Goal: Task Accomplishment & Management: Manage account settings

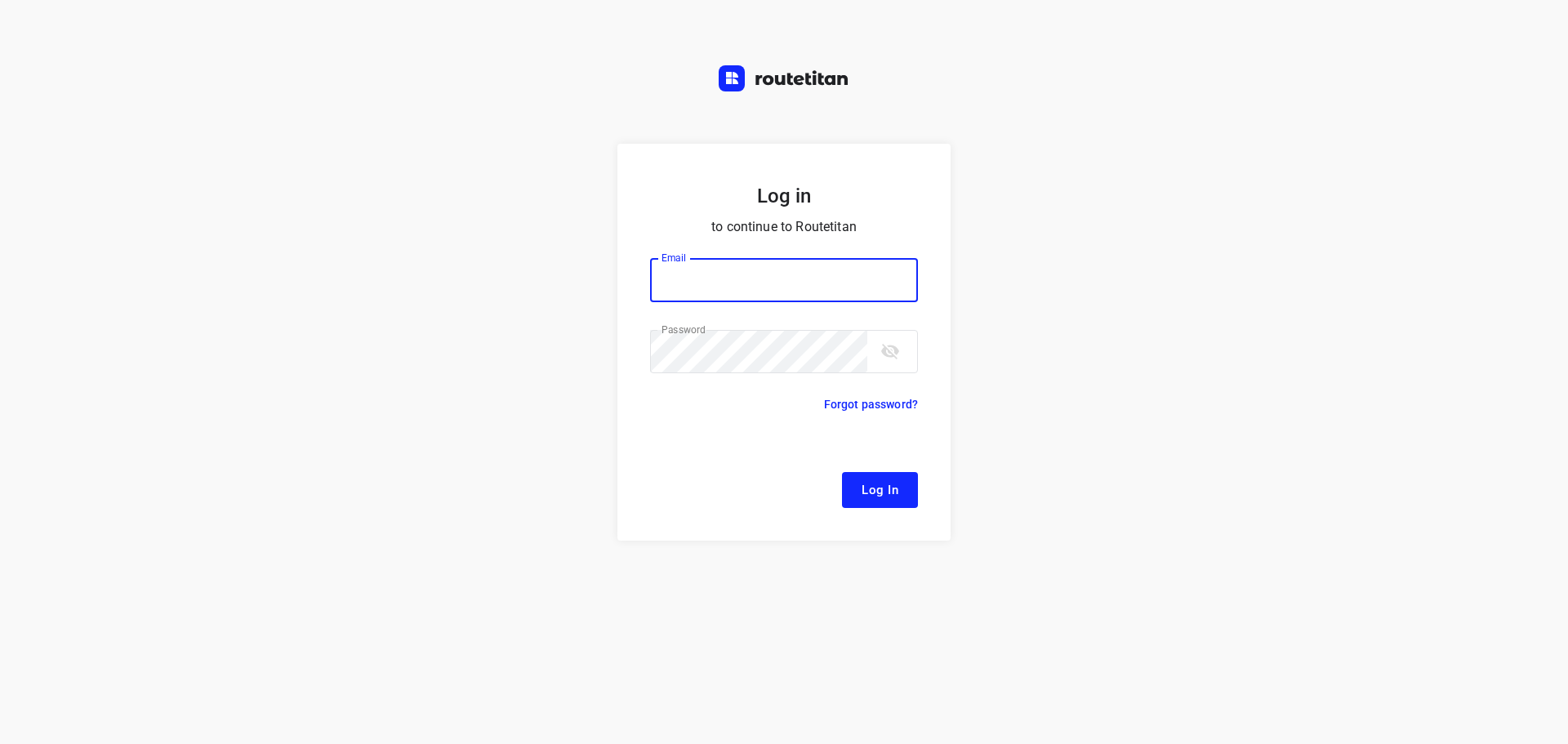
type input "remco@fruitopjewerk.nl"
click at [891, 497] on span "Log In" at bounding box center [881, 489] width 37 height 21
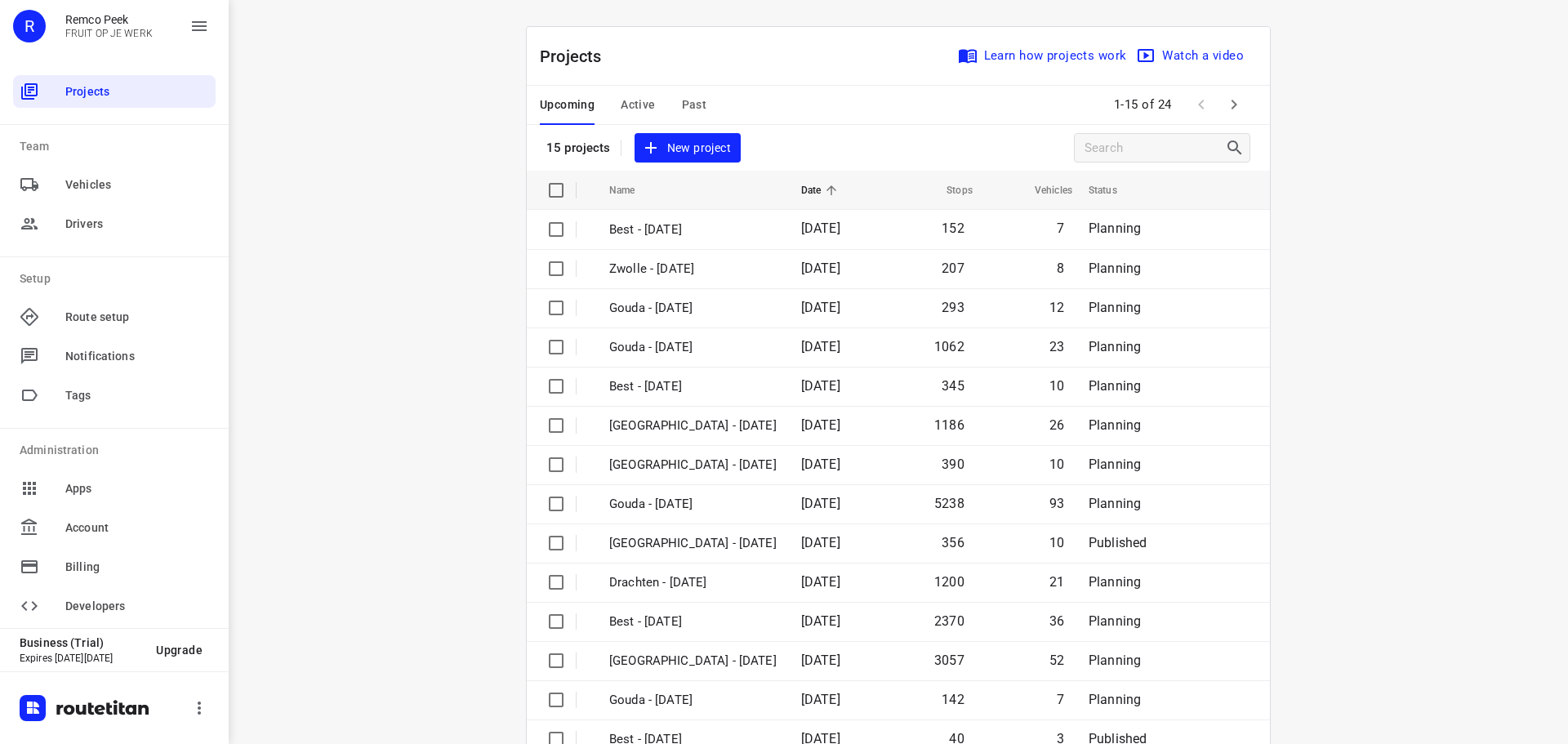
click at [639, 108] on span "Active" at bounding box center [637, 104] width 34 height 20
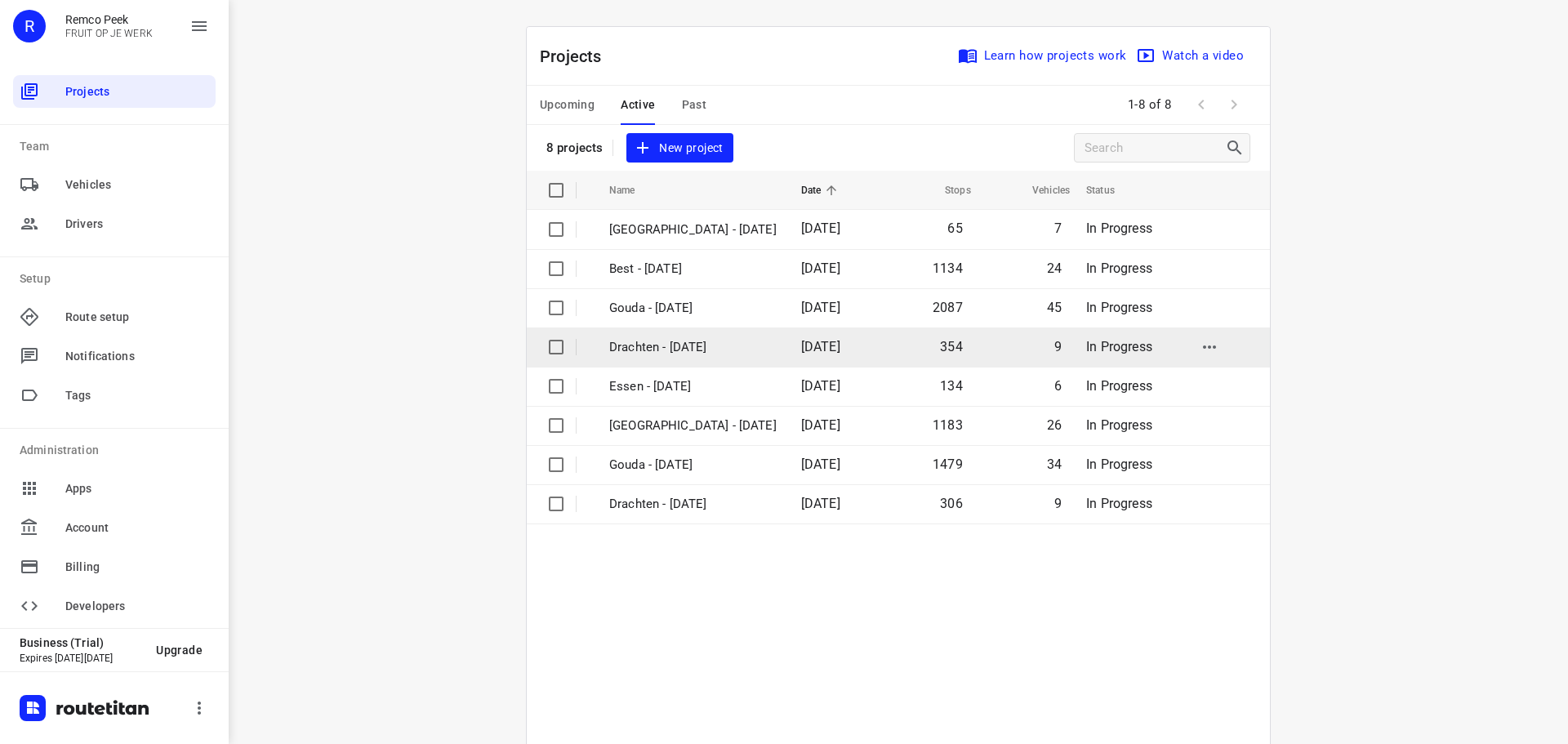
click at [687, 341] on p "Drachten - Wednesday" at bounding box center [693, 347] width 167 height 18
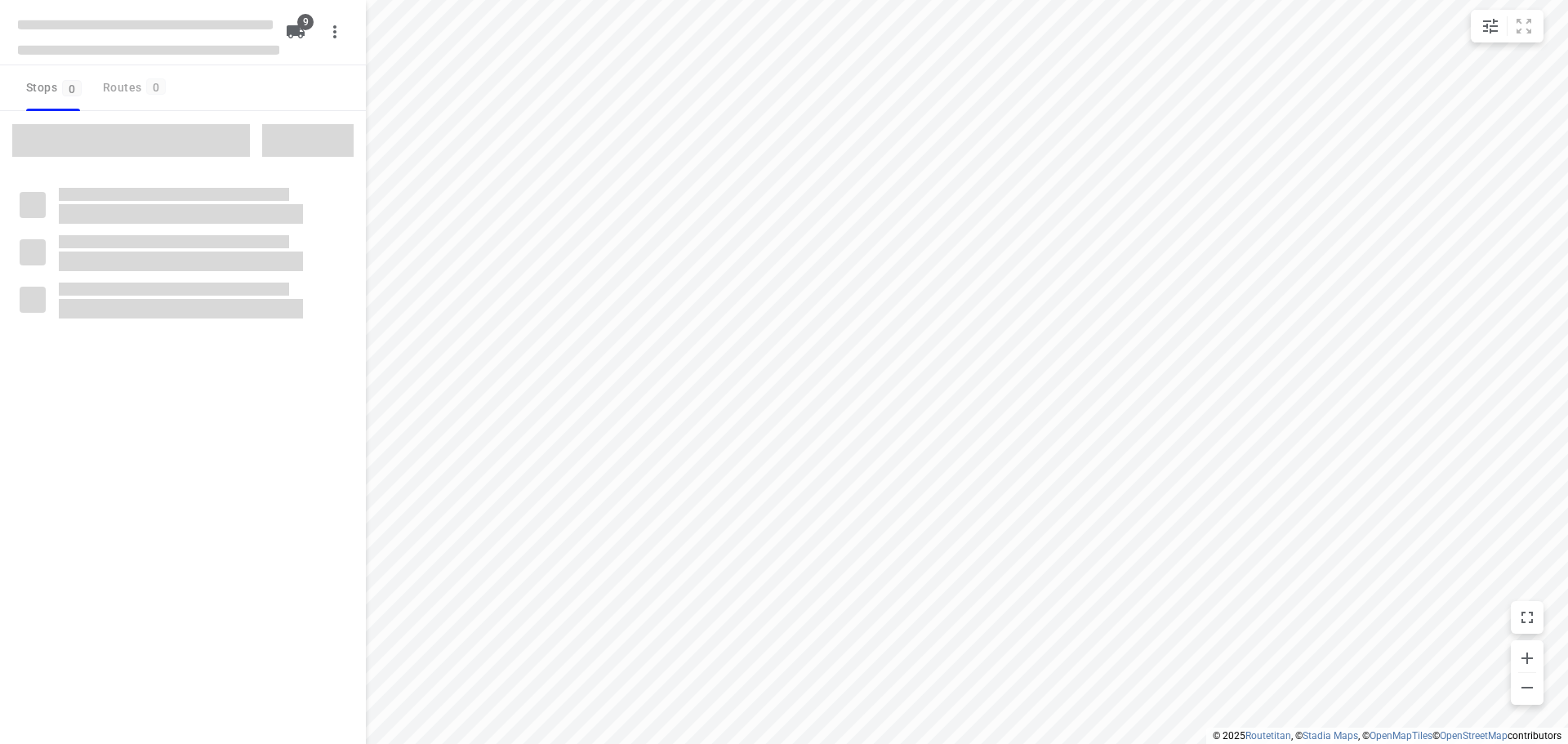
checkbox input "true"
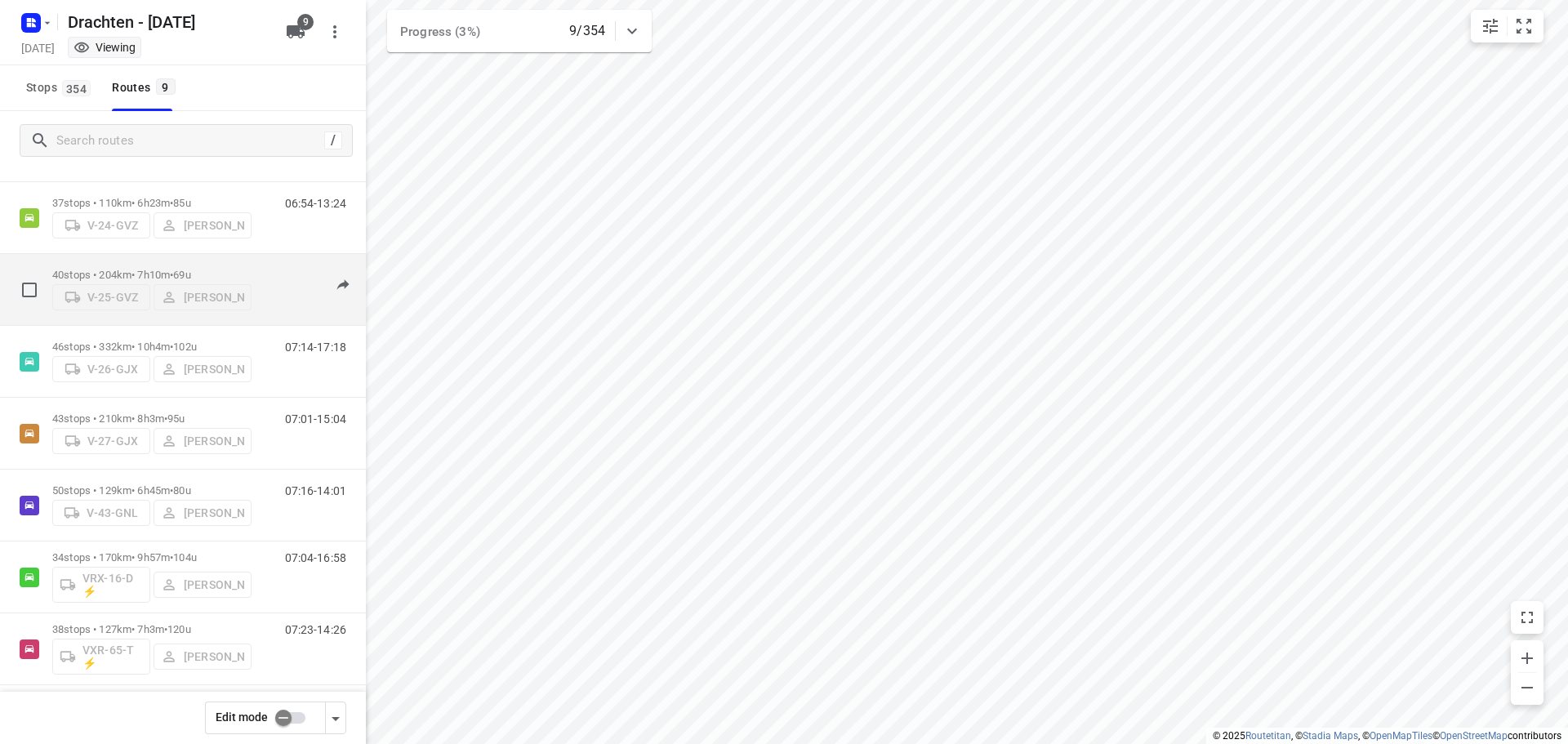
scroll to position [178, 0]
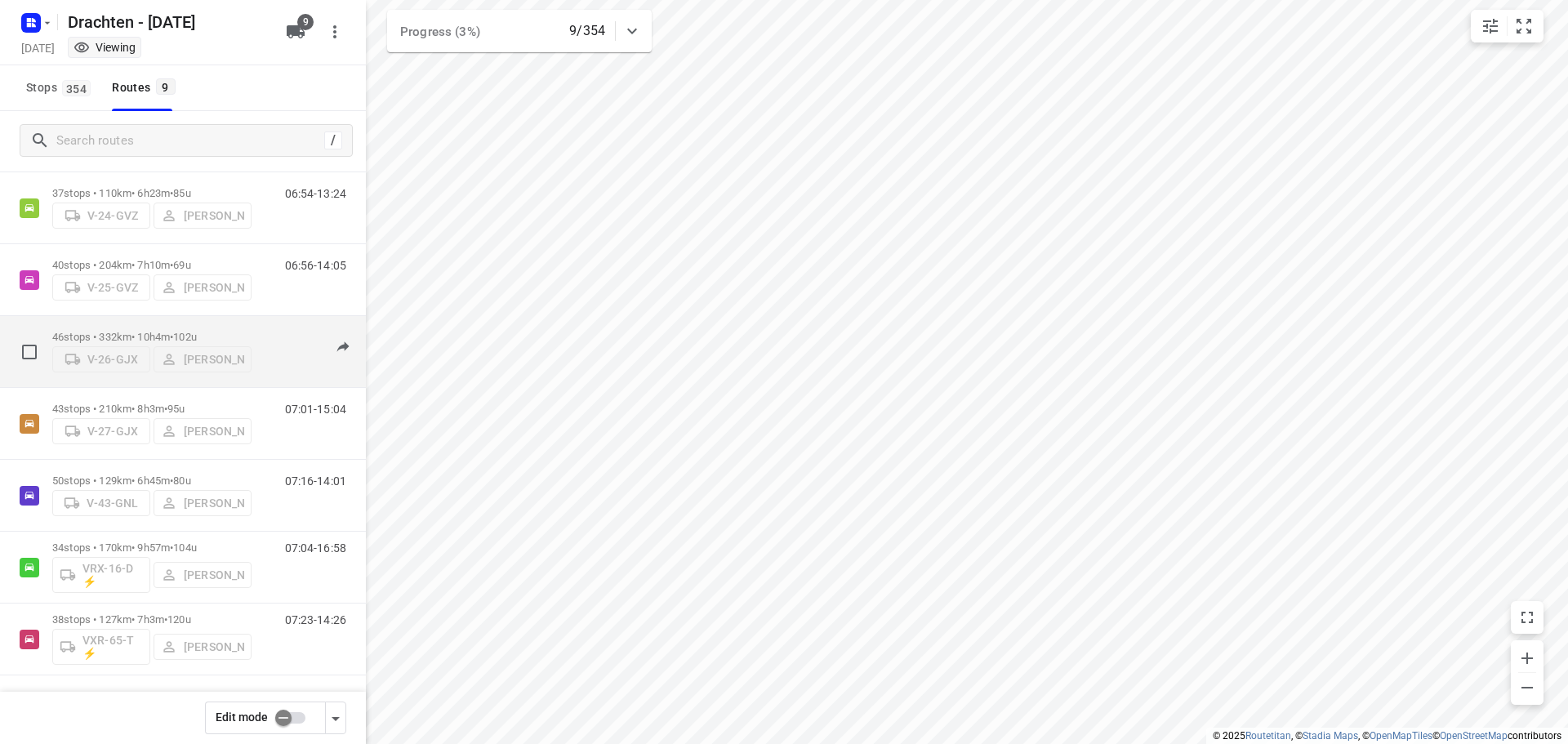
click at [144, 331] on p "46 stops • 332km • 10h4m • 102u" at bounding box center [152, 337] width 199 height 13
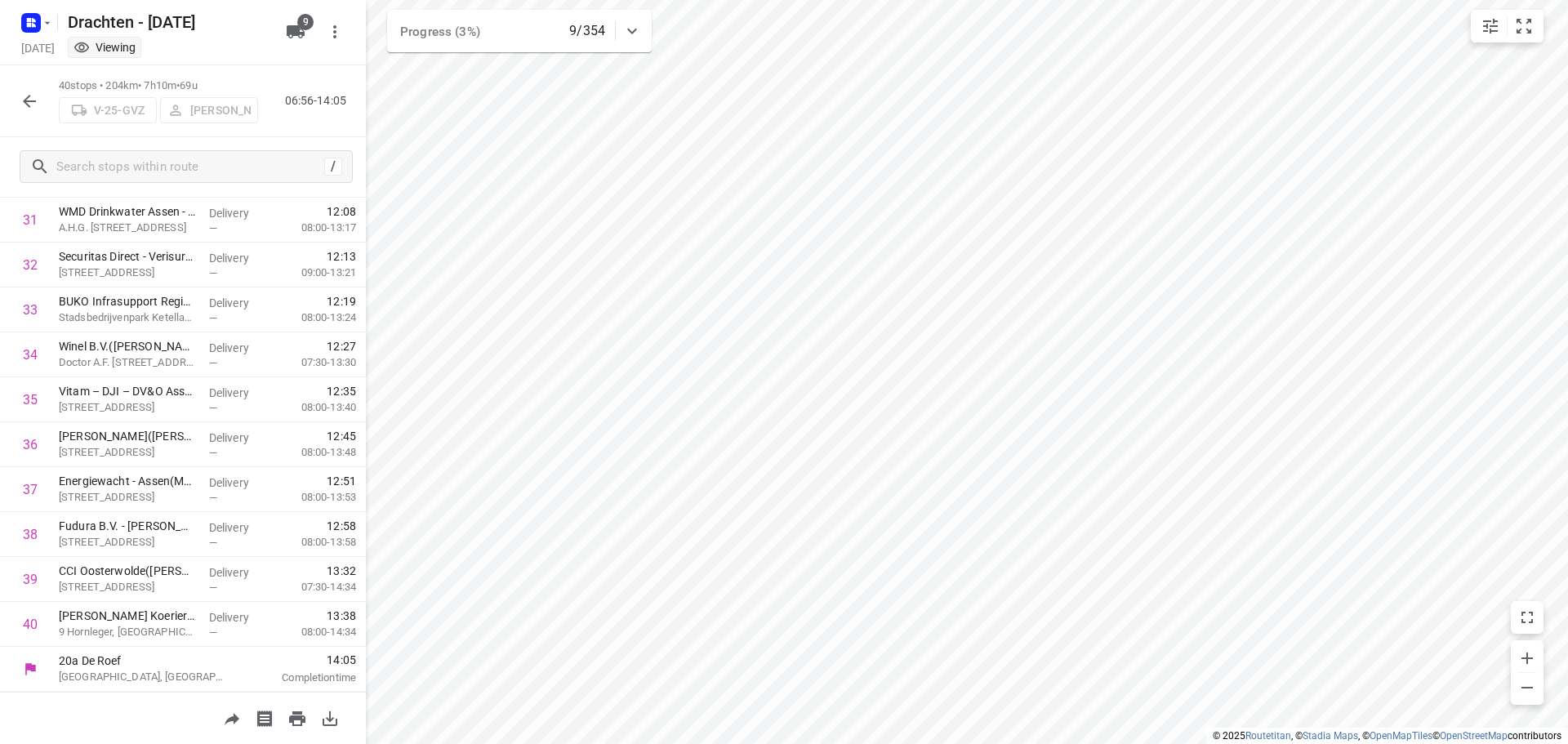
scroll to position [1427, 0]
click at [30, 102] on icon "button" at bounding box center [28, 100] width 19 height 19
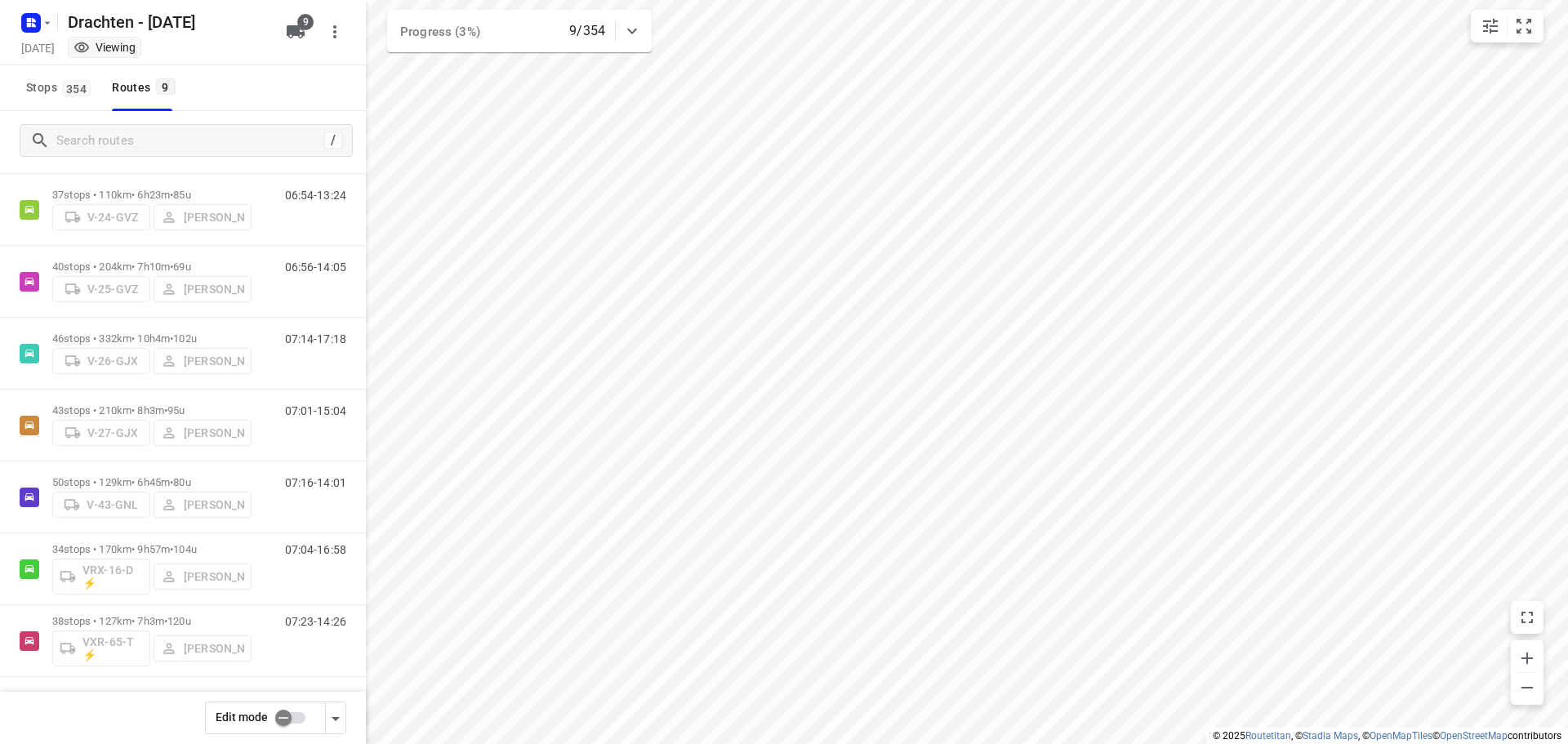
scroll to position [178, 0]
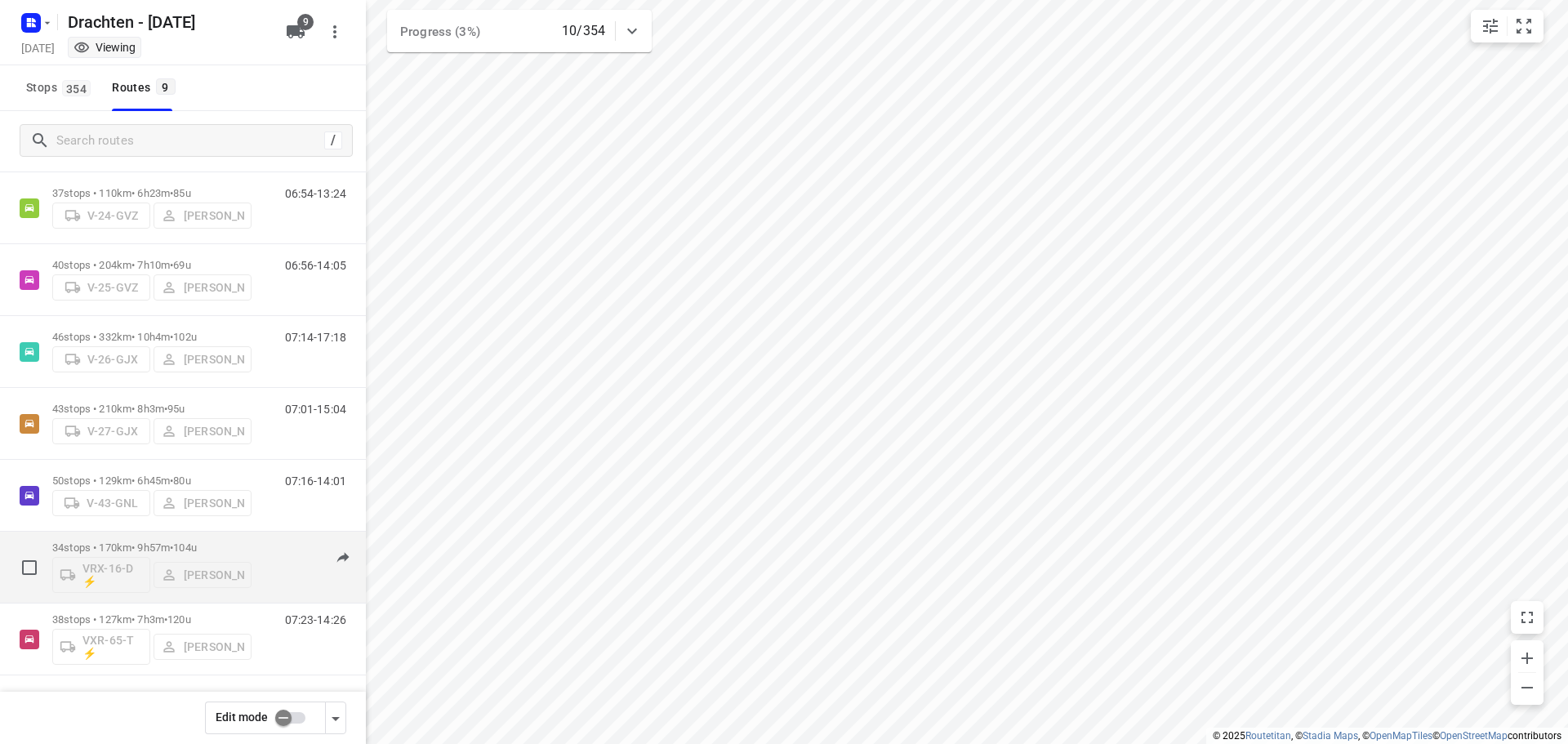
click at [189, 546] on span "104u" at bounding box center [185, 548] width 23 height 13
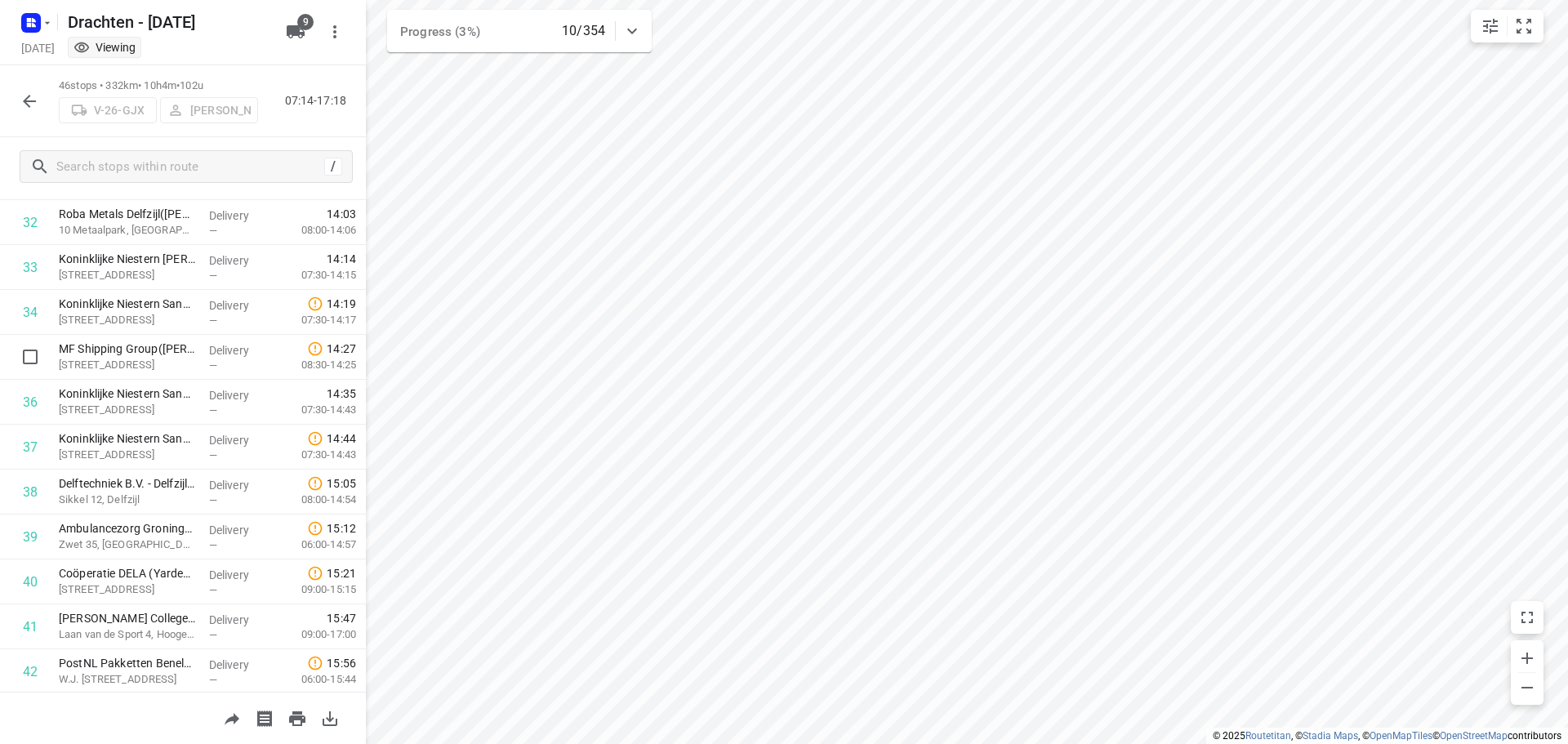
scroll to position [1697, 0]
click at [178, 729] on div at bounding box center [183, 717] width 366 height 53
click at [28, 112] on button "button" at bounding box center [29, 101] width 33 height 33
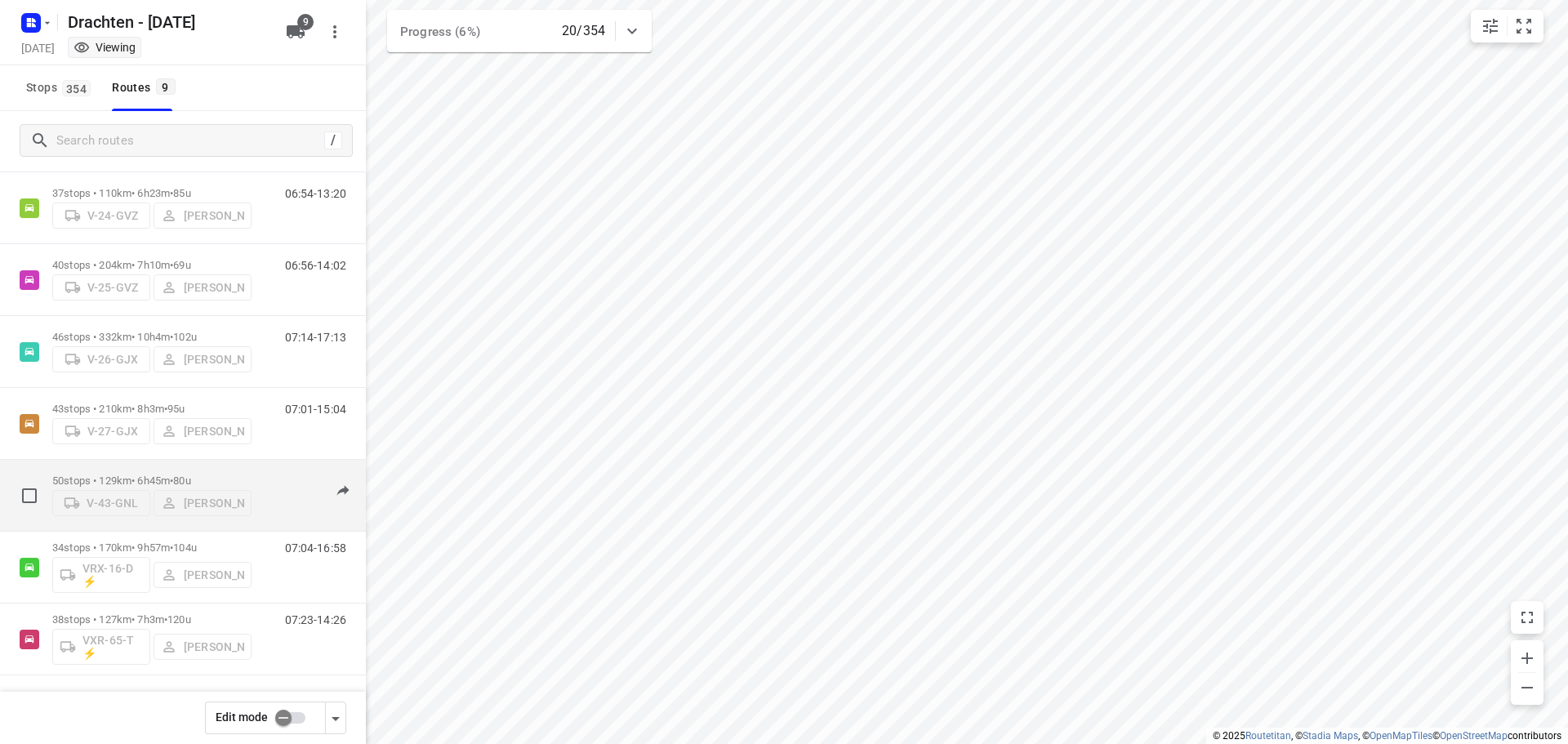
scroll to position [0, 0]
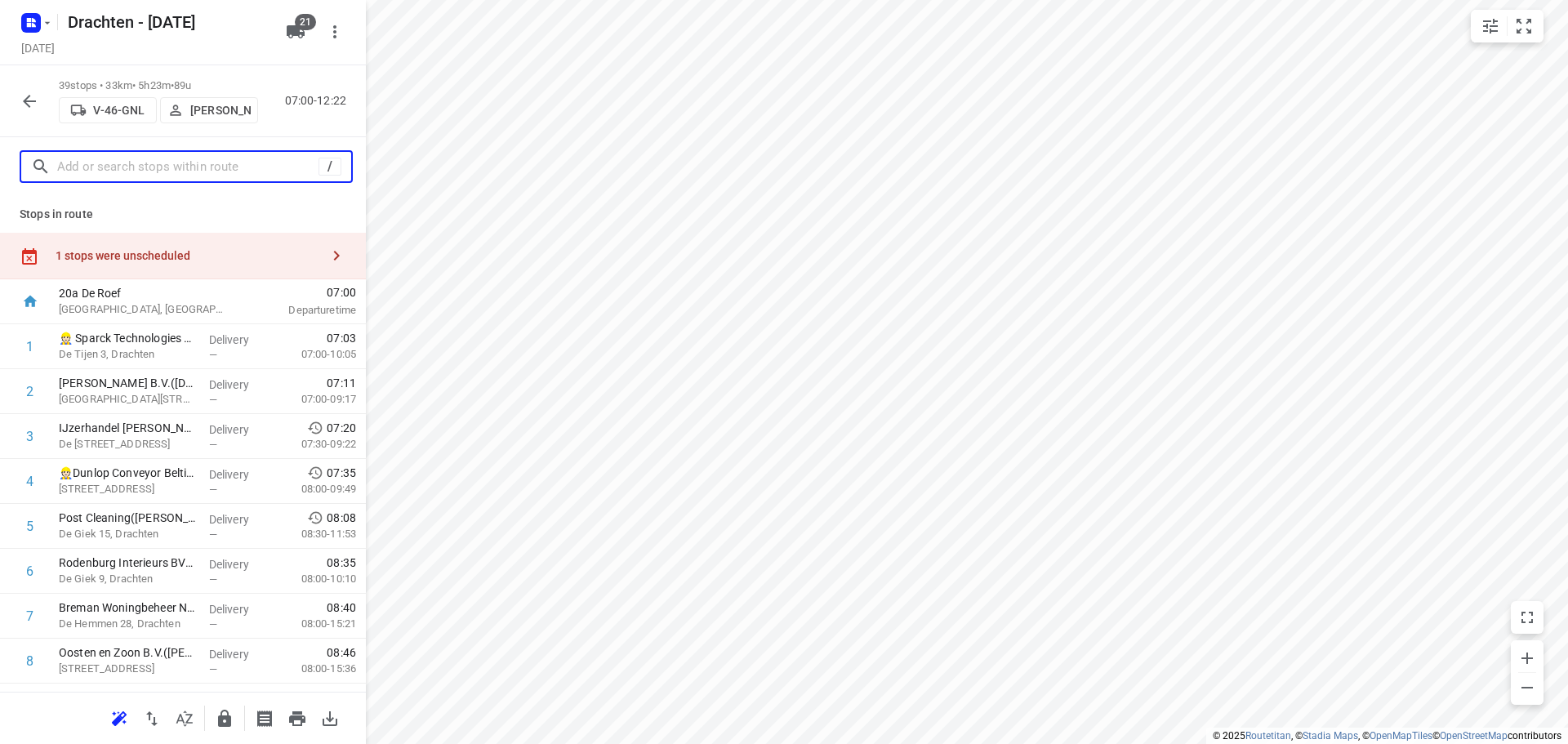
click at [130, 171] on input "text" at bounding box center [187, 167] width 262 height 25
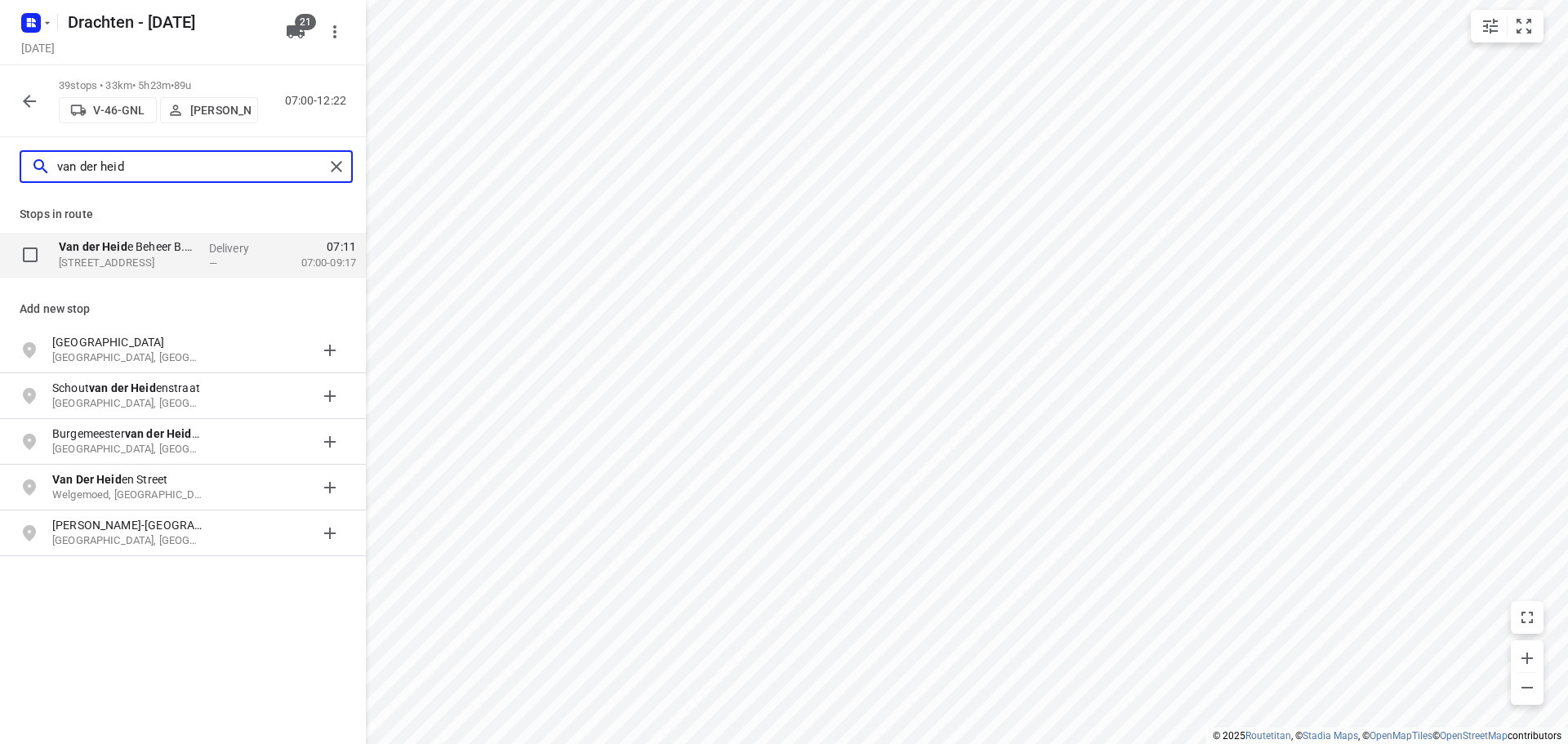
type input "van der heid"
click at [234, 246] on p "Delivery" at bounding box center [239, 248] width 60 height 17
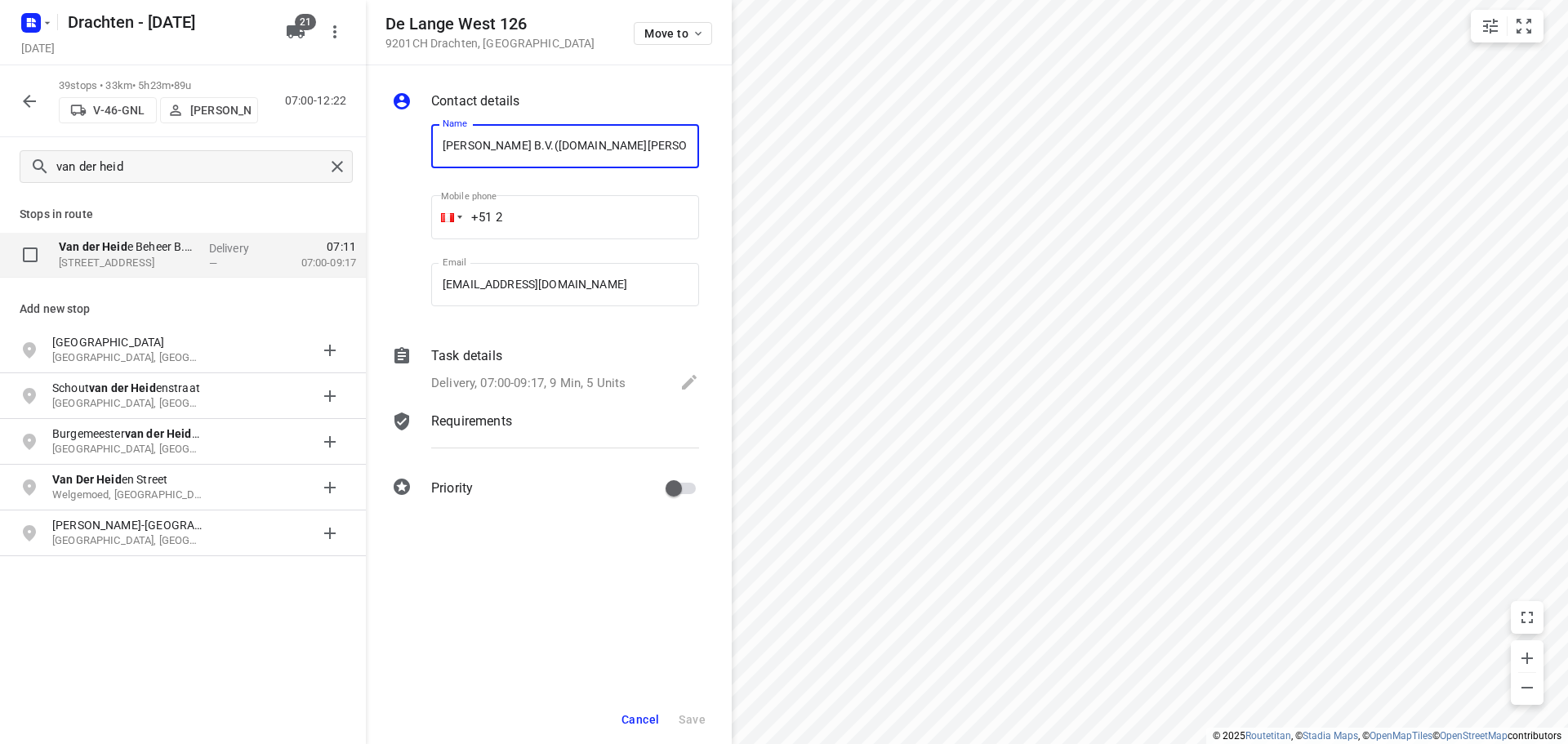
scroll to position [0, 13]
click at [652, 724] on span "Cancel" at bounding box center [640, 720] width 38 height 13
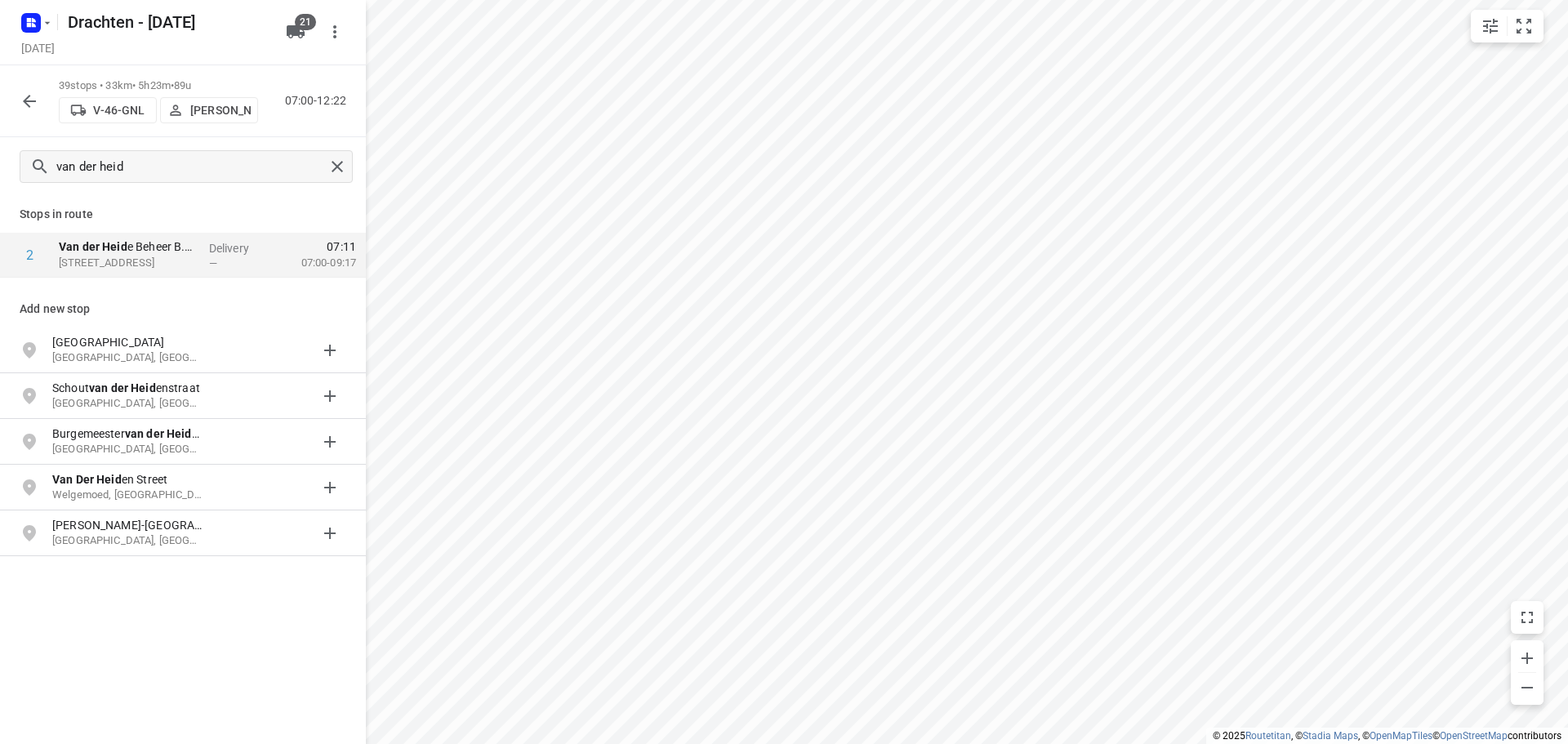
click at [39, 104] on button "button" at bounding box center [29, 101] width 33 height 33
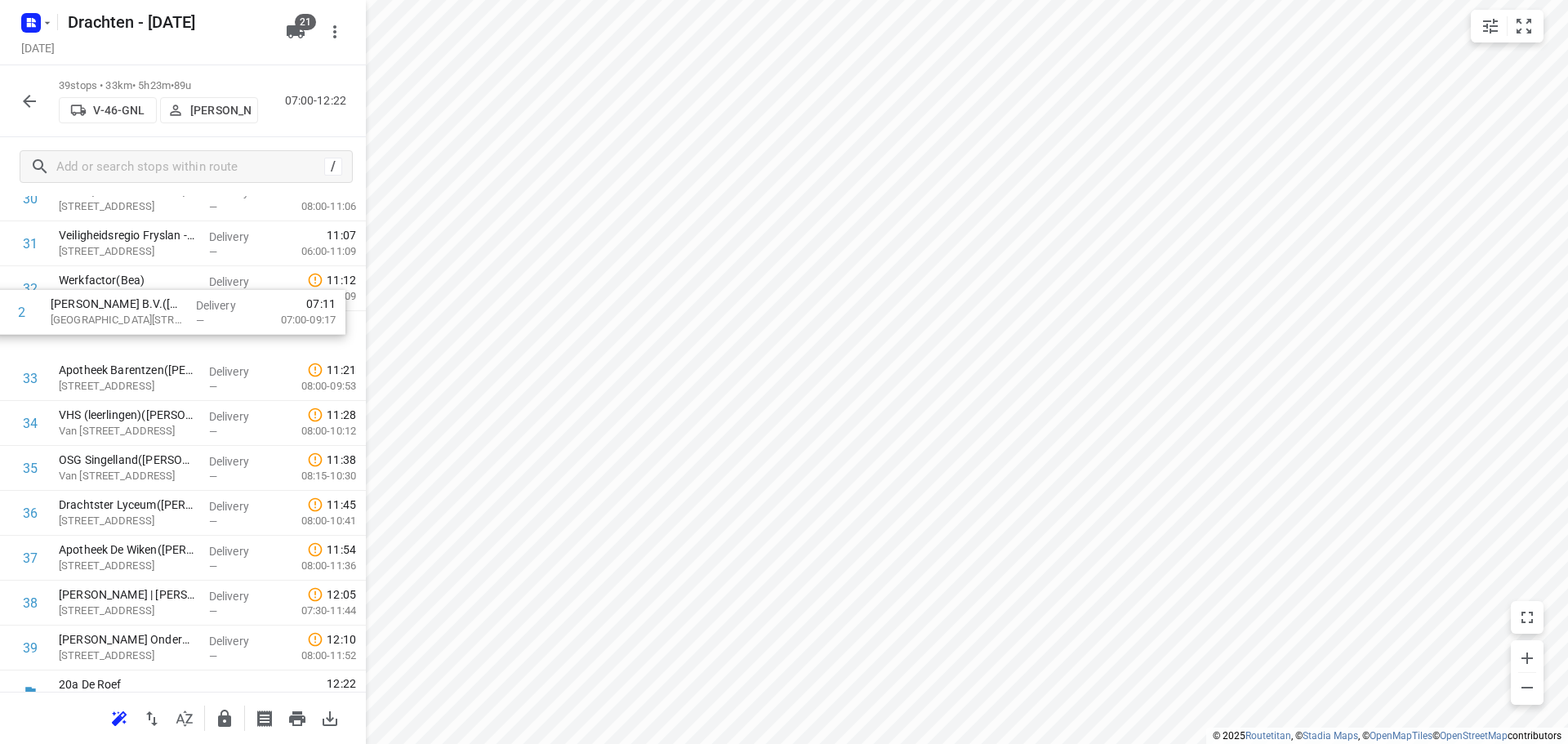
scroll to position [1404, 0]
drag, startPoint x: 122, startPoint y: 400, endPoint x: 118, endPoint y: 351, distance: 49.2
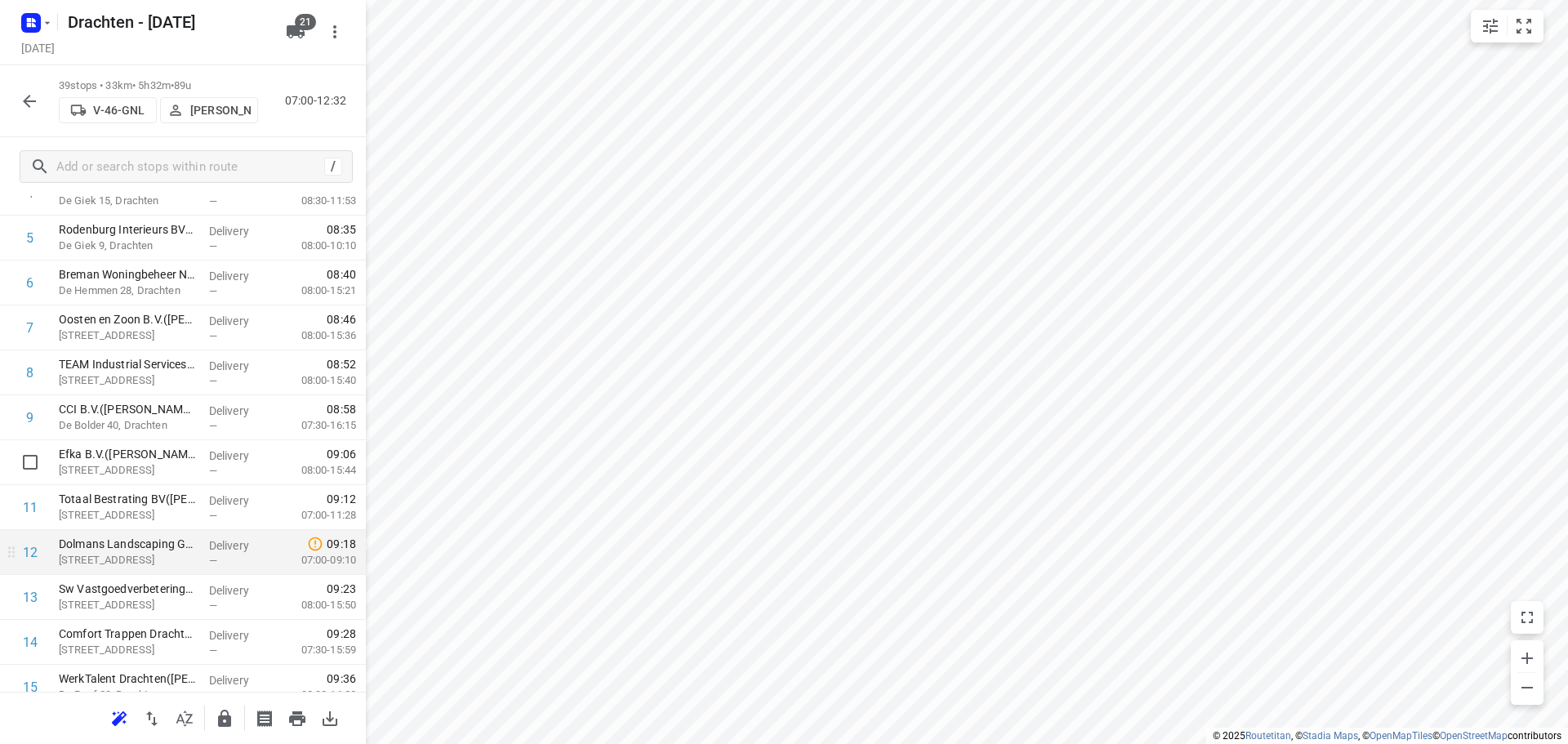
scroll to position [327, 0]
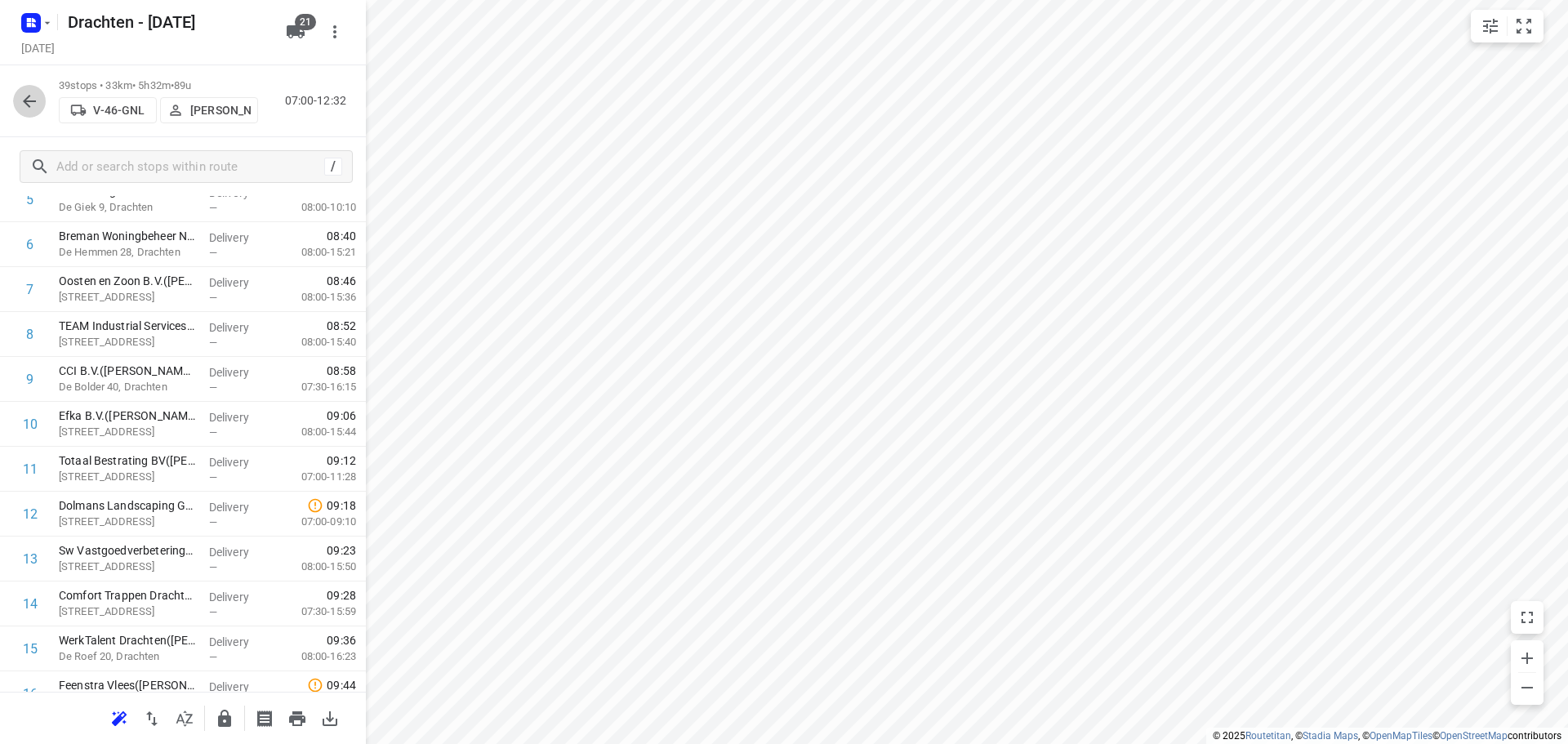
click at [35, 106] on icon "button" at bounding box center [28, 100] width 19 height 19
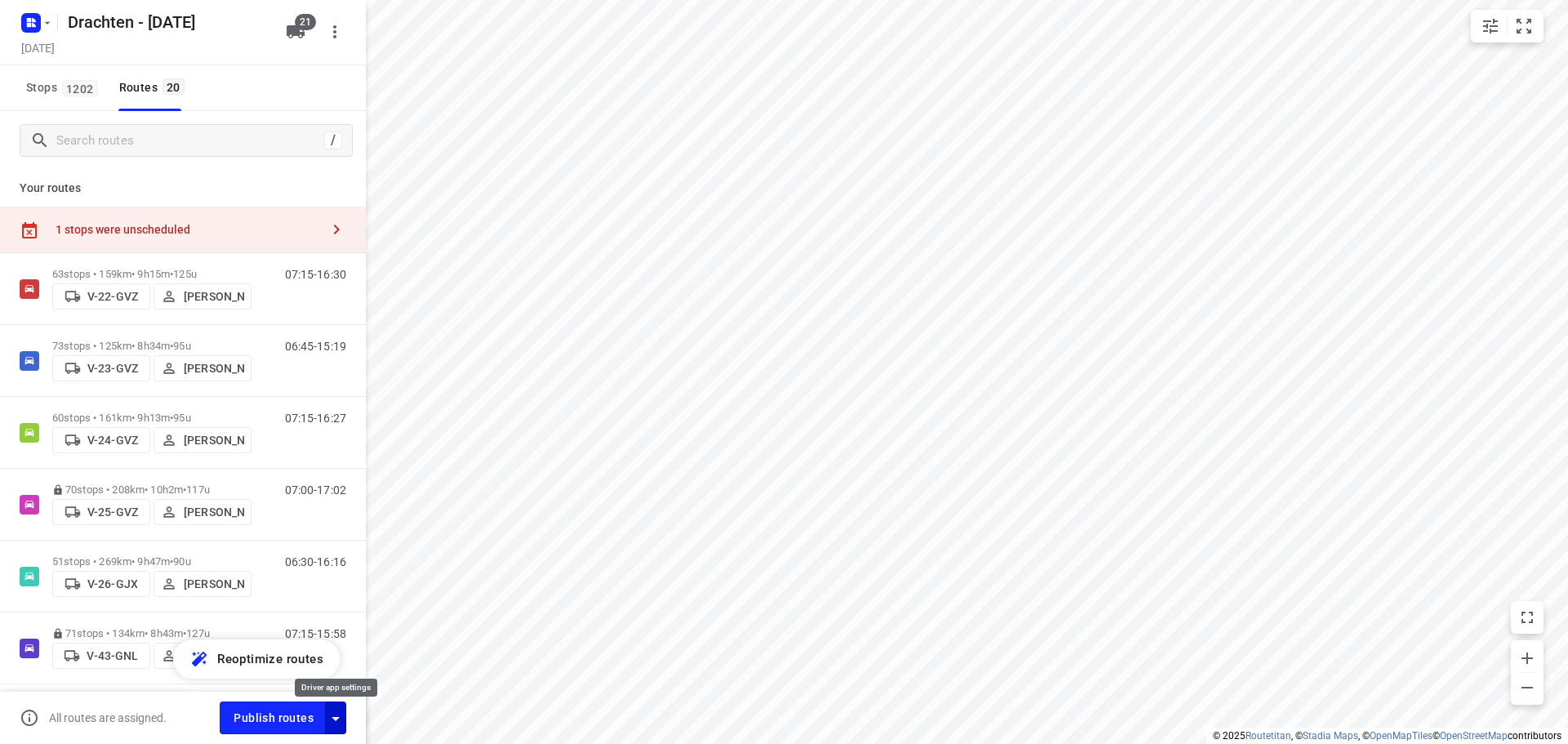
click at [338, 721] on icon "button" at bounding box center [335, 718] width 19 height 19
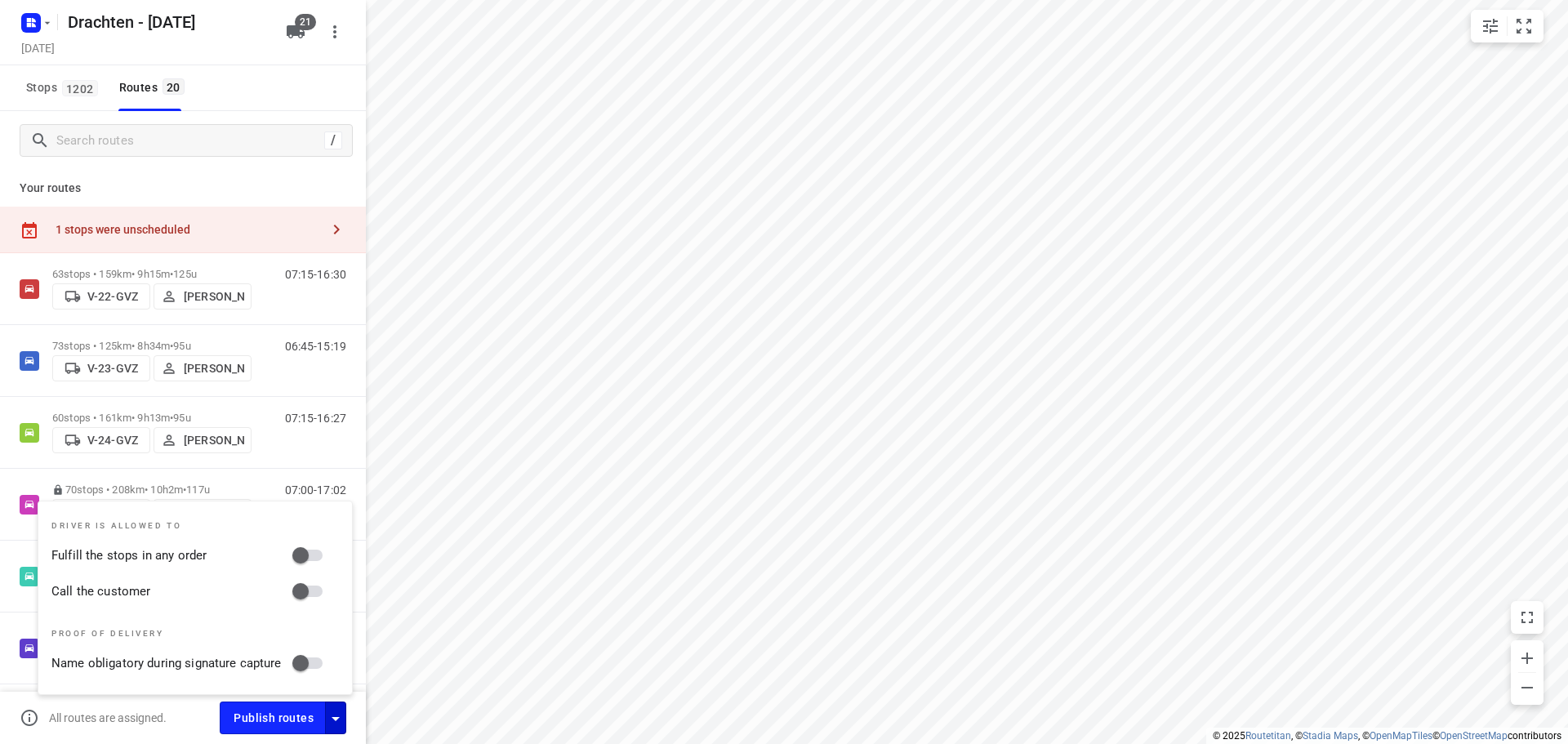
click at [297, 587] on input "Call the customer" at bounding box center [300, 591] width 93 height 31
checkbox input "true"
click at [307, 88] on div "Stops 1202 Routes 20" at bounding box center [183, 88] width 366 height 46
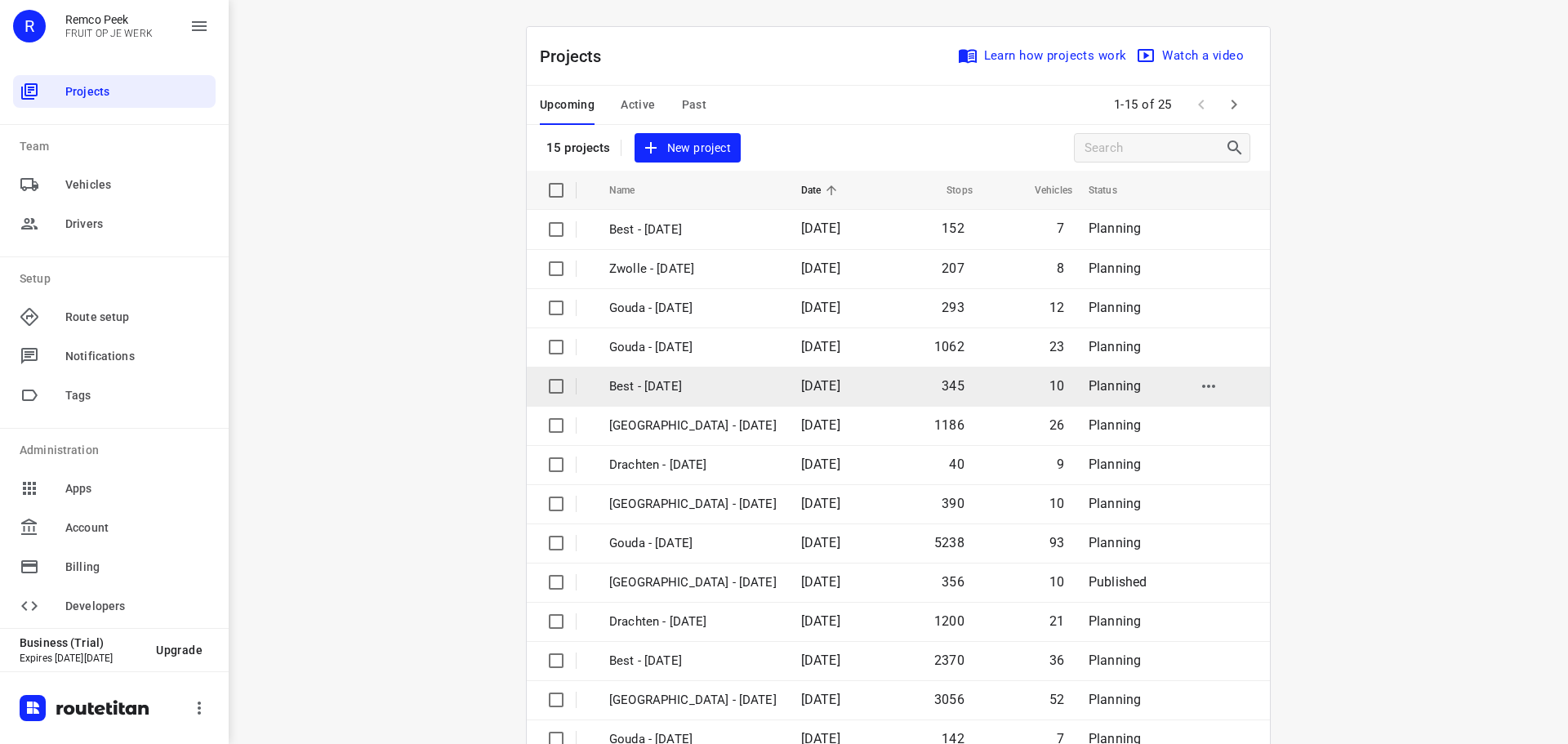
scroll to position [82, 0]
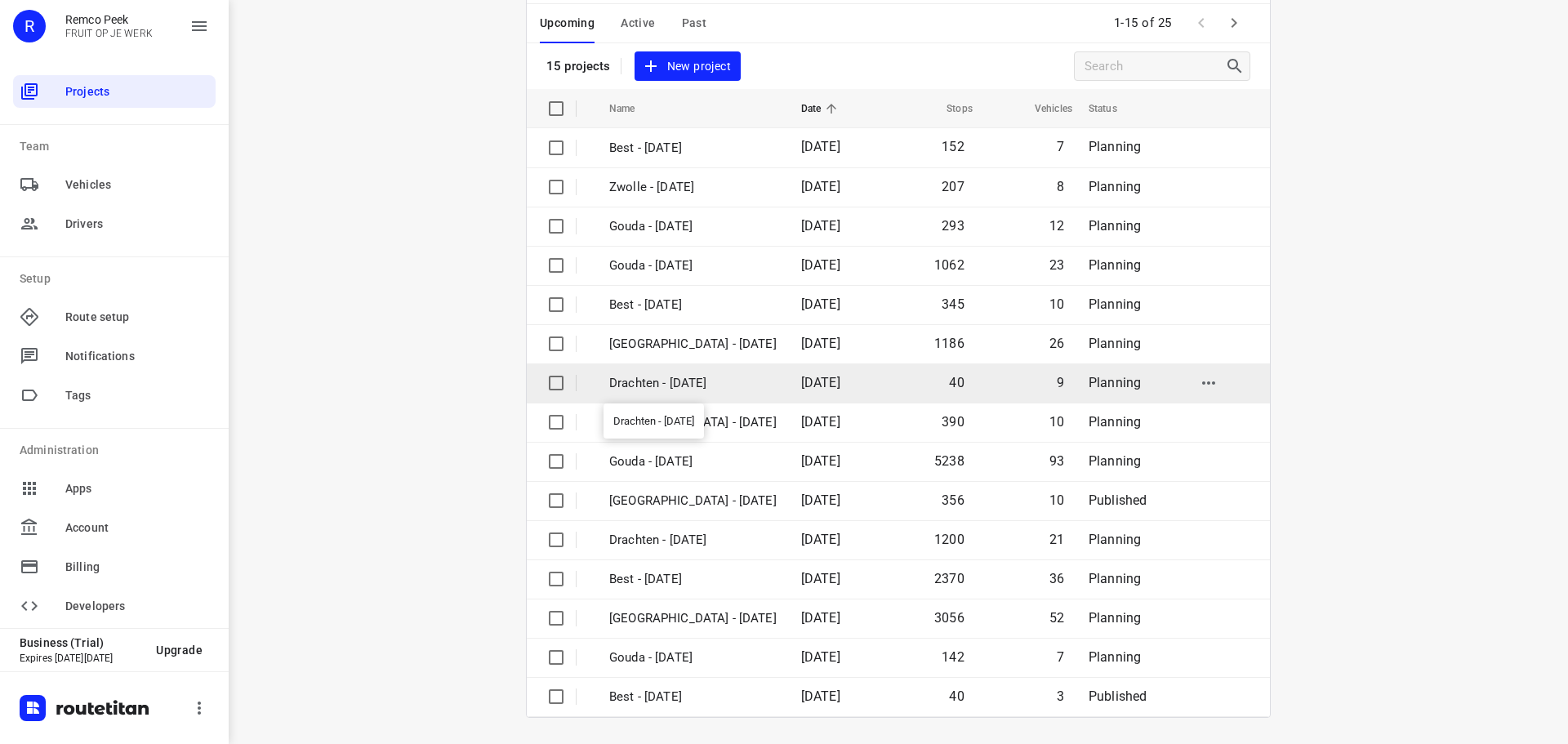
click at [666, 380] on p "Drachten - [DATE]" at bounding box center [693, 383] width 167 height 18
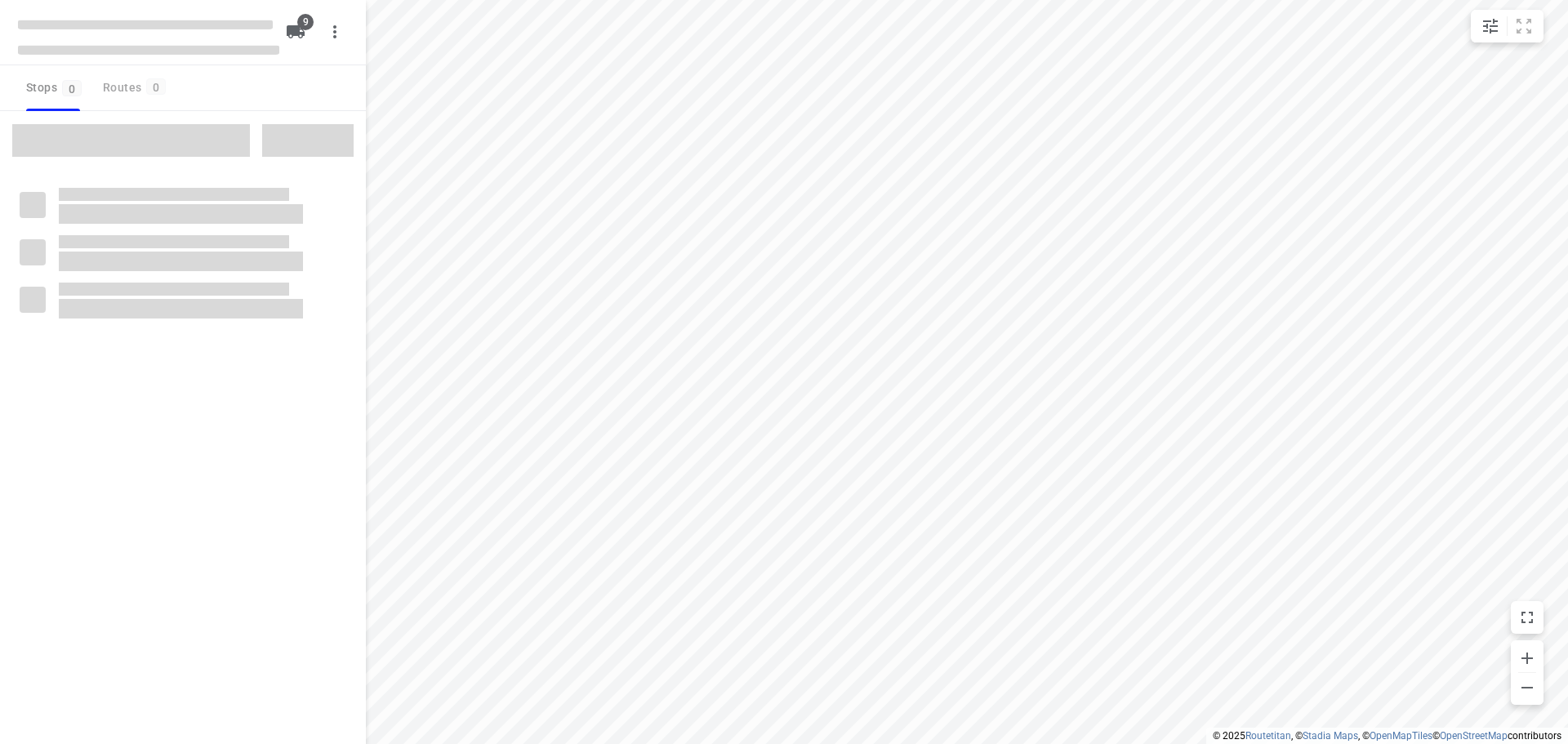
checkbox input "true"
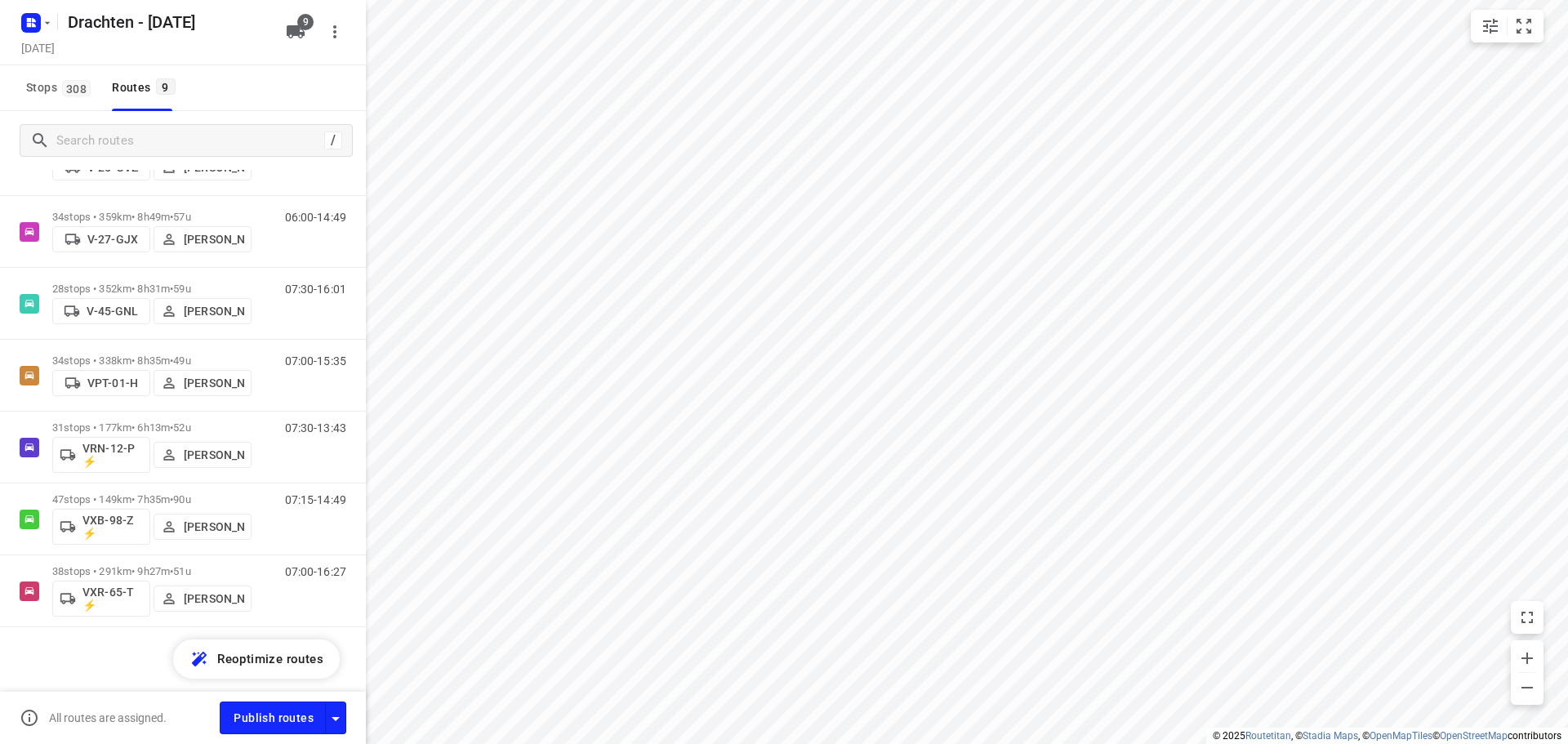
scroll to position [273, 0]
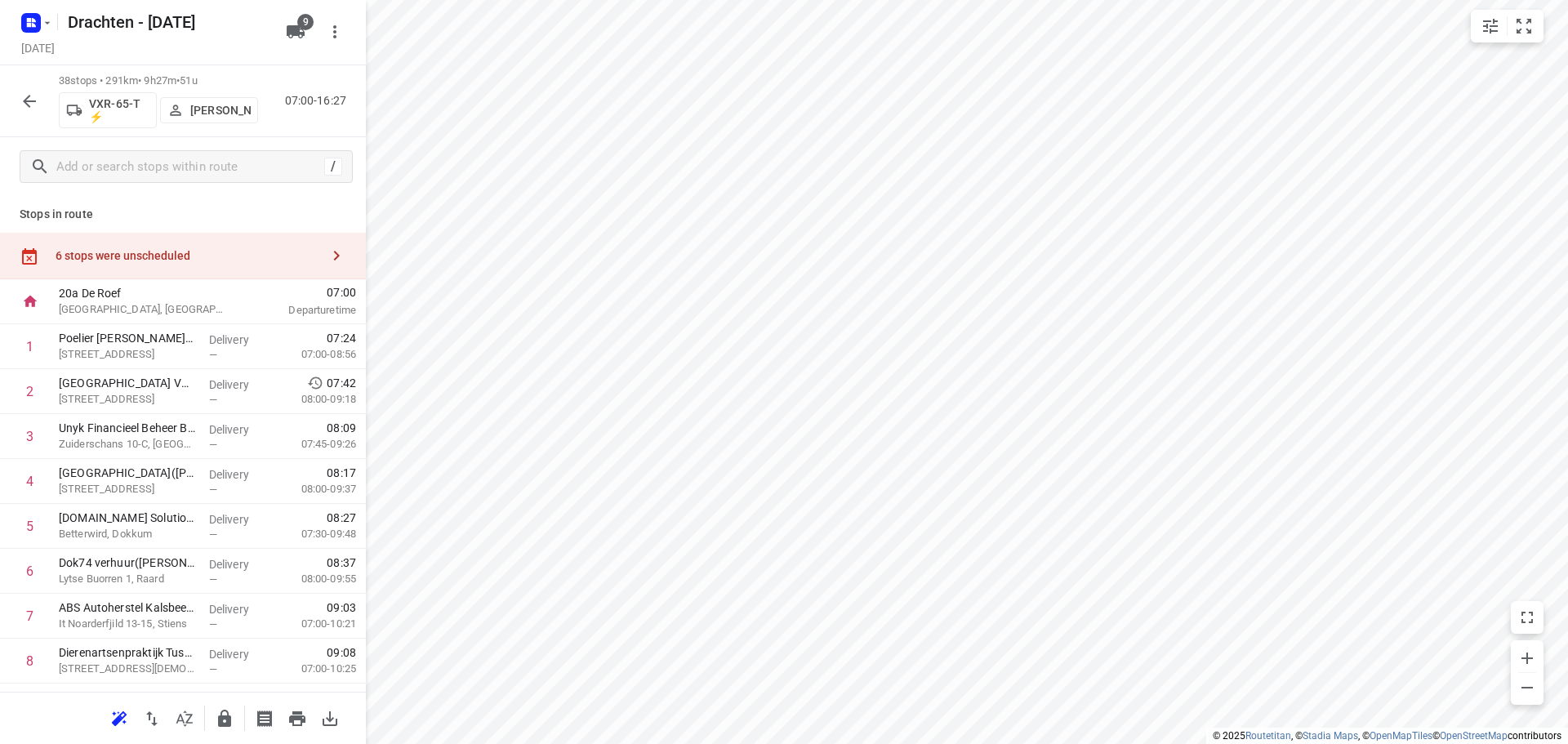
click at [273, 257] on div "6 stops were unscheduled" at bounding box center [187, 256] width 264 height 13
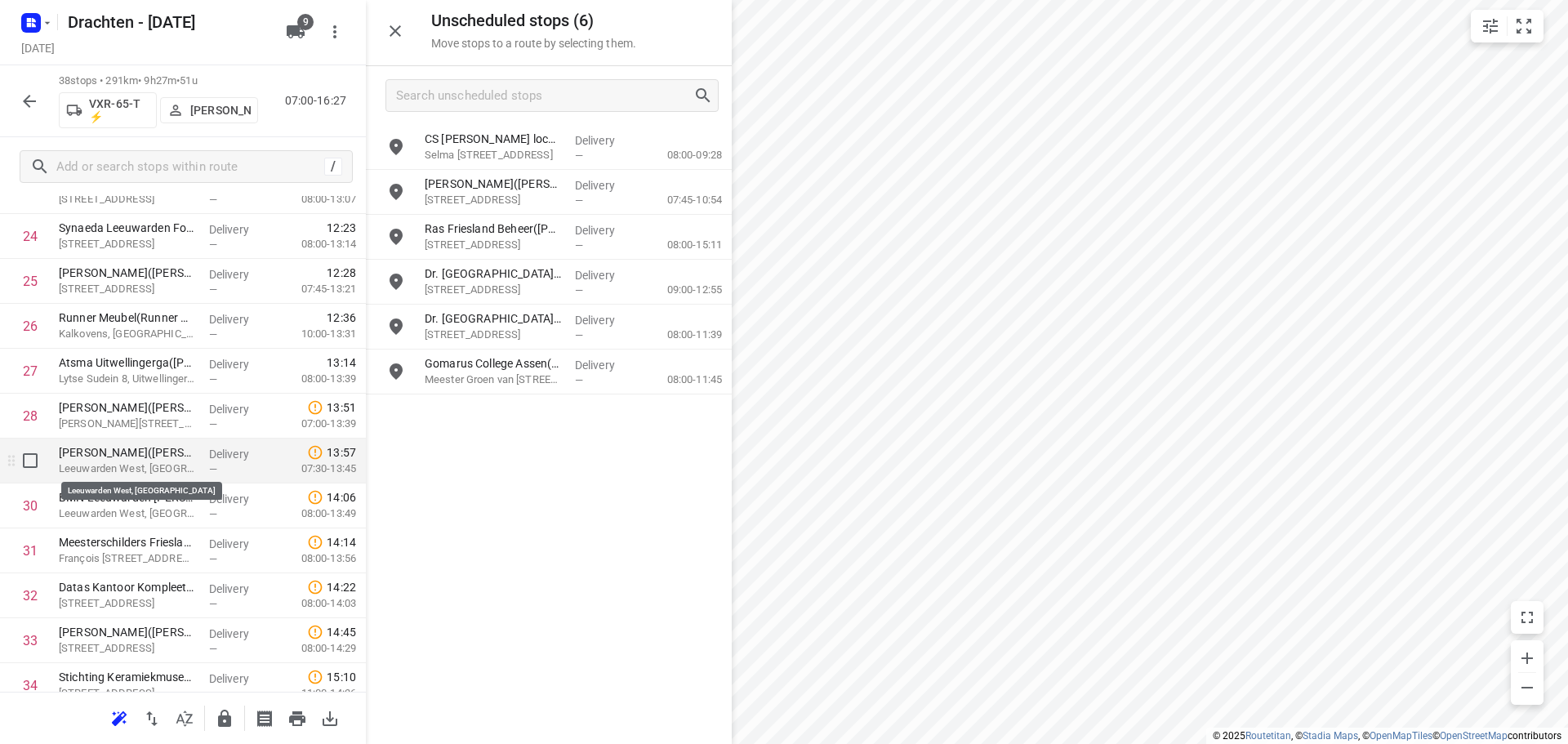
scroll to position [1384, 0]
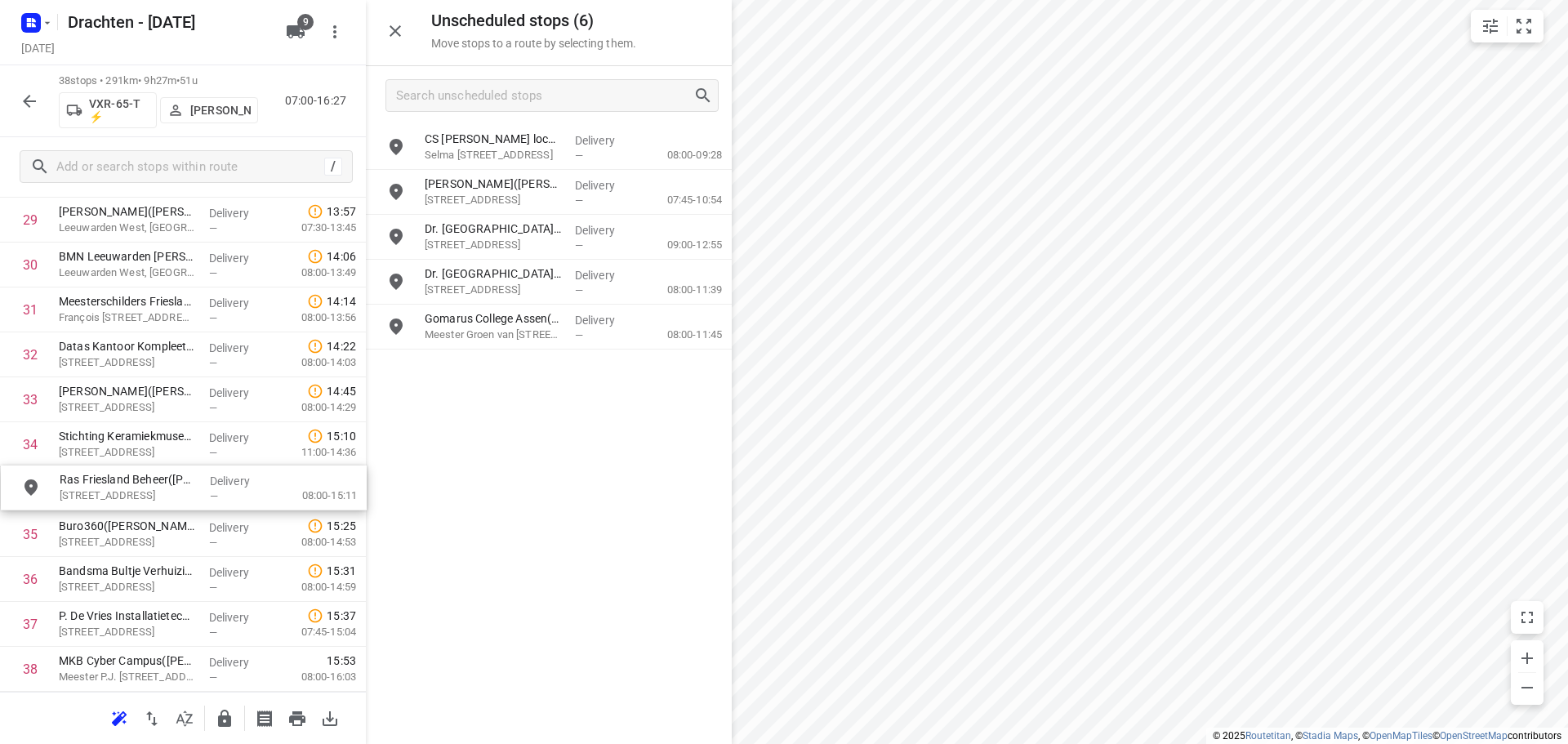
drag, startPoint x: 495, startPoint y: 247, endPoint x: 122, endPoint y: 500, distance: 450.7
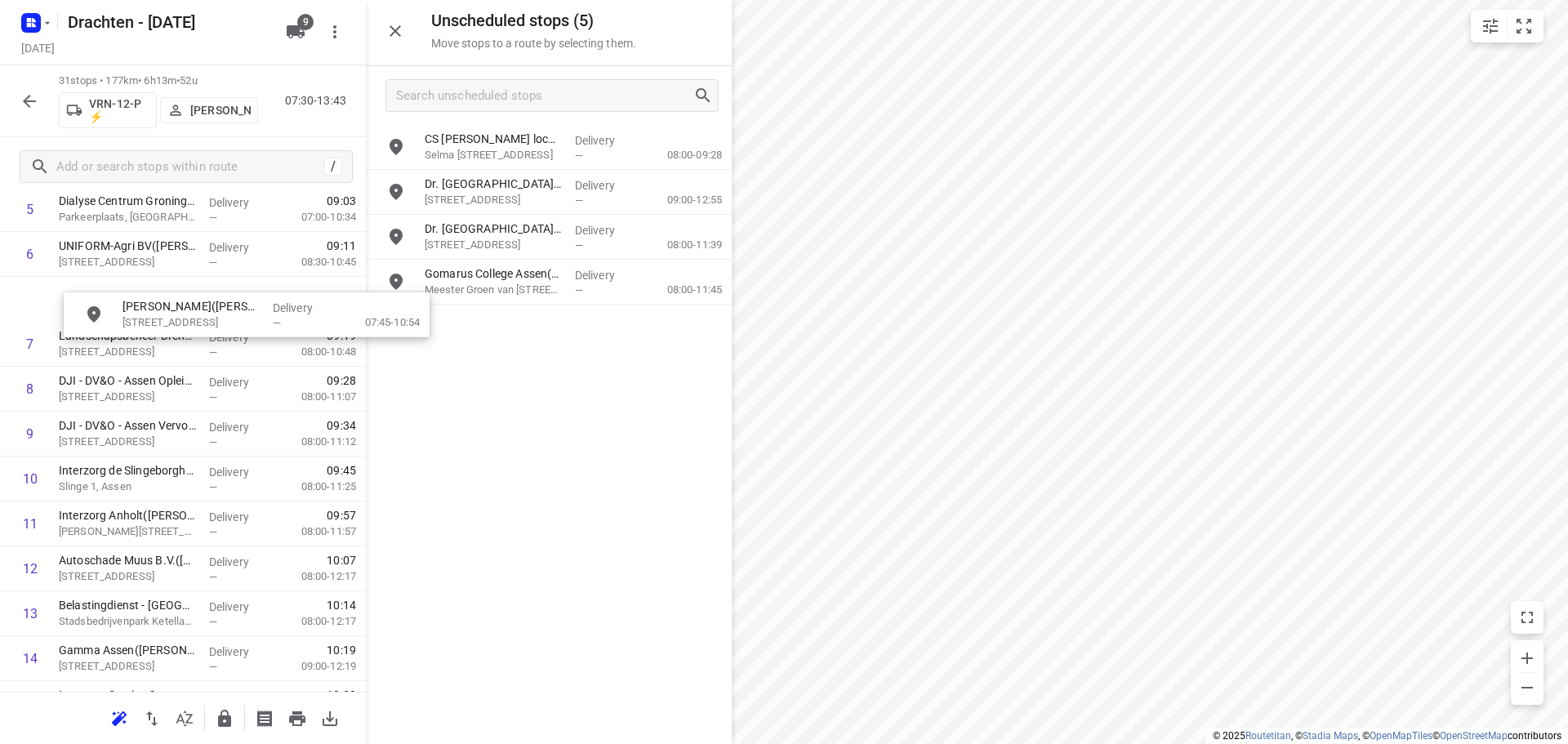
scroll to position [316, 5]
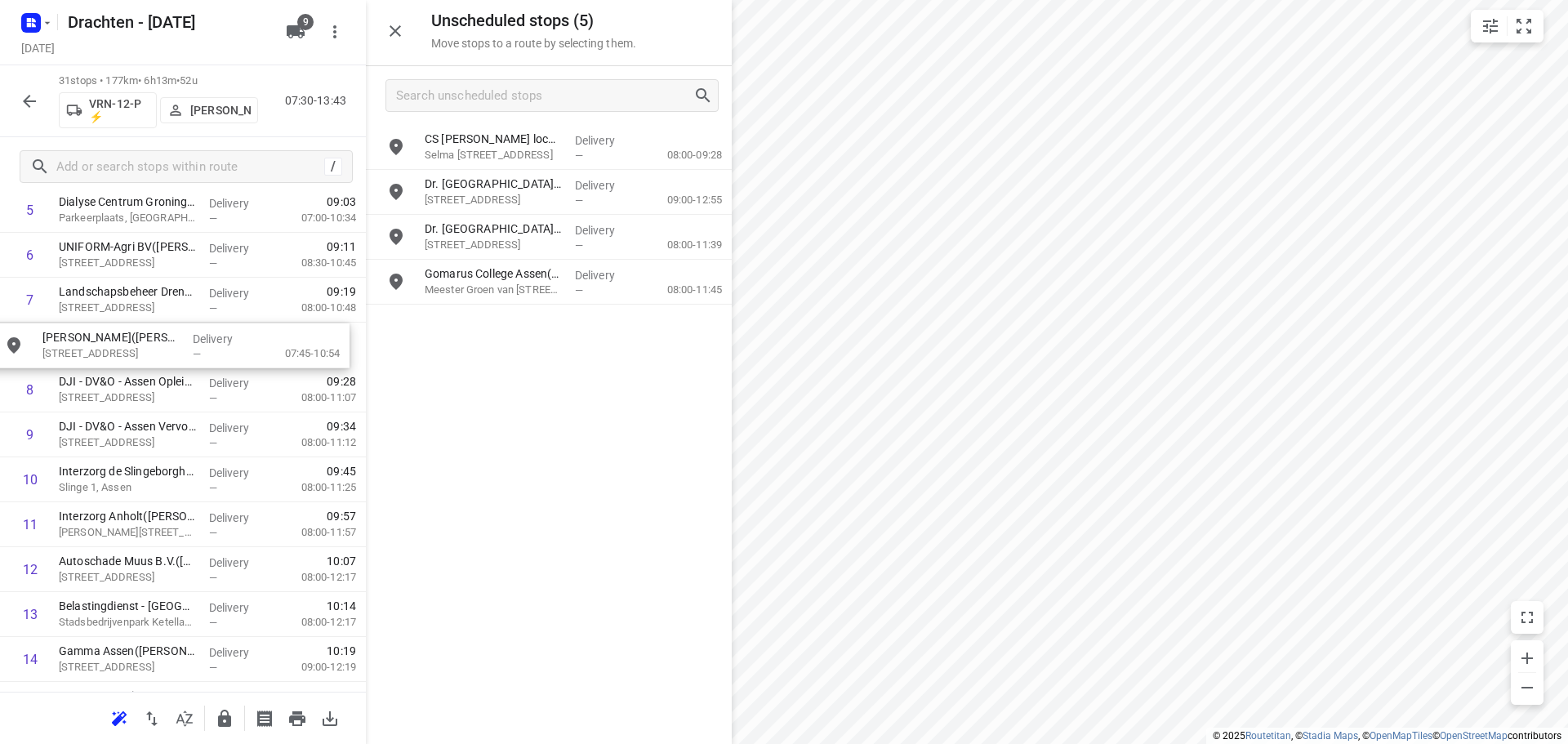
drag, startPoint x: 523, startPoint y: 201, endPoint x: 136, endPoint y: 355, distance: 416.5
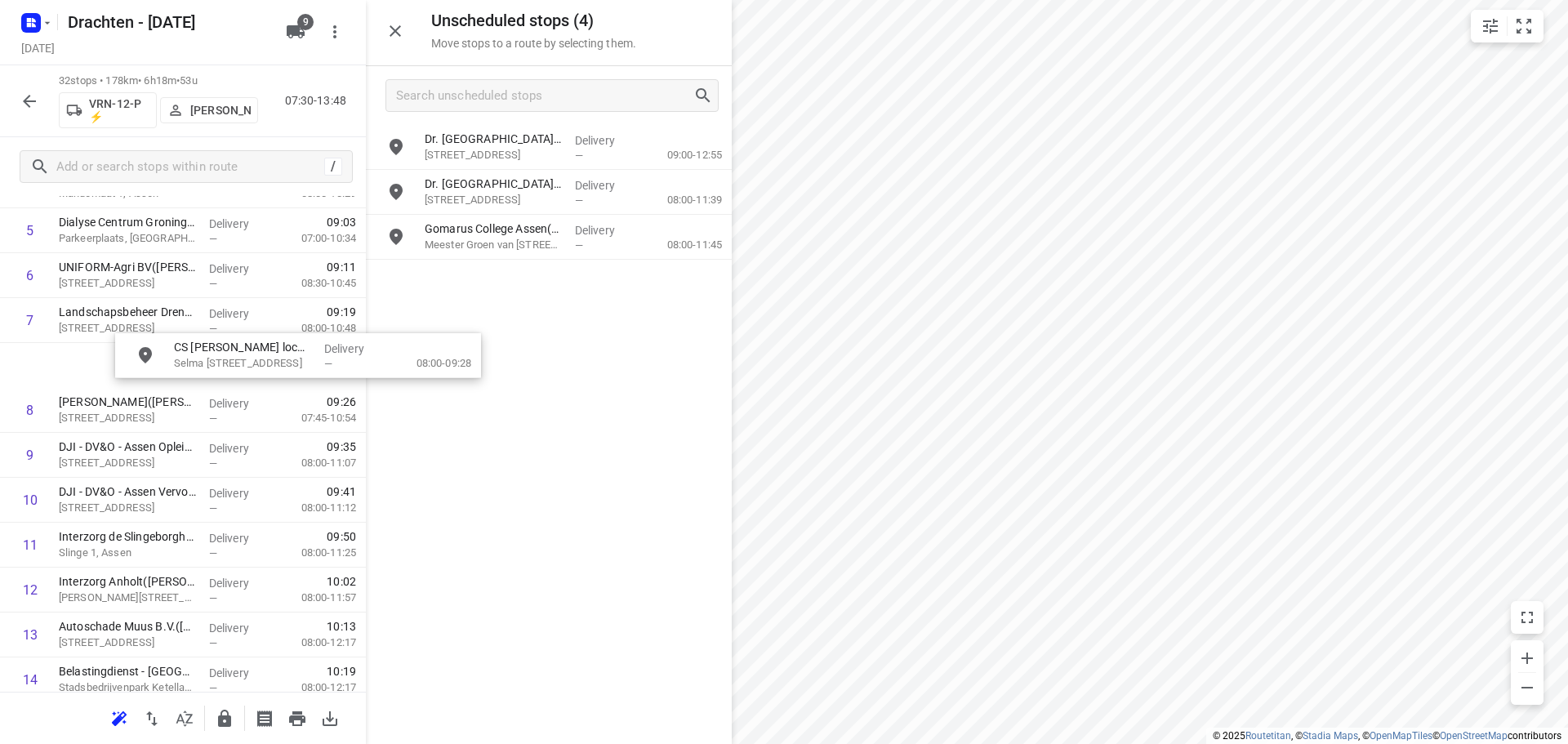
scroll to position [293, 0]
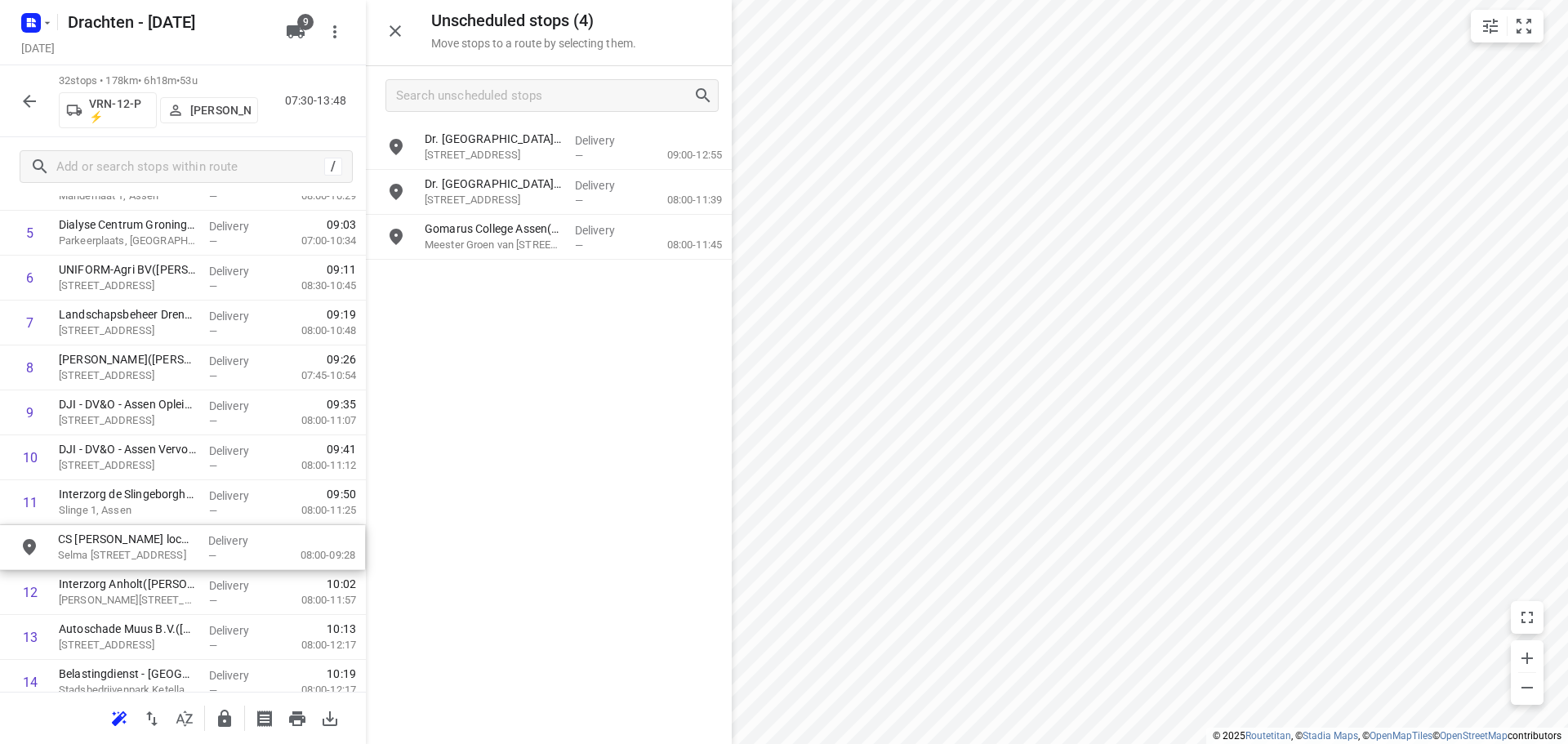
drag, startPoint x: 544, startPoint y: 155, endPoint x: 168, endPoint y: 558, distance: 551.2
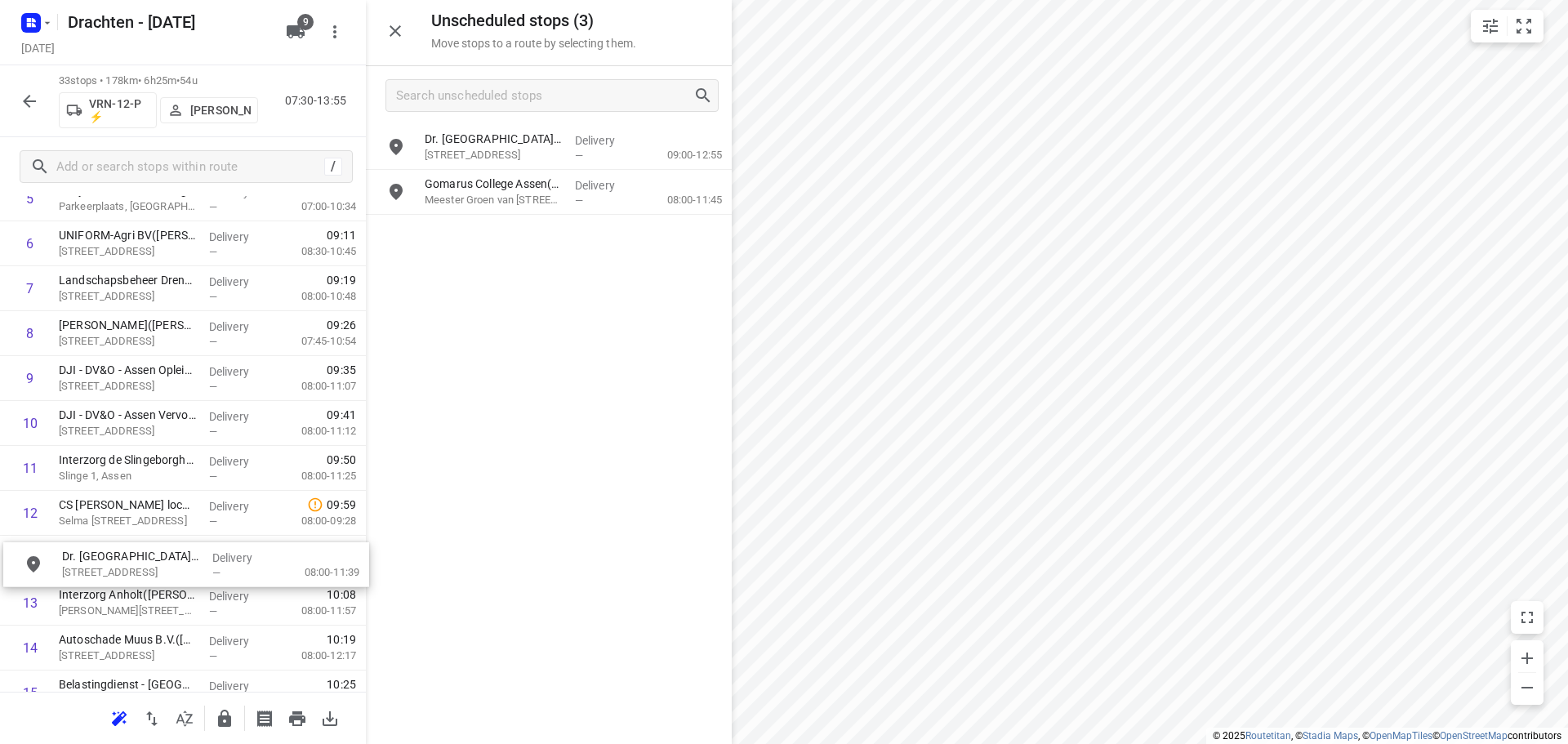
scroll to position [328, 0]
drag, startPoint x: 539, startPoint y: 212, endPoint x: 168, endPoint y: 581, distance: 523.3
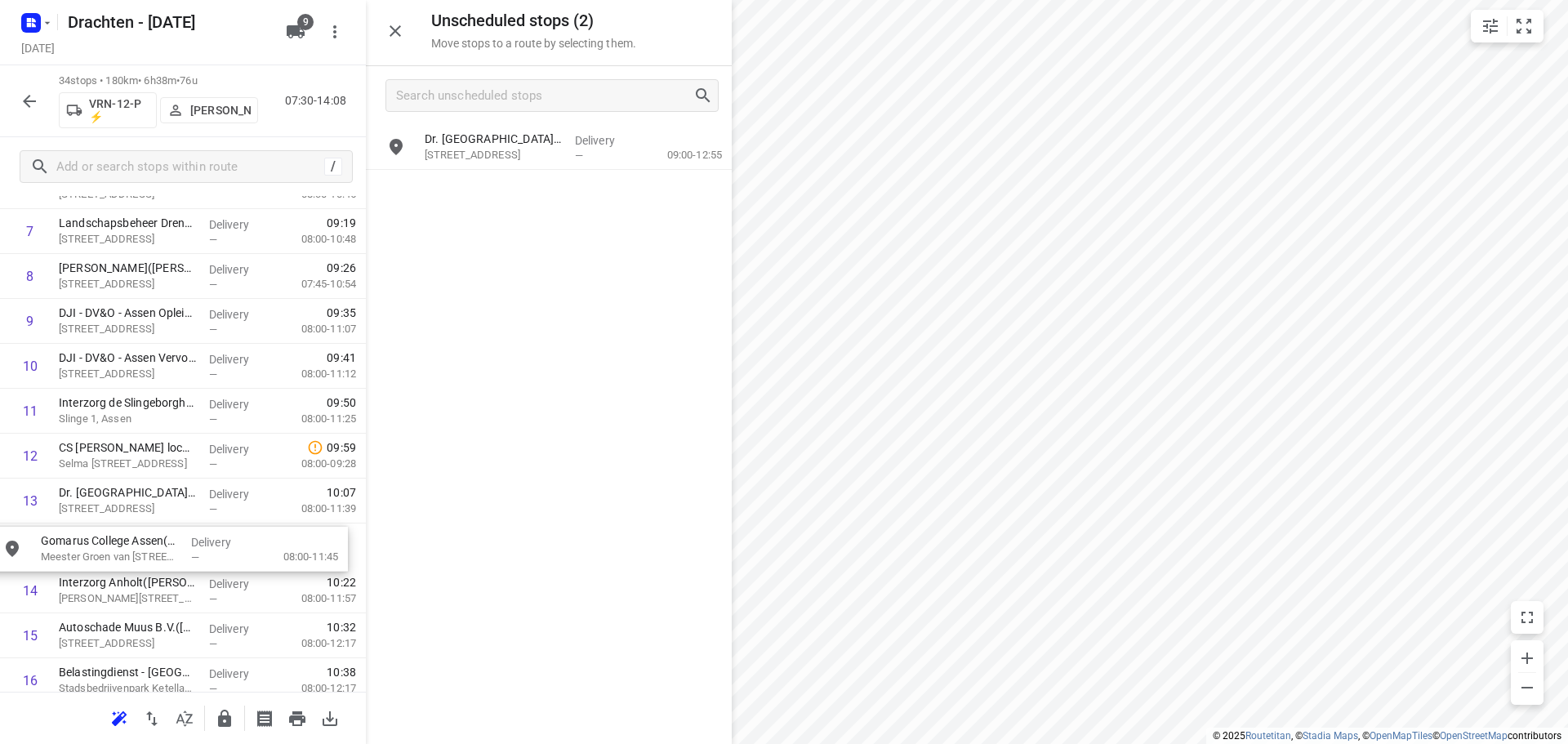
scroll to position [385, 0]
drag, startPoint x: 529, startPoint y: 195, endPoint x: 136, endPoint y: 553, distance: 531.6
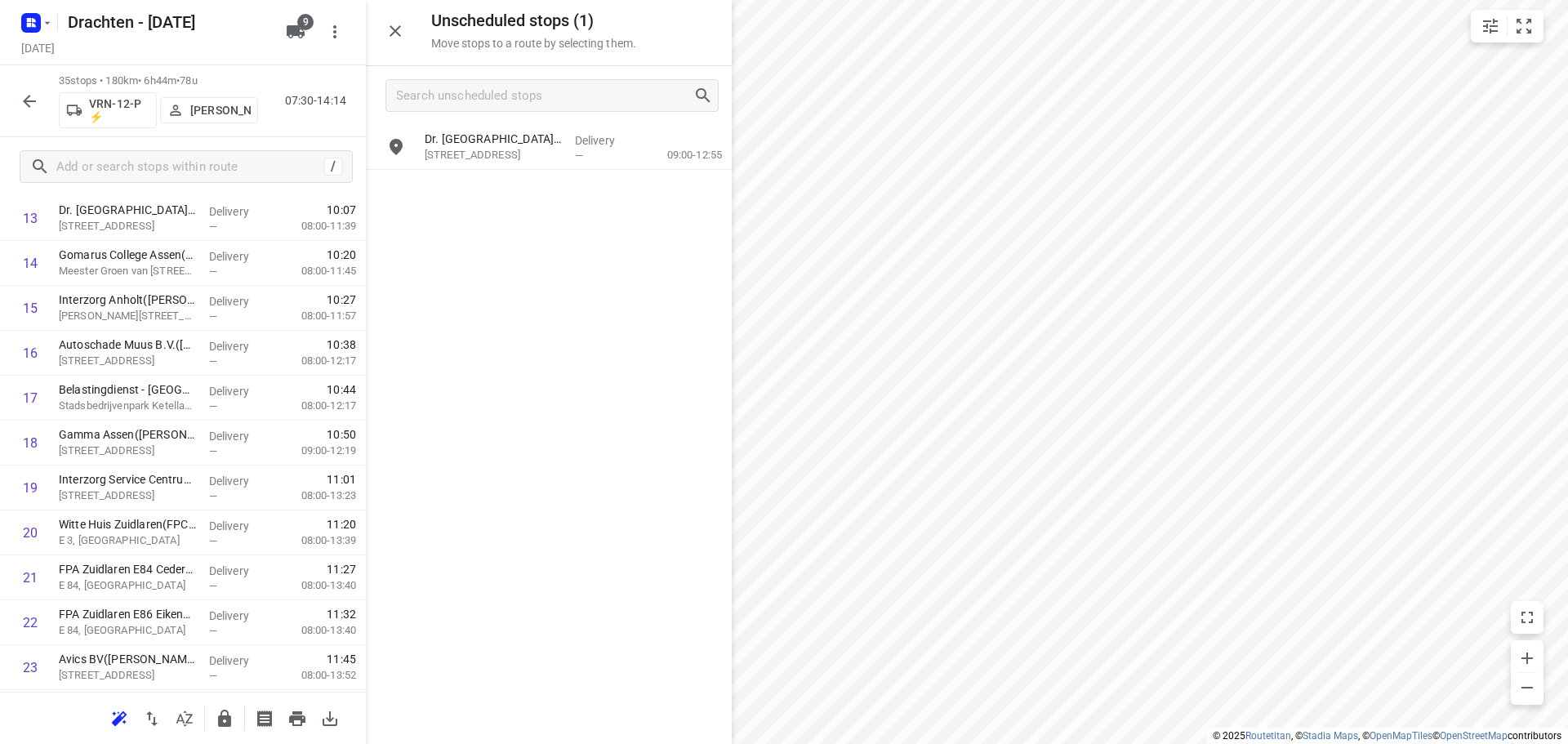
scroll to position [792, 0]
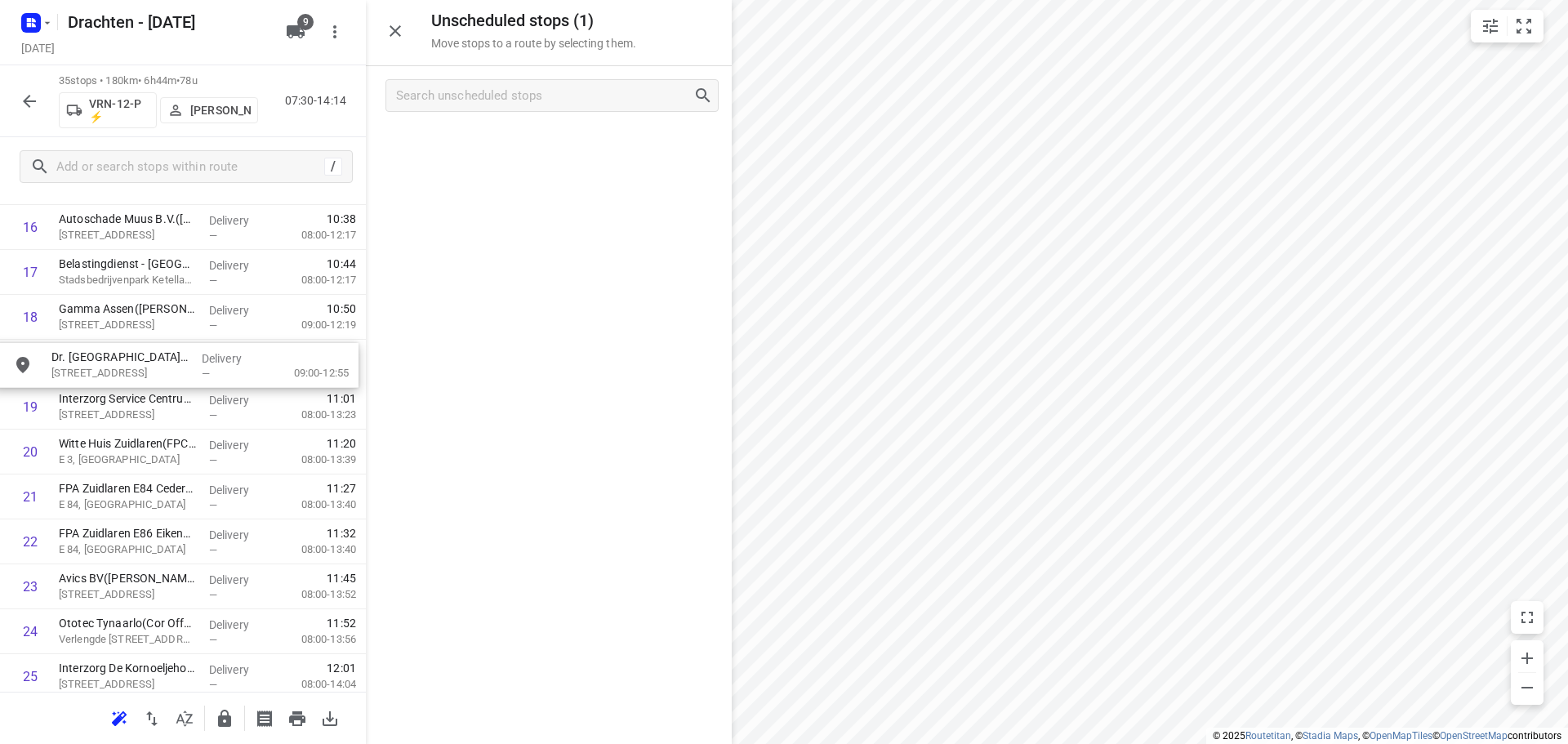
drag, startPoint x: 519, startPoint y: 150, endPoint x: 139, endPoint y: 373, distance: 440.6
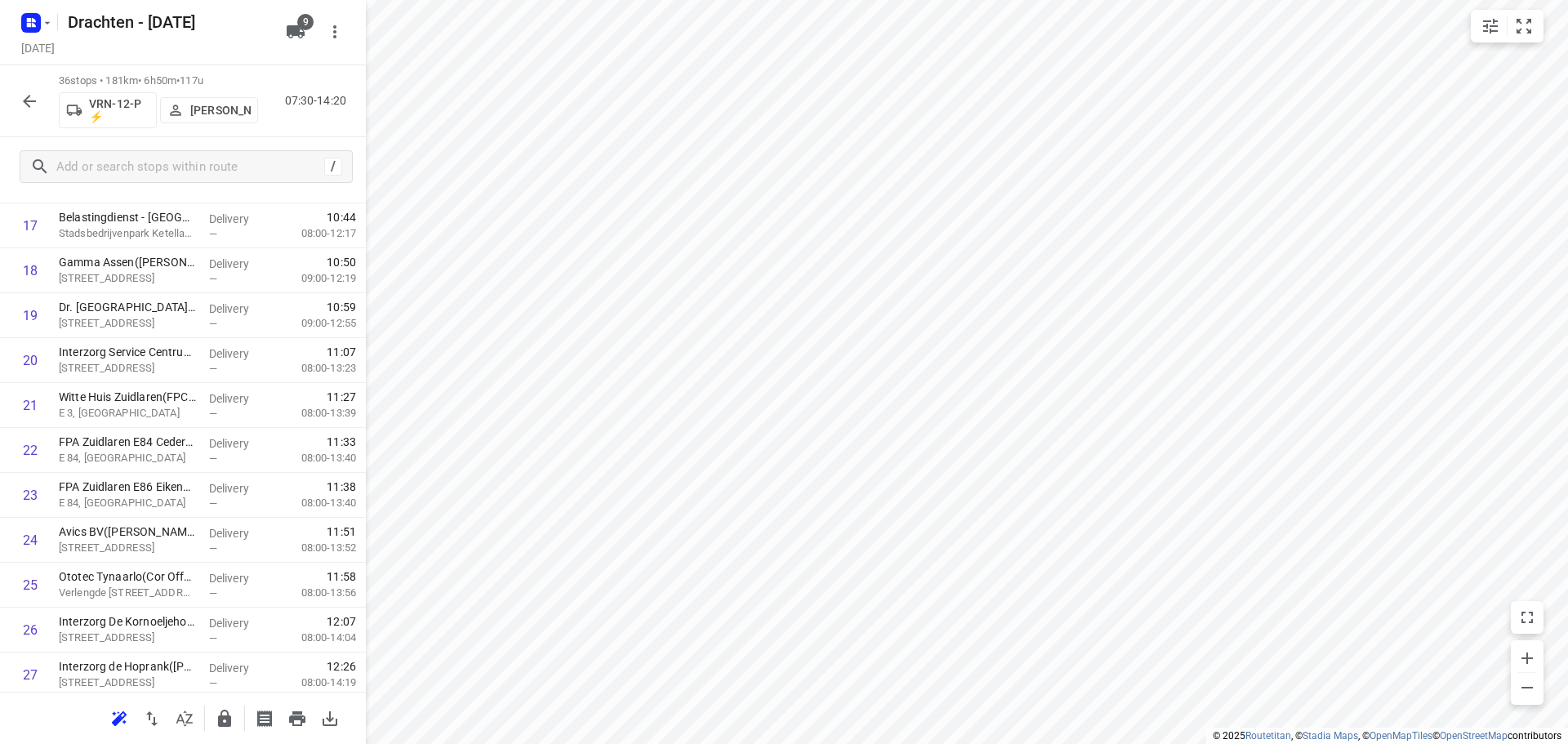
click at [28, 105] on icon "button" at bounding box center [29, 101] width 13 height 13
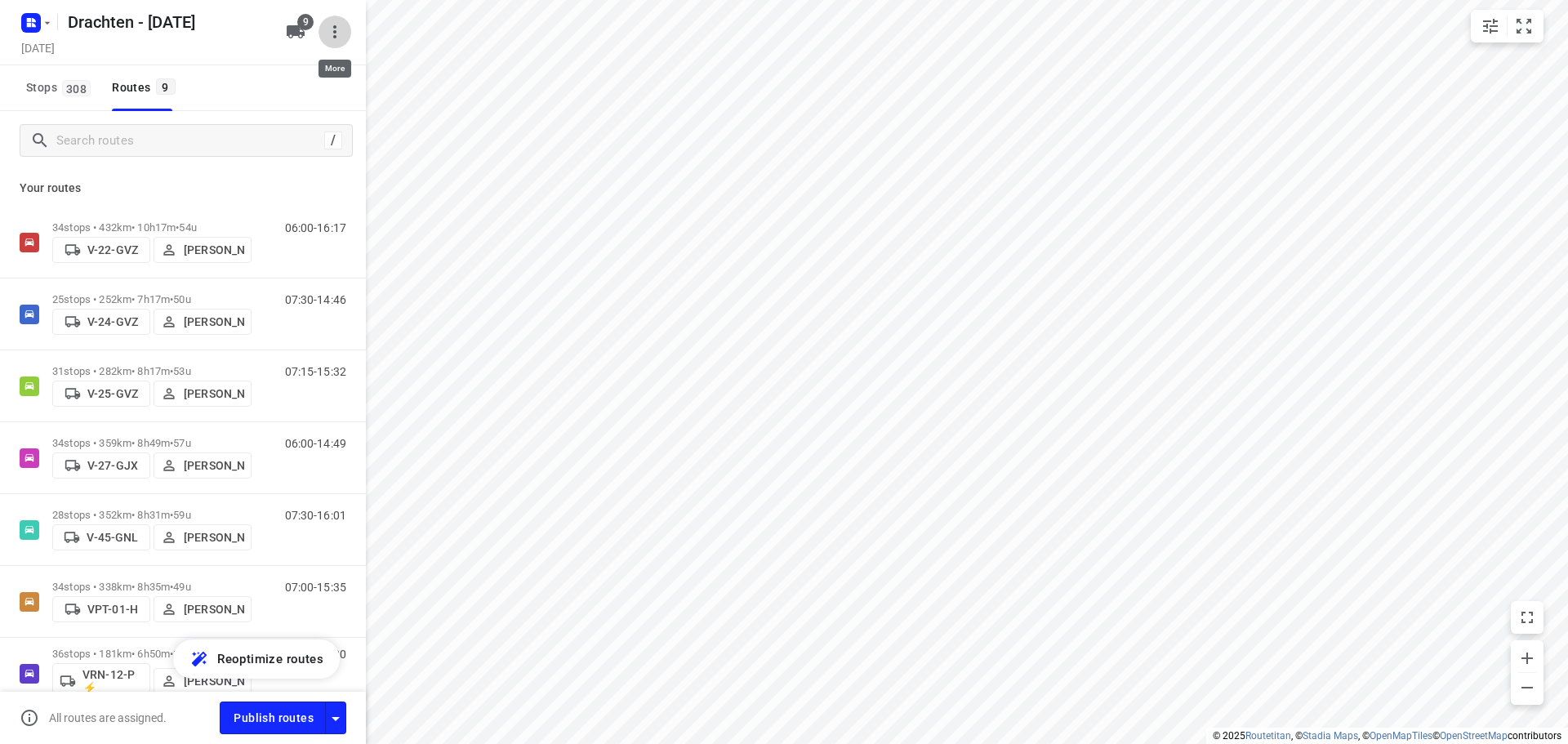
click at [338, 36] on icon "button" at bounding box center [335, 31] width 19 height 19
click at [338, 36] on div at bounding box center [784, 372] width 1568 height 744
click at [340, 722] on icon "button" at bounding box center [335, 718] width 19 height 19
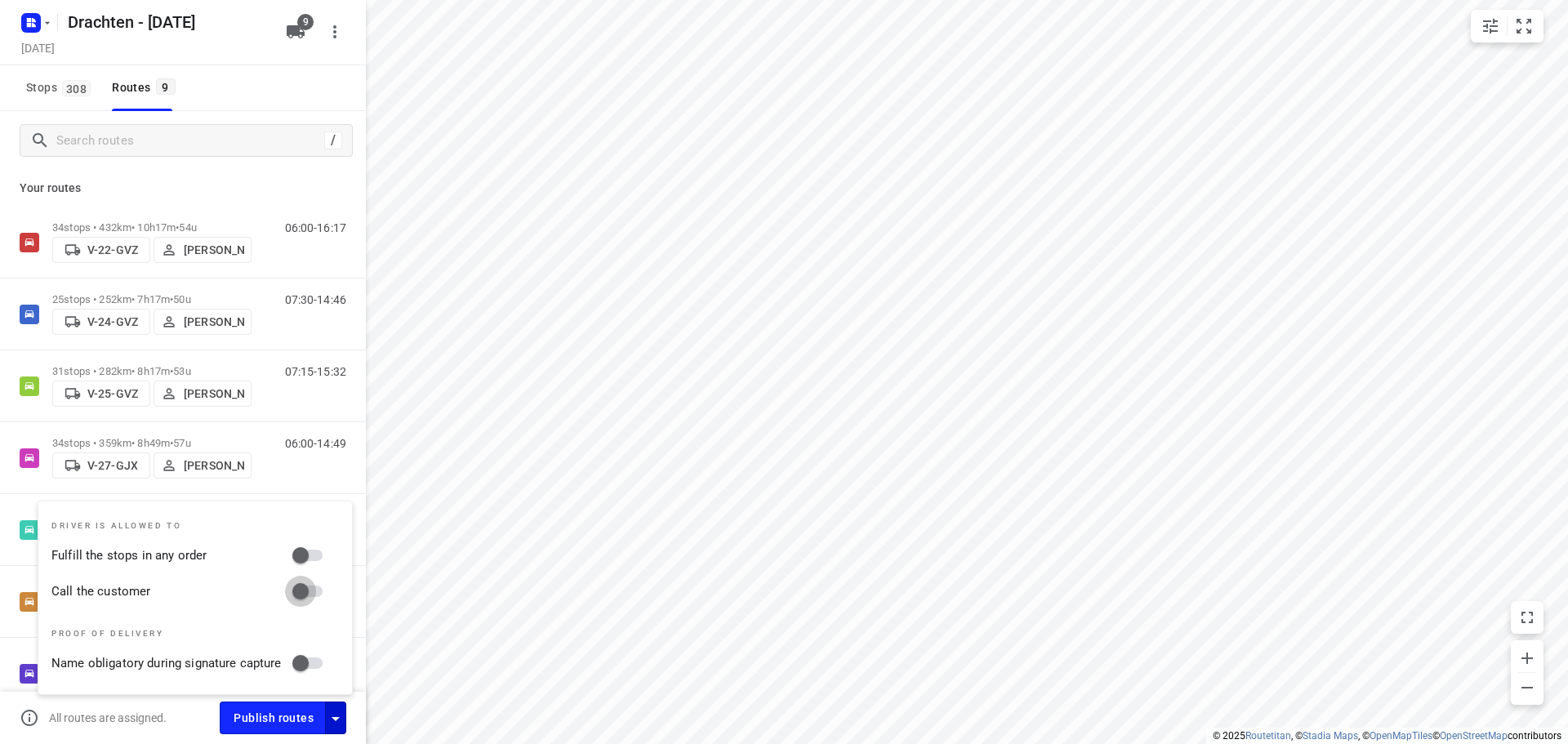
click at [304, 590] on input "Call the customer" at bounding box center [300, 591] width 93 height 31
checkbox input "true"
click at [283, 69] on div "Stops 308 Routes 9" at bounding box center [183, 88] width 366 height 46
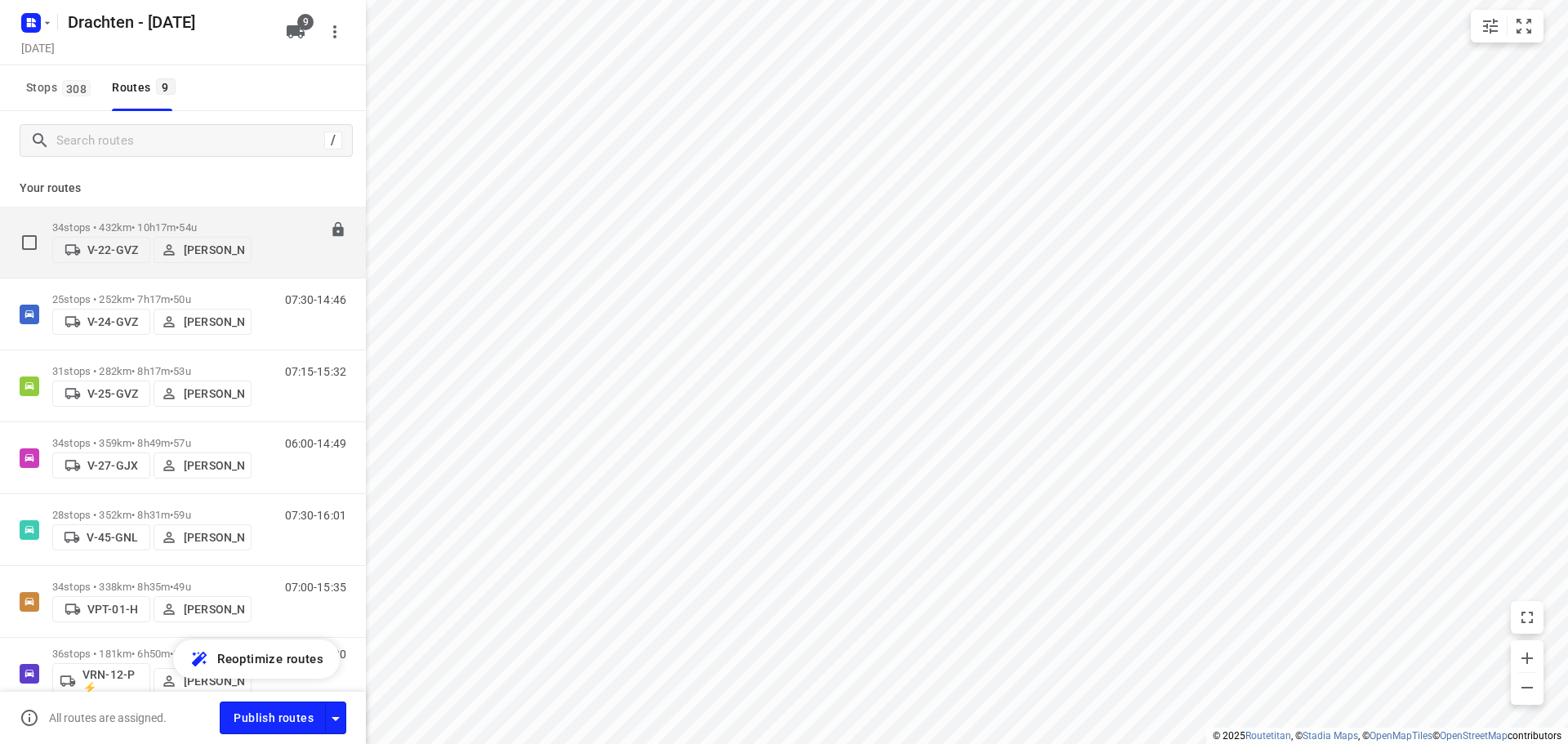
click at [156, 222] on p "34 stops • 432km • 10h17m • 54u" at bounding box center [152, 227] width 199 height 13
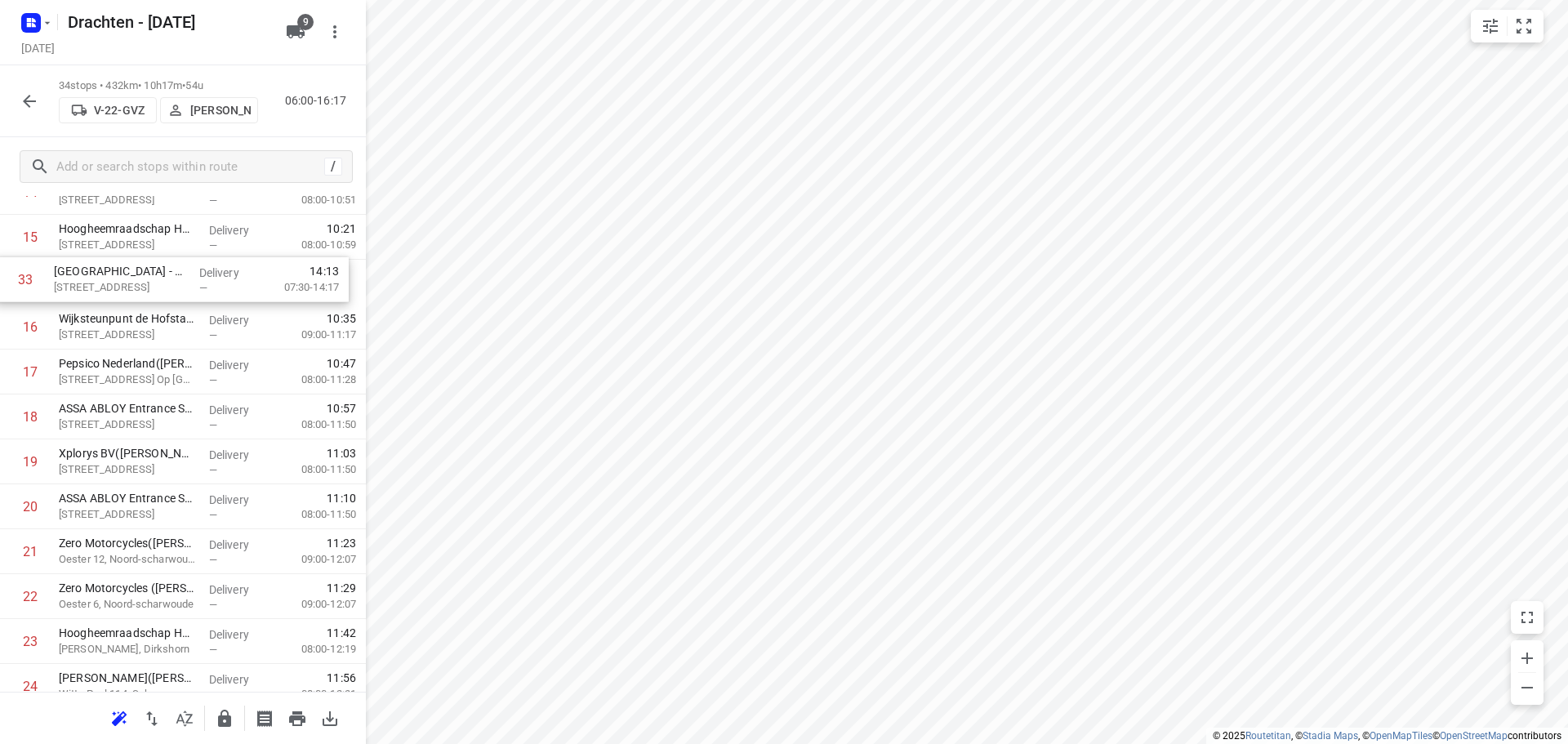
scroll to position [688, 0]
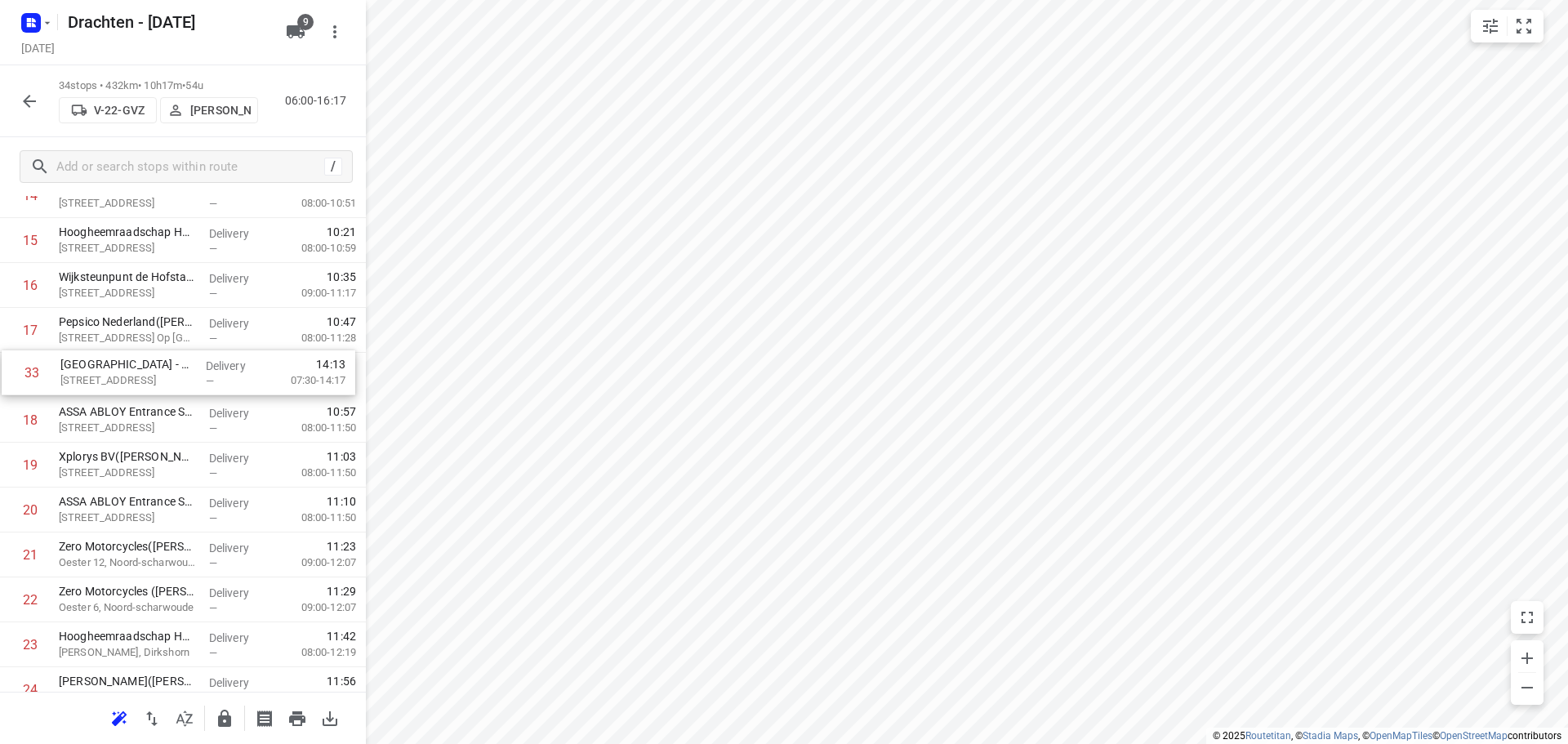
drag, startPoint x: 157, startPoint y: 588, endPoint x: 161, endPoint y: 377, distance: 211.0
click at [161, 377] on div "1 W.W. van Haaster en Zn BV(Jennifer Van Haaster) Koningsweg 15, Breezand Deliv…" at bounding box center [183, 353] width 366 height 1527
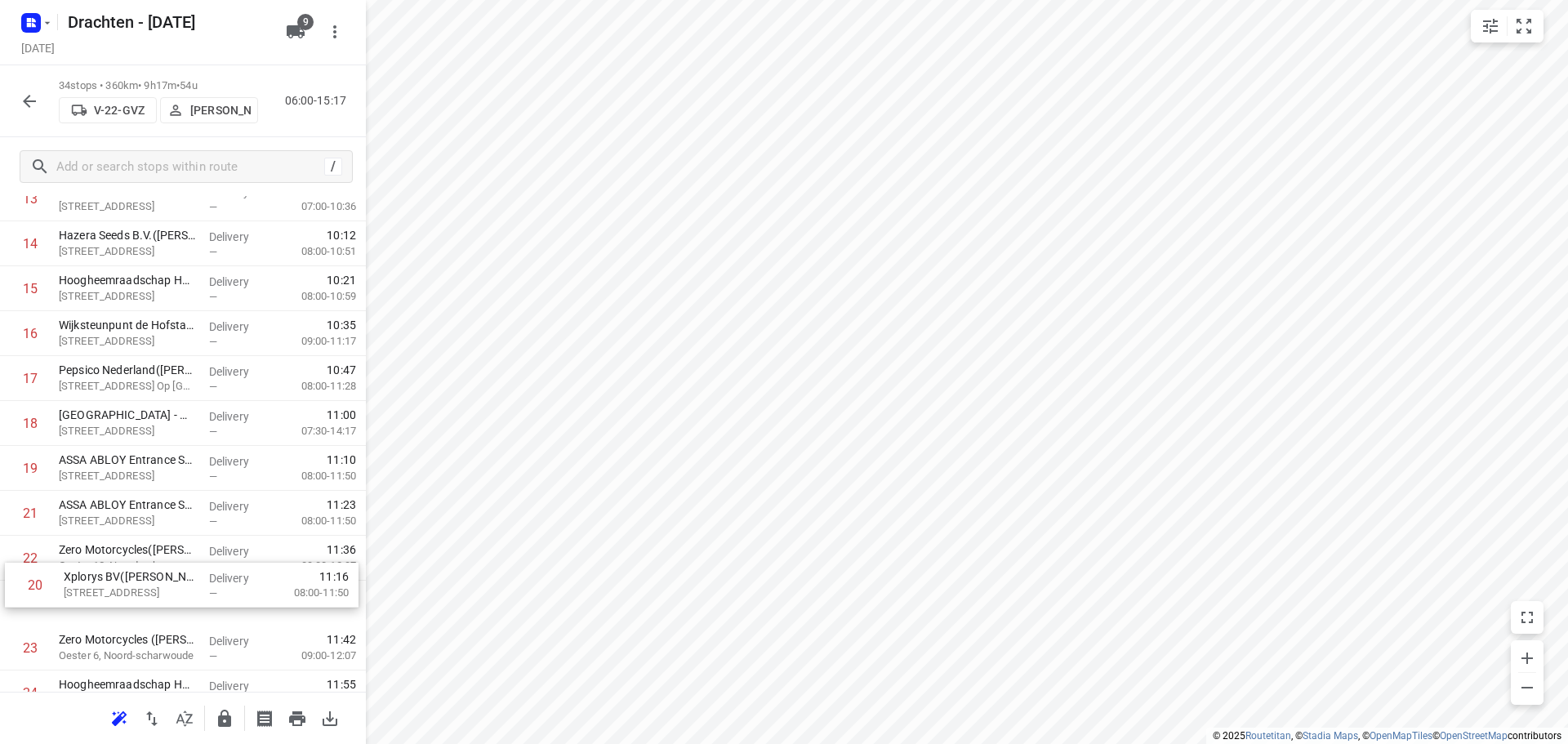
scroll to position [644, 0]
drag, startPoint x: 161, startPoint y: 548, endPoint x: 168, endPoint y: 560, distance: 13.9
click at [168, 560] on div "1 W.W. van Haaster en Zn BV(Jennifer Van Haaster) Koningsweg 15, Breezand Deliv…" at bounding box center [183, 397] width 366 height 1527
click at [28, 100] on icon "button" at bounding box center [29, 101] width 13 height 13
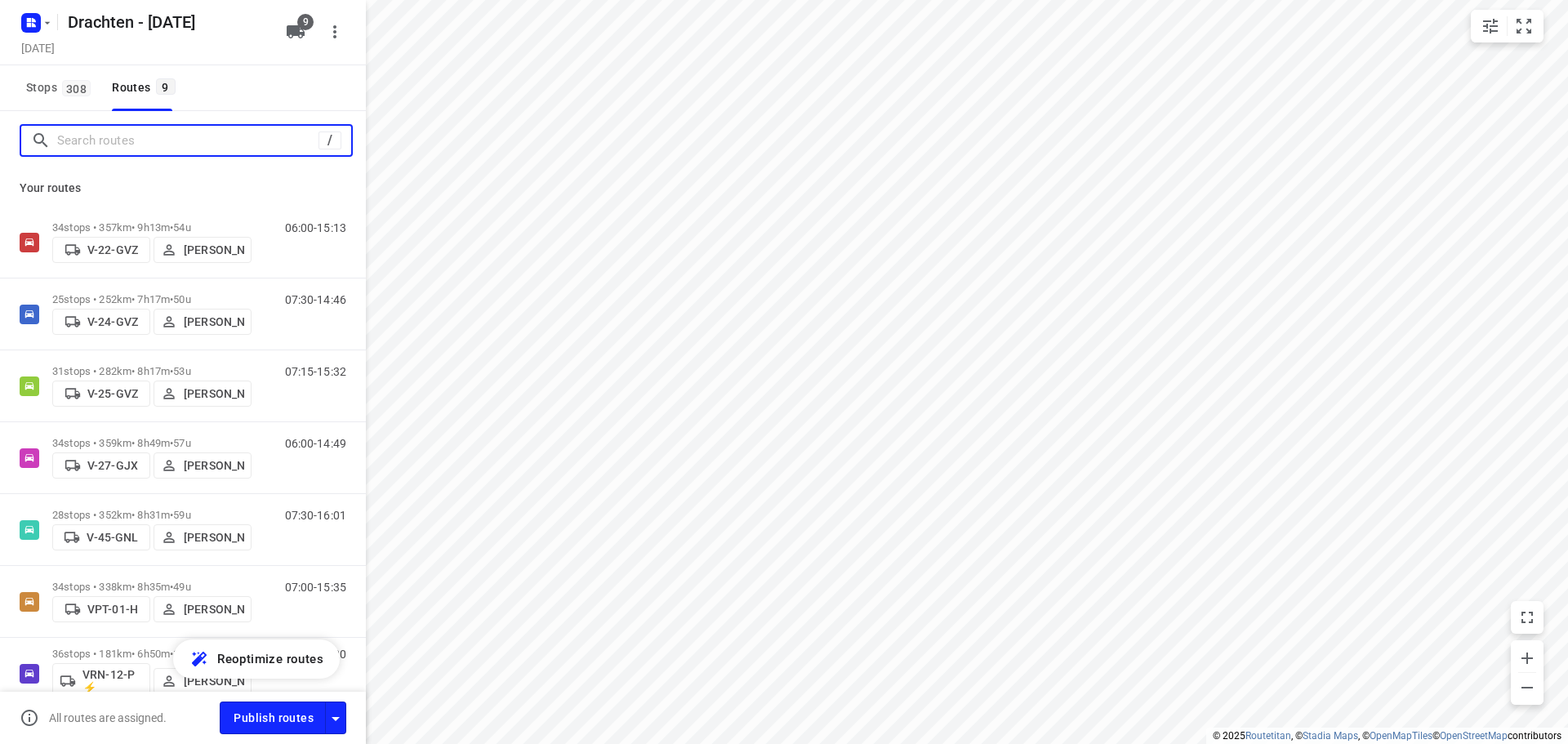
click at [134, 135] on input "Search routes" at bounding box center [187, 140] width 262 height 25
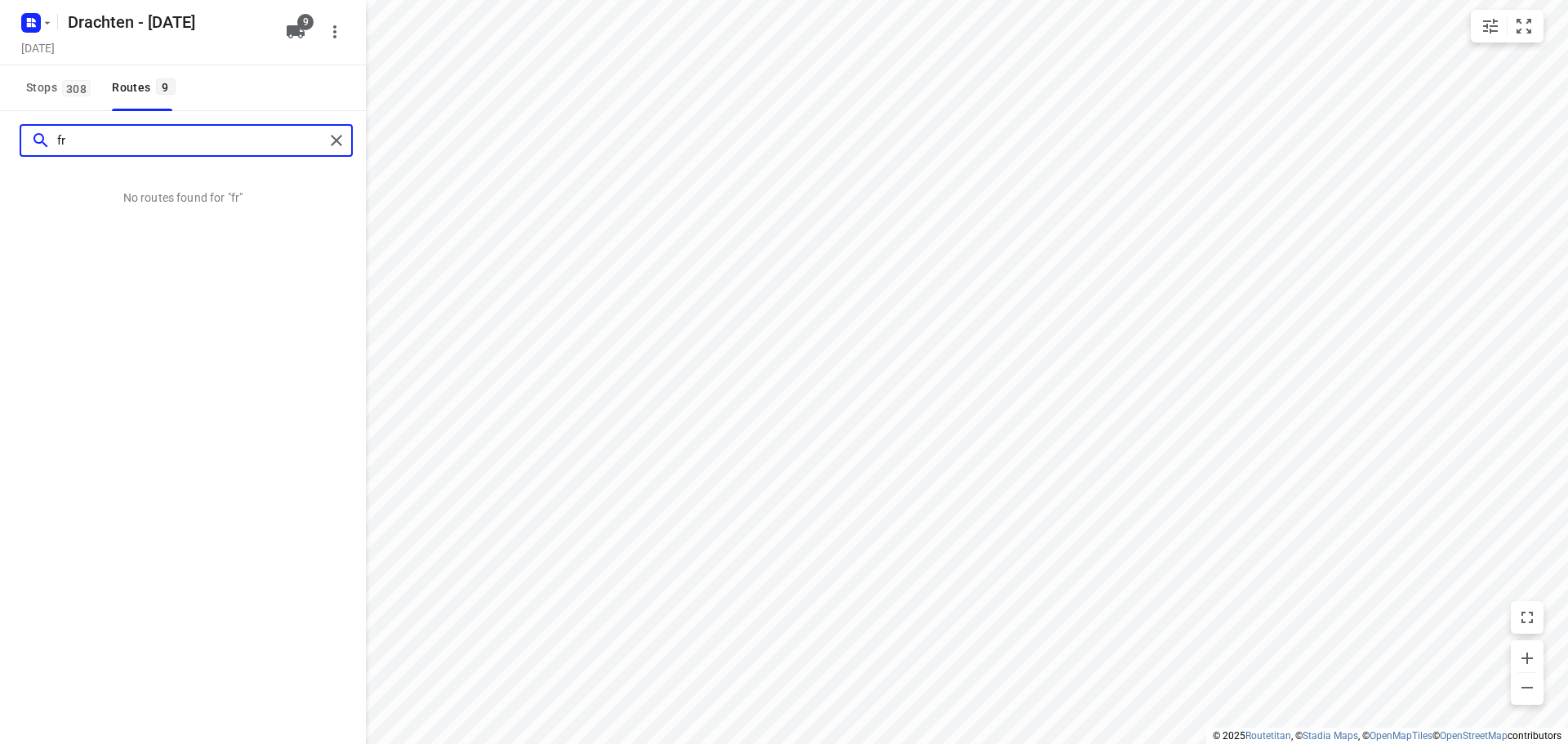
type input "f"
type input "v"
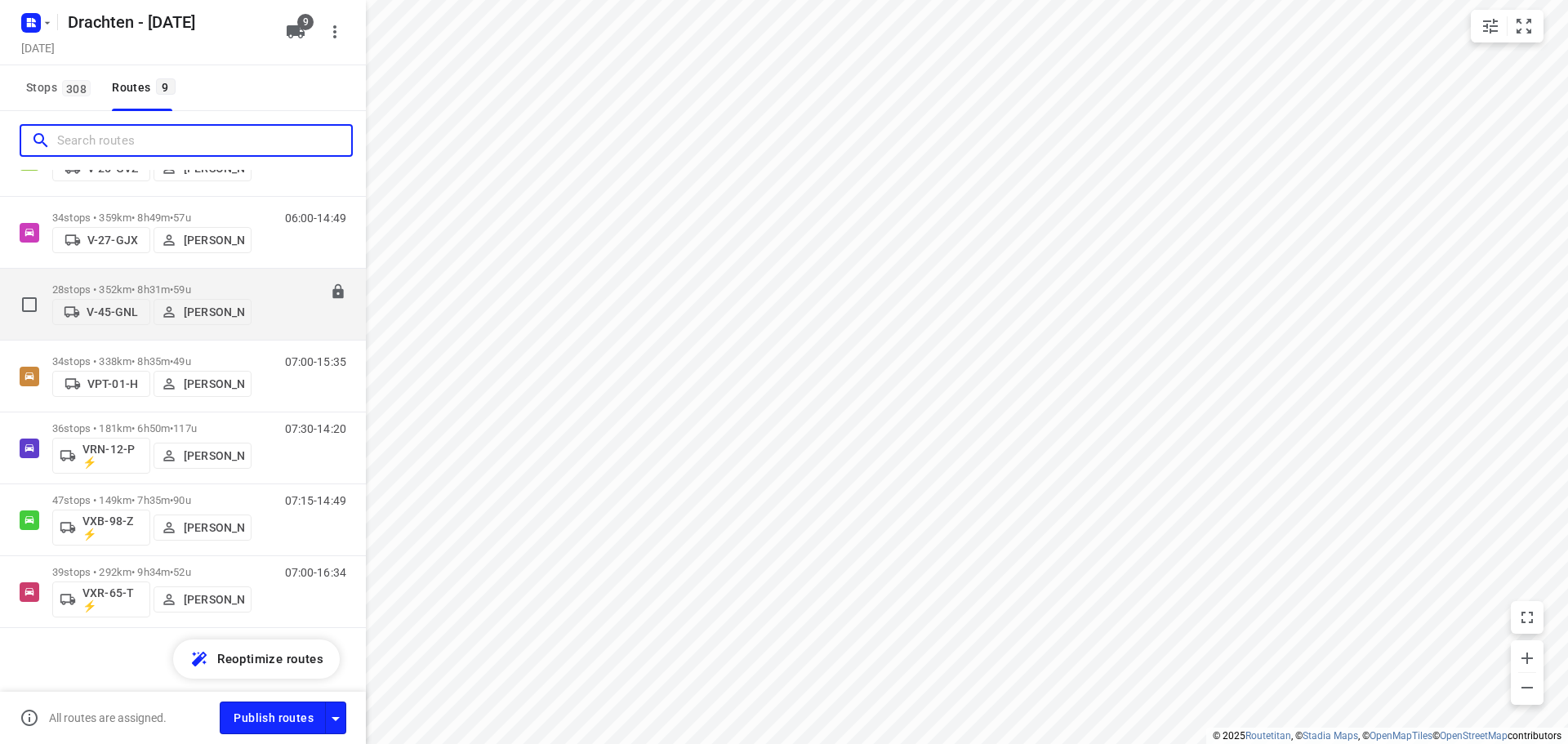
scroll to position [227, 0]
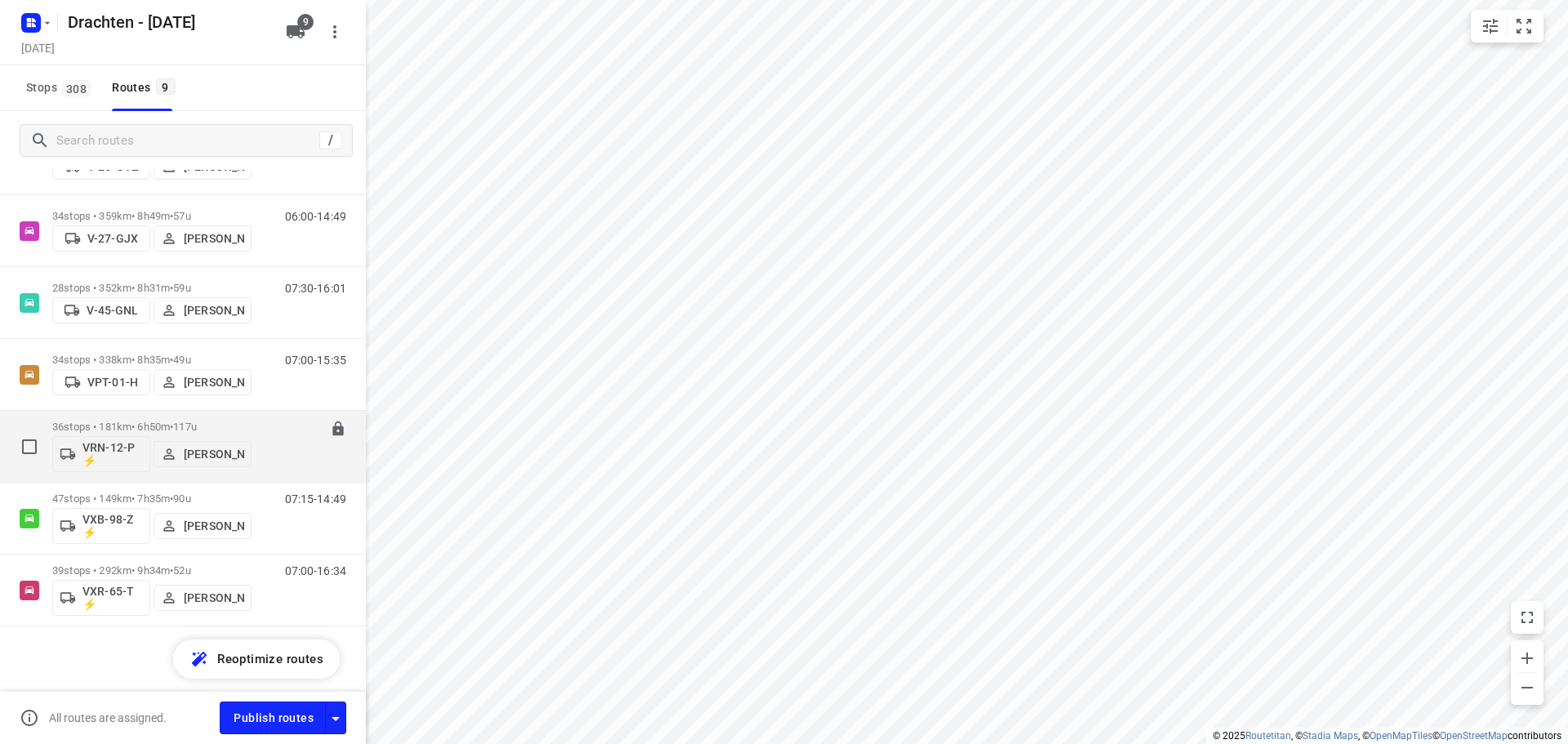
click at [147, 422] on p "36 stops • 181km • 6h50m • 117u" at bounding box center [152, 426] width 199 height 13
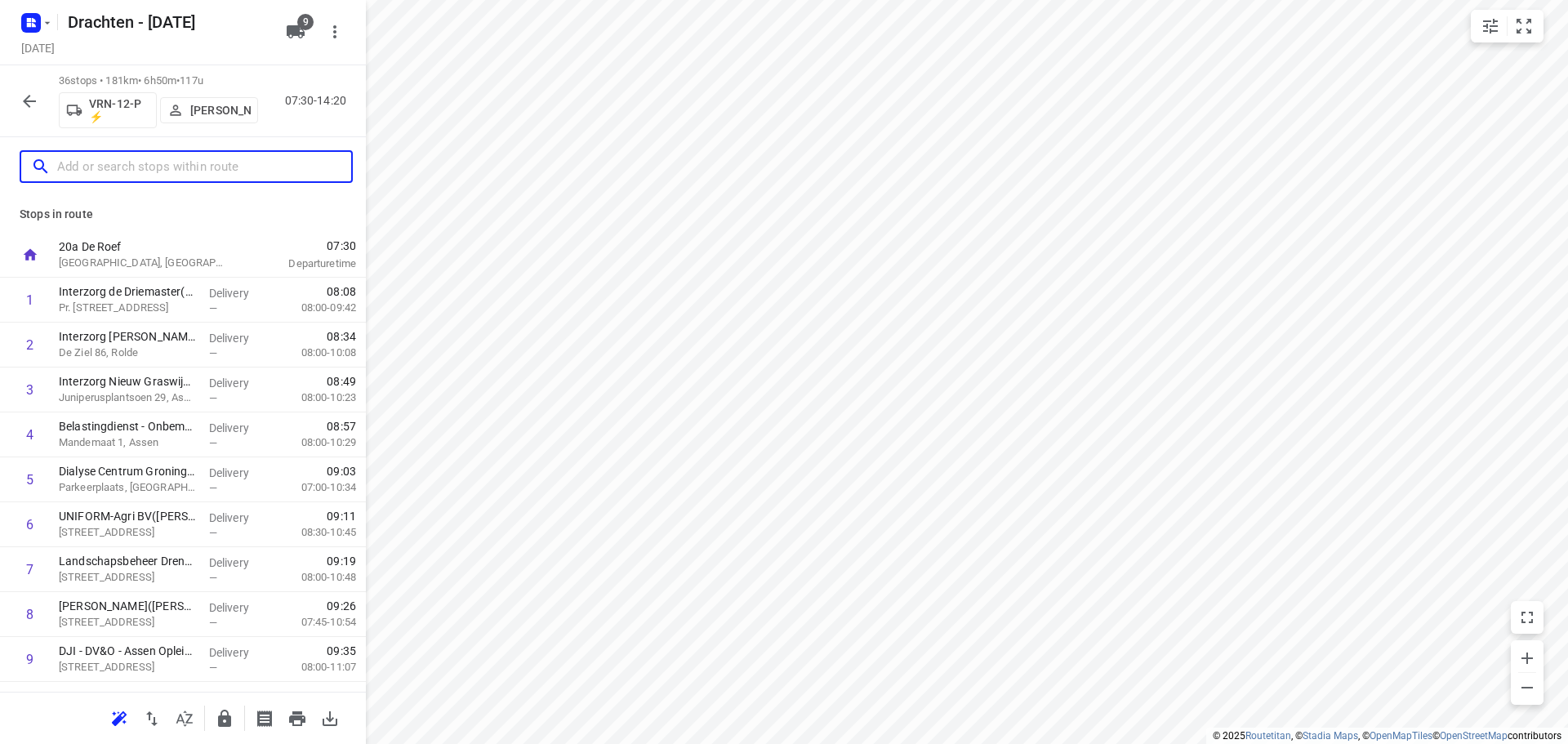
click at [154, 165] on input "text" at bounding box center [204, 167] width 294 height 25
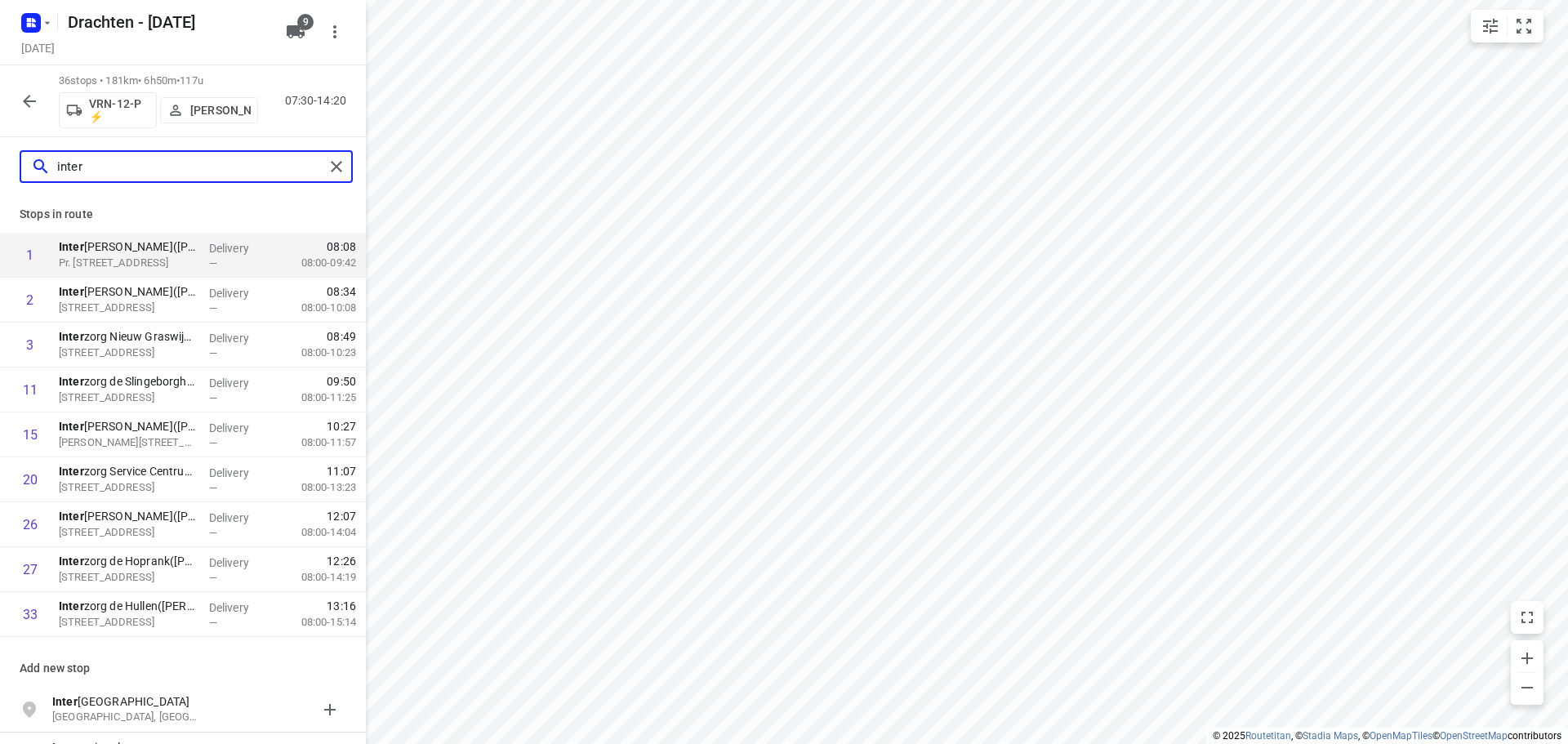
type input "inter"
click at [33, 103] on icon "button" at bounding box center [28, 100] width 19 height 19
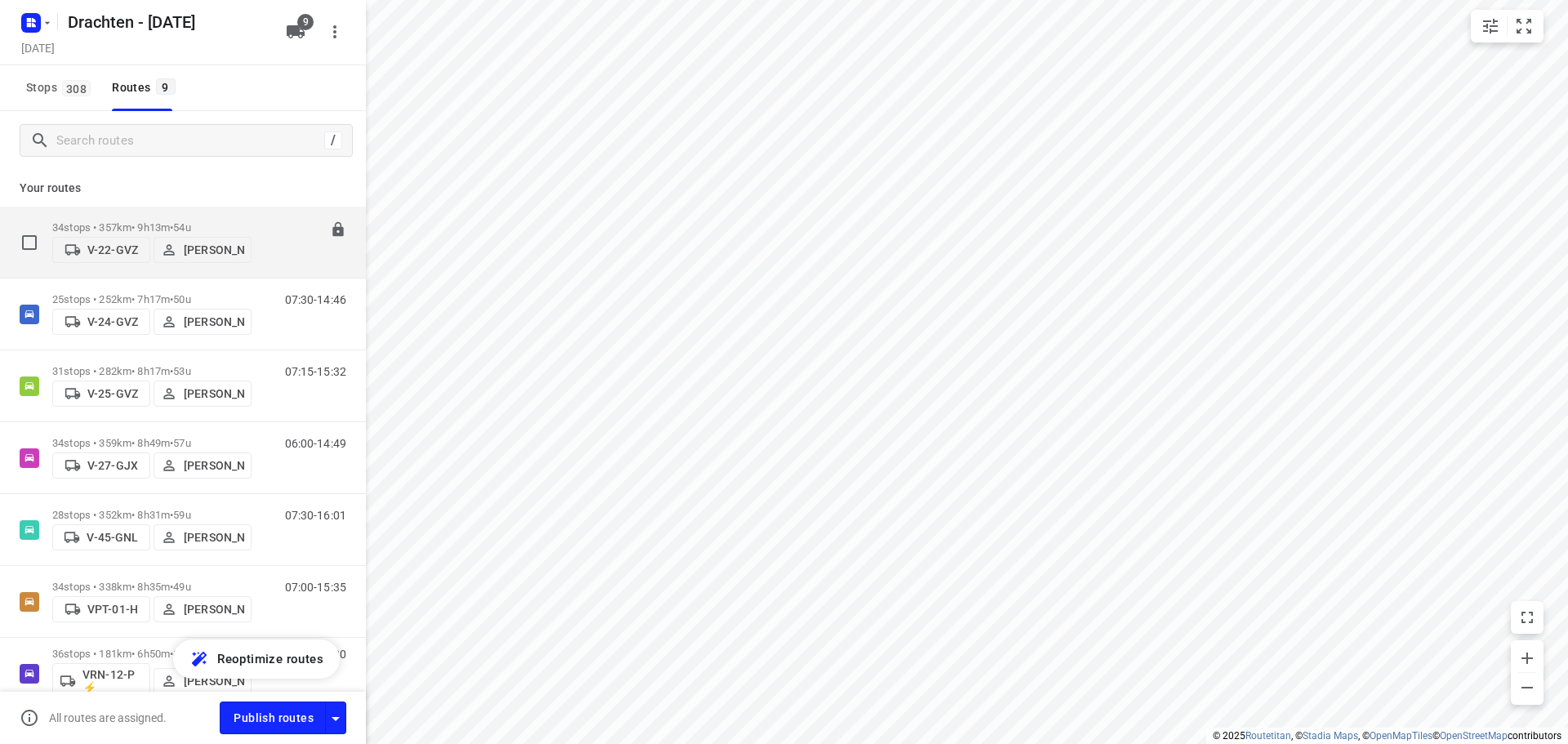
click at [268, 223] on div "06:00-15:13" at bounding box center [305, 247] width 82 height 50
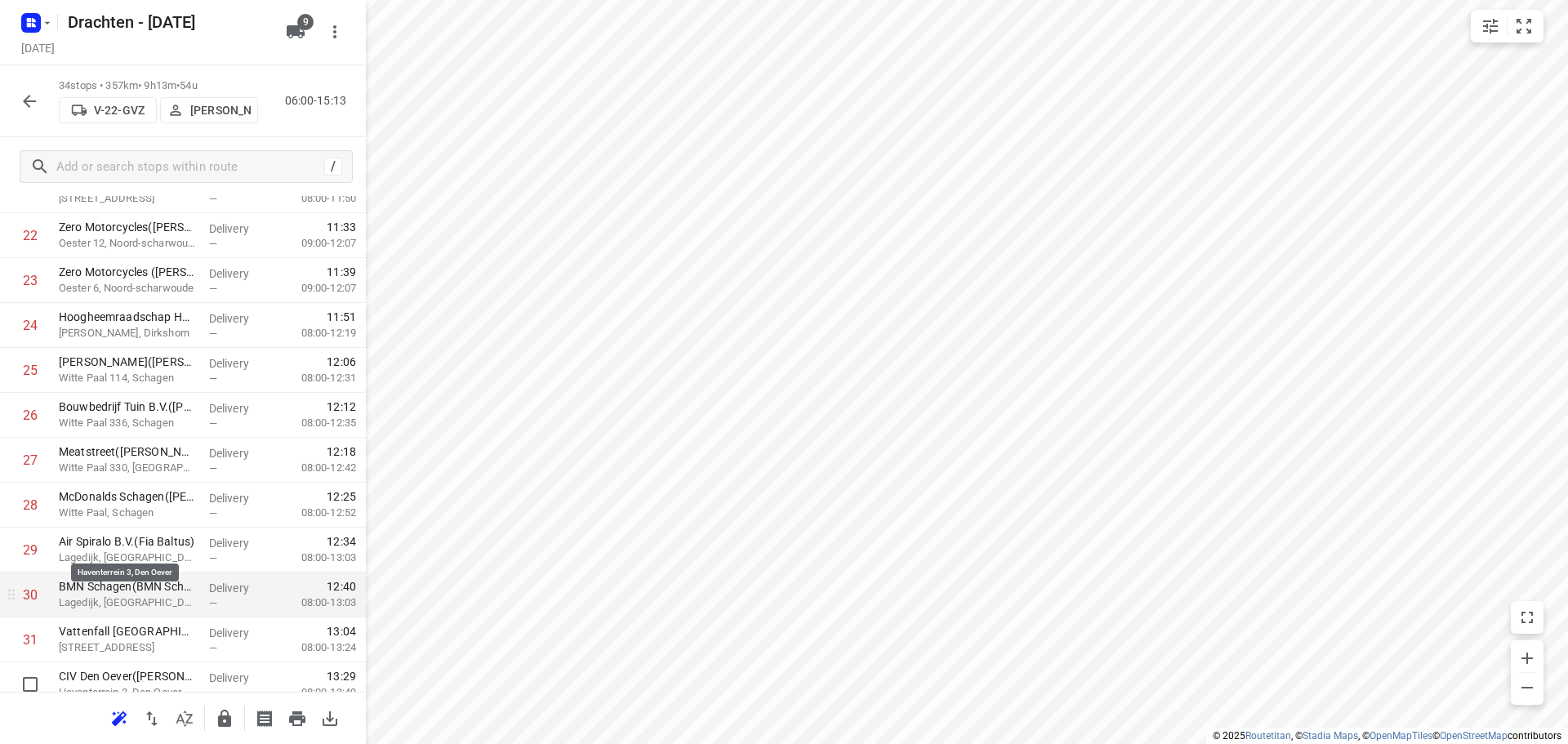
scroll to position [1158, 0]
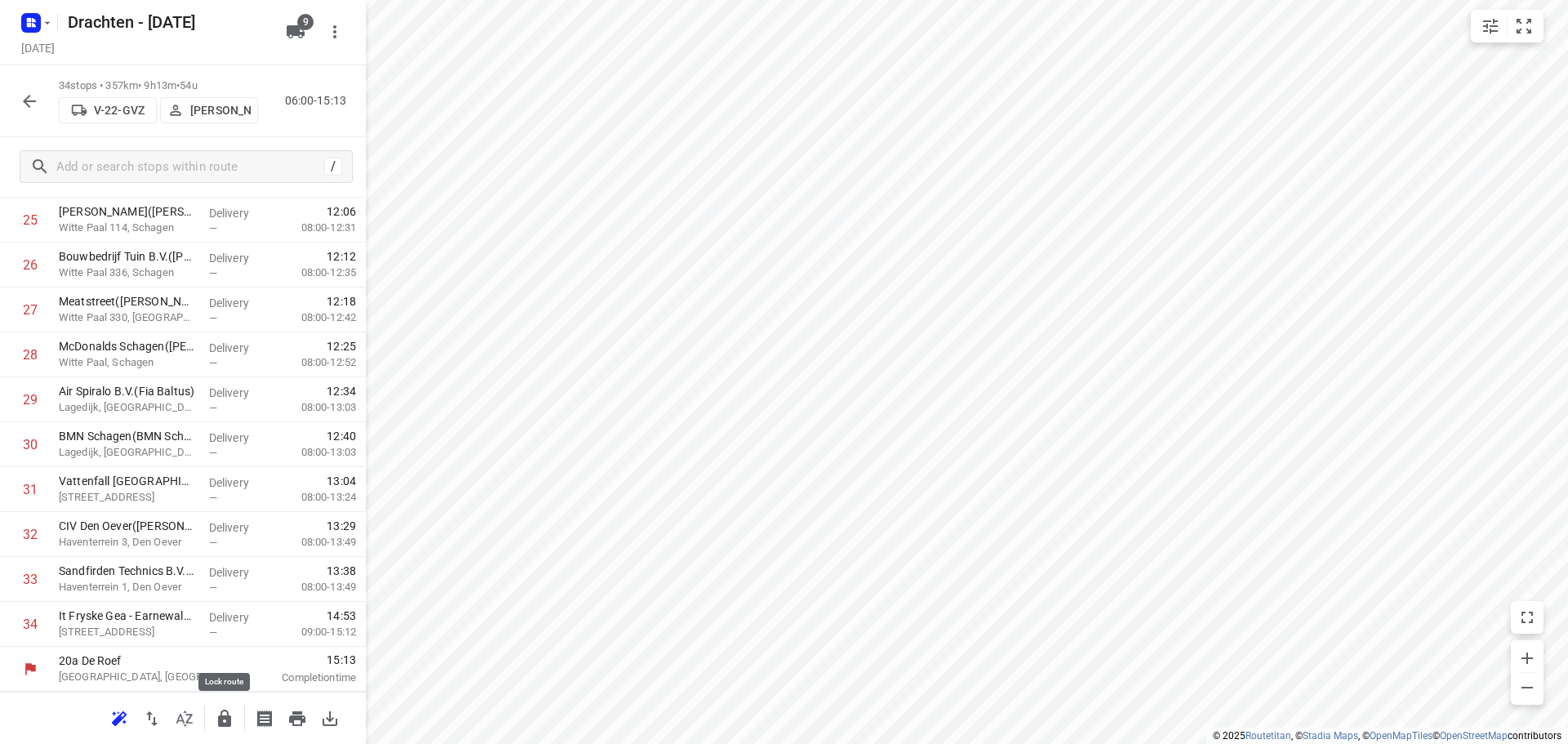
click at [230, 721] on icon "button" at bounding box center [225, 718] width 13 height 18
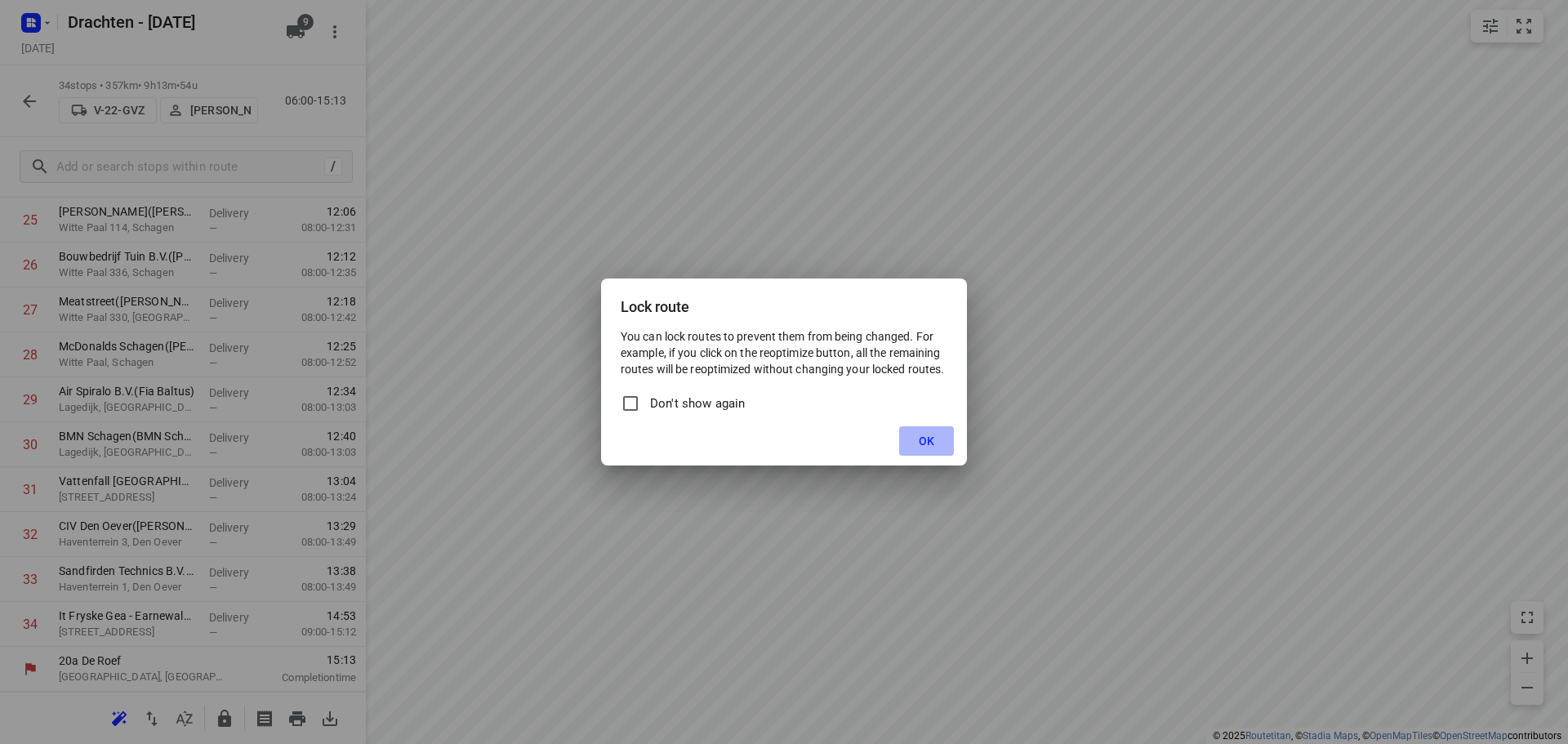
click at [929, 442] on span "OK" at bounding box center [927, 441] width 16 height 13
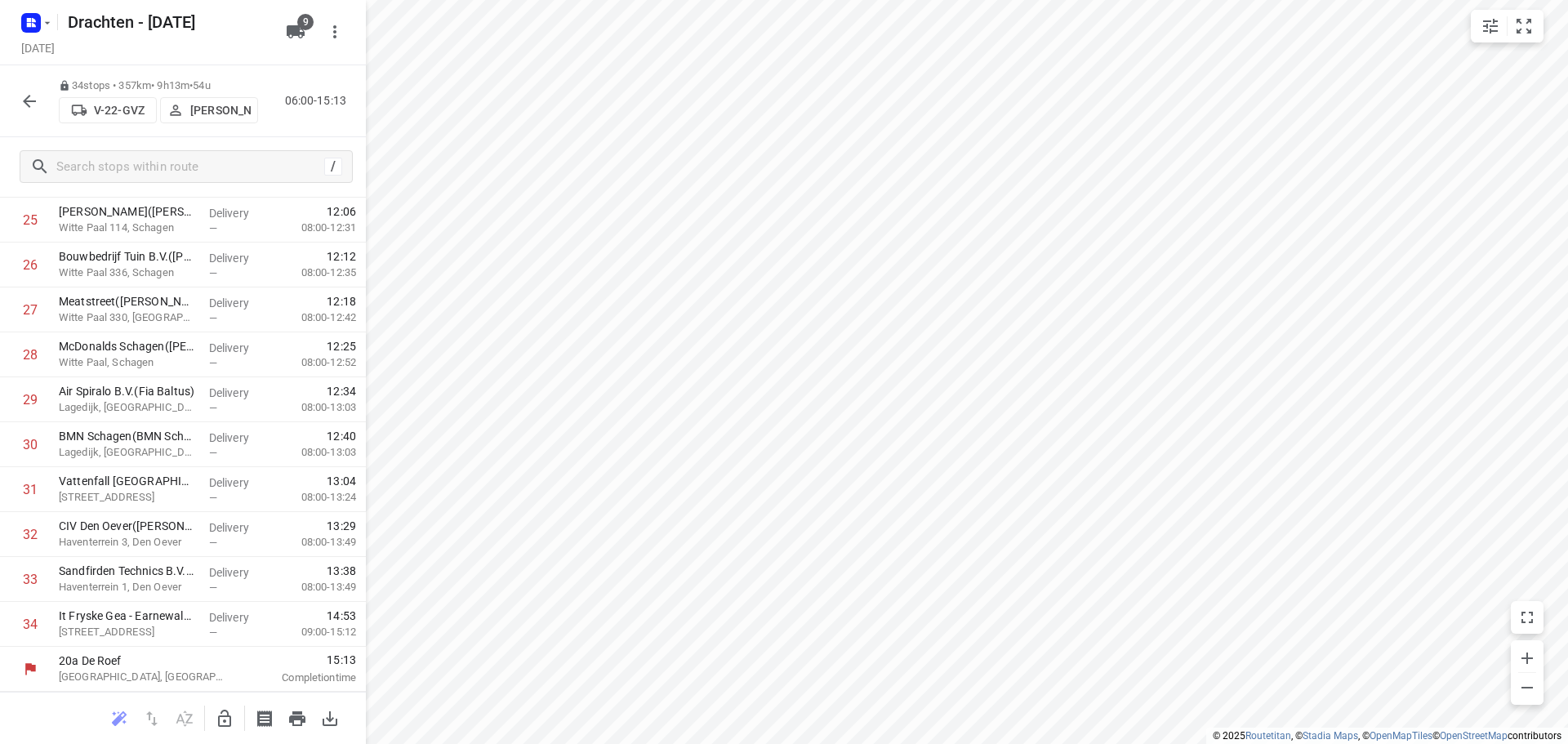
click at [34, 103] on icon "button" at bounding box center [28, 100] width 19 height 19
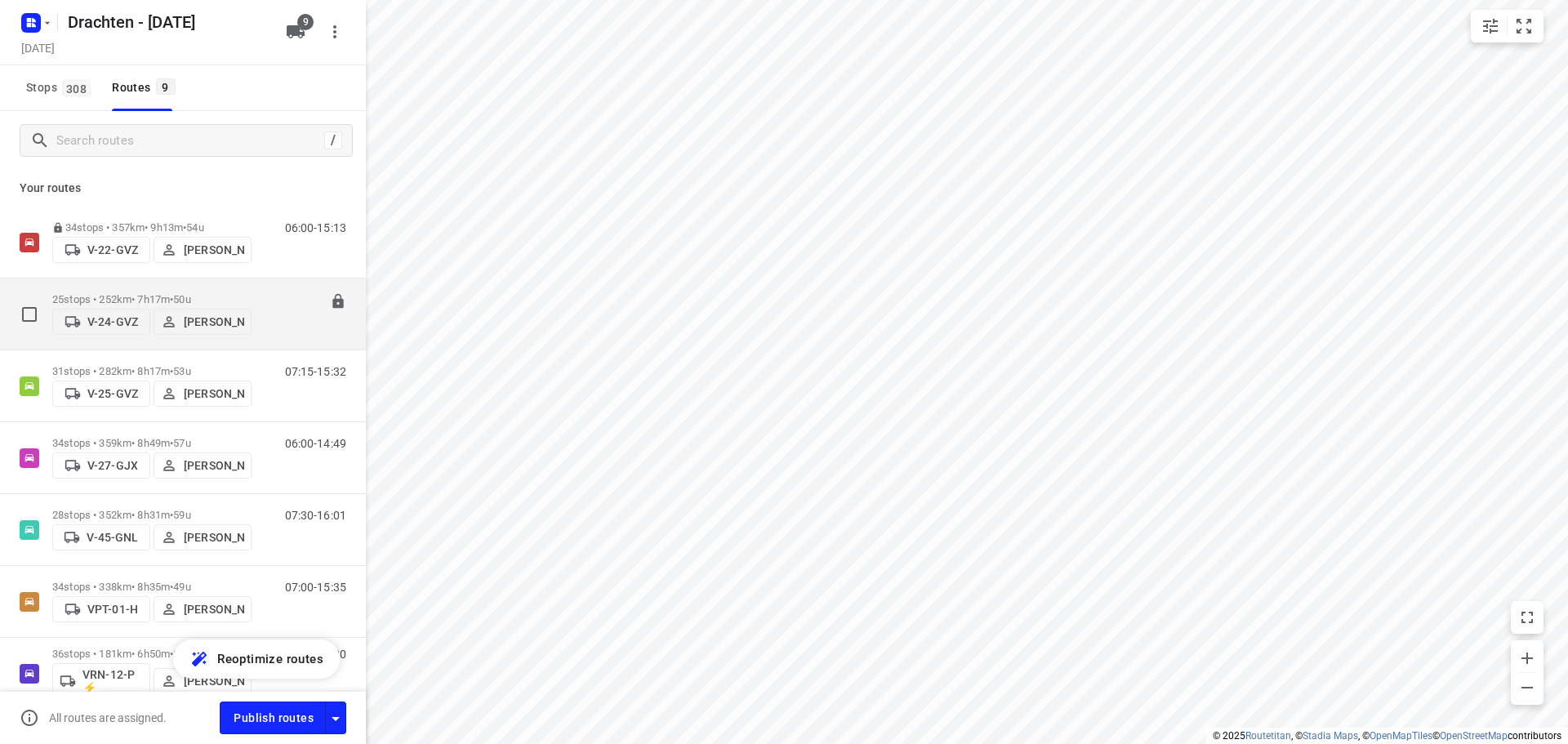
click at [221, 293] on p "25 stops • 252km • 7h17m • 50u" at bounding box center [152, 299] width 199 height 13
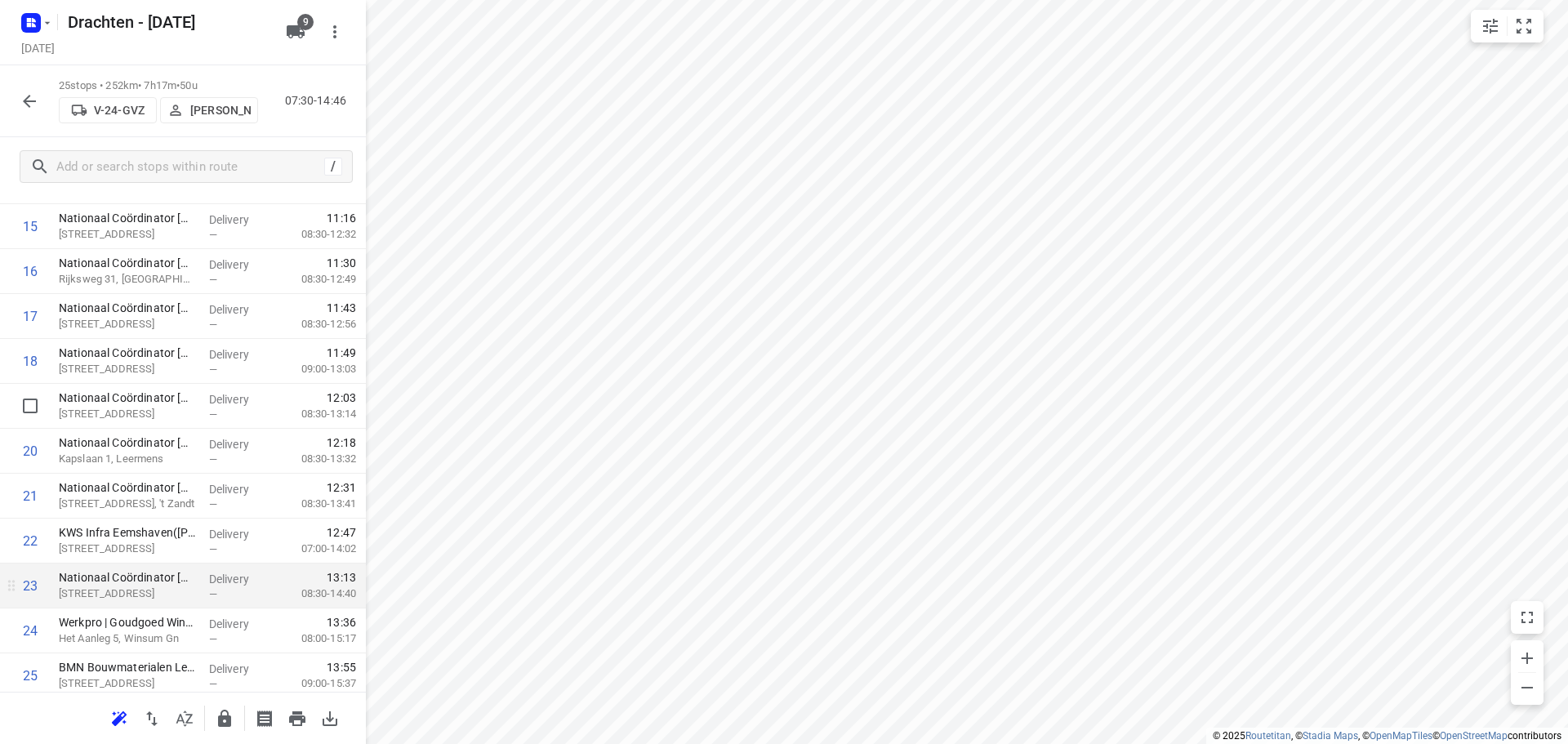
scroll to position [754, 0]
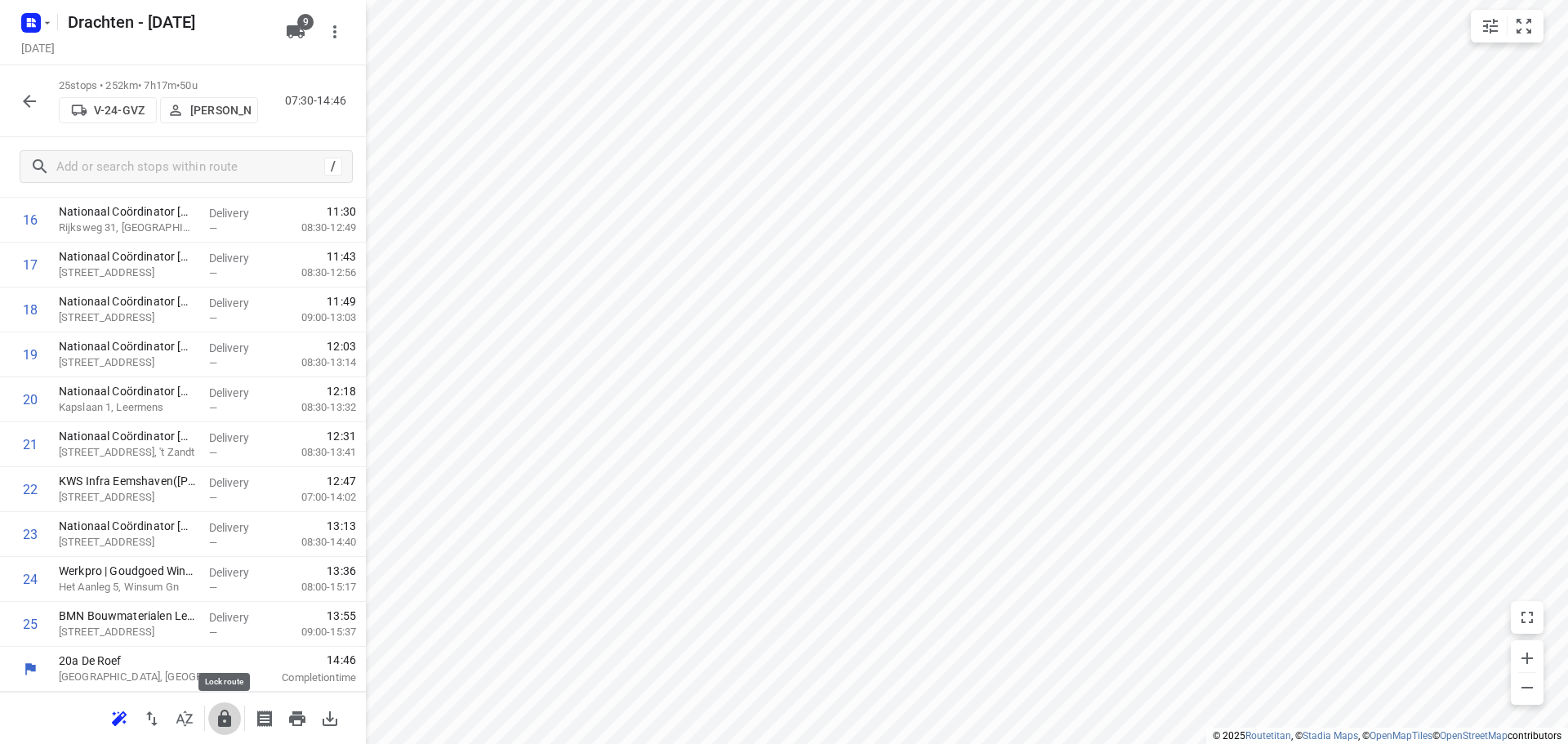
click at [227, 726] on icon "button" at bounding box center [225, 718] width 13 height 18
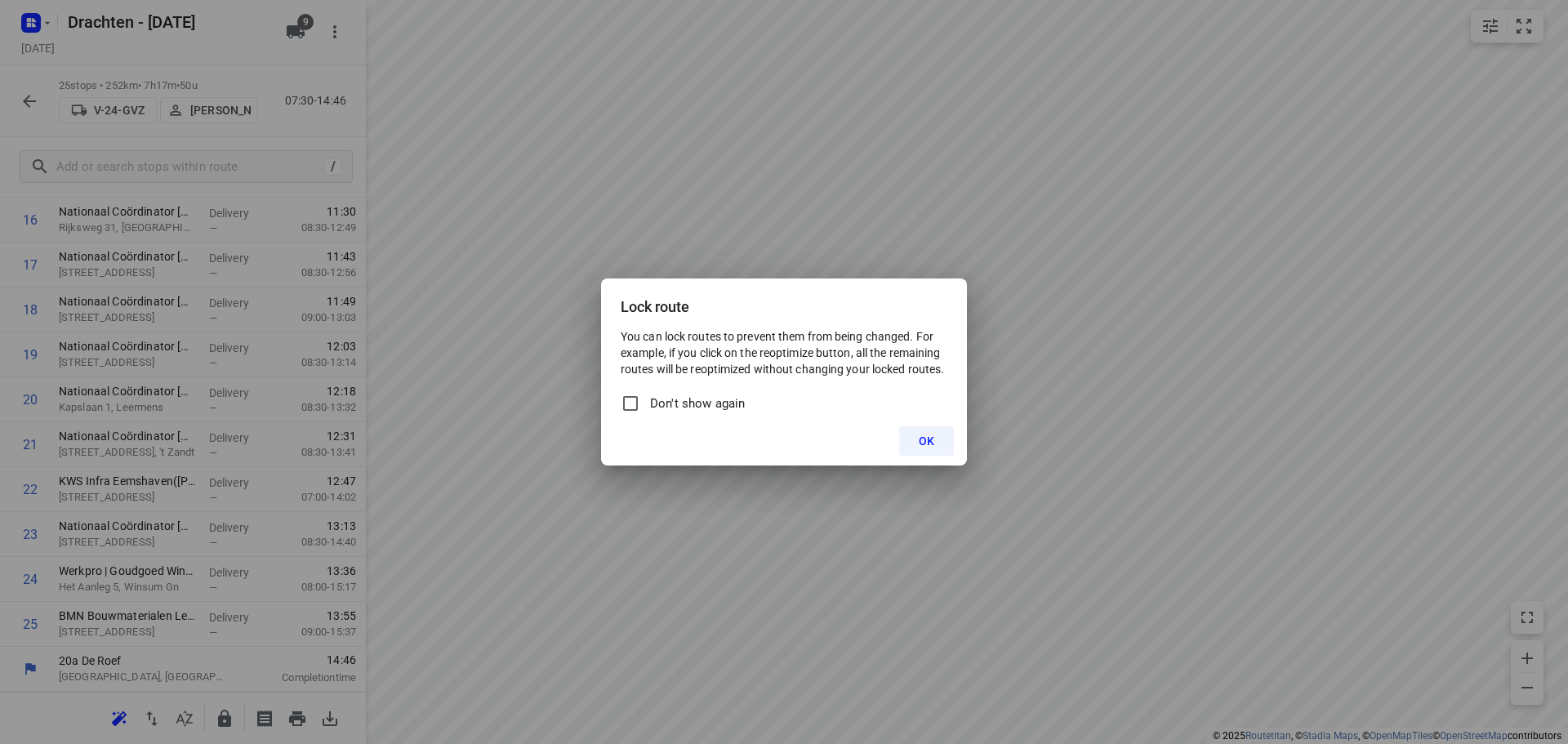
click at [920, 446] on span "OK" at bounding box center [927, 441] width 16 height 13
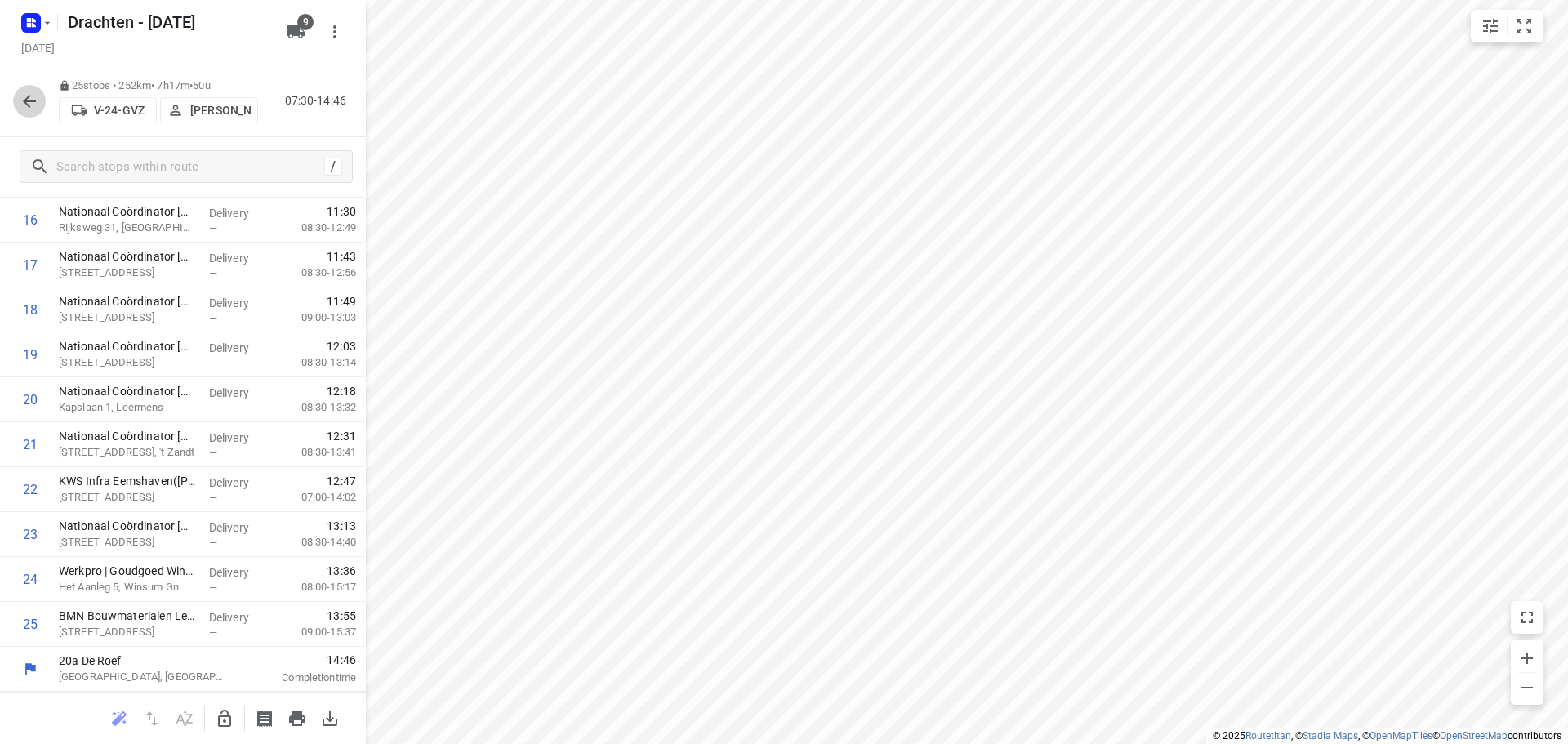
click at [30, 109] on icon "button" at bounding box center [28, 100] width 19 height 19
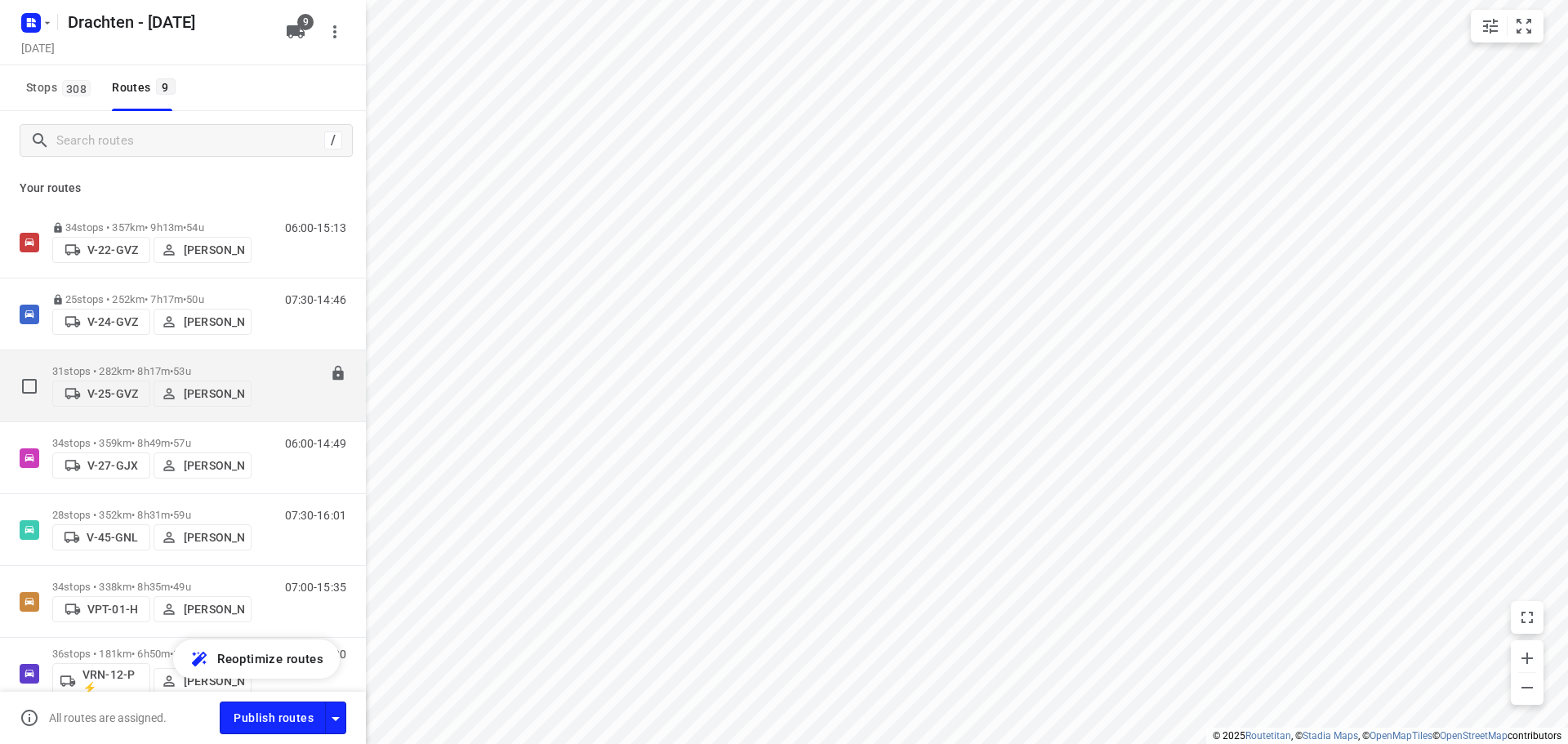
click at [155, 366] on p "31 stops • 282km • 8h17m • 53u" at bounding box center [152, 371] width 199 height 13
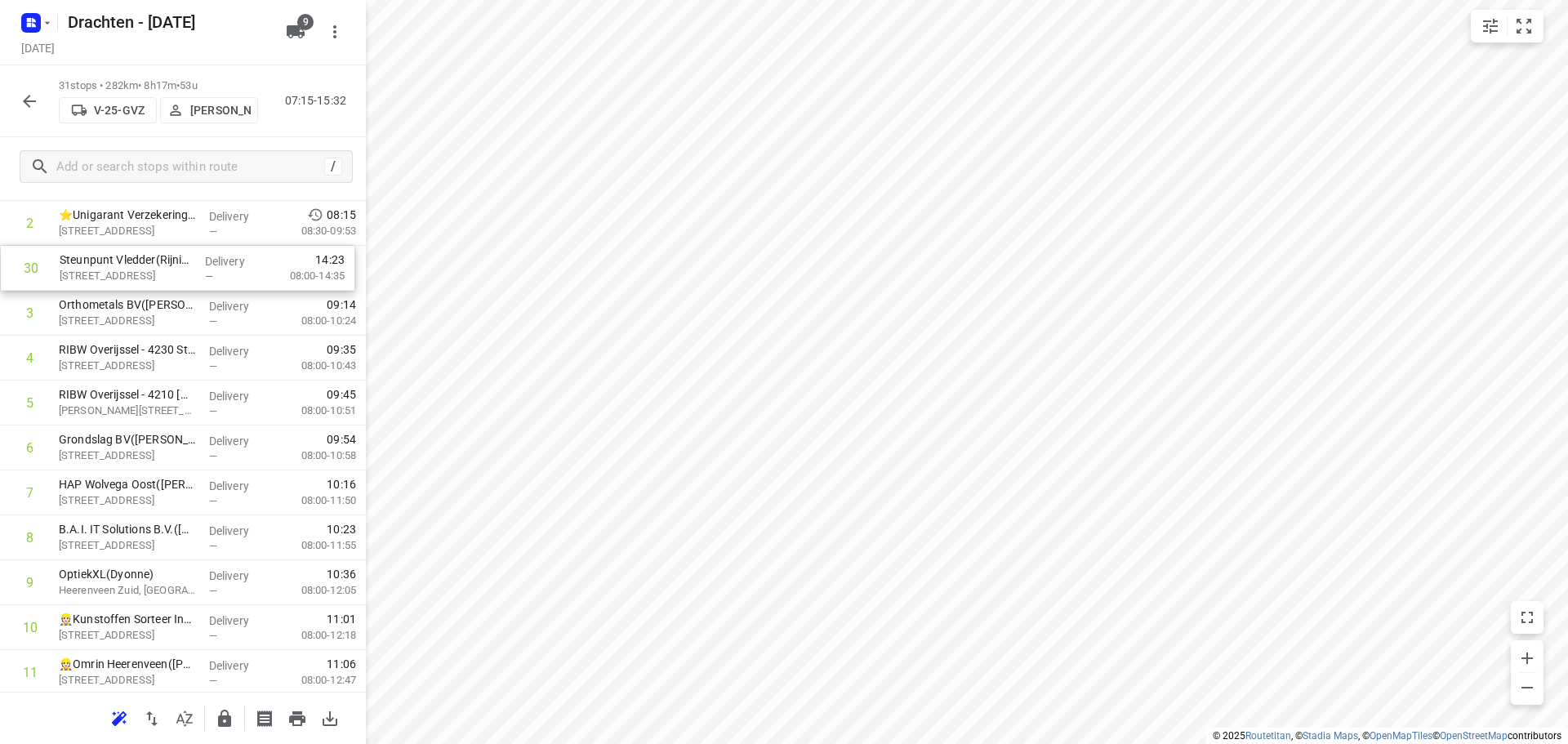
scroll to position [114, 0]
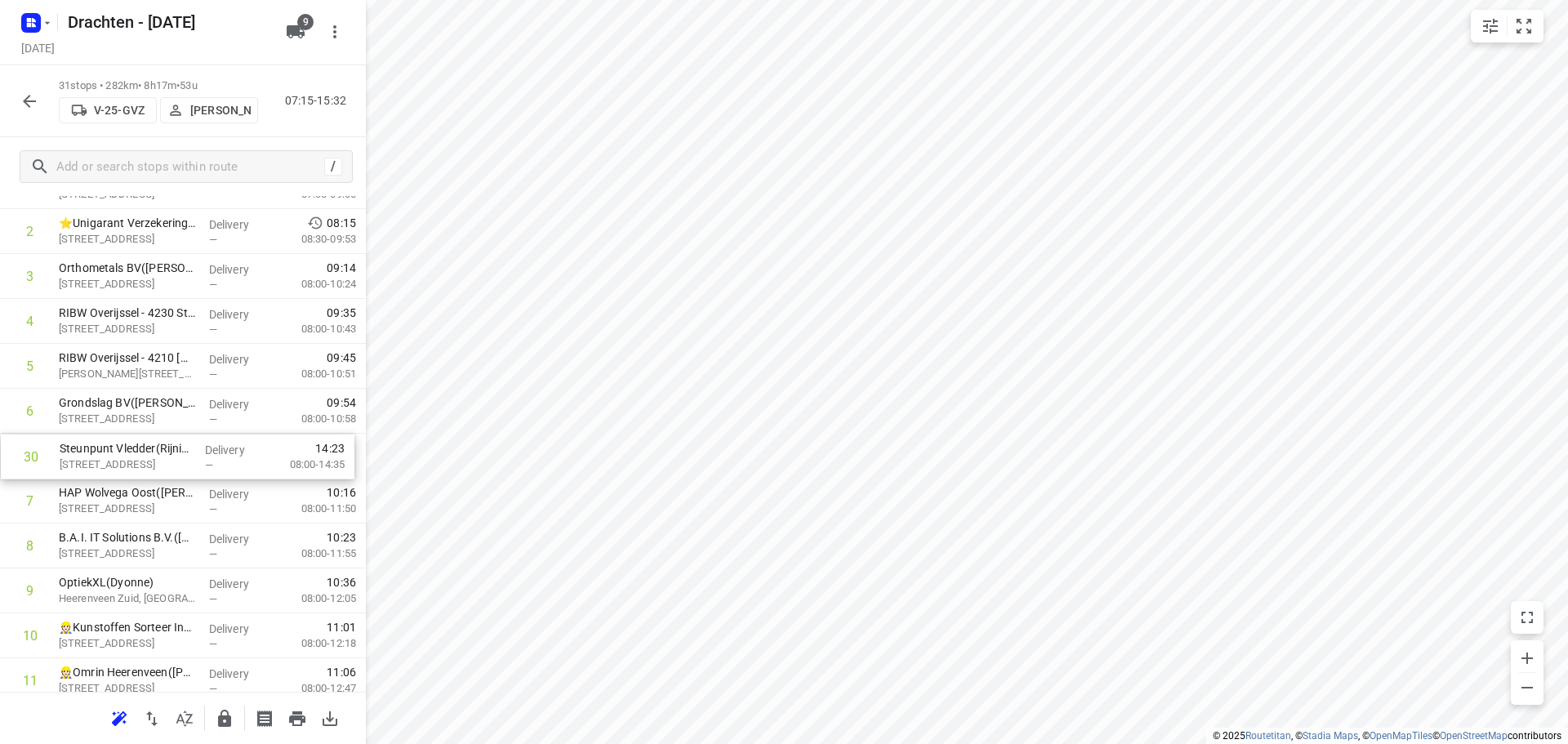
drag, startPoint x: 136, startPoint y: 584, endPoint x: 139, endPoint y: 457, distance: 127.0
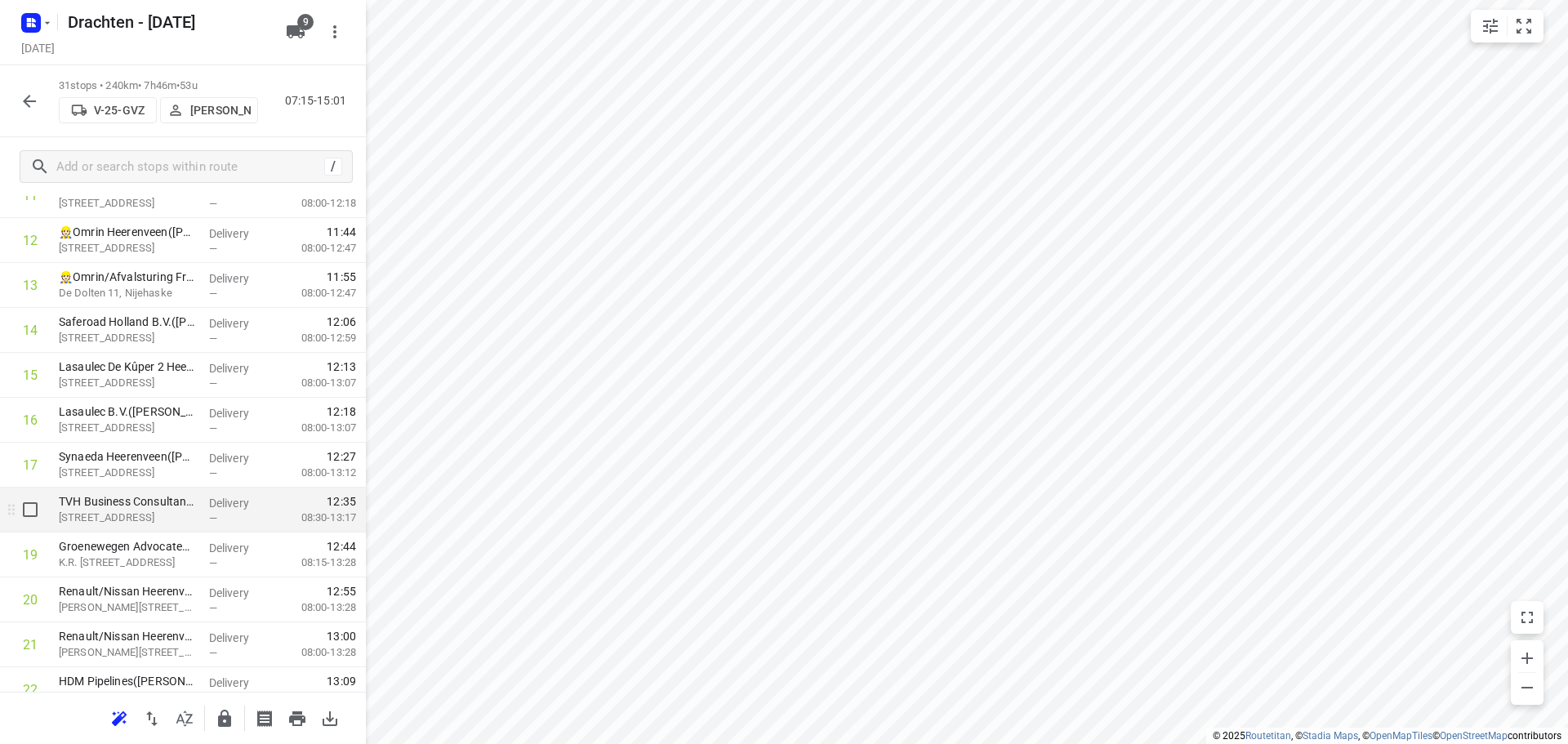
scroll to position [735, 0]
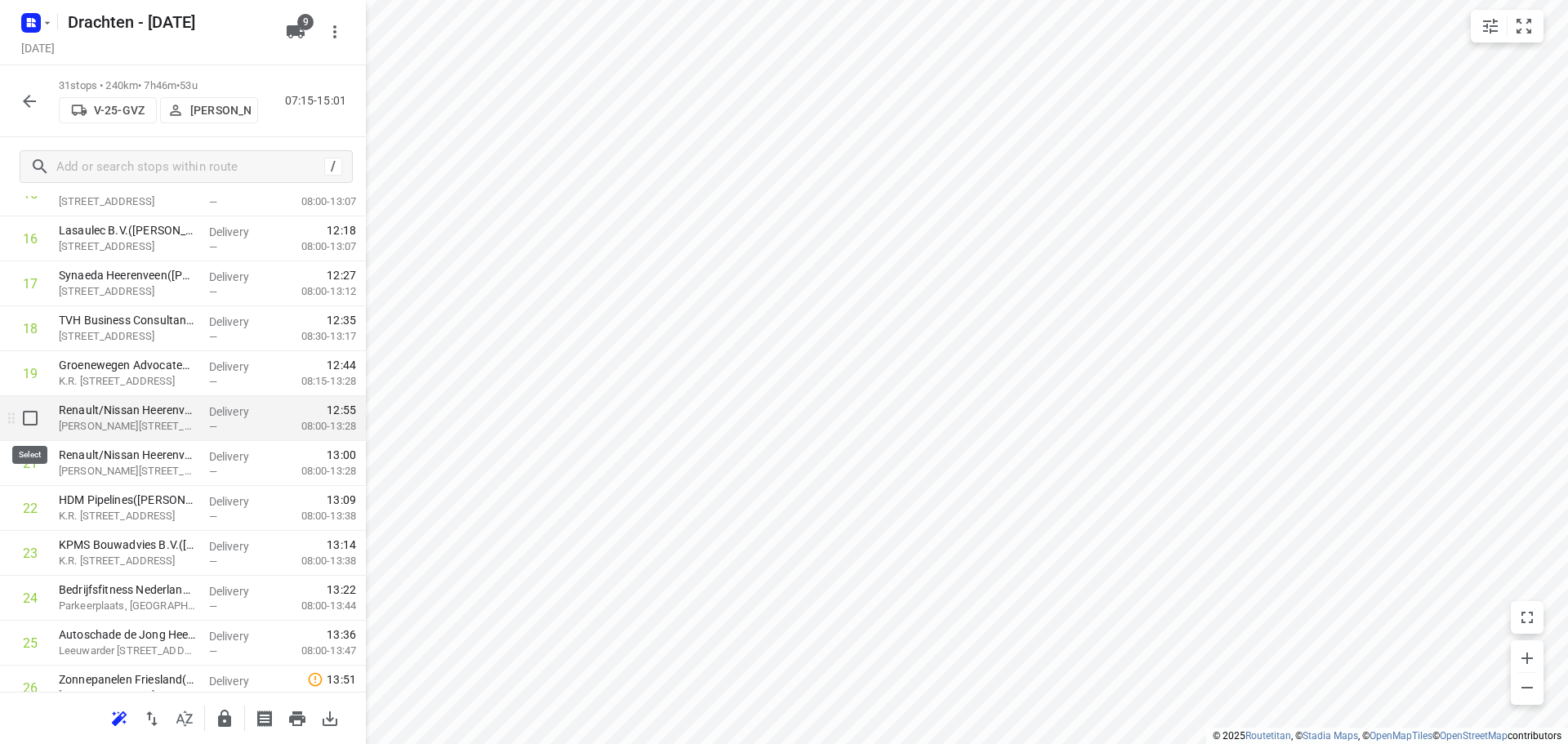
click at [27, 416] on input "checkbox" at bounding box center [30, 418] width 33 height 33
checkbox input "true"
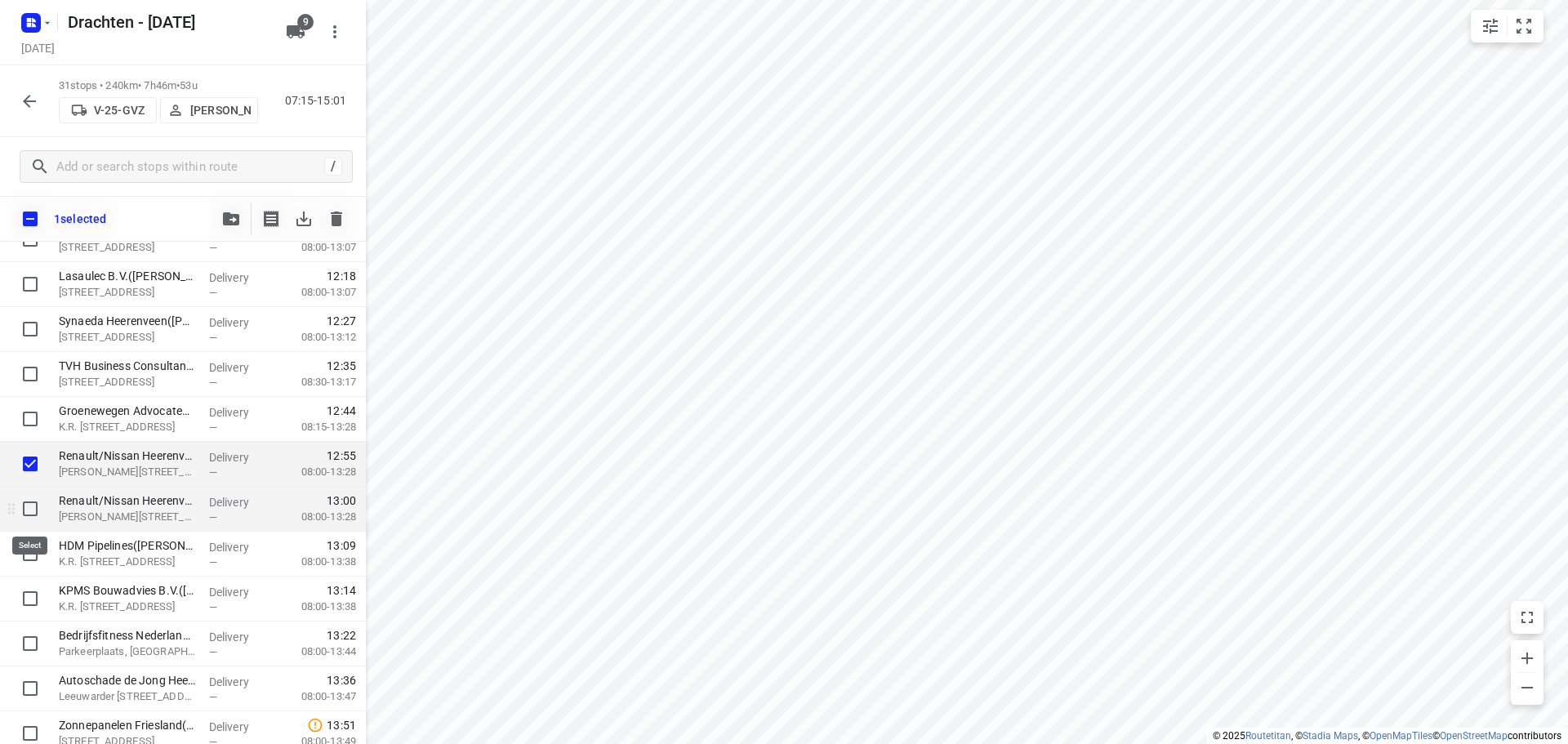
click at [31, 509] on input "checkbox" at bounding box center [30, 508] width 33 height 33
checkbox input "true"
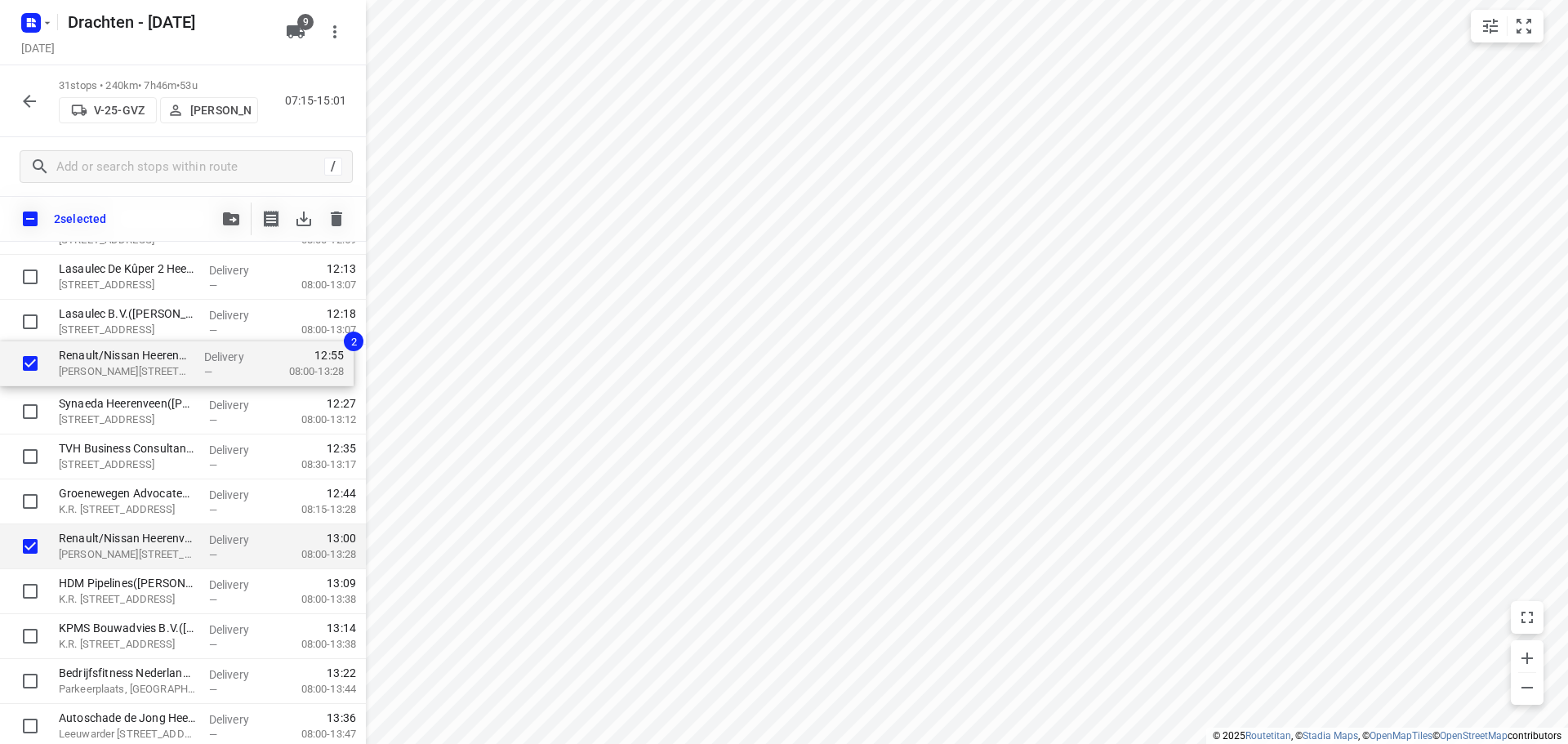
drag, startPoint x: 132, startPoint y: 466, endPoint x: 132, endPoint y: 361, distance: 105.0
click at [132, 361] on div "Brand Energy & Infrastructure Services - Hoogeveen(Annemarie Flegg) Industriewe…" at bounding box center [183, 322] width 366 height 1392
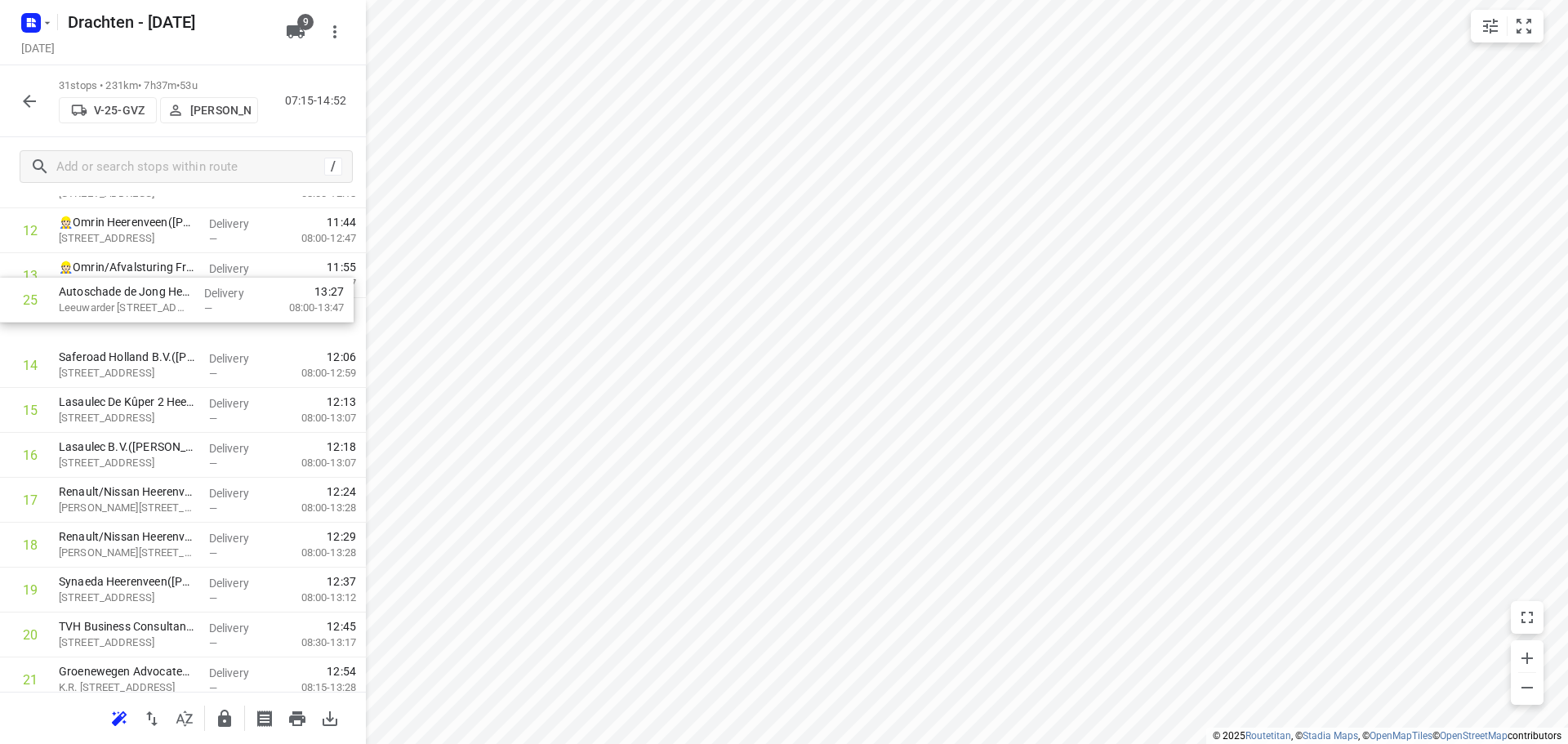
scroll to position [558, 0]
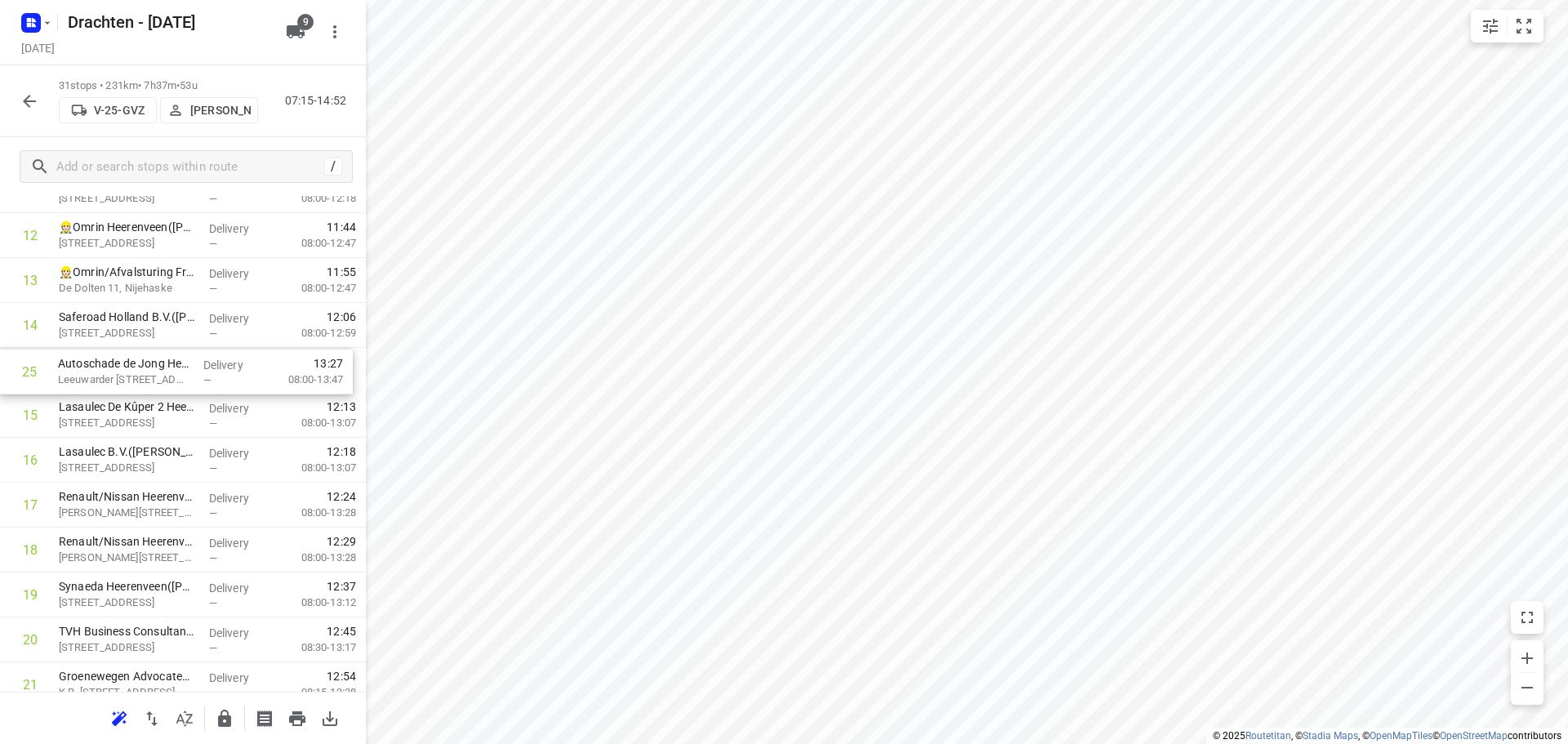
drag, startPoint x: 134, startPoint y: 527, endPoint x: 136, endPoint y: 372, distance: 155.0
click at [136, 372] on div "1 Brand Energy & Infrastructure Services - Hoogeveen(Annemarie Flegg) Industrie…" at bounding box center [183, 415] width 366 height 1392
drag, startPoint x: 140, startPoint y: 375, endPoint x: 139, endPoint y: 563, distance: 188.0
click at [139, 563] on div "1 Brand Energy & Infrastructure Services - Hoogeveen(Annemarie Flegg) Industrie…" at bounding box center [183, 415] width 366 height 1392
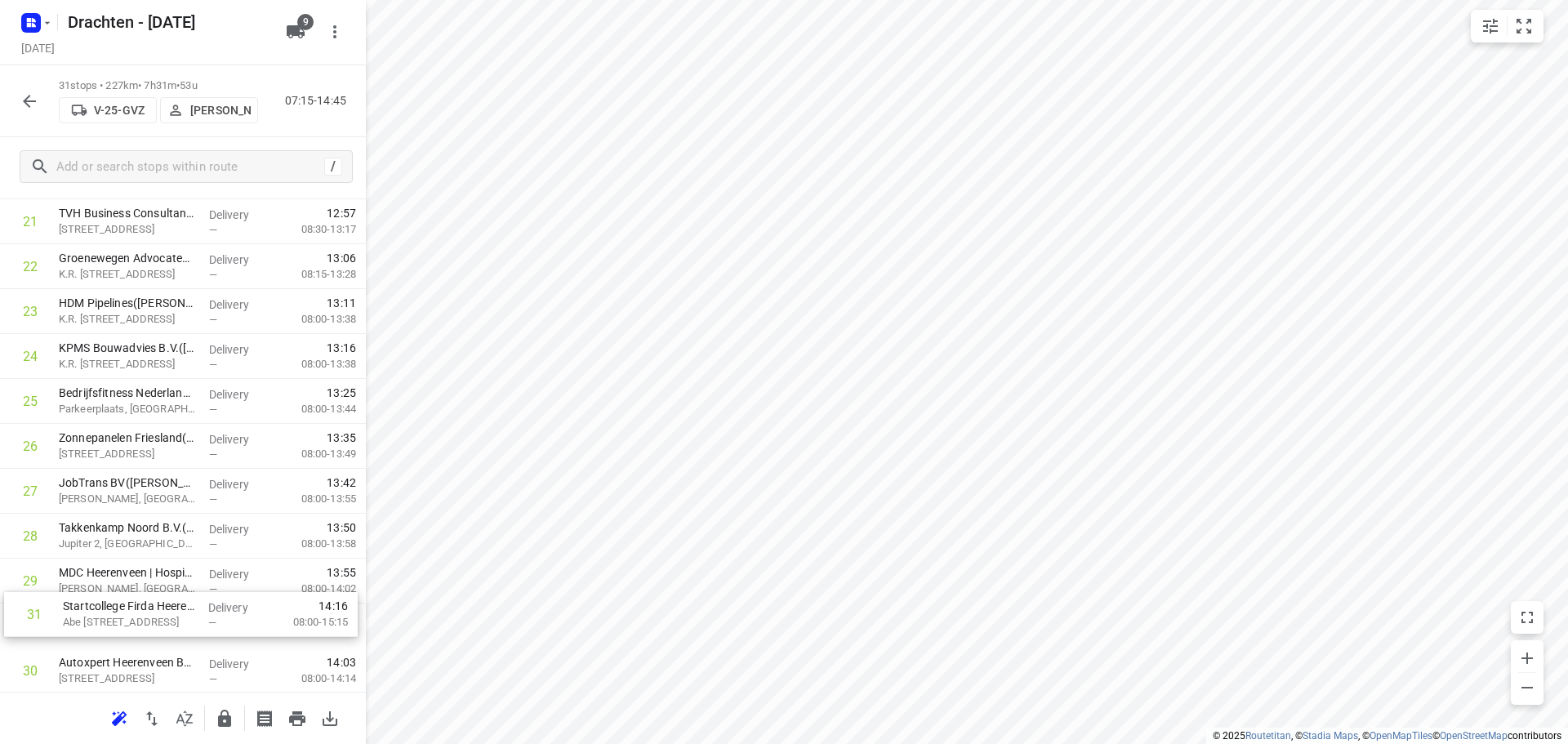
scroll to position [984, 0]
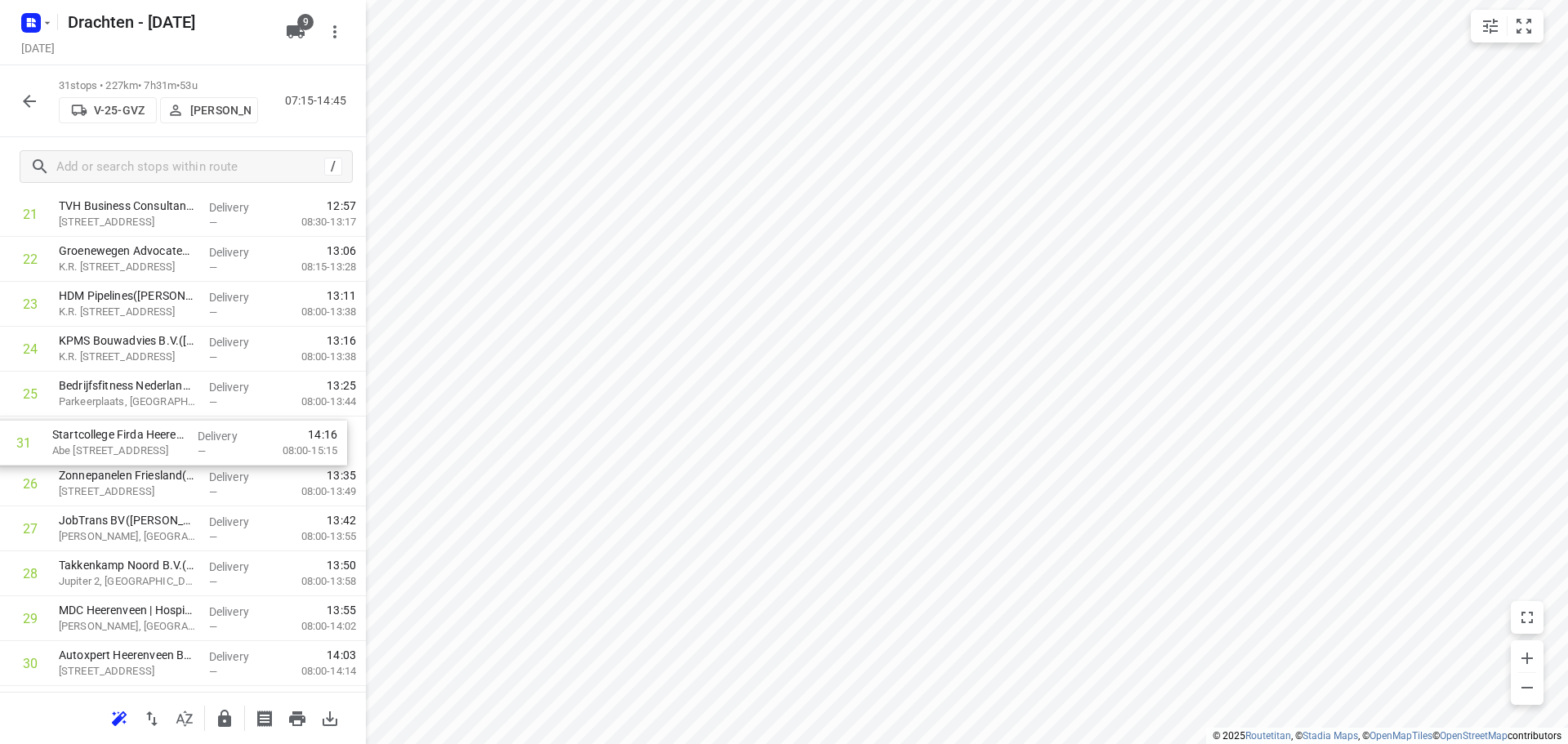
drag, startPoint x: 151, startPoint y: 687, endPoint x: 146, endPoint y: 446, distance: 241.1
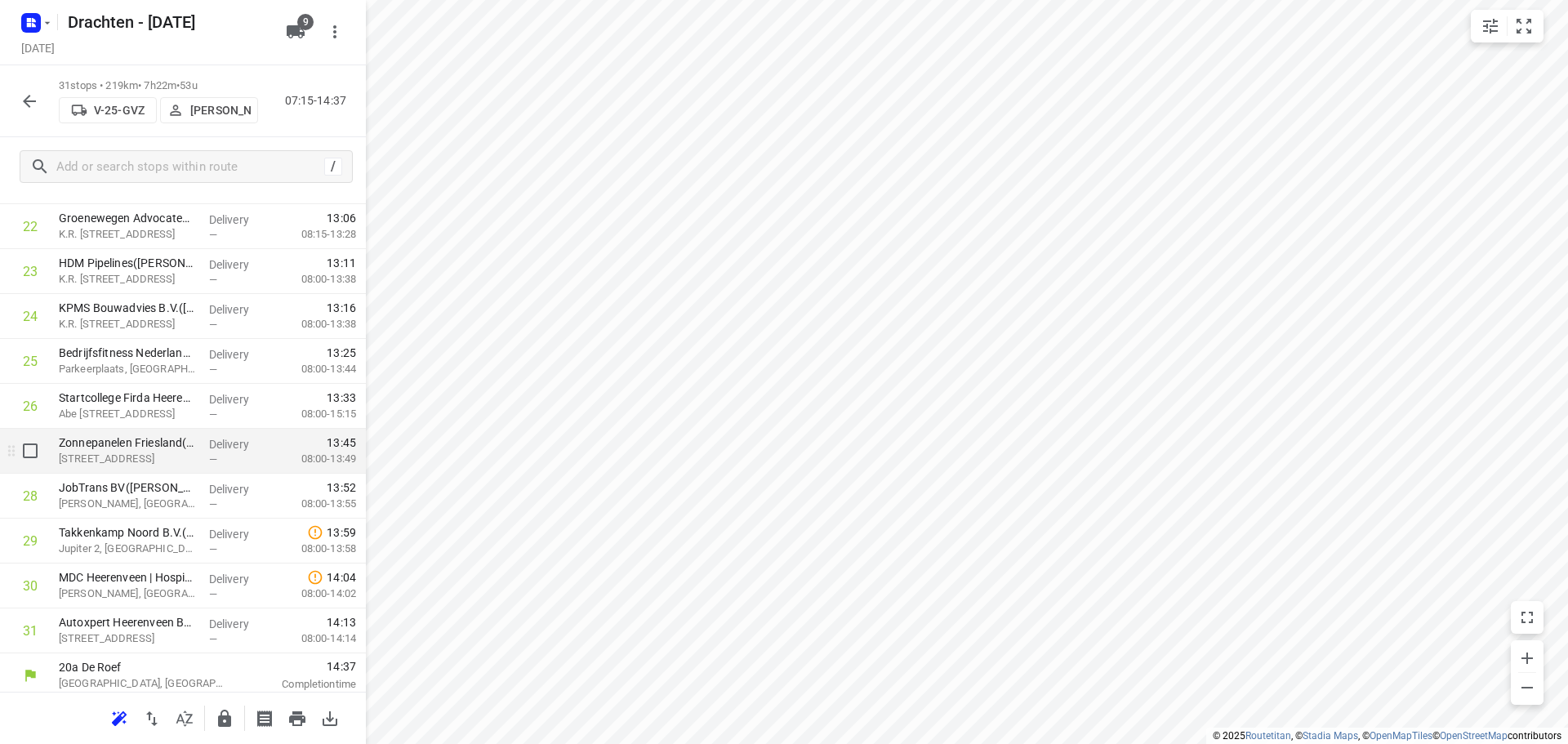
scroll to position [1023, 0]
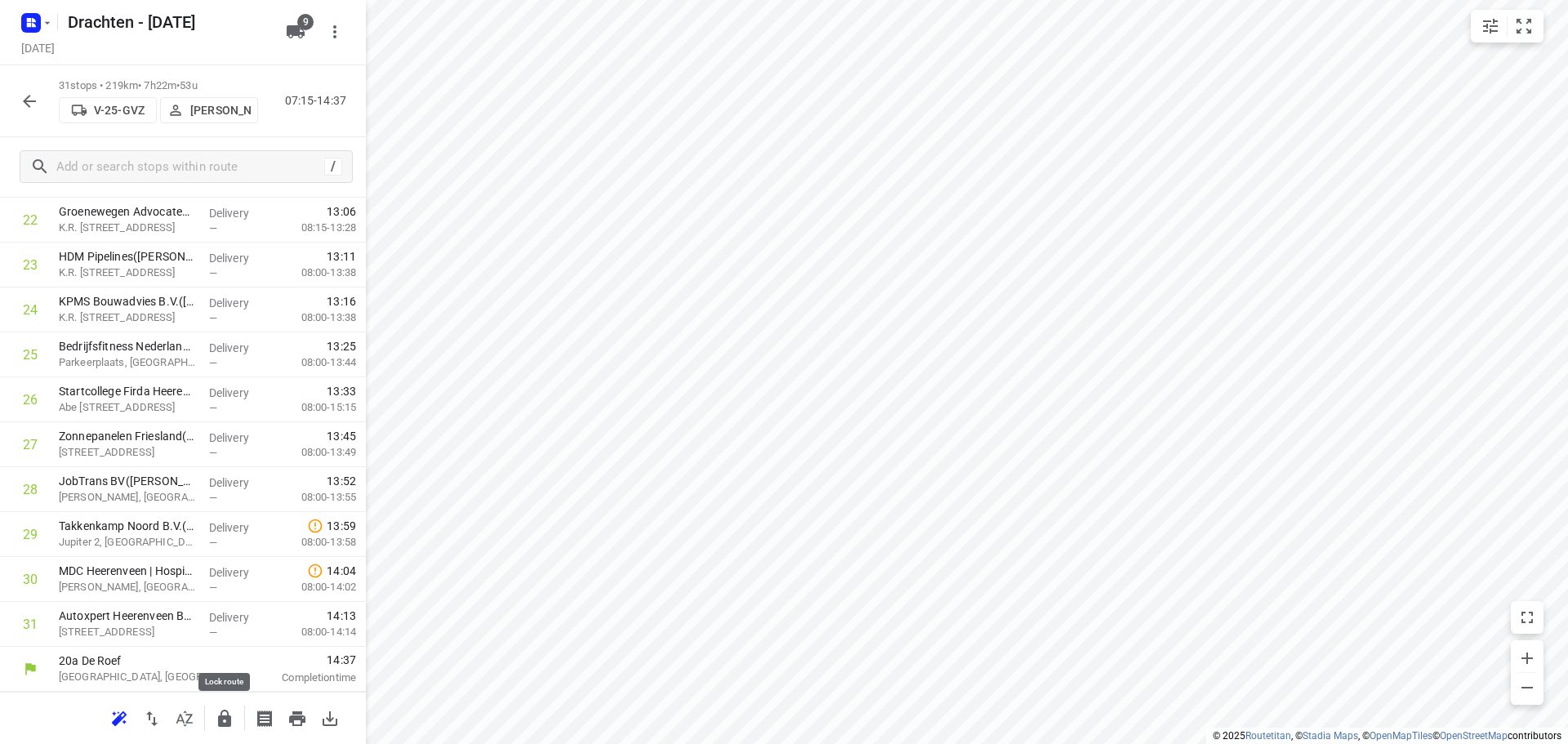
click at [230, 727] on icon "button" at bounding box center [224, 718] width 19 height 19
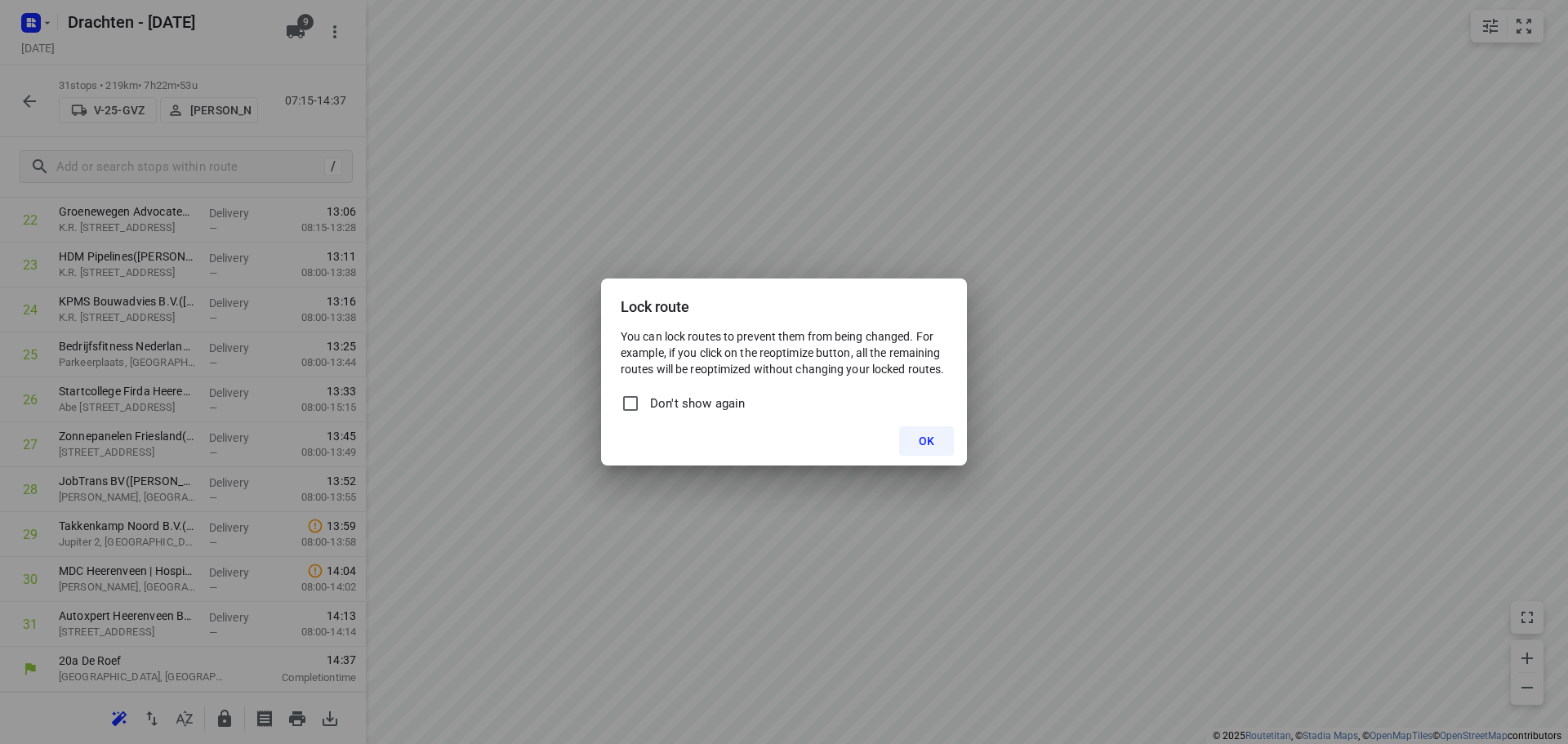
click at [929, 441] on span "OK" at bounding box center [927, 441] width 16 height 13
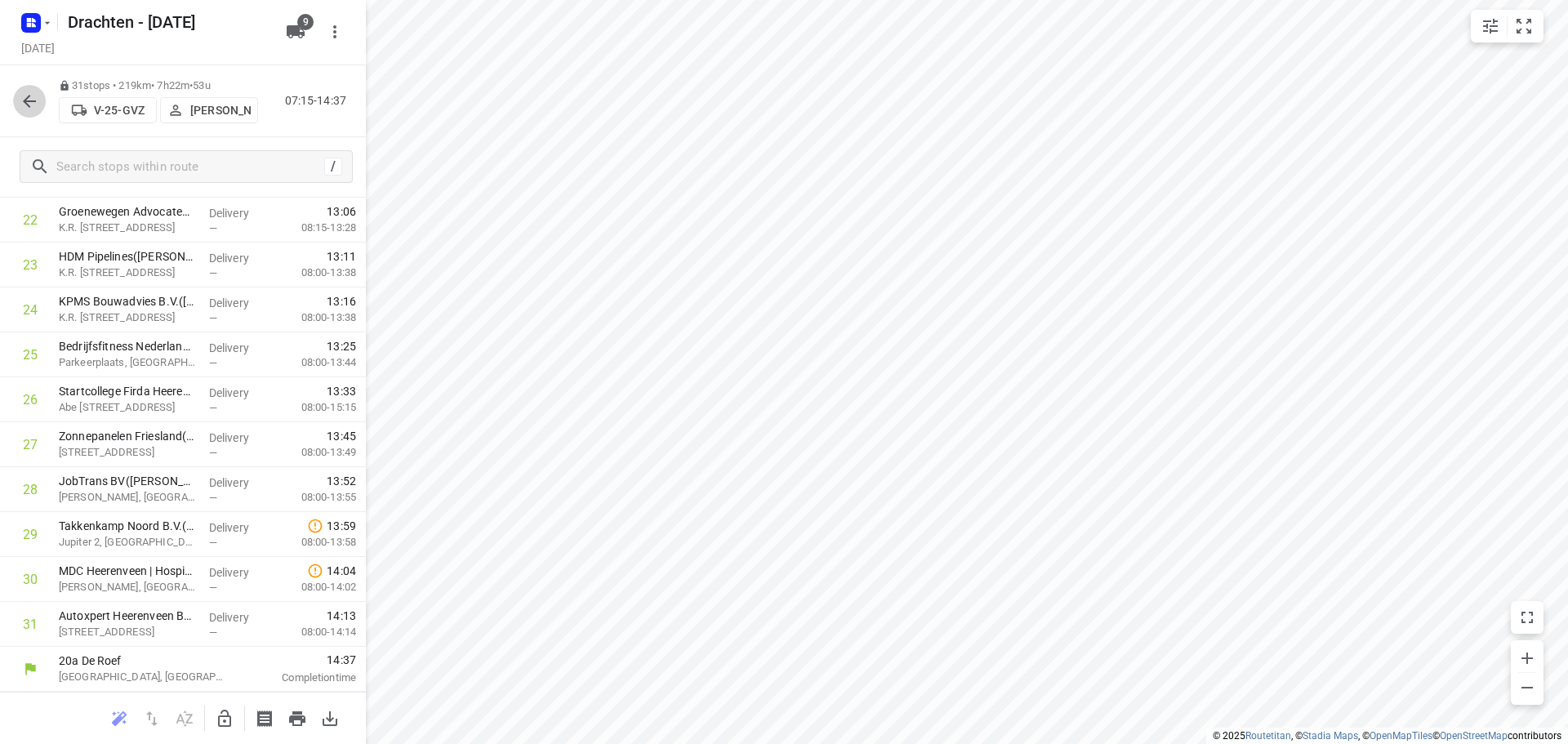
click at [26, 97] on icon "button" at bounding box center [28, 100] width 19 height 19
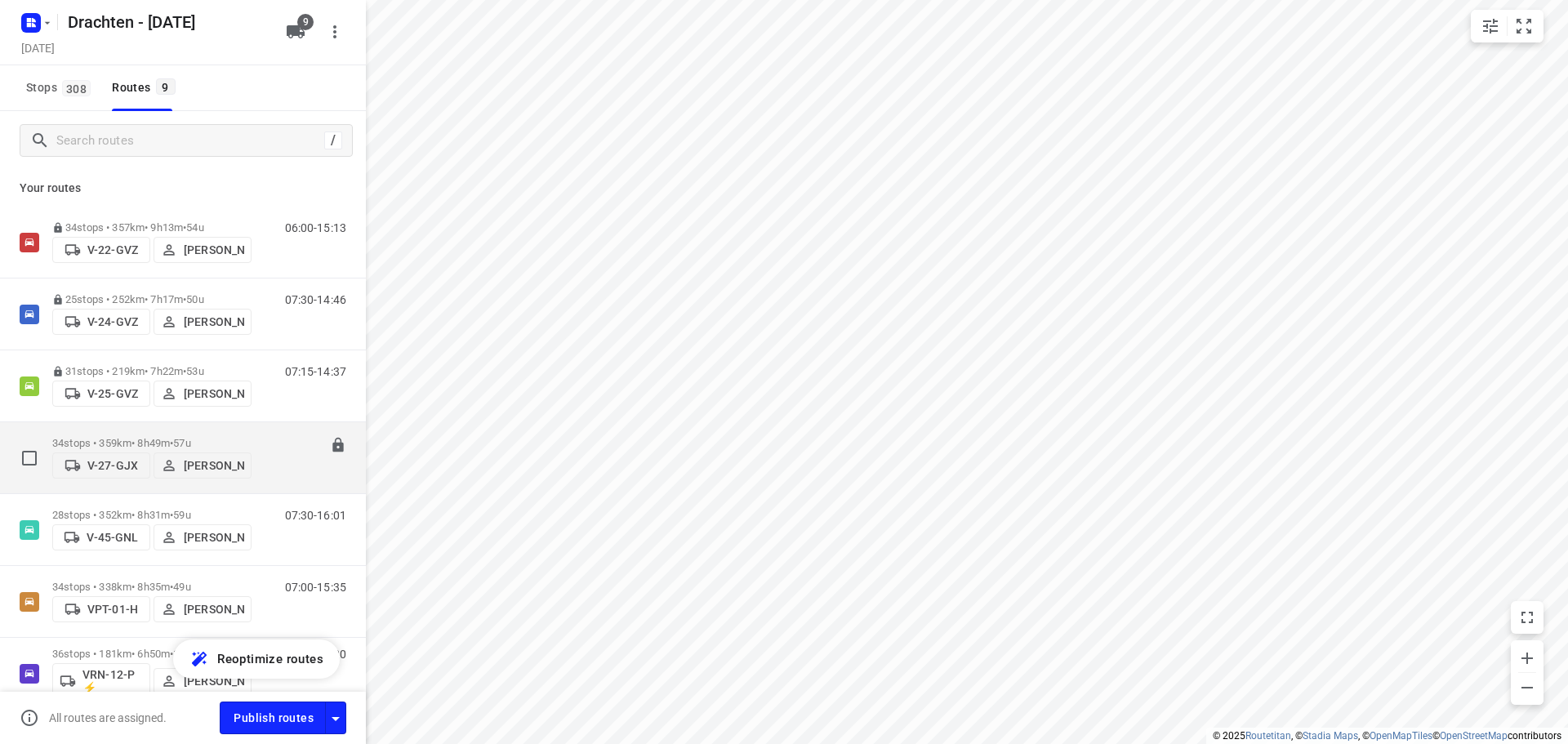
click at [146, 437] on p "34 stops • 359km • 8h49m • 57u" at bounding box center [152, 443] width 199 height 13
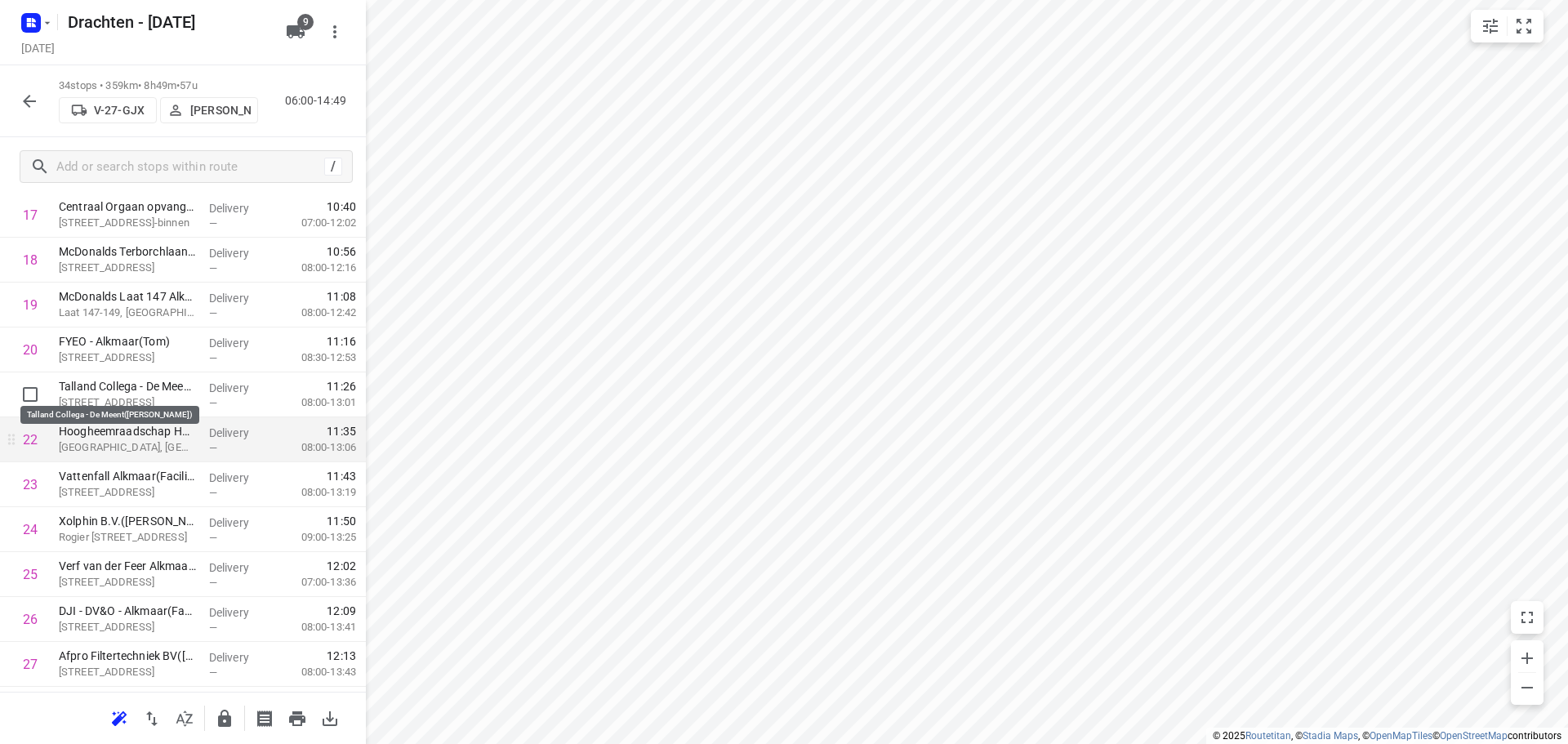
scroll to position [735, 0]
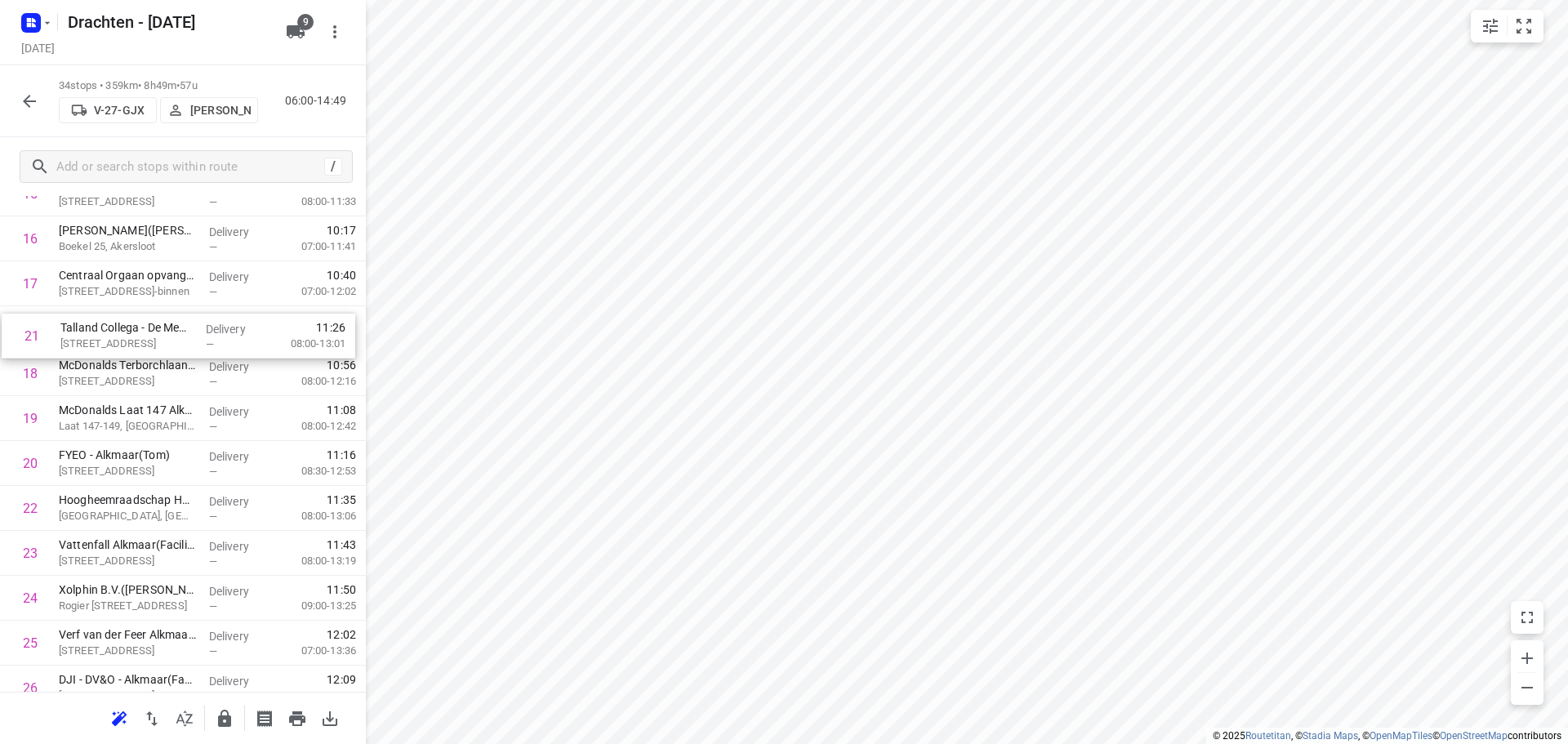
drag, startPoint x: 121, startPoint y: 468, endPoint x: 122, endPoint y: 334, distance: 134.0
click at [122, 334] on div "1 Koedooder Gevelrenovatie BV(Robert) Gildenweg 17, Blokker Delivery — 07:43 07…" at bounding box center [183, 306] width 366 height 1527
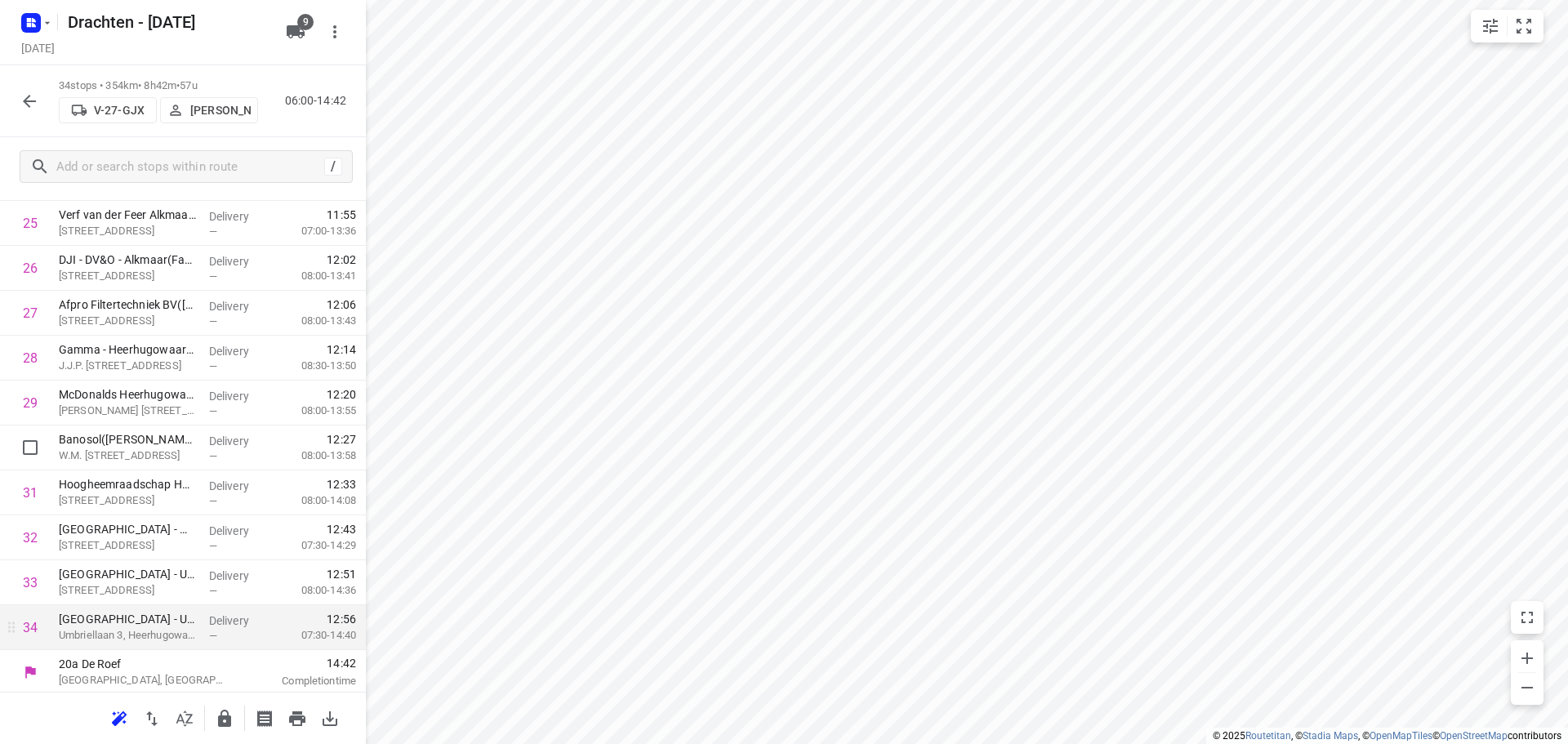
scroll to position [1158, 0]
click at [232, 720] on icon "button" at bounding box center [224, 718] width 19 height 19
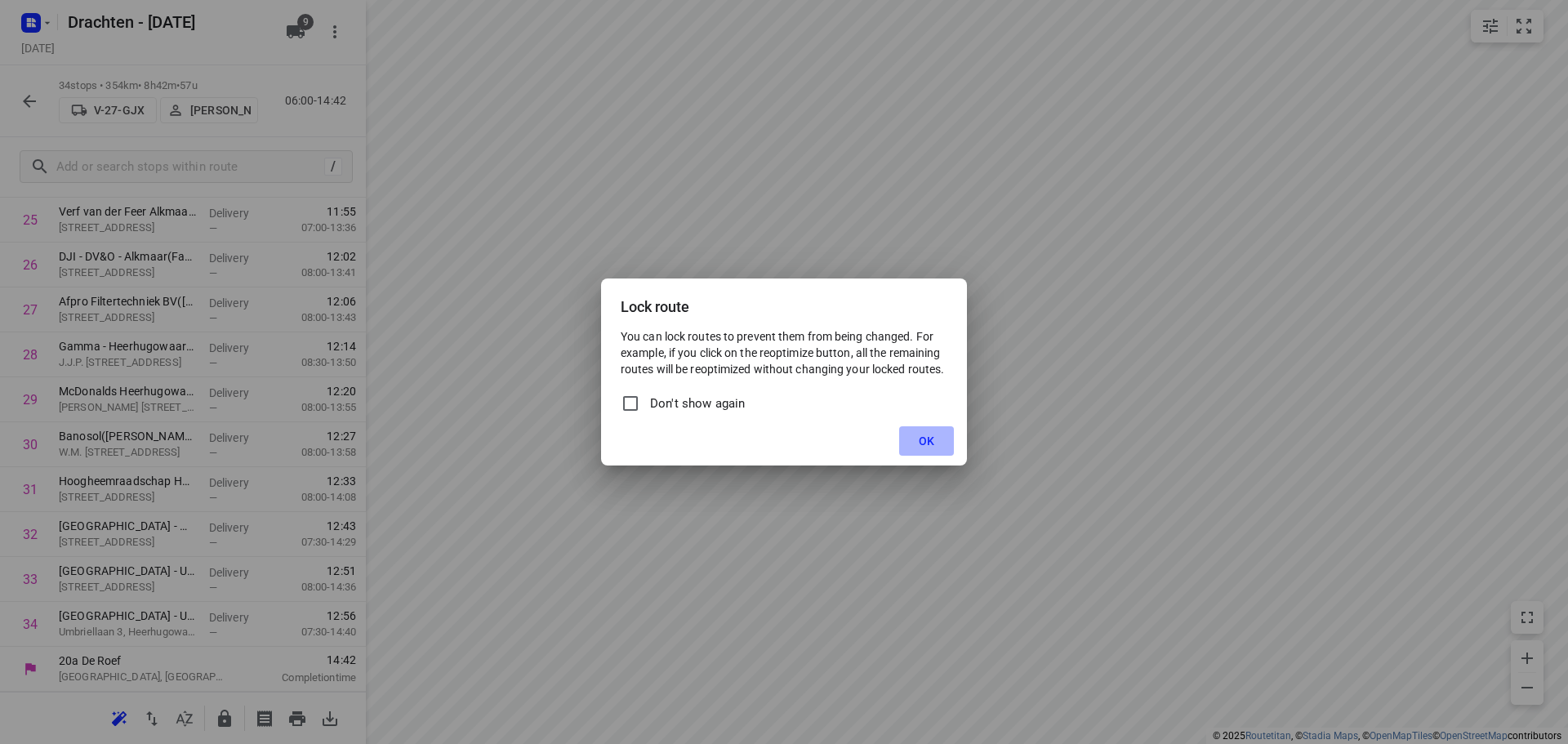
click at [923, 439] on span "OK" at bounding box center [927, 441] width 16 height 13
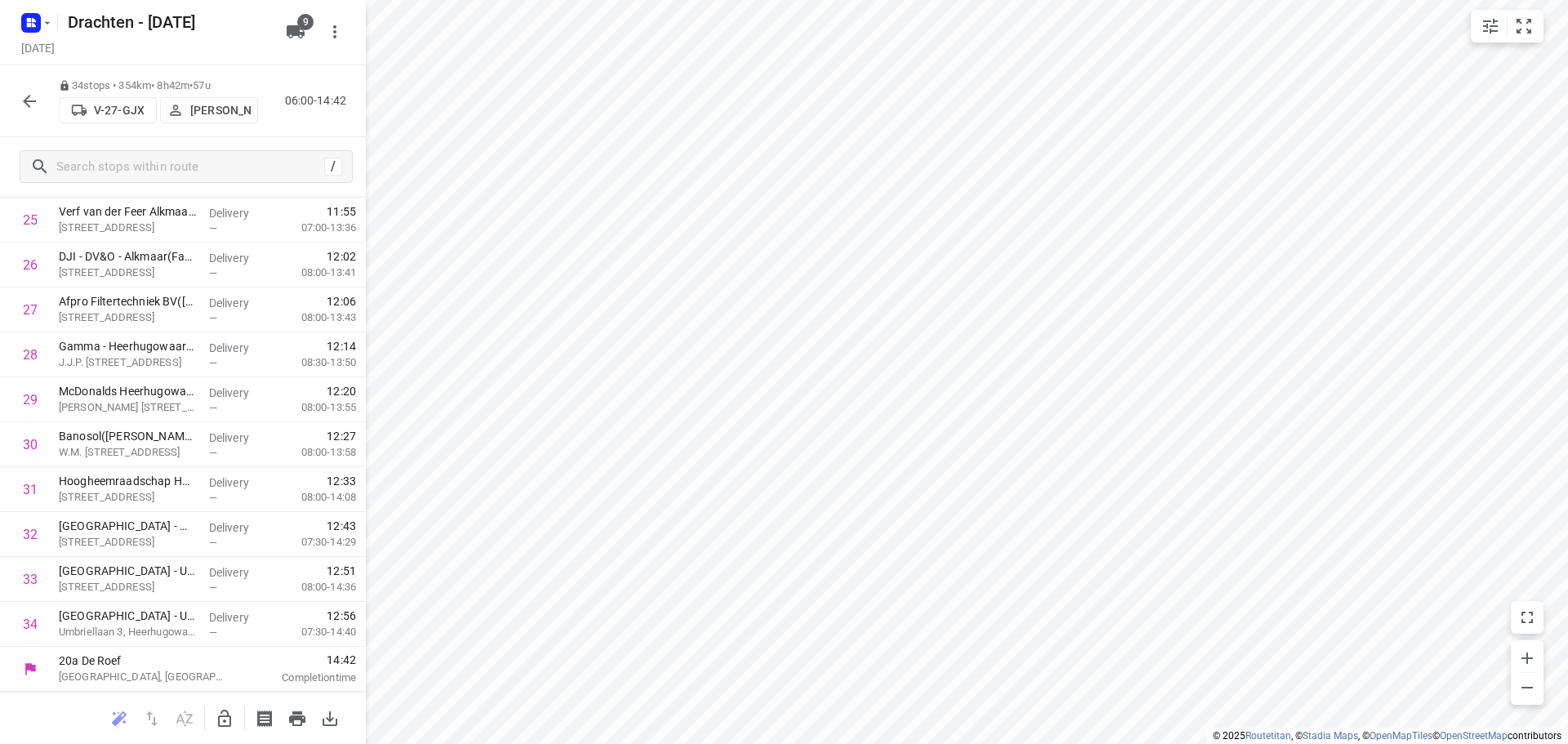
click at [27, 97] on icon "button" at bounding box center [29, 101] width 13 height 13
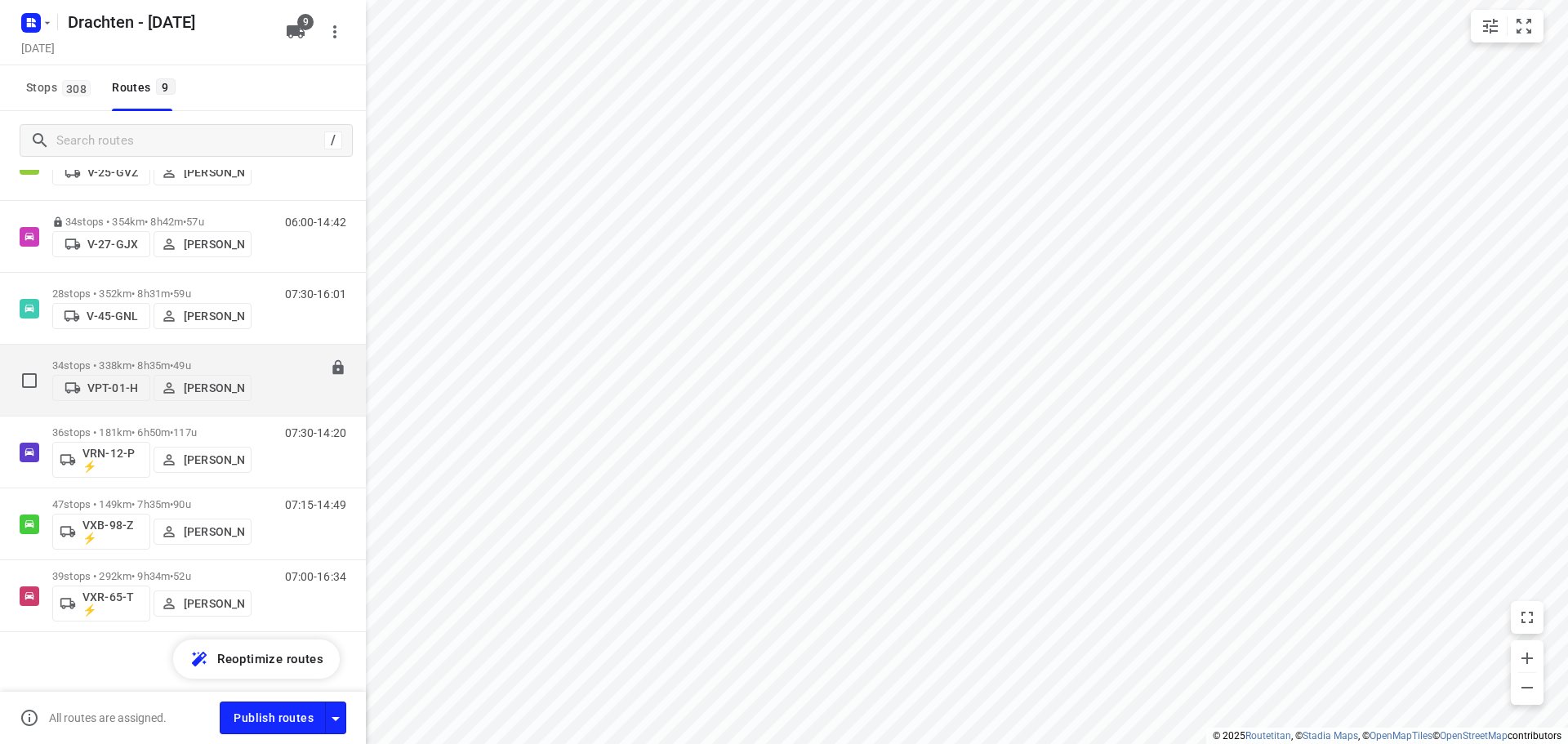
scroll to position [227, 0]
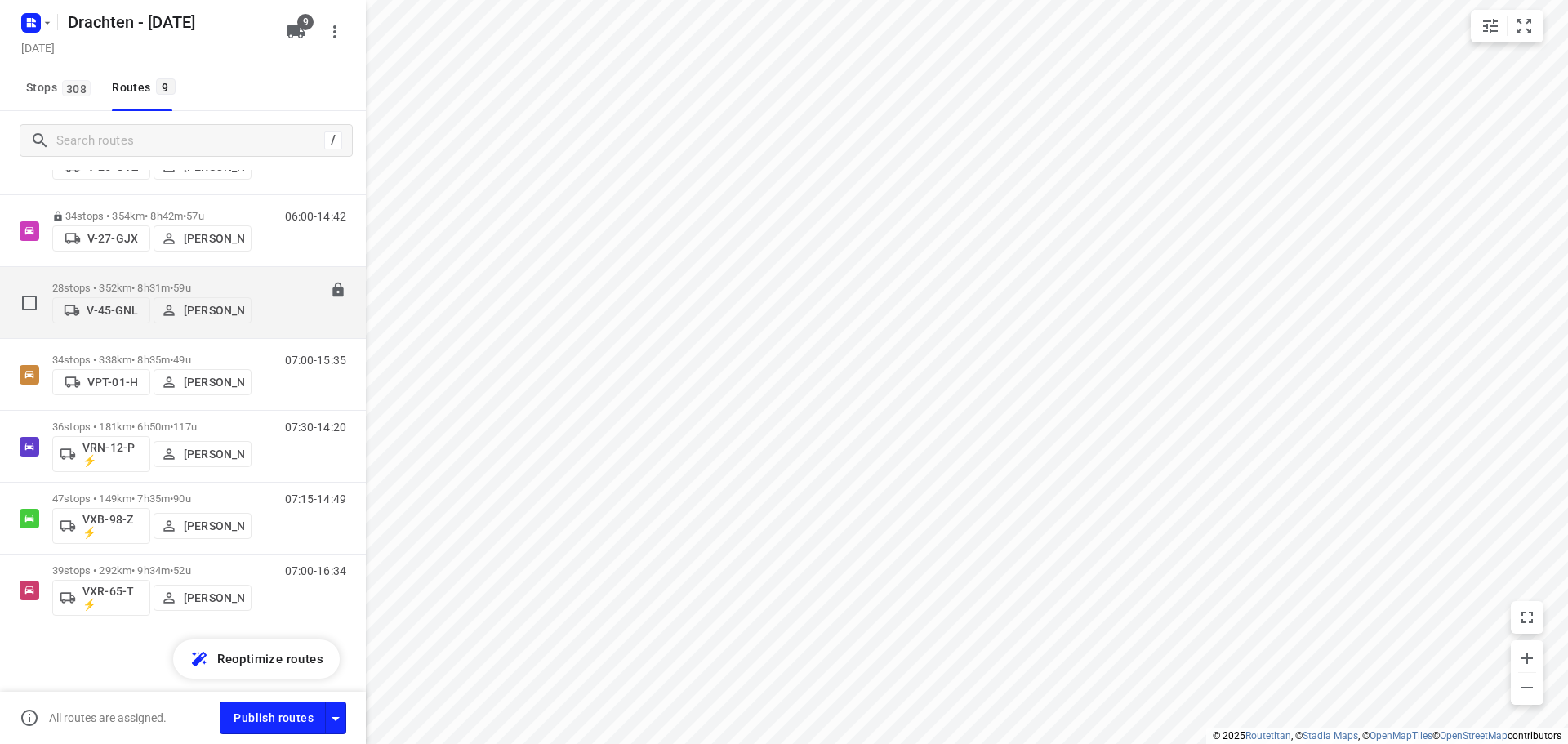
click at [168, 282] on p "28 stops • 352km • 8h31m • 59u" at bounding box center [152, 288] width 199 height 13
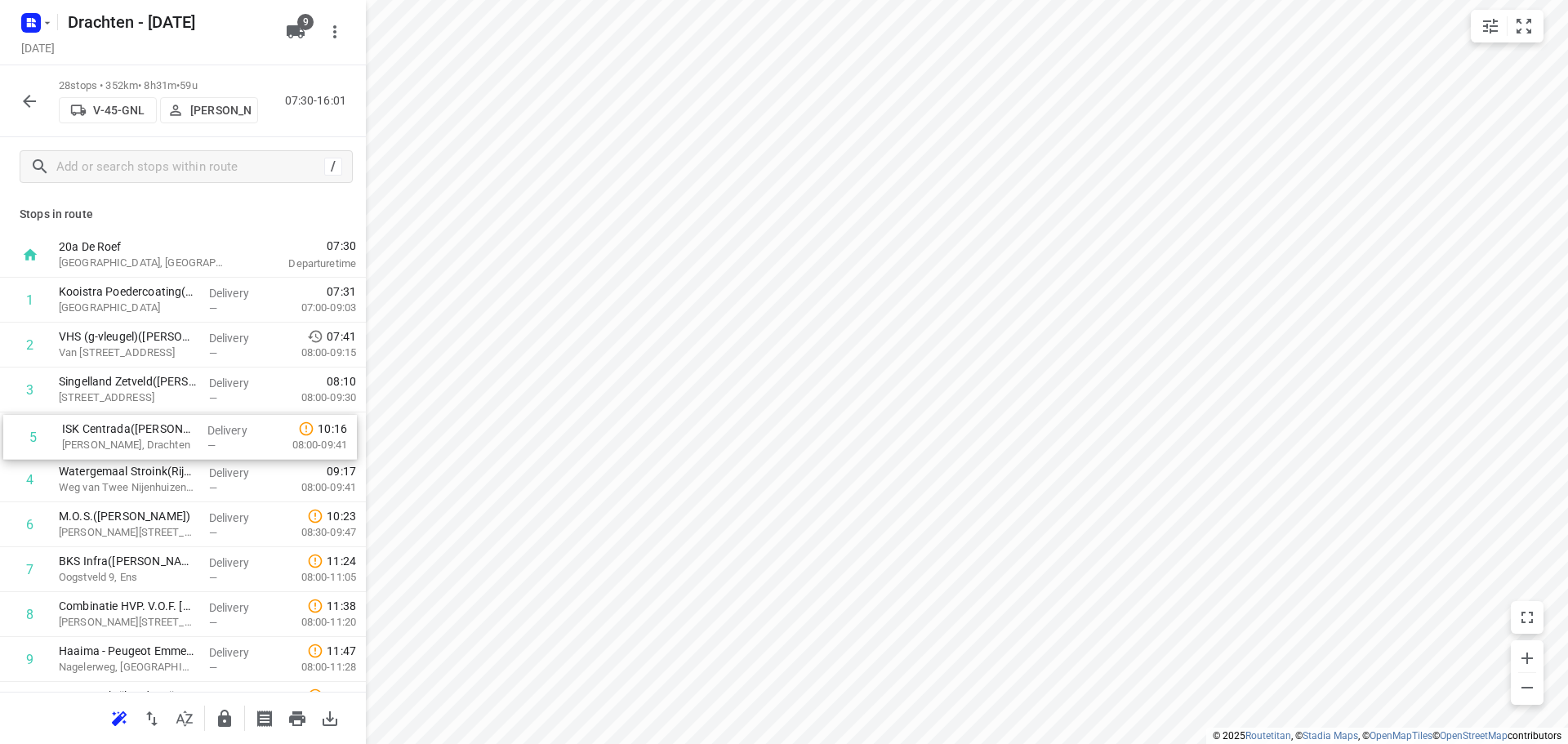
drag, startPoint x: 126, startPoint y: 483, endPoint x: 130, endPoint y: 436, distance: 47.2
drag, startPoint x: 134, startPoint y: 521, endPoint x: 137, endPoint y: 467, distance: 54.1
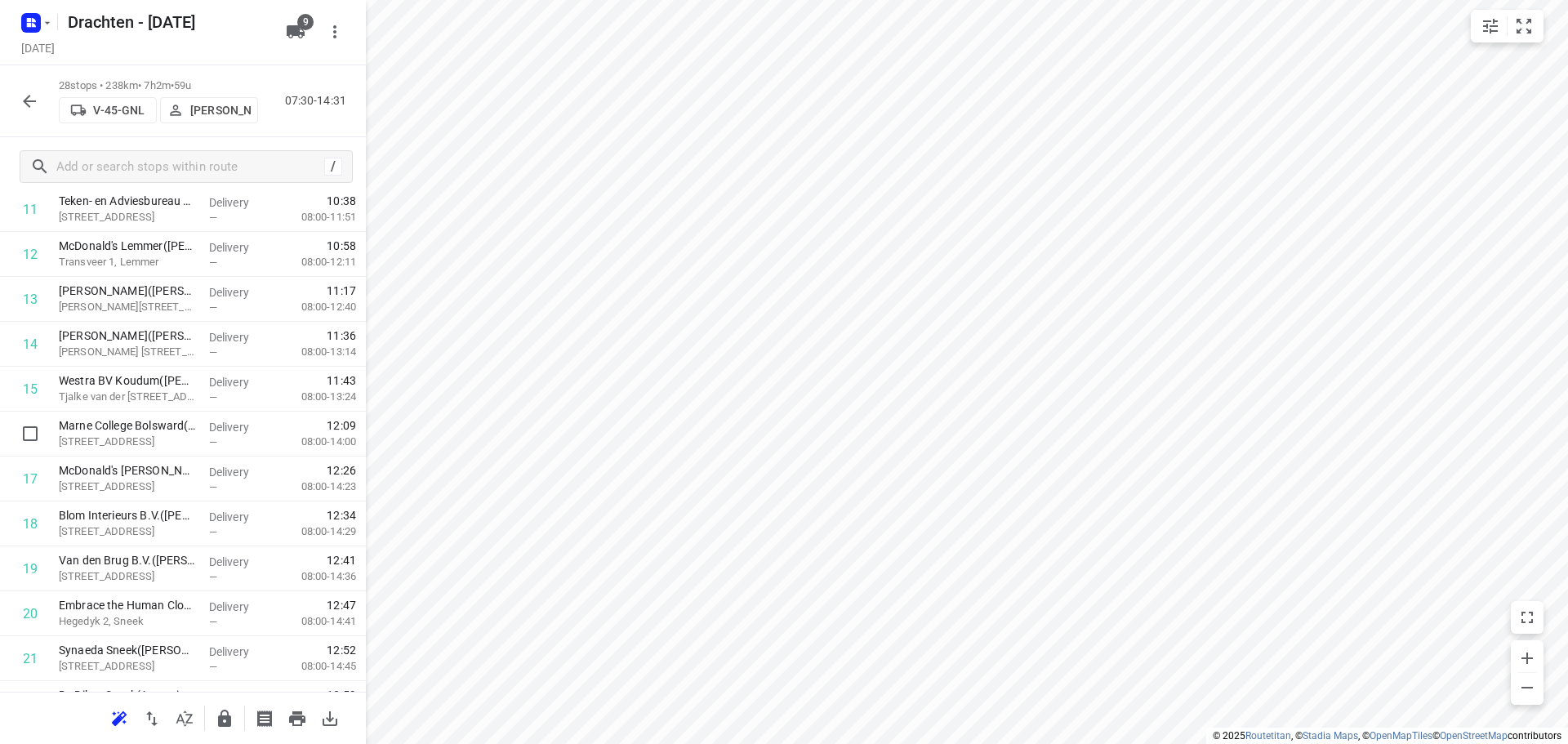
scroll to position [889, 0]
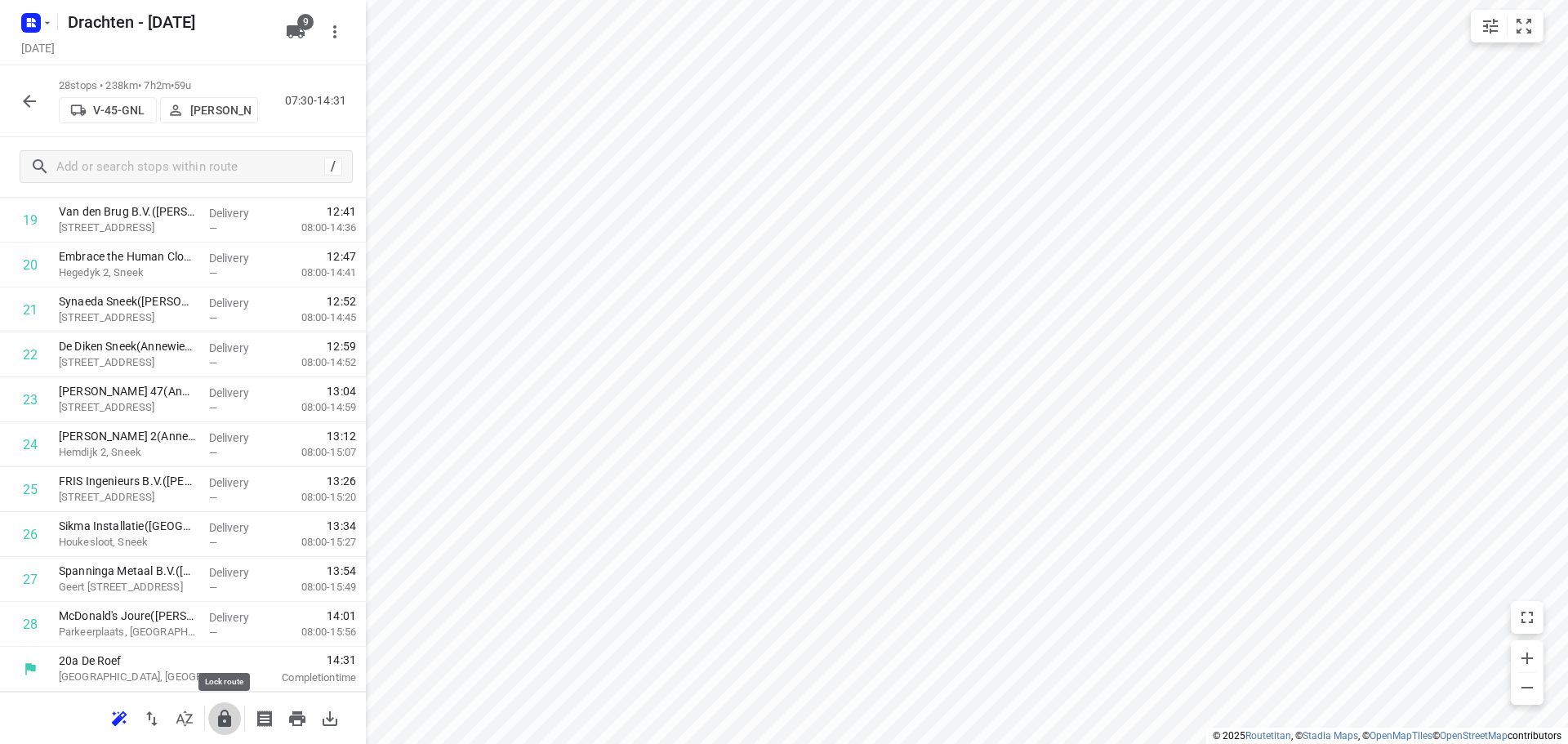
click at [227, 721] on icon "button" at bounding box center [225, 718] width 13 height 18
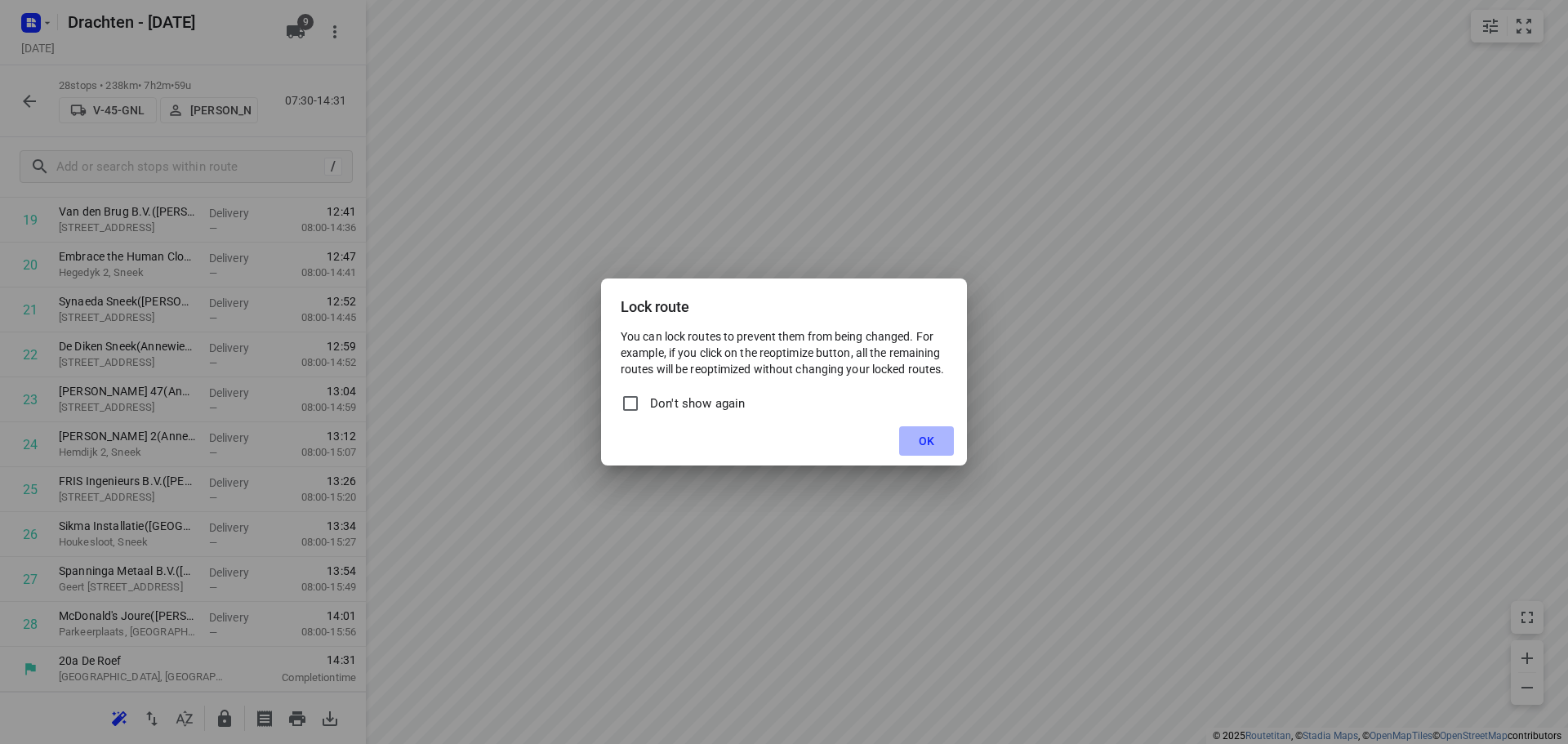
click at [928, 449] on button "OK" at bounding box center [926, 441] width 54 height 29
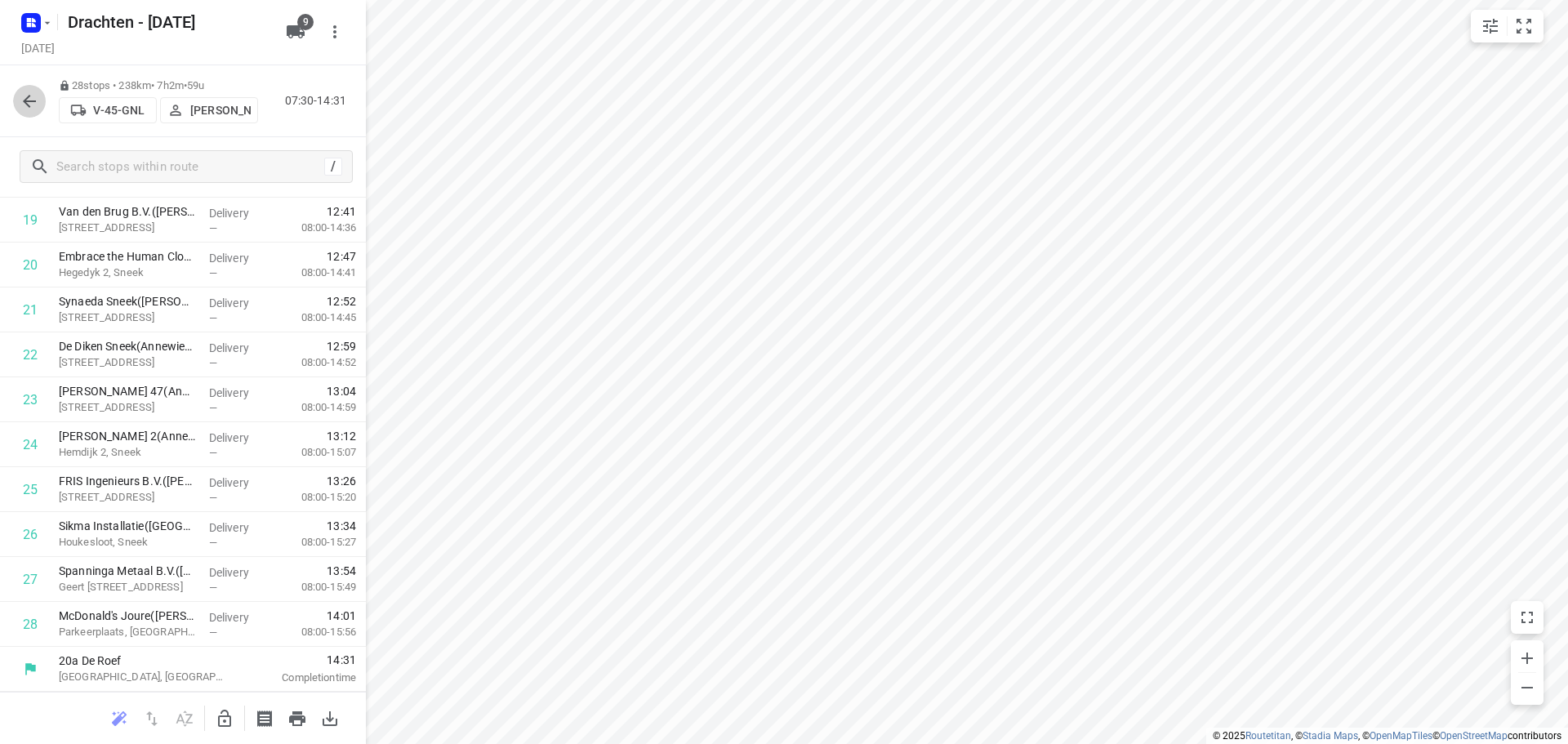
click at [36, 111] on button "button" at bounding box center [29, 101] width 33 height 33
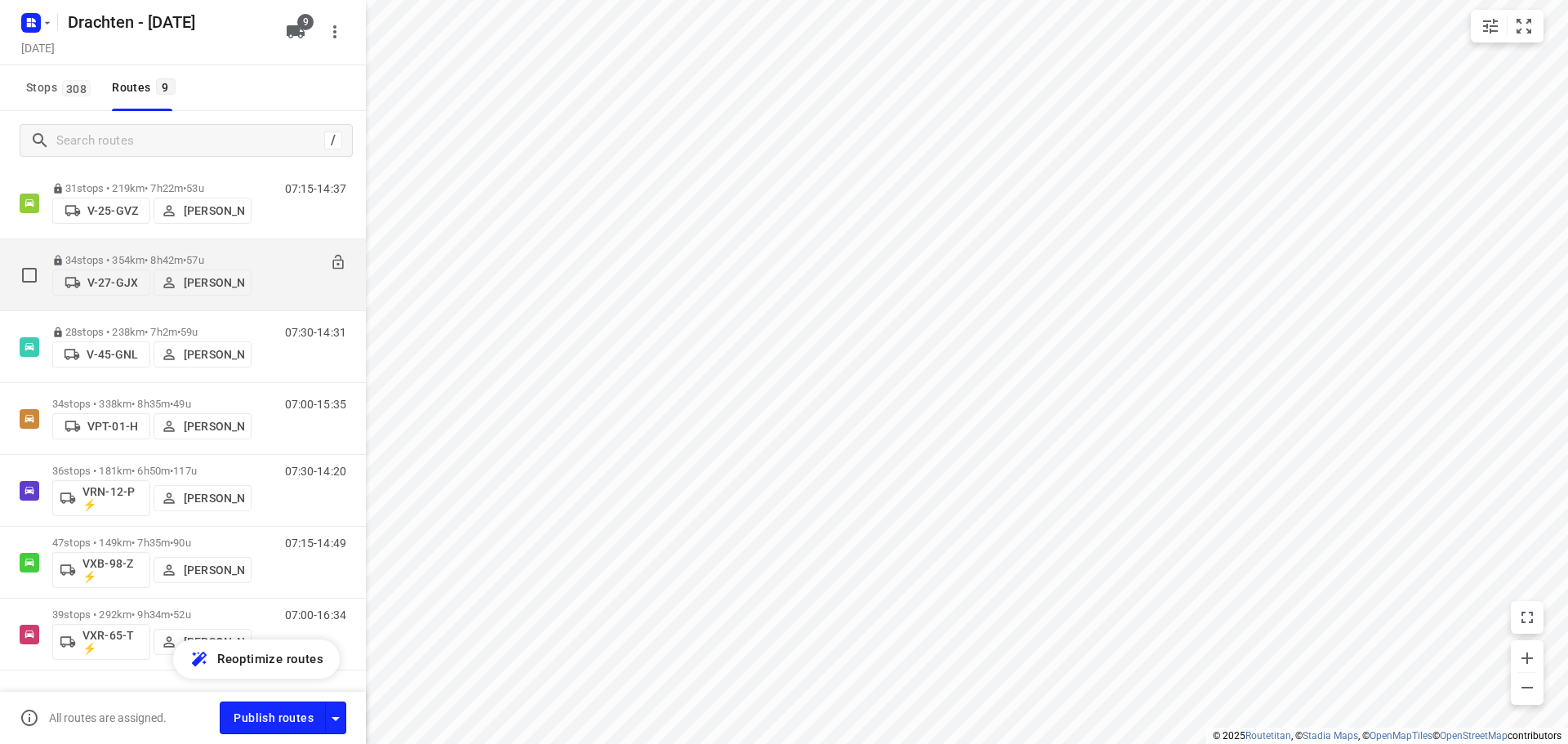
scroll to position [145, 0]
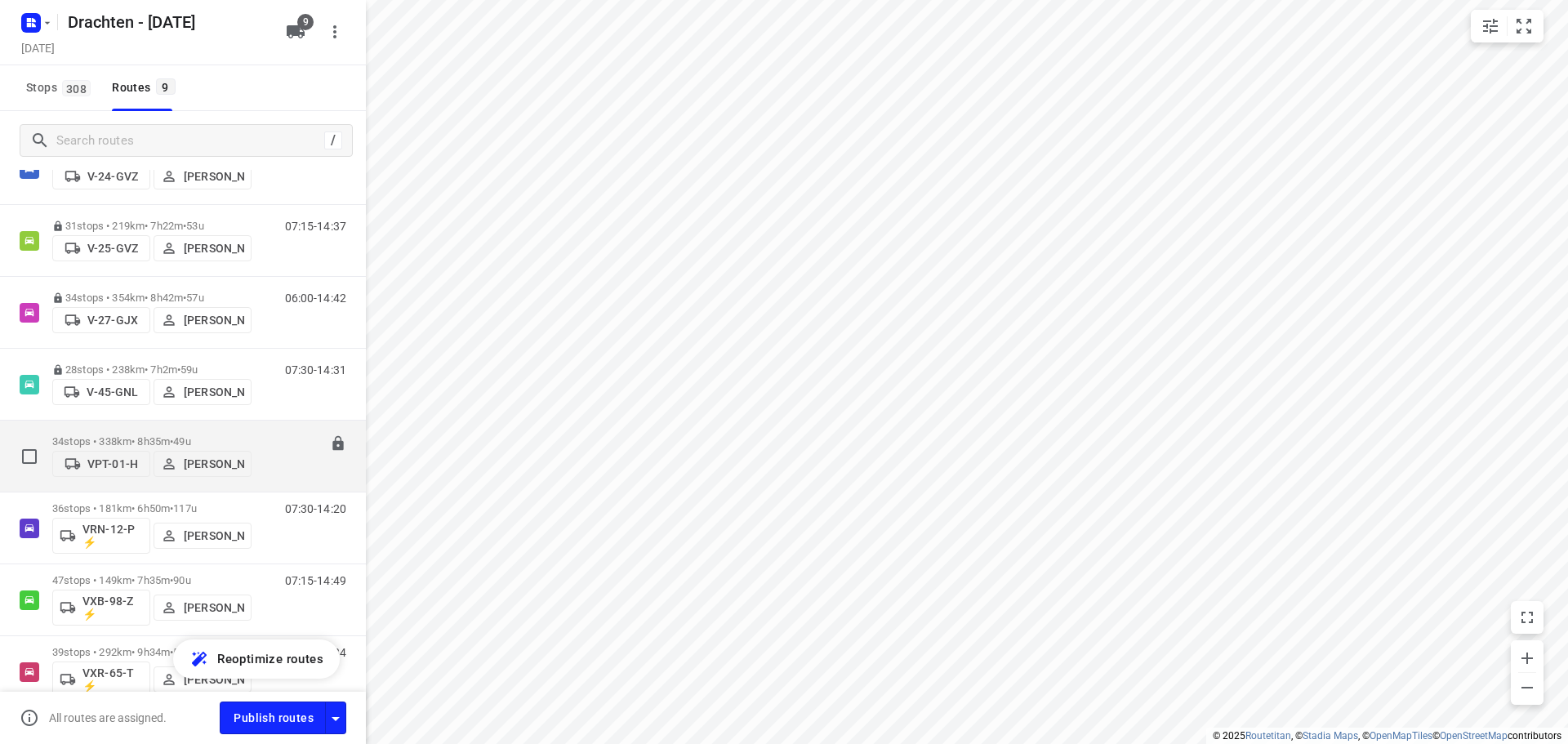
click at [143, 436] on p "34 stops • 338km • 8h35m • 49u" at bounding box center [152, 441] width 199 height 13
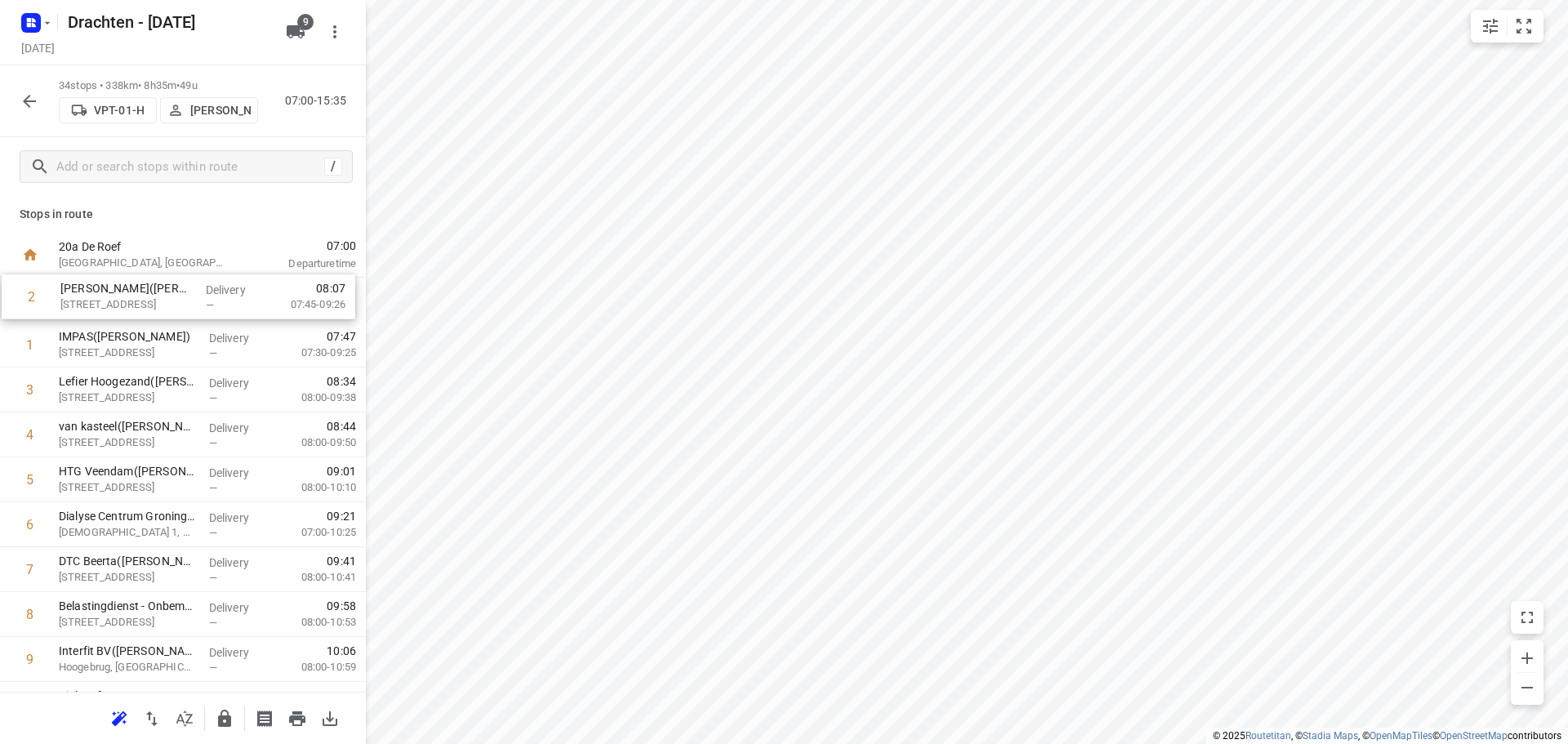
drag, startPoint x: 109, startPoint y: 349, endPoint x: 114, endPoint y: 298, distance: 51.2
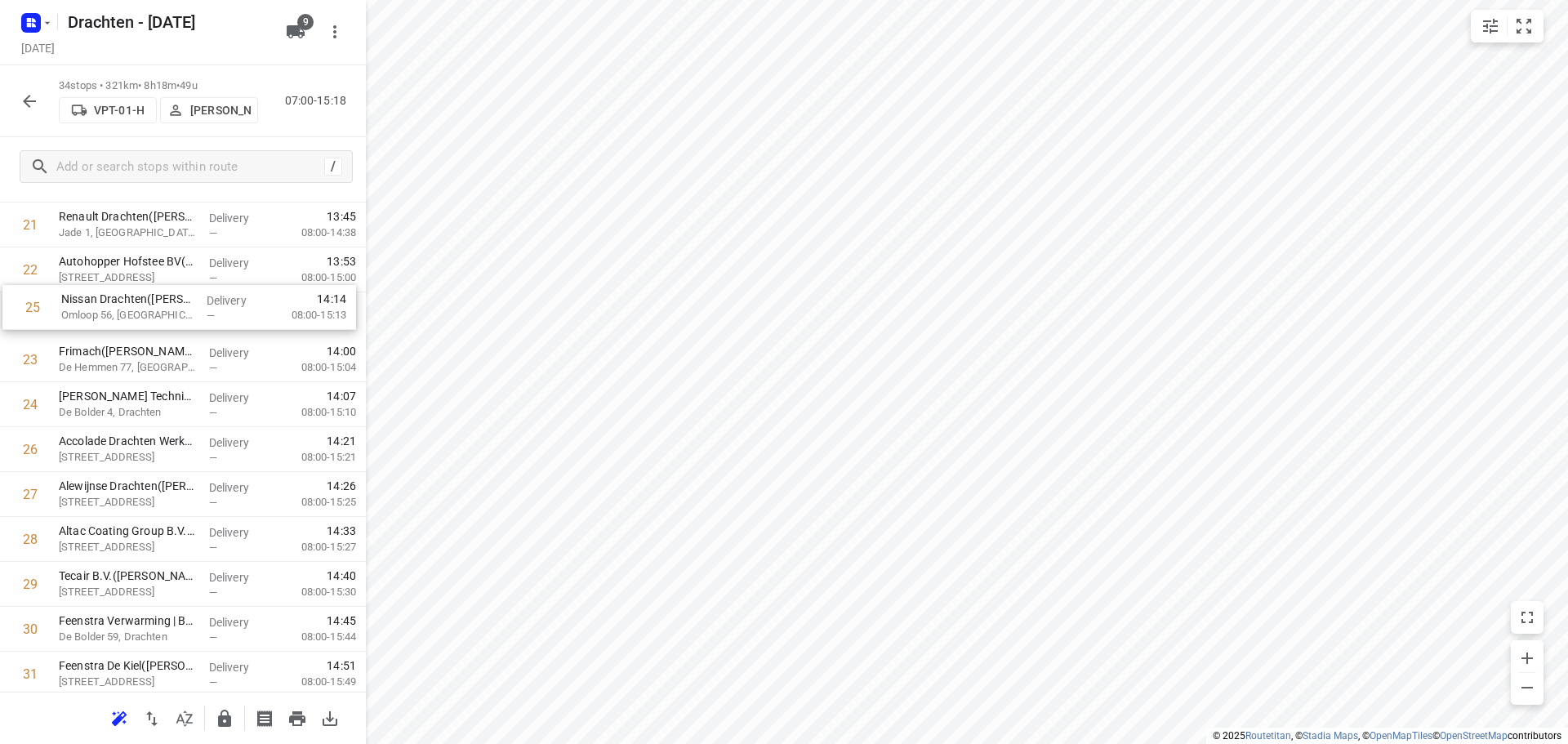
scroll to position [965, 0]
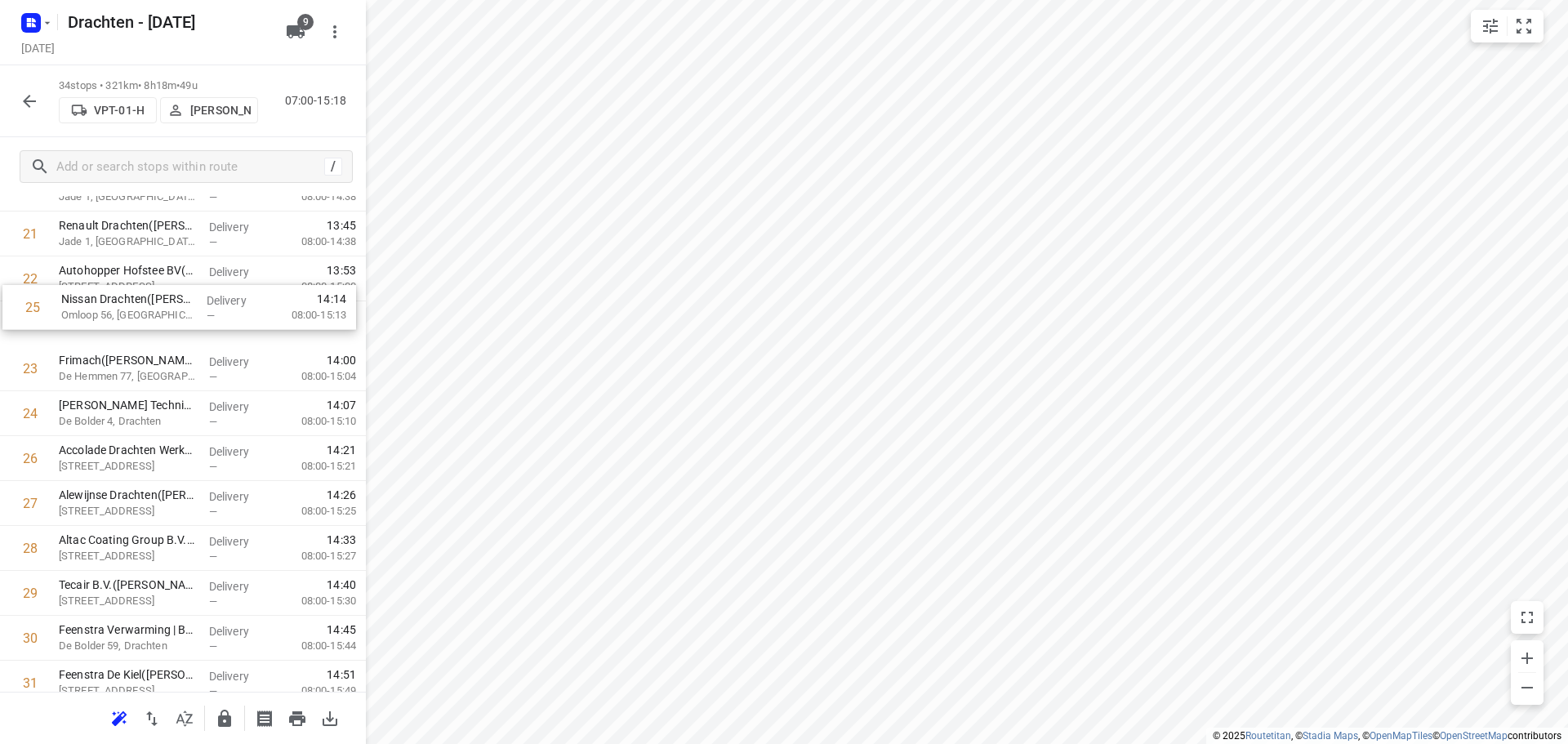
drag, startPoint x: 146, startPoint y: 405, endPoint x: 151, endPoint y: 308, distance: 97.1
click at [151, 308] on div "1 Saul Haren(Saul Limonard) Meerweg 143C, Haren Gn Delivery — 07:36 07:45-09:26…" at bounding box center [183, 76] width 366 height 1527
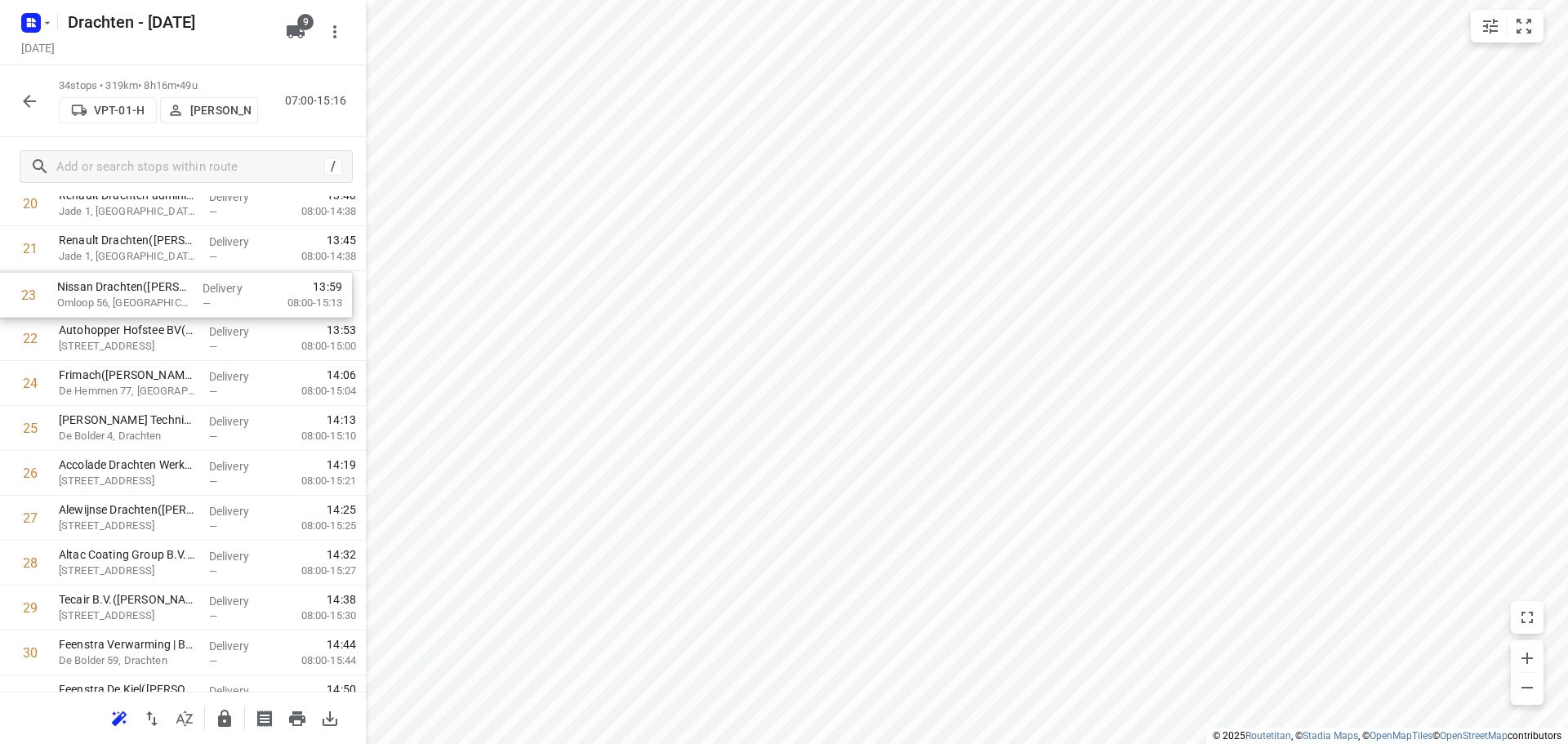
drag, startPoint x: 131, startPoint y: 334, endPoint x: 131, endPoint y: 298, distance: 36.0
click at [131, 298] on div "1 Saul Haren(Saul Limonard) Meerweg 143C, Haren Gn Delivery — 07:36 07:45-09:26…" at bounding box center [183, 91] width 366 height 1527
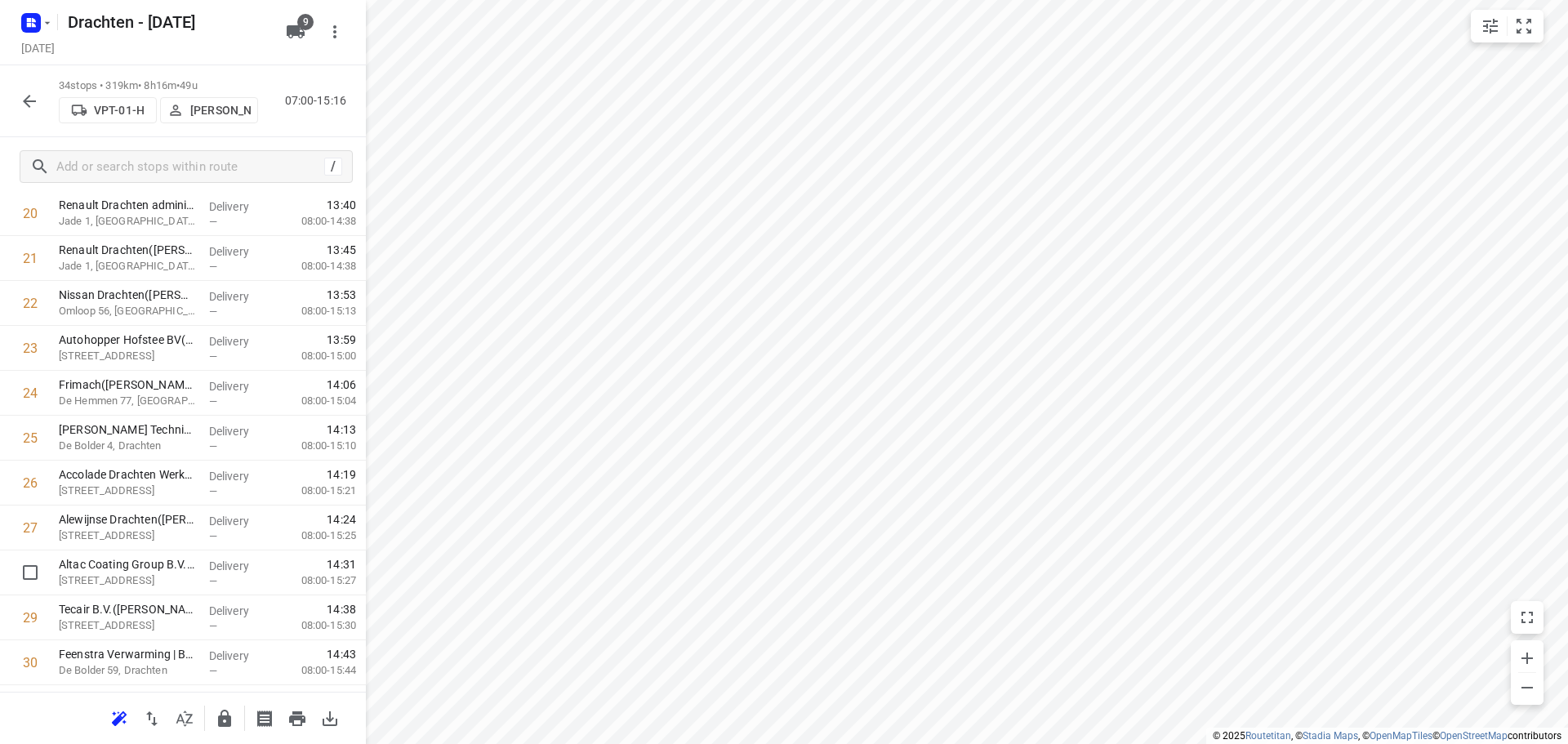
scroll to position [940, 0]
drag, startPoint x: 158, startPoint y: 578, endPoint x: 163, endPoint y: 491, distance: 87.1
click at [163, 491] on div "1 Saul Haren(Saul Limonard) Meerweg 143C, Haren Gn Delivery — 07:36 07:45-09:26…" at bounding box center [183, 100] width 366 height 1527
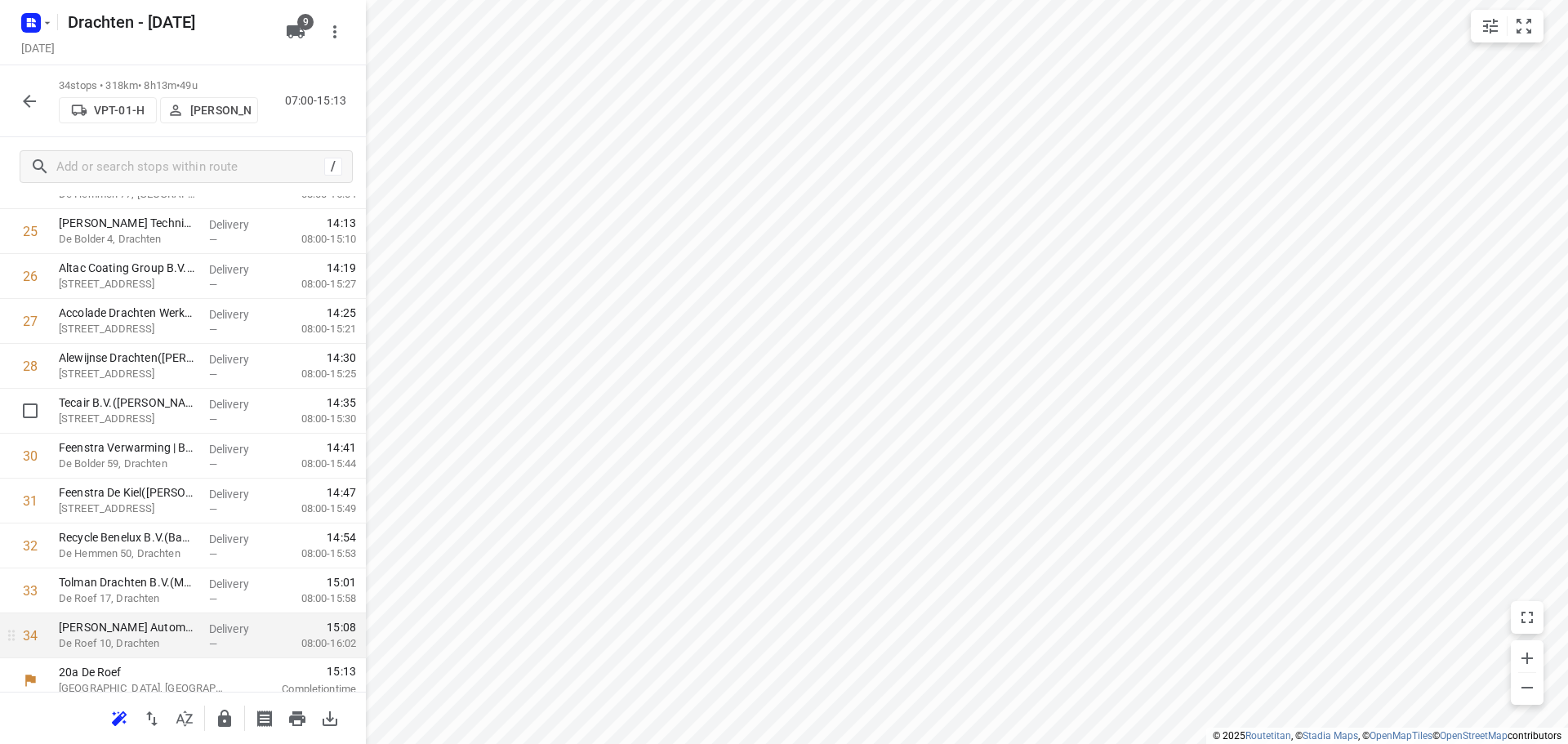
scroll to position [1158, 0]
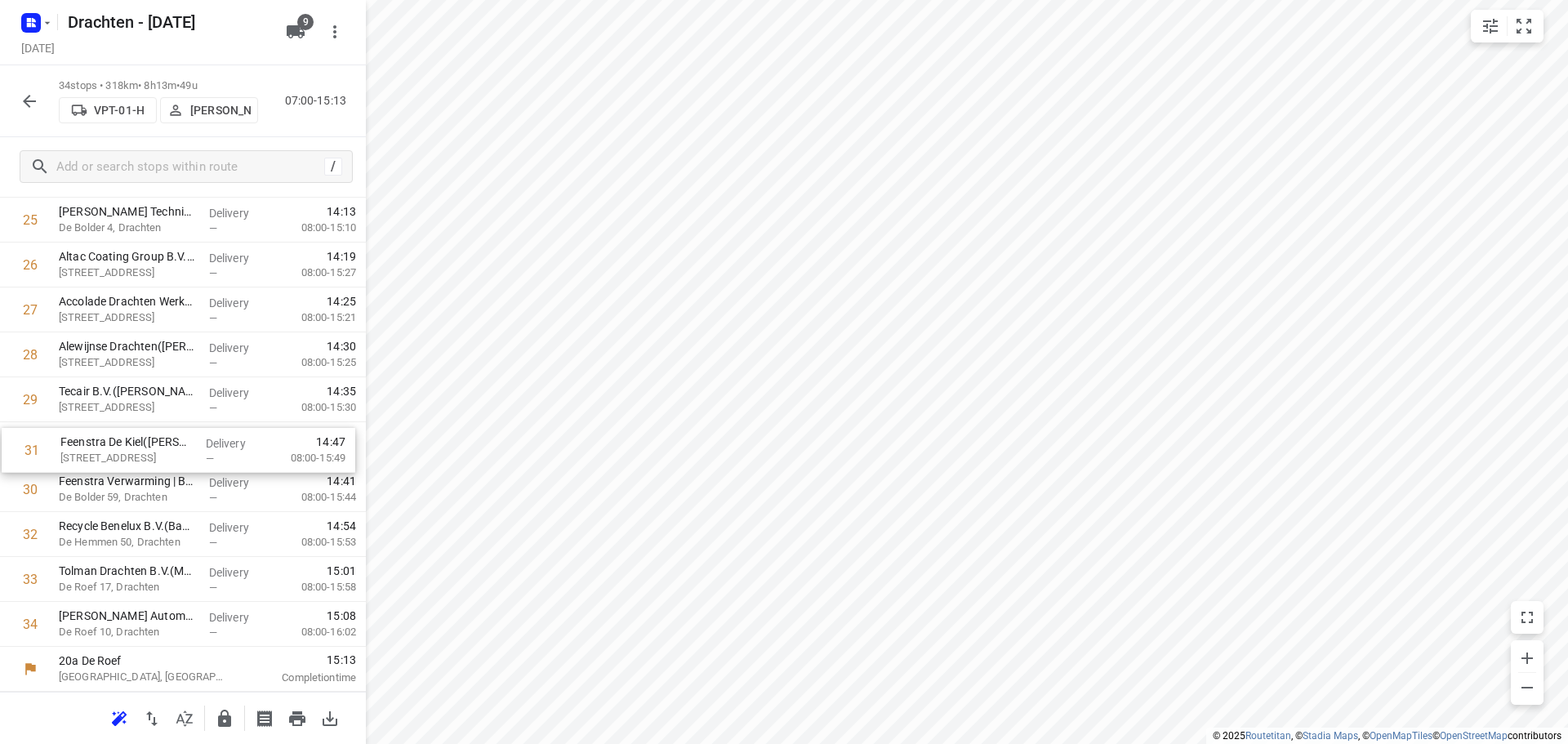
drag, startPoint x: 139, startPoint y: 507, endPoint x: 142, endPoint y: 463, distance: 44.1
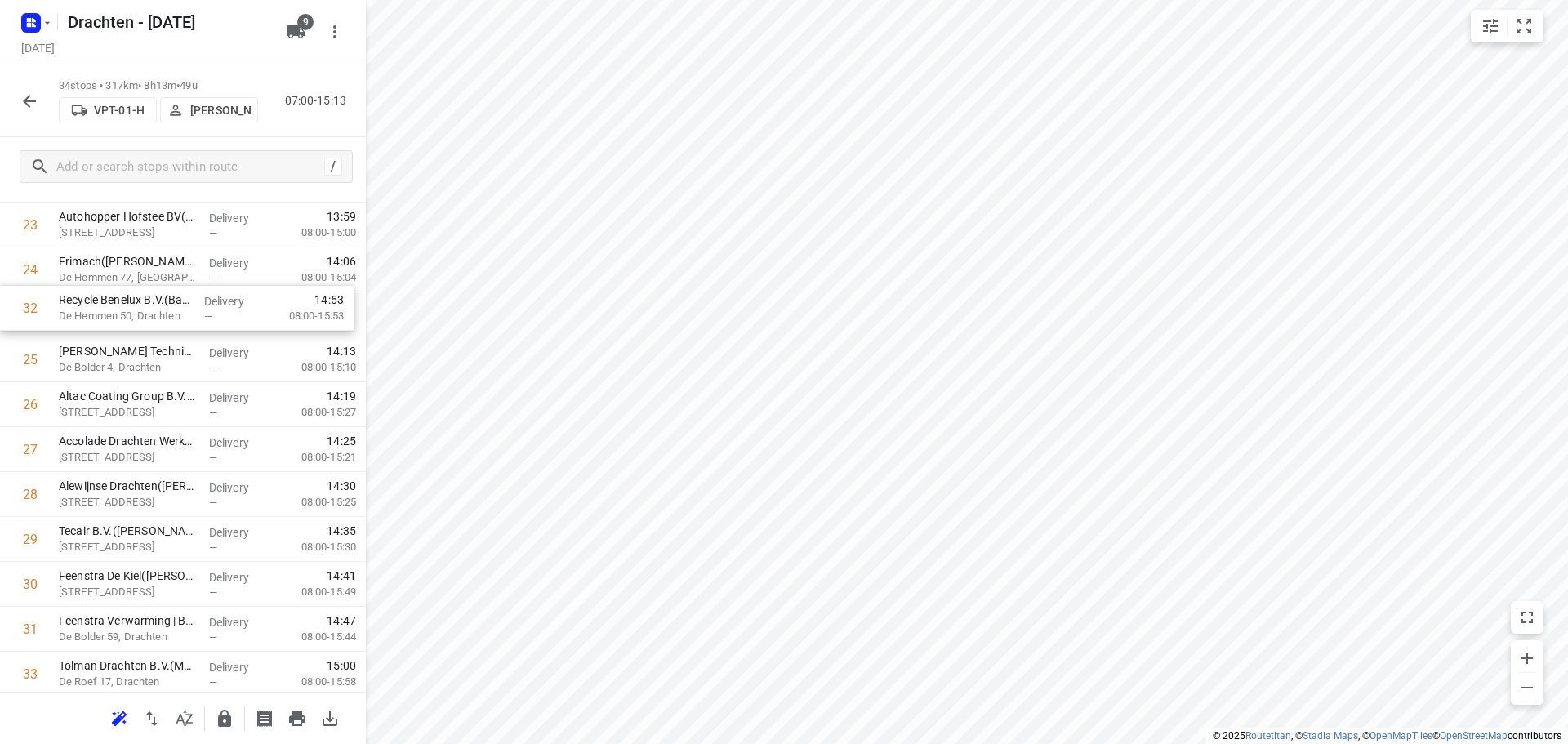
scroll to position [1062, 0]
drag, startPoint x: 120, startPoint y: 622, endPoint x: 124, endPoint y: 324, distance: 298.0
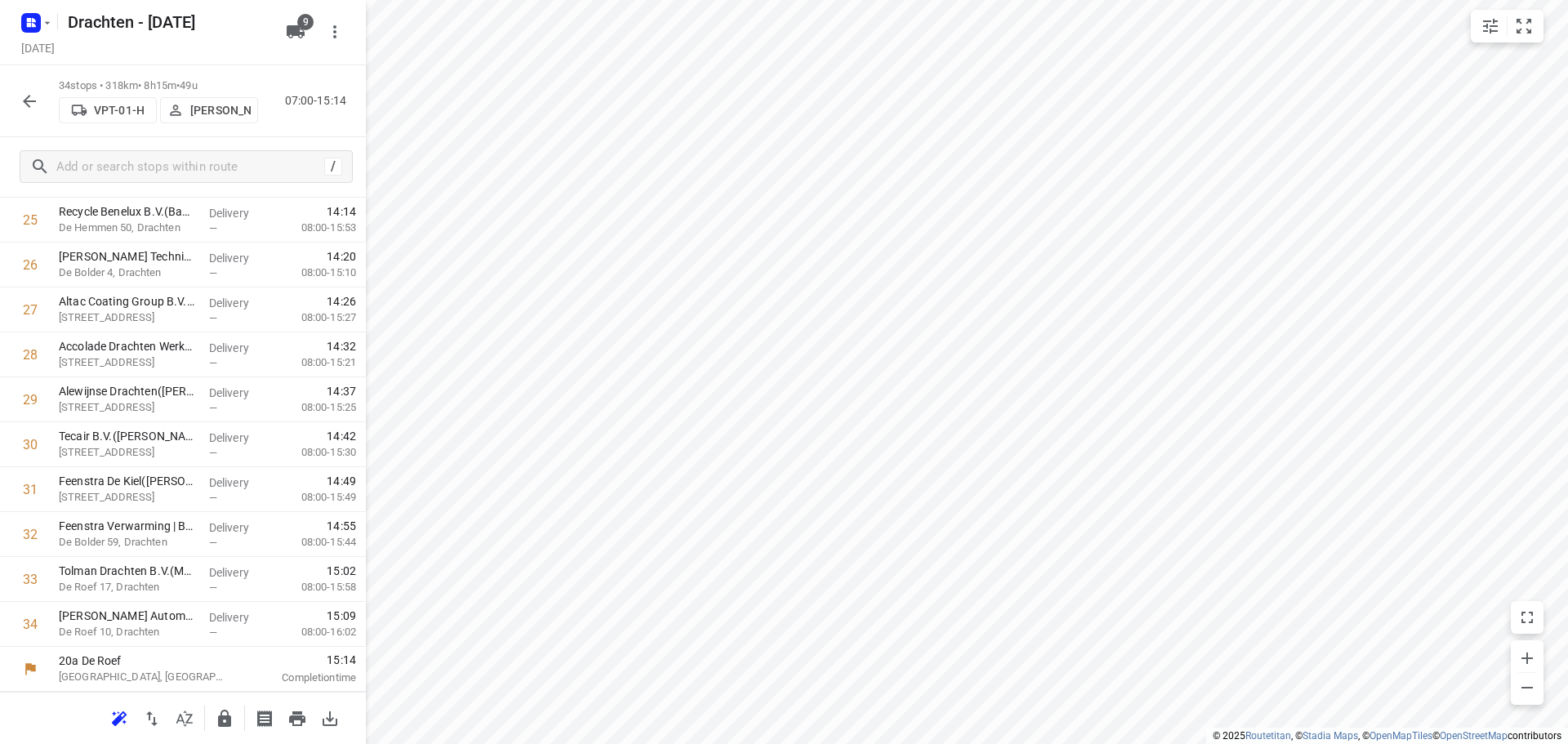
click at [227, 728] on button "button" at bounding box center [224, 718] width 33 height 33
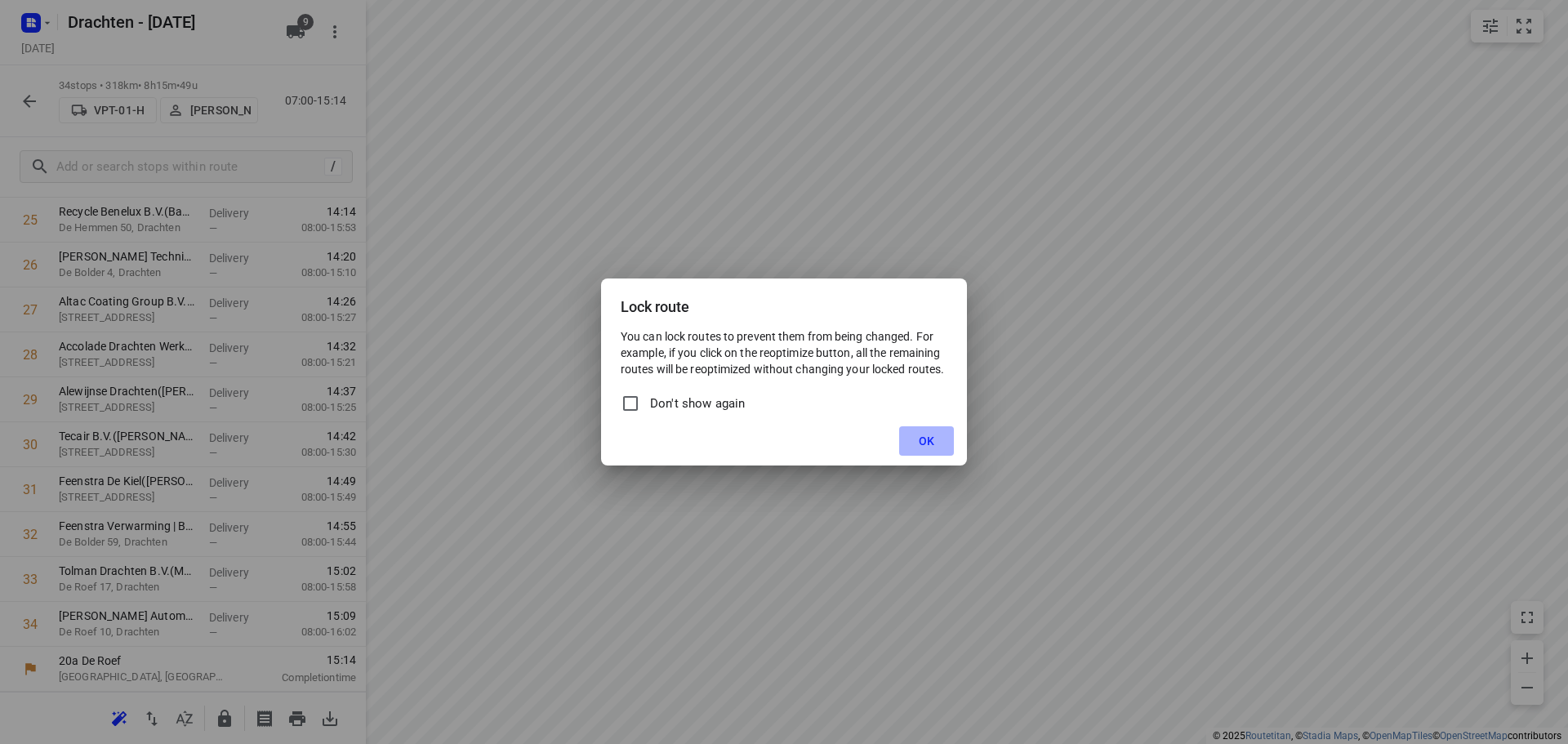
click at [928, 450] on button "OK" at bounding box center [926, 441] width 54 height 29
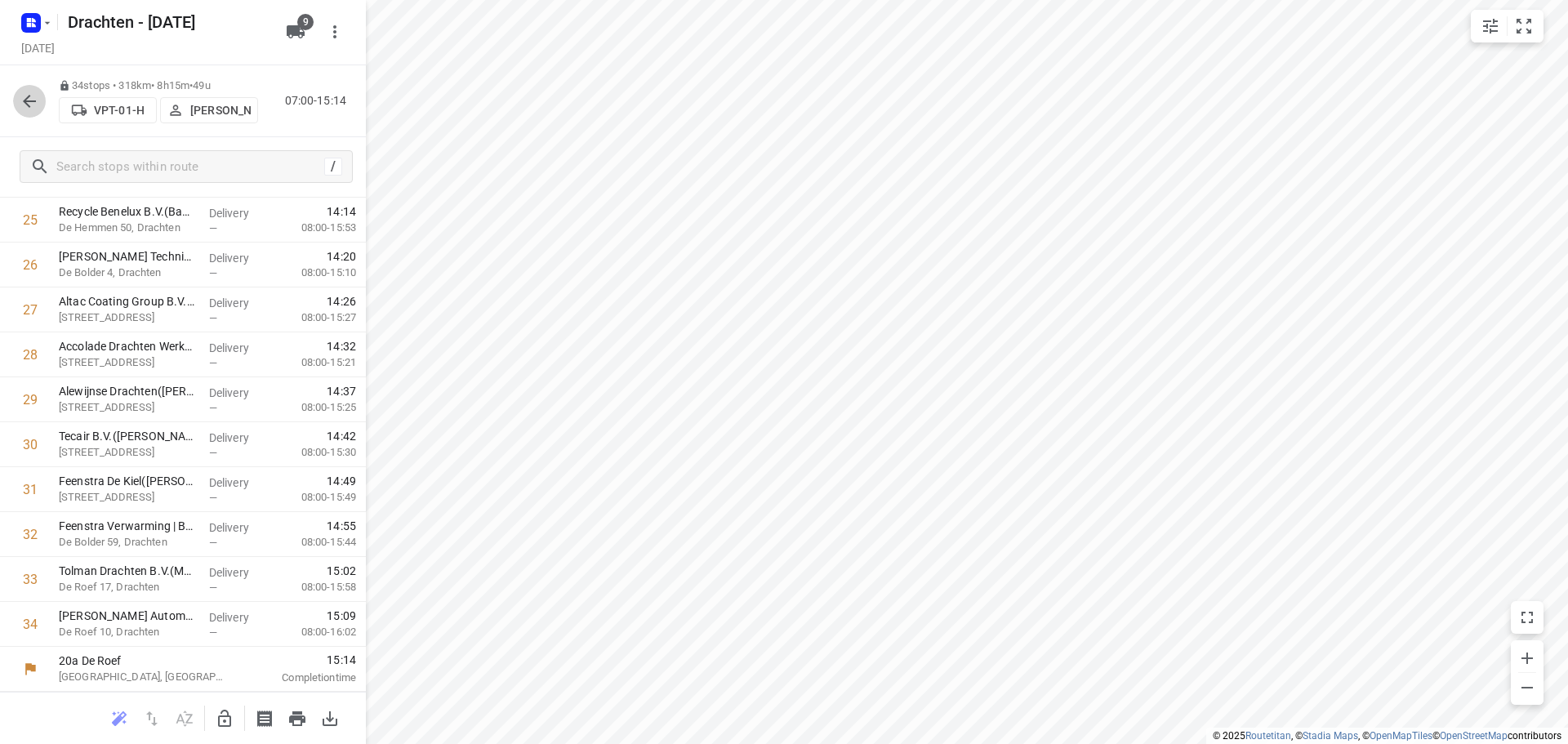
click at [33, 109] on icon "button" at bounding box center [28, 100] width 19 height 19
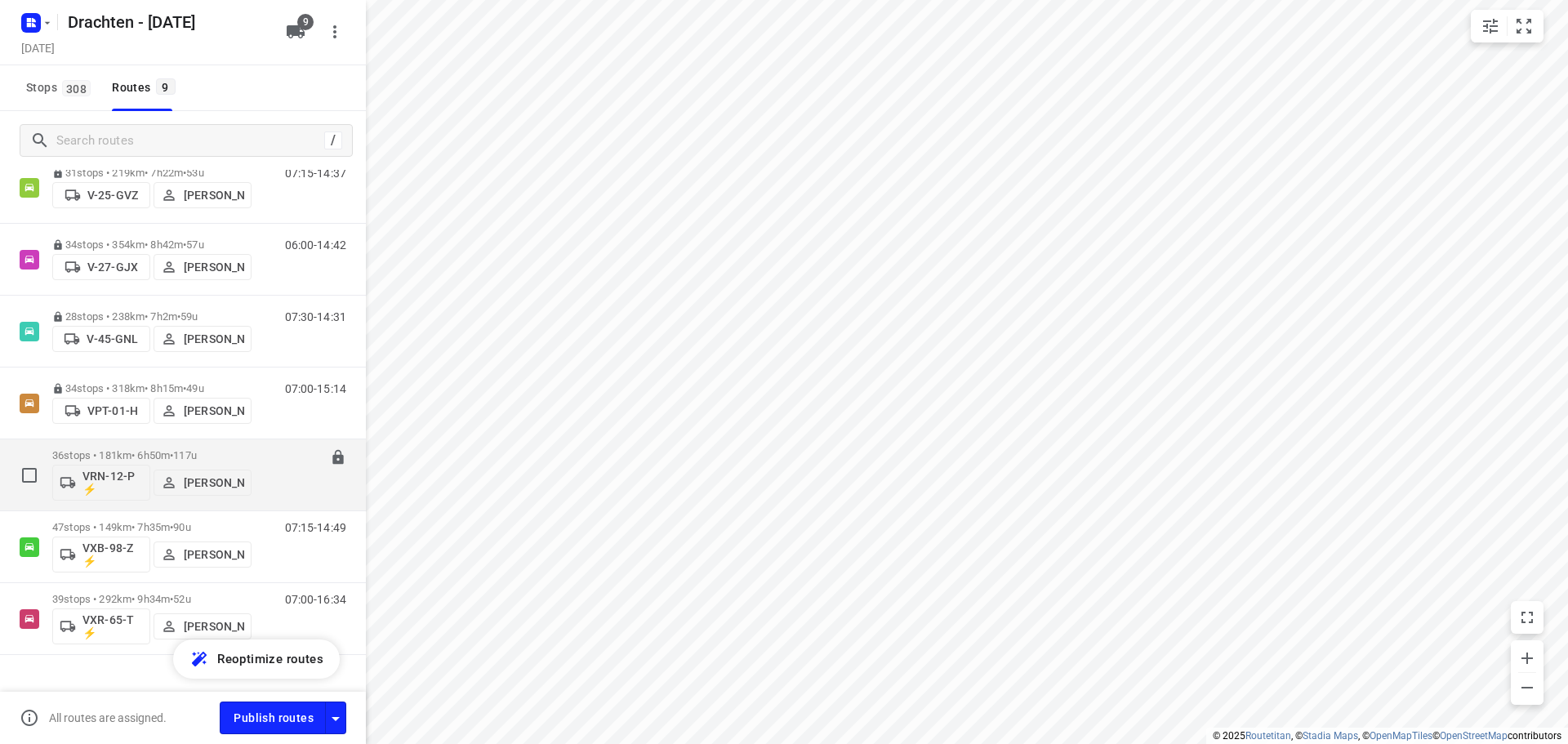
scroll to position [227, 0]
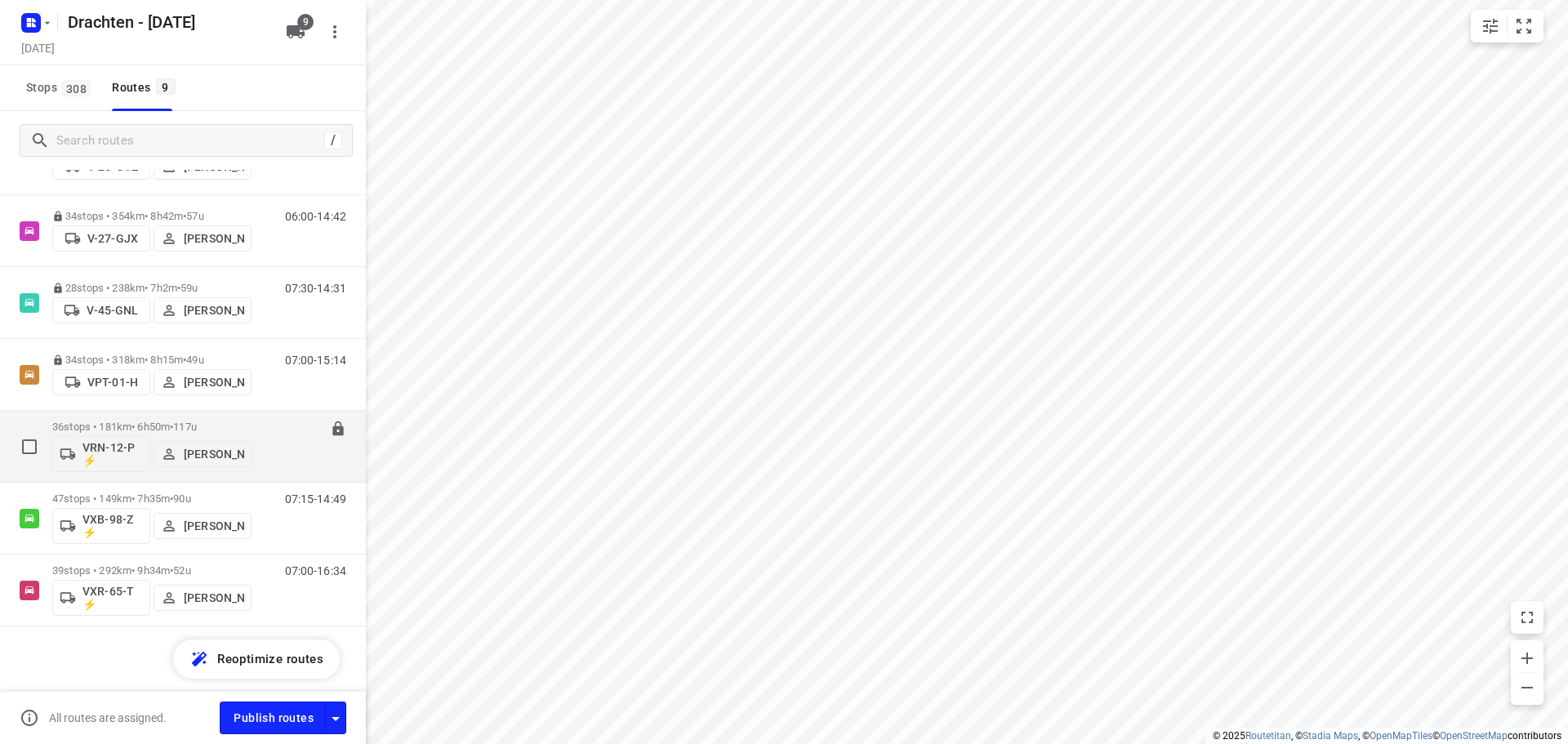
click at [149, 427] on p "36 stops • 181km • 6h50m • 117u" at bounding box center [152, 426] width 199 height 13
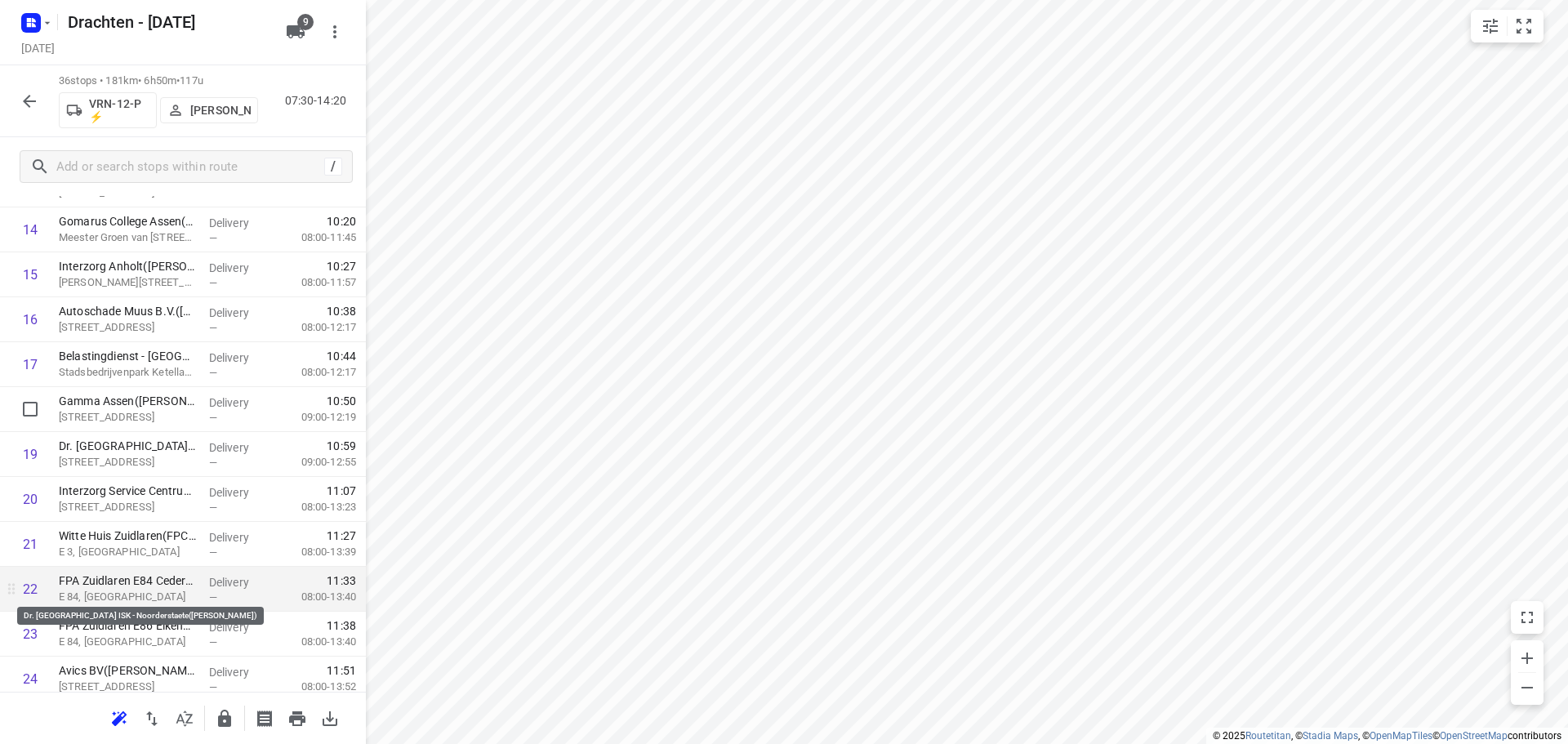
scroll to position [490, 0]
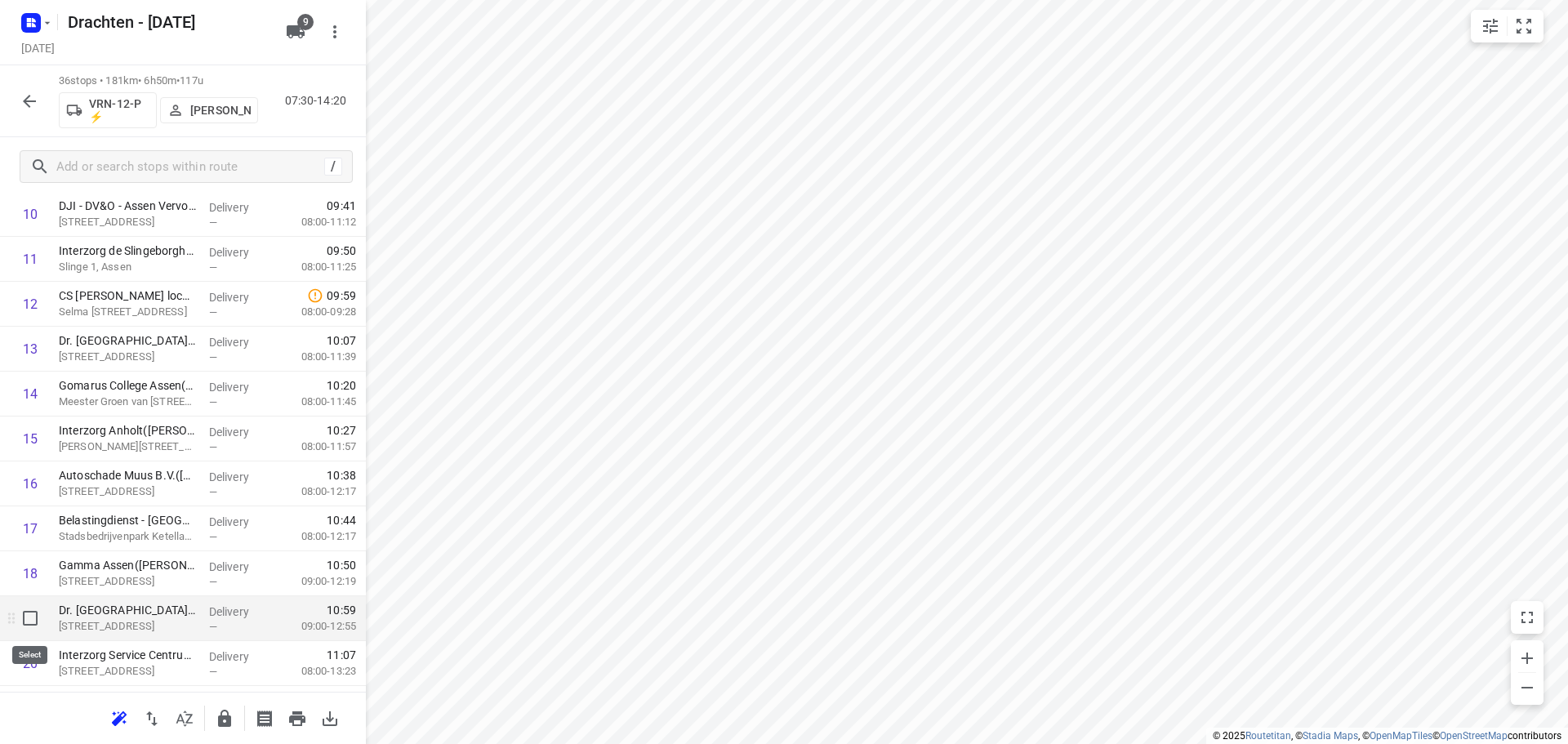
click at [33, 622] on input "checkbox" at bounding box center [30, 618] width 33 height 33
checkbox input "true"
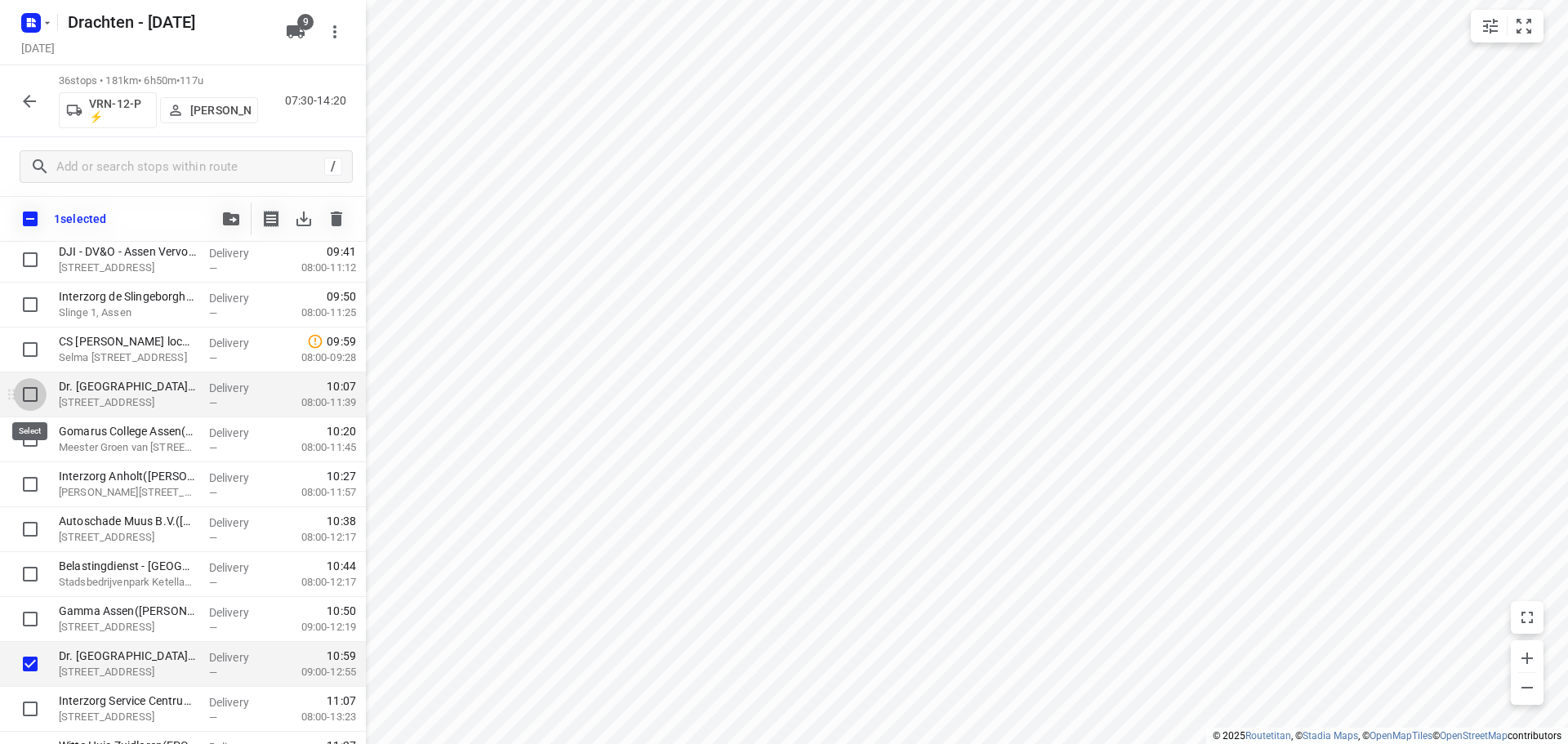
click at [32, 403] on input "checkbox" at bounding box center [30, 394] width 33 height 33
checkbox input "true"
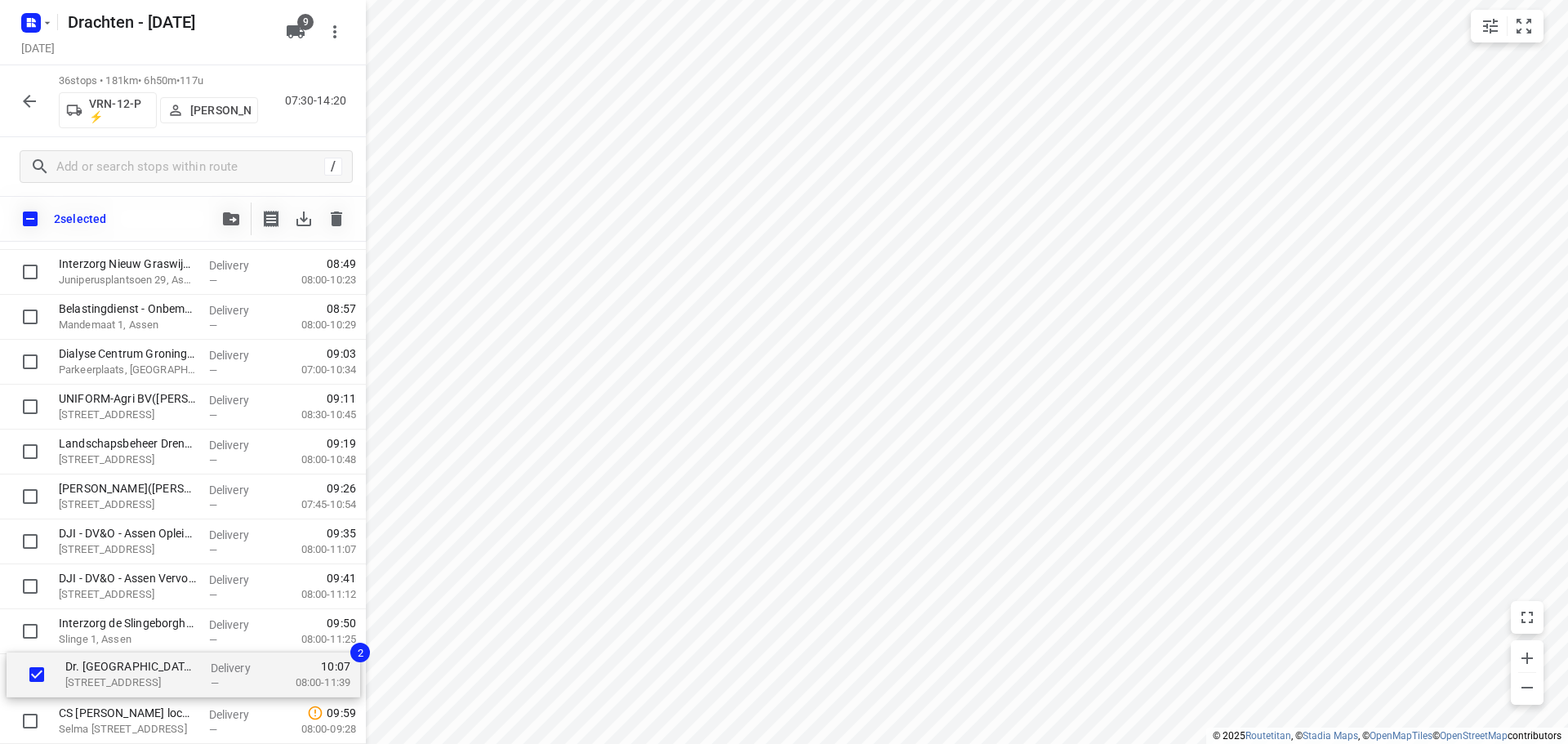
scroll to position [173, 0]
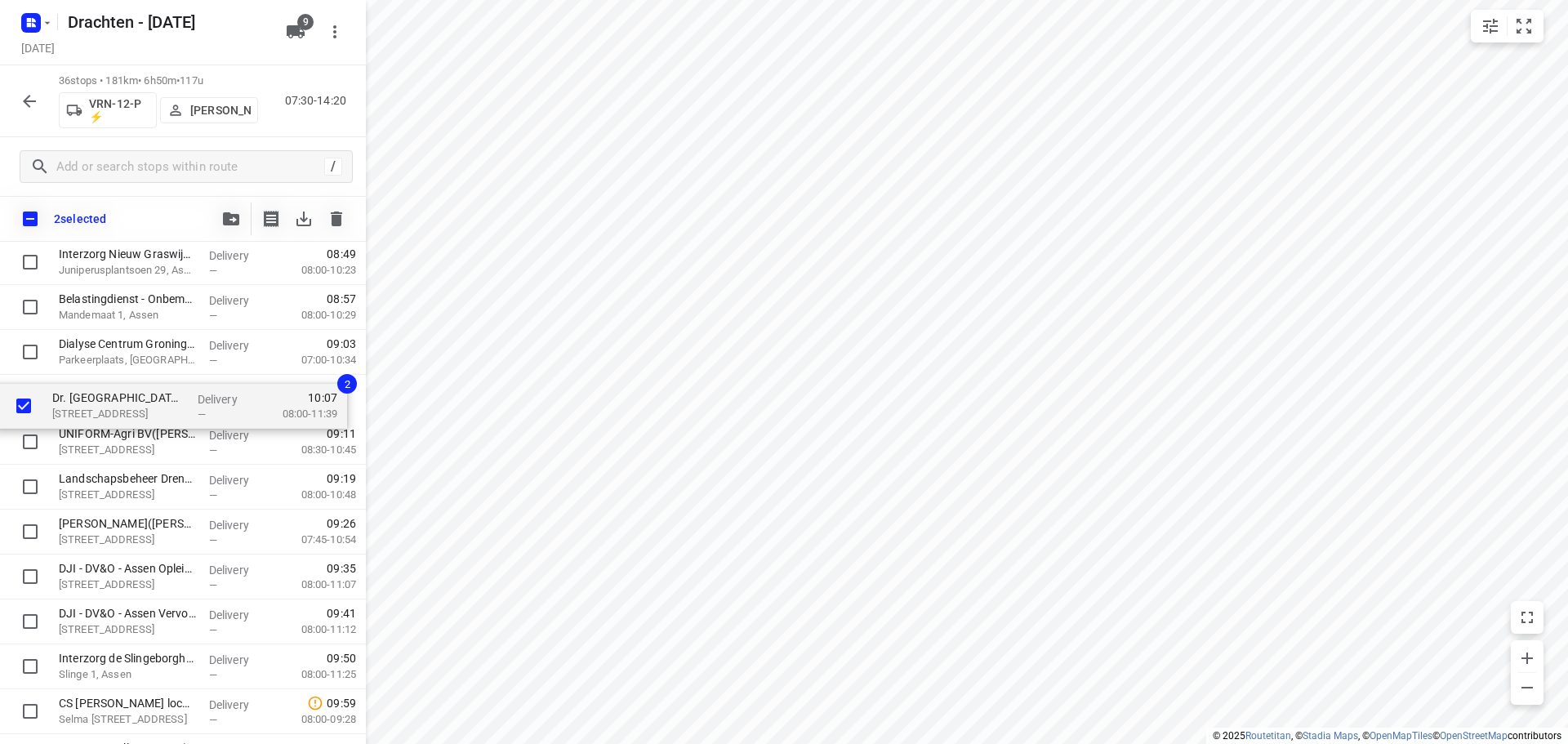
drag, startPoint x: 110, startPoint y: 723, endPoint x: 106, endPoint y: 402, distance: 321.0
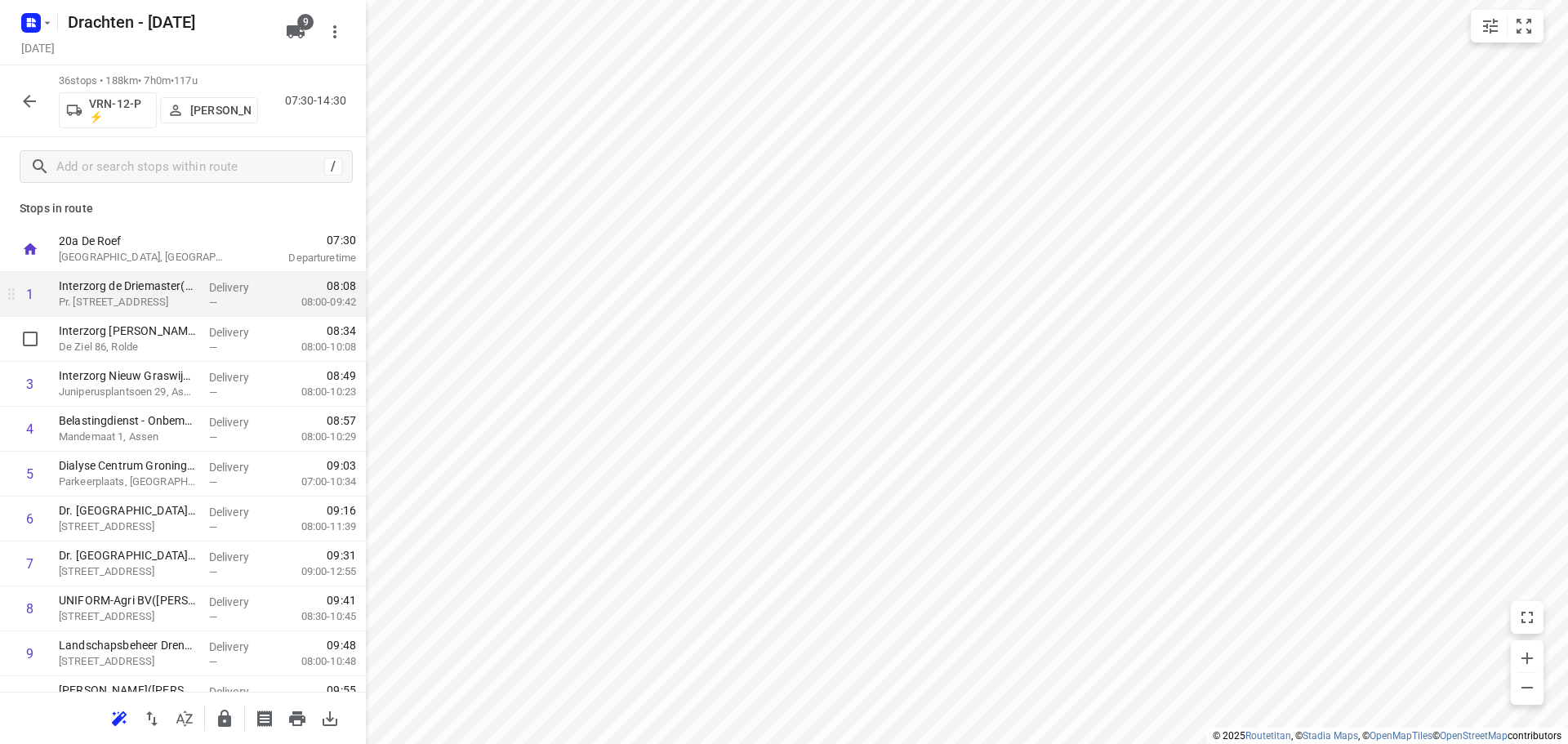
scroll to position [0, 0]
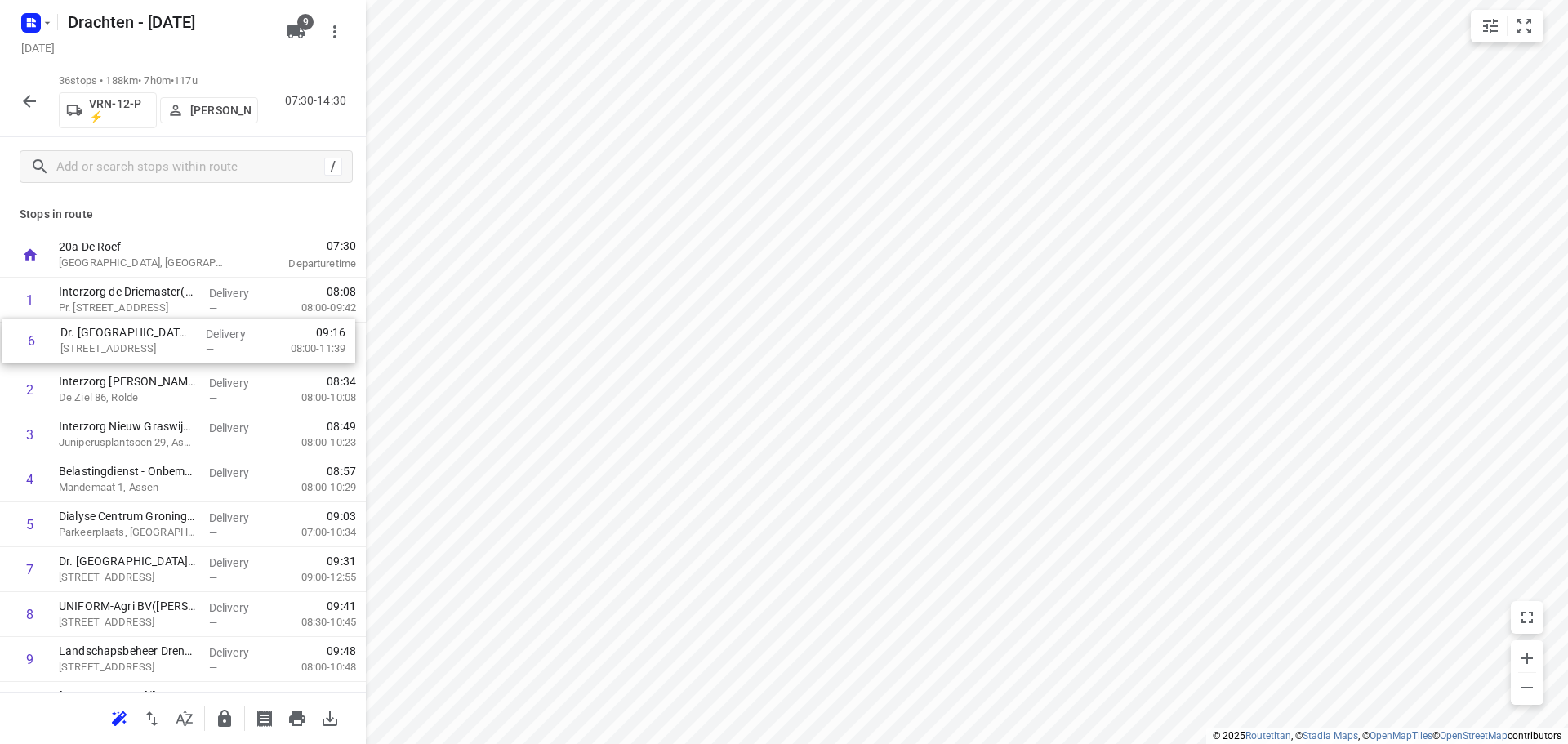
drag, startPoint x: 116, startPoint y: 529, endPoint x: 119, endPoint y: 341, distance: 188.0
drag, startPoint x: 140, startPoint y: 565, endPoint x: 146, endPoint y: 340, distance: 225.1
drag, startPoint x: 131, startPoint y: 388, endPoint x: 132, endPoint y: 361, distance: 27.0
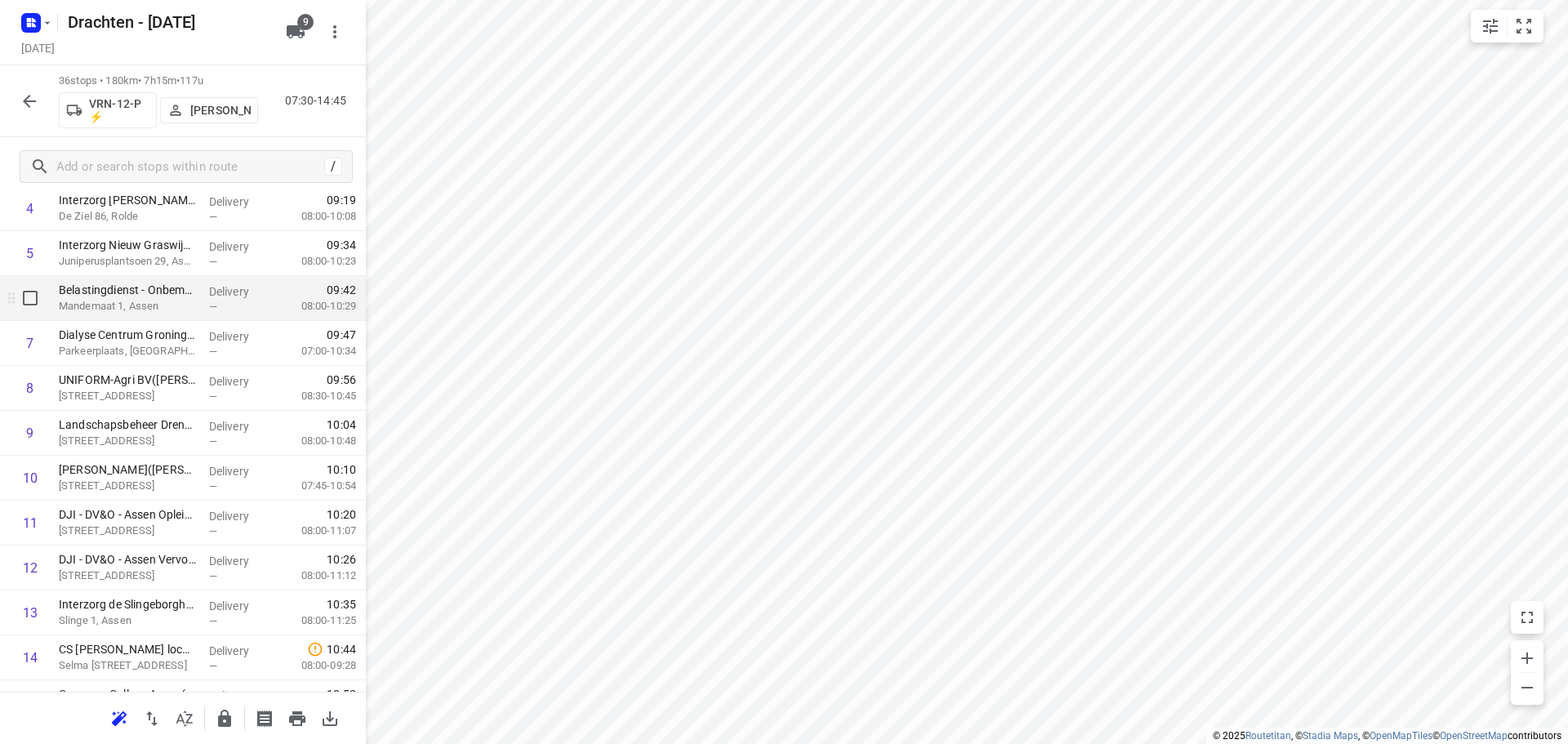
scroll to position [23, 0]
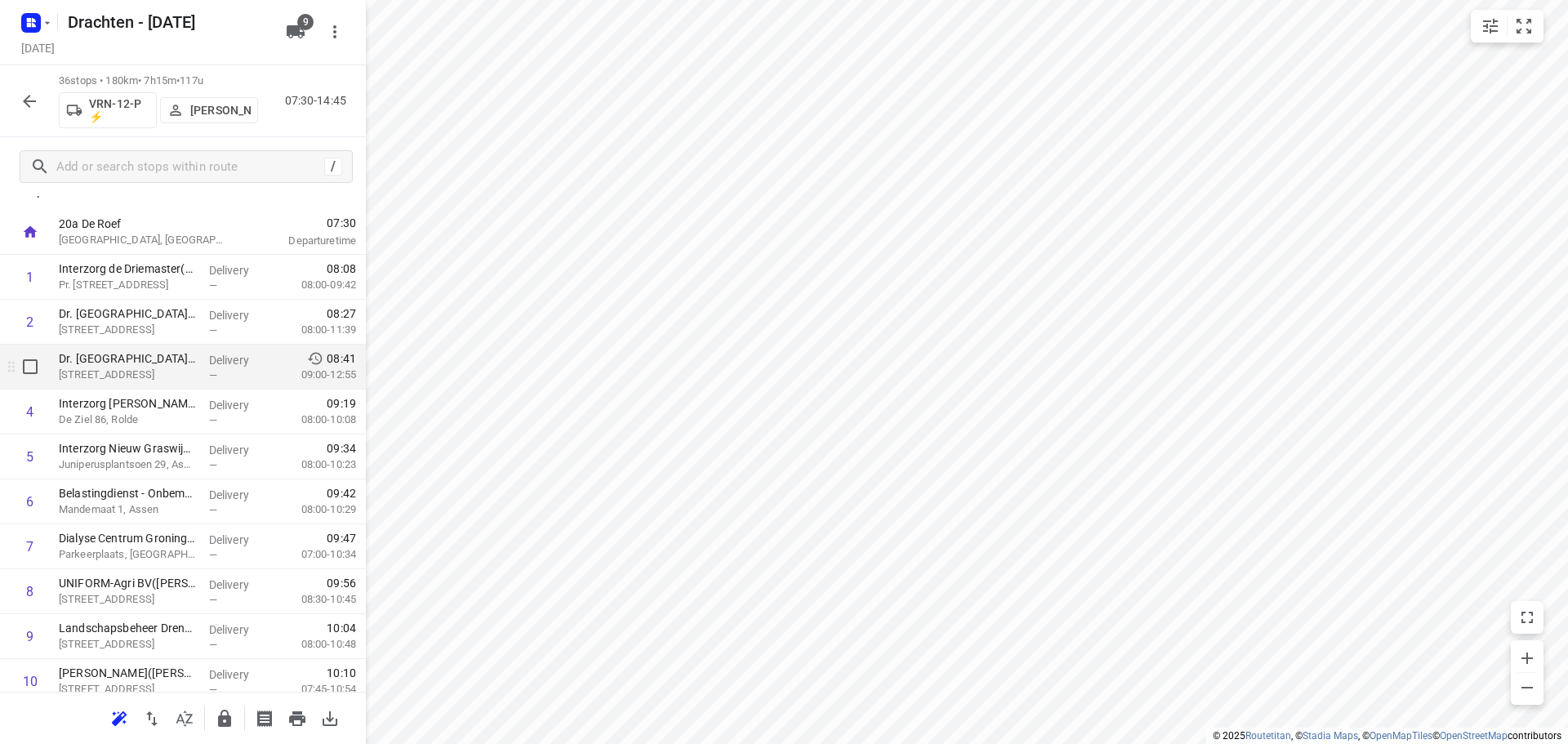
click at [169, 373] on p "Noorderstaete 28, Assen" at bounding box center [127, 375] width 137 height 17
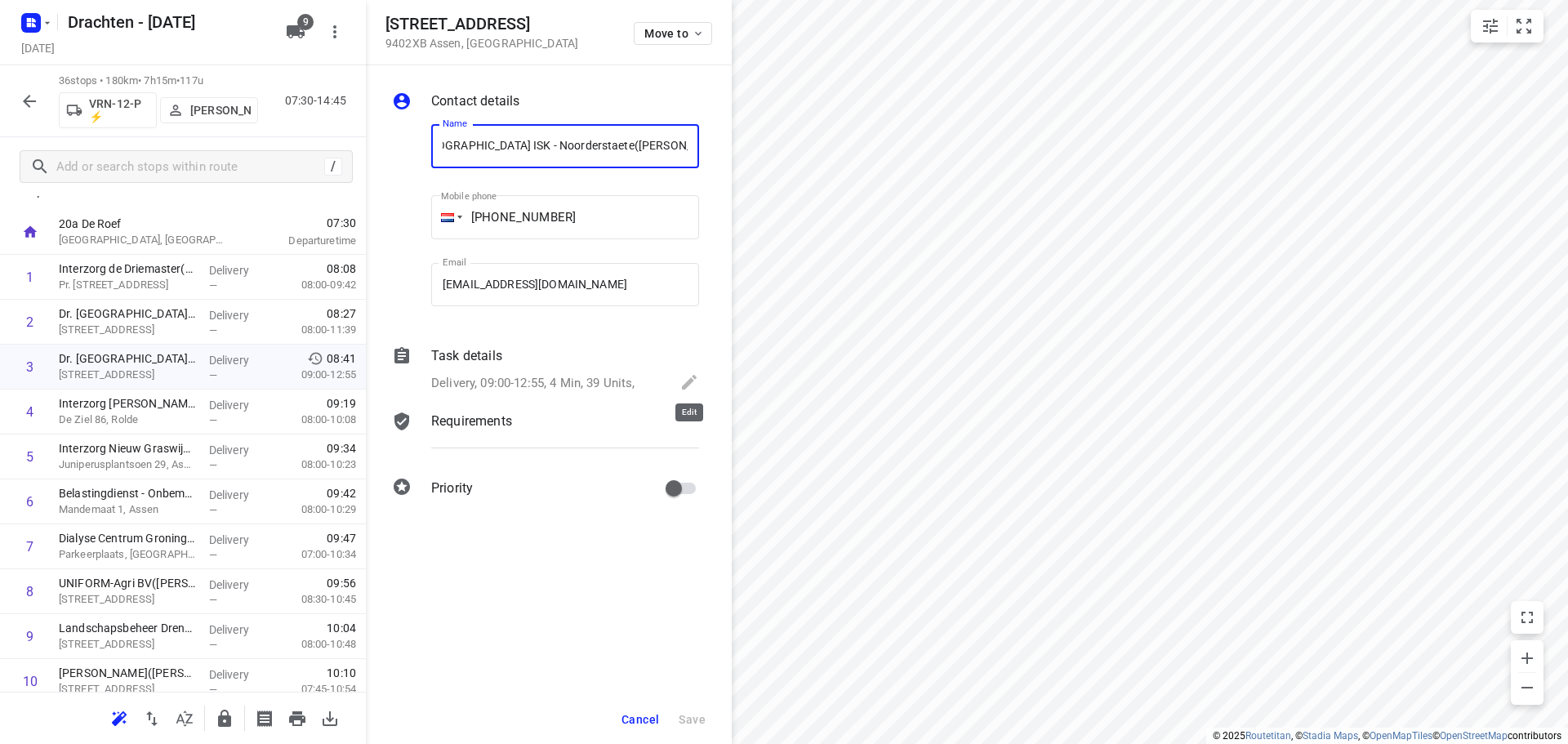
scroll to position [0, 0]
click at [688, 381] on icon at bounding box center [690, 382] width 15 height 15
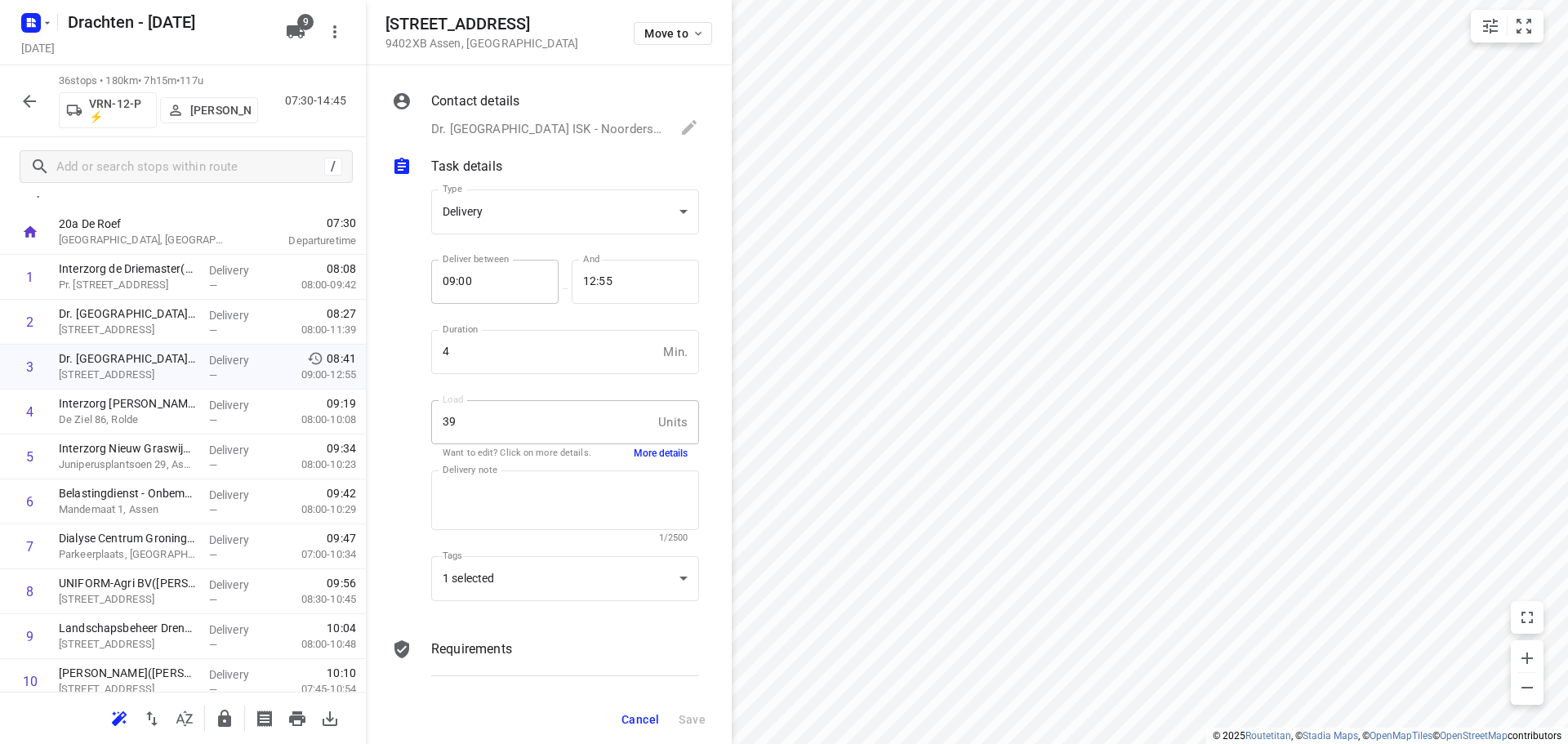
click at [497, 280] on input "09:00" at bounding box center [486, 282] width 110 height 44
click at [453, 283] on input "09:00" at bounding box center [486, 282] width 110 height 44
type input "08:00"
click at [407, 409] on div at bounding box center [408, 398] width 39 height 443
drag, startPoint x: 476, startPoint y: 358, endPoint x: 416, endPoint y: 360, distance: 60.0
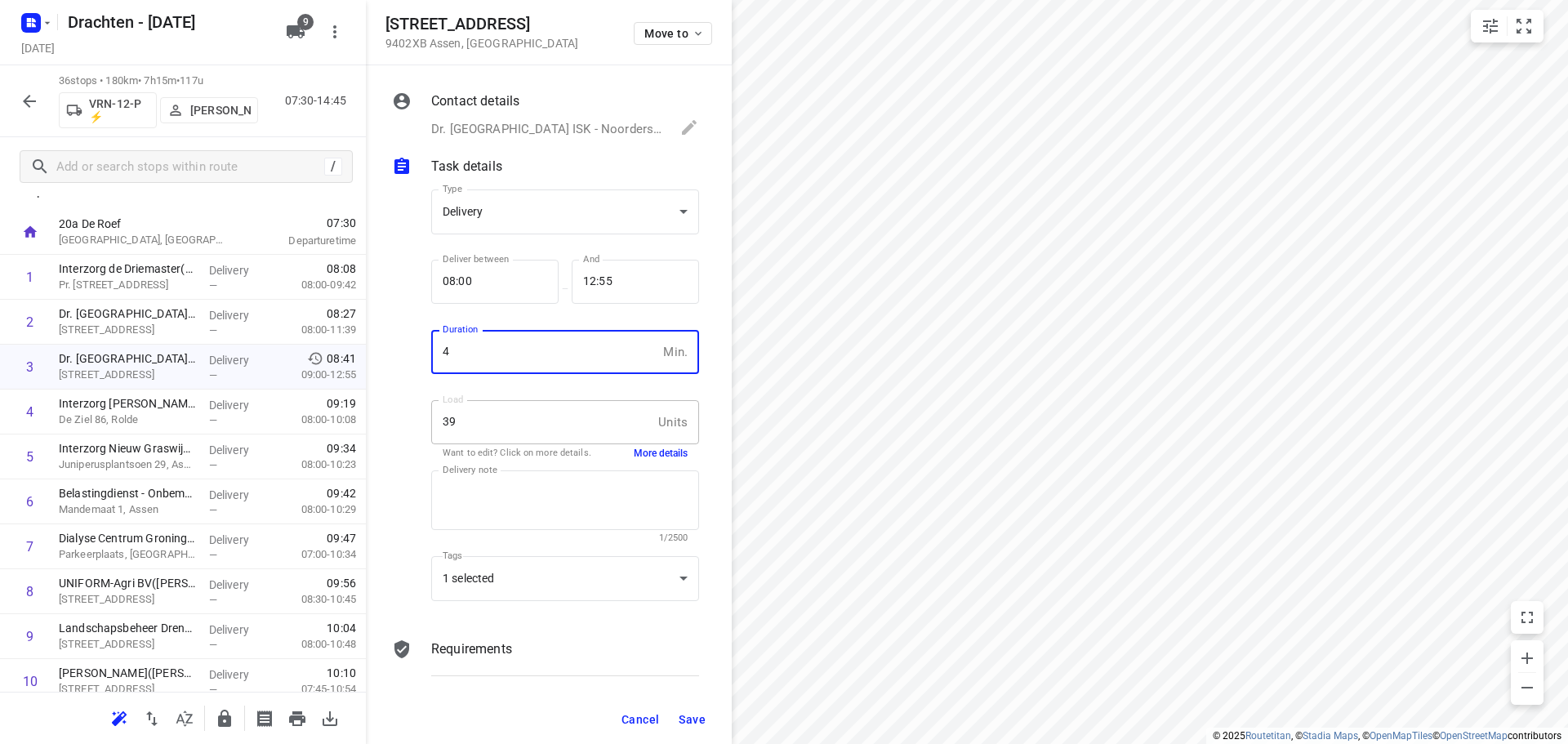
click at [397, 358] on div "Type Delivery delivery Type Deliver between 08:00 Deliver between — And 12:55 A…" at bounding box center [545, 398] width 314 height 443
type input "10"
click at [706, 504] on div "Contact details Dr. Nassau College ISK - Noorderstaete(Sandra Bosma), +05923331…" at bounding box center [549, 380] width 366 height 629
click at [699, 718] on span "Save" at bounding box center [692, 720] width 27 height 13
click at [689, 718] on span "Save" at bounding box center [692, 720] width 27 height 13
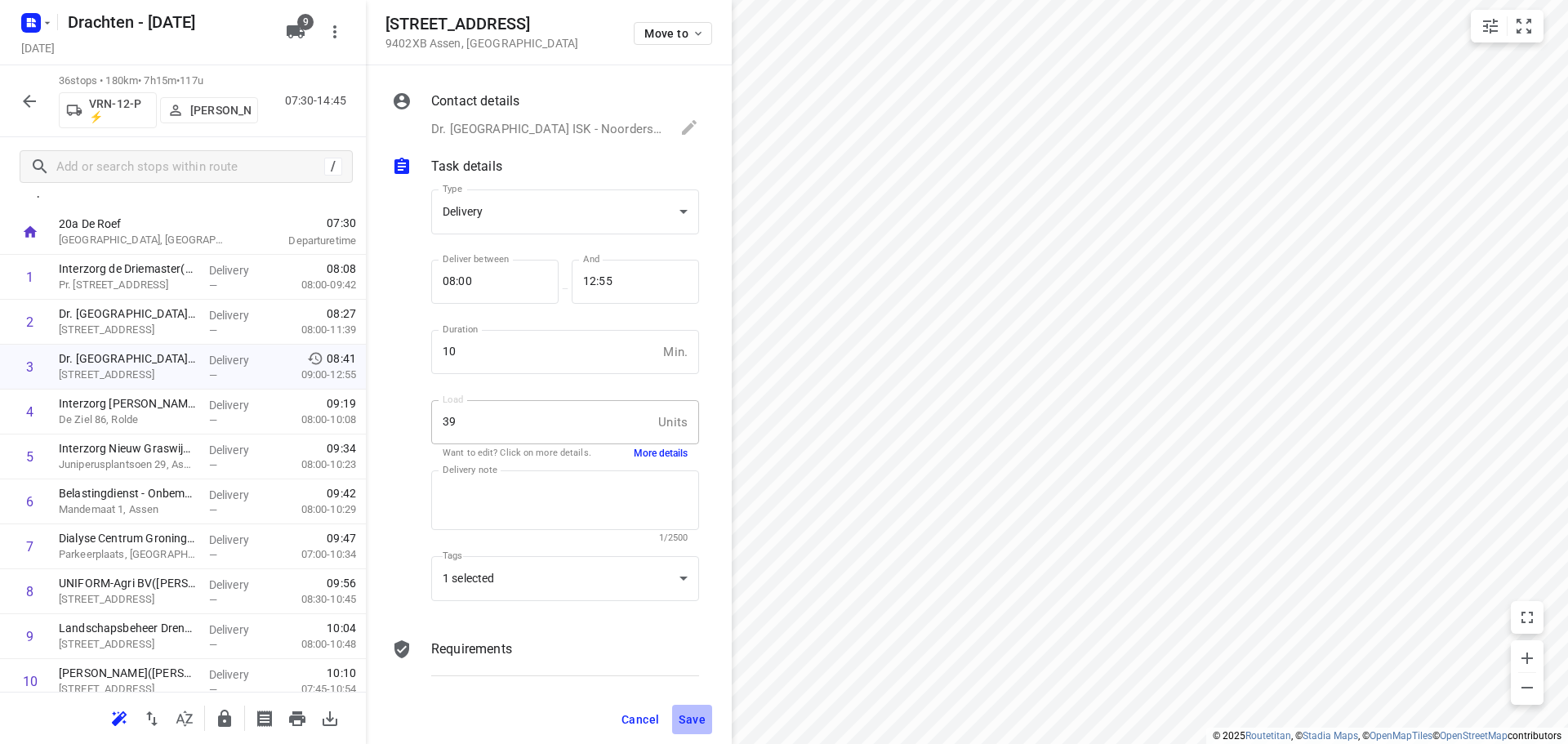
click at [704, 716] on span "Save" at bounding box center [692, 720] width 27 height 13
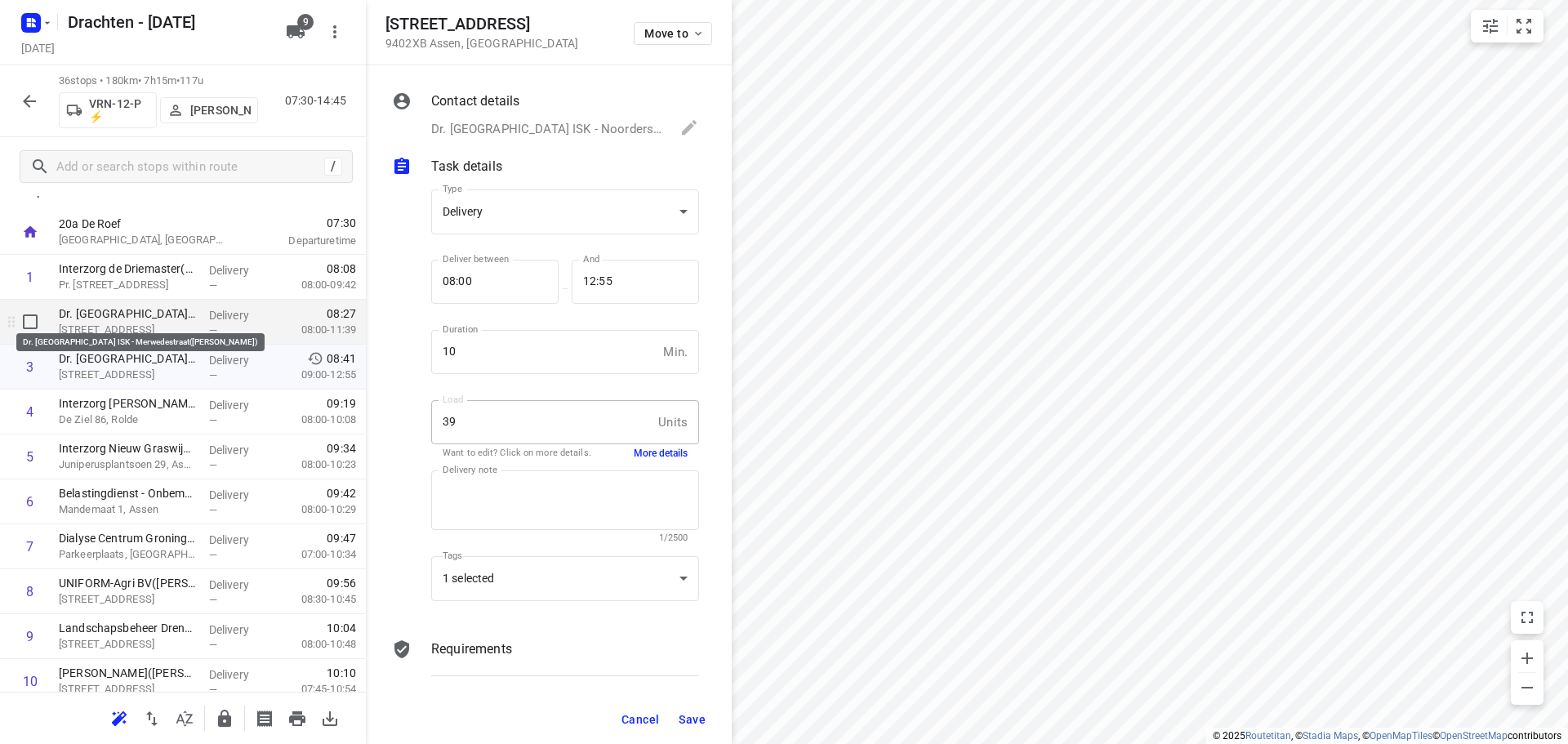
click at [144, 310] on p "Dr. Nassau College ISK - Merwedestraat(Sandra Bosma)" at bounding box center [127, 313] width 137 height 17
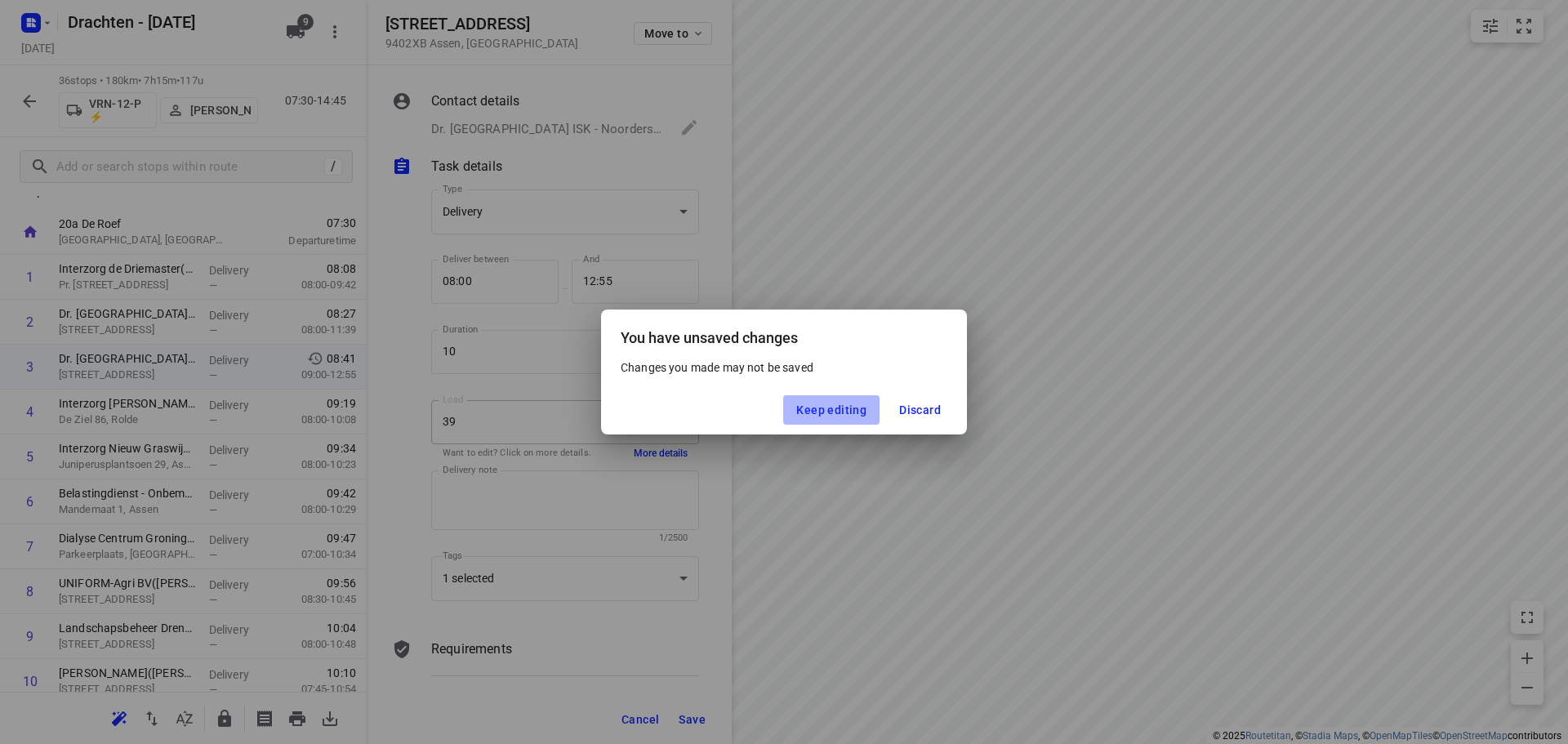
click at [845, 408] on span "Keep editing" at bounding box center [831, 410] width 70 height 13
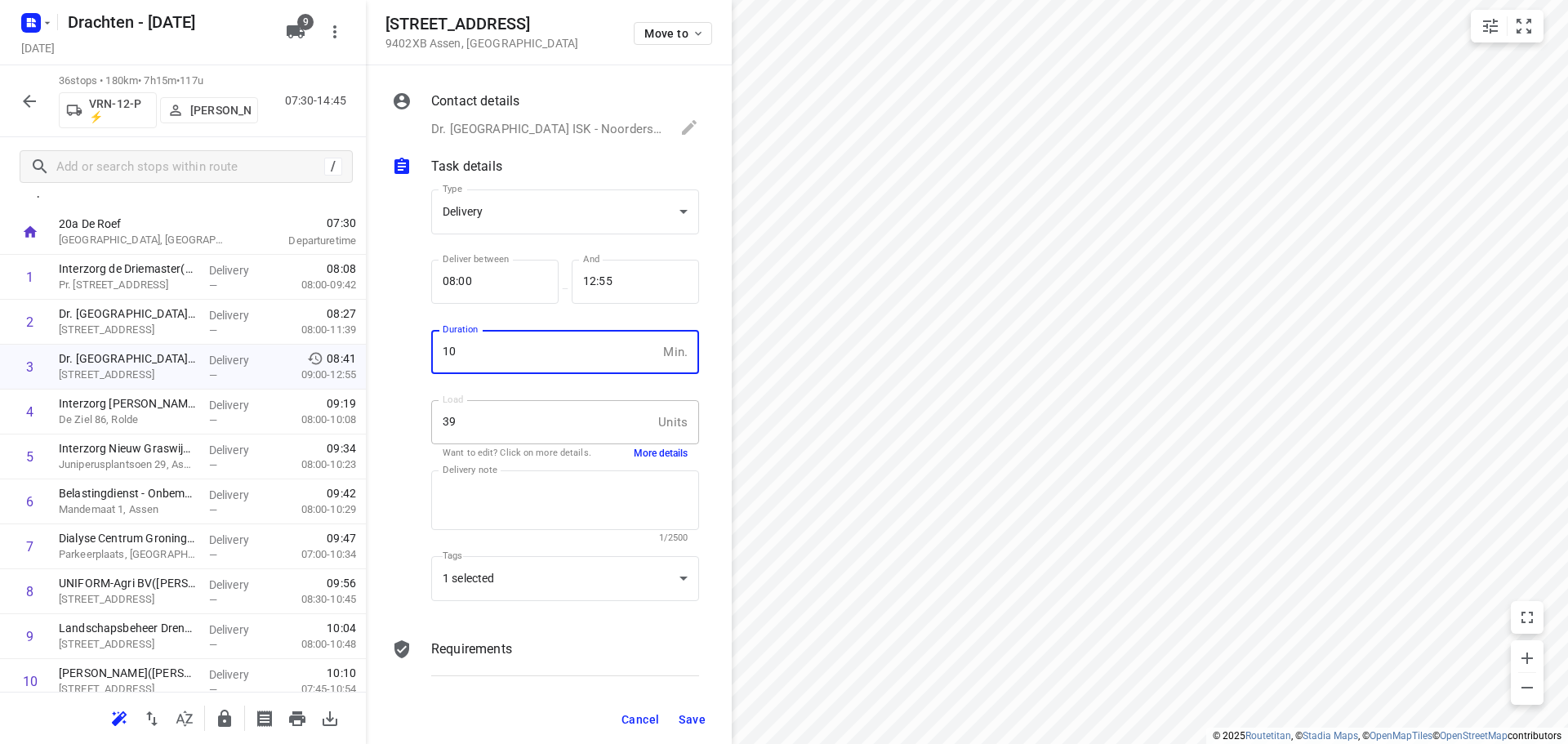
click at [561, 349] on input "10" at bounding box center [544, 352] width 226 height 44
click at [547, 337] on input "10" at bounding box center [544, 352] width 226 height 44
click at [421, 283] on div at bounding box center [408, 398] width 39 height 443
click at [654, 722] on span "Cancel" at bounding box center [640, 720] width 38 height 13
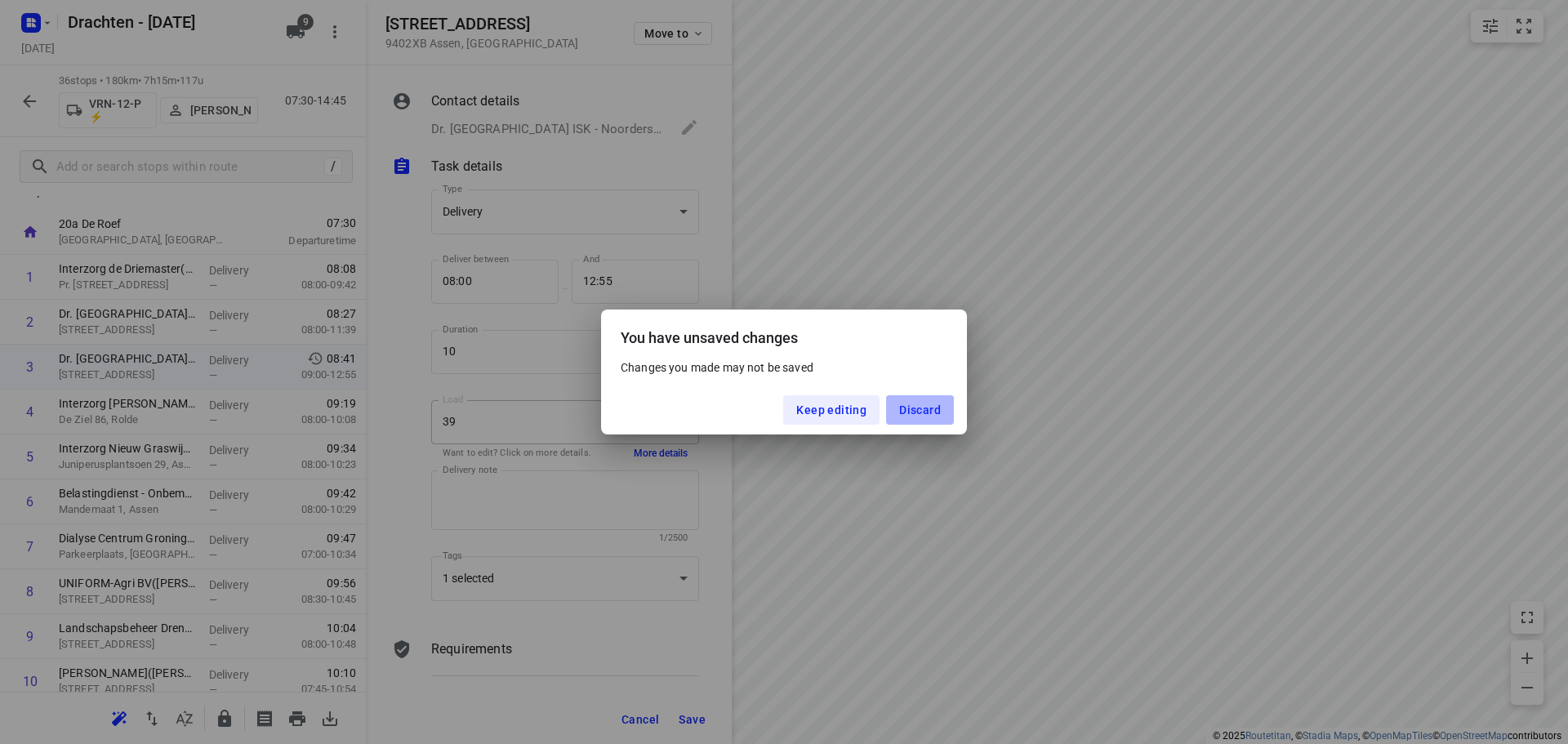
click at [927, 405] on span "Discard" at bounding box center [920, 410] width 42 height 13
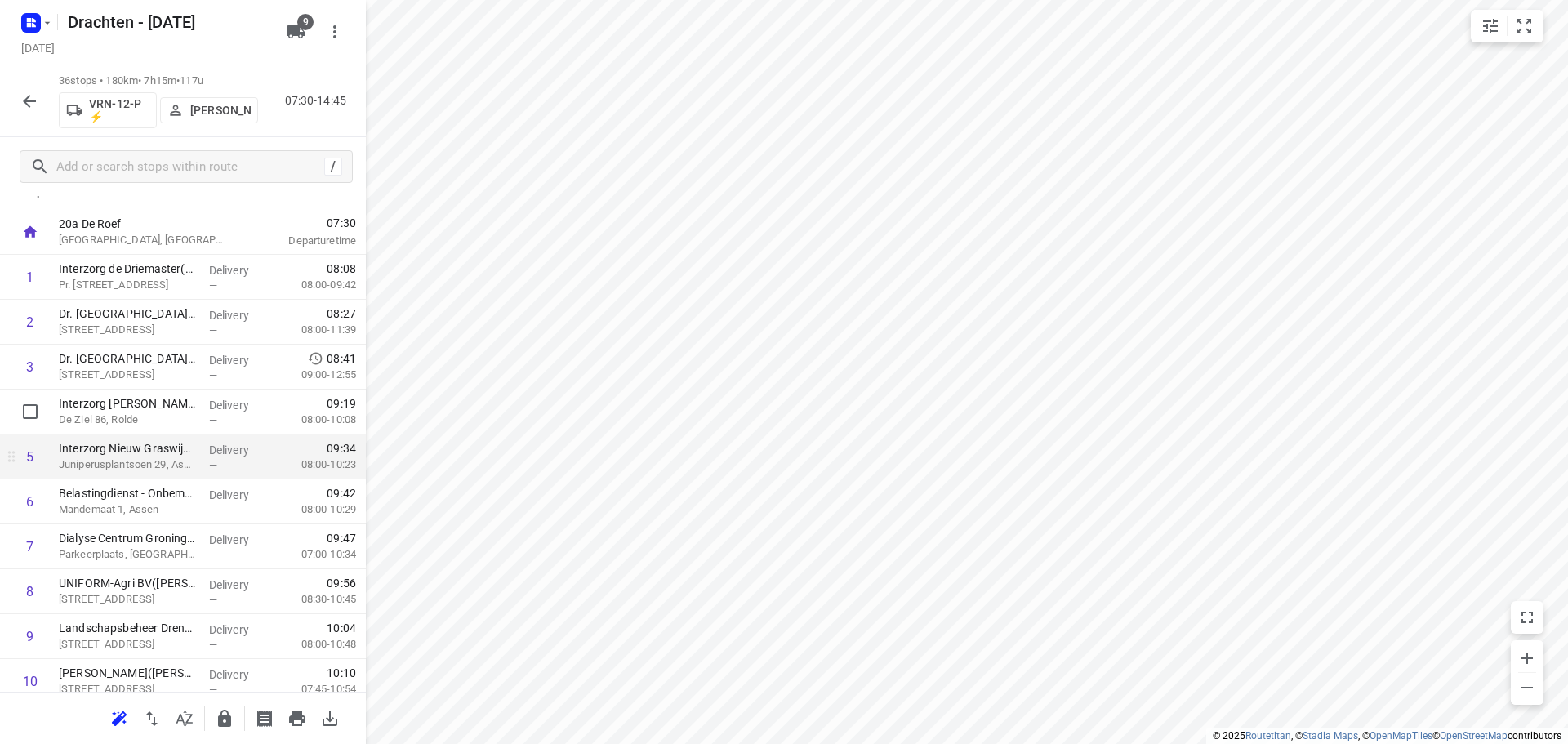
drag, startPoint x: 222, startPoint y: 445, endPoint x: 209, endPoint y: 415, distance: 32.7
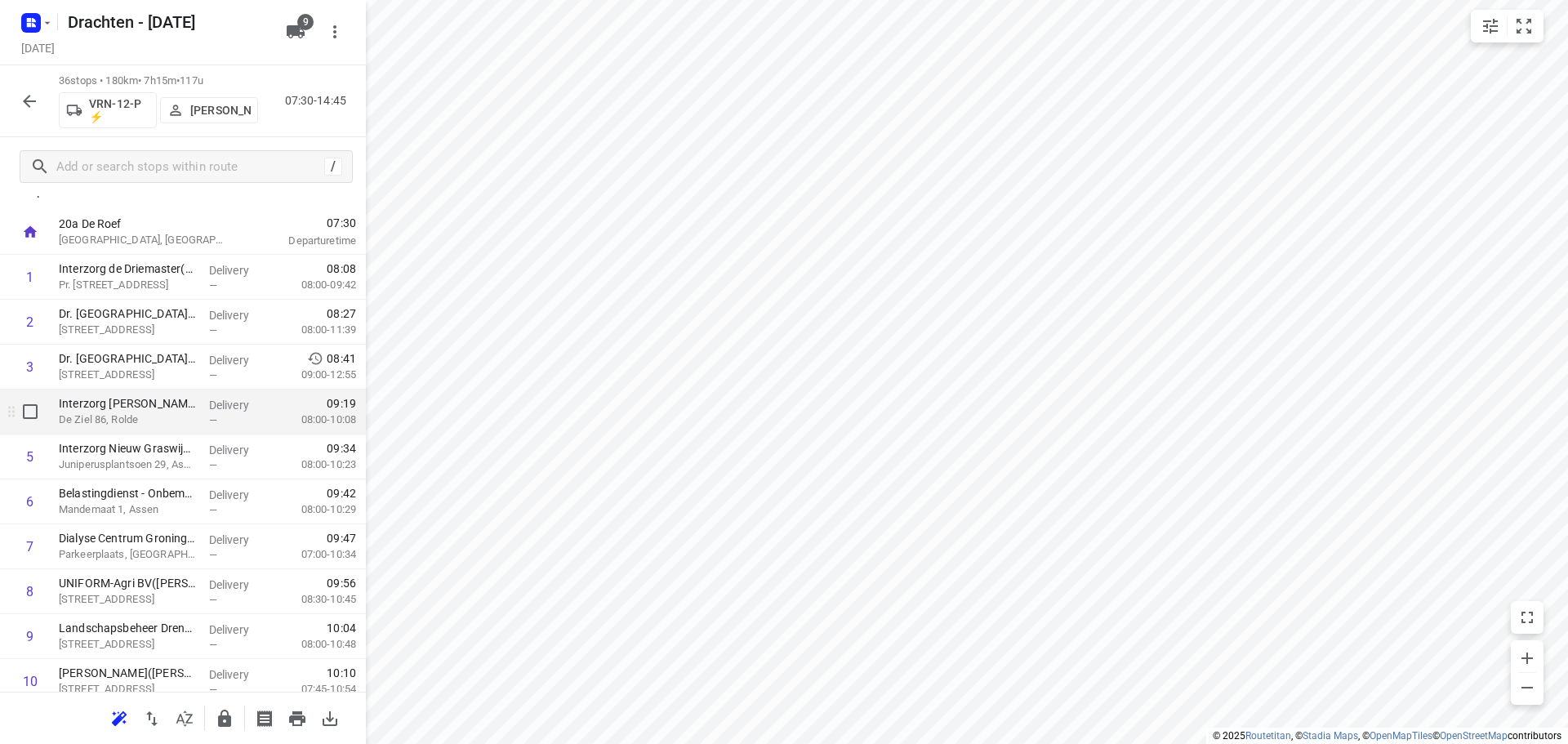
click at [222, 444] on p "Delivery" at bounding box center [239, 450] width 60 height 17
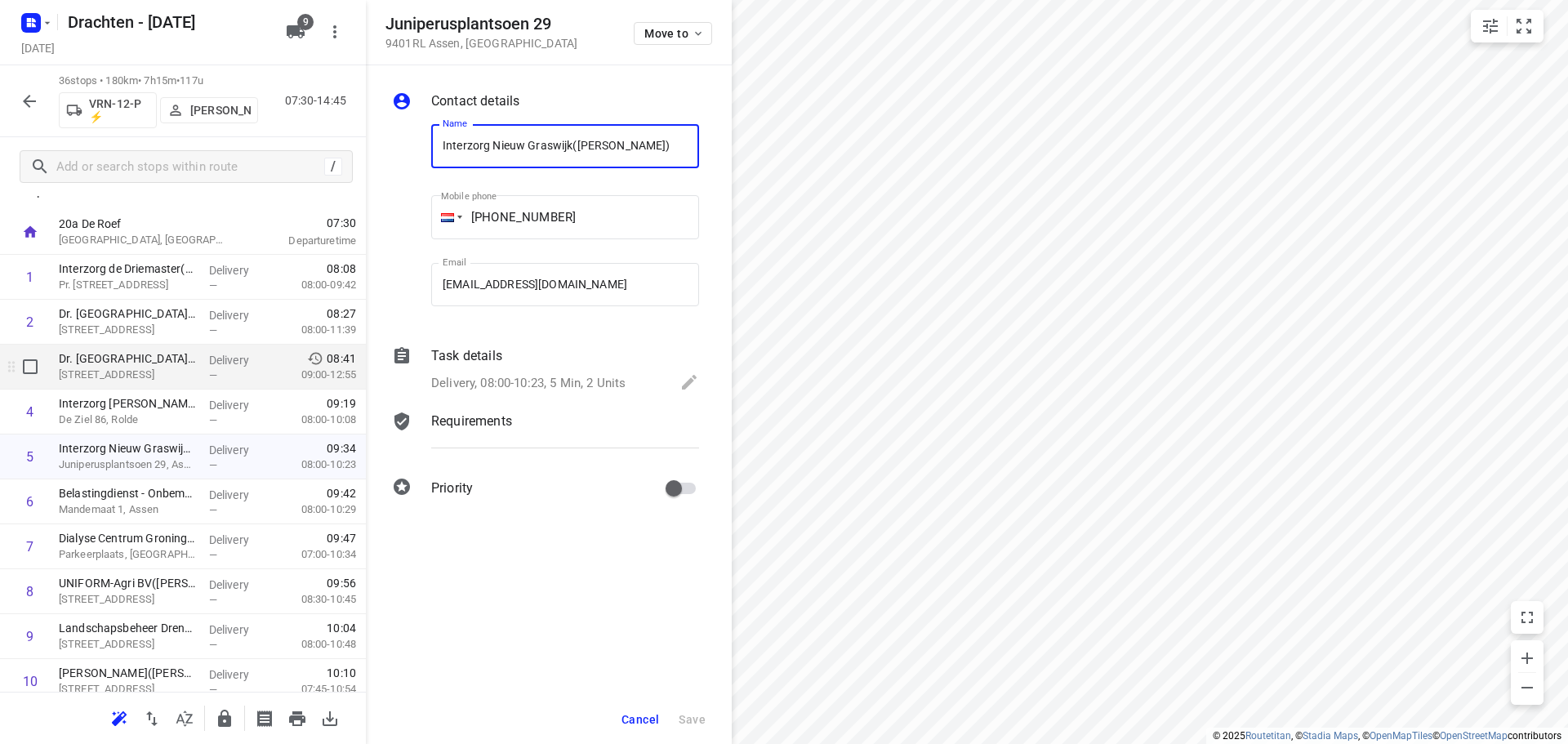
click at [209, 369] on span "—" at bounding box center [213, 375] width 8 height 13
click at [614, 384] on p "Delivery, 09:00-12:55, 4 Min, 39 Units," at bounding box center [534, 383] width 204 height 18
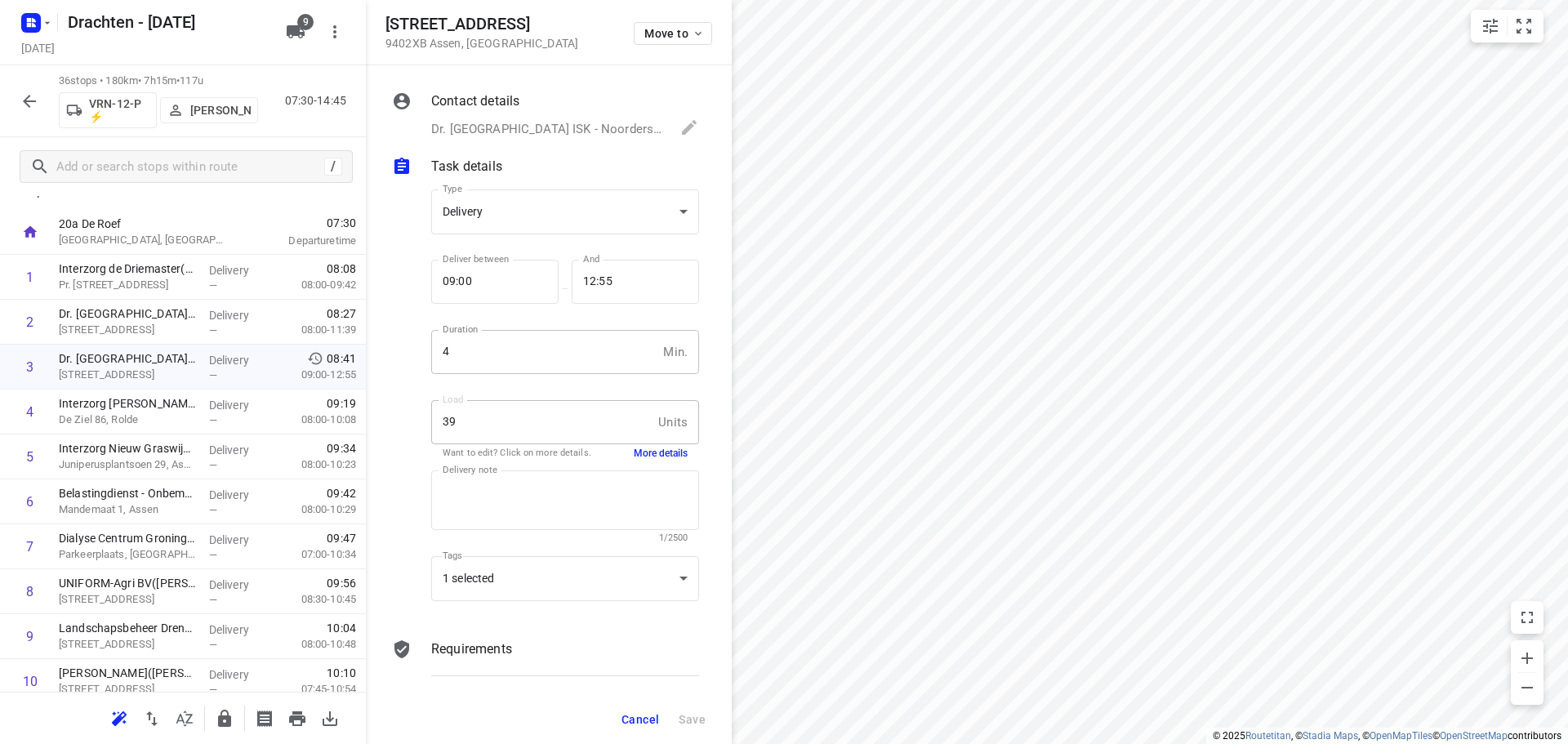
click at [518, 344] on input "4" at bounding box center [544, 352] width 226 height 44
type input "10"
drag, startPoint x: 453, startPoint y: 283, endPoint x: 472, endPoint y: 322, distance: 43.4
click at [452, 283] on input "09:00" at bounding box center [486, 282] width 110 height 44
type input "08:00"
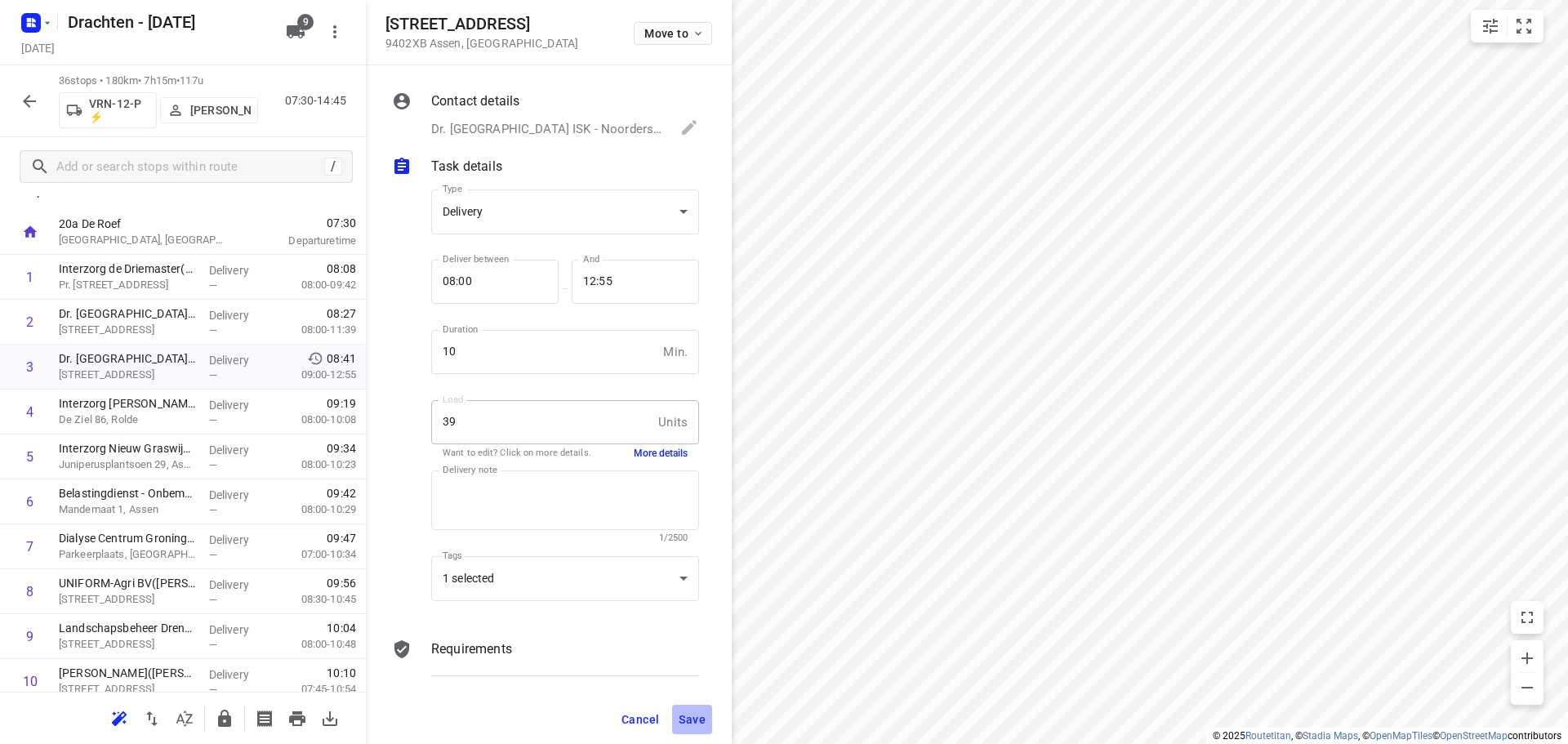
click at [689, 721] on span "Save" at bounding box center [692, 720] width 27 height 13
click at [685, 716] on span "Save" at bounding box center [692, 720] width 27 height 13
click at [696, 719] on span "Save" at bounding box center [692, 720] width 27 height 13
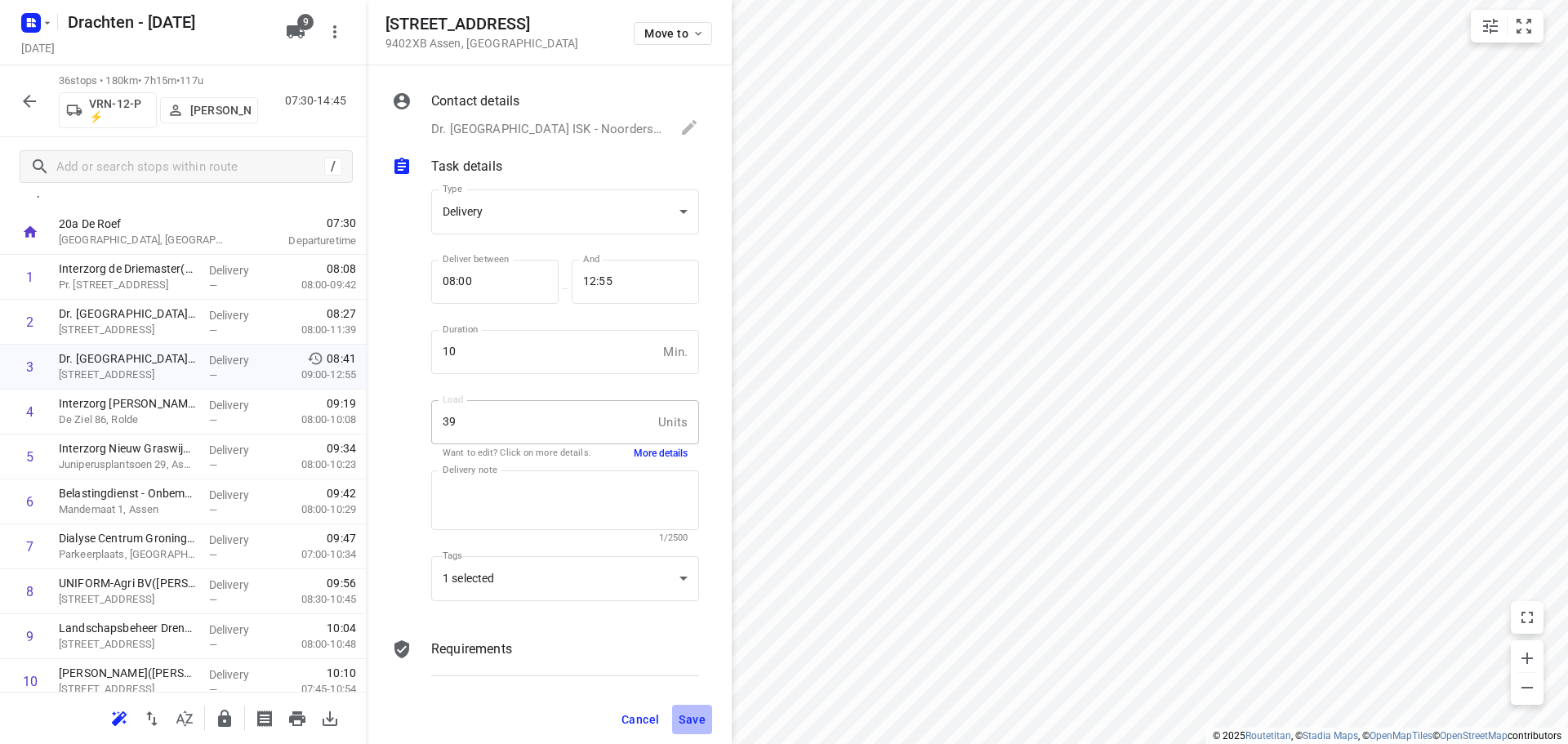
click at [697, 719] on span "Save" at bounding box center [692, 720] width 27 height 13
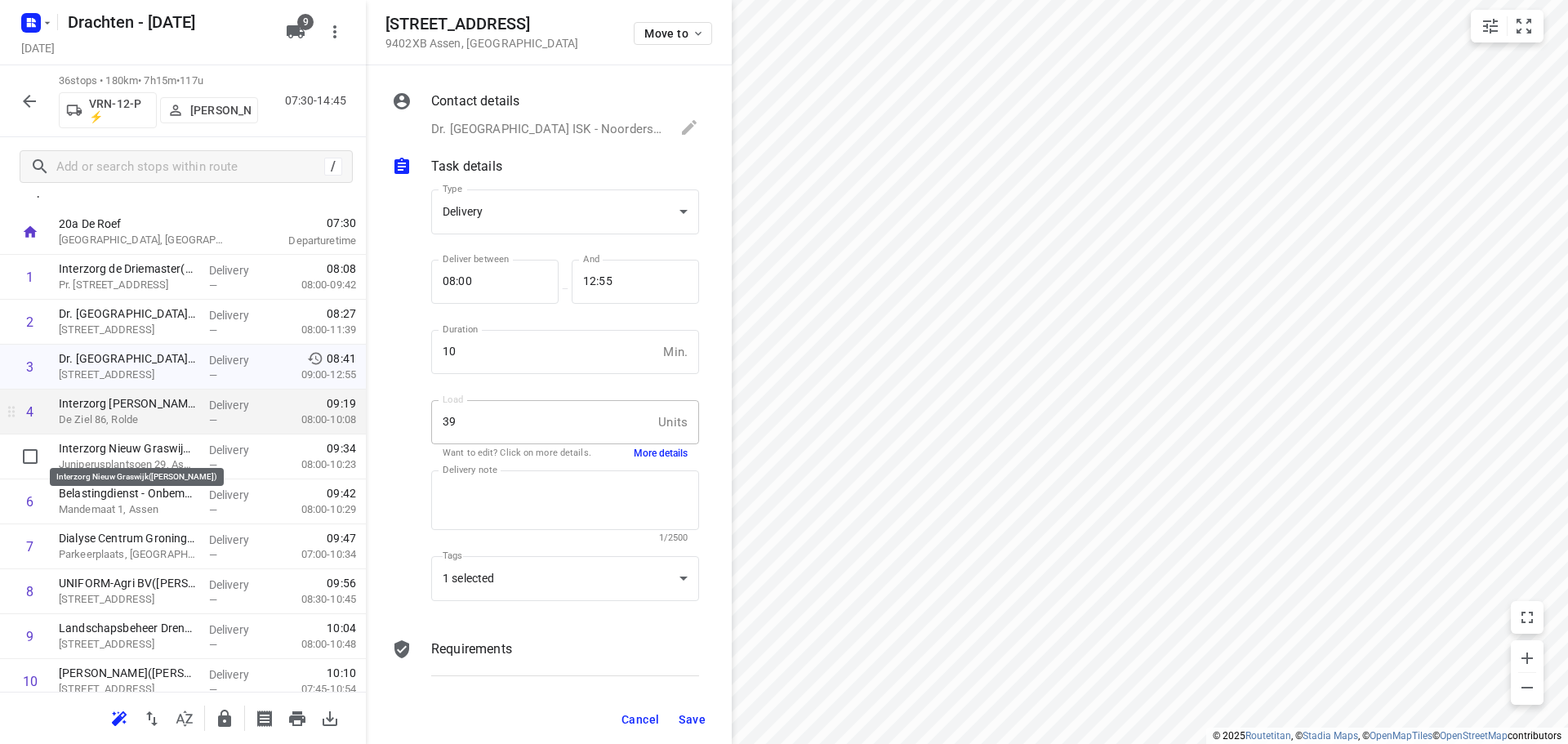
click at [111, 431] on div "Interzorg Hendrik Kok(Roelof Bos) De Ziel 86, Rolde" at bounding box center [128, 412] width 151 height 45
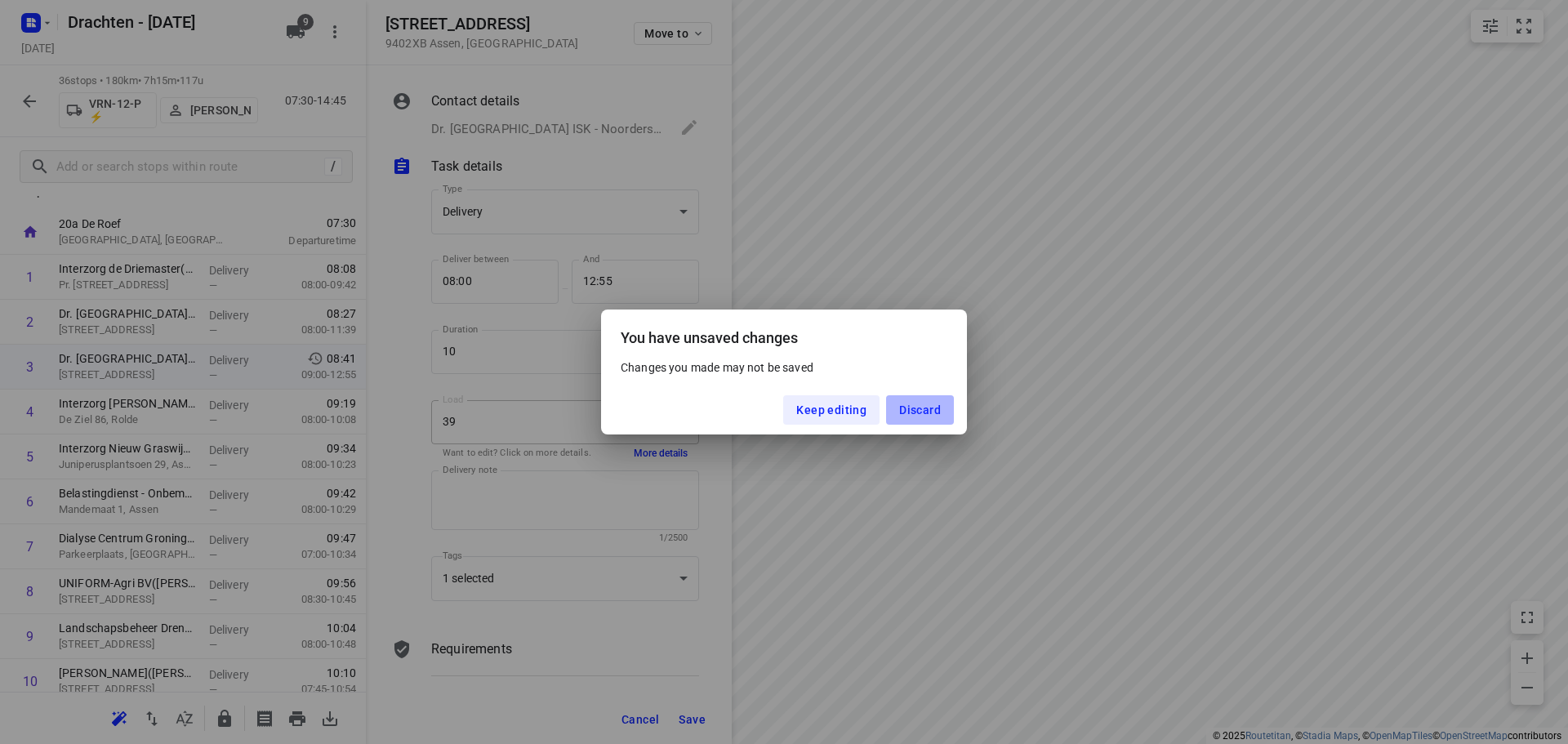
click at [938, 412] on span "Discard" at bounding box center [920, 410] width 42 height 13
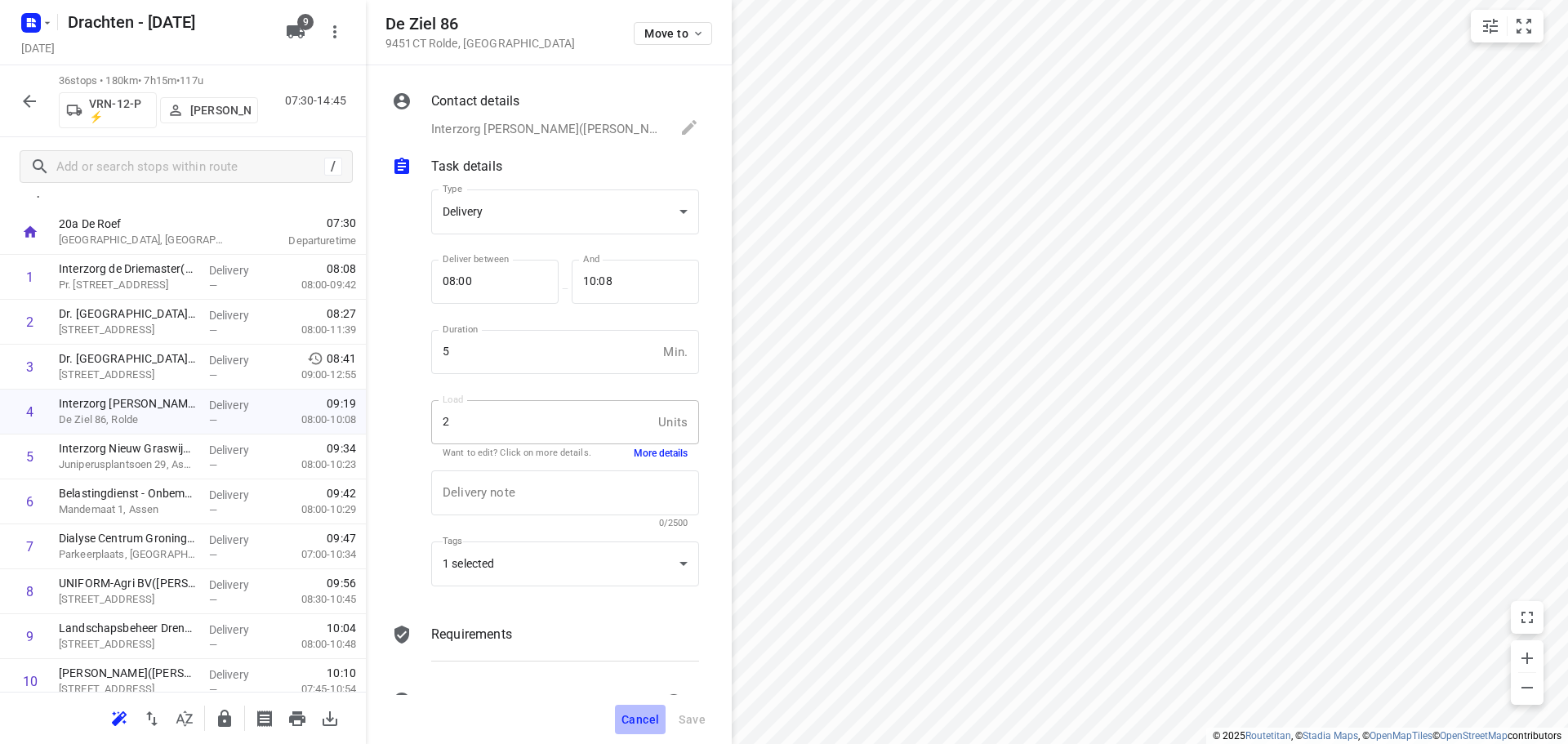
drag, startPoint x: 636, startPoint y: 715, endPoint x: 646, endPoint y: 712, distance: 10.4
click at [637, 715] on span "Cancel" at bounding box center [640, 720] width 38 height 13
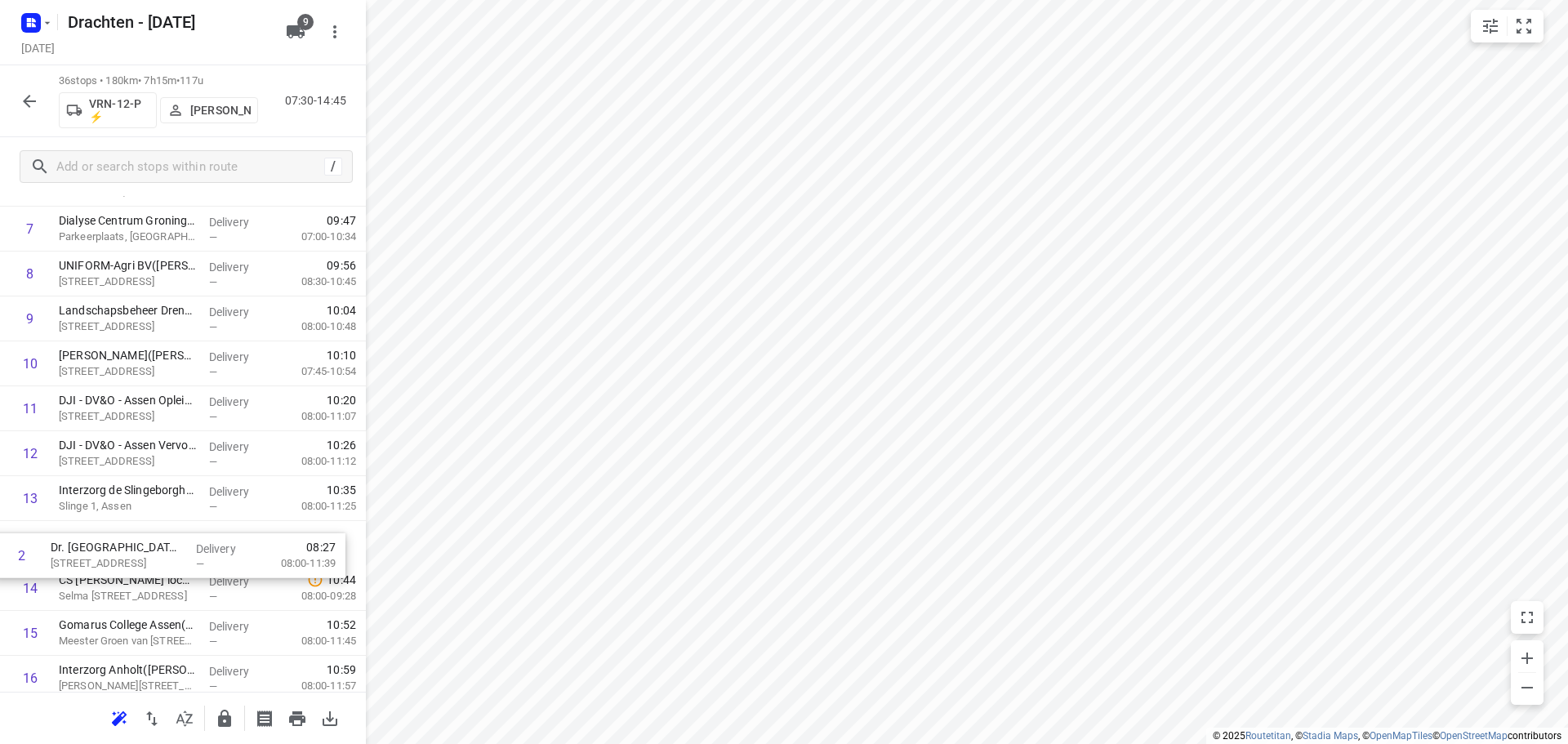
scroll to position [298, 0]
drag, startPoint x: 164, startPoint y: 347, endPoint x: 161, endPoint y: 507, distance: 160.0
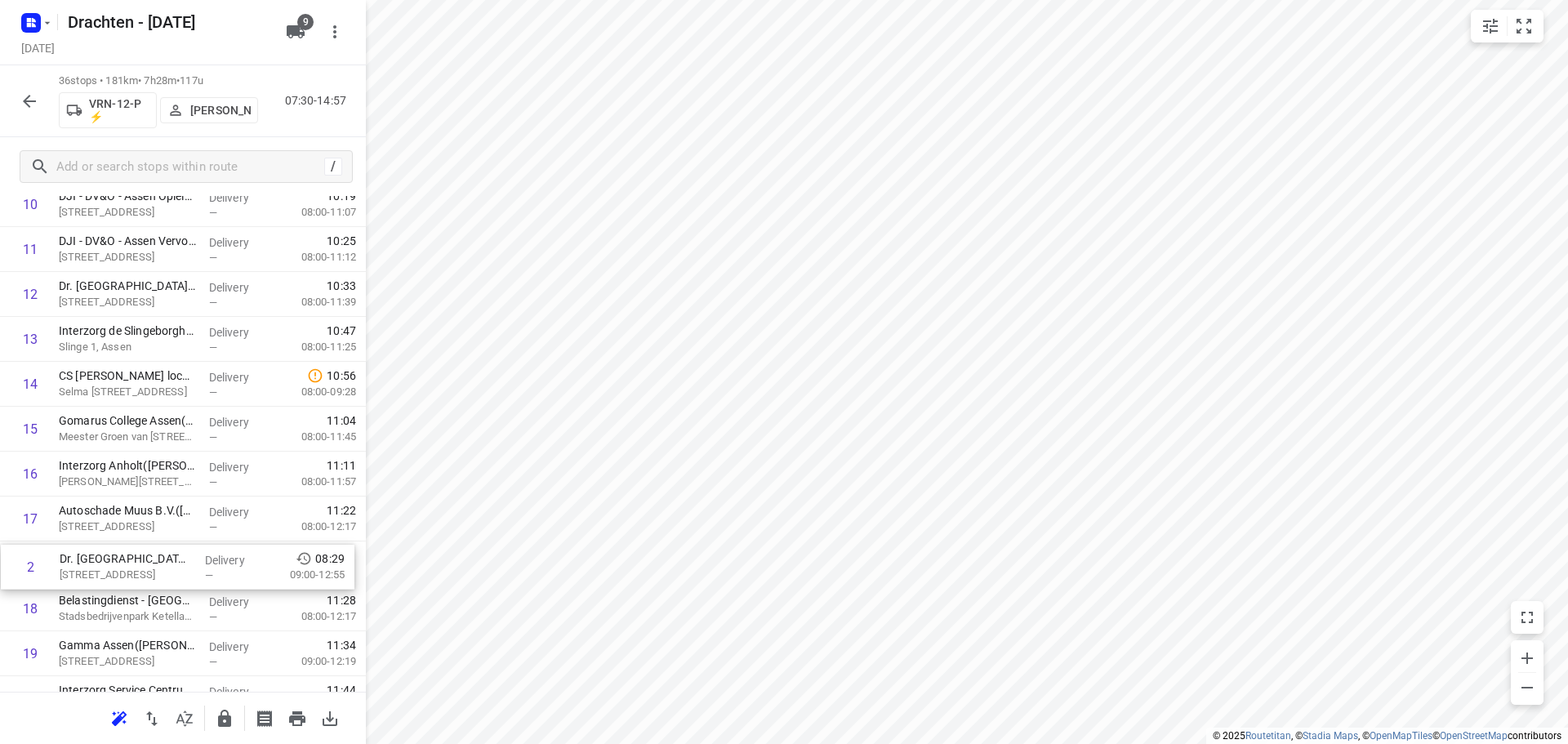
scroll to position [460, 0]
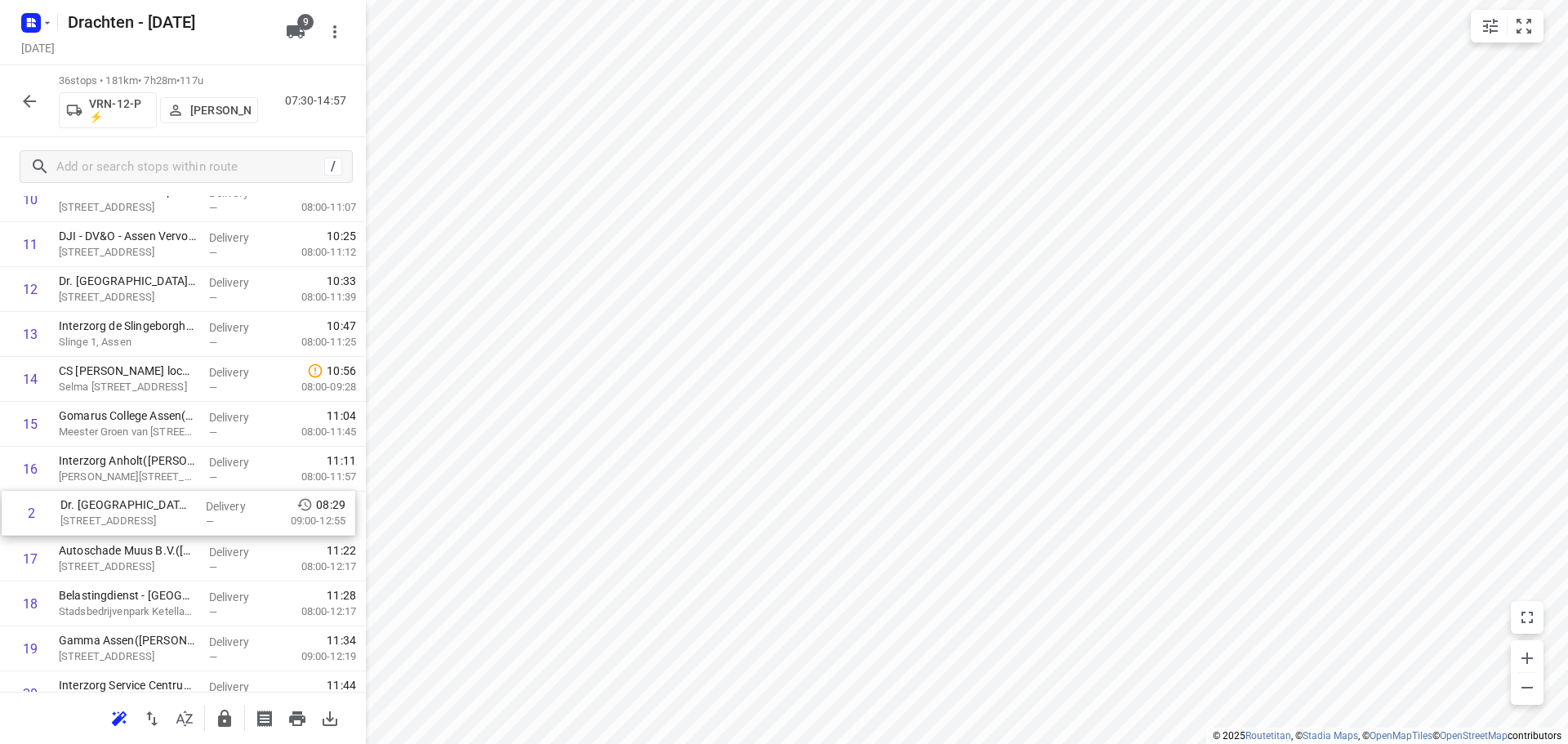
drag, startPoint x: 139, startPoint y: 364, endPoint x: 140, endPoint y: 521, distance: 157.0
click at [140, 521] on div "1 Interzorg de Driemaster(Roelof Bos) Pr. Beatrixstraat 9, Smilde Delivery — 08…" at bounding box center [183, 626] width 366 height 1617
drag, startPoint x: 179, startPoint y: 526, endPoint x: 176, endPoint y: 431, distance: 95.0
click at [176, 431] on div "1 Interzorg de Driemaster(Roelof Bos) Pr. Beatrixstraat 9, Smilde Delivery — 08…" at bounding box center [183, 626] width 366 height 1617
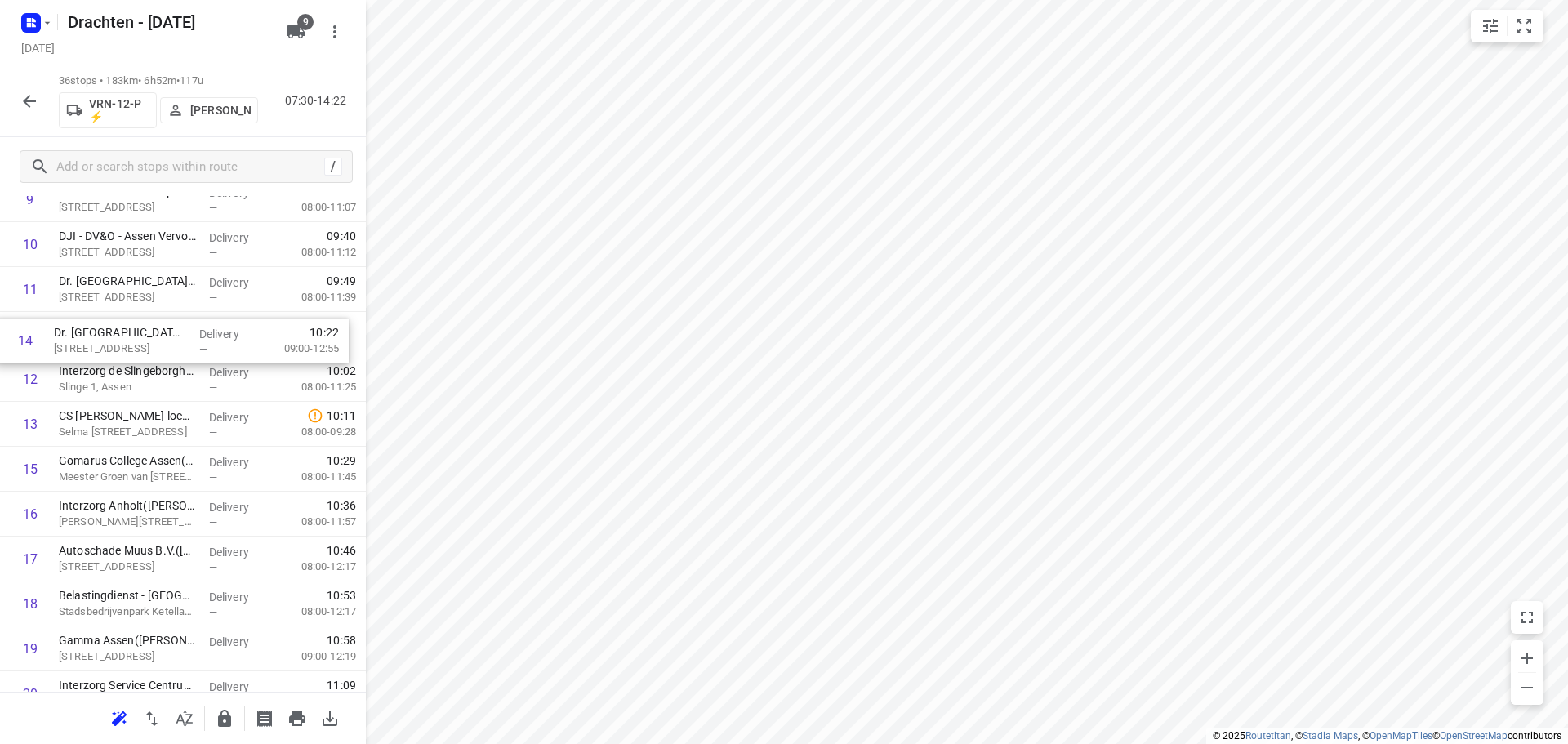
drag, startPoint x: 161, startPoint y: 433, endPoint x: 159, endPoint y: 344, distance: 89.0
click at [159, 344] on div "1 Interzorg de Driemaster(Roelof Bos) Pr. Beatrixstraat 9, Smilde Delivery — 08…" at bounding box center [183, 626] width 366 height 1617
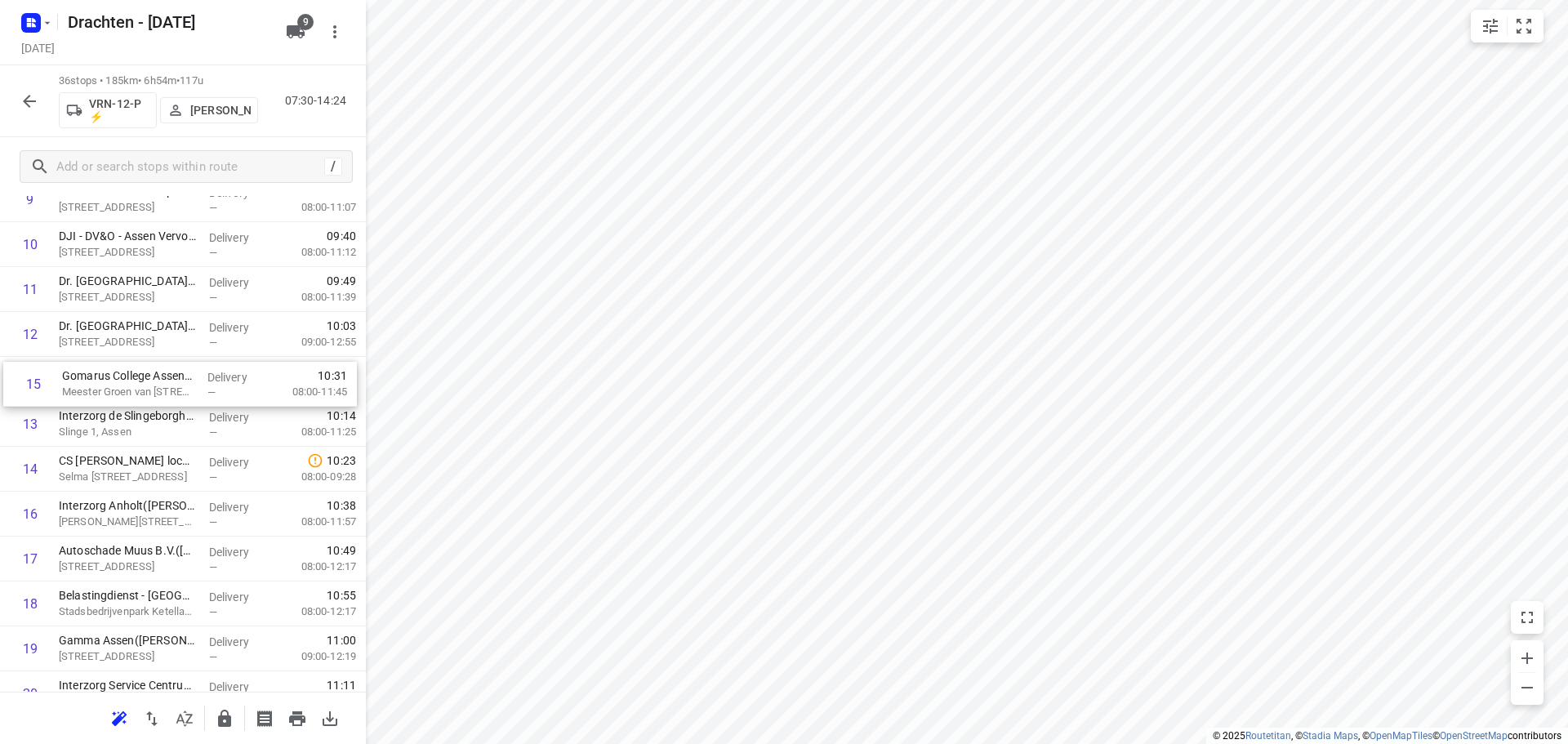
drag, startPoint x: 170, startPoint y: 475, endPoint x: 172, endPoint y: 385, distance: 90.0
click at [172, 385] on div "1 Interzorg de Driemaster(Roelof Bos) Pr. Beatrixstraat 9, Smilde Delivery — 08…" at bounding box center [183, 626] width 366 height 1617
drag, startPoint x: 133, startPoint y: 482, endPoint x: 136, endPoint y: 436, distance: 46.1
click at [136, 436] on div "1 Interzorg de Driemaster(Roelof Bos) Pr. Beatrixstraat 9, Smilde Delivery — 08…" at bounding box center [183, 626] width 366 height 1617
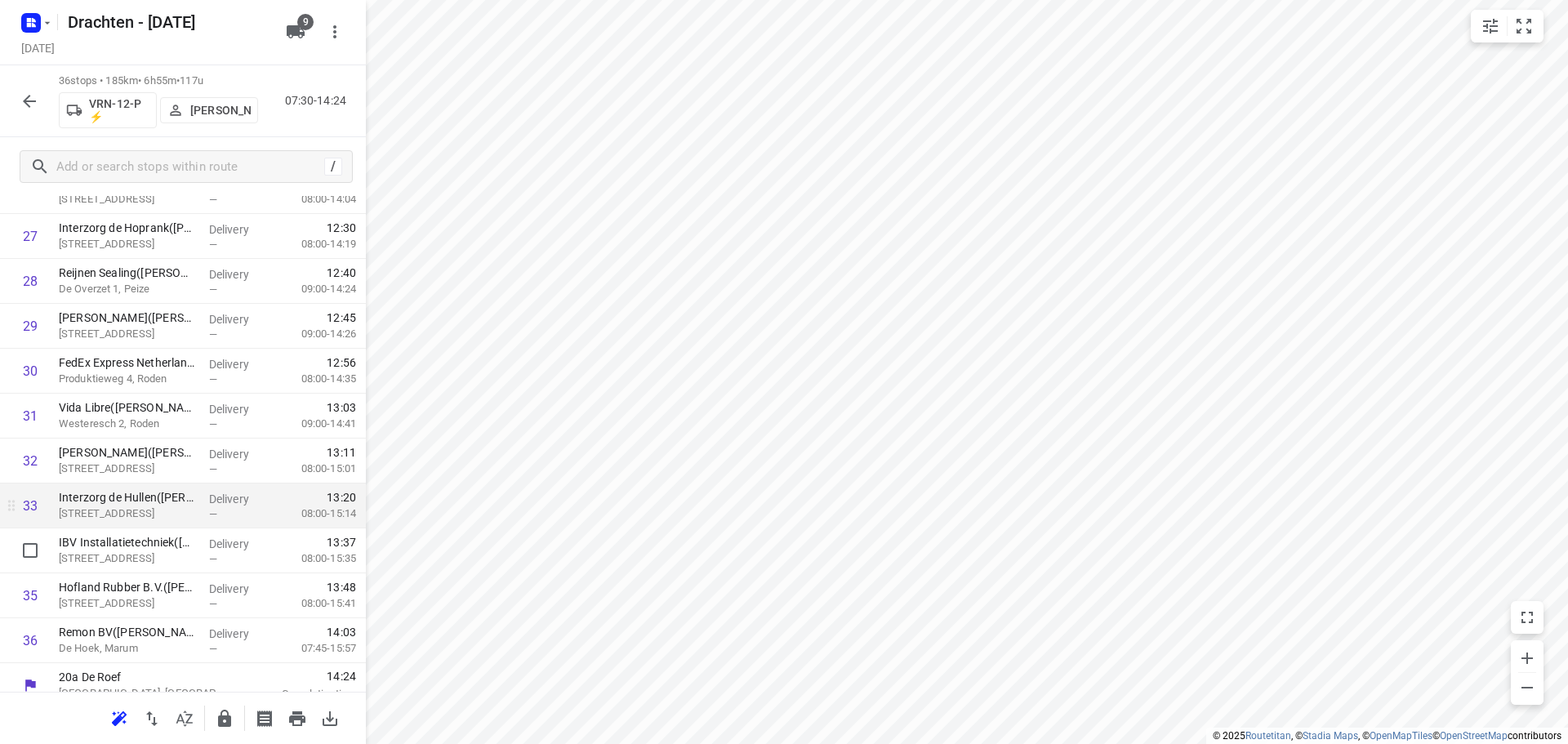
scroll to position [1248, 0]
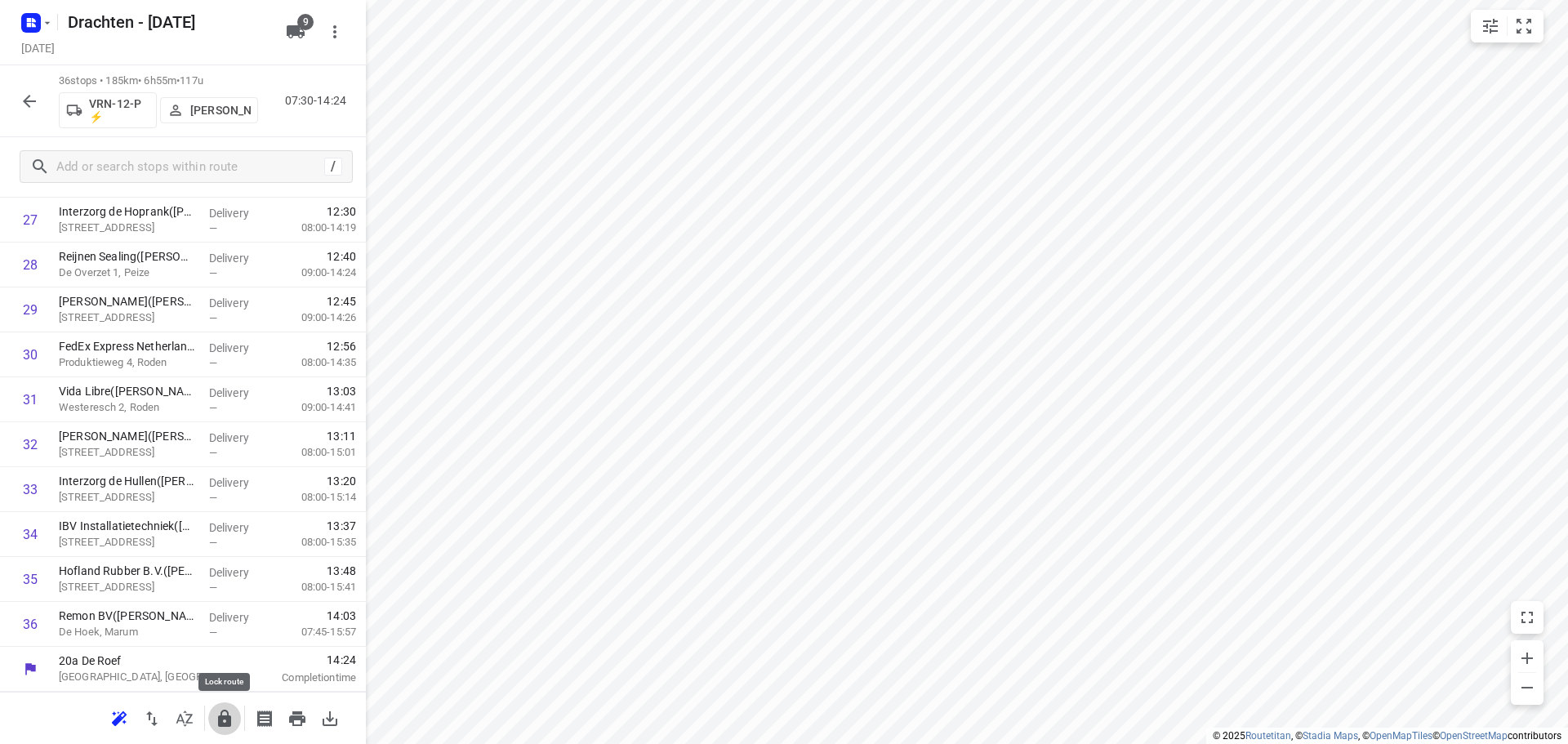
click at [228, 722] on icon "button" at bounding box center [225, 718] width 13 height 18
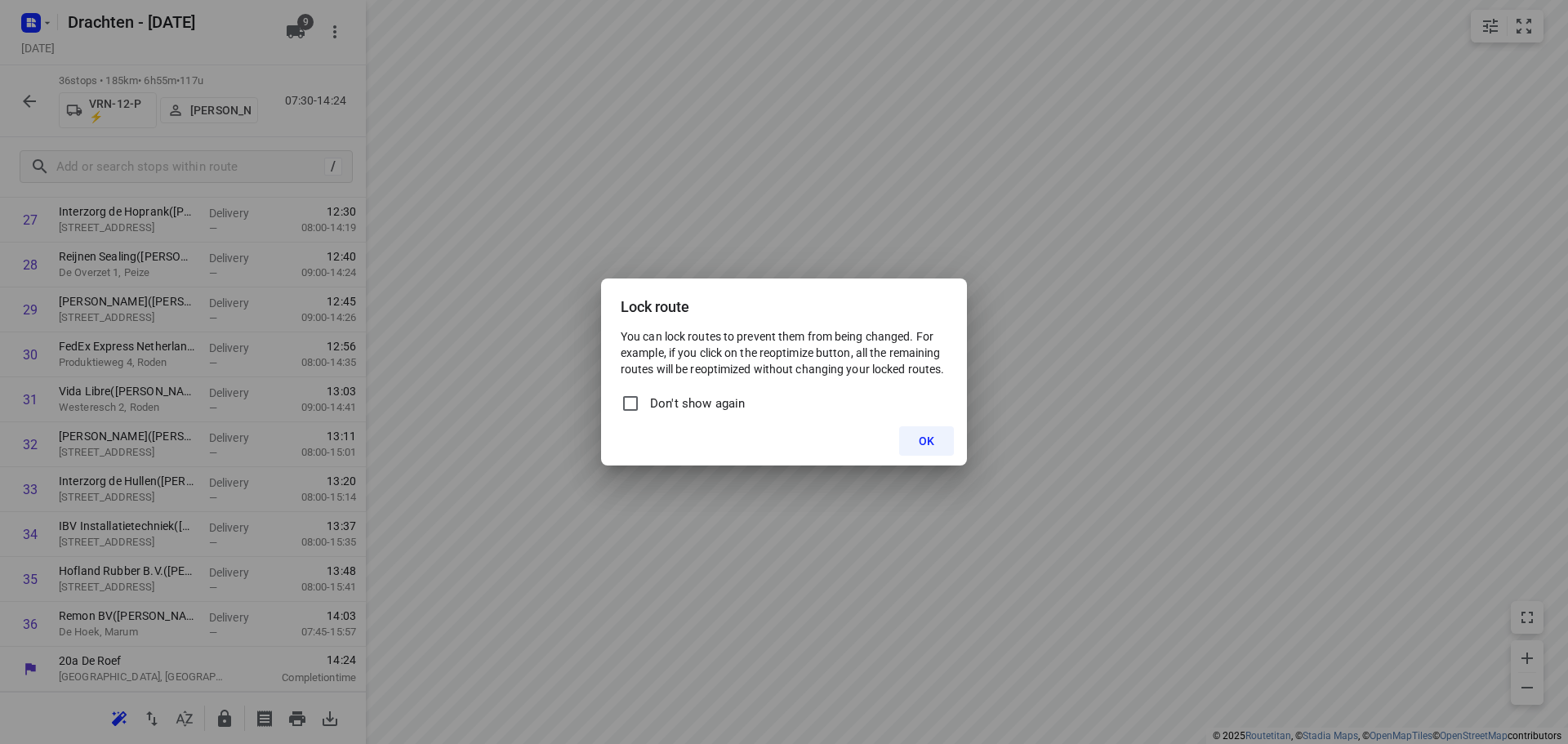
click at [933, 441] on span "OK" at bounding box center [927, 441] width 16 height 13
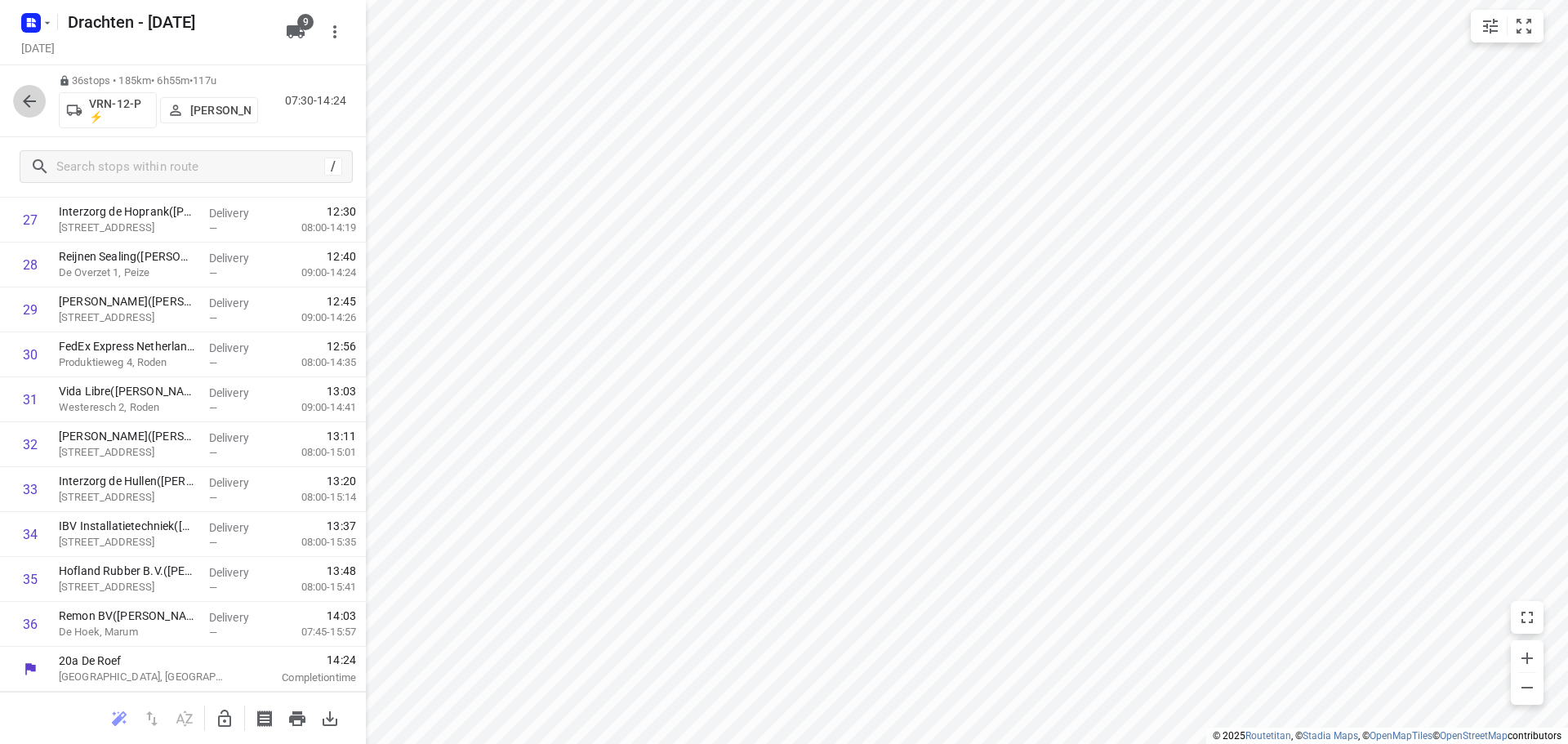
click at [26, 103] on icon "button" at bounding box center [29, 101] width 13 height 13
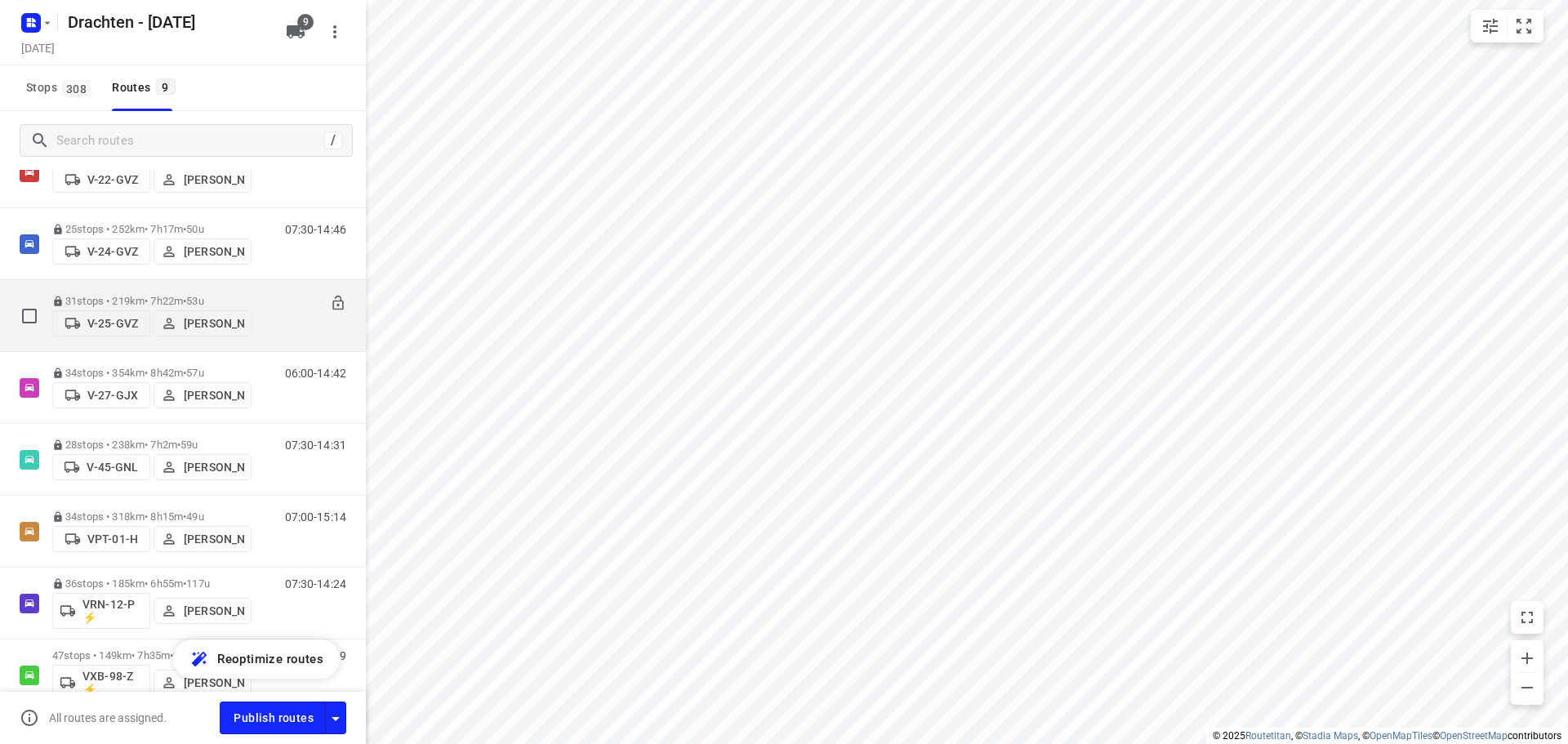
scroll to position [227, 0]
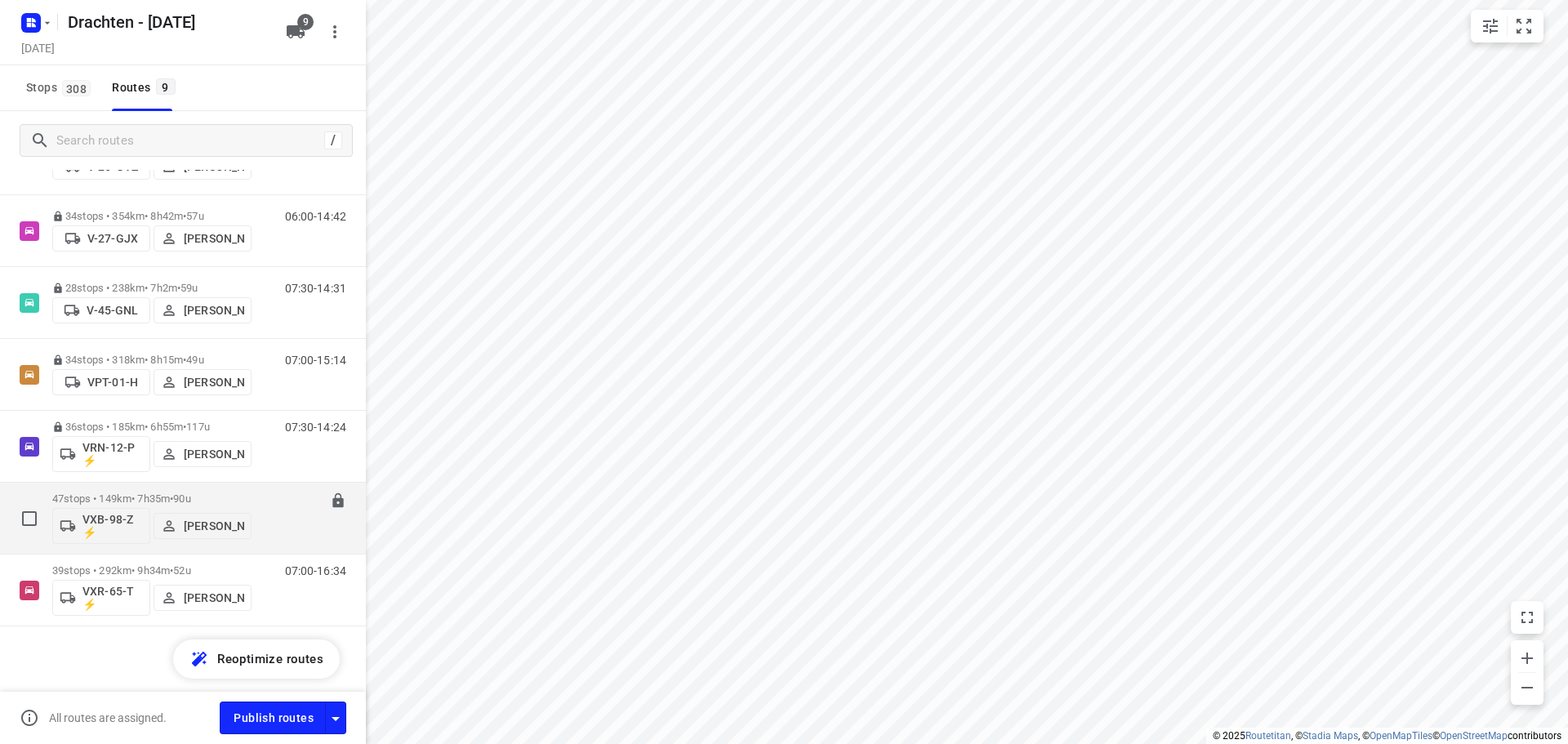
click at [191, 498] on span "90u" at bounding box center [181, 498] width 18 height 13
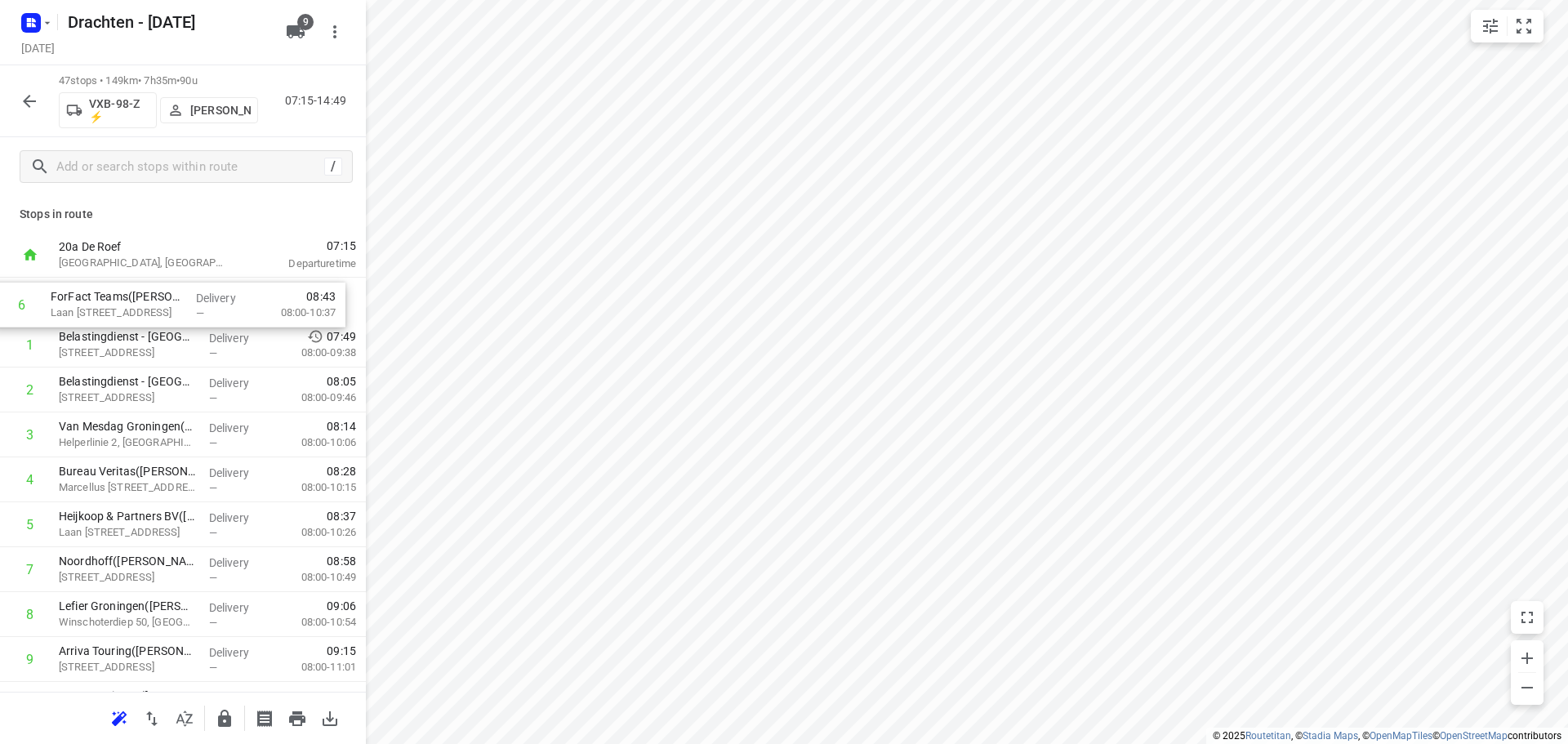
drag, startPoint x: 156, startPoint y: 543, endPoint x: 151, endPoint y: 314, distance: 229.1
drag, startPoint x: 143, startPoint y: 526, endPoint x: 156, endPoint y: 333, distance: 193.4
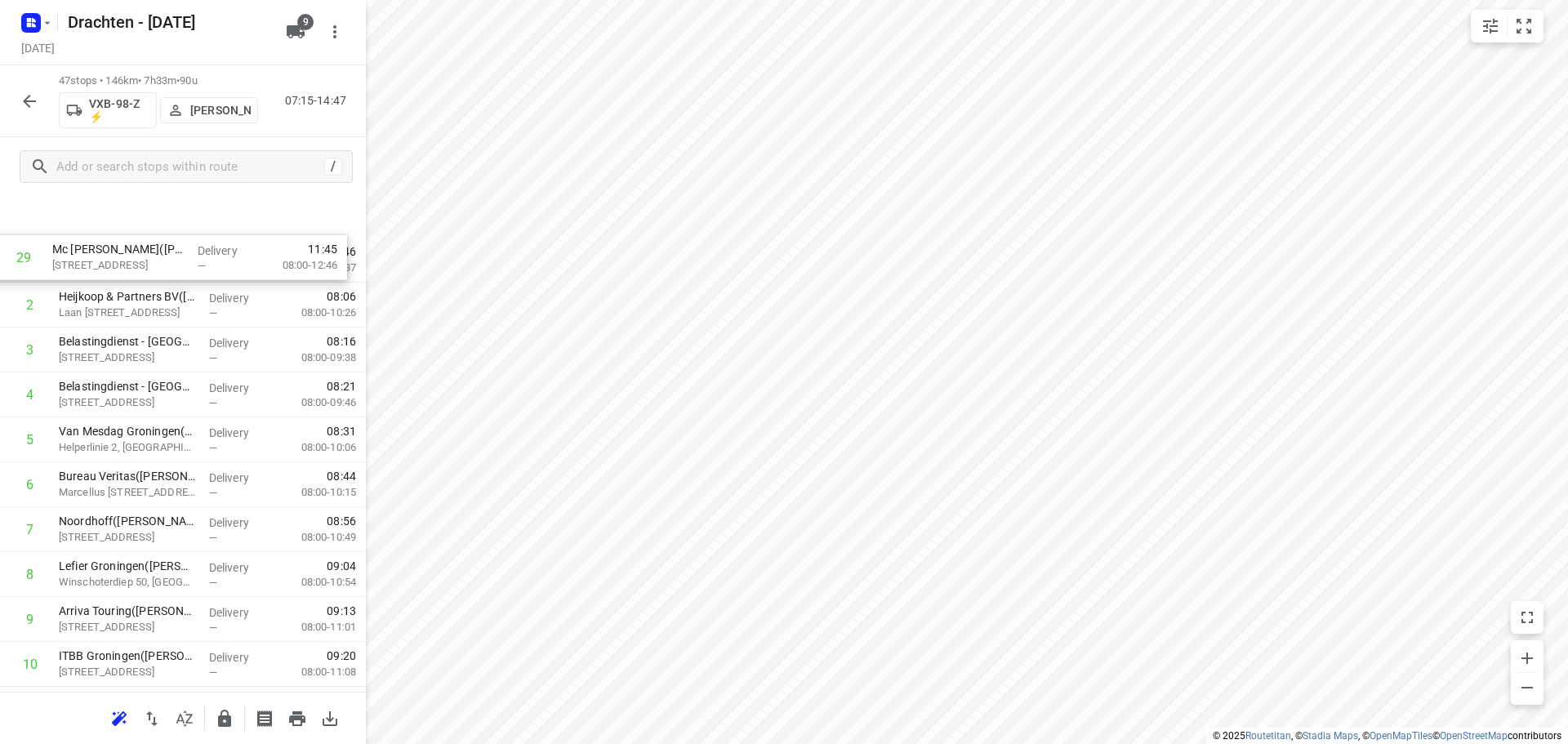
scroll to position [0, 0]
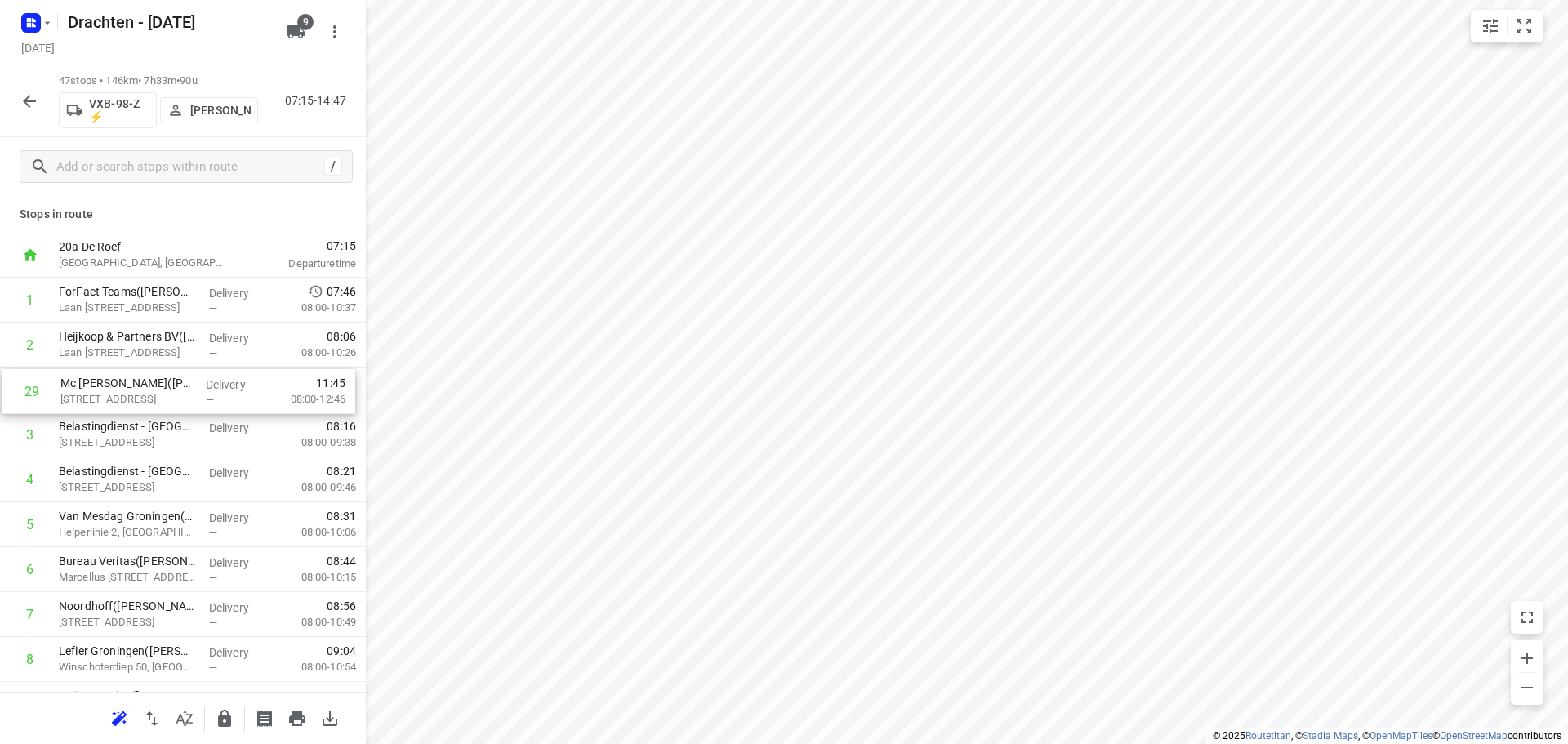
drag, startPoint x: 124, startPoint y: 504, endPoint x: 130, endPoint y: 395, distance: 109.2
drag, startPoint x: 180, startPoint y: 355, endPoint x: 191, endPoint y: 430, distance: 75.8
click at [37, 385] on input "checkbox" at bounding box center [30, 389] width 33 height 33
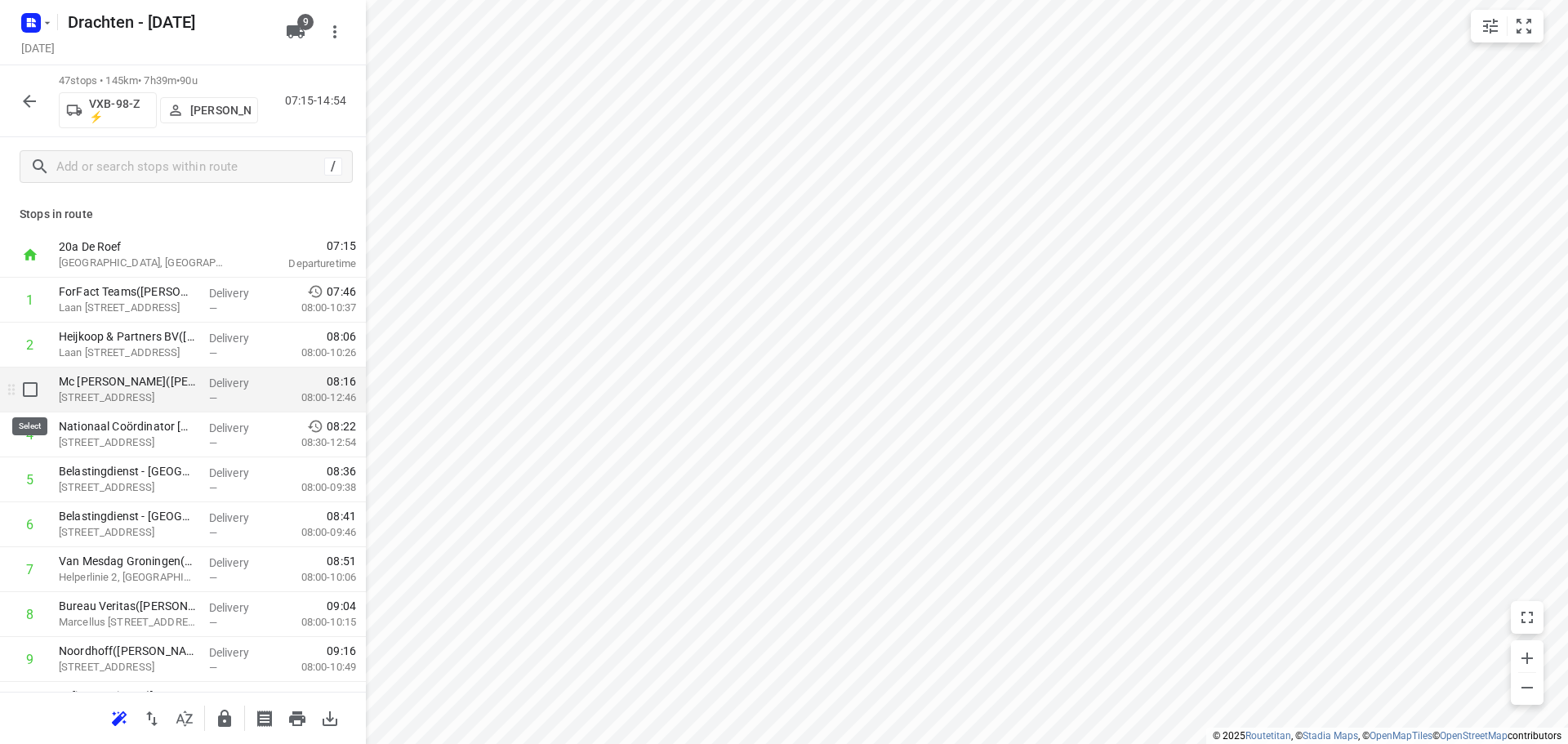
checkbox input "true"
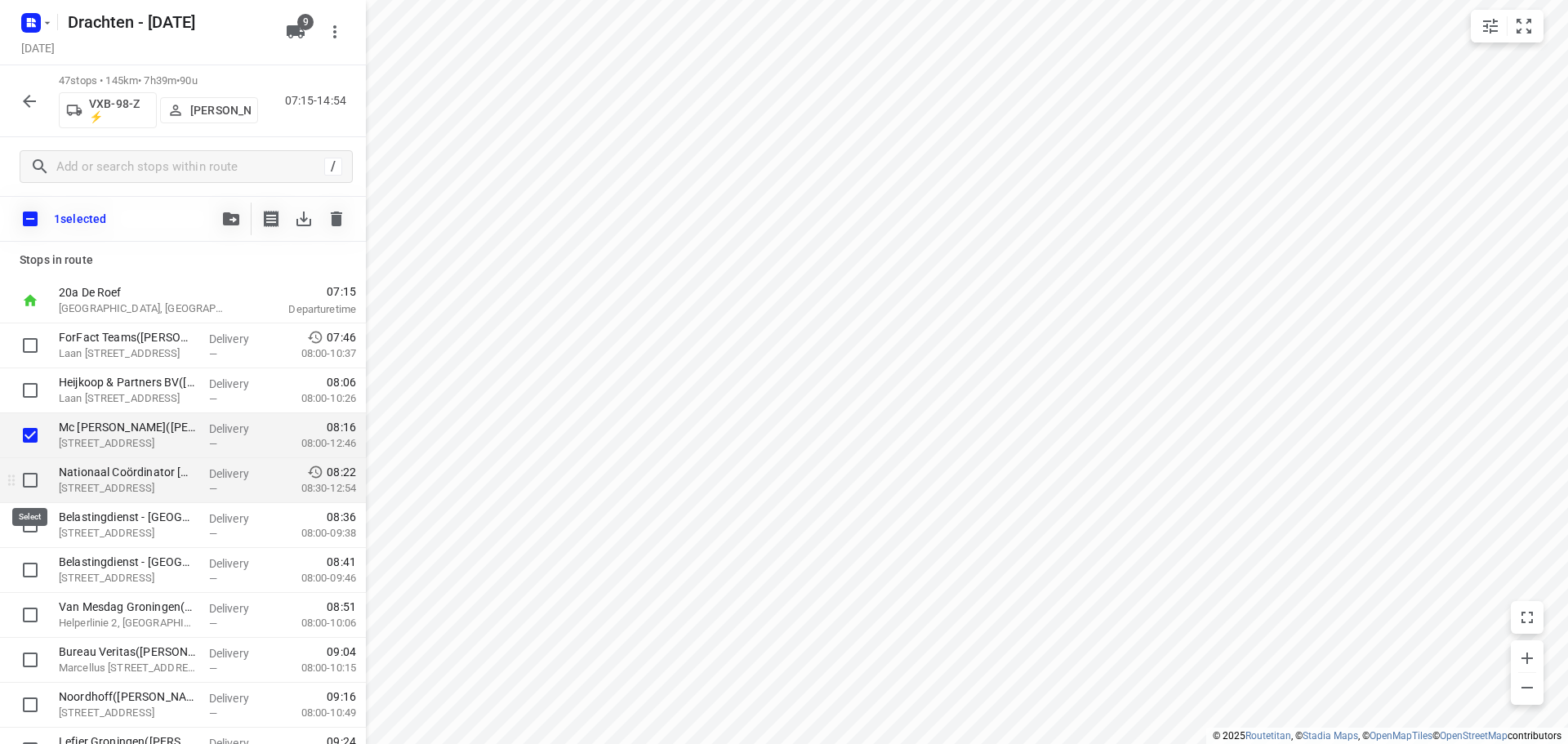
click at [39, 478] on input "checkbox" at bounding box center [30, 480] width 33 height 33
checkbox input "true"
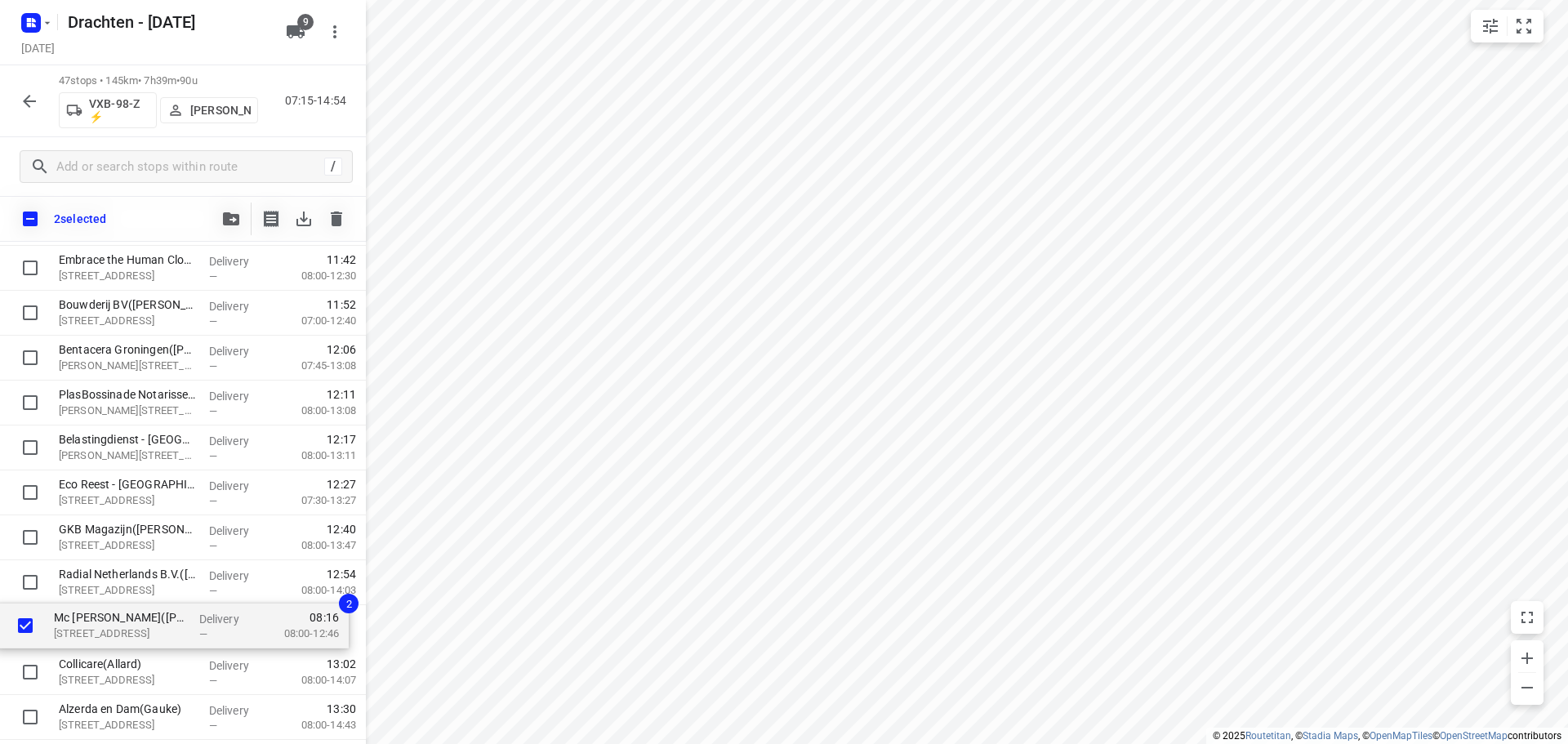
scroll to position [1292, 0]
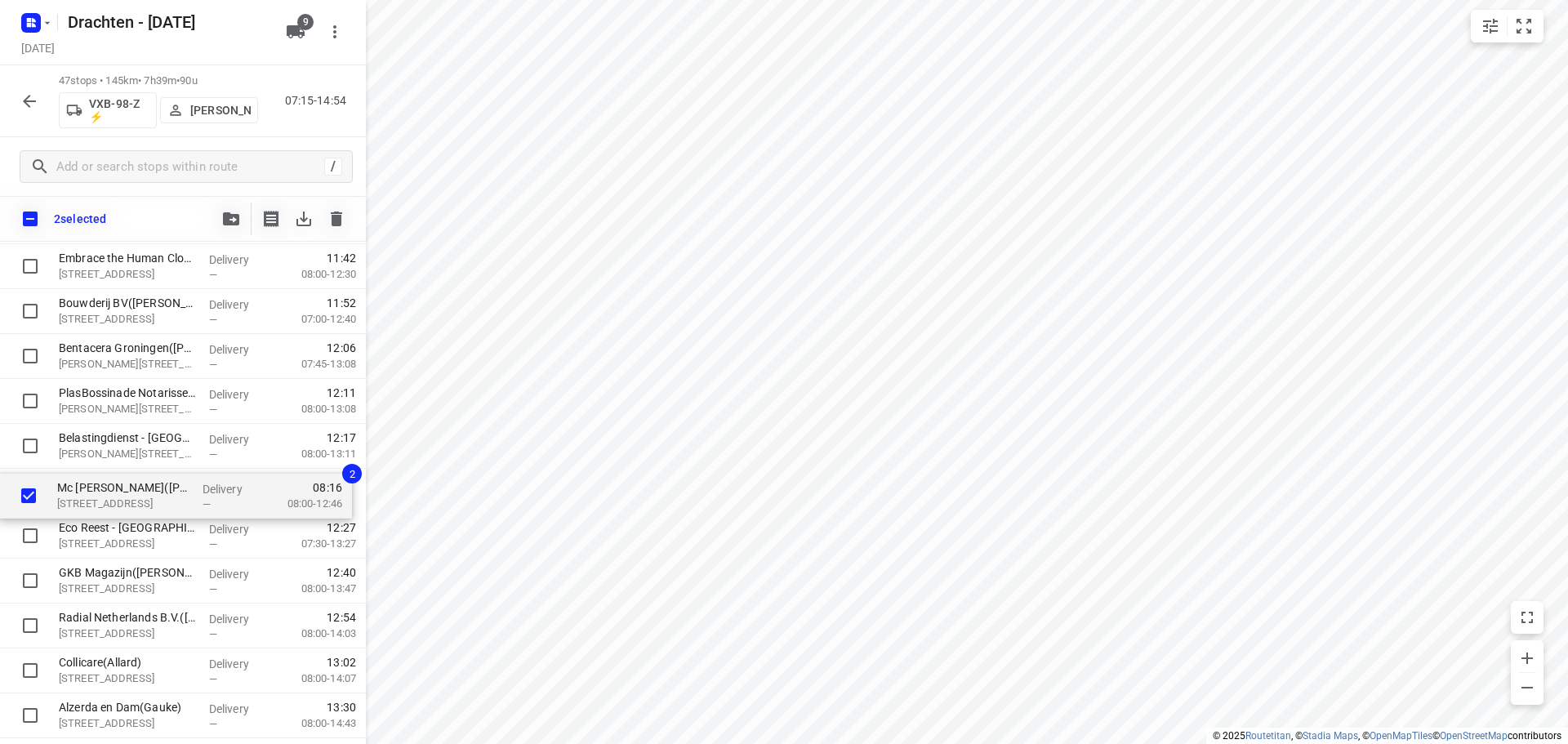
drag, startPoint x: 147, startPoint y: 441, endPoint x: 146, endPoint y: 511, distance: 70.0
click at [146, 511] on div "ForFact Teams(Wouter Diephuis) Laan Corpus Den Hoorn 102-1, Groningen Delivery …" at bounding box center [183, 86] width 366 height 2111
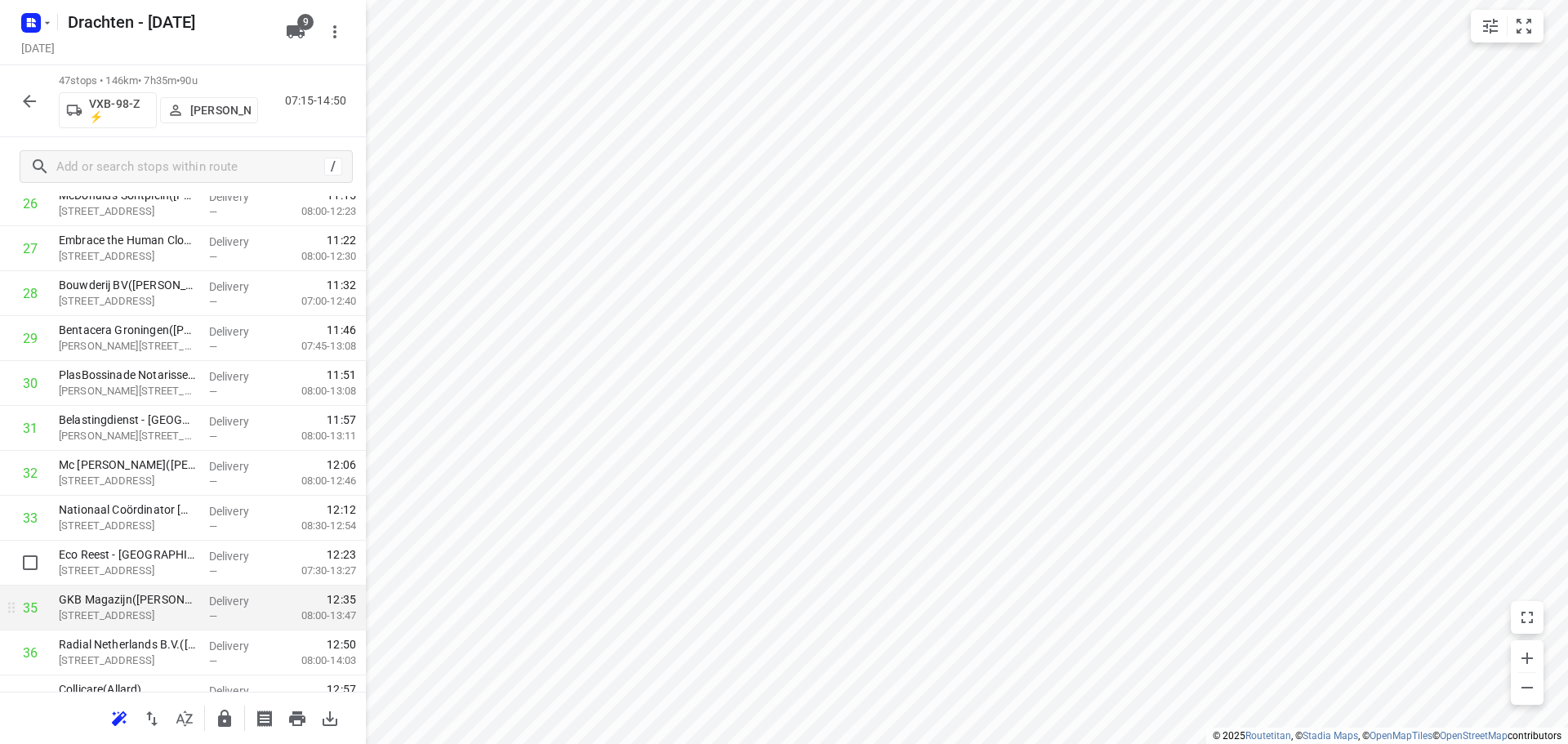
scroll to position [1129, 0]
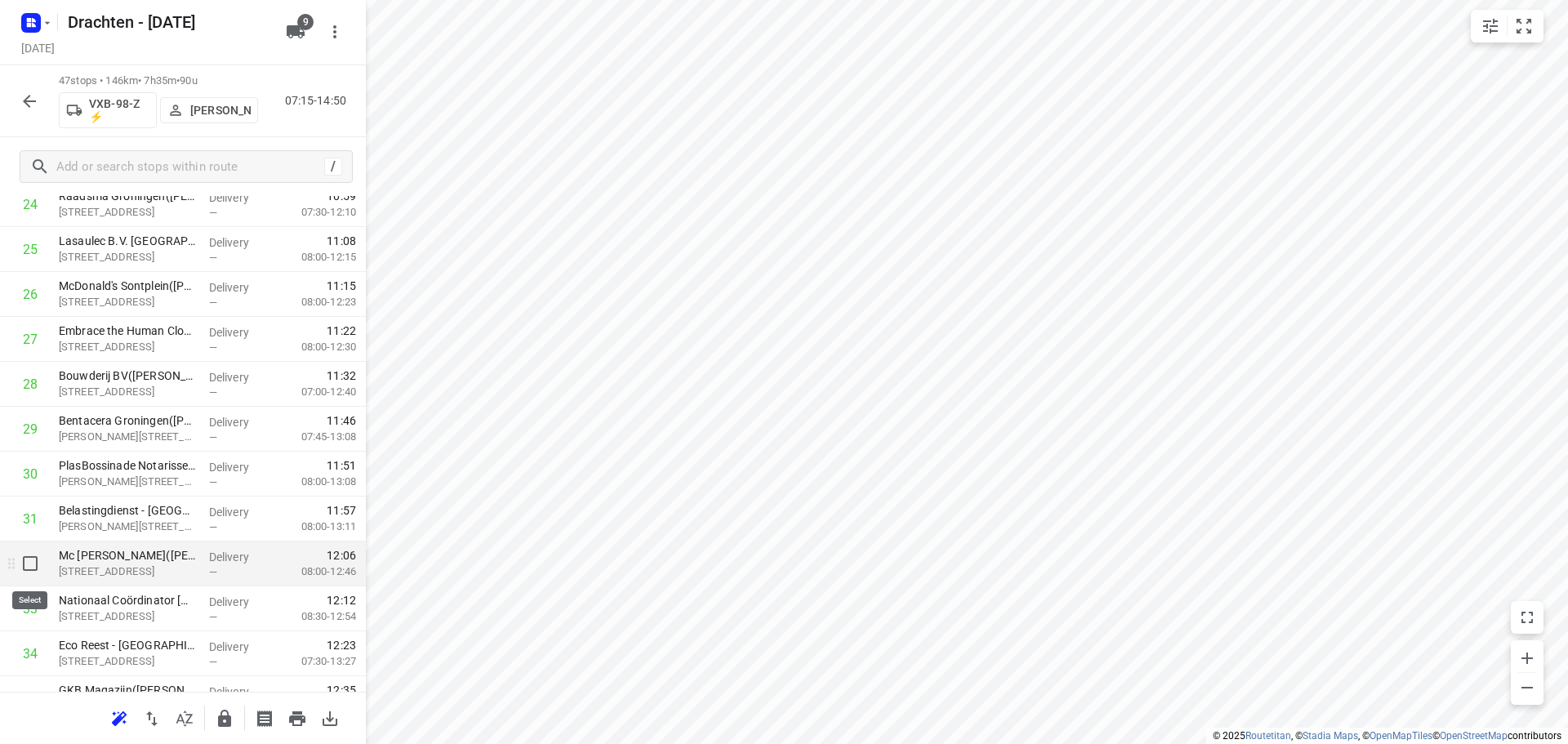
click at [29, 568] on input "checkbox" at bounding box center [30, 563] width 33 height 33
checkbox input "true"
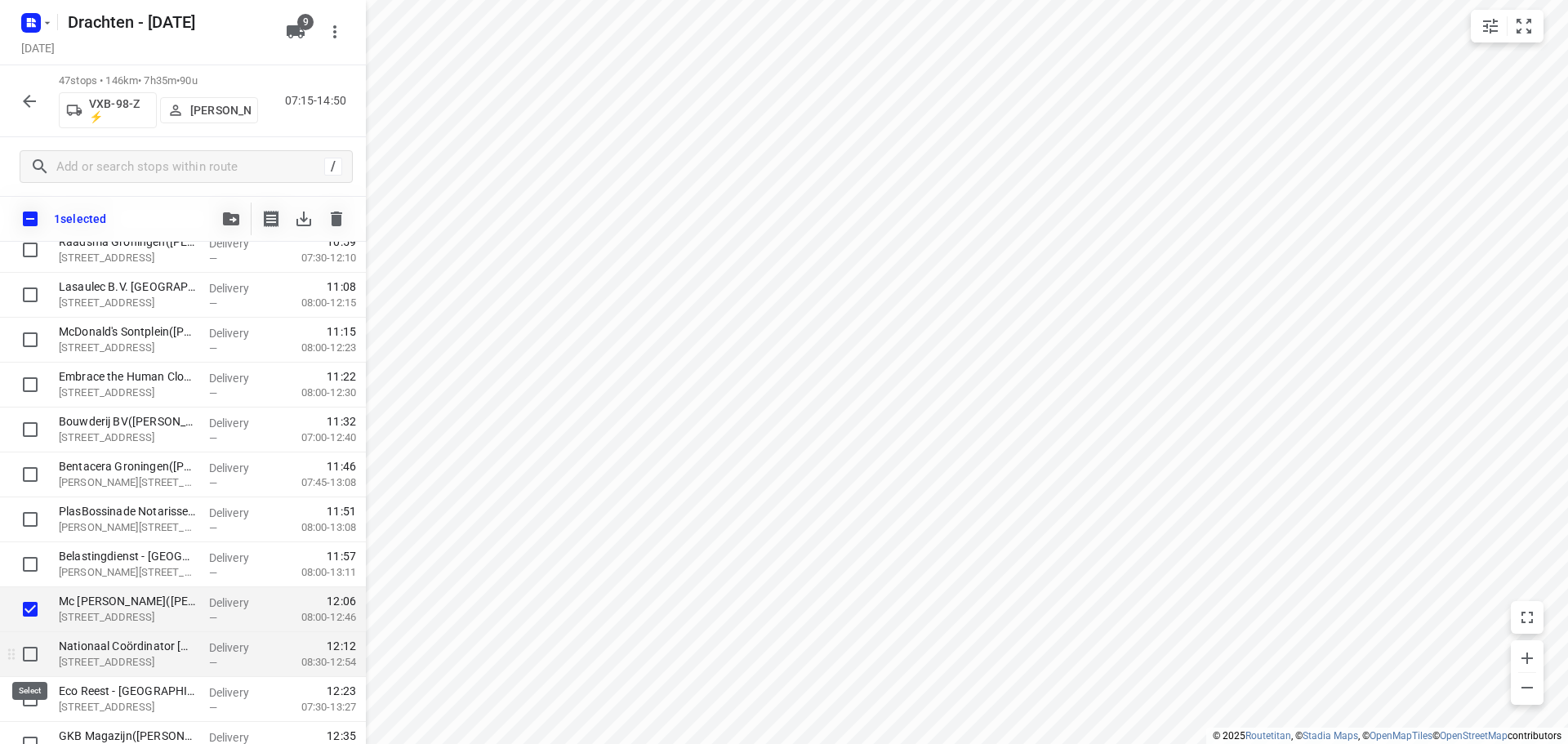
click at [29, 650] on input "checkbox" at bounding box center [30, 654] width 33 height 33
checkbox input "true"
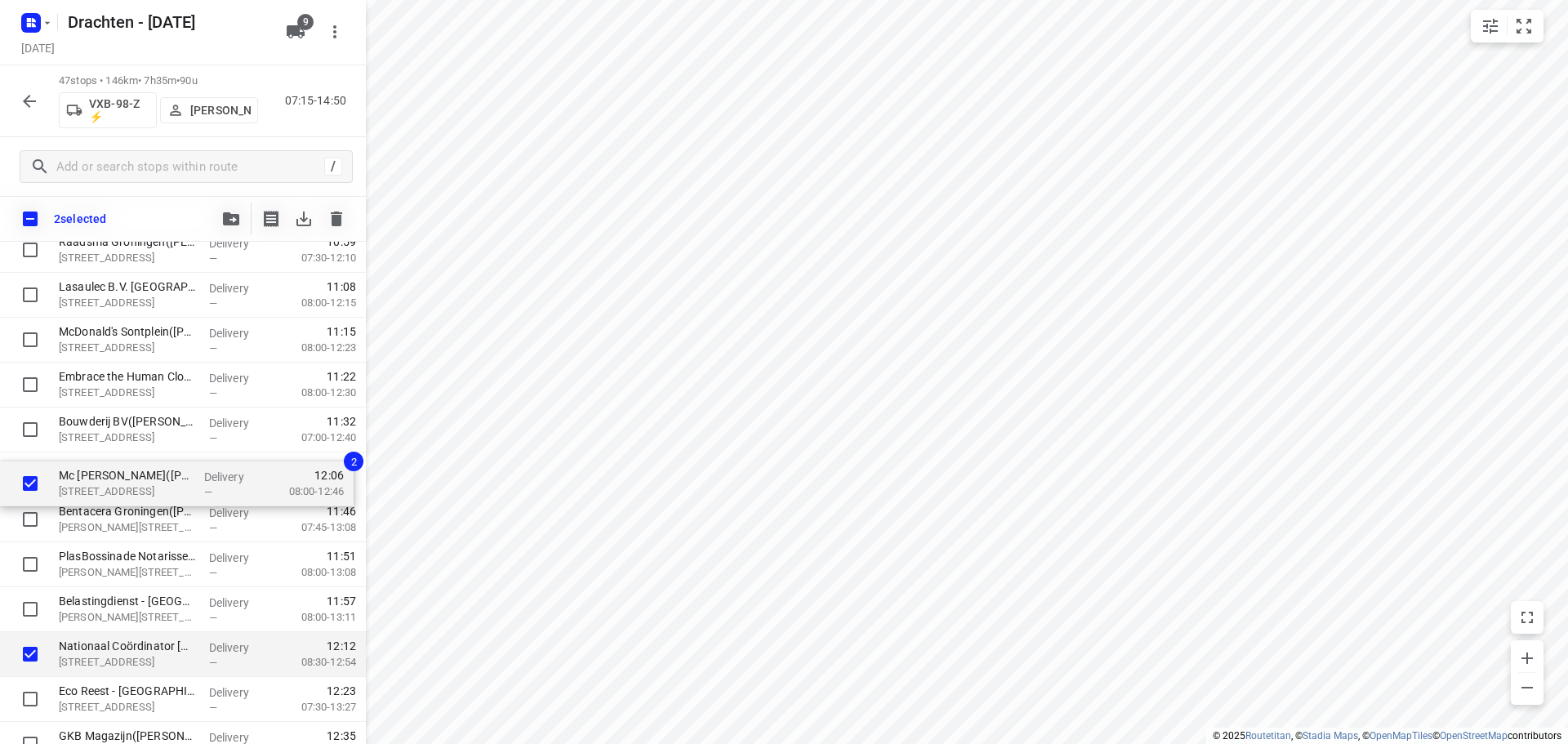
drag, startPoint x: 107, startPoint y: 613, endPoint x: 110, endPoint y: 482, distance: 131.0
click at [110, 482] on div "ForFact Teams(Wouter Diephuis) Laan Corpus Den Hoorn 102-1, Groningen Delivery …" at bounding box center [183, 250] width 366 height 2111
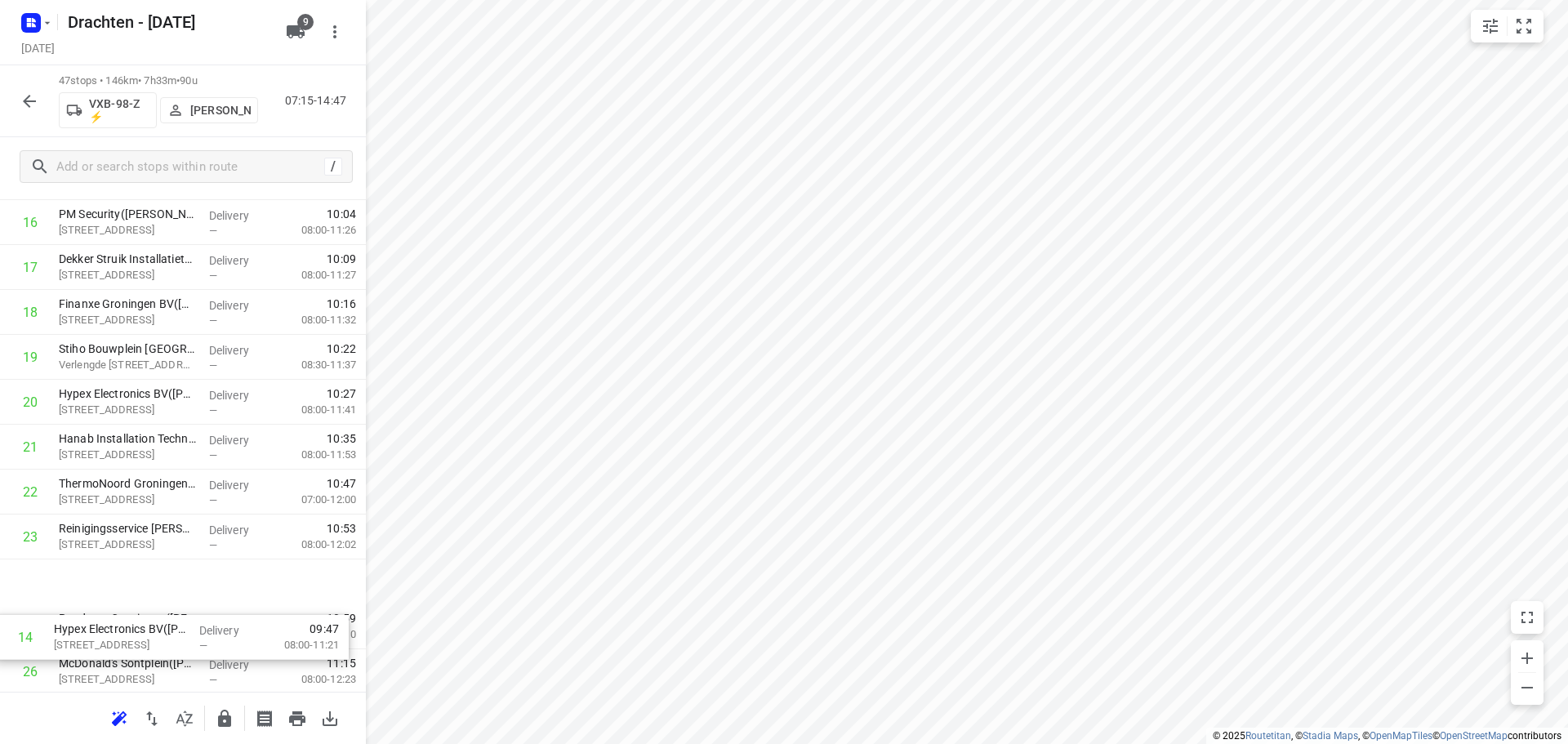
scroll to position [711, 0]
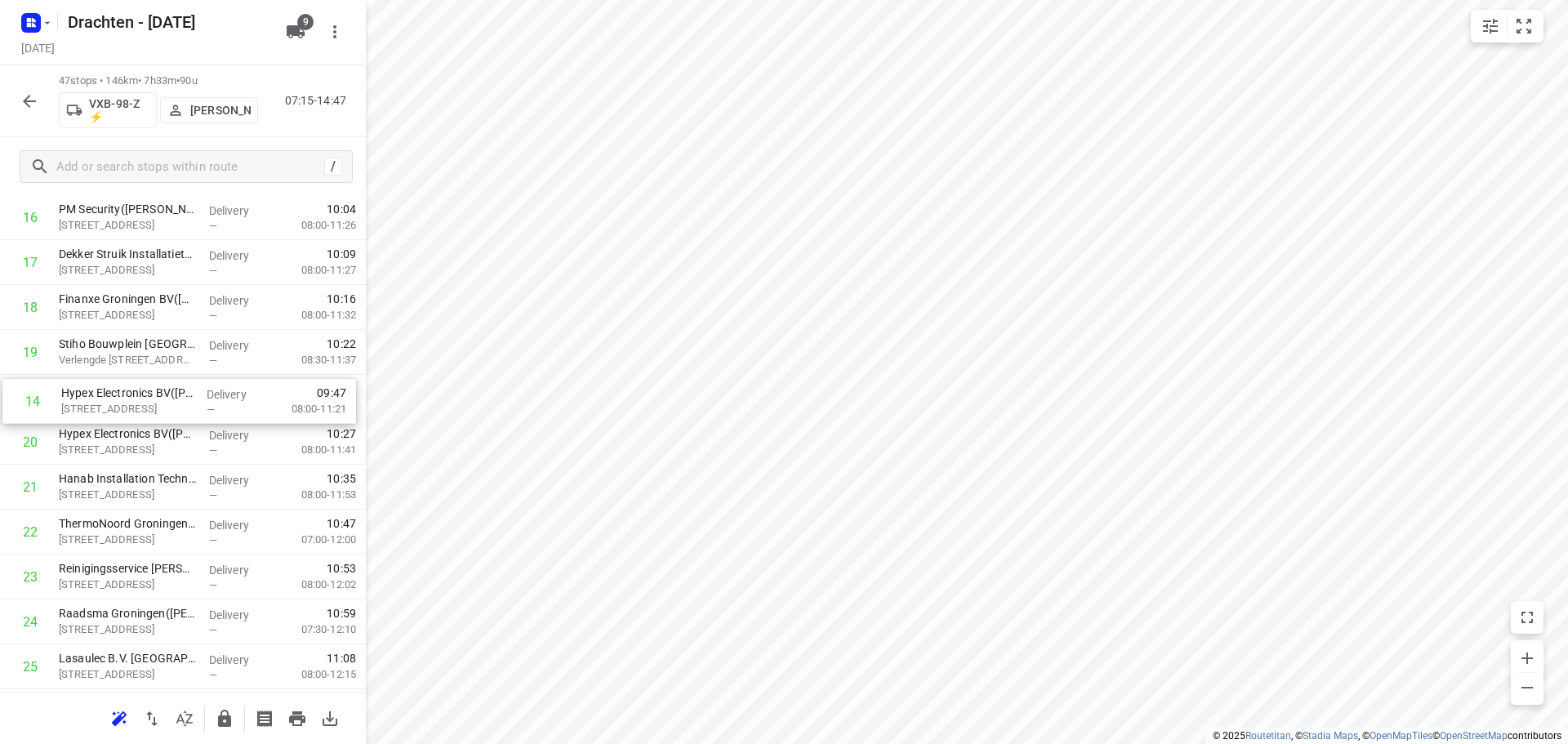
drag, startPoint x: 131, startPoint y: 500, endPoint x: 135, endPoint y: 414, distance: 86.1
click at [135, 414] on div "1 ForFact Teams(Wouter Diephuis) Laan Corpus Den Hoorn 102-1, Groningen Deliver…" at bounding box center [183, 621] width 366 height 2111
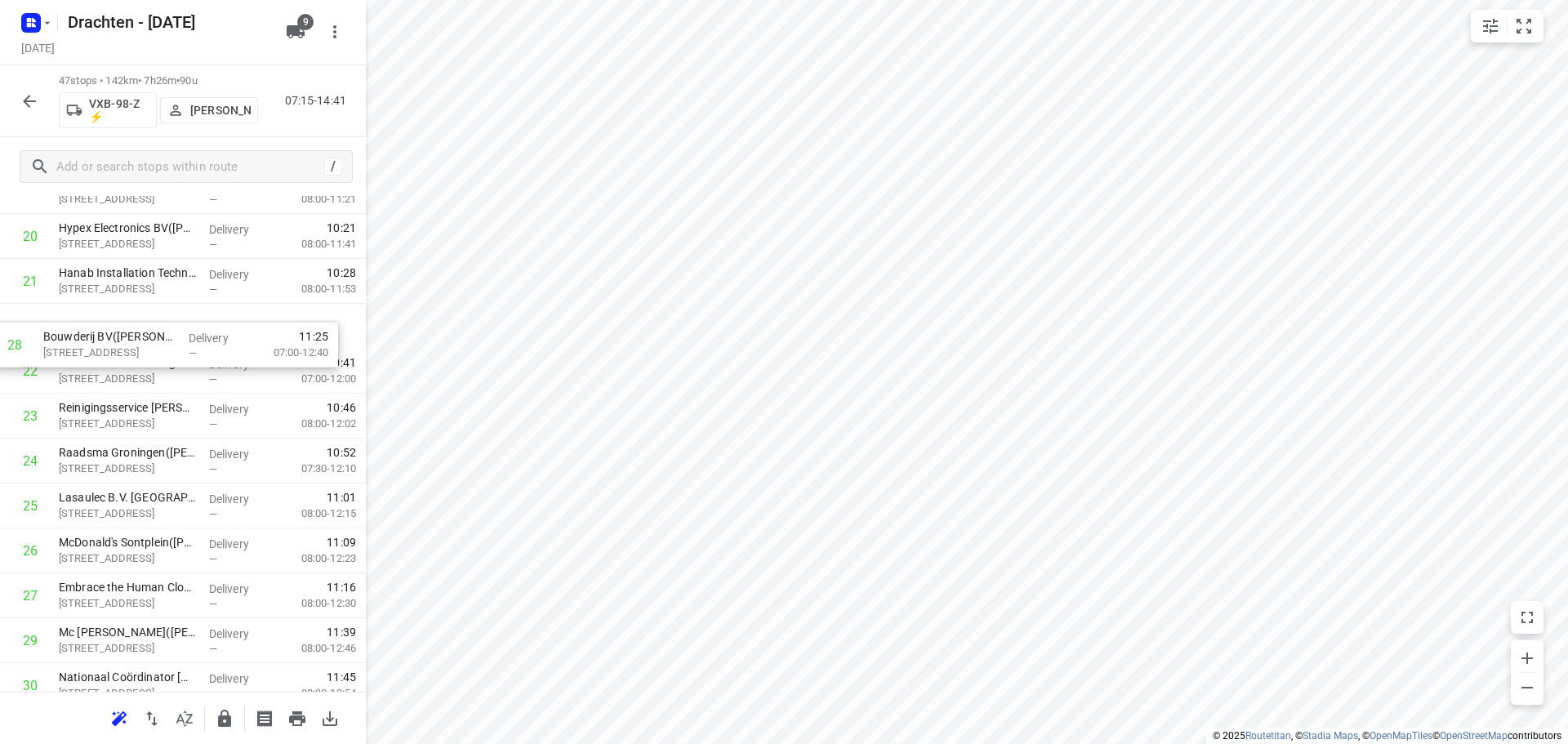
scroll to position [915, 0]
drag, startPoint x: 158, startPoint y: 563, endPoint x: 156, endPoint y: 334, distance: 229.0
click at [156, 334] on div "1 ForFact Teams(Wouter Diephuis) Laan Corpus Den Hoorn 102-1, Groningen Deliver…" at bounding box center [183, 417] width 366 height 2111
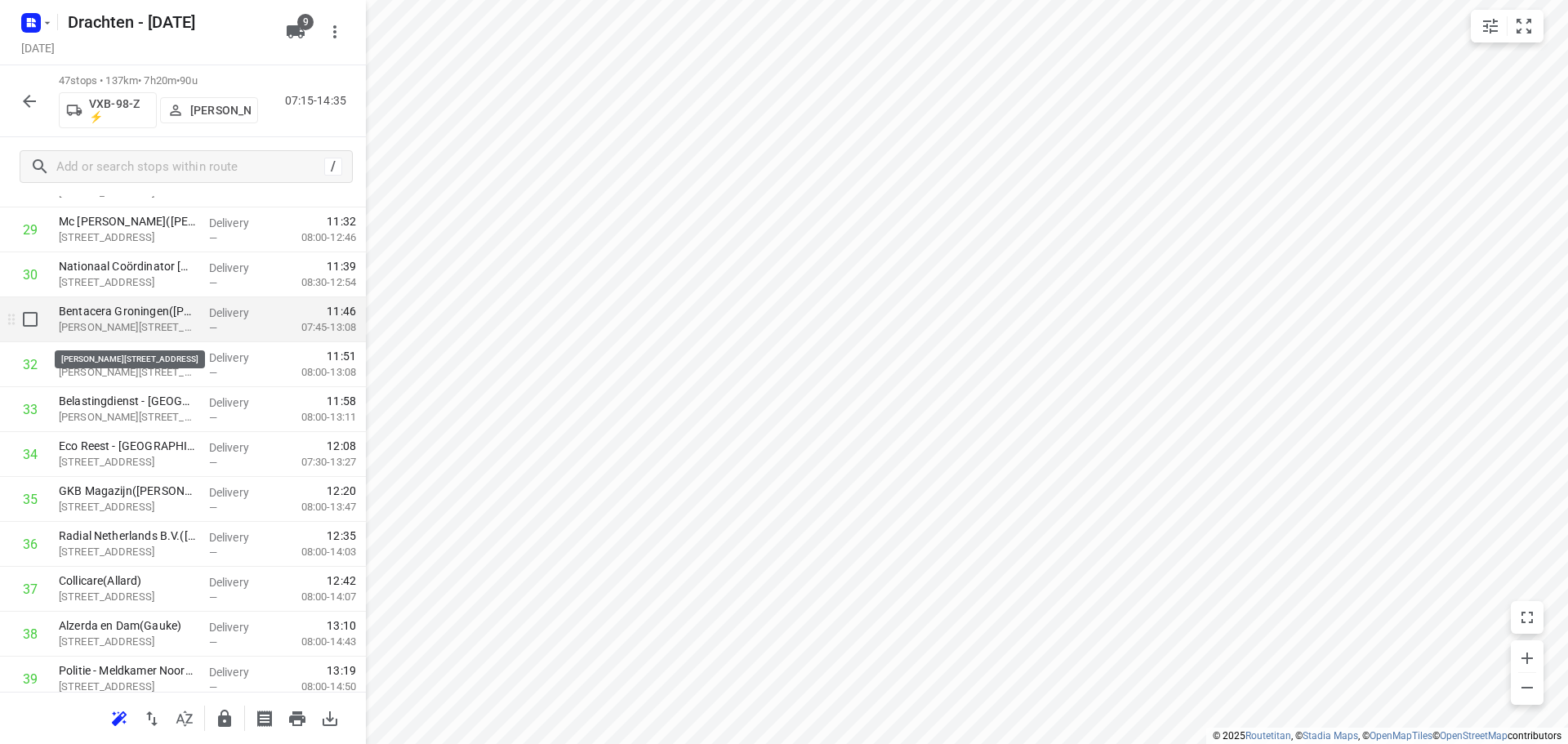
scroll to position [1323, 0]
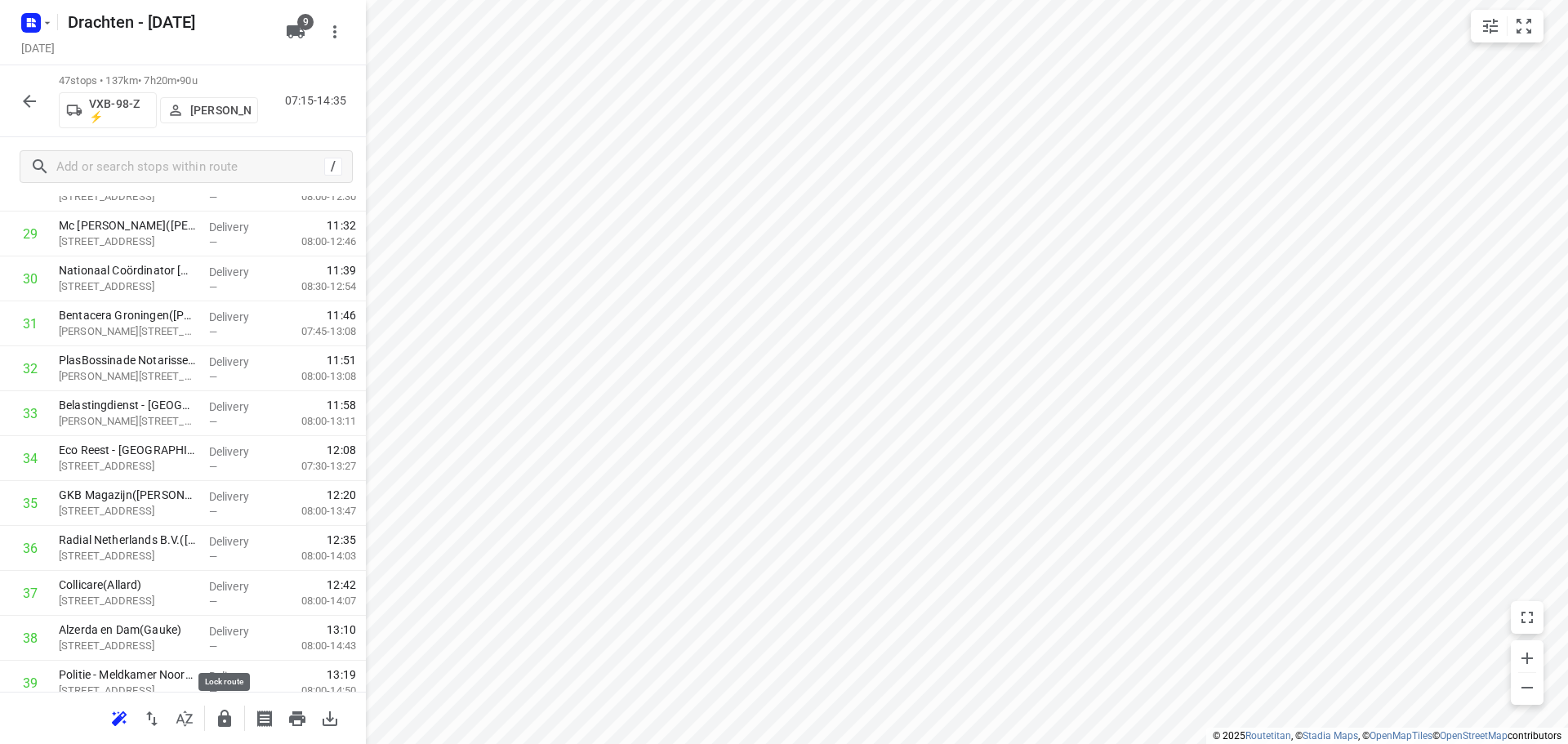
click at [232, 723] on icon "button" at bounding box center [224, 718] width 19 height 19
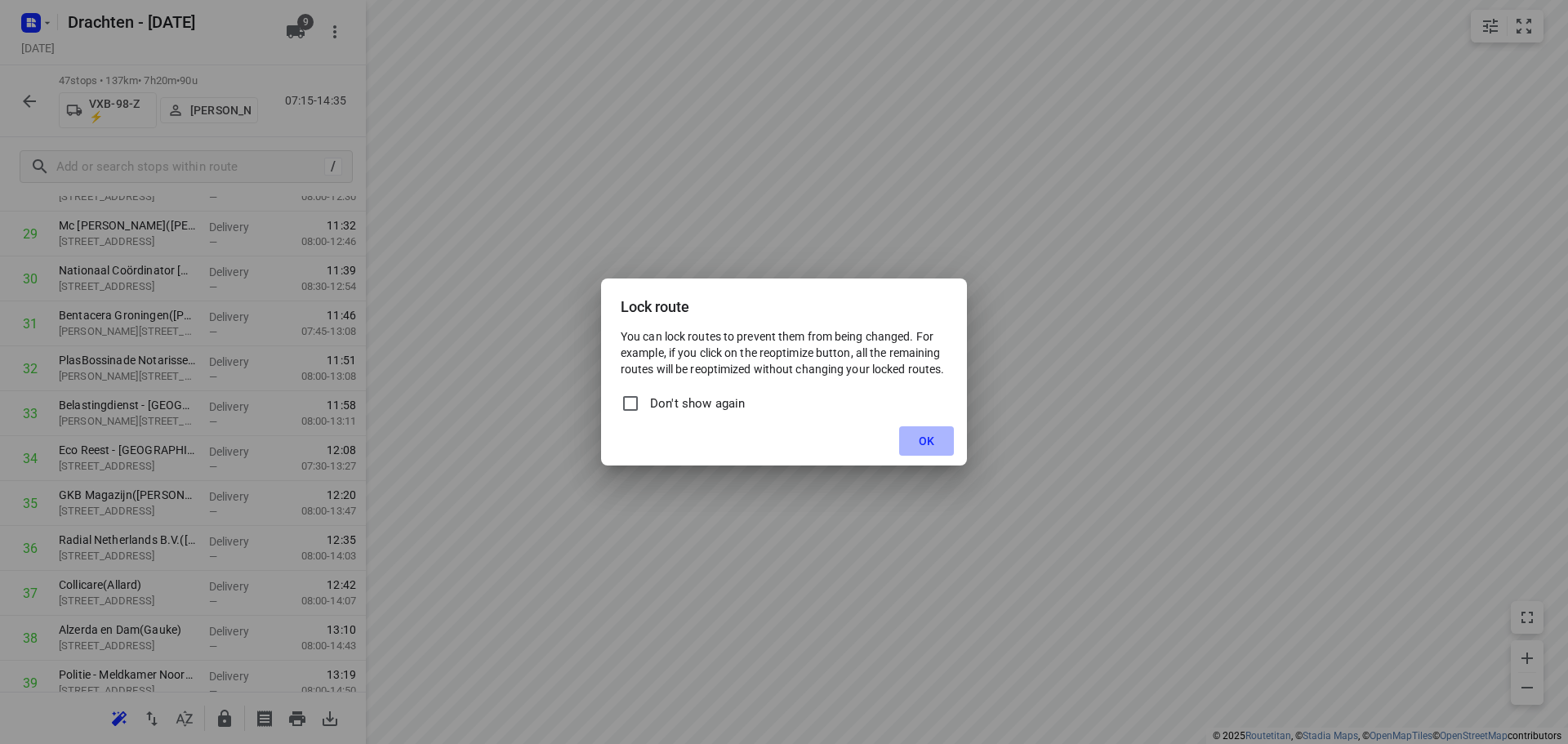
click at [927, 446] on span "OK" at bounding box center [927, 441] width 16 height 13
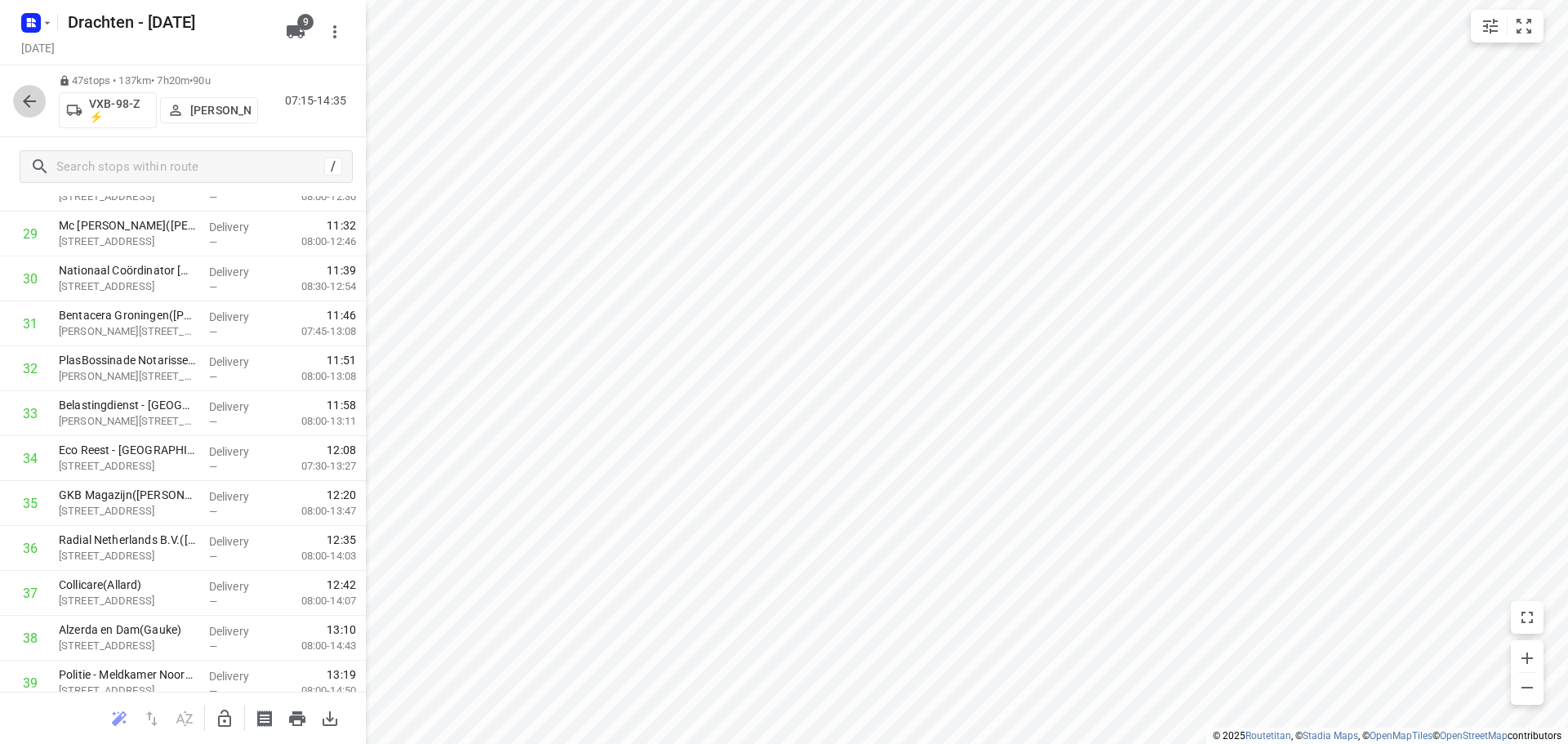
click at [25, 89] on button "button" at bounding box center [29, 101] width 33 height 33
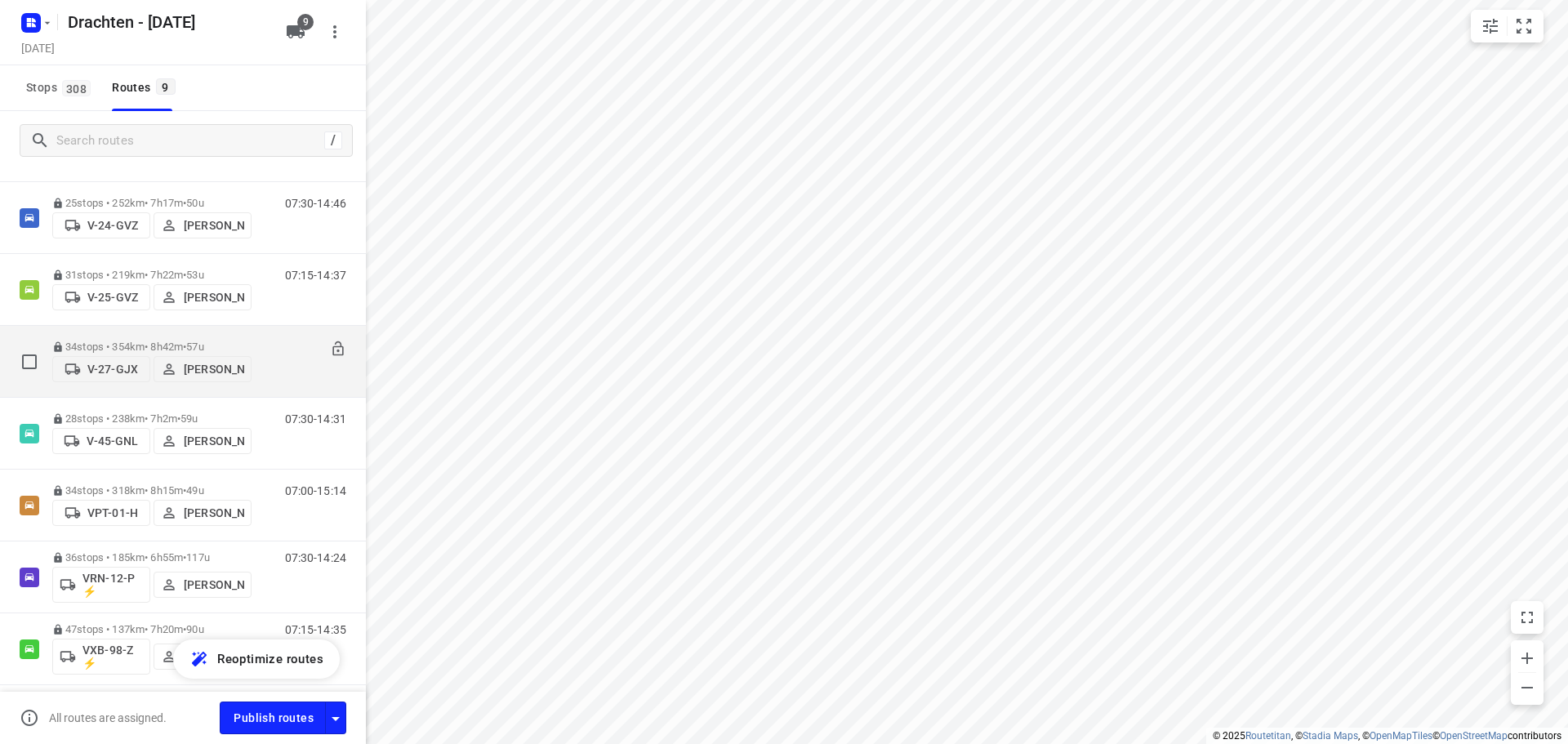
scroll to position [227, 0]
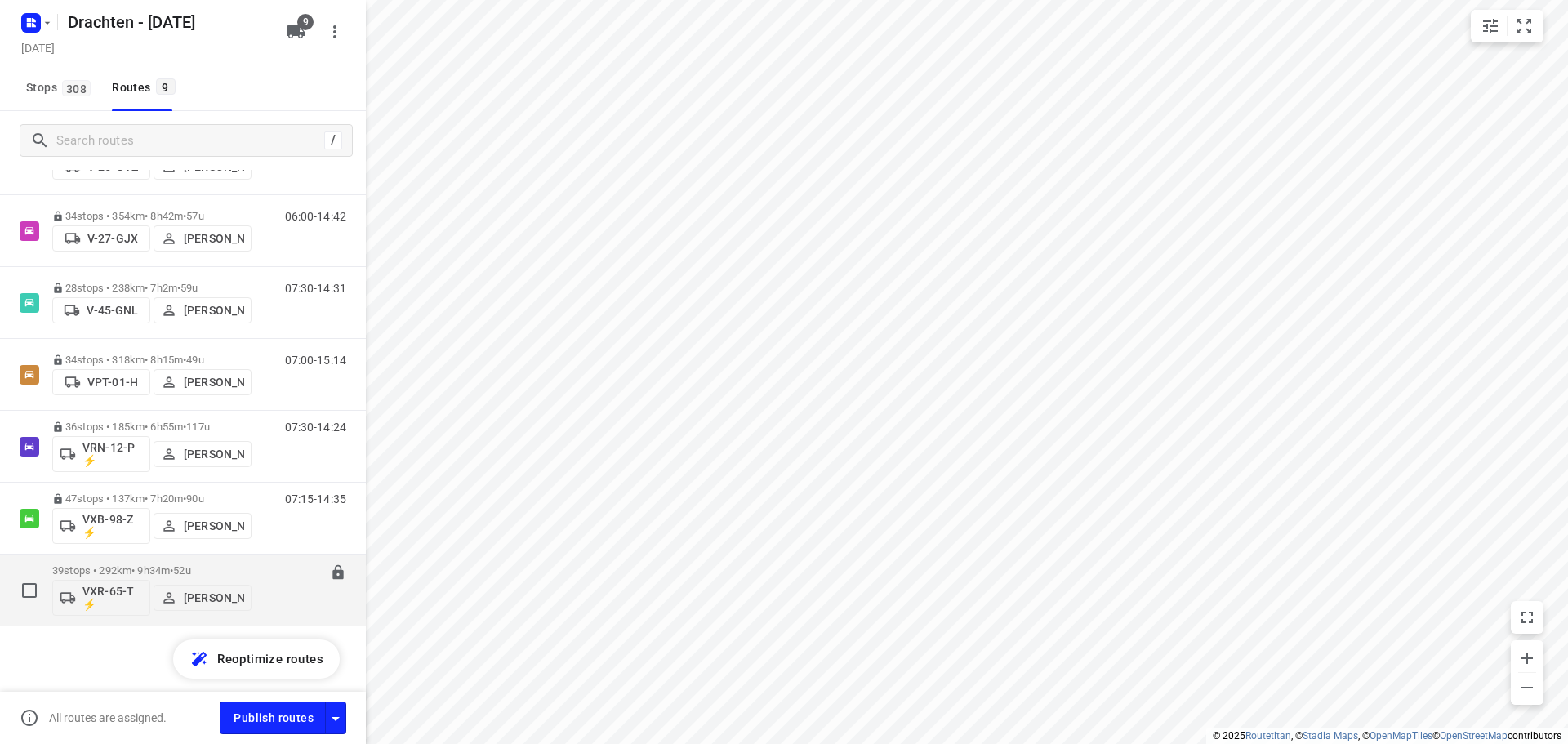
click at [159, 565] on p "39 stops • 292km • 9h34m • 52u" at bounding box center [152, 570] width 199 height 13
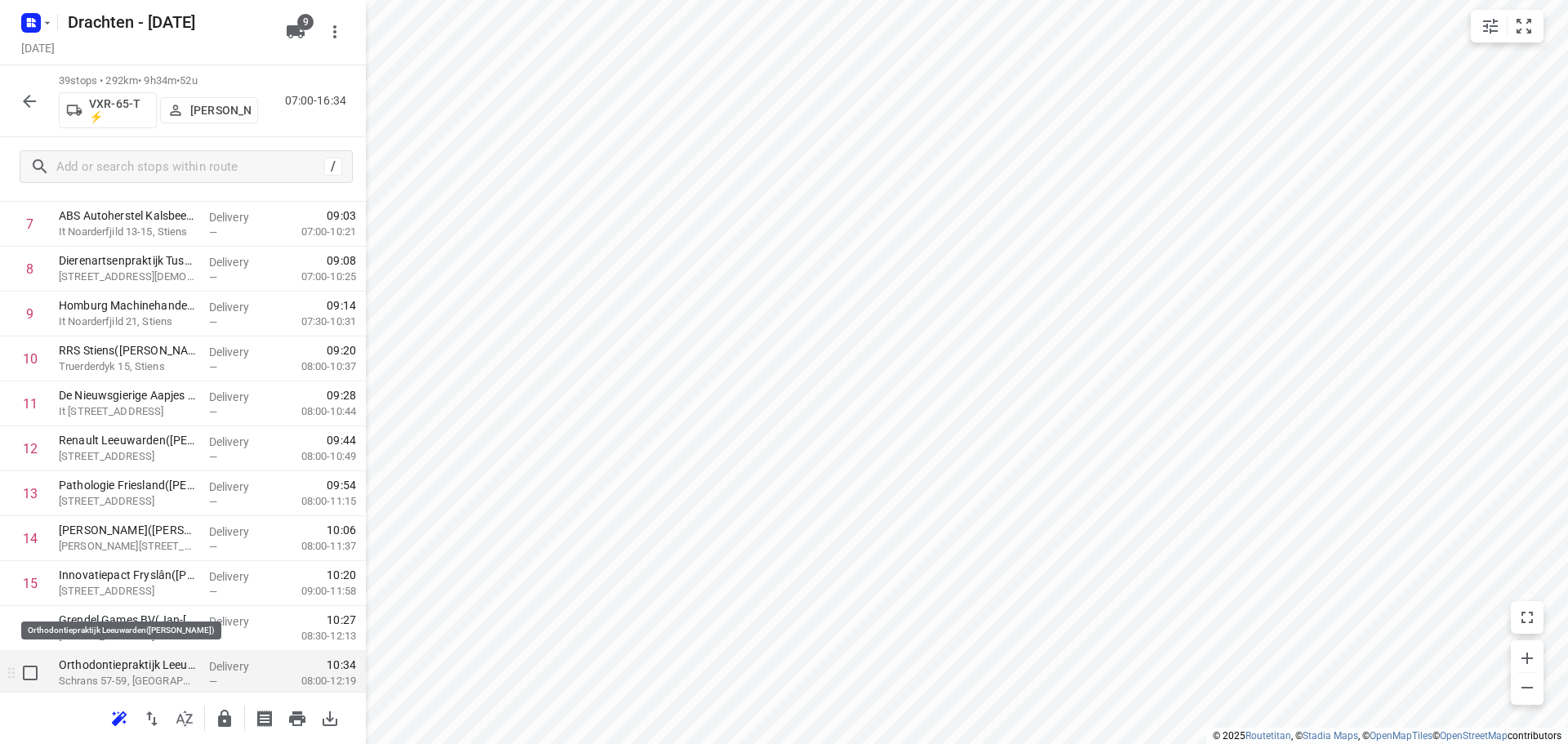
scroll to position [408, 0]
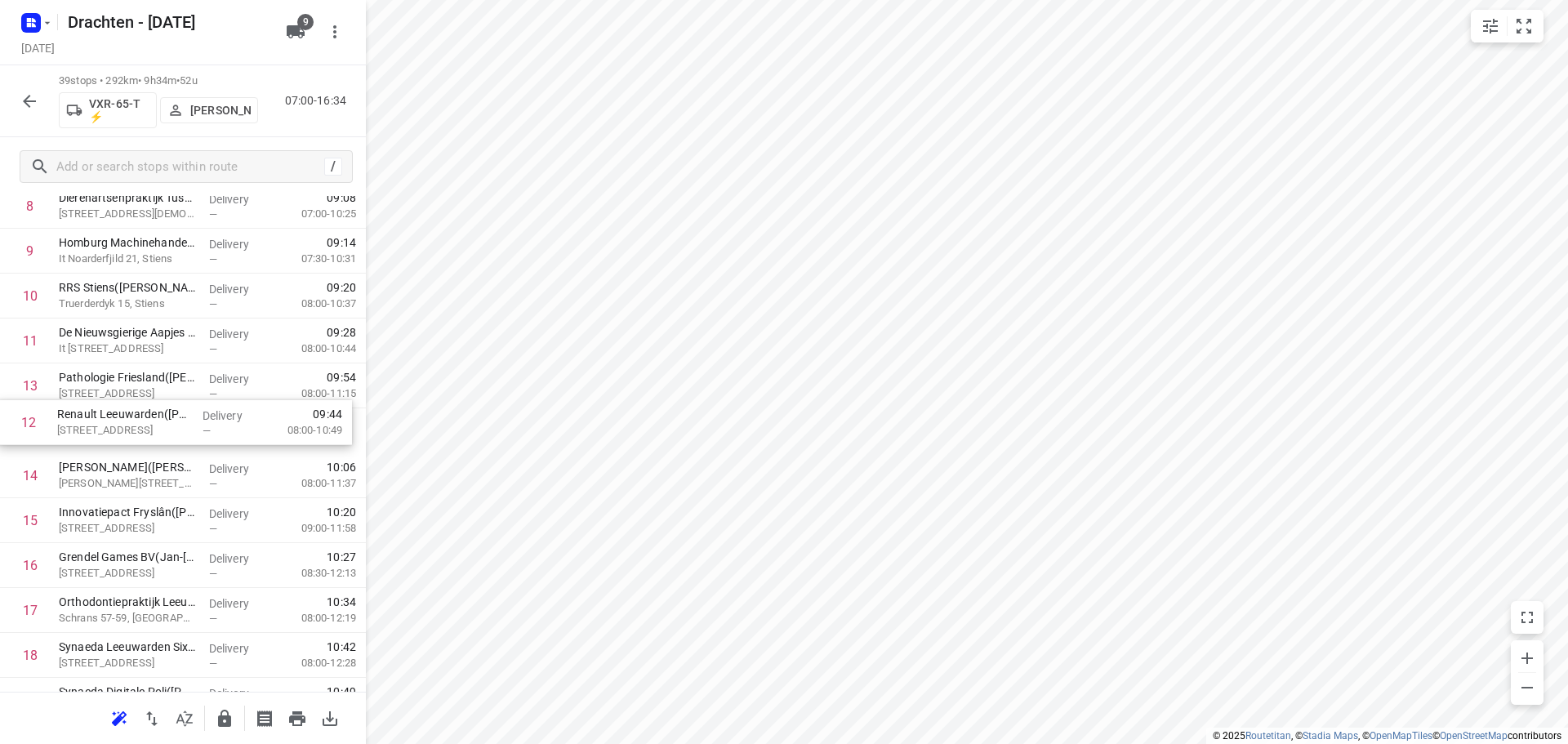
drag, startPoint x: 119, startPoint y: 394, endPoint x: 119, endPoint y: 437, distance: 43.0
click at [119, 437] on div "1 Poelier van der Wal(Marijn Van der wal) Triemsterloane 60, Kollumerzwaag Deli…" at bounding box center [183, 745] width 366 height 1751
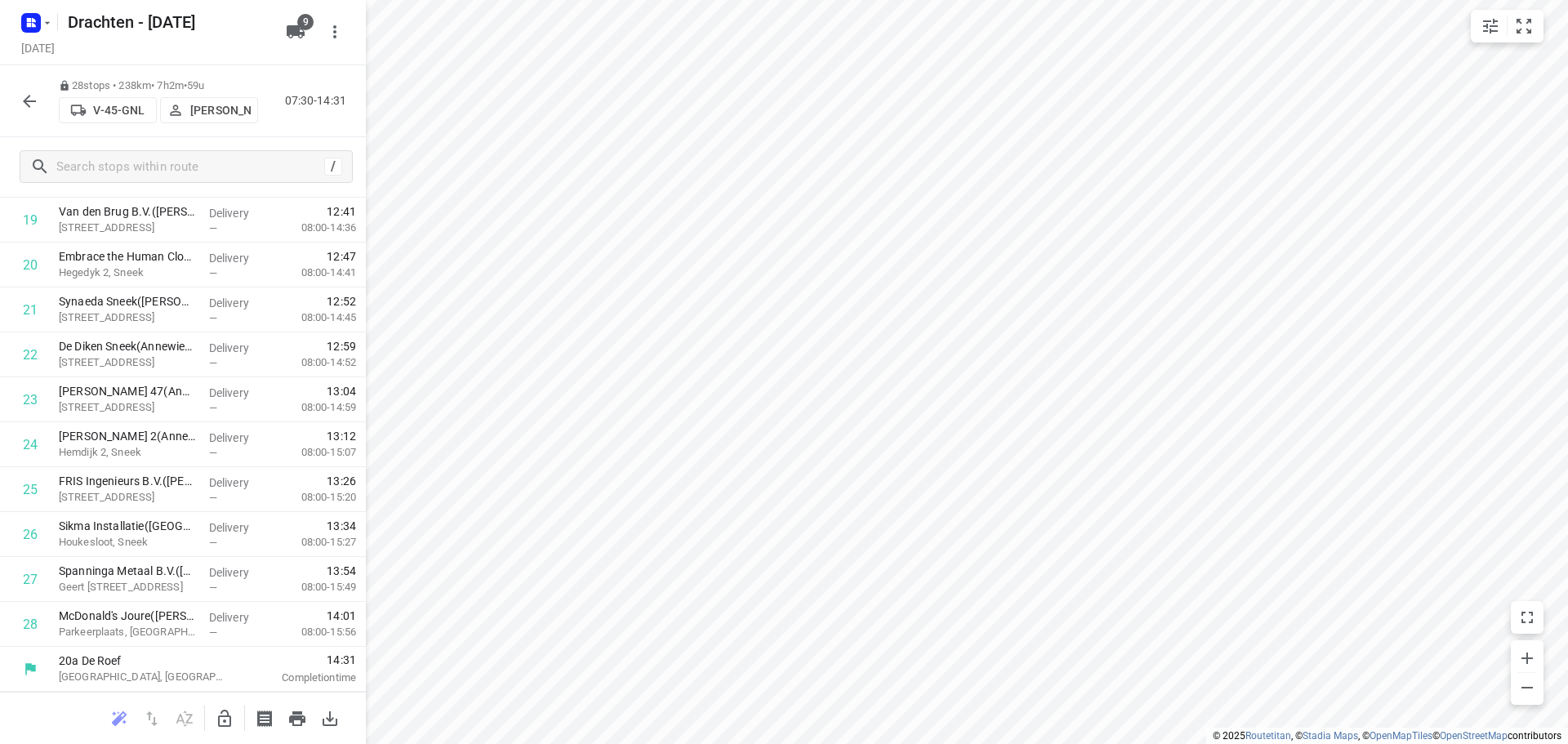
scroll to position [889, 0]
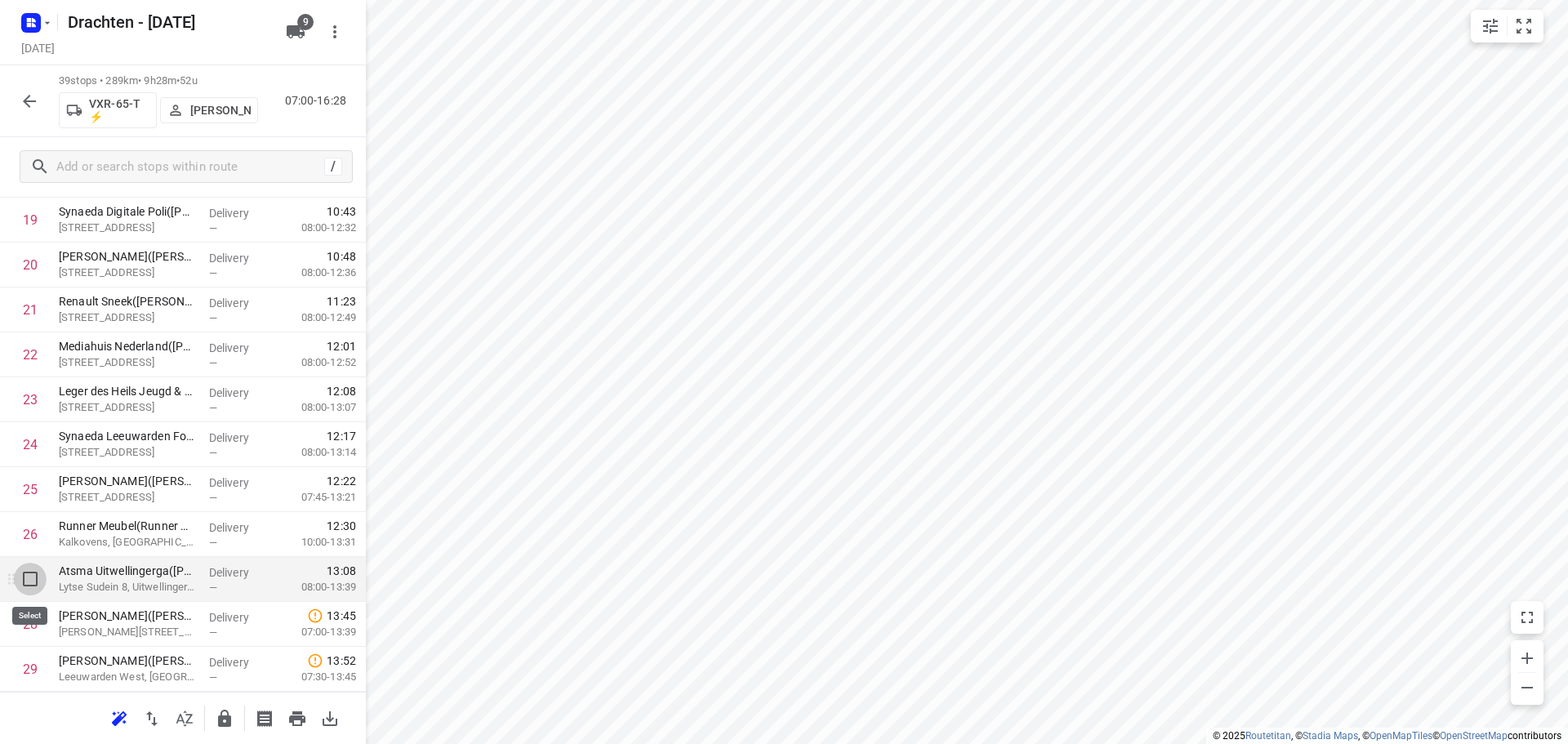
click at [28, 581] on input "checkbox" at bounding box center [30, 578] width 33 height 33
checkbox input "true"
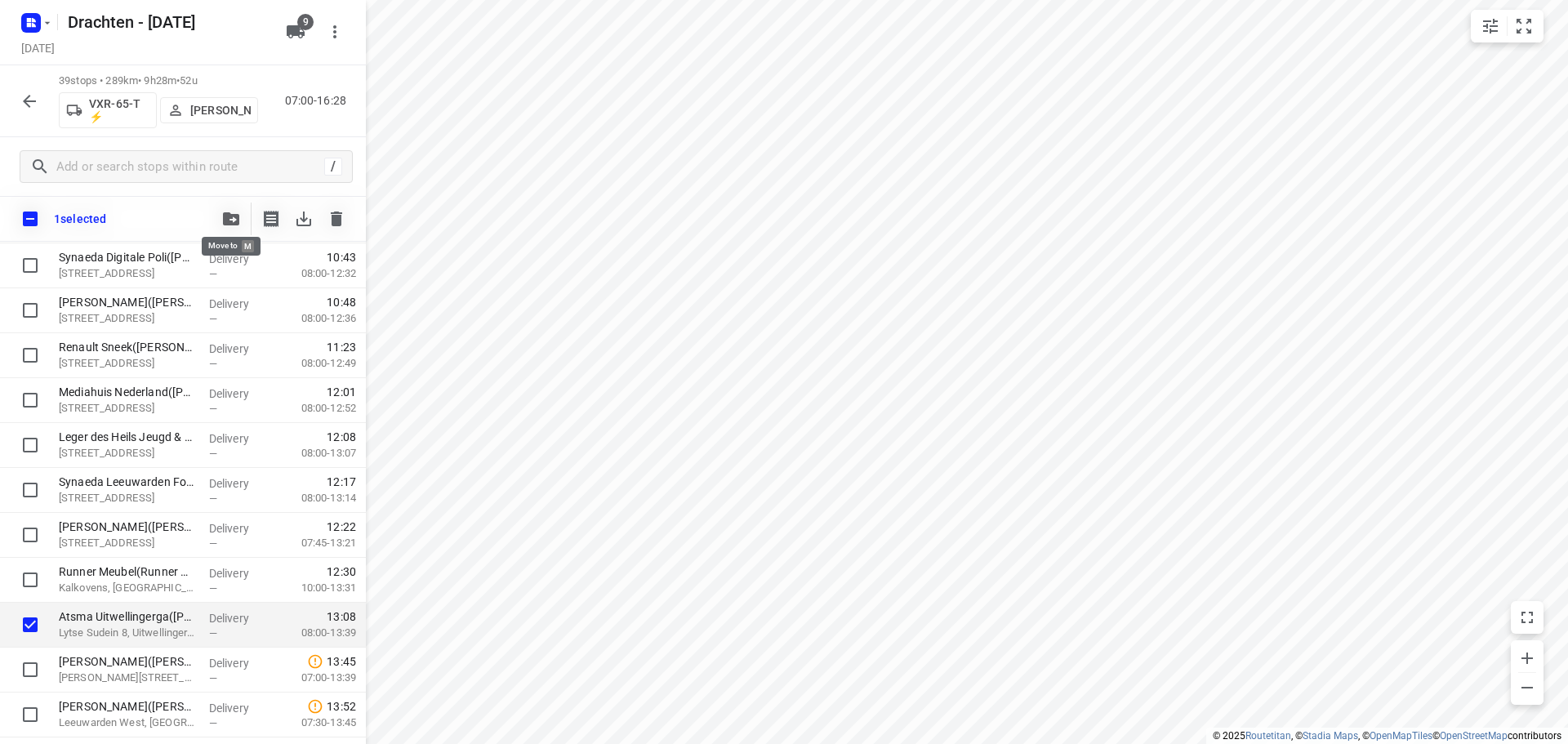
click at [231, 222] on icon "button" at bounding box center [232, 219] width 17 height 13
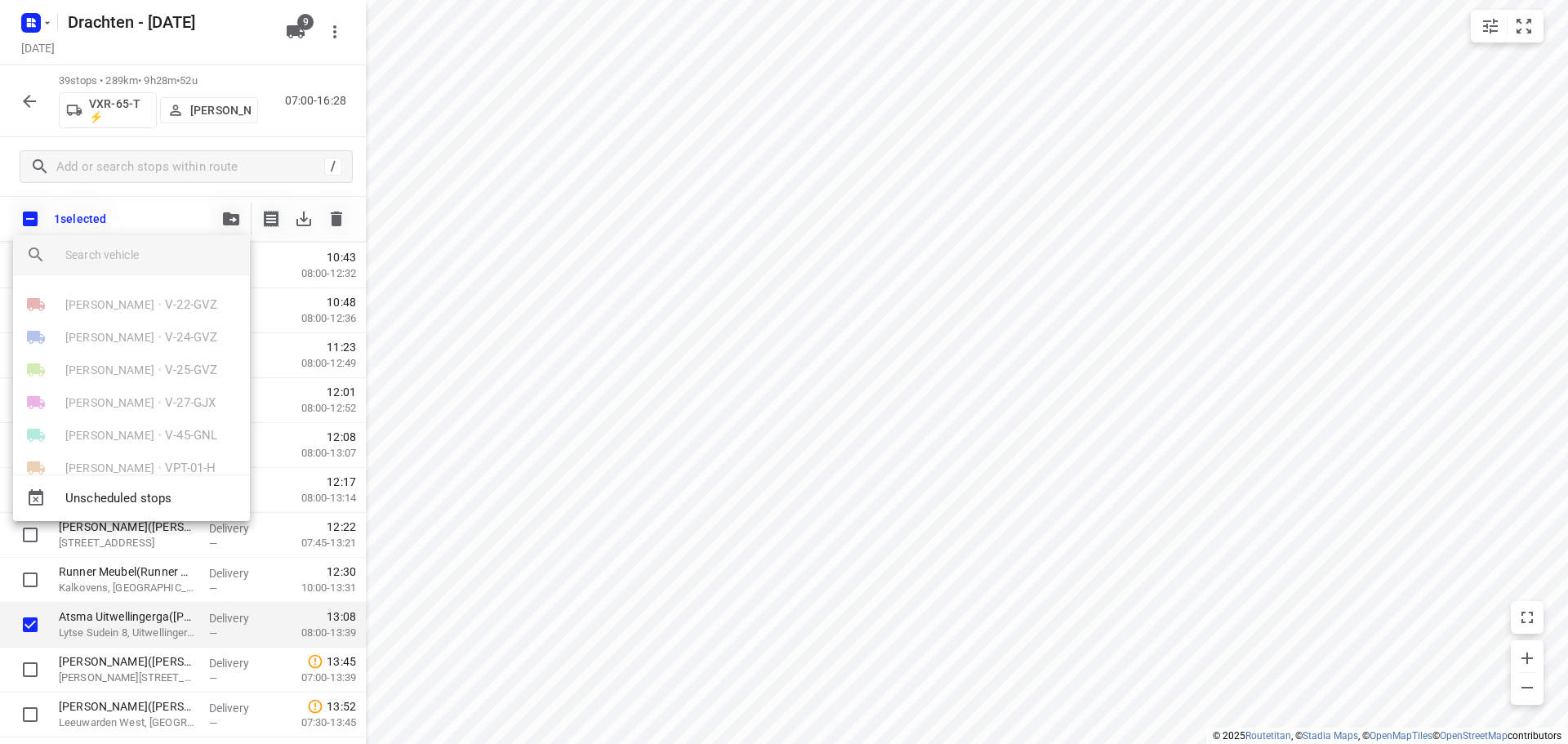
click at [122, 259] on input "search vehicle" at bounding box center [151, 254] width 171 height 24
click at [152, 206] on div at bounding box center [784, 372] width 1568 height 744
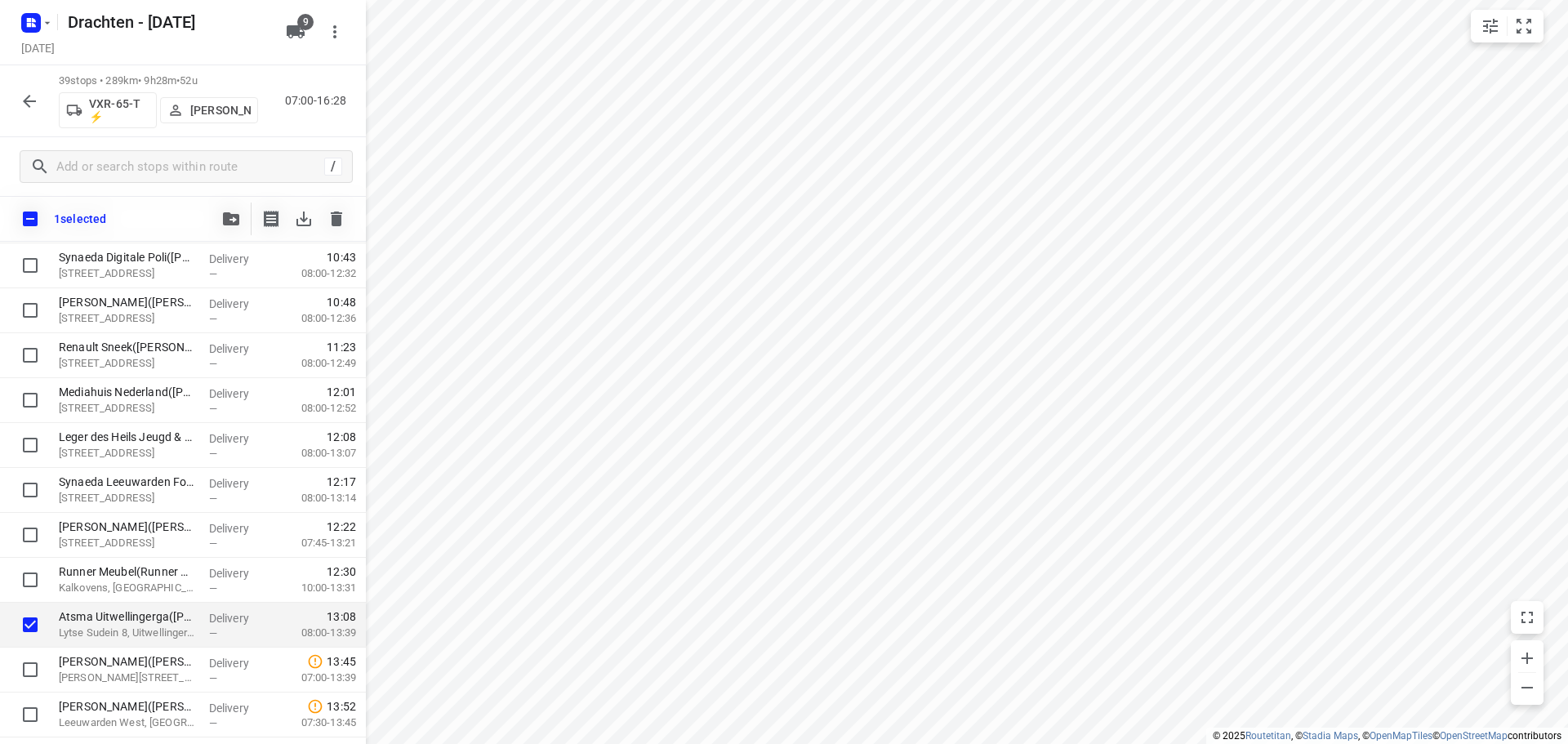
click at [38, 100] on icon "button" at bounding box center [28, 100] width 19 height 19
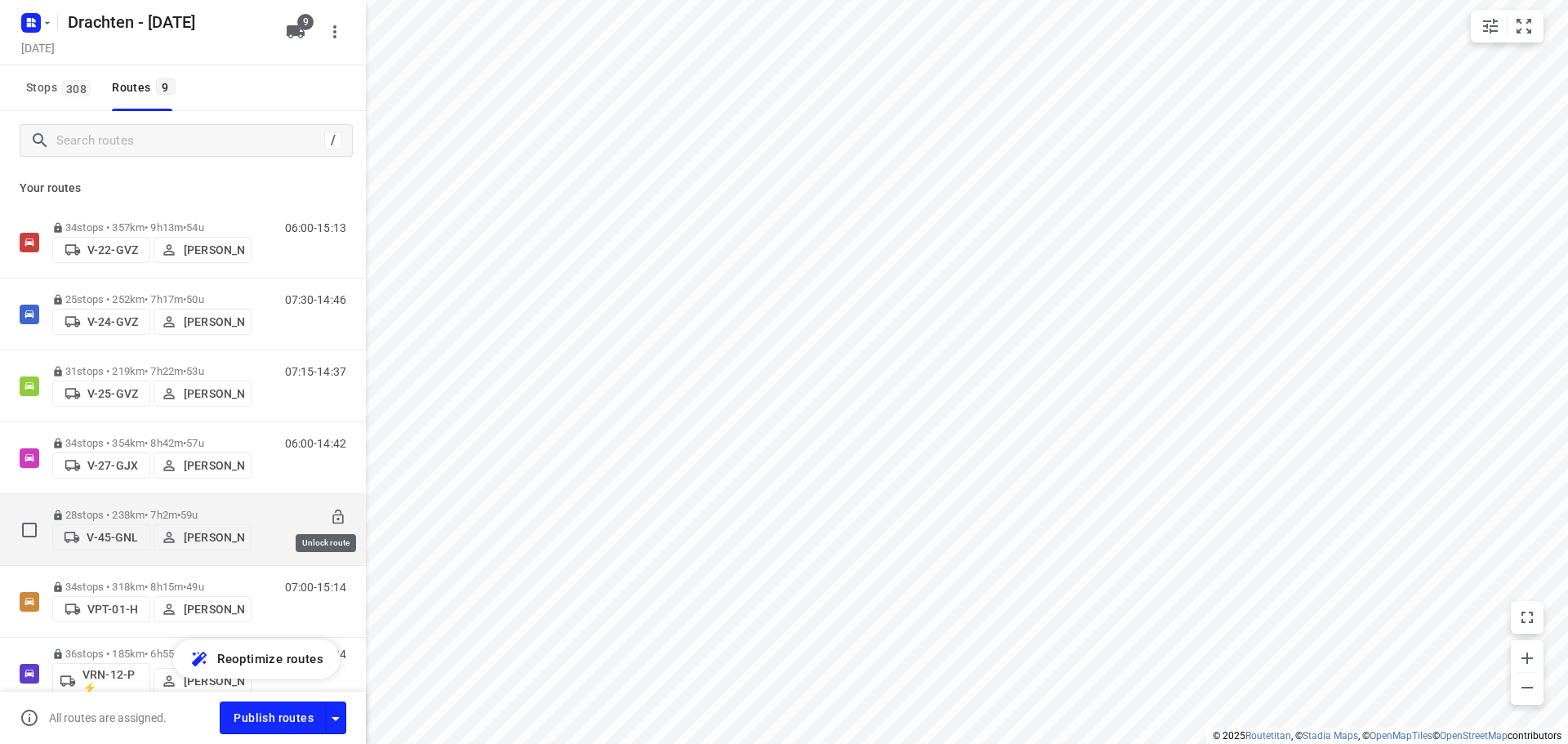
click at [333, 510] on icon at bounding box center [338, 517] width 11 height 15
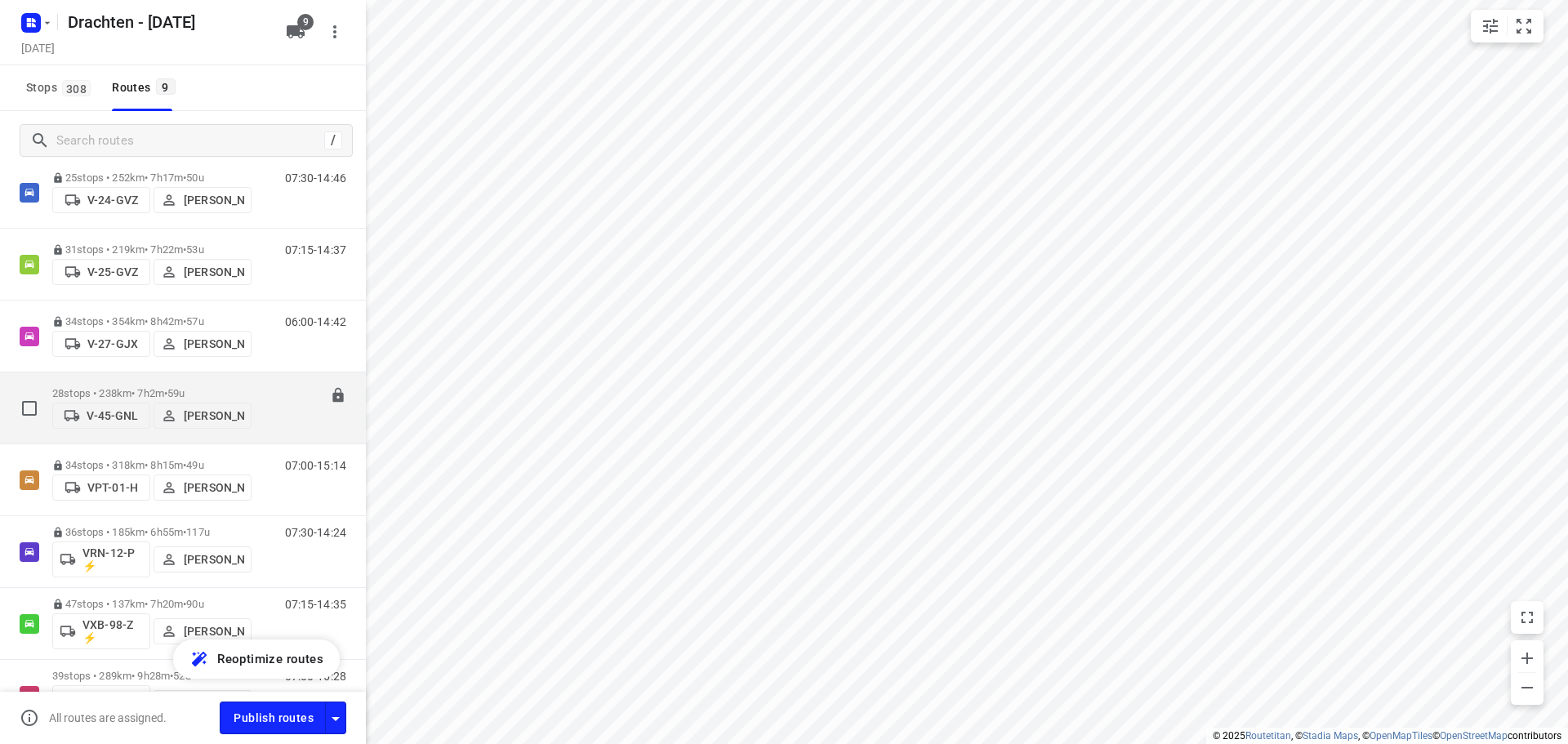
scroll to position [227, 0]
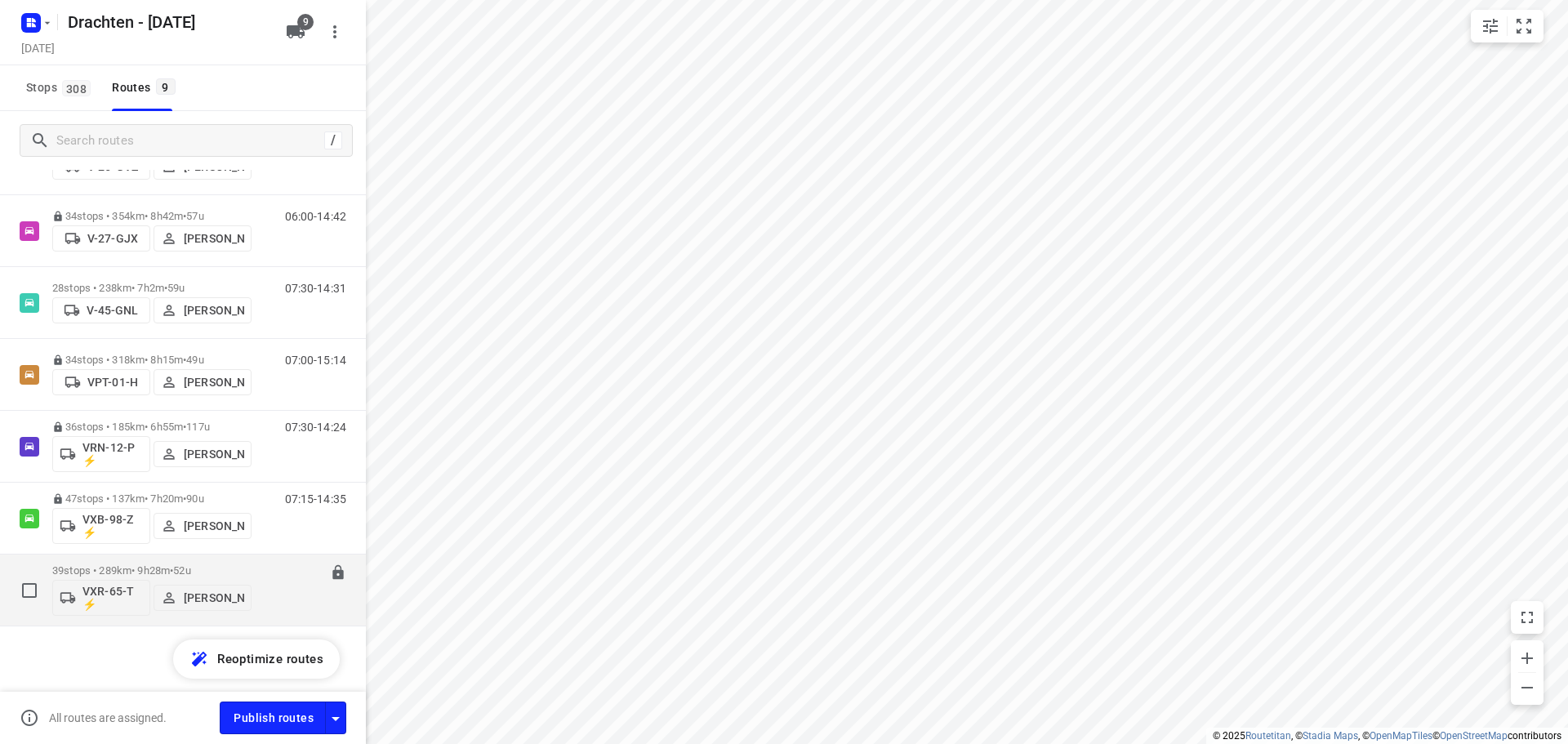
click at [242, 576] on p "39 stops • 289km • 9h28m • 52u" at bounding box center [152, 570] width 199 height 13
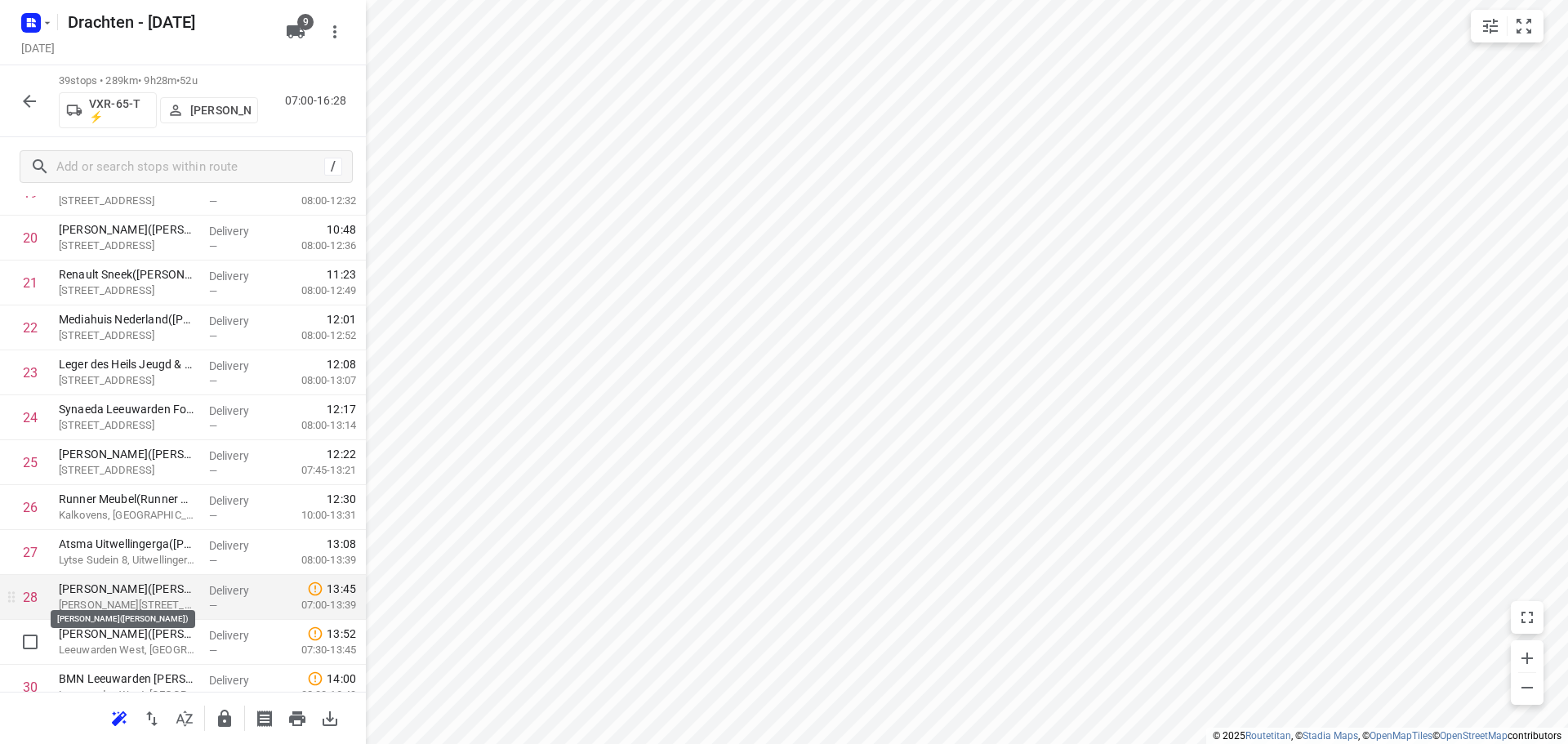
scroll to position [817, 0]
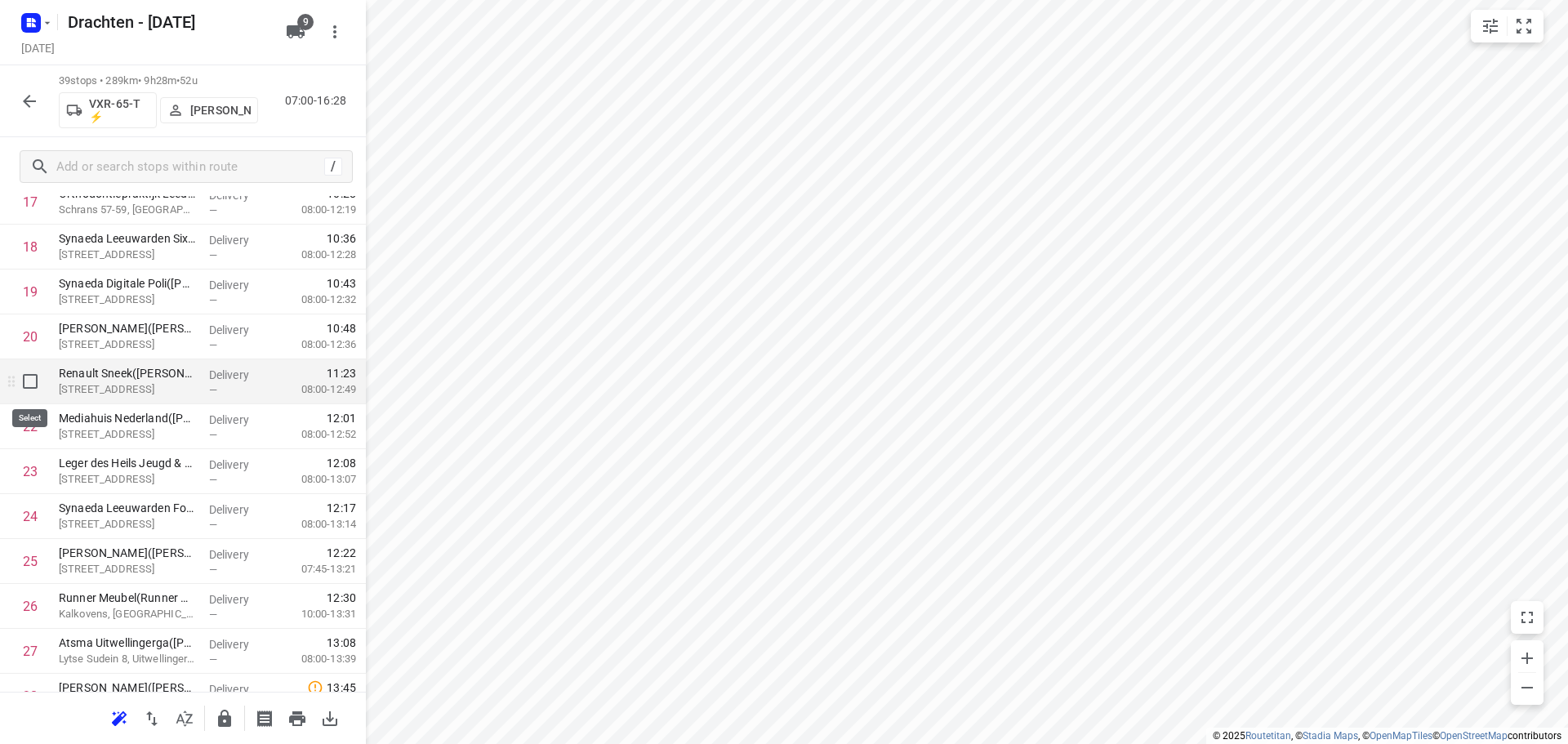
click at [30, 392] on input "checkbox" at bounding box center [30, 381] width 33 height 33
checkbox input "true"
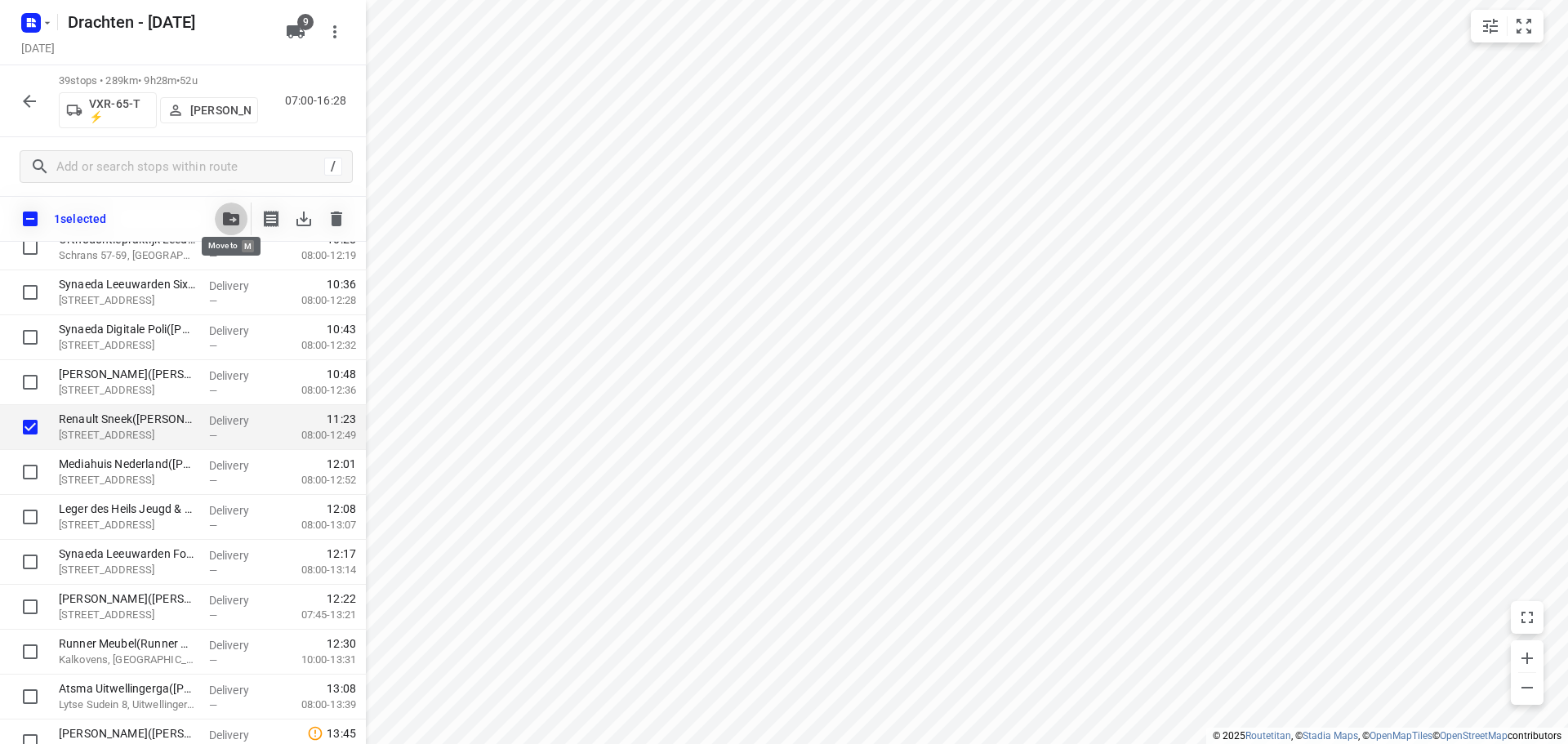
click at [235, 213] on icon "button" at bounding box center [232, 219] width 17 height 13
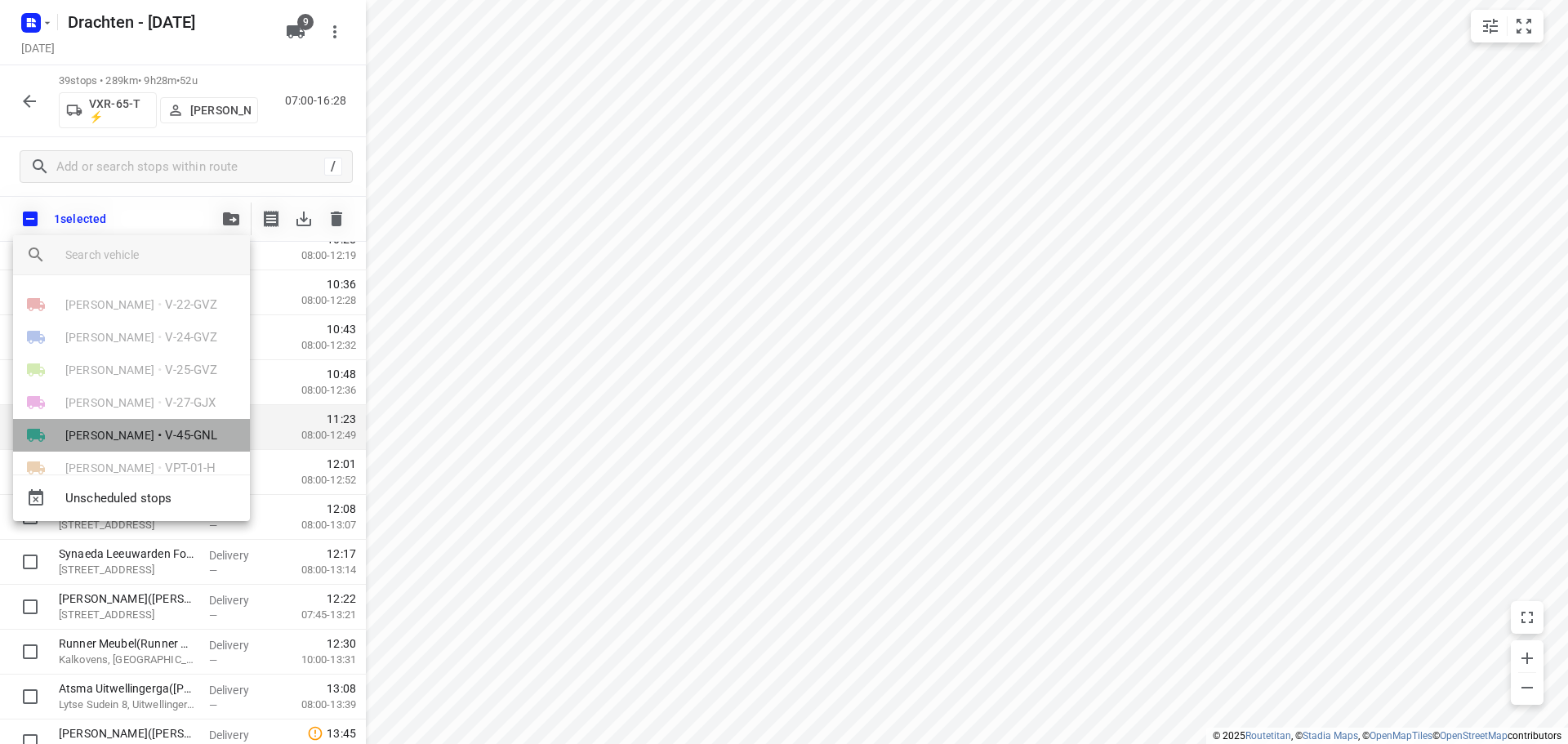
click at [135, 431] on li "Jelmer Knol • V-45-GNL" at bounding box center [131, 435] width 237 height 33
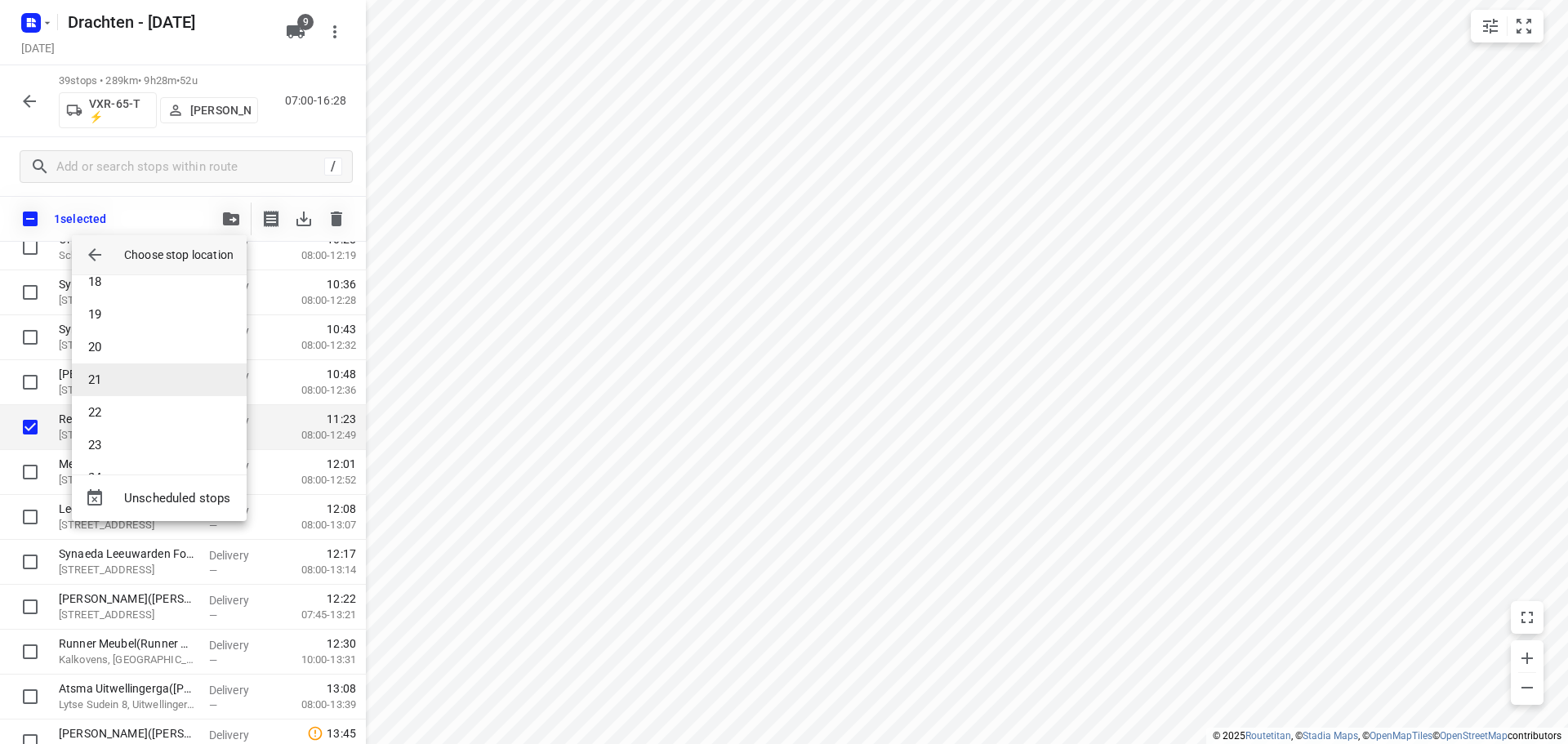
scroll to position [490, 0]
click at [124, 367] on li "18" at bounding box center [159, 363] width 175 height 33
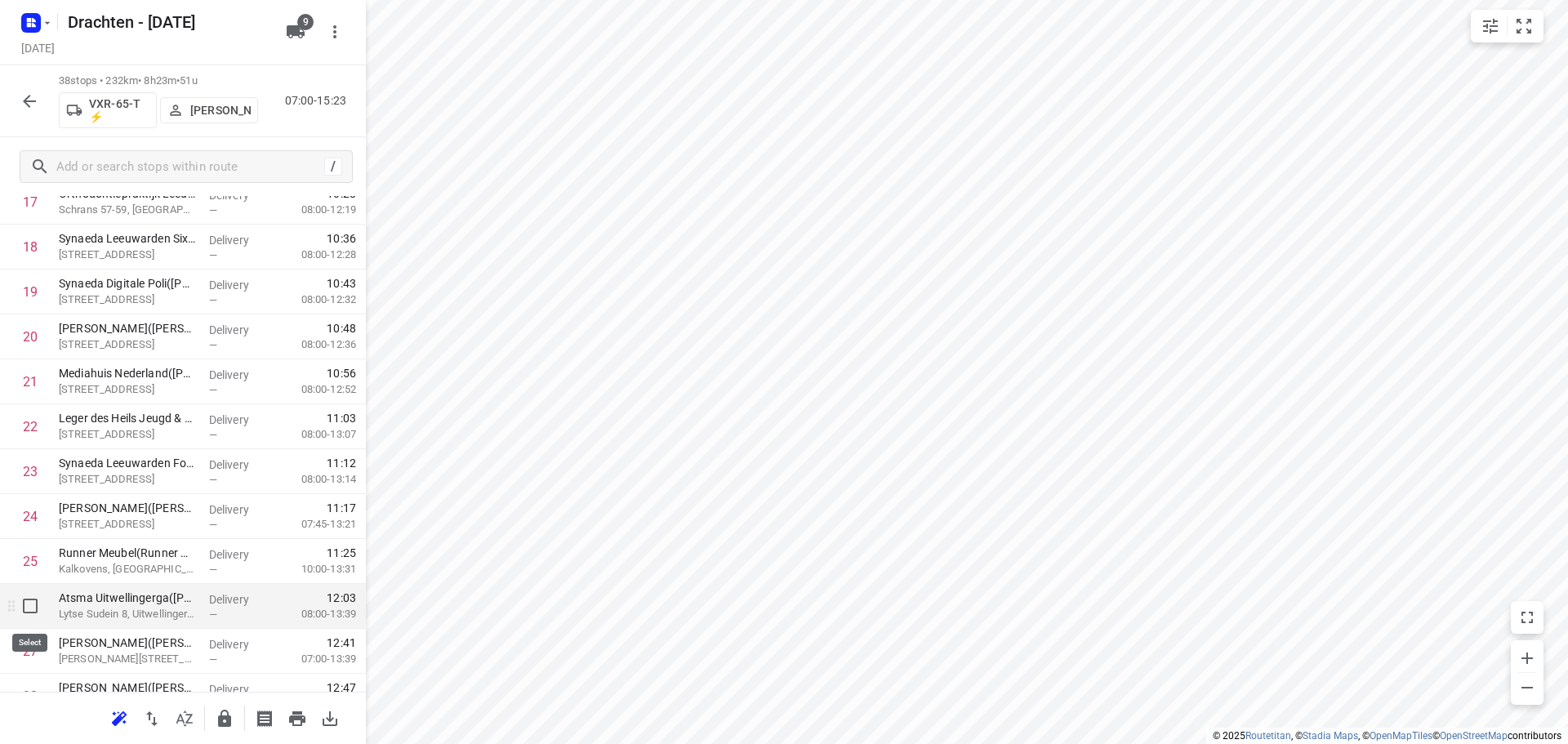
click at [34, 604] on input "checkbox" at bounding box center [30, 605] width 33 height 33
checkbox input "true"
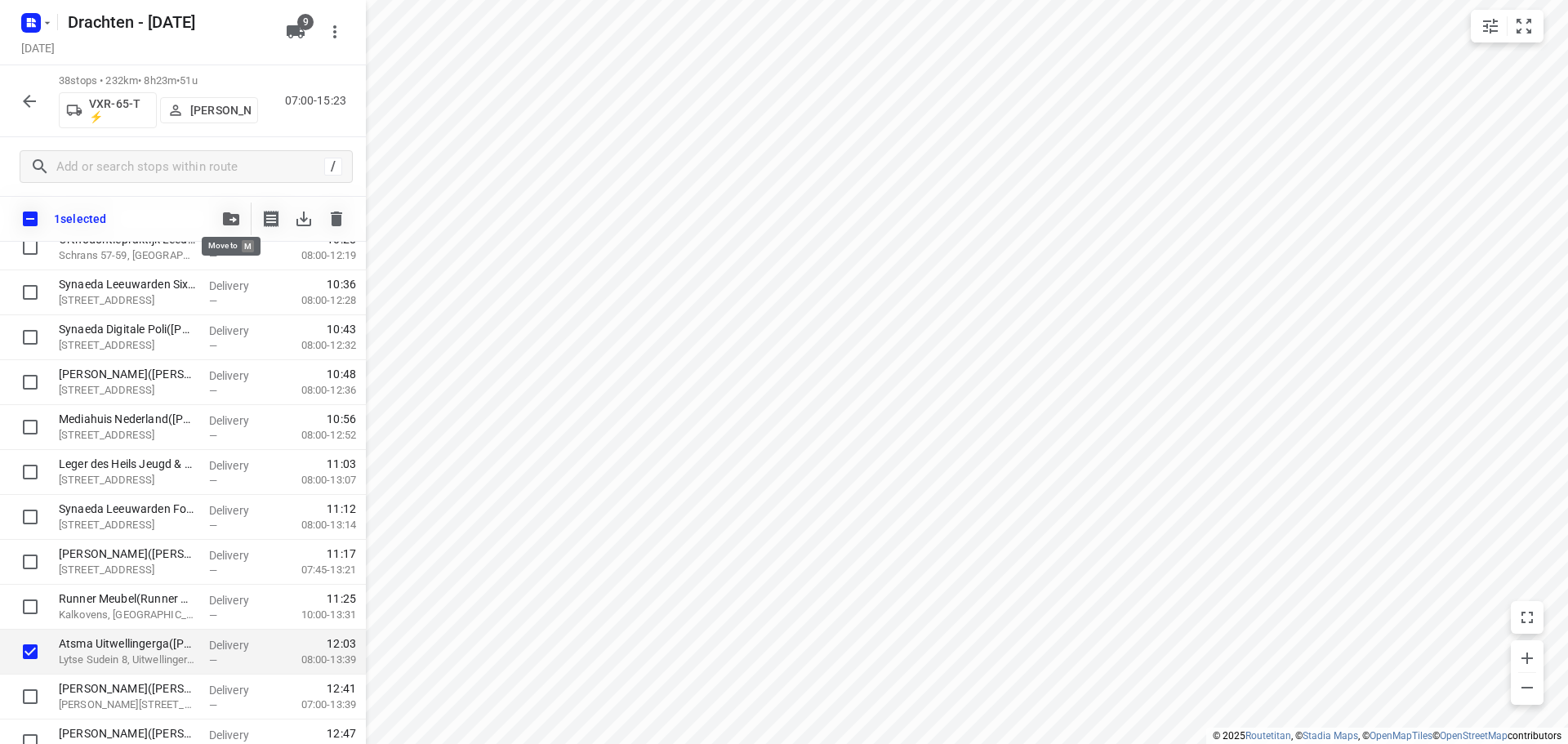
click at [234, 227] on button "button" at bounding box center [231, 218] width 33 height 33
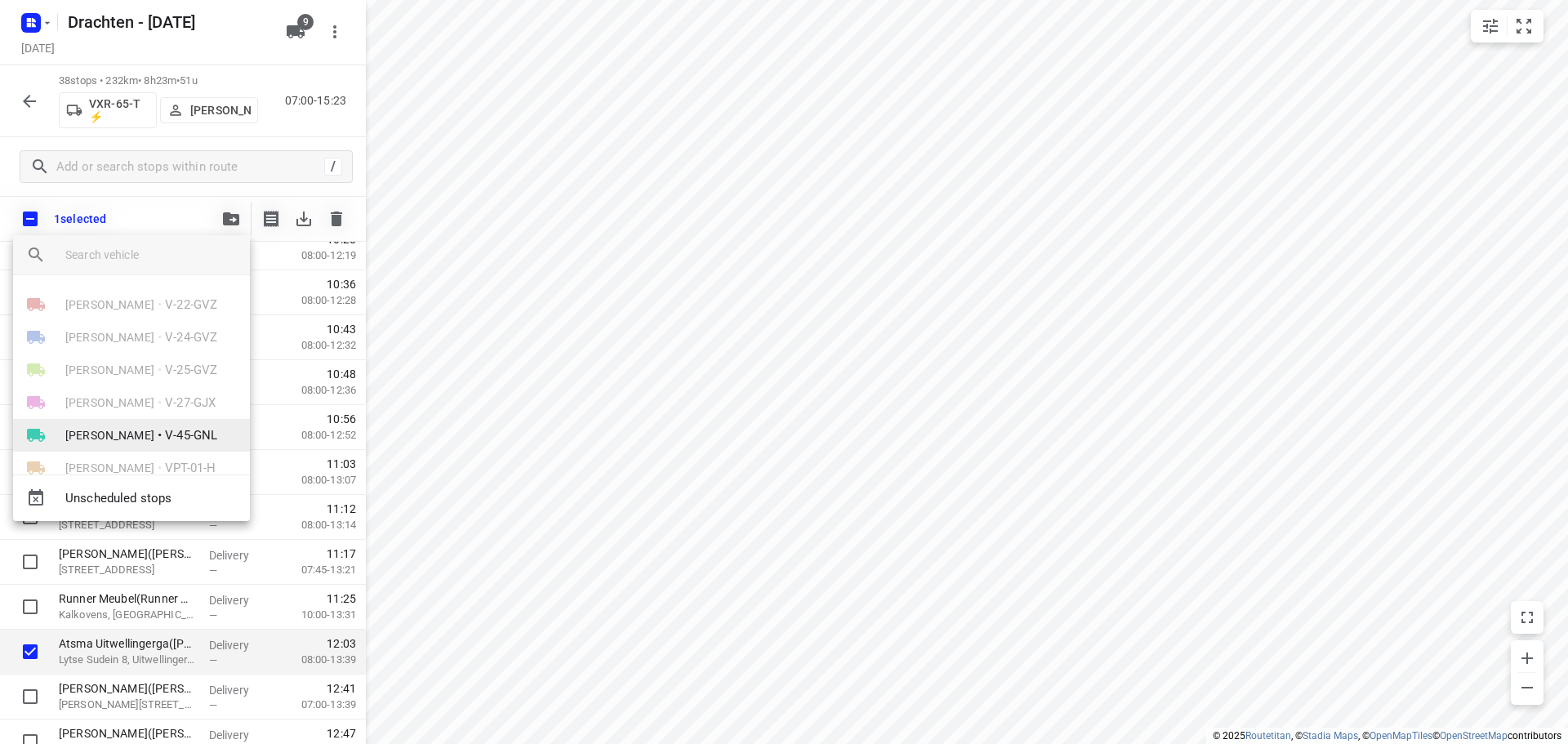
click at [165, 441] on span "V-45-GNL" at bounding box center [191, 436] width 53 height 18
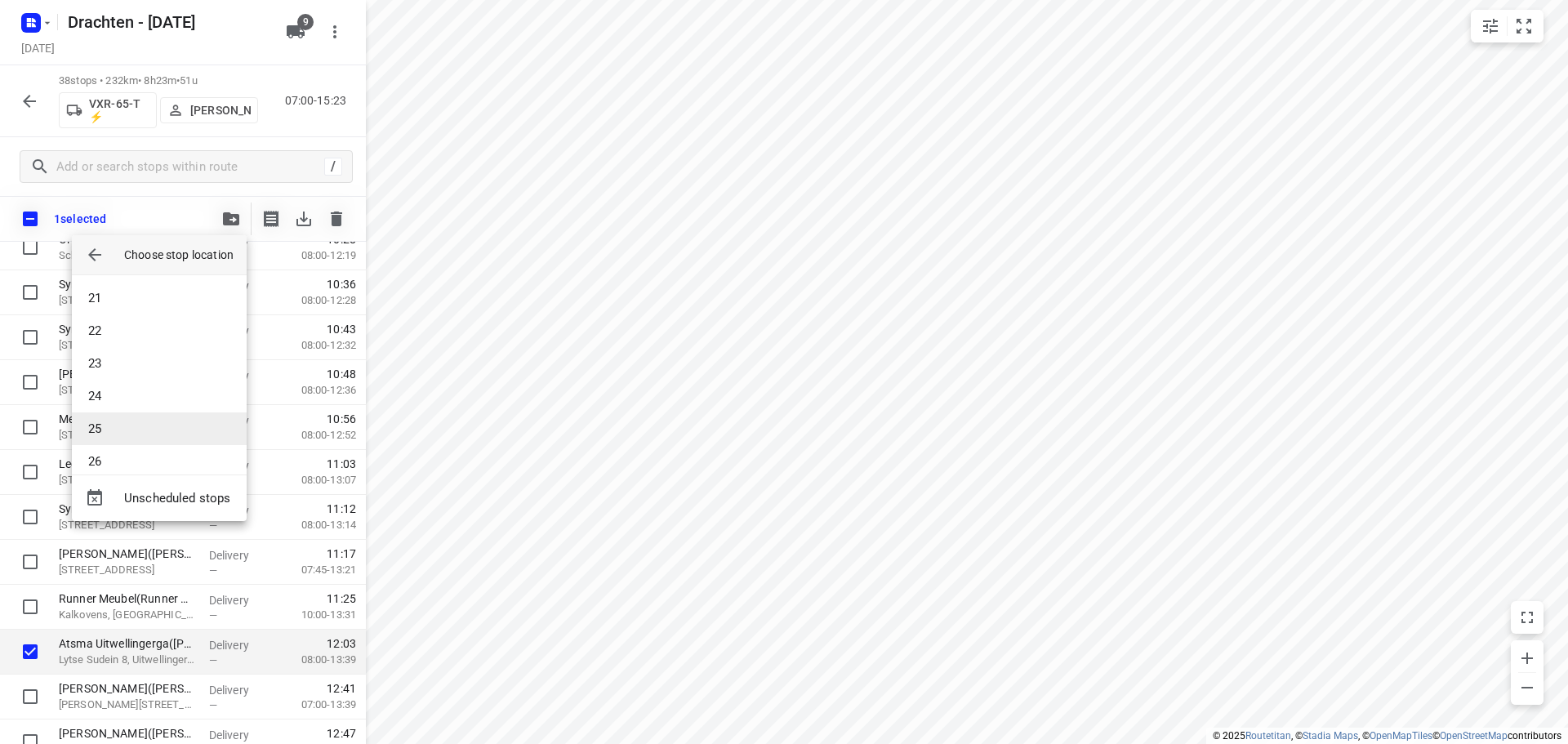
scroll to position [735, 0]
click at [125, 441] on li "28" at bounding box center [159, 445] width 175 height 33
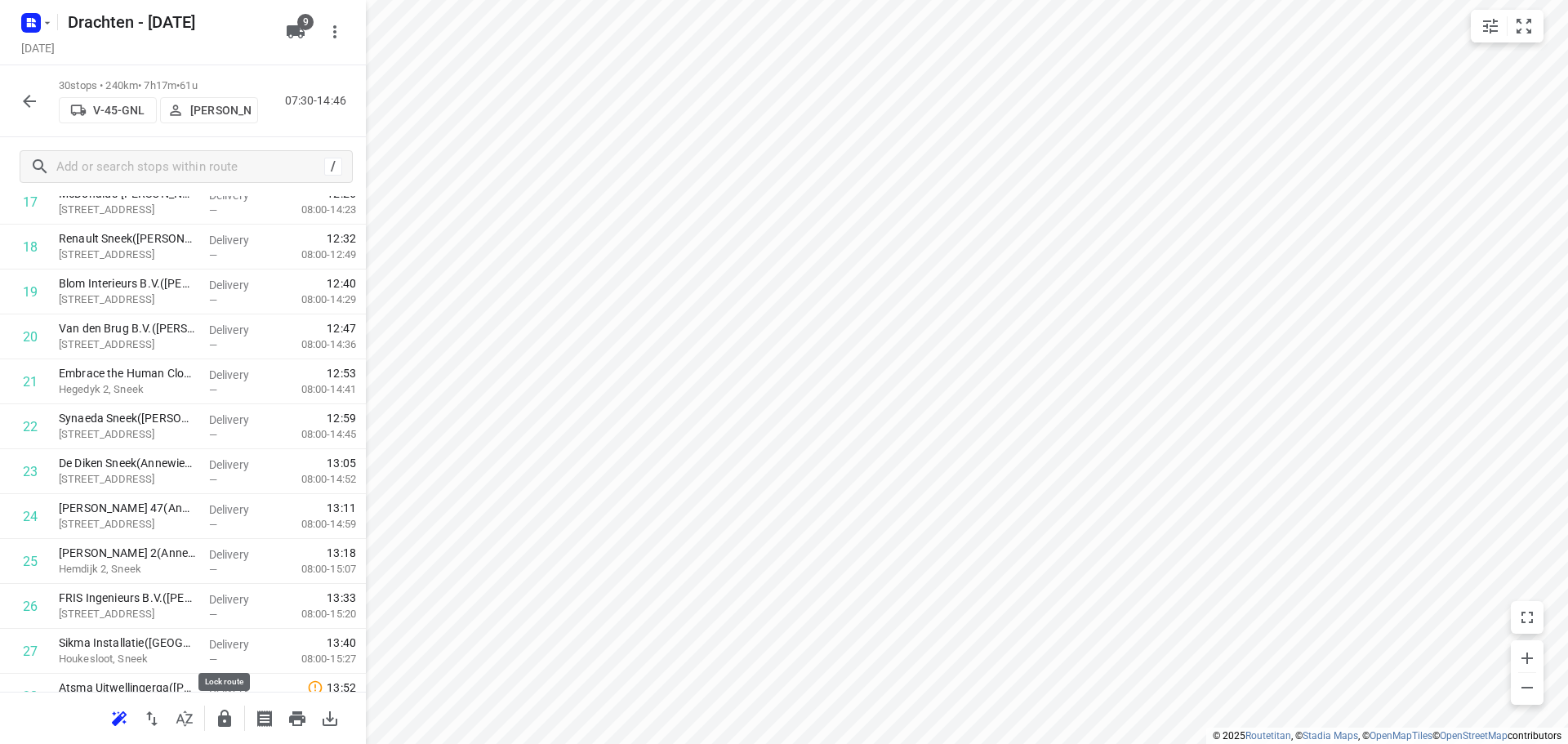
click at [236, 716] on button "button" at bounding box center [224, 718] width 33 height 33
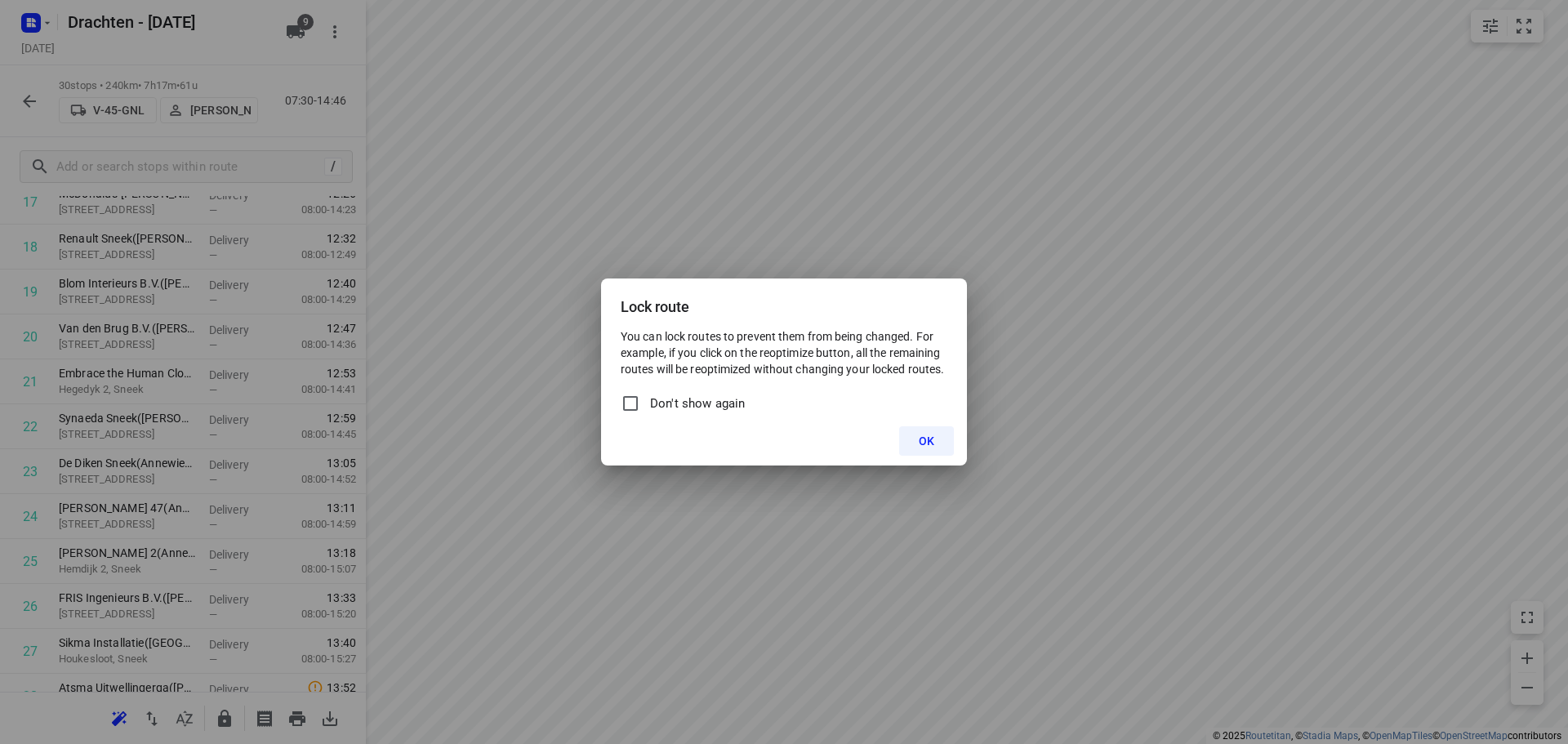
click at [940, 443] on button "OK" at bounding box center [926, 441] width 54 height 29
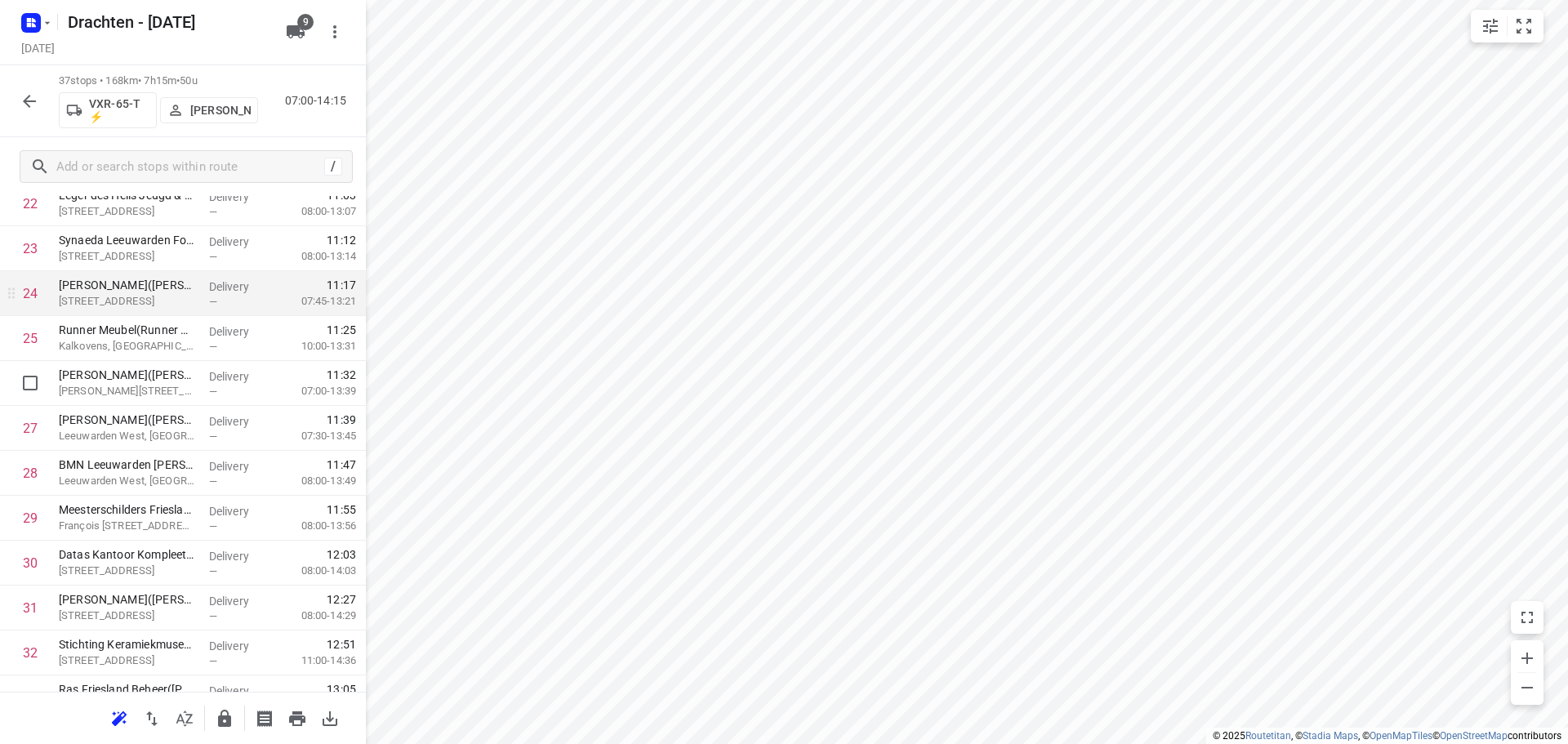
scroll to position [1144, 0]
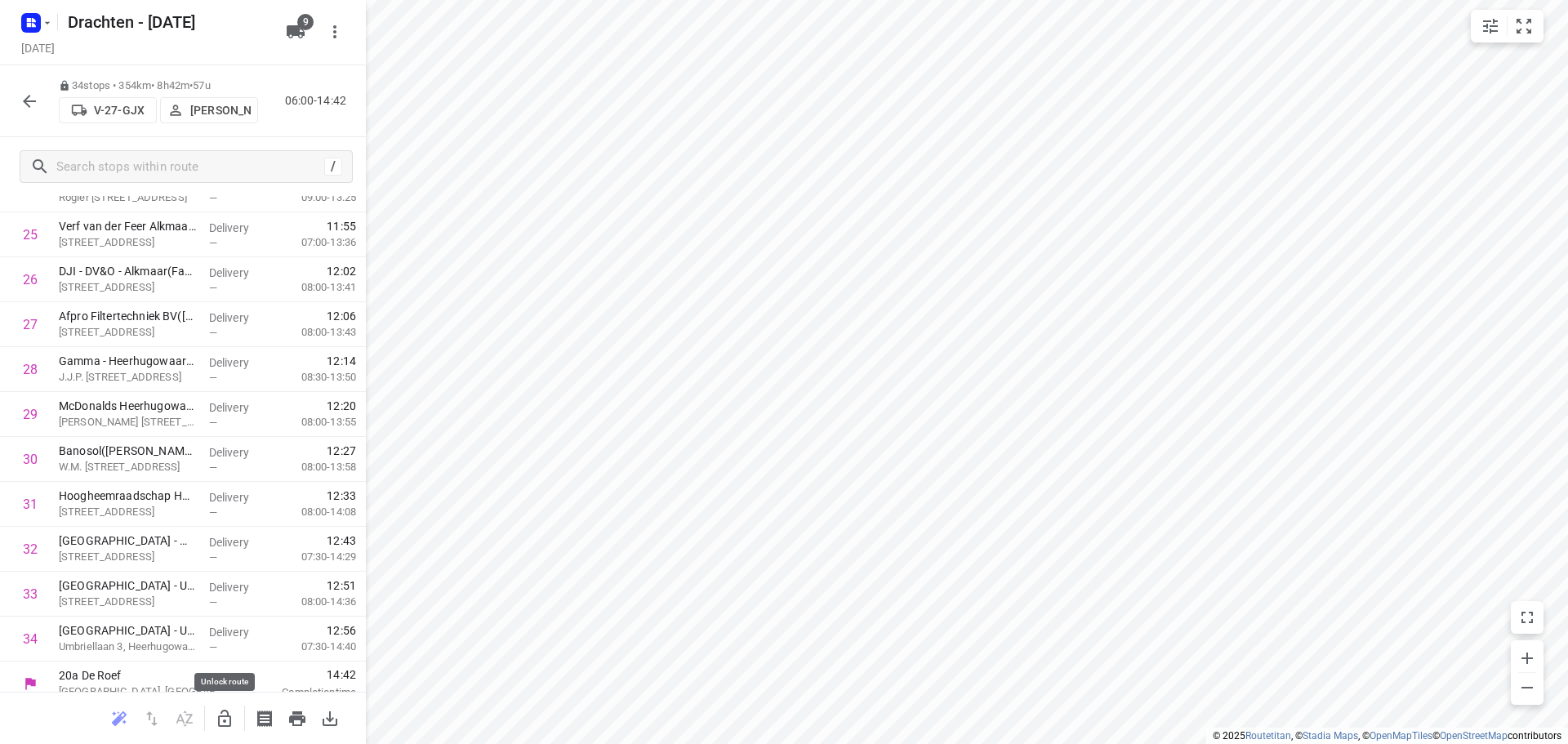
click at [222, 716] on icon "button" at bounding box center [225, 718] width 13 height 18
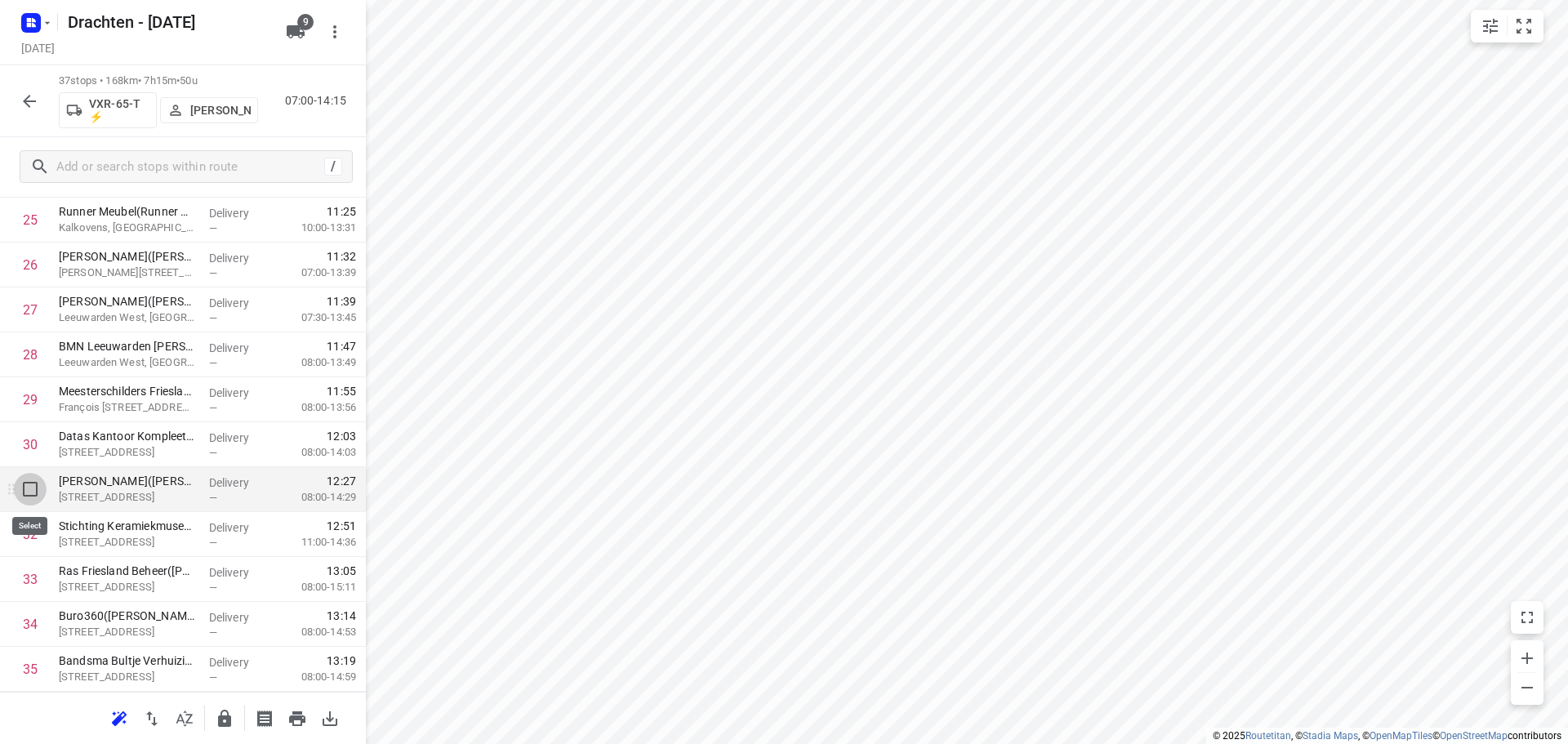
click at [30, 494] on input "checkbox" at bounding box center [30, 489] width 33 height 33
checkbox input "true"
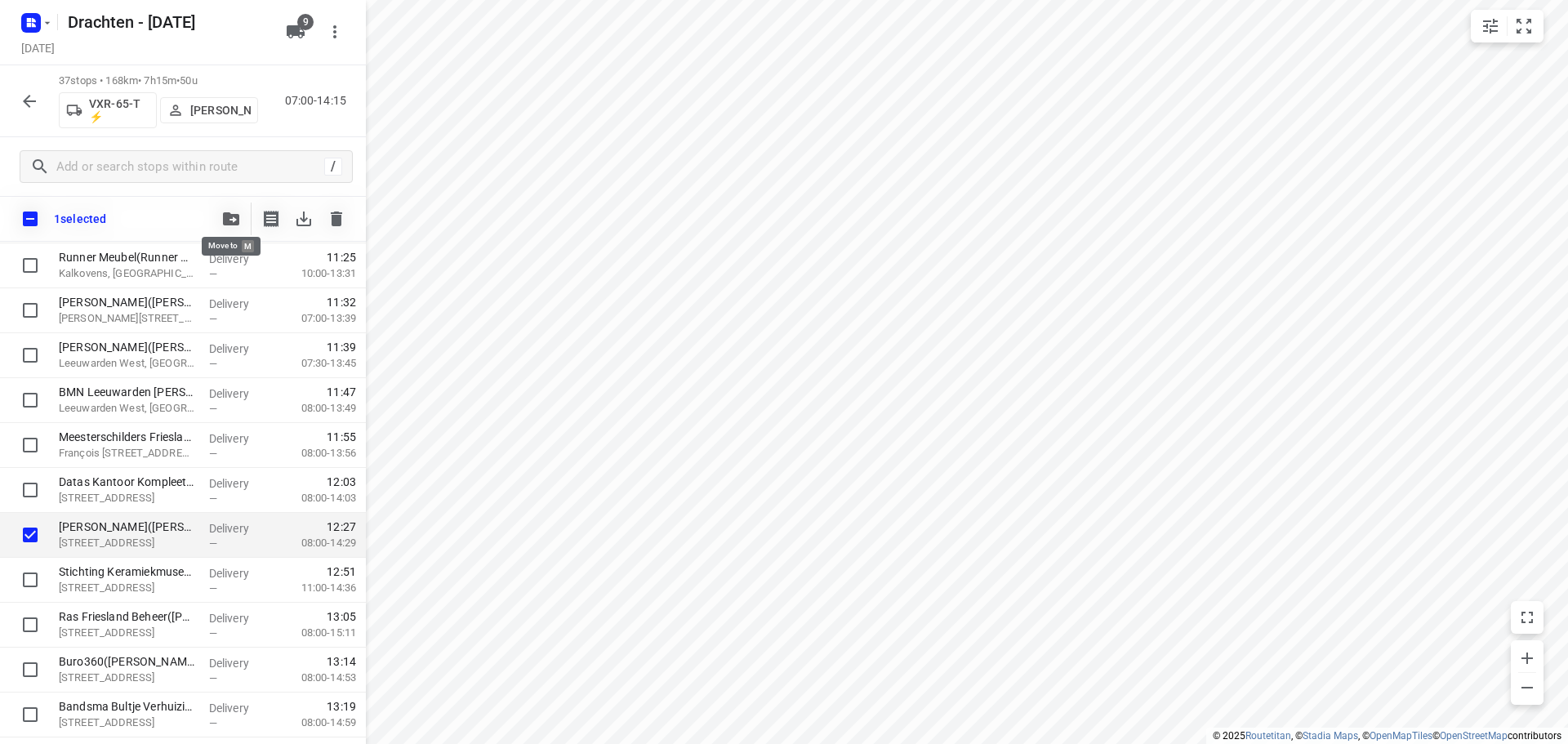
click at [232, 215] on icon "button" at bounding box center [232, 219] width 17 height 13
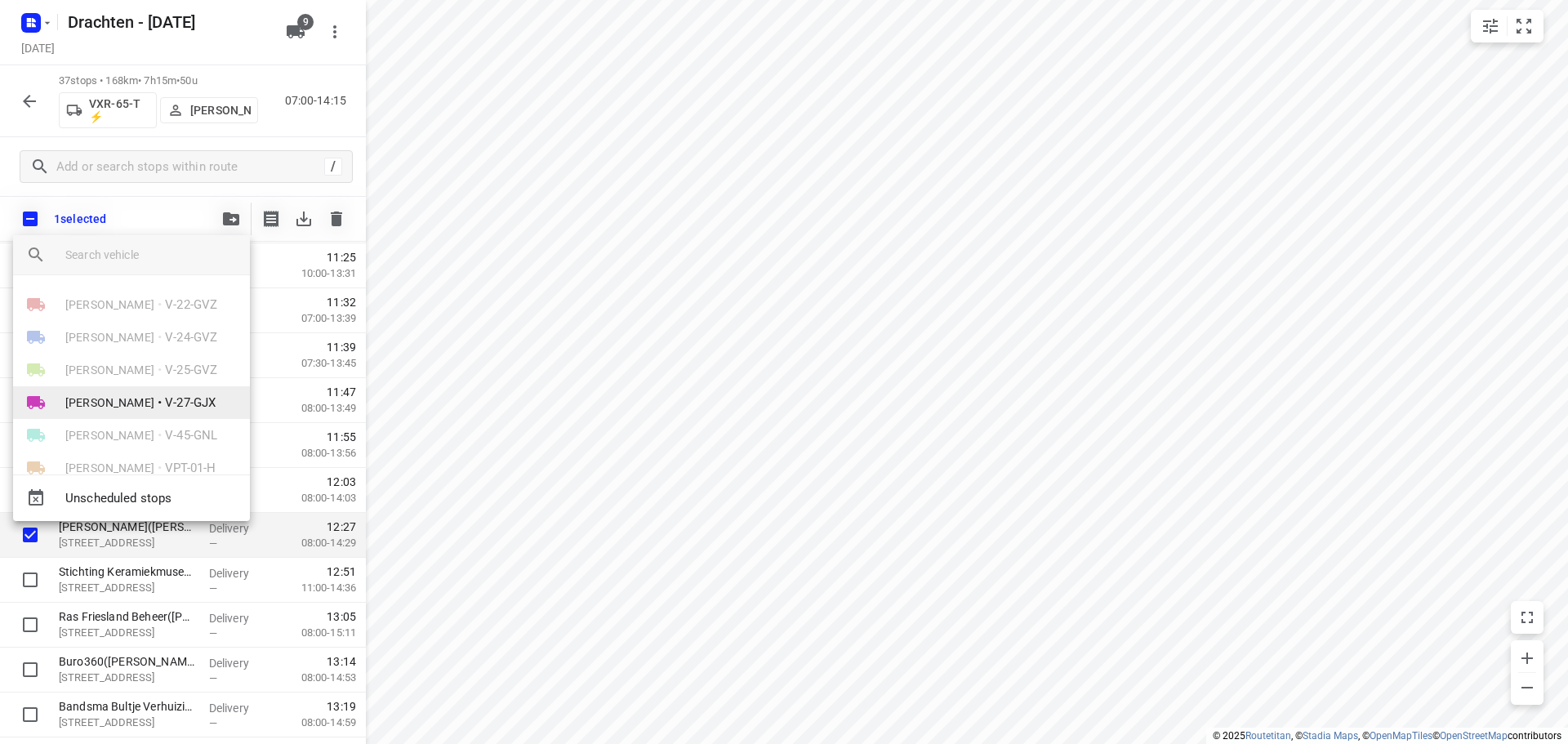
click at [165, 405] on span "V-27-GJX" at bounding box center [190, 403] width 51 height 18
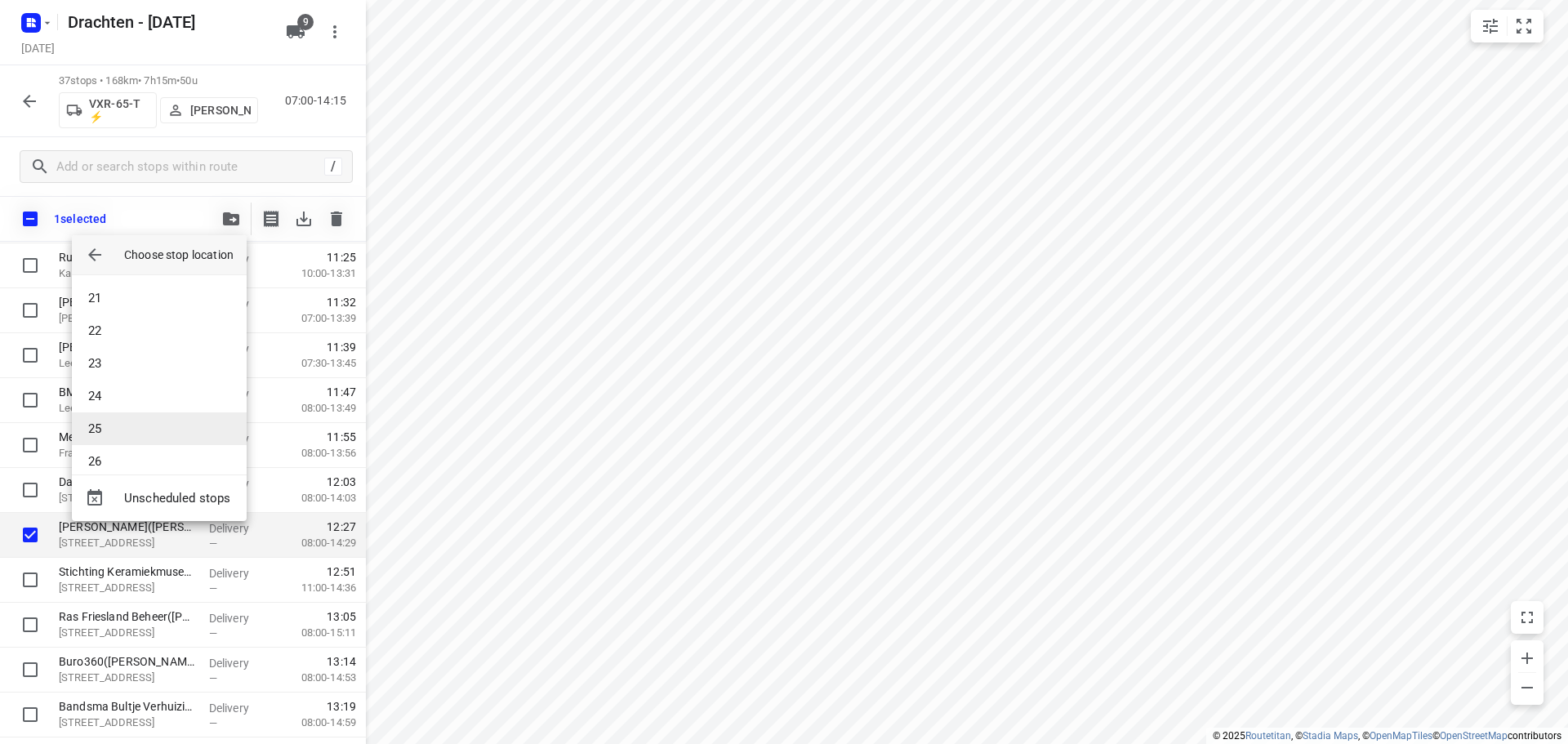
scroll to position [931, 0]
click at [151, 433] on li "34" at bounding box center [159, 445] width 175 height 33
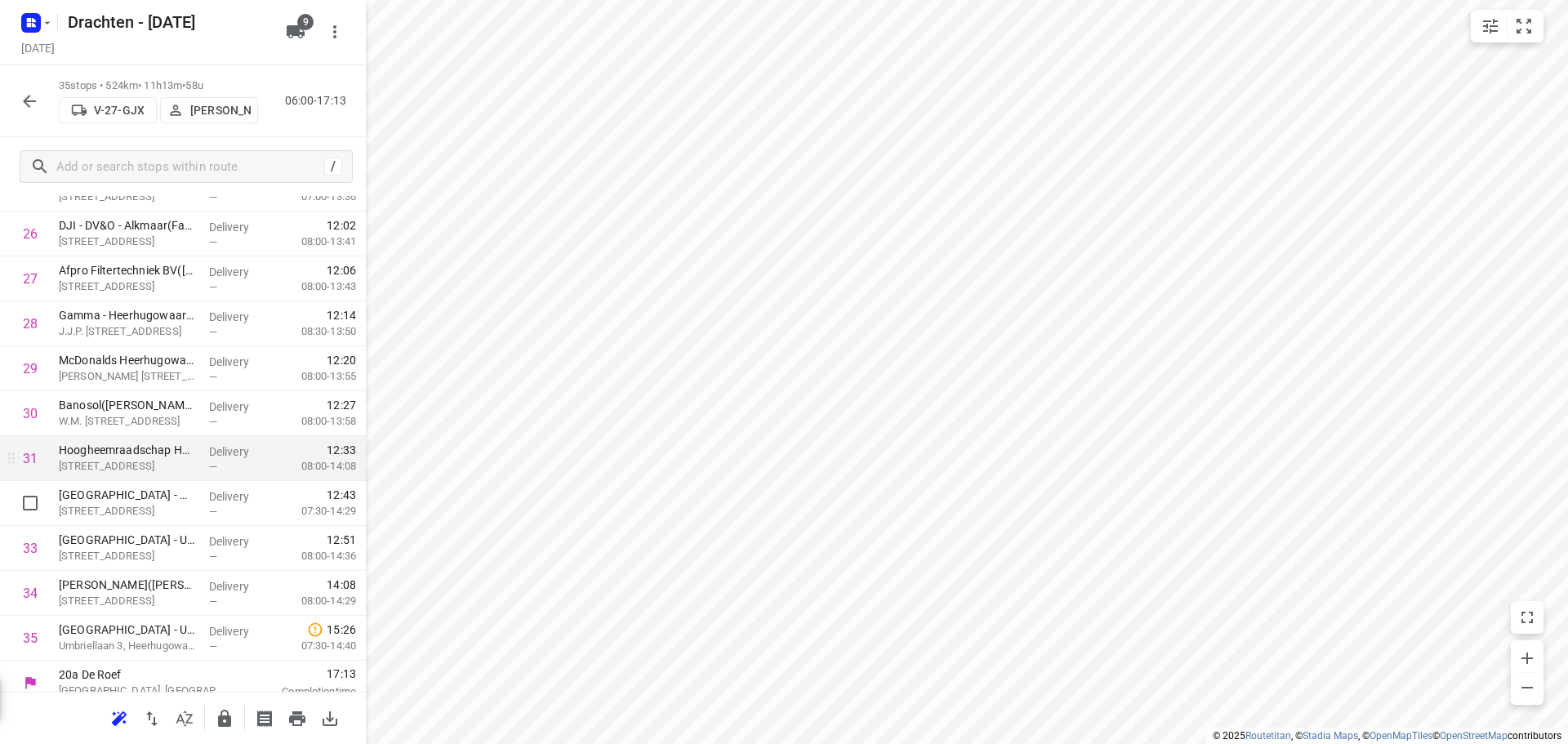
scroll to position [1203, 0]
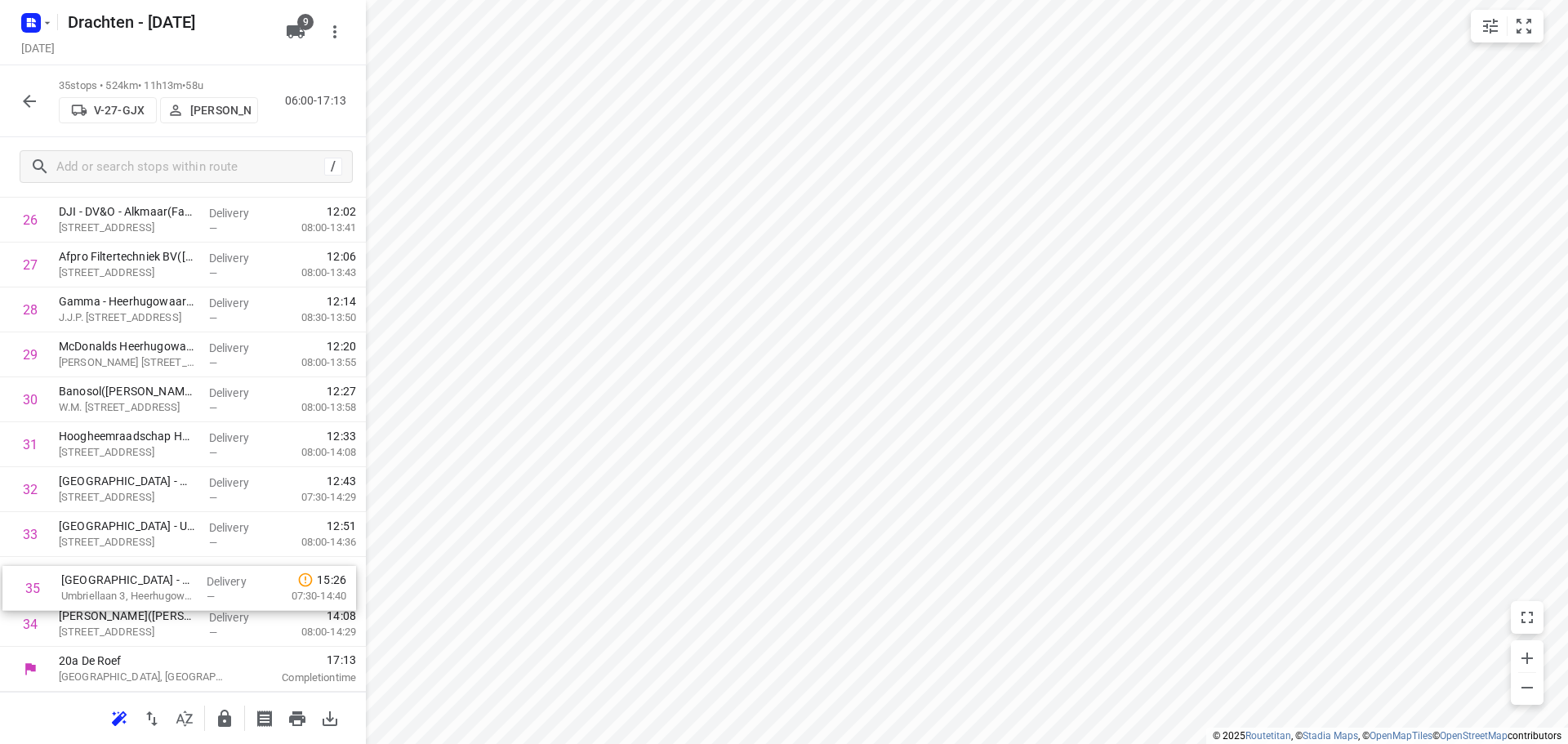
drag, startPoint x: 162, startPoint y: 626, endPoint x: 167, endPoint y: 579, distance: 47.3
click at [223, 723] on icon "button" at bounding box center [225, 718] width 13 height 18
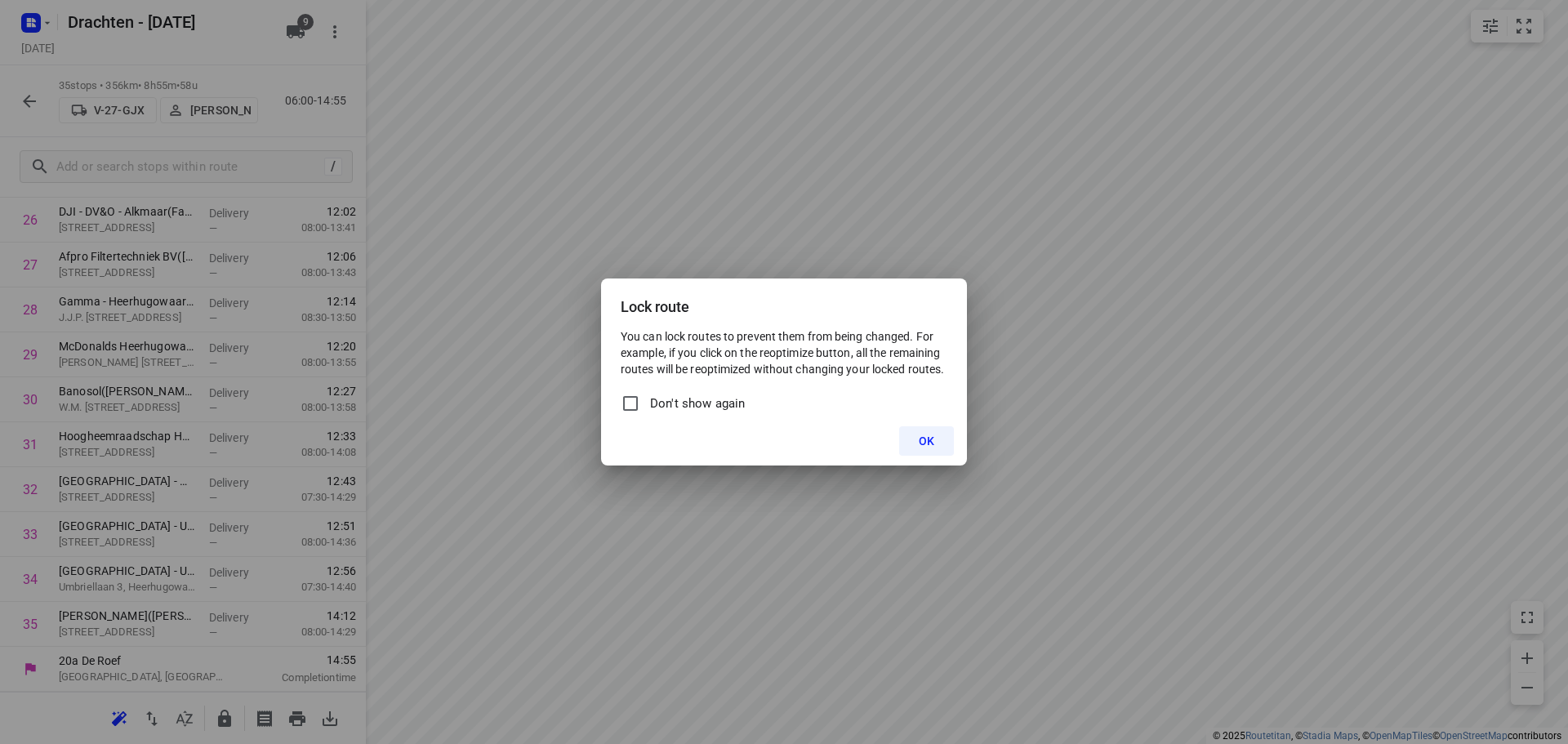
click at [911, 430] on button "OK" at bounding box center [926, 441] width 54 height 29
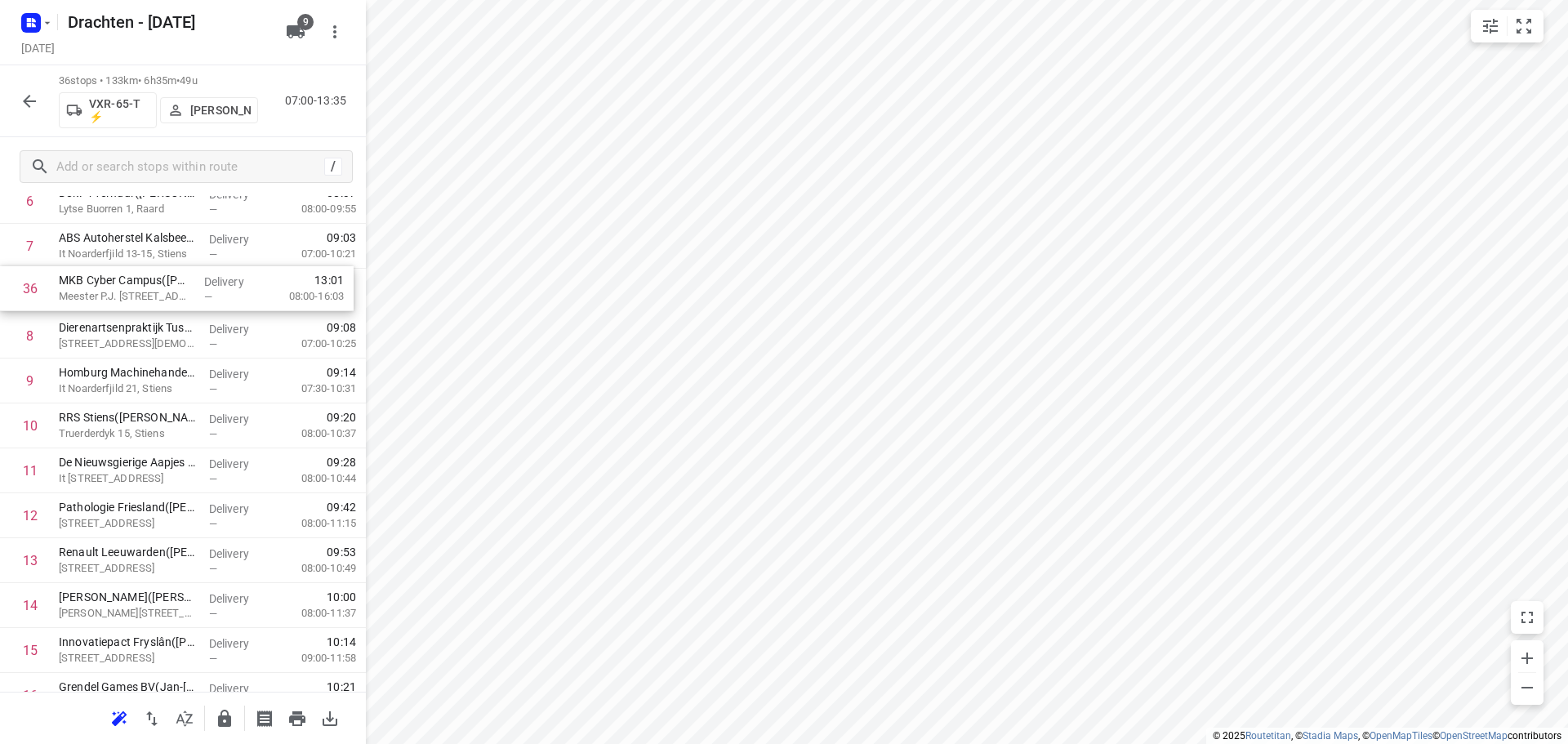
scroll to position [306, 0]
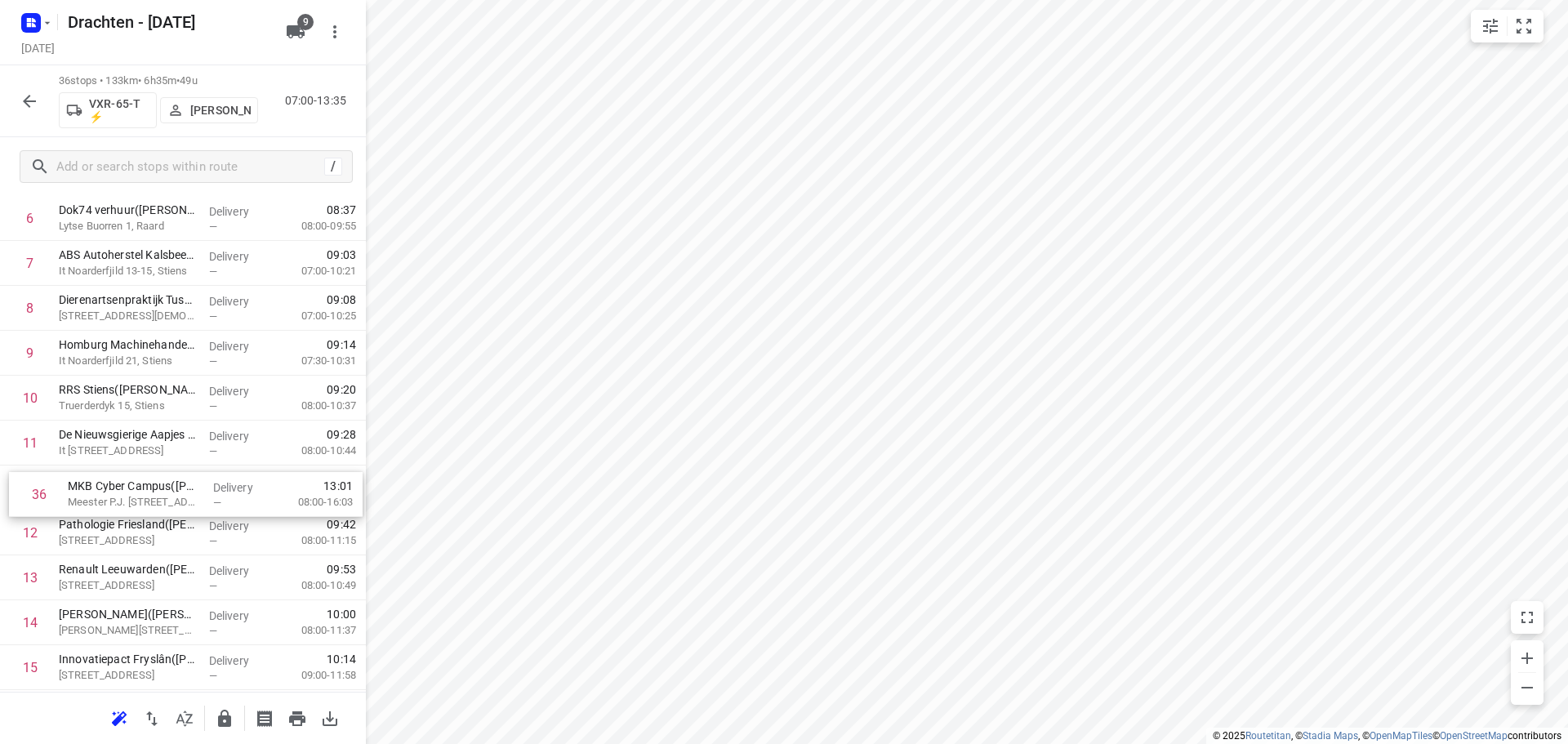
drag, startPoint x: 103, startPoint y: 678, endPoint x: 115, endPoint y: 498, distance: 180.4
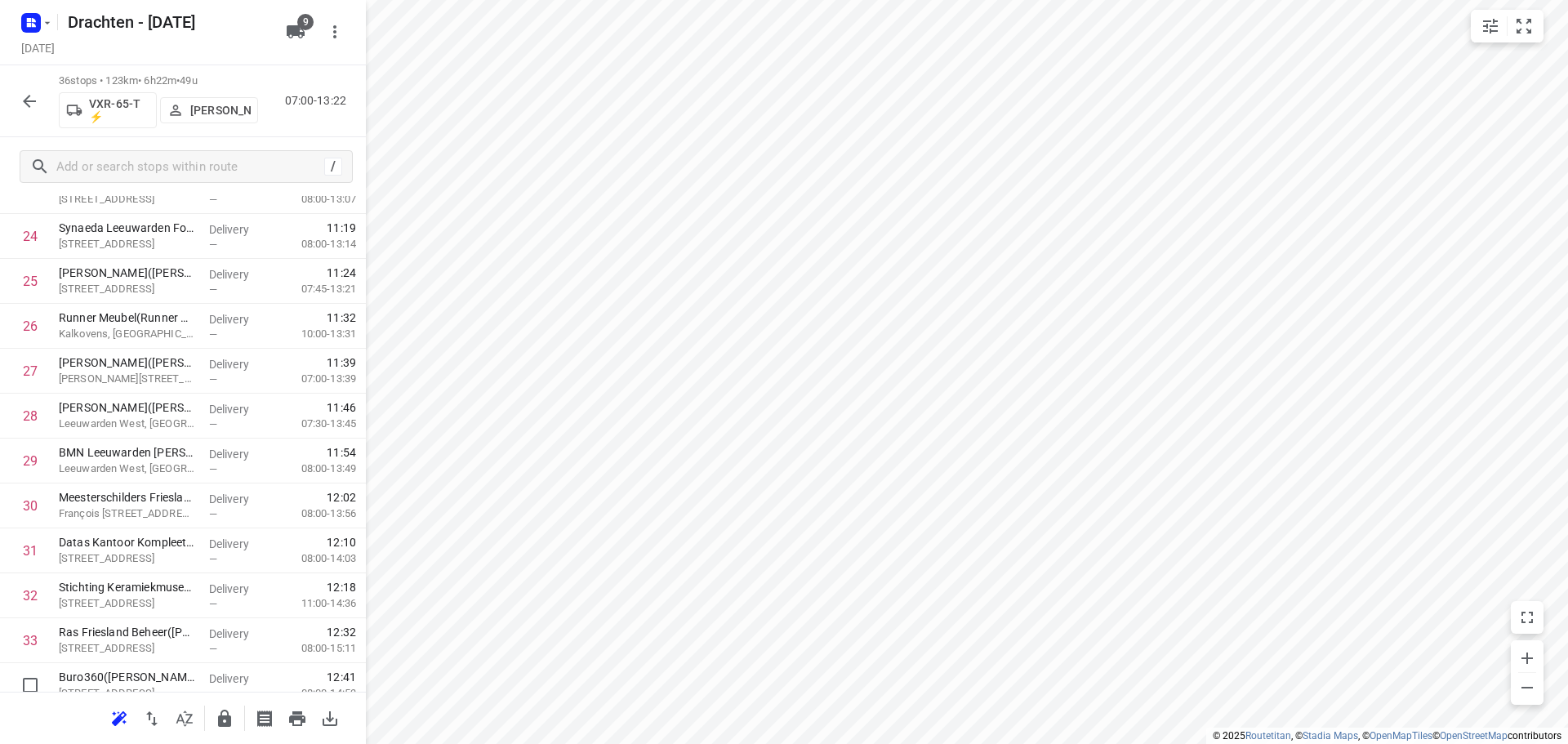
scroll to position [1248, 0]
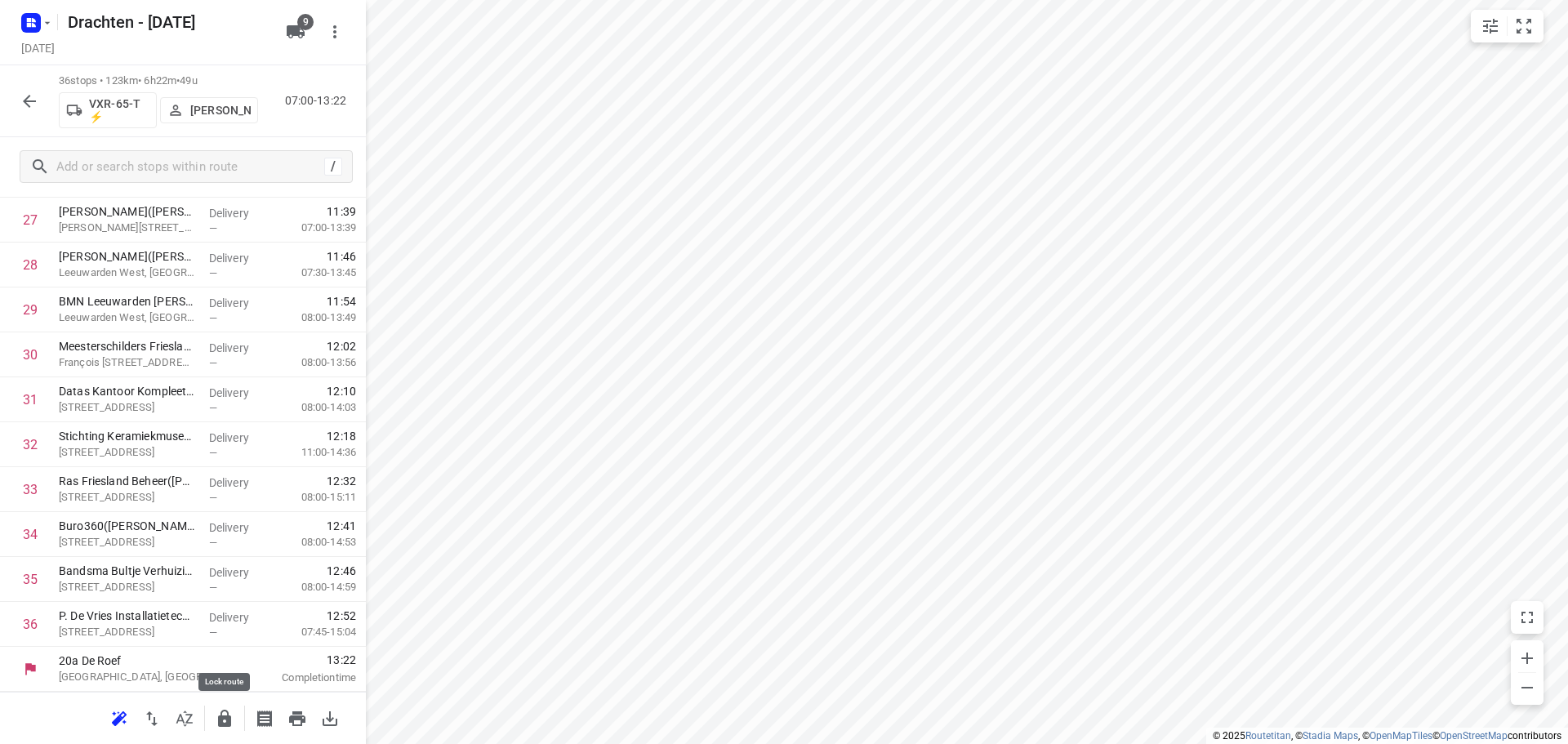
click at [223, 718] on icon "button" at bounding box center [225, 718] width 13 height 18
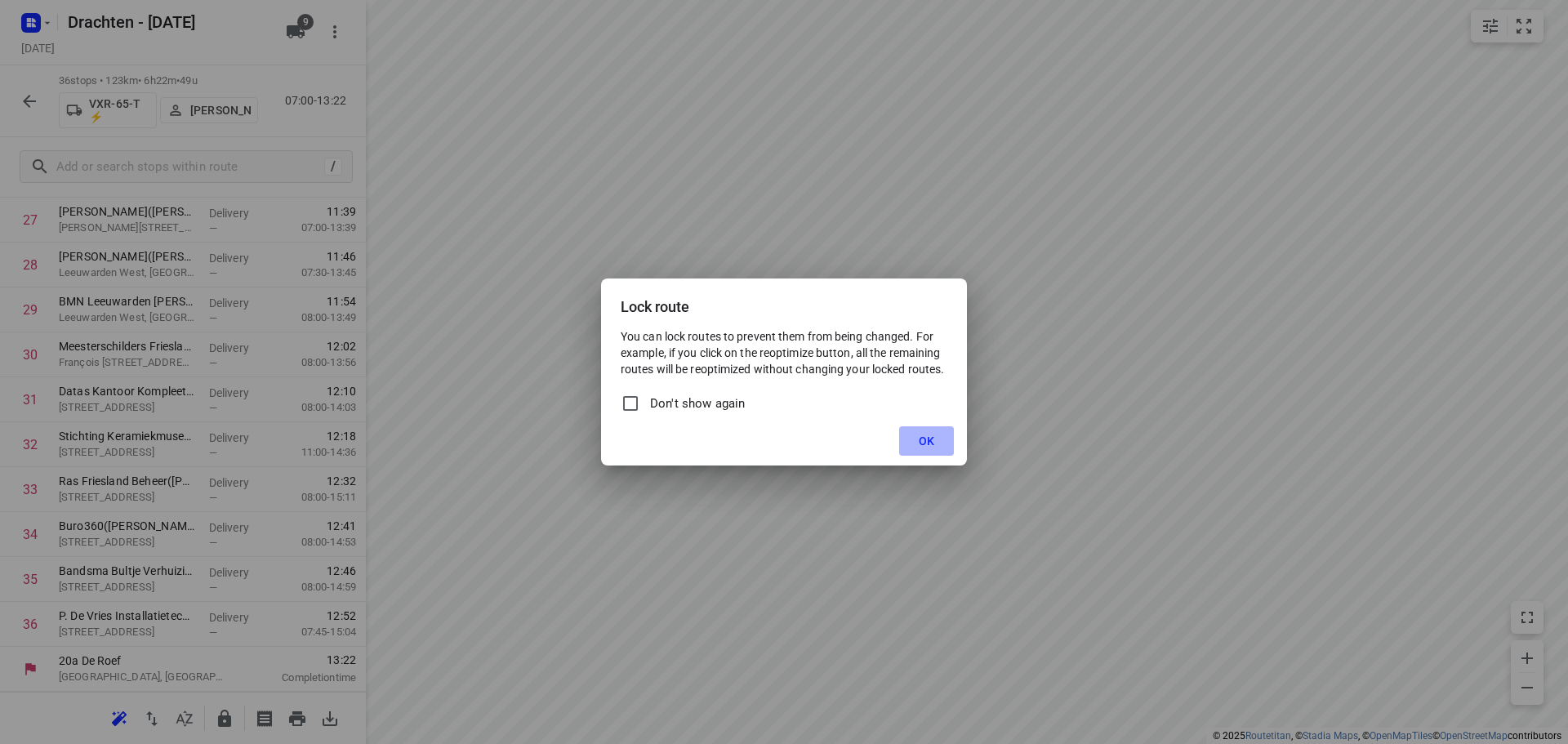
click at [930, 446] on span "OK" at bounding box center [927, 441] width 16 height 13
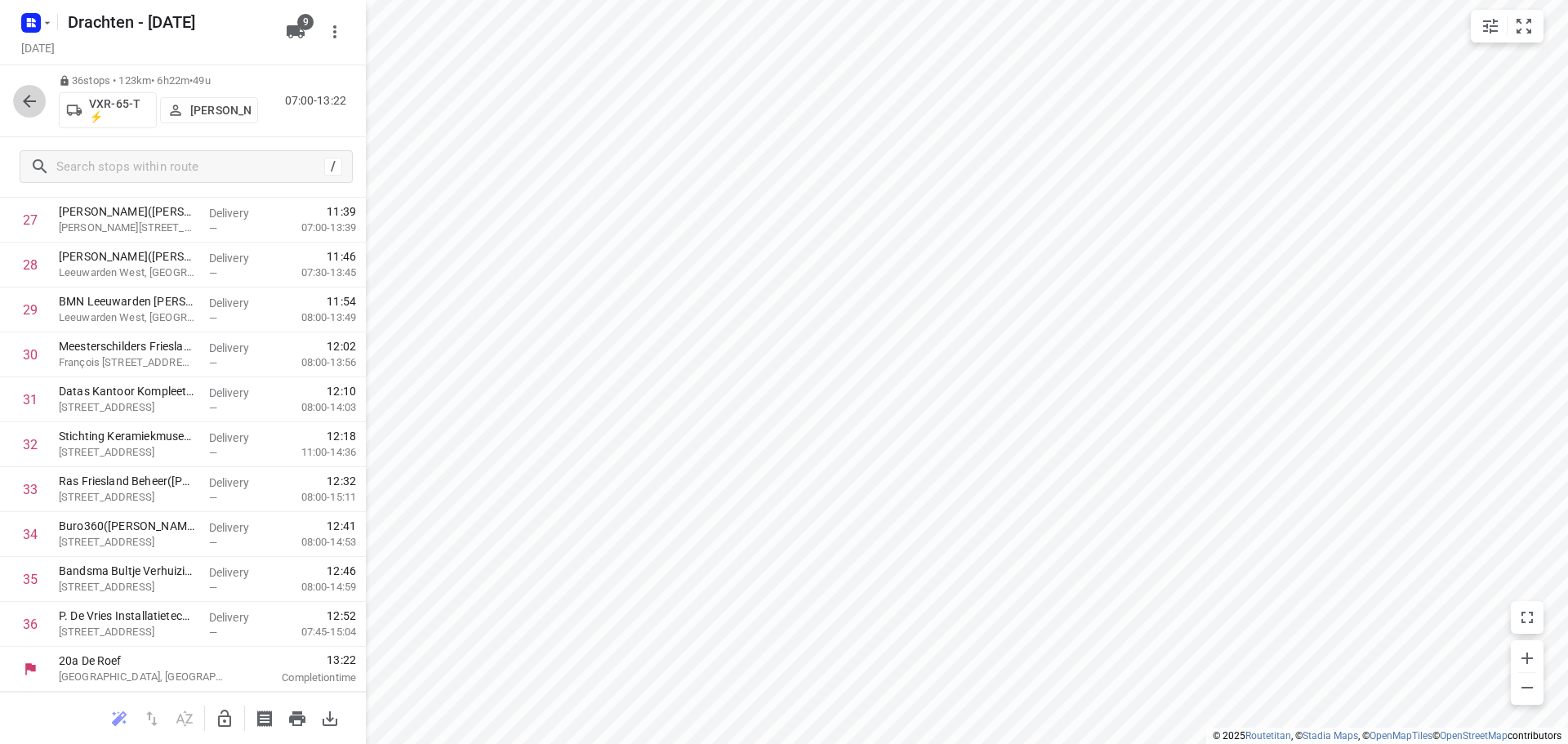
click at [28, 93] on icon "button" at bounding box center [28, 100] width 19 height 19
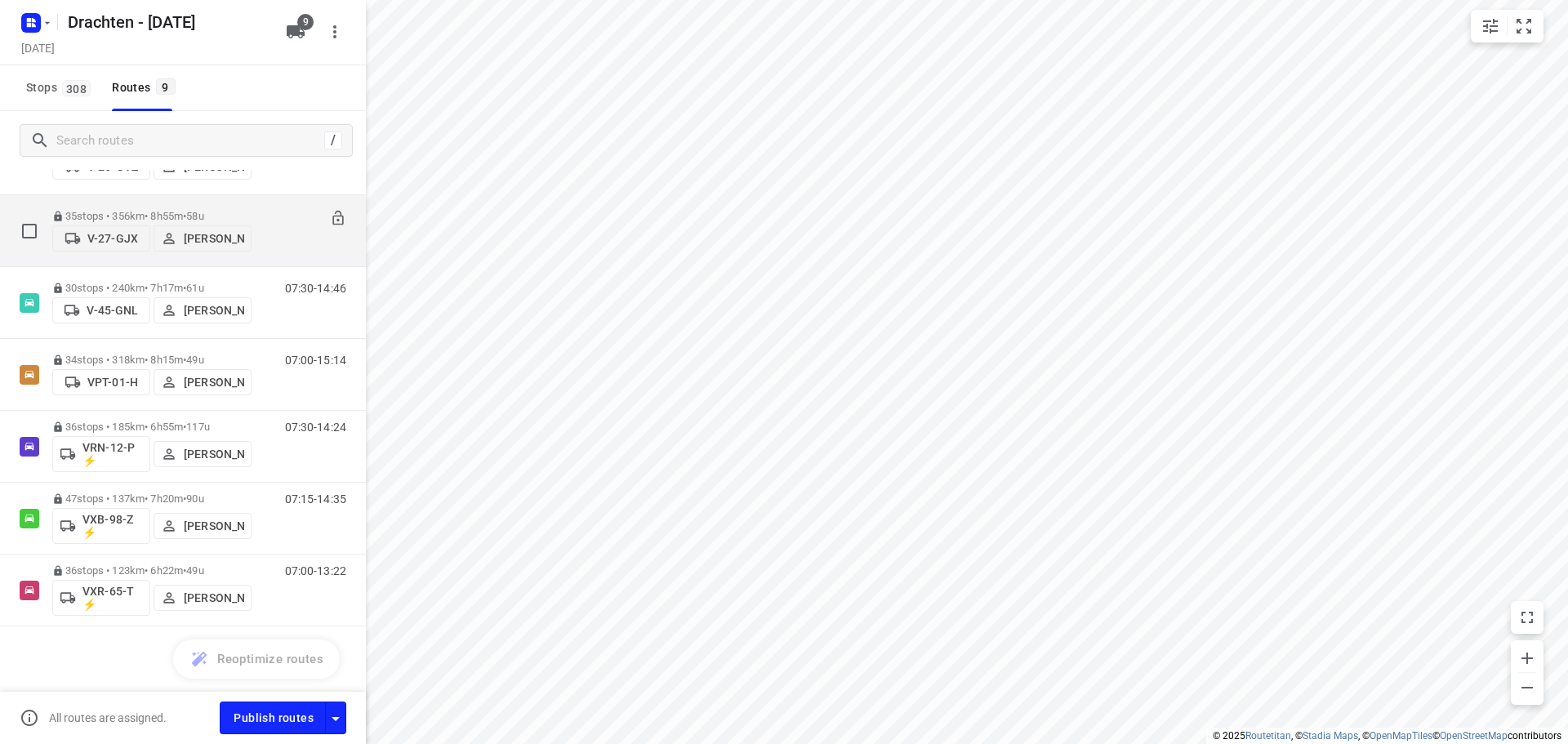
scroll to position [0, 0]
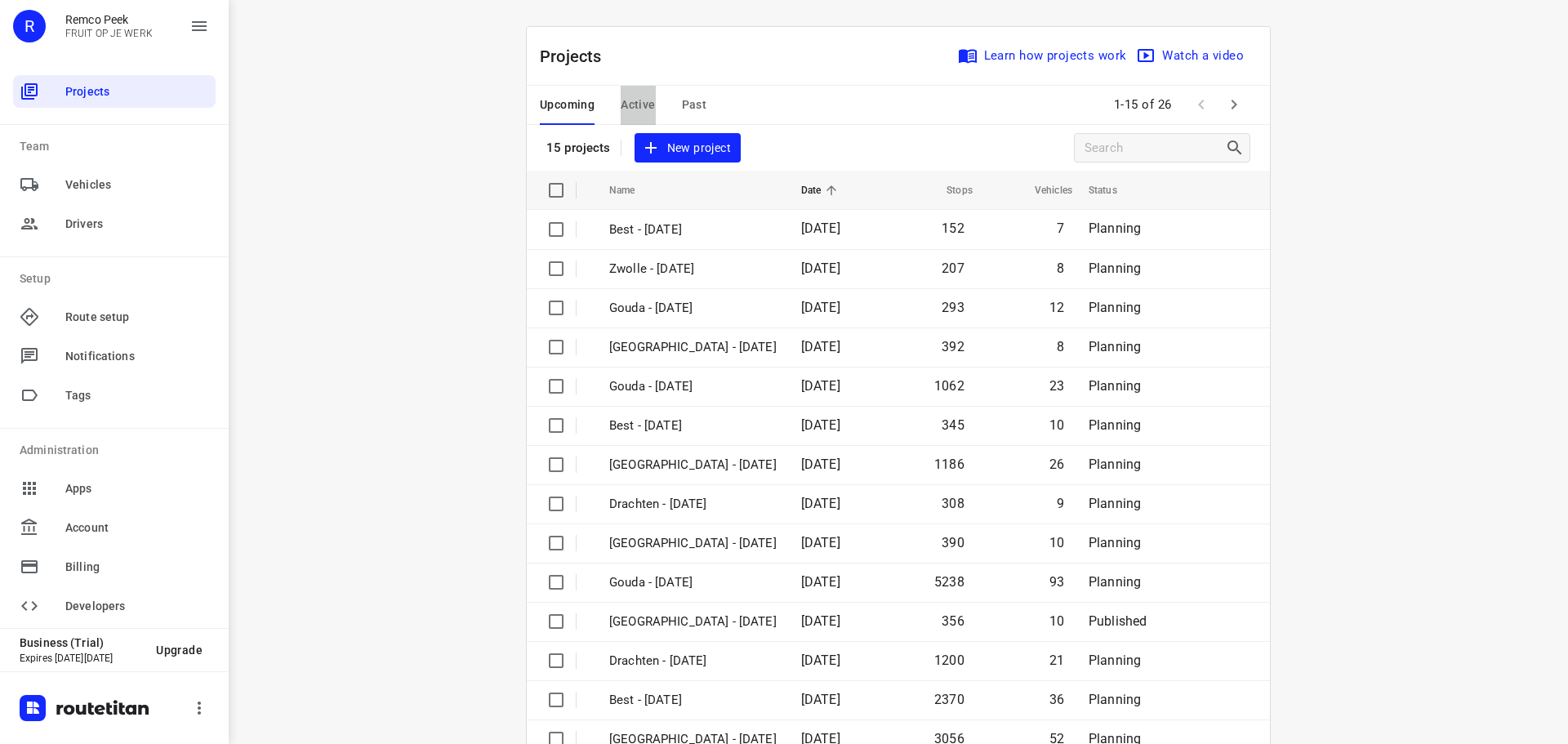
click at [631, 105] on span "Active" at bounding box center [637, 104] width 34 height 20
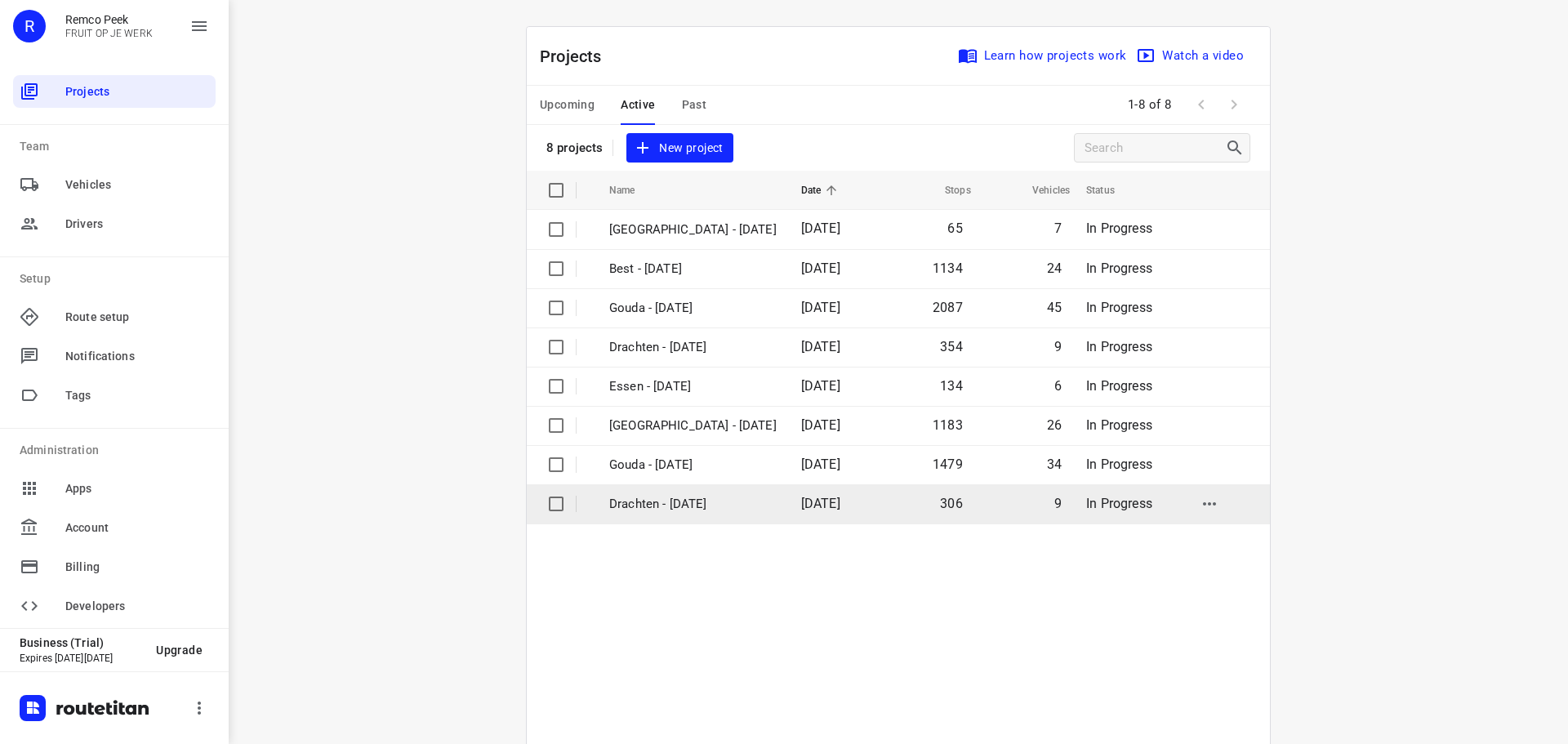
click at [670, 499] on p "Drachten - [DATE]" at bounding box center [693, 504] width 167 height 18
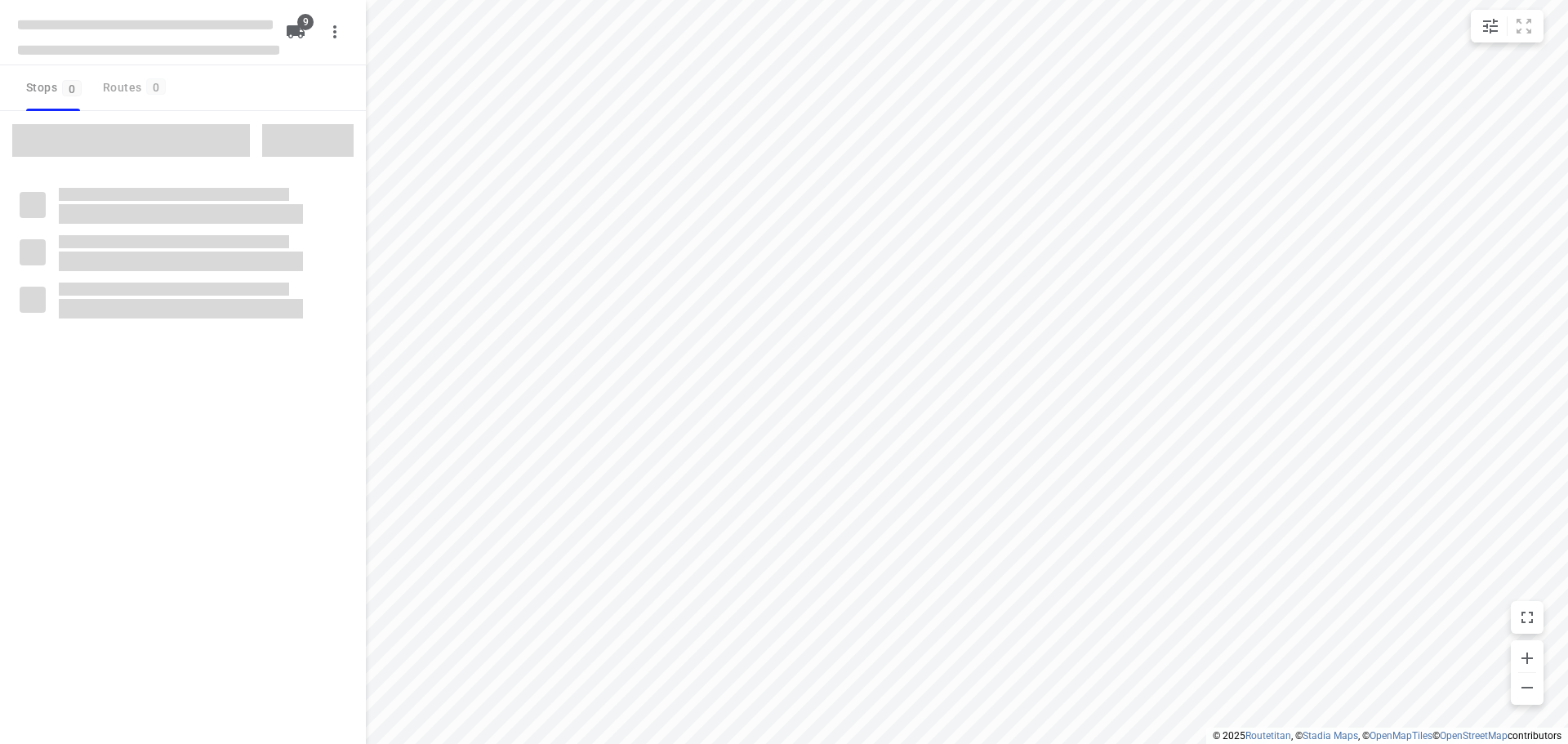
checkbox input "true"
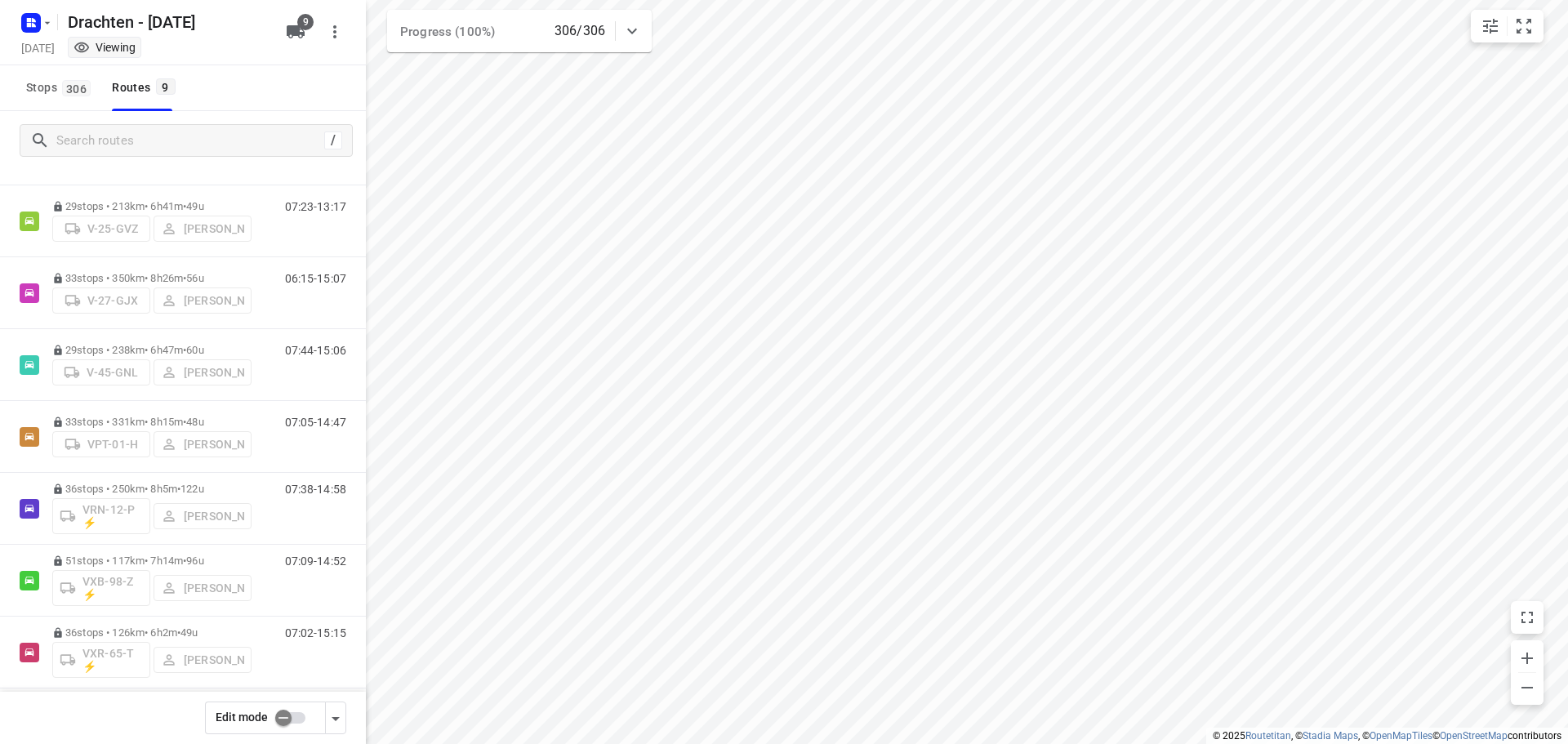
scroll to position [178, 0]
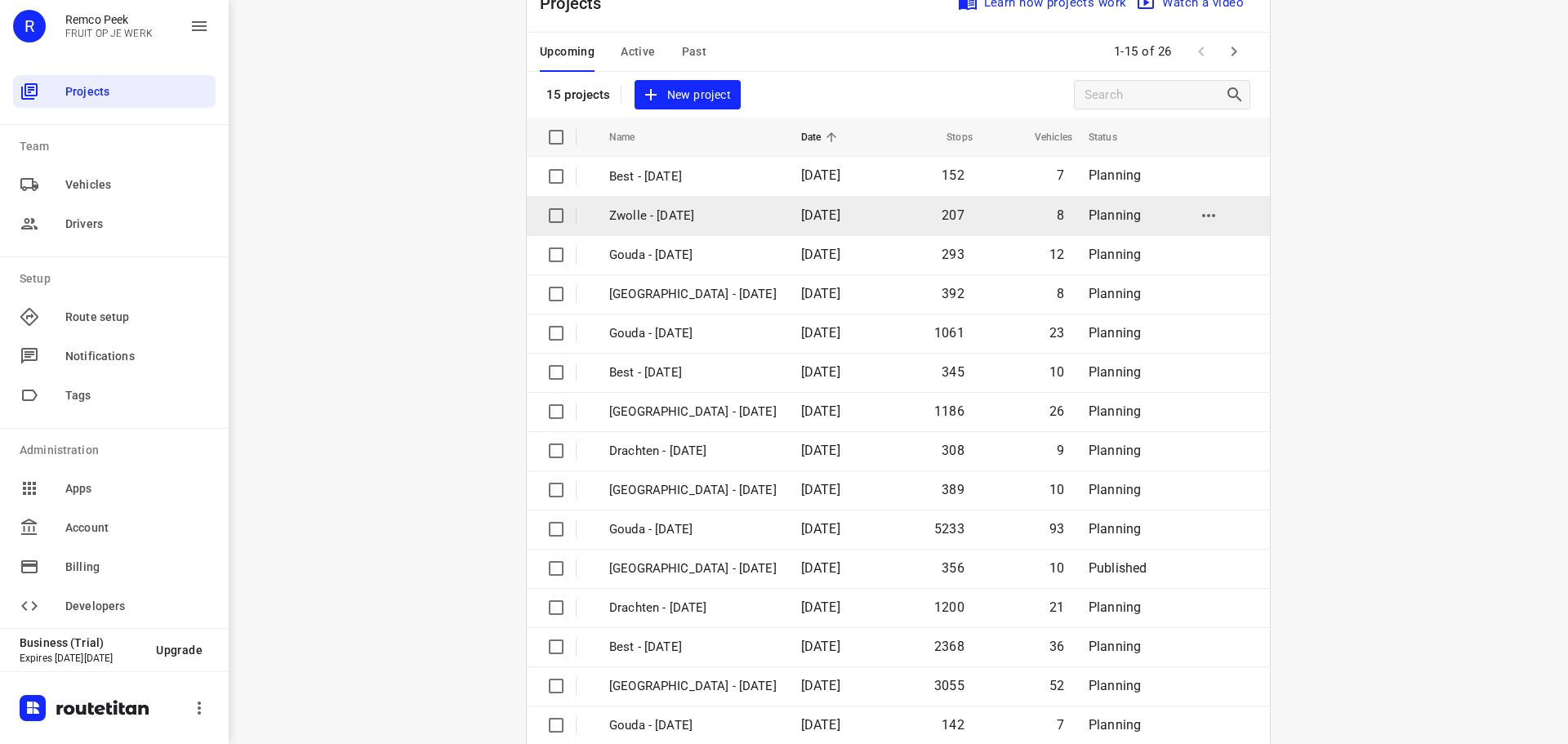
scroll to position [82, 0]
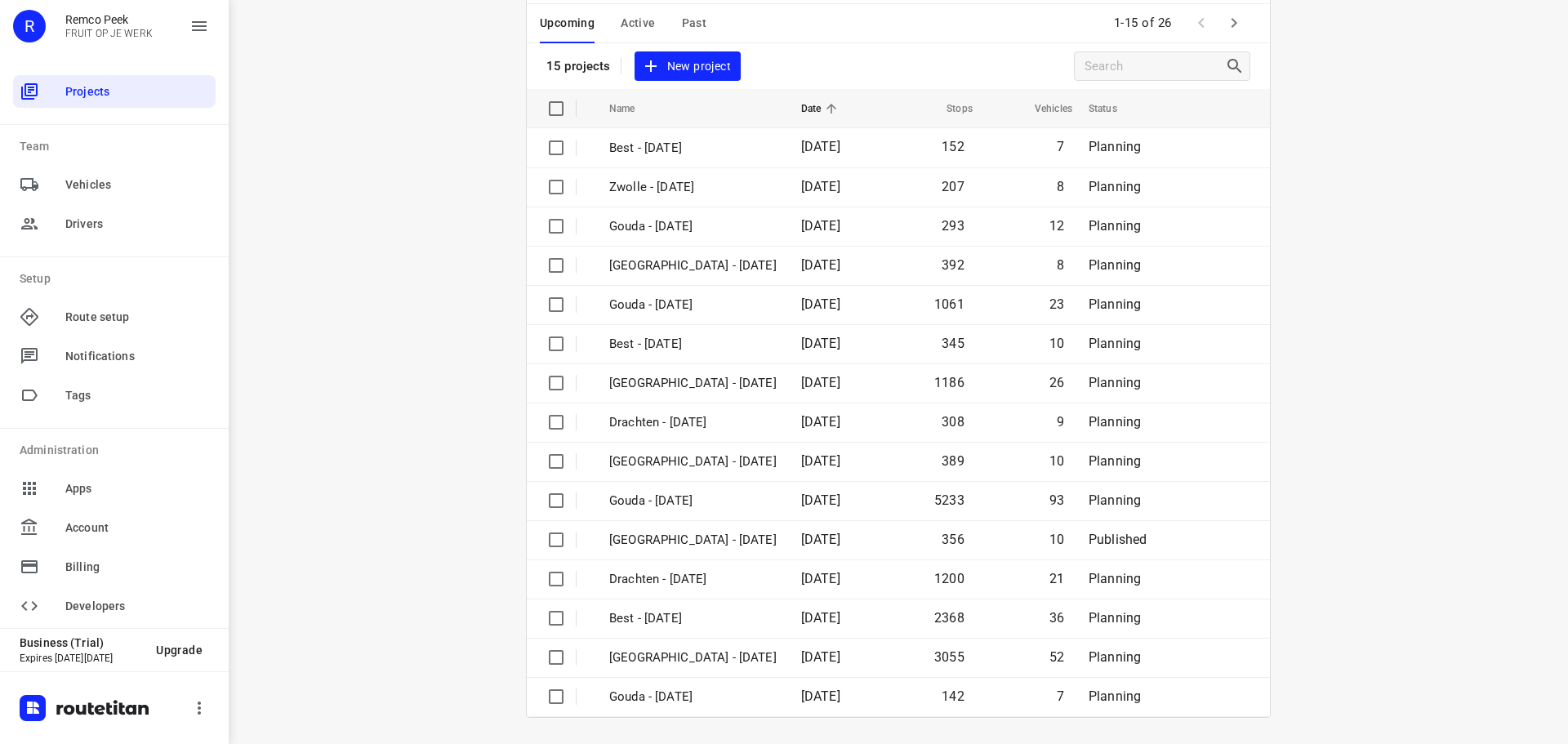
click at [1230, 18] on icon "button" at bounding box center [1233, 23] width 19 height 19
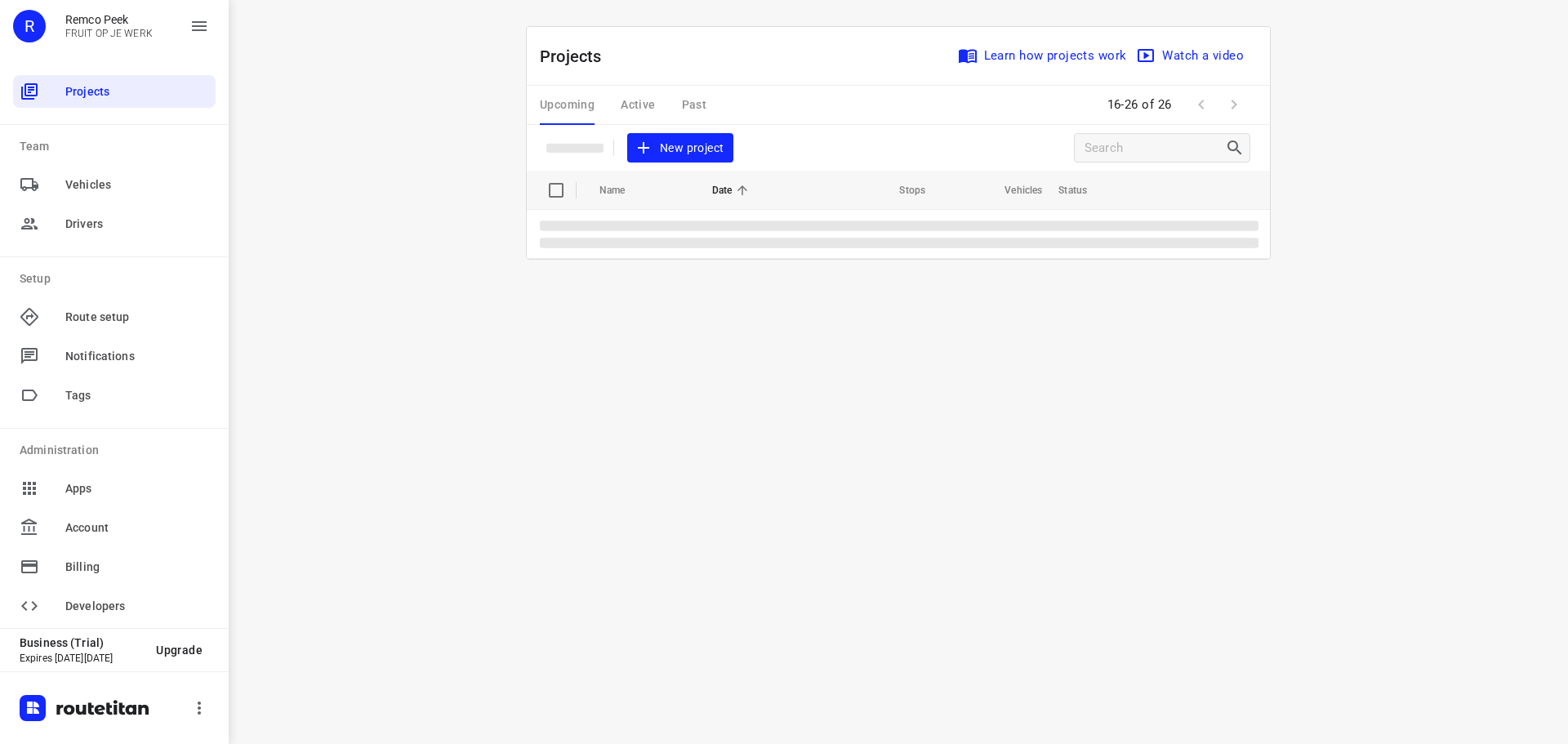
scroll to position [0, 0]
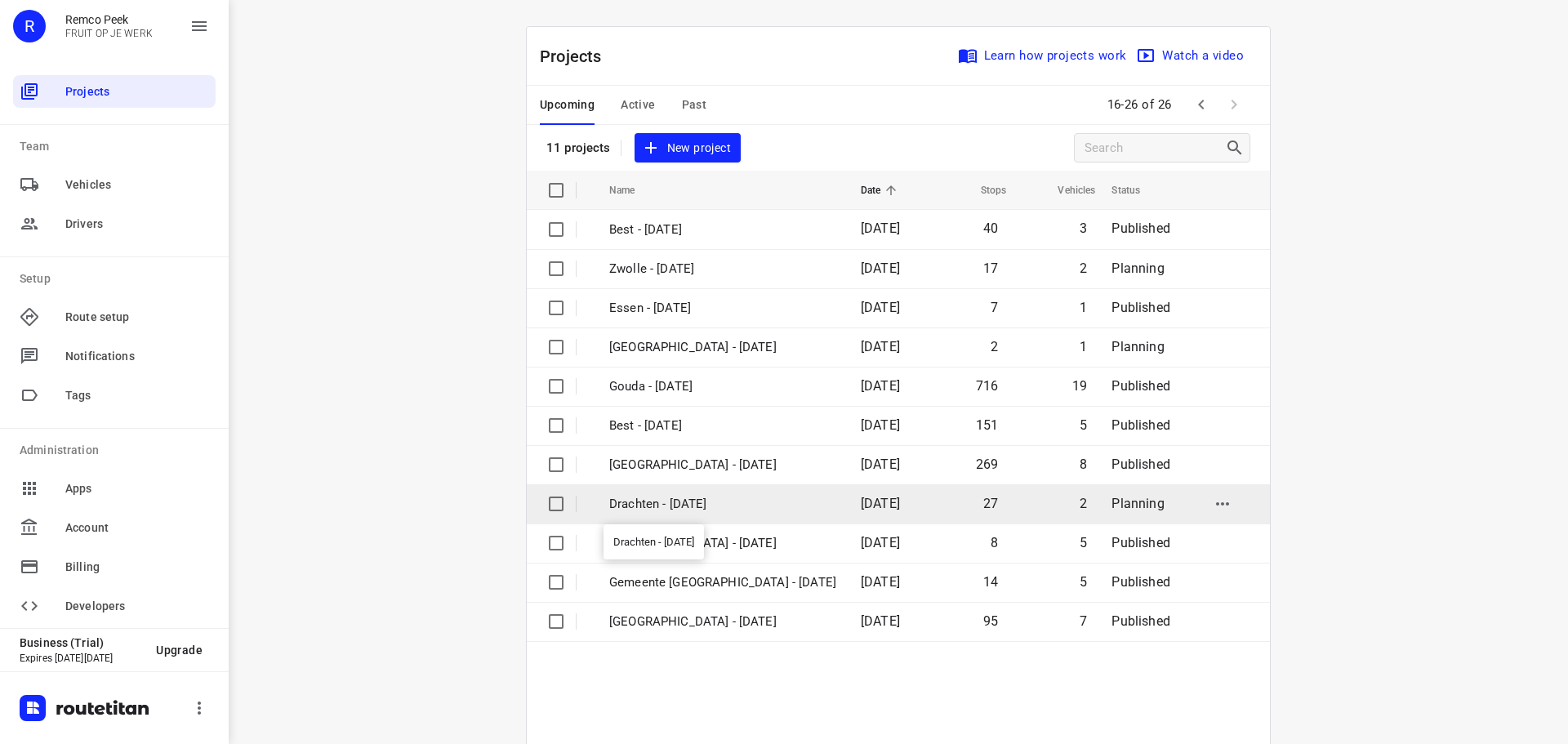
click at [687, 502] on p "Drachten - Thursday" at bounding box center [723, 504] width 227 height 18
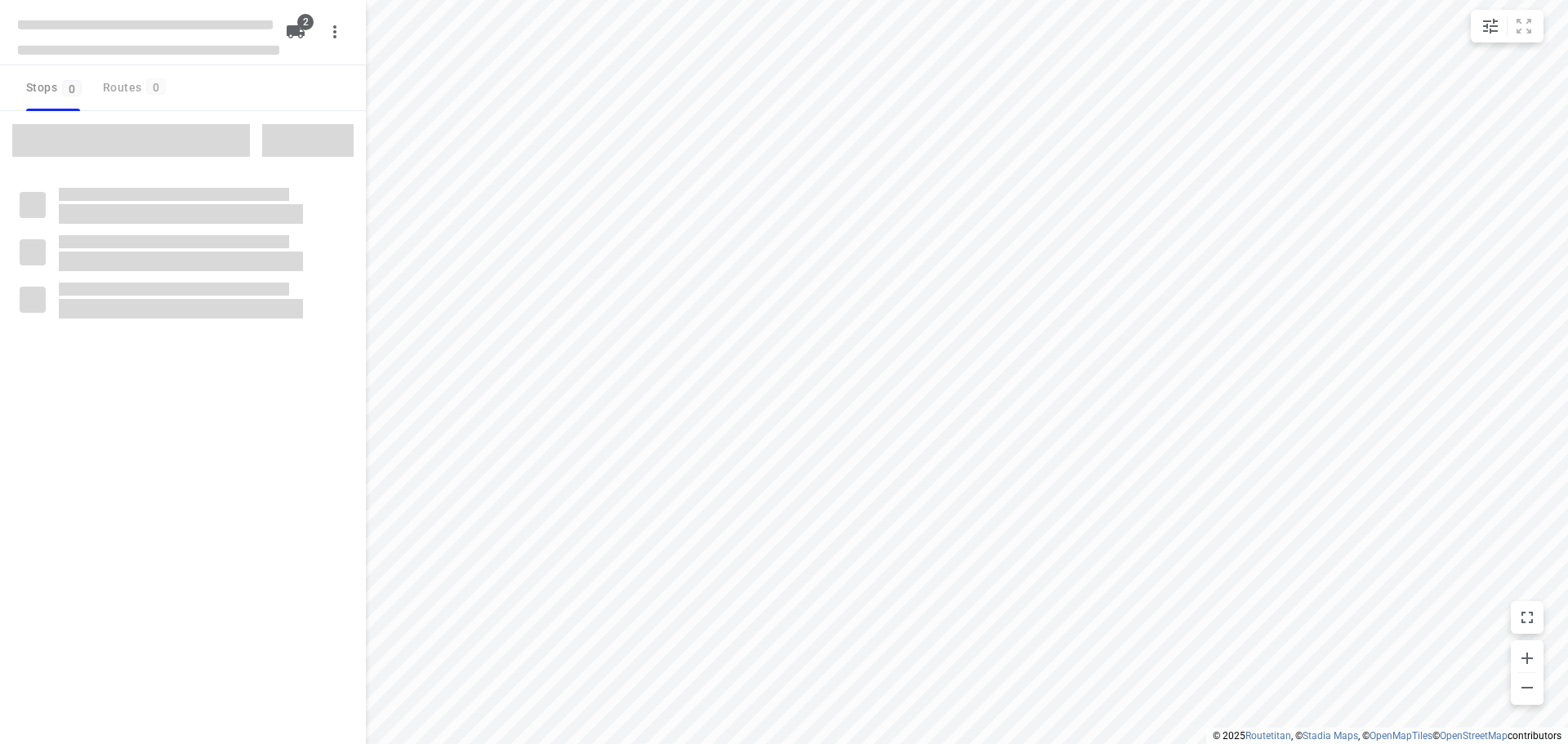
checkbox input "true"
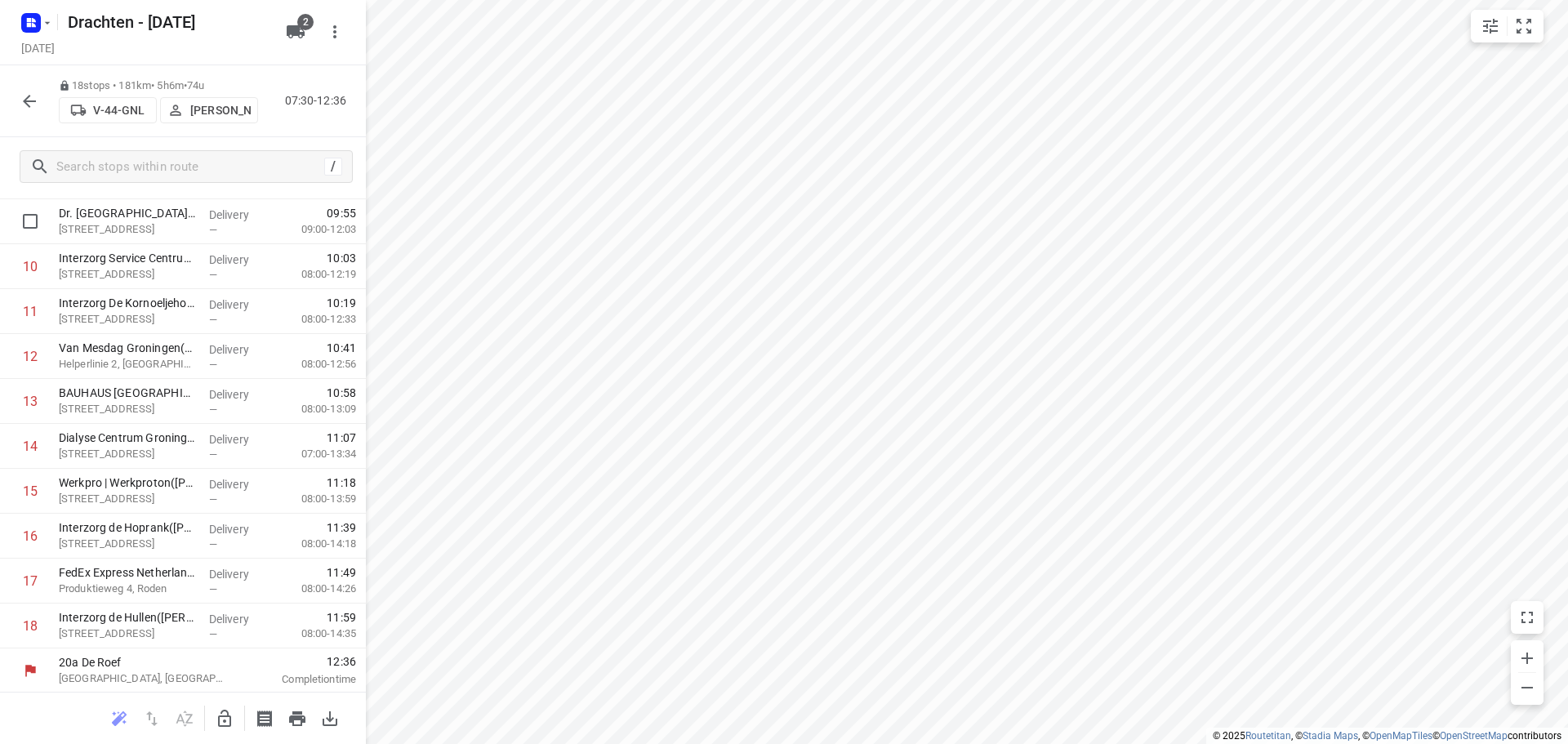
scroll to position [486, 0]
click at [27, 100] on icon "button" at bounding box center [29, 101] width 13 height 13
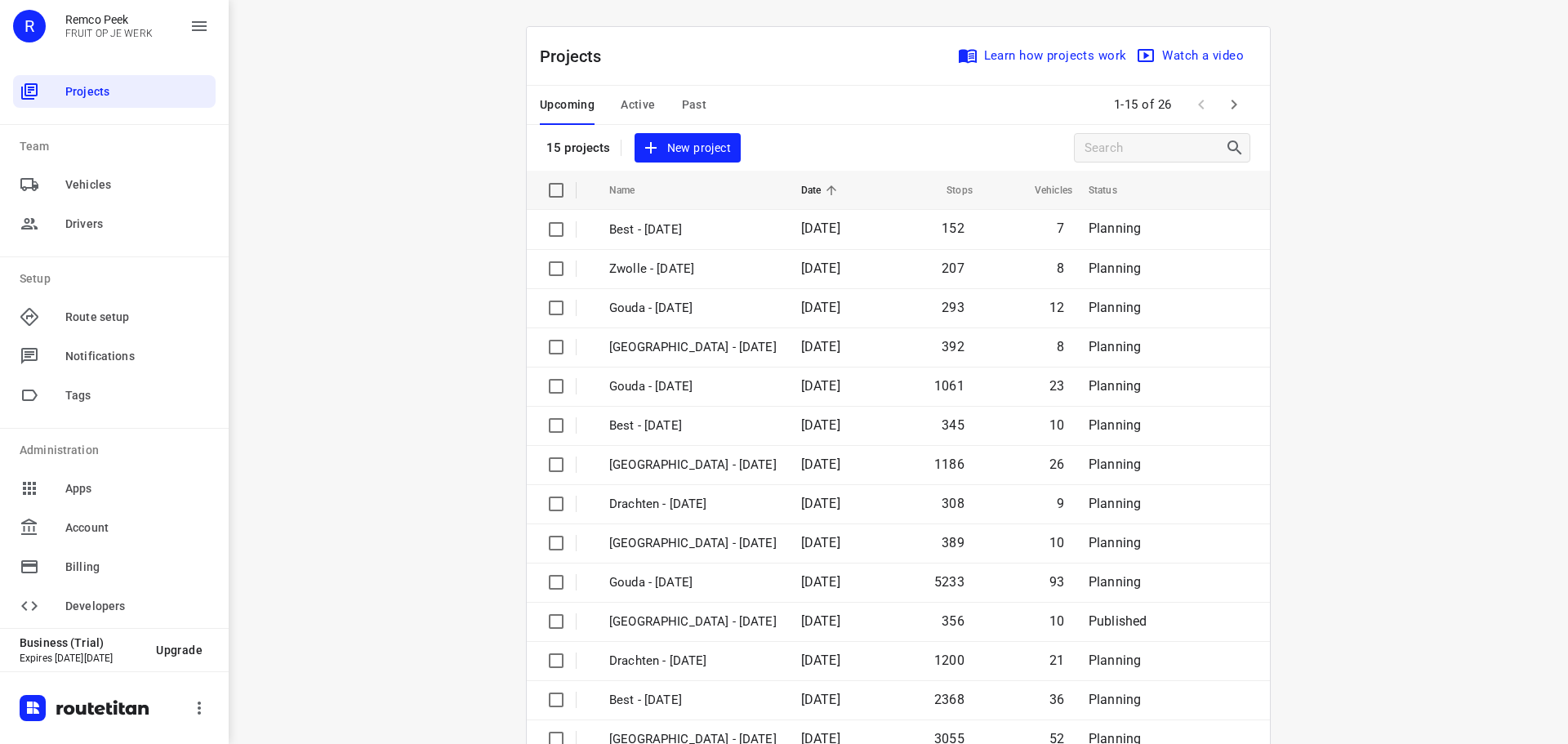
click at [639, 101] on span "Active" at bounding box center [637, 104] width 34 height 20
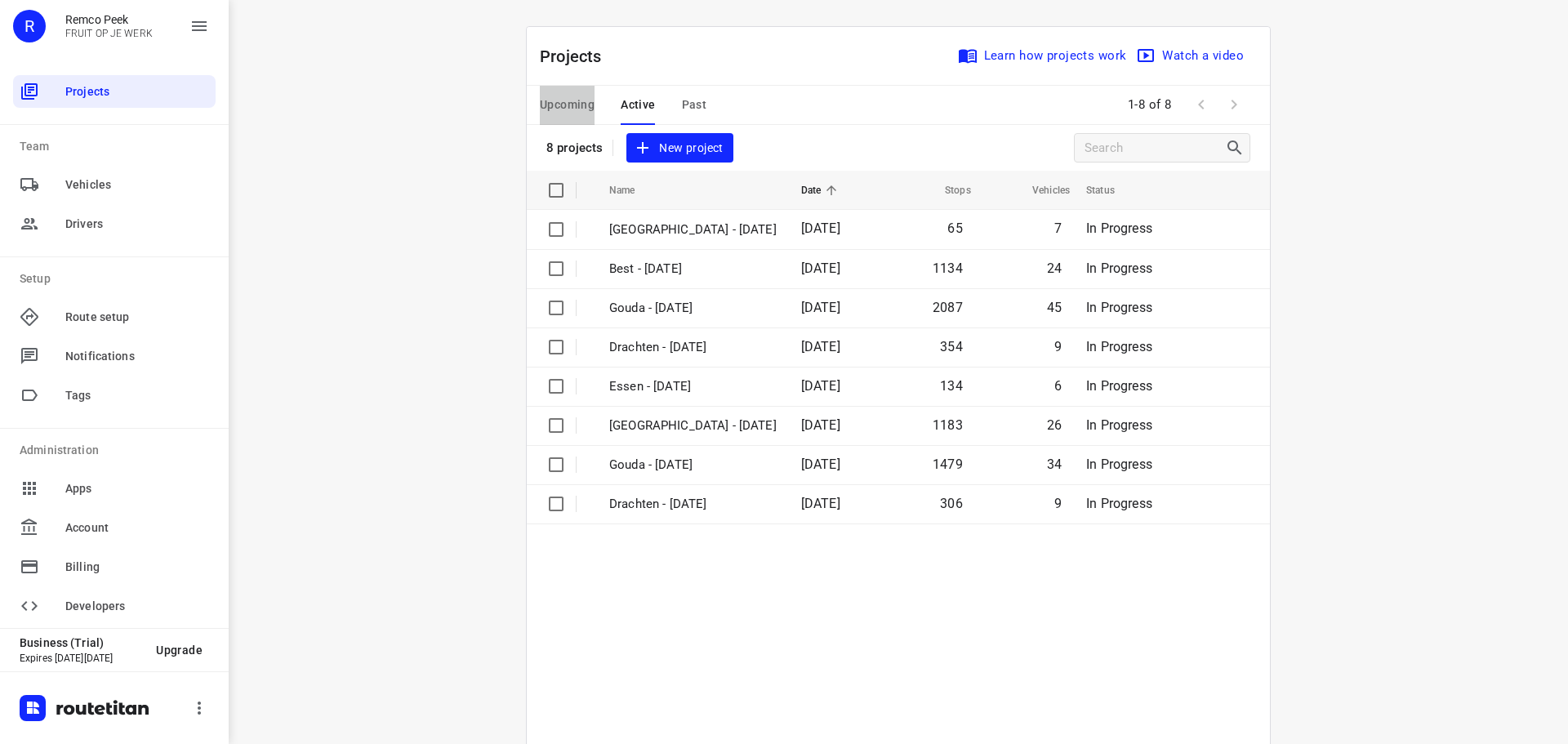
click at [564, 103] on span "Upcoming" at bounding box center [567, 104] width 54 height 20
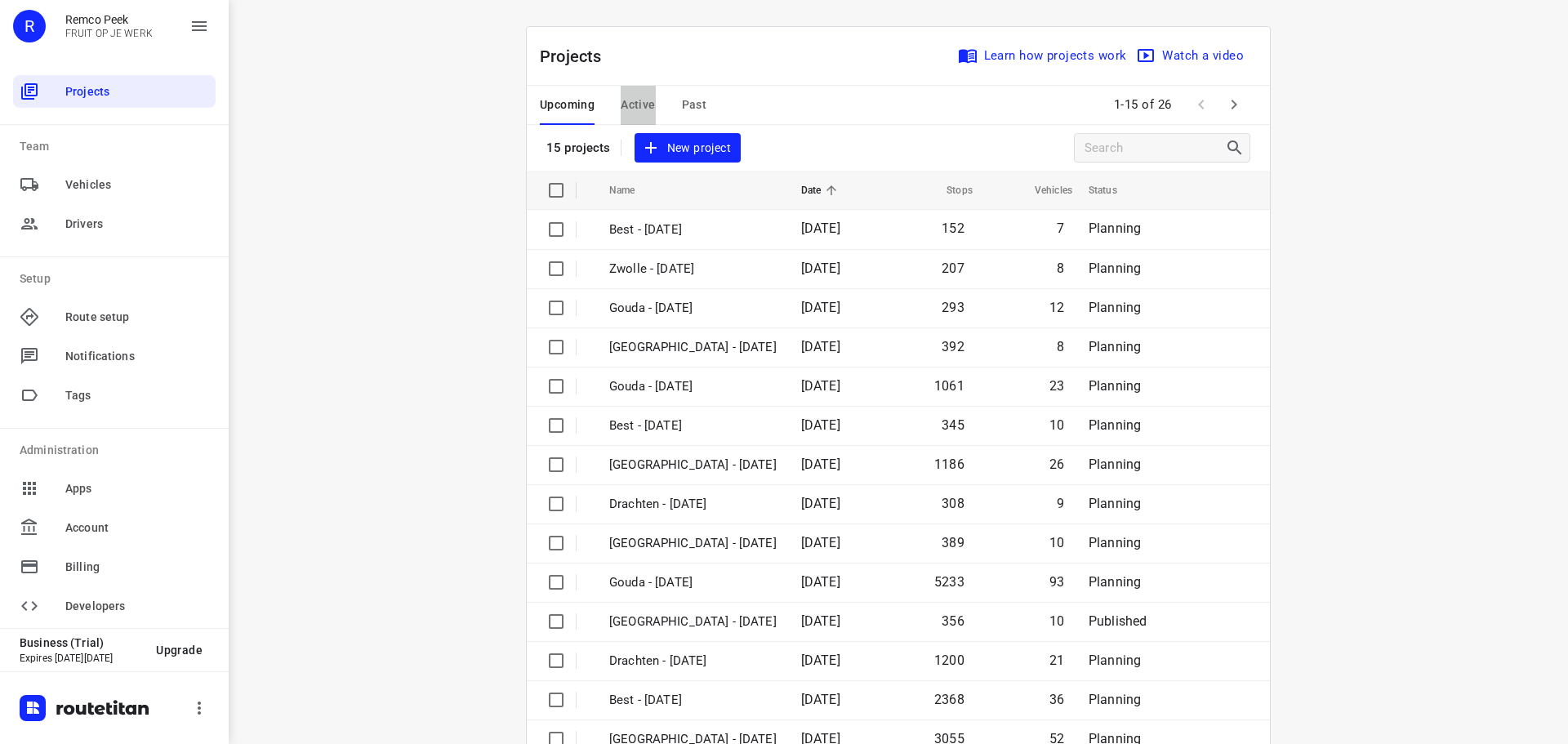
click at [634, 105] on span "Active" at bounding box center [637, 104] width 34 height 20
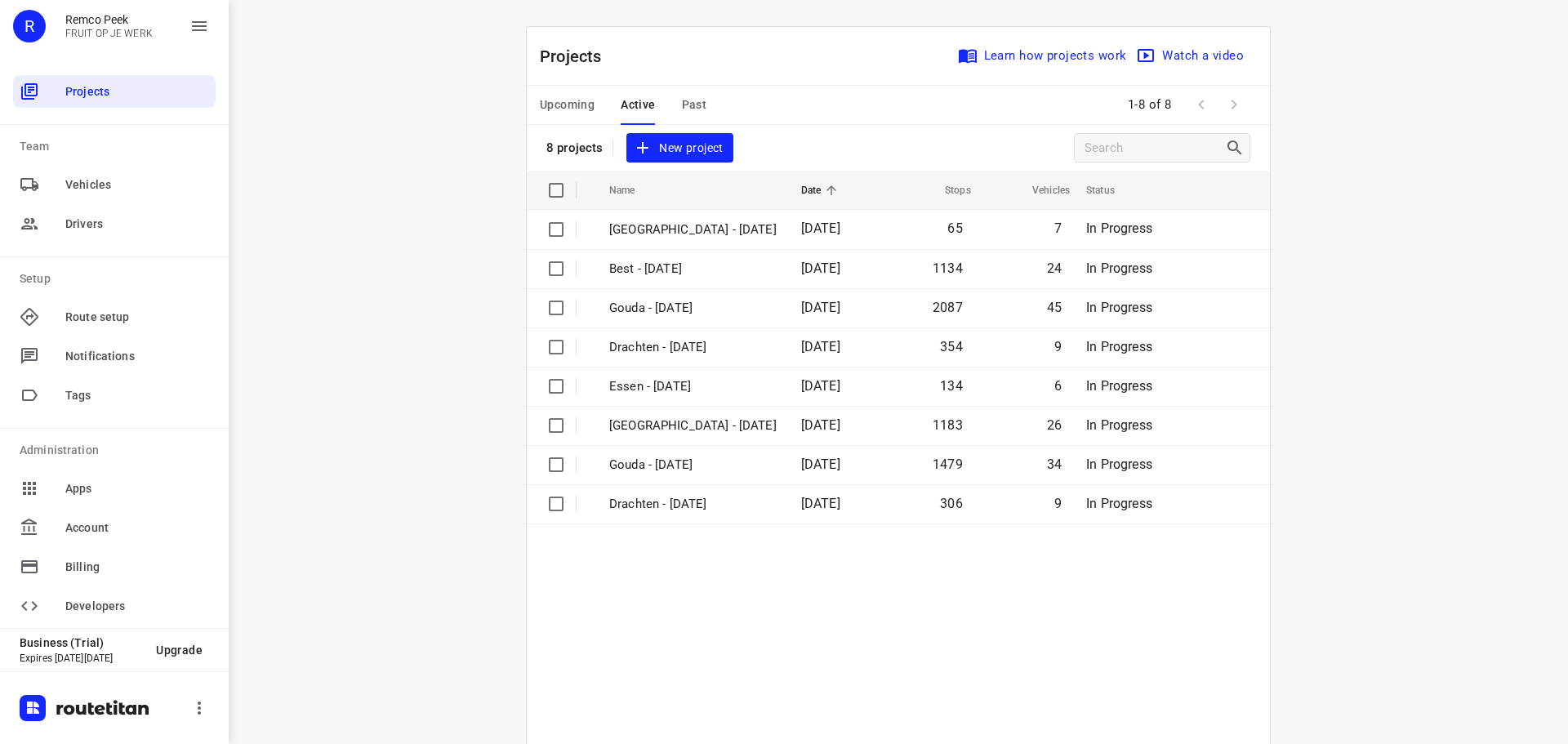
click at [552, 100] on span "Upcoming" at bounding box center [567, 104] width 54 height 20
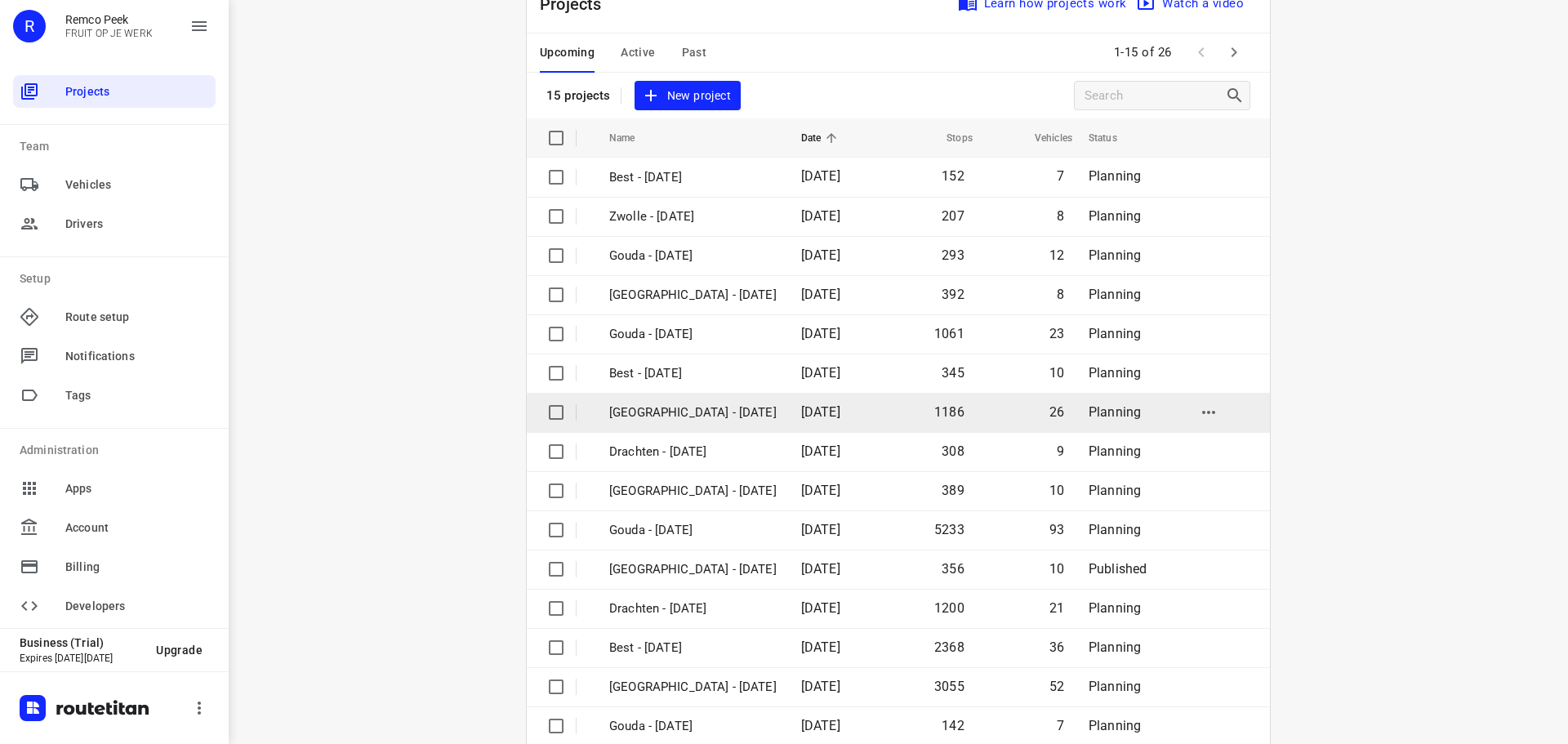
scroll to position [82, 0]
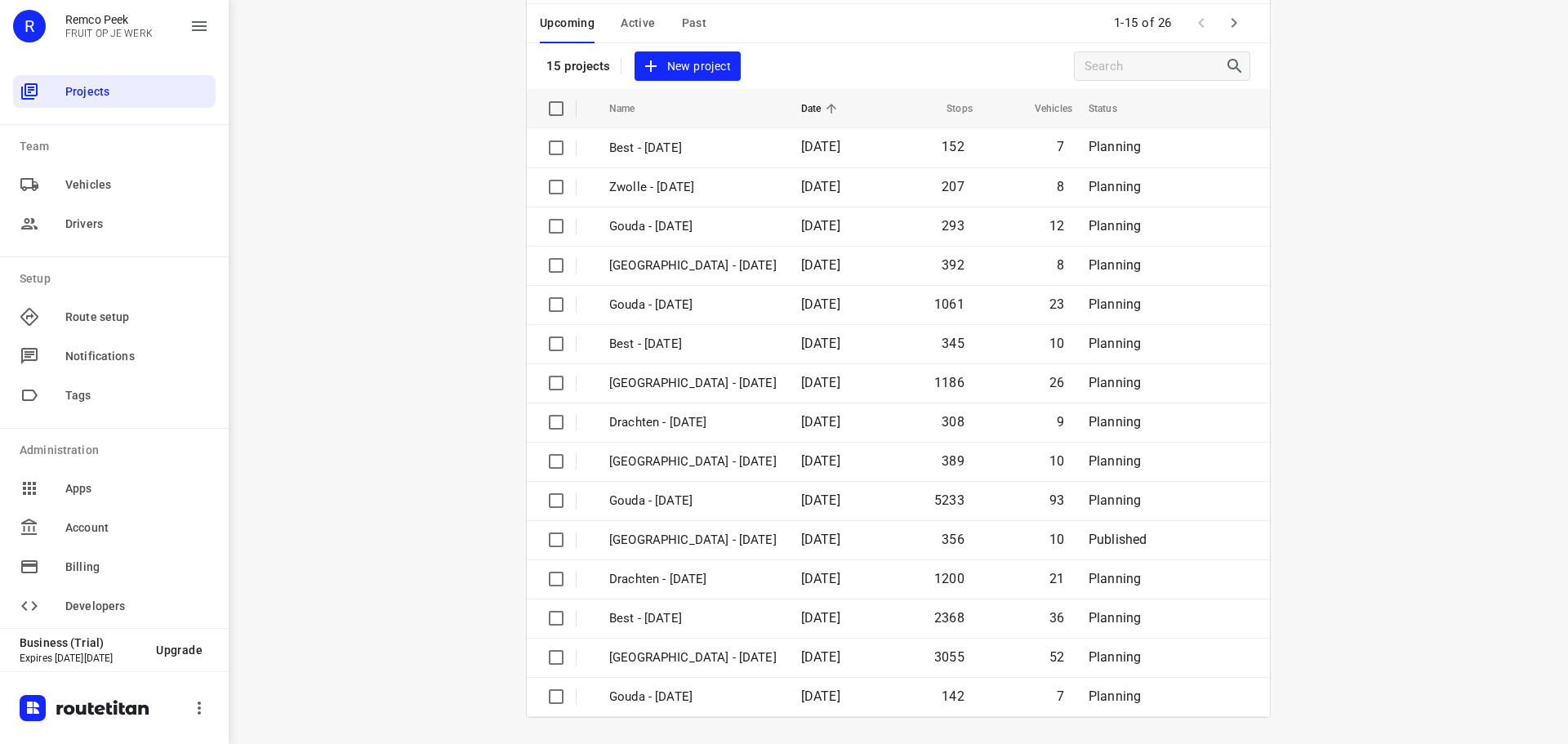
click at [1232, 32] on icon "button" at bounding box center [1233, 23] width 19 height 19
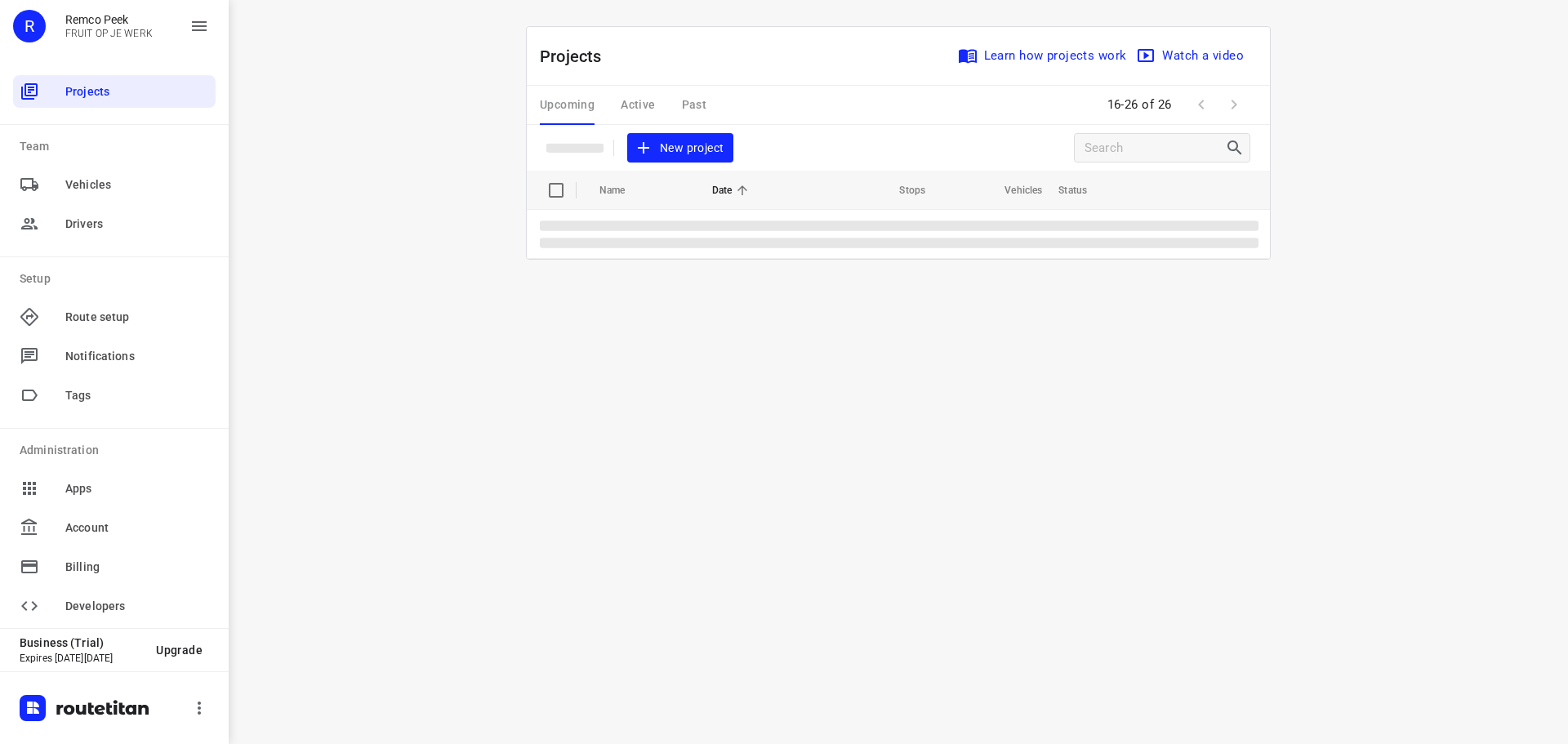
scroll to position [0, 0]
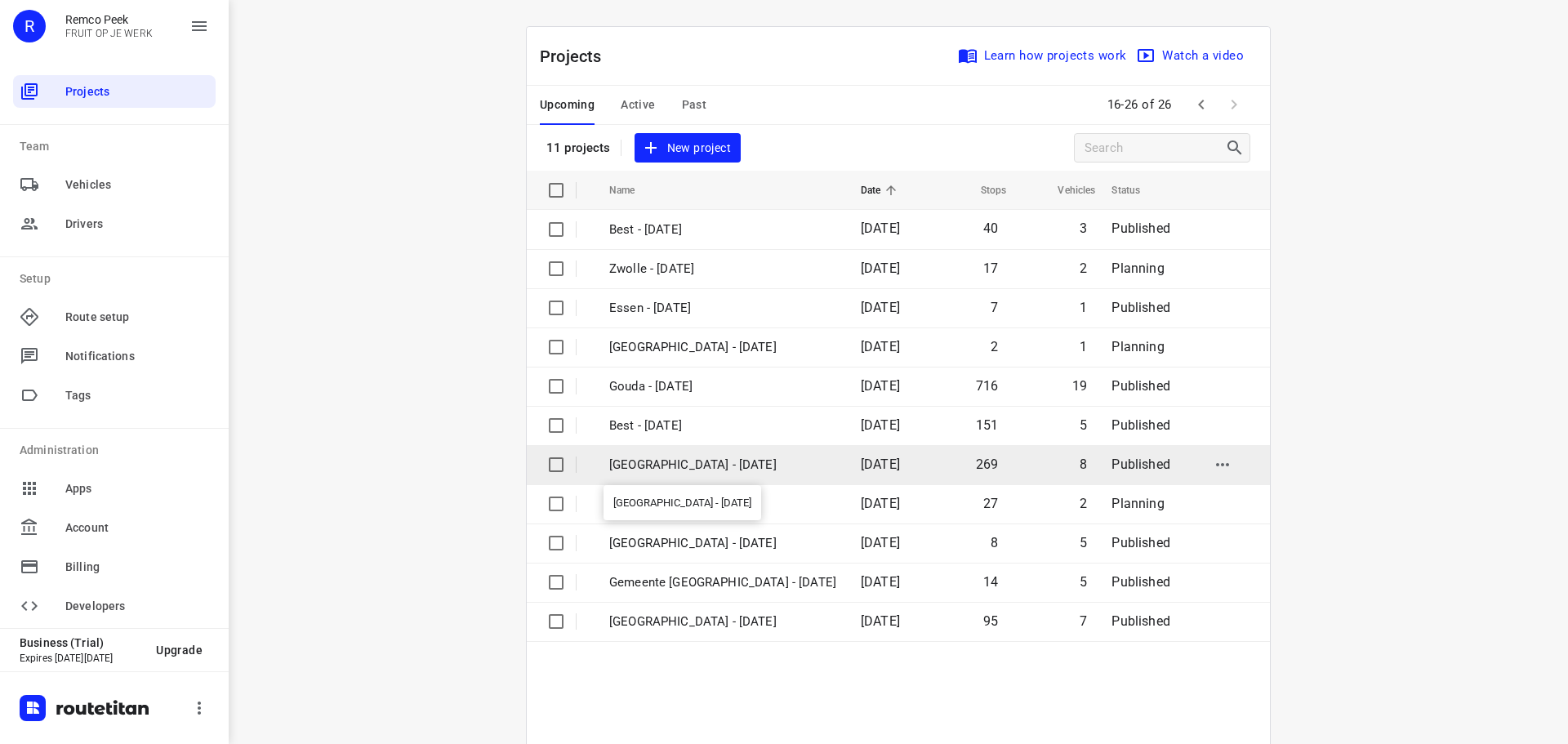
click at [655, 469] on p "[GEOGRAPHIC_DATA] - [DATE]" at bounding box center [723, 465] width 227 height 18
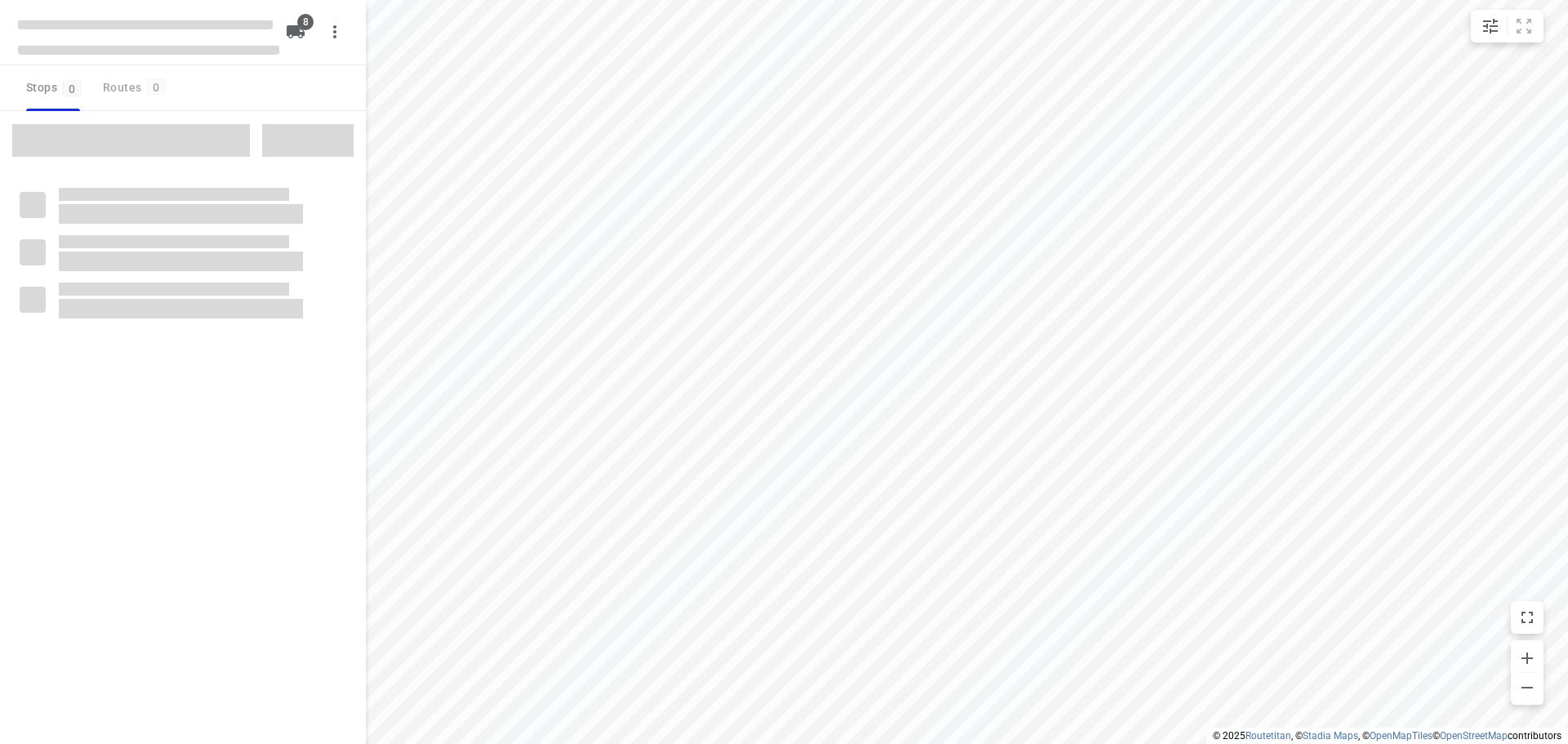
checkbox input "true"
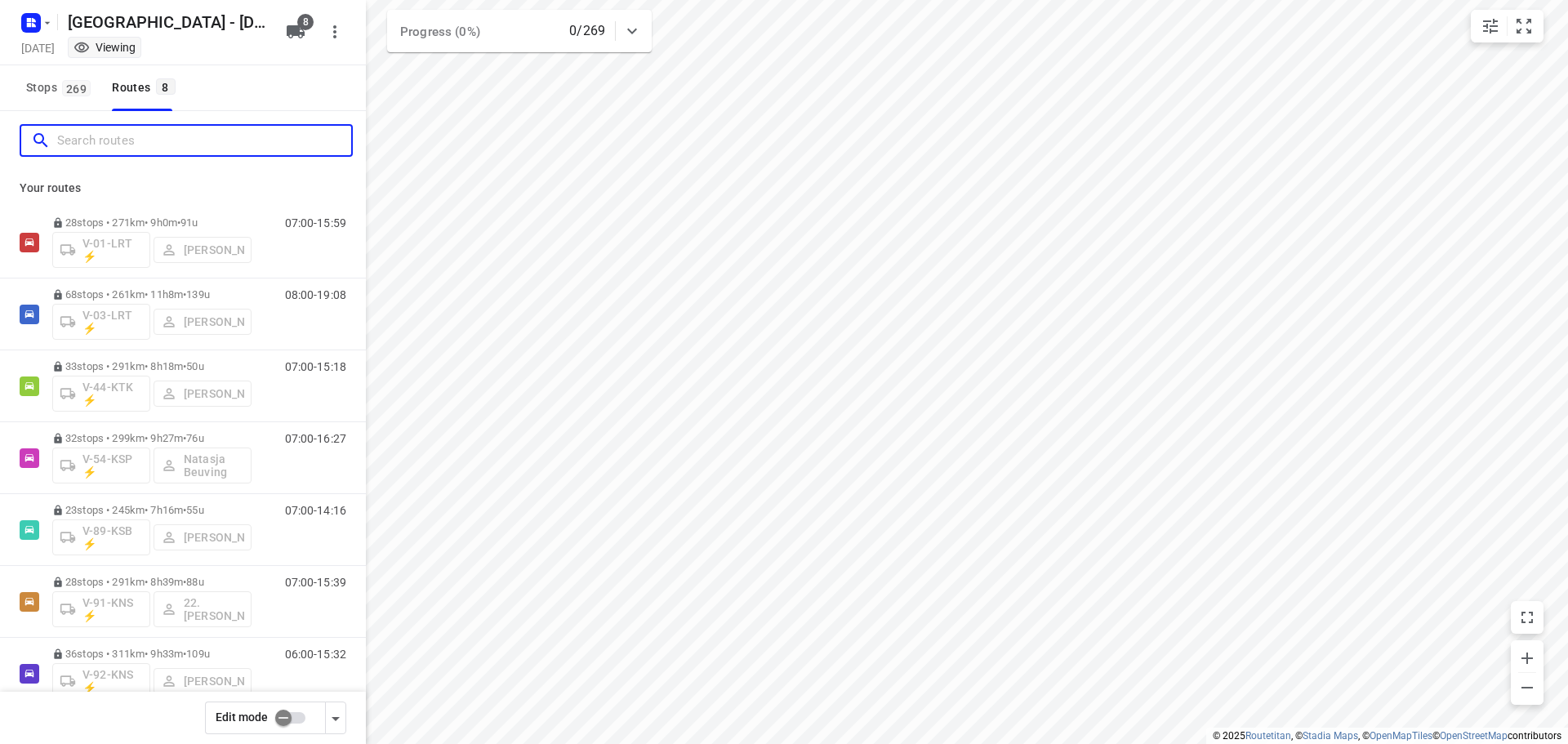
click at [115, 133] on input "Search routes" at bounding box center [204, 140] width 294 height 25
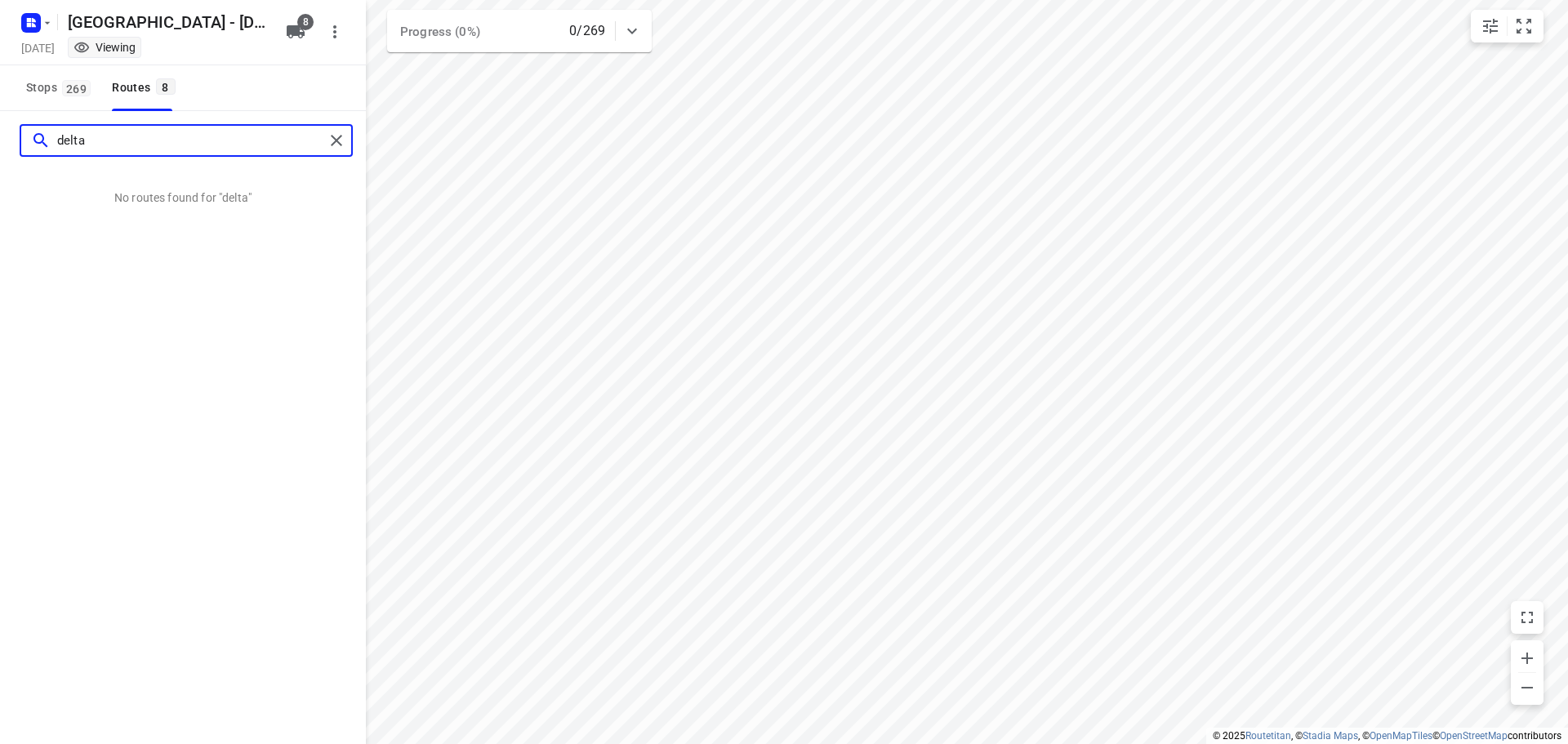
click at [134, 139] on input "delta" at bounding box center [190, 140] width 267 height 25
type input "delta"
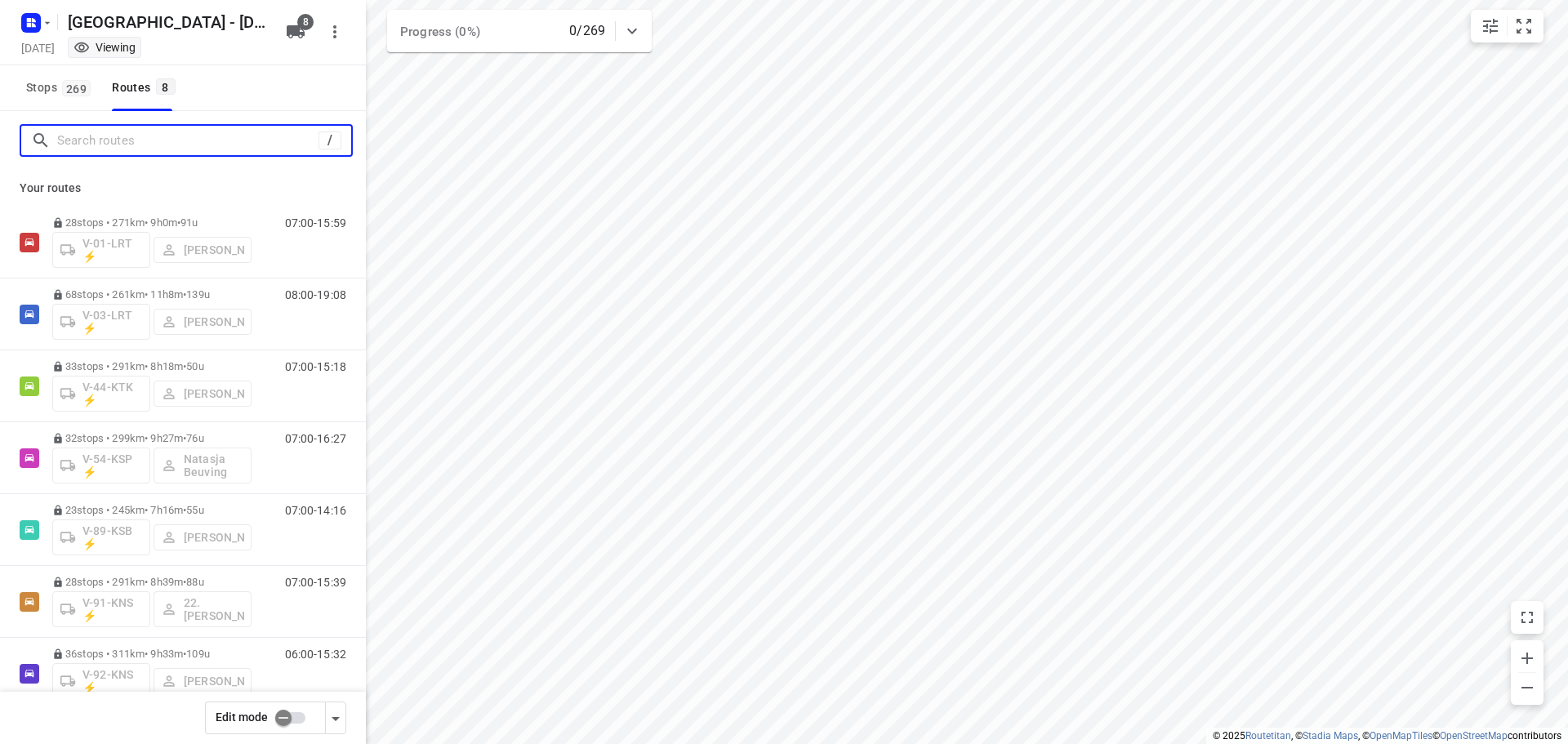
click at [120, 138] on input "Search routes" at bounding box center [187, 140] width 262 height 25
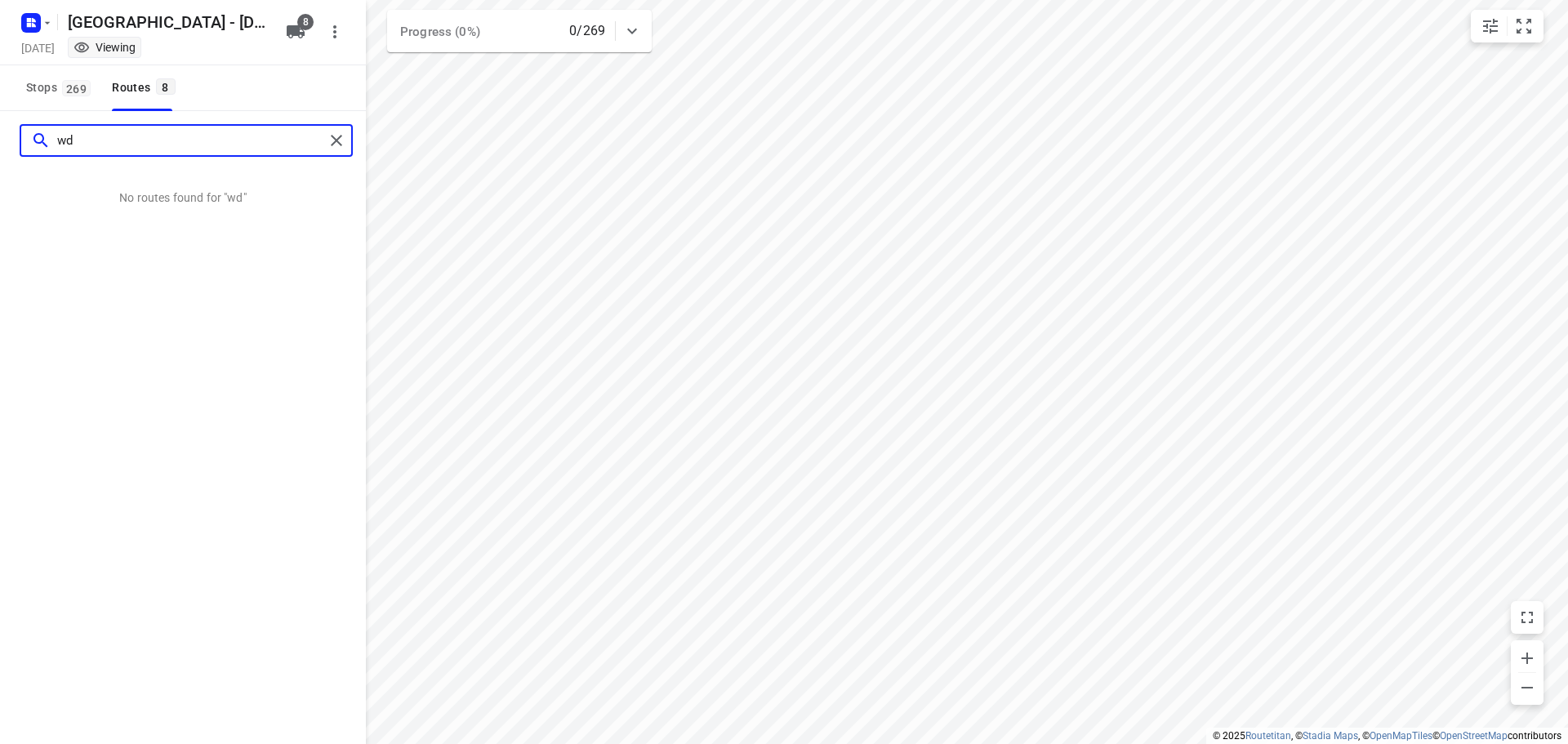
type input "w"
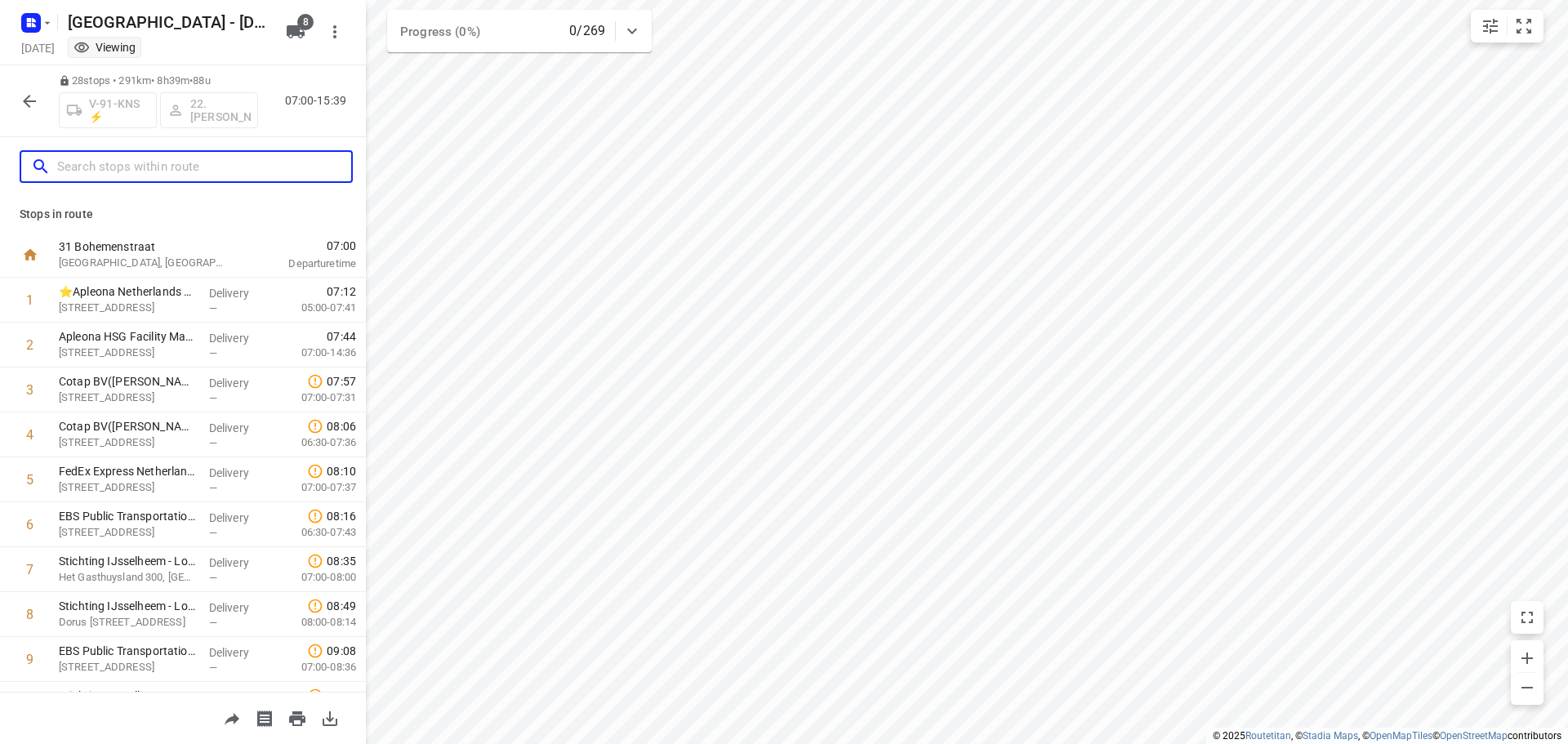
click at [126, 164] on input "text" at bounding box center [204, 167] width 294 height 25
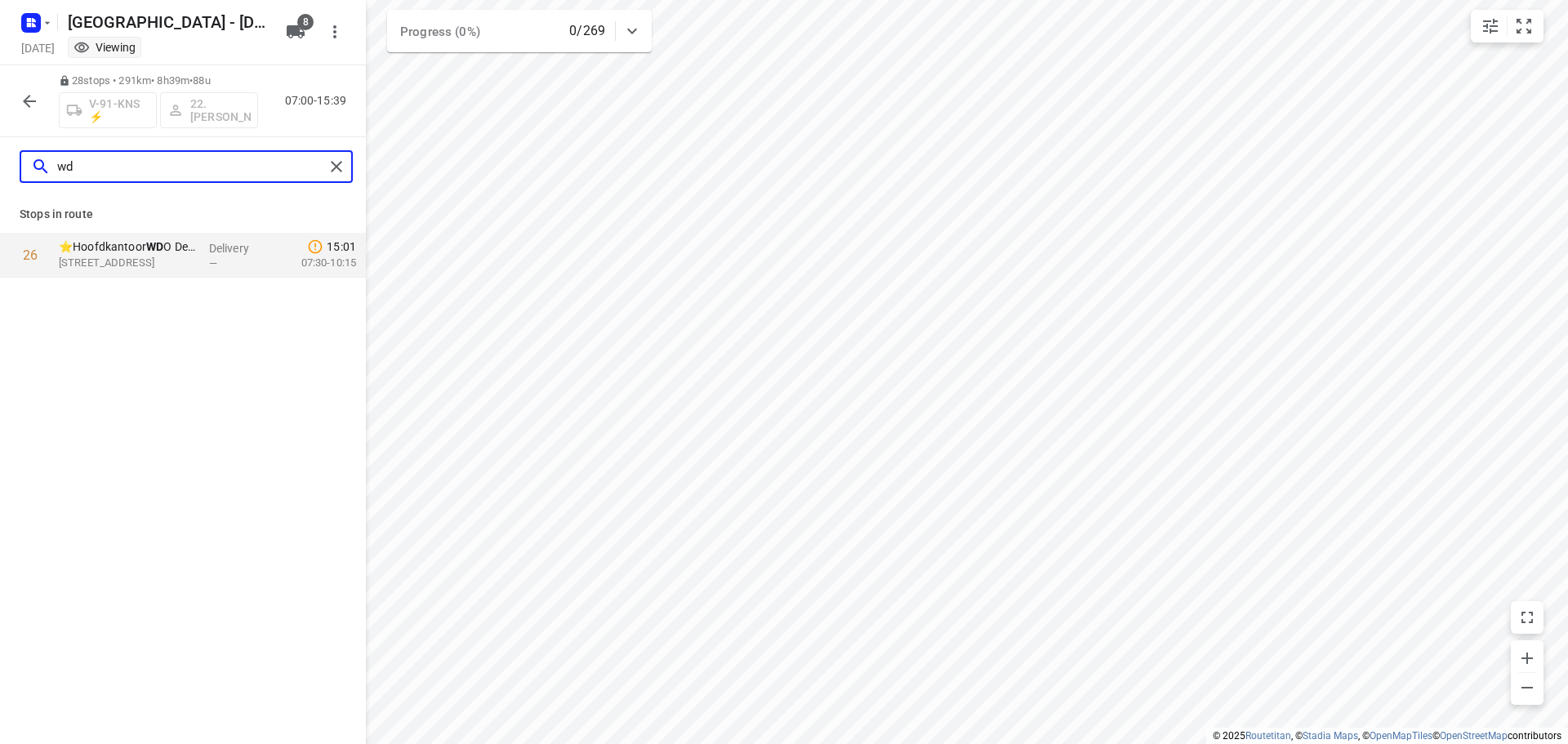
type input "w"
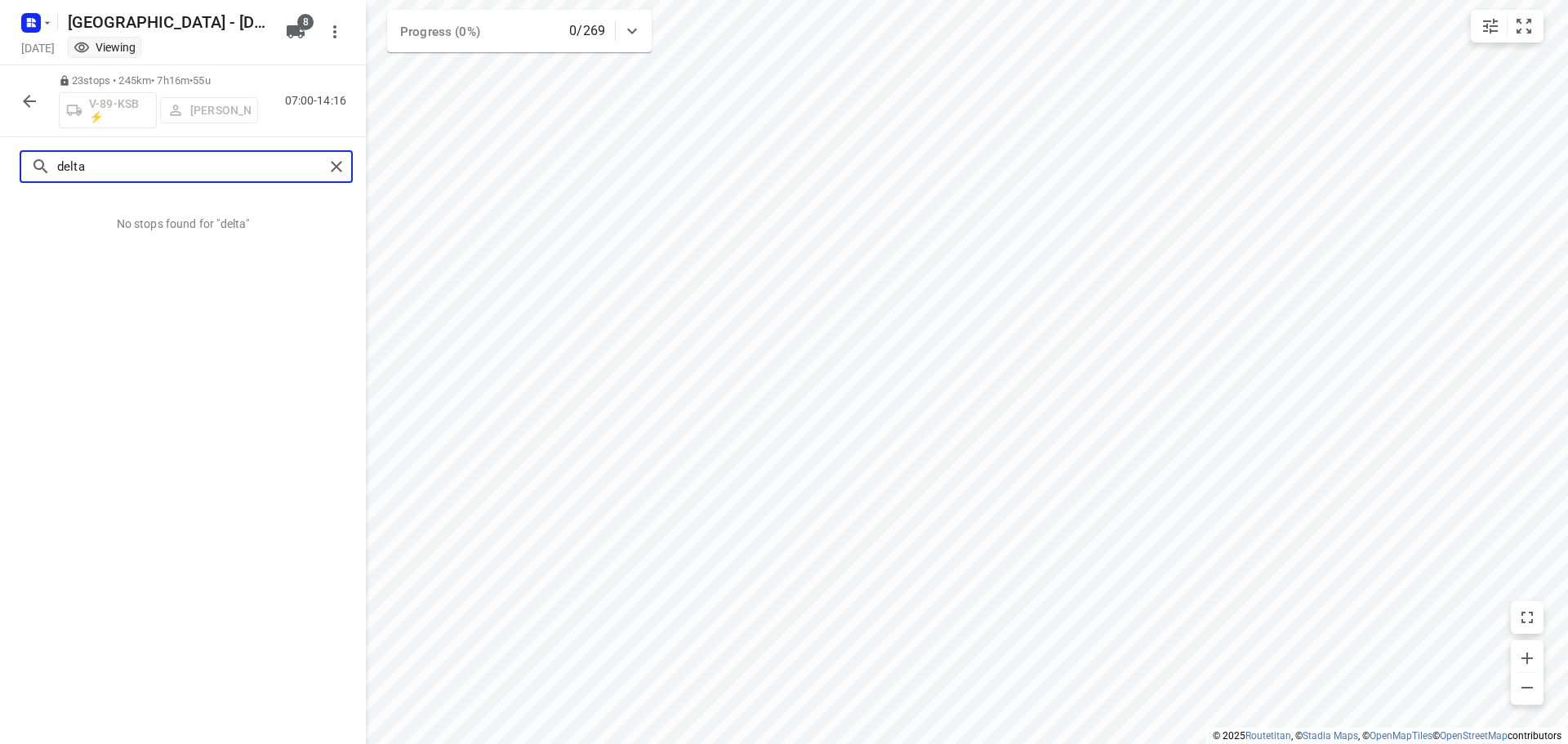
click at [177, 163] on input "delta" at bounding box center [190, 167] width 267 height 25
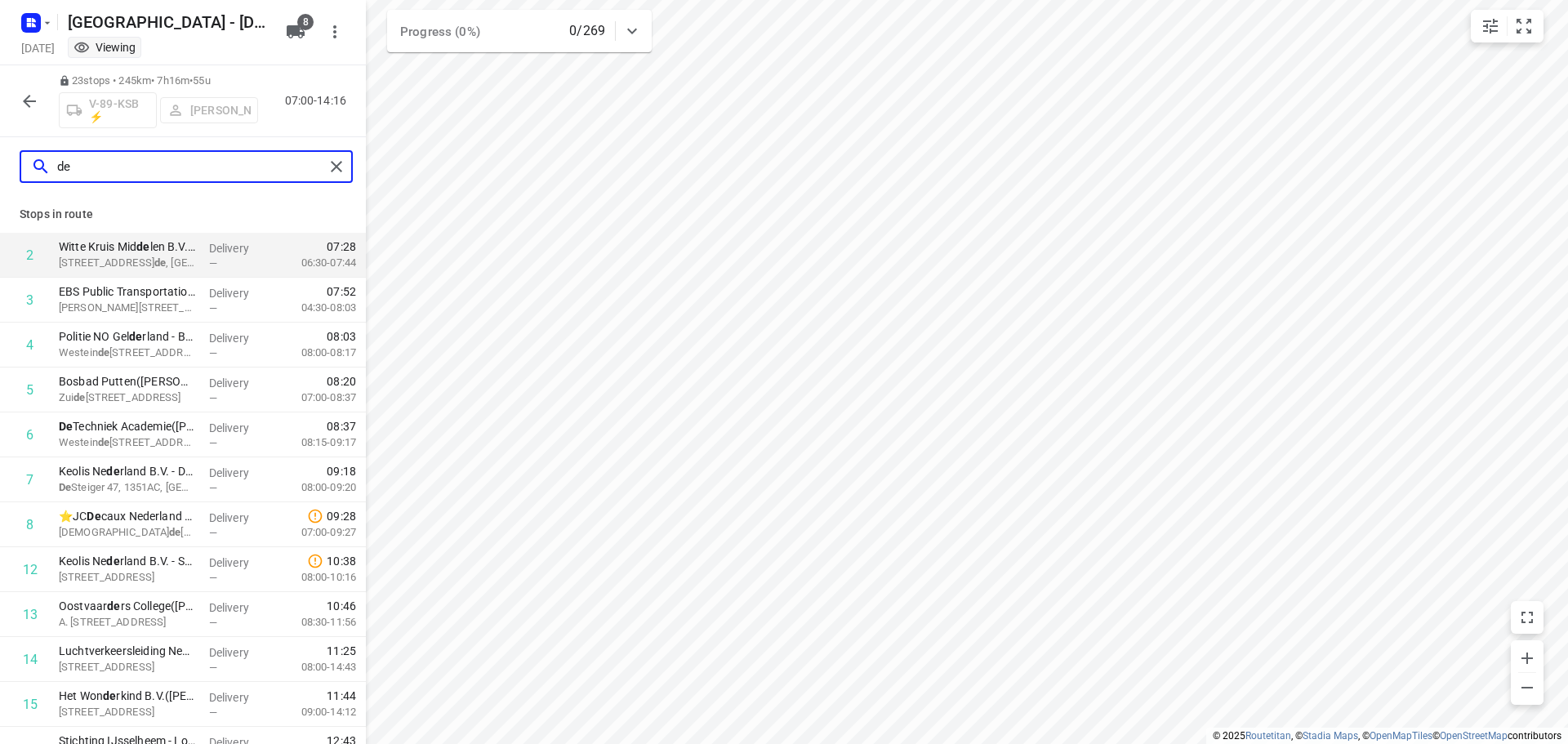
type input "d"
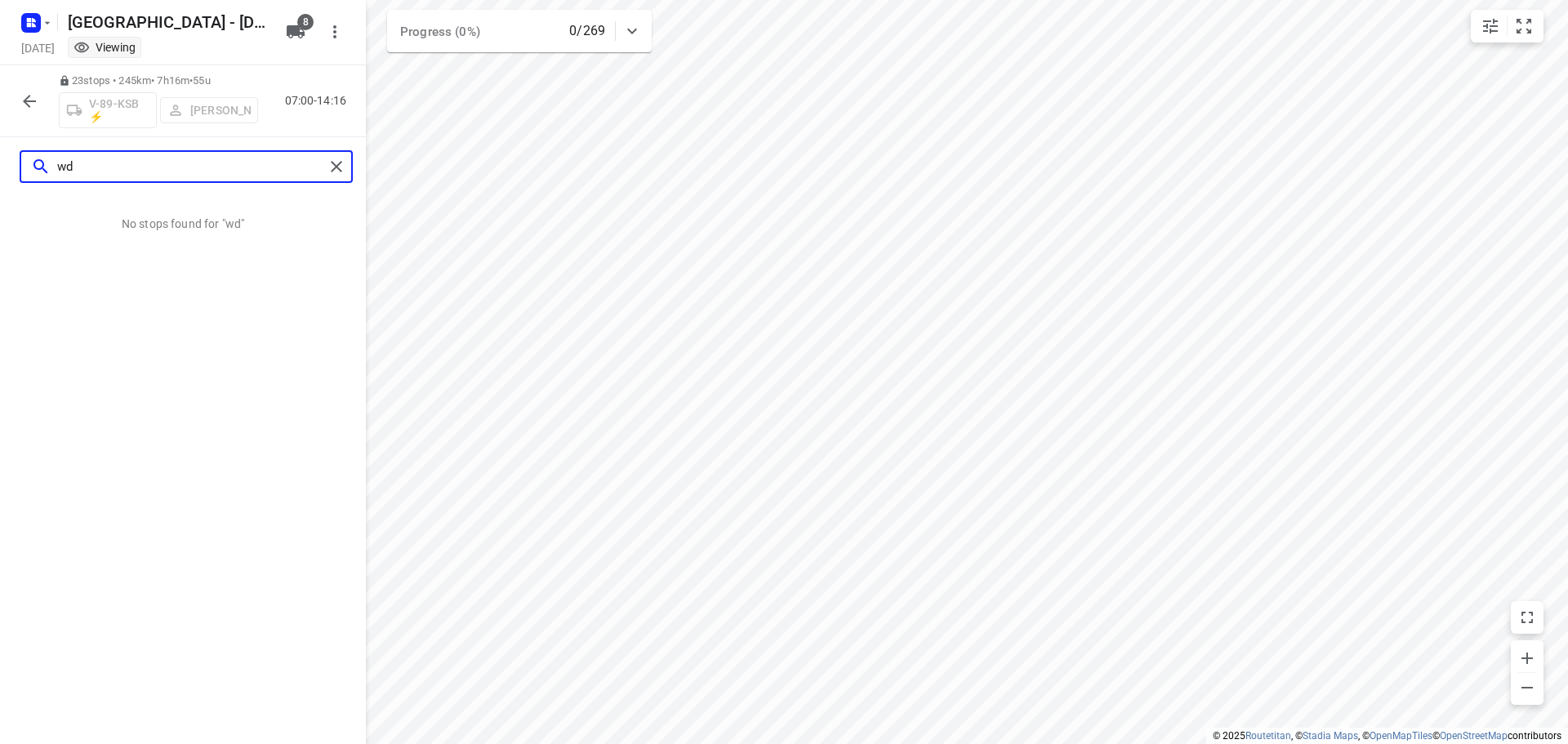
type input "w"
type input "d"
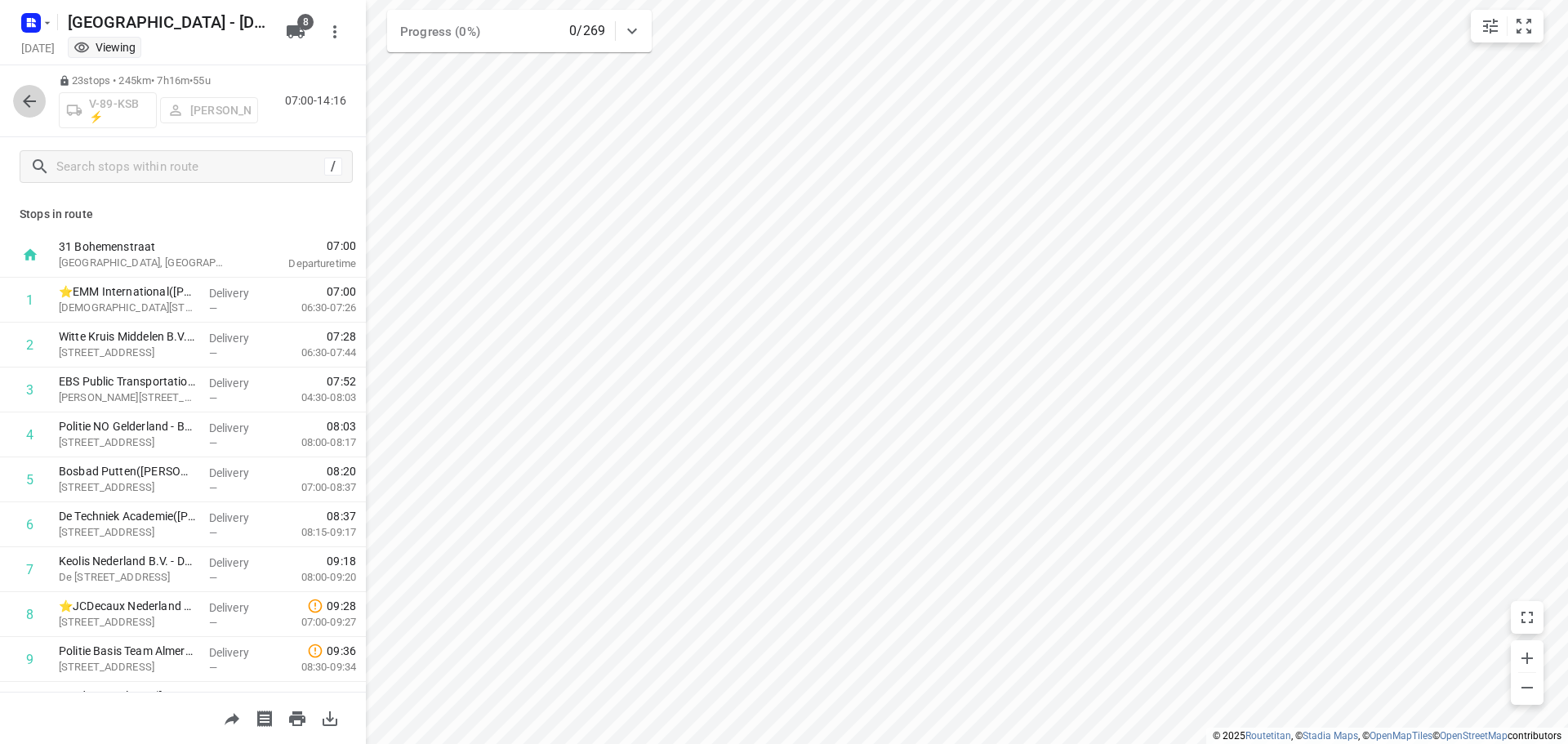
click at [33, 100] on icon "button" at bounding box center [29, 101] width 13 height 13
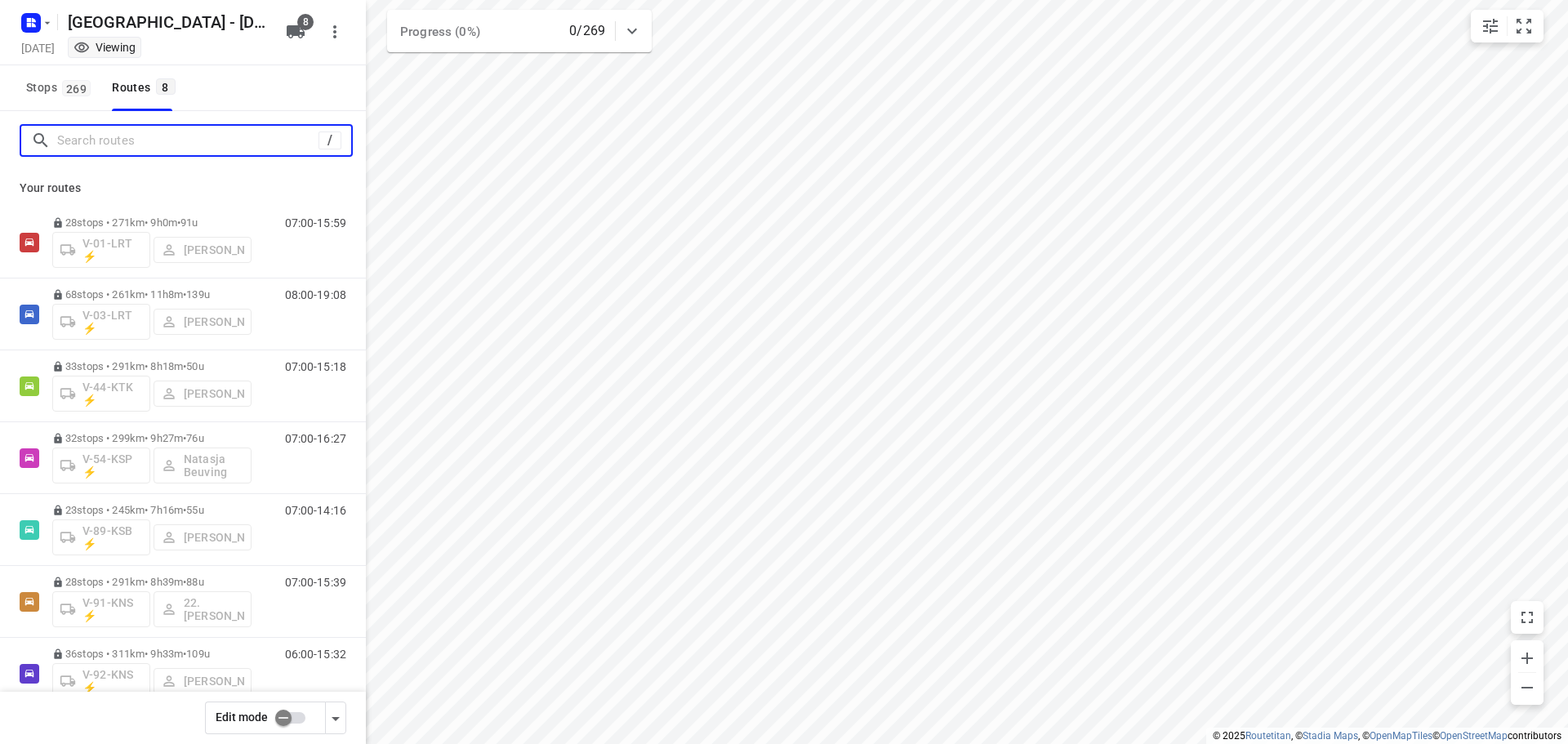
click at [134, 132] on input "Search routes" at bounding box center [187, 140] width 262 height 25
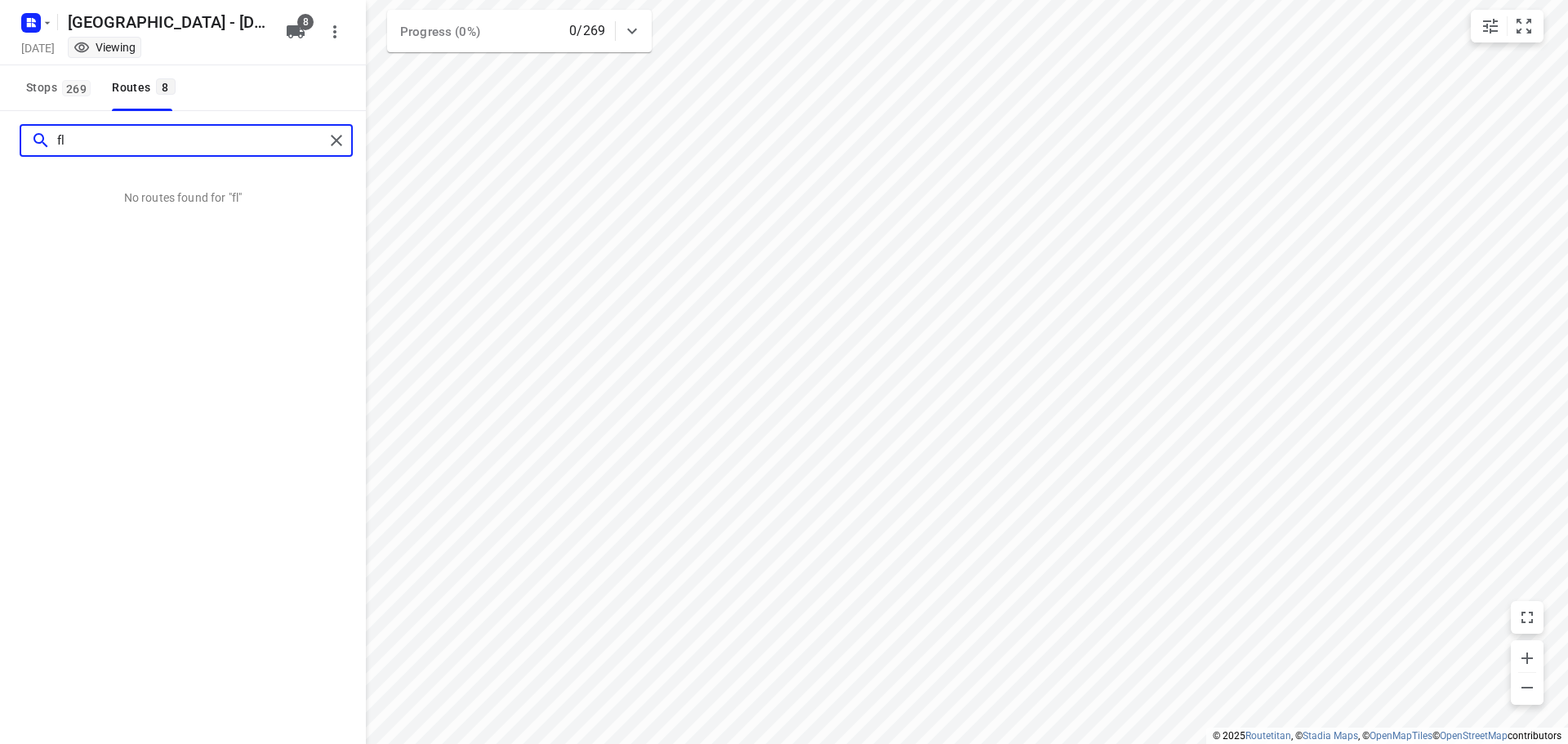
type input "f"
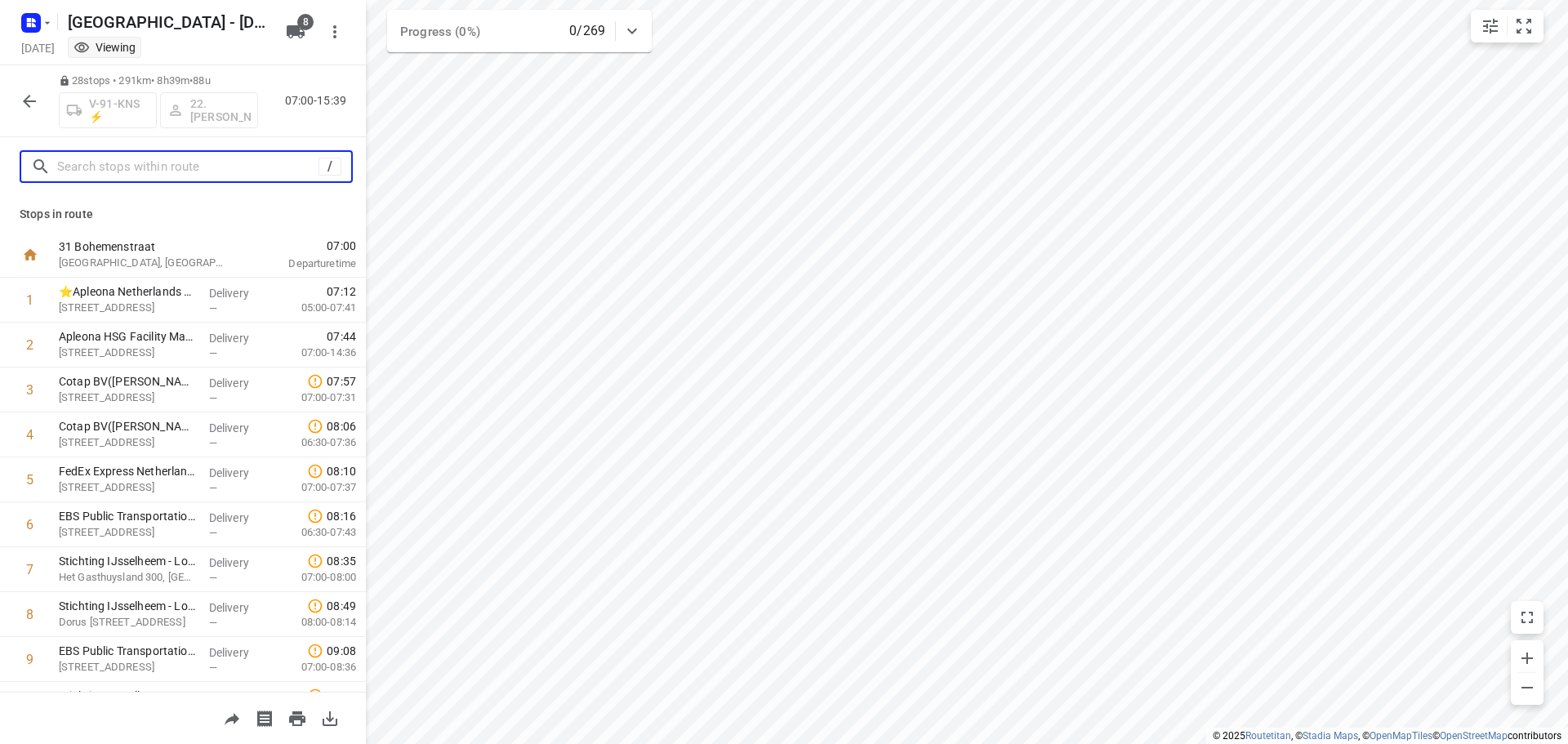
click at [94, 162] on input "text" at bounding box center [187, 167] width 262 height 25
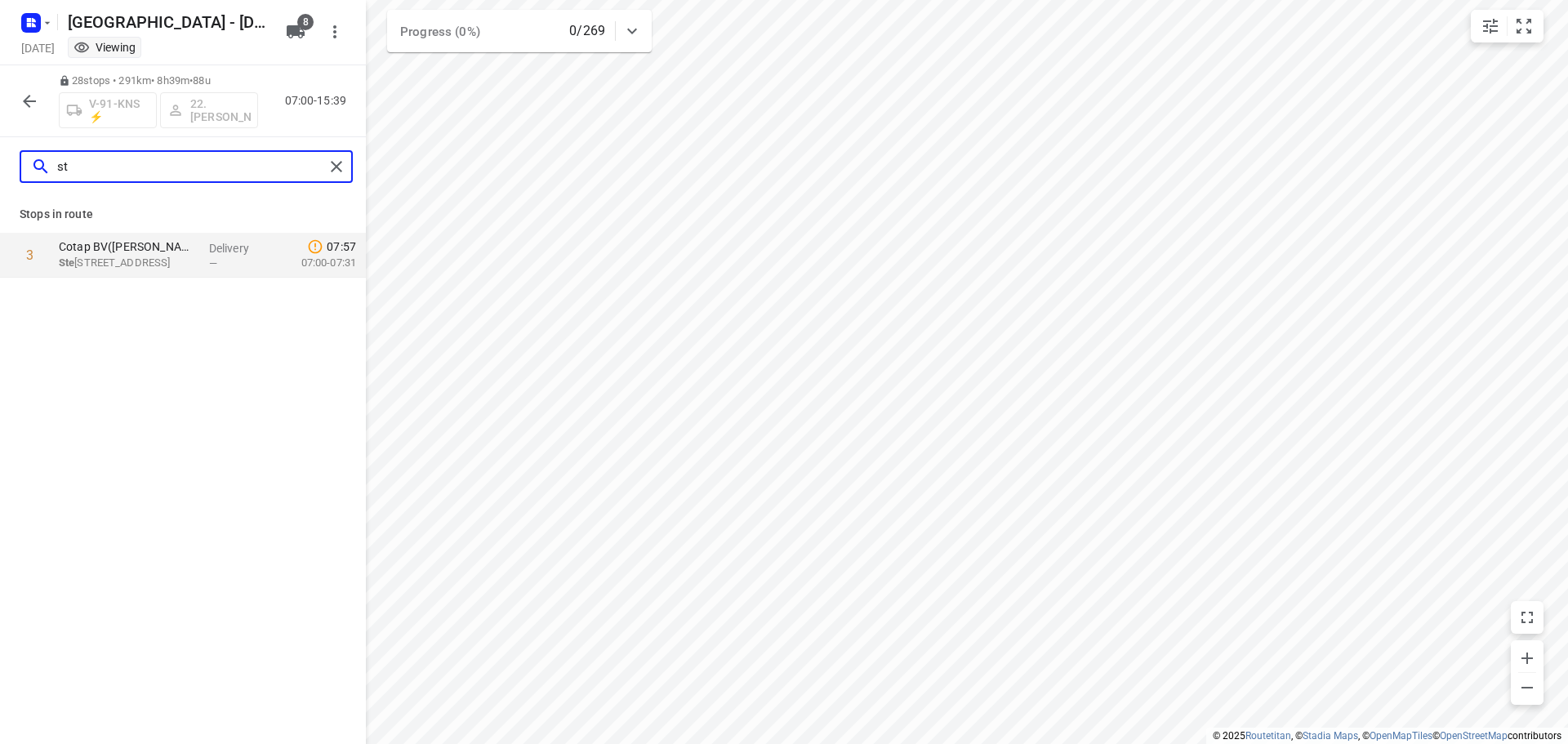
type input "s"
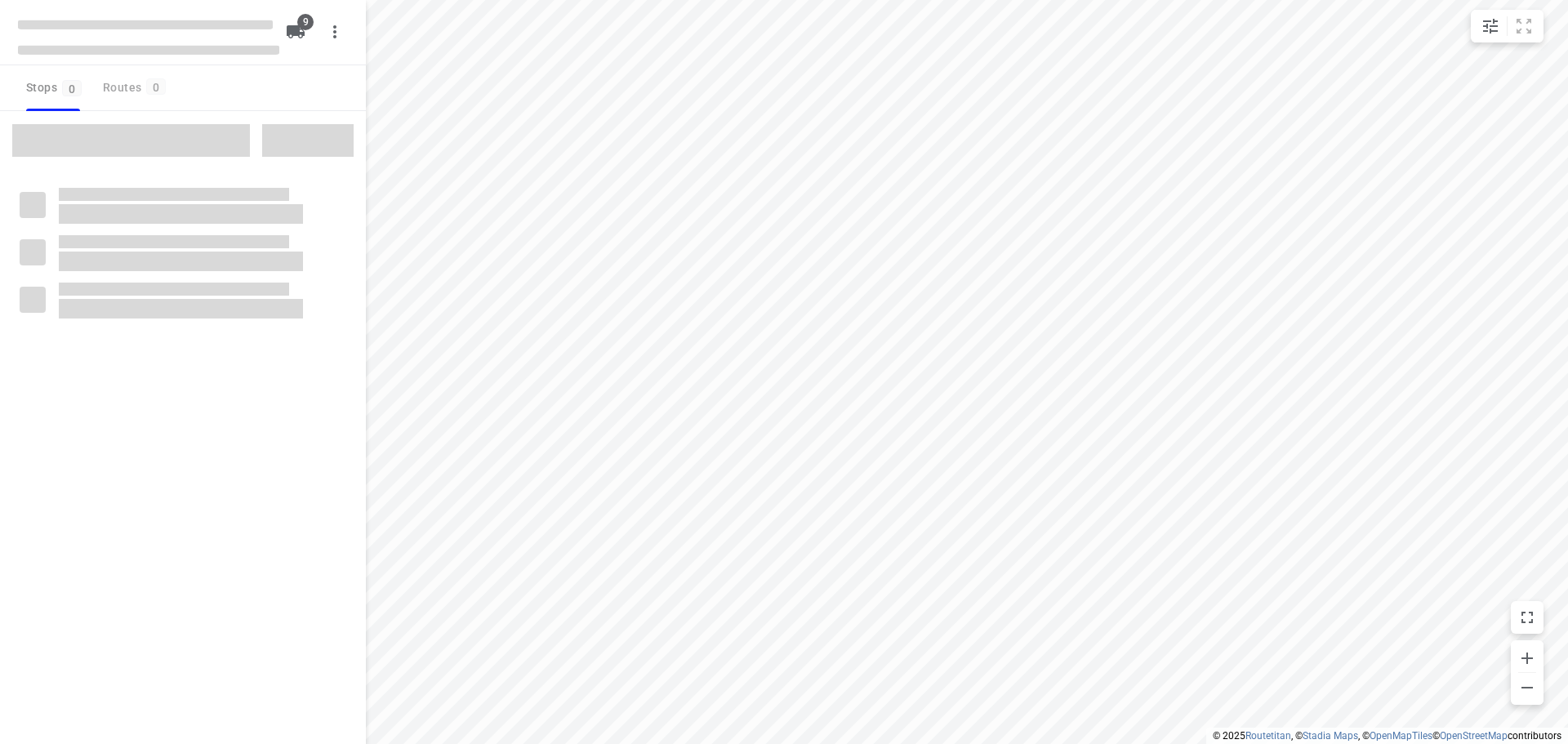
checkbox input "true"
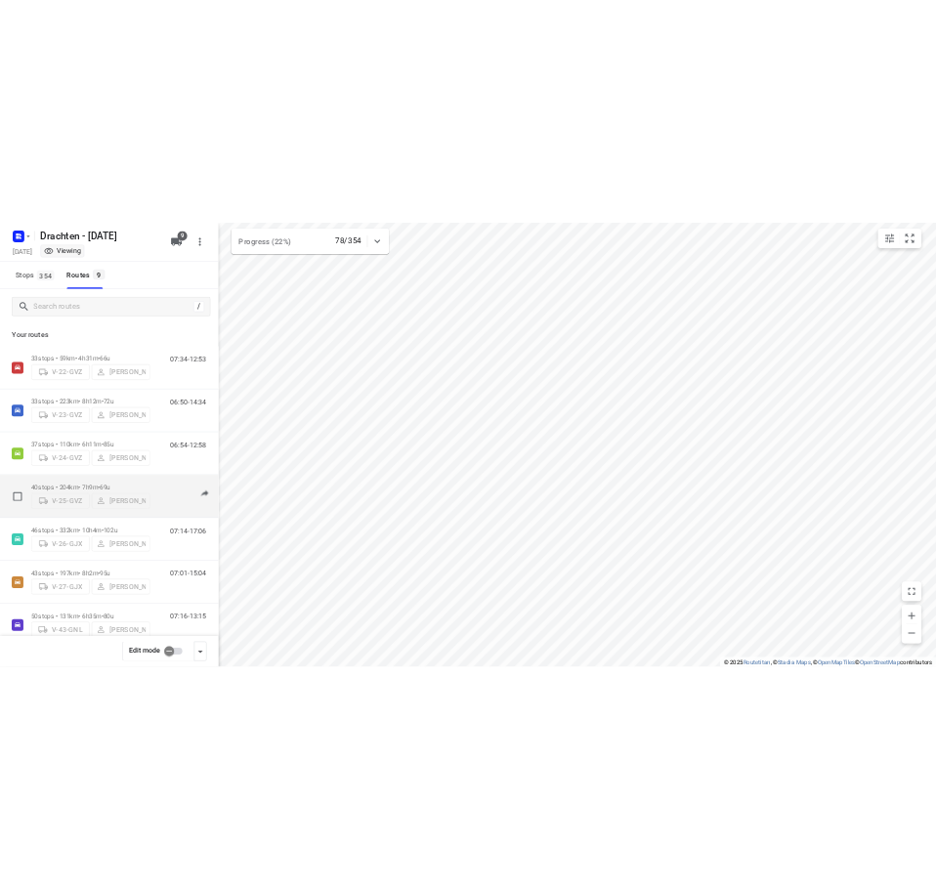
scroll to position [213, 0]
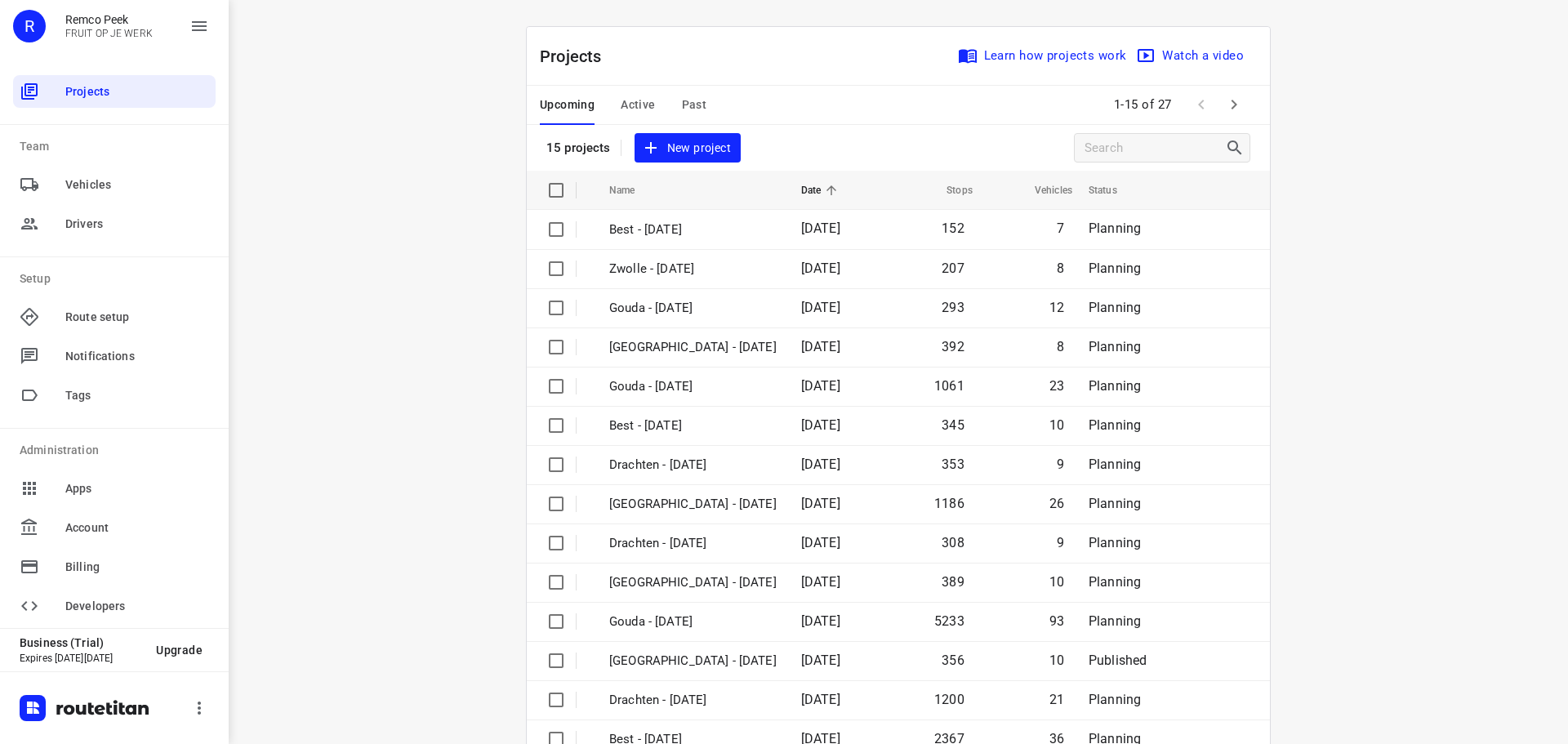
scroll to position [82, 0]
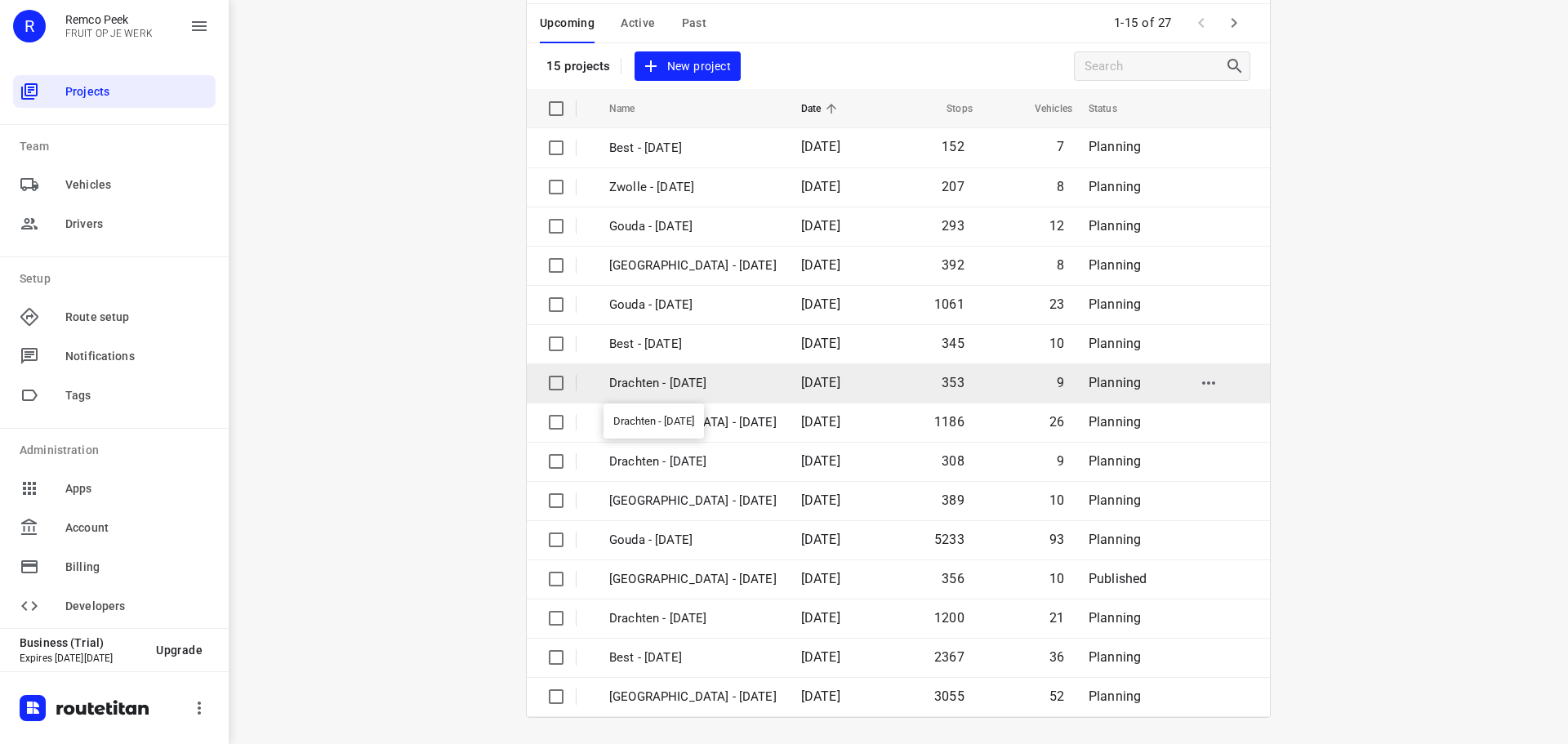
click at [723, 382] on p "Drachten - [DATE]" at bounding box center [693, 383] width 167 height 18
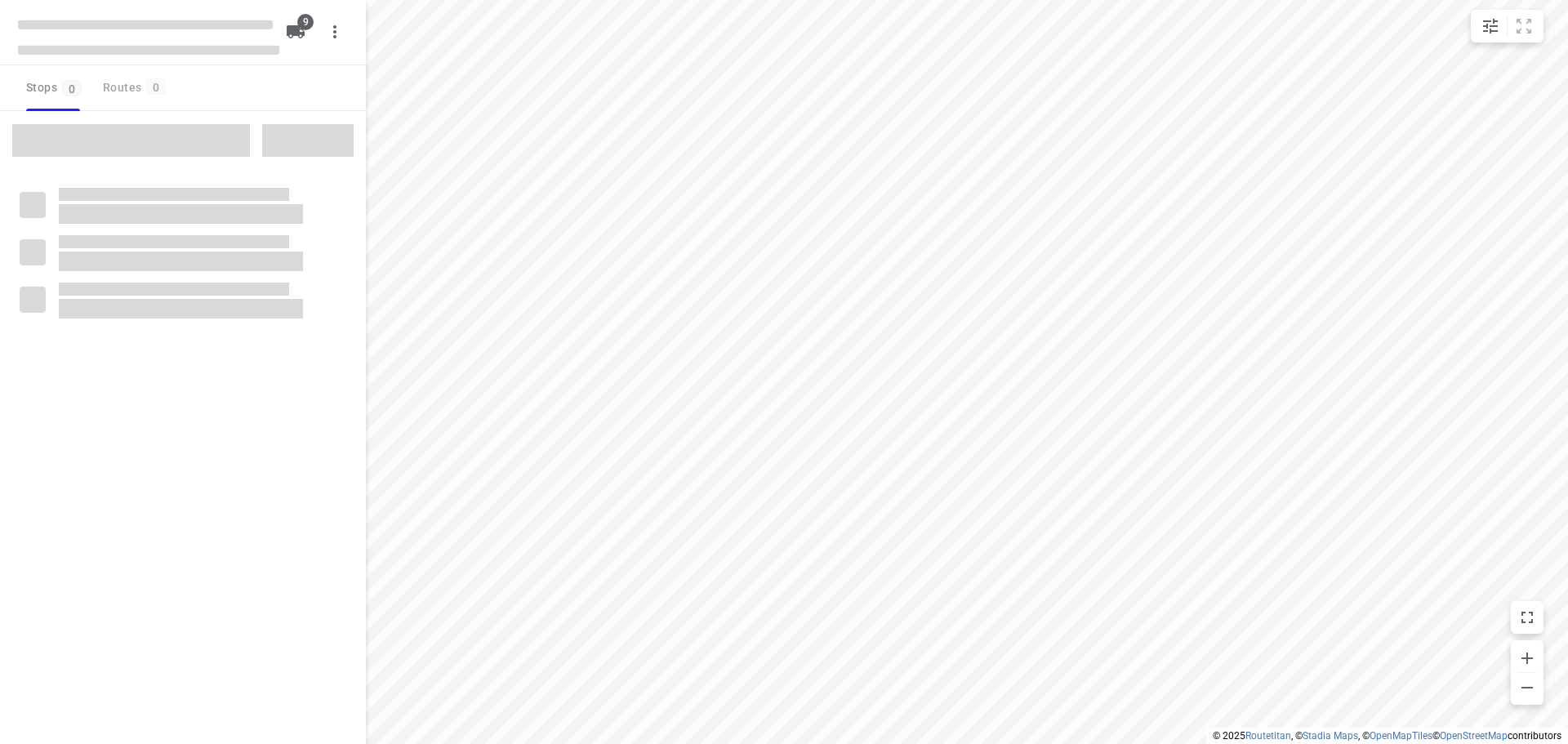
checkbox input "true"
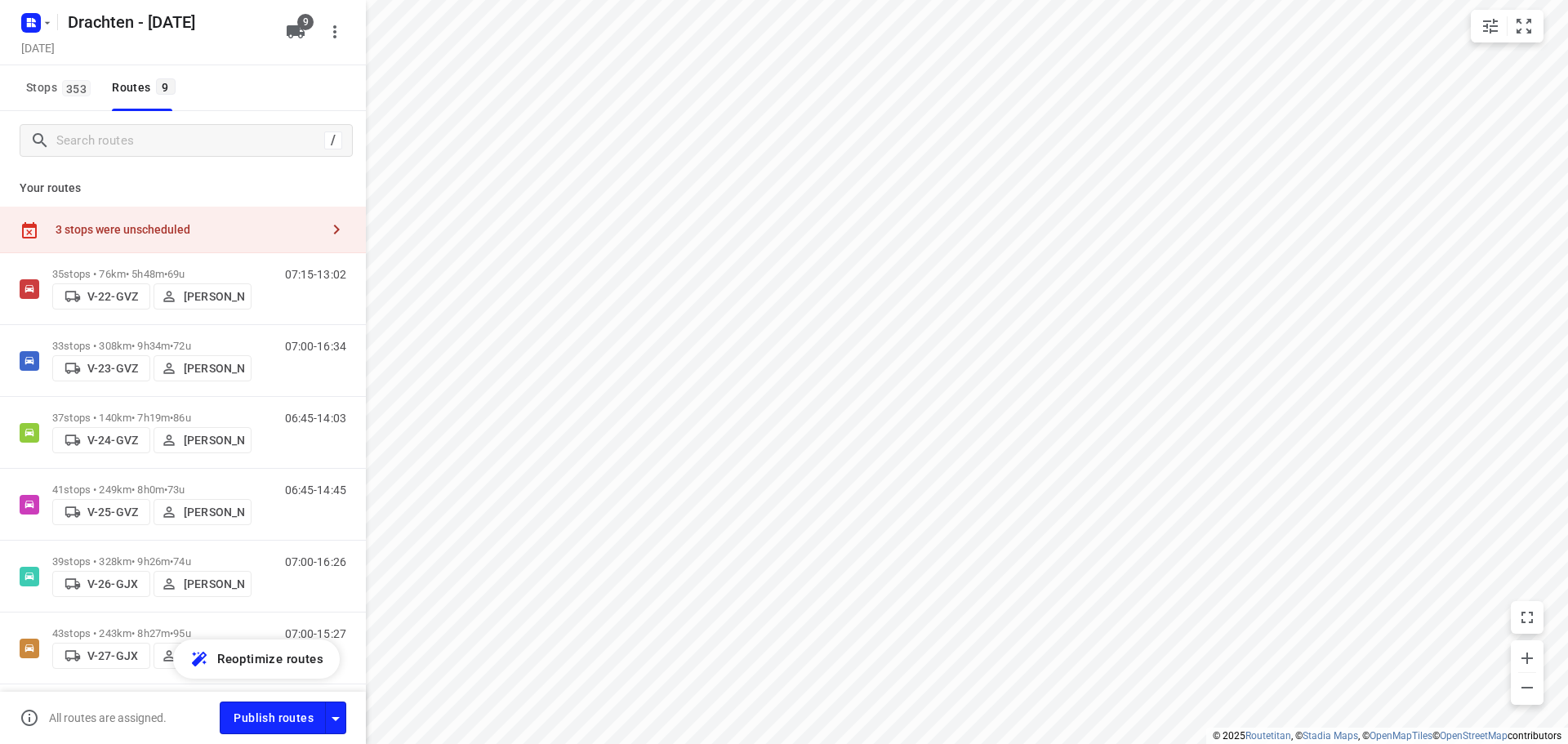
click at [293, 233] on div "3 stops were unscheduled" at bounding box center [187, 230] width 264 height 13
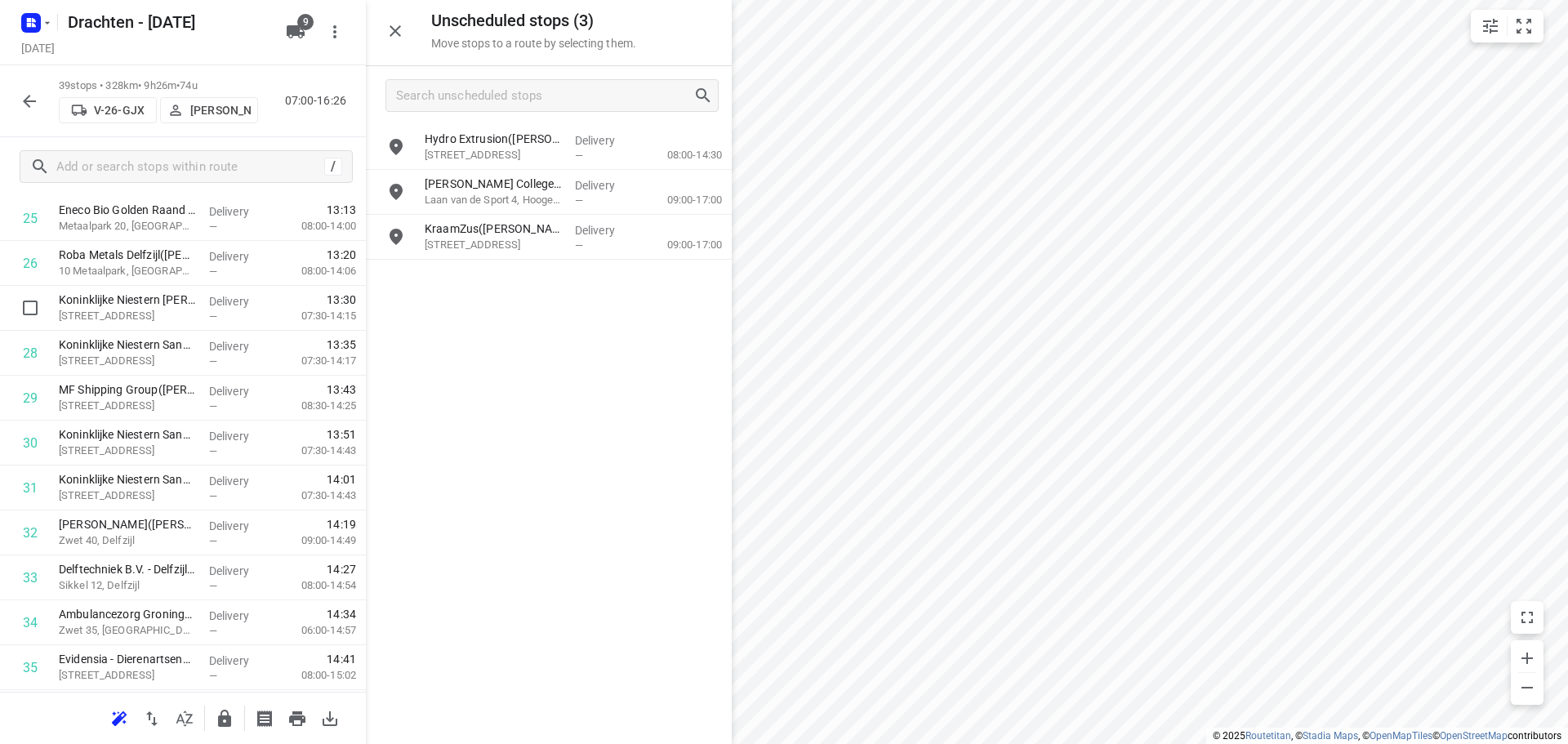
scroll to position [1429, 0]
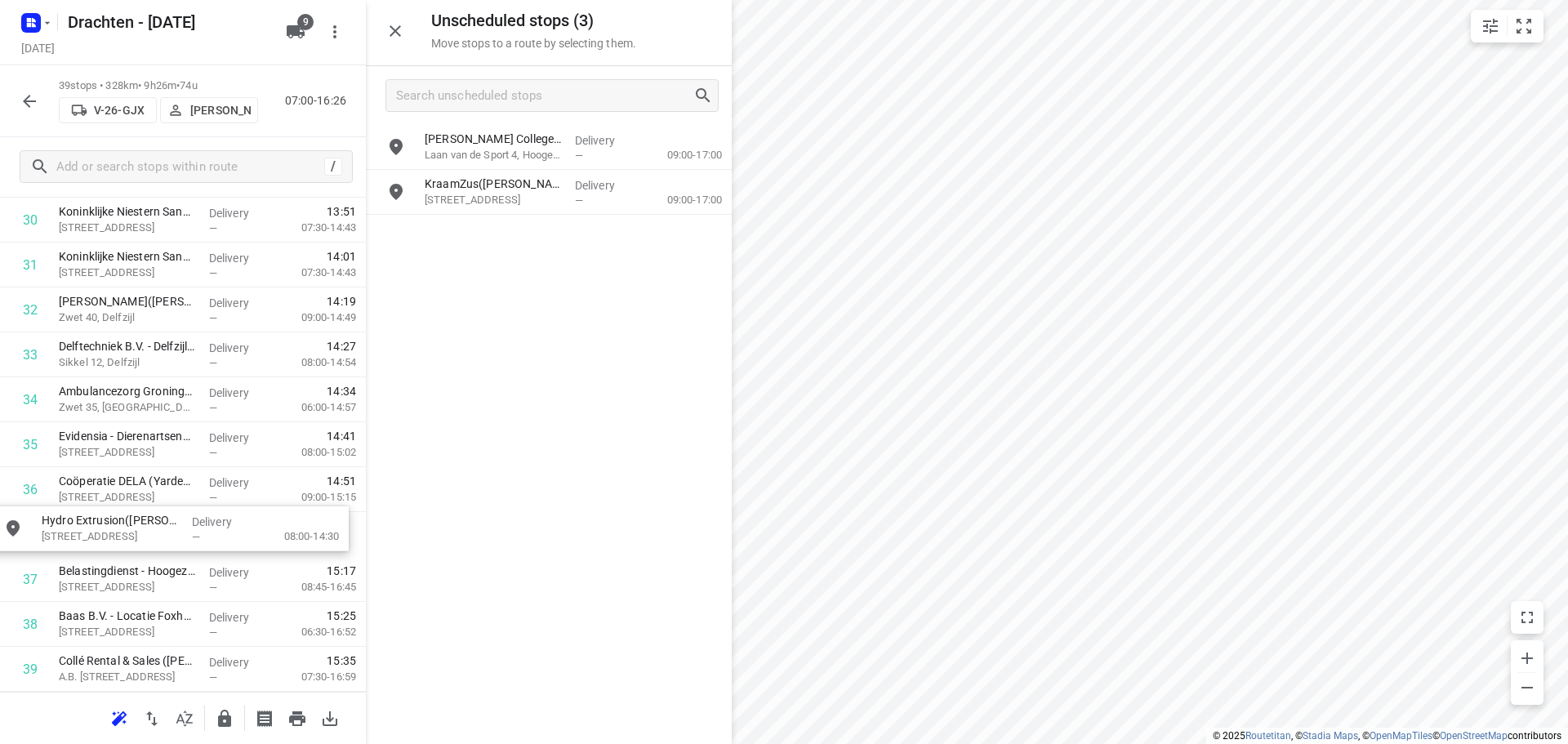
drag, startPoint x: 519, startPoint y: 159, endPoint x: 132, endPoint y: 543, distance: 545.2
drag, startPoint x: 529, startPoint y: 150, endPoint x: 149, endPoint y: 545, distance: 548.1
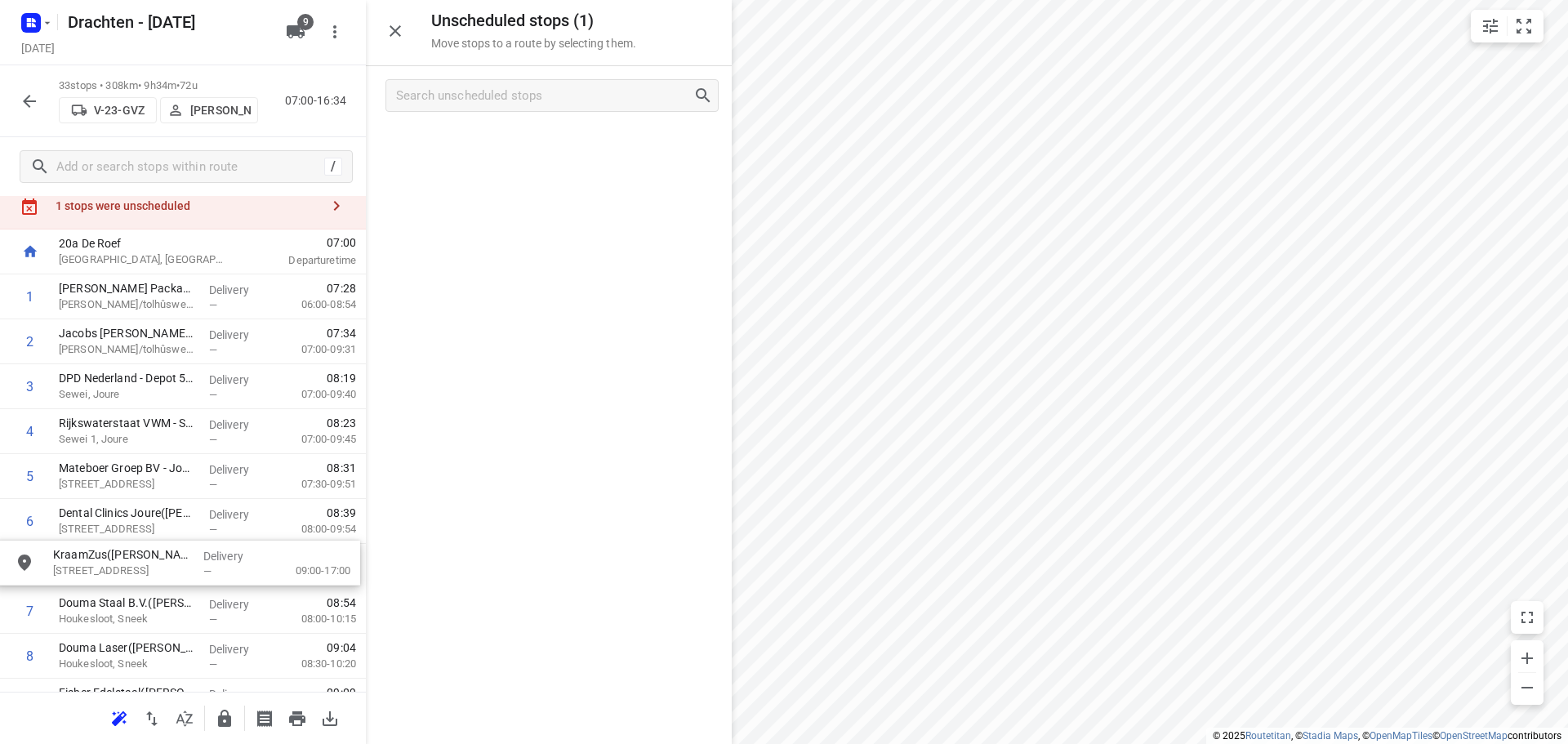
scroll to position [54, 0]
drag, startPoint x: 517, startPoint y: 156, endPoint x: 153, endPoint y: 575, distance: 555.0
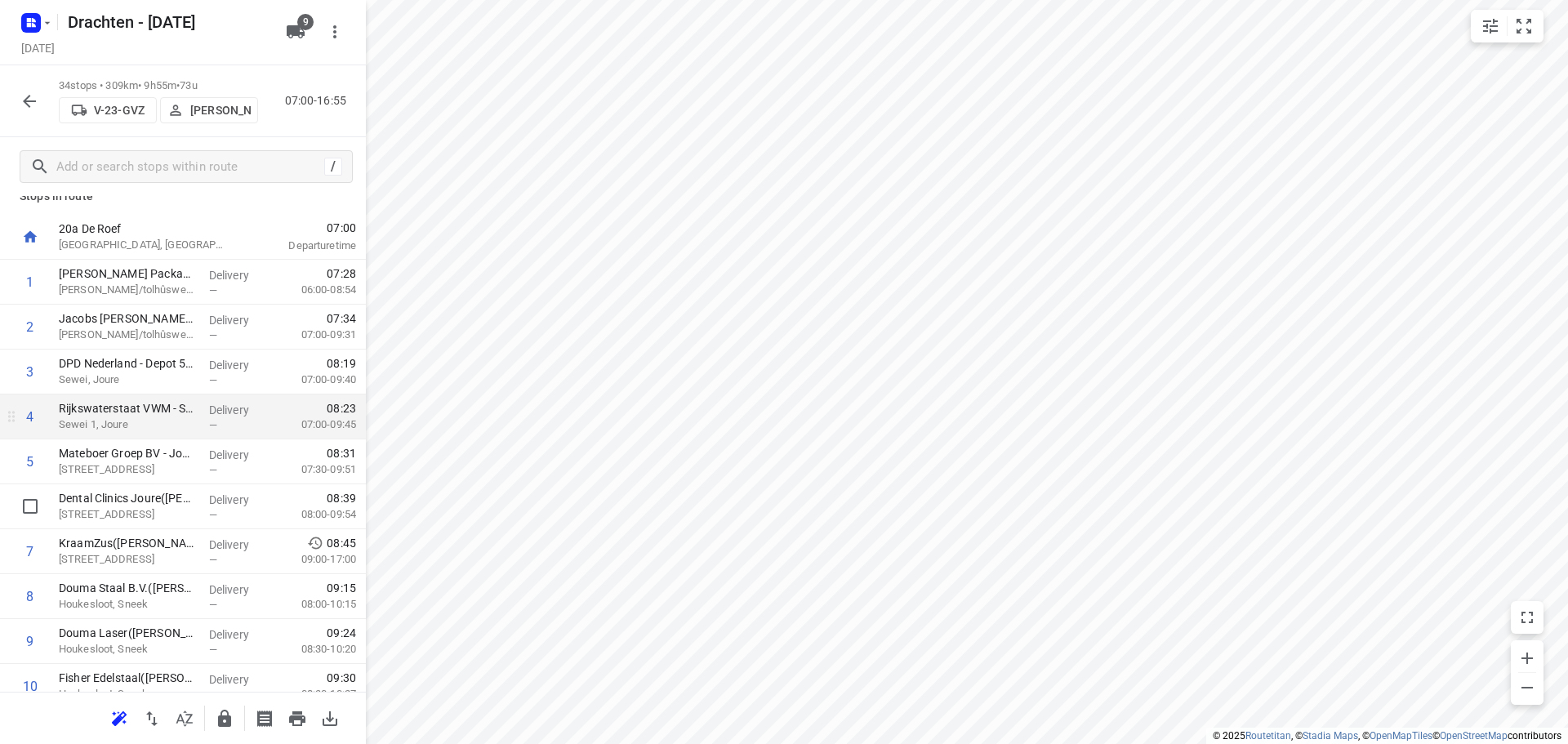
scroll to position [0, 0]
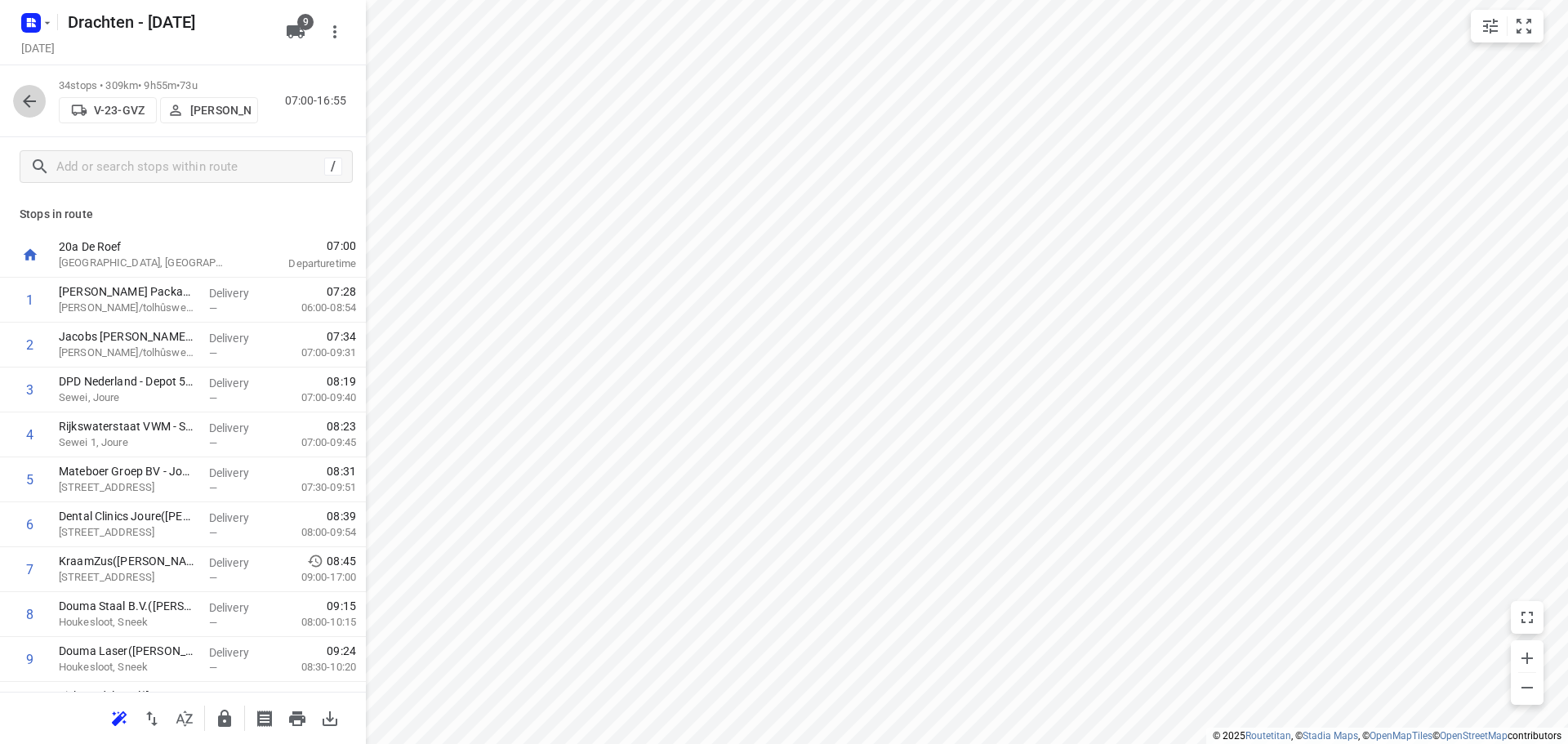
click at [28, 94] on icon "button" at bounding box center [28, 100] width 19 height 19
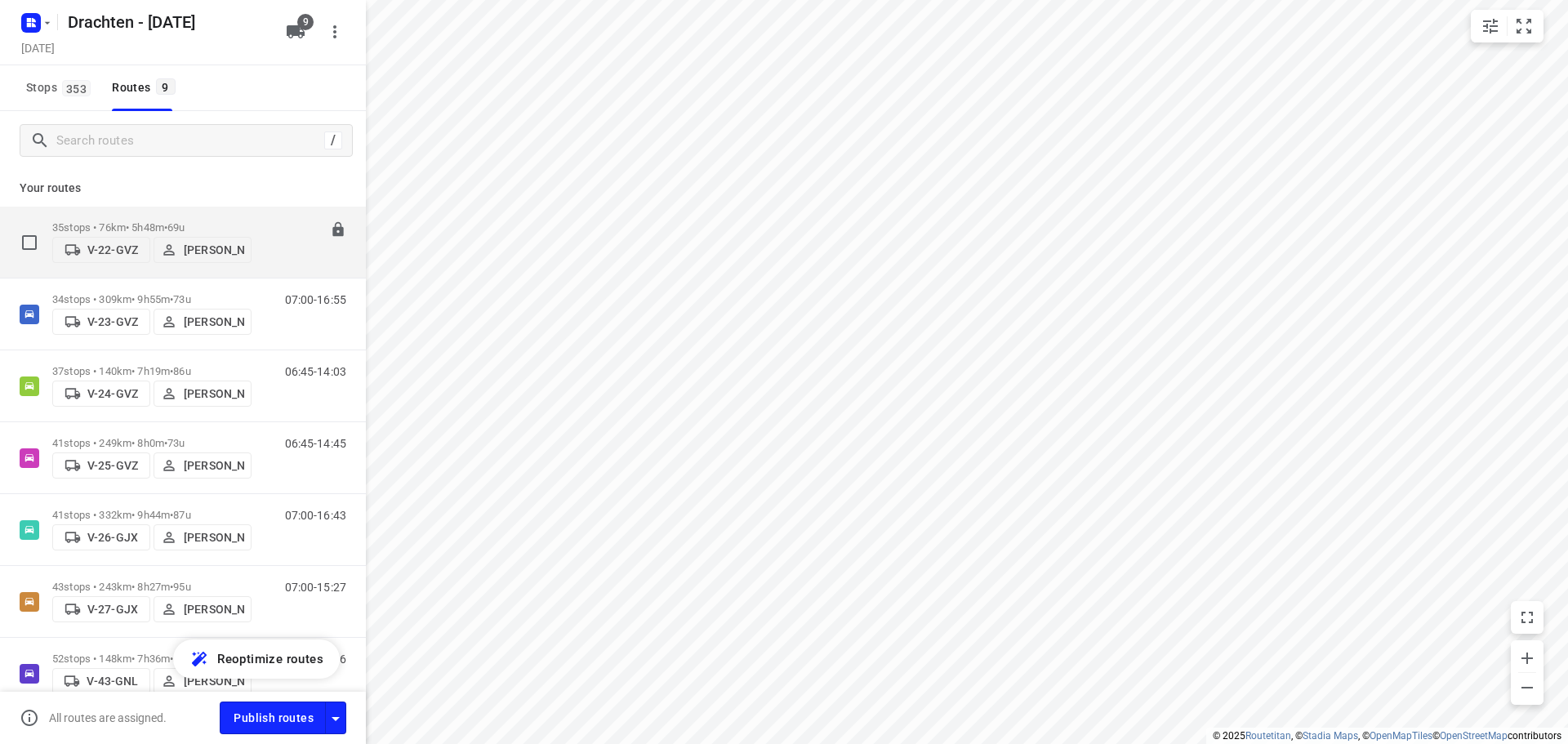
click at [273, 234] on div "07:15-13:02" at bounding box center [305, 247] width 82 height 50
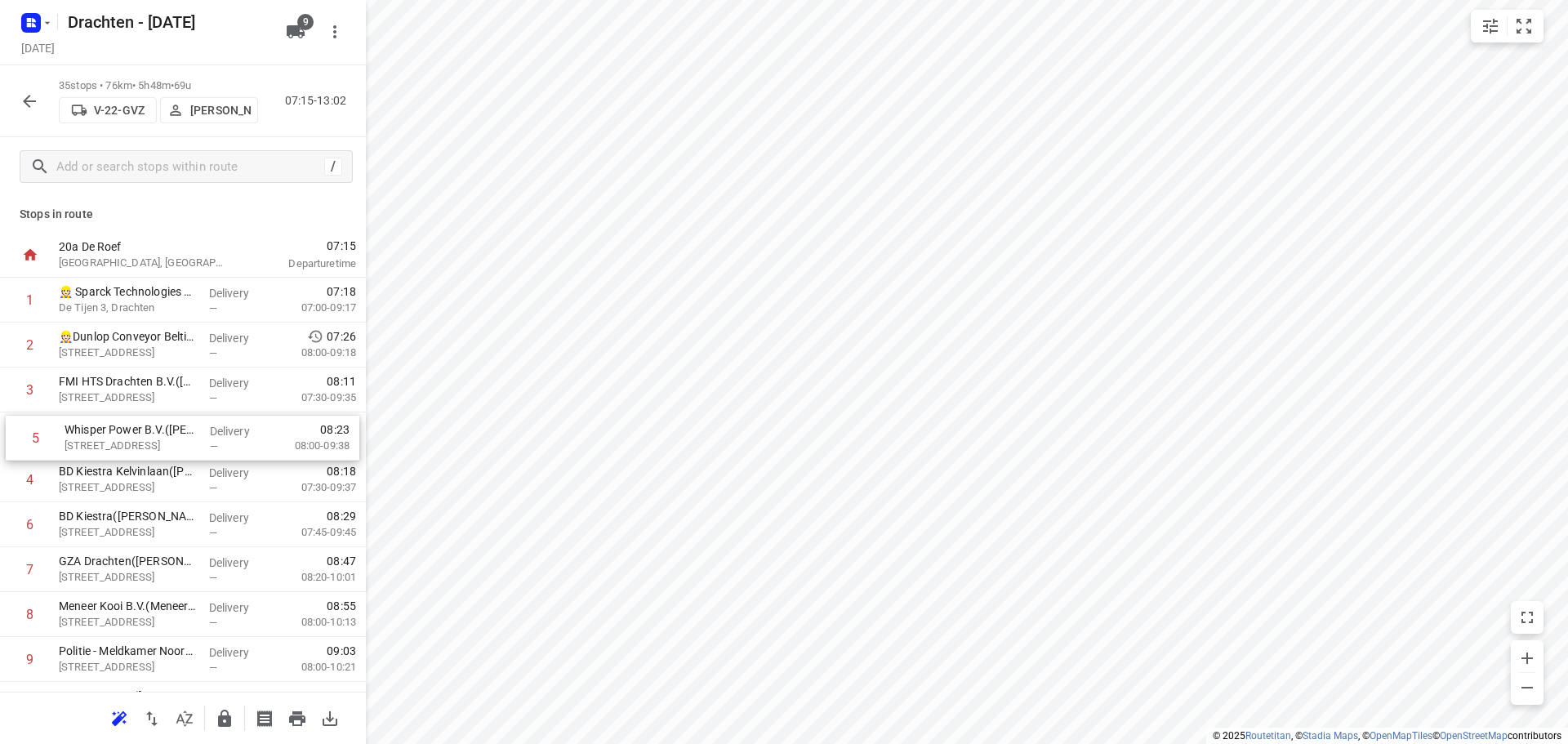
drag, startPoint x: 160, startPoint y: 486, endPoint x: 166, endPoint y: 440, distance: 46.4
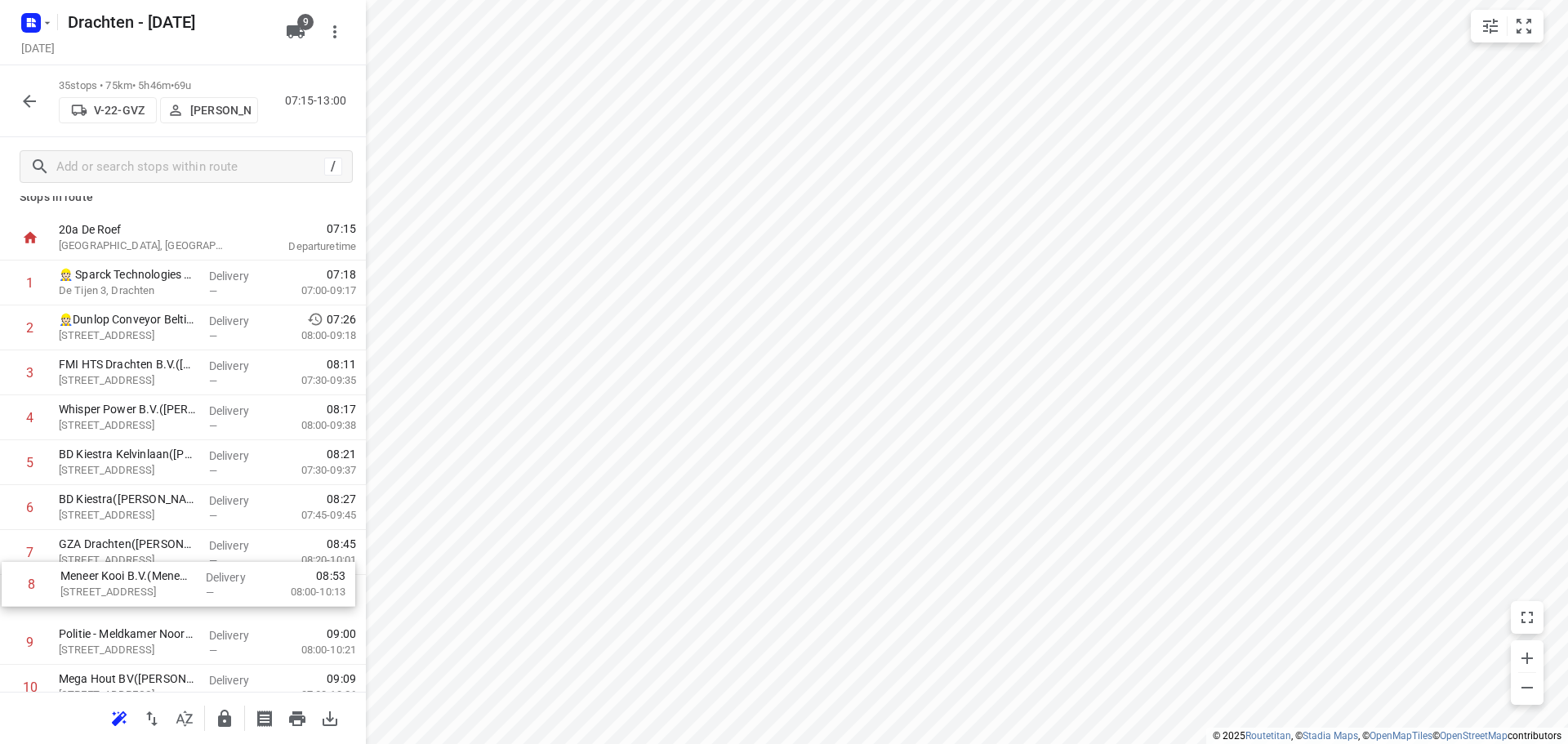
scroll to position [20, 0]
drag, startPoint x: 135, startPoint y: 621, endPoint x: 139, endPoint y: 554, distance: 67.1
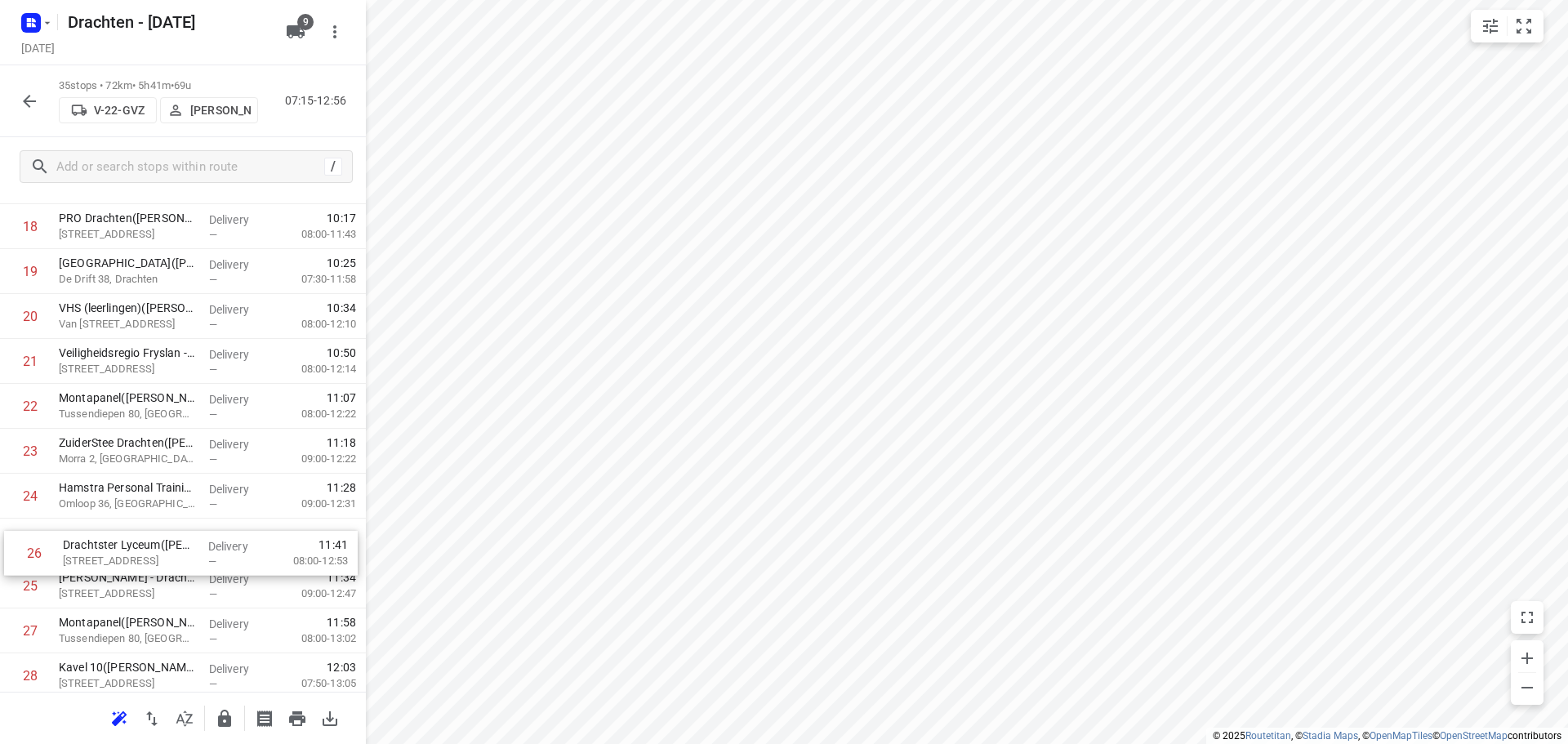
scroll to position [839, 0]
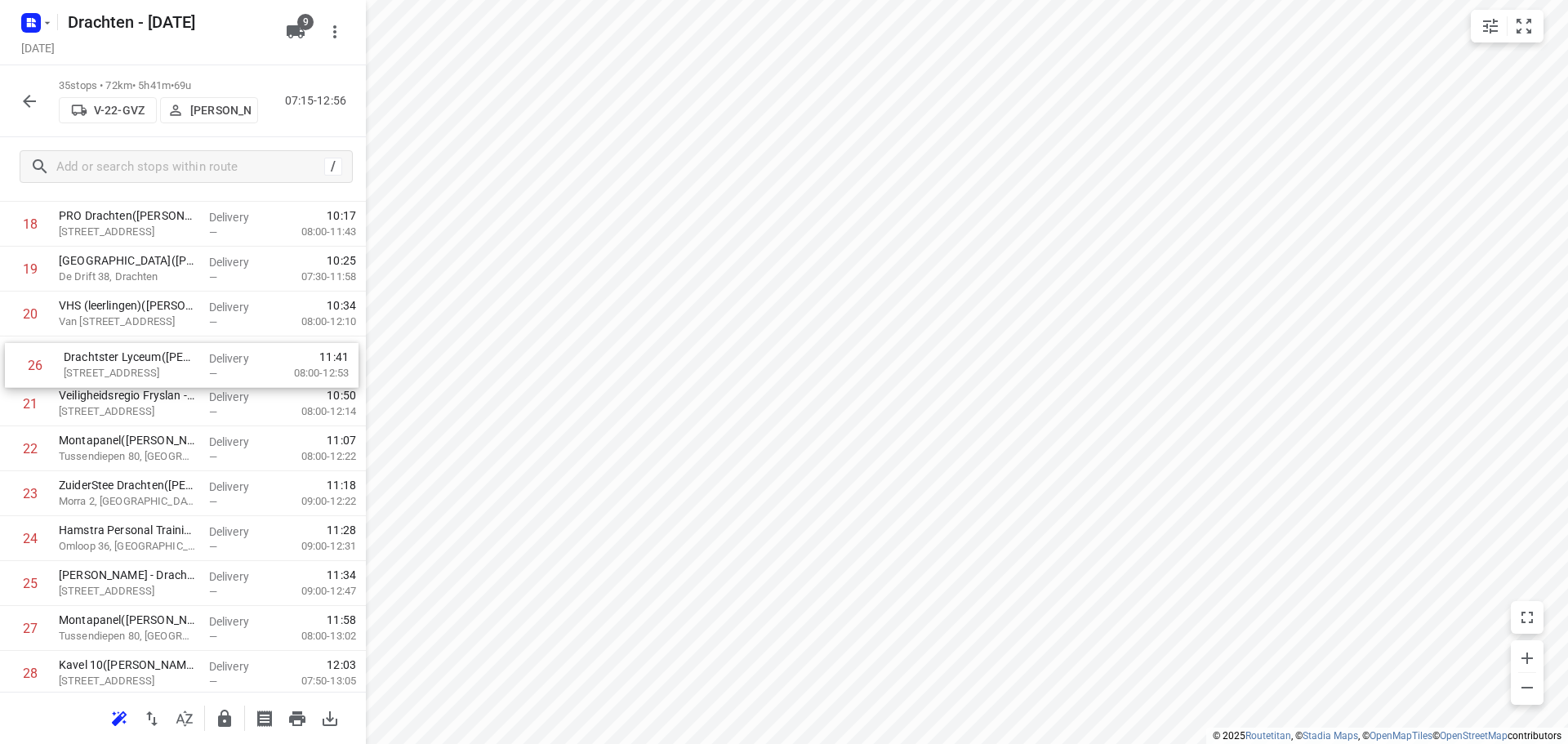
drag, startPoint x: 161, startPoint y: 588, endPoint x: 166, endPoint y: 360, distance: 228.1
click at [166, 360] on div "1 👷🏻 Sparck Technologies BV(Sparck Technologies BV) De Tijen 3, Drachten Delive…" at bounding box center [183, 224] width 366 height 1572
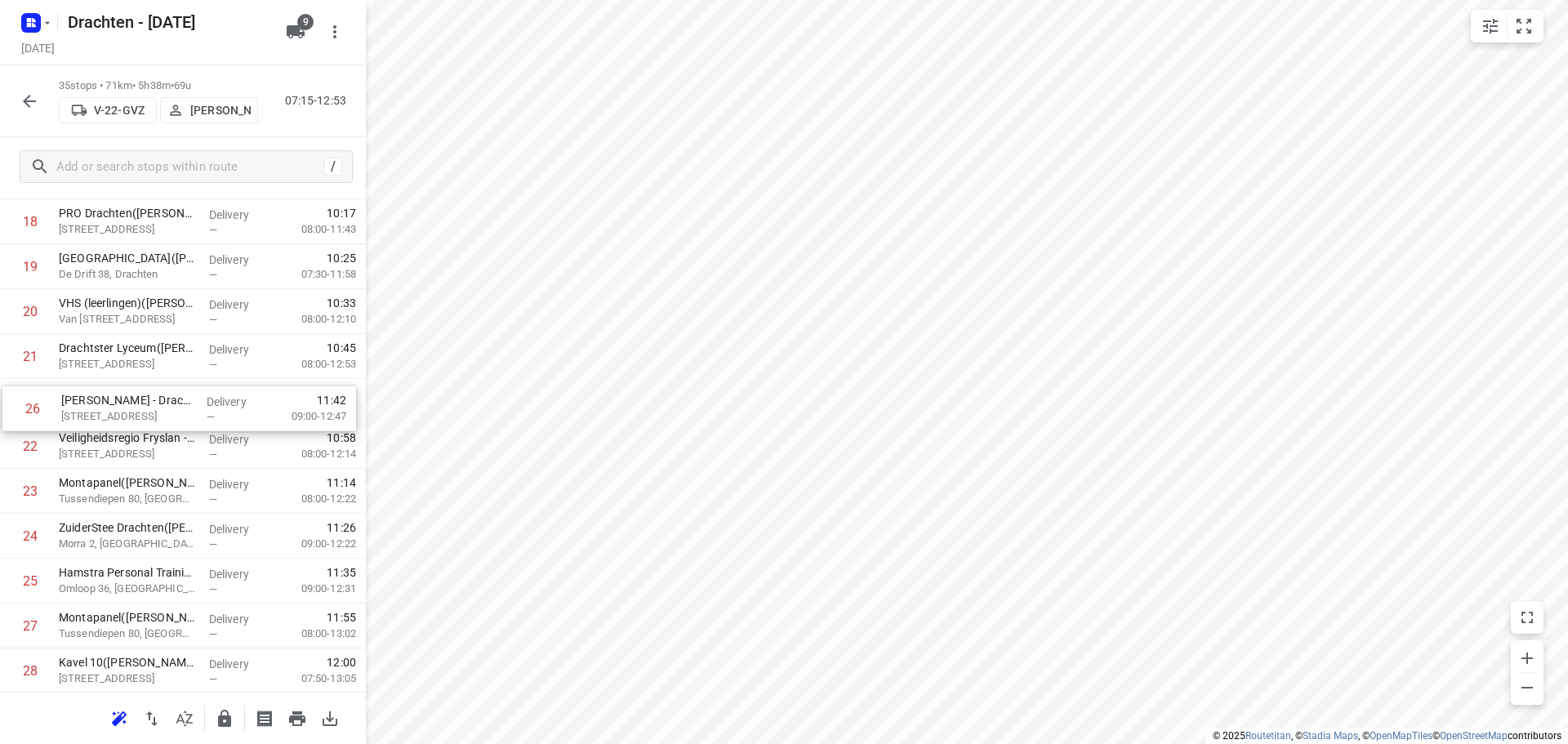
drag, startPoint x: 148, startPoint y: 593, endPoint x: 151, endPoint y: 411, distance: 182.0
click at [151, 411] on div "1 👷🏻 Sparck Technologies BV(Sparck Technologies BV) De Tijen 3, Drachten Delive…" at bounding box center [183, 222] width 366 height 1572
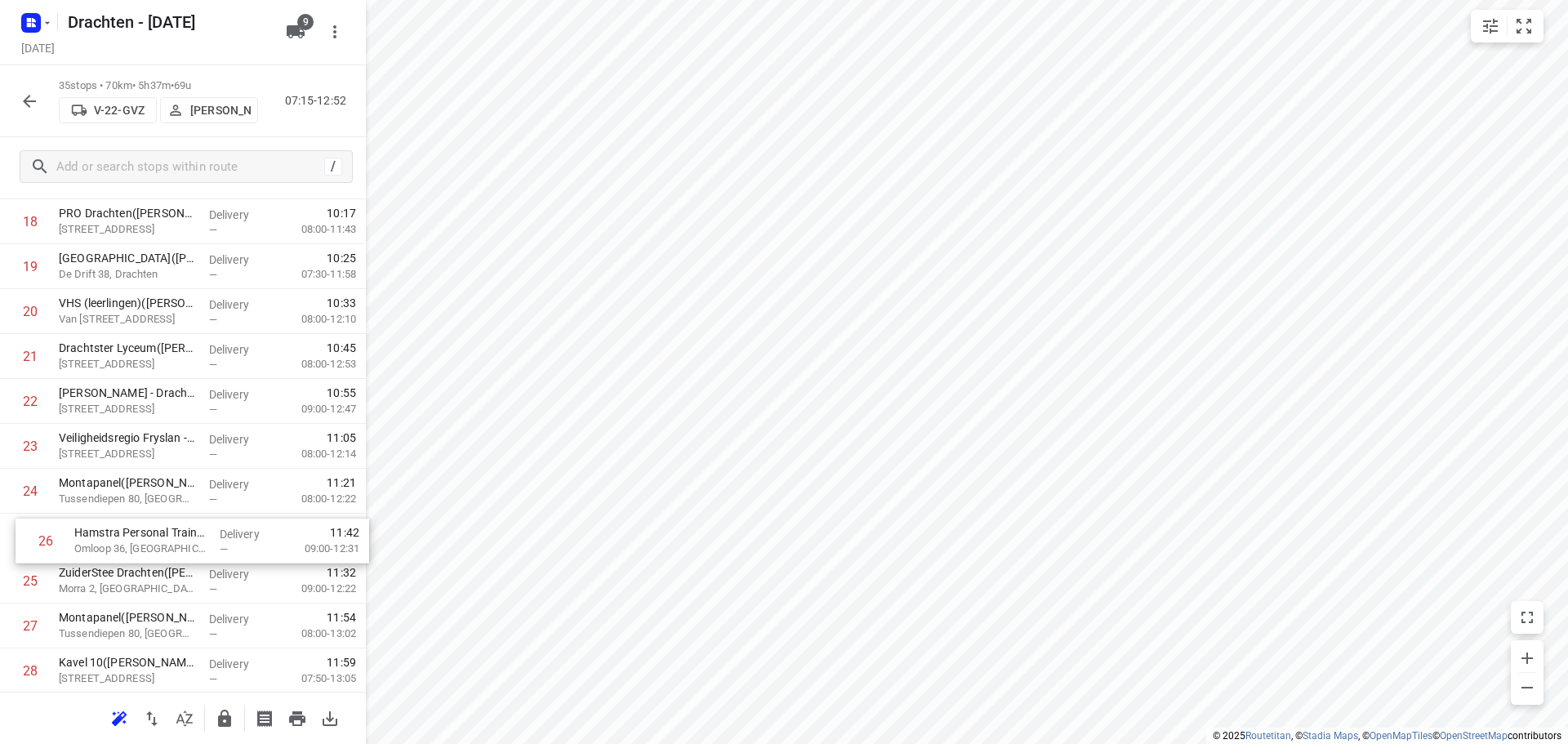
scroll to position [843, 0]
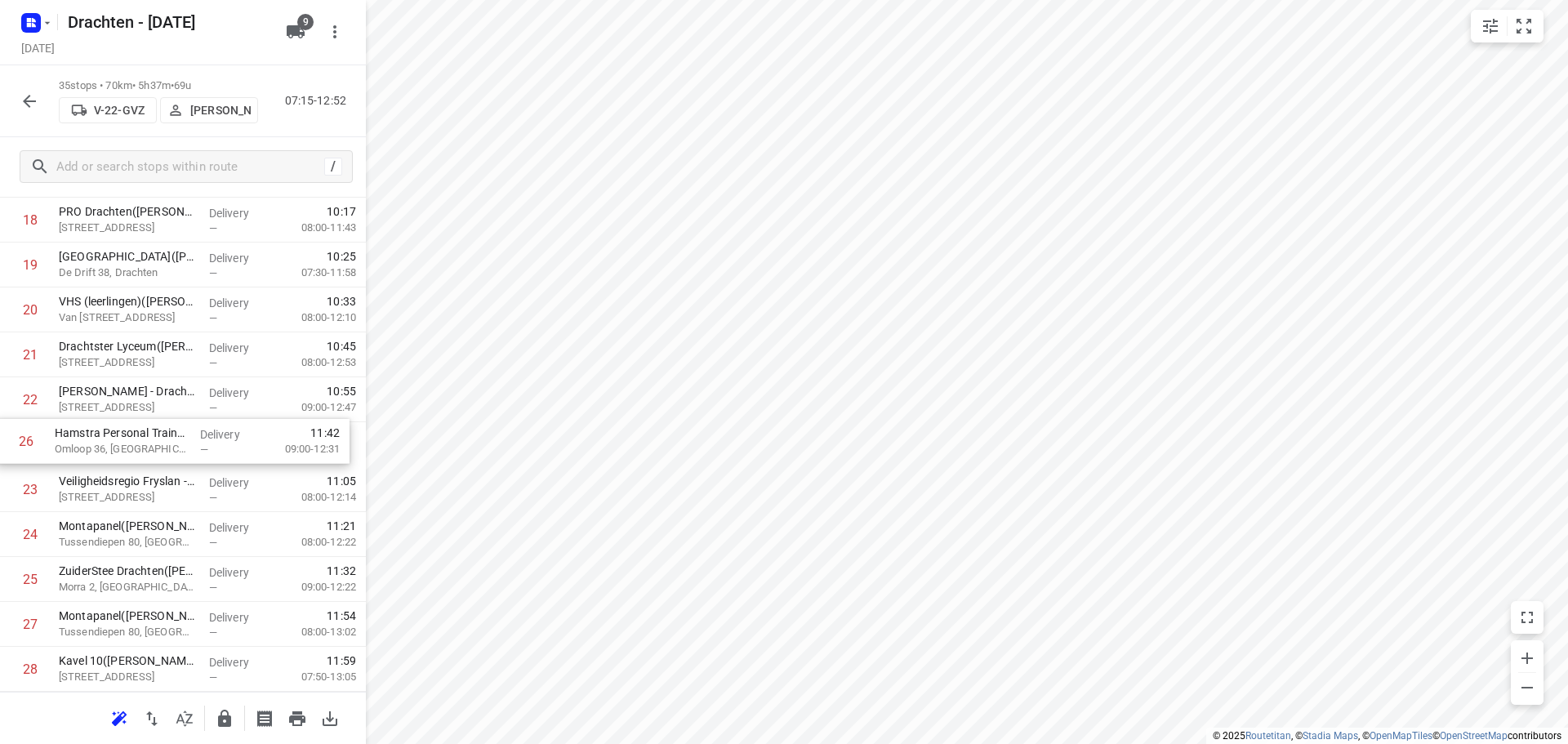
drag, startPoint x: 156, startPoint y: 590, endPoint x: 158, endPoint y: 446, distance: 144.0
click at [158, 446] on div "1 👷🏻 Sparck Technologies BV(Sparck Technologies BV) De Tijen 3, Drachten Delive…" at bounding box center [183, 220] width 366 height 1572
drag, startPoint x: 148, startPoint y: 590, endPoint x: 143, endPoint y: 532, distance: 58.2
click at [143, 532] on div "1 👷🏻 Sparck Technologies BV(Sparck Technologies BV) De Tijen 3, Drachten Delive…" at bounding box center [183, 217] width 366 height 1572
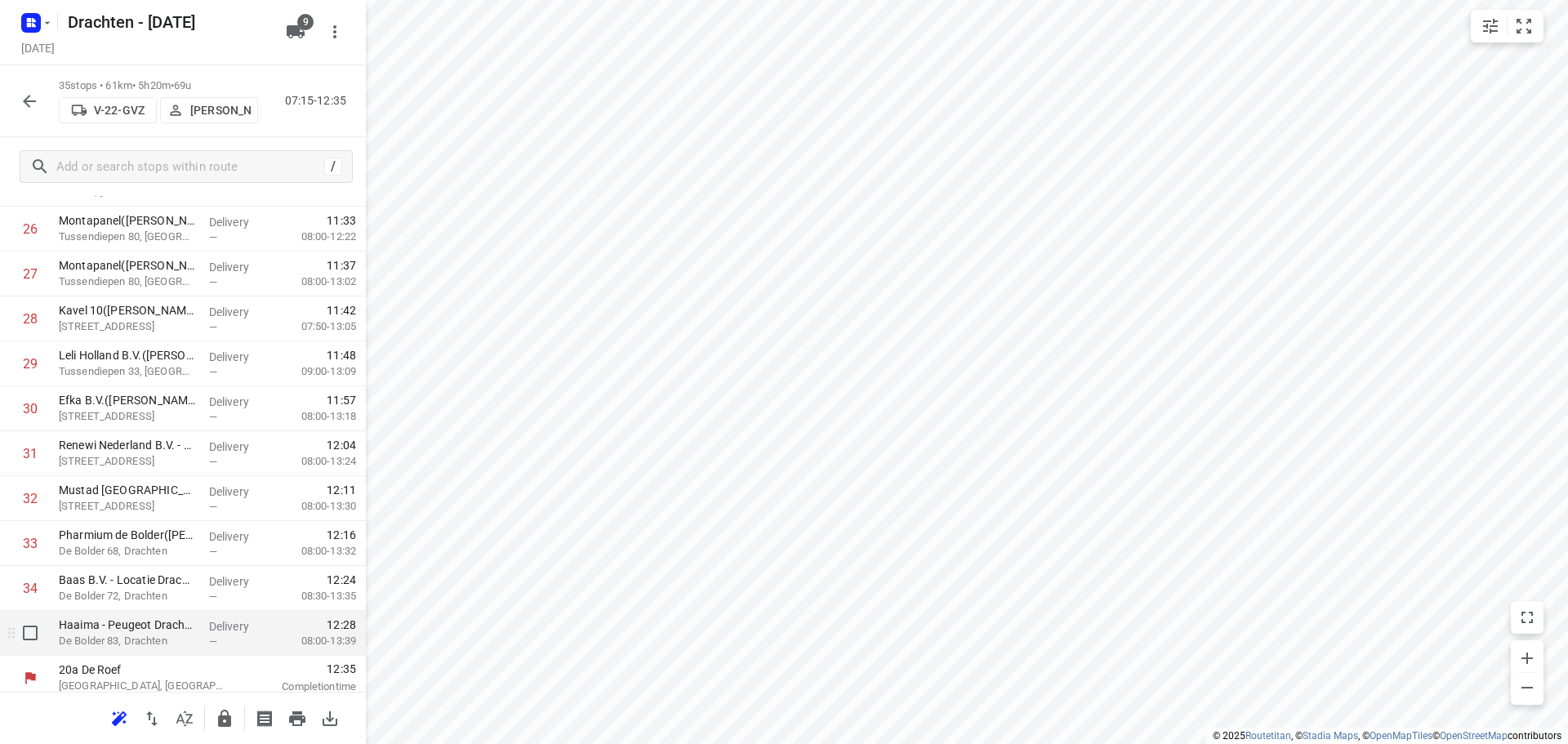
scroll to position [1203, 0]
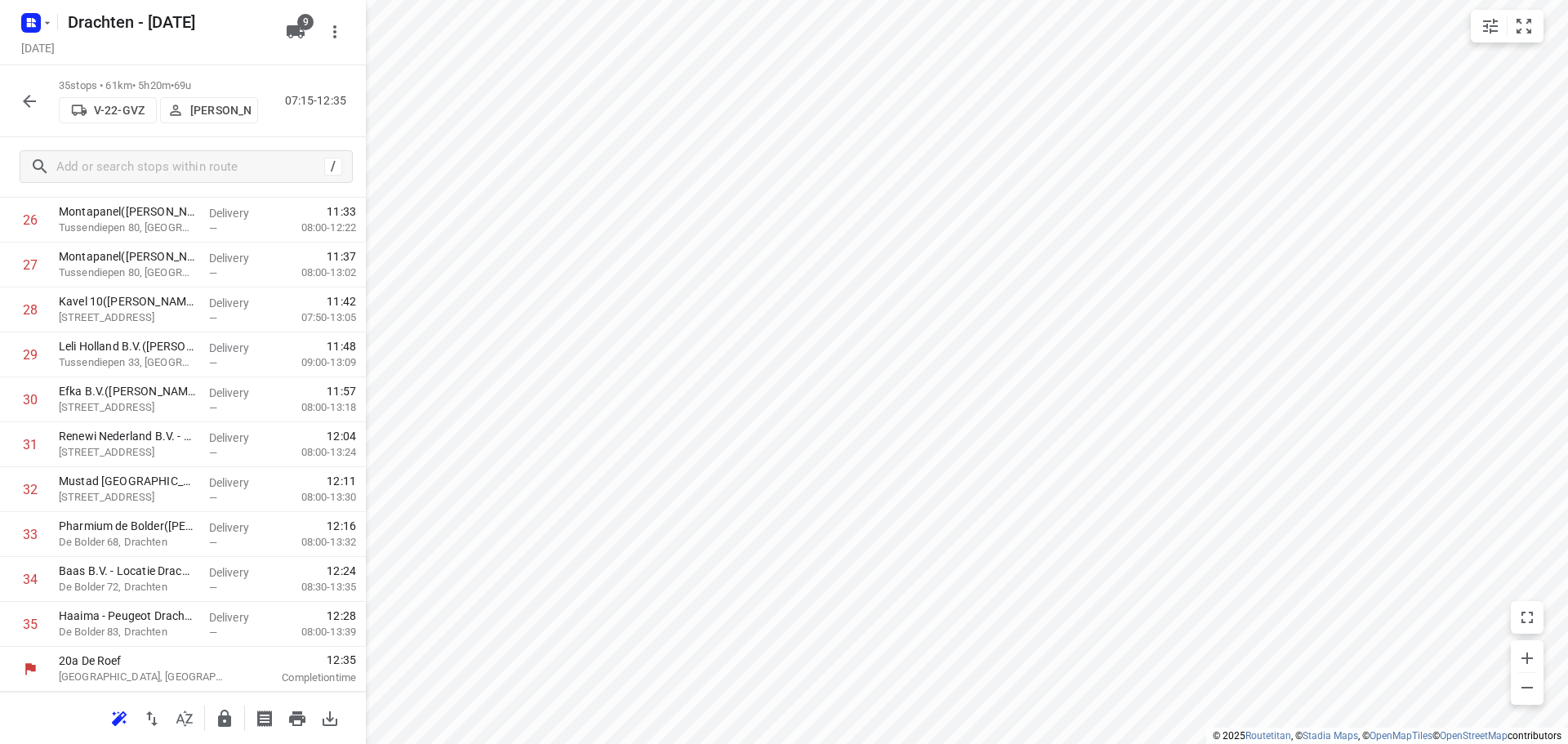
click at [29, 109] on icon "button" at bounding box center [28, 100] width 19 height 19
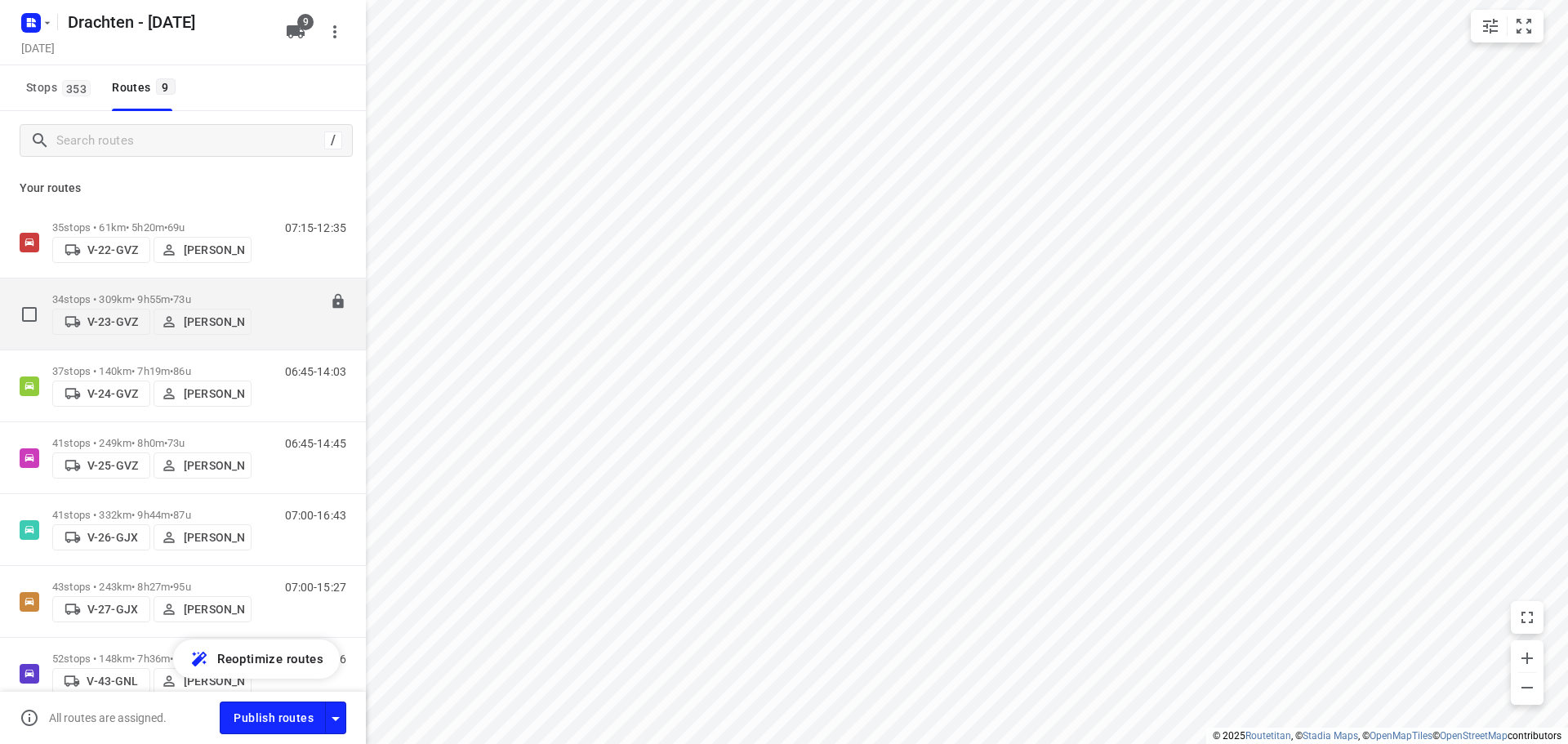
click at [216, 294] on p "34 stops • 309km • 9h55m • 73u" at bounding box center [152, 299] width 199 height 13
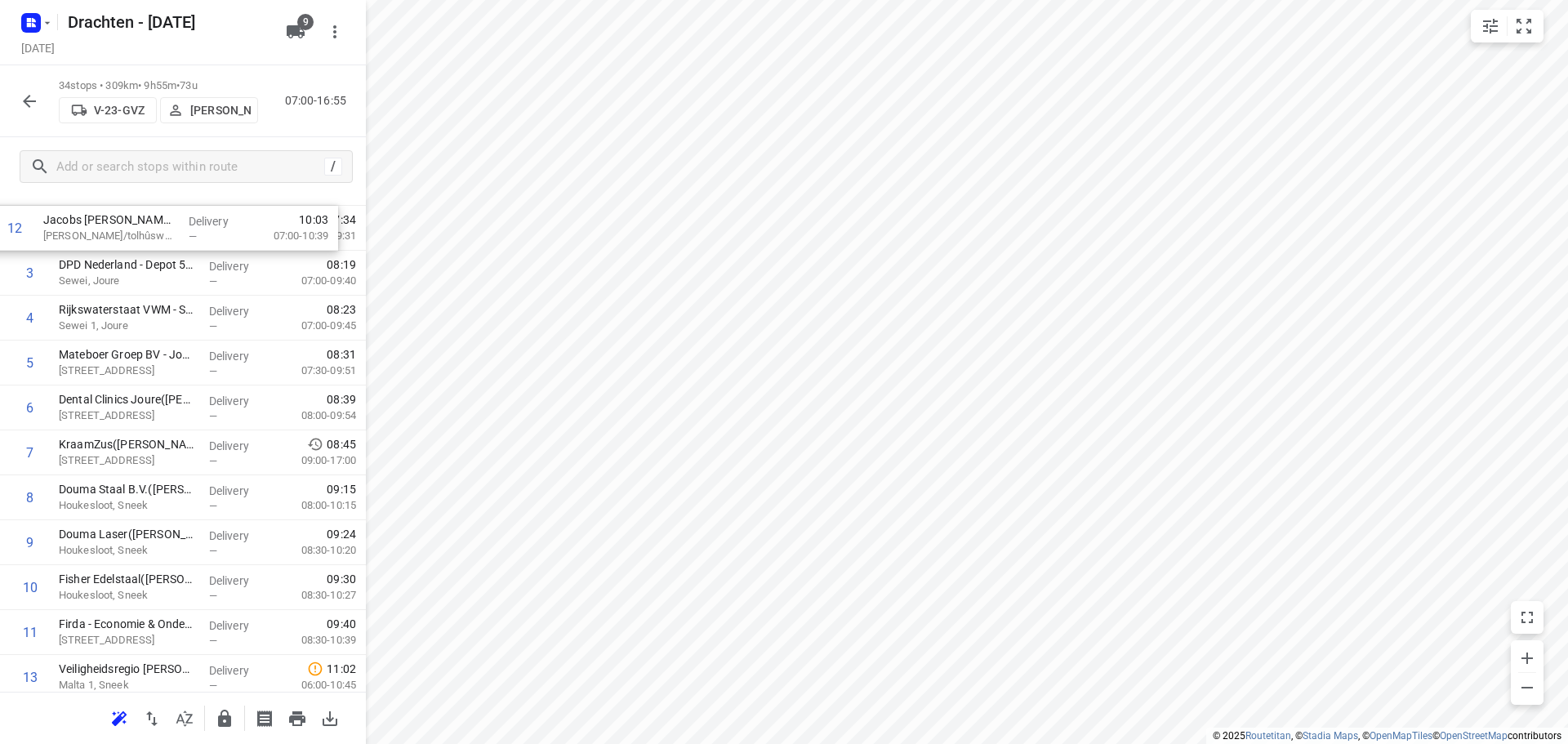
scroll to position [0, 0]
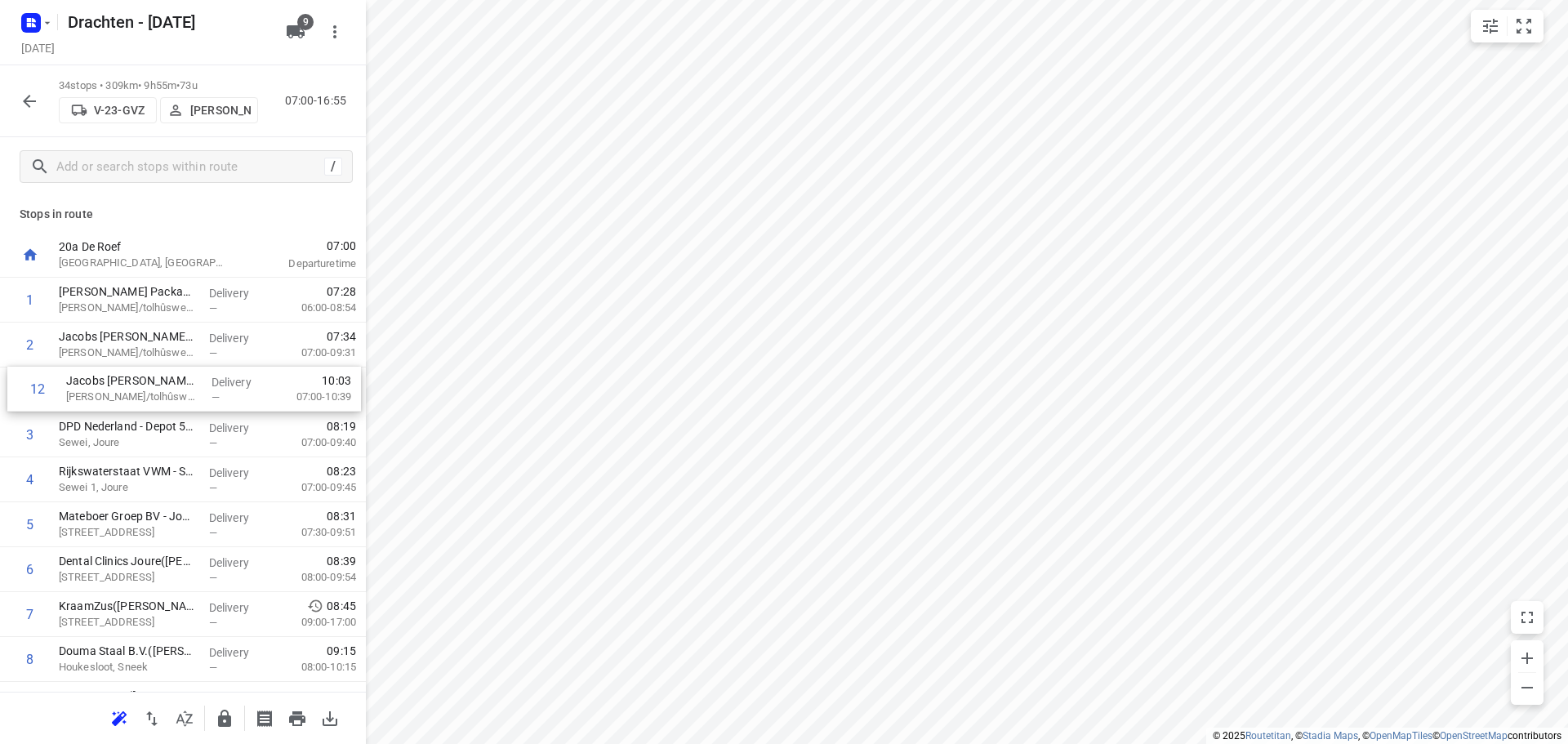
drag, startPoint x: 166, startPoint y: 477, endPoint x: 176, endPoint y: 395, distance: 82.6
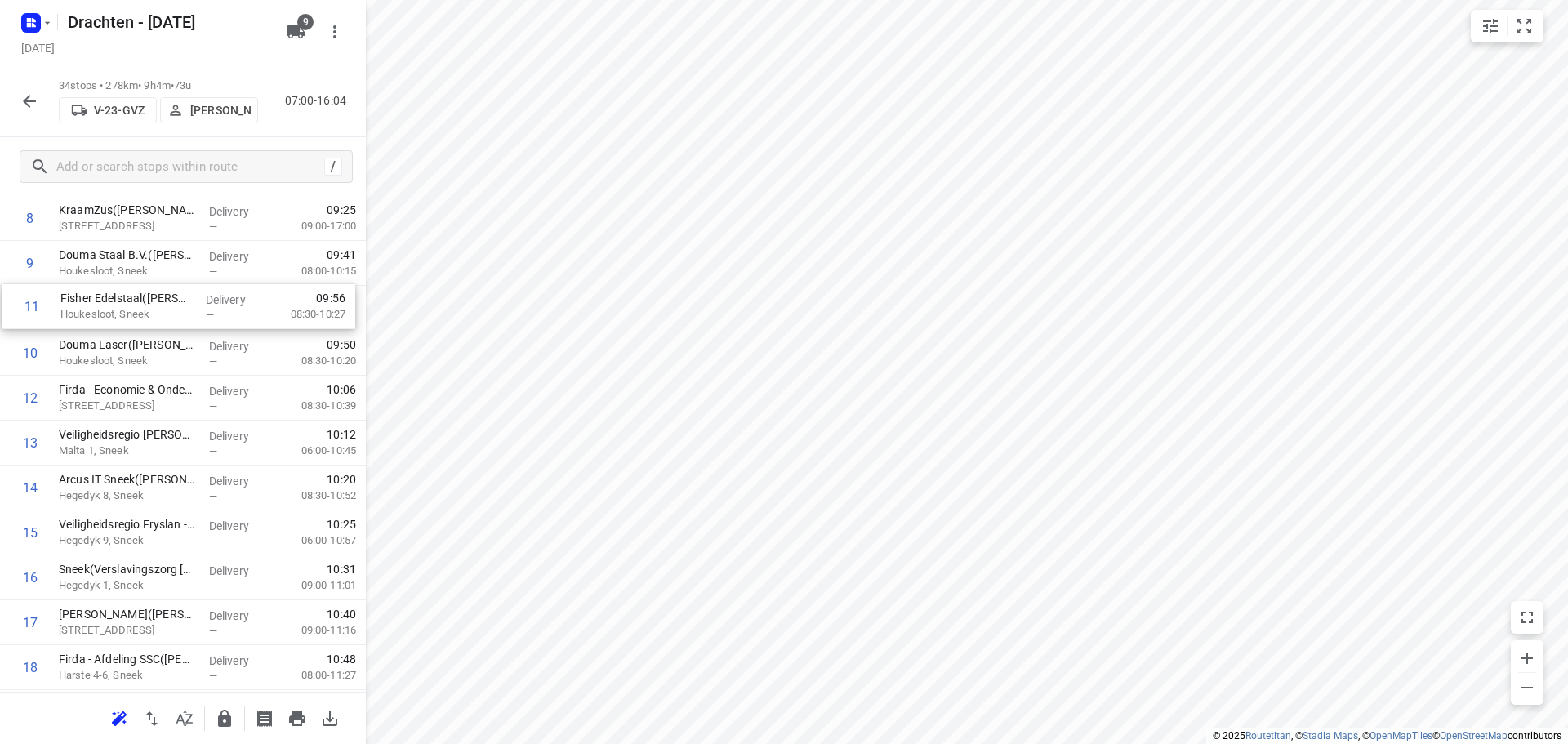
scroll to position [392, 0]
drag, startPoint x: 171, startPoint y: 334, endPoint x: 176, endPoint y: 294, distance: 40.3
click at [176, 294] on div "1 Van de Velde Packaging - VJD(Jan-Eric Siemonsma) Douwe Egberts/tolhûswei, Jou…" at bounding box center [183, 649] width 366 height 1527
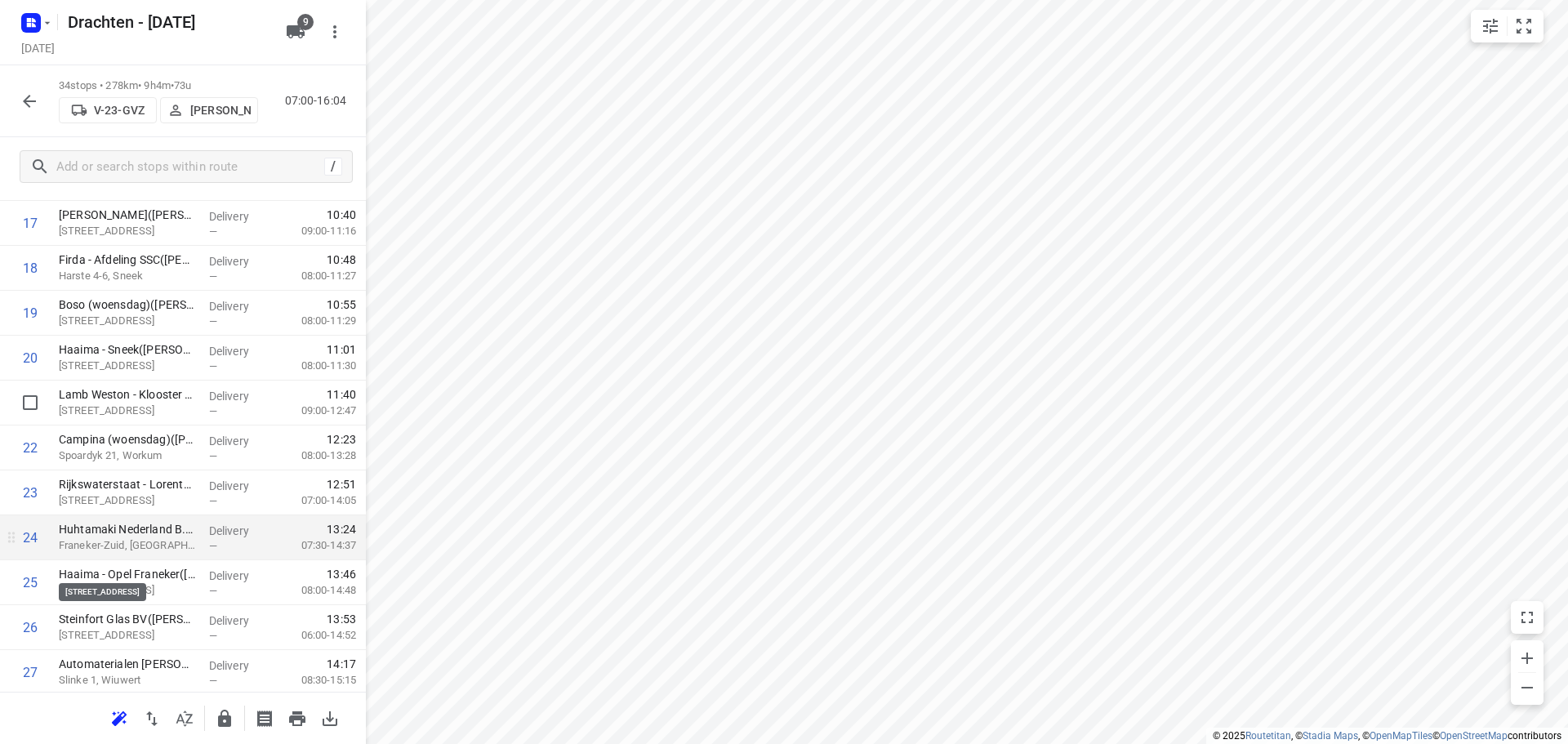
scroll to position [800, 0]
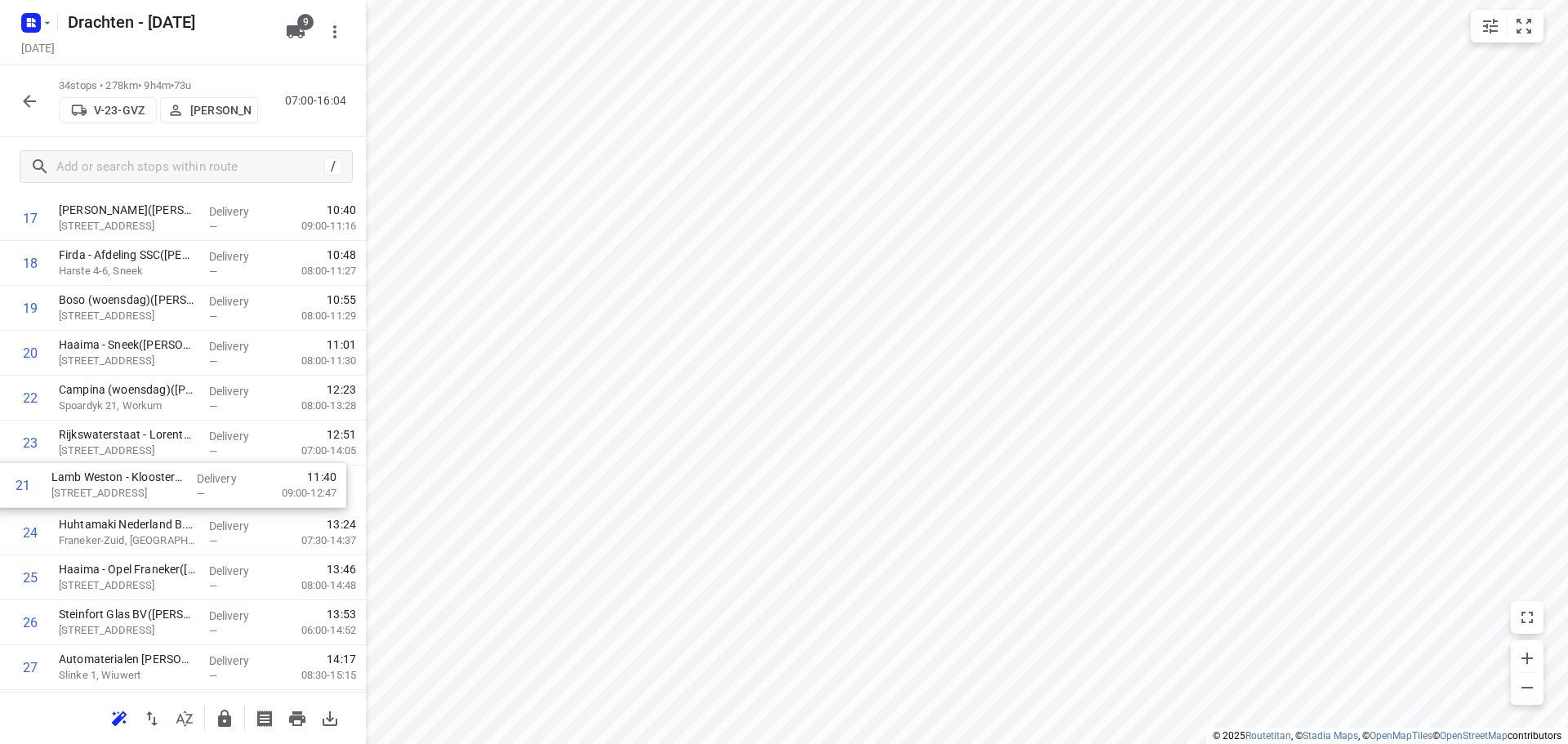
drag, startPoint x: 123, startPoint y: 402, endPoint x: 117, endPoint y: 493, distance: 91.2
click at [117, 493] on div "1 Van de Velde Packaging - VJD(Jan-Eric Siemonsma) Douwe Egberts/tolhûswei, Jou…" at bounding box center [183, 241] width 366 height 1527
click at [28, 99] on icon "button" at bounding box center [28, 100] width 19 height 19
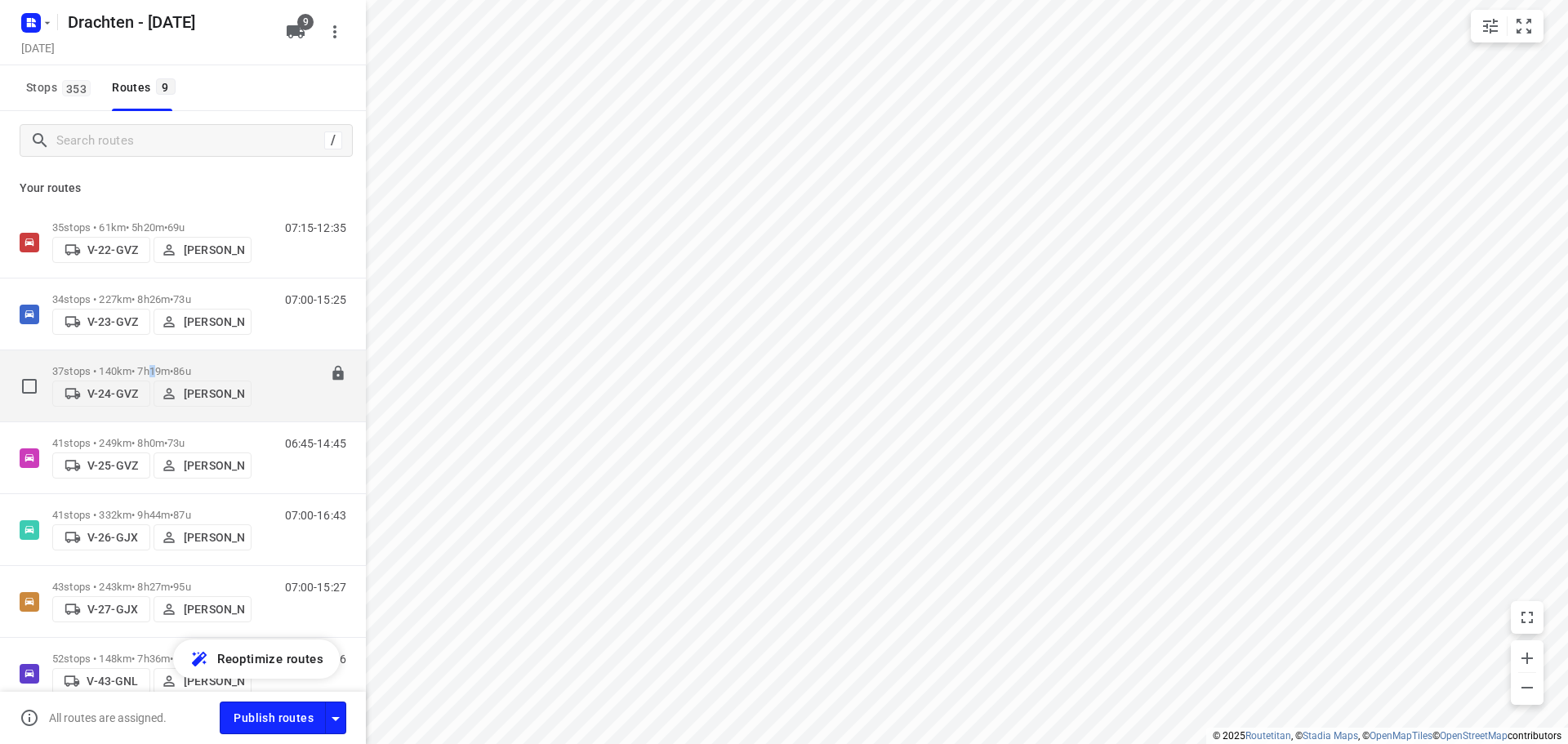
click at [160, 365] on p "37 stops • 140km • 7h19m • 86u" at bounding box center [152, 371] width 199 height 13
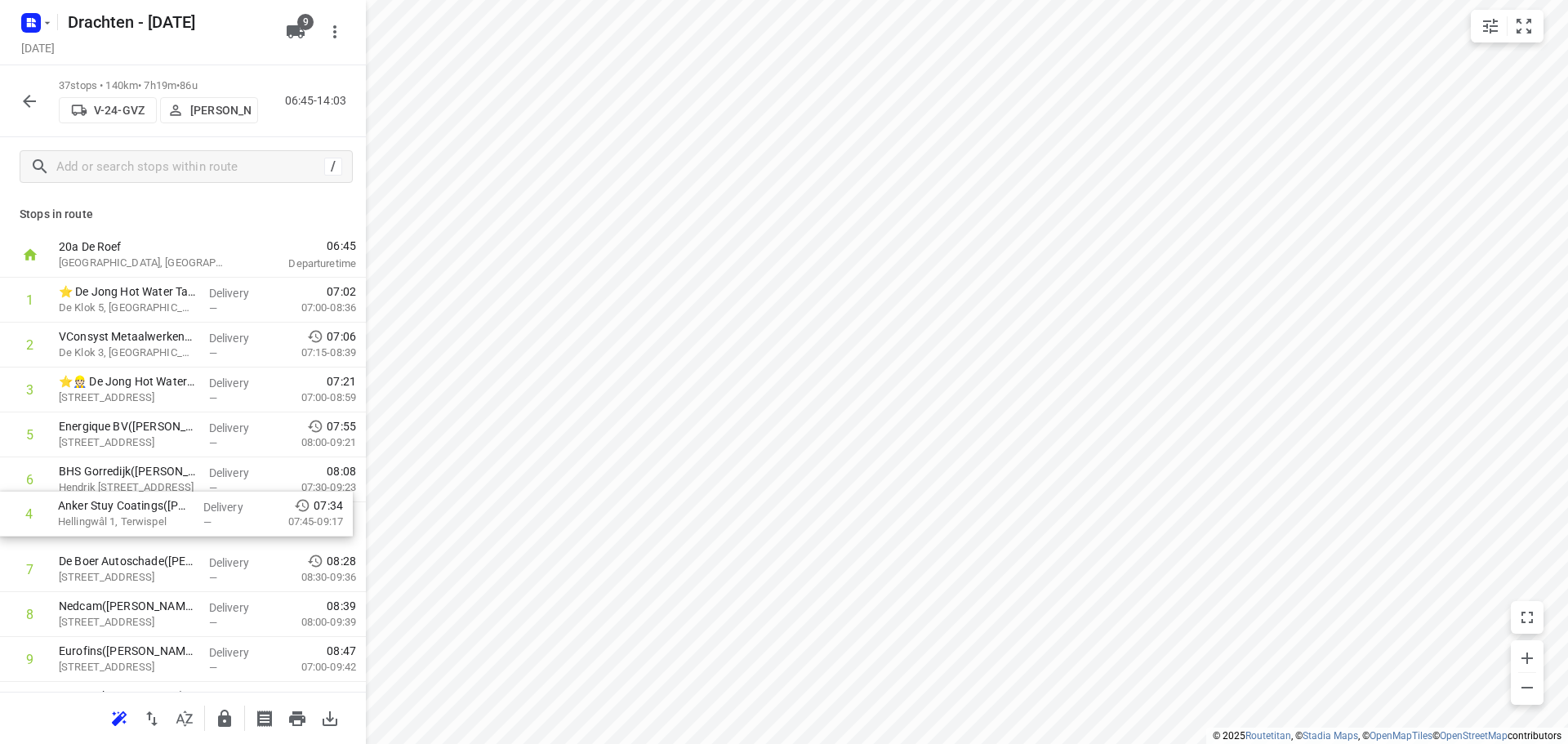
drag, startPoint x: 123, startPoint y: 445, endPoint x: 123, endPoint y: 528, distance: 83.0
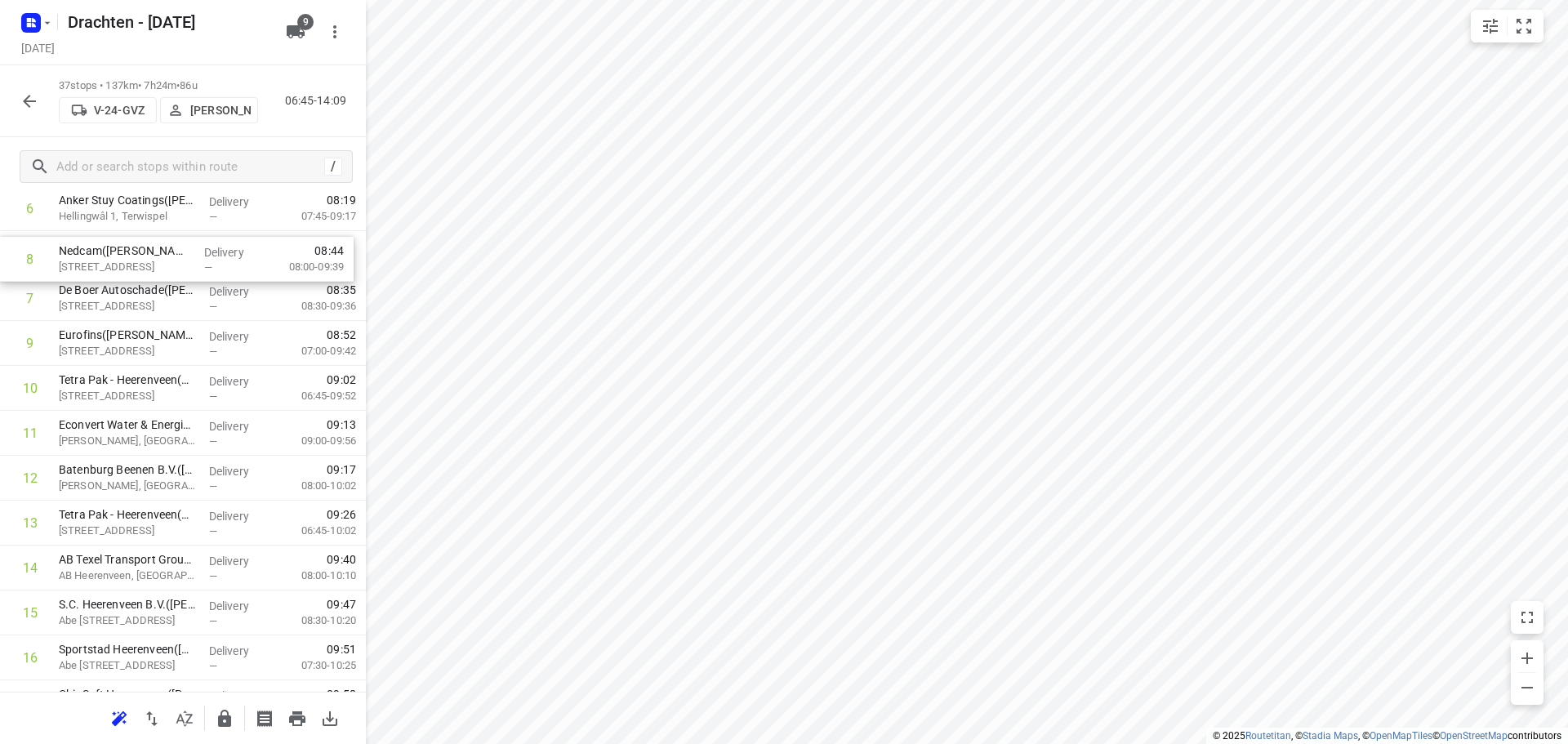
scroll to position [308, 0]
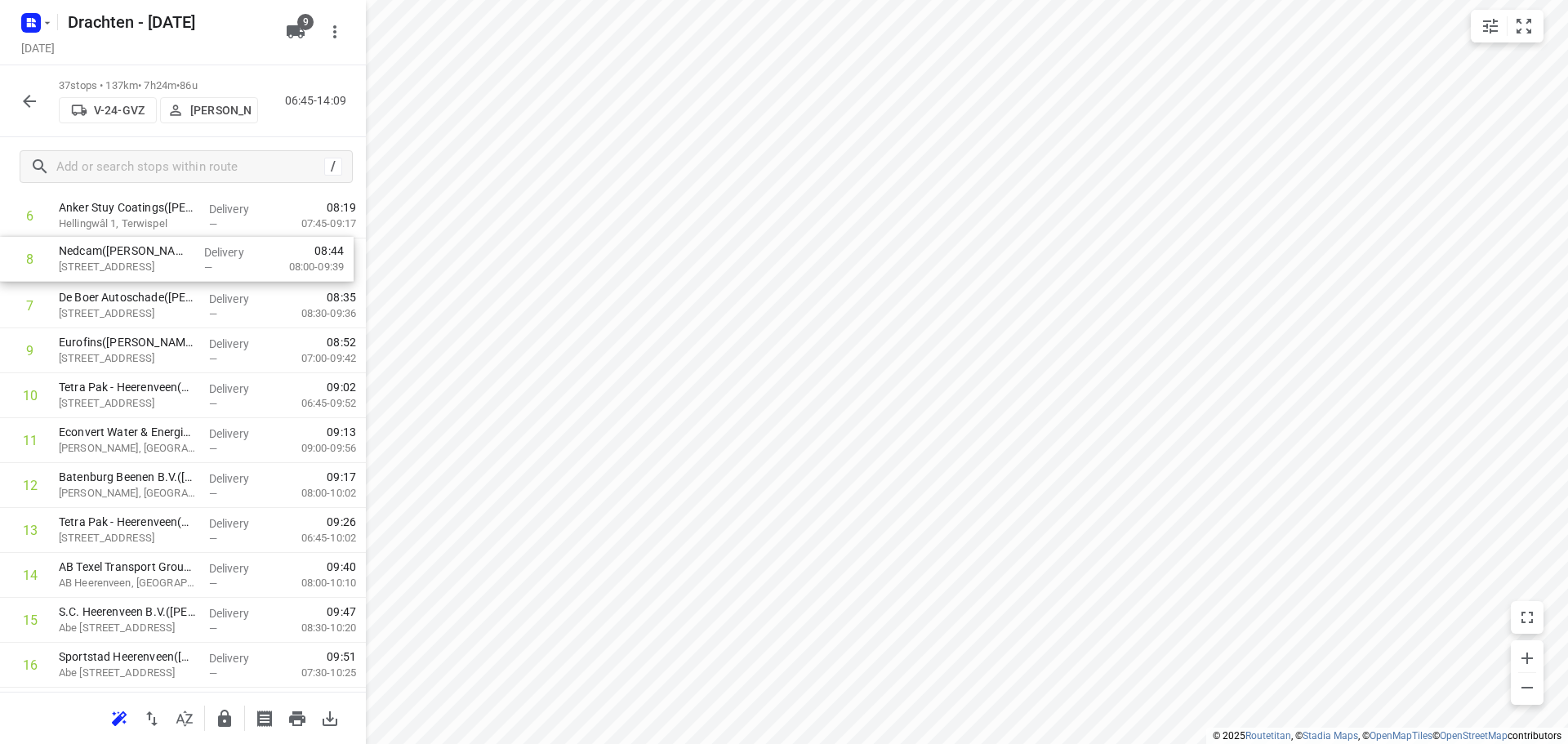
drag, startPoint x: 156, startPoint y: 292, endPoint x: 157, endPoint y: 259, distance: 33.0
drag, startPoint x: 173, startPoint y: 540, endPoint x: 170, endPoint y: 446, distance: 94.0
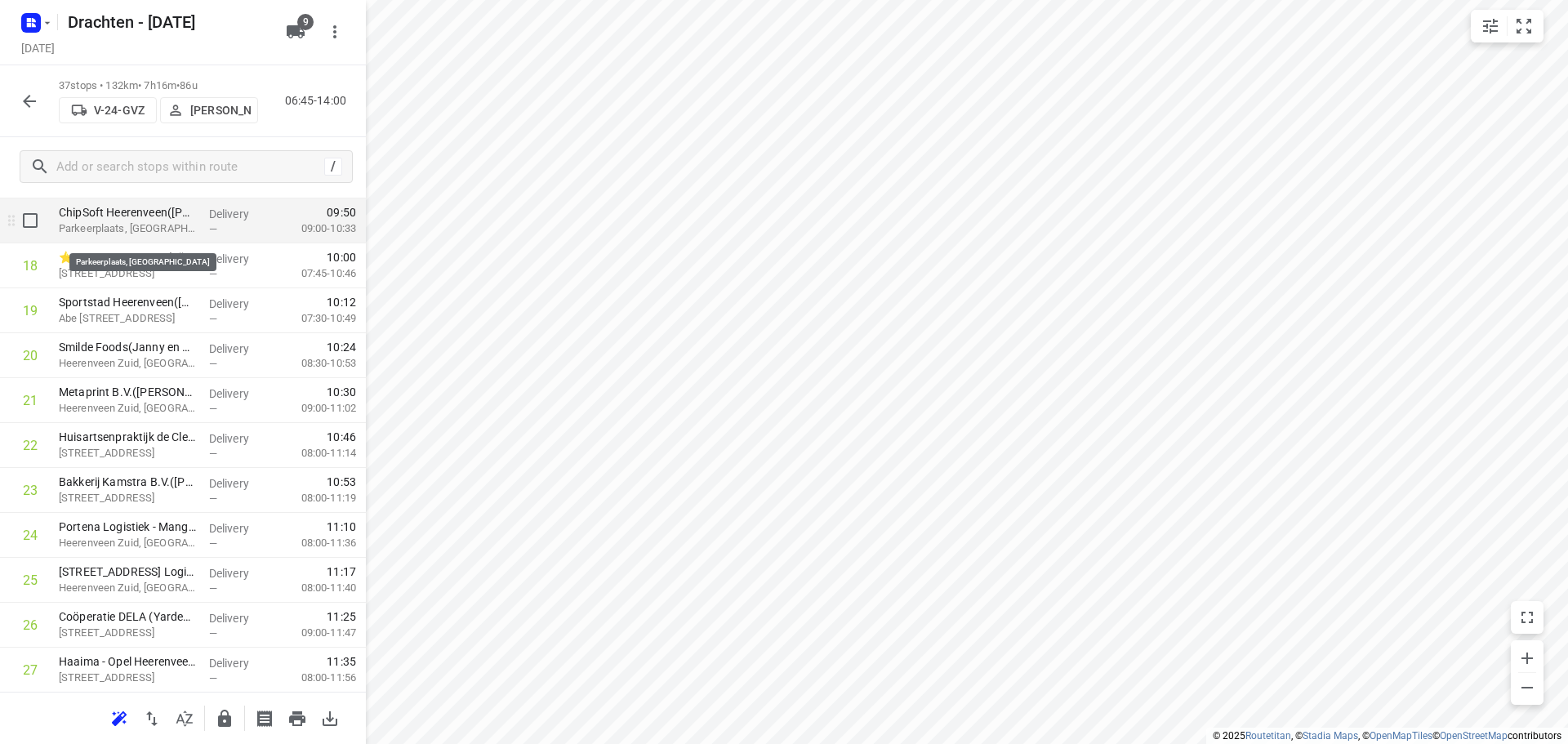
scroll to position [716, 0]
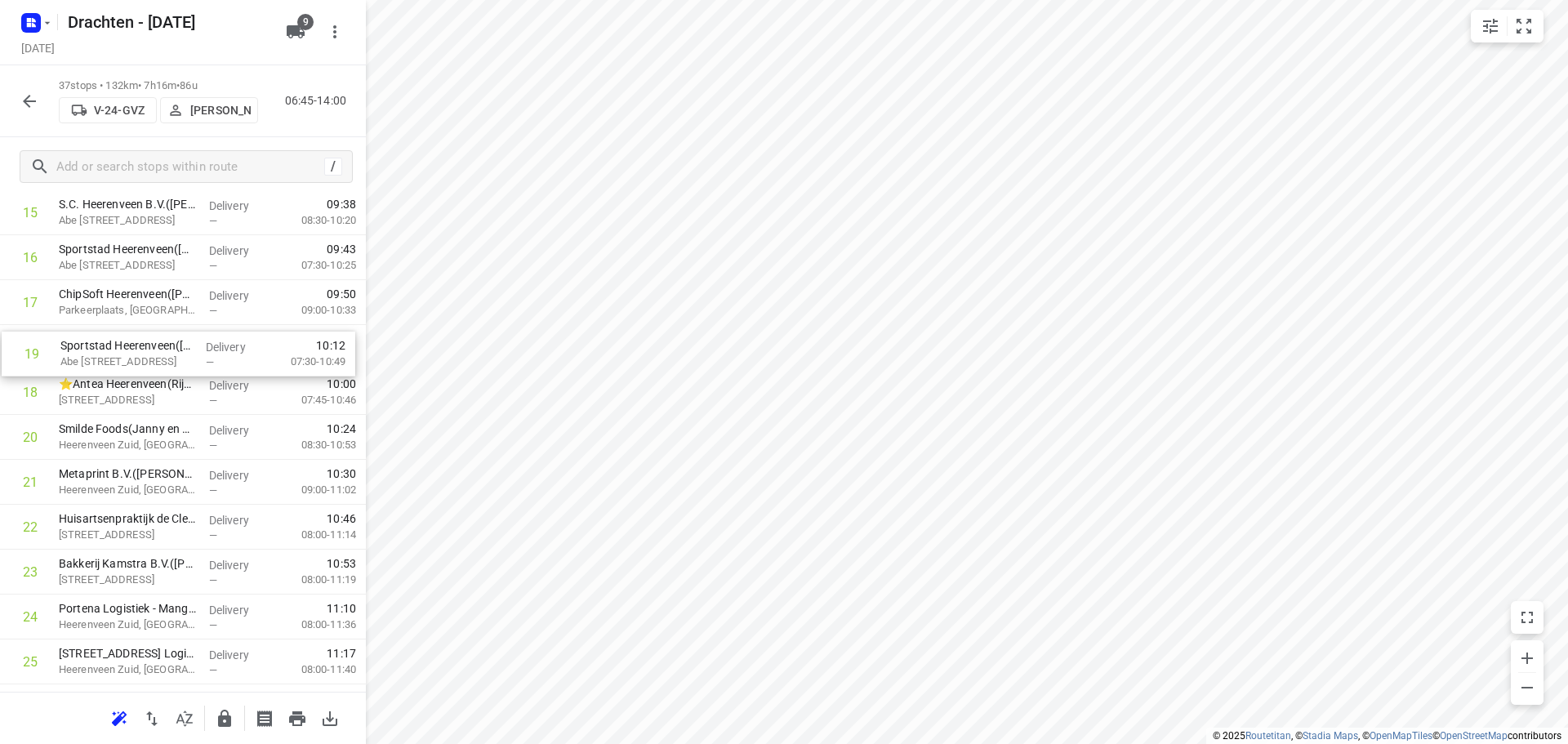
drag, startPoint x: 101, startPoint y: 390, endPoint x: 103, endPoint y: 347, distance: 43.0
click at [103, 347] on div "1 ⭐ De Jong Hot Water Tanks - Productie(Mirthe Diever) De Klok 5, Gorredijk Del…" at bounding box center [183, 392] width 366 height 1662
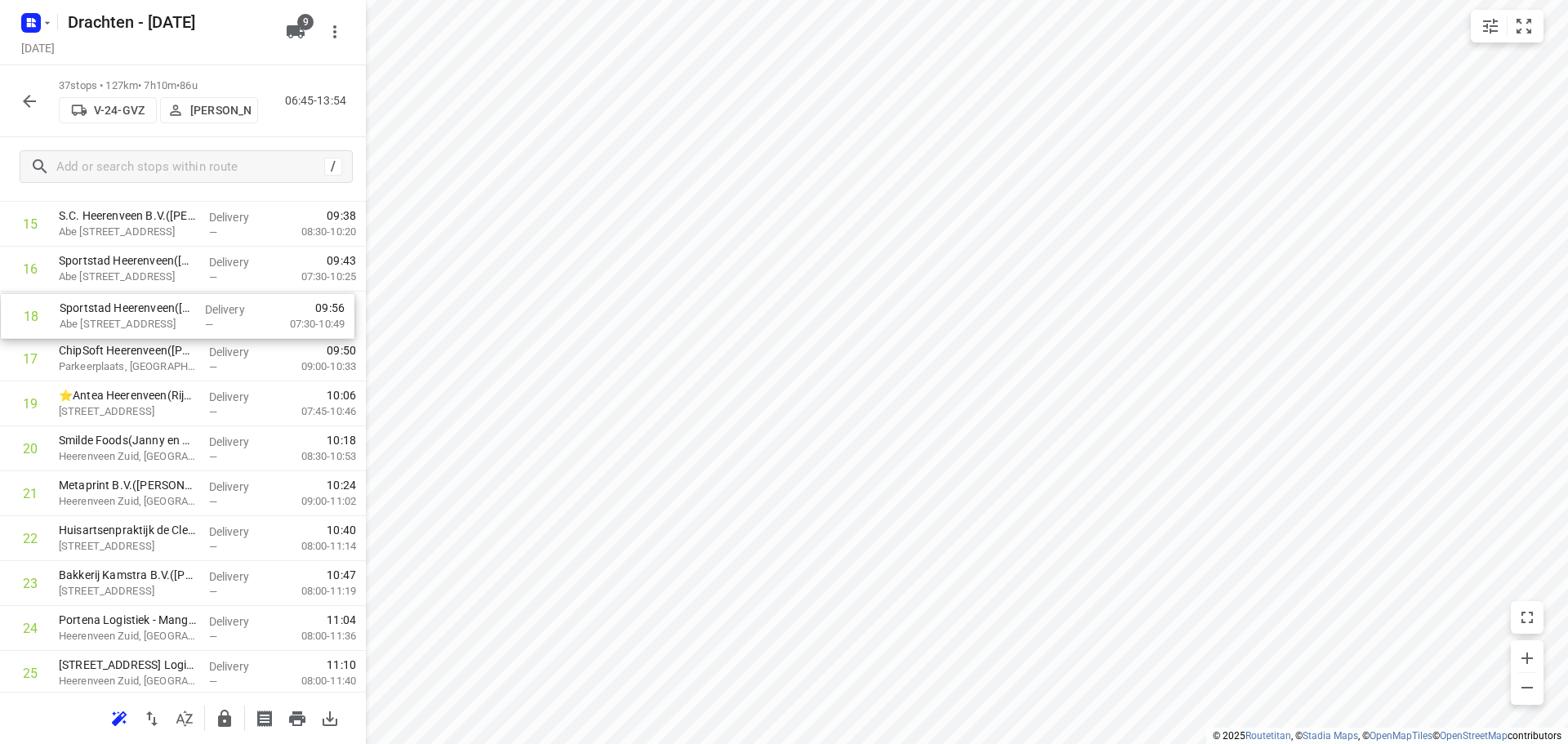
drag, startPoint x: 140, startPoint y: 352, endPoint x: 142, endPoint y: 315, distance: 37.1
click at [142, 315] on div "1 ⭐ De Jong Hot Water Tanks - Productie(Mirthe Diever) De Klok 5, Gorredijk Del…" at bounding box center [183, 404] width 366 height 1662
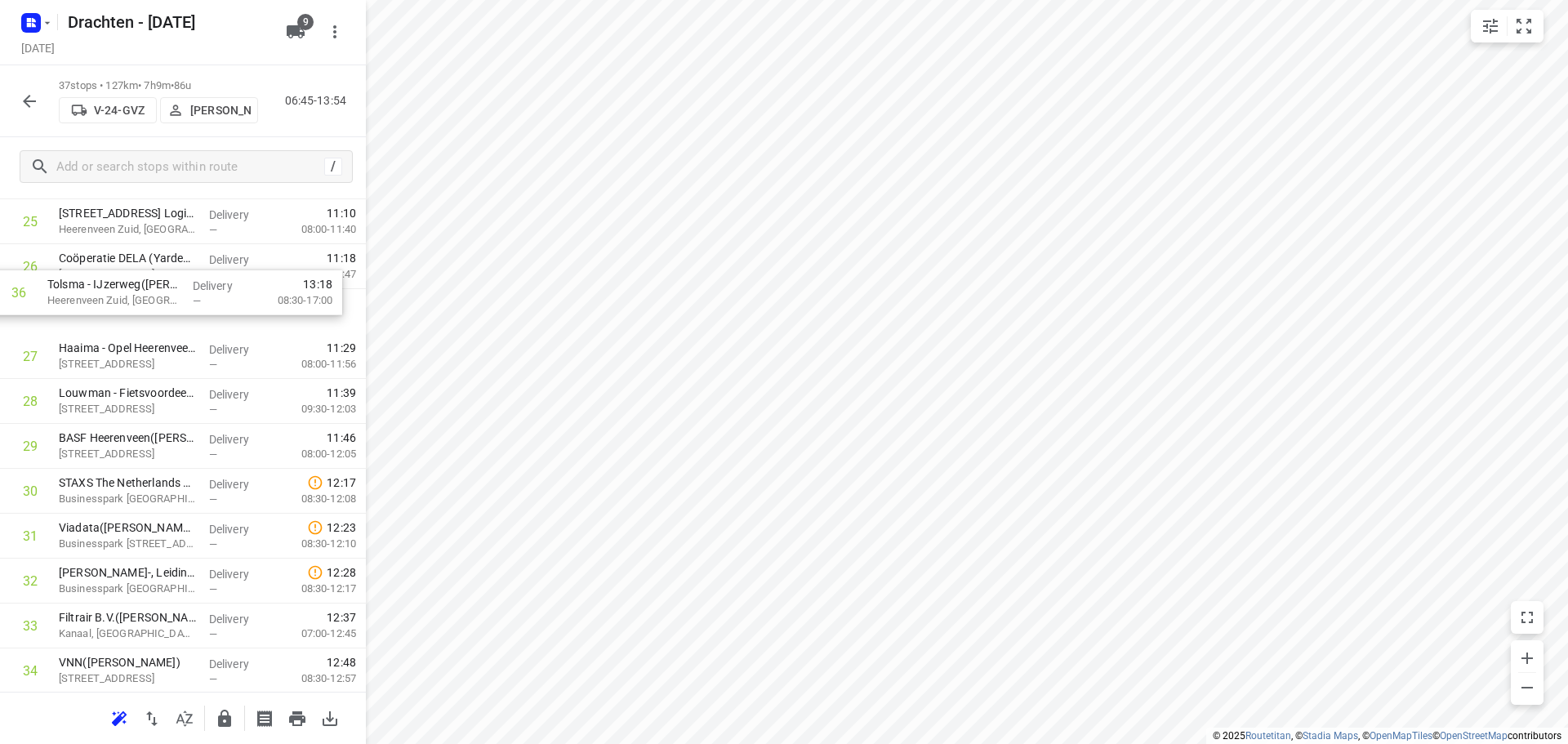
scroll to position [1154, 0]
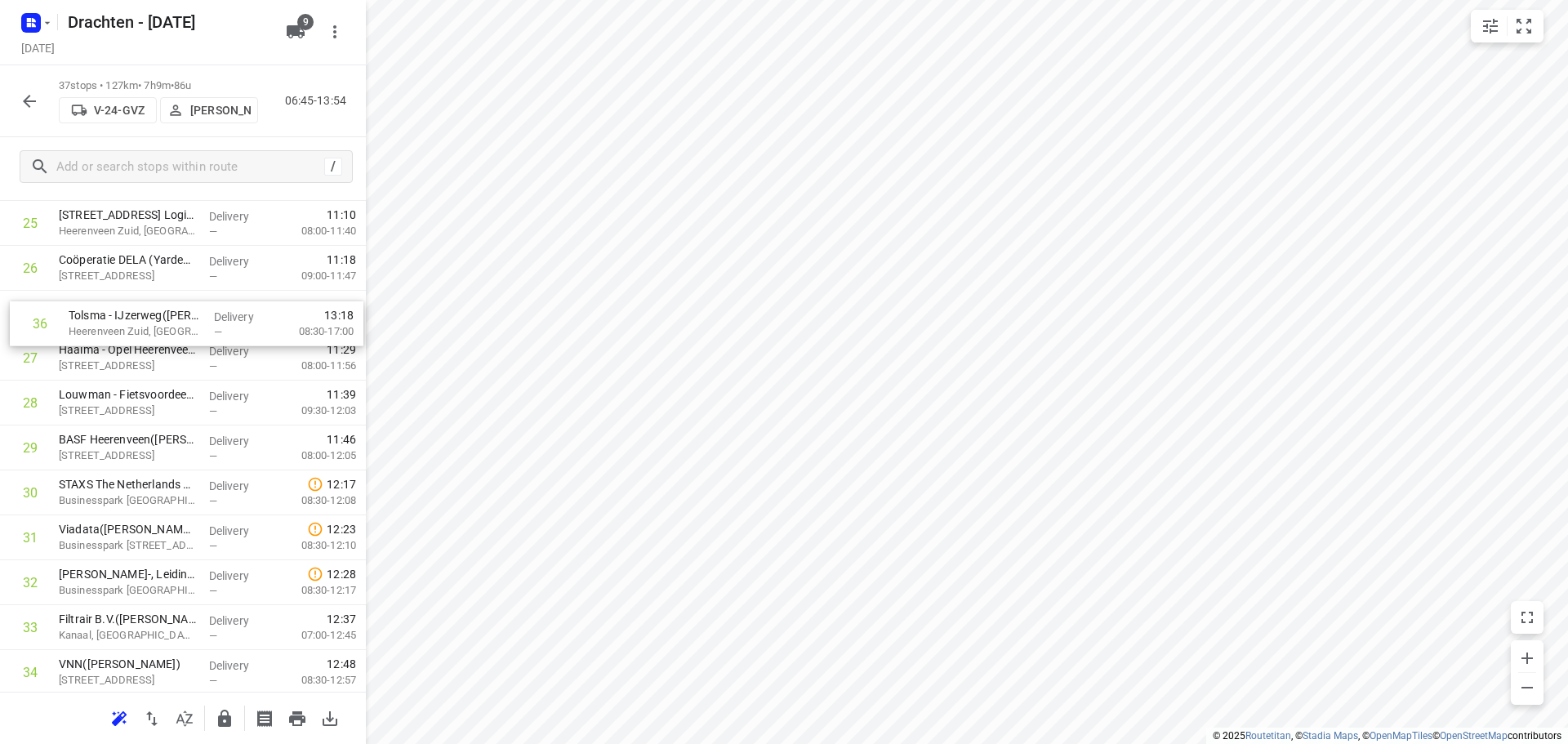
drag, startPoint x: 161, startPoint y: 674, endPoint x: 175, endPoint y: 314, distance: 360.3
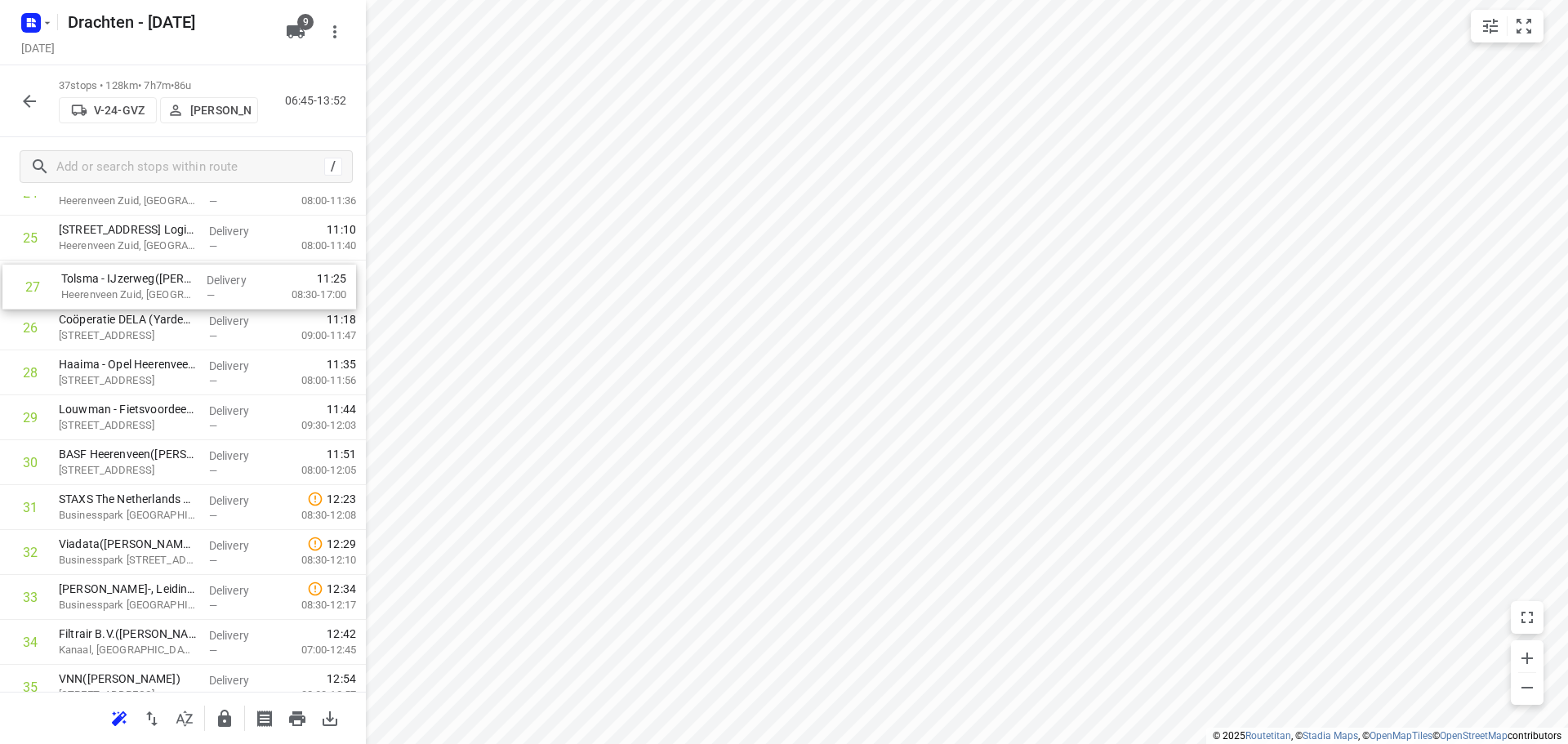
drag, startPoint x: 161, startPoint y: 318, endPoint x: 166, endPoint y: 287, distance: 31.4
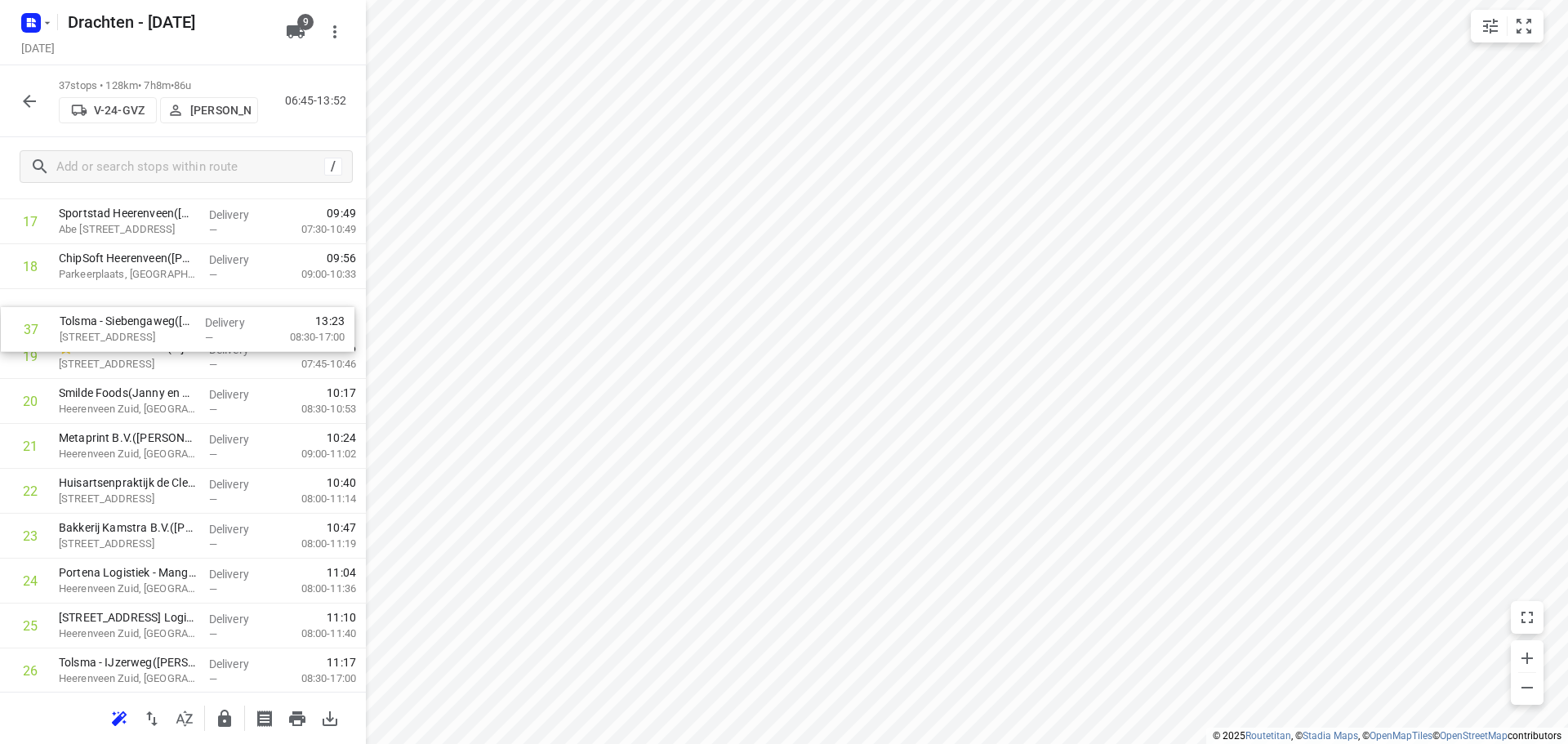
scroll to position [793, 0]
drag, startPoint x: 156, startPoint y: 629, endPoint x: 157, endPoint y: 404, distance: 225.0
click at [157, 404] on div "1 ⭐ De Jong Hot Water Tanks - Productie(Mirthe Diever) De Klok 5, Gorredijk Del…" at bounding box center [183, 315] width 366 height 1662
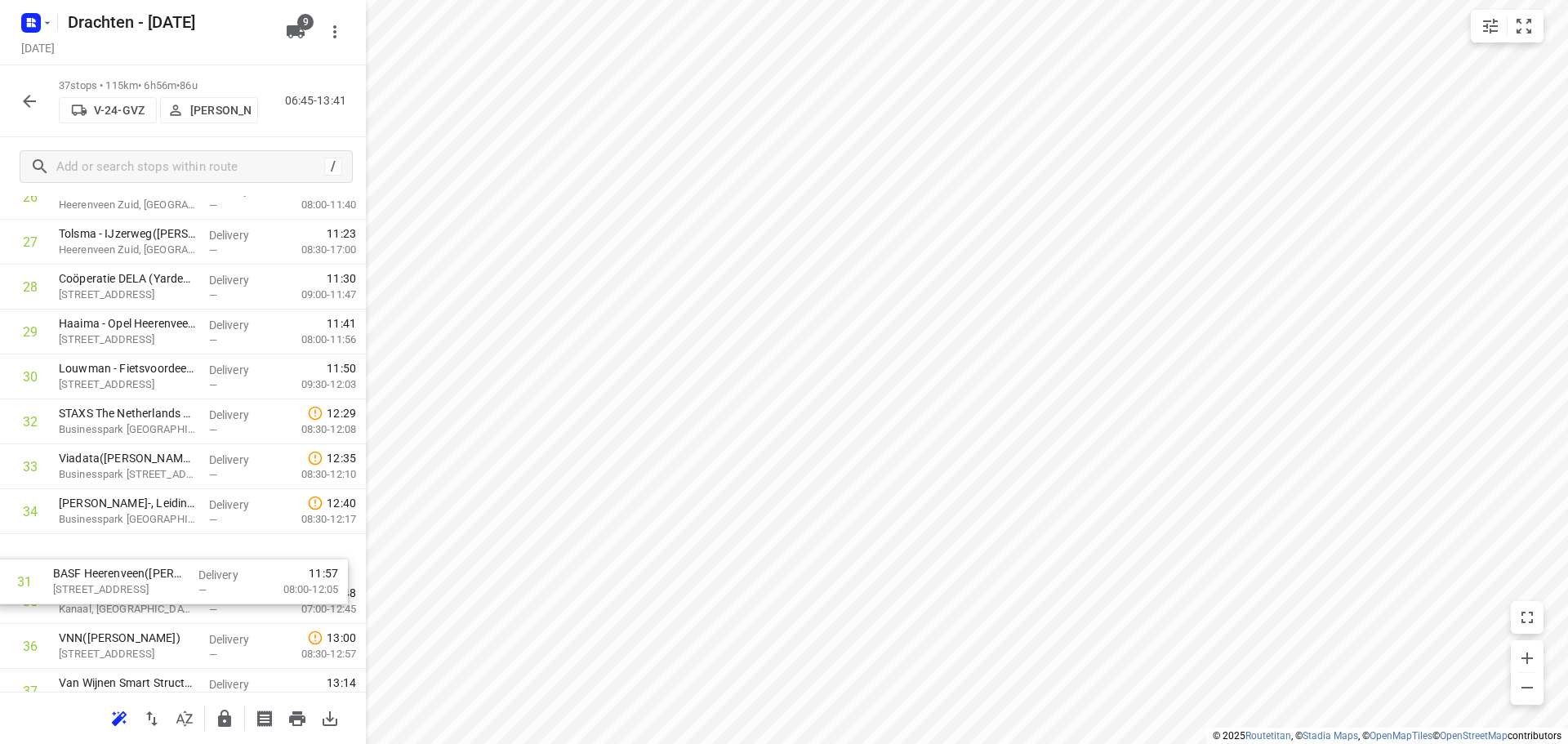
scroll to position [1226, 0]
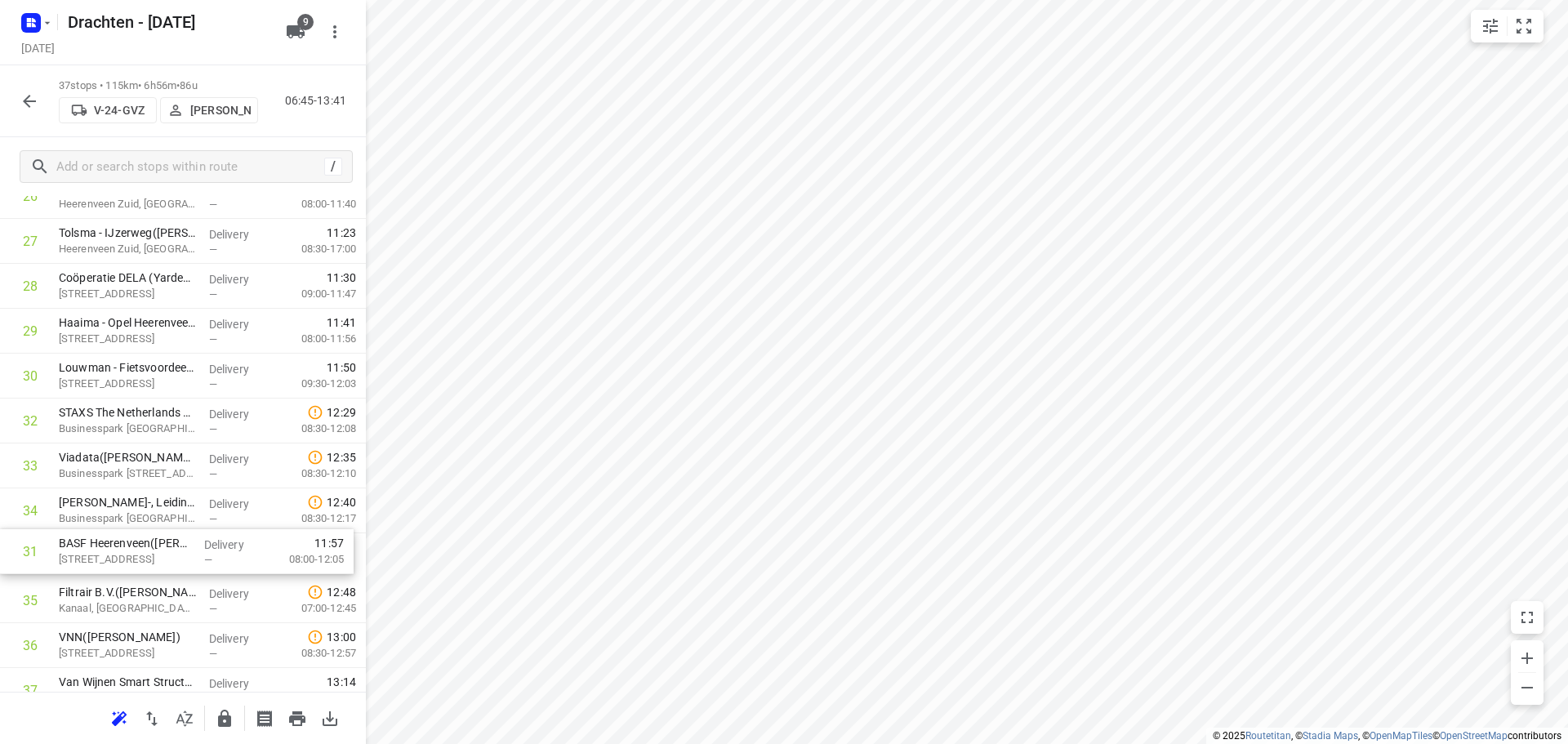
drag, startPoint x: 125, startPoint y: 456, endPoint x: 126, endPoint y: 568, distance: 112.0
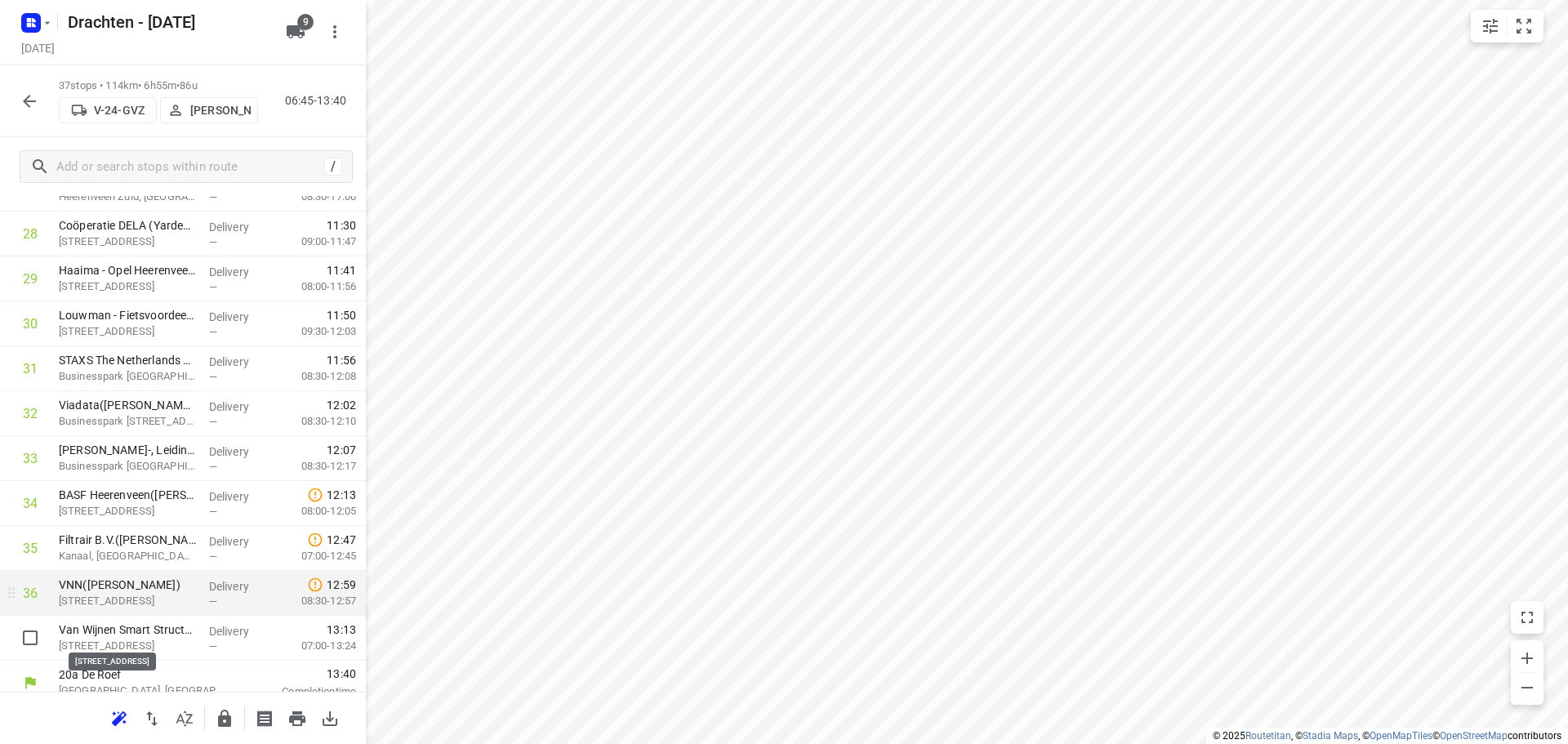
scroll to position [1292, 0]
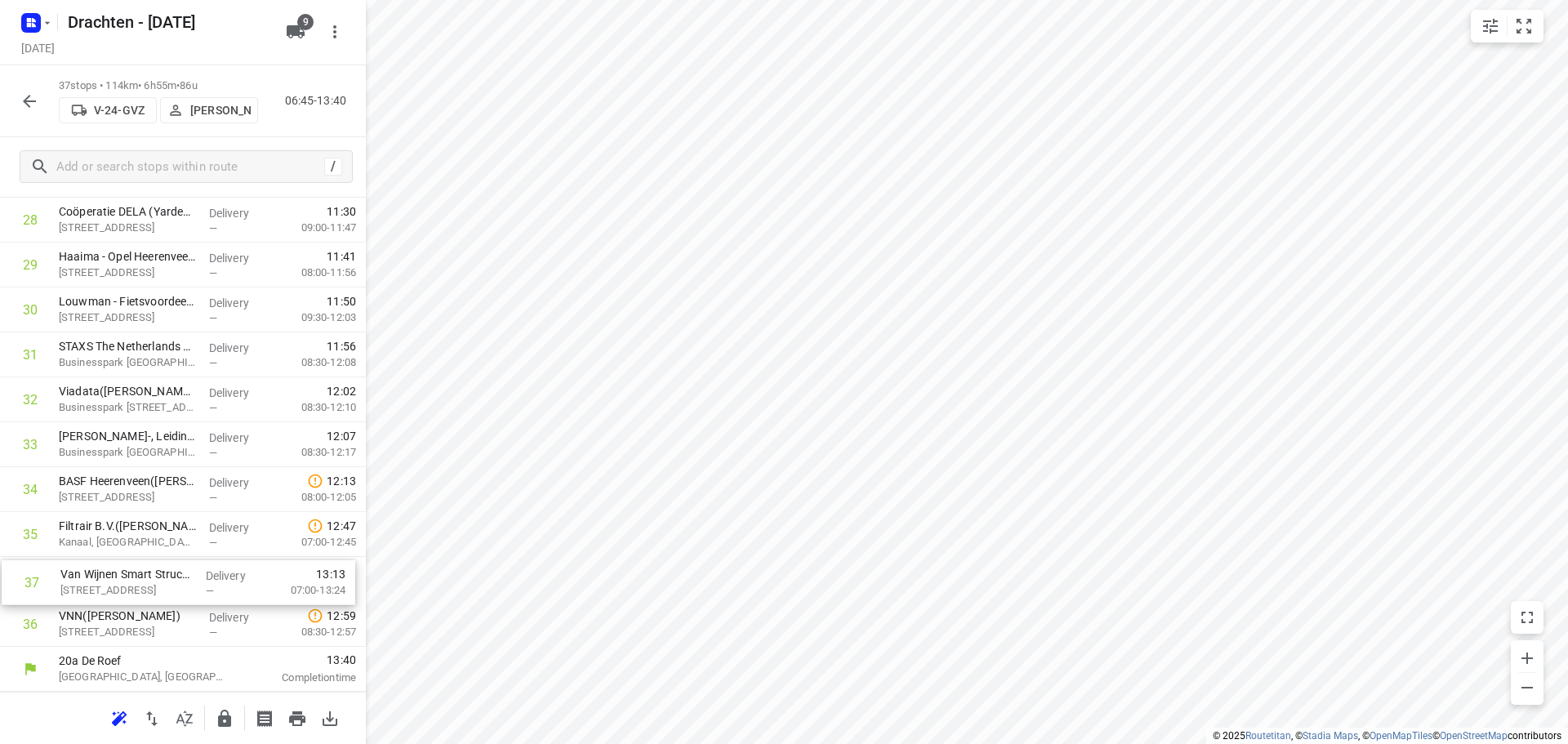
drag, startPoint x: 148, startPoint y: 634, endPoint x: 152, endPoint y: 587, distance: 47.2
click at [29, 106] on icon "button" at bounding box center [29, 101] width 13 height 13
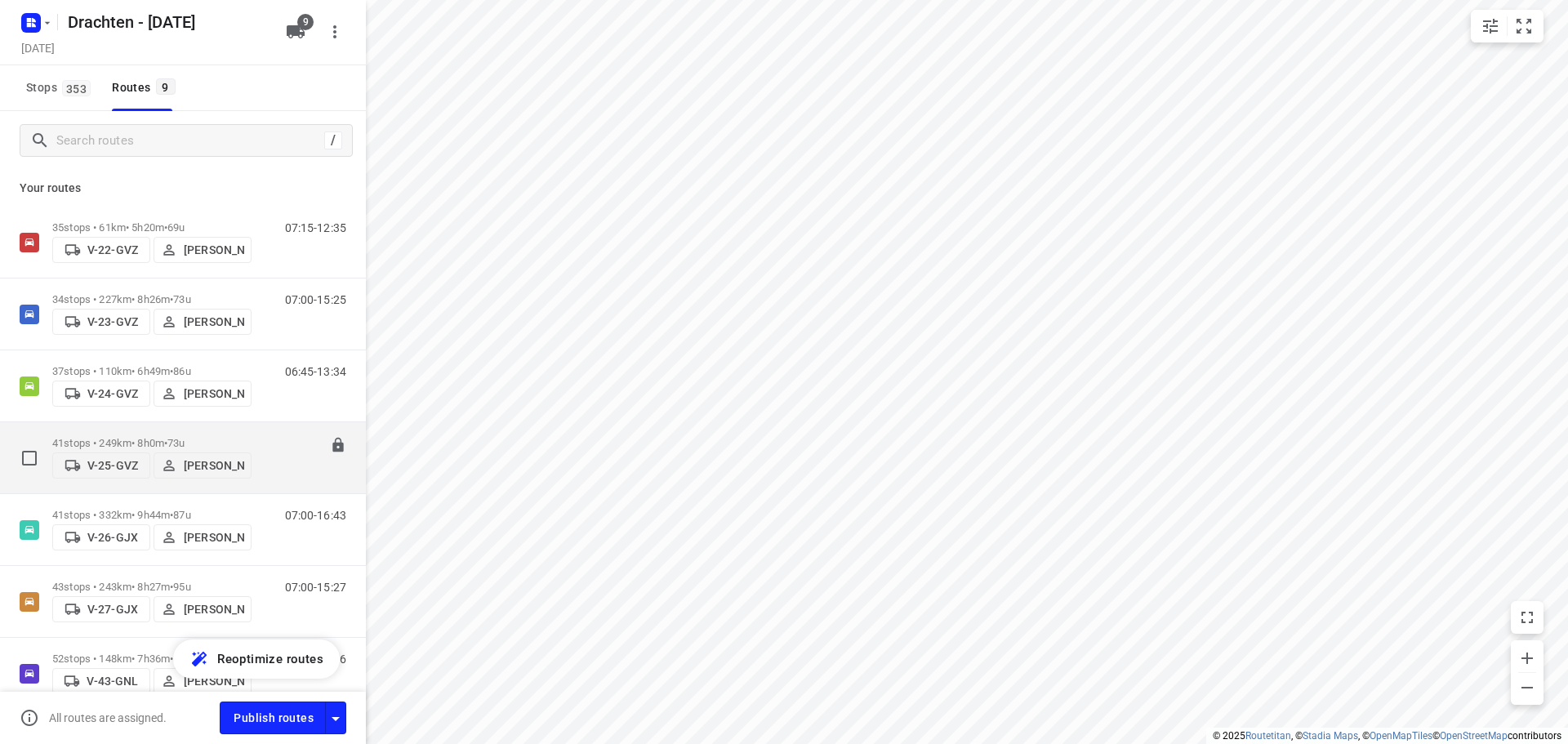
click at [144, 437] on p "41 stops • 249km • 8h0m • 73u" at bounding box center [152, 443] width 199 height 13
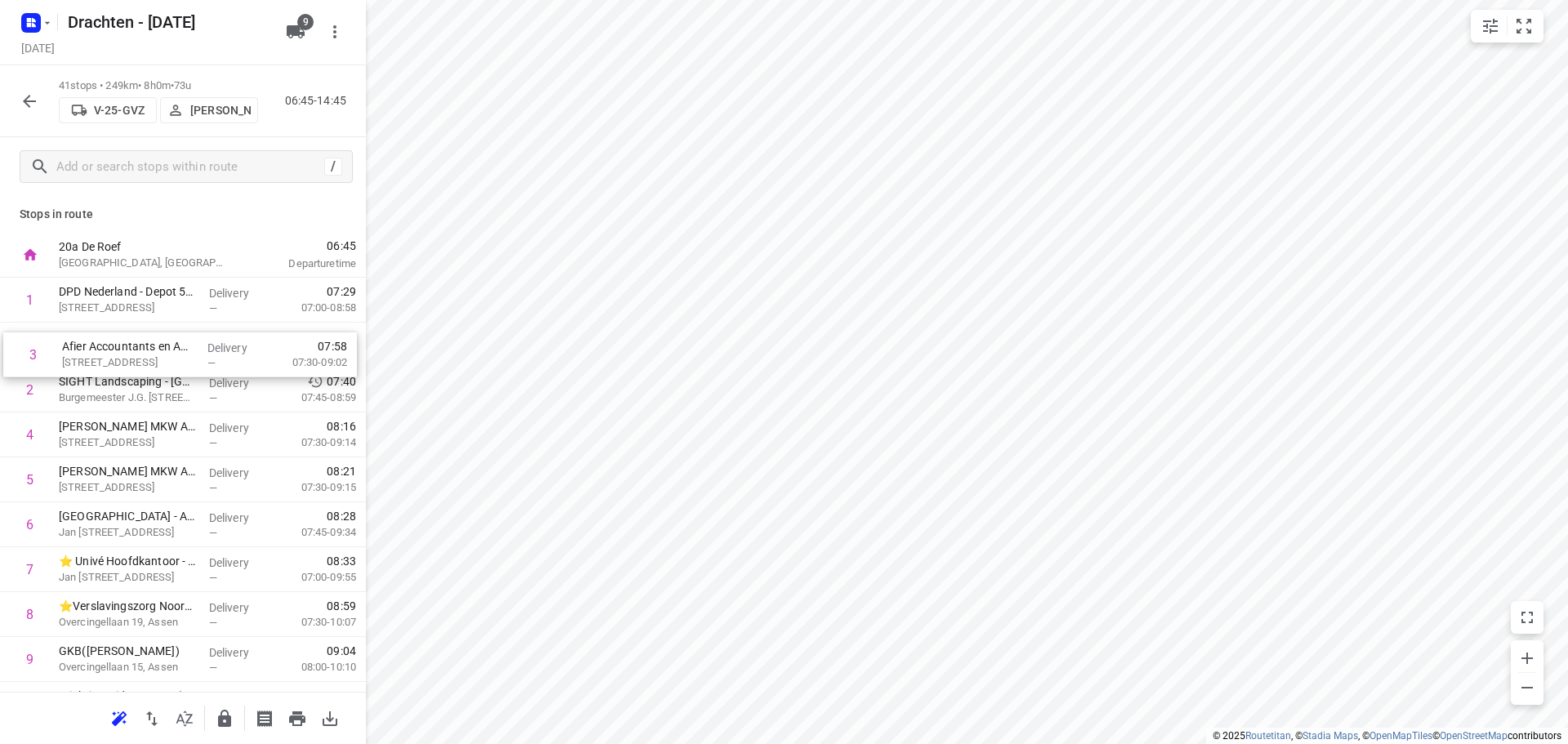
drag, startPoint x: 146, startPoint y: 380, endPoint x: 151, endPoint y: 339, distance: 41.3
drag, startPoint x: 127, startPoint y: 397, endPoint x: 129, endPoint y: 306, distance: 91.0
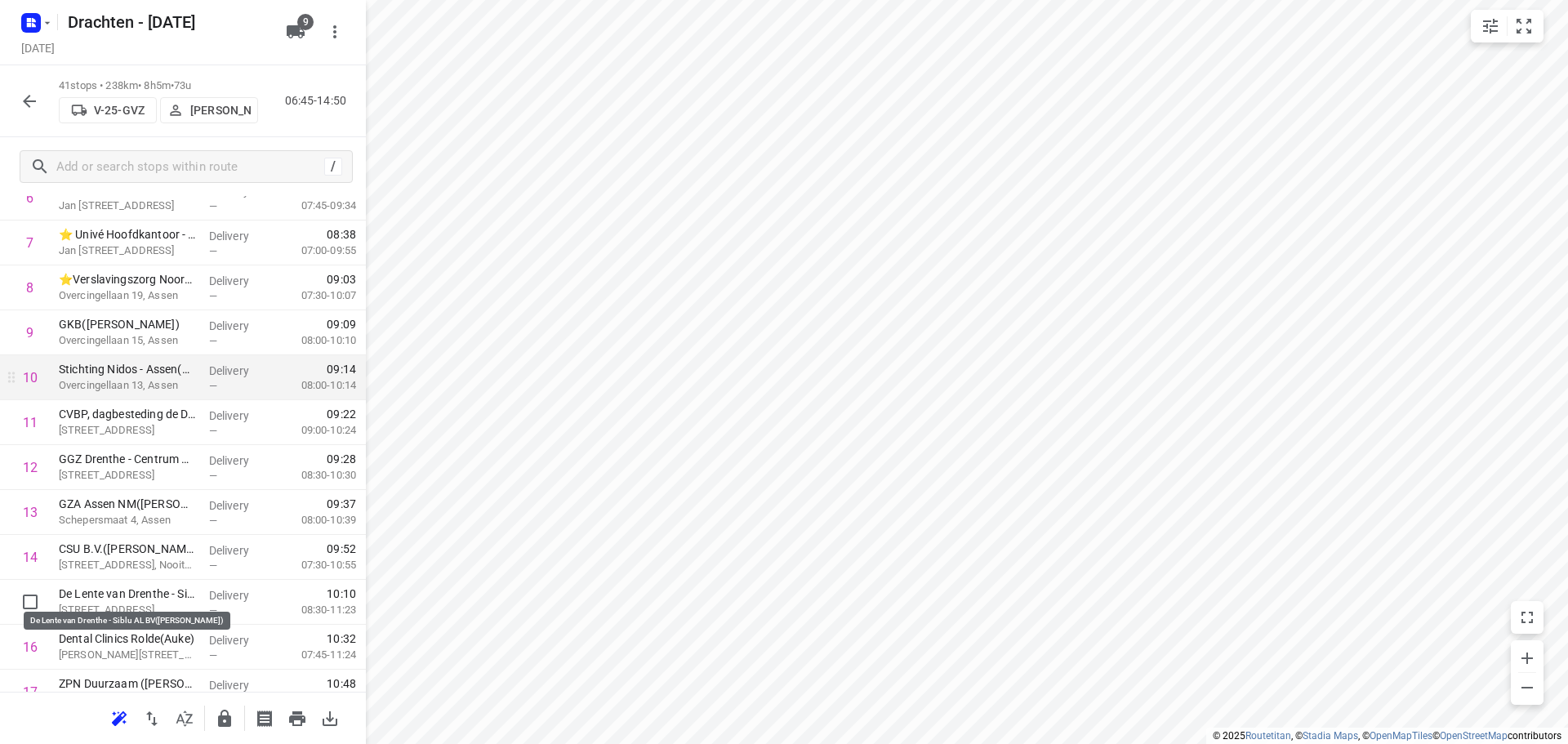
scroll to position [408, 0]
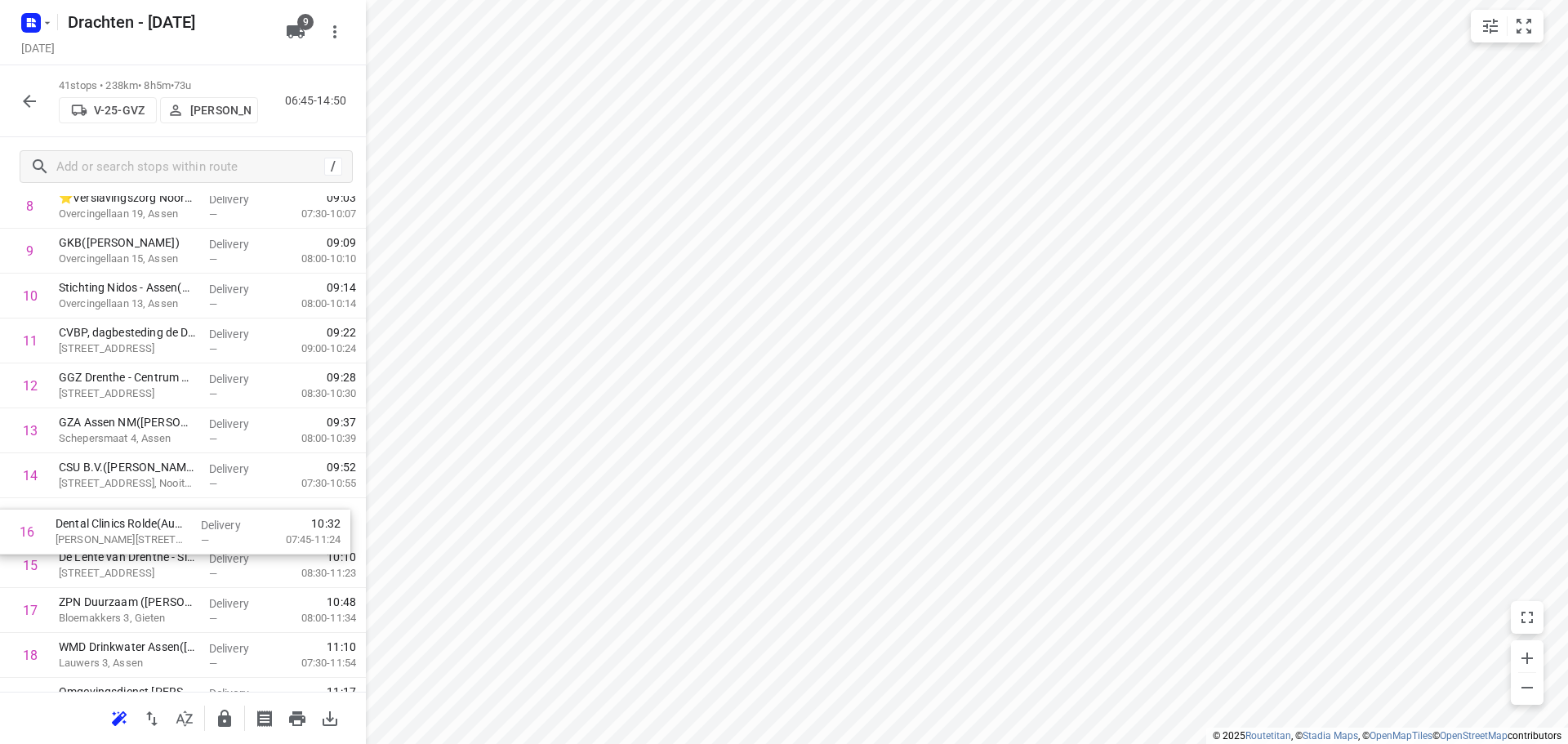
drag, startPoint x: 194, startPoint y: 571, endPoint x: 192, endPoint y: 532, distance: 39.1
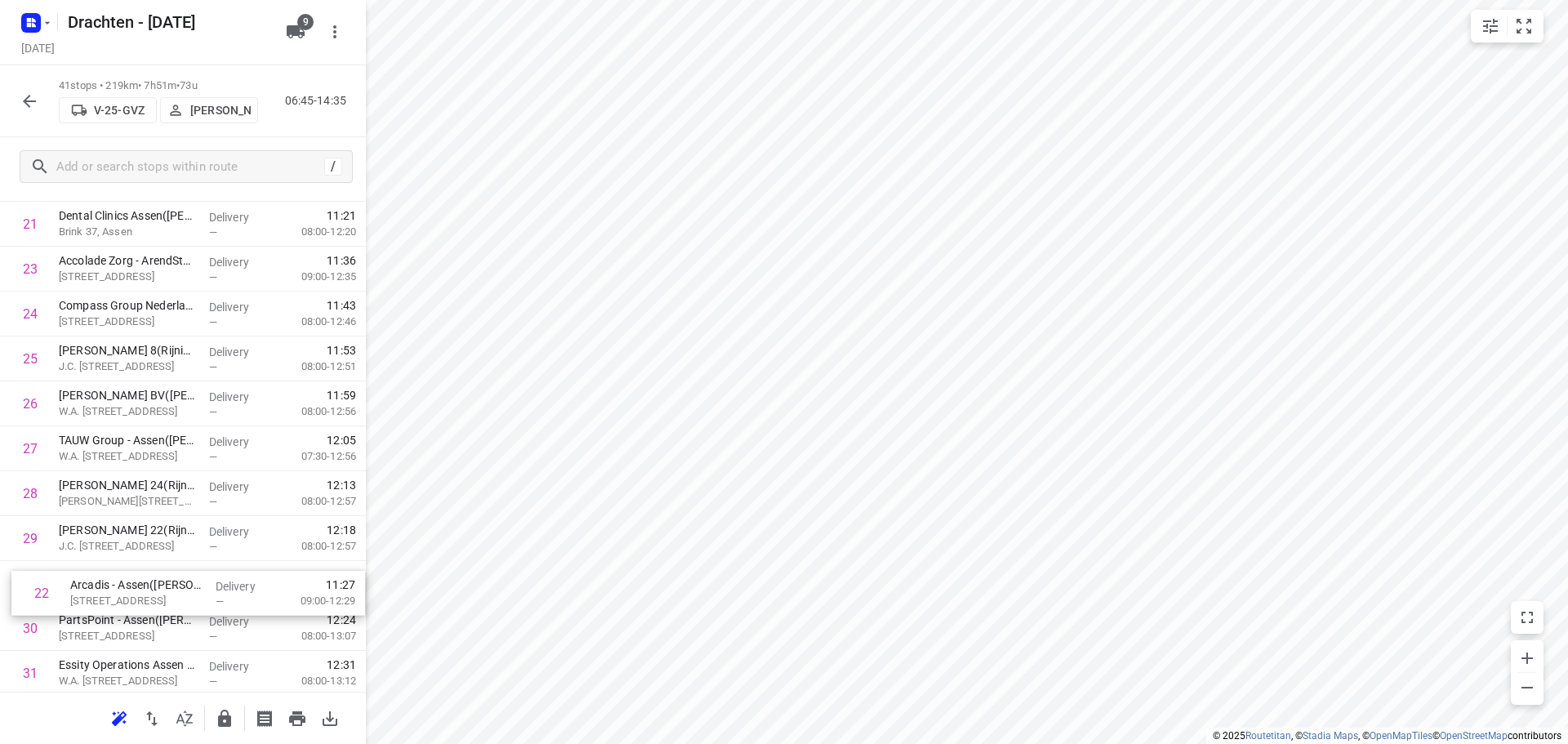
scroll to position [979, 0]
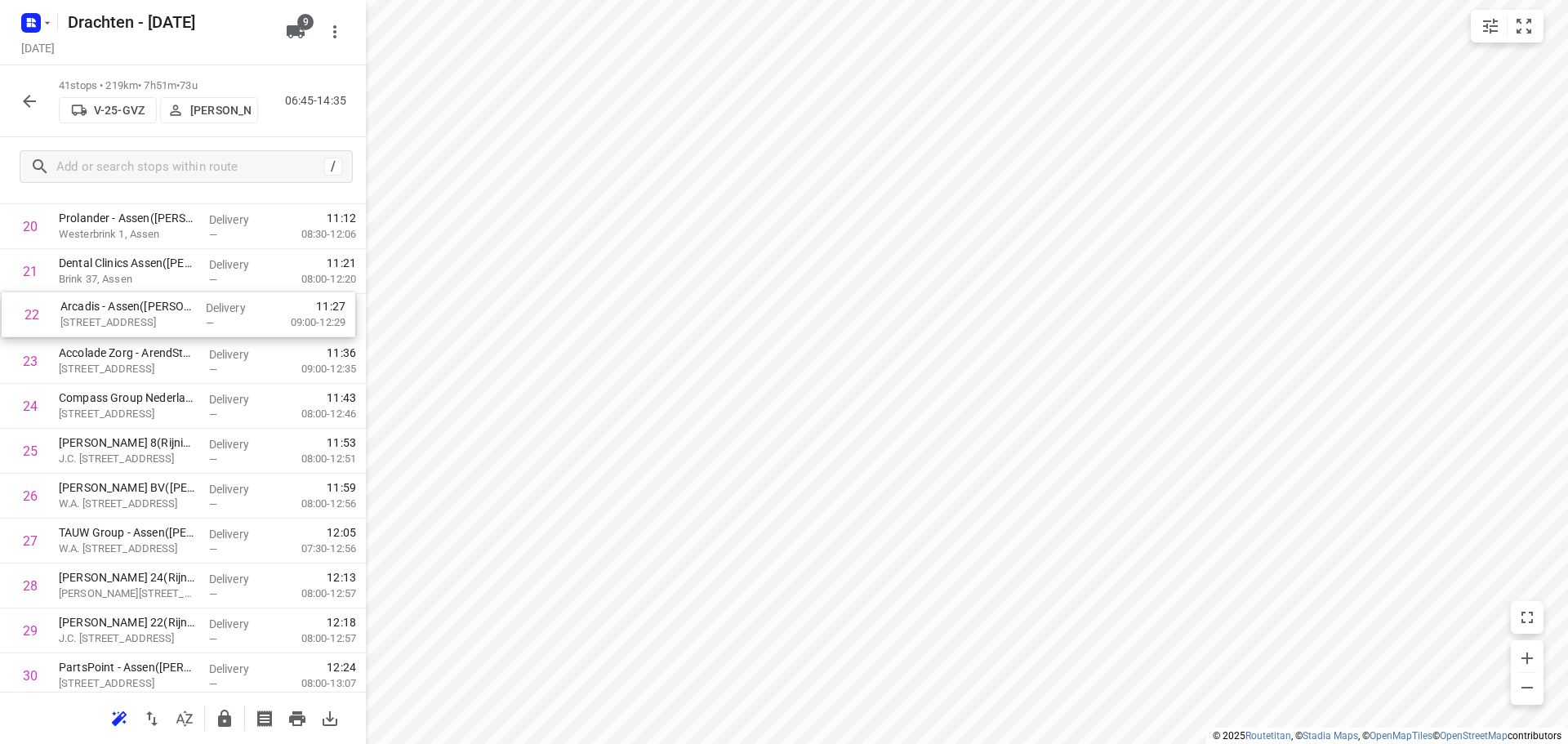
drag, startPoint x: 132, startPoint y: 434, endPoint x: 136, endPoint y: 317, distance: 117.1
click at [136, 317] on div "1 SIGHT Landscaping - Eelde(Lourens Vels) Burgemeester J.G. Legroweg 116, Eelde…" at bounding box center [183, 271] width 366 height 1842
drag, startPoint x: 151, startPoint y: 580, endPoint x: 152, endPoint y: 481, distance: 99.0
click at [152, 481] on div "1 SIGHT Landscaping - Eelde(Lourens Vels) Burgemeester J.G. Legroweg 116, Eelde…" at bounding box center [183, 268] width 366 height 1842
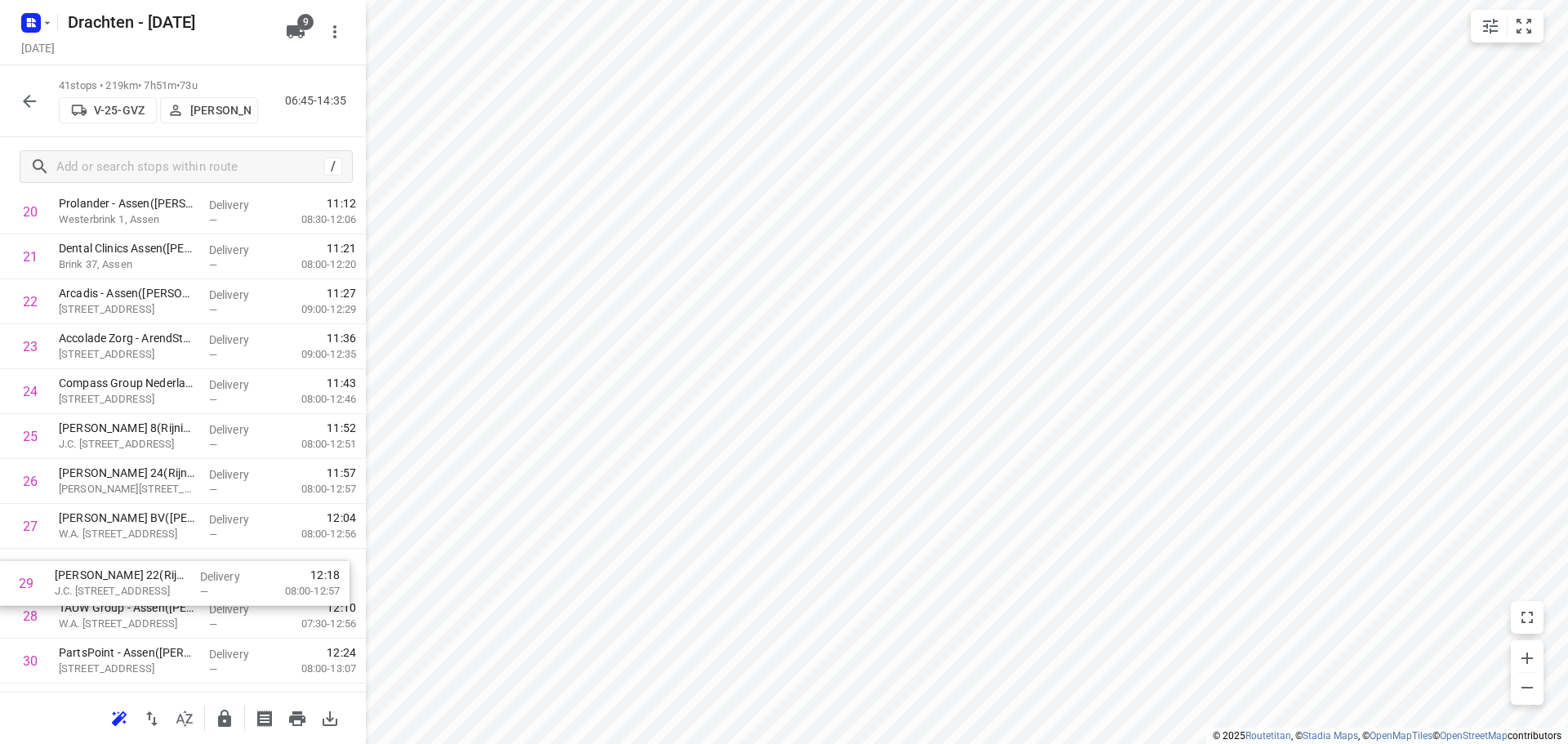
scroll to position [945, 0]
drag, startPoint x: 201, startPoint y: 632, endPoint x: 197, endPoint y: 527, distance: 105.1
click at [197, 527] on div "1 SIGHT Landscaping - Eelde(Lourens Vels) Burgemeester J.G. Legroweg 116, Eelde…" at bounding box center [183, 253] width 366 height 1842
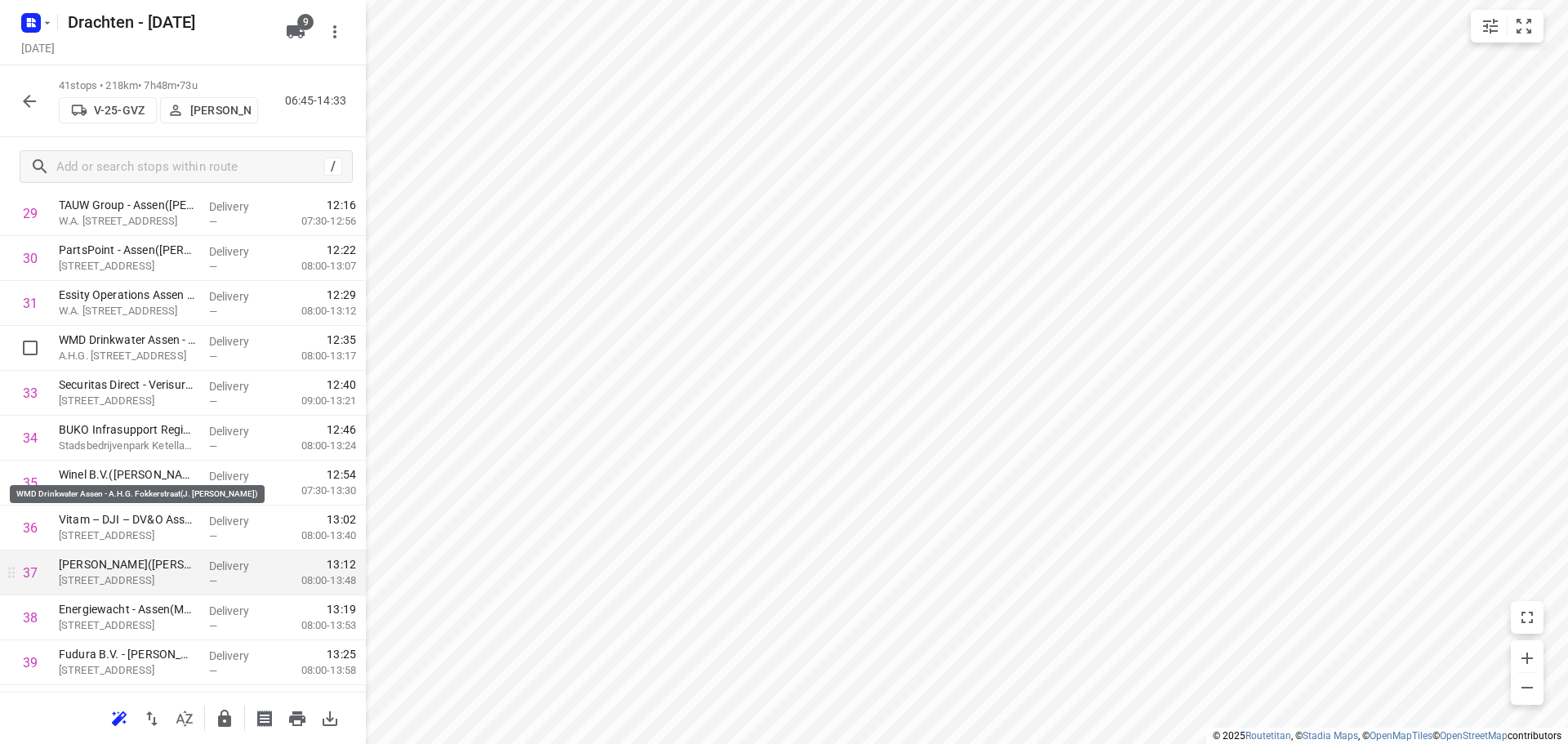
scroll to position [1472, 0]
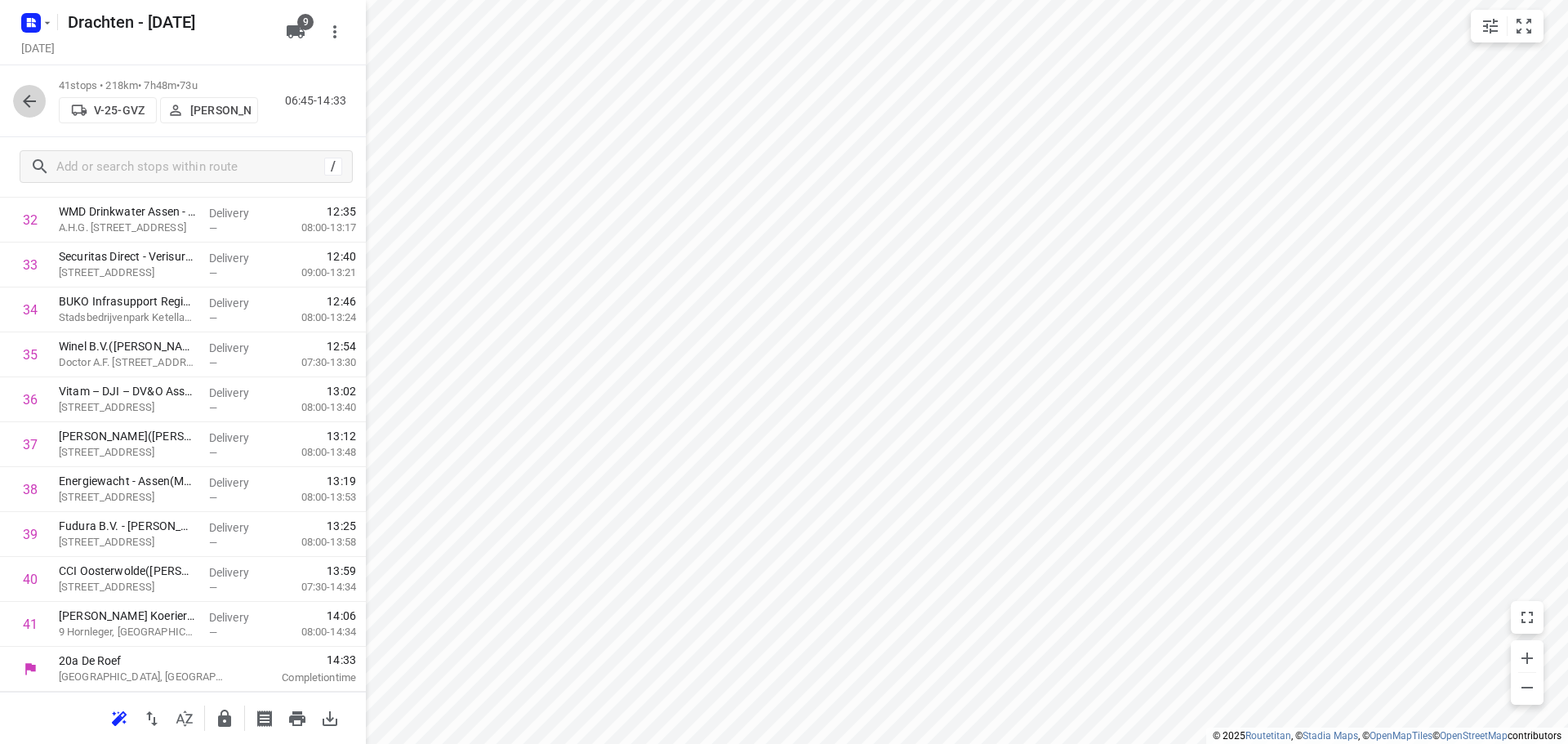
click at [31, 106] on icon "button" at bounding box center [28, 100] width 19 height 19
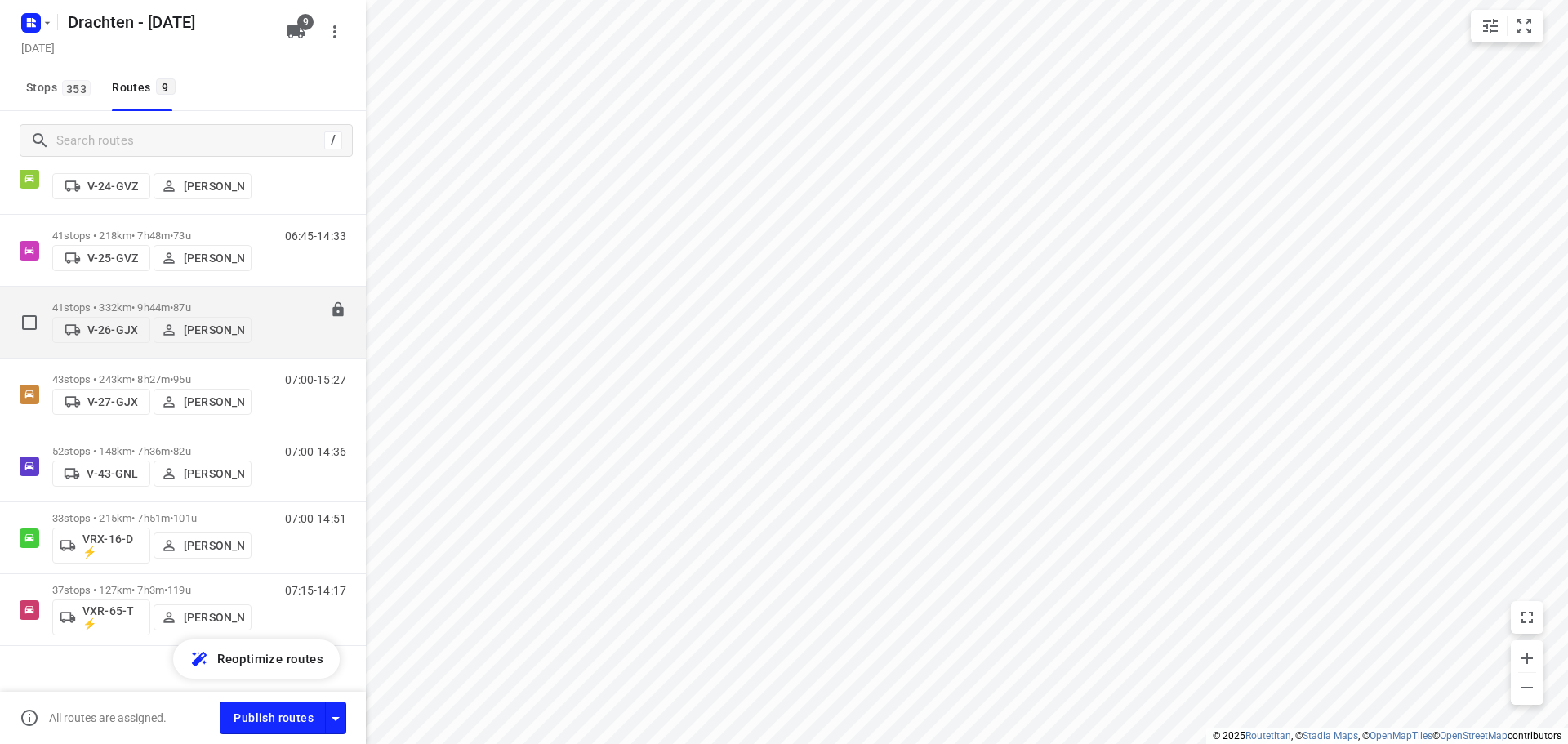
scroll to position [227, 0]
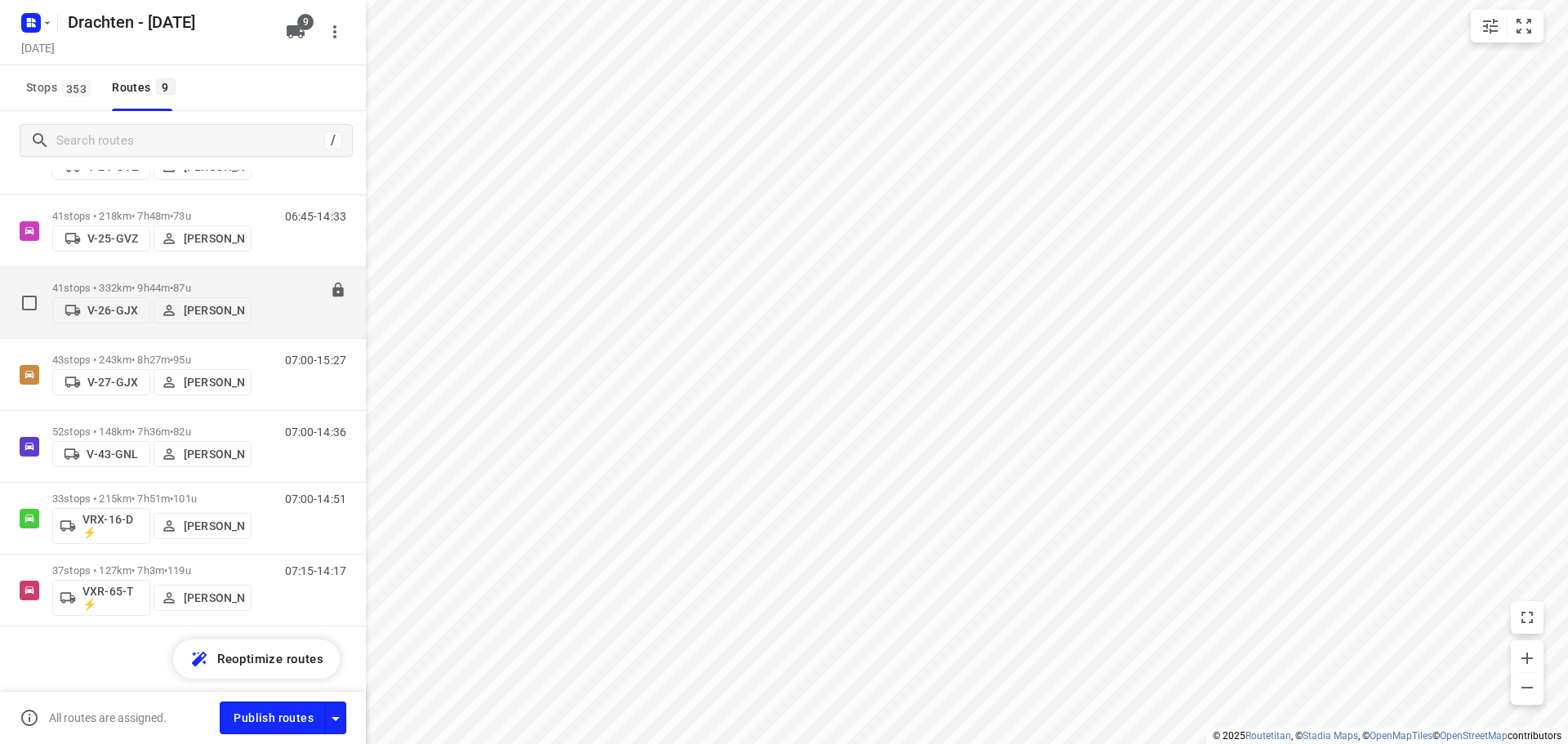
click at [123, 282] on p "41 stops • 332km • 9h44m • 87u" at bounding box center [152, 288] width 199 height 13
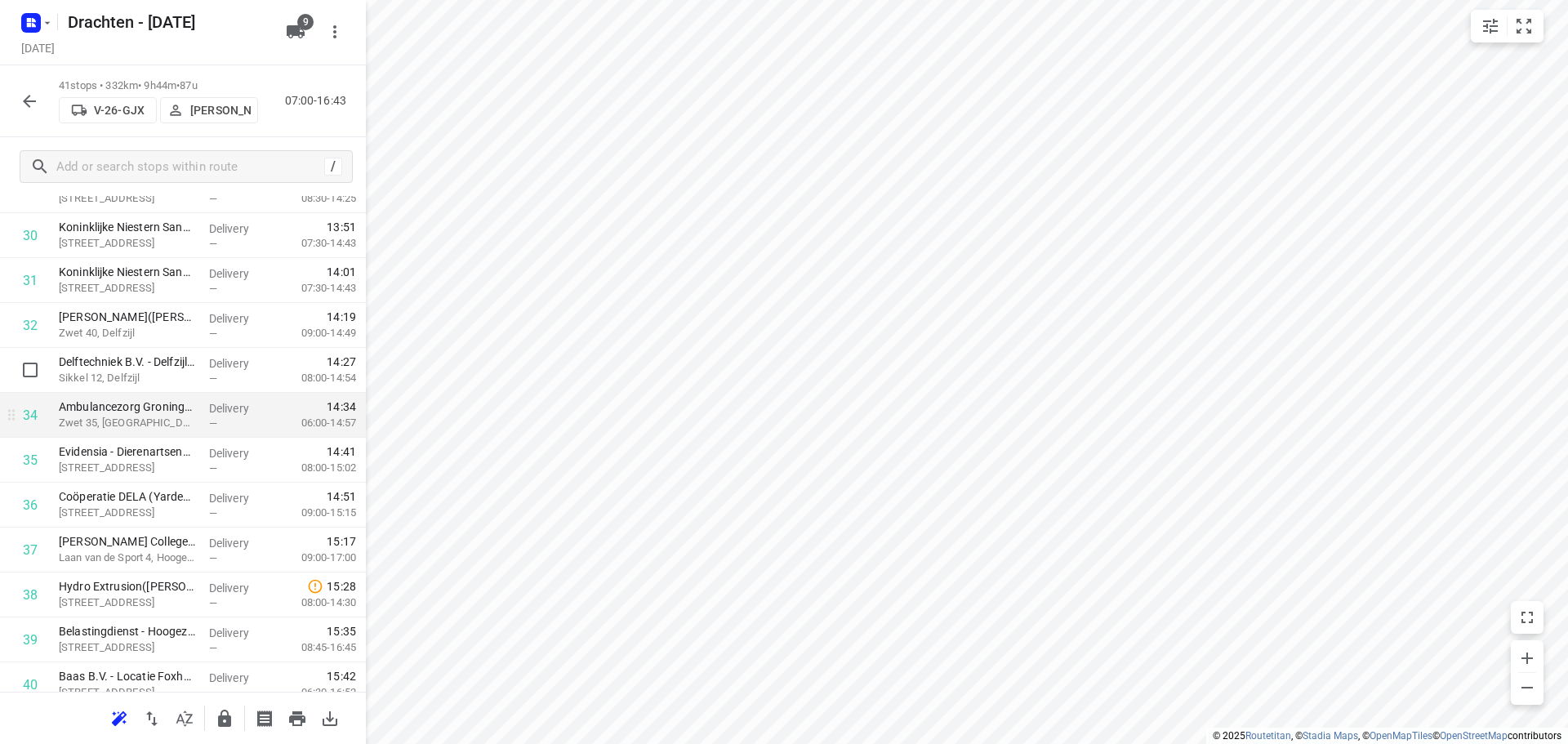
scroll to position [1470, 0]
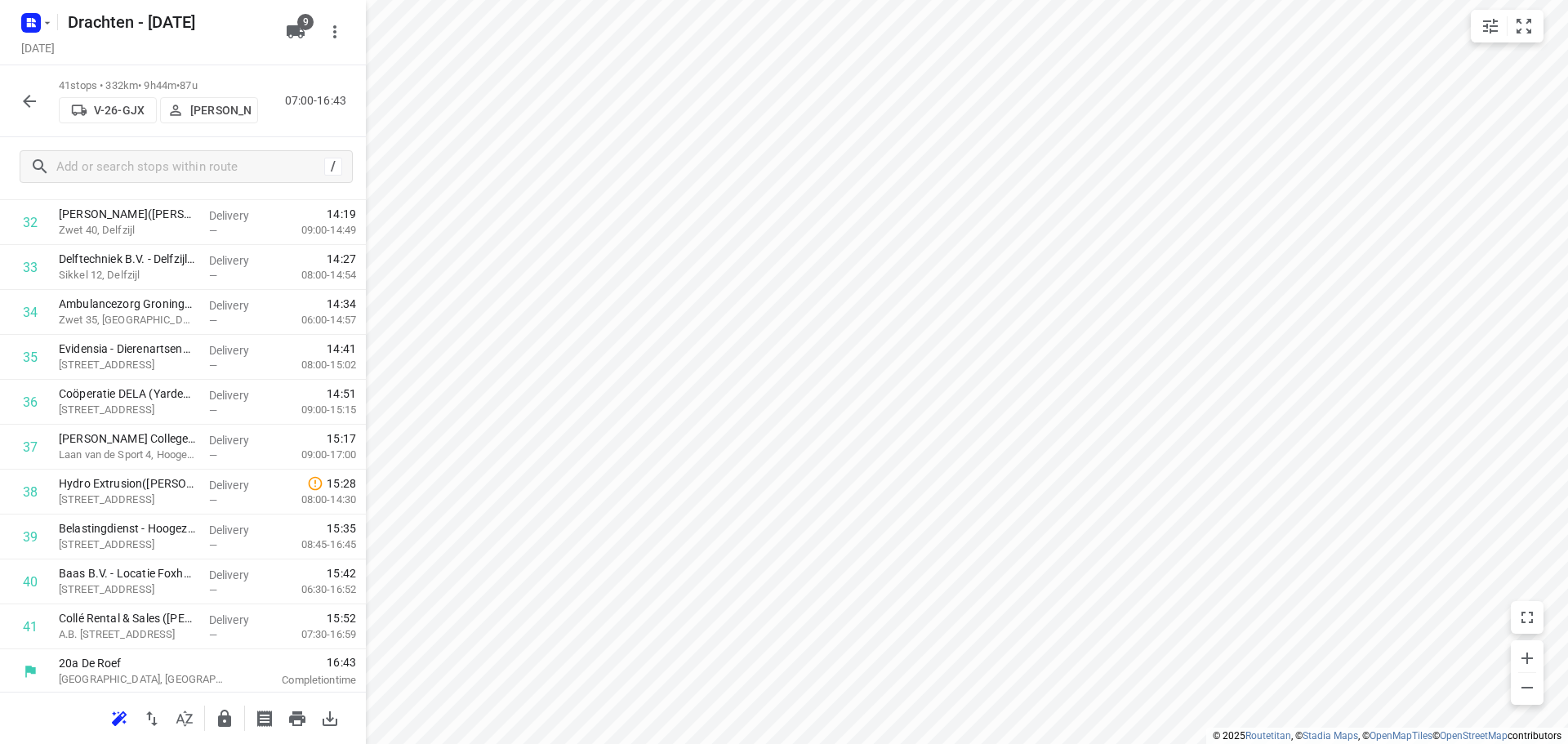
click at [38, 95] on icon "button" at bounding box center [28, 100] width 19 height 19
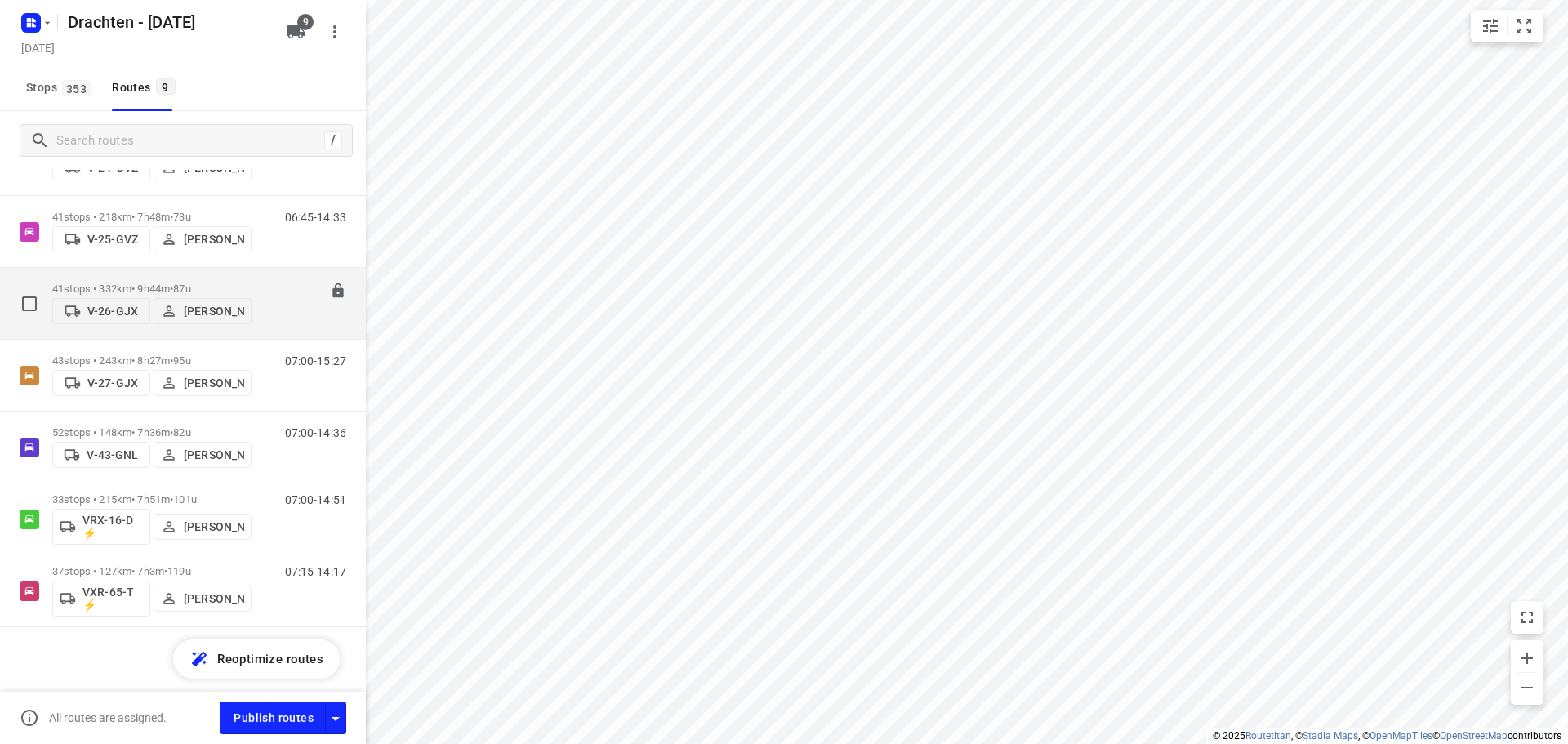
scroll to position [227, 0]
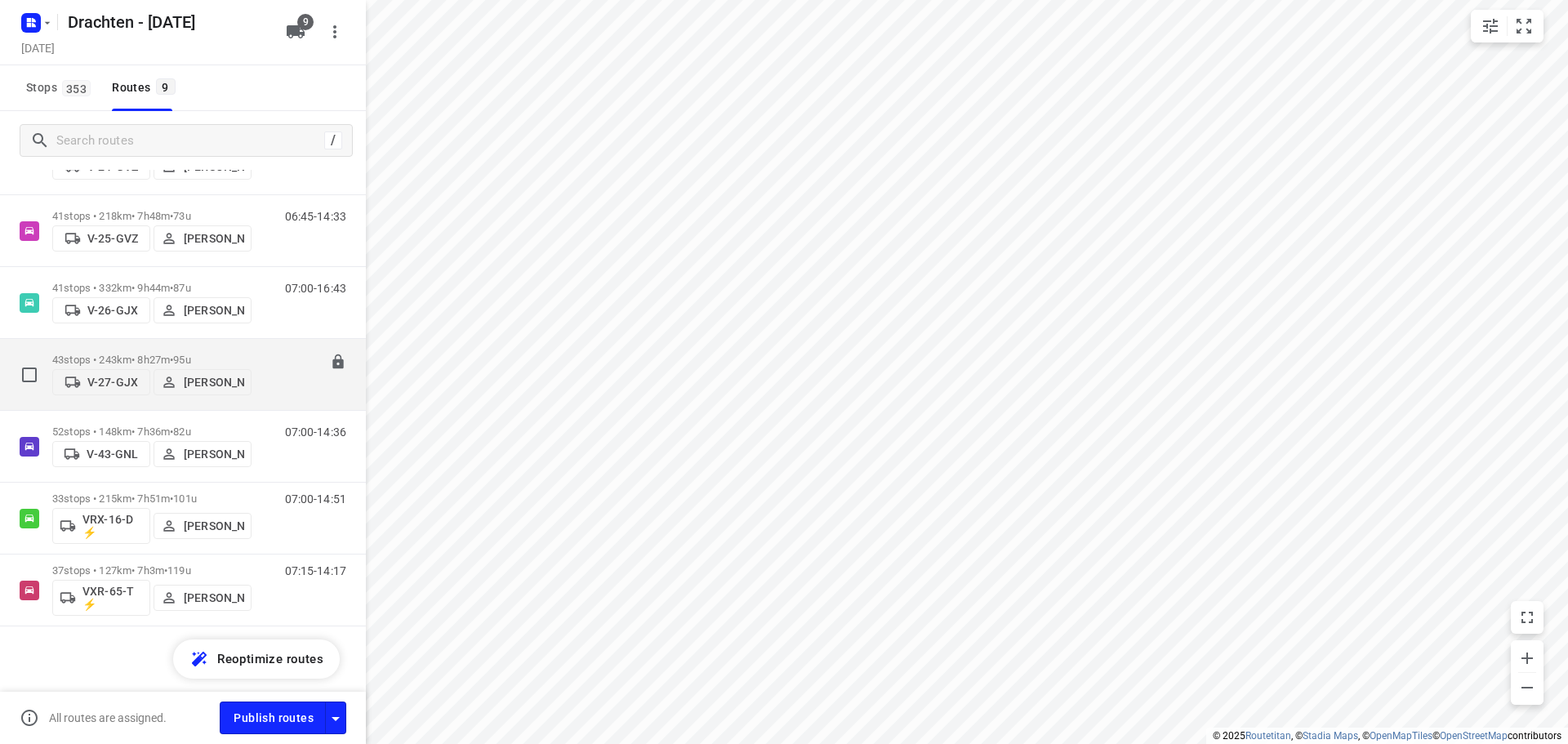
click at [143, 354] on p "43 stops • 243km • 8h27m • 95u" at bounding box center [152, 359] width 199 height 13
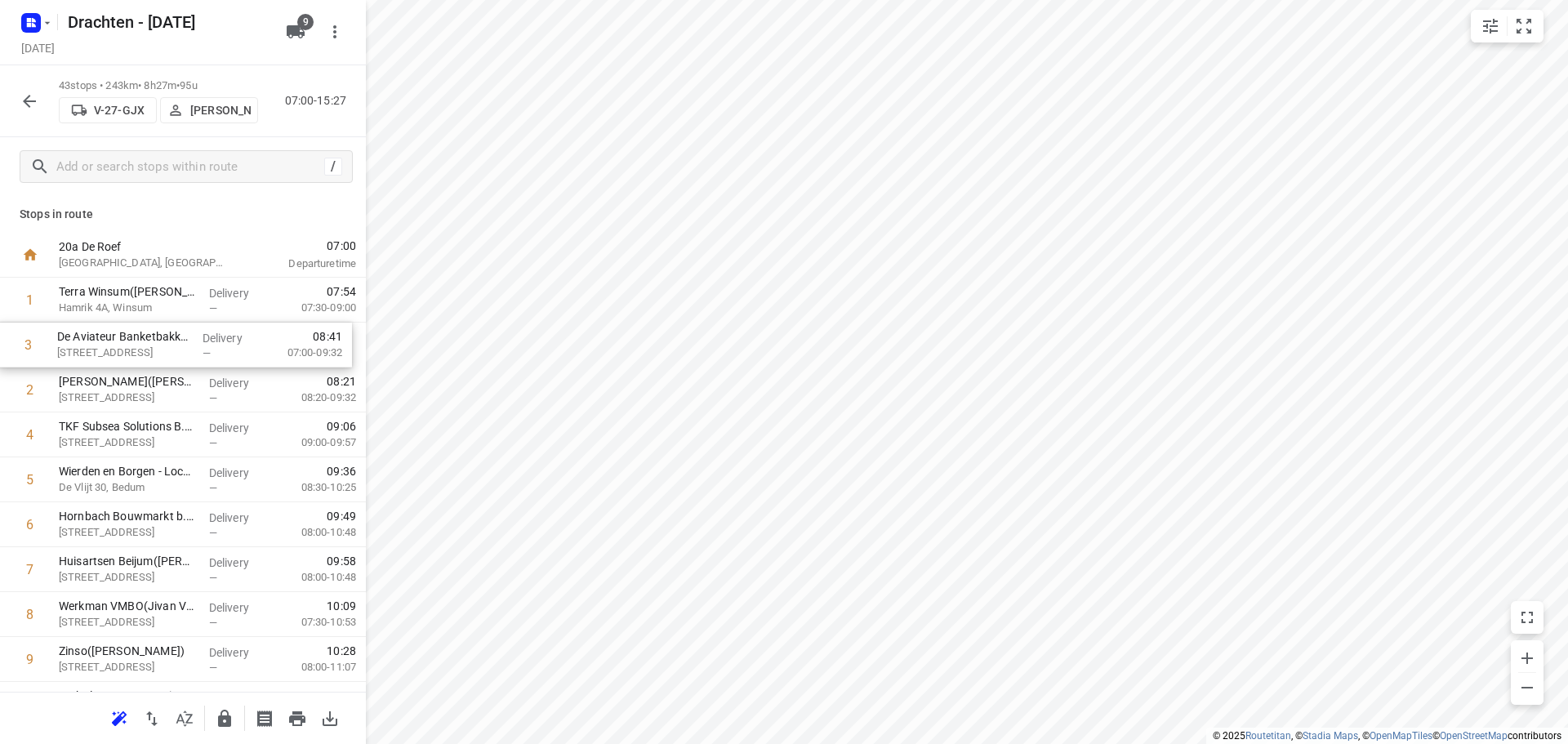
drag, startPoint x: 141, startPoint y: 395, endPoint x: 140, endPoint y: 345, distance: 50.0
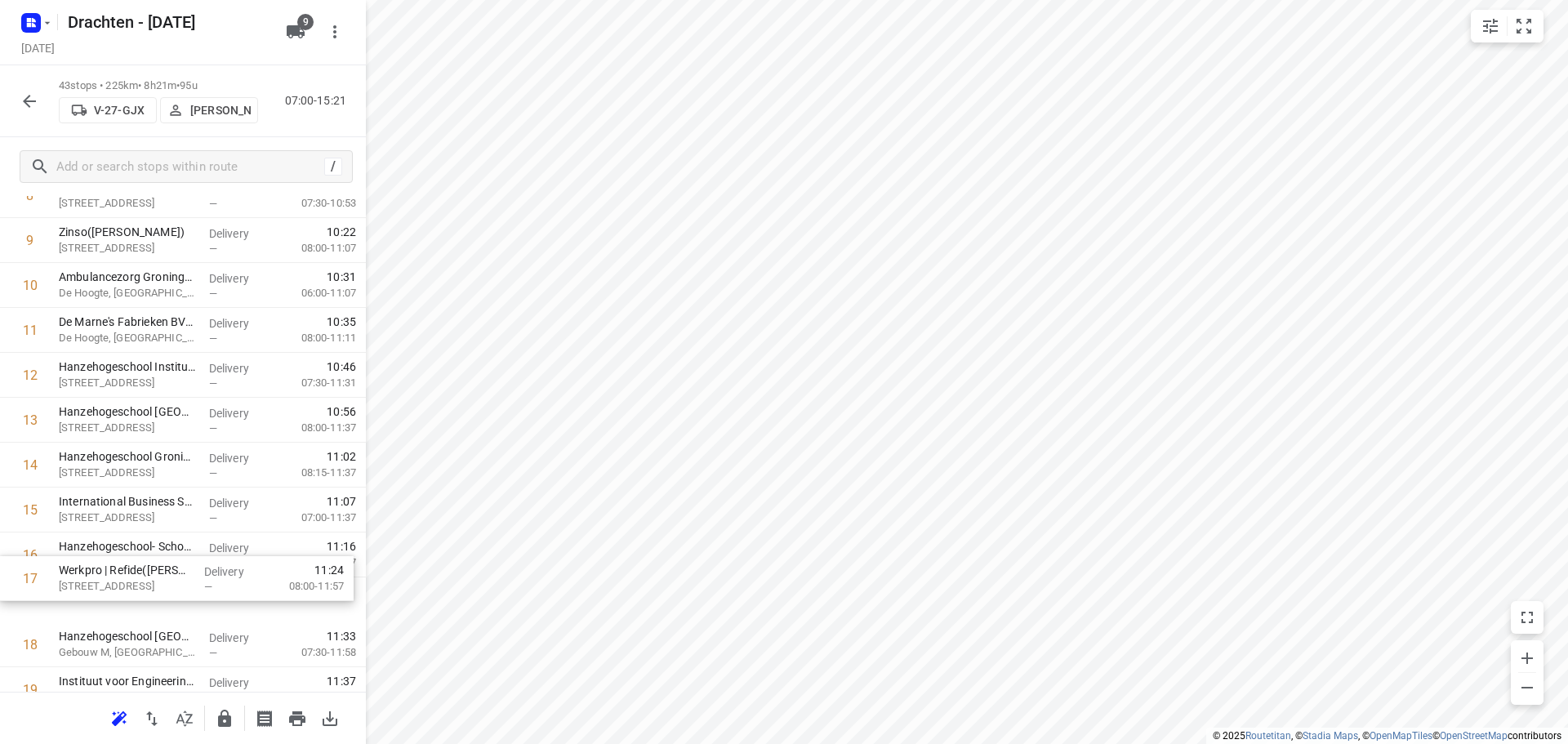
scroll to position [424, 0]
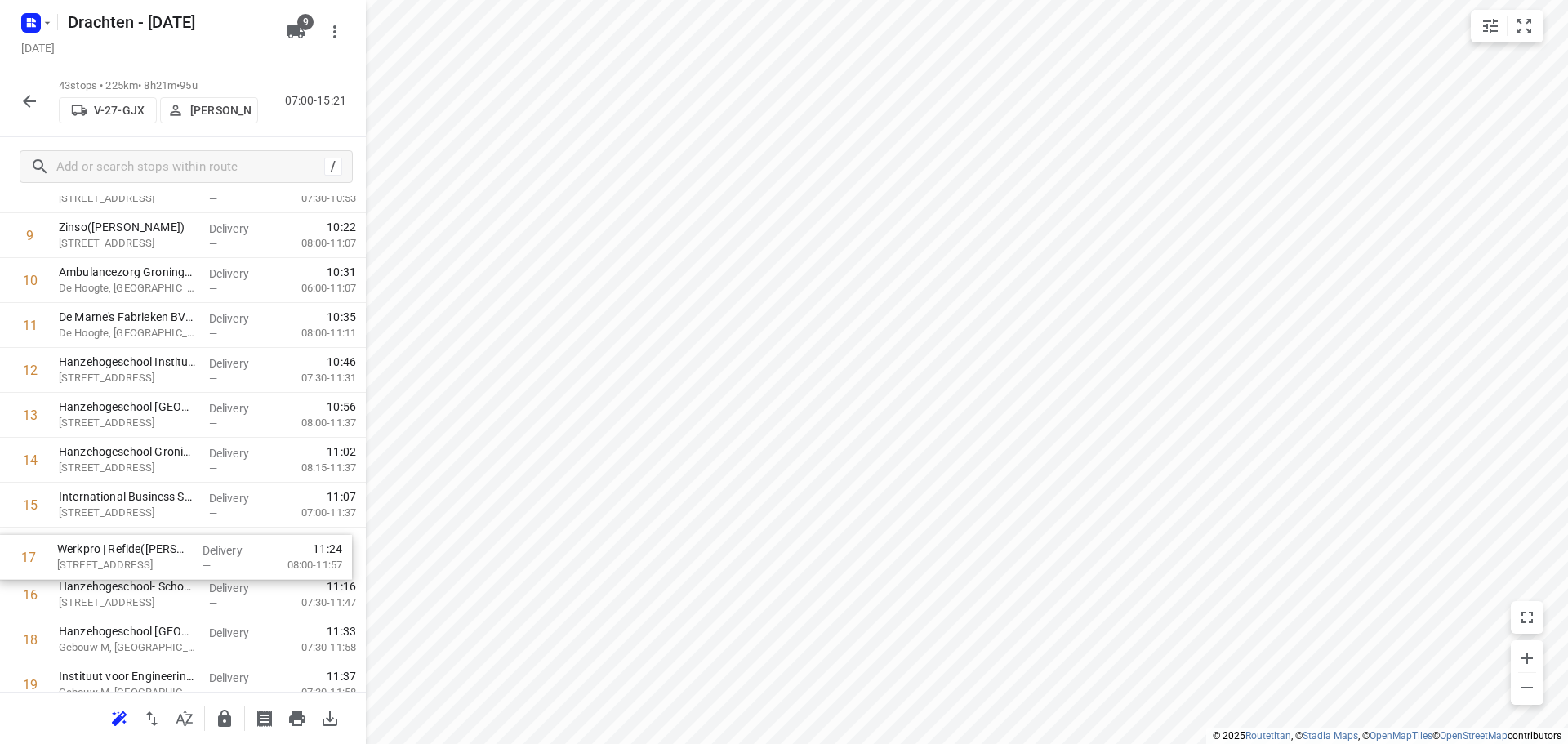
drag, startPoint x: 161, startPoint y: 613, endPoint x: 159, endPoint y: 548, distance: 65.0
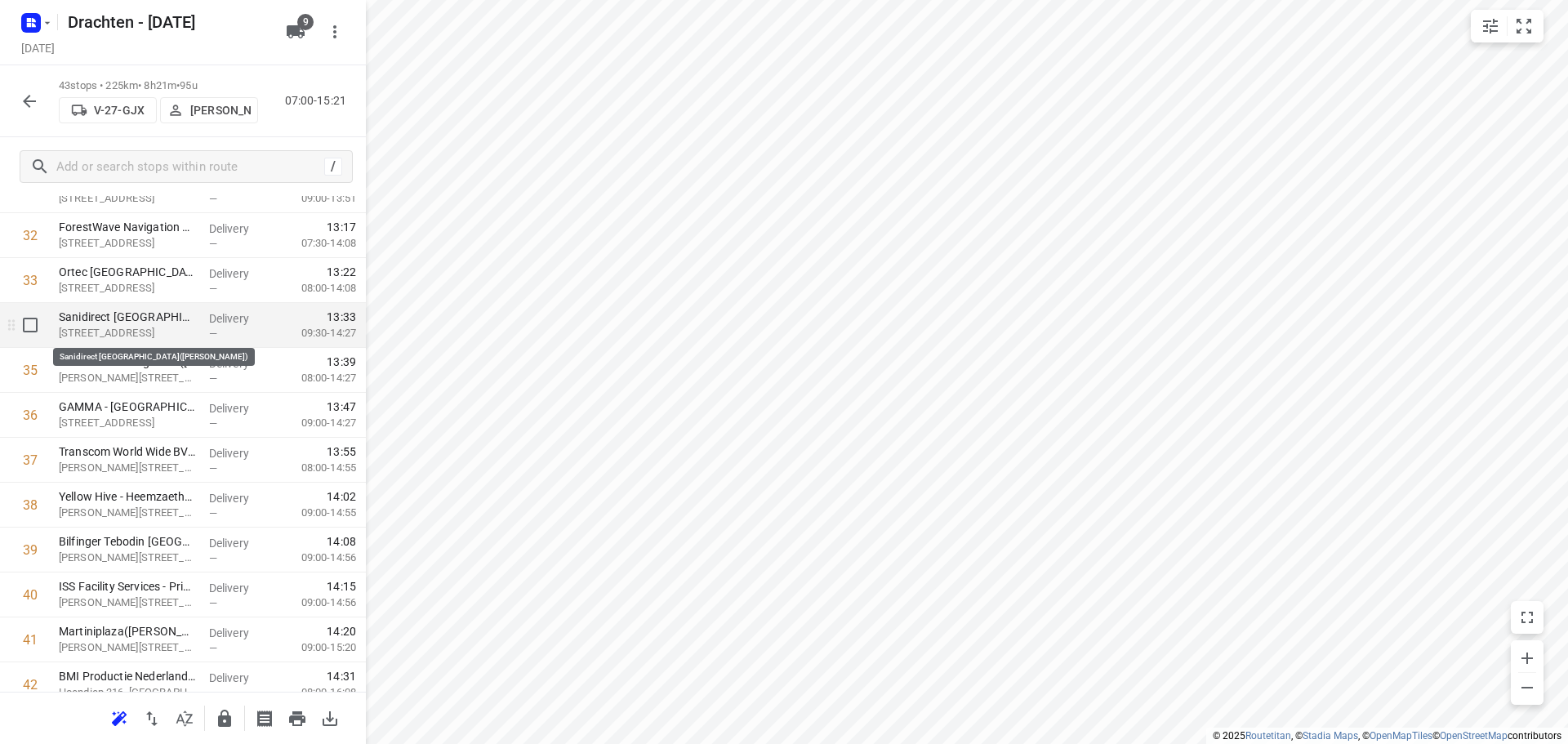
scroll to position [1480, 0]
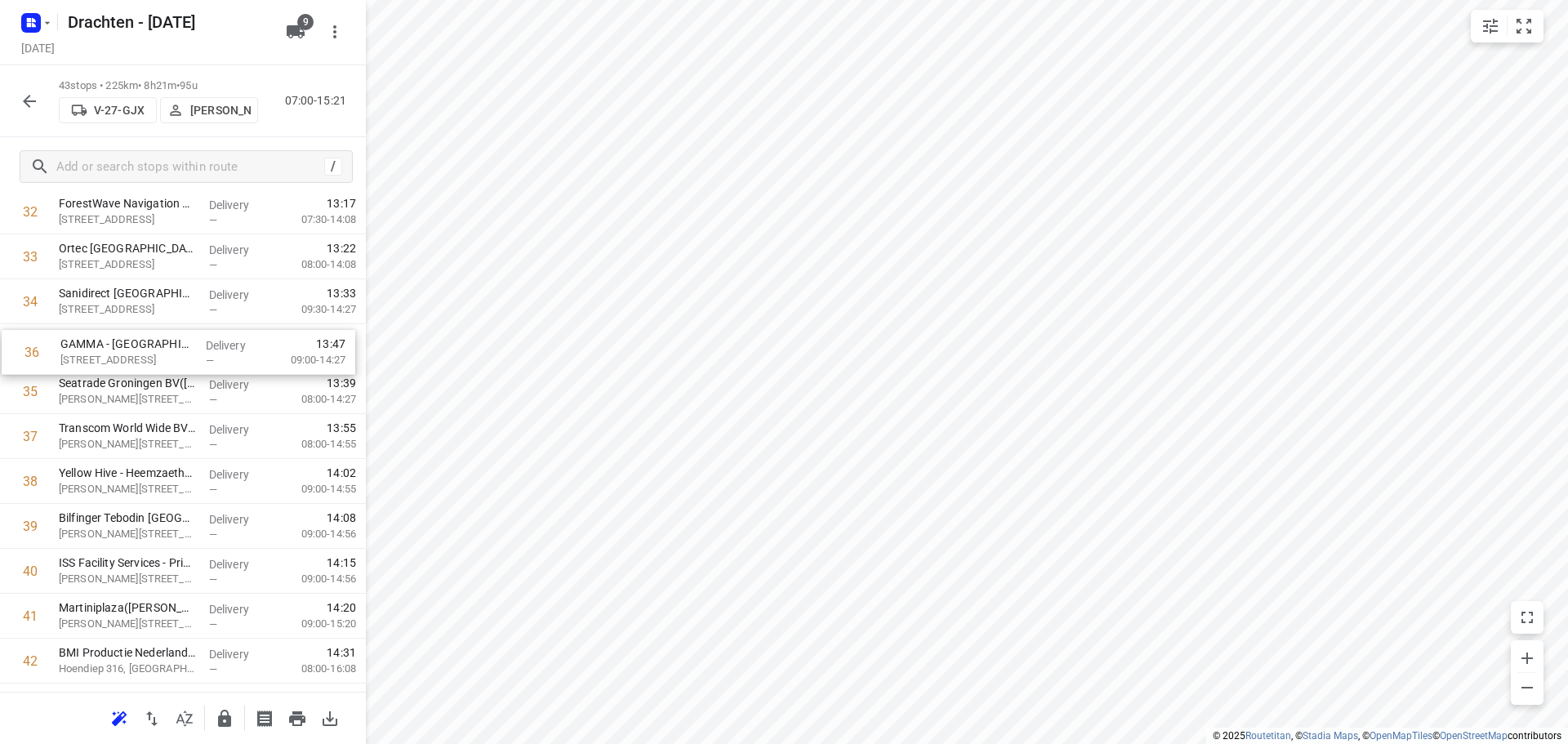
drag, startPoint x: 152, startPoint y: 393, endPoint x: 155, endPoint y: 344, distance: 49.1
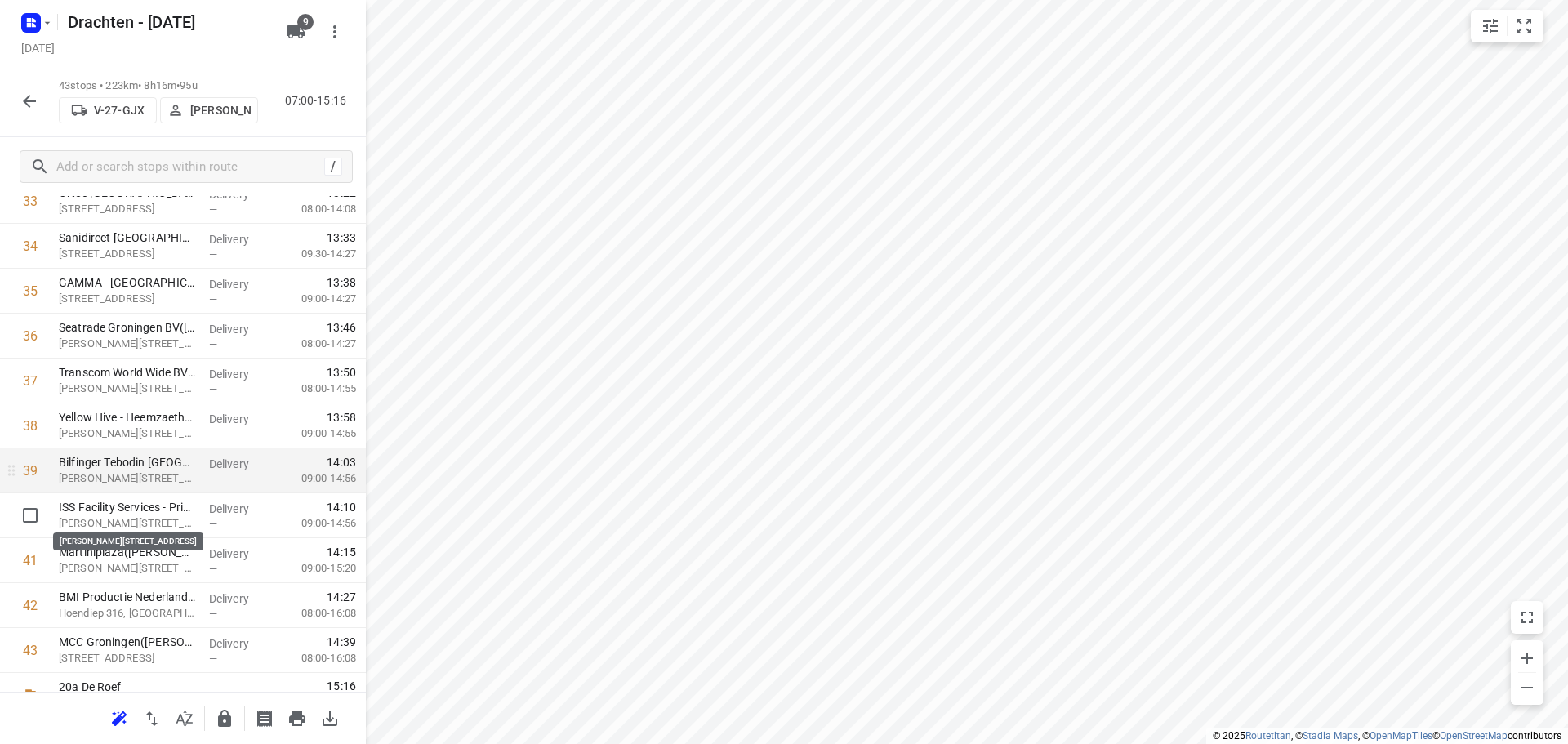
scroll to position [1562, 0]
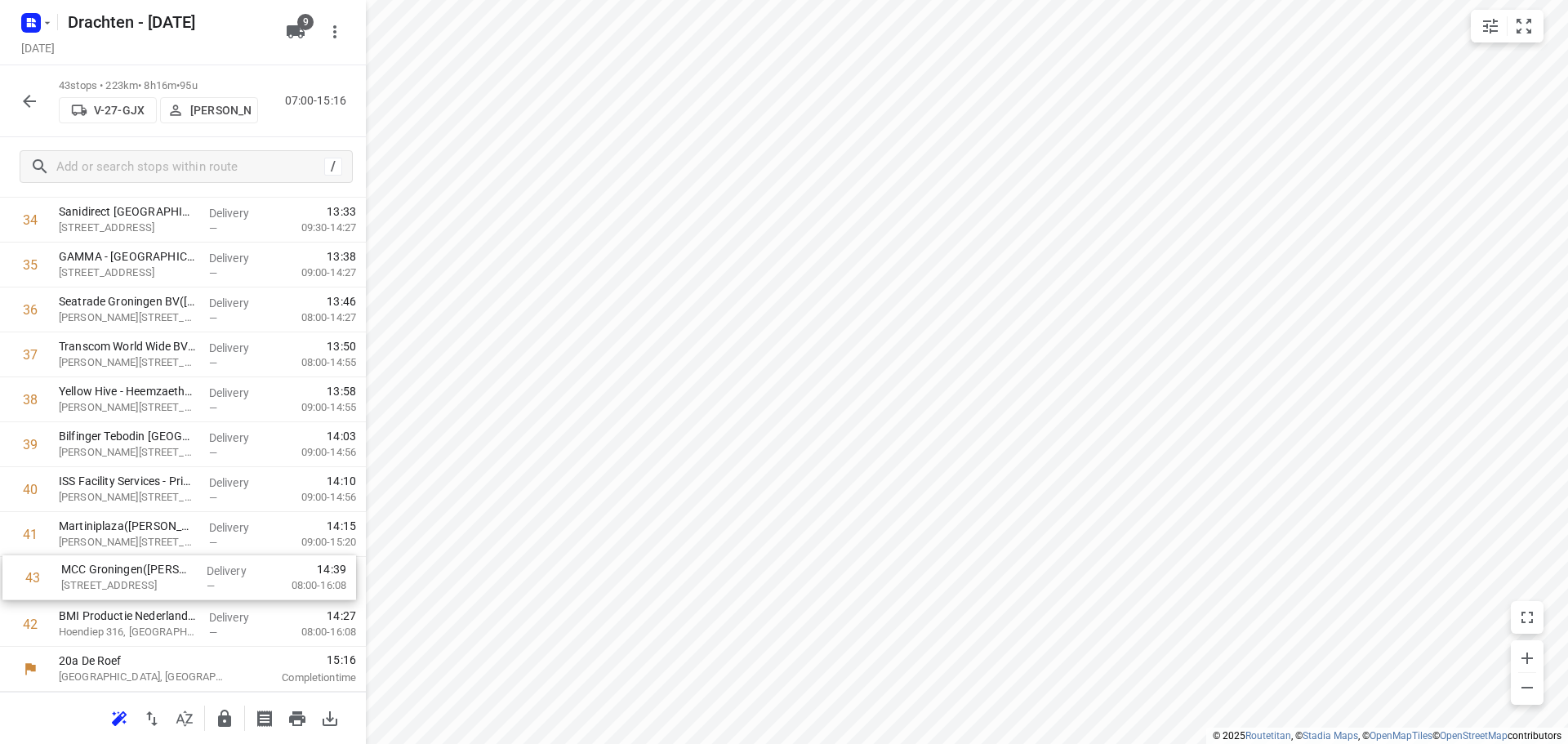
drag, startPoint x: 130, startPoint y: 626, endPoint x: 134, endPoint y: 574, distance: 52.2
click at [25, 93] on icon "button" at bounding box center [28, 100] width 19 height 19
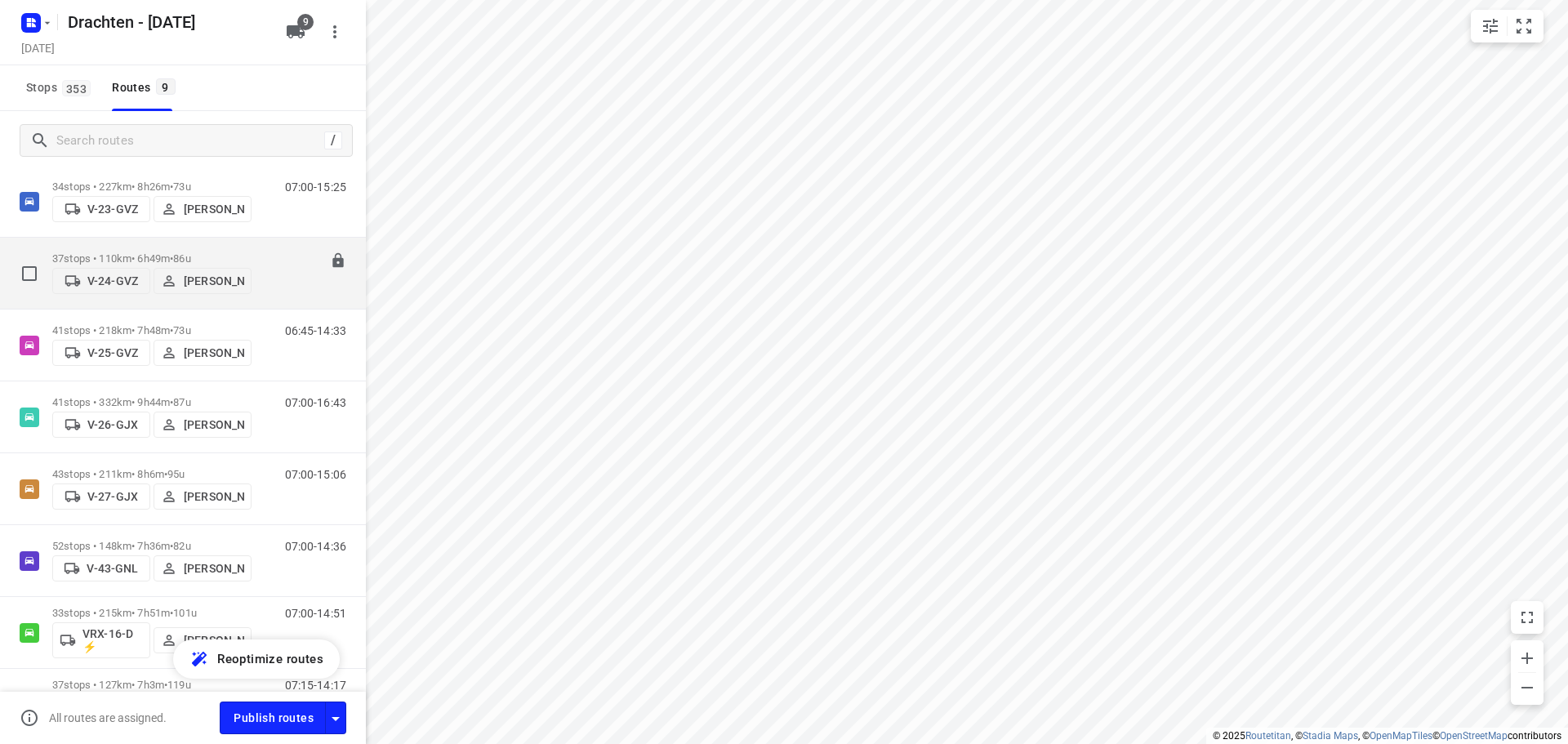
scroll to position [227, 0]
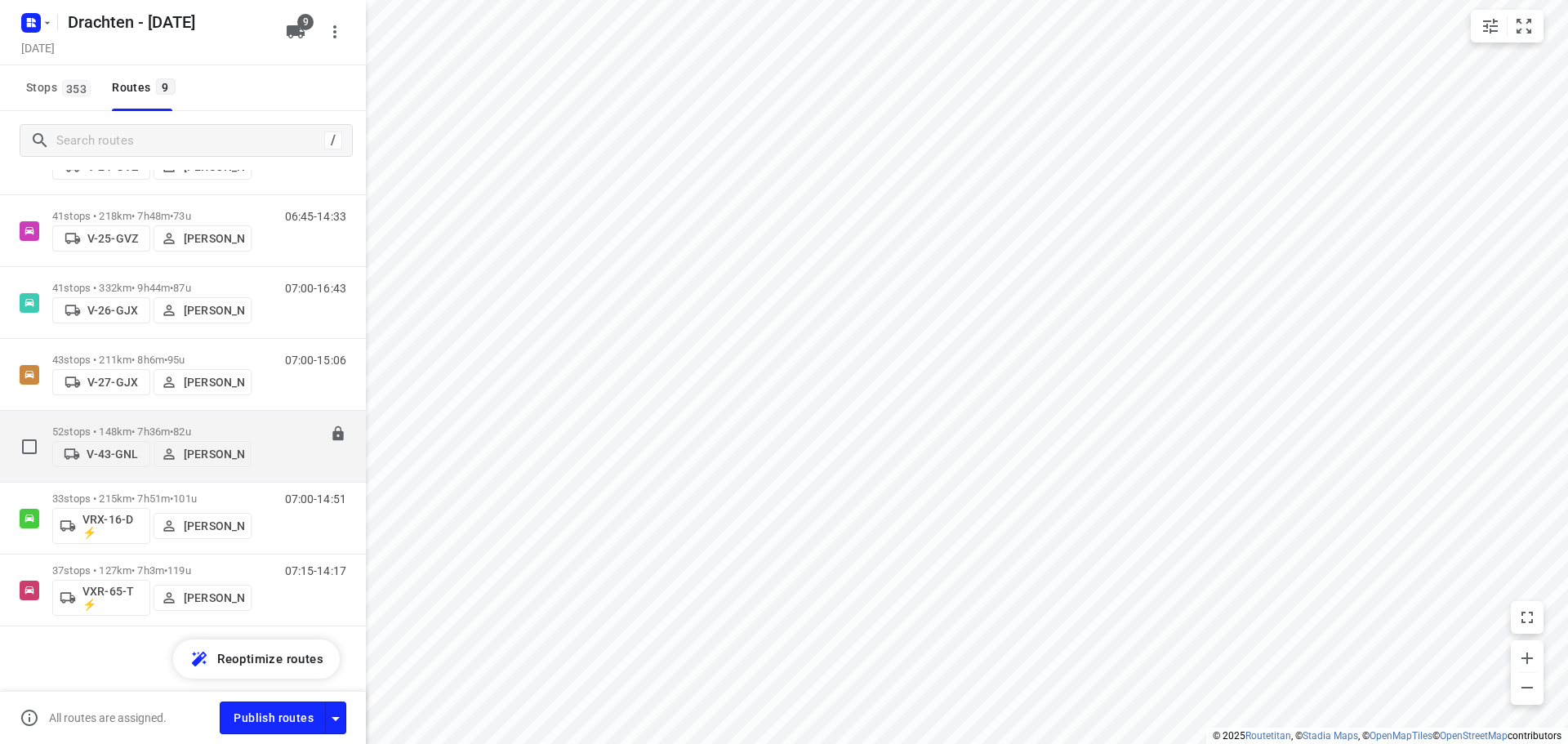
click at [147, 432] on p "52 stops • 148km • 7h36m • 82u" at bounding box center [152, 431] width 199 height 13
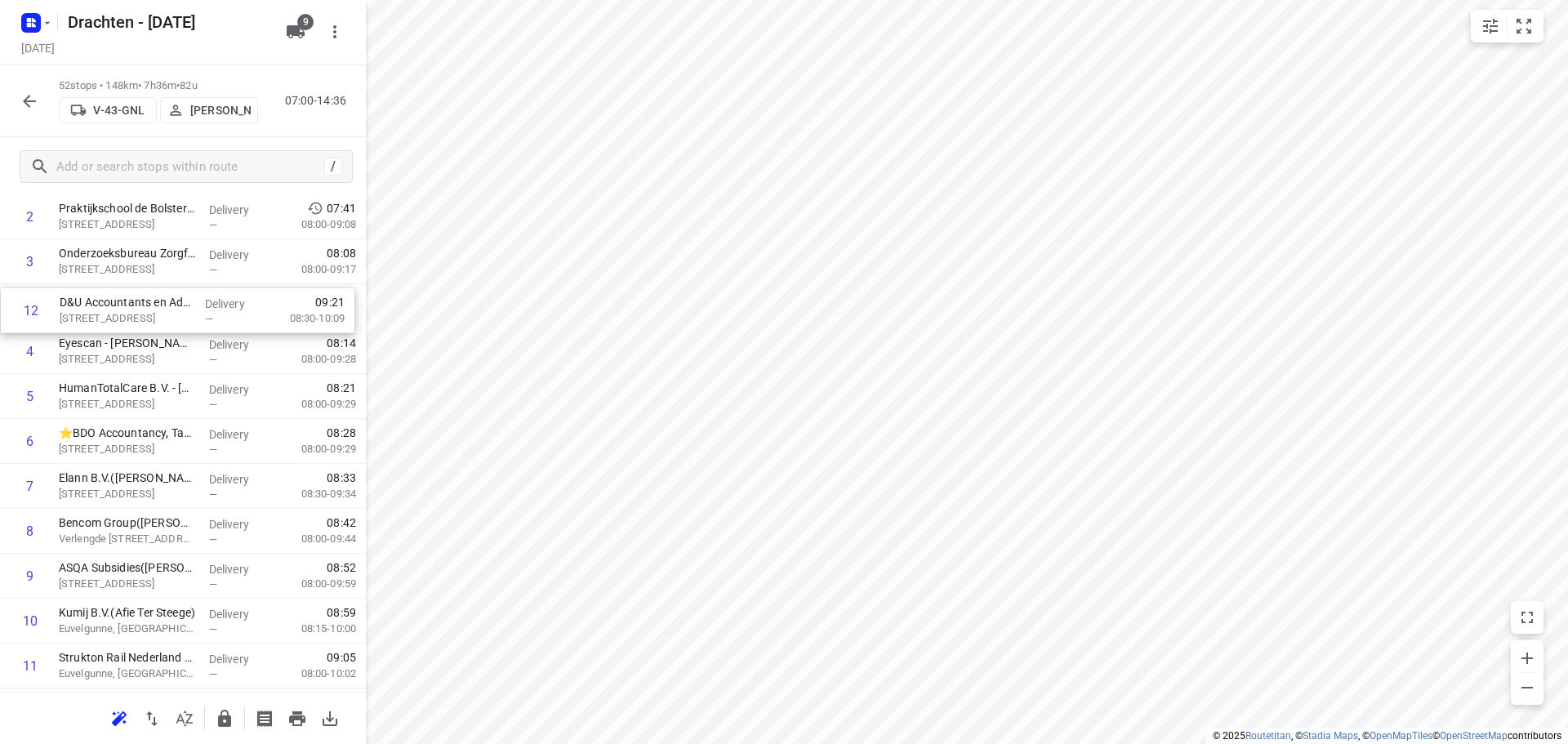
scroll to position [120, 0]
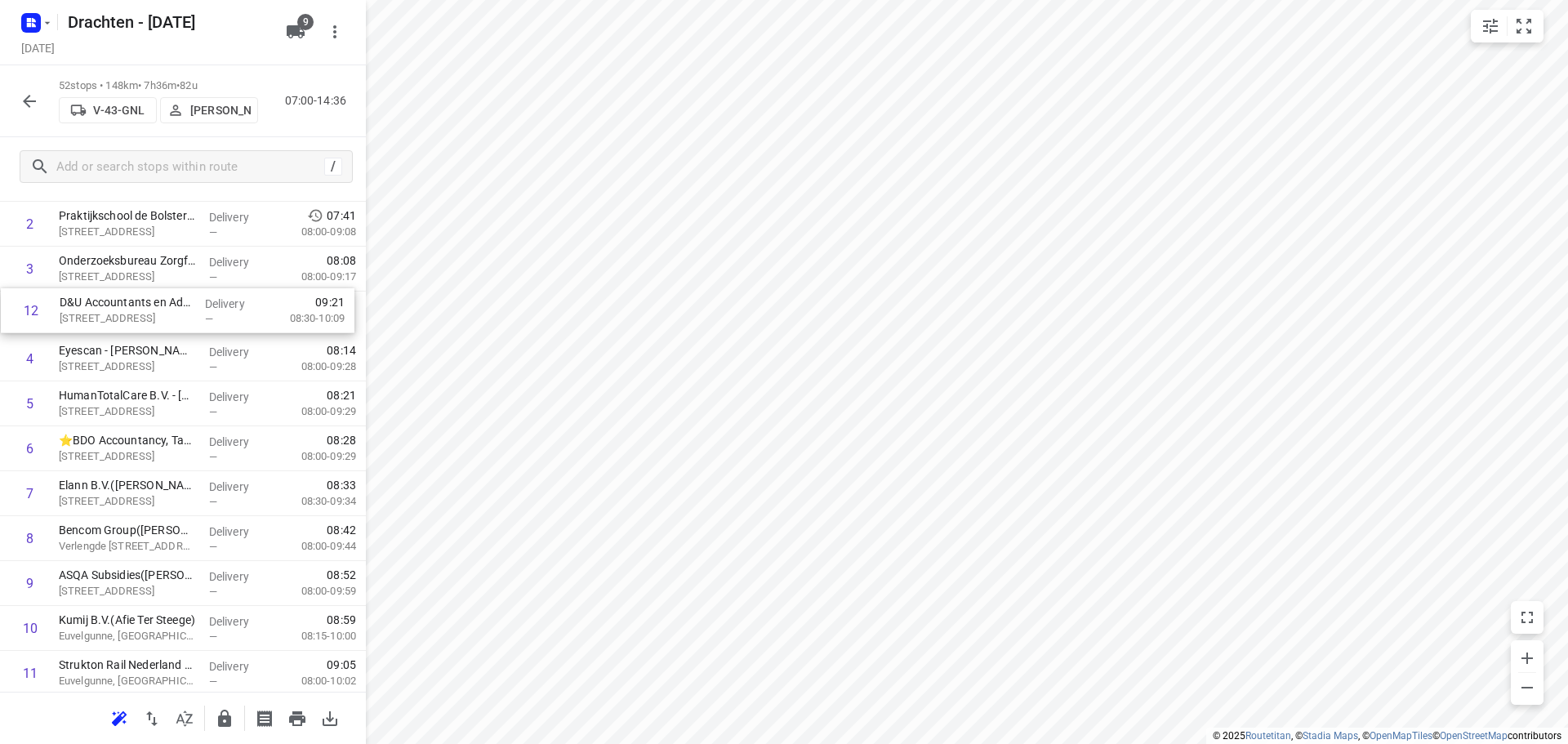
drag, startPoint x: 168, startPoint y: 634, endPoint x: 169, endPoint y: 310, distance: 324.0
drag, startPoint x: 203, startPoint y: 456, endPoint x: 203, endPoint y: 411, distance: 45.0
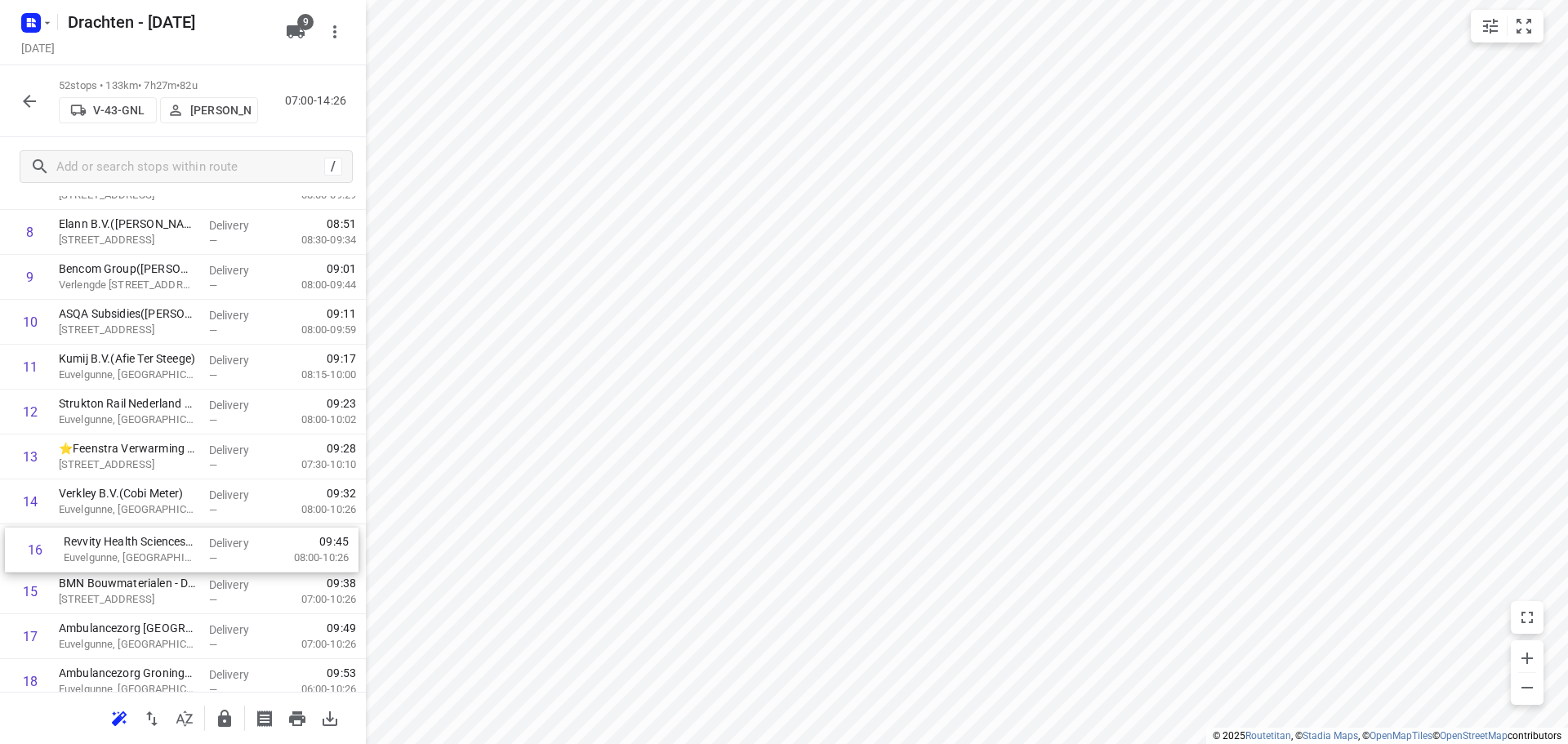
scroll to position [383, 0]
drag, startPoint x: 229, startPoint y: 619, endPoint x: 232, endPoint y: 508, distance: 111.0
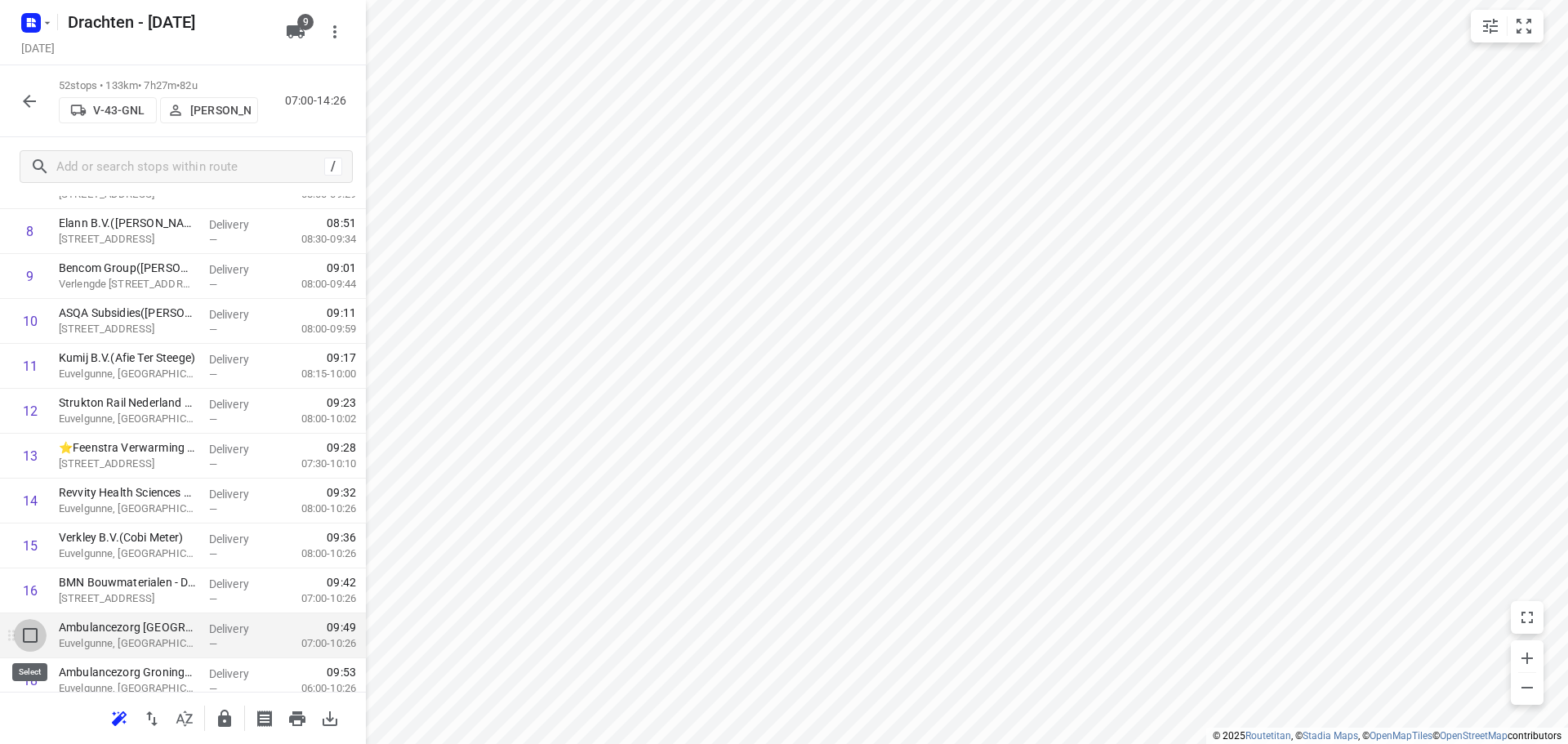
click at [32, 645] on input "checkbox" at bounding box center [30, 634] width 33 height 33
checkbox input "true"
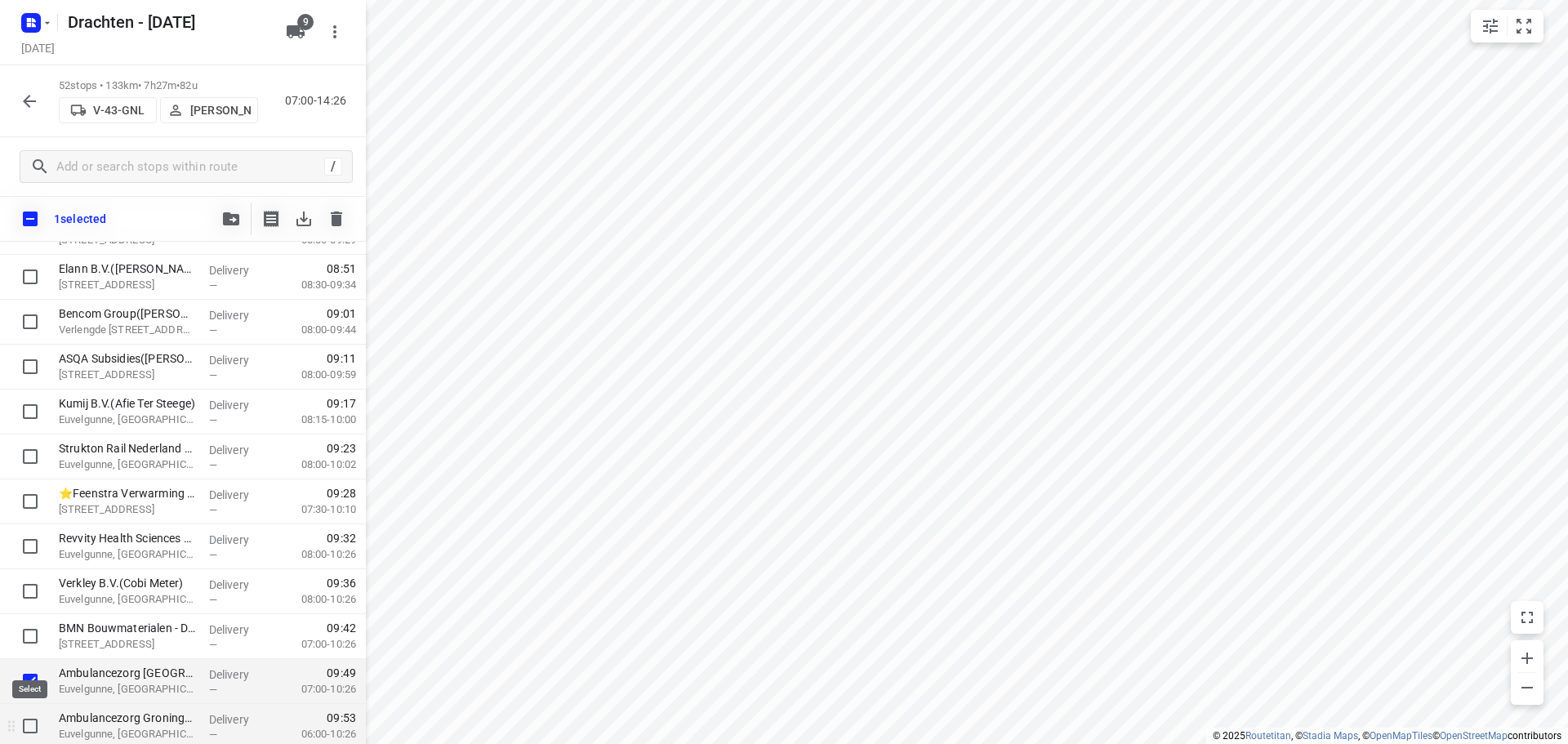
click at [24, 726] on input "checkbox" at bounding box center [30, 726] width 33 height 33
checkbox input "true"
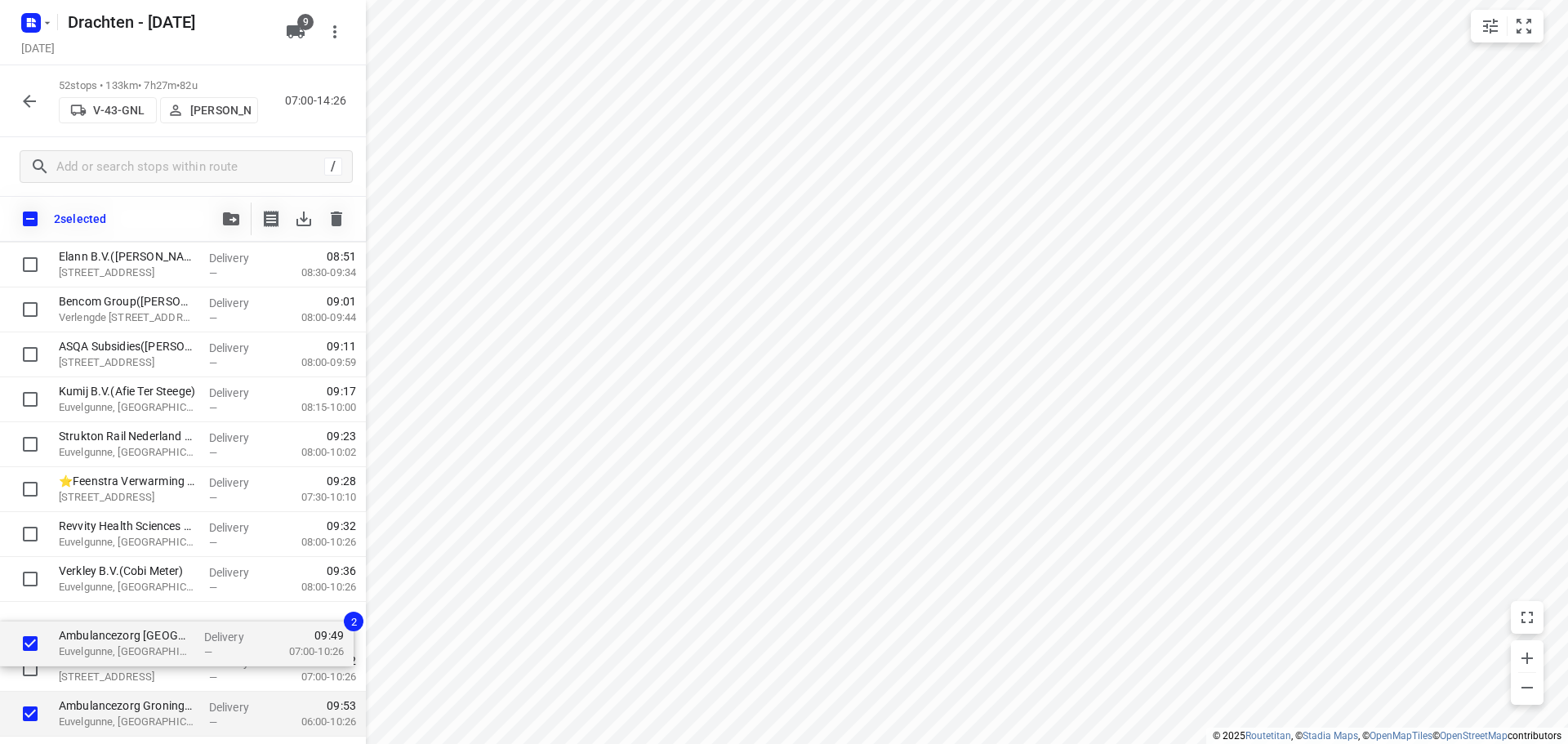
scroll to position [398, 0]
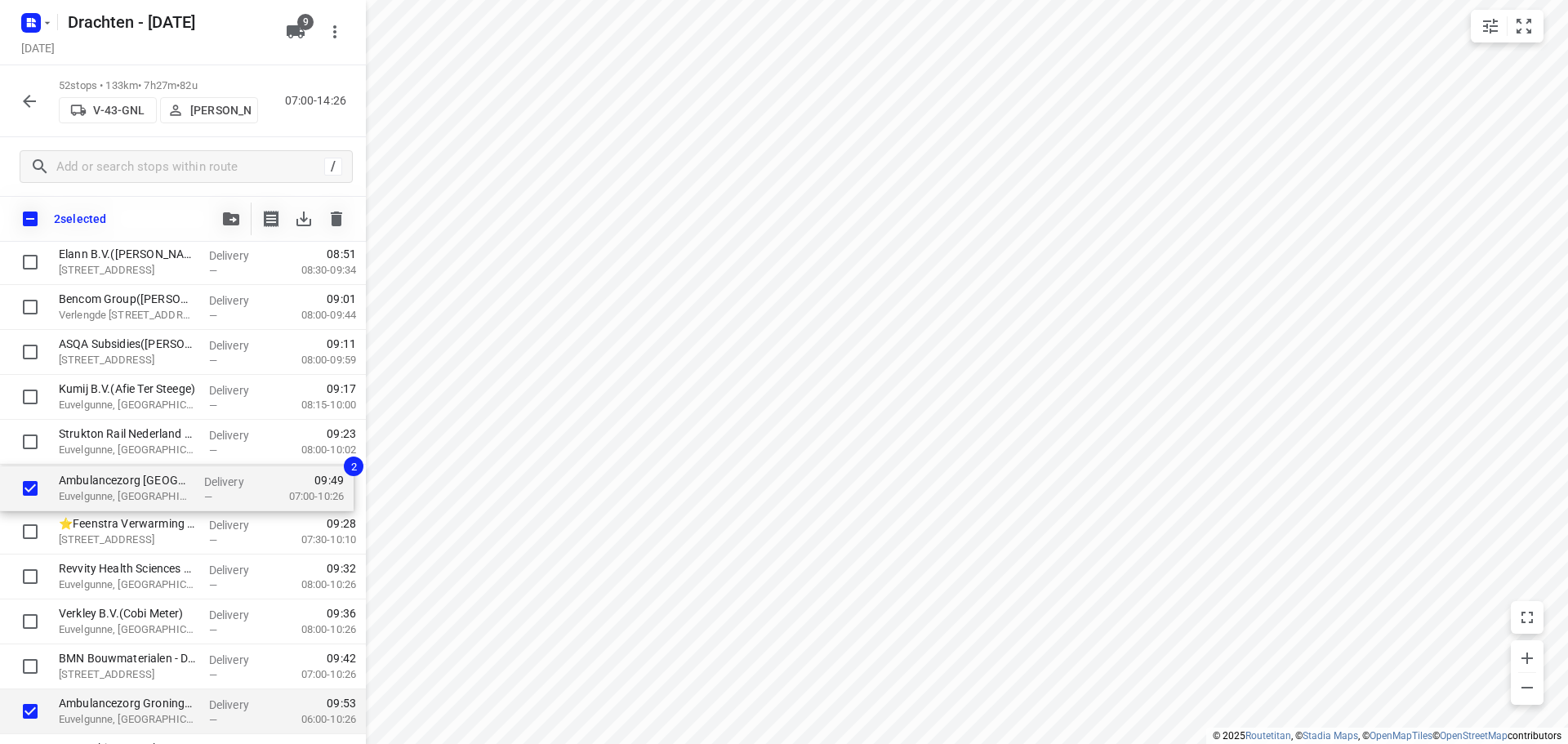
drag, startPoint x: 89, startPoint y: 653, endPoint x: 89, endPoint y: 488, distance: 165.0
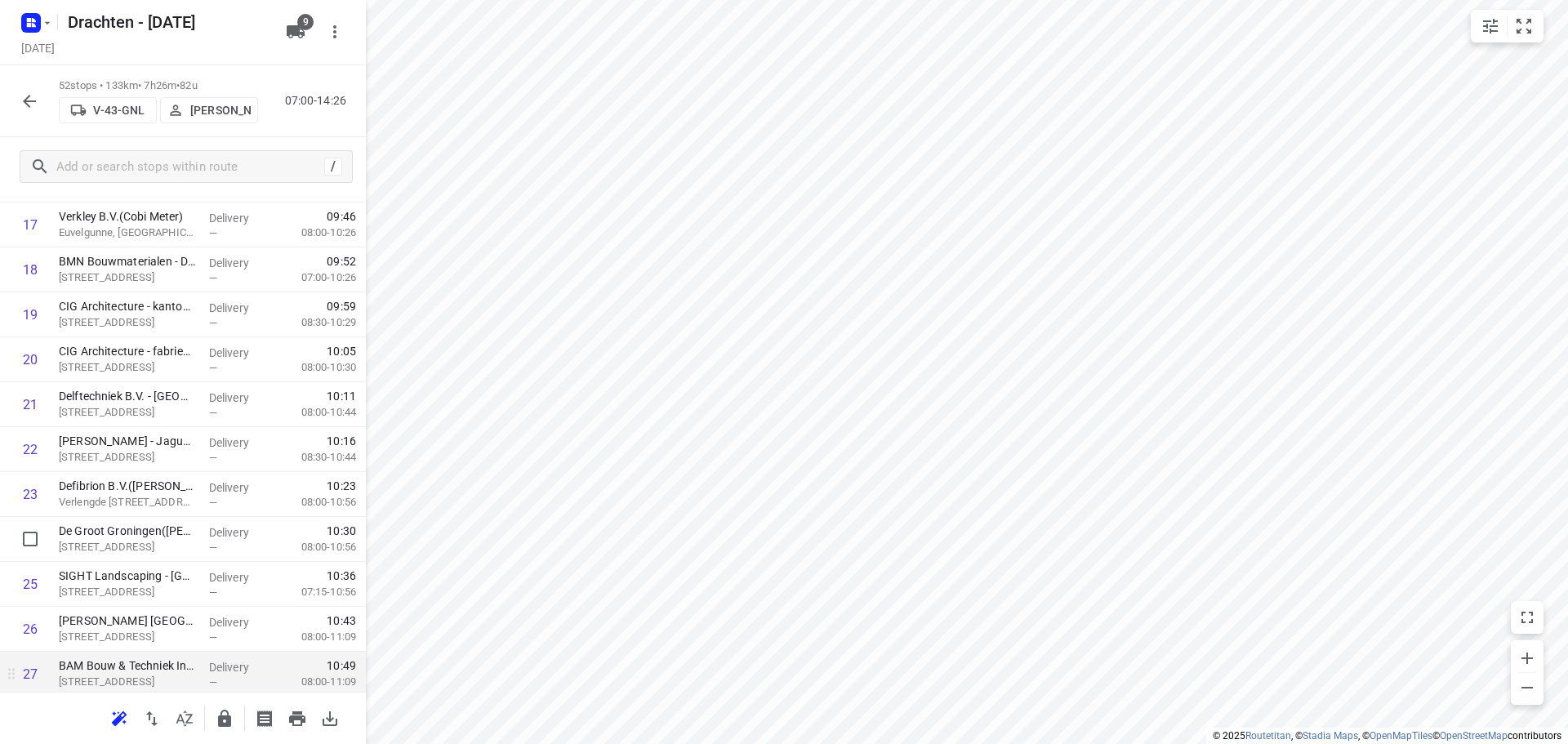
scroll to position [888, 0]
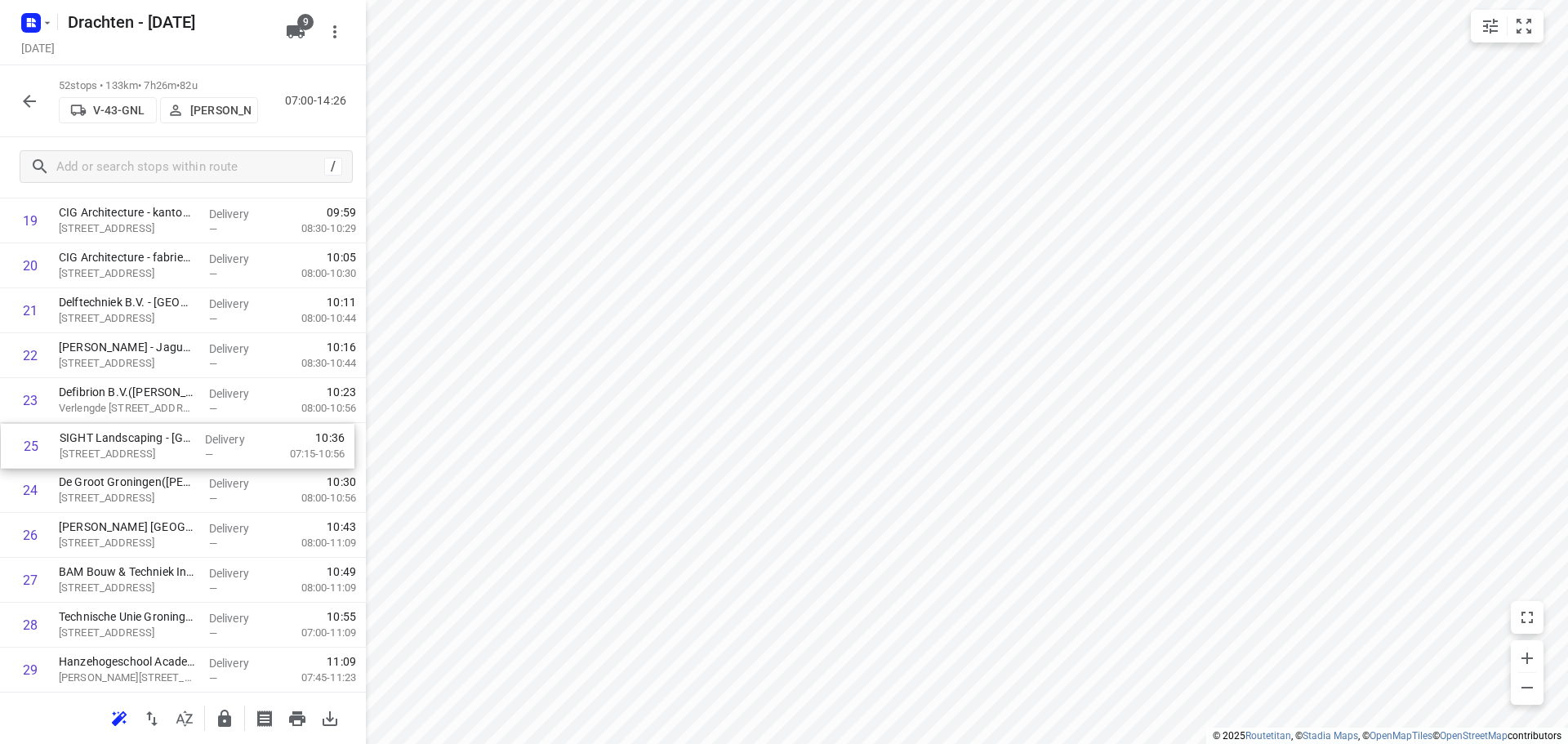
drag, startPoint x: 159, startPoint y: 494, endPoint x: 161, endPoint y: 445, distance: 49.0
click at [161, 445] on div "1 Gomarus College vmbo(Clarie Spriensma) Vondelpad 2, Groningen Delivery — 07:3…" at bounding box center [183, 558] width 366 height 2336
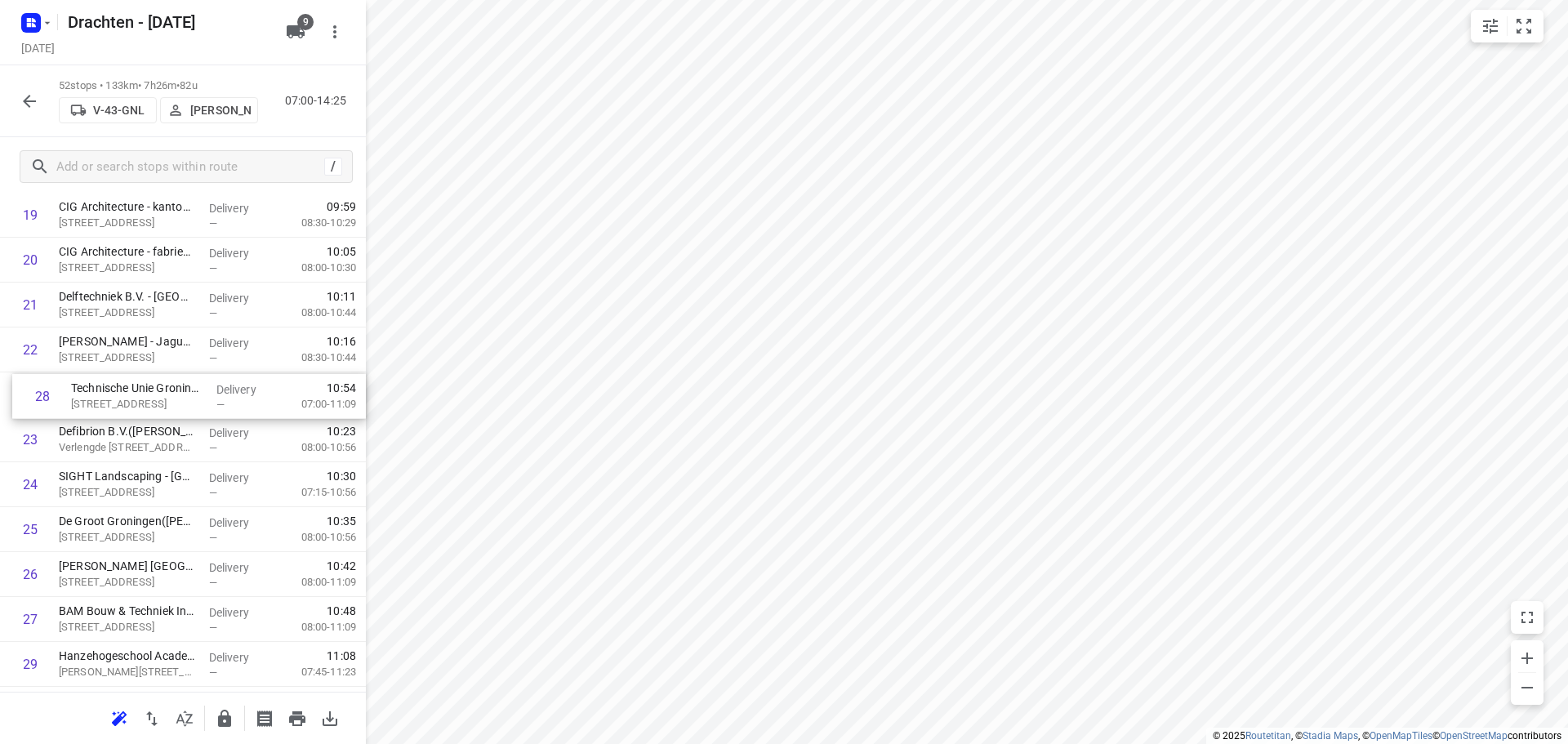
drag, startPoint x: 130, startPoint y: 633, endPoint x: 140, endPoint y: 398, distance: 235.2
click at [140, 398] on div "1 Gomarus College vmbo(Clarie Spriensma) Vondelpad 2, Groningen Delivery — 07:3…" at bounding box center [183, 552] width 366 height 2336
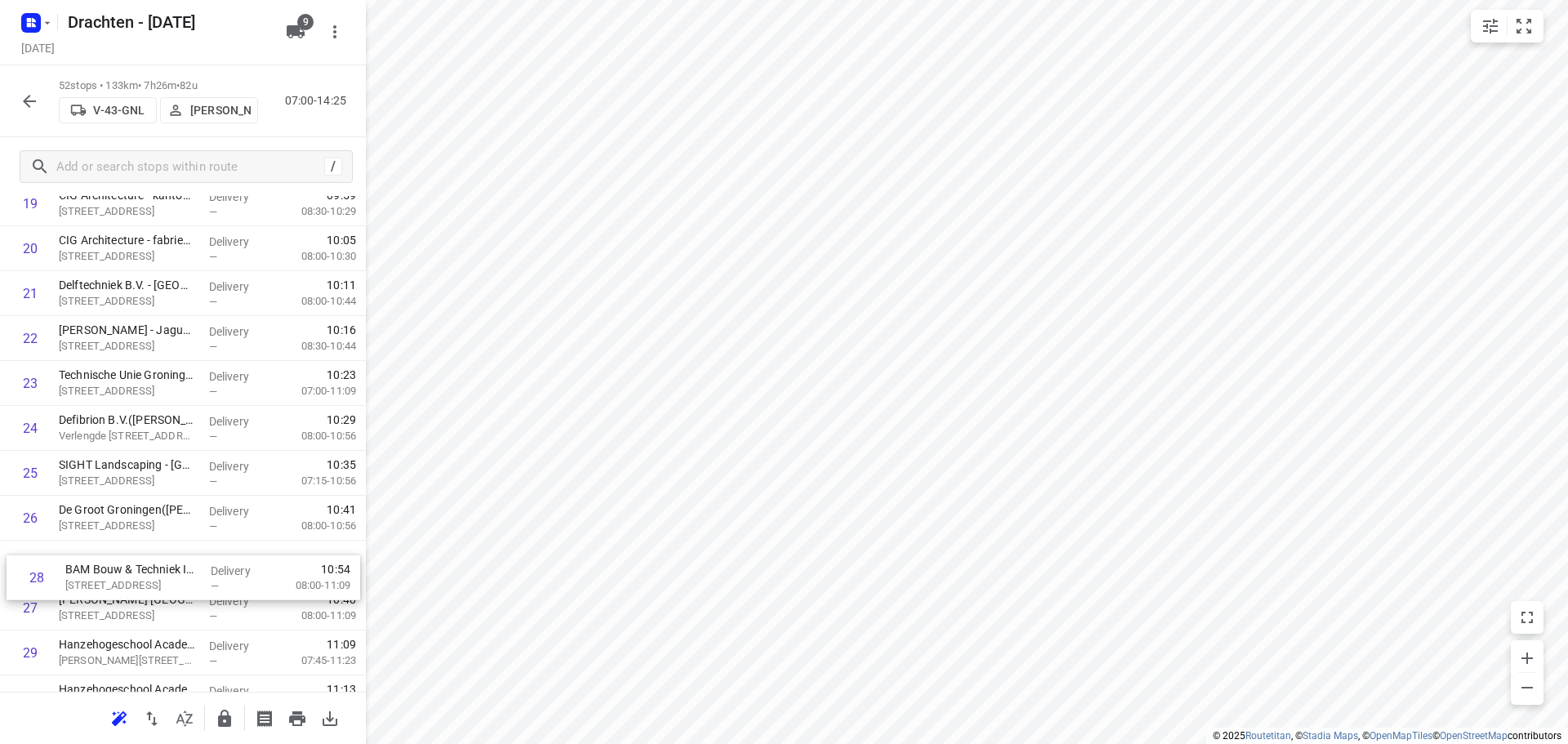
scroll to position [907, 0]
drag, startPoint x: 84, startPoint y: 631, endPoint x: 90, endPoint y: 569, distance: 62.3
click at [92, 571] on div "1 Gomarus College vmbo(Clarie Spriensma) Vondelpad 2, Groningen Delivery — 07:3…" at bounding box center [183, 538] width 366 height 2336
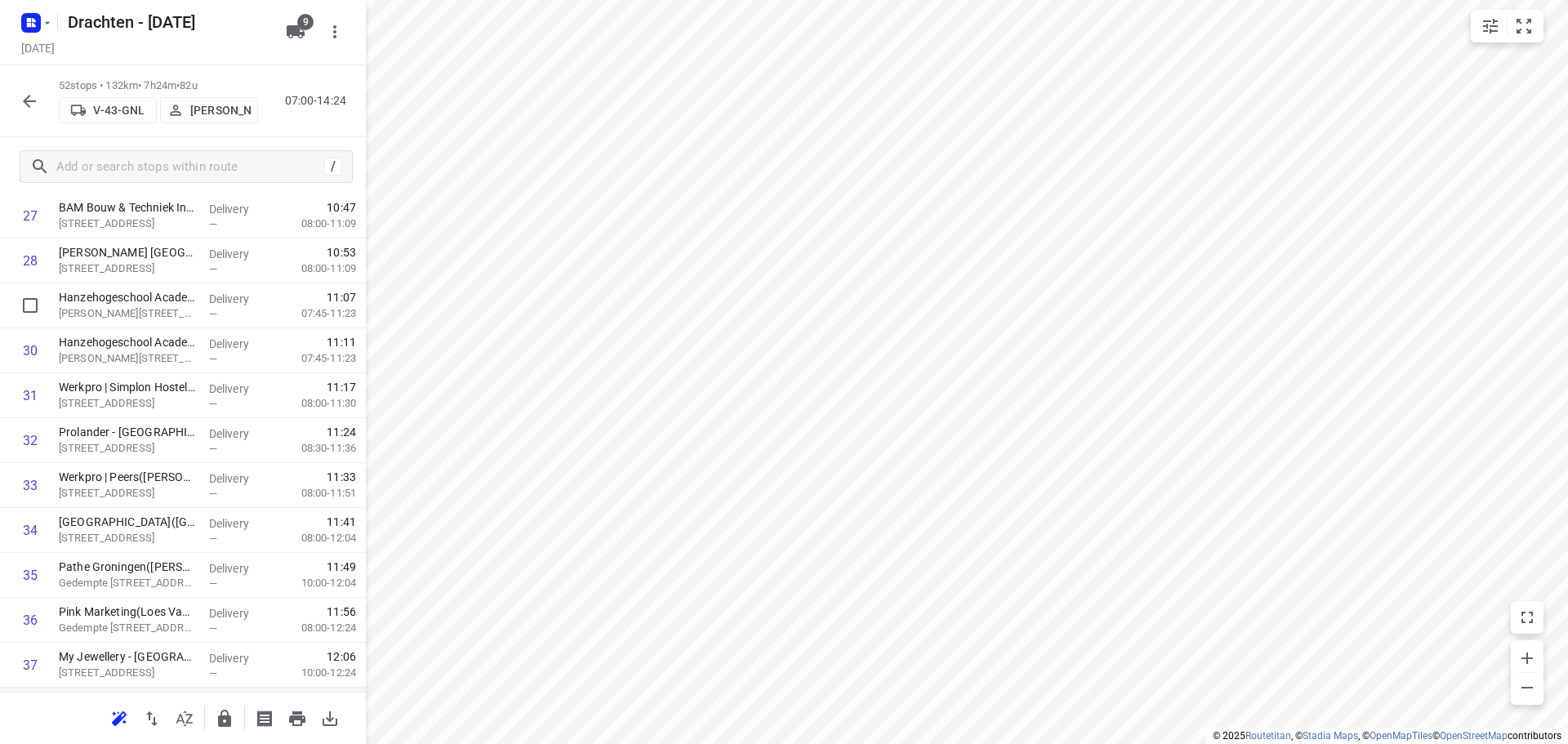
scroll to position [1316, 0]
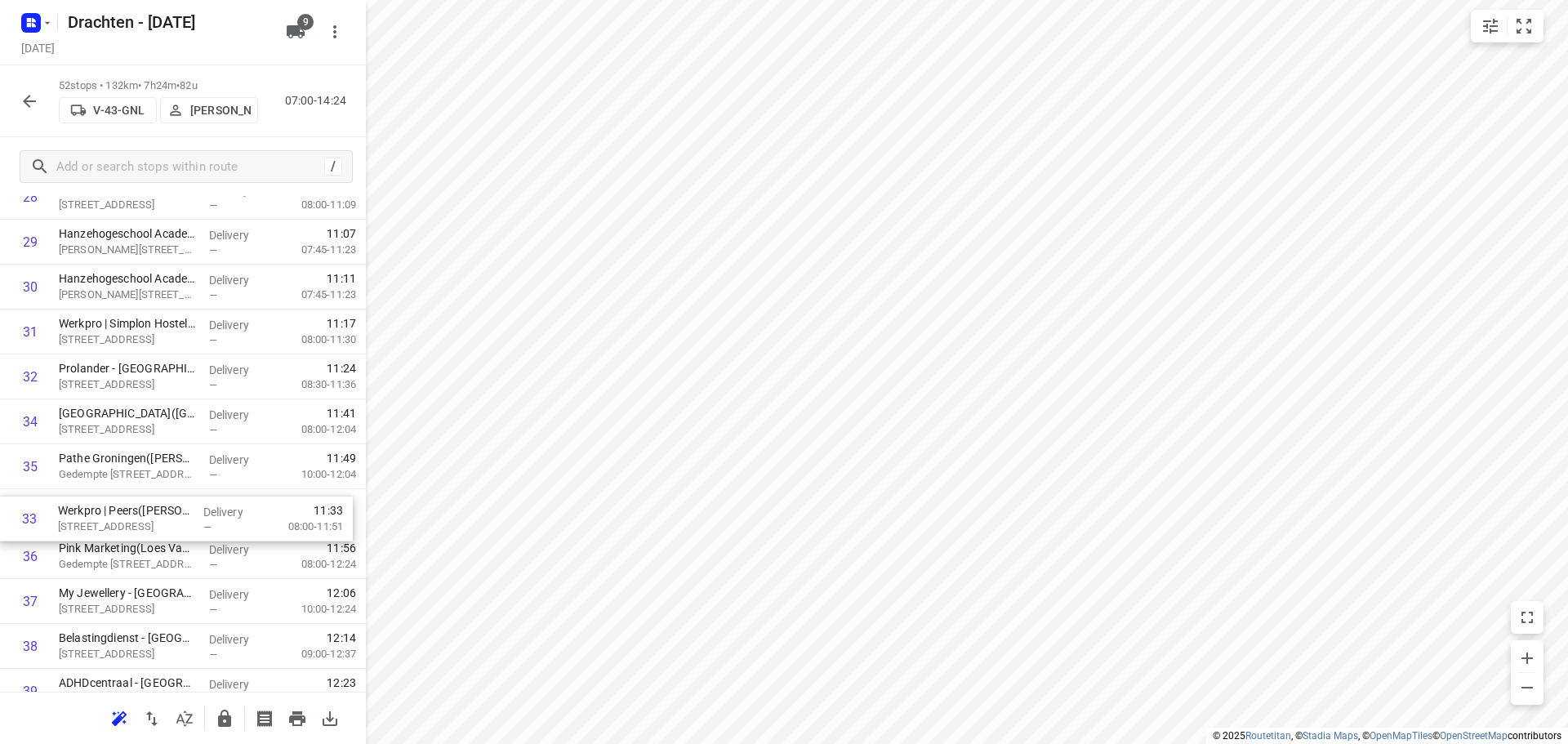
drag, startPoint x: 110, startPoint y: 430, endPoint x: 105, endPoint y: 534, distance: 104.1
click at [105, 534] on div "1 Gomarus College vmbo(Clarie Spriensma) Vondelpad 2, Groningen Delivery — 07:3…" at bounding box center [183, 130] width 366 height 2336
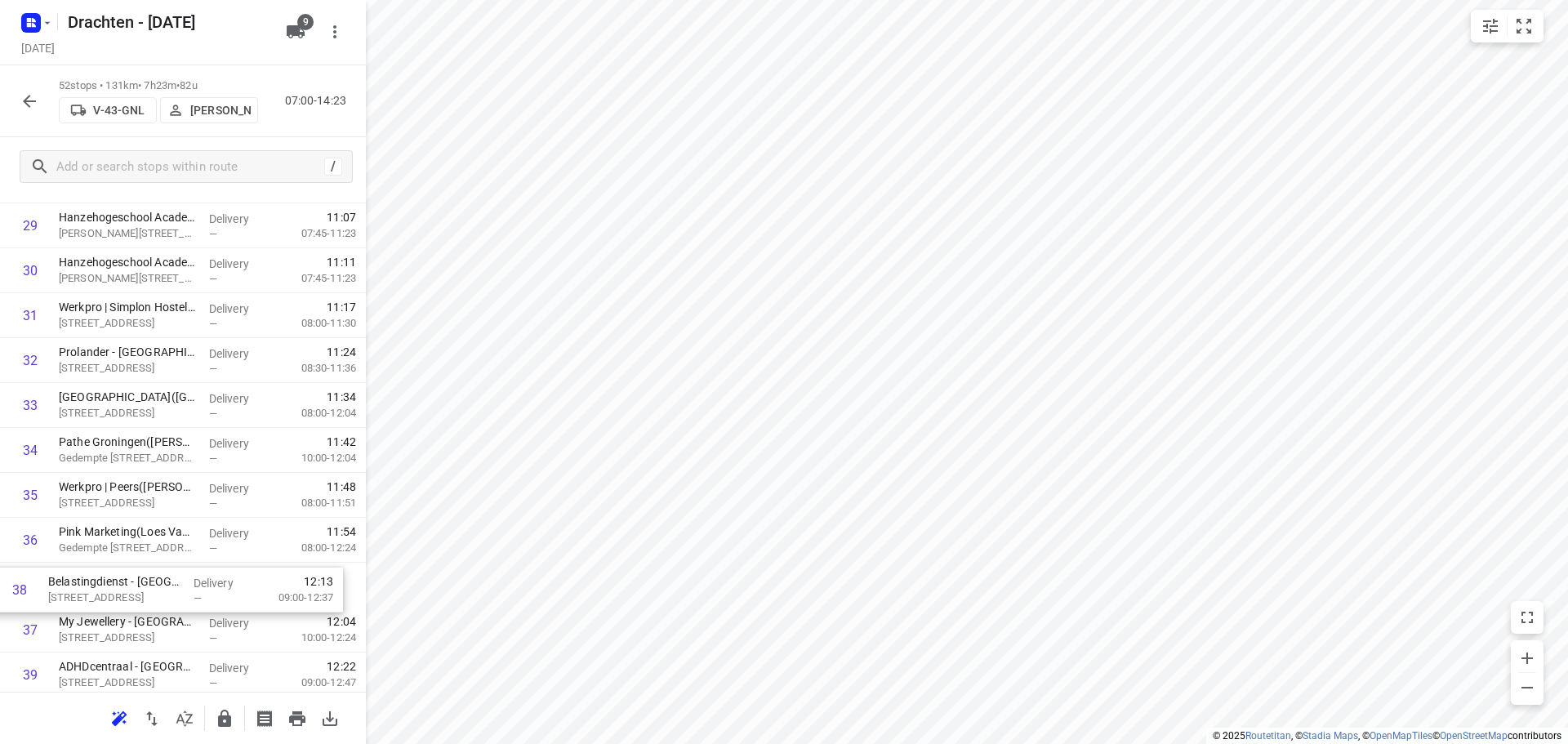
scroll to position [1333, 0]
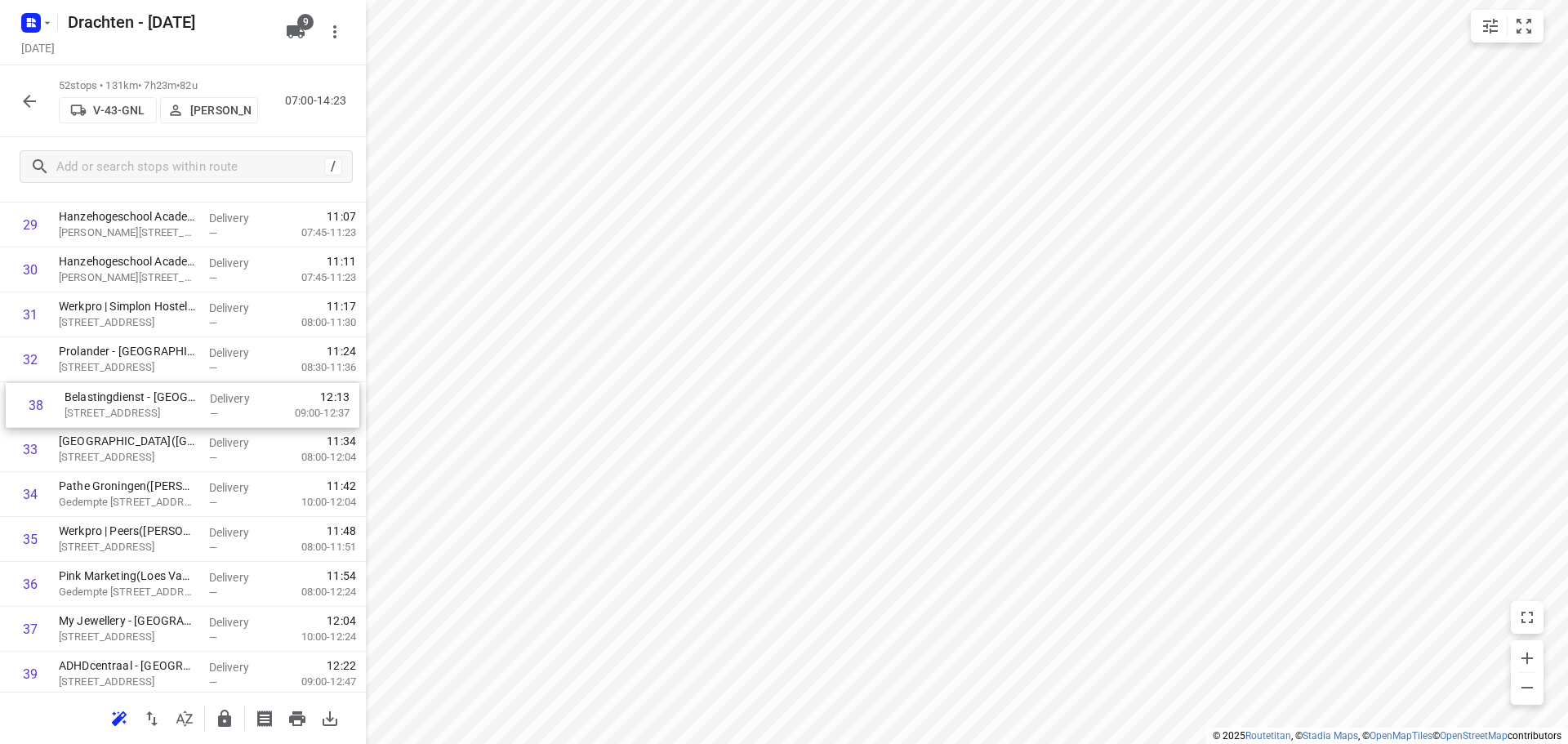
drag, startPoint x: 140, startPoint y: 650, endPoint x: 145, endPoint y: 405, distance: 245.1
click at [145, 405] on div "1 Gomarus College vmbo(Clarie Spriensma) Vondelpad 2, Groningen Delivery — 07:3…" at bounding box center [183, 113] width 366 height 2336
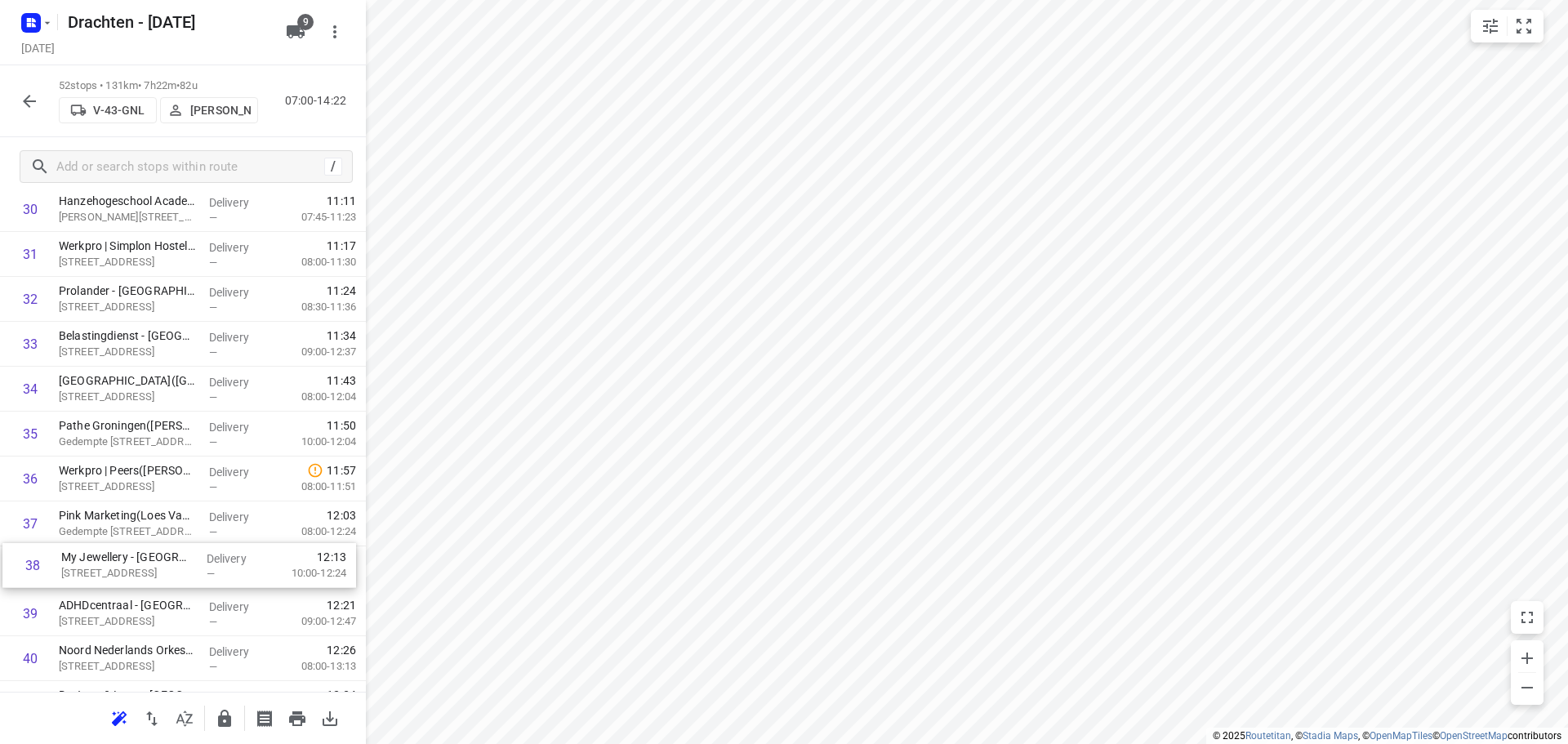
scroll to position [1394, 0]
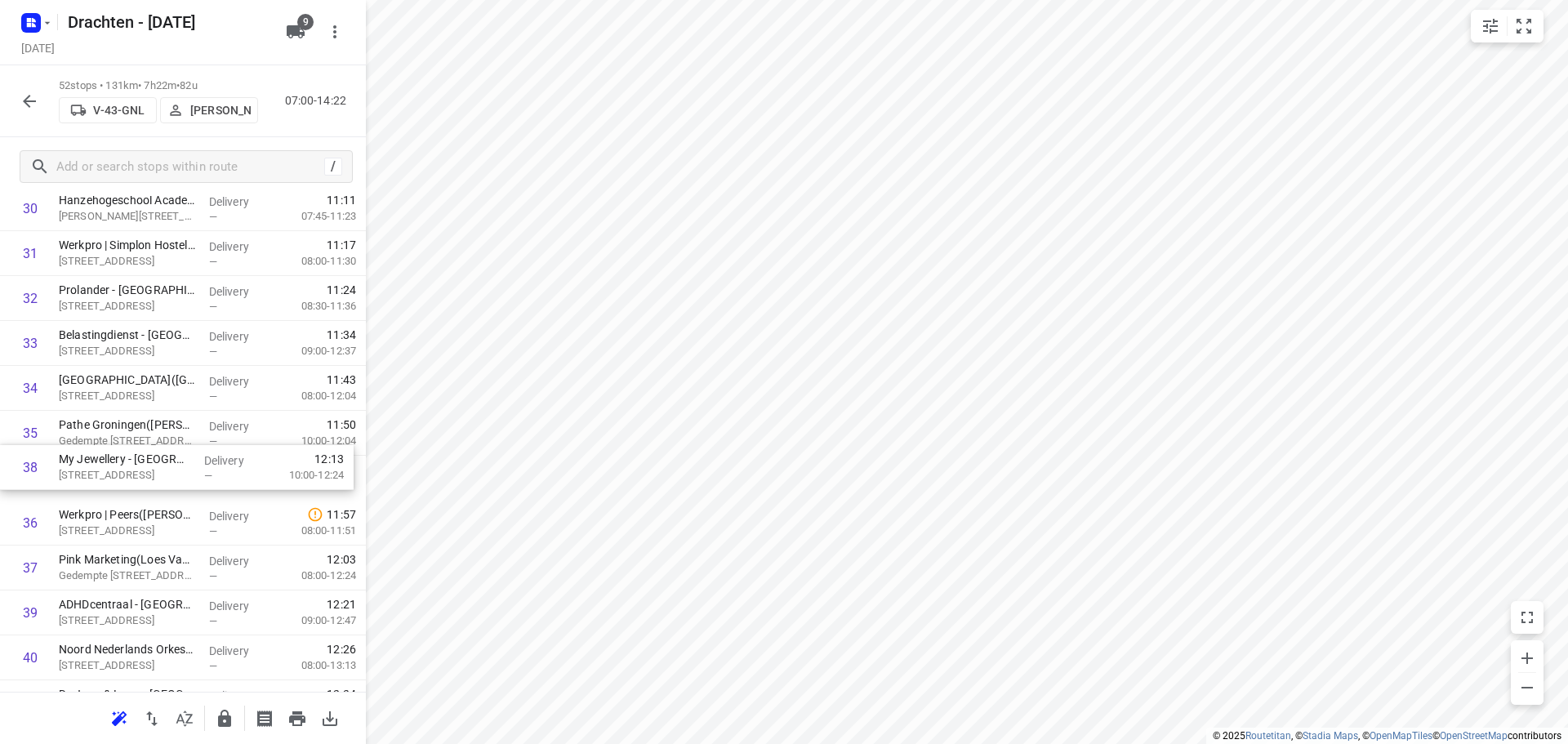
drag, startPoint x: 125, startPoint y: 641, endPoint x: 125, endPoint y: 476, distance: 165.0
click at [125, 476] on div "1 Gomarus College vmbo(Clarie Spriensma) Vondelpad 2, Groningen Delivery — 07:3…" at bounding box center [183, 52] width 366 height 2336
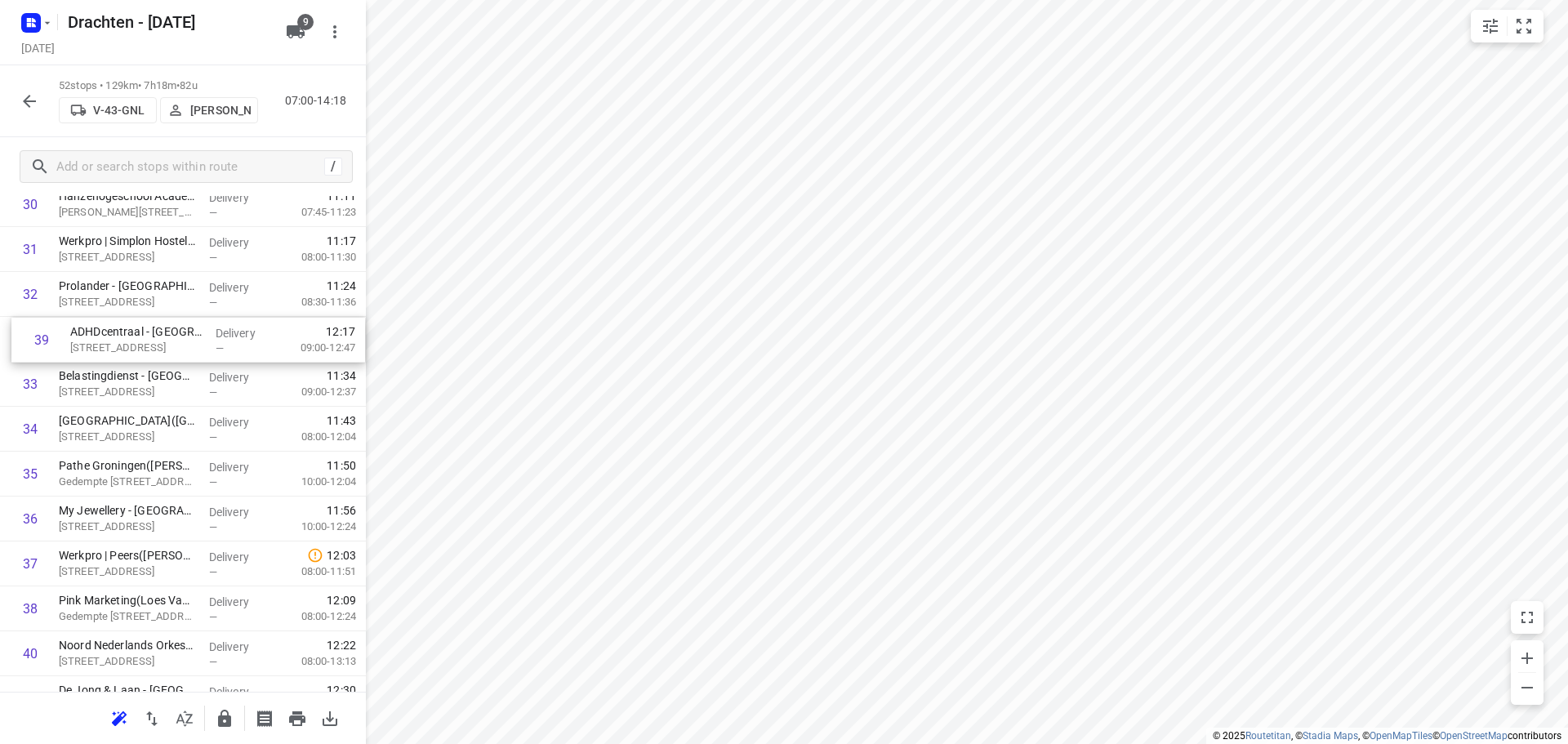
drag, startPoint x: 158, startPoint y: 621, endPoint x: 173, endPoint y: 344, distance: 277.4
click at [173, 344] on div "1 Gomarus College vmbo(Clarie Spriensma) Vondelpad 2, Groningen Delivery — 07:3…" at bounding box center [183, 48] width 366 height 2336
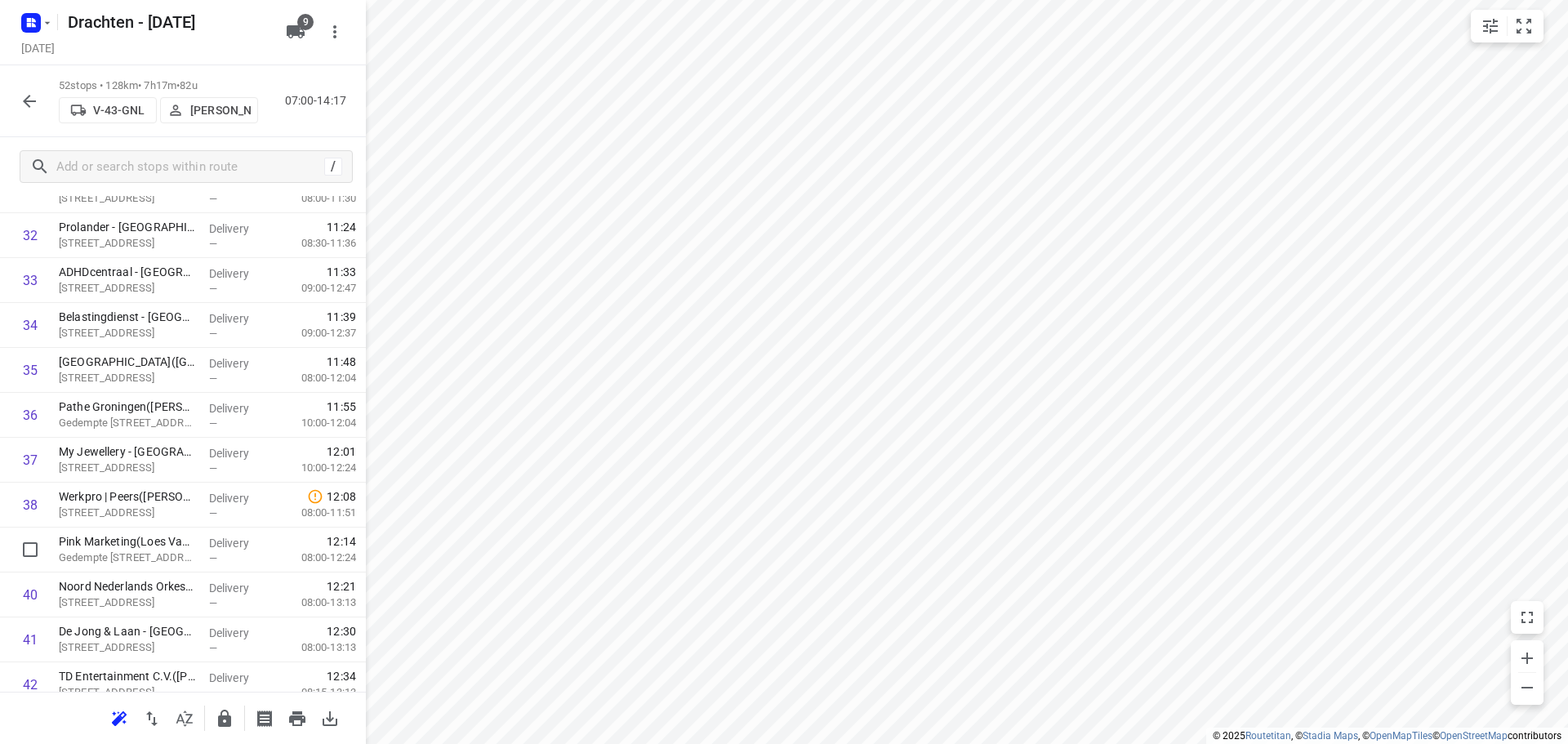
scroll to position [1725, 0]
drag, startPoint x: 169, startPoint y: 563, endPoint x: 177, endPoint y: 461, distance: 102.3
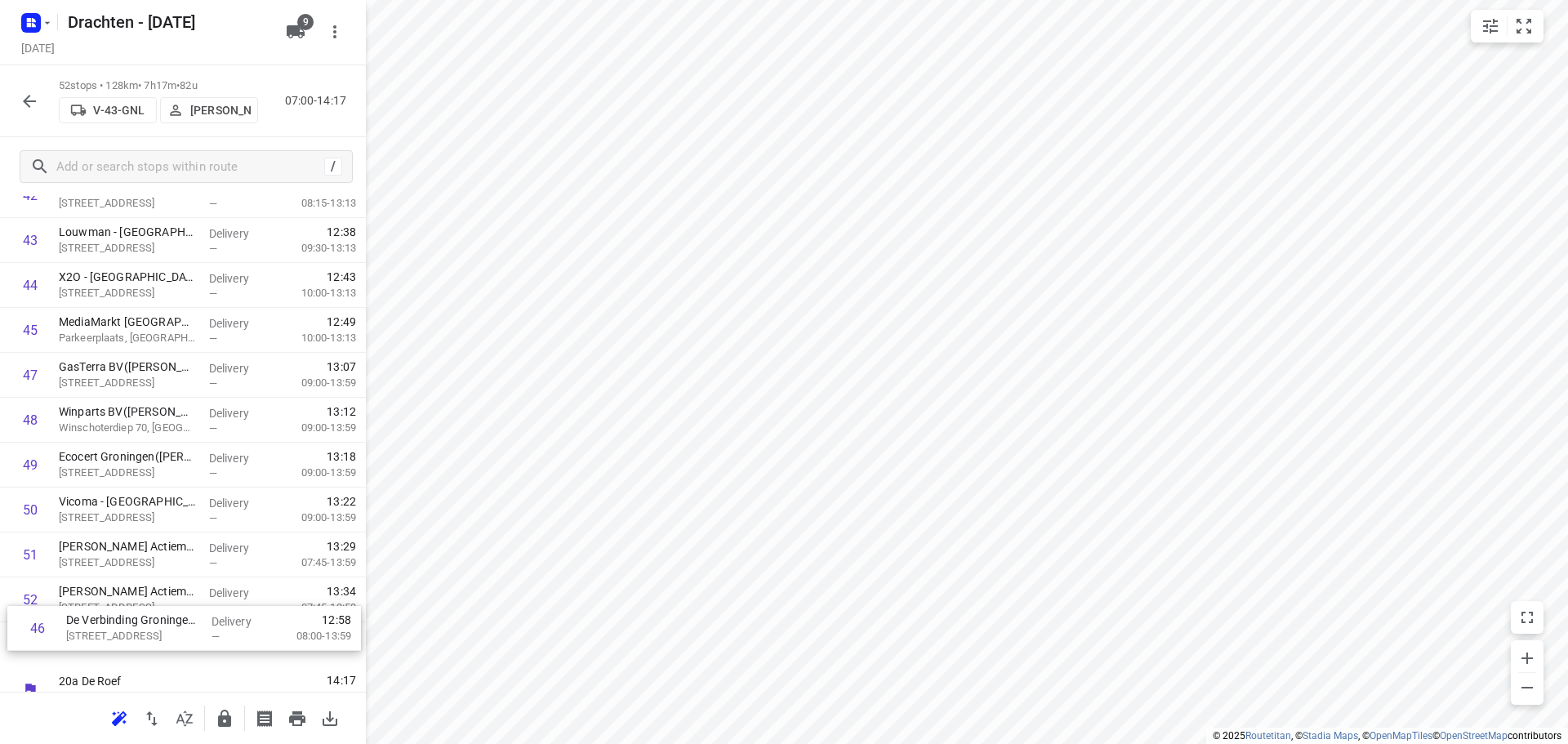
scroll to position [1966, 0]
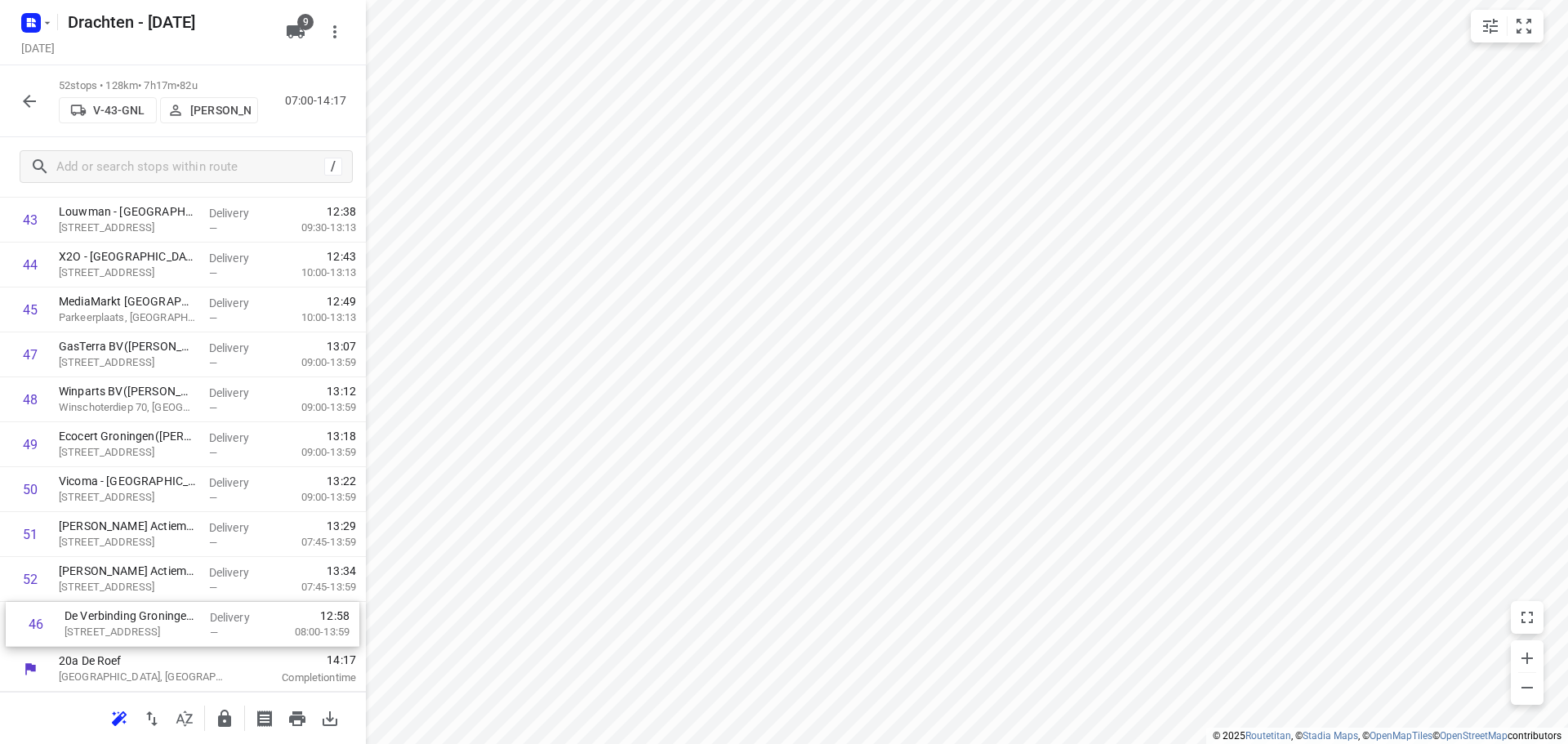
drag, startPoint x: 100, startPoint y: 431, endPoint x: 108, endPoint y: 624, distance: 193.2
click at [29, 104] on icon "button" at bounding box center [28, 100] width 19 height 19
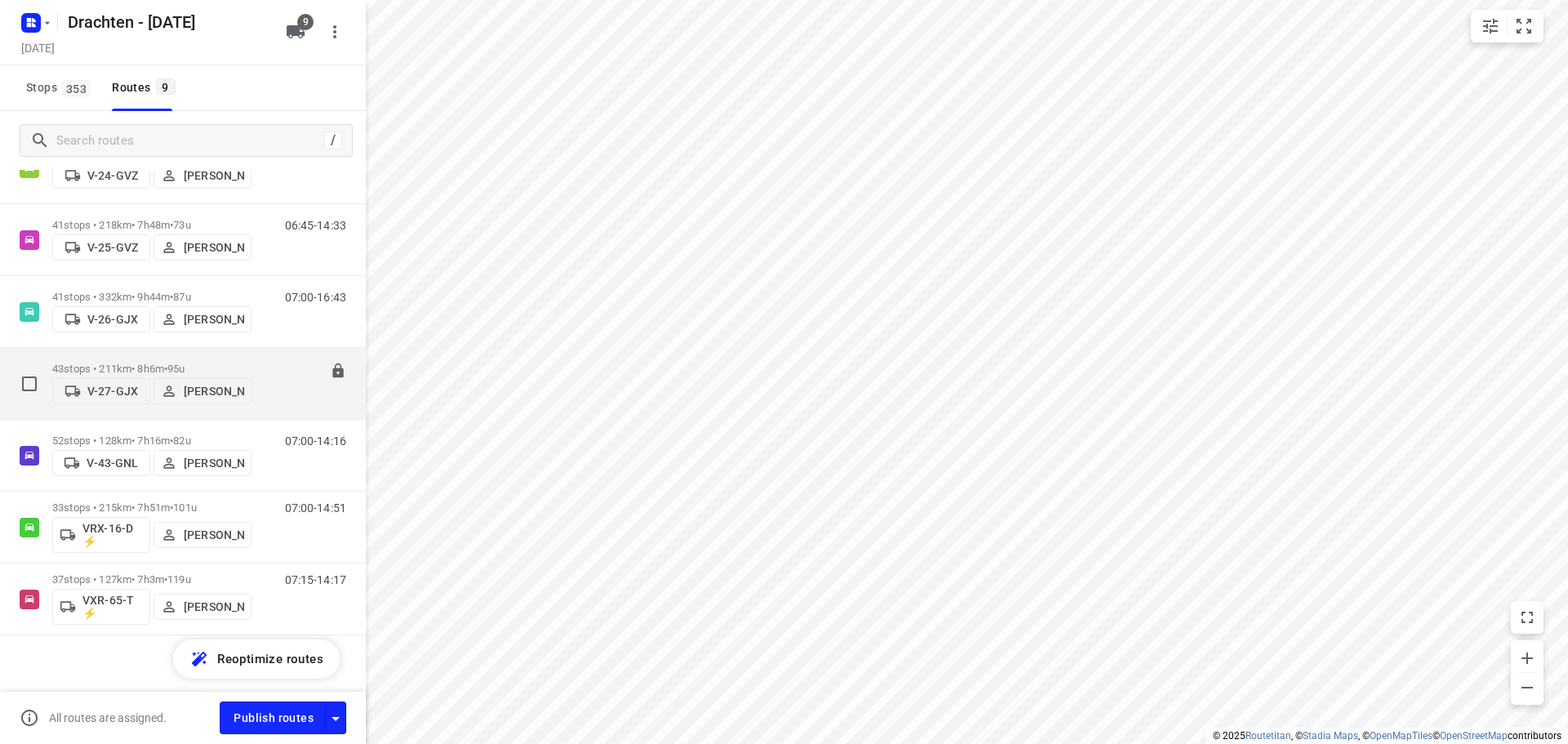
scroll to position [227, 0]
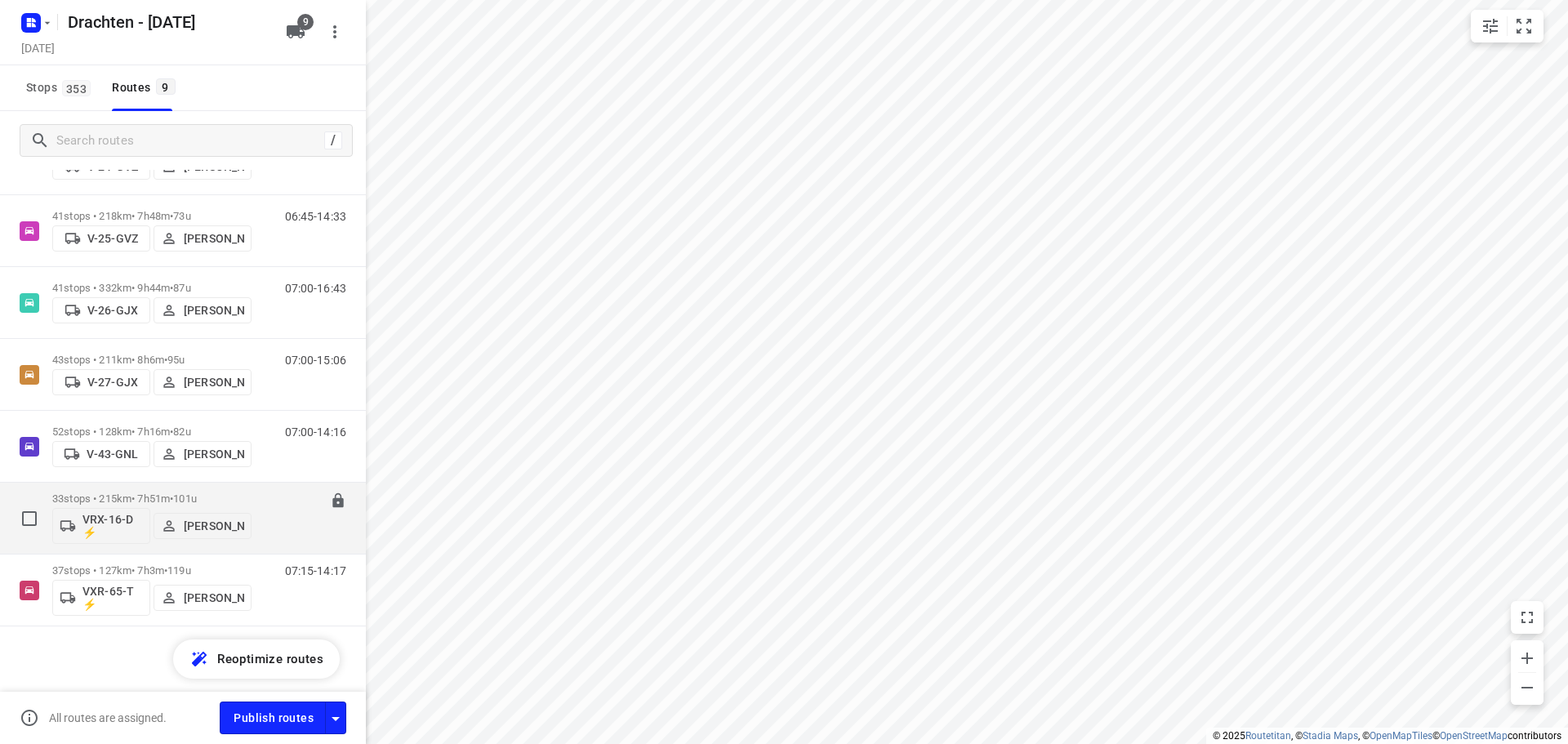
click at [162, 497] on p "33 stops • 215km • 7h51m • 101u" at bounding box center [152, 498] width 199 height 13
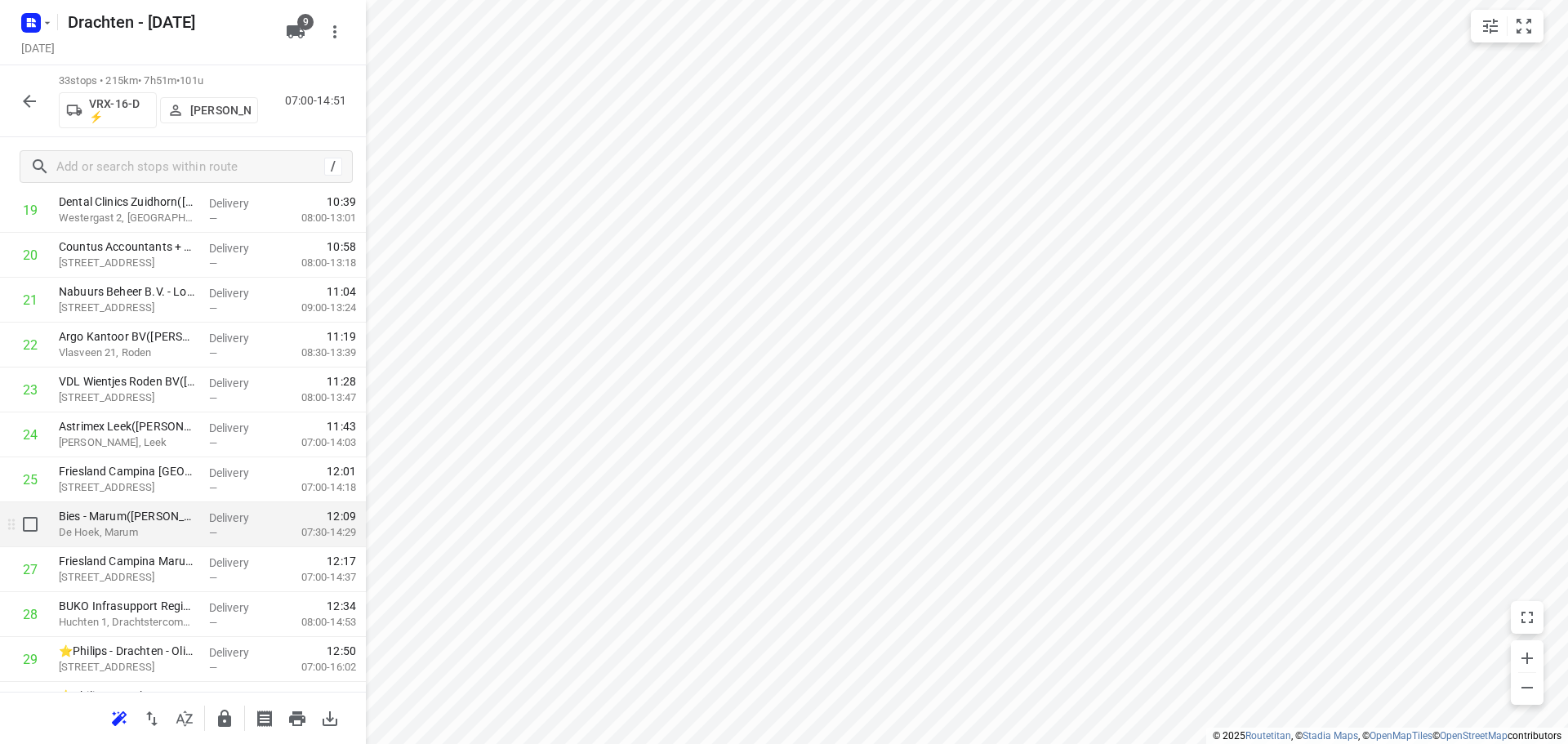
scroll to position [1113, 0]
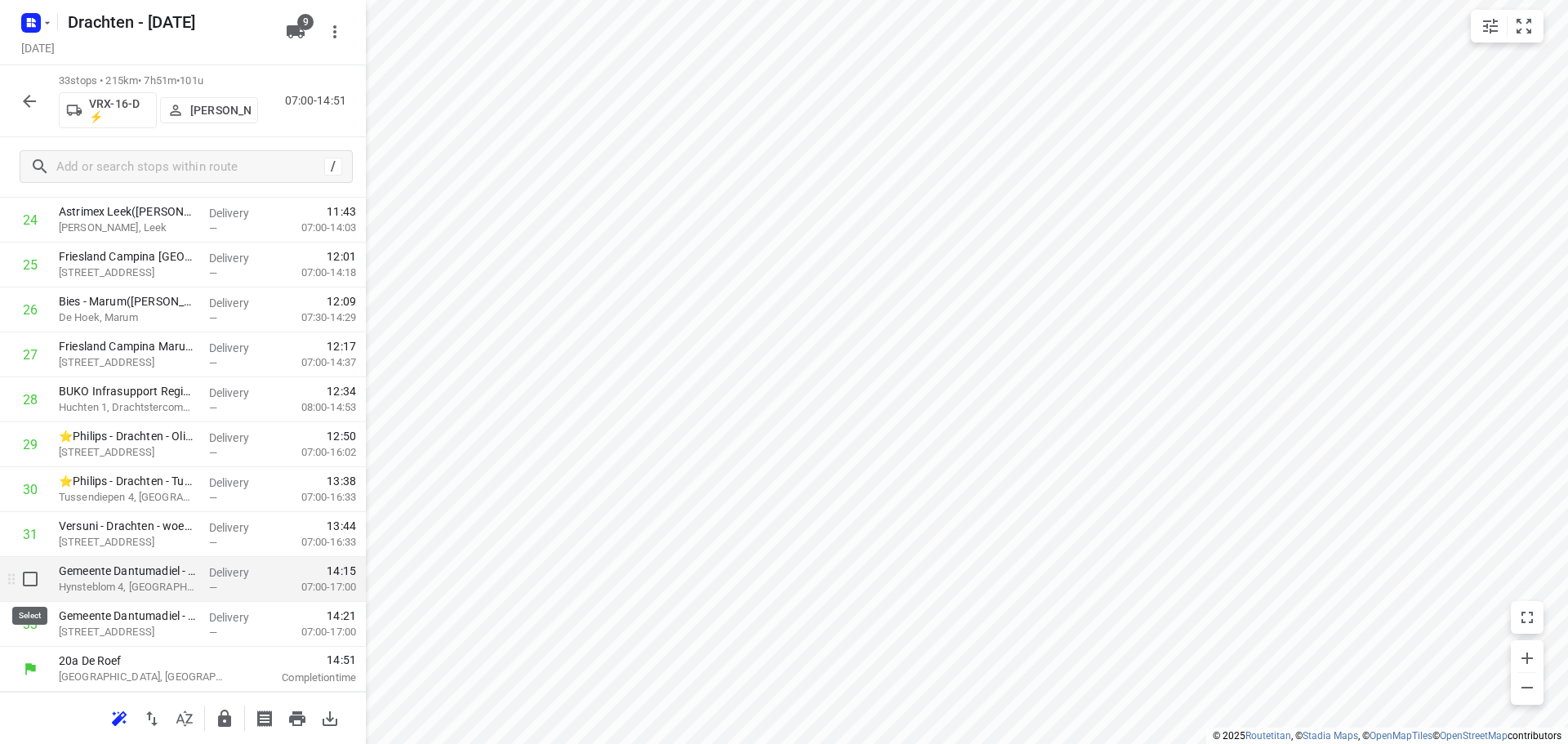
click at [29, 586] on input "checkbox" at bounding box center [30, 578] width 33 height 33
checkbox input "true"
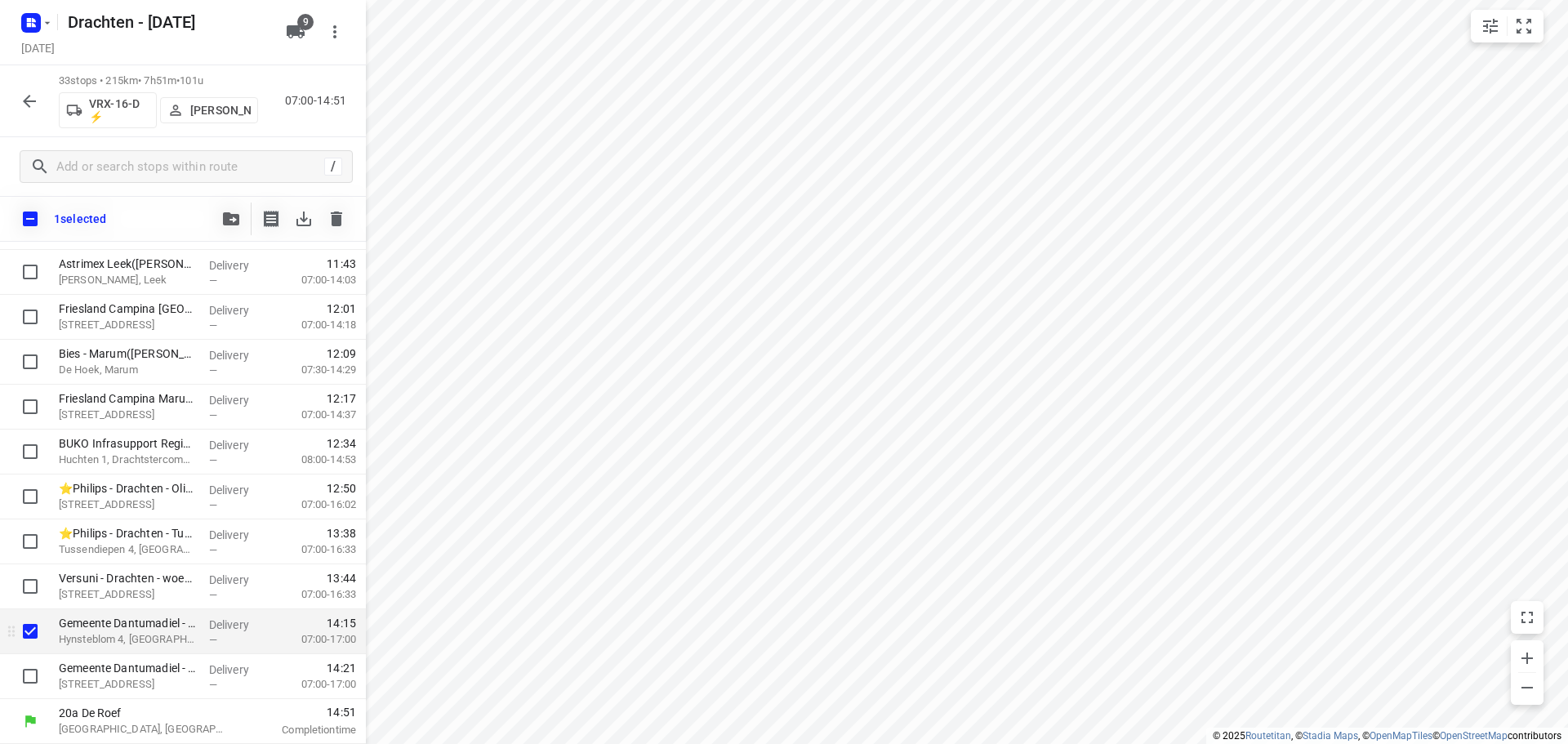
scroll to position [1107, 0]
click at [27, 671] on input "checkbox" at bounding box center [30, 675] width 33 height 33
checkbox input "true"
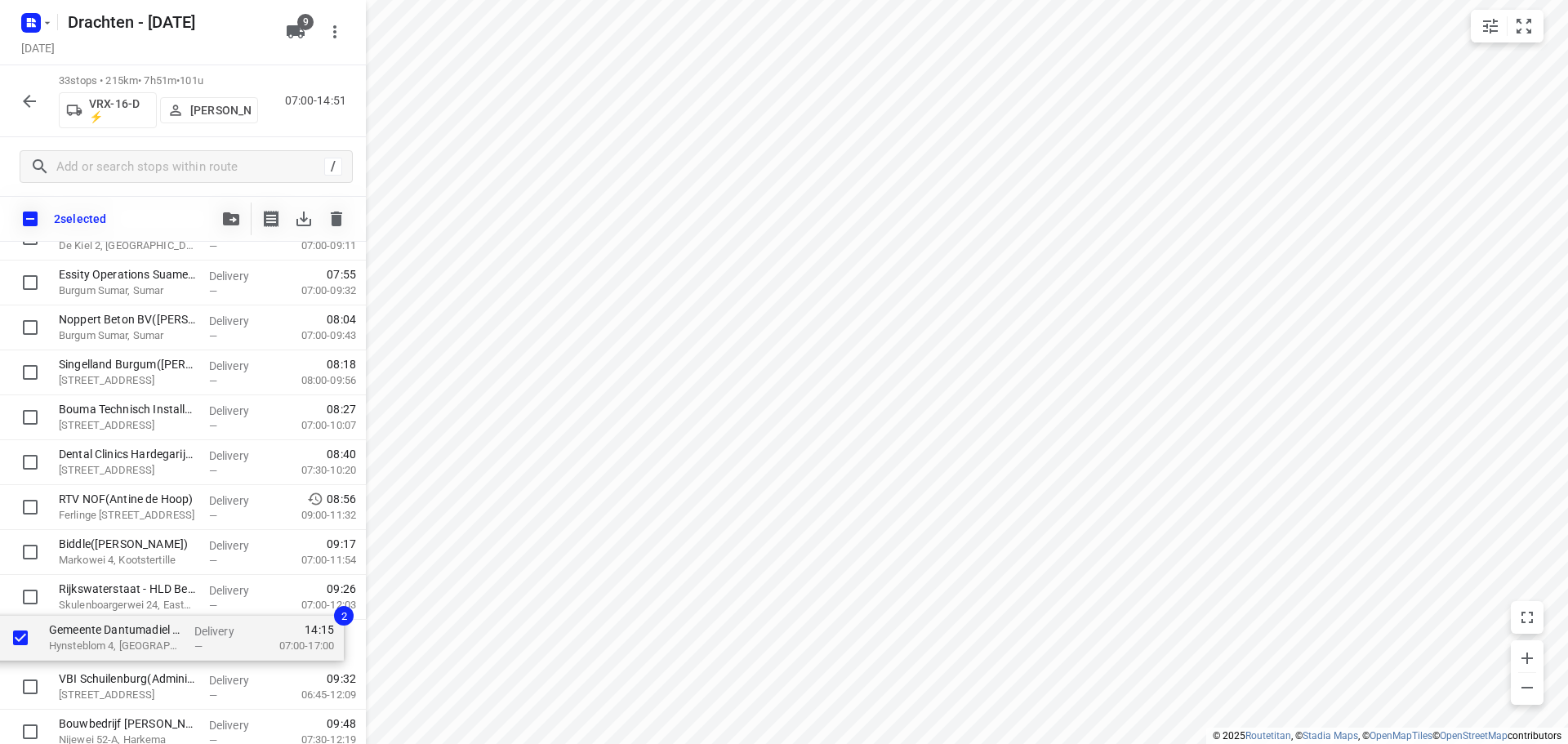
scroll to position [334, 0]
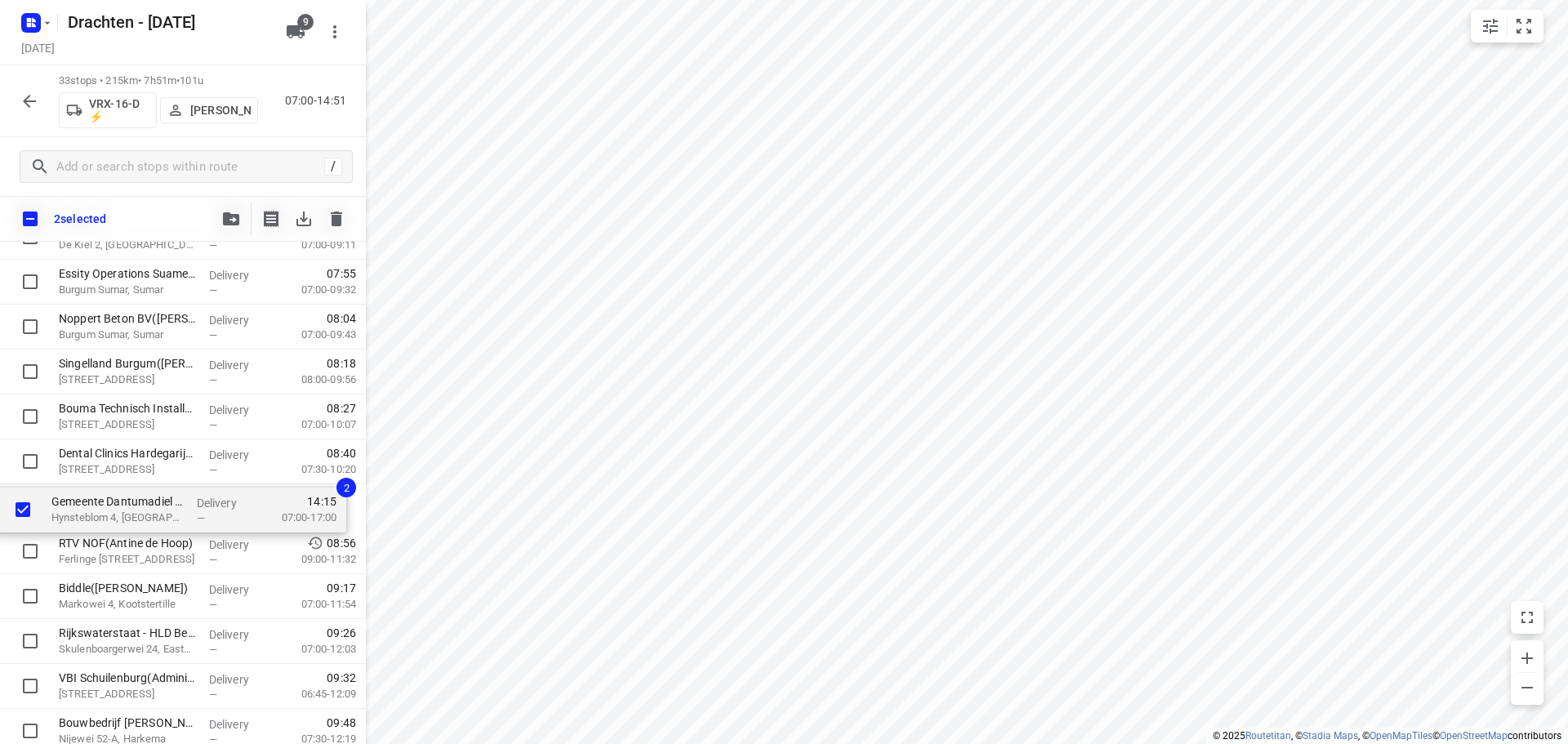
drag, startPoint x: 99, startPoint y: 631, endPoint x: 94, endPoint y: 503, distance: 128.1
click at [94, 503] on div "Feenstra Vlees(Dirk Jan Feenstra) De Hemmen 98a, Drachten Delivery — 07:02 06:3…" at bounding box center [183, 731] width 366 height 1482
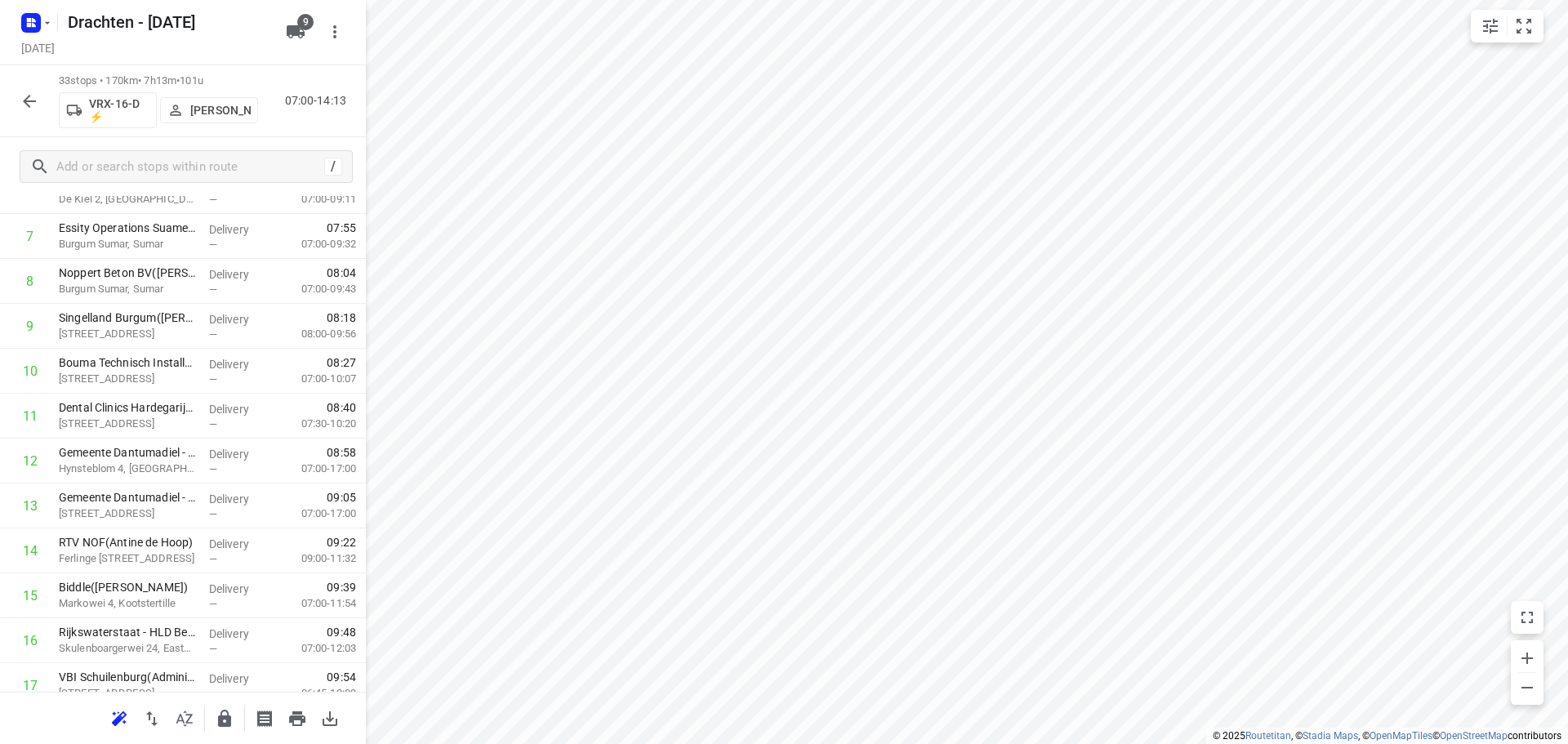
click at [31, 105] on icon "button" at bounding box center [28, 100] width 19 height 19
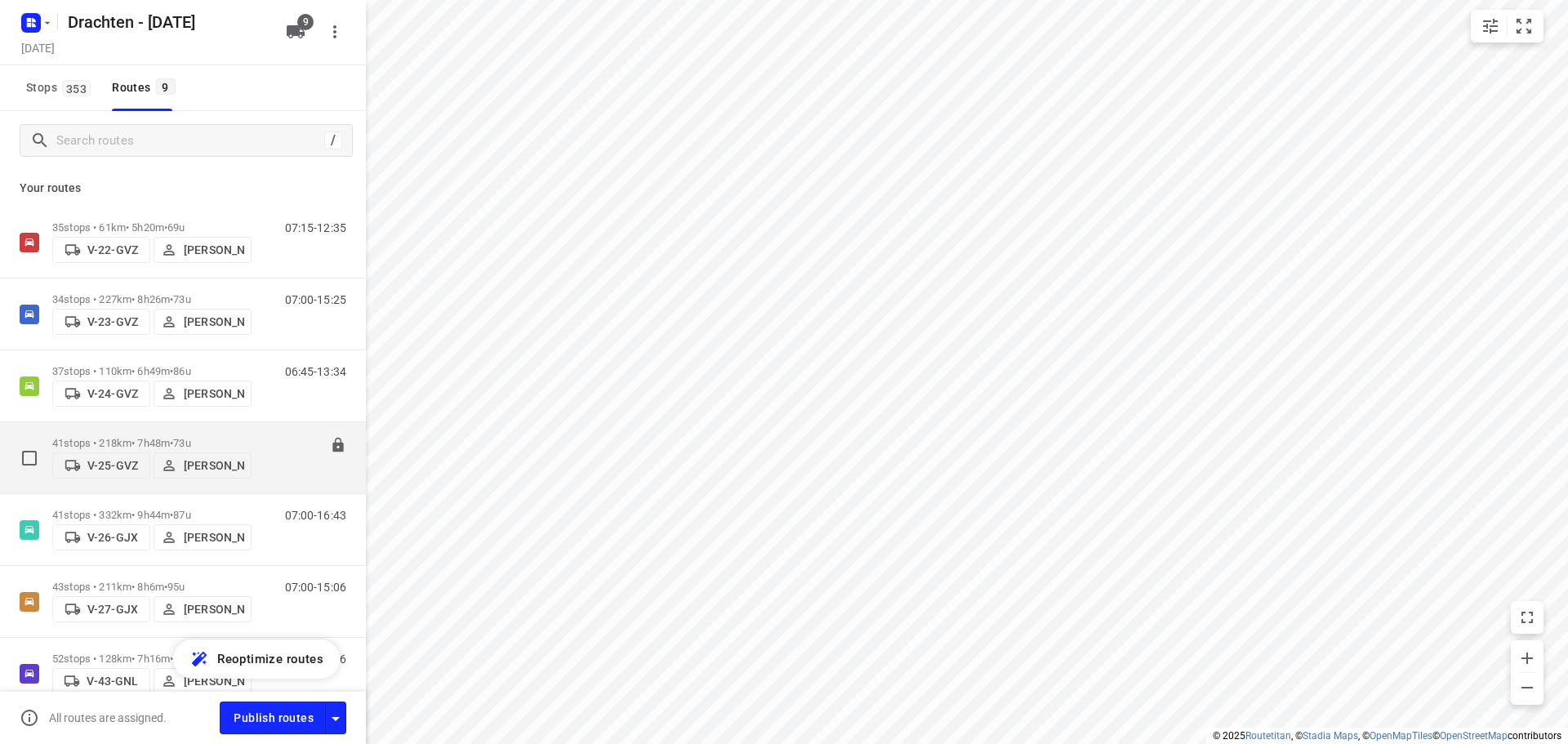
scroll to position [227, 0]
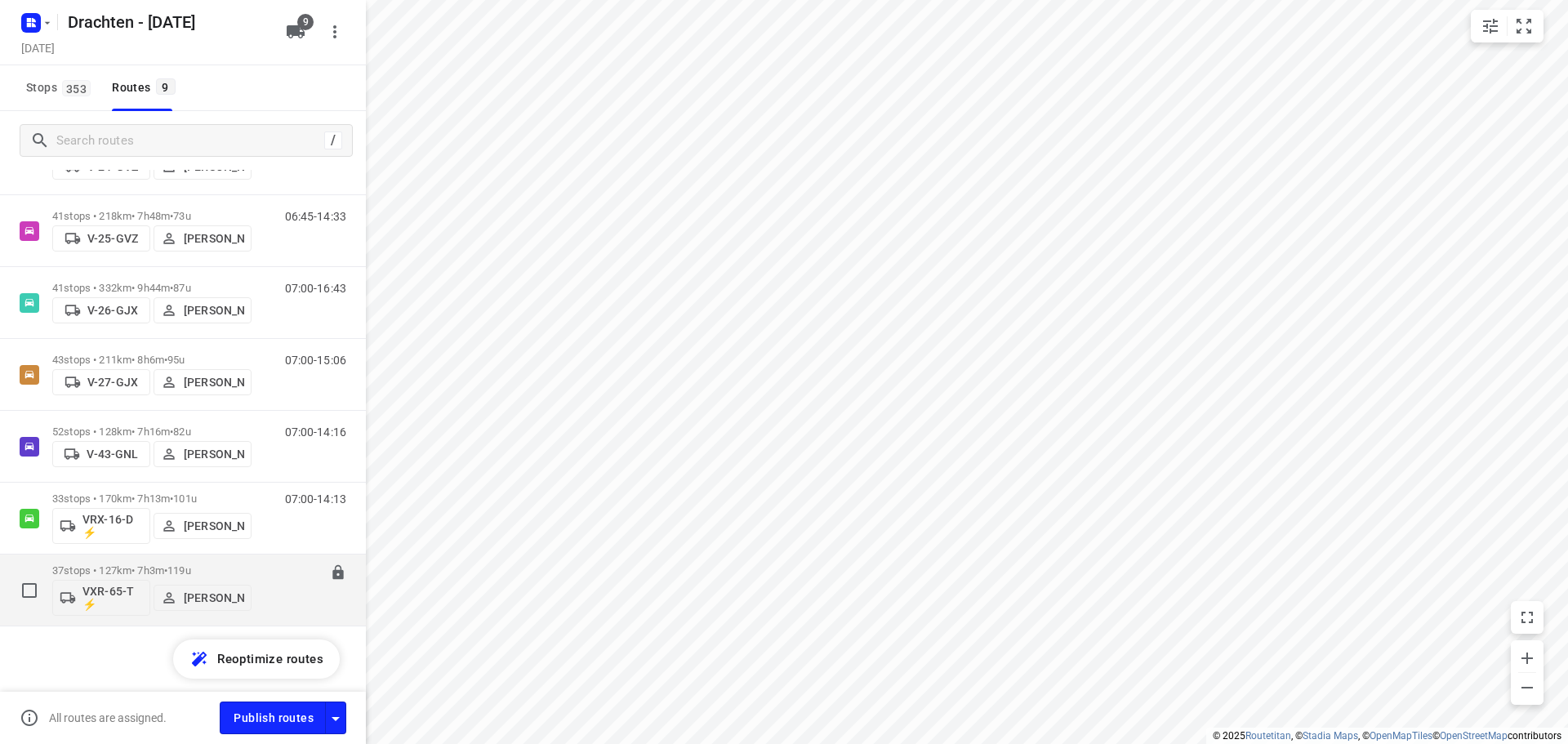
click at [164, 568] on p "37 stops • 127km • 7h3m • 119u" at bounding box center [152, 570] width 199 height 13
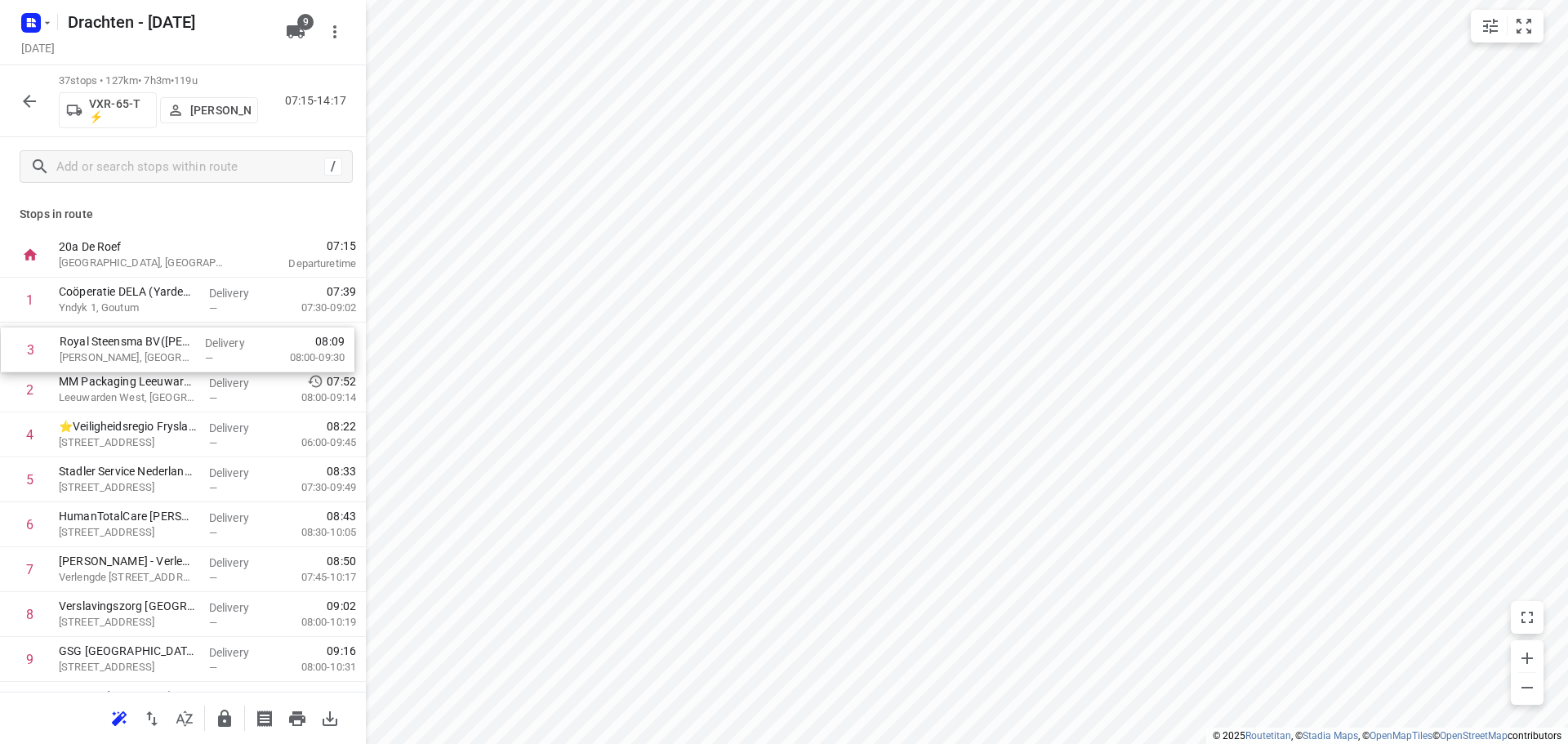
drag, startPoint x: 160, startPoint y: 392, endPoint x: 161, endPoint y: 347, distance: 45.0
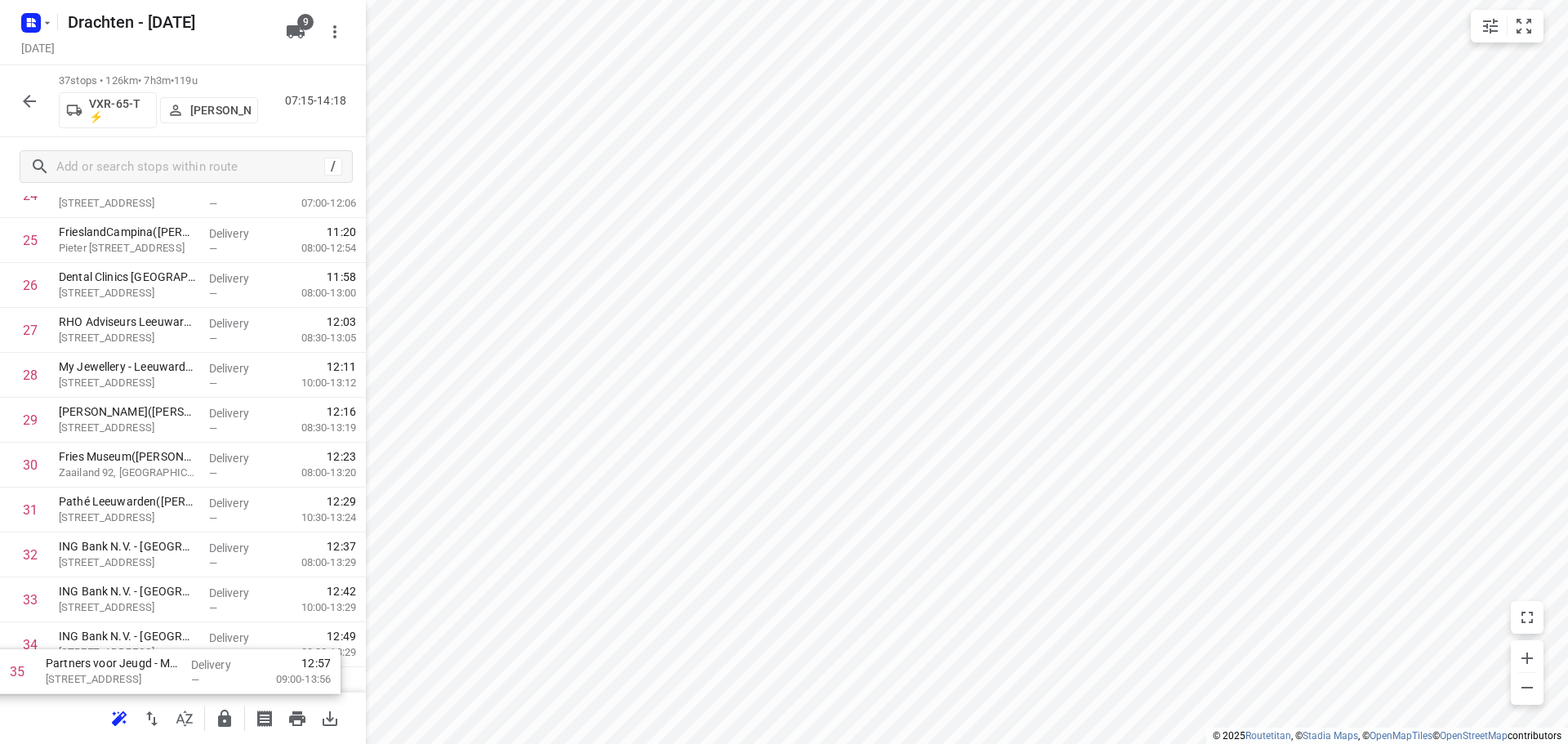
scroll to position [1292, 0]
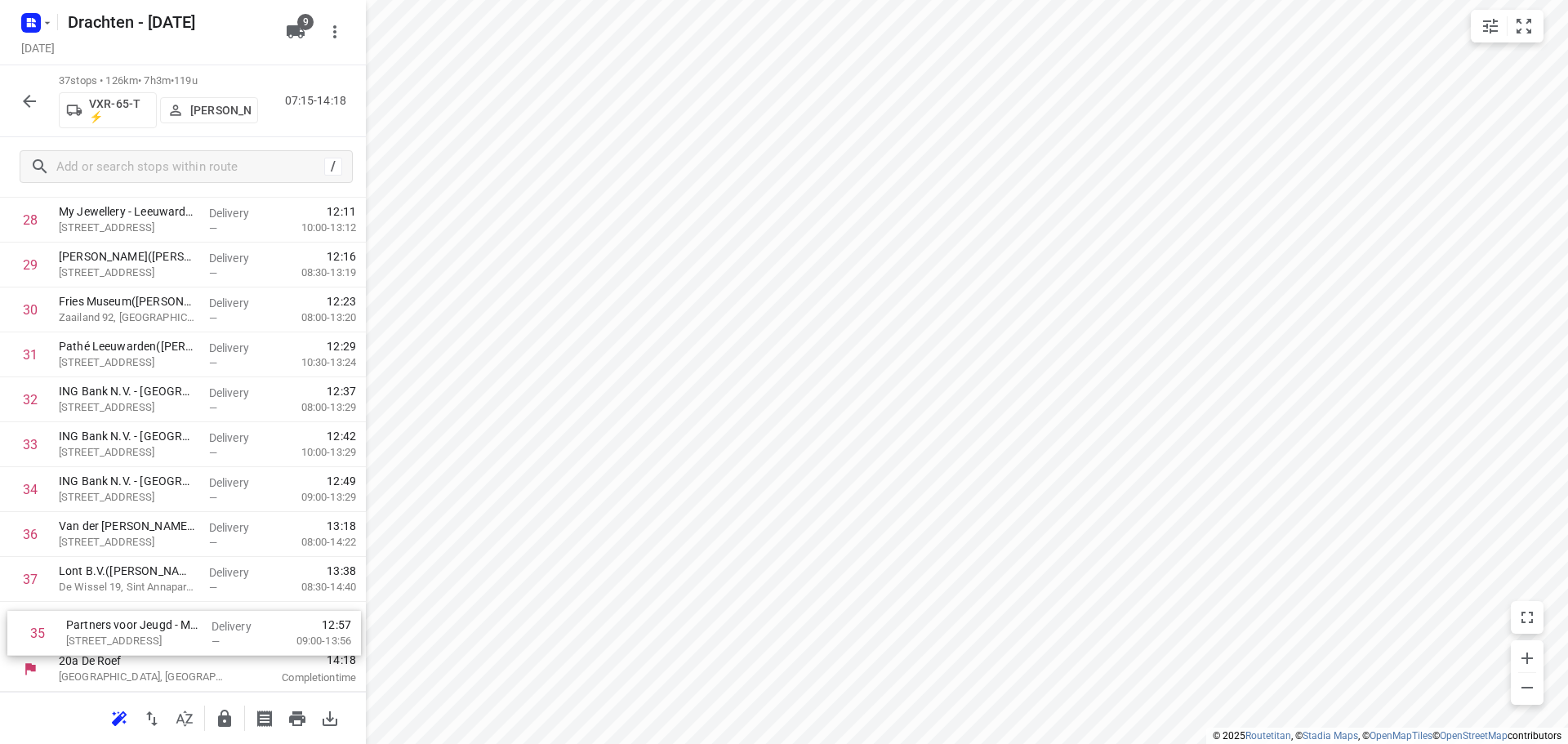
drag, startPoint x: 134, startPoint y: 541, endPoint x: 145, endPoint y: 635, distance: 94.6
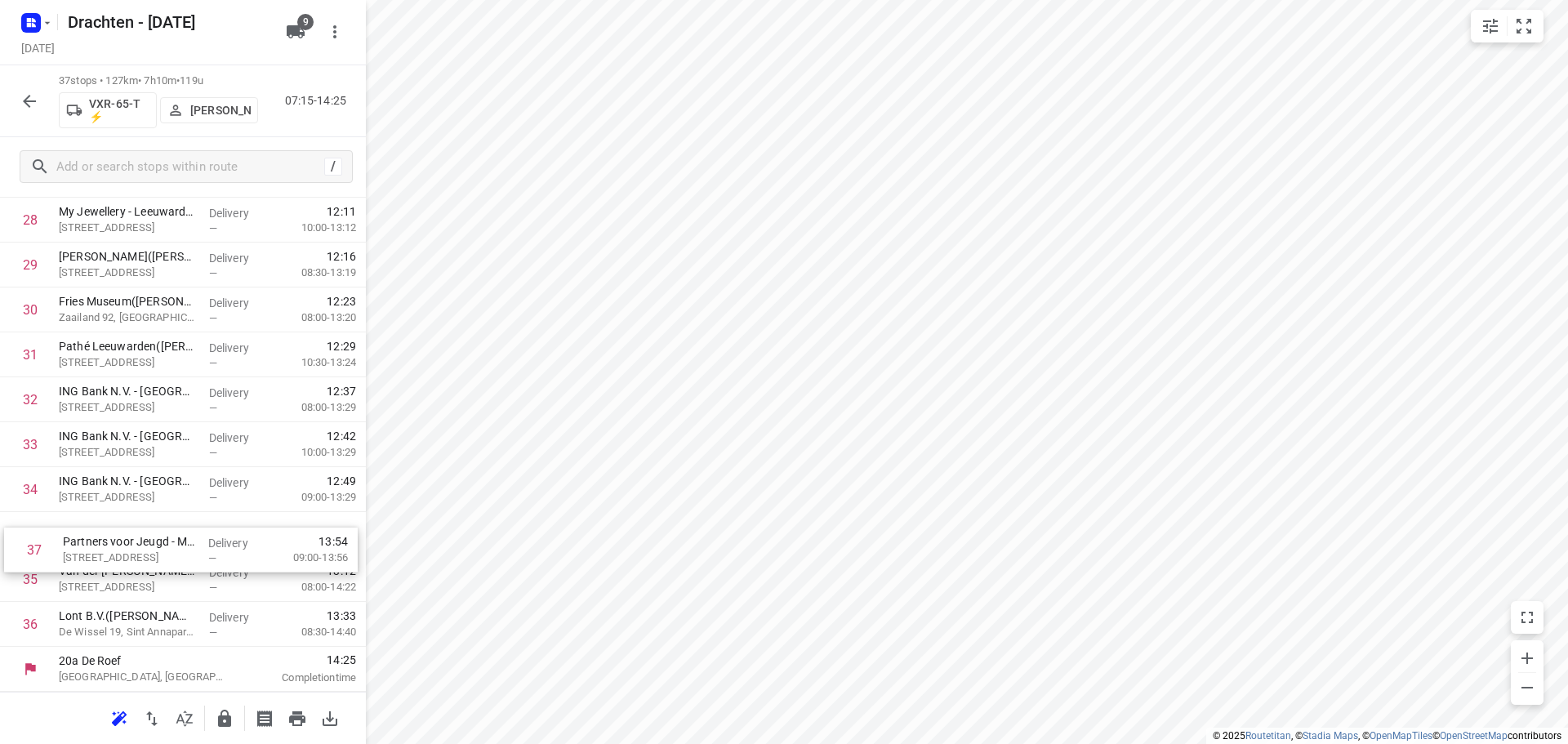
drag, startPoint x: 113, startPoint y: 627, endPoint x: 119, endPoint y: 536, distance: 91.2
click at [40, 102] on button "button" at bounding box center [29, 101] width 33 height 33
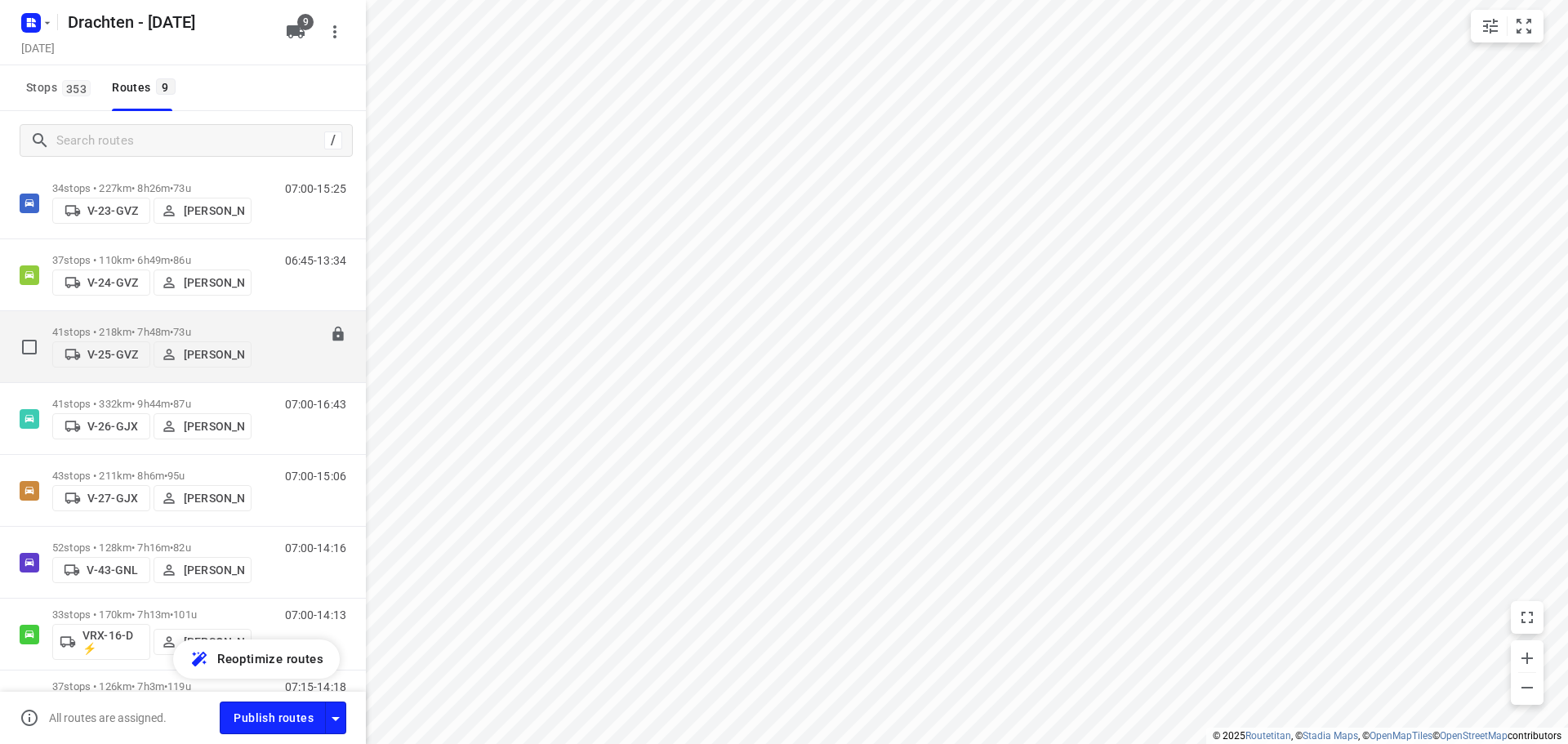
scroll to position [227, 0]
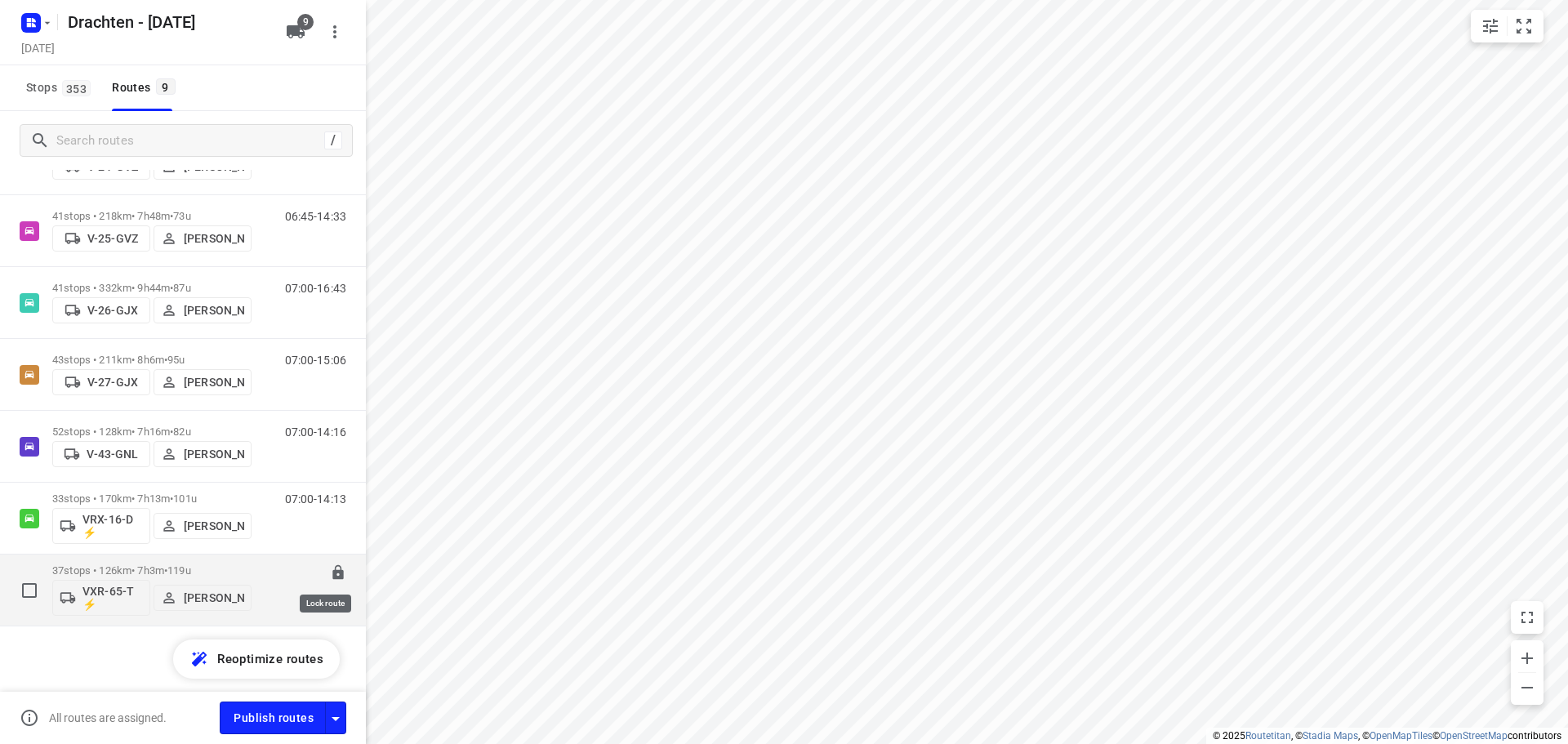
click at [333, 572] on icon at bounding box center [338, 573] width 11 height 15
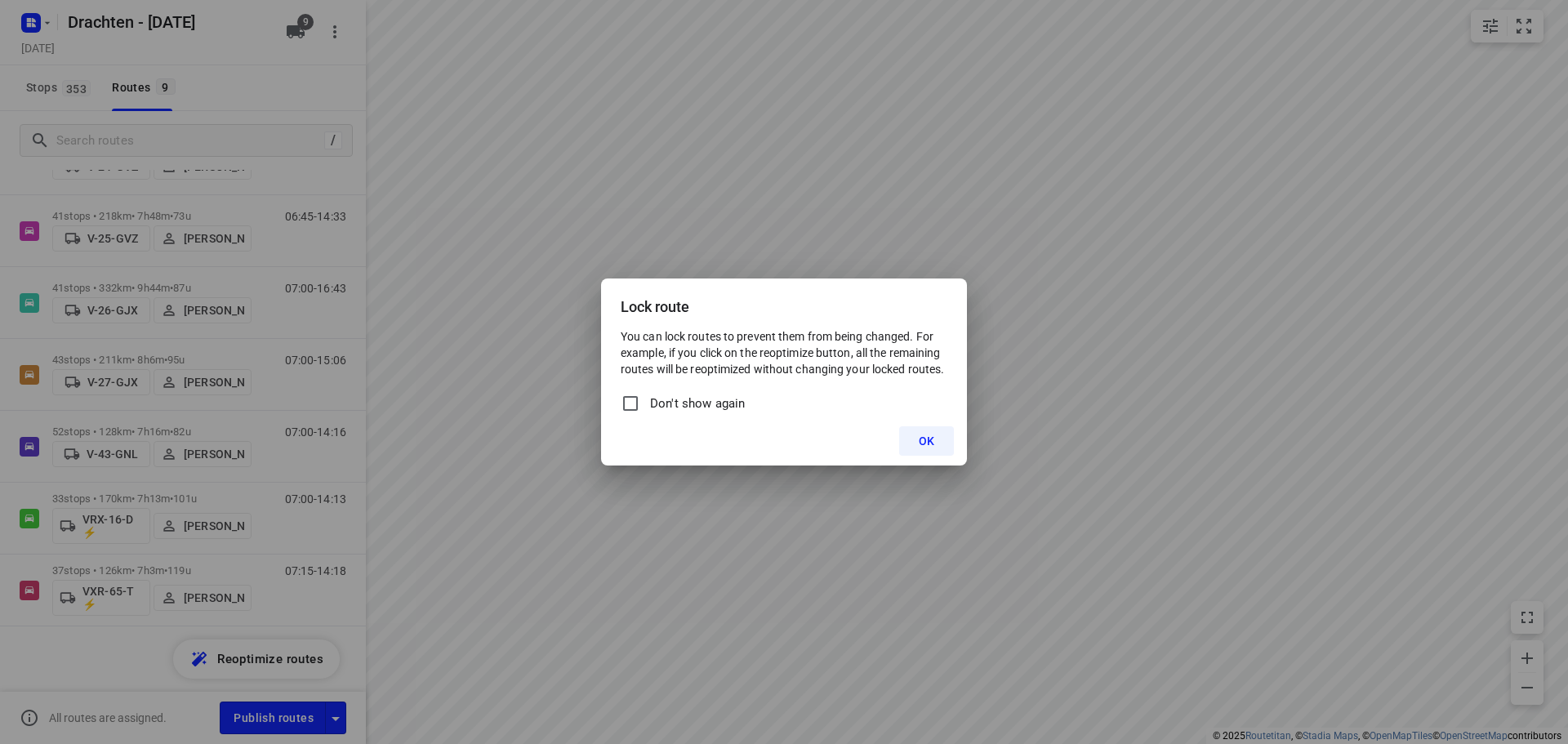
click at [930, 431] on button "OK" at bounding box center [926, 441] width 54 height 29
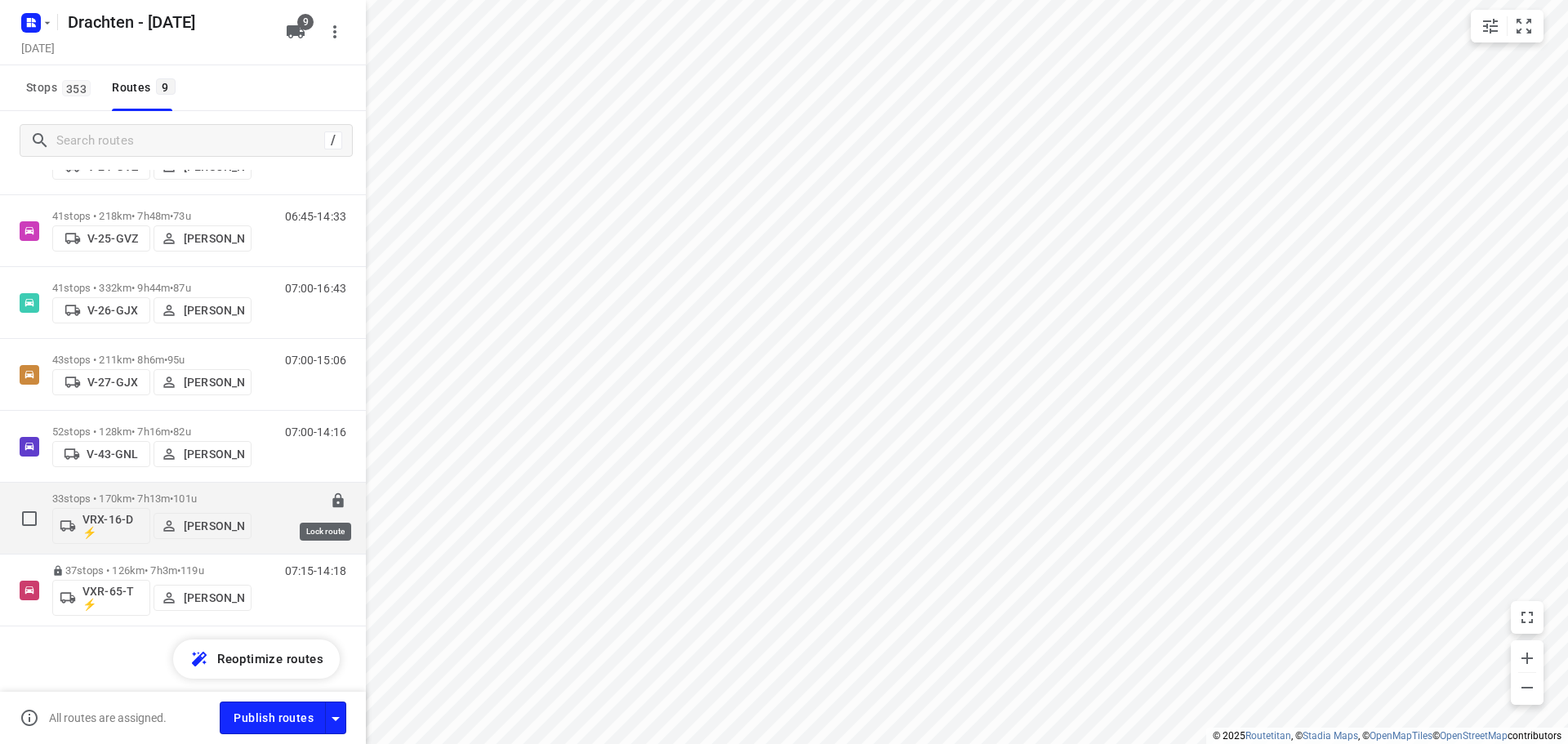
click at [333, 504] on icon at bounding box center [338, 501] width 11 height 15
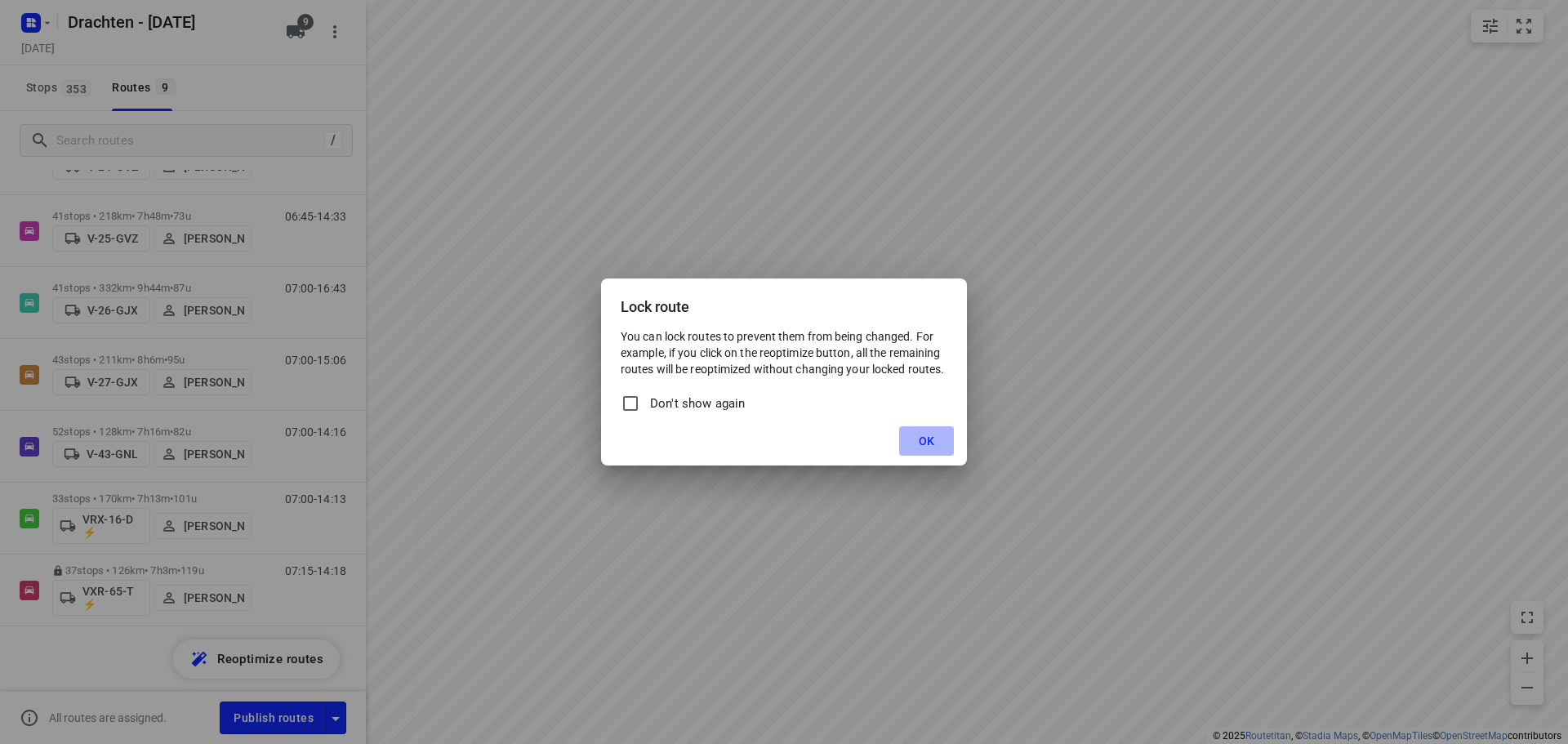
drag, startPoint x: 932, startPoint y: 437, endPoint x: 922, endPoint y: 436, distance: 10.0
click at [933, 437] on span "OK" at bounding box center [927, 441] width 16 height 13
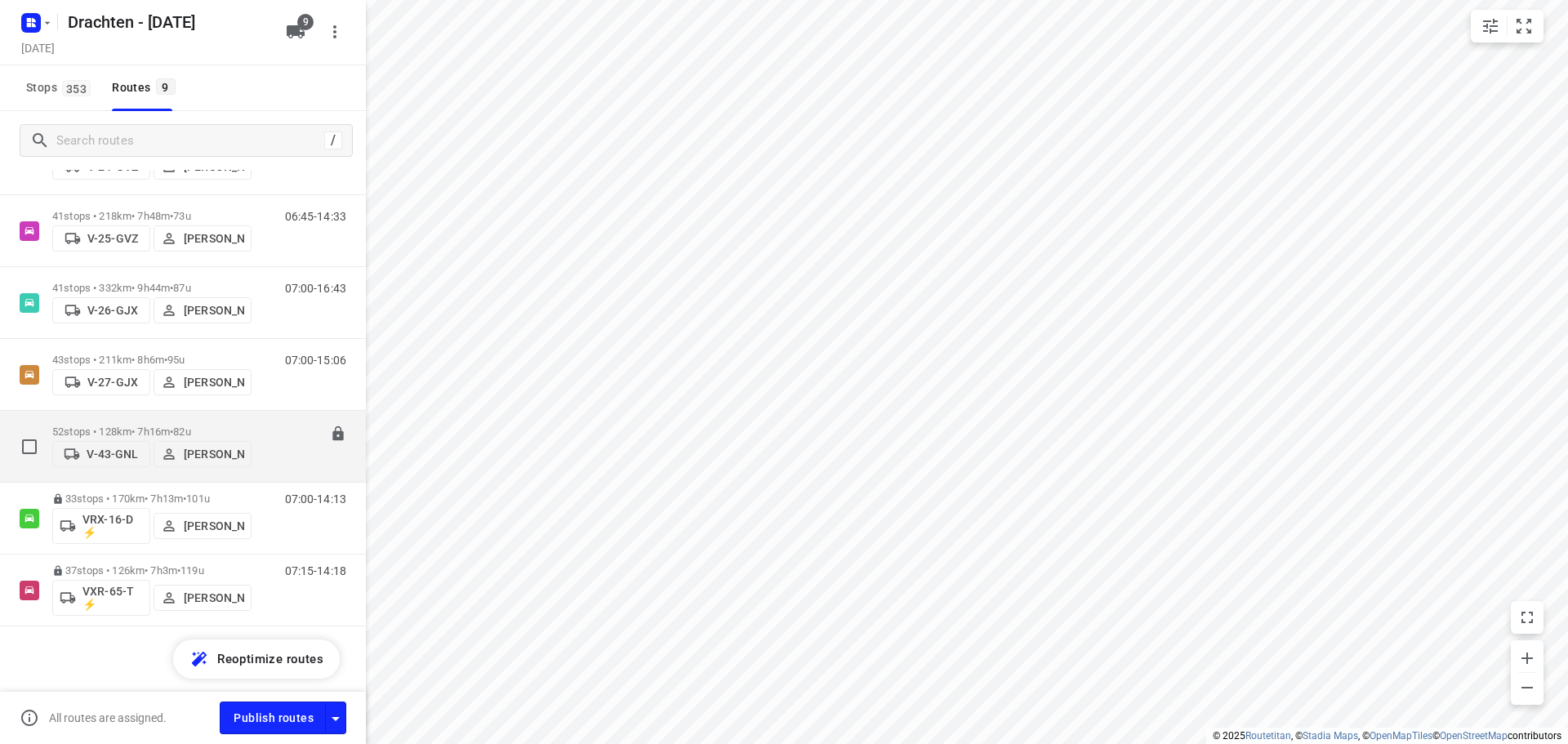
click at [330, 435] on icon at bounding box center [339, 434] width 17 height 17
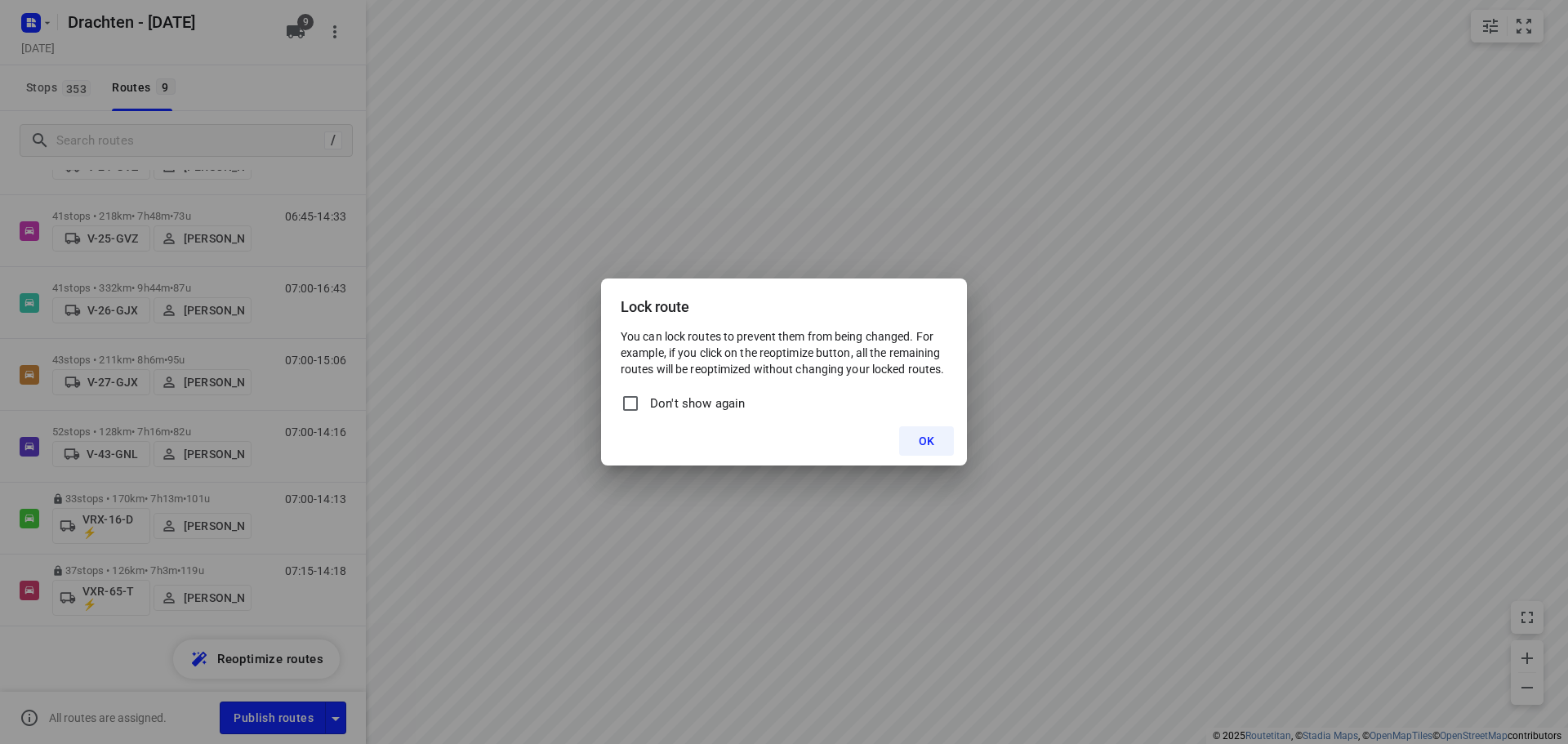
click at [930, 440] on span "OK" at bounding box center [927, 441] width 16 height 13
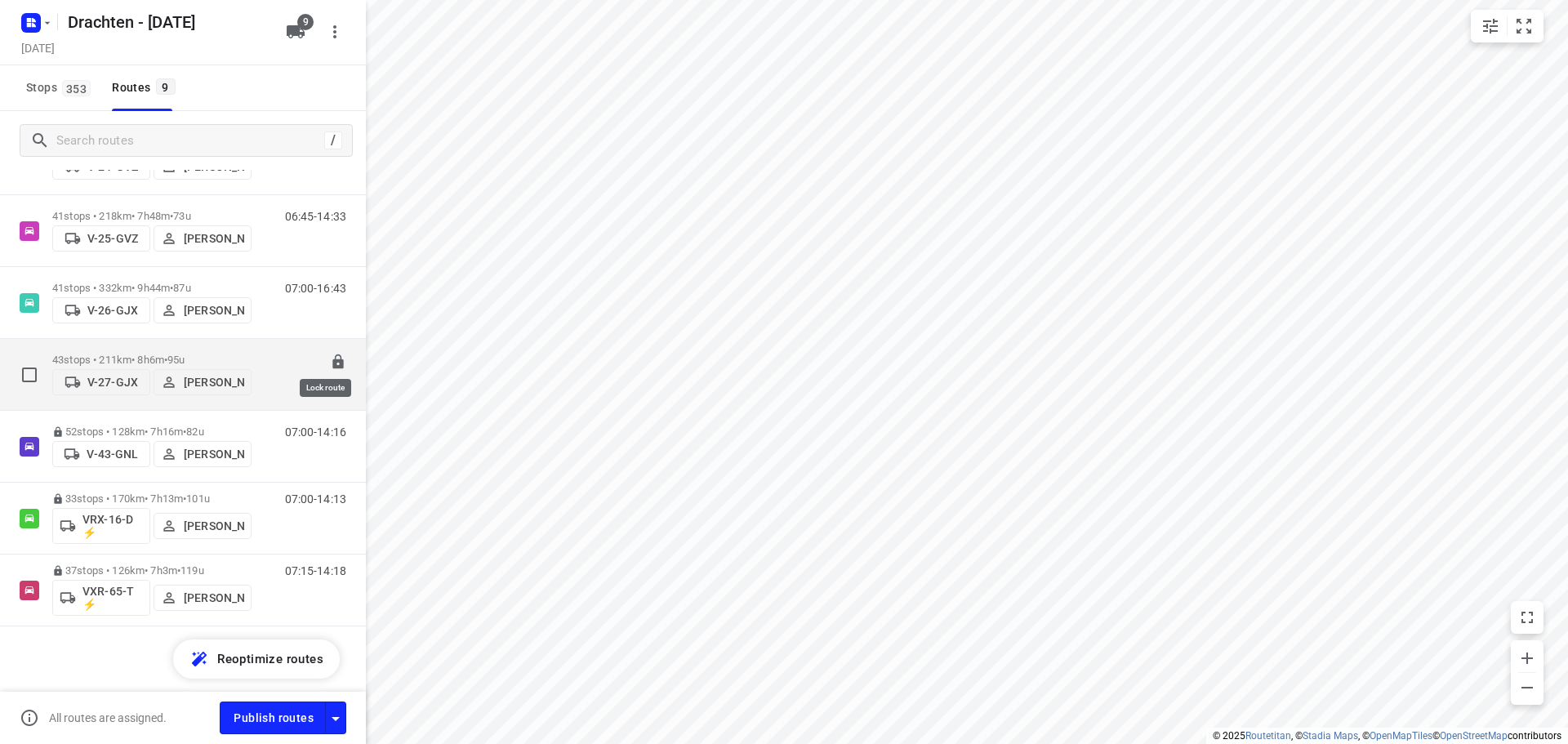
click at [333, 357] on icon at bounding box center [338, 362] width 11 height 15
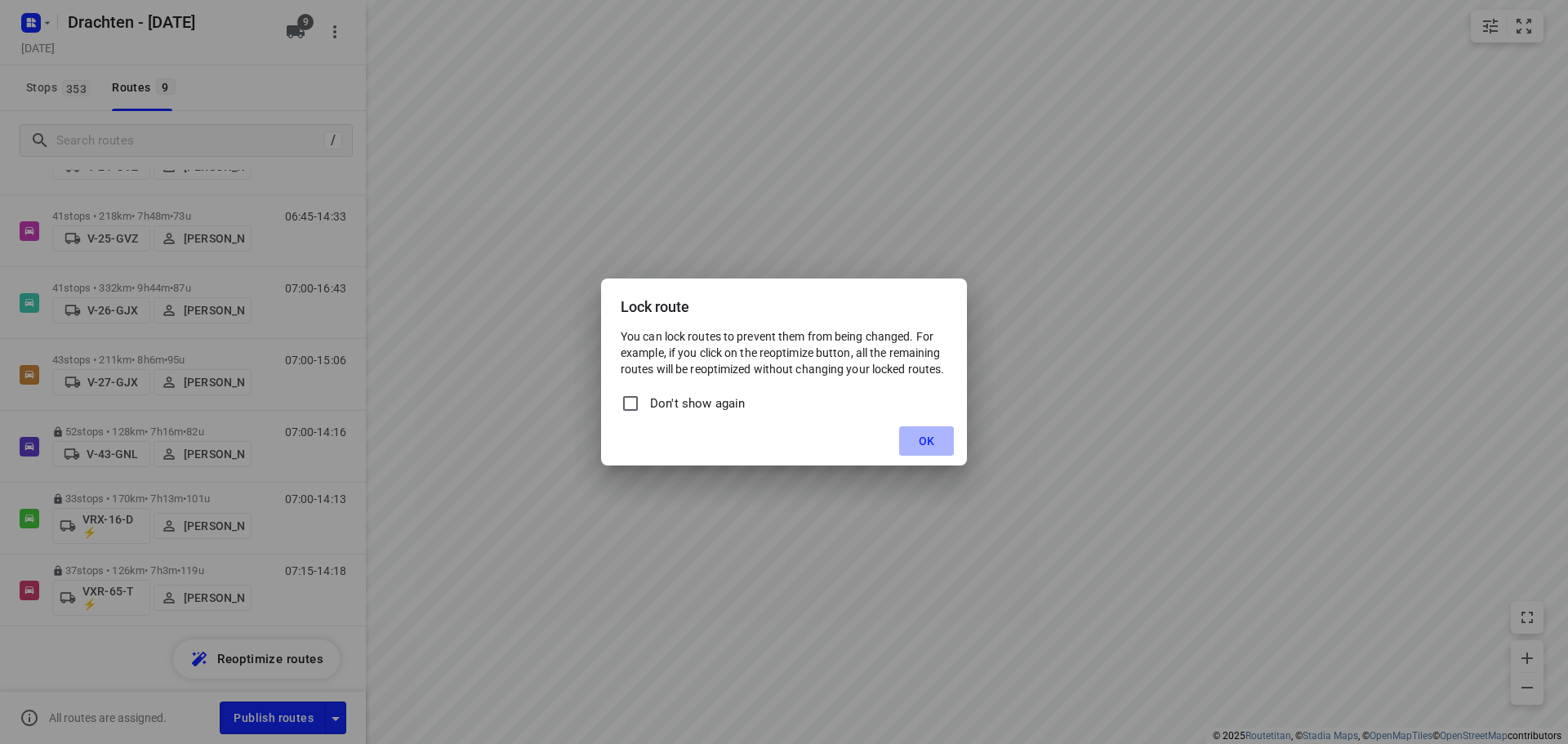
click at [937, 441] on button "OK" at bounding box center [926, 441] width 54 height 29
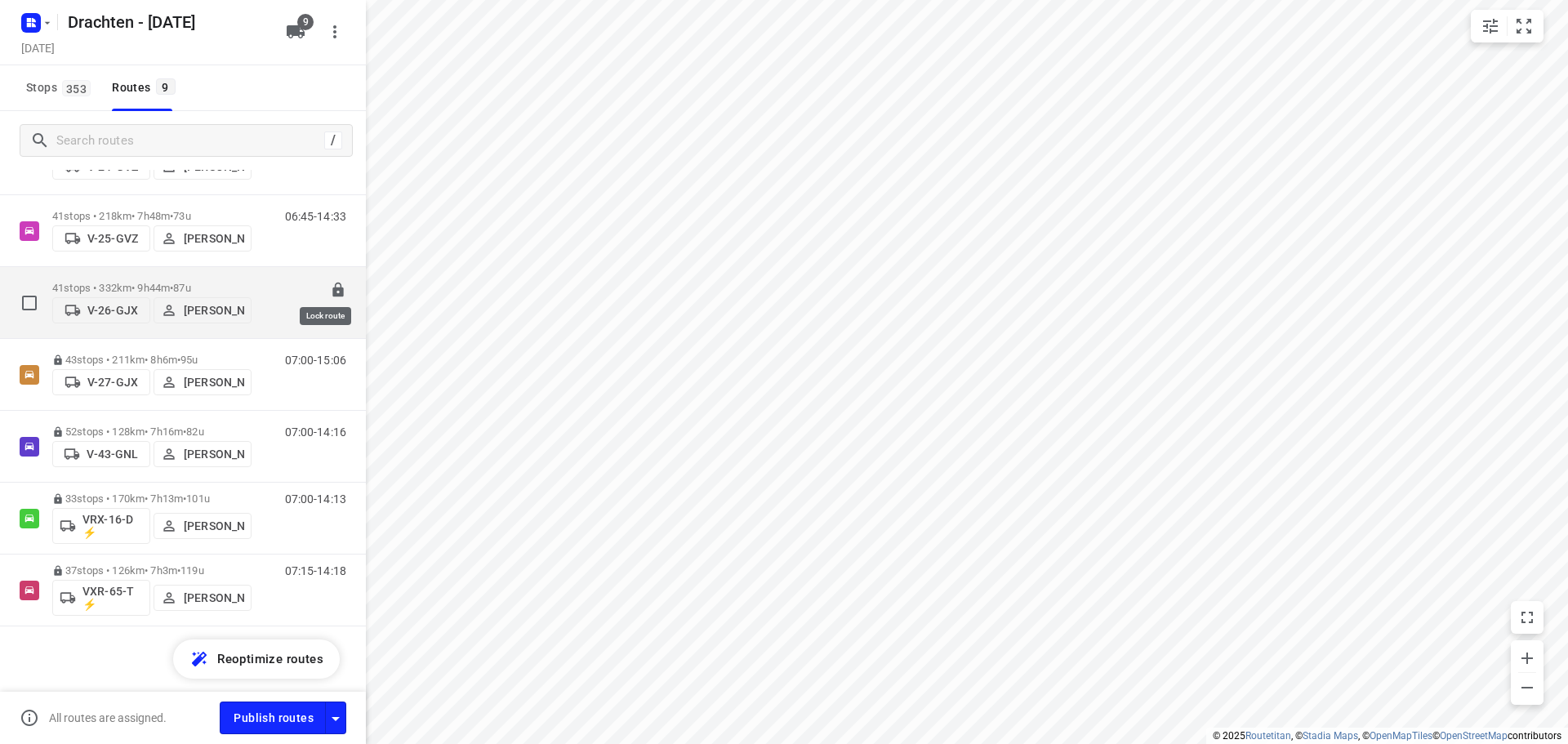
click at [333, 286] on icon at bounding box center [338, 290] width 11 height 15
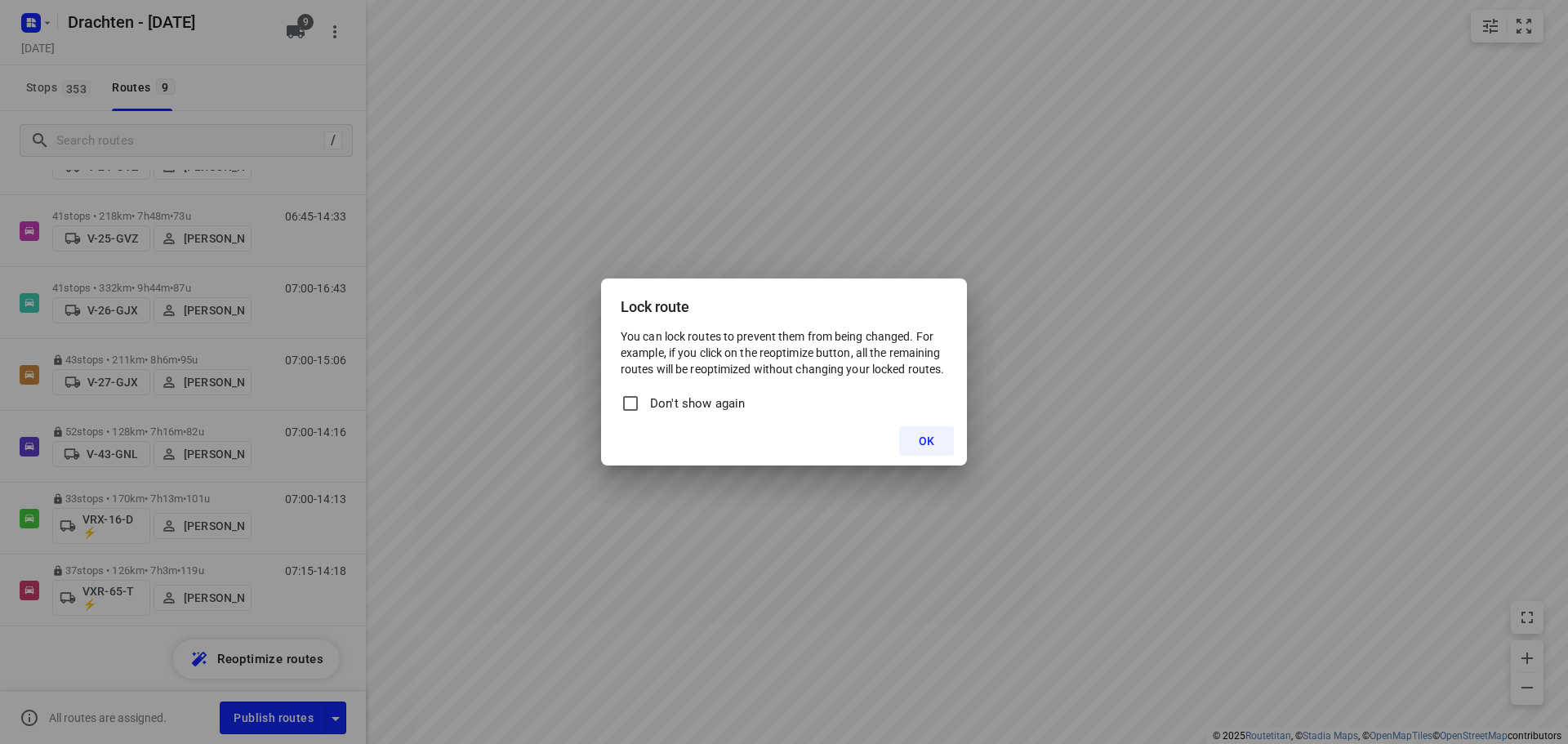
click at [917, 441] on button "OK" at bounding box center [926, 441] width 54 height 29
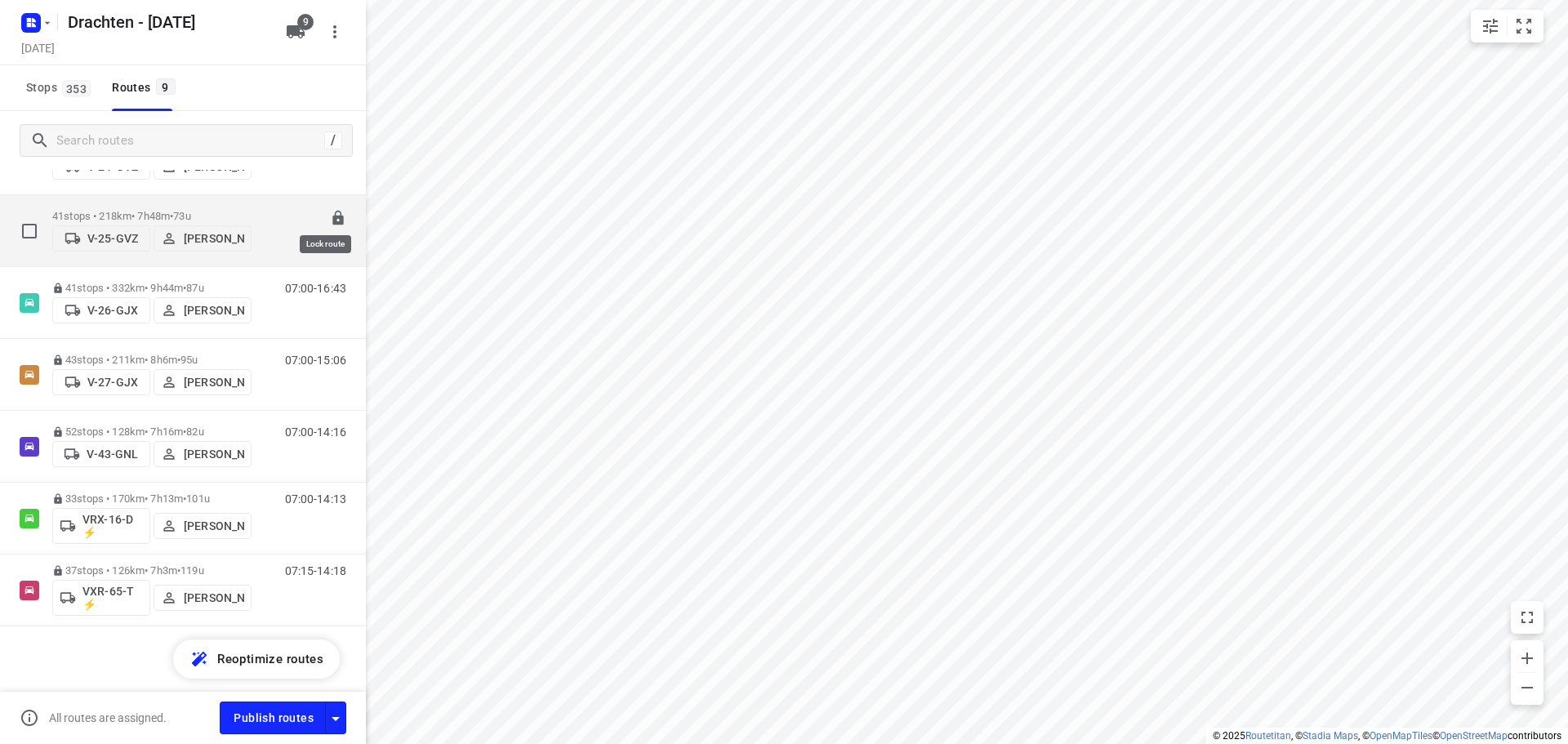
click at [333, 211] on icon at bounding box center [338, 218] width 11 height 15
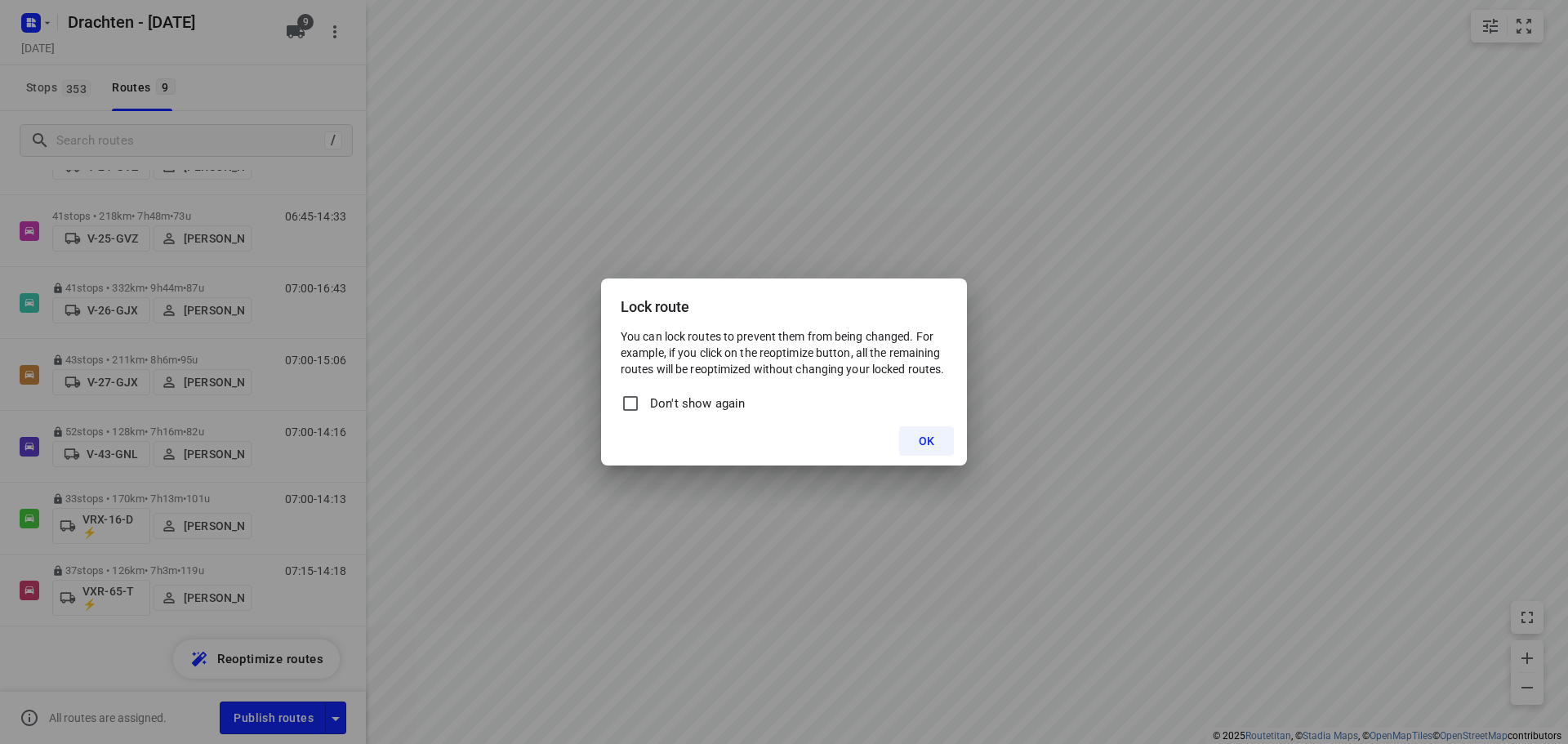
click at [920, 435] on span "OK" at bounding box center [927, 441] width 16 height 13
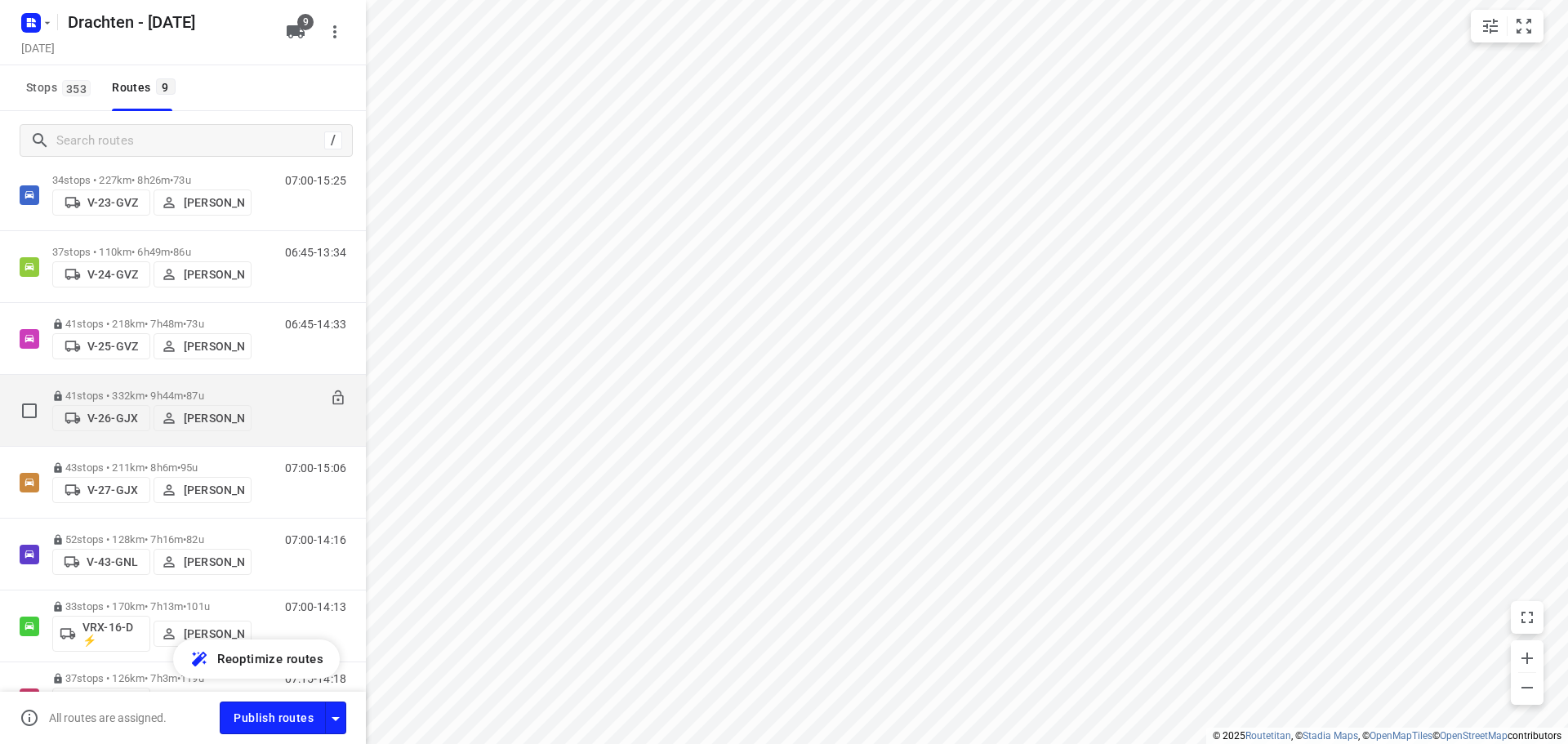
scroll to position [0, 0]
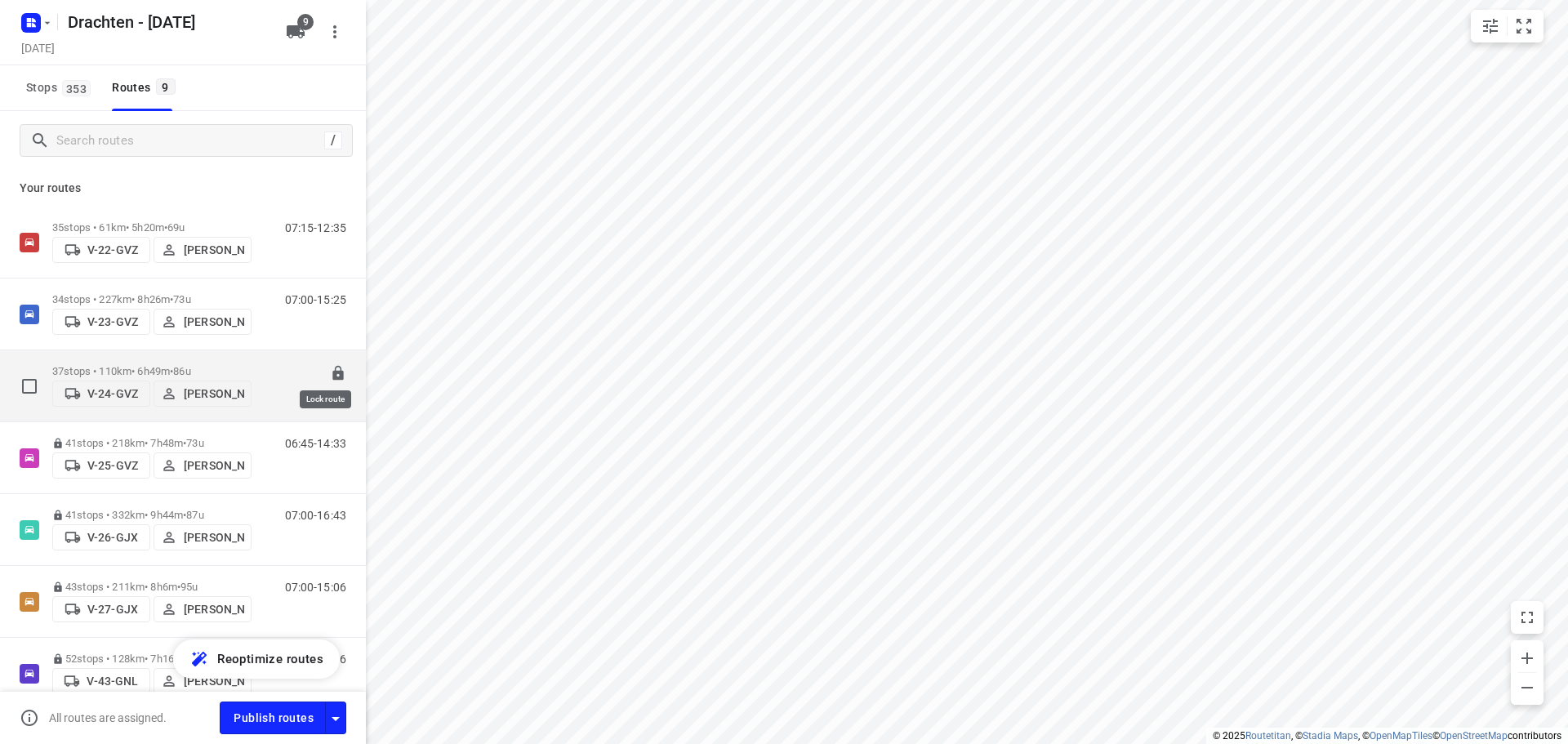
click at [333, 366] on icon at bounding box center [338, 374] width 11 height 15
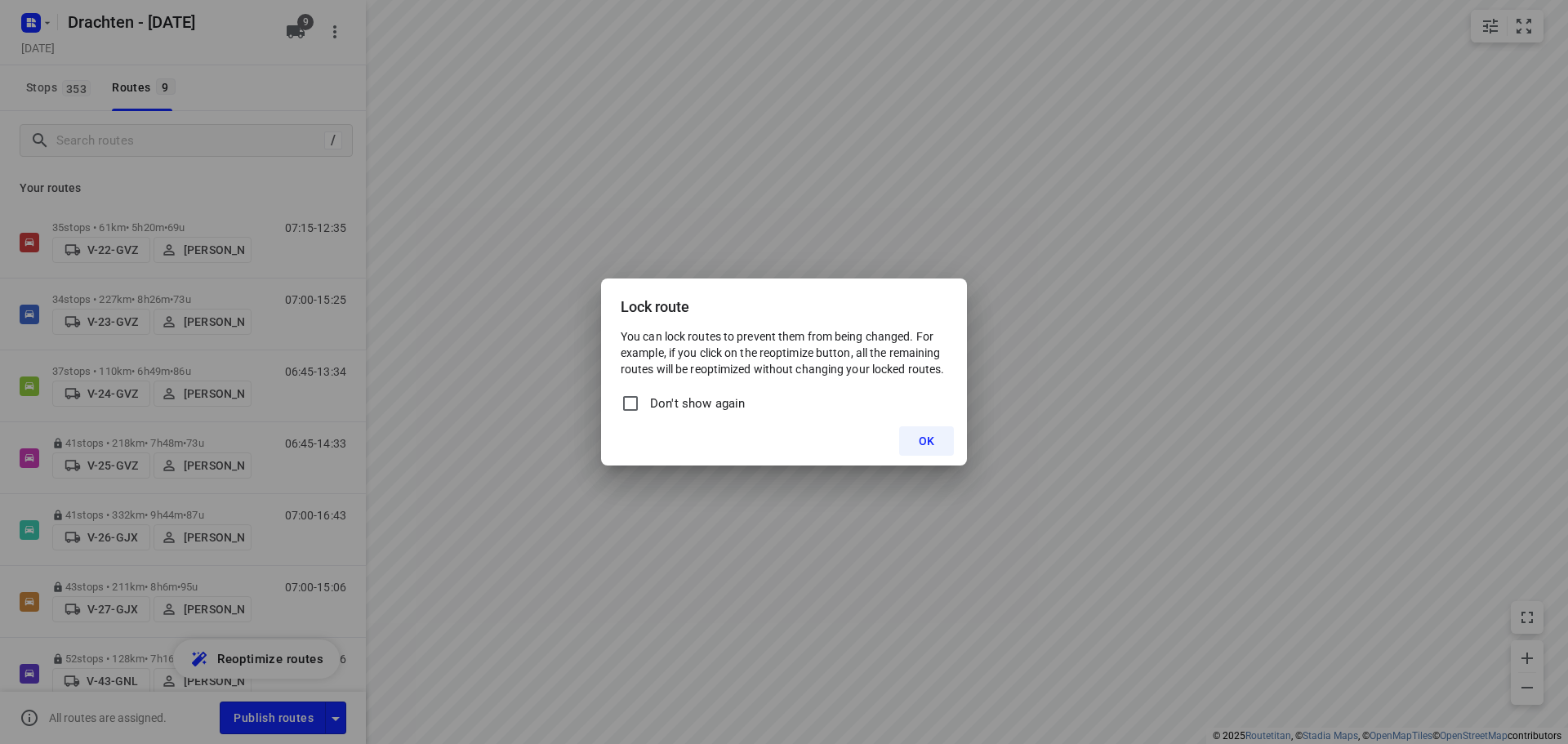
click at [924, 441] on span "OK" at bounding box center [927, 441] width 16 height 13
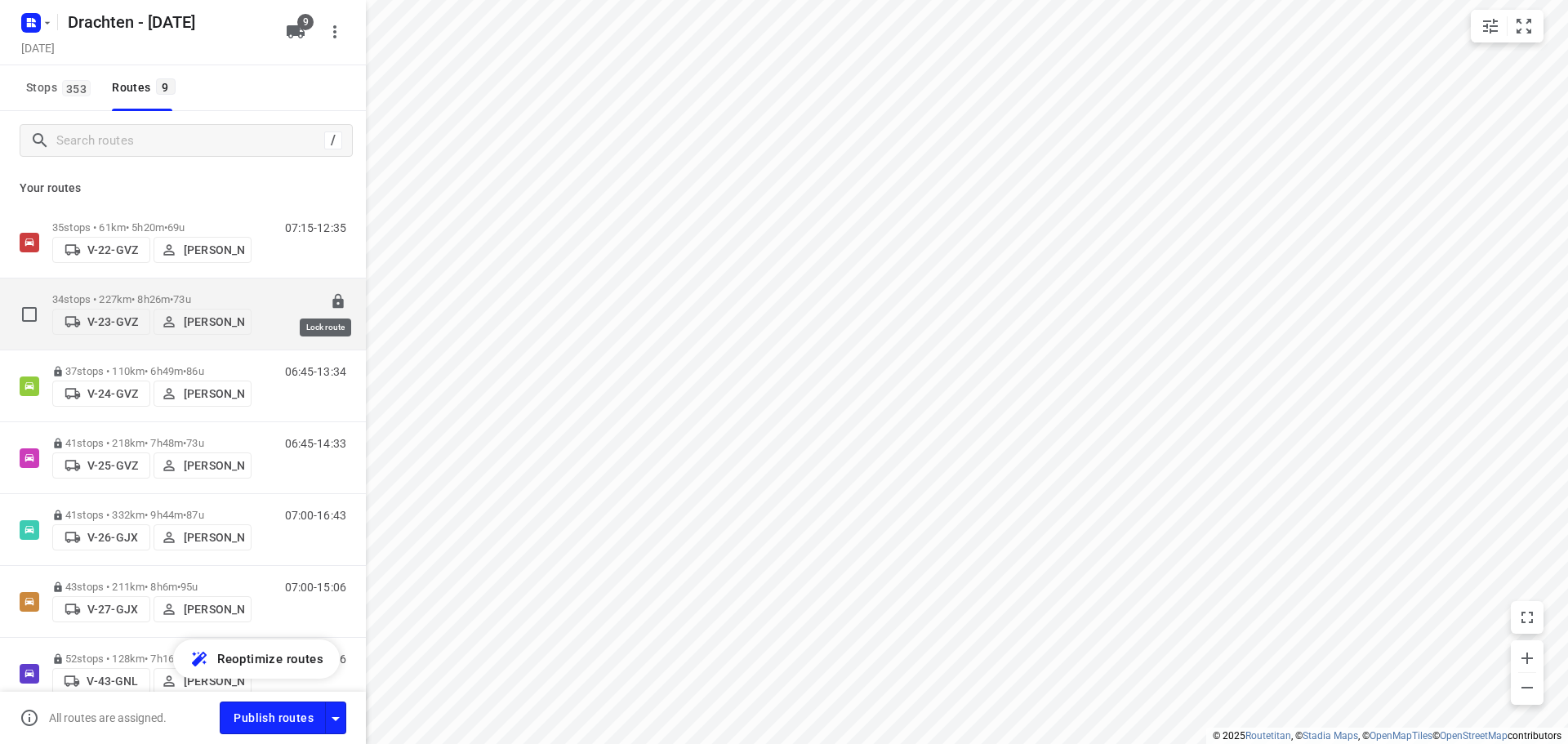
click at [333, 295] on icon at bounding box center [338, 302] width 11 height 15
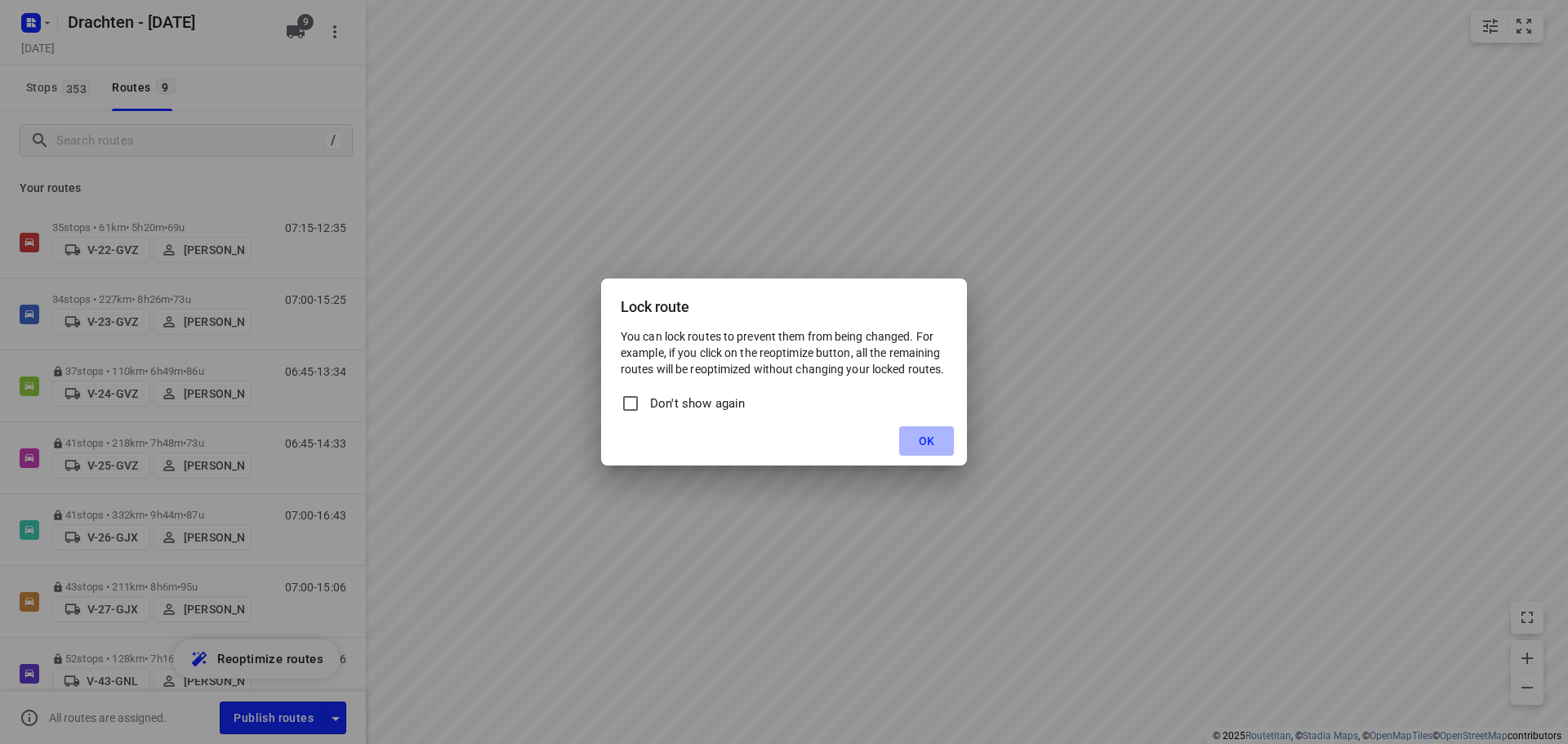
click at [931, 446] on span "OK" at bounding box center [927, 441] width 16 height 13
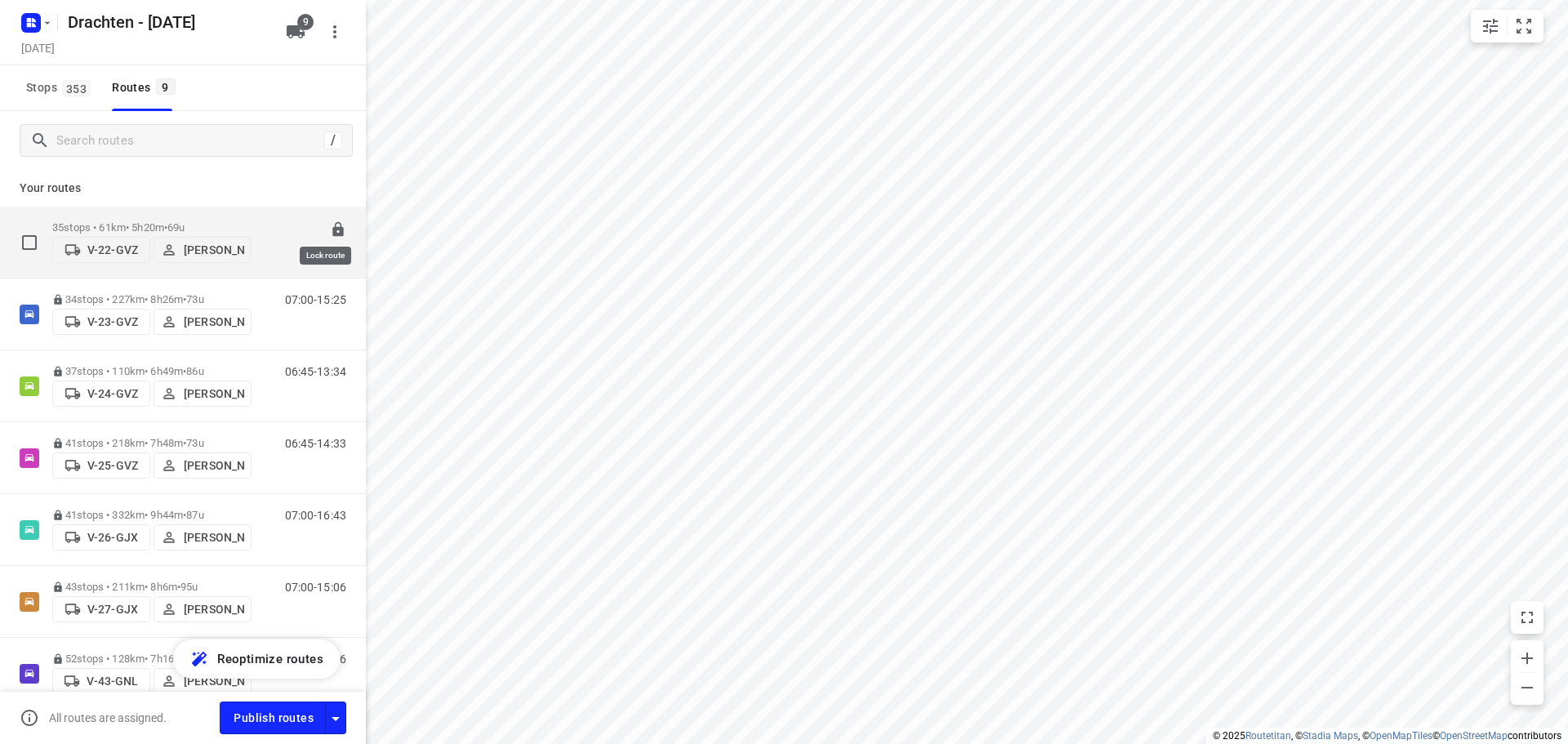
click at [333, 223] on icon at bounding box center [338, 230] width 11 height 15
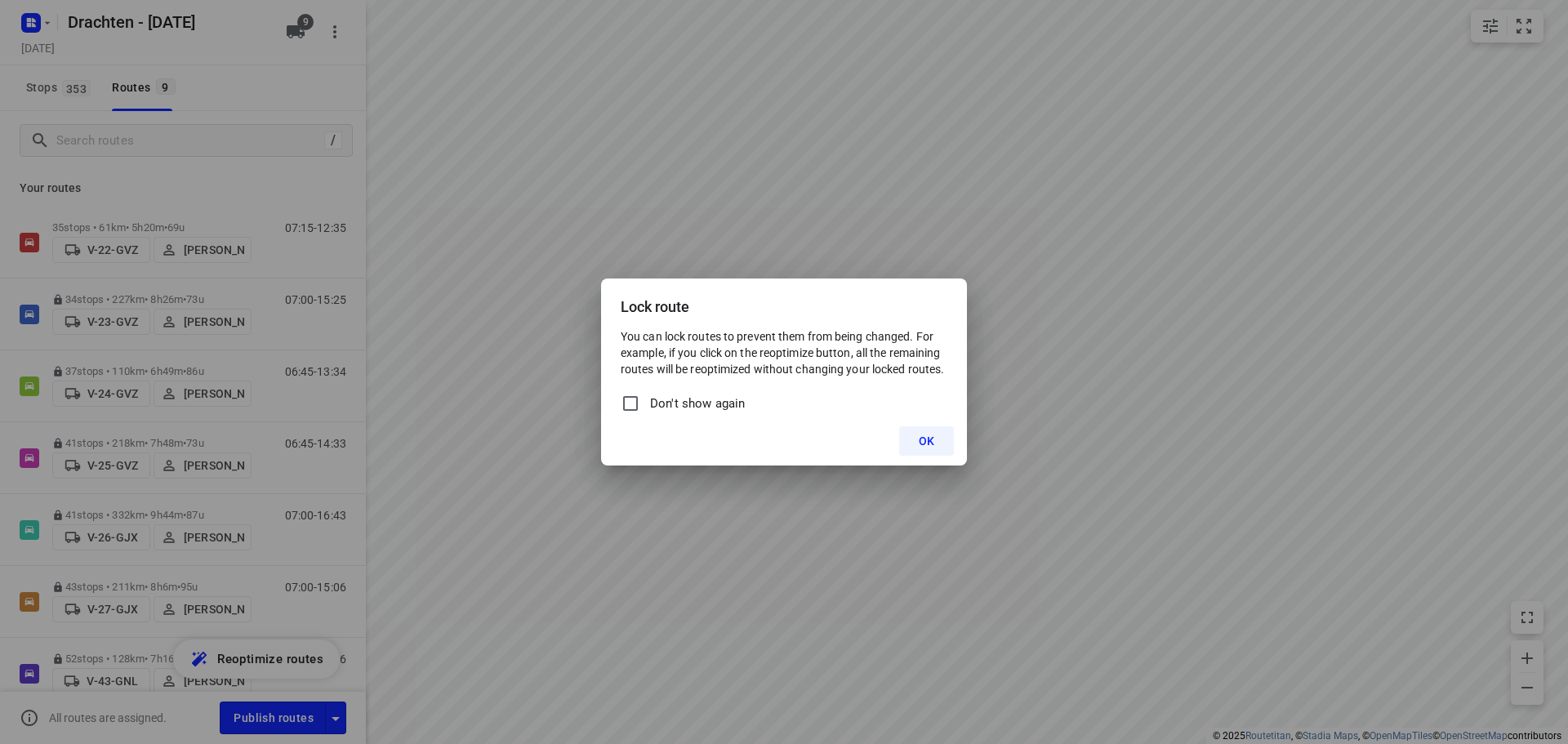
click at [926, 441] on span "OK" at bounding box center [927, 441] width 16 height 13
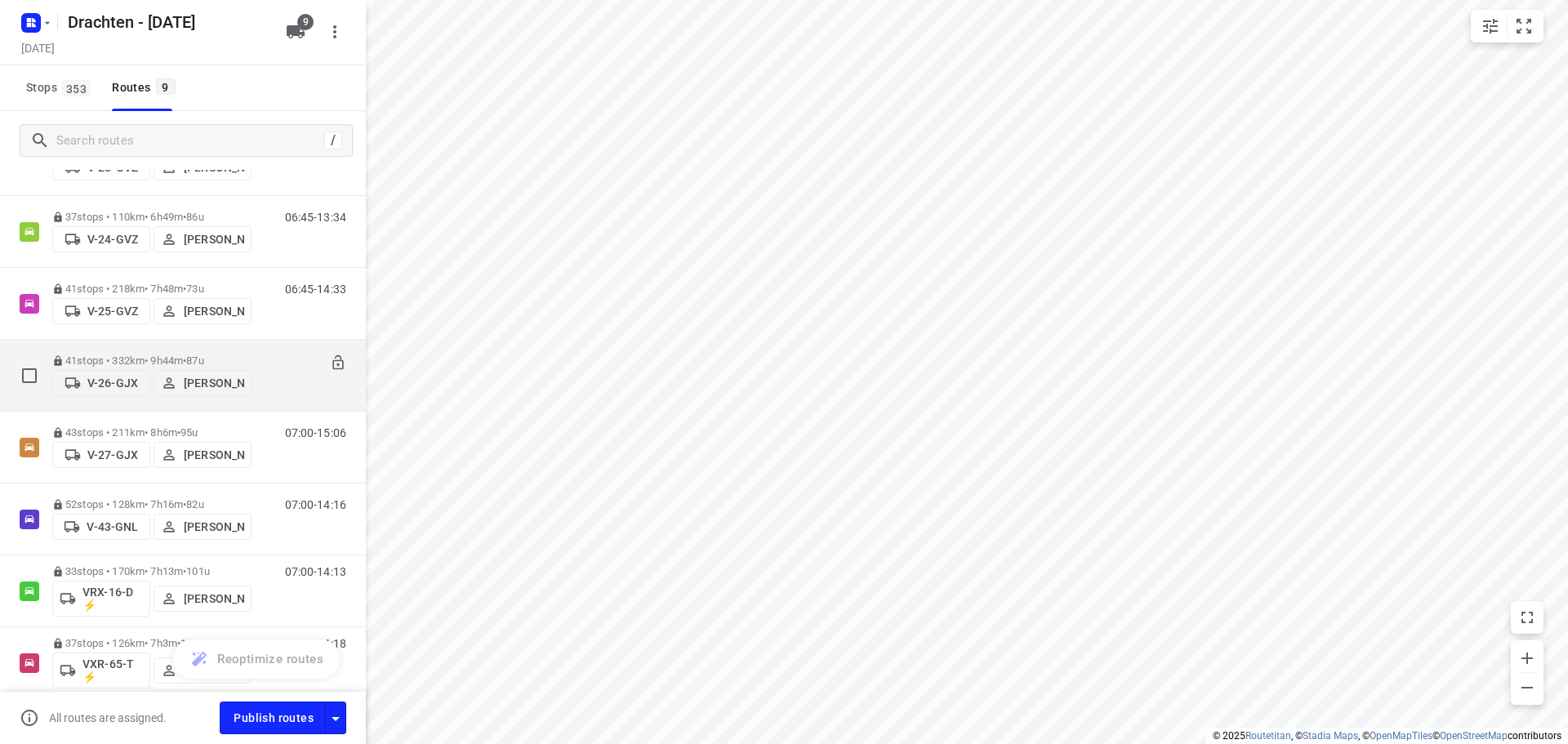
scroll to position [227, 0]
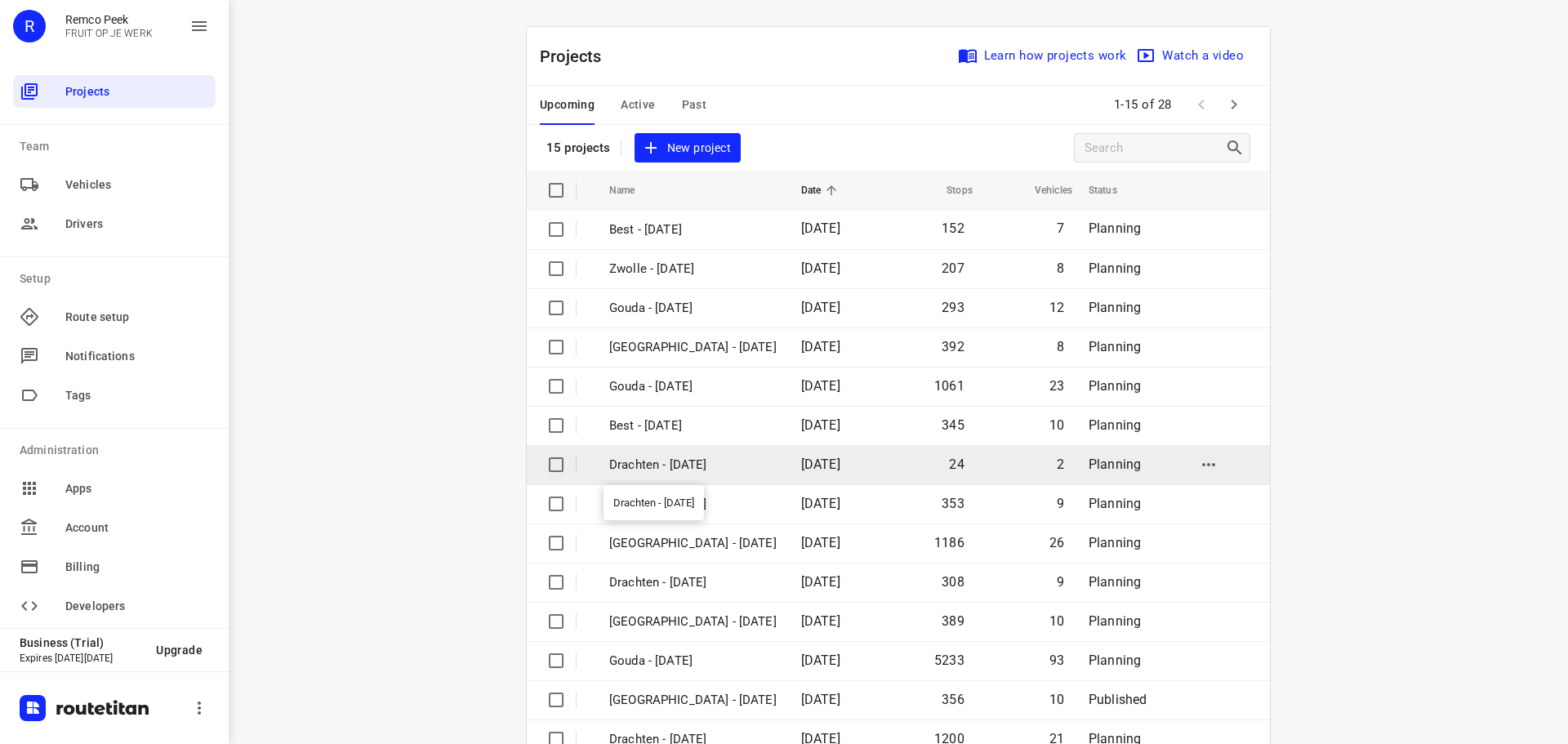
click at [687, 461] on p "Drachten - [DATE]" at bounding box center [693, 465] width 167 height 18
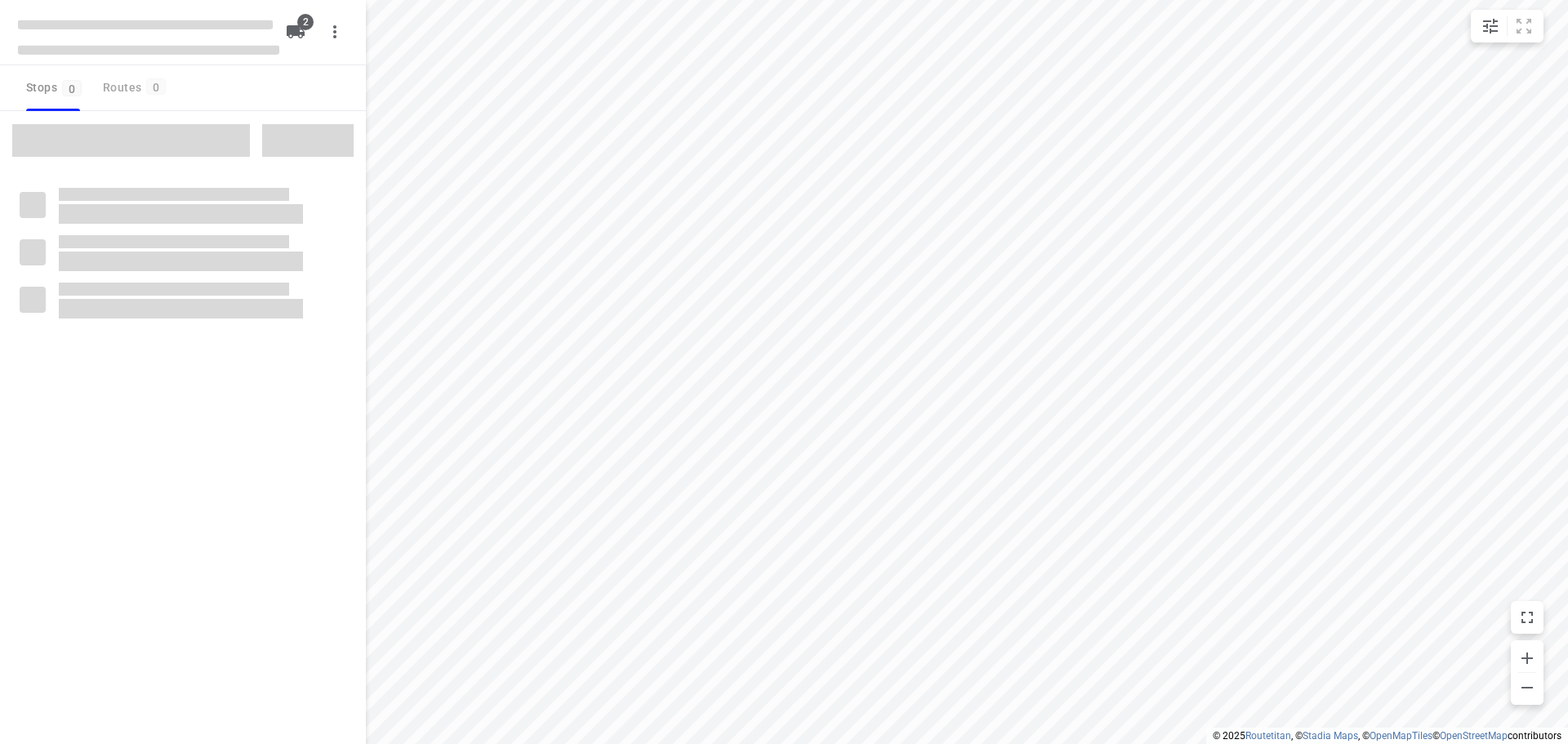
checkbox input "true"
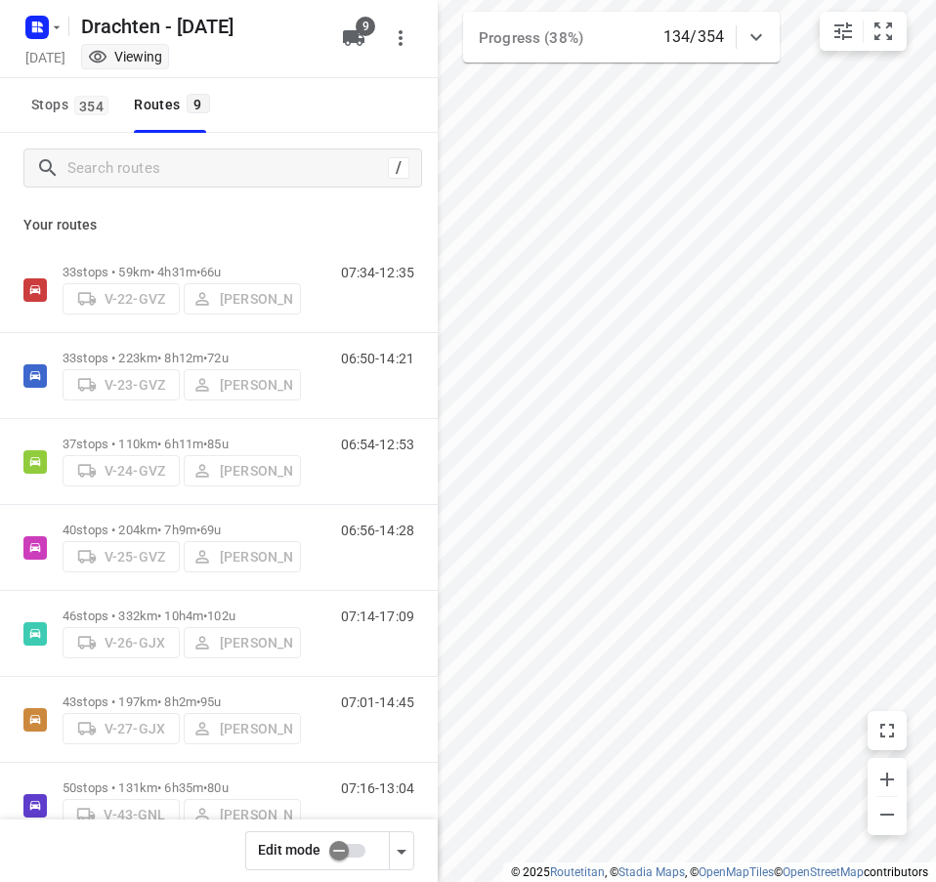
scroll to position [213, 0]
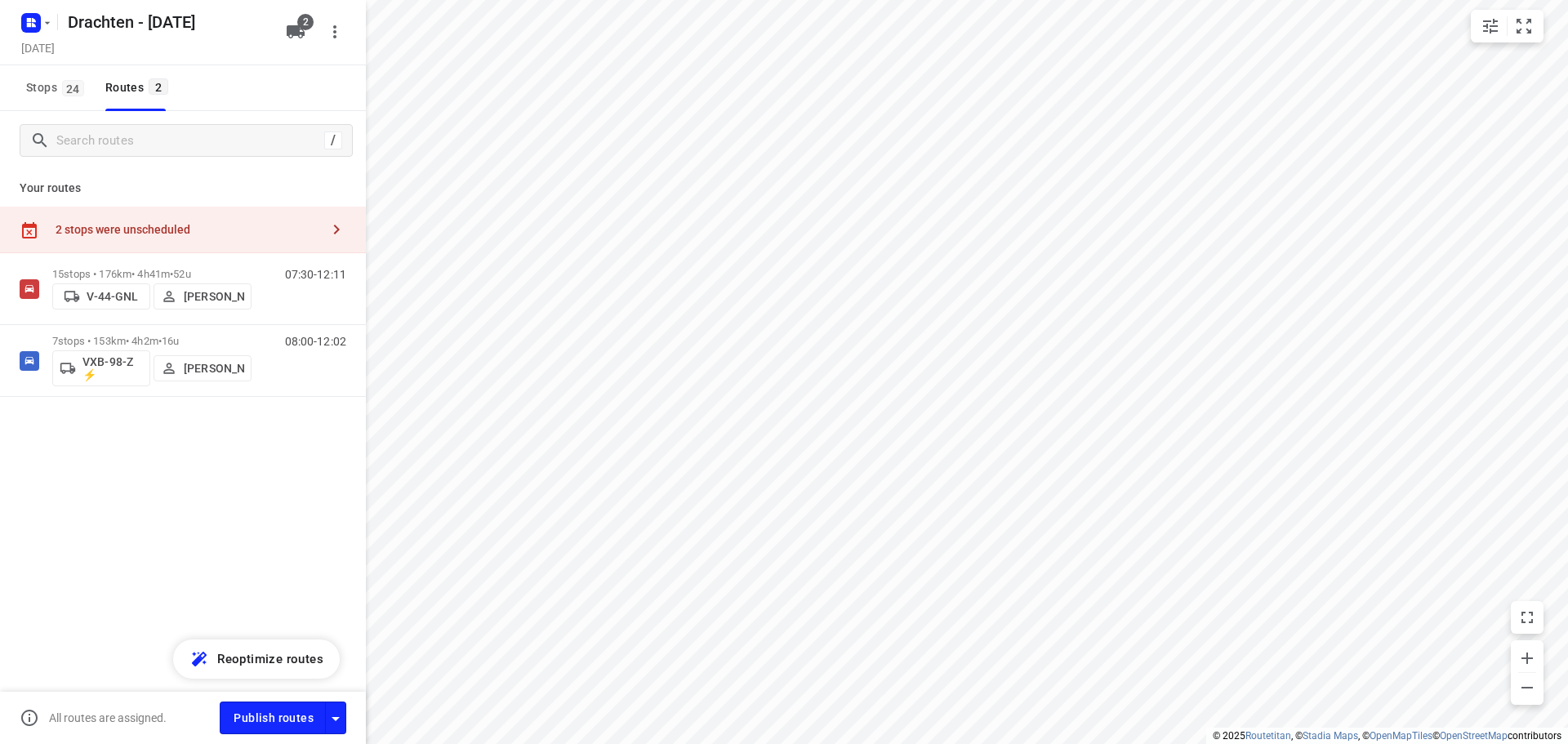
click at [263, 235] on div "2 stops were unscheduled" at bounding box center [187, 230] width 264 height 13
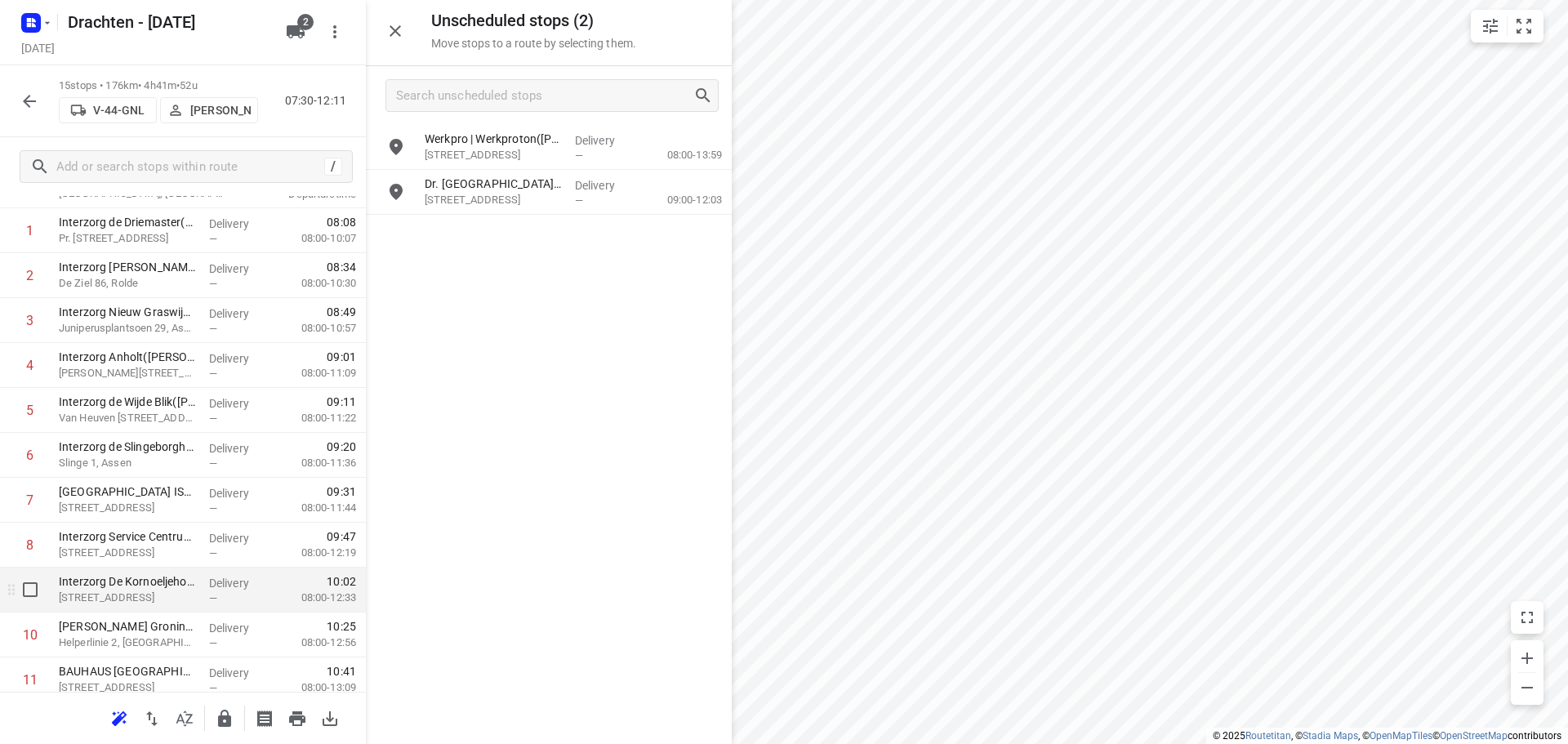
scroll to position [245, 0]
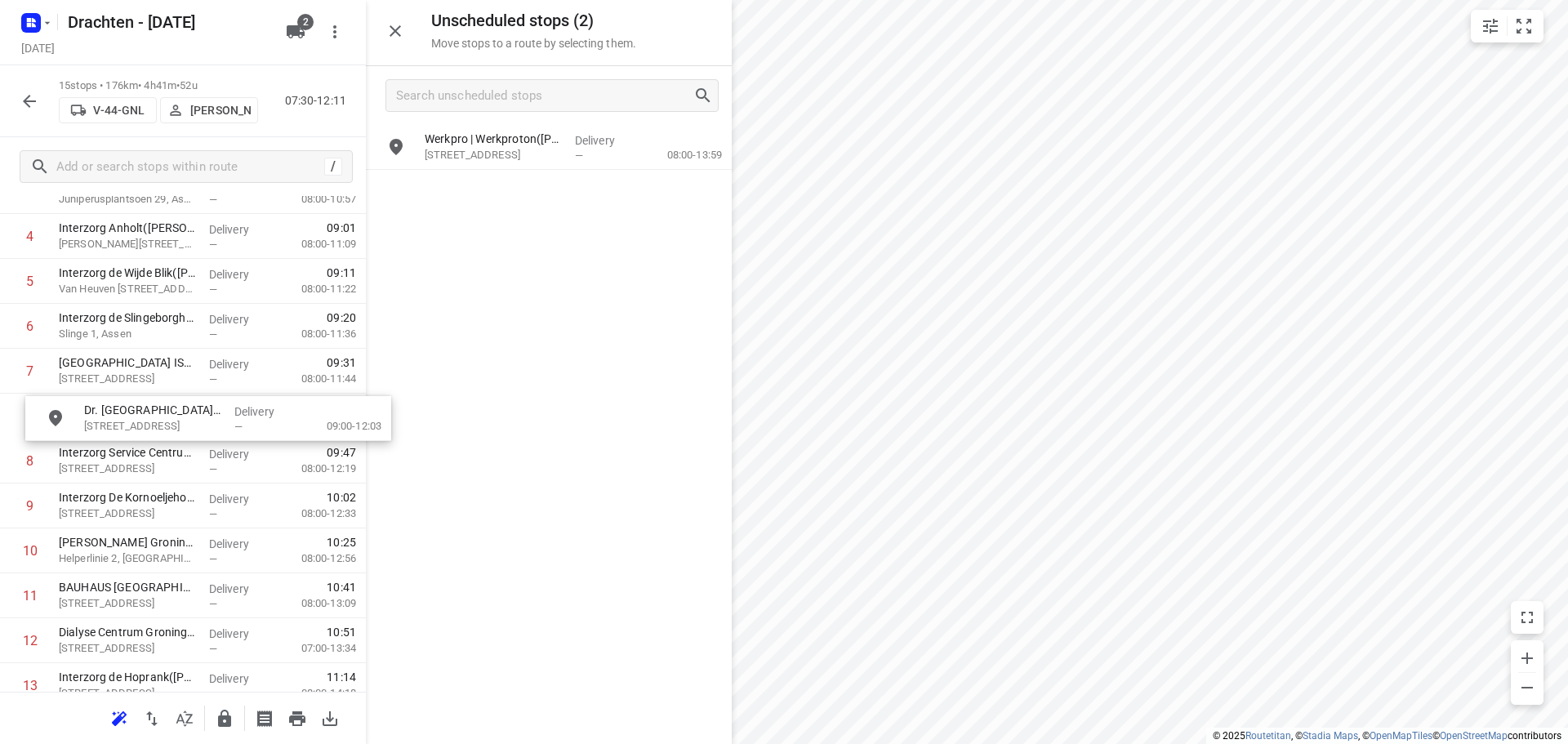
drag, startPoint x: 522, startPoint y: 196, endPoint x: 175, endPoint y: 426, distance: 416.3
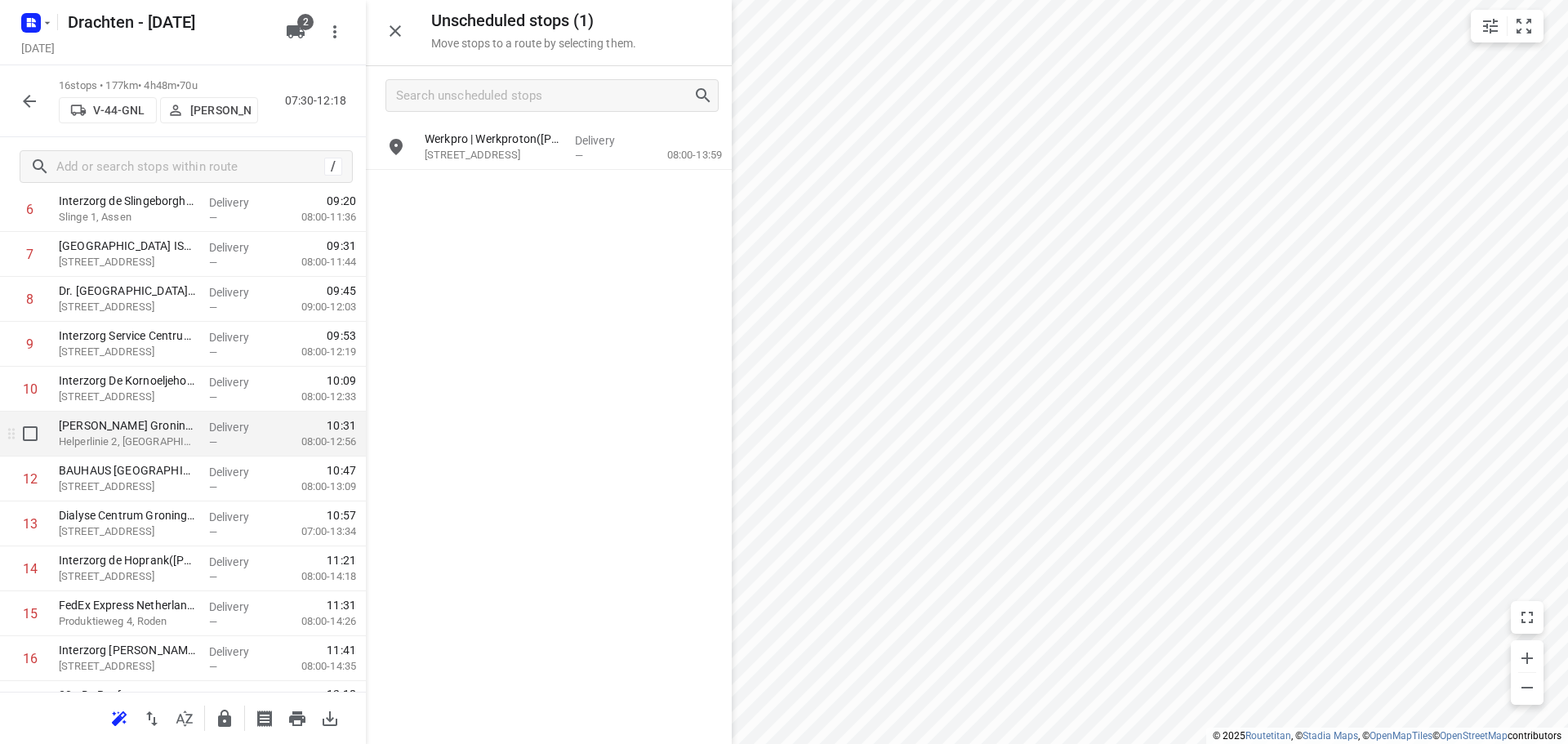
scroll to position [396, 0]
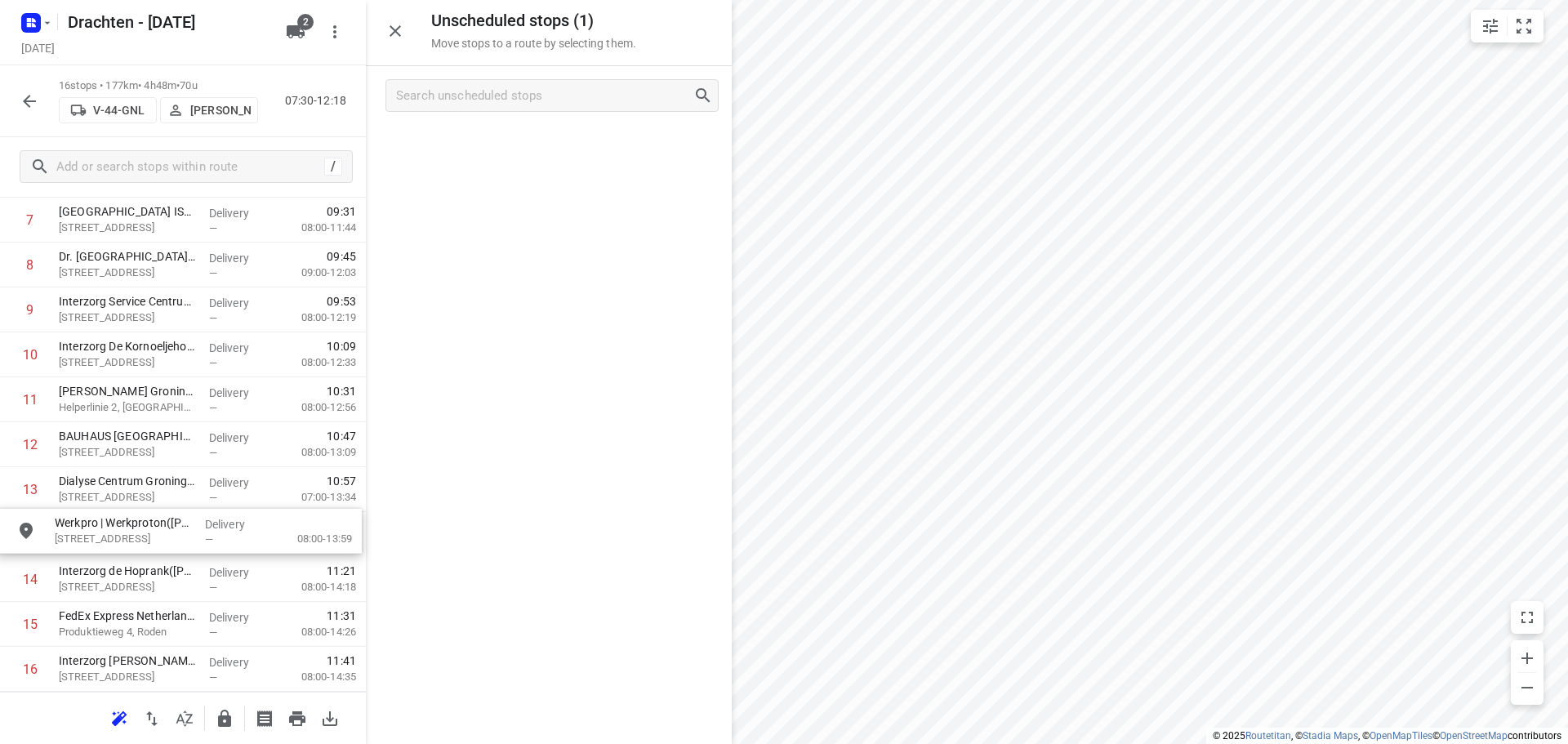
drag, startPoint x: 488, startPoint y: 154, endPoint x: 119, endPoint y: 543, distance: 536.2
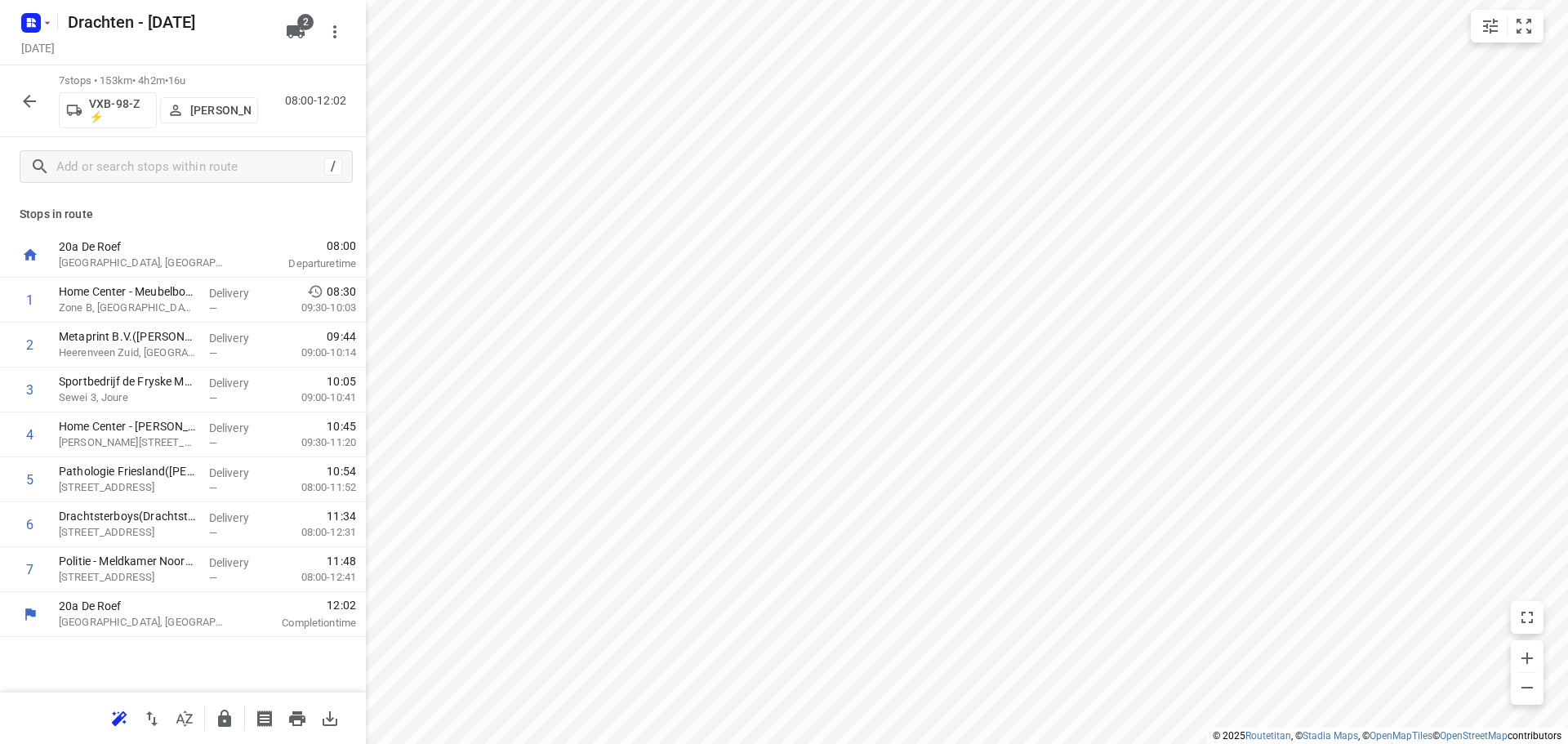
scroll to position [0, 0]
click at [227, 724] on icon "button" at bounding box center [225, 718] width 13 height 18
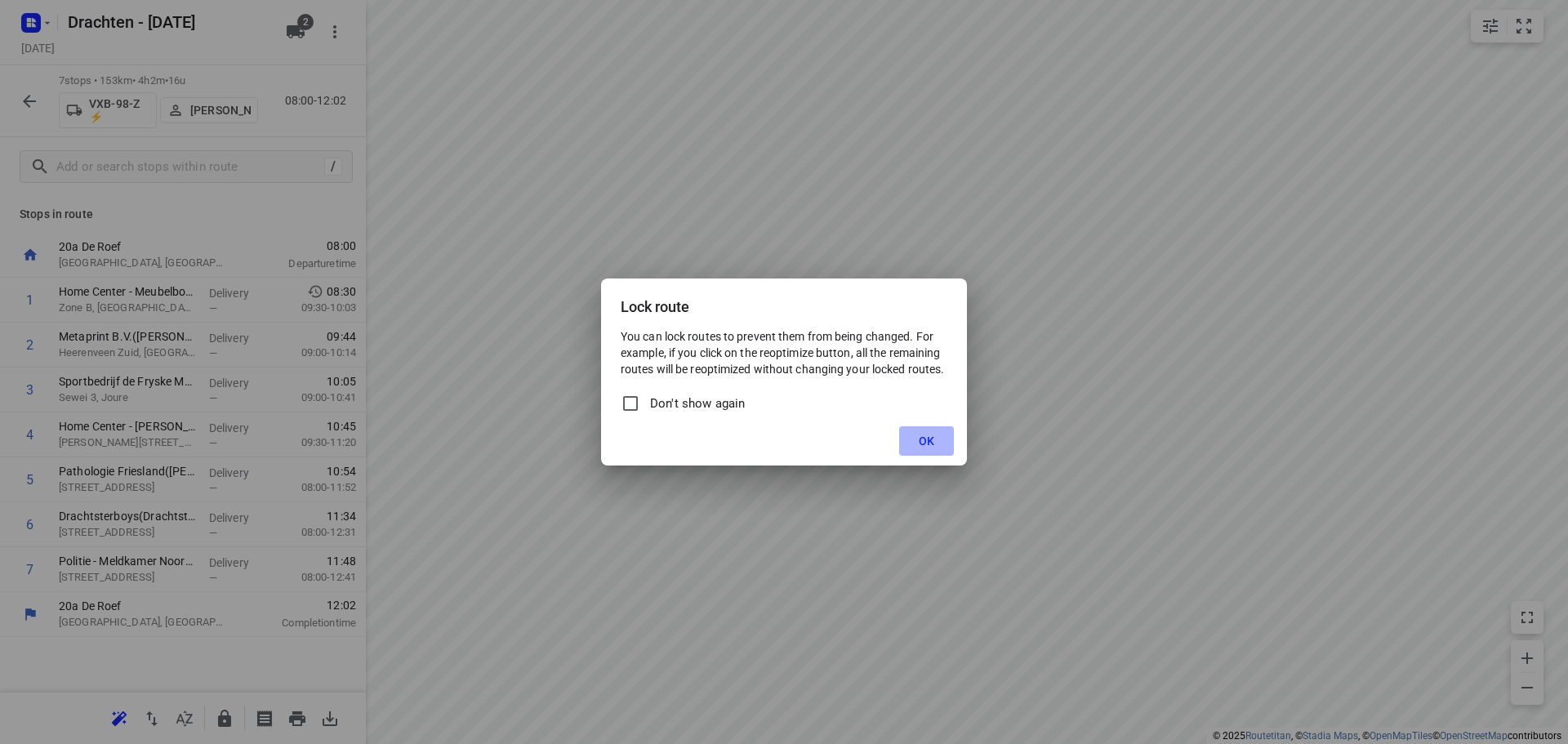
click at [927, 448] on button "OK" at bounding box center [926, 441] width 54 height 29
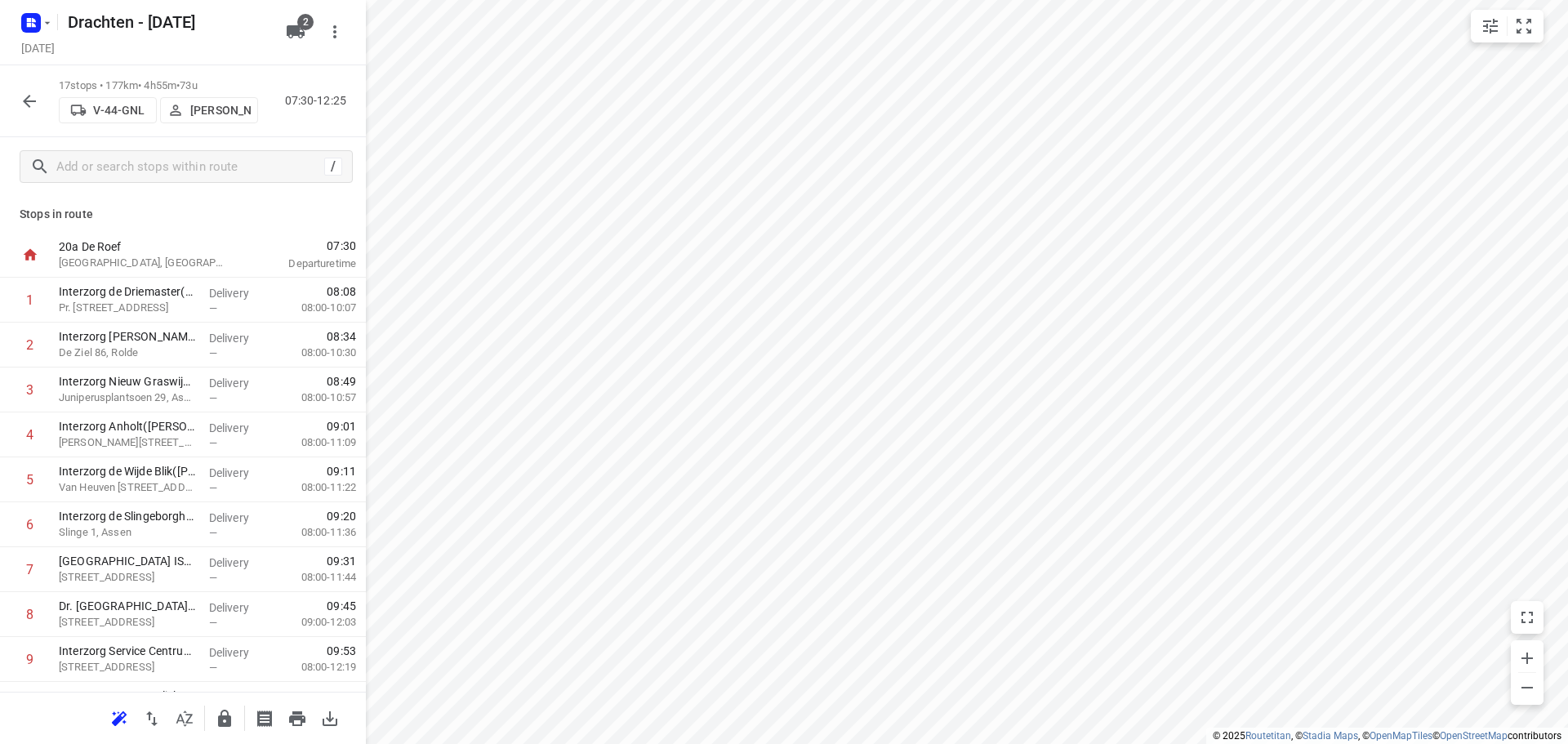
click at [227, 724] on icon "button" at bounding box center [225, 718] width 13 height 18
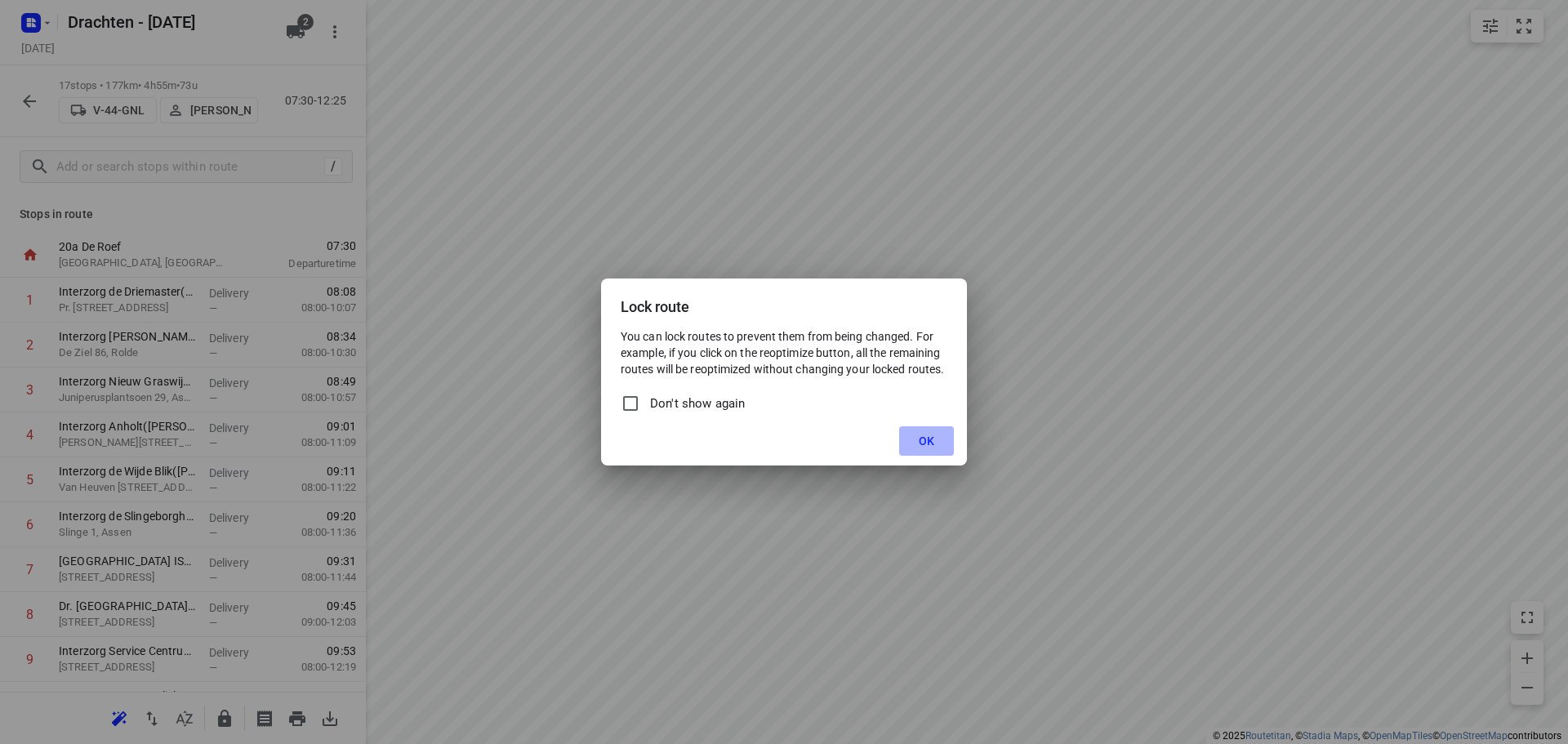
click at [931, 443] on span "OK" at bounding box center [927, 441] width 16 height 13
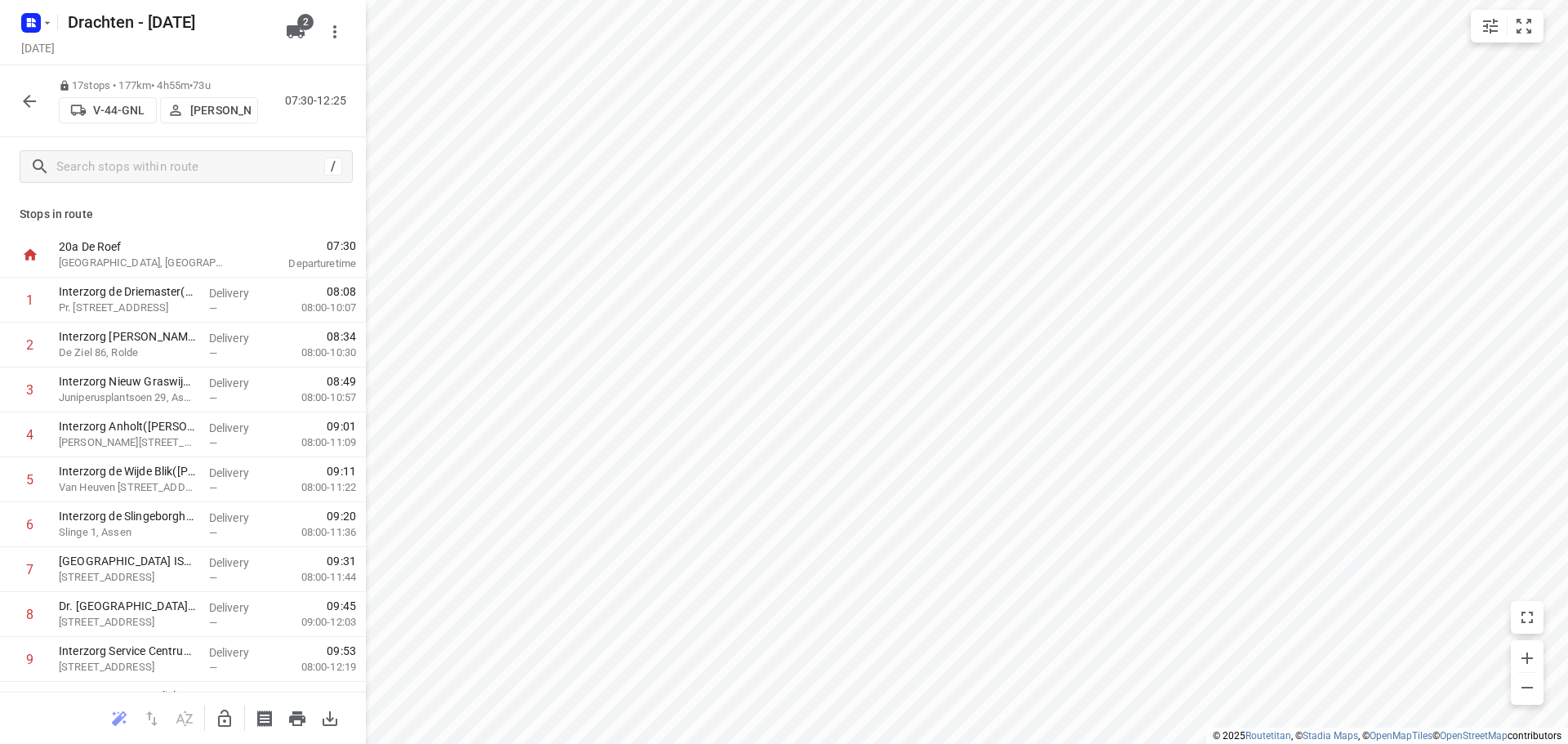
click at [38, 104] on icon "button" at bounding box center [28, 100] width 19 height 19
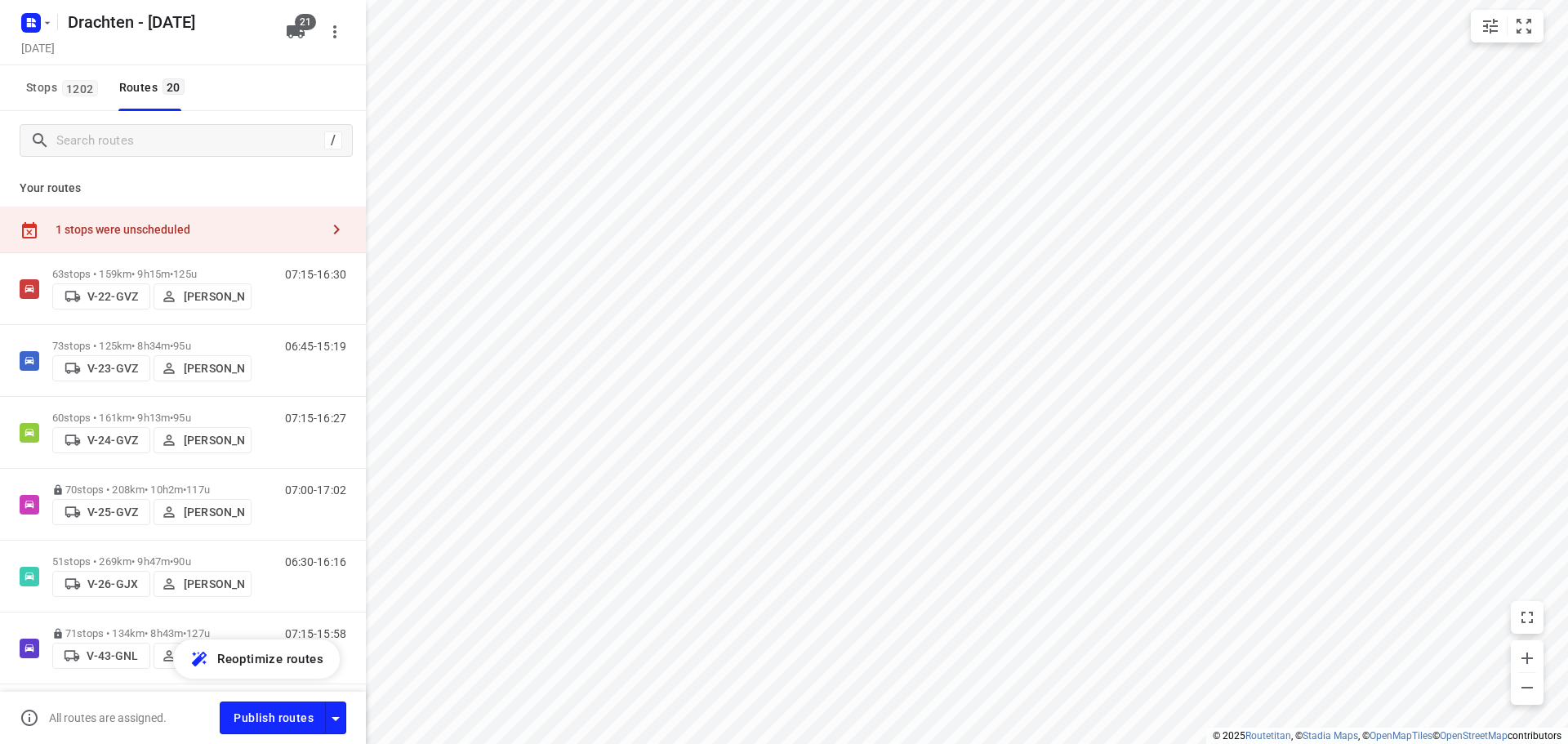
click at [220, 229] on div "1 stops were unscheduled" at bounding box center [187, 230] width 264 height 13
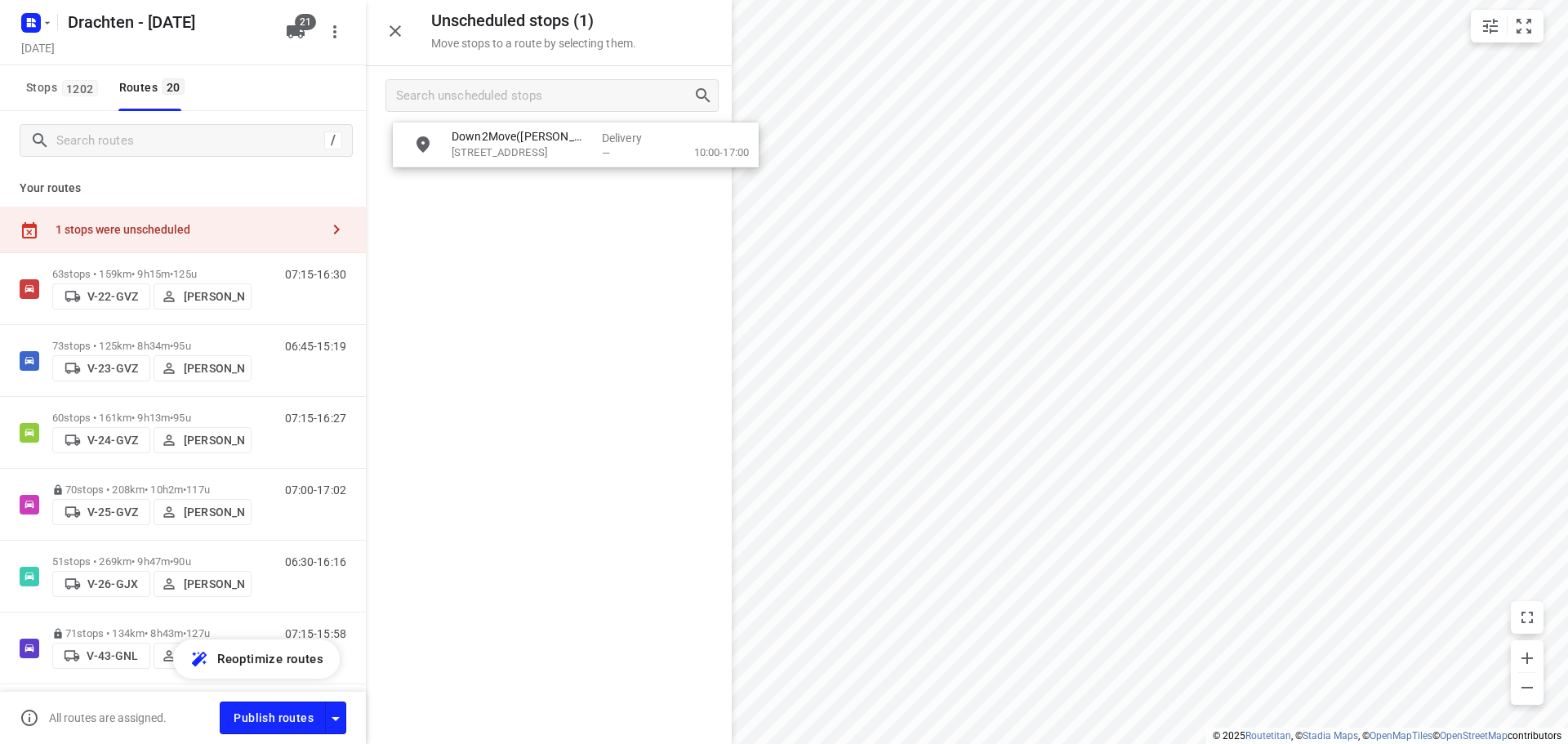
drag, startPoint x: 428, startPoint y: 145, endPoint x: 460, endPoint y: 142, distance: 32.1
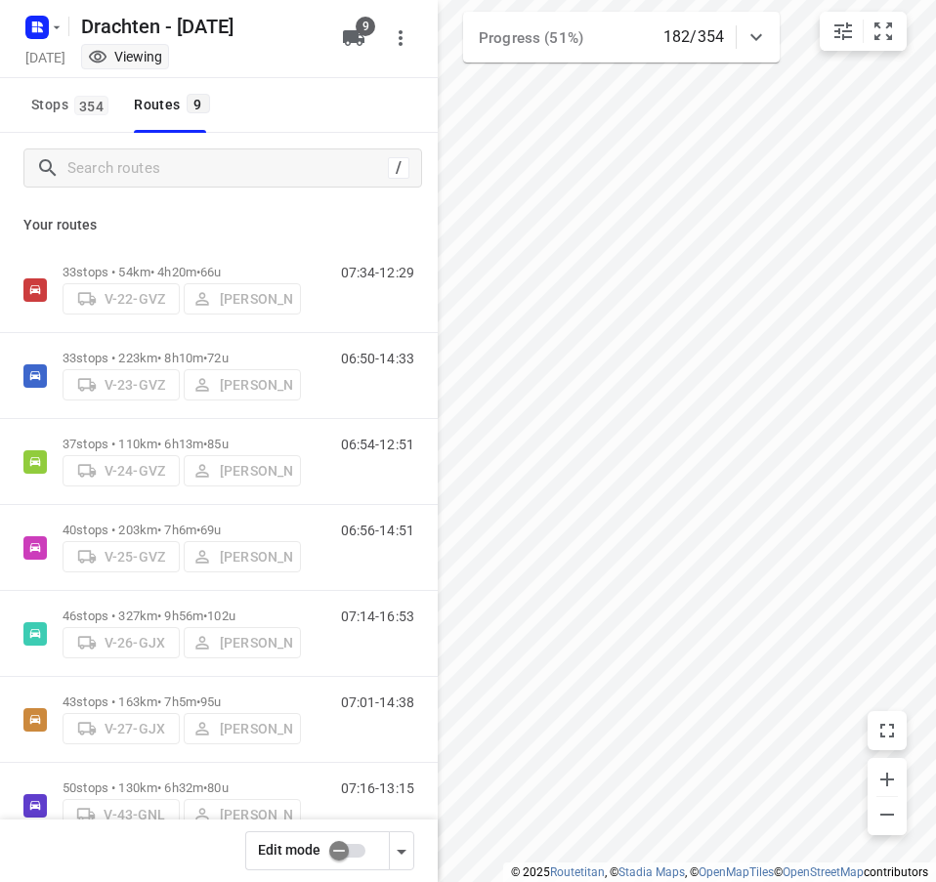
checkbox input "true"
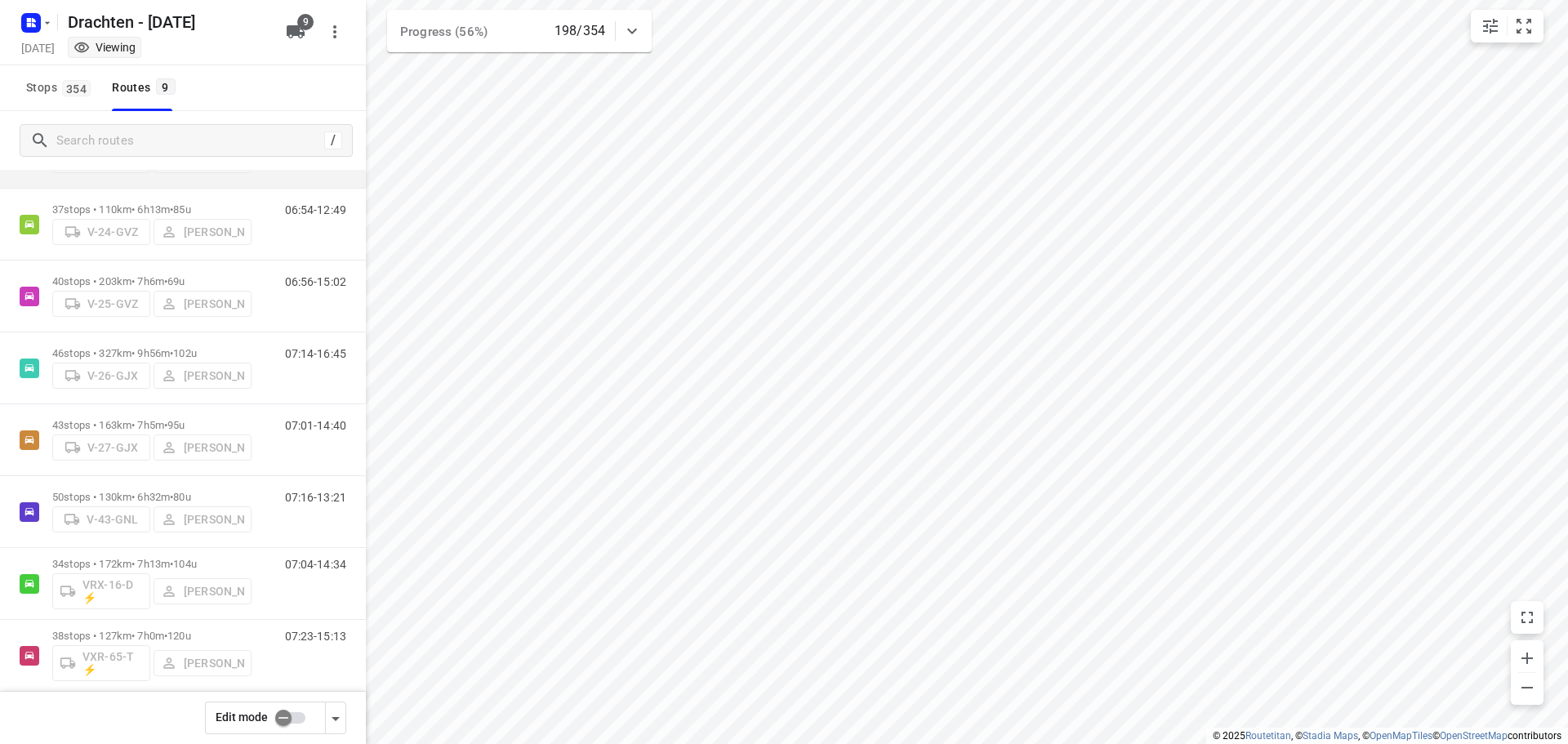
scroll to position [163, 0]
click at [173, 345] on span "•" at bounding box center [171, 351] width 3 height 13
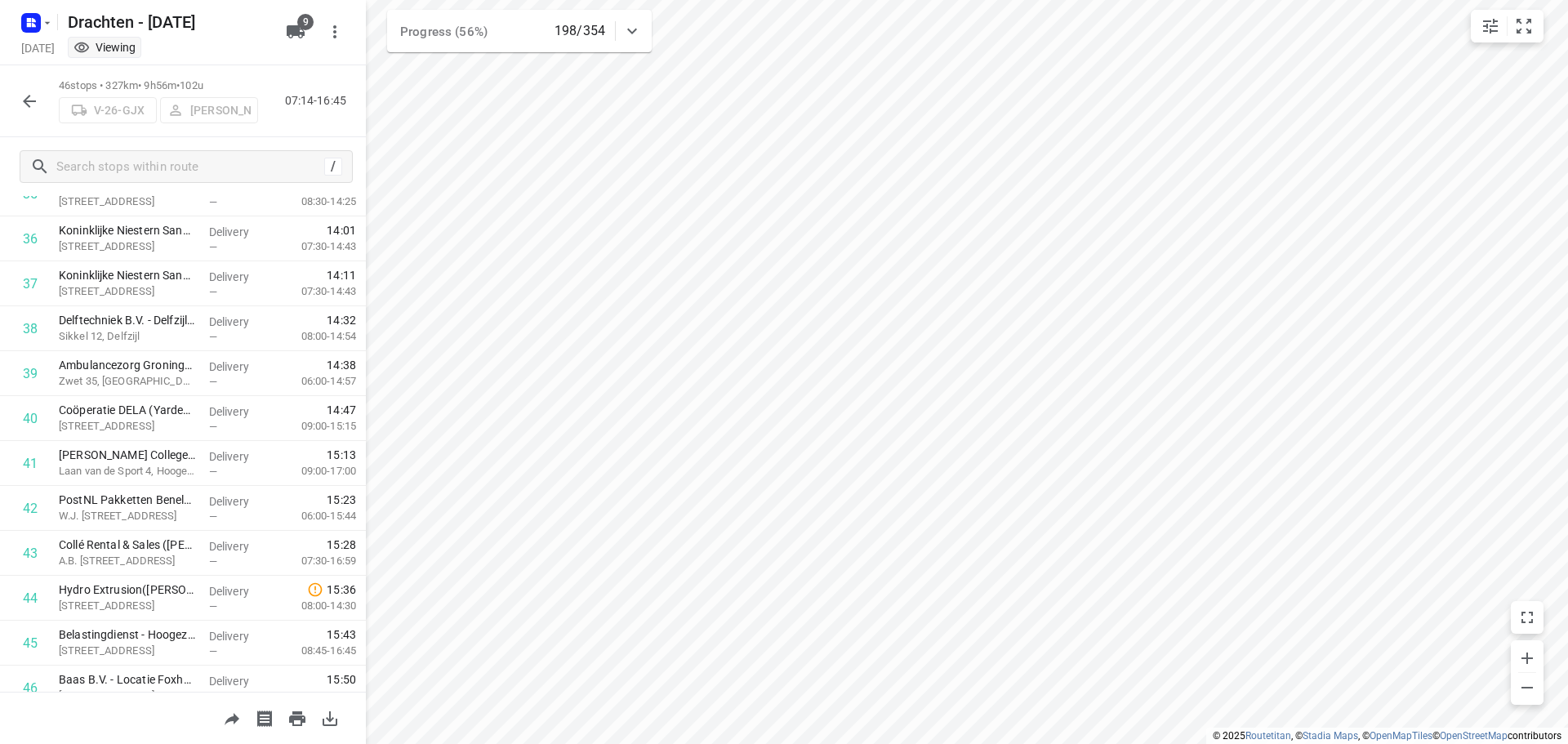
scroll to position [1697, 0]
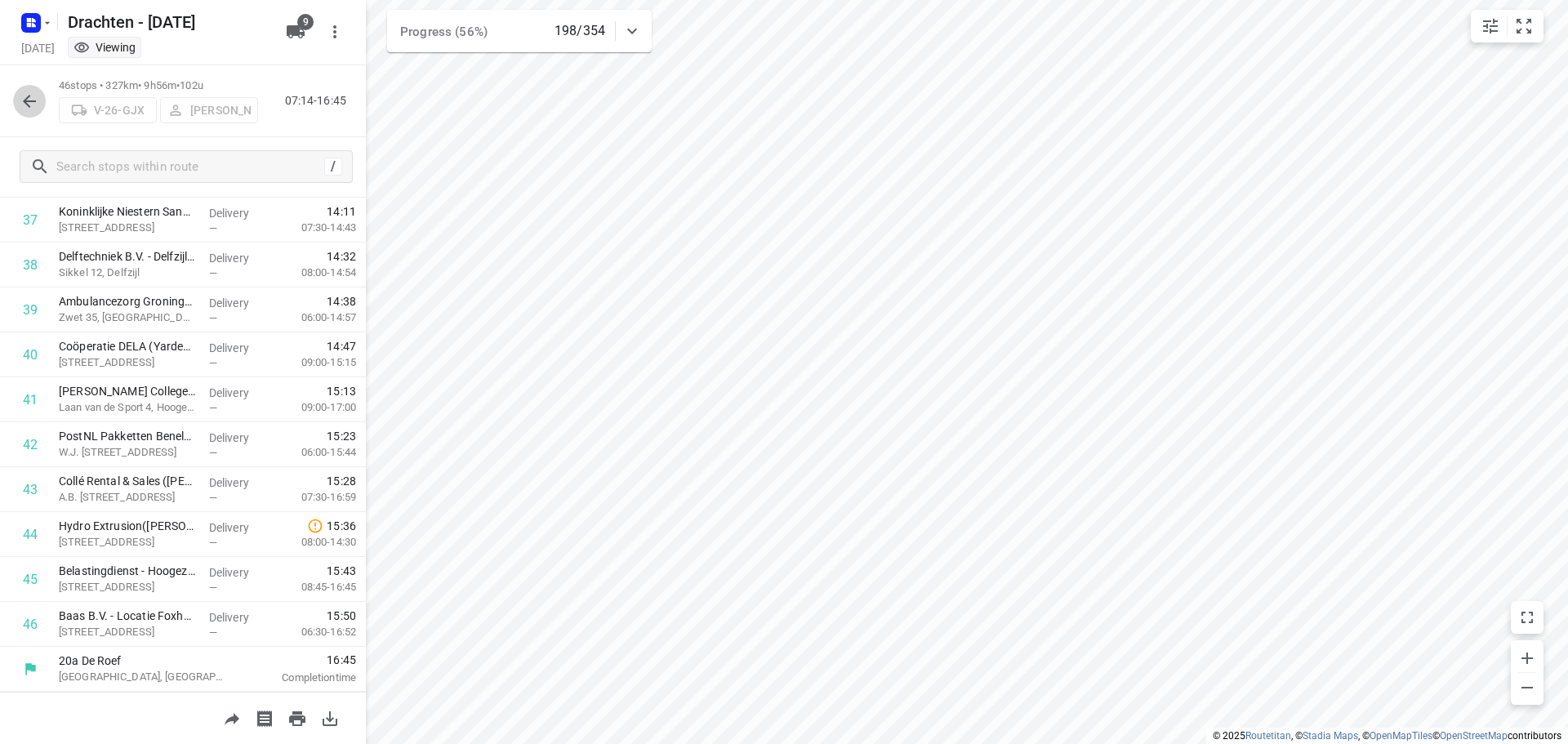
click at [23, 97] on icon "button" at bounding box center [28, 100] width 19 height 19
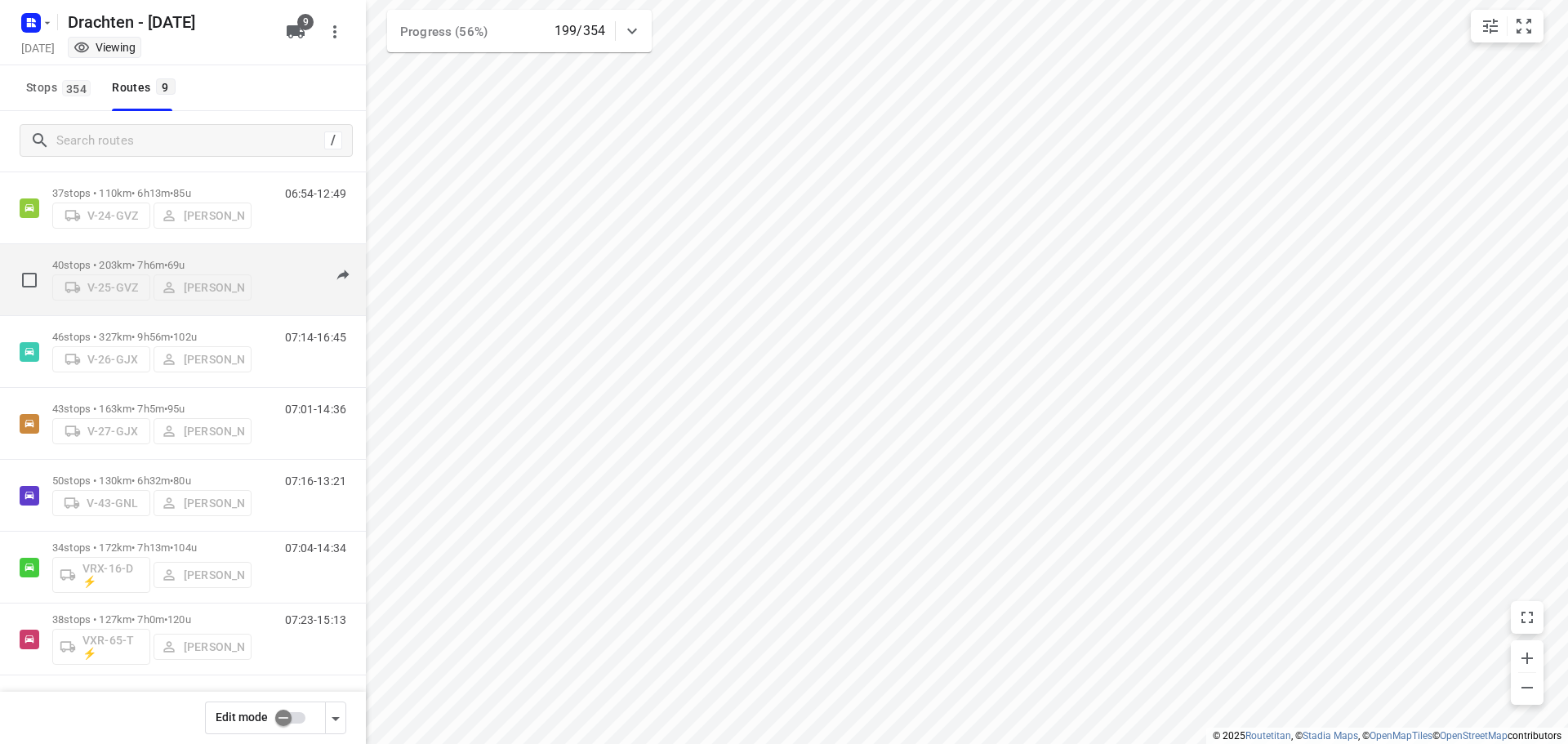
scroll to position [0, 0]
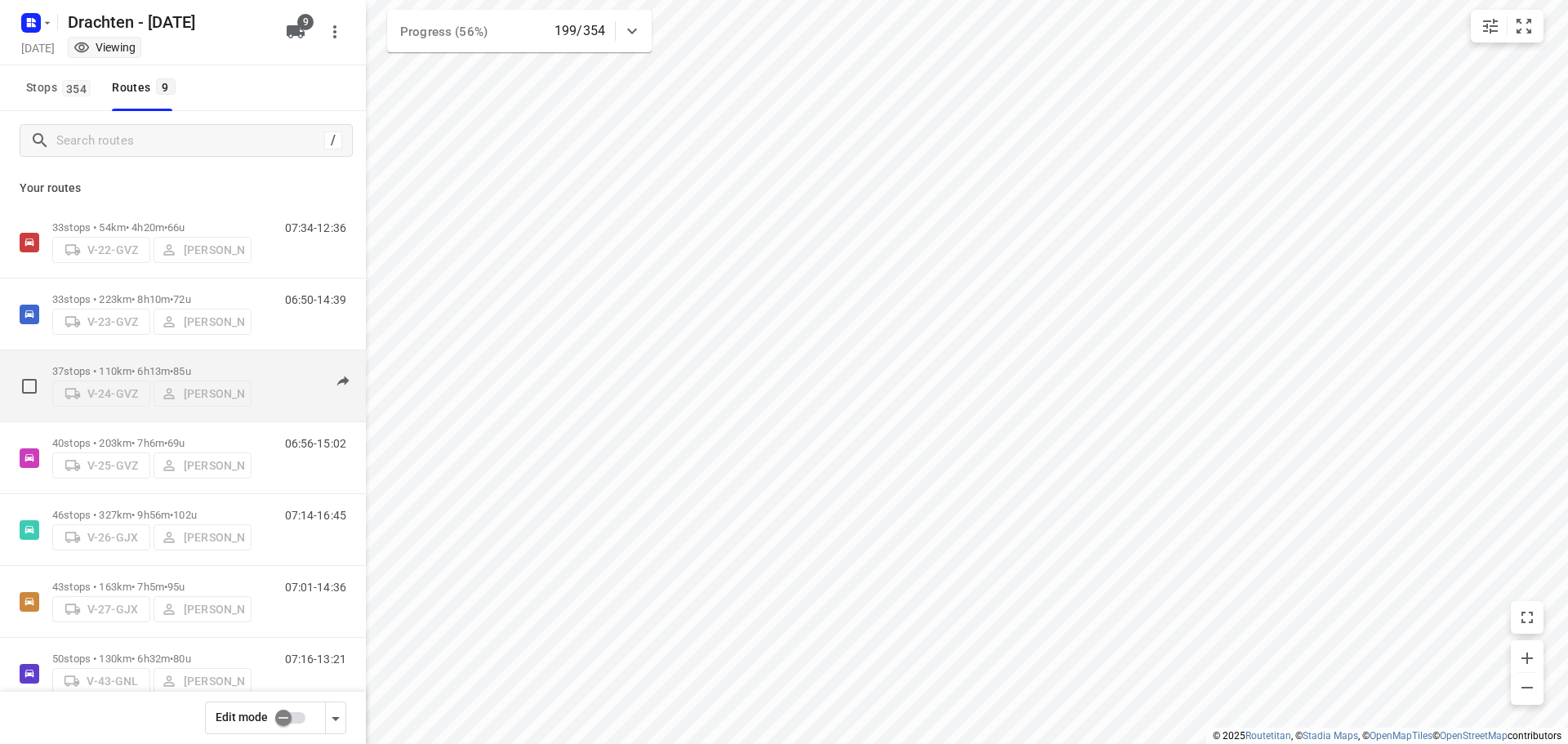
click at [148, 365] on p "37 stops • 110km • 6h13m • 85u" at bounding box center [152, 371] width 199 height 13
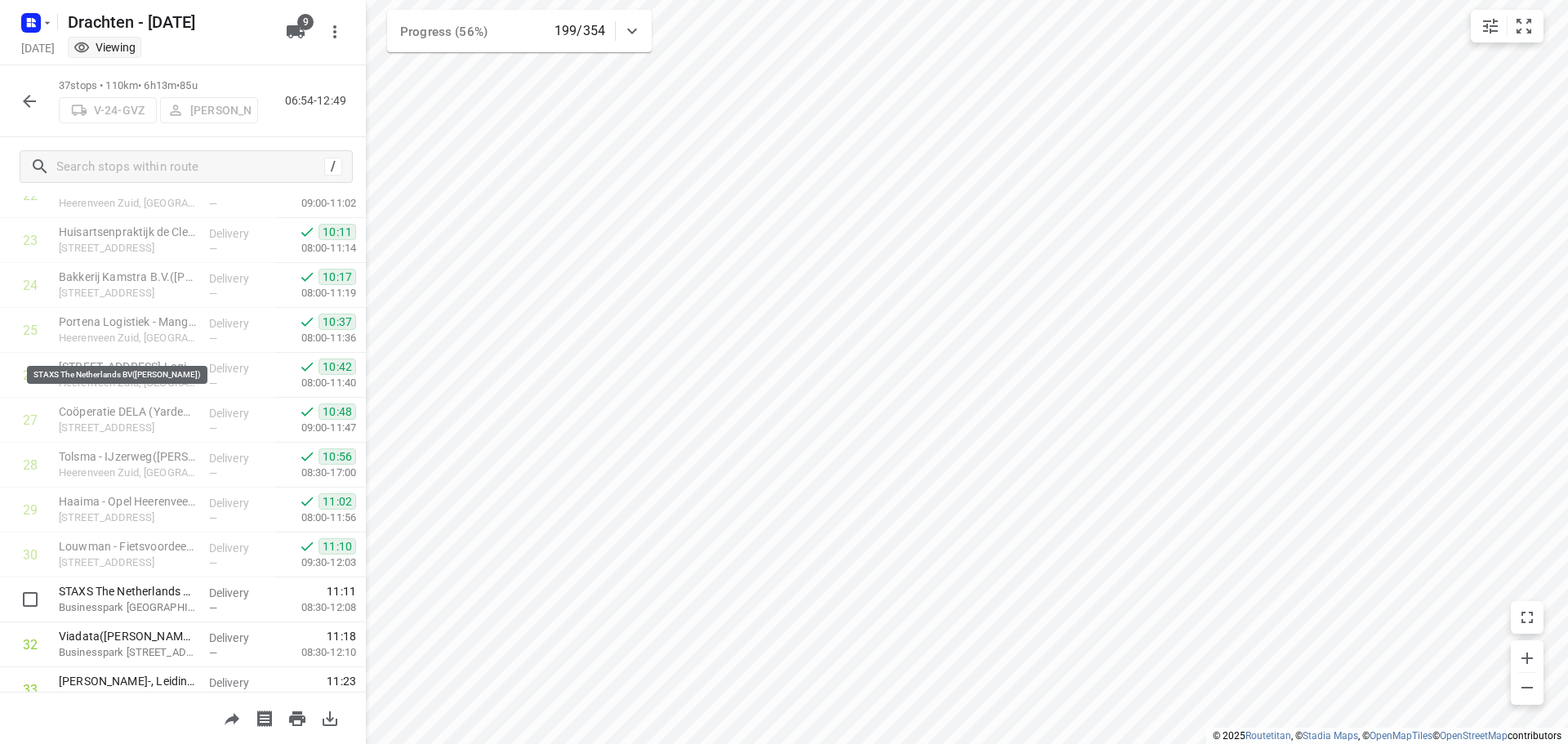
scroll to position [1292, 0]
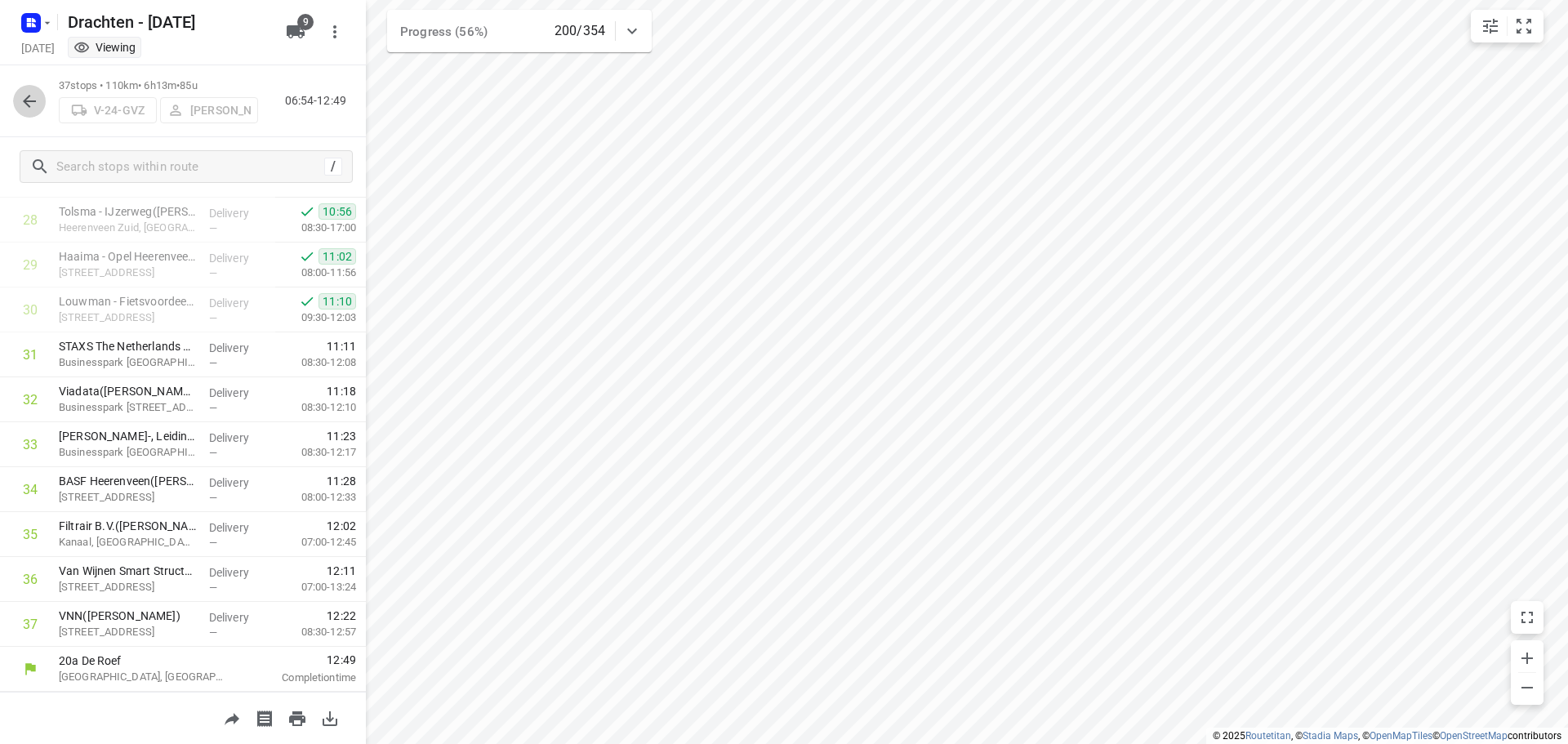
click at [27, 105] on icon "button" at bounding box center [28, 100] width 19 height 19
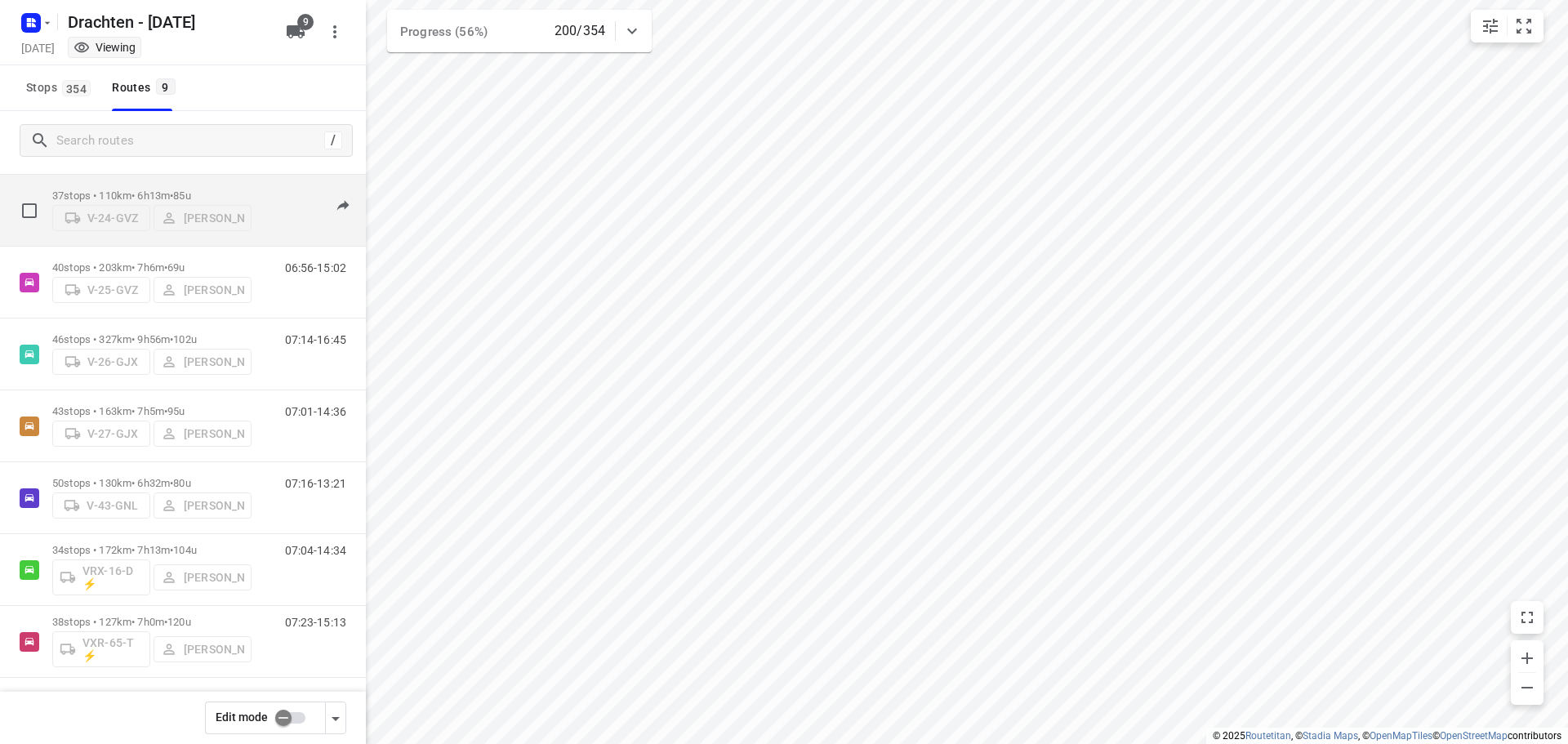
scroll to position [178, 0]
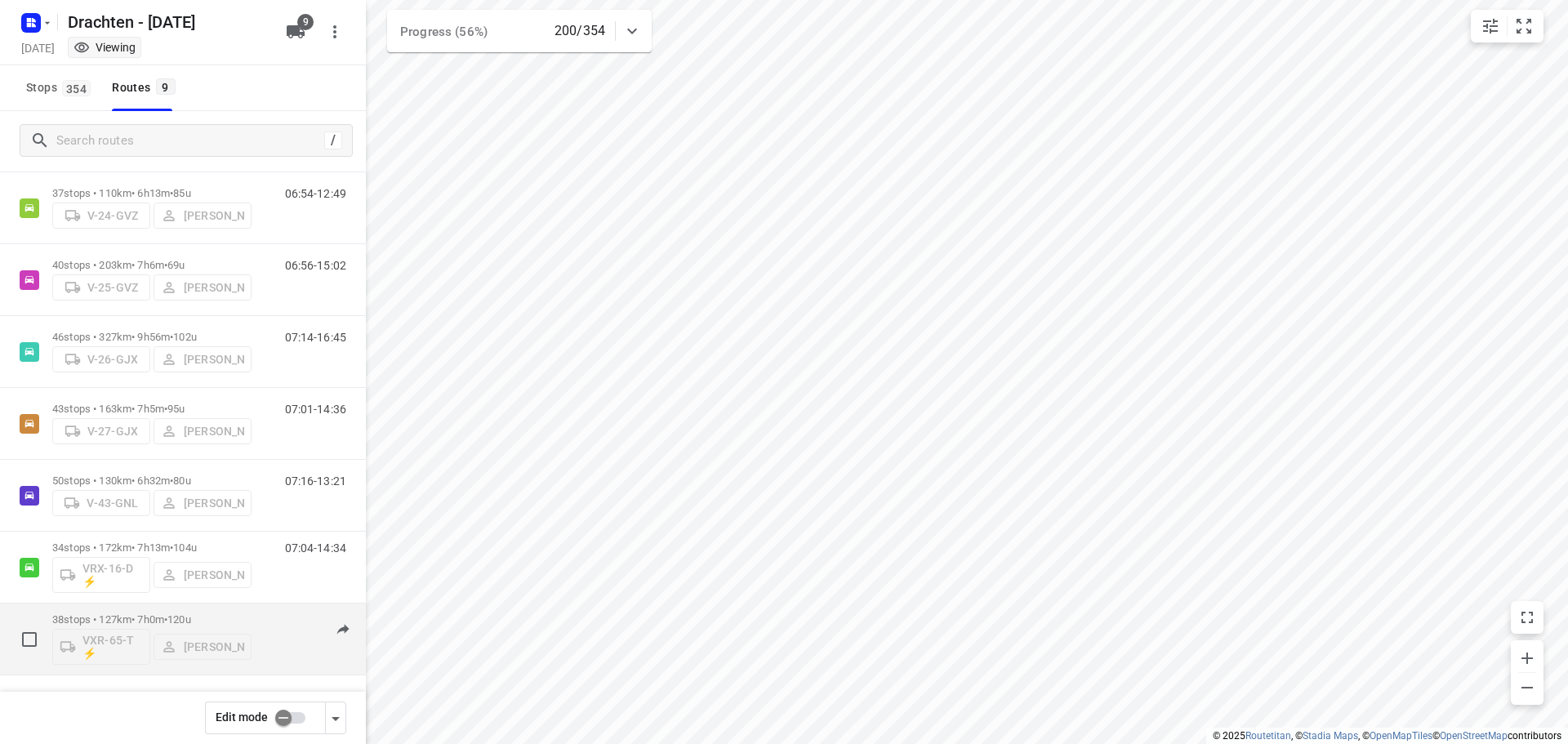
click at [162, 616] on p "38 stops • 127km • 7h0m • 120u" at bounding box center [152, 619] width 199 height 13
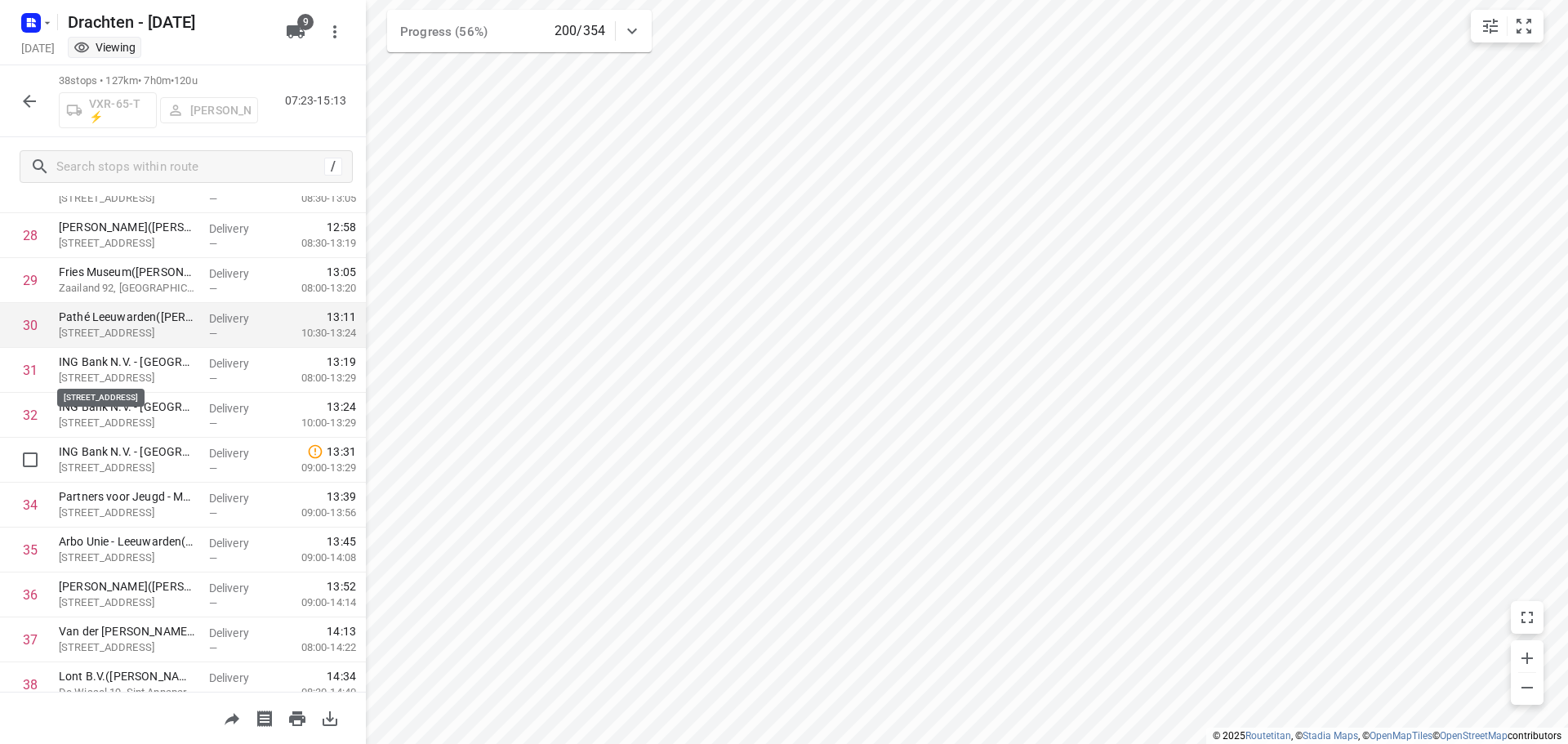
scroll to position [1338, 0]
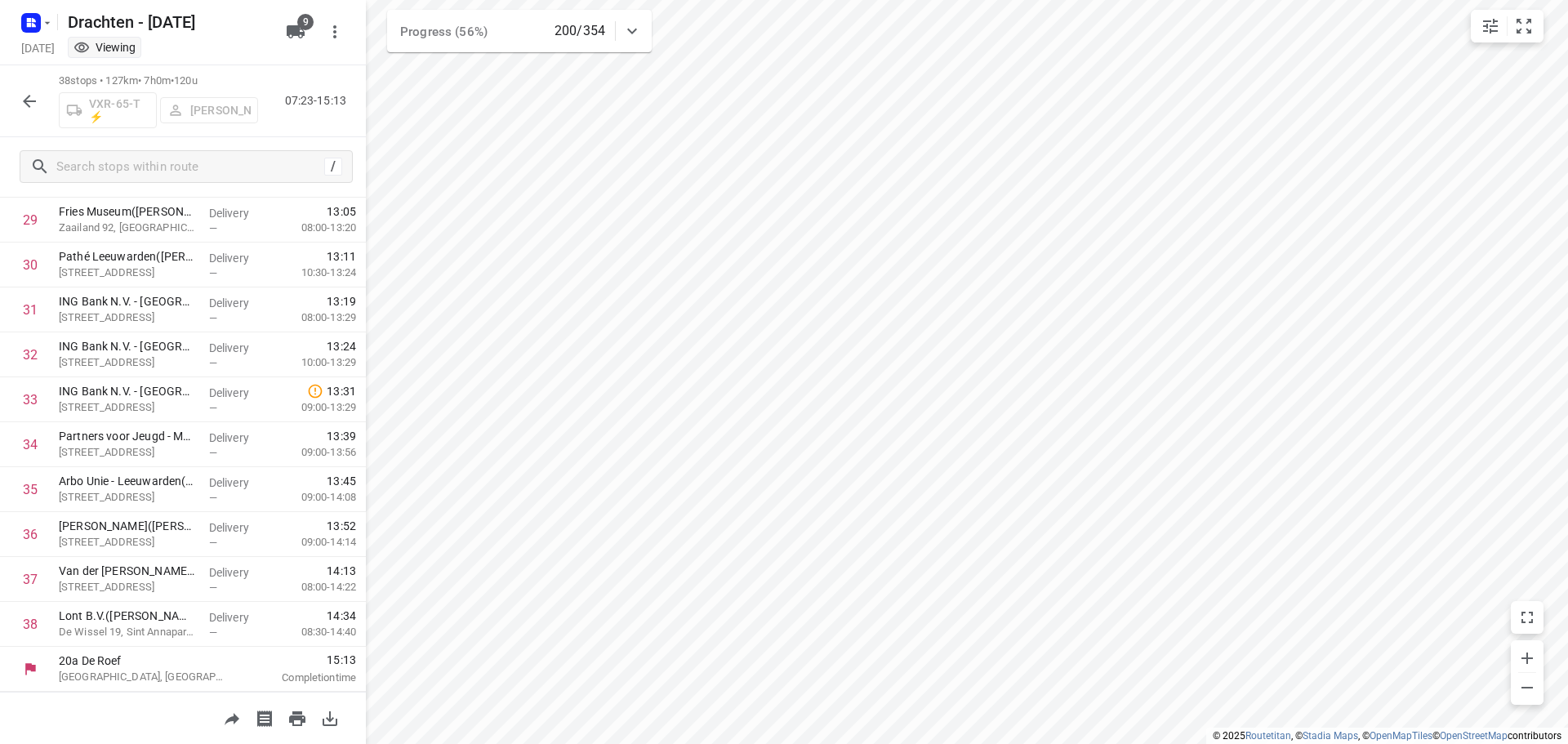
click at [23, 94] on icon "button" at bounding box center [28, 100] width 19 height 19
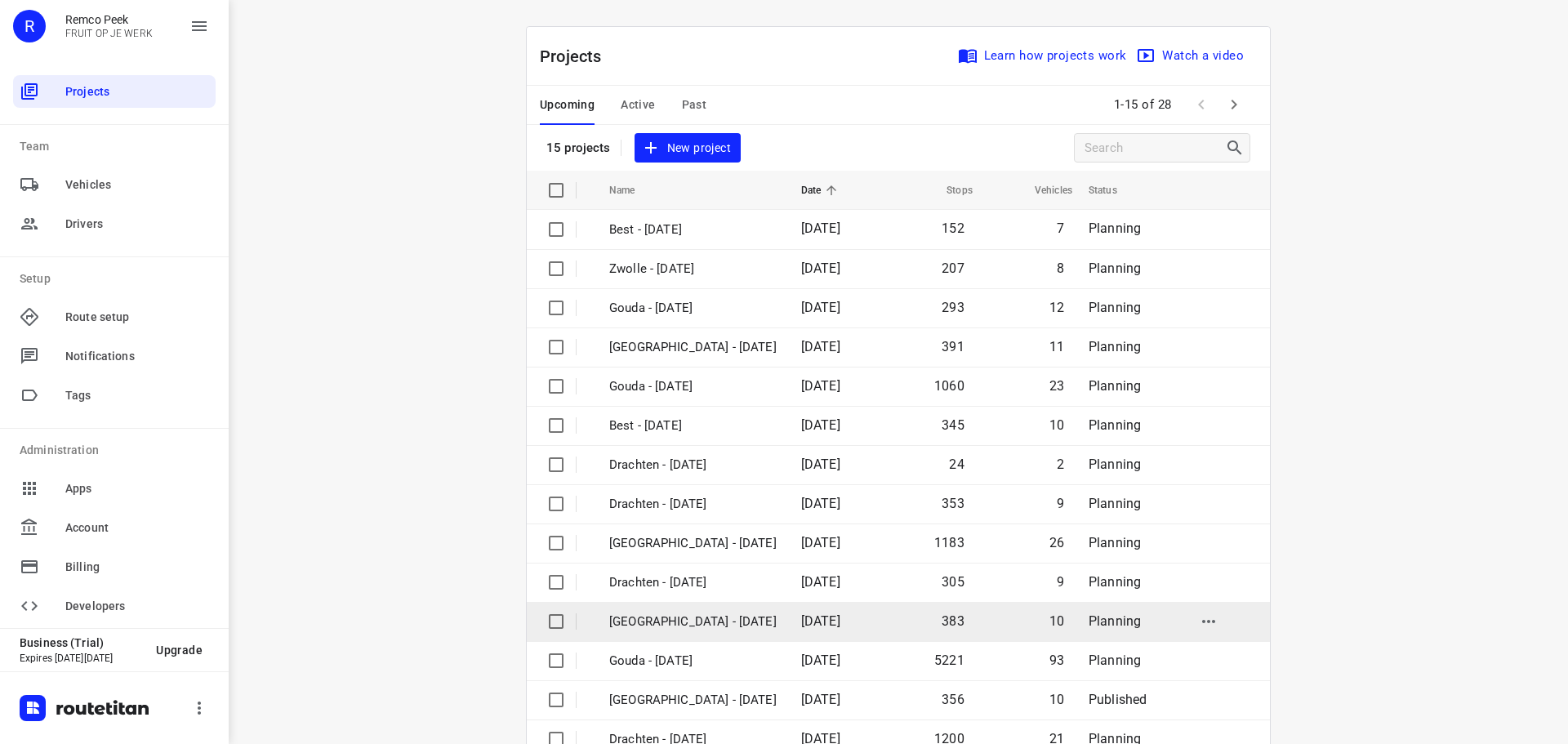
scroll to position [82, 0]
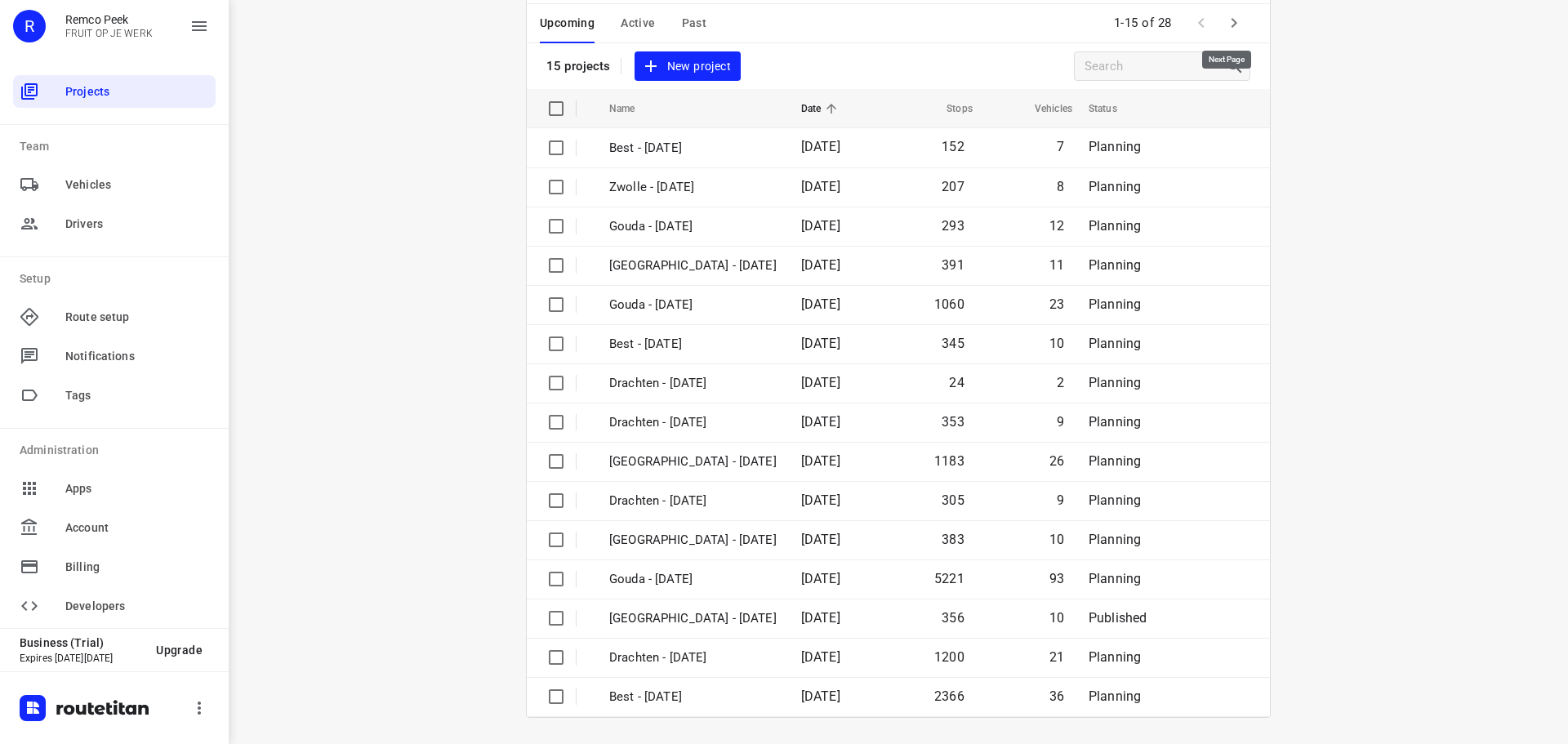
click at [1232, 25] on icon "button" at bounding box center [1233, 23] width 19 height 19
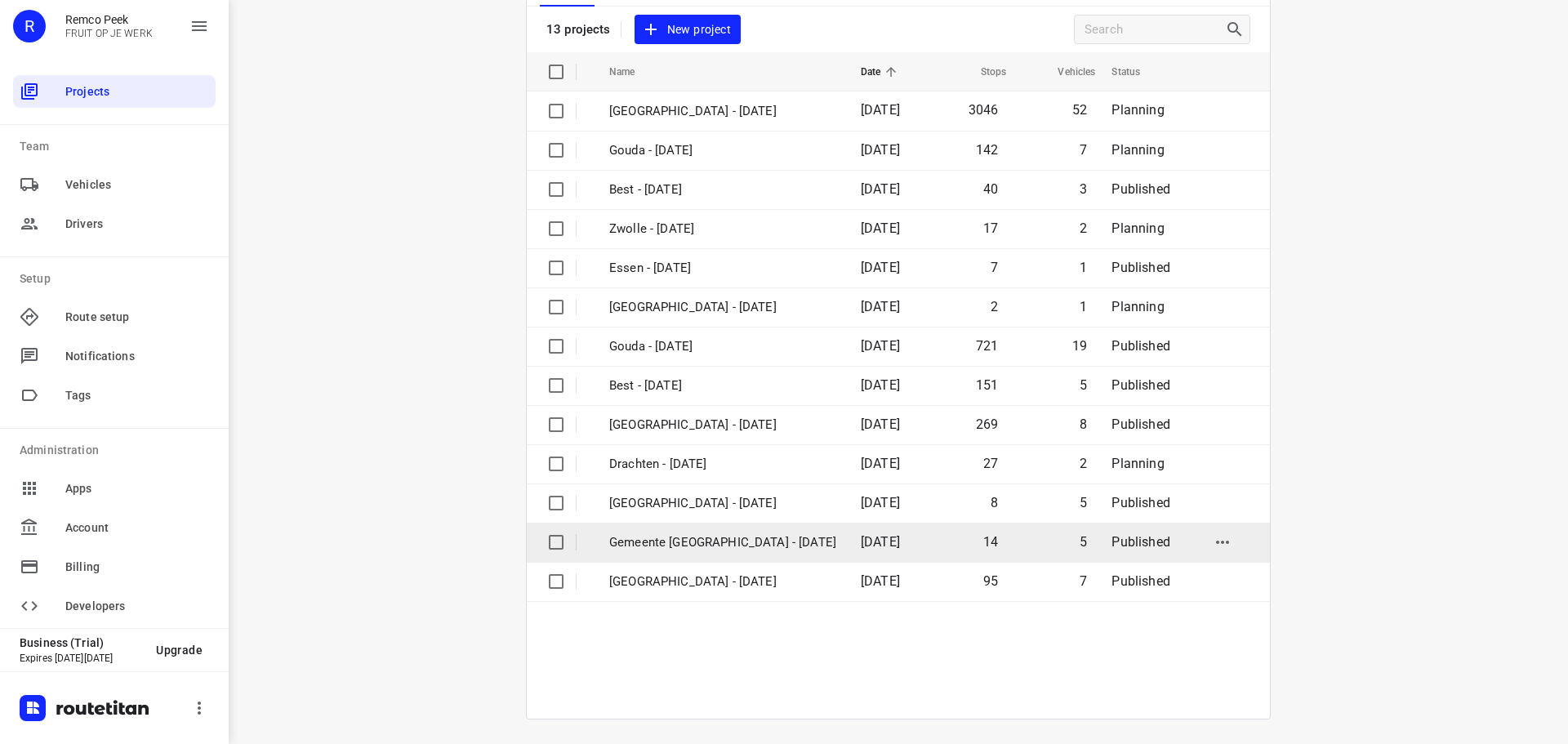
scroll to position [120, 0]
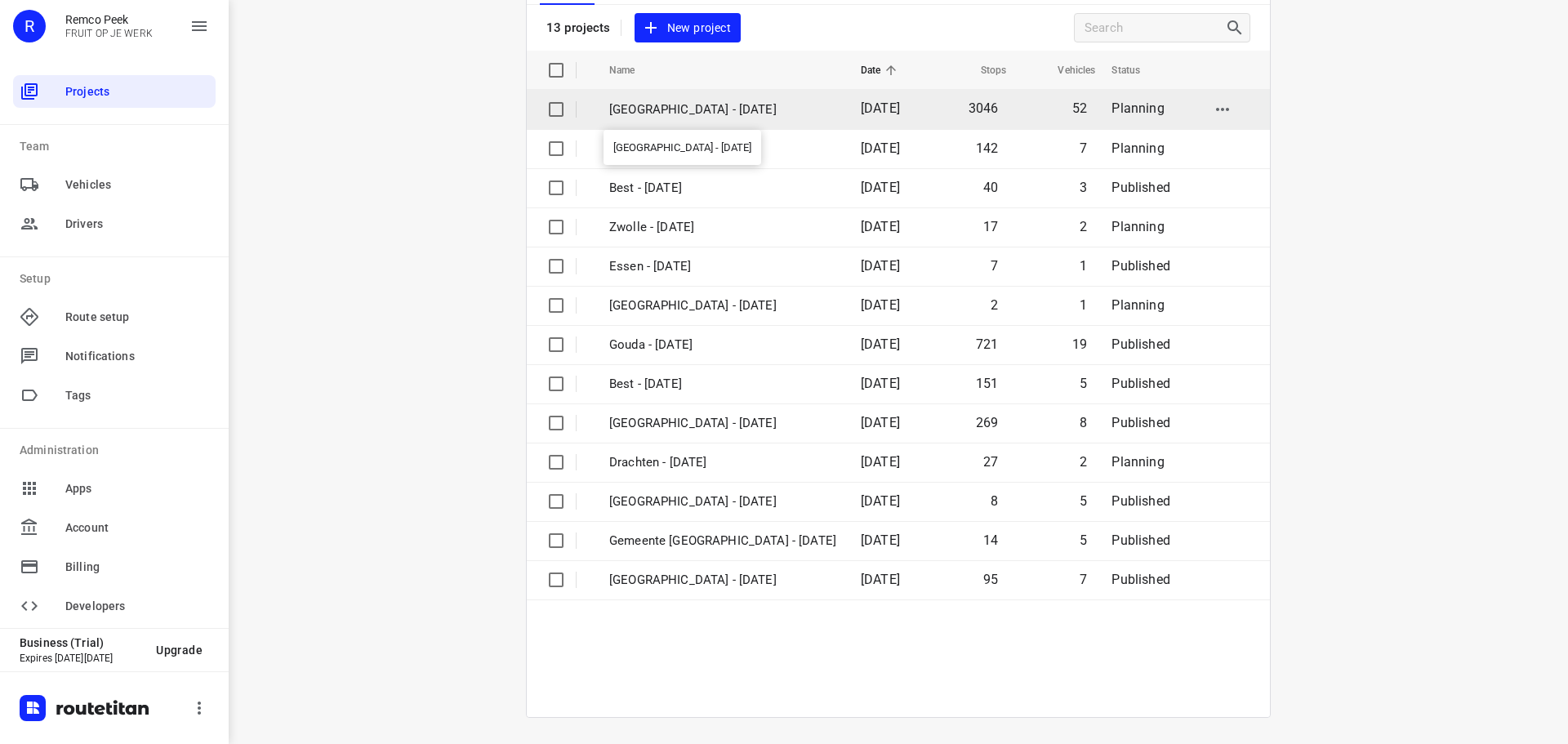
click at [651, 108] on p "[GEOGRAPHIC_DATA] - [DATE]" at bounding box center [723, 110] width 227 height 18
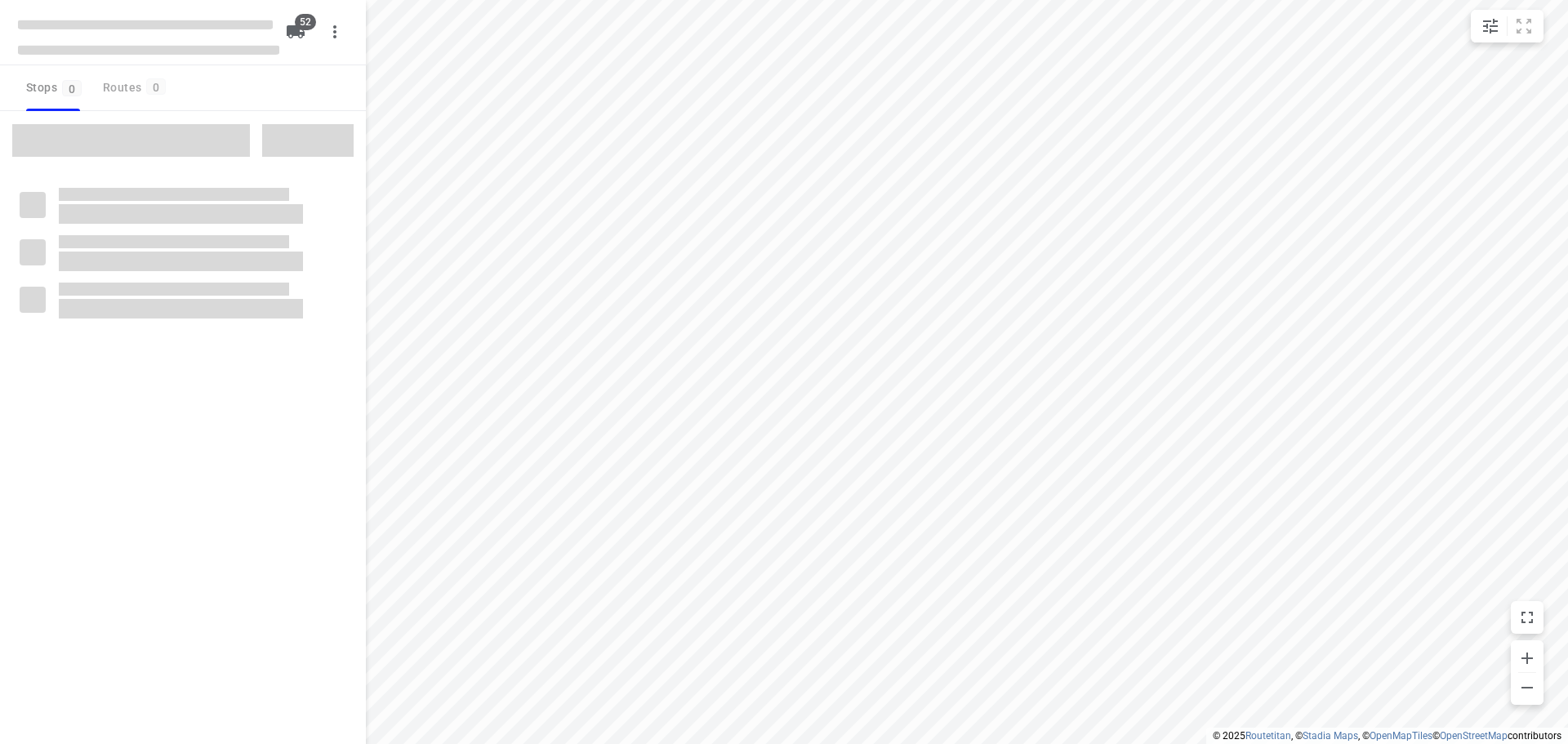
checkbox input "true"
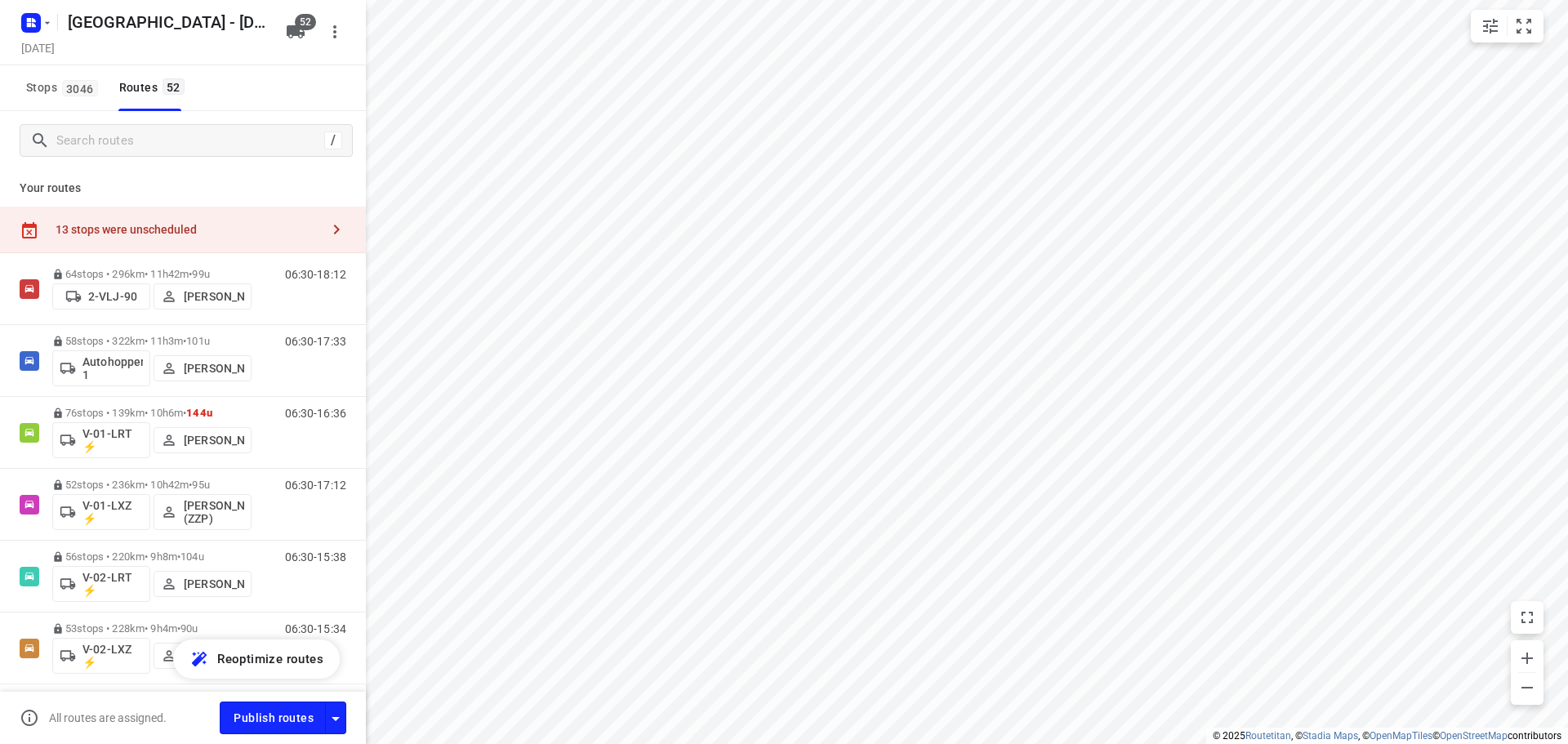
click at [1353, 743] on html "i © 2025 Routetitan , © Stadia Maps , © OpenMapTiles © OpenStreetMap contributo…" at bounding box center [784, 372] width 1568 height 744
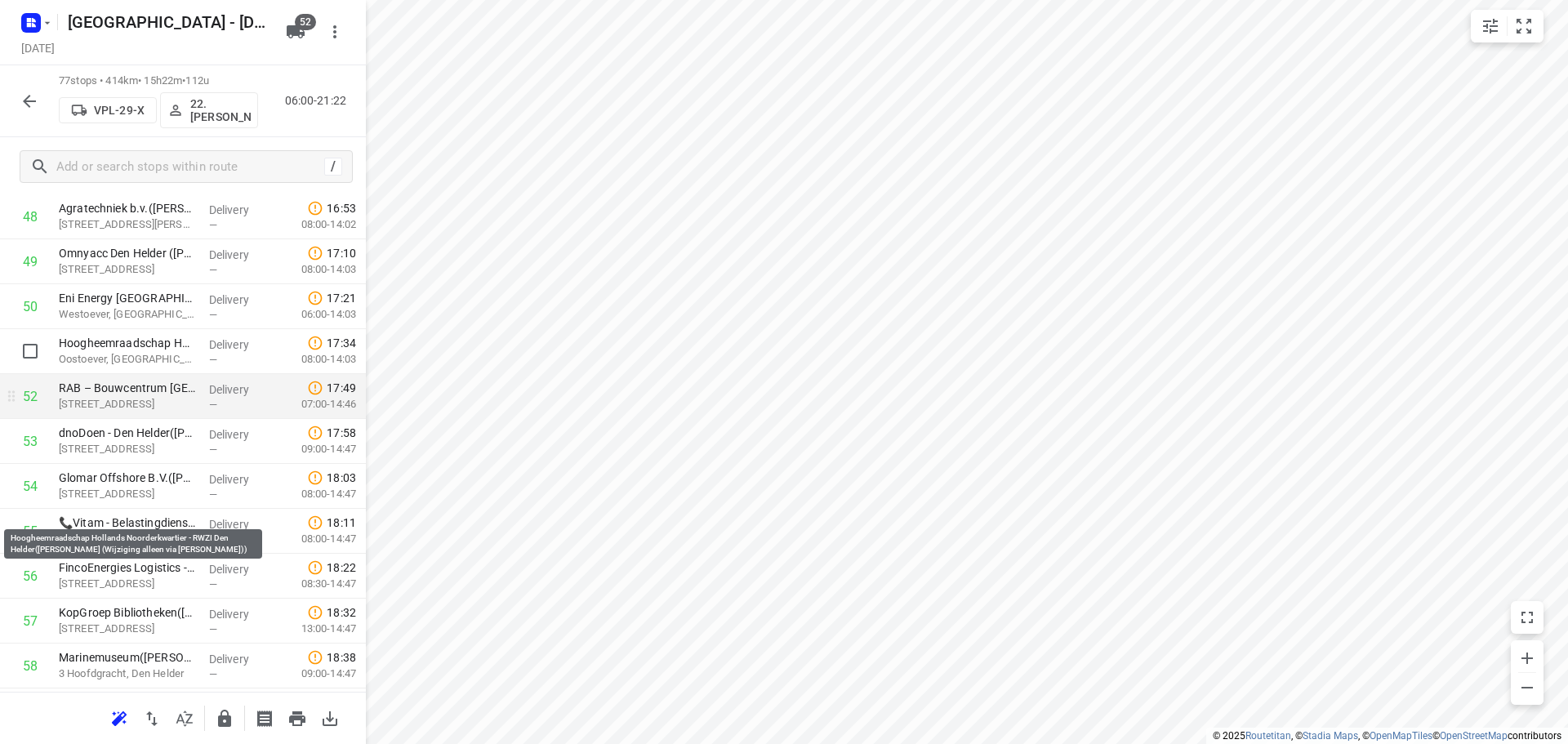
scroll to position [2074, 0]
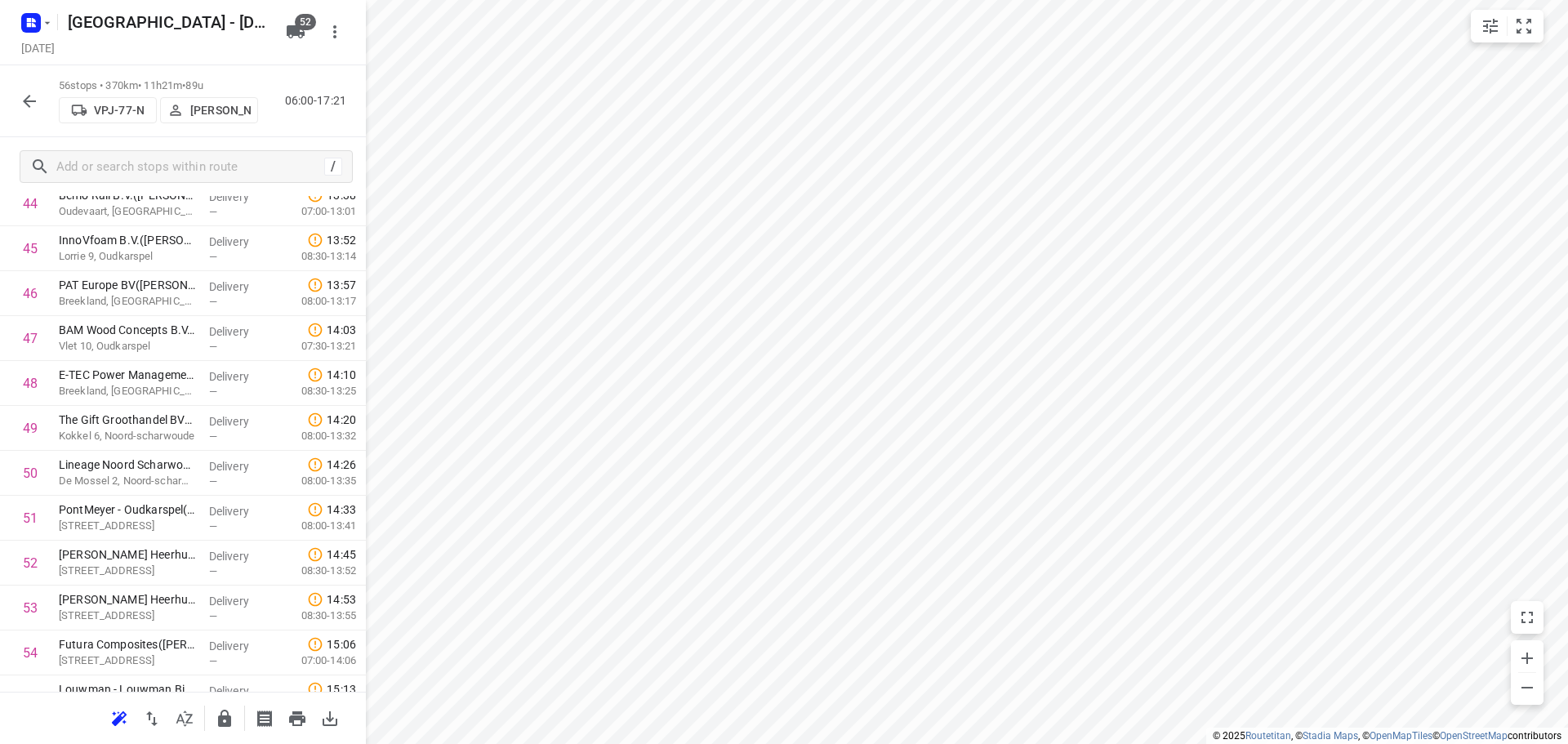
click at [354, 427] on div "i © 2025 Routetitan , © Stadia Maps , © OpenMapTiles © OpenStreetMap contributo…" at bounding box center [784, 372] width 1568 height 744
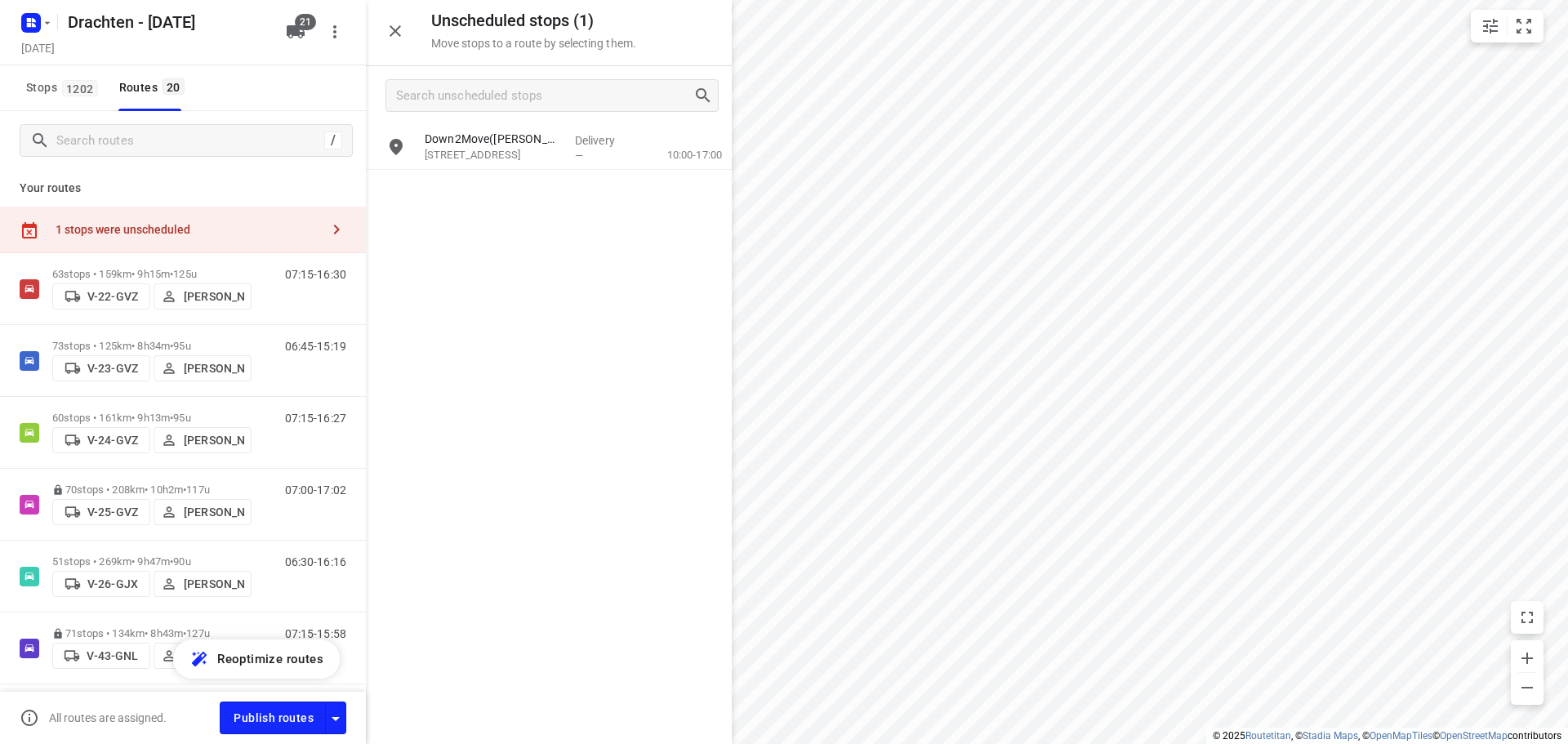
click at [429, 219] on div "Down2Move([PERSON_NAME]) [STREET_ADDRESS] Delivery — 10:00-17:00" at bounding box center [549, 433] width 366 height 617
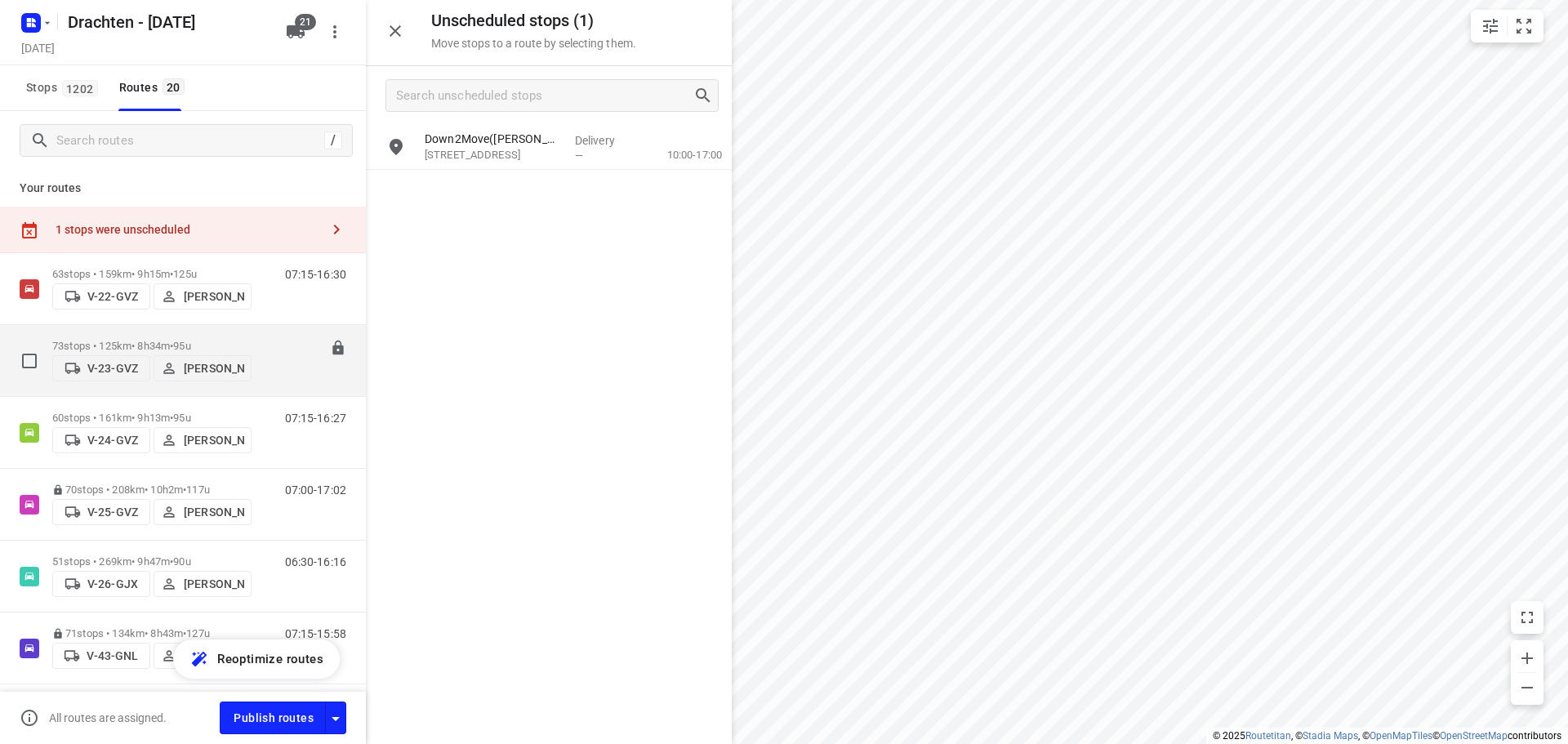
click at [145, 339] on p "73 stops • 125km • 8h34m • 95u" at bounding box center [152, 345] width 199 height 13
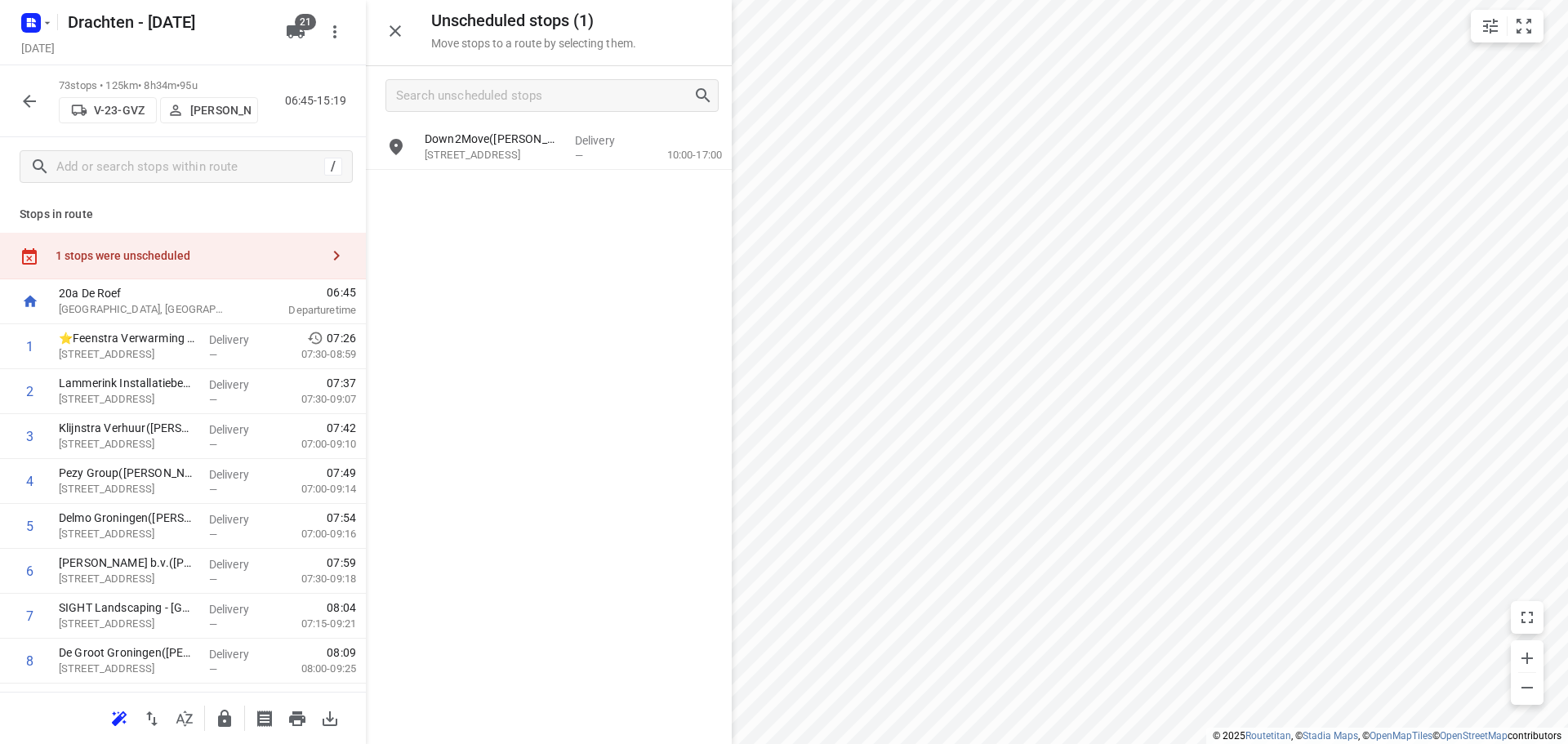
click at [25, 102] on icon "button" at bounding box center [29, 101] width 13 height 13
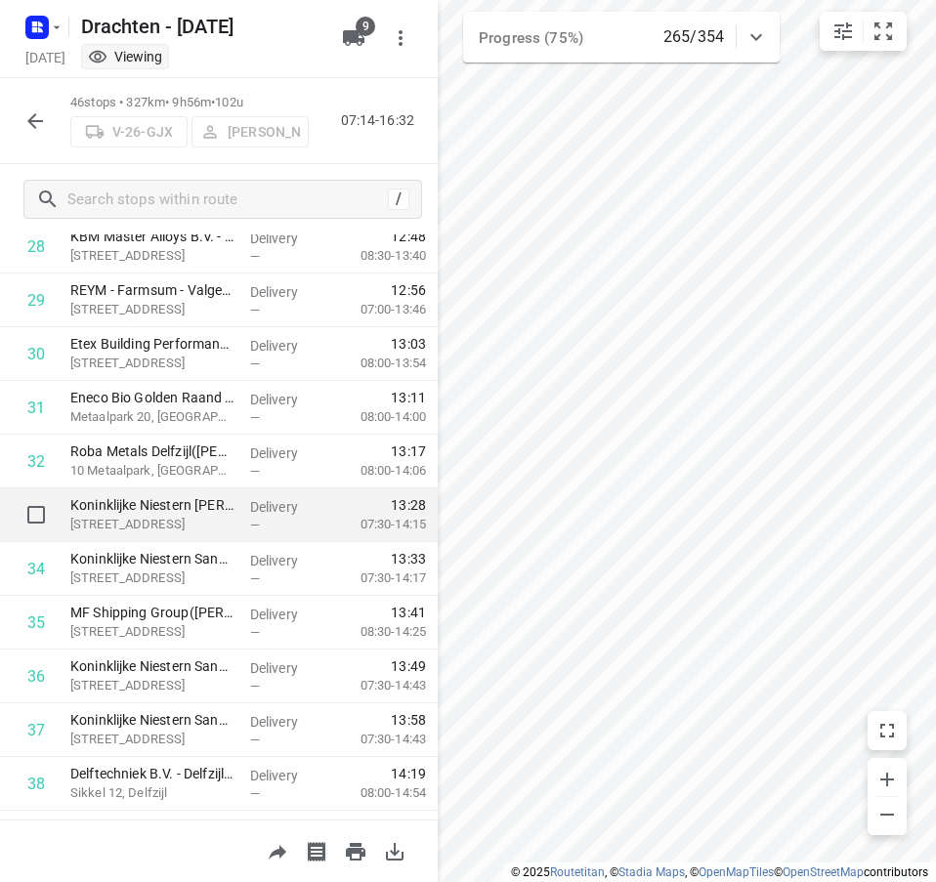
scroll to position [2038, 0]
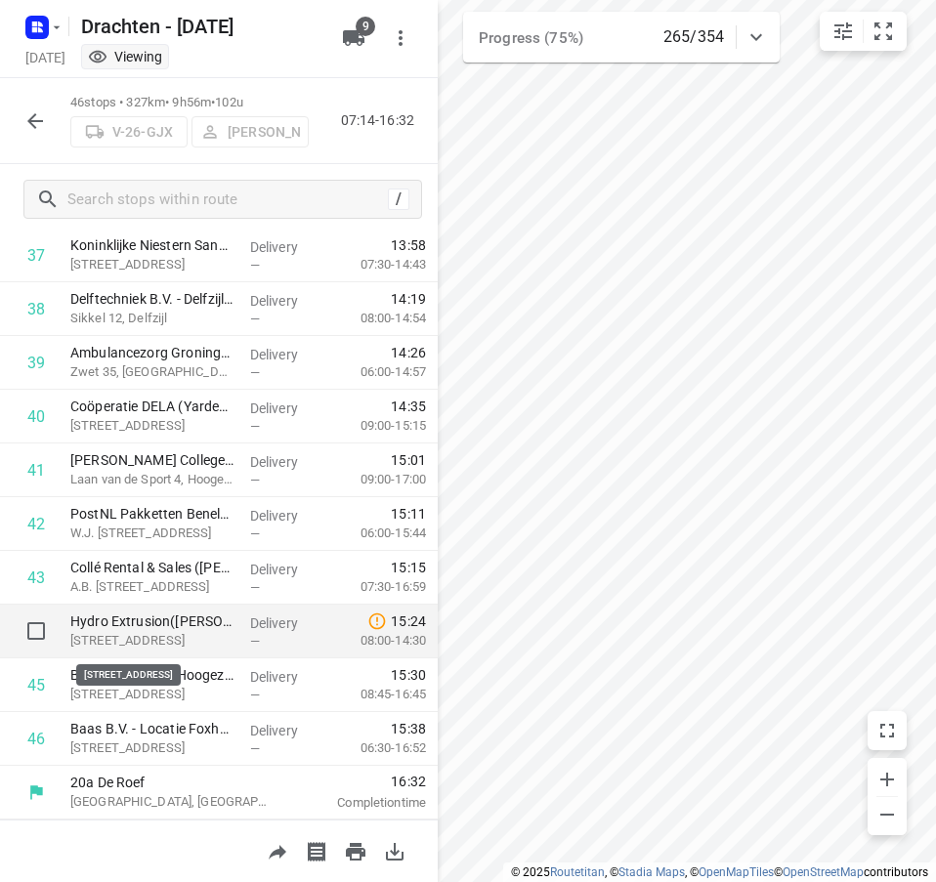
click at [190, 636] on p "[STREET_ADDRESS]" at bounding box center [152, 641] width 164 height 20
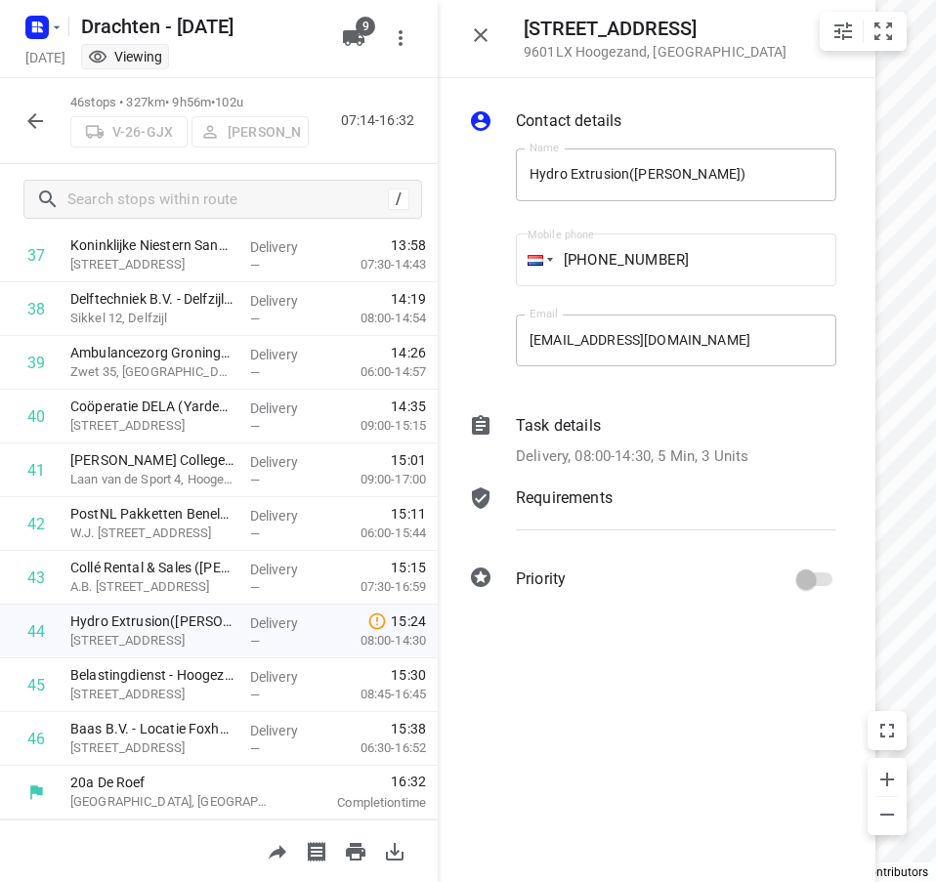
click at [726, 452] on p "Delivery, 08:00-14:30, 5 Min, 3 Units" at bounding box center [632, 456] width 232 height 22
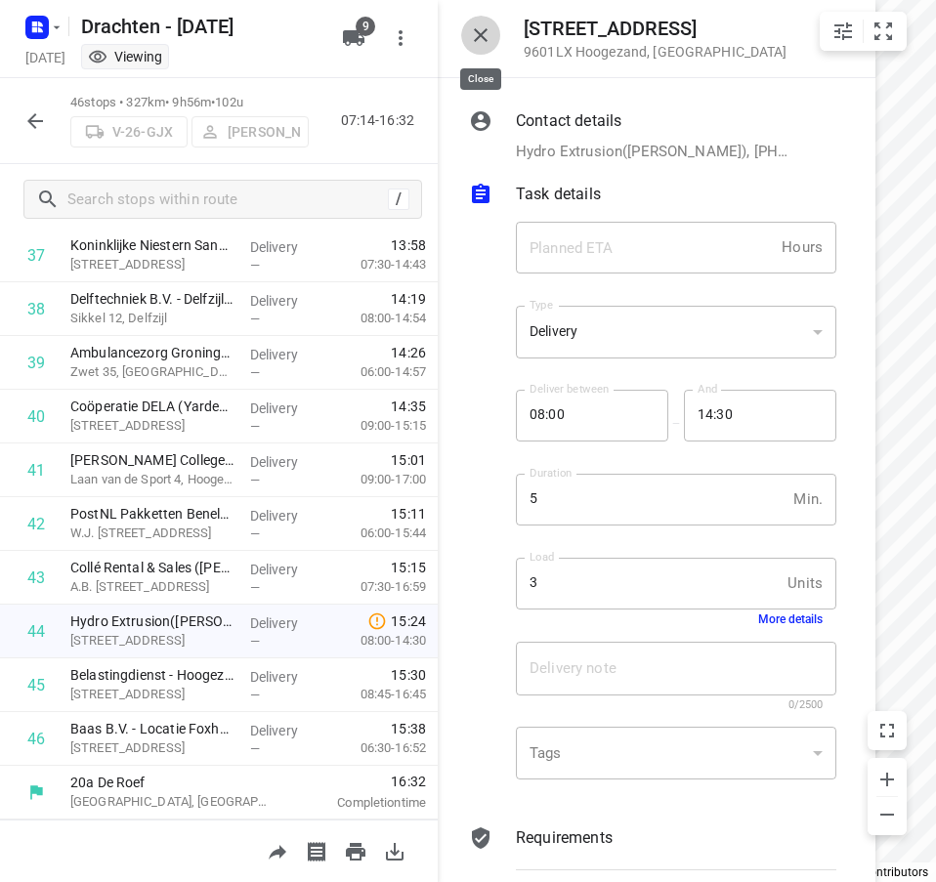
click at [473, 31] on icon "button" at bounding box center [480, 34] width 23 height 23
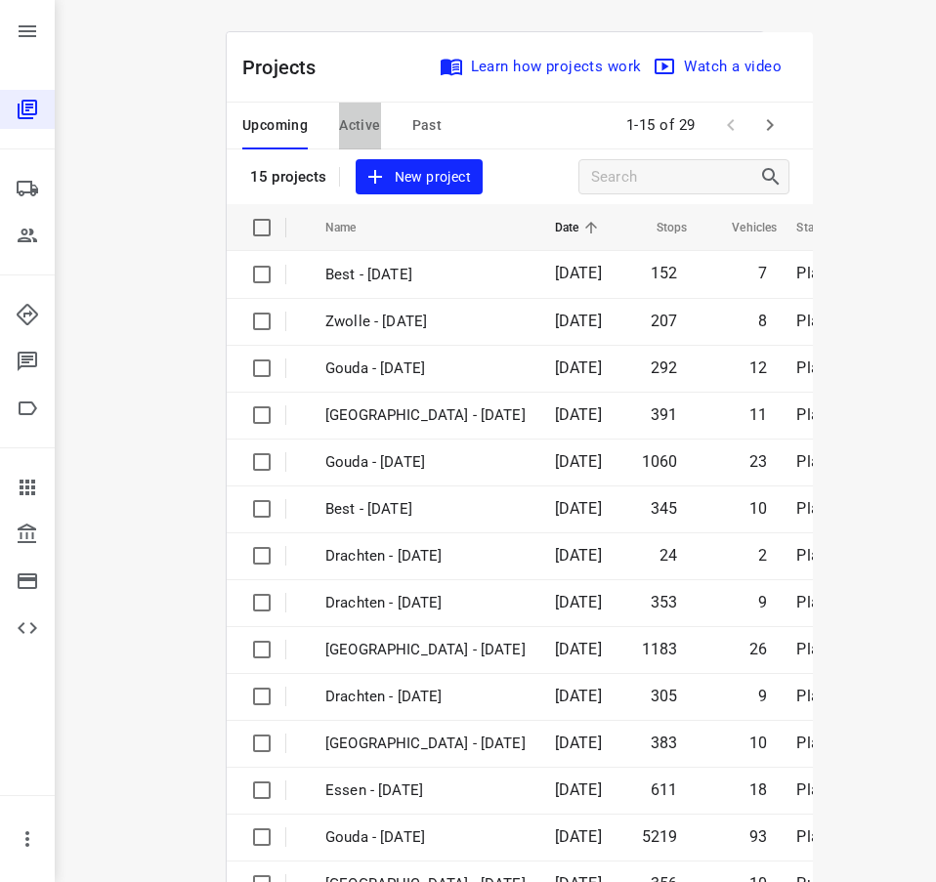
click at [345, 128] on span "Active" at bounding box center [359, 125] width 41 height 24
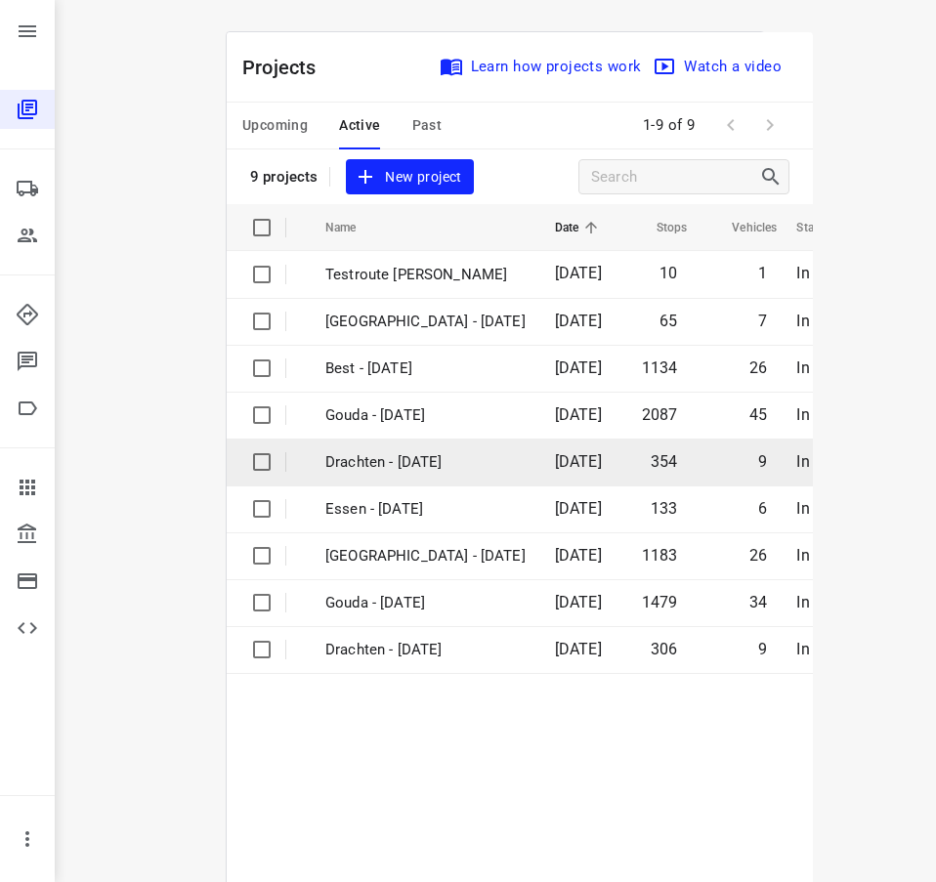
click at [389, 460] on p "Drachten - [DATE]" at bounding box center [425, 462] width 200 height 22
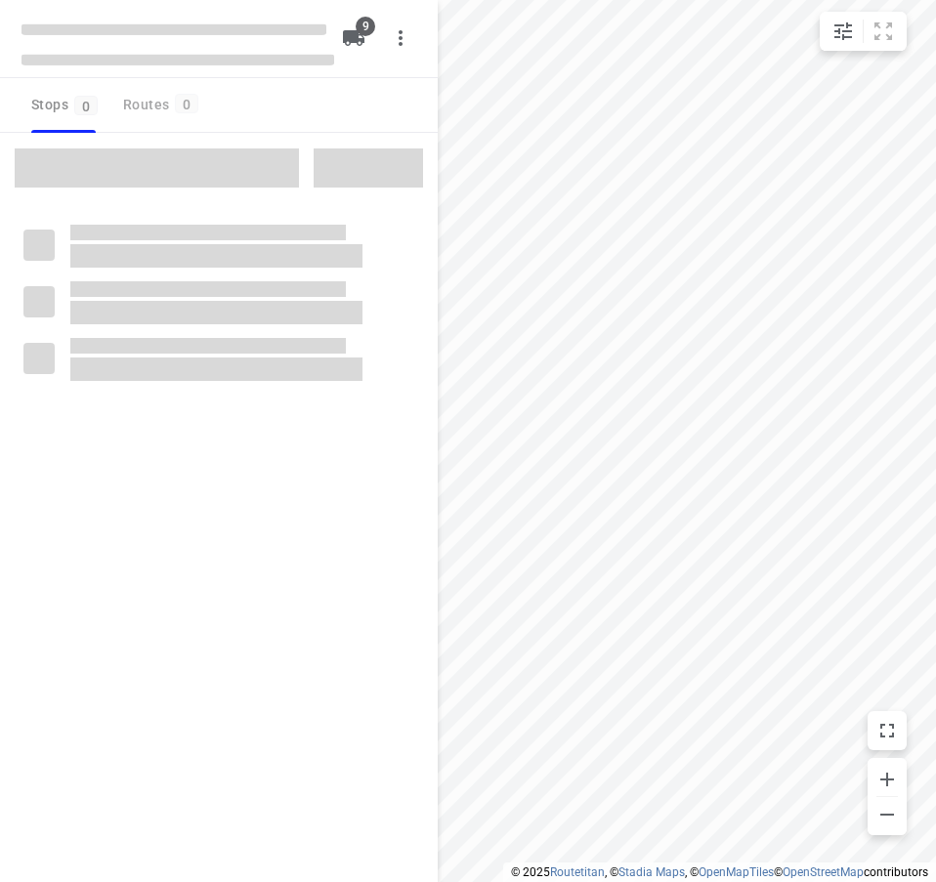
checkbox input "true"
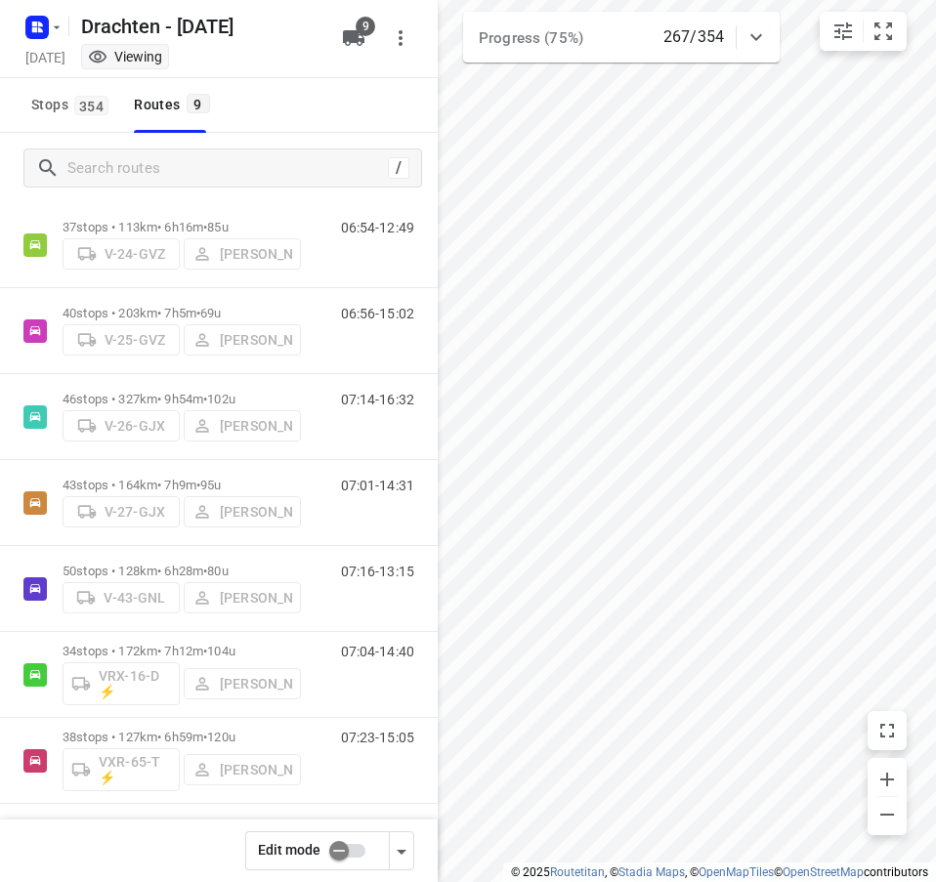
scroll to position [221, 0]
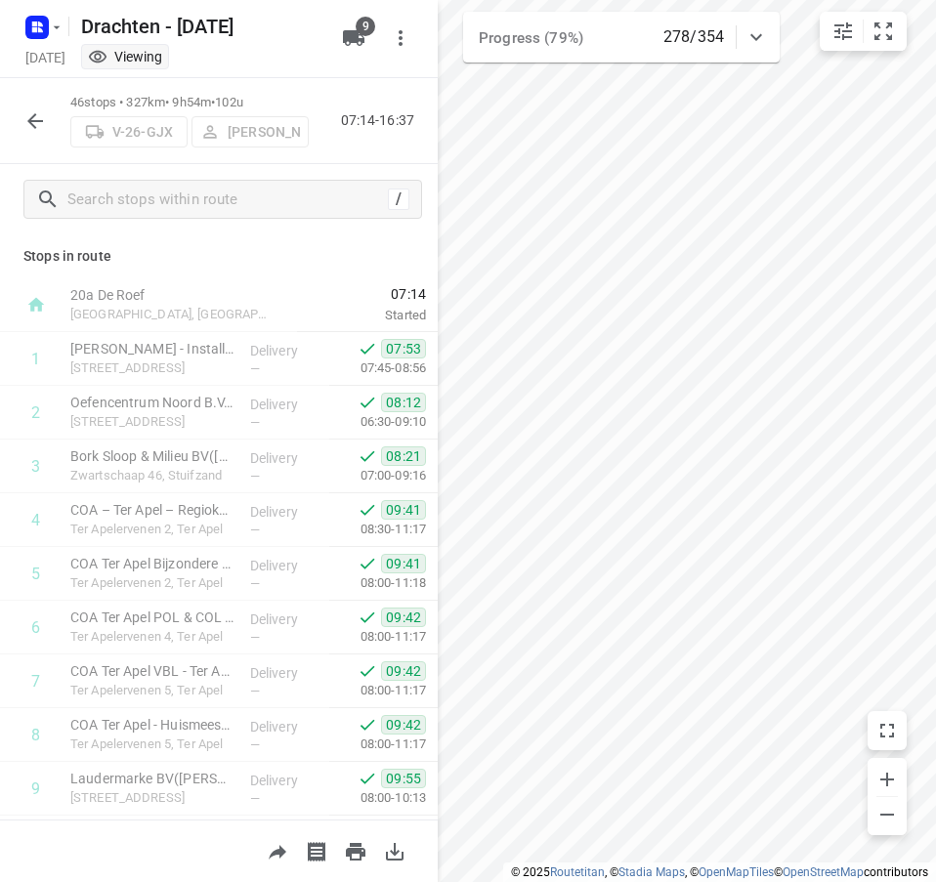
click at [33, 120] on icon "button" at bounding box center [35, 121] width 16 height 16
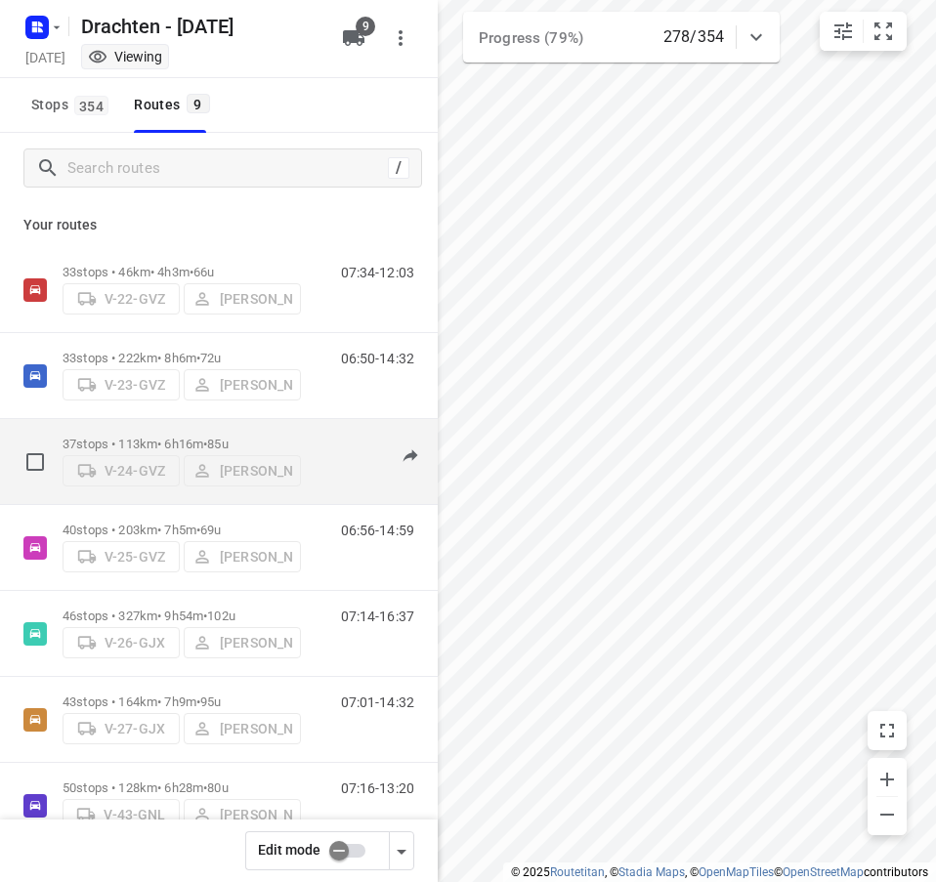
click at [196, 438] on p "37 stops • 113km • 6h16m • 85u" at bounding box center [182, 444] width 238 height 15
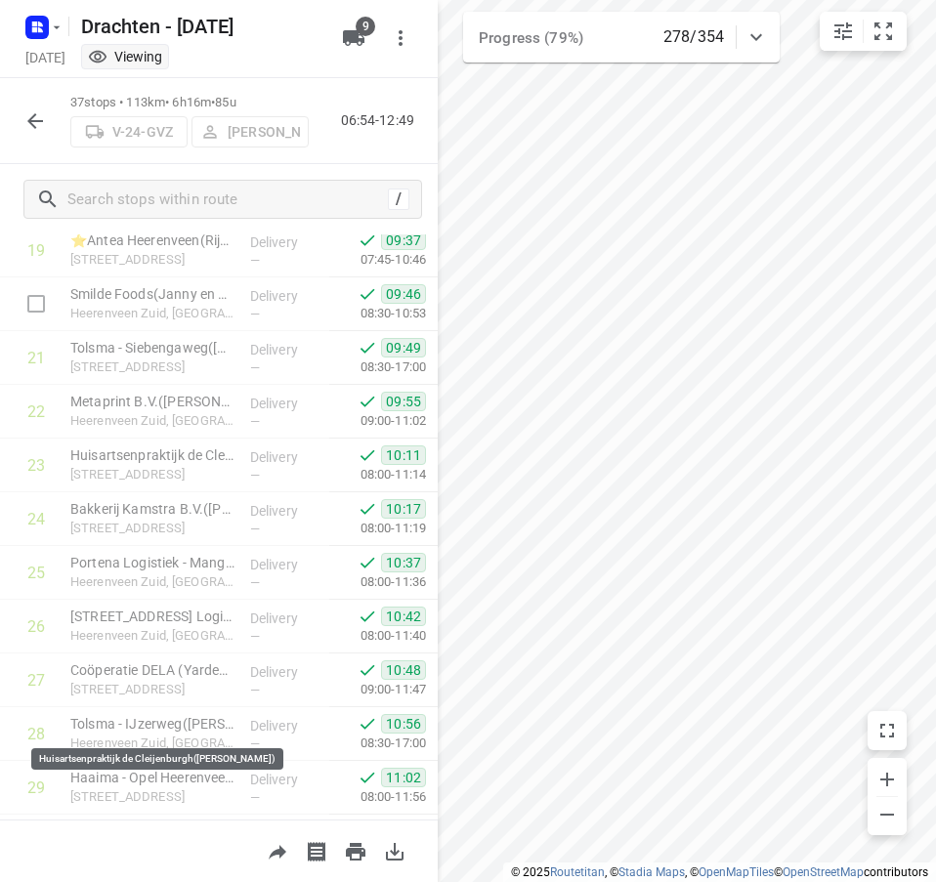
scroll to position [773, 0]
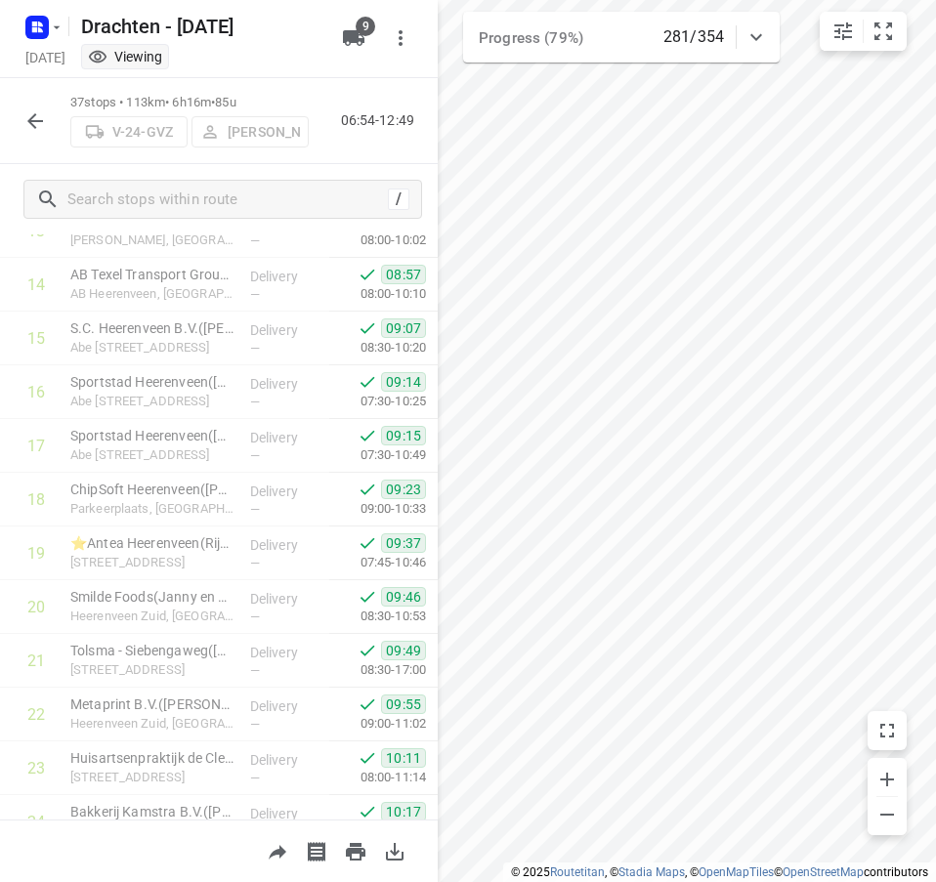
click at [39, 109] on icon "button" at bounding box center [34, 120] width 23 height 23
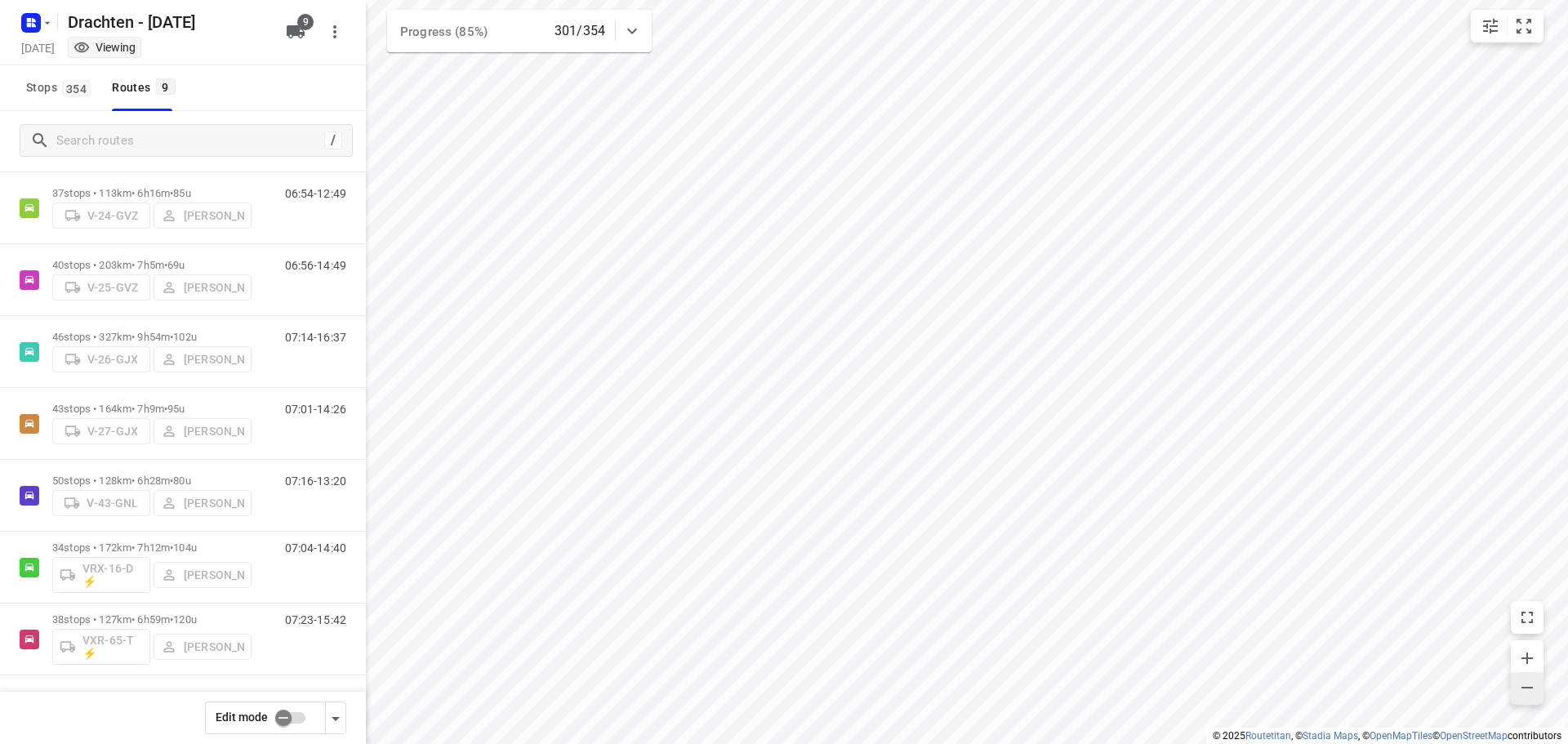
scroll to position [178, 0]
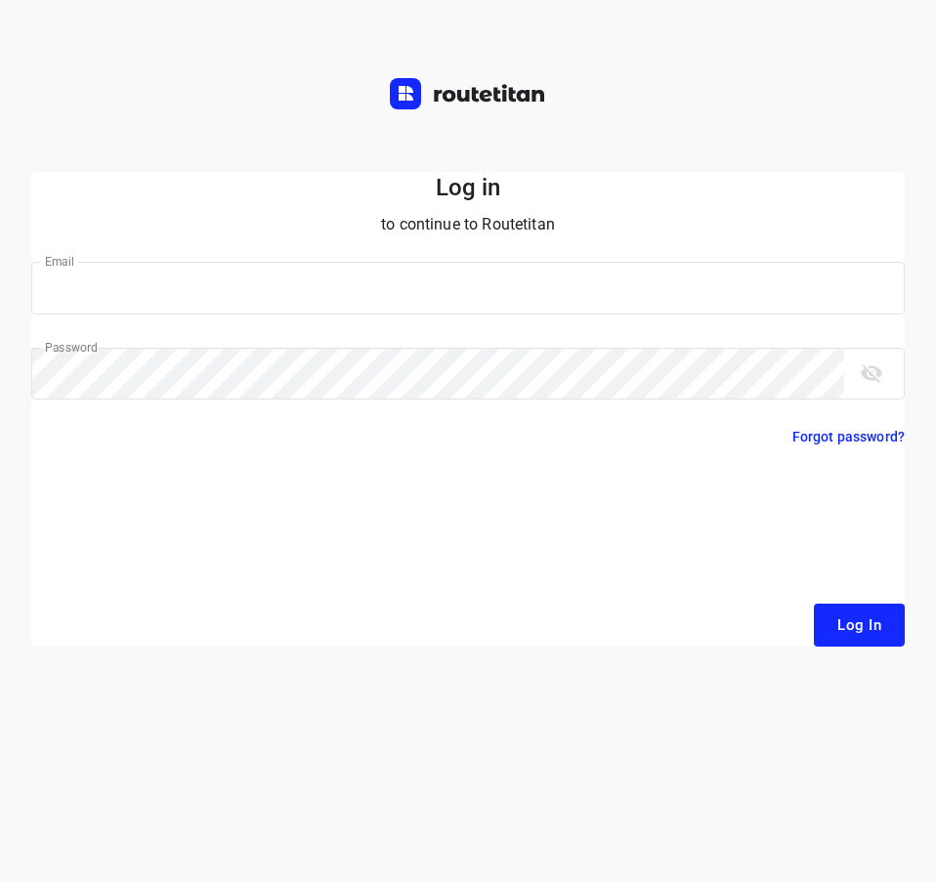
type input "[EMAIL_ADDRESS][DOMAIN_NAME]"
click at [859, 607] on button "Log In" at bounding box center [859, 625] width 91 height 43
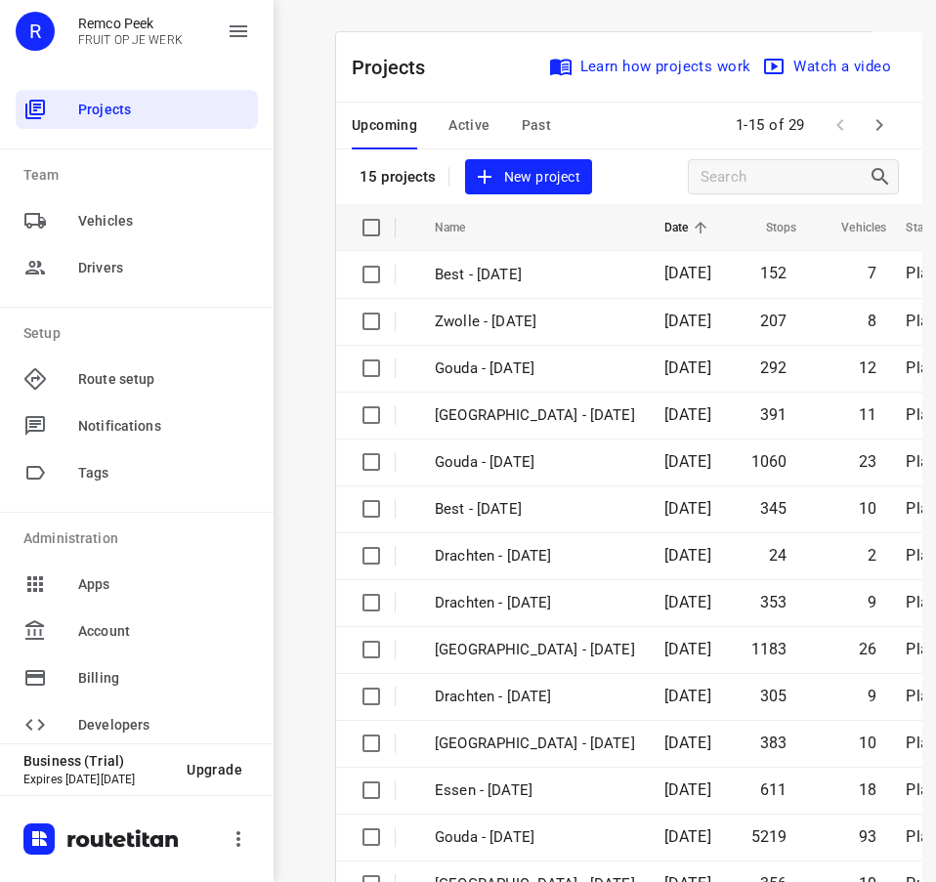
click at [464, 118] on span "Active" at bounding box center [468, 125] width 41 height 24
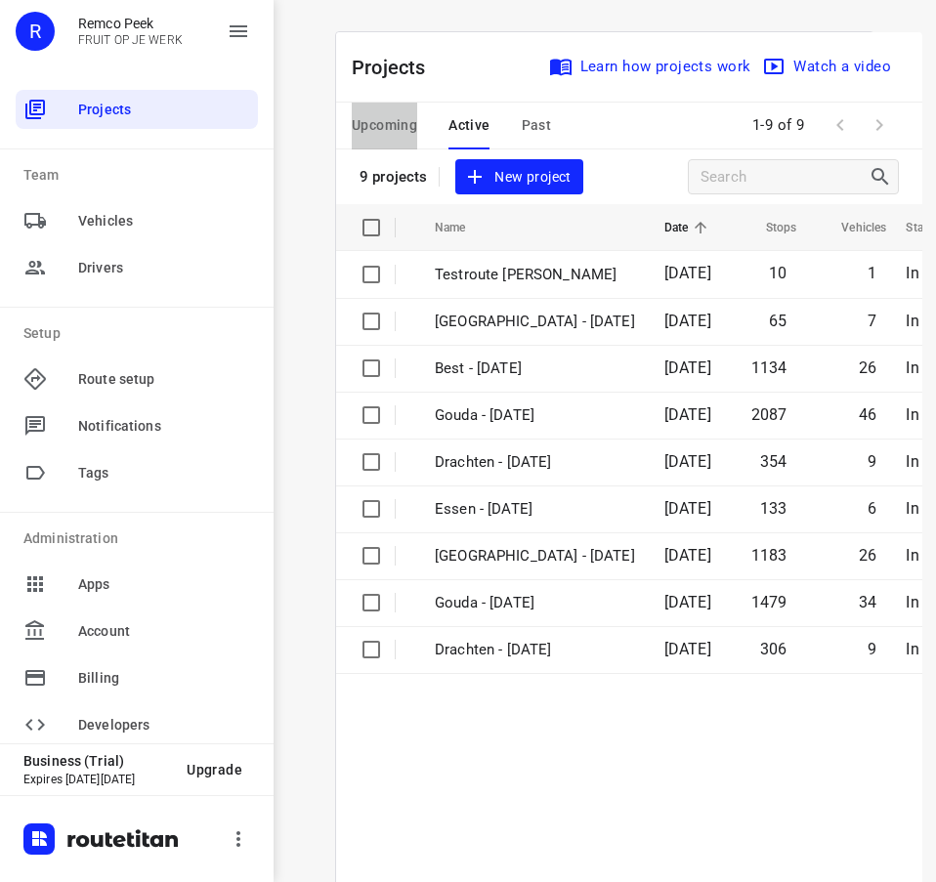
click at [395, 123] on span "Upcoming" at bounding box center [384, 125] width 65 height 24
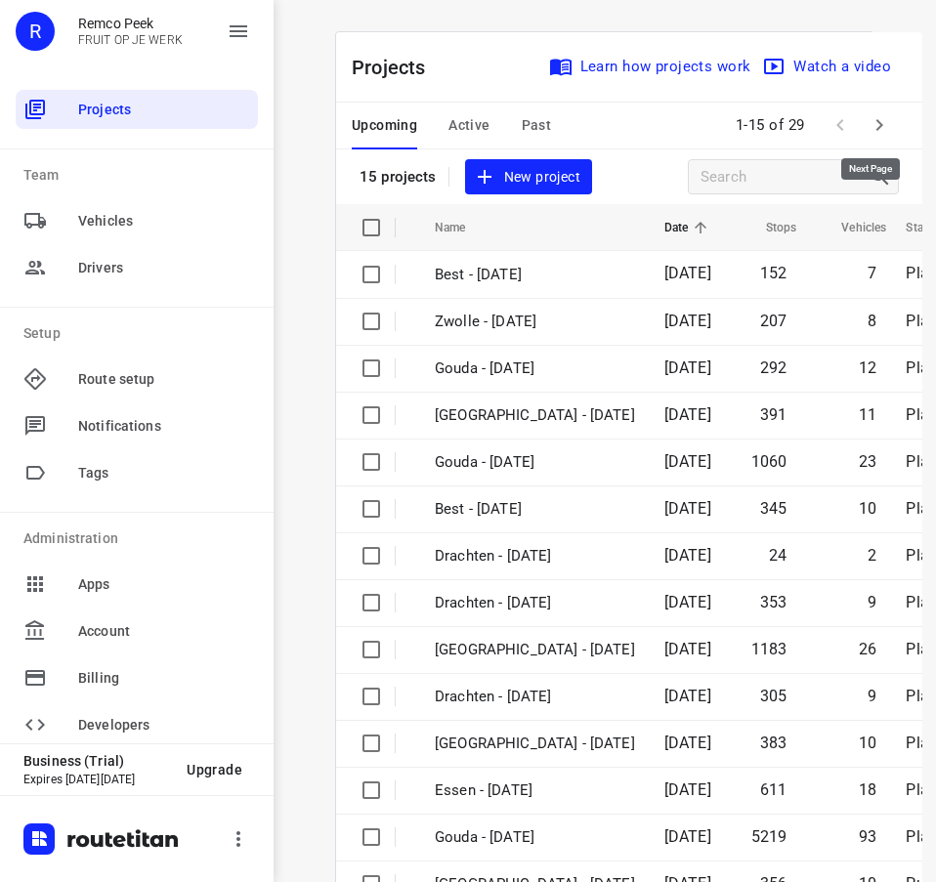
click at [874, 122] on icon "button" at bounding box center [878, 124] width 23 height 23
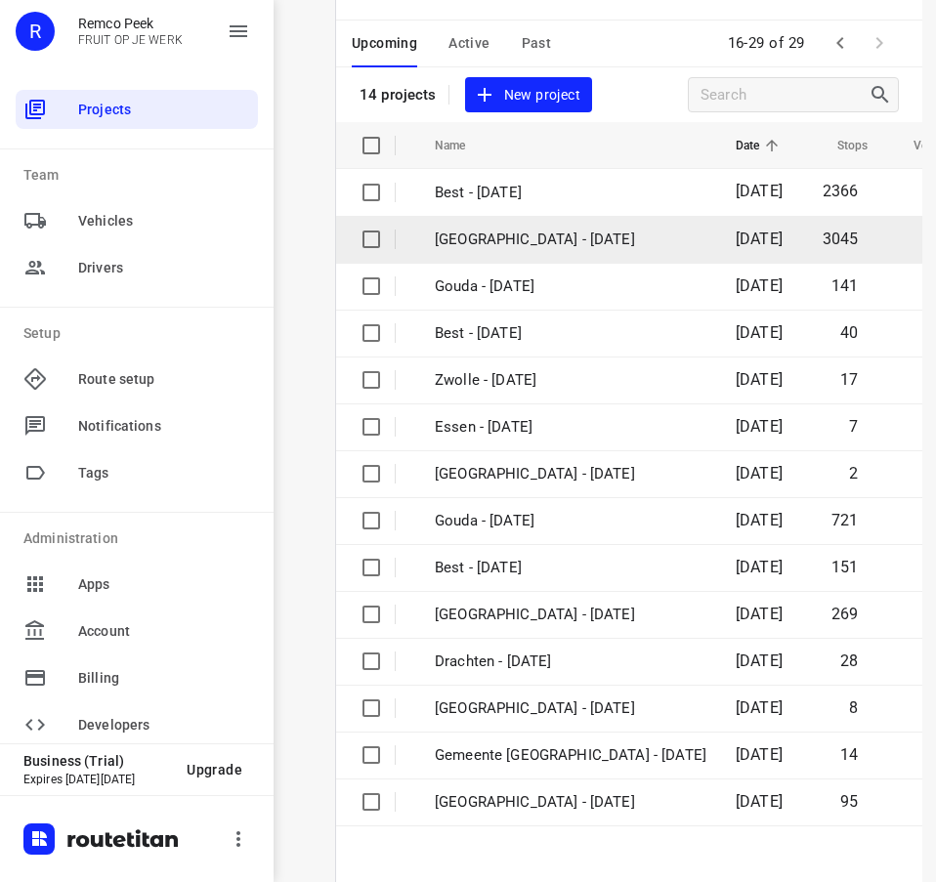
scroll to position [166, 0]
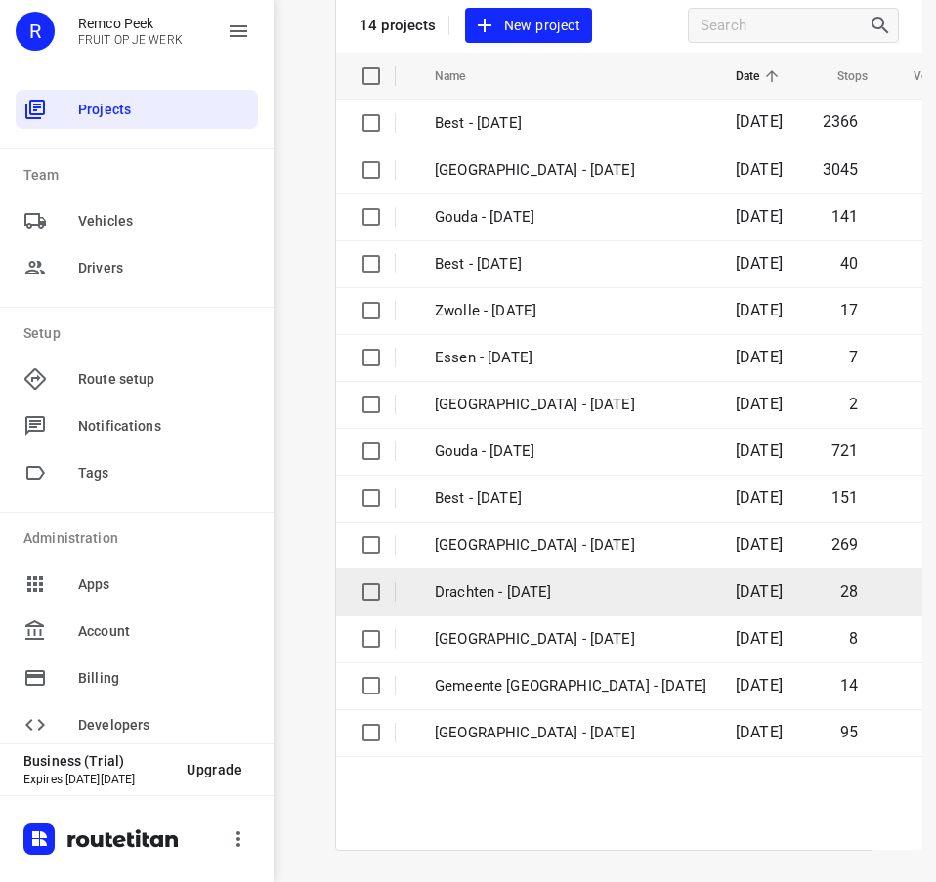
click at [533, 581] on p "Drachten - [DATE]" at bounding box center [571, 592] width 272 height 22
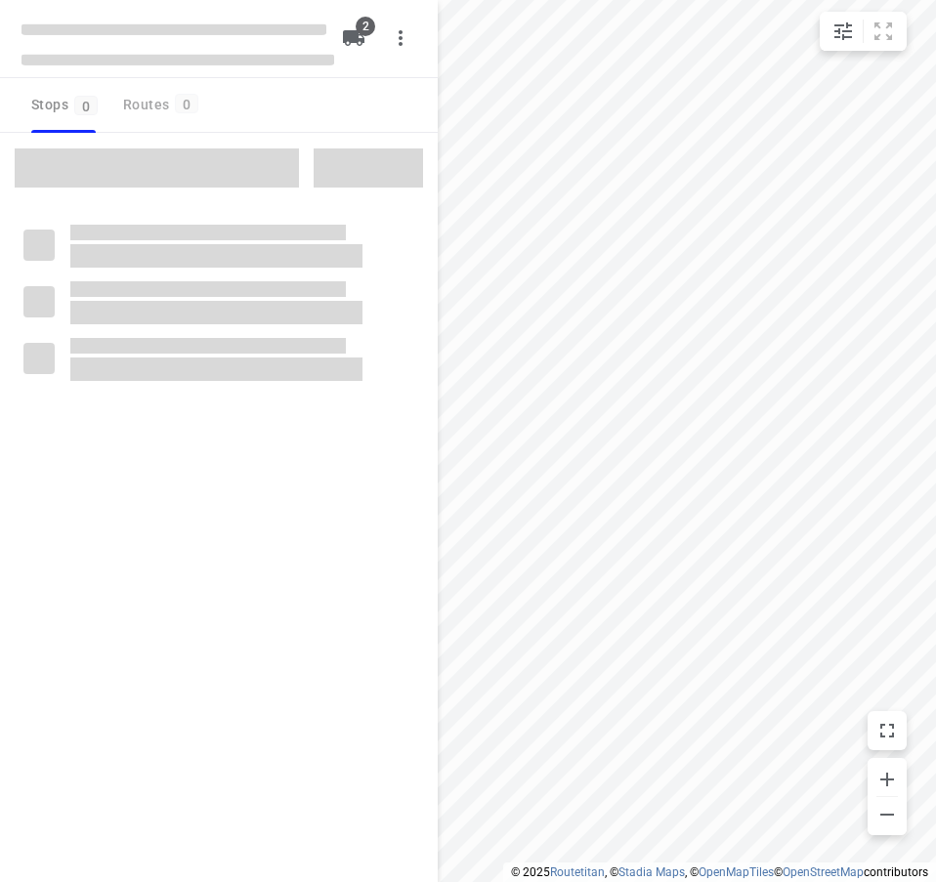
checkbox input "true"
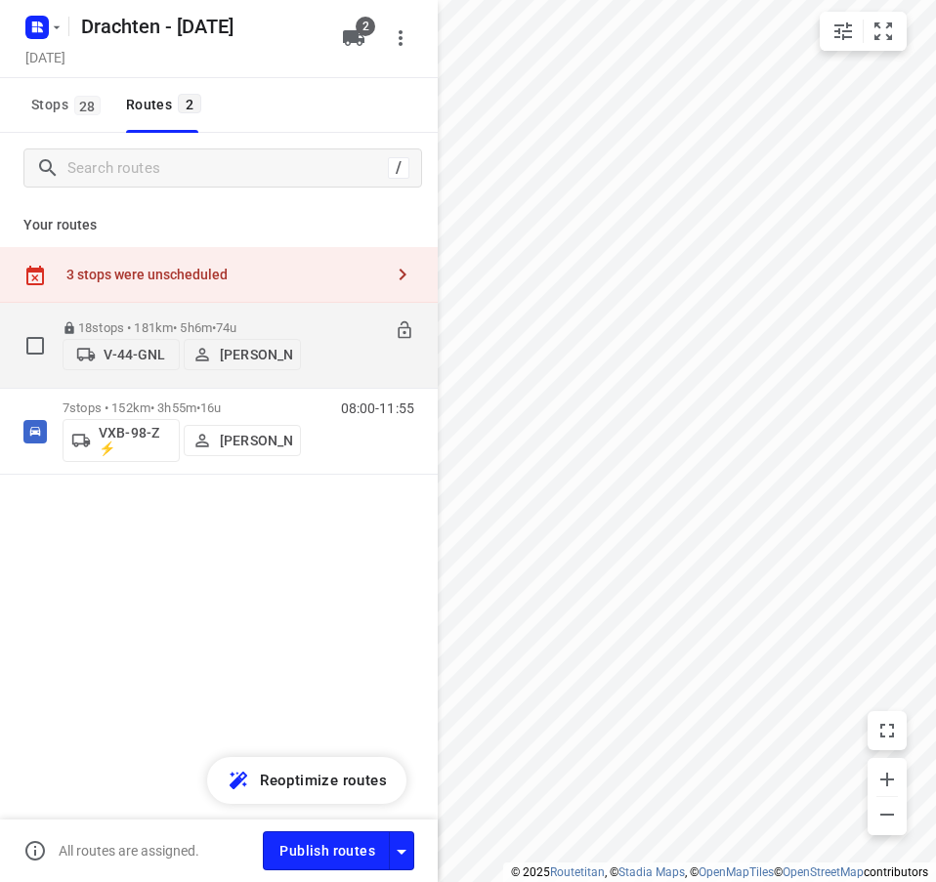
click at [316, 353] on div "07:30-12:36" at bounding box center [365, 350] width 98 height 60
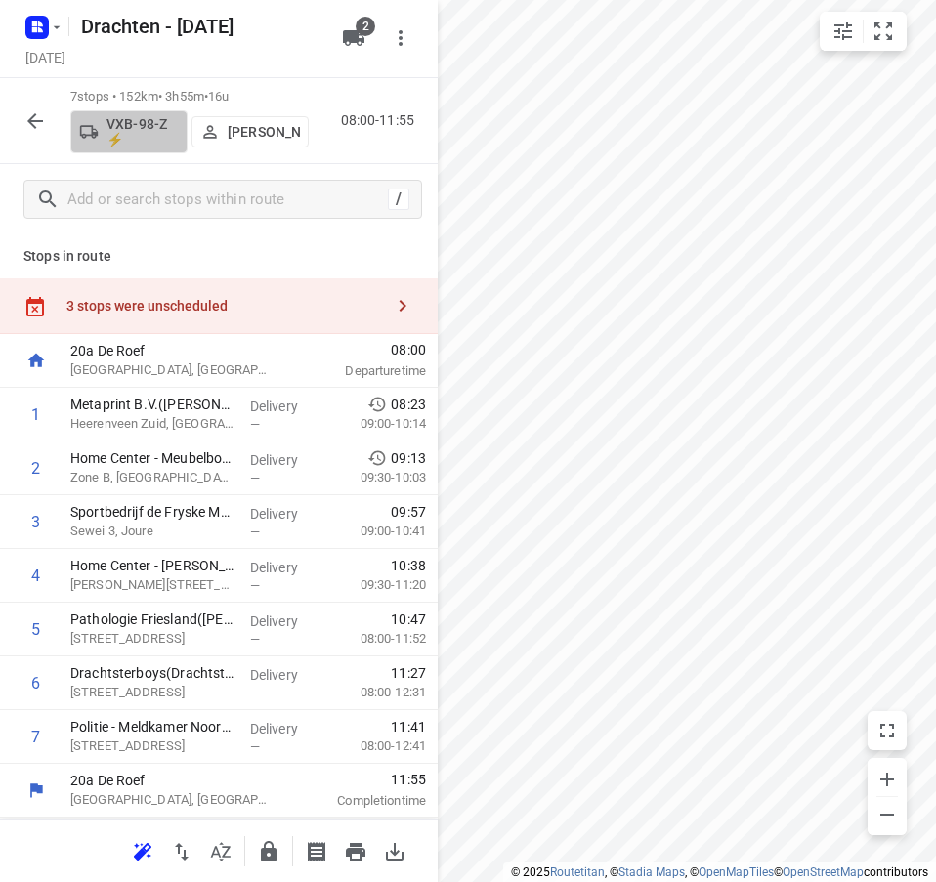
click at [157, 121] on p "VXB-98-Z ⚡" at bounding box center [142, 131] width 72 height 31
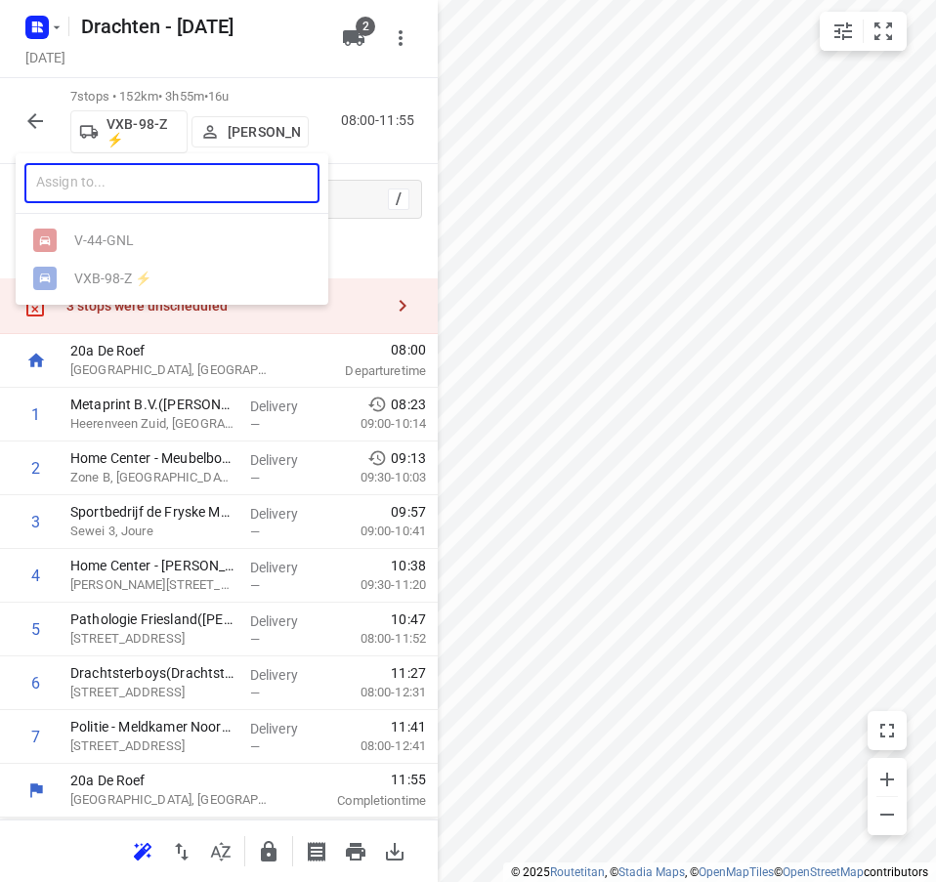
click at [119, 188] on input "text" at bounding box center [171, 183] width 295 height 40
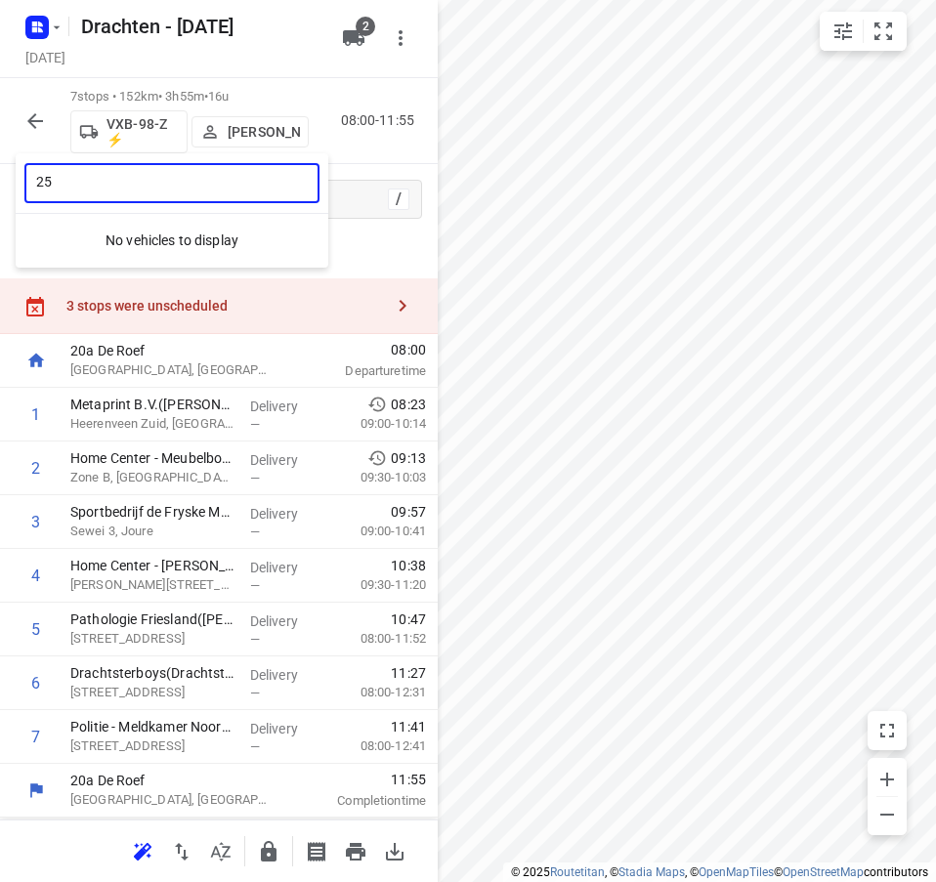
type input "25"
click at [366, 244] on div at bounding box center [468, 441] width 936 height 882
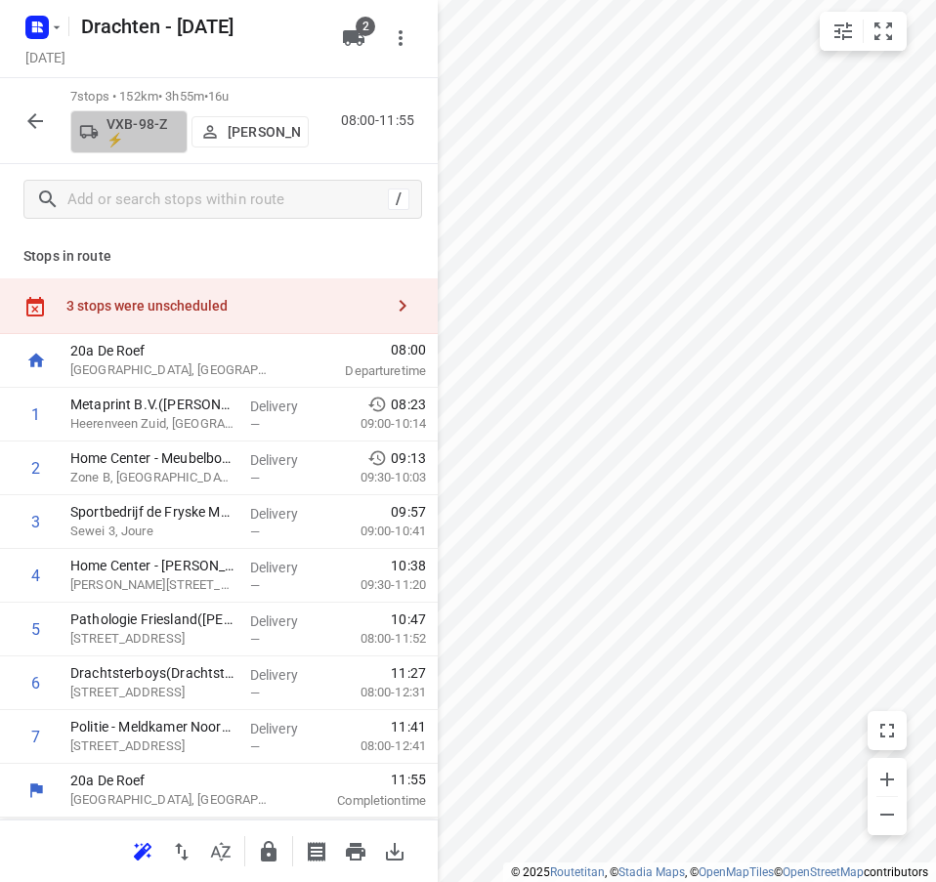
click at [147, 129] on p "VXB-98-Z ⚡" at bounding box center [142, 131] width 72 height 31
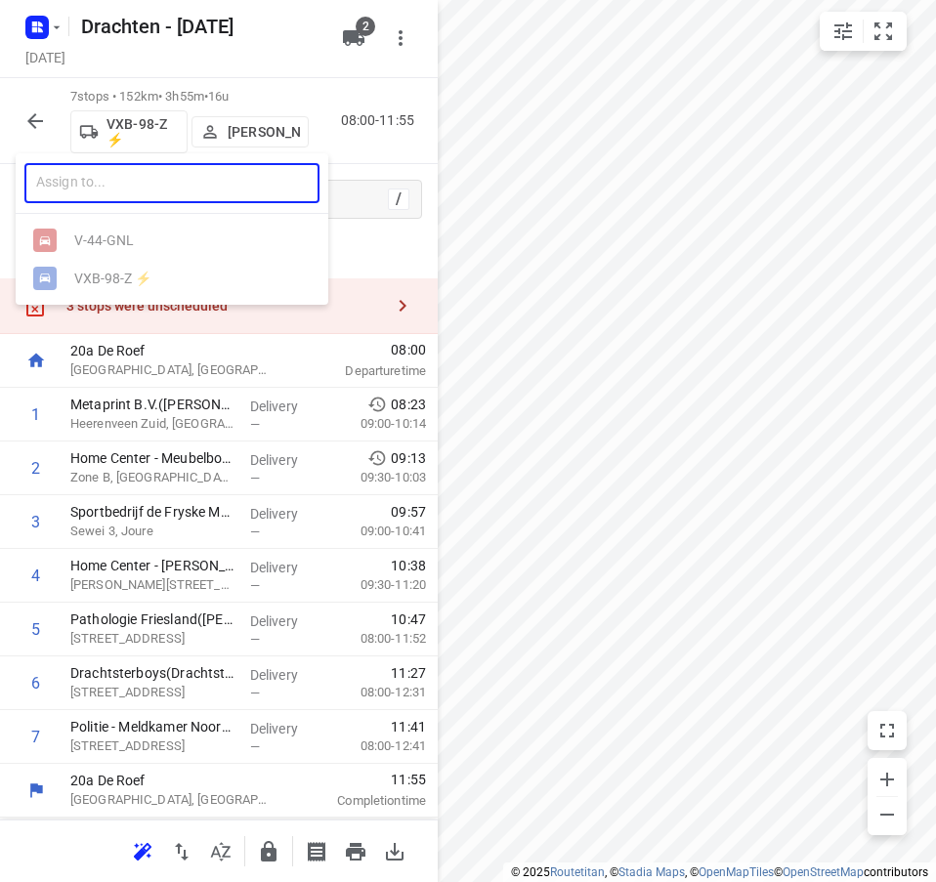
click at [127, 184] on input "text" at bounding box center [171, 183] width 295 height 40
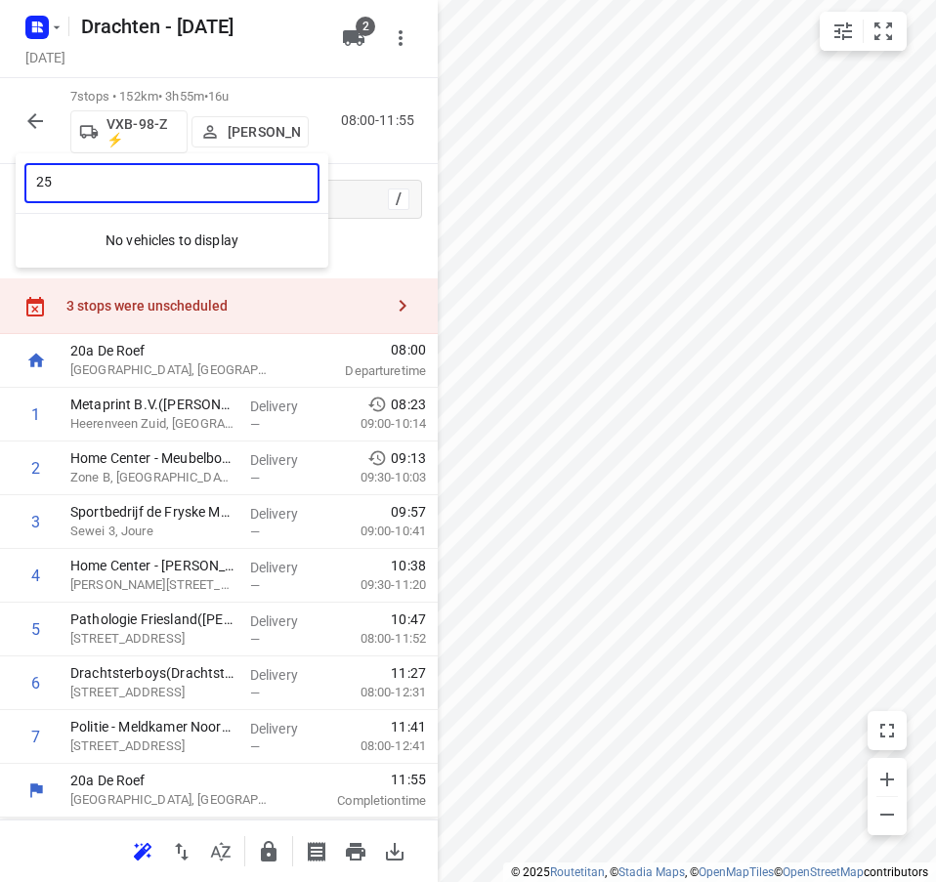
type input "25"
click at [370, 248] on div at bounding box center [468, 441] width 936 height 882
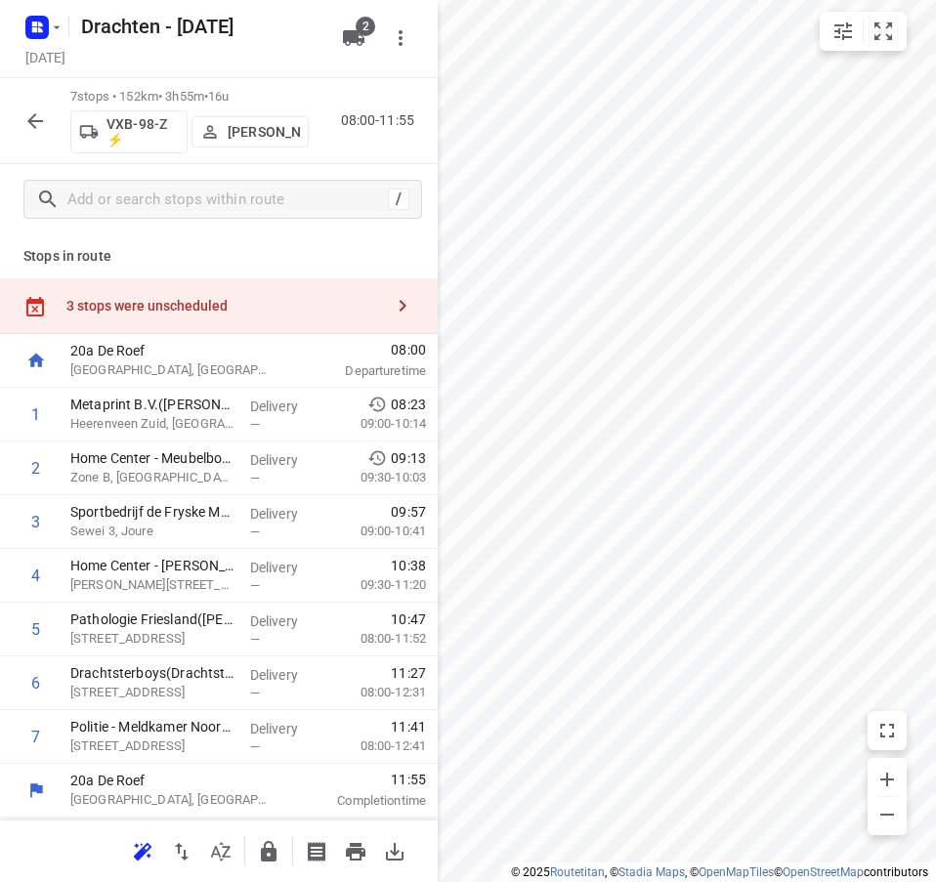
click at [331, 298] on div "3 stops were unscheduled" at bounding box center [224, 306] width 316 height 16
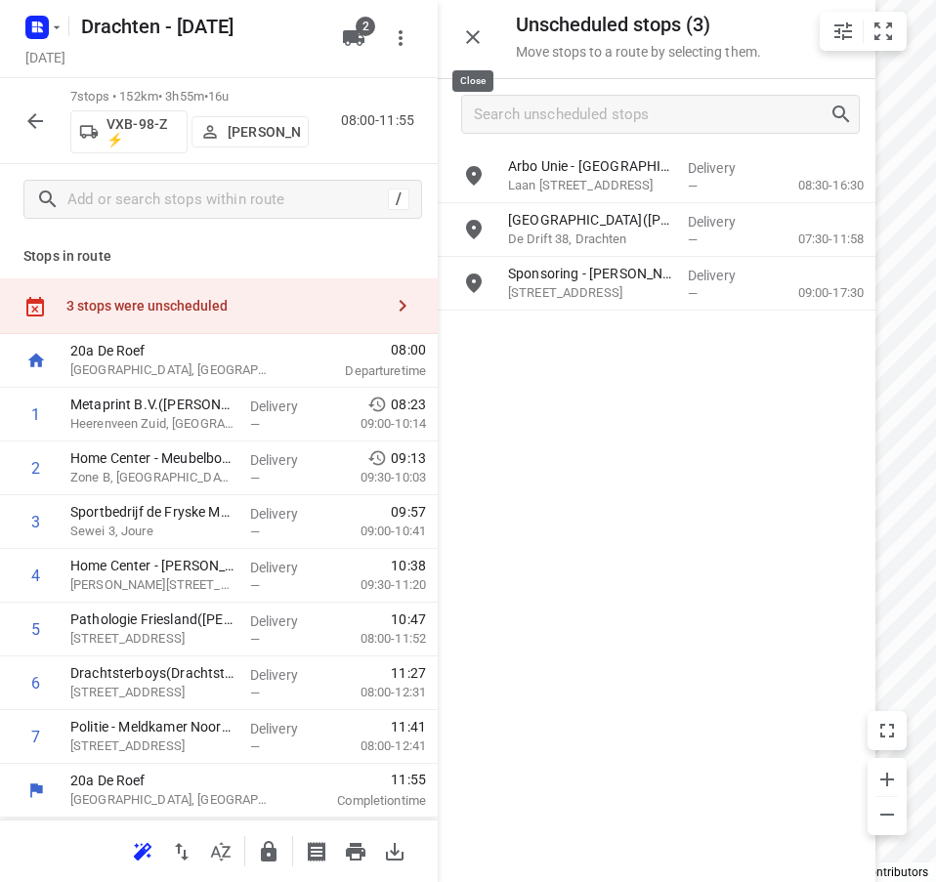
click at [476, 47] on icon "button" at bounding box center [472, 36] width 23 height 23
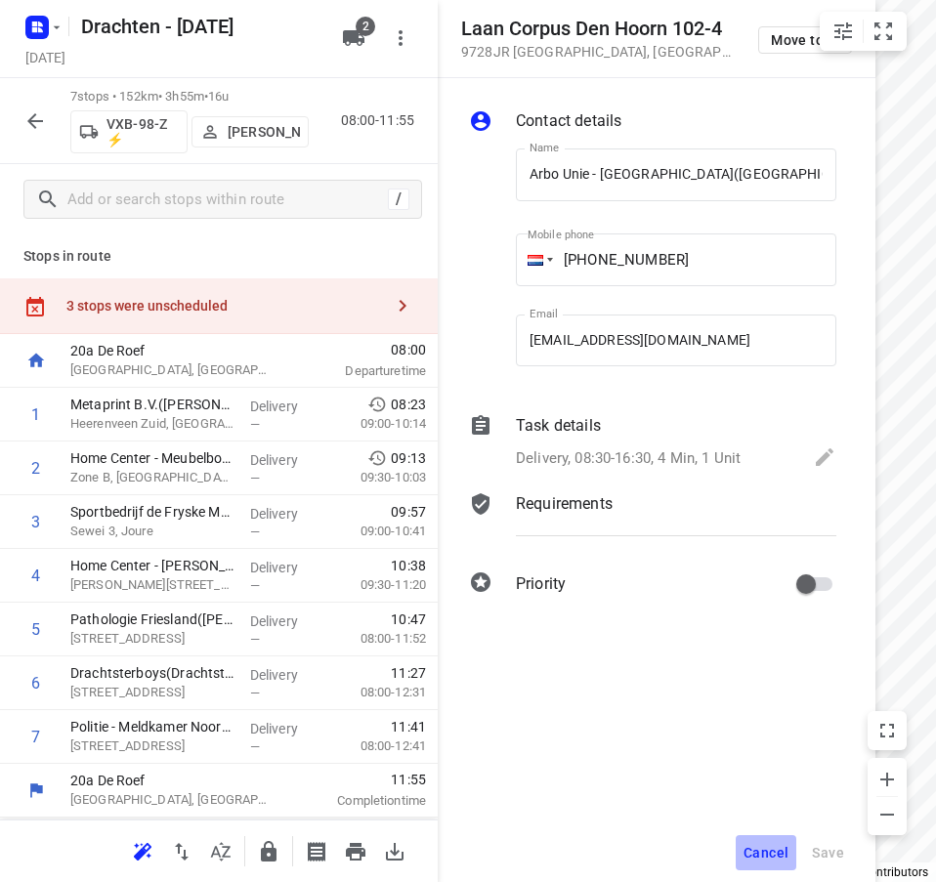
click at [781, 841] on button "Cancel" at bounding box center [766, 852] width 61 height 35
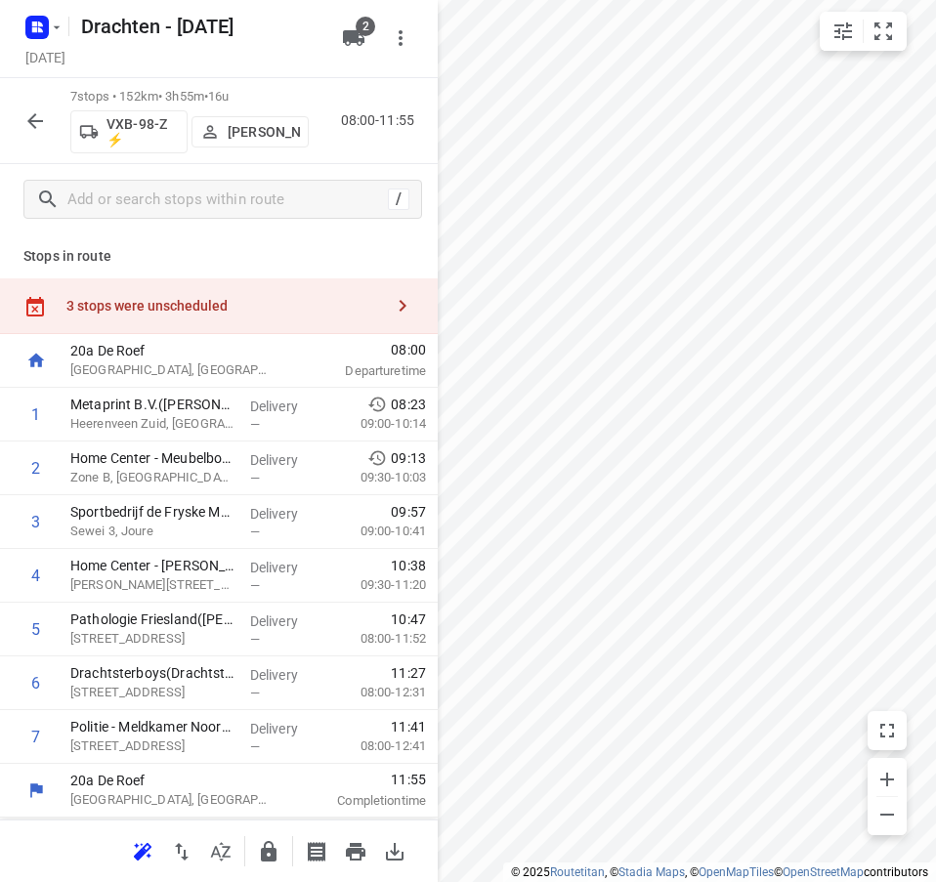
click at [288, 298] on div "3 stops were unscheduled" at bounding box center [224, 306] width 316 height 16
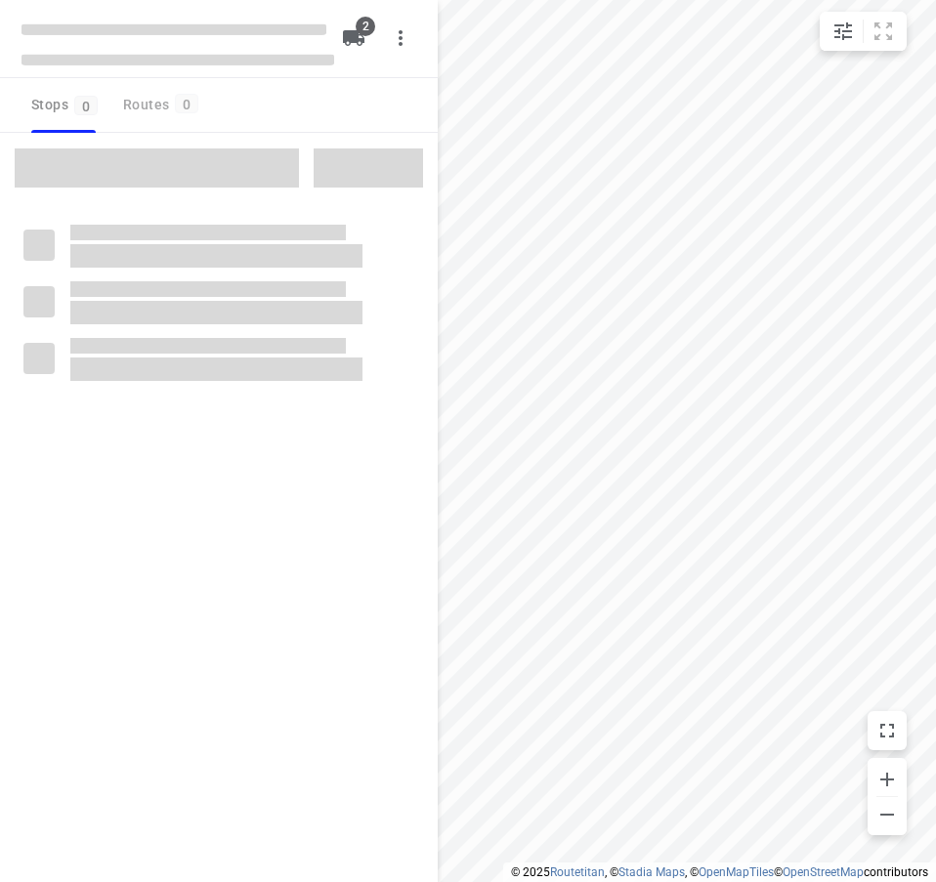
checkbox input "true"
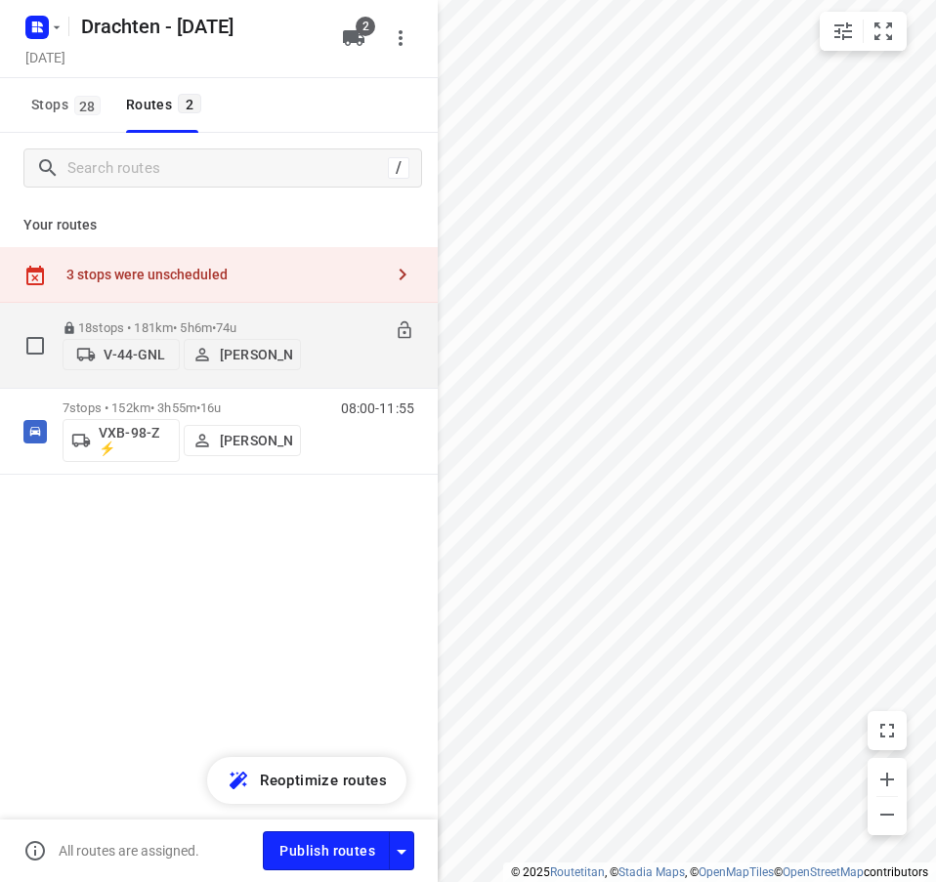
click at [311, 362] on div "18 stops • 181km • 5h6m • 74u V-44-GNL [PERSON_NAME] 07:30-12:36" at bounding box center [250, 345] width 375 height 69
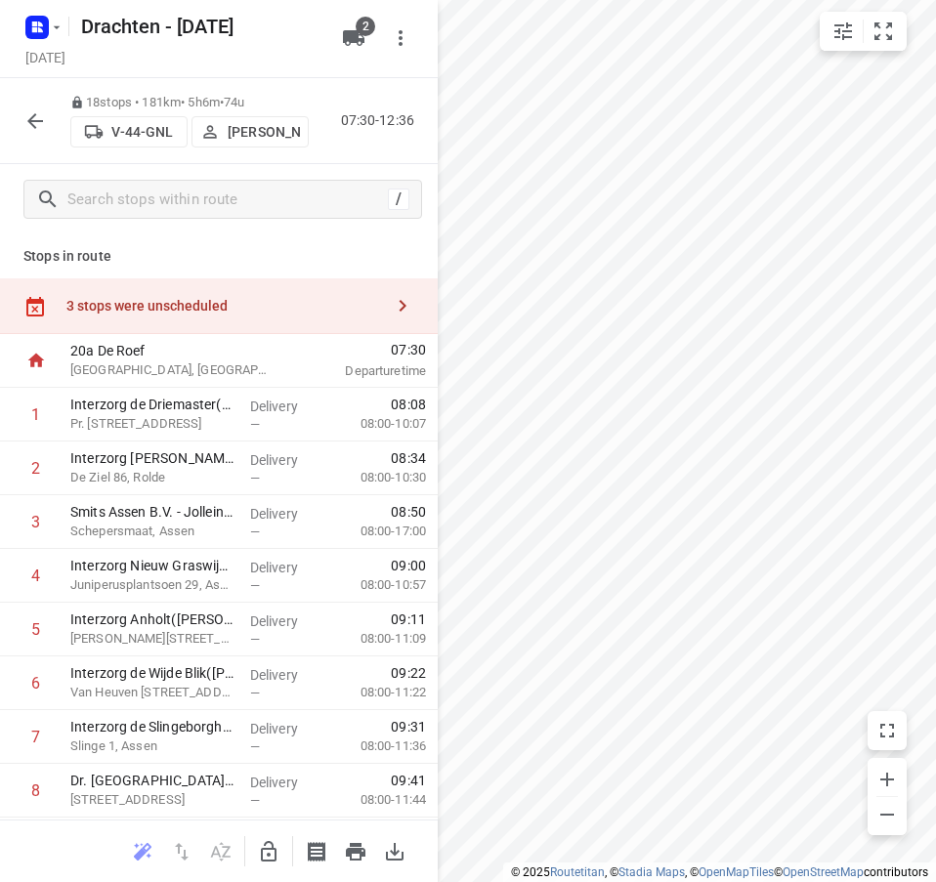
click at [242, 293] on div "3 stops were unscheduled" at bounding box center [219, 306] width 438 height 56
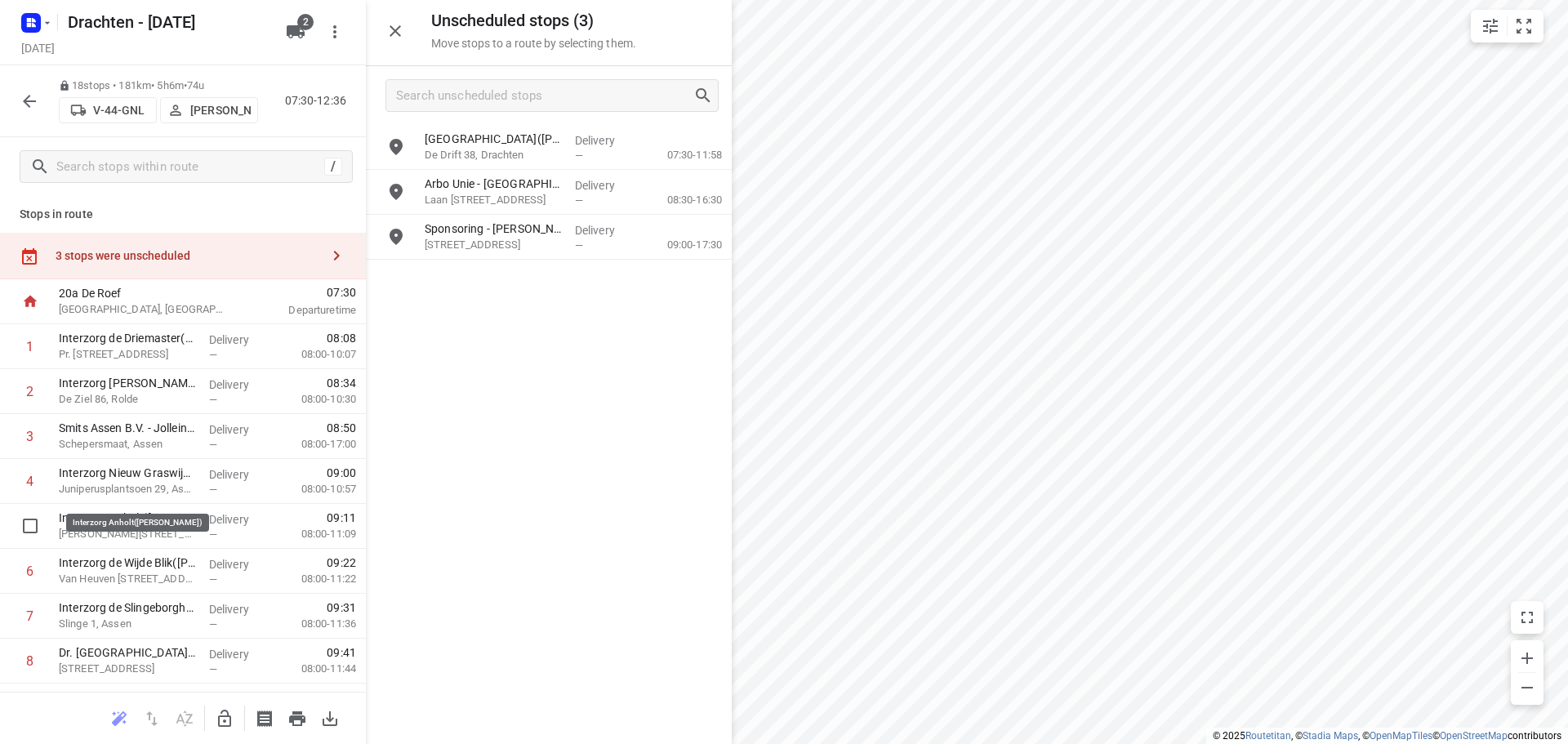
scroll to position [327, 0]
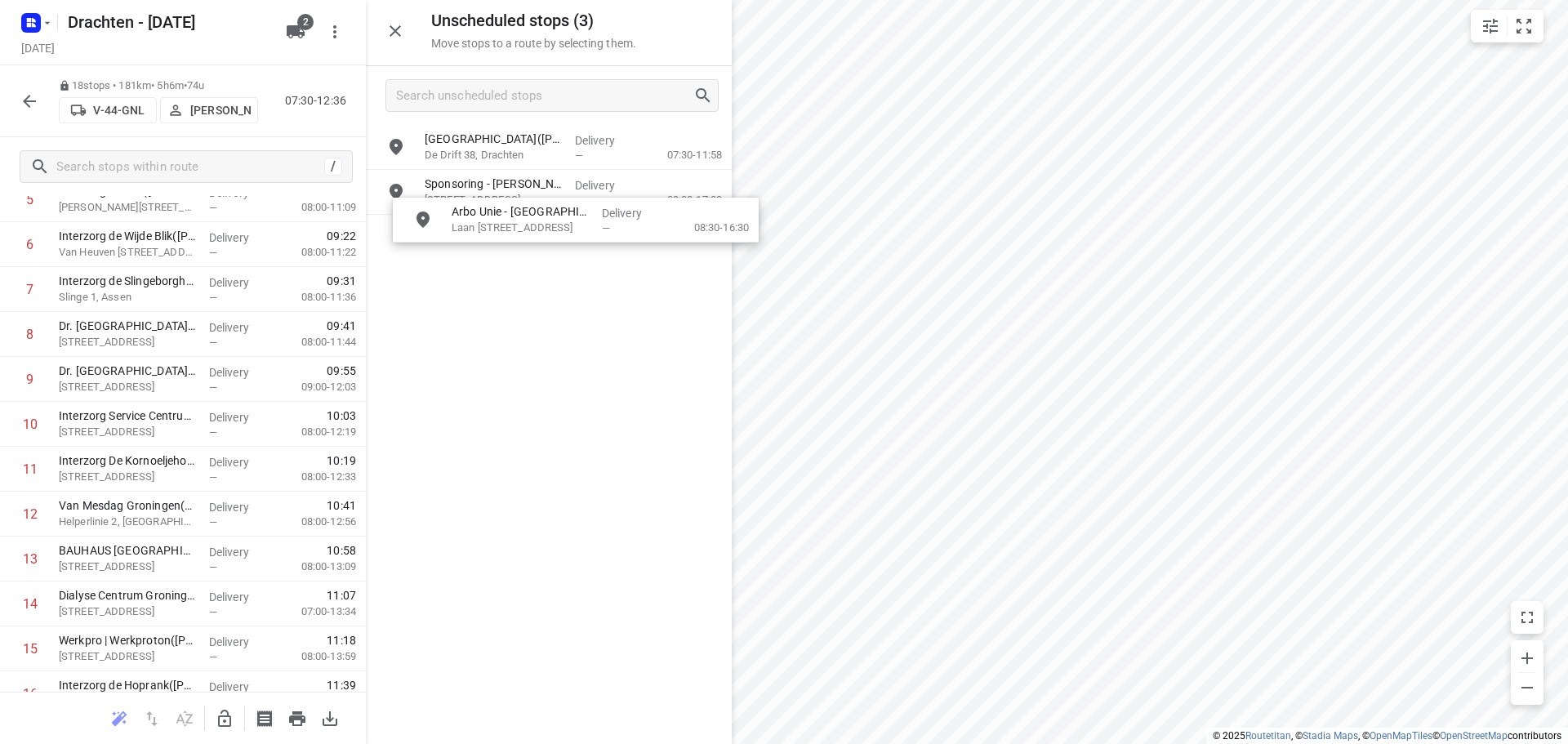
drag, startPoint x: 498, startPoint y: 195, endPoint x: 507, endPoint y: 222, distance: 28.5
click at [231, 722] on icon "button" at bounding box center [225, 718] width 13 height 18
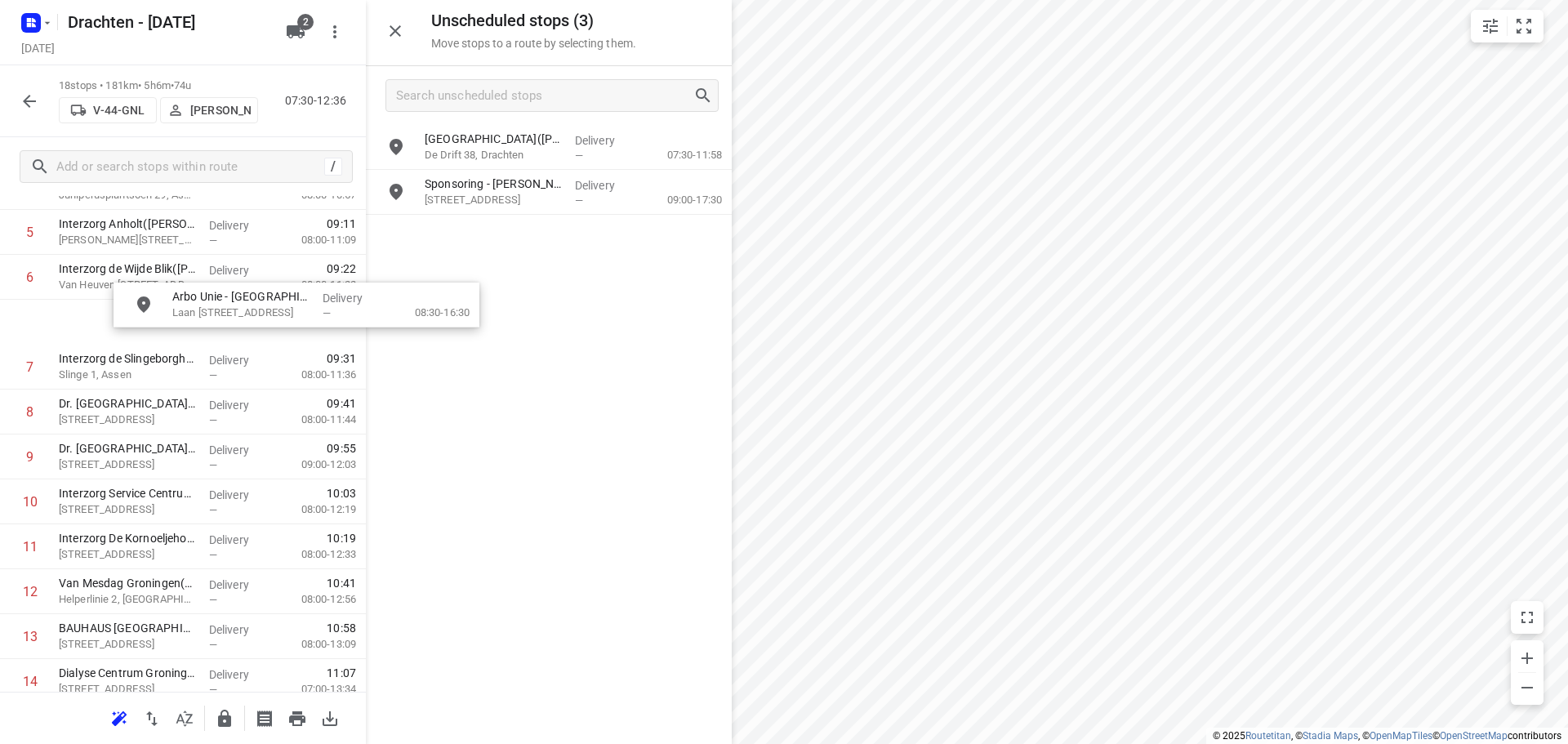
scroll to position [293, 1]
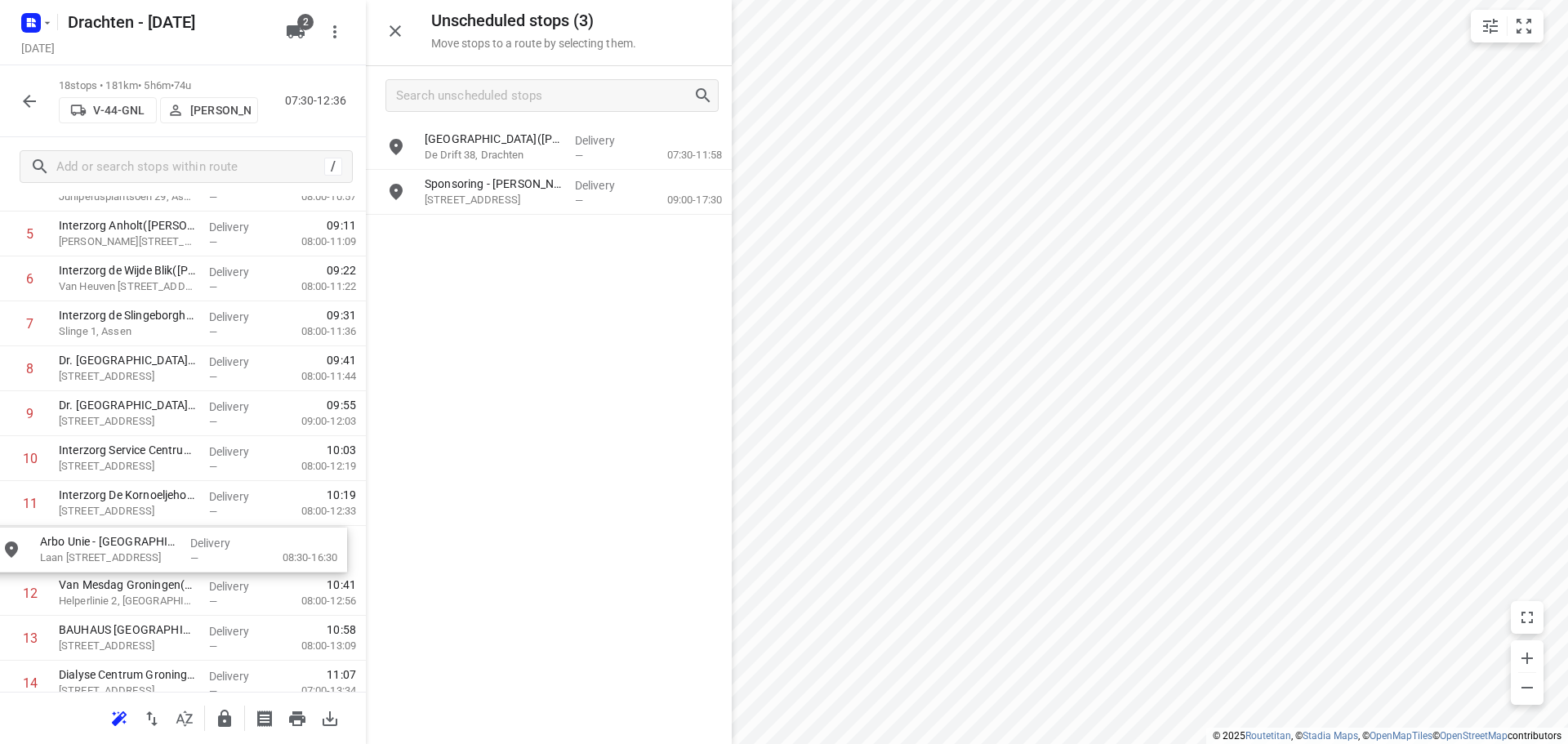
drag, startPoint x: 530, startPoint y: 201, endPoint x: 139, endPoint y: 561, distance: 531.5
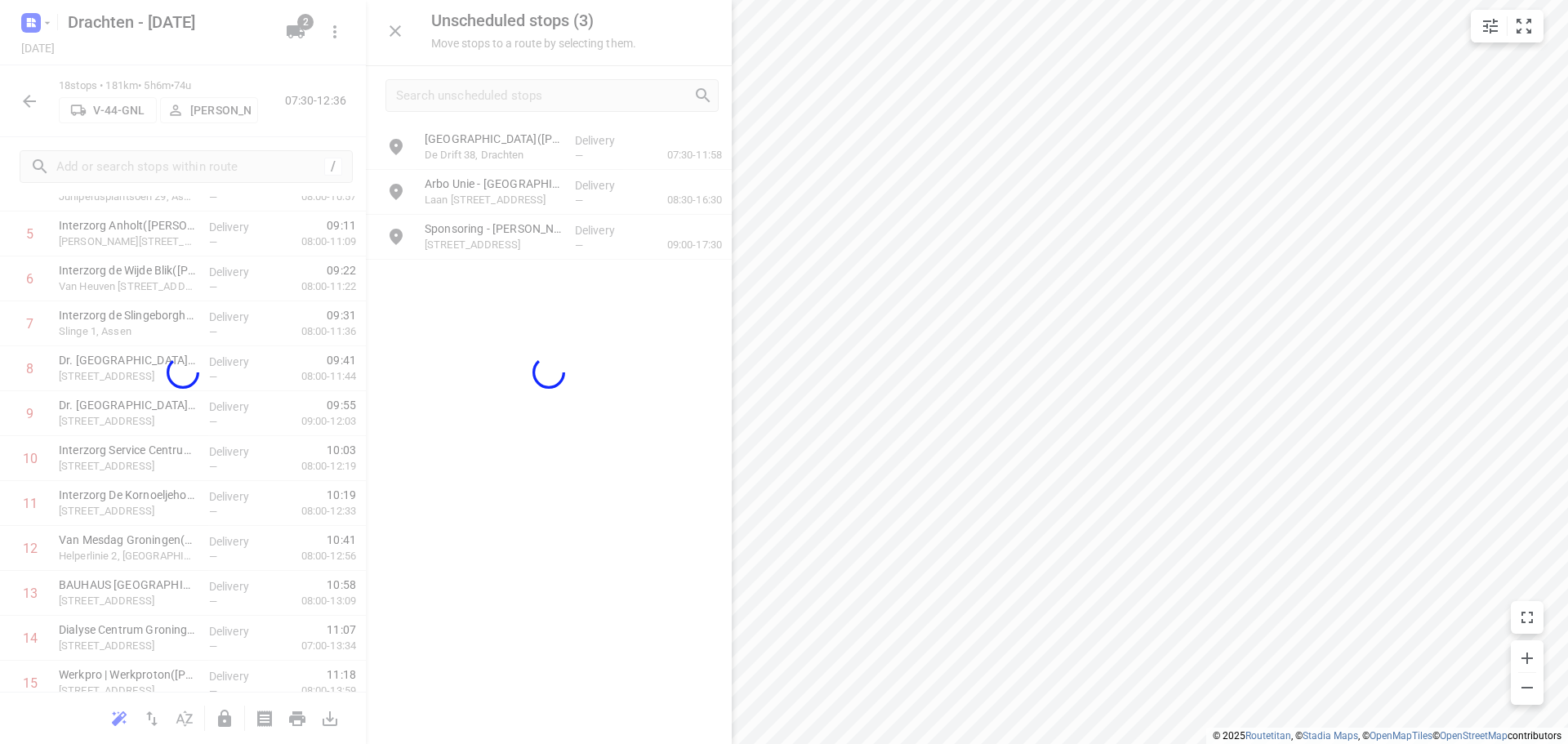
scroll to position [293, 0]
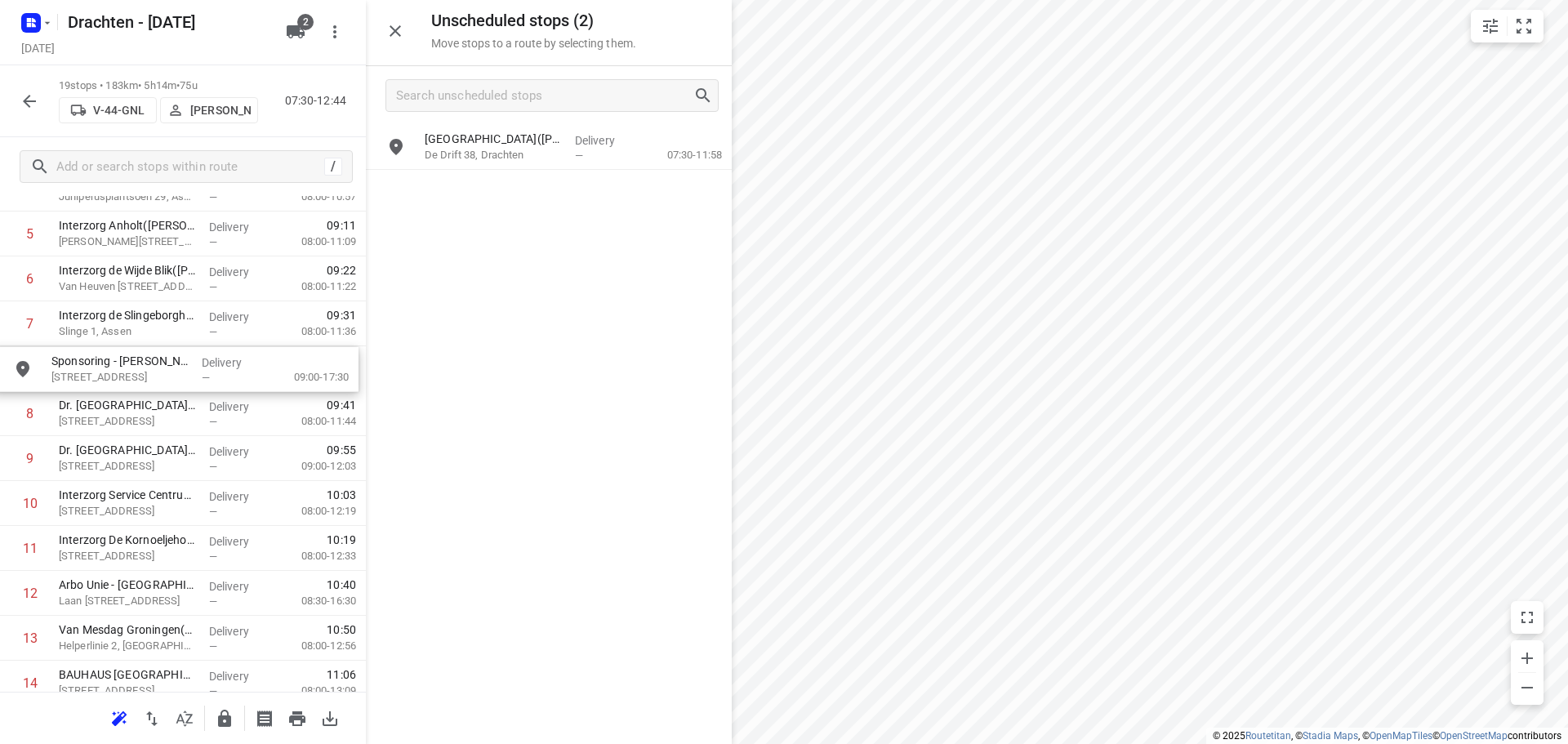
drag, startPoint x: 526, startPoint y: 193, endPoint x: 151, endPoint y: 378, distance: 418.2
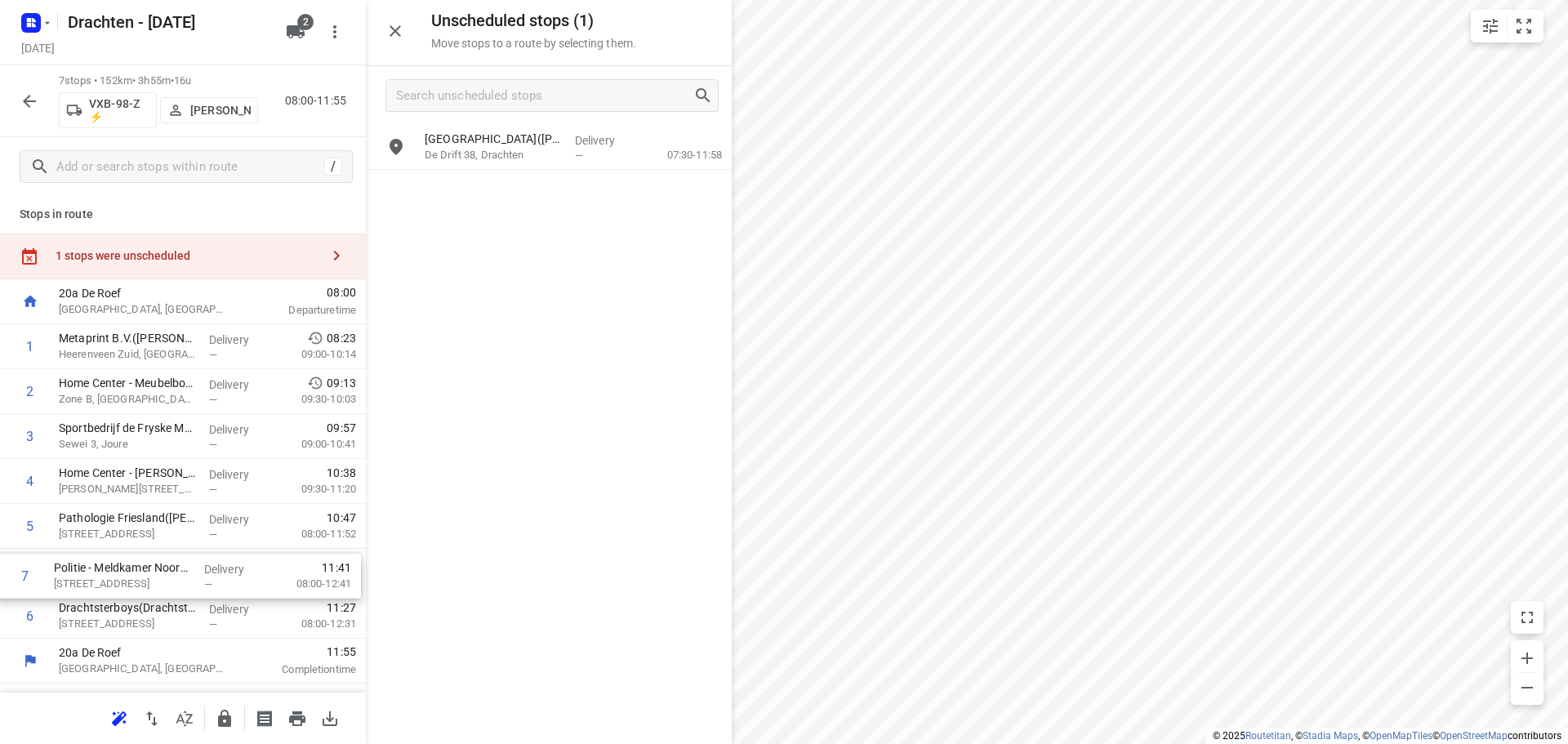
drag, startPoint x: 123, startPoint y: 623, endPoint x: 118, endPoint y: 576, distance: 47.3
click at [118, 576] on div "1 Metaprint B.V.(Sjoukje Pen) Heerenveen Zuid, Heerenveen Delivery — 08:23 09:0…" at bounding box center [183, 482] width 366 height 314
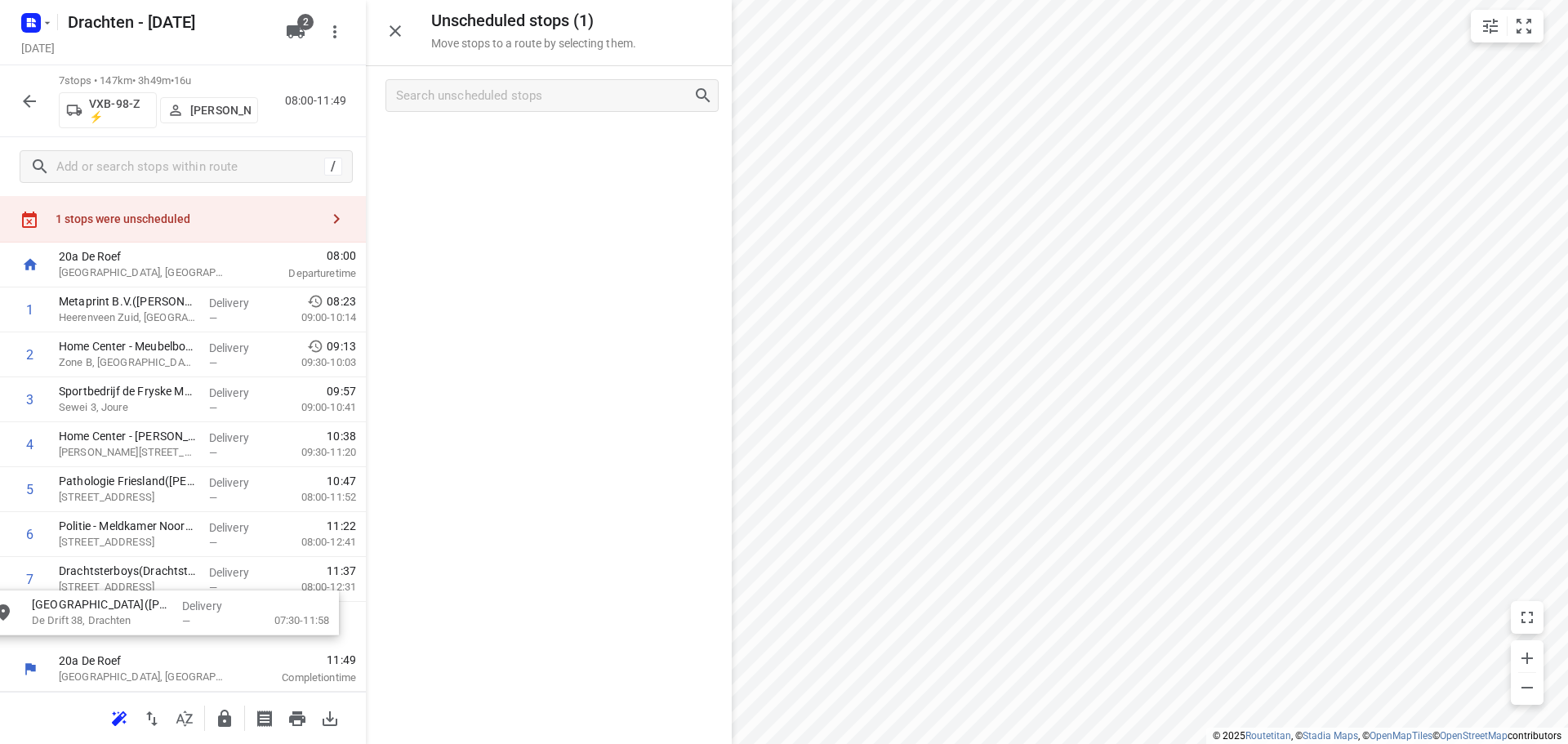
scroll to position [49, 0]
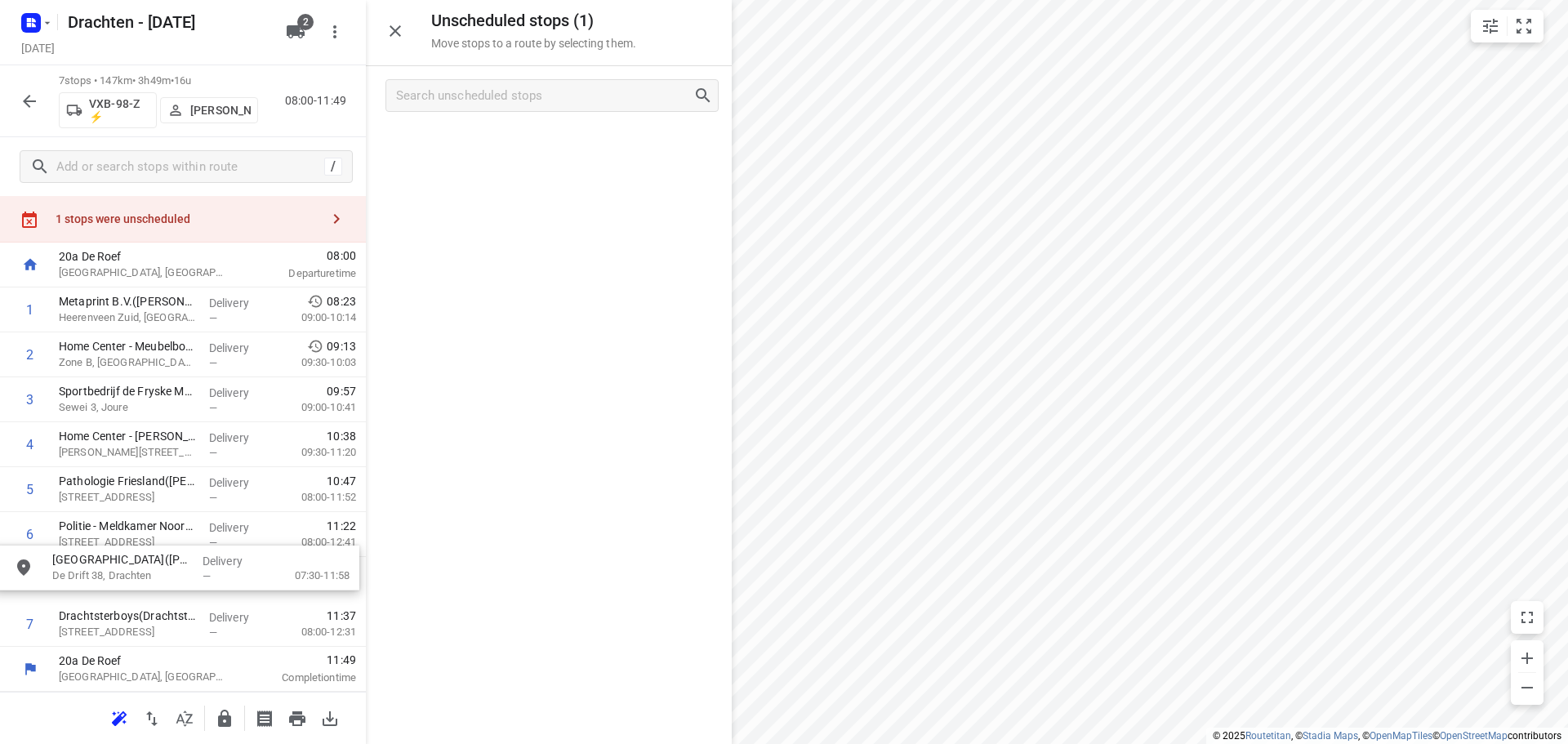
drag, startPoint x: 502, startPoint y: 141, endPoint x: 129, endPoint y: 566, distance: 565.5
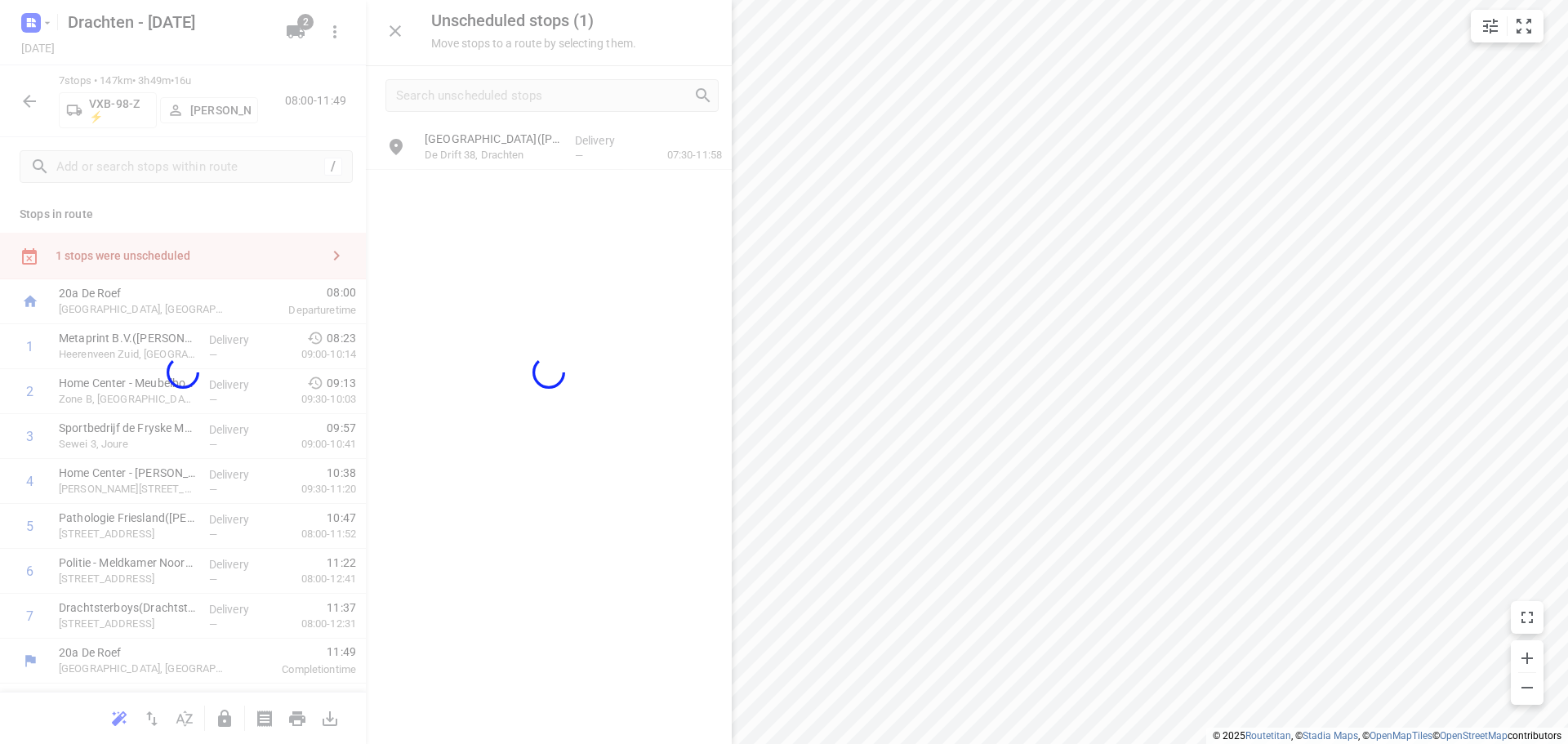
scroll to position [0, 0]
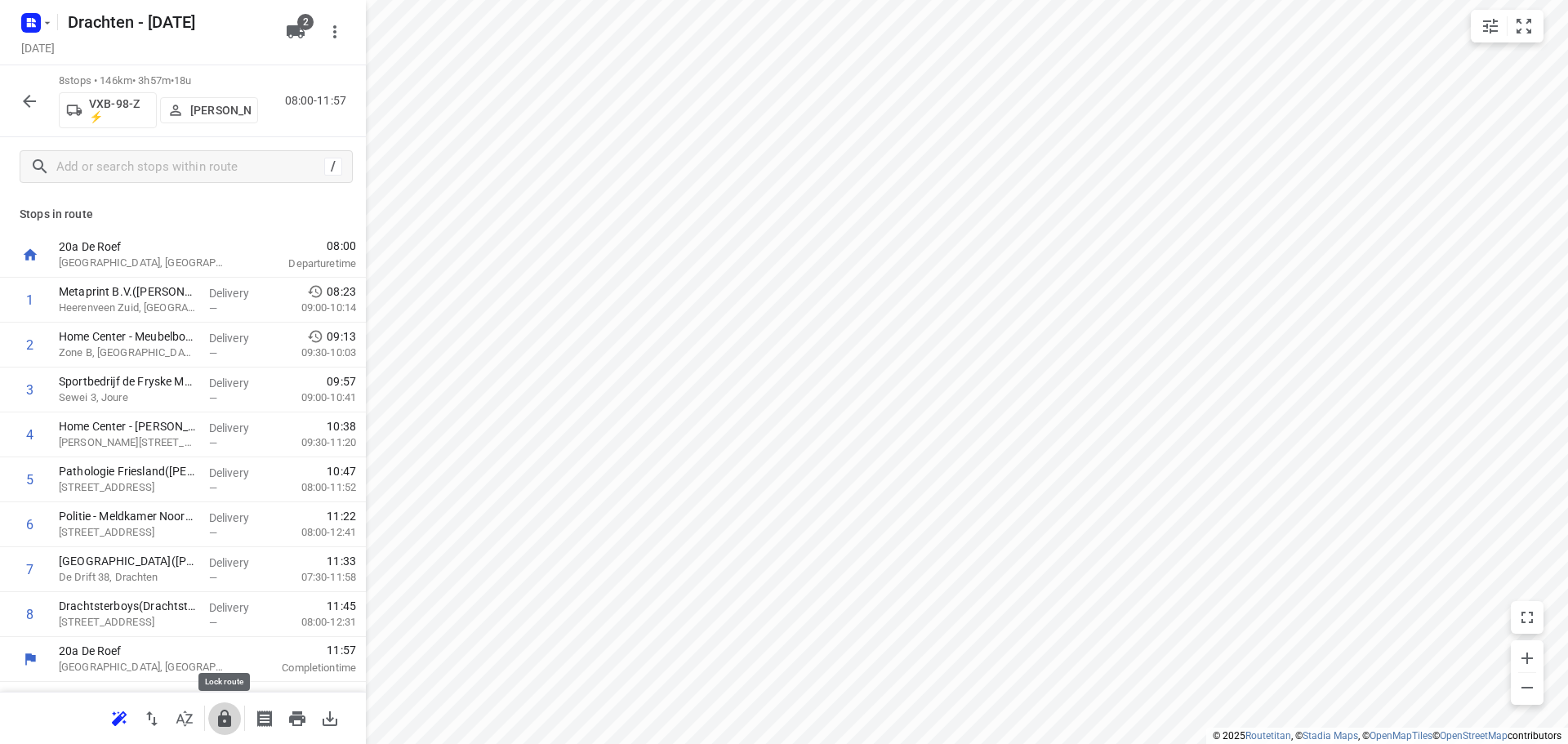
click at [219, 719] on icon "button" at bounding box center [225, 718] width 13 height 18
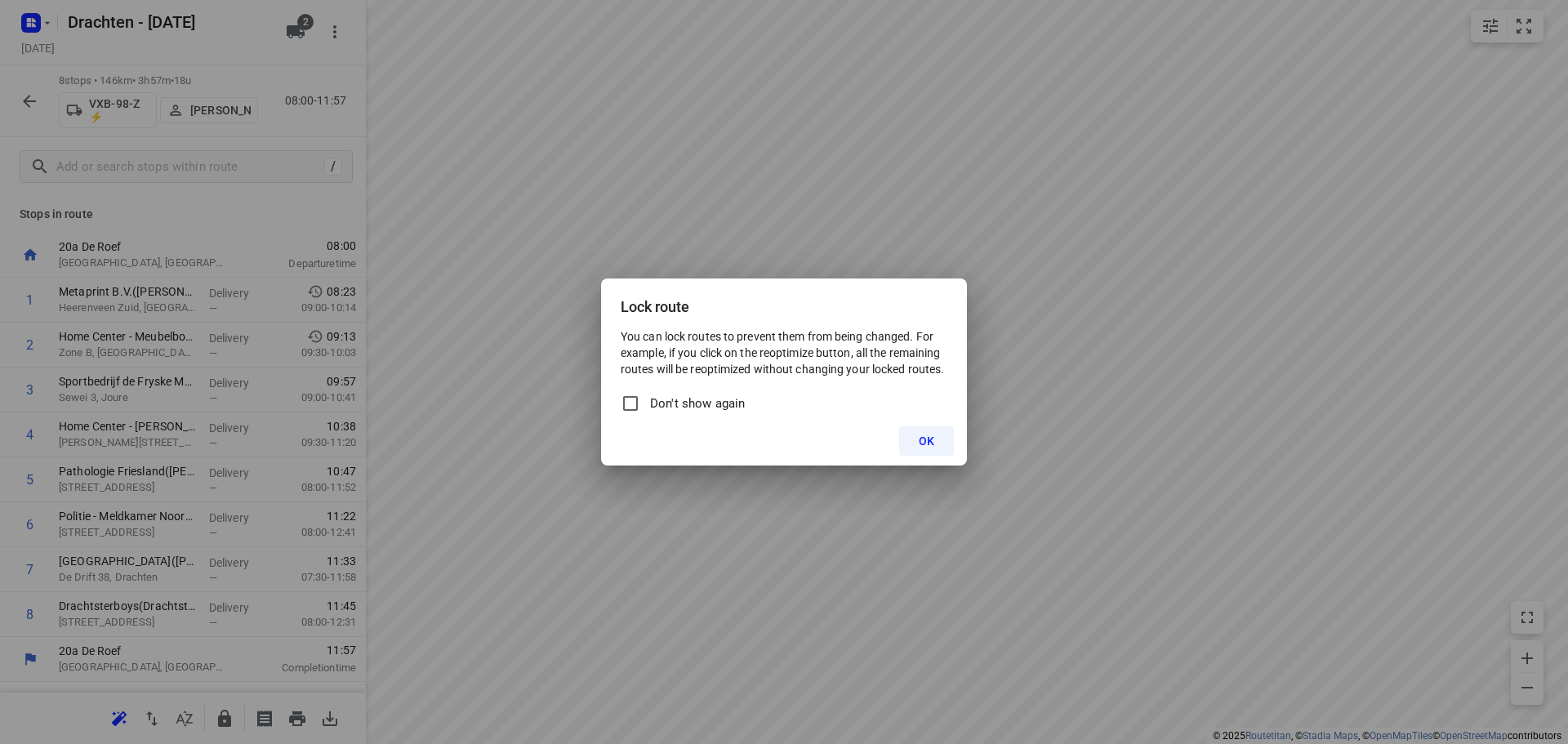
click at [782, 441] on span "OK" at bounding box center [927, 441] width 16 height 13
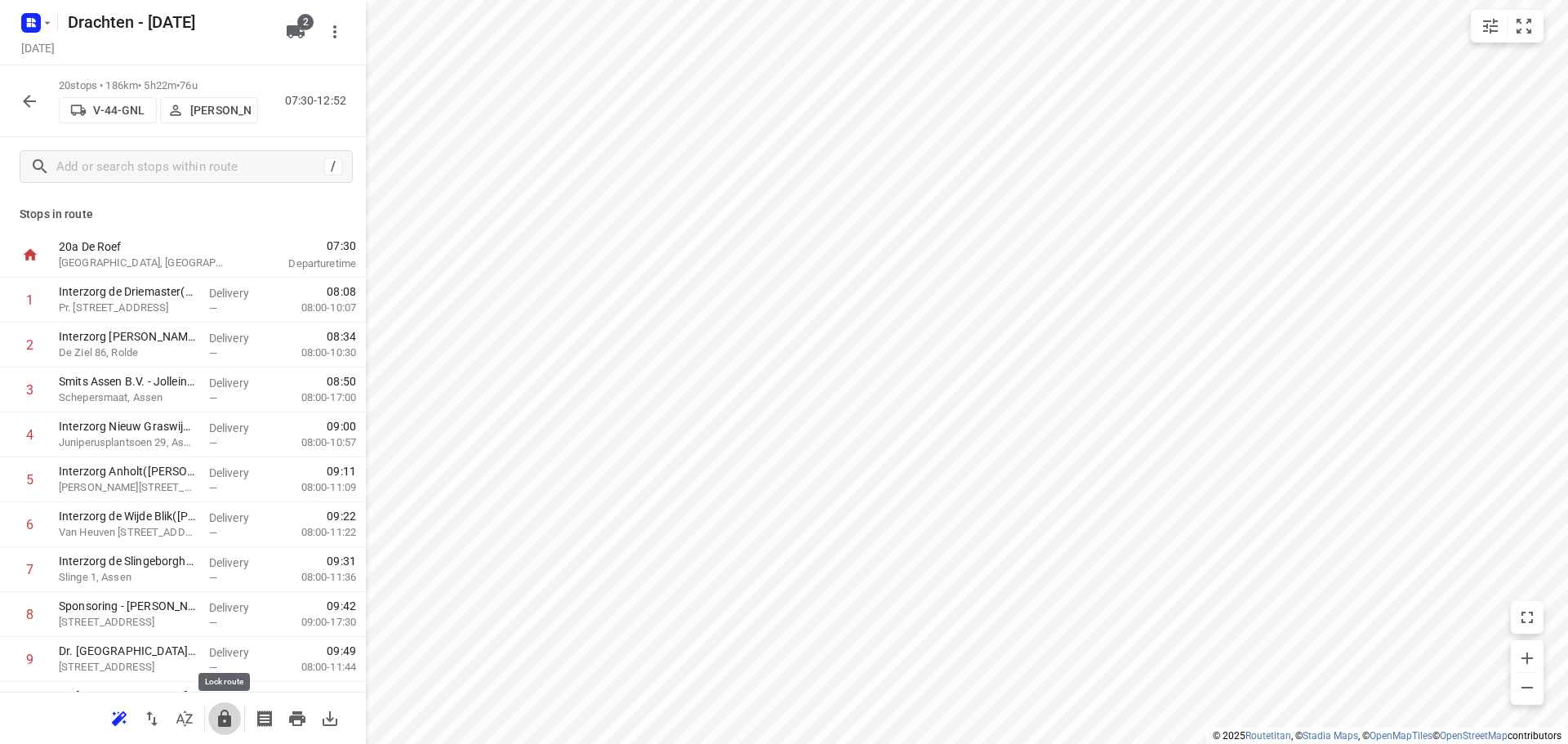
click at [222, 722] on icon "button" at bounding box center [225, 718] width 13 height 18
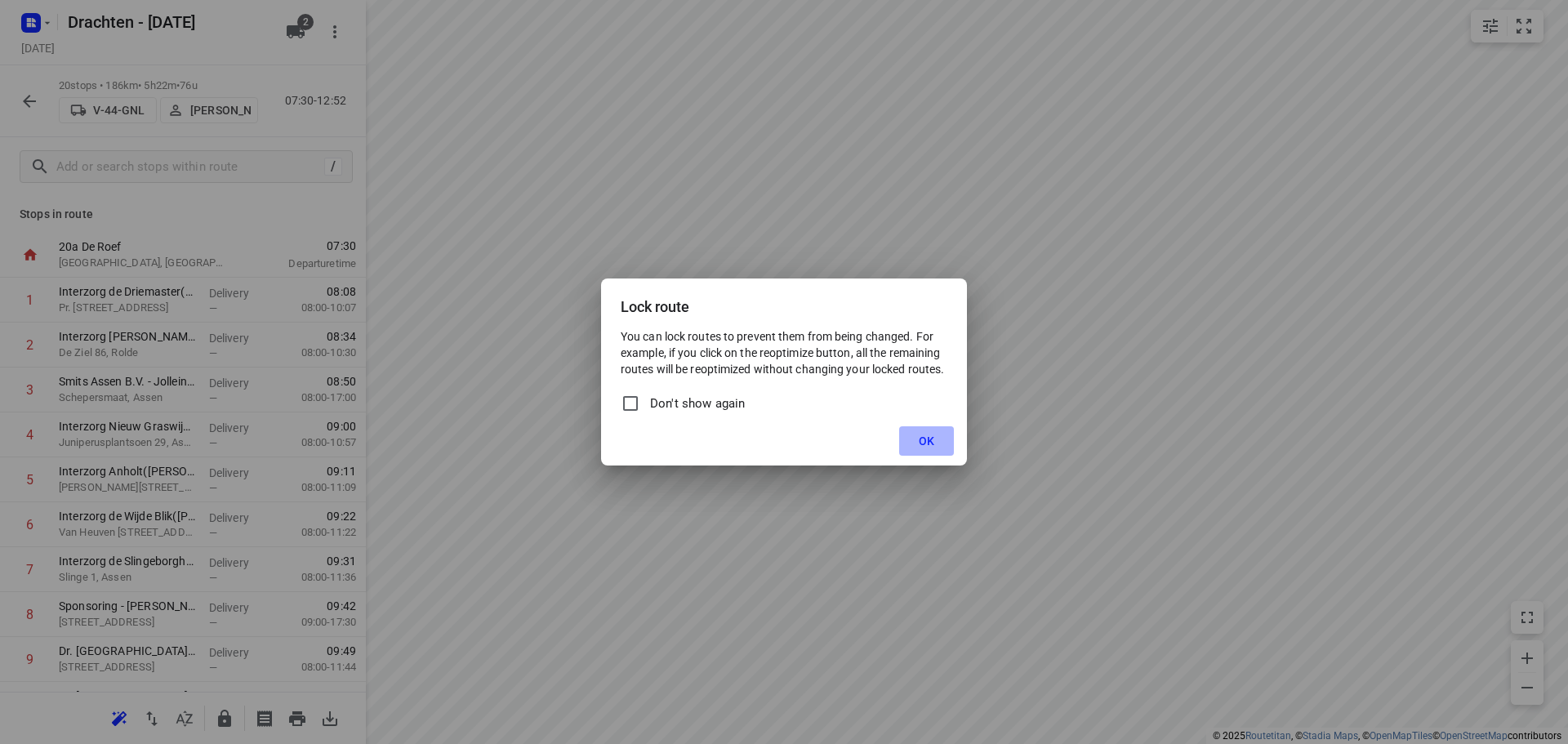
click at [782, 436] on span "OK" at bounding box center [927, 441] width 16 height 13
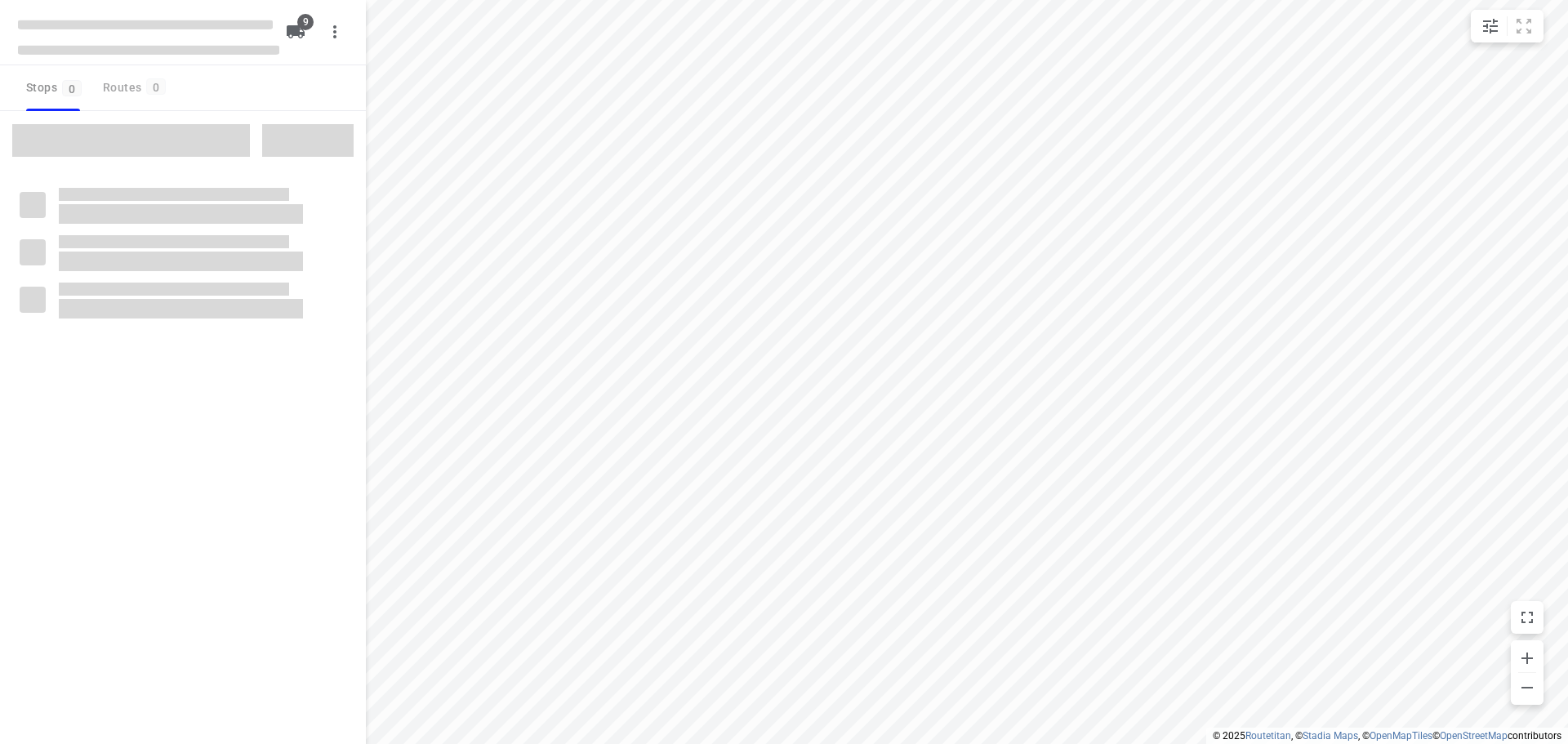
checkbox input "true"
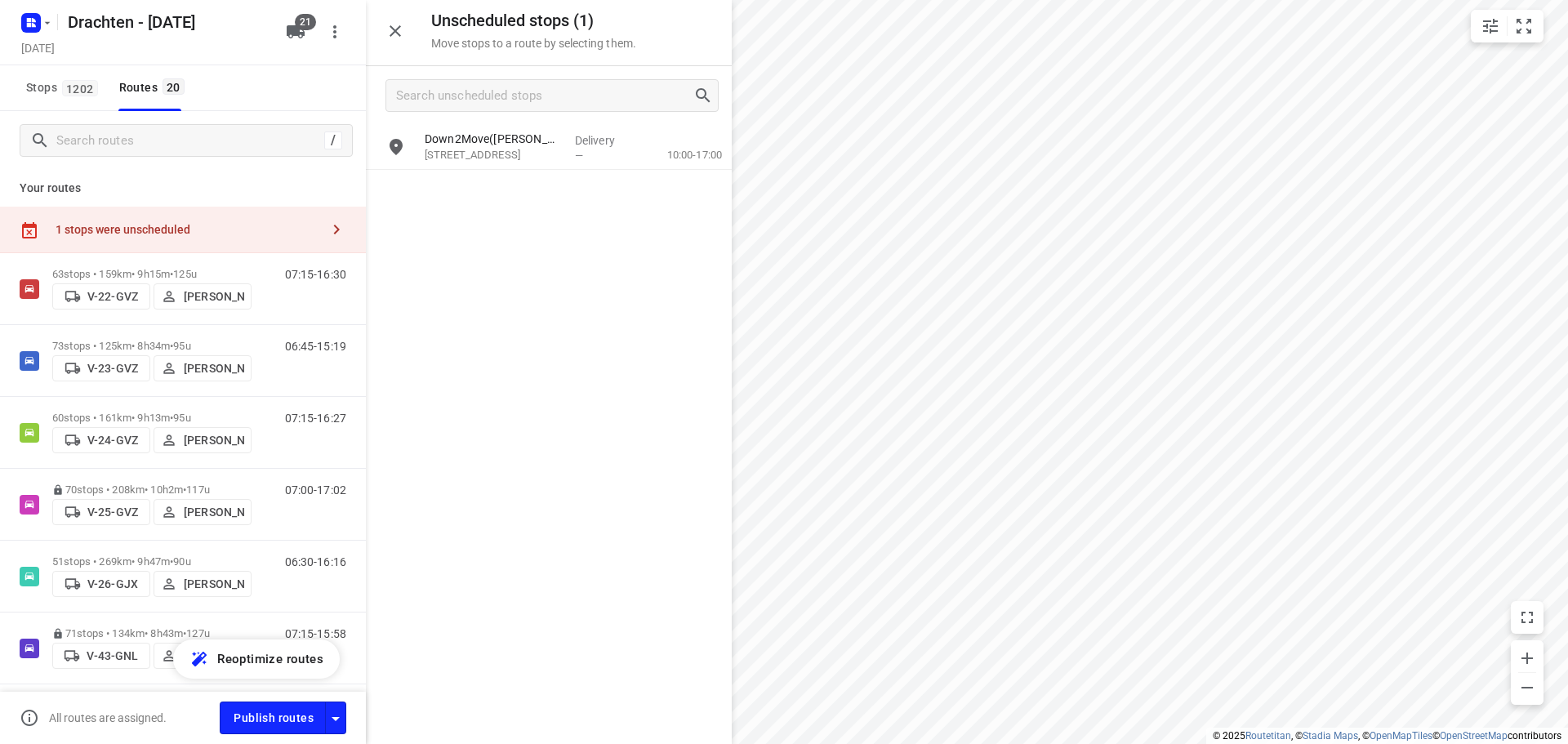
click at [610, 685] on div "Down2Move([PERSON_NAME]) [STREET_ADDRESS] Delivery — 10:00-17:00" at bounding box center [549, 433] width 366 height 617
click at [396, 33] on icon "button" at bounding box center [396, 31] width 12 height 12
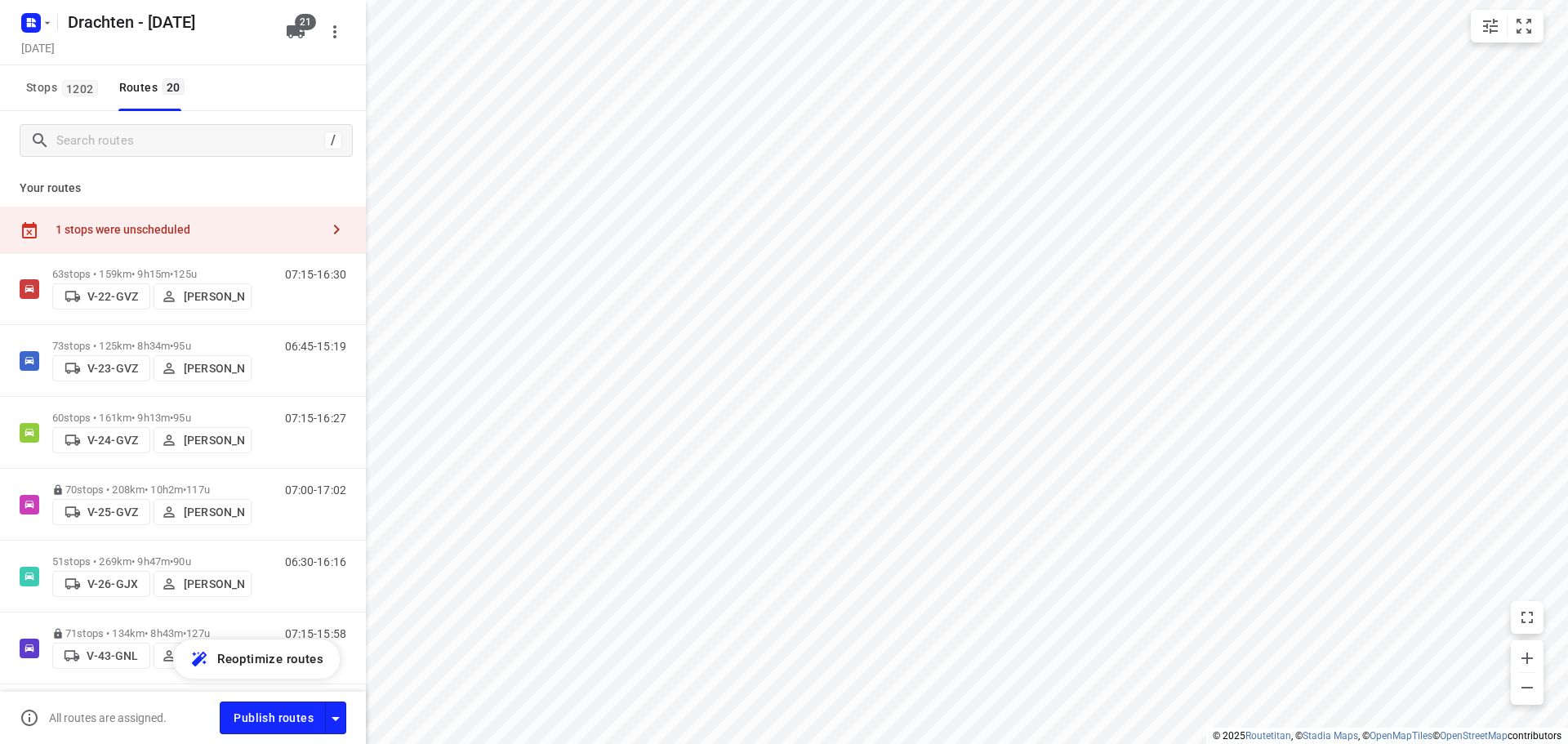
click at [159, 176] on div "Your routes 1 stops were unscheduled 63 stops • 159km • 9h15m • 125u V-22-GVZ […" at bounding box center [183, 455] width 366 height 571
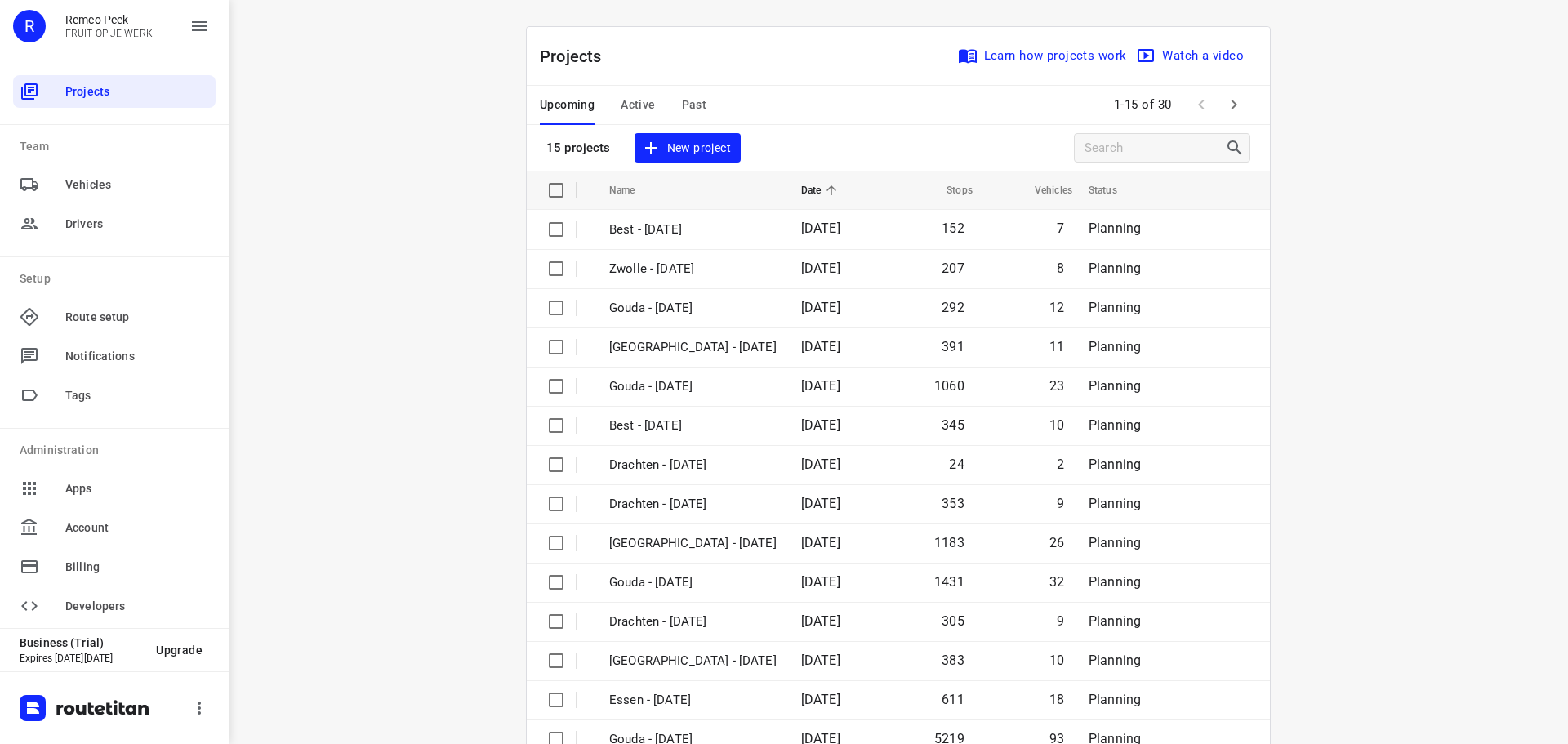
click at [636, 104] on span "Active" at bounding box center [637, 104] width 34 height 20
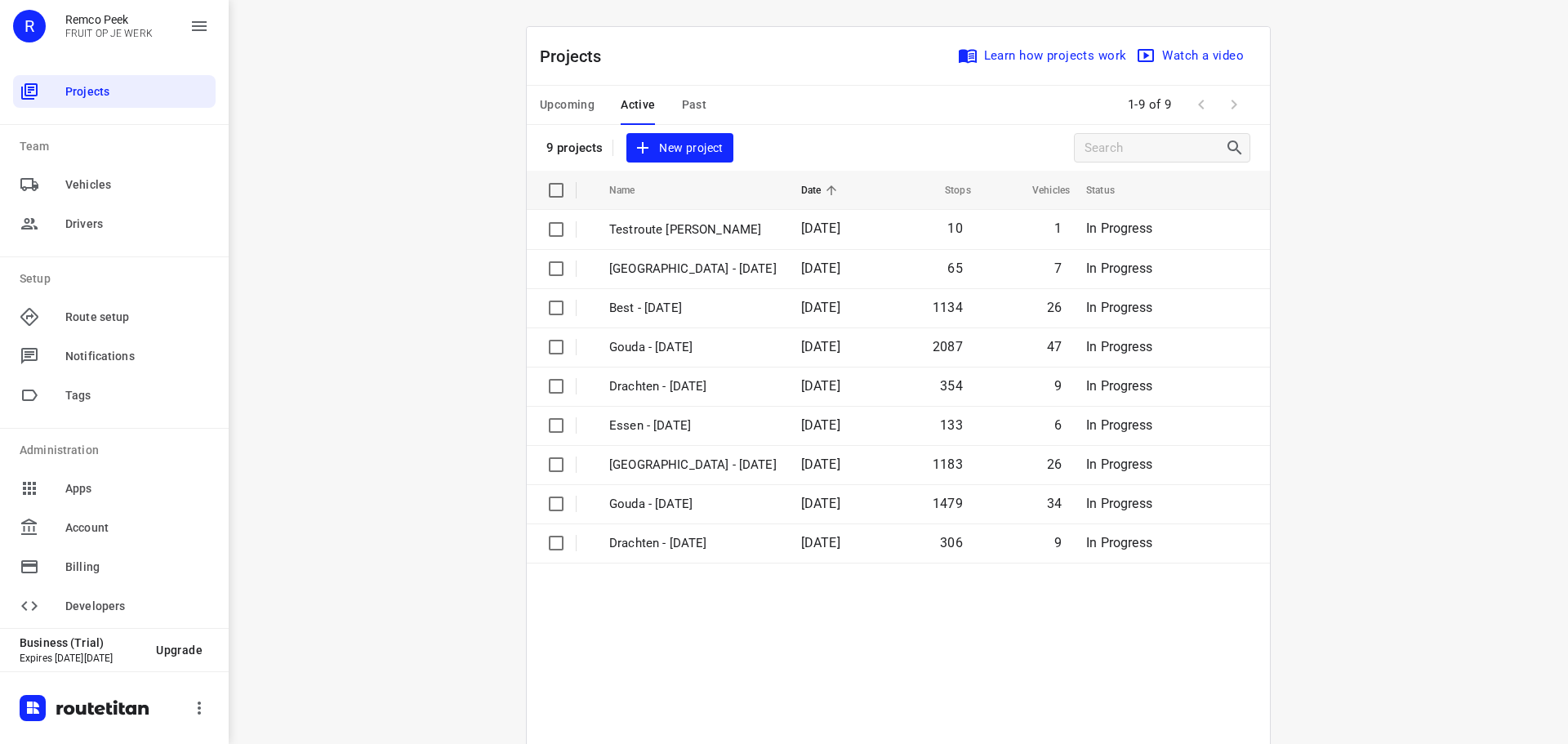
click at [558, 109] on span "Upcoming" at bounding box center [567, 104] width 54 height 20
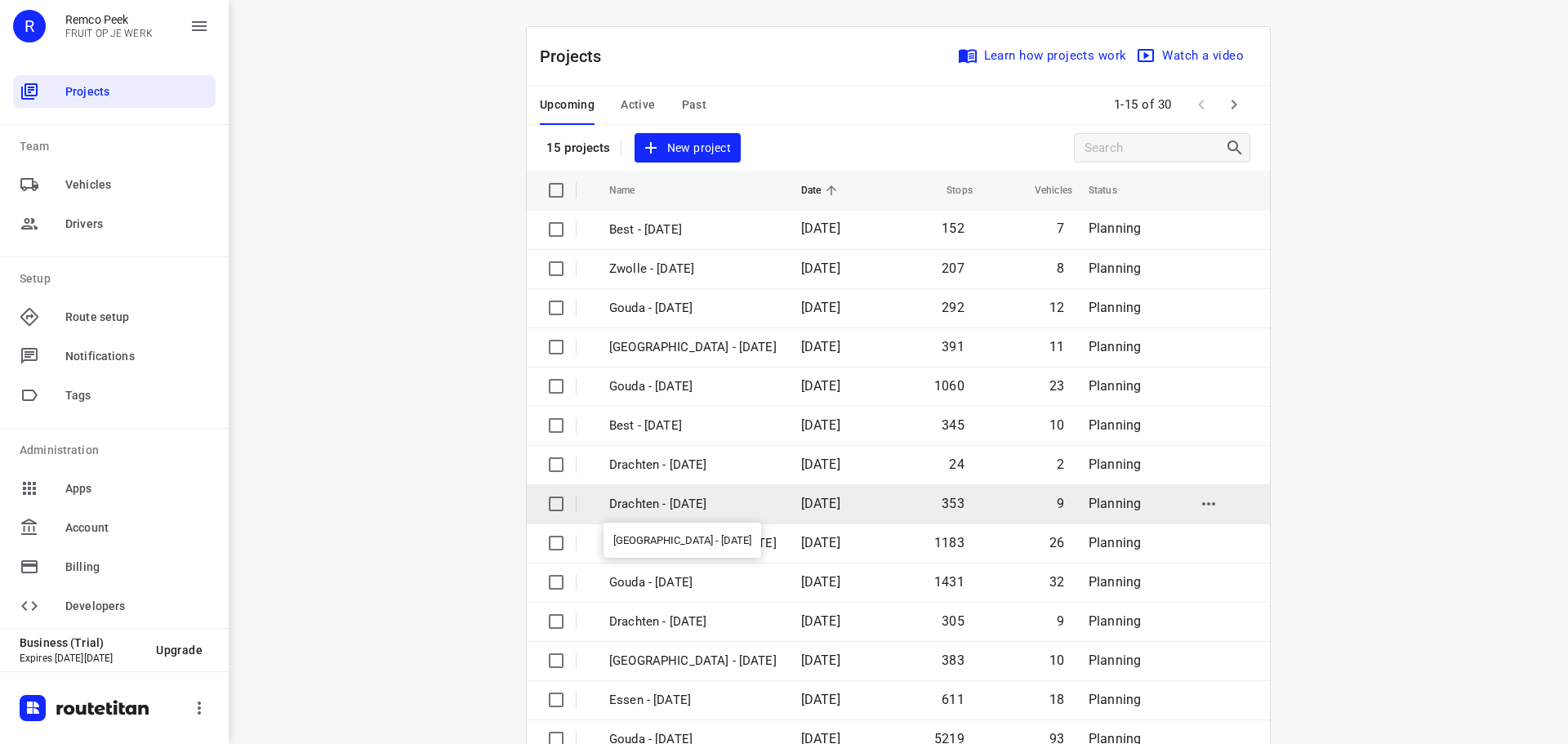
scroll to position [82, 0]
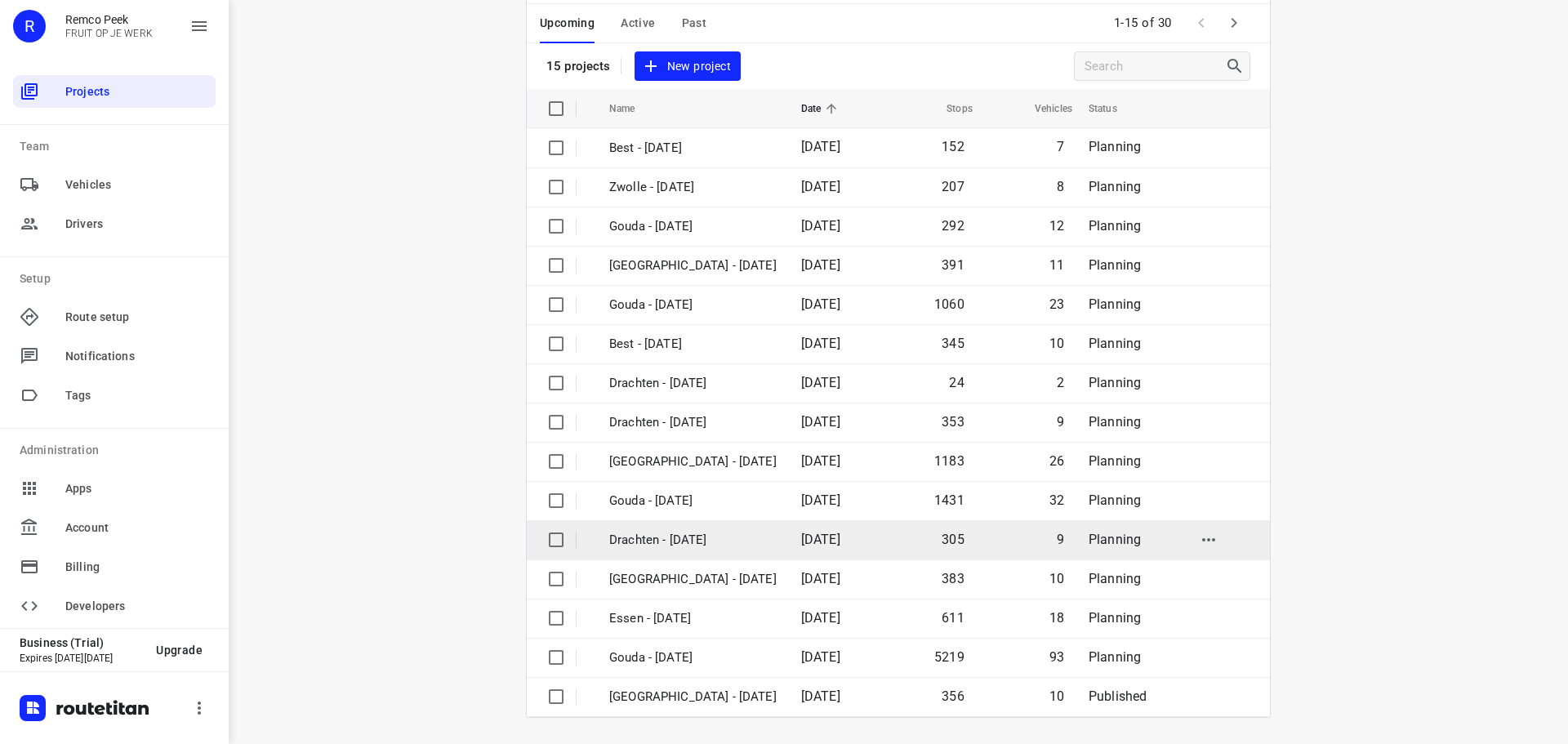
click at [671, 538] on p "Drachten - Tuesday" at bounding box center [693, 540] width 167 height 18
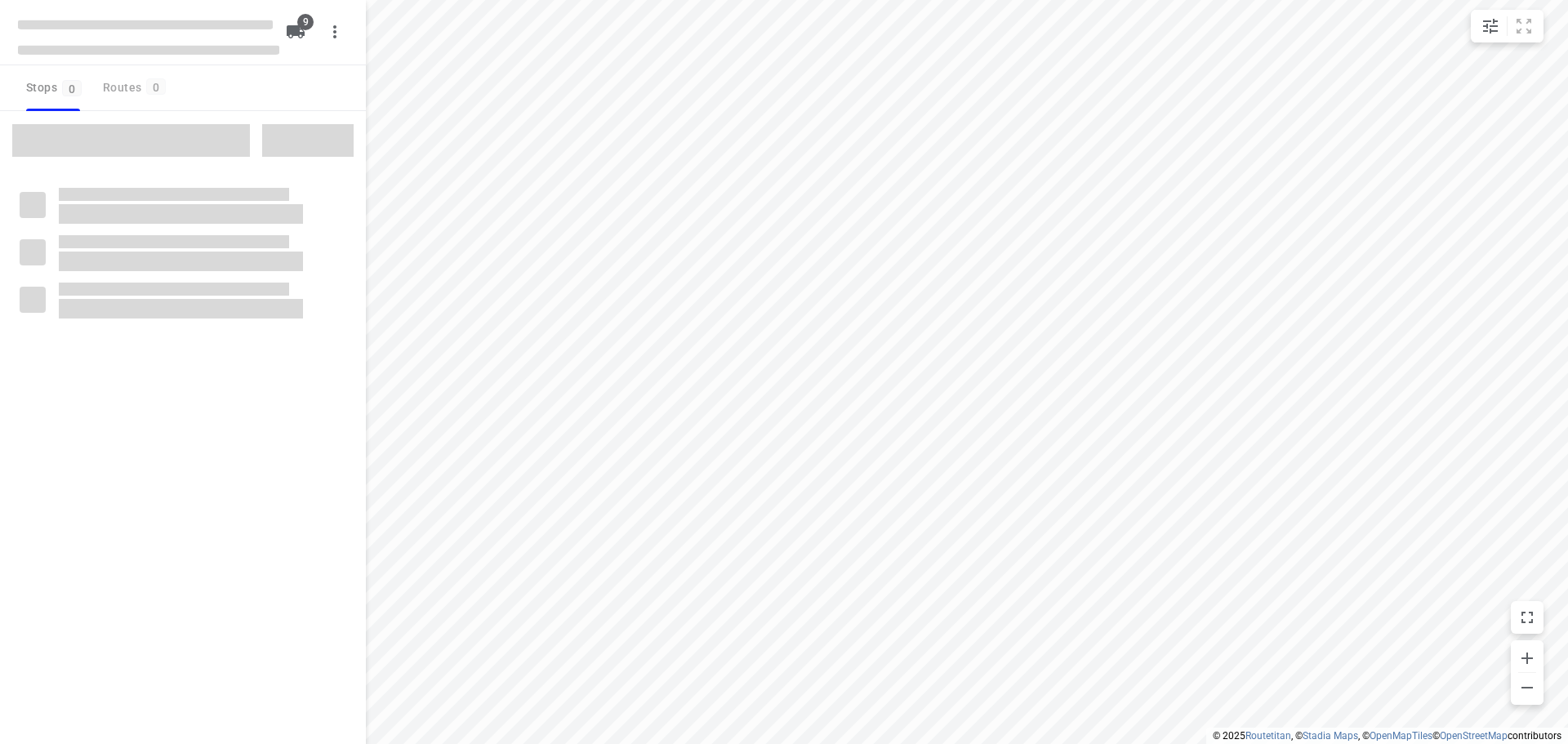
checkbox input "true"
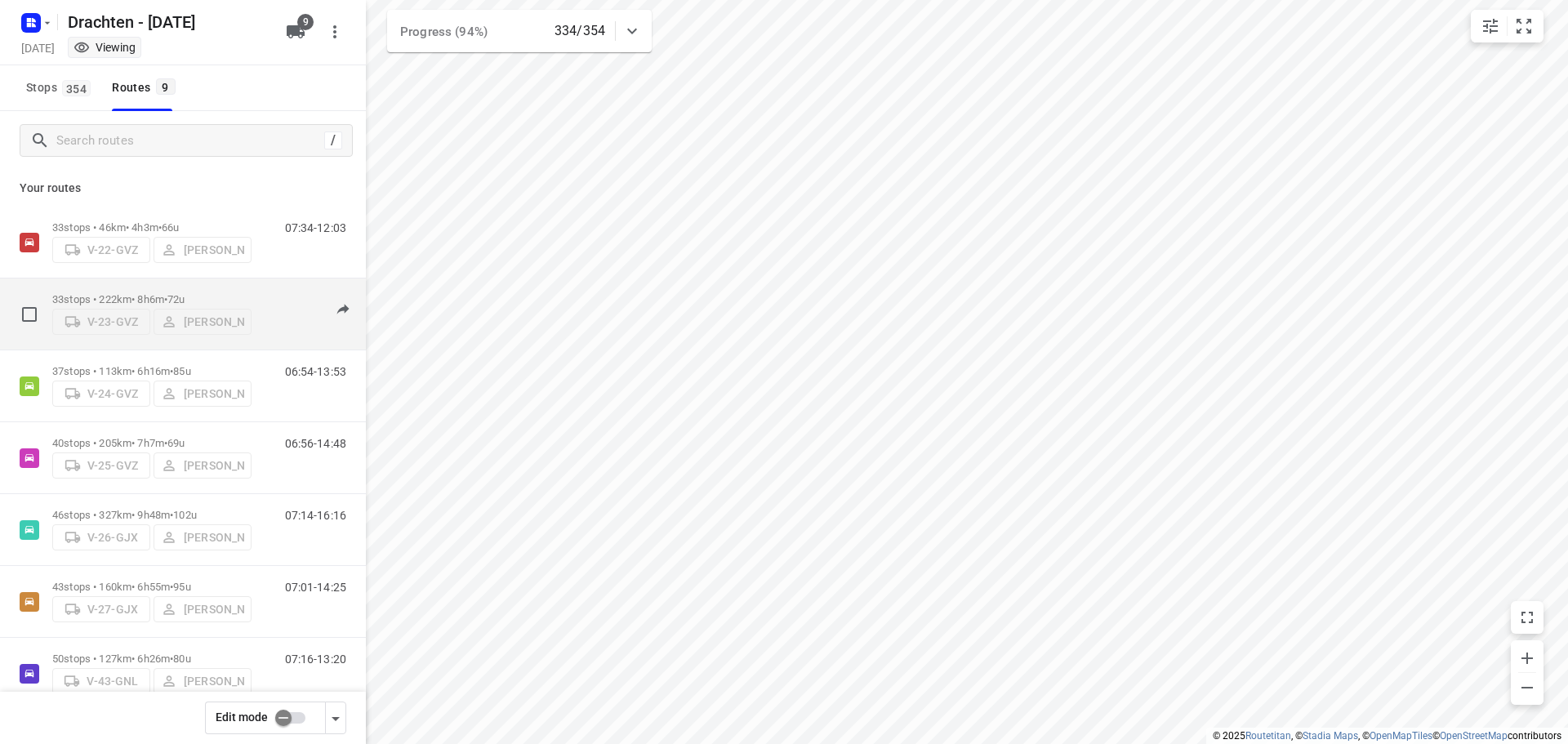
click at [146, 293] on p "33 stops • 222km • 8h6m • 72u" at bounding box center [152, 299] width 199 height 13
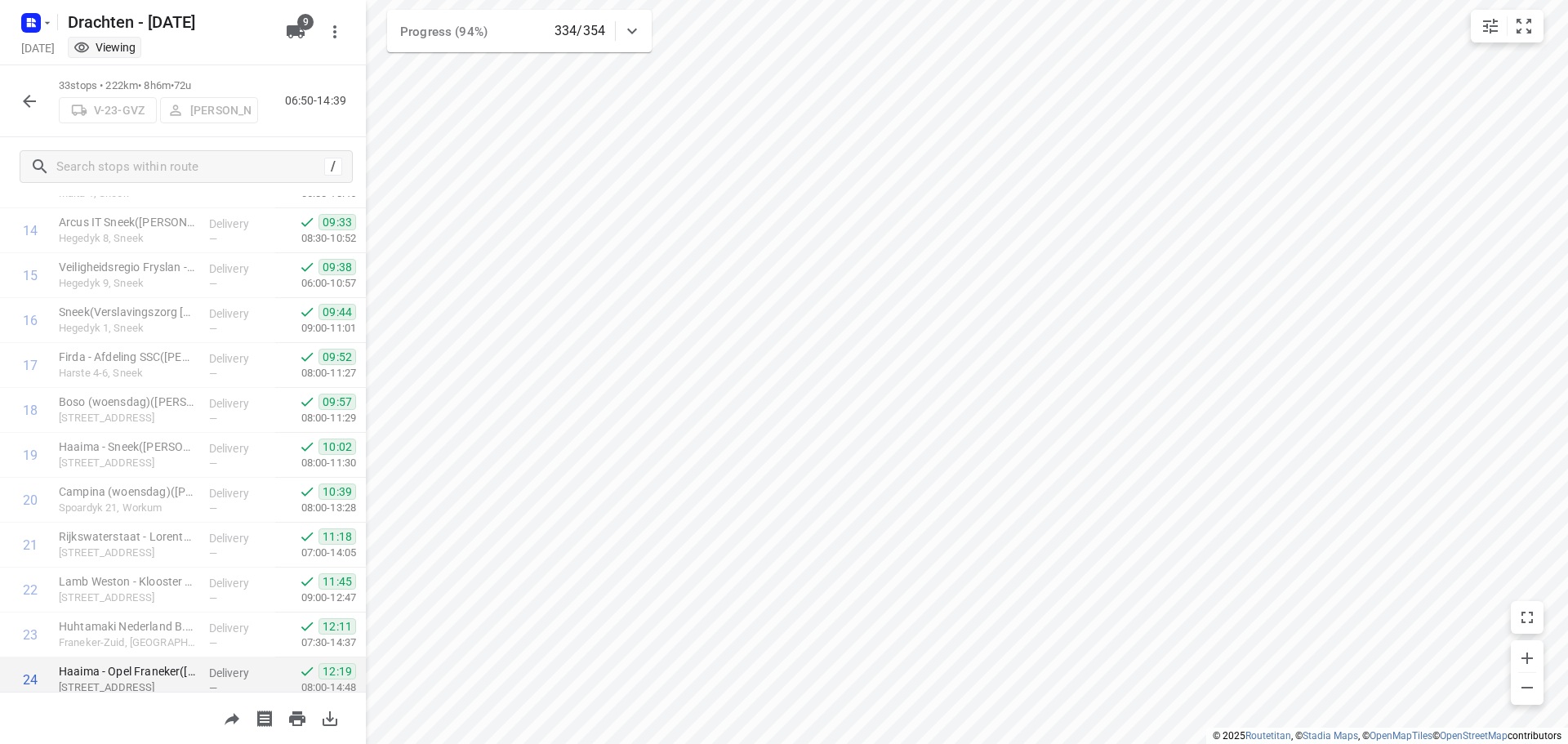
scroll to position [1113, 0]
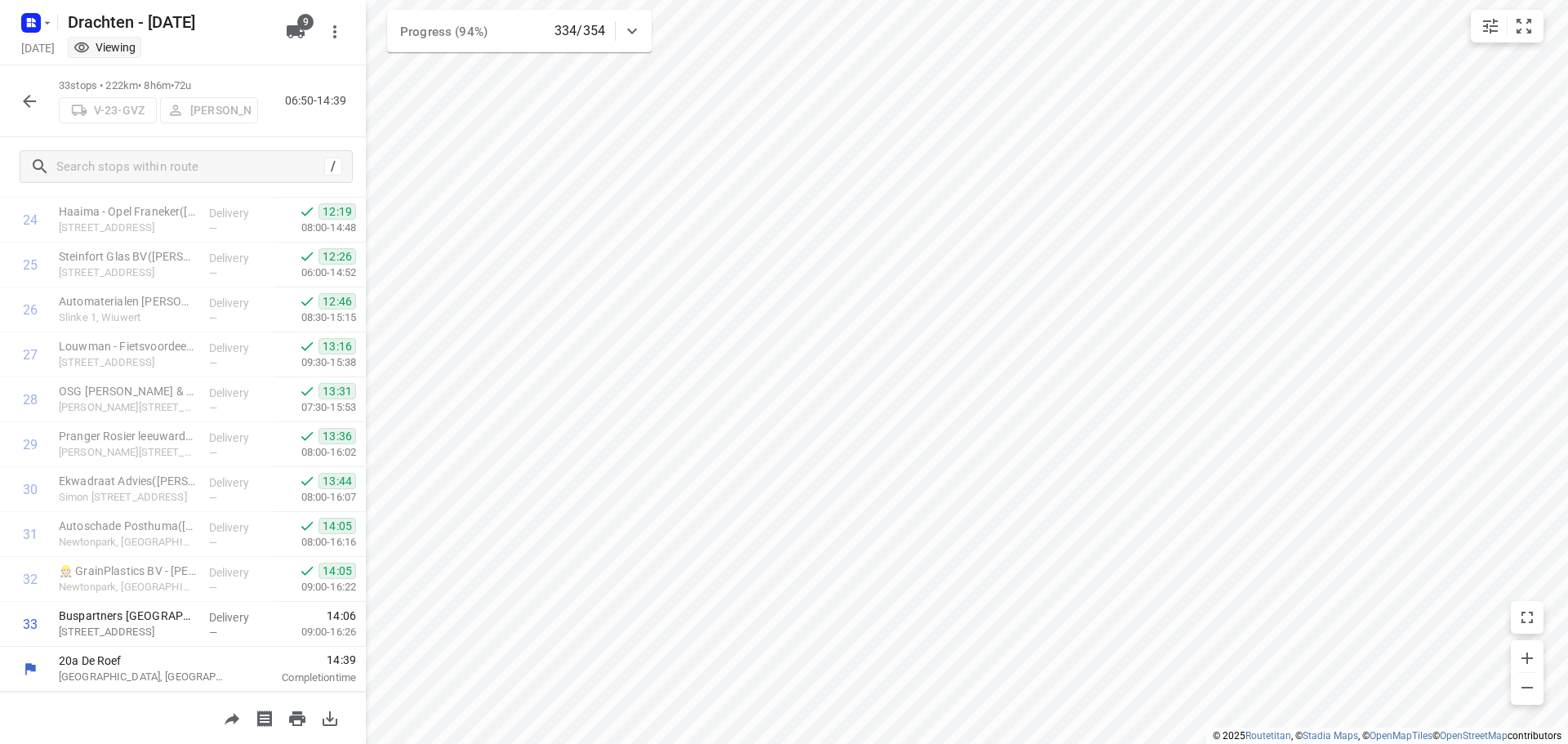
click at [21, 98] on icon "button" at bounding box center [28, 100] width 19 height 19
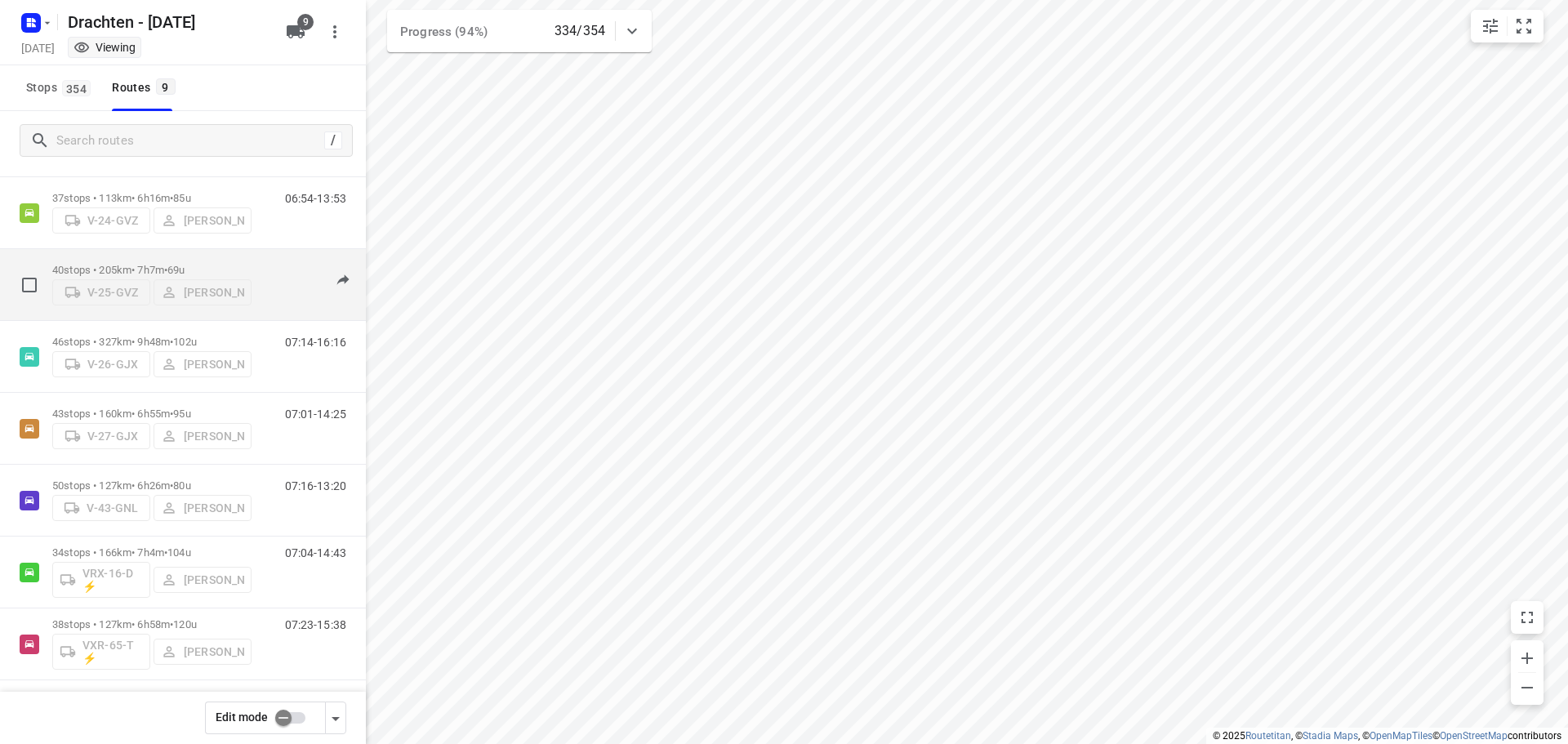
scroll to position [178, 0]
click at [159, 262] on p "40 stops • 205km • 7h7m • 69u" at bounding box center [152, 265] width 199 height 13
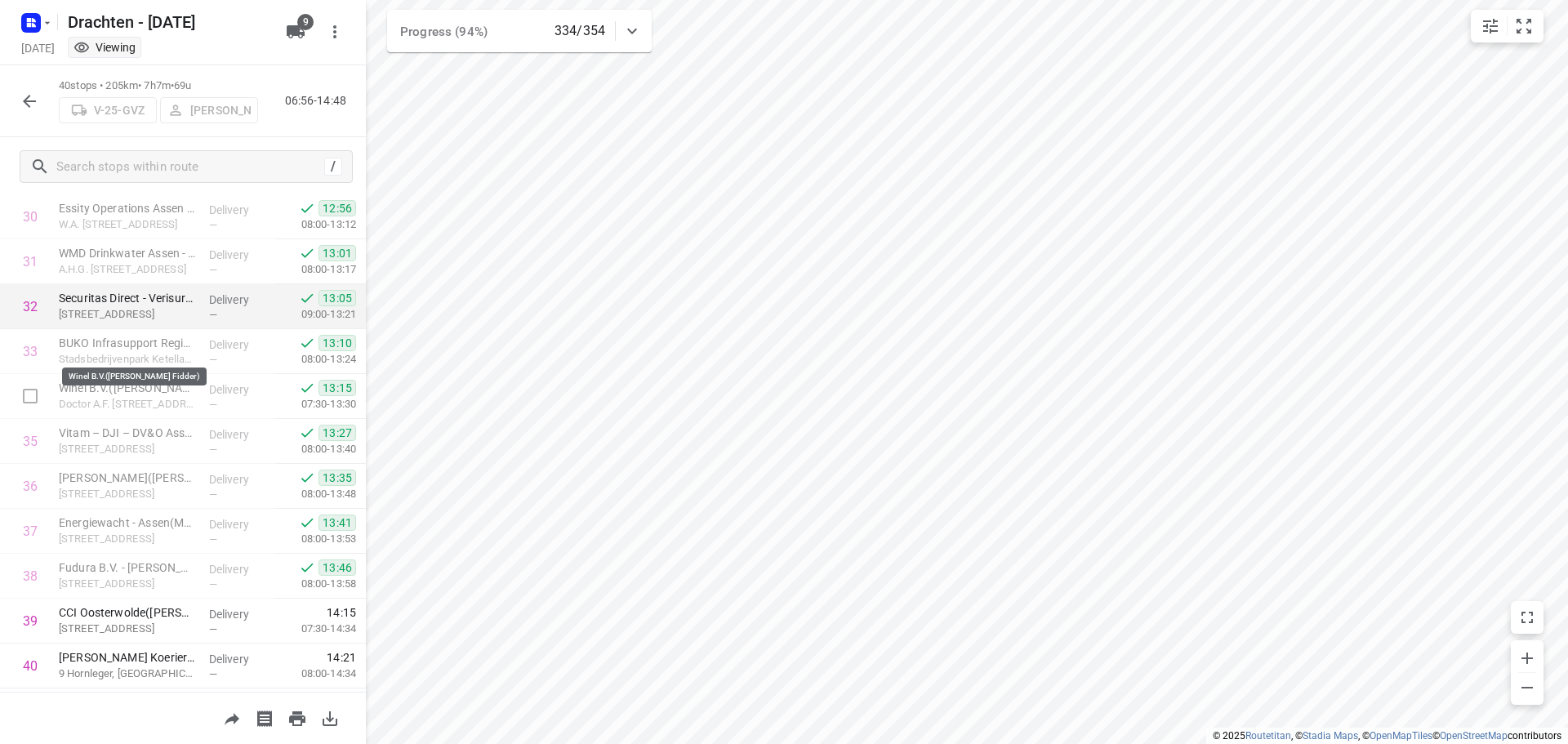
scroll to position [1427, 0]
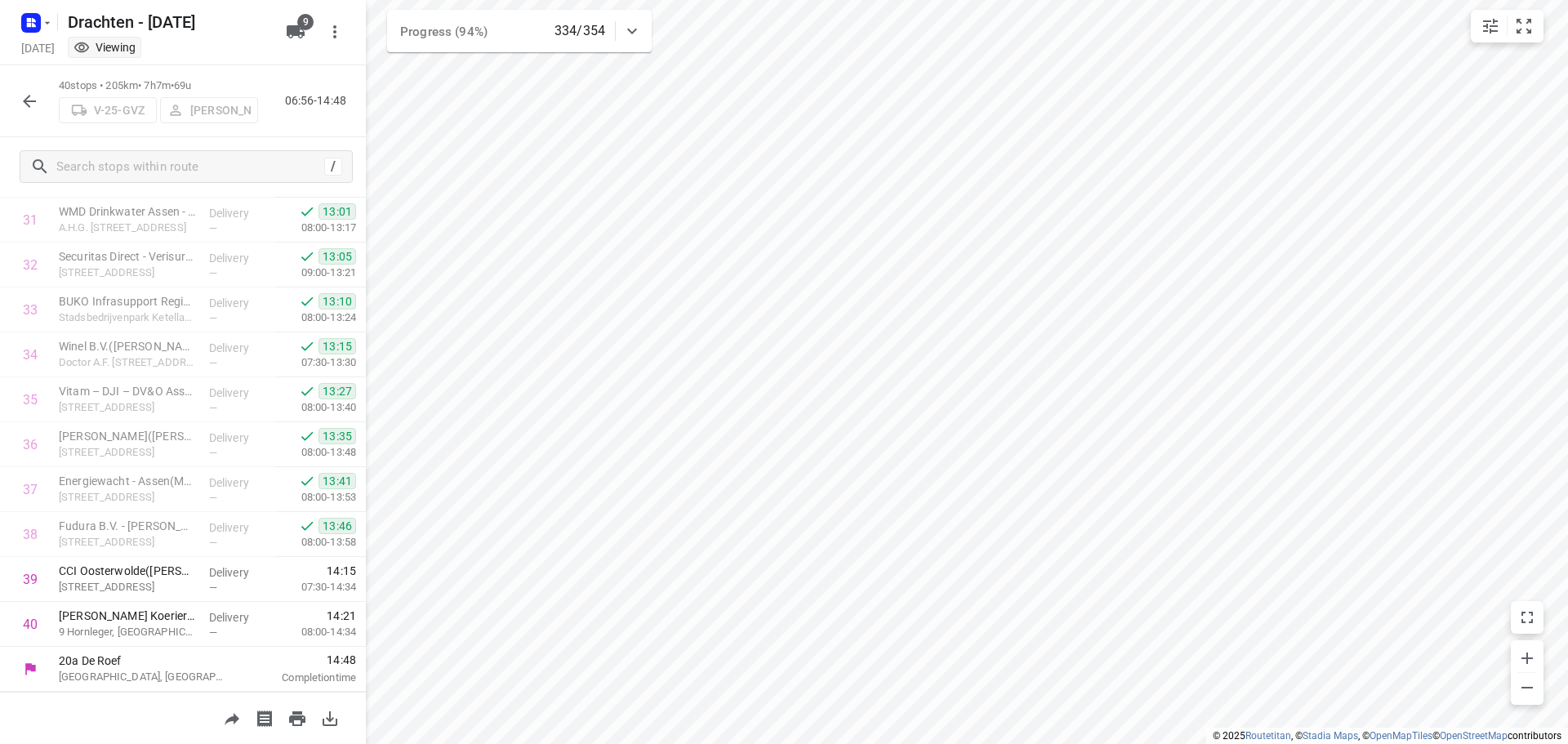
click at [31, 104] on icon "button" at bounding box center [28, 100] width 19 height 19
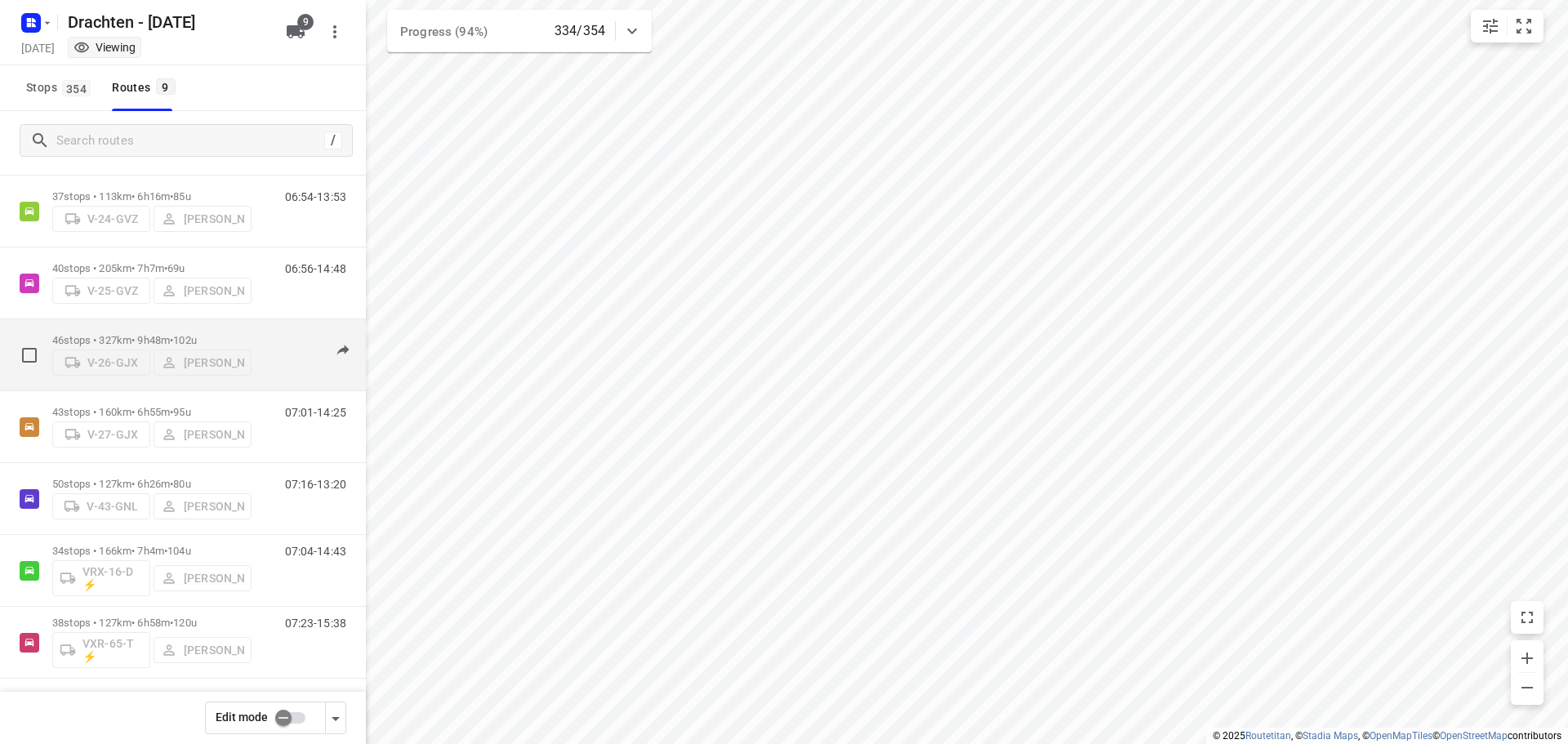
scroll to position [178, 0]
click at [173, 336] on span "•" at bounding box center [171, 337] width 3 height 13
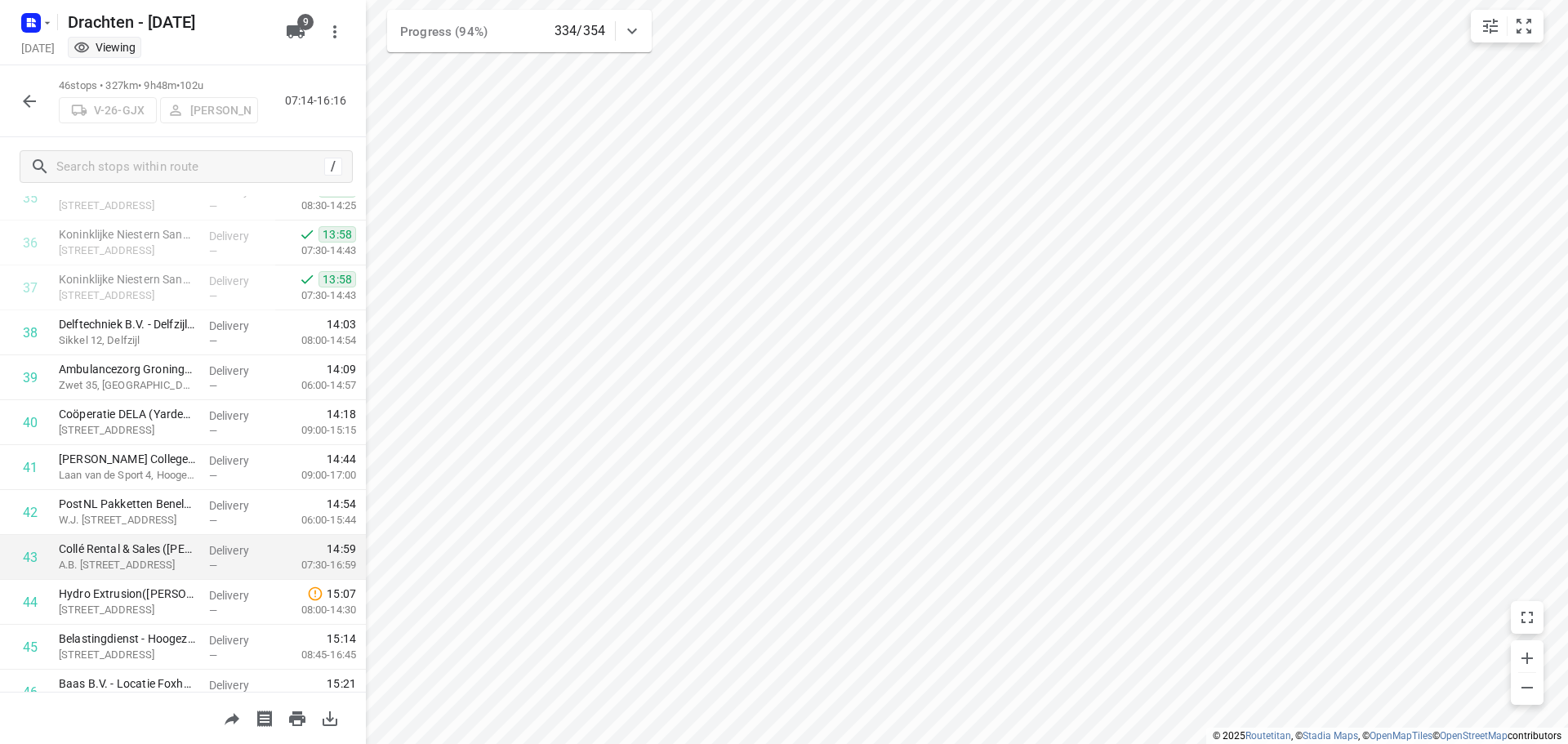
scroll to position [1697, 0]
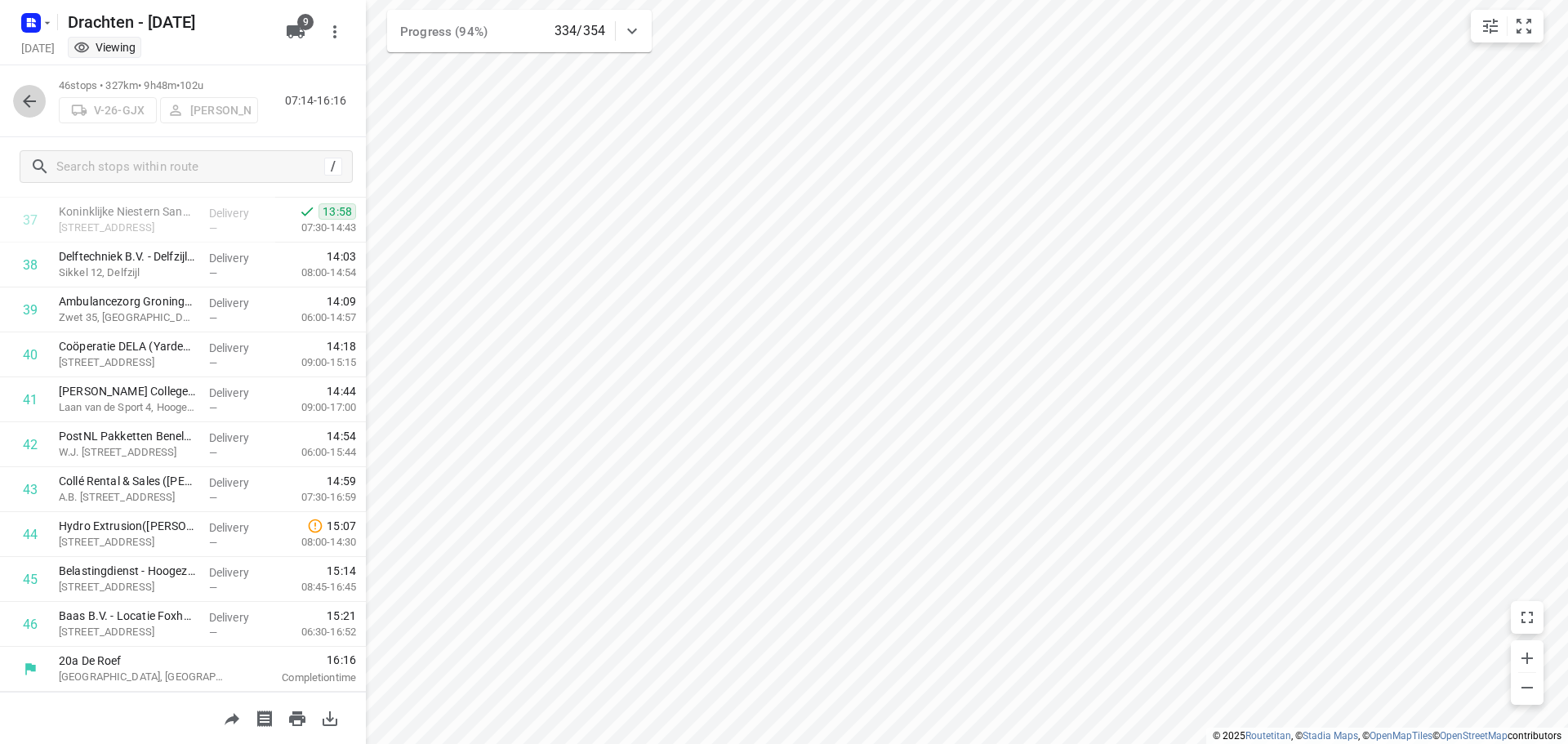
click at [33, 104] on icon "button" at bounding box center [28, 100] width 19 height 19
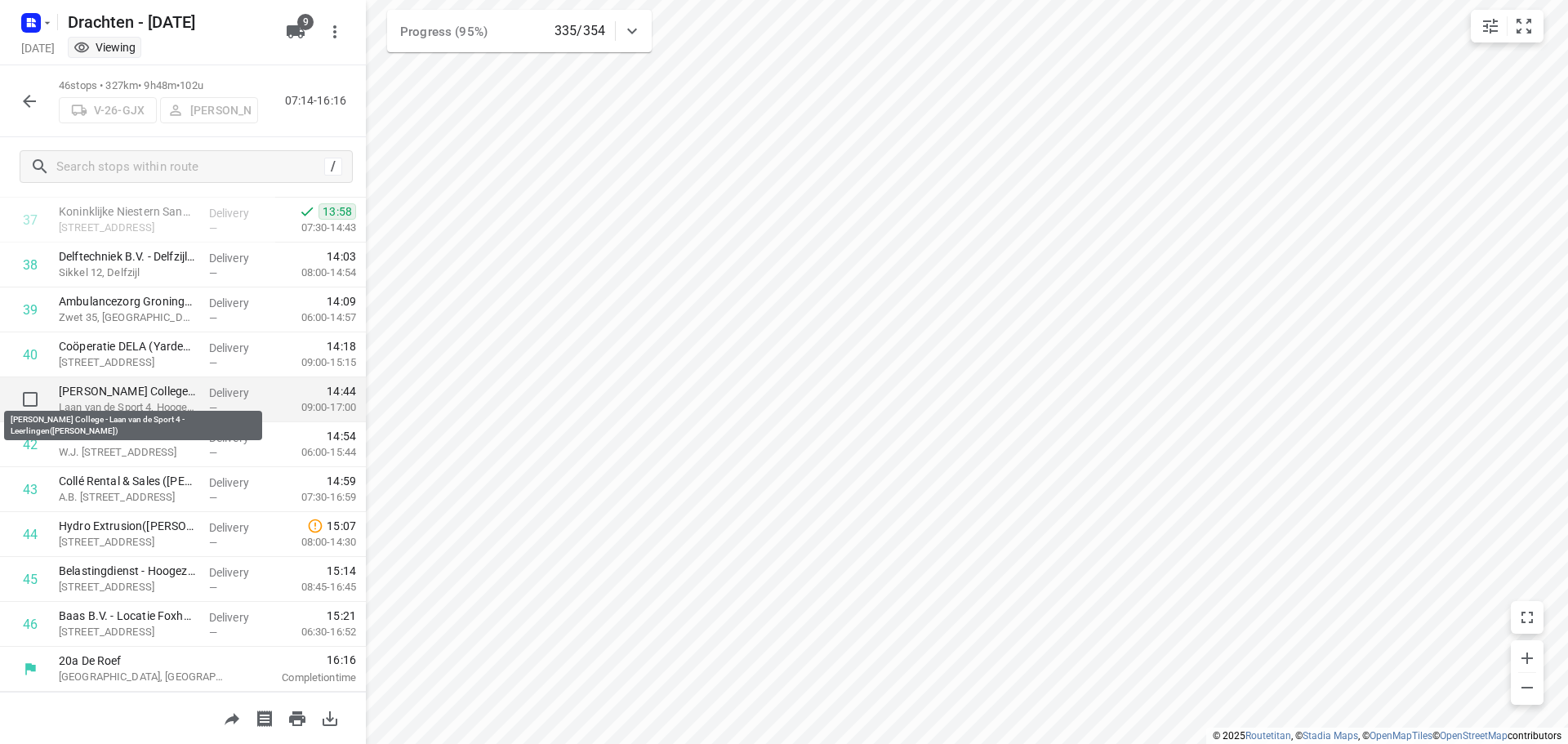
click at [102, 398] on p "[PERSON_NAME] College - Laan van de Sport 4 - Leerlingen([PERSON_NAME])" at bounding box center [127, 391] width 137 height 17
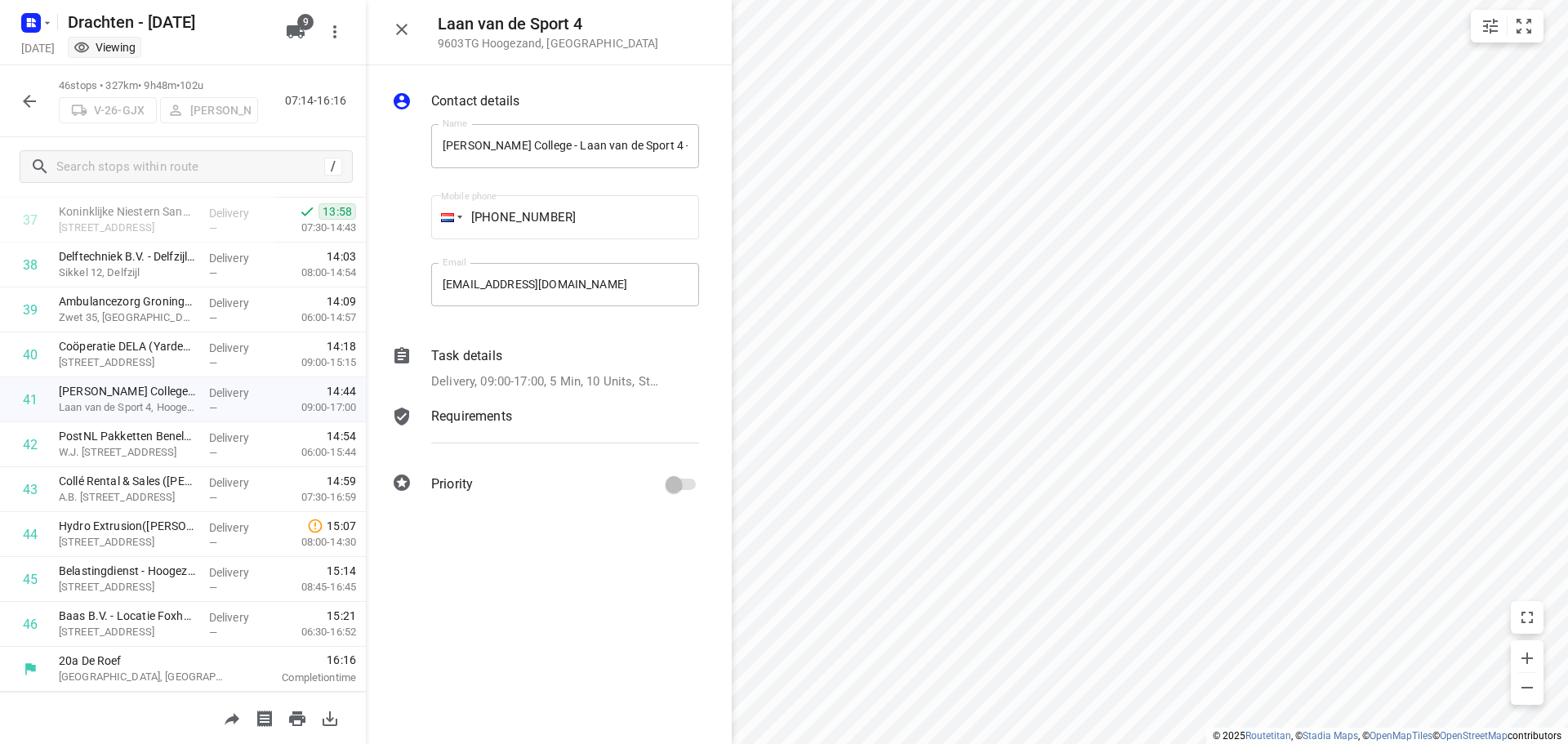
click at [602, 370] on div "Task details Delivery, 09:00-17:00, 5 Min, 10 Units, Startdatum: [DATE]. Welkom…" at bounding box center [565, 369] width 274 height 52
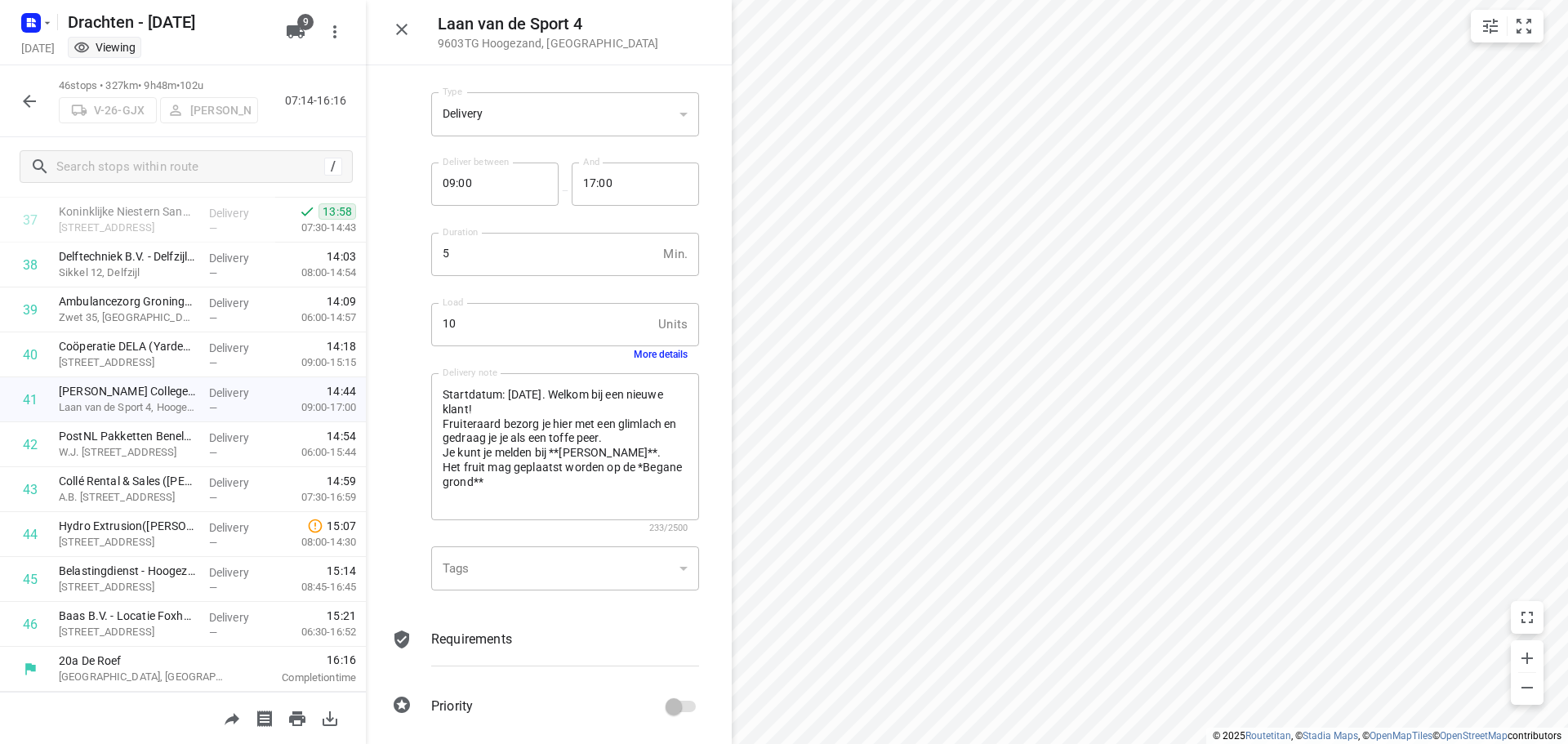
scroll to position [167, 0]
click at [423, 462] on div at bounding box center [408, 305] width 39 height 601
click at [409, 32] on icon "button" at bounding box center [401, 28] width 19 height 19
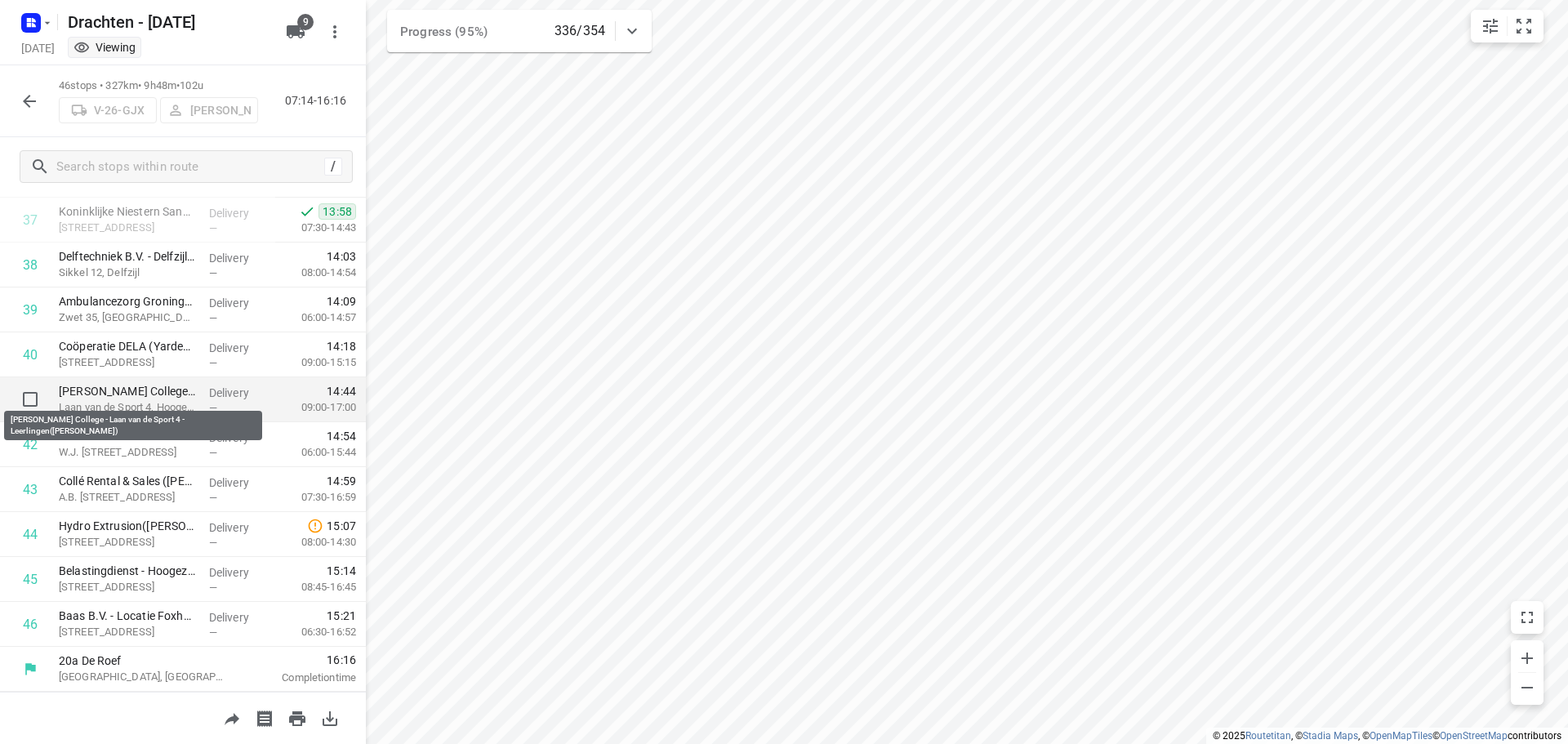
click at [133, 393] on p "[PERSON_NAME] College - Laan van de Sport 4 - Leerlingen([PERSON_NAME])" at bounding box center [127, 391] width 137 height 17
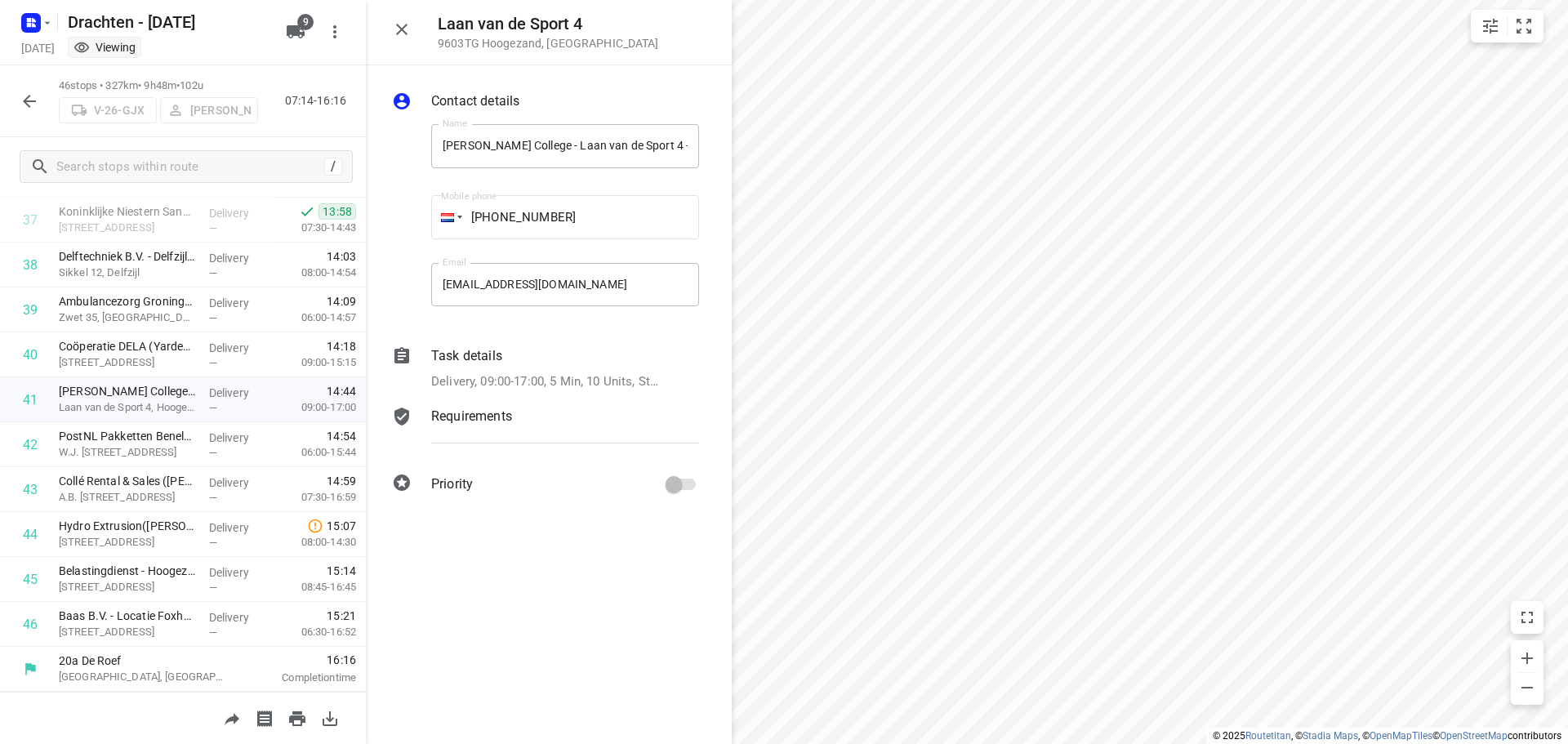
click at [619, 356] on div "Task details" at bounding box center [565, 355] width 268 height 19
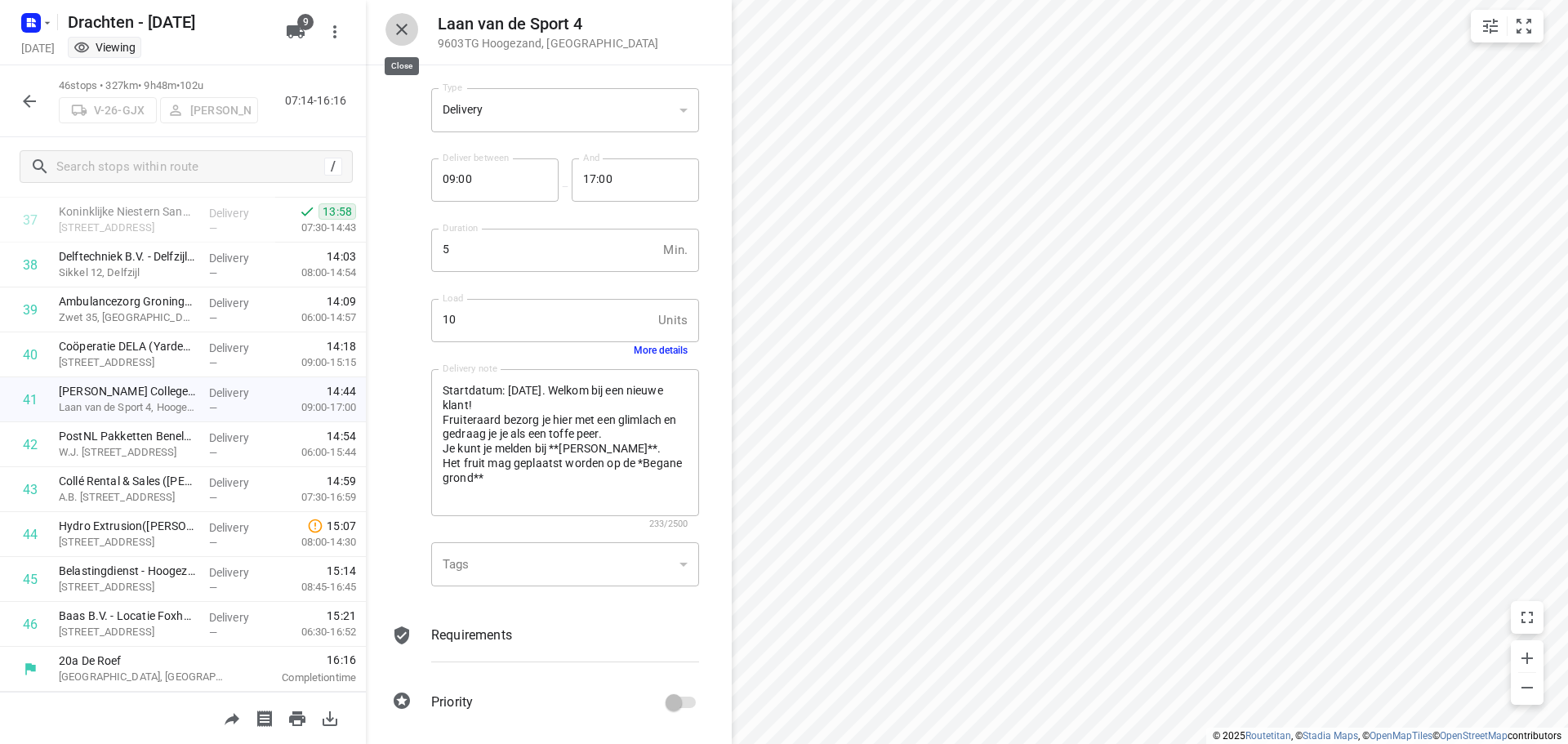
click at [402, 26] on icon "button" at bounding box center [401, 28] width 19 height 19
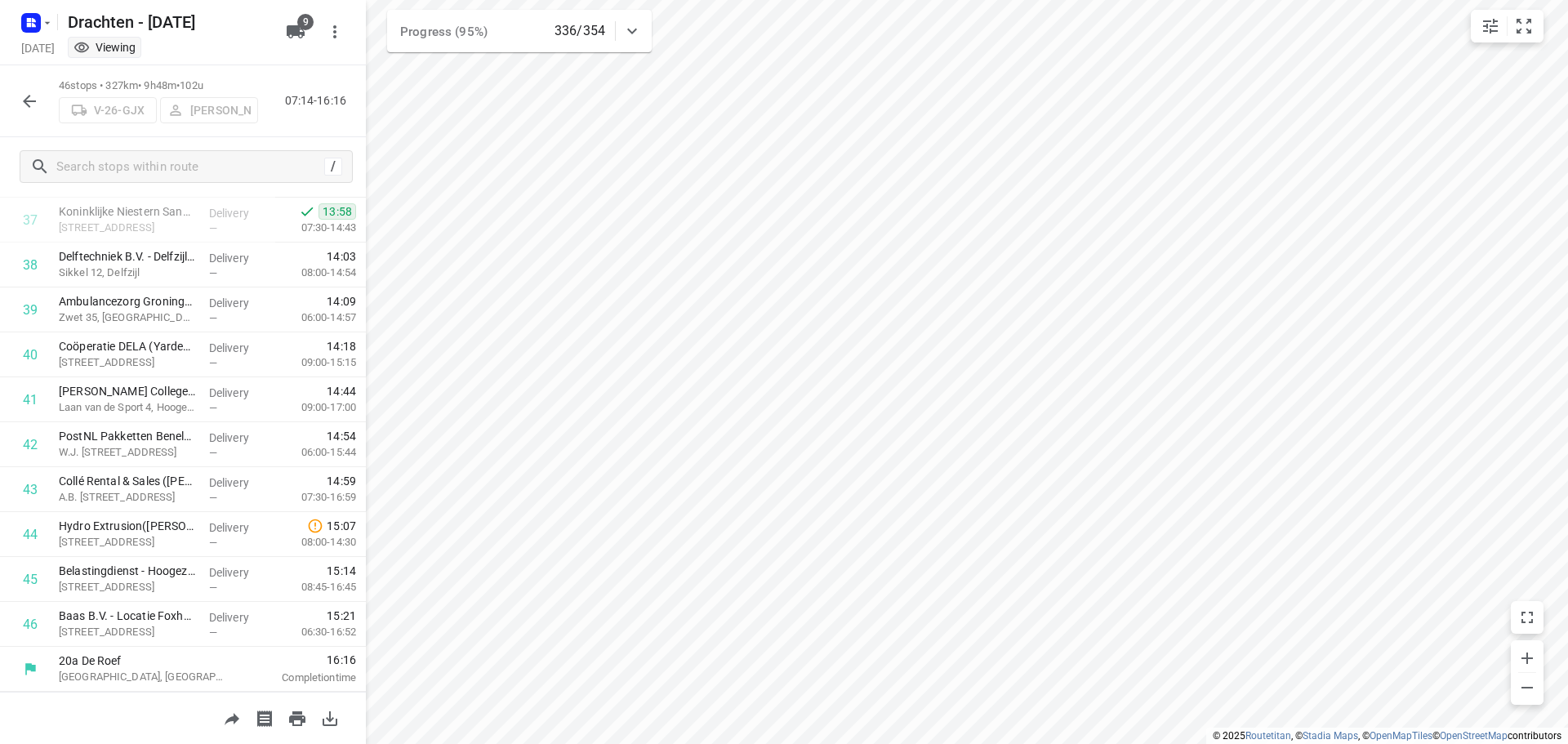
click at [30, 108] on icon "button" at bounding box center [28, 100] width 19 height 19
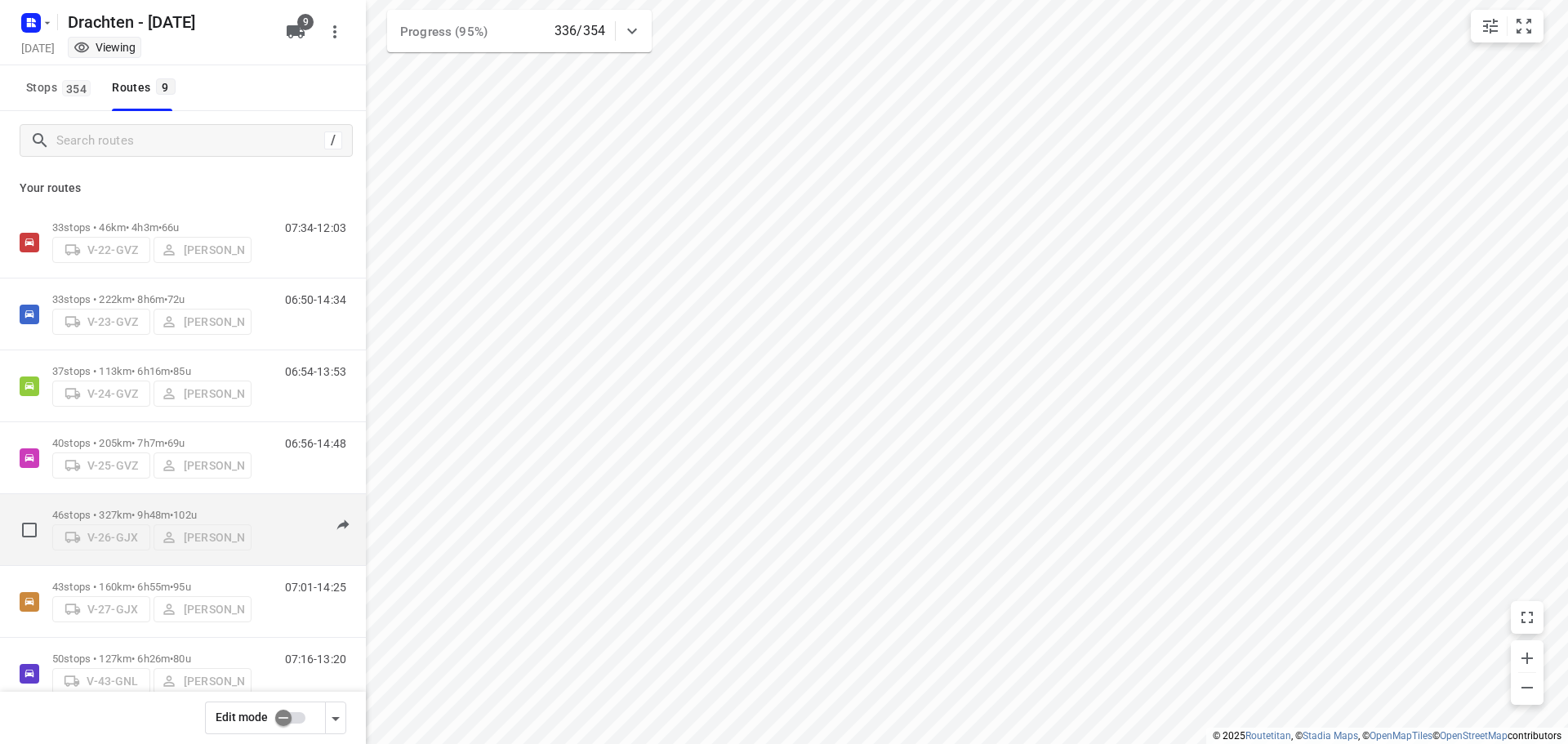
scroll to position [178, 0]
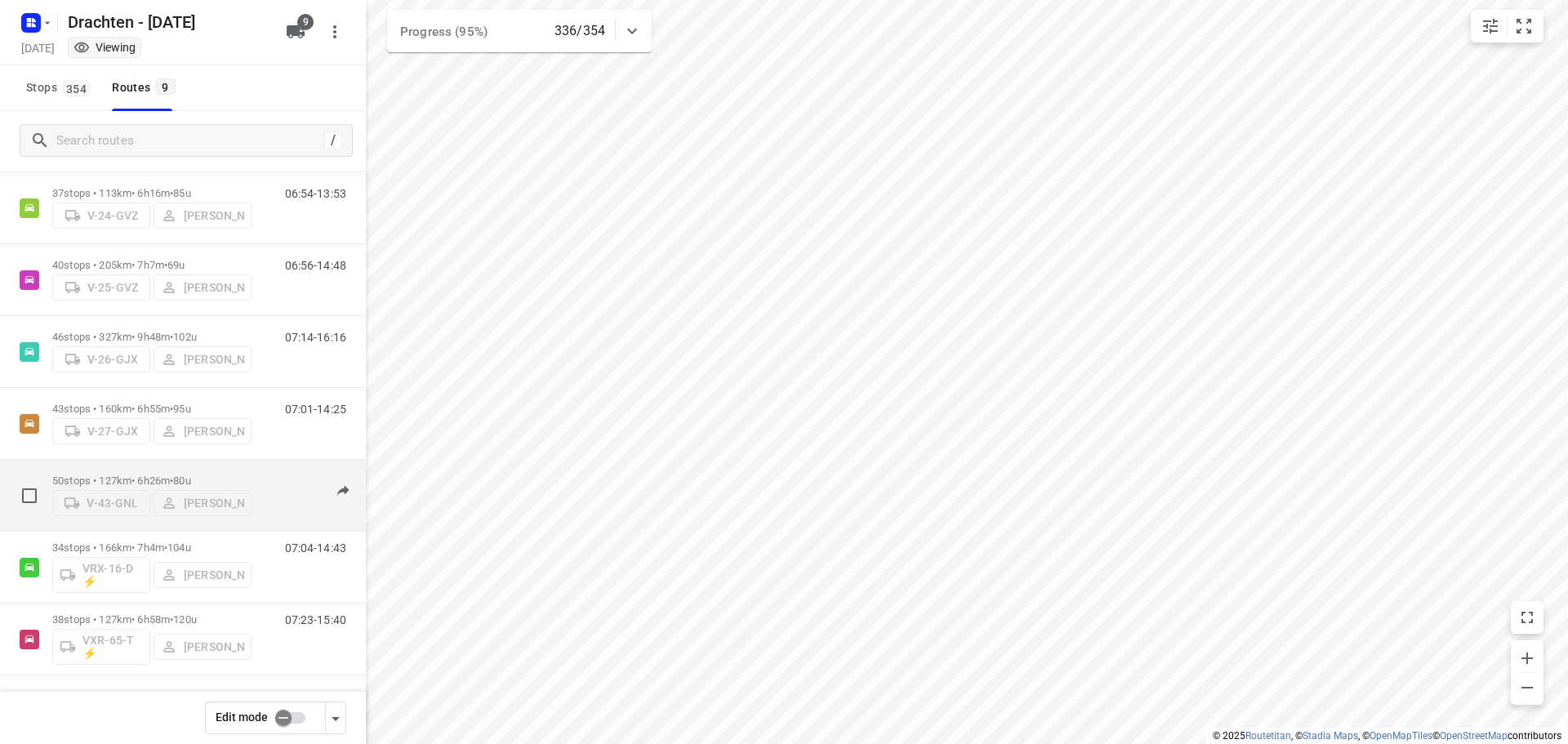
click at [140, 476] on p "50 stops • 127km • 6h26m • 80u" at bounding box center [152, 481] width 199 height 13
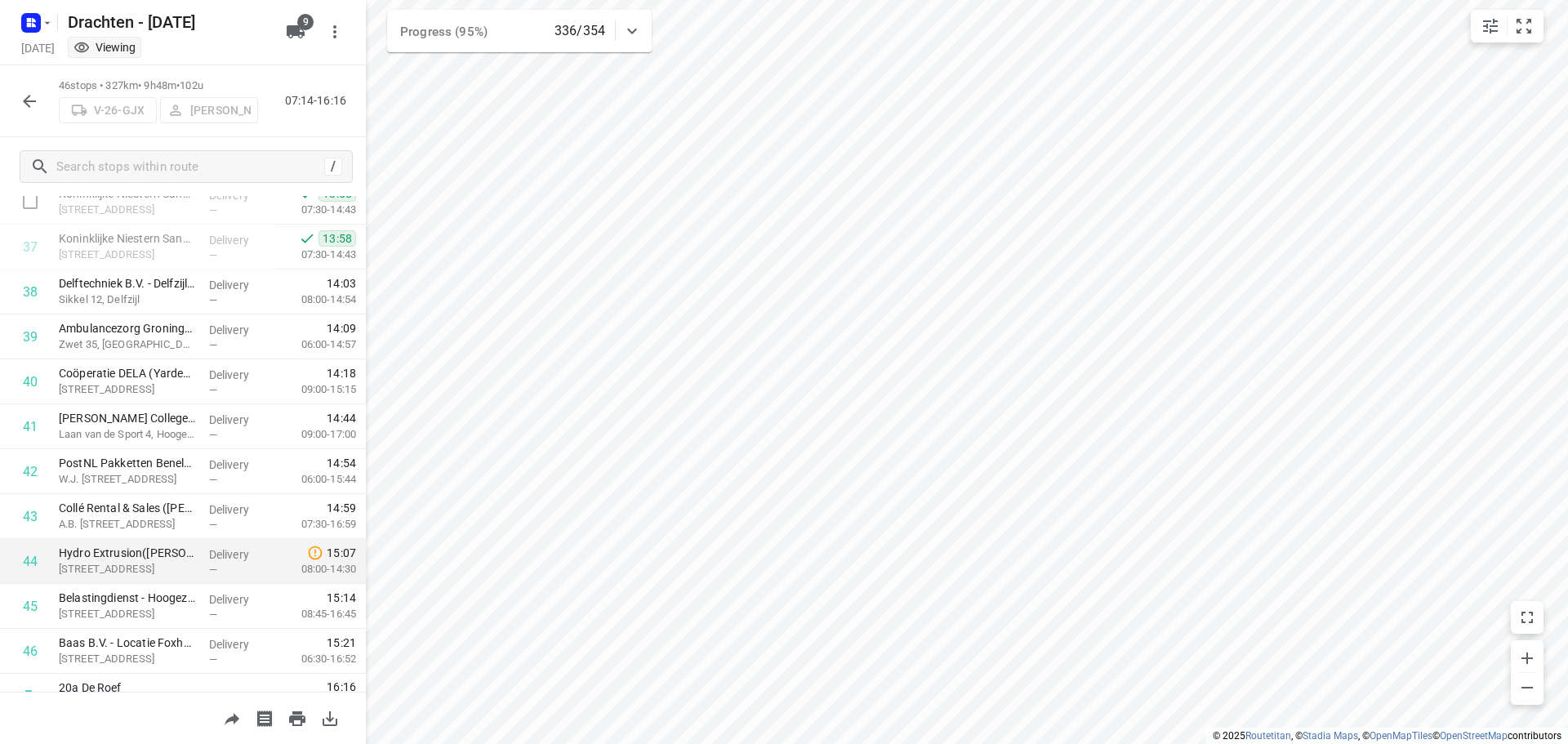
scroll to position [1697, 0]
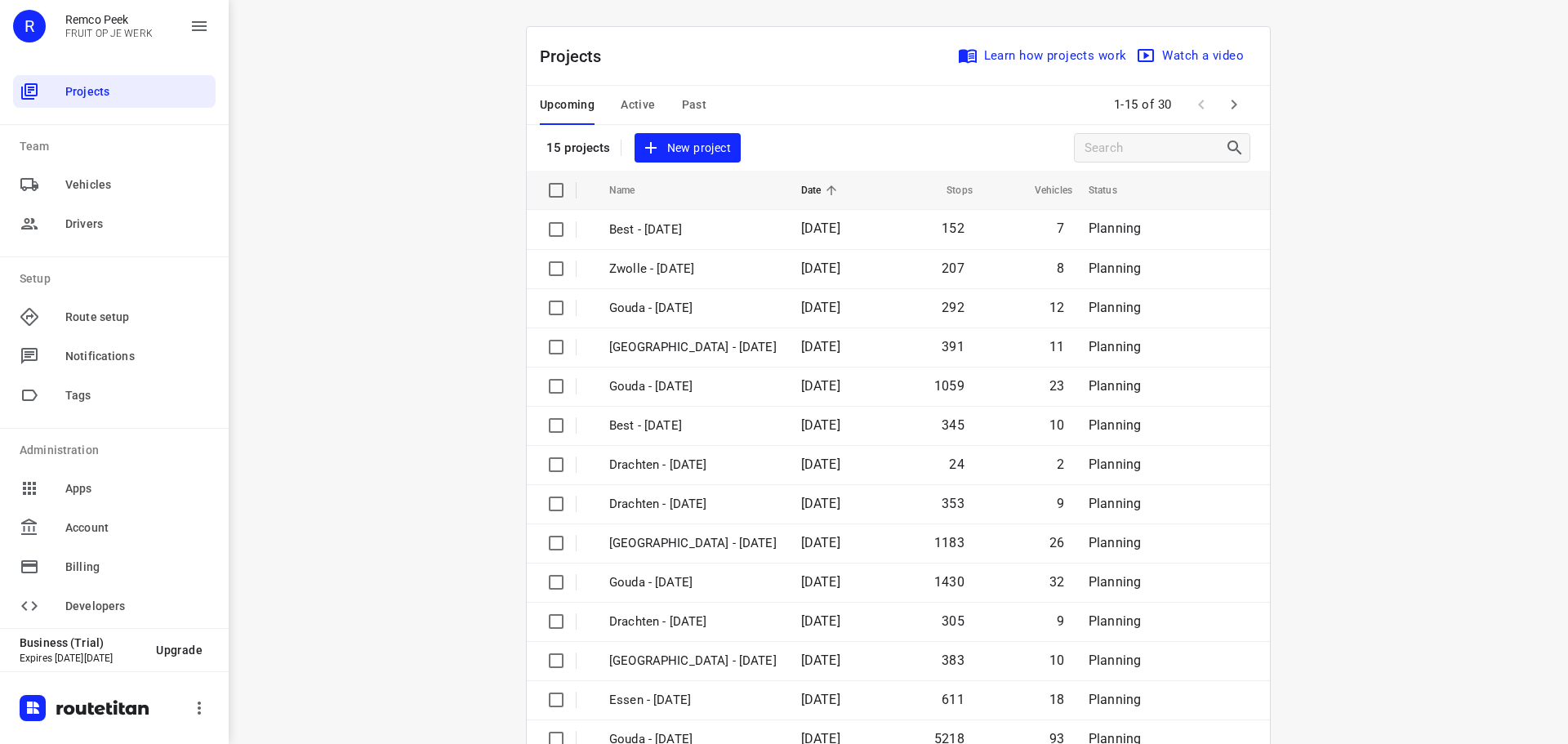
click at [628, 101] on span "Active" at bounding box center [637, 104] width 34 height 20
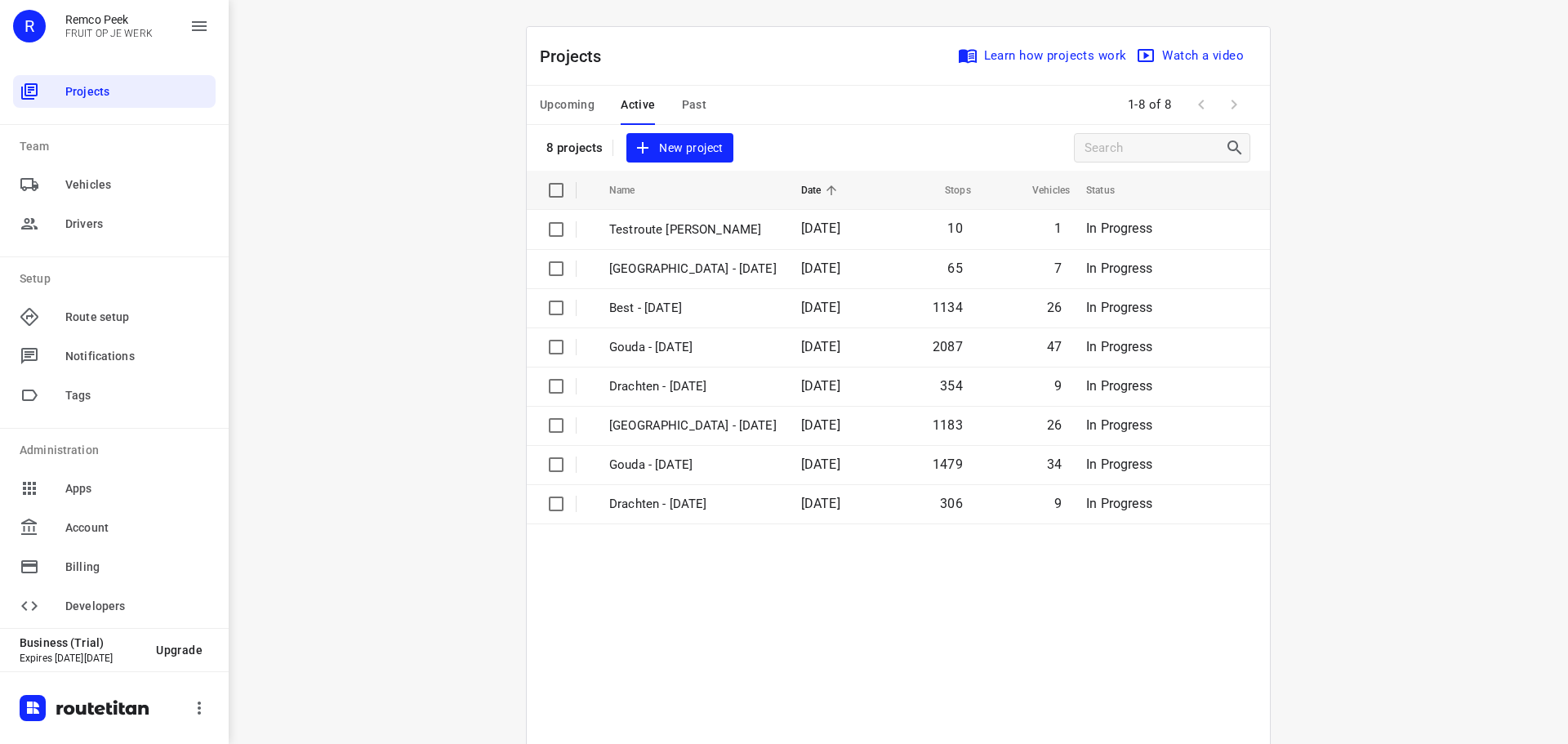
click at [581, 101] on span "Upcoming" at bounding box center [567, 104] width 54 height 20
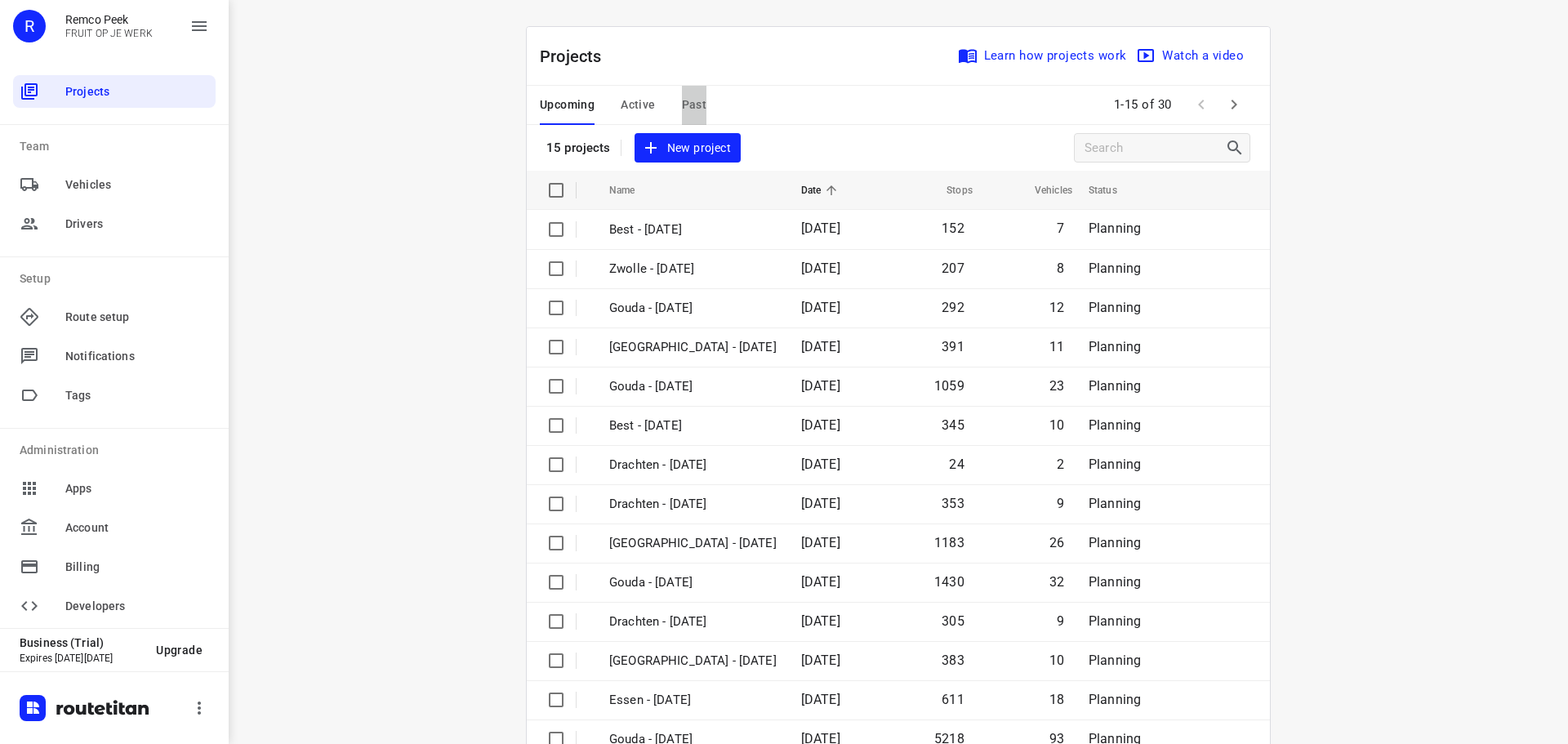
click at [689, 96] on span "Past" at bounding box center [695, 104] width 25 height 20
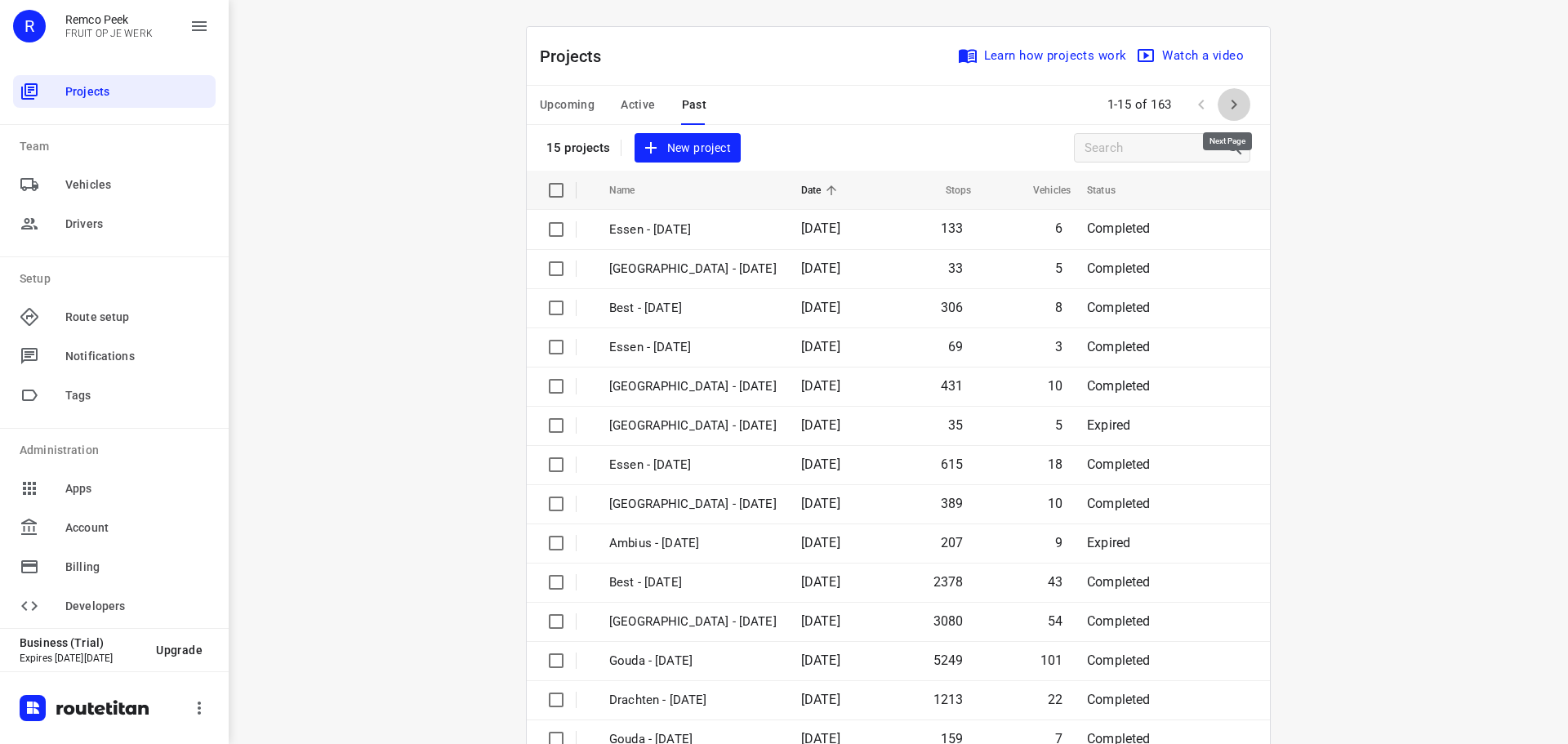
click at [1231, 102] on icon "button" at bounding box center [1233, 104] width 19 height 19
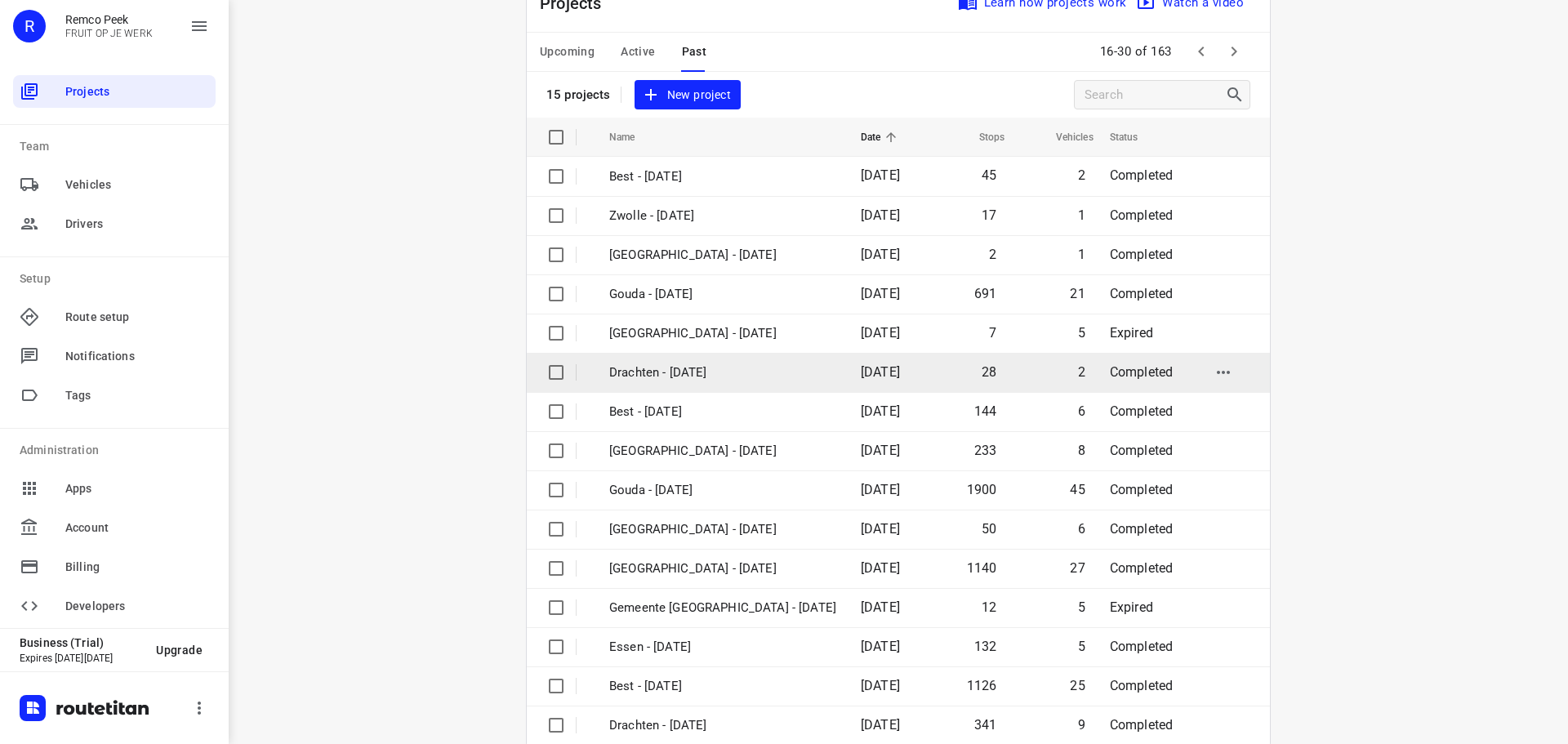
scroll to position [82, 0]
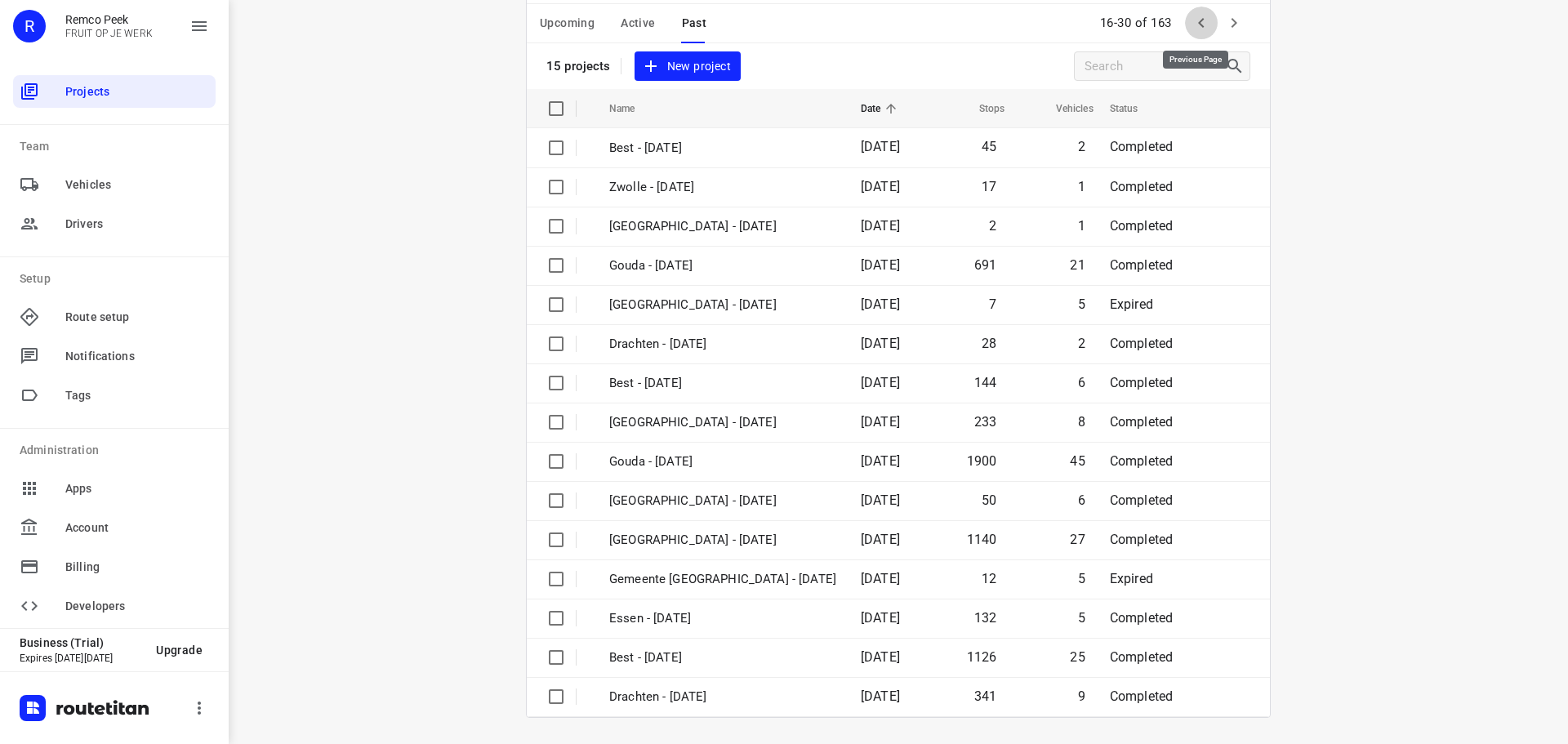
click at [1192, 20] on icon "button" at bounding box center [1201, 23] width 19 height 19
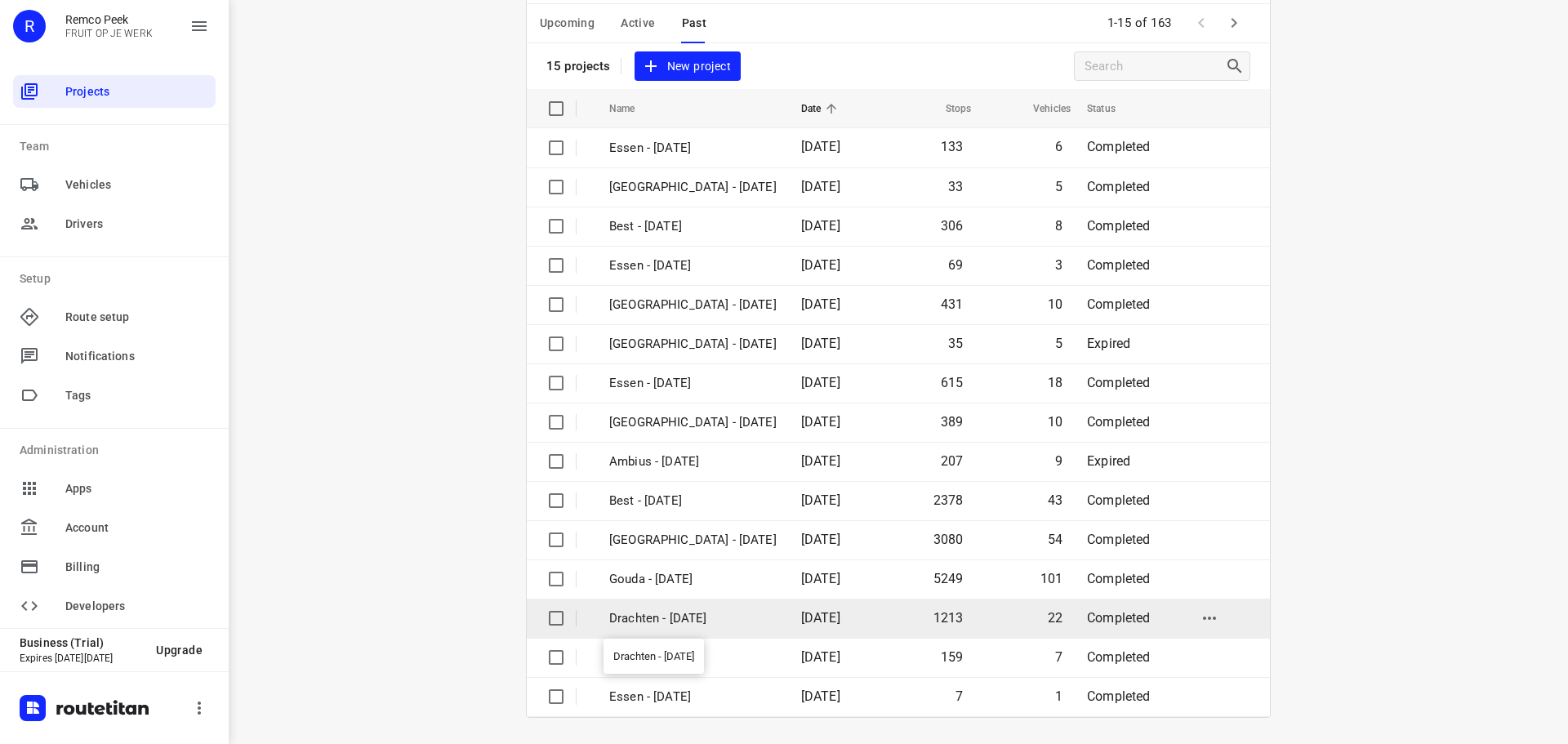
click at [665, 622] on p "Drachten - Monday" at bounding box center [693, 619] width 167 height 18
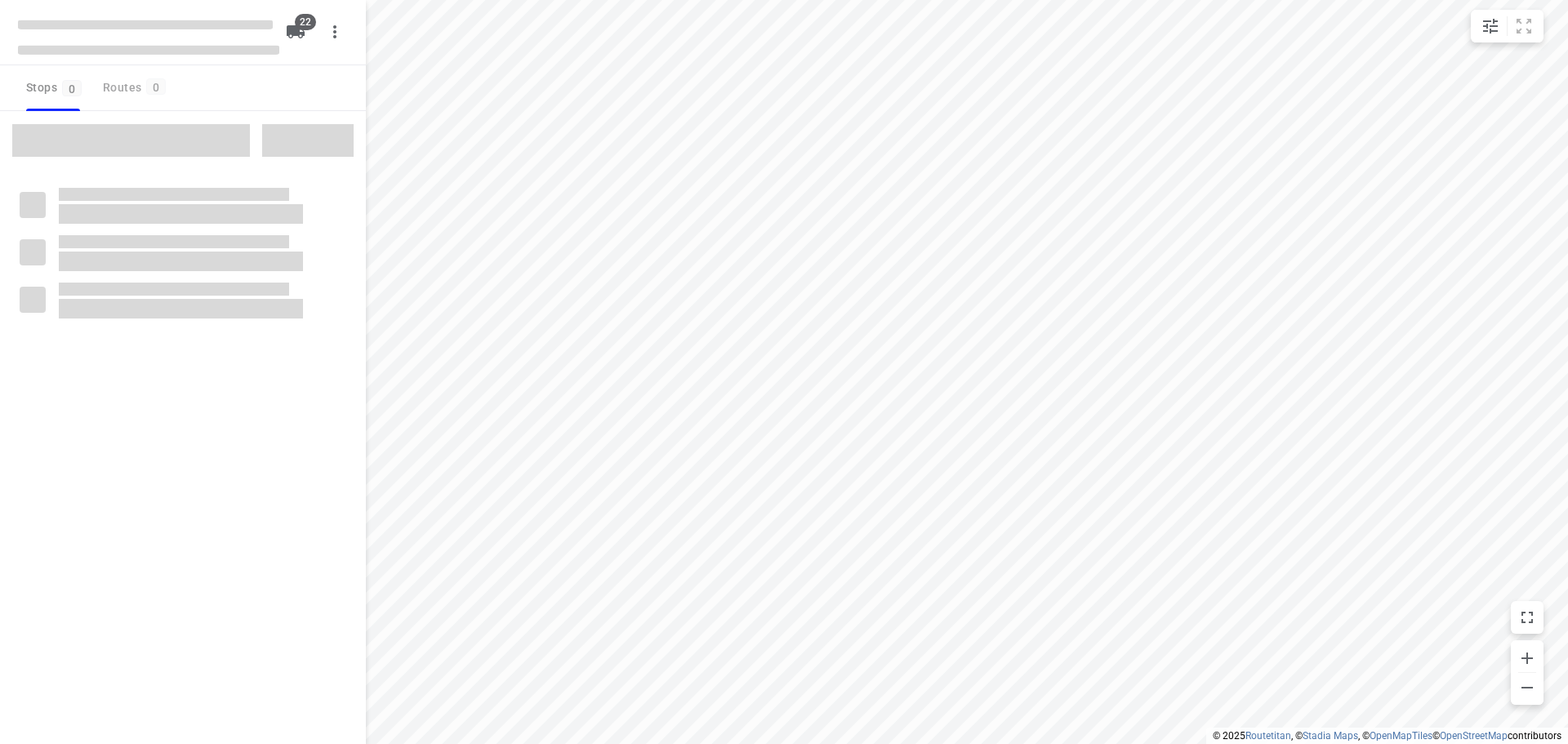
checkbox input "true"
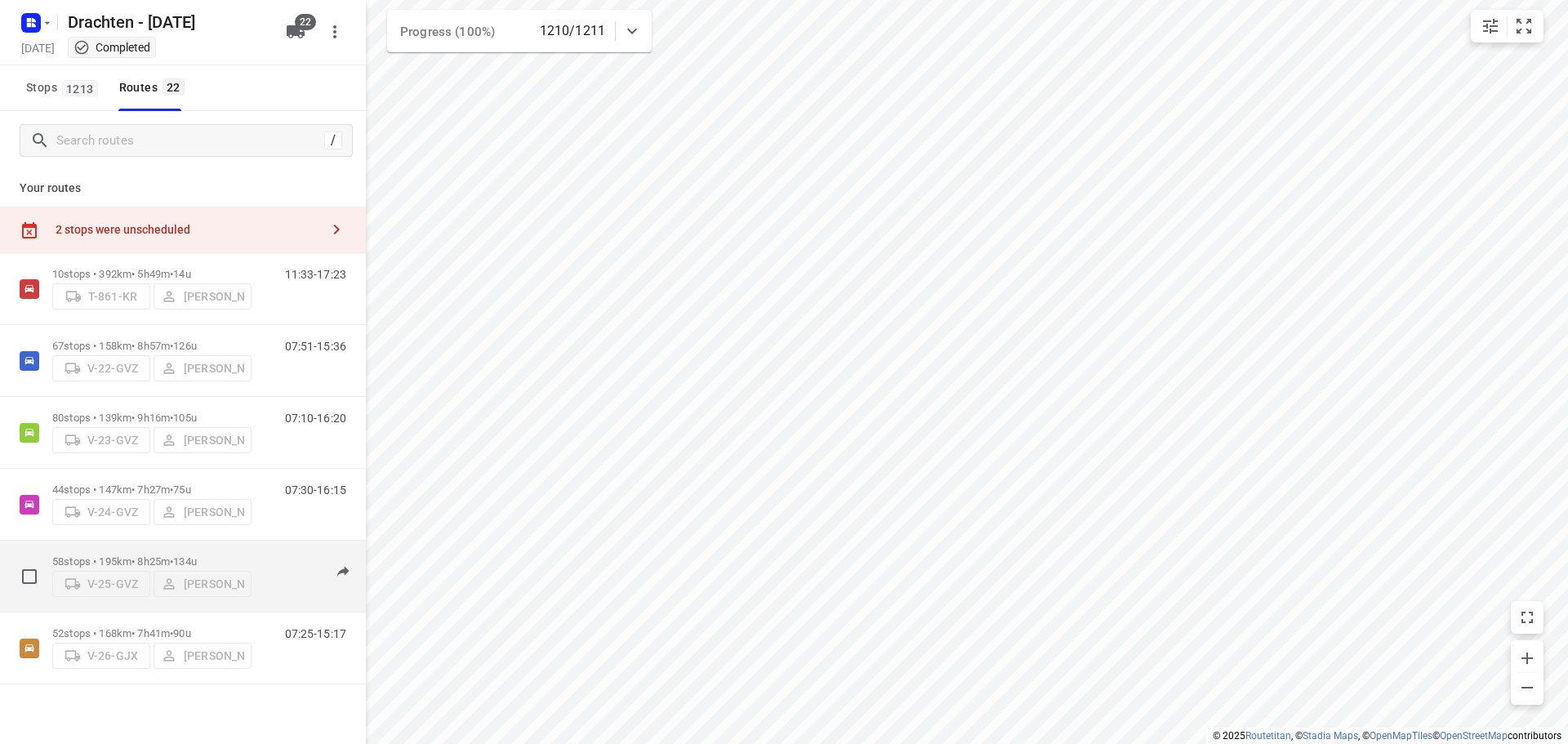
scroll to position [163, 0]
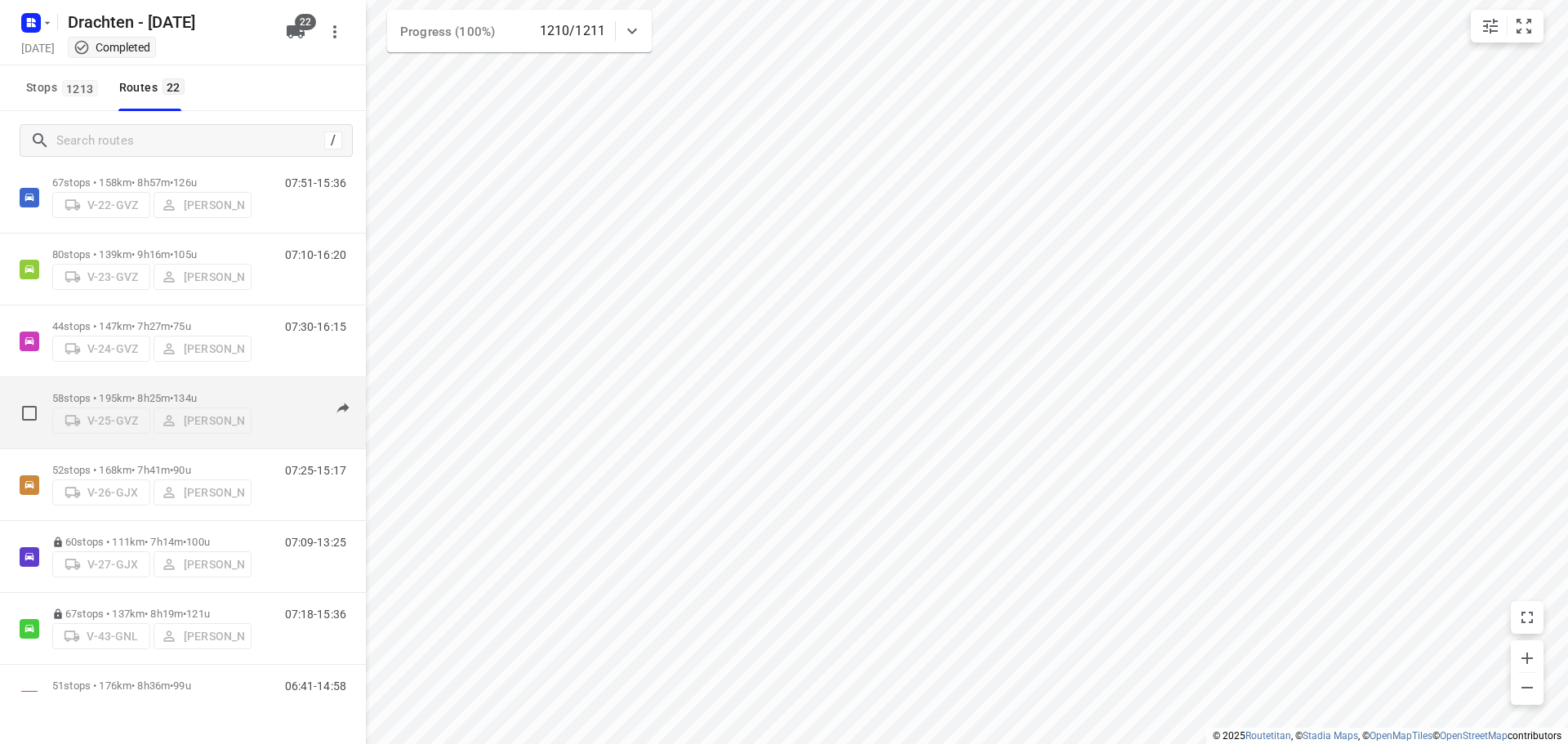
click at [137, 394] on p "58 stops • 195km • 8h25m • 134u" at bounding box center [152, 398] width 199 height 13
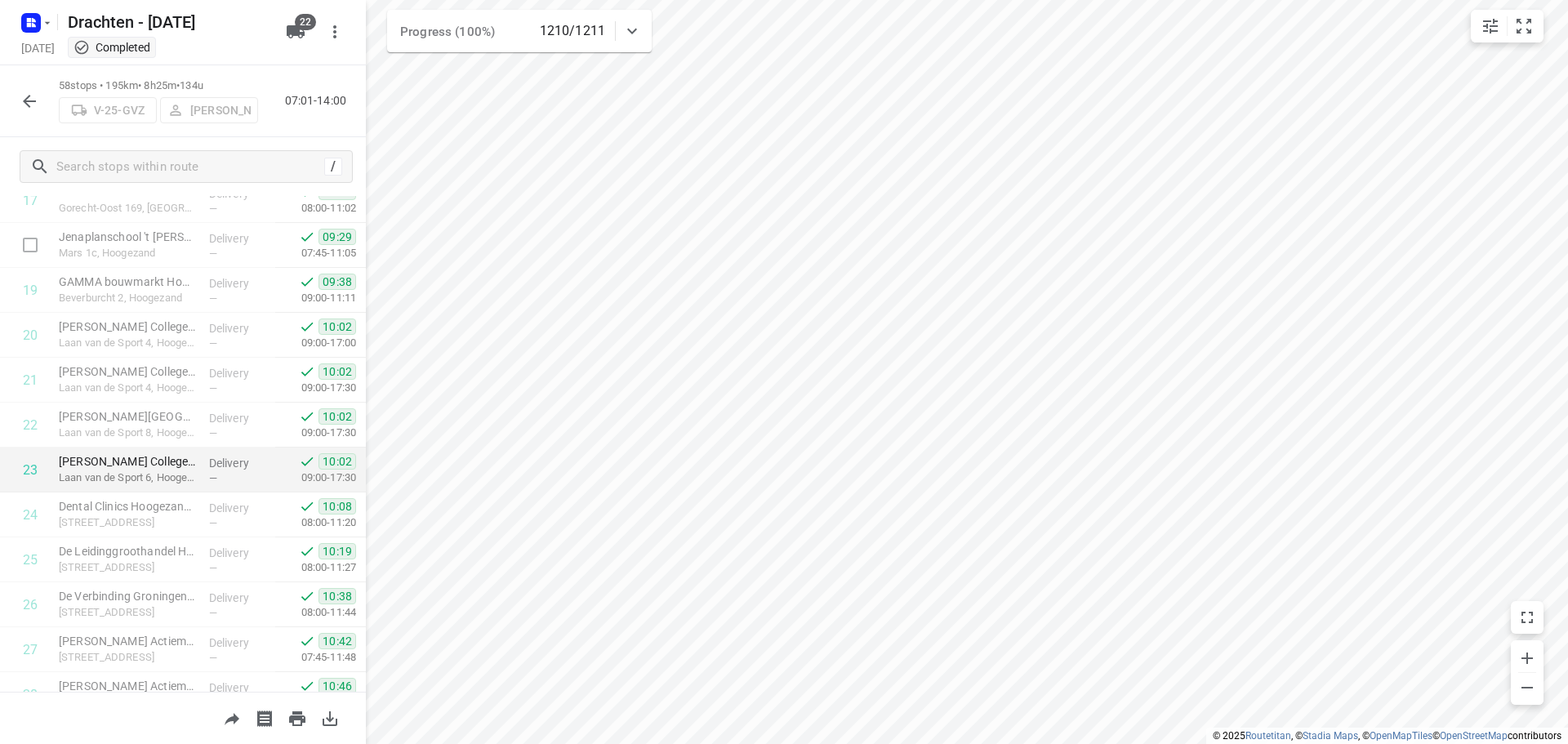
scroll to position [899, 0]
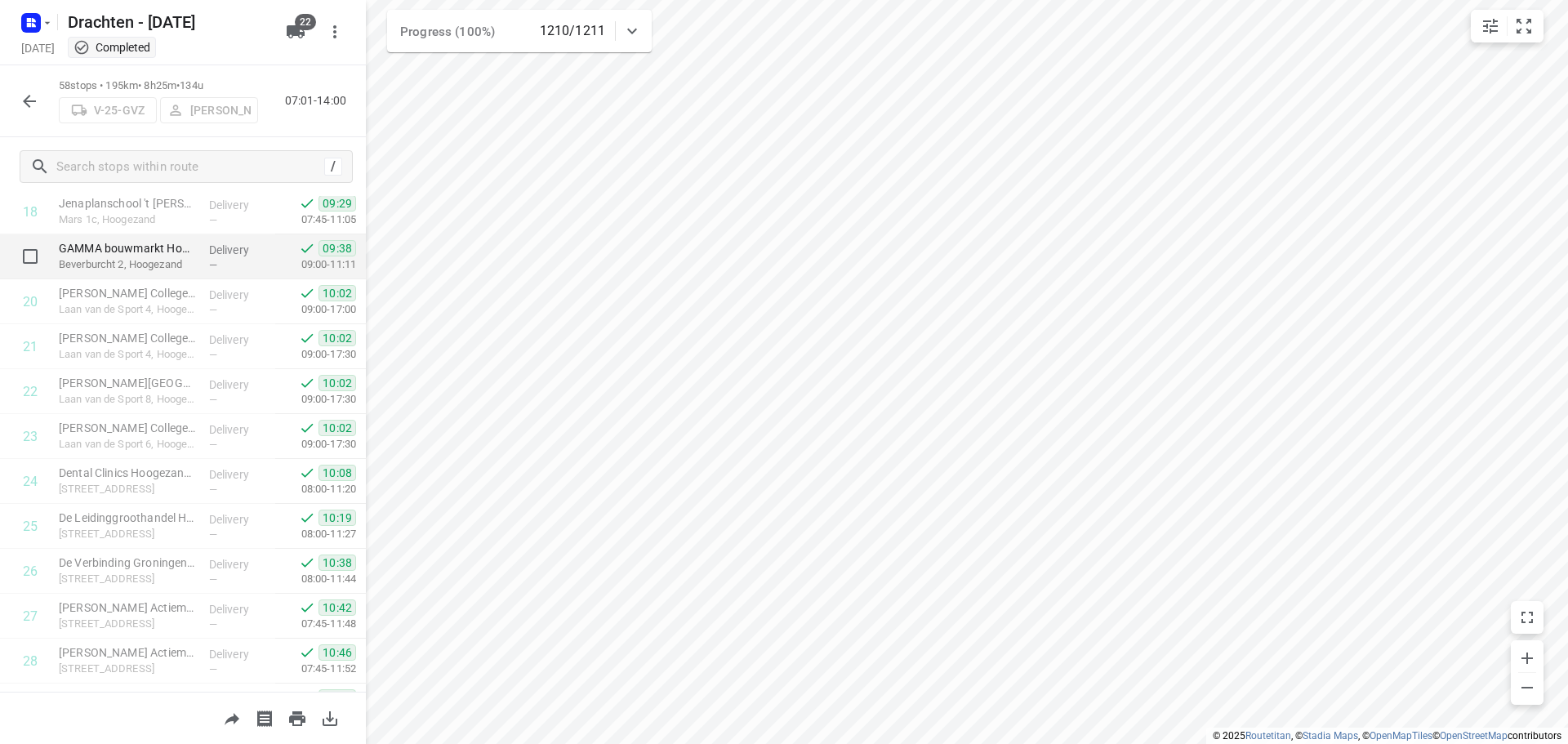
click at [158, 262] on p "Beverburcht 2, Hoogezand" at bounding box center [127, 265] width 137 height 17
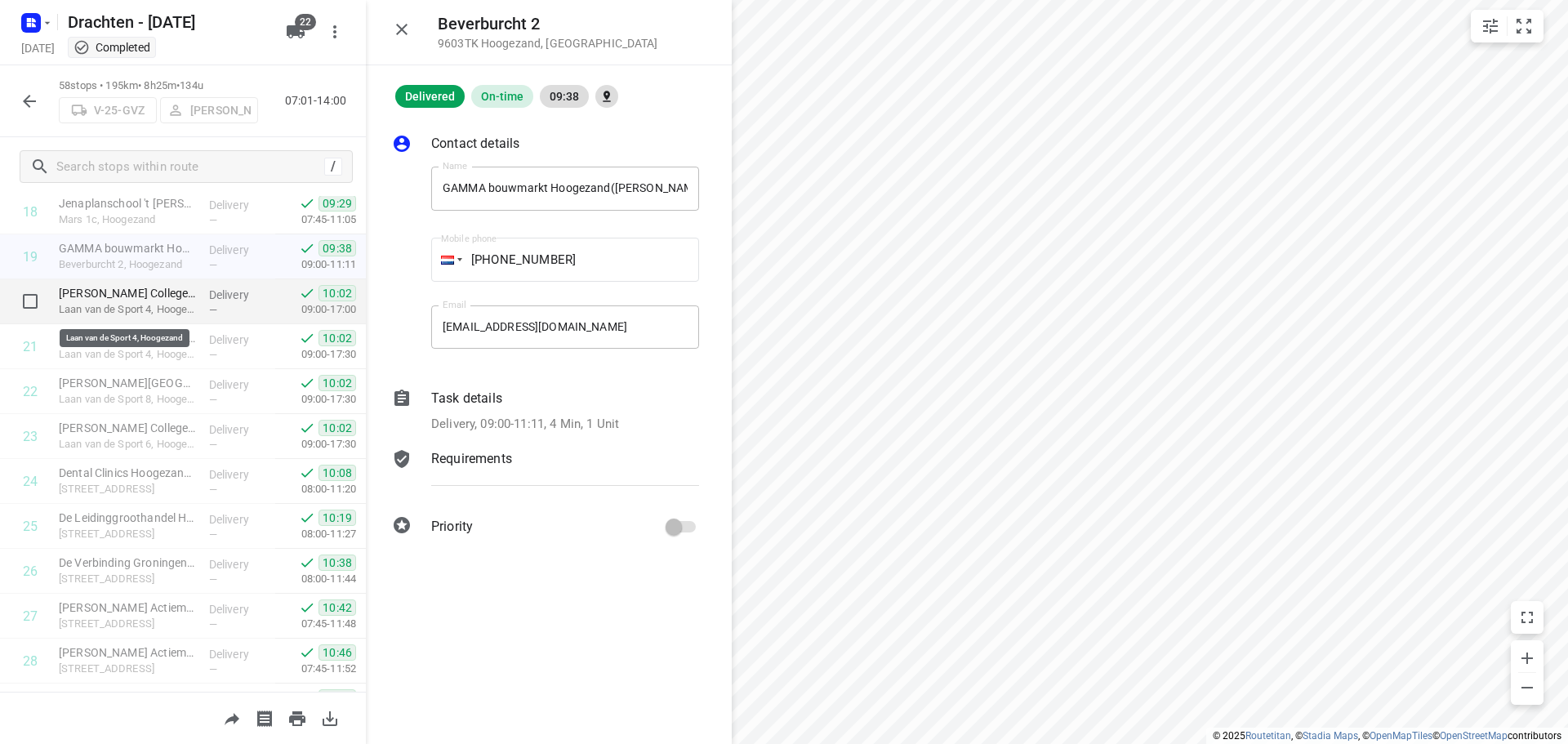
click at [132, 308] on p "Laan van de Sport 4, Hoogezand" at bounding box center [127, 309] width 137 height 17
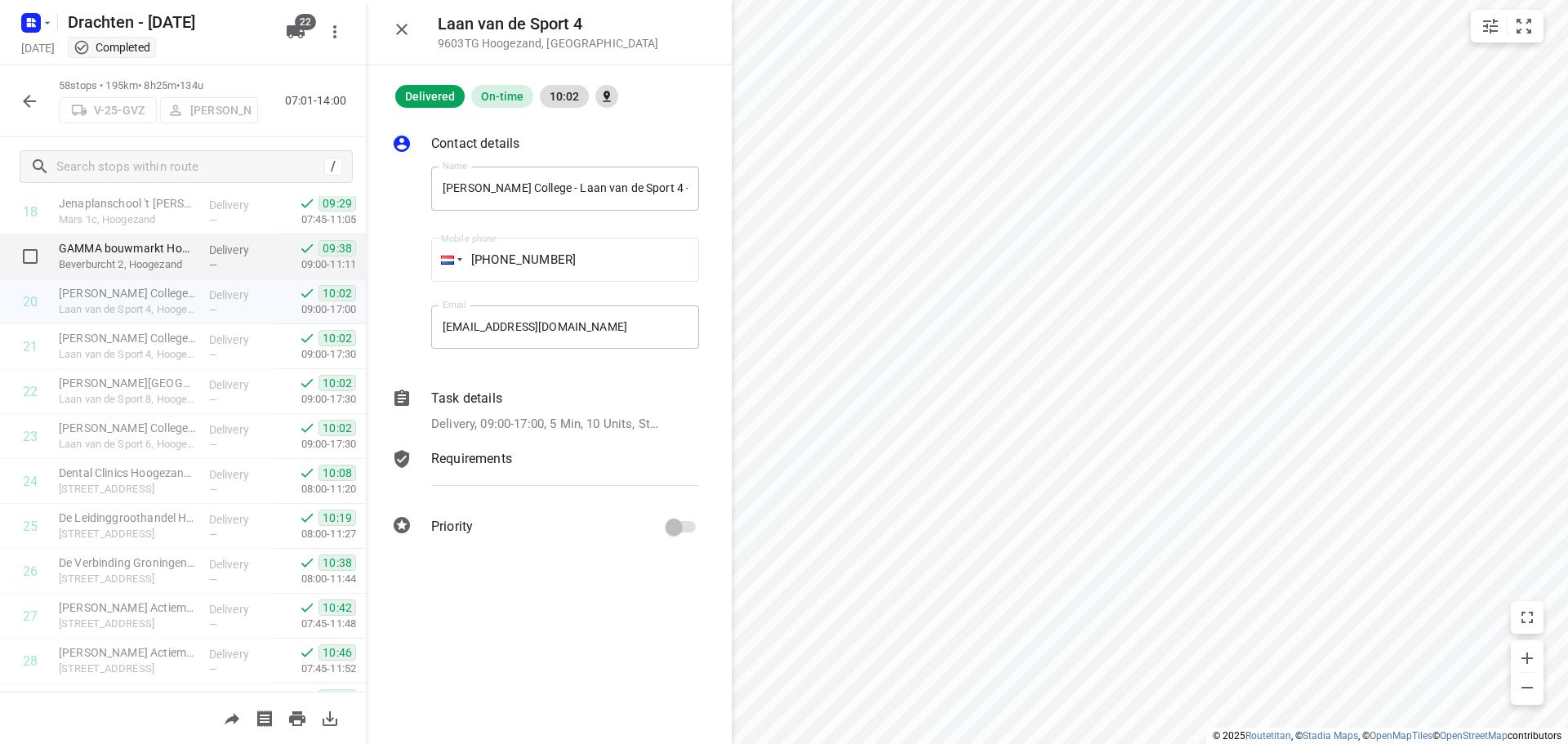
click at [146, 257] on p "Beverburcht 2, Hoogezand" at bounding box center [127, 265] width 137 height 17
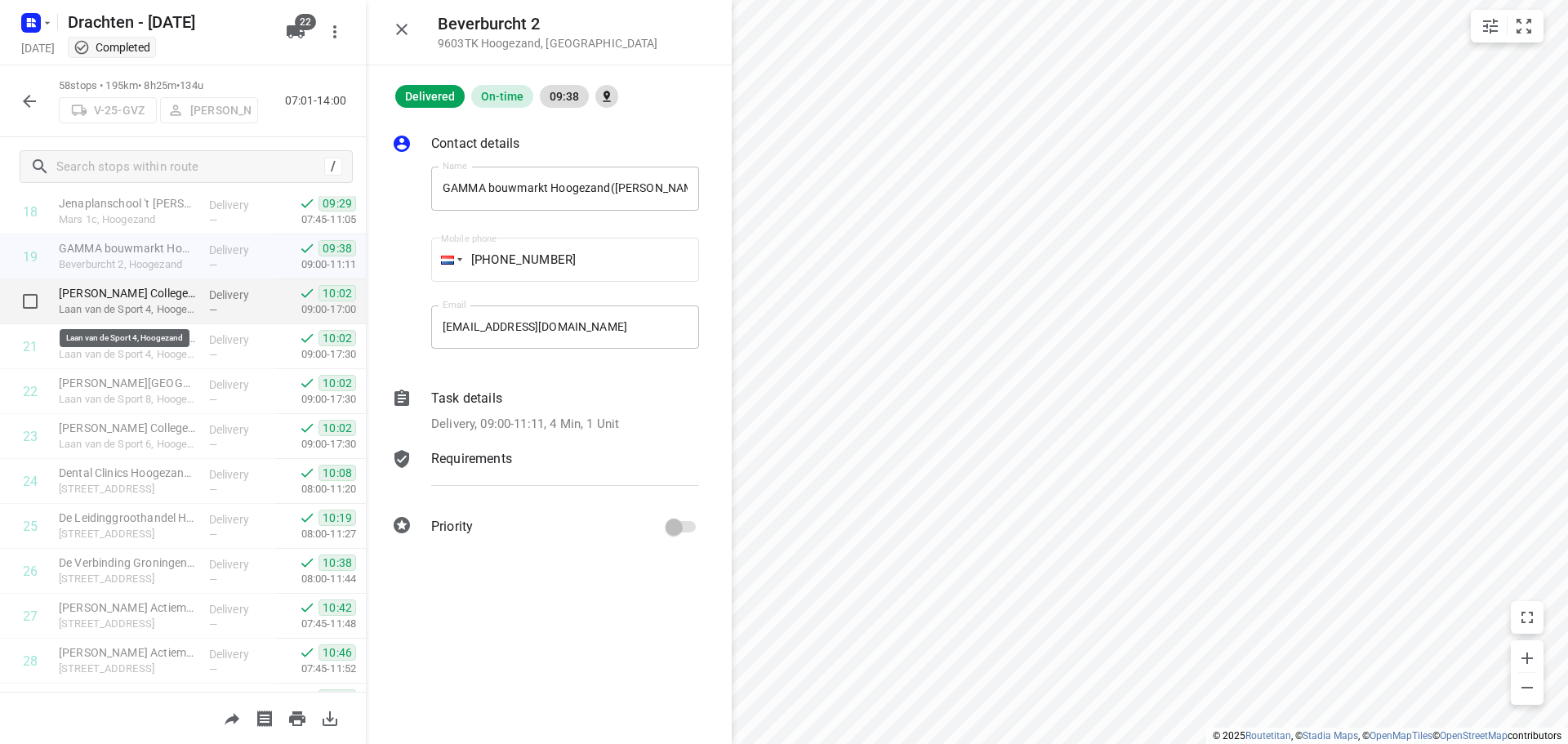
click at [151, 311] on p "Laan van de Sport 4, Hoogezand" at bounding box center [127, 309] width 137 height 17
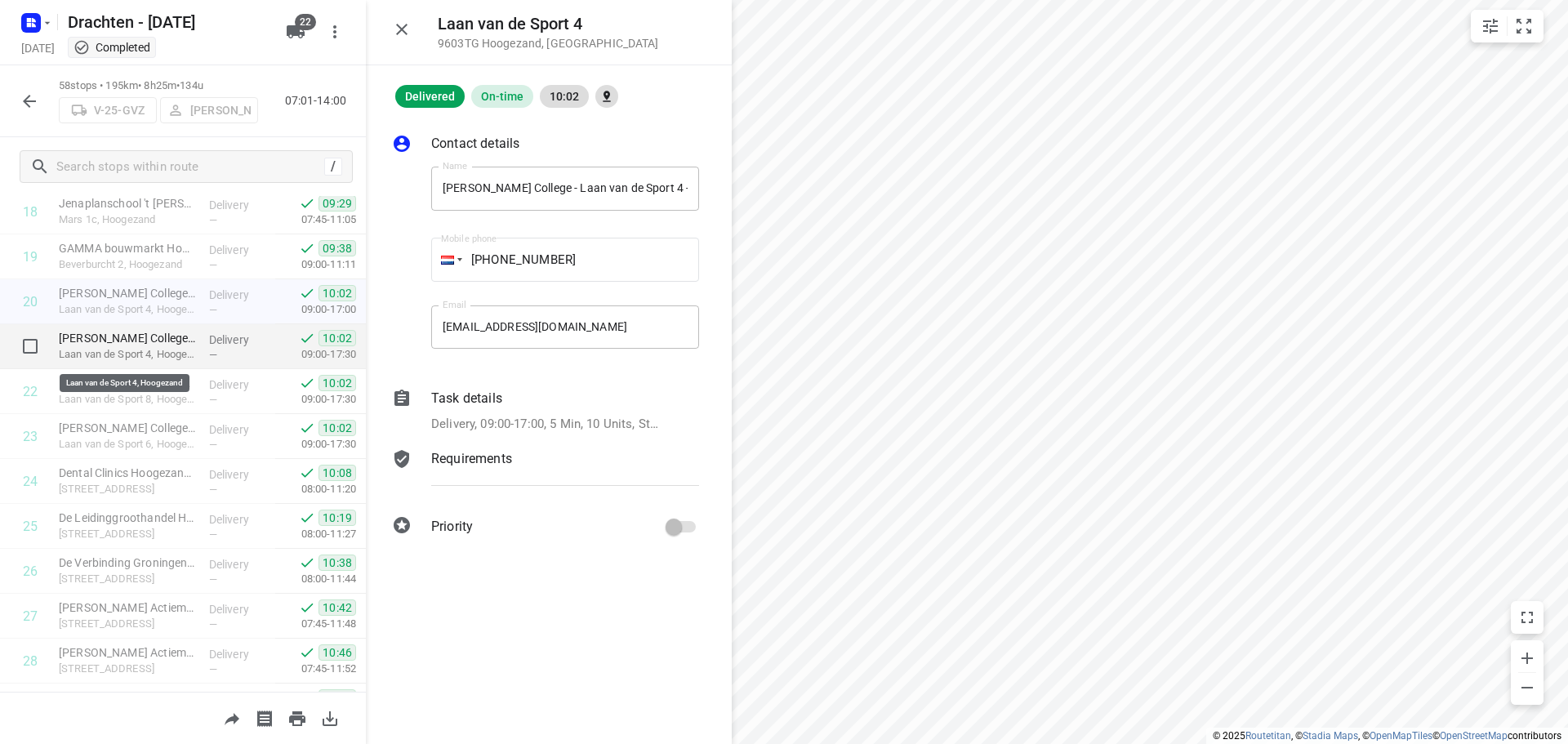
click at [163, 349] on p "Laan van de Sport 4, Hoogezand" at bounding box center [127, 354] width 137 height 17
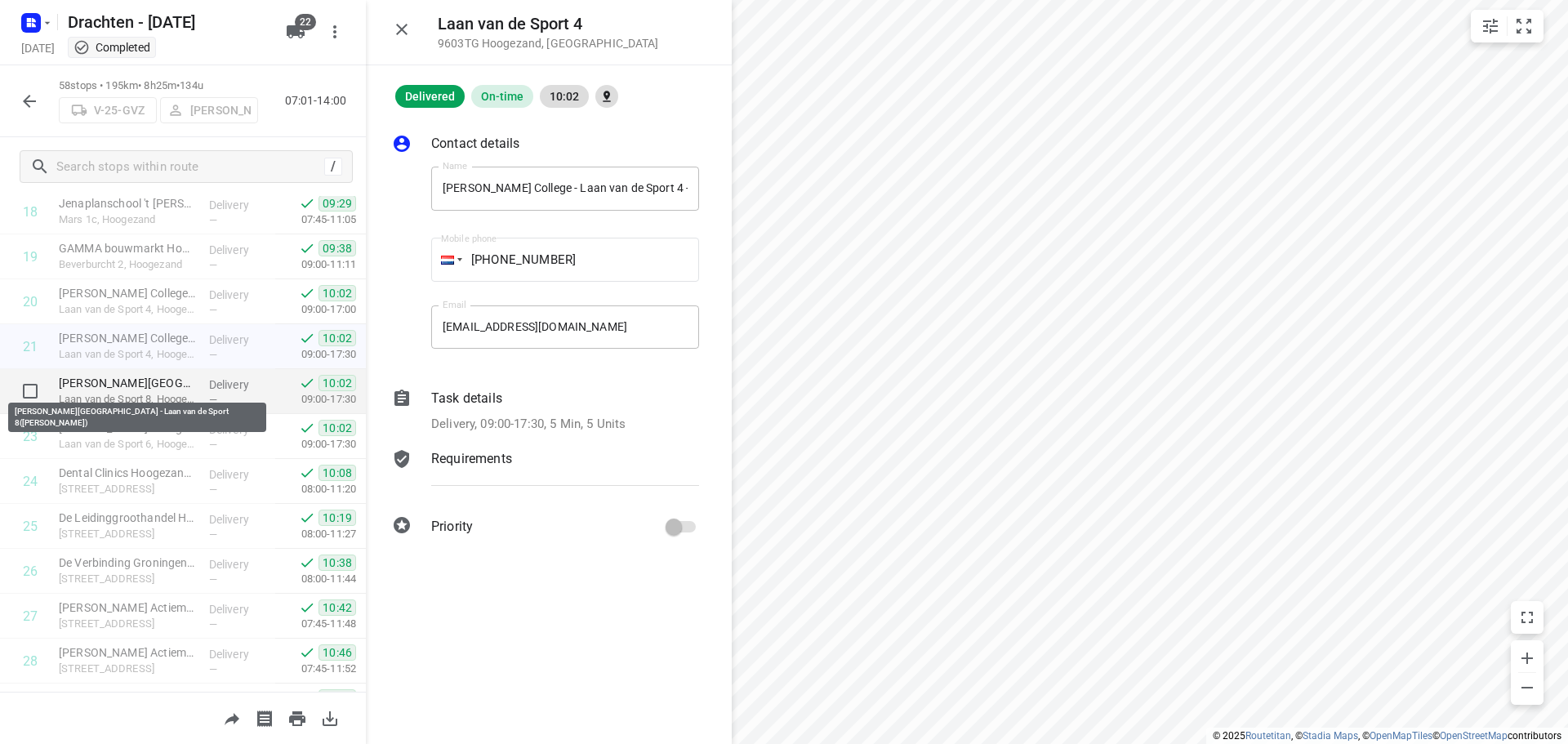
click at [157, 385] on p "Dr. Aletta Jacobs College - Laan van de Sport 8(Gerrit Pama)" at bounding box center [127, 383] width 137 height 17
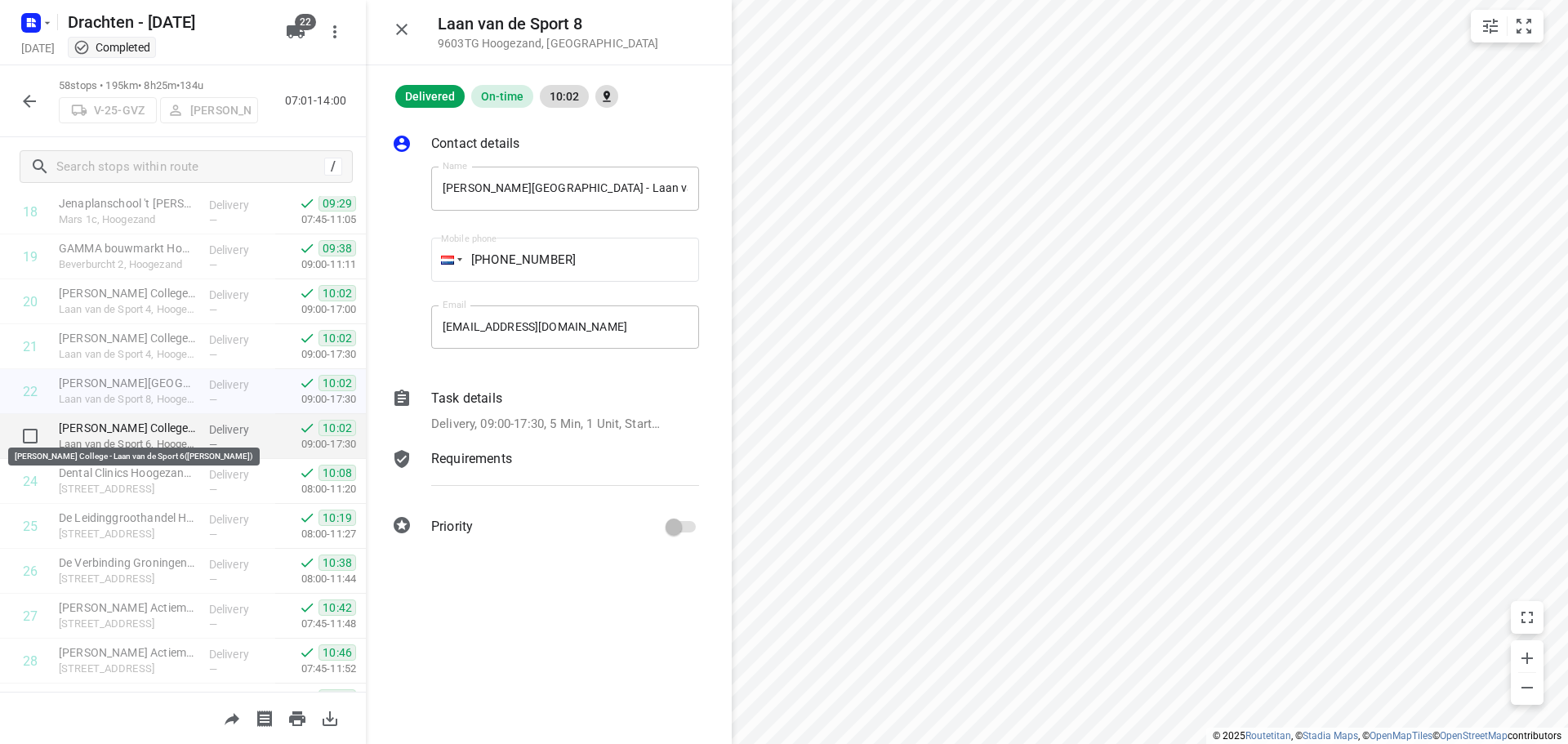
click at [130, 426] on p "Dr. Aletta Jacobs College - Laan van de Sport 6(Gerrit Pama)" at bounding box center [127, 428] width 137 height 17
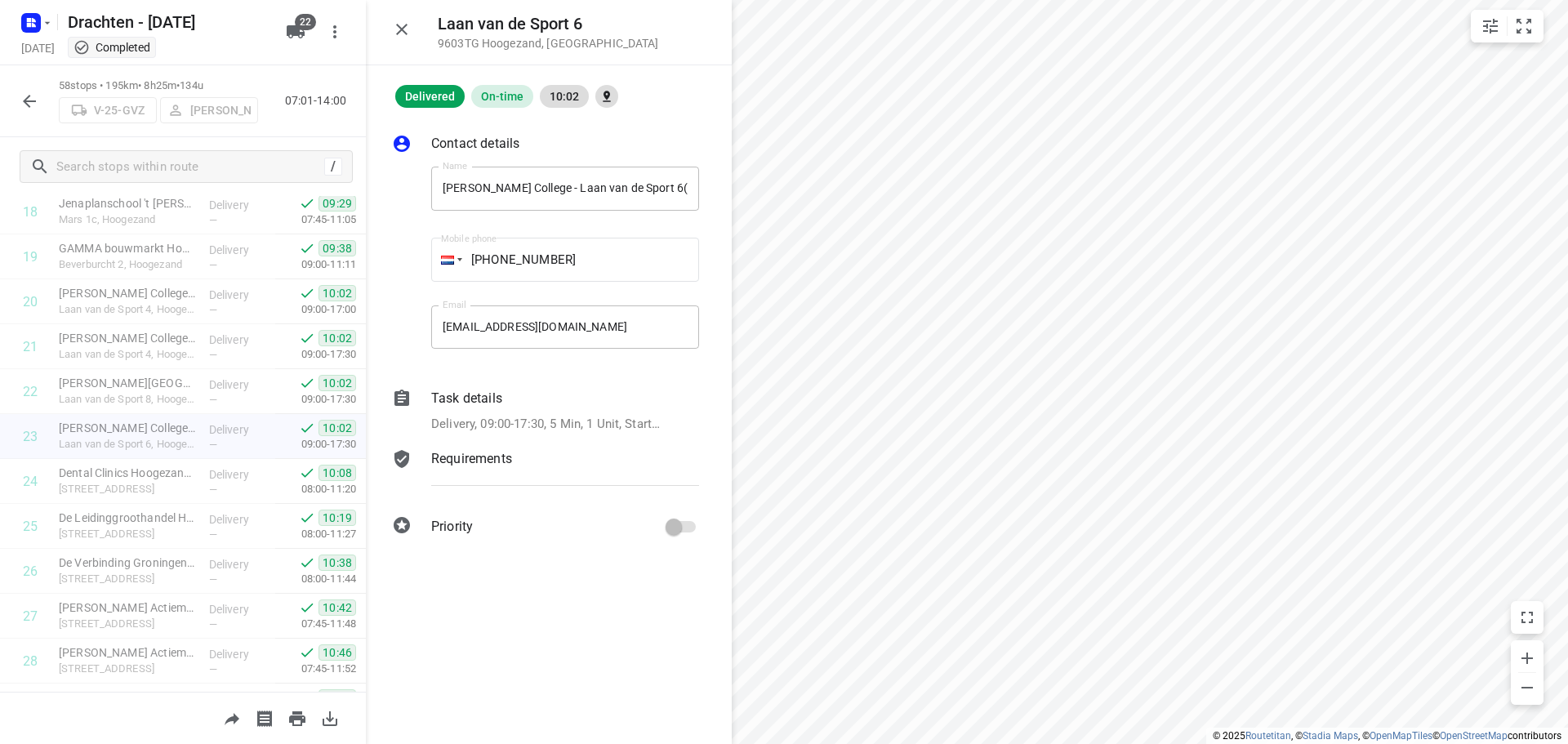
click at [34, 104] on icon "button" at bounding box center [28, 100] width 19 height 19
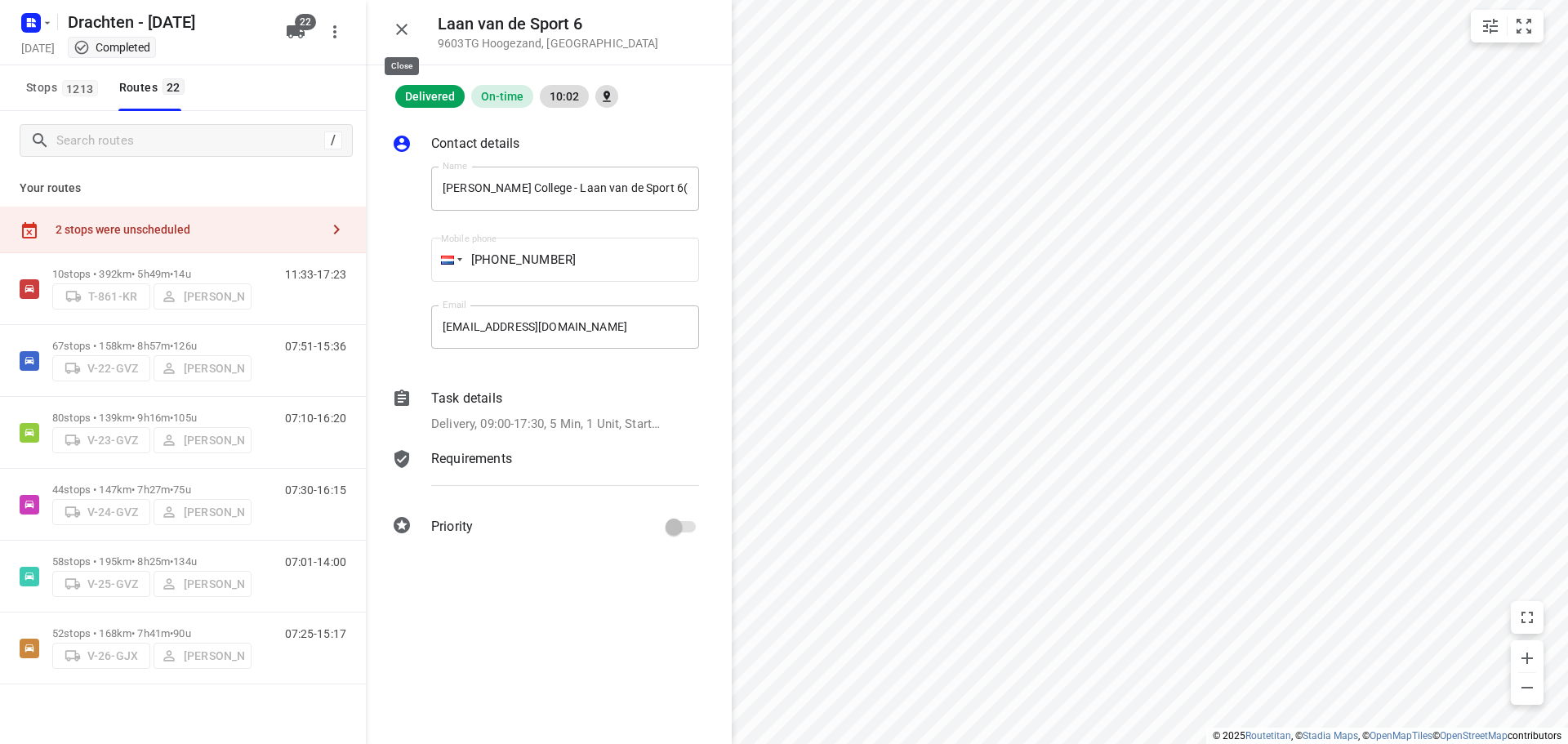
click at [406, 32] on icon "button" at bounding box center [402, 29] width 12 height 12
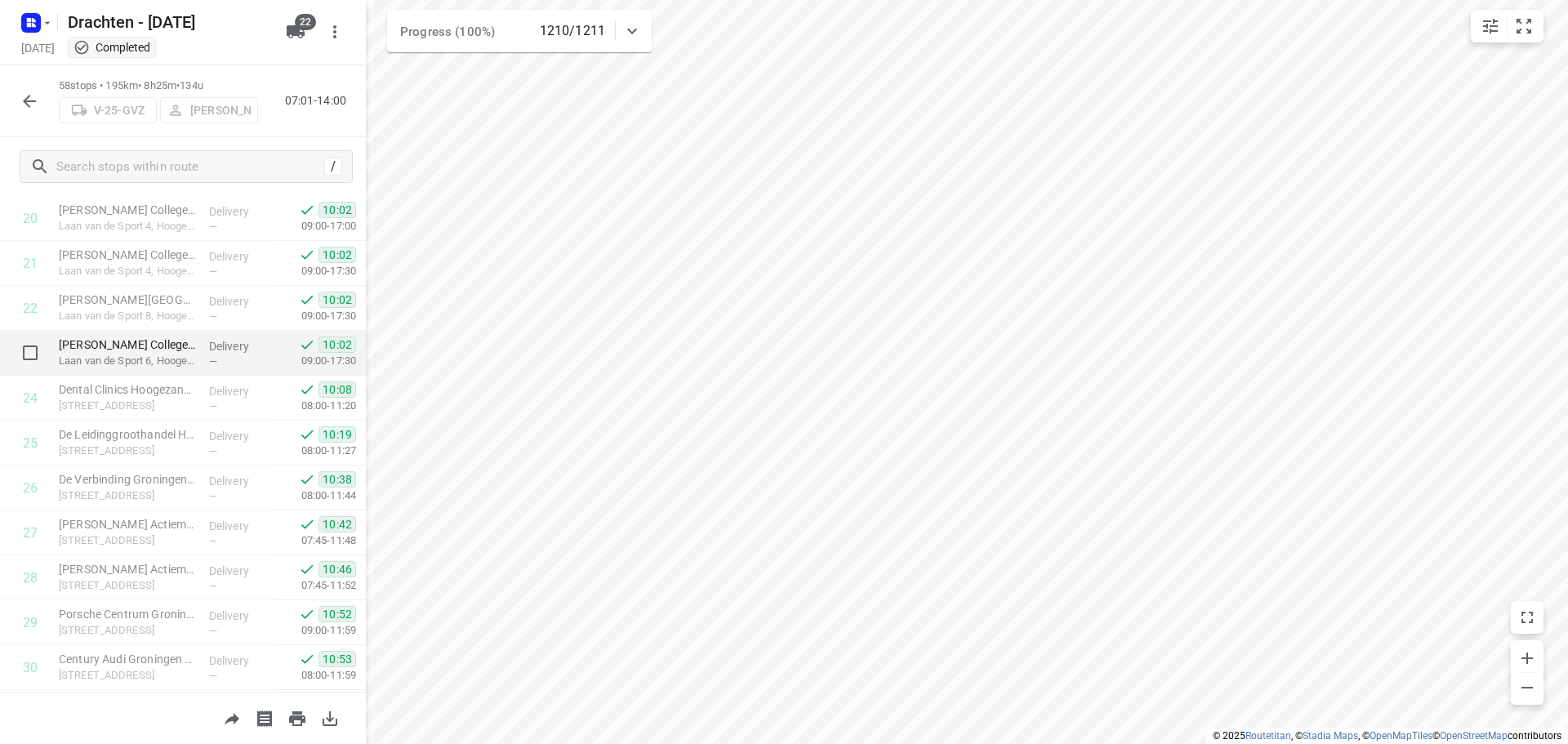
scroll to position [1144, 0]
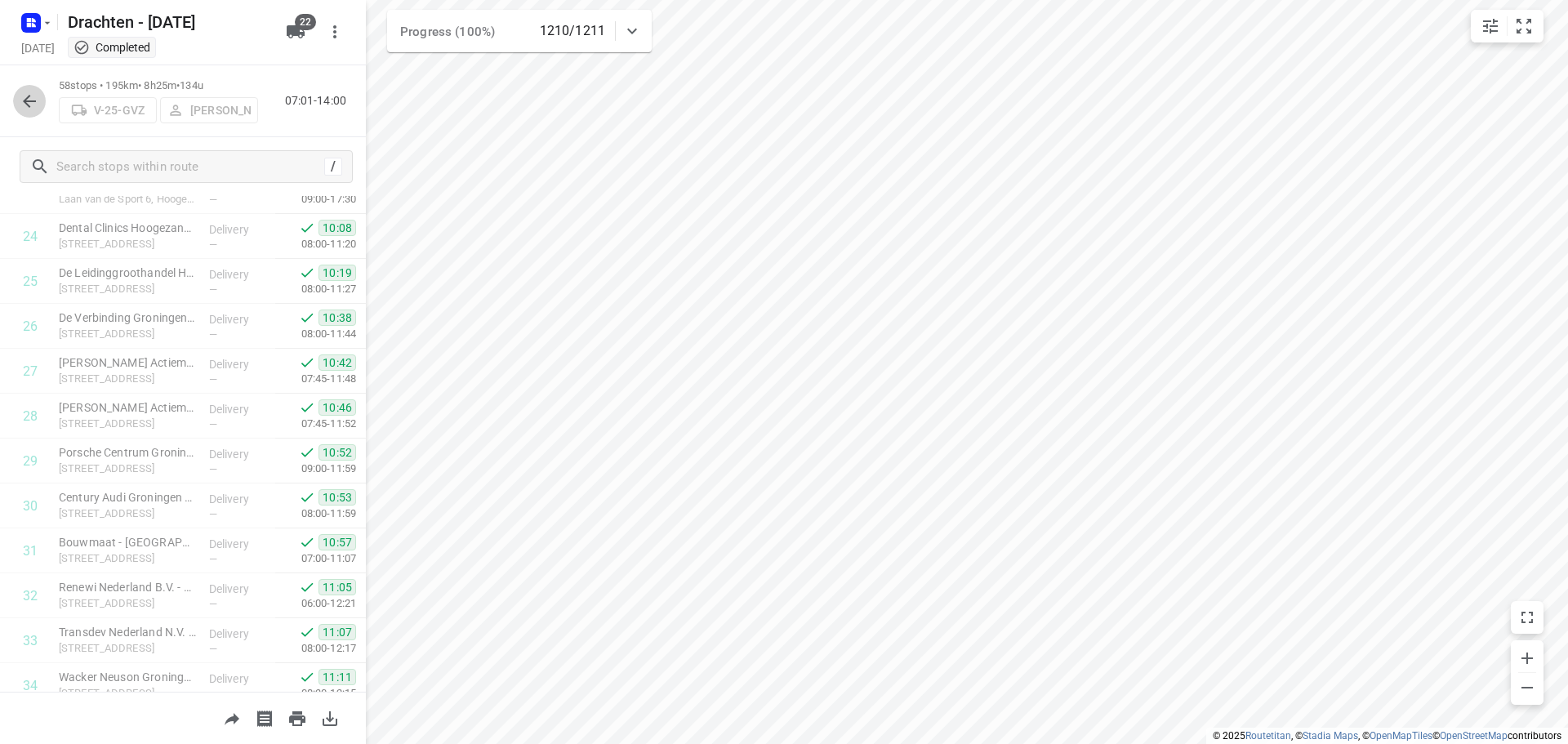
click at [24, 96] on icon "button" at bounding box center [28, 100] width 19 height 19
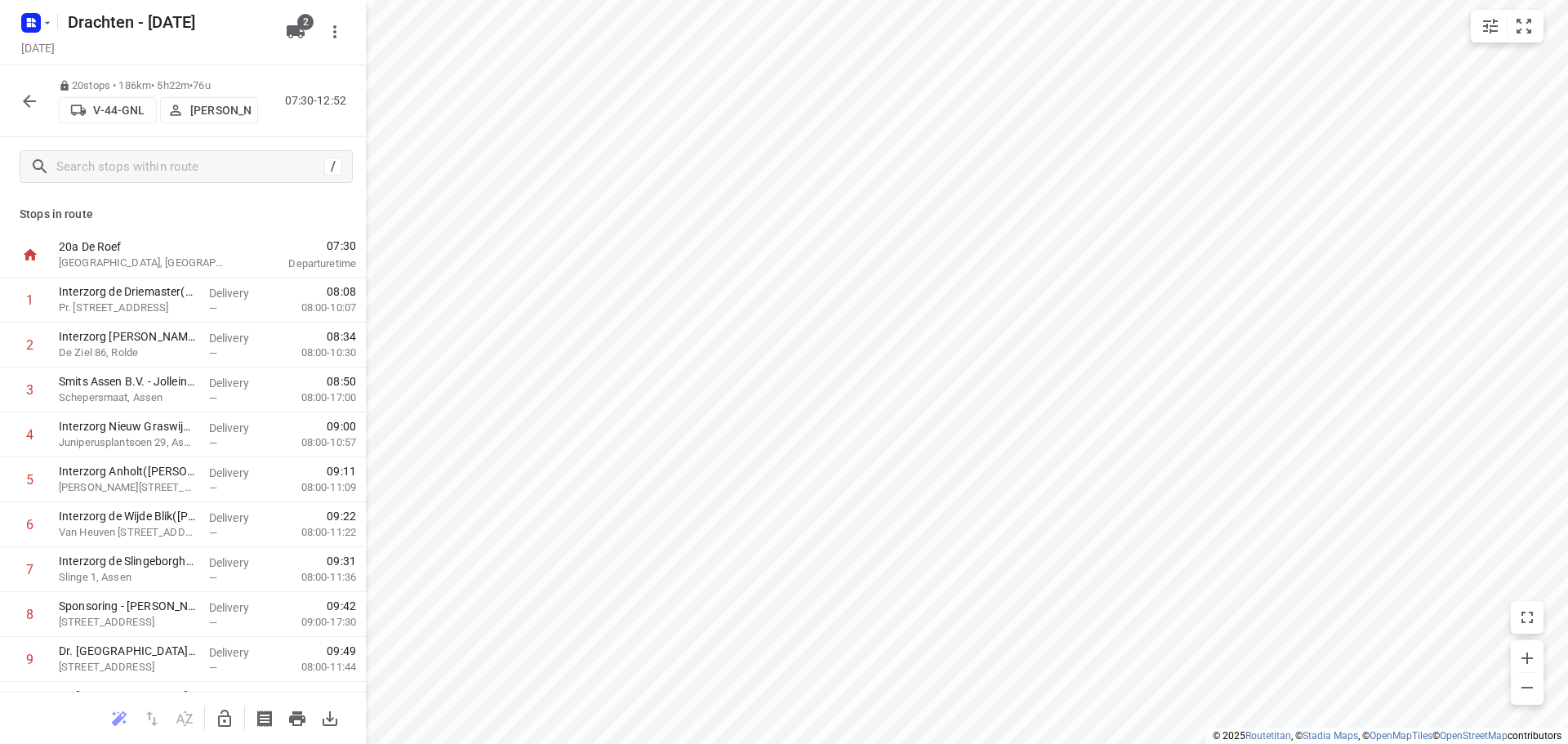
click at [23, 94] on icon "button" at bounding box center [28, 100] width 19 height 19
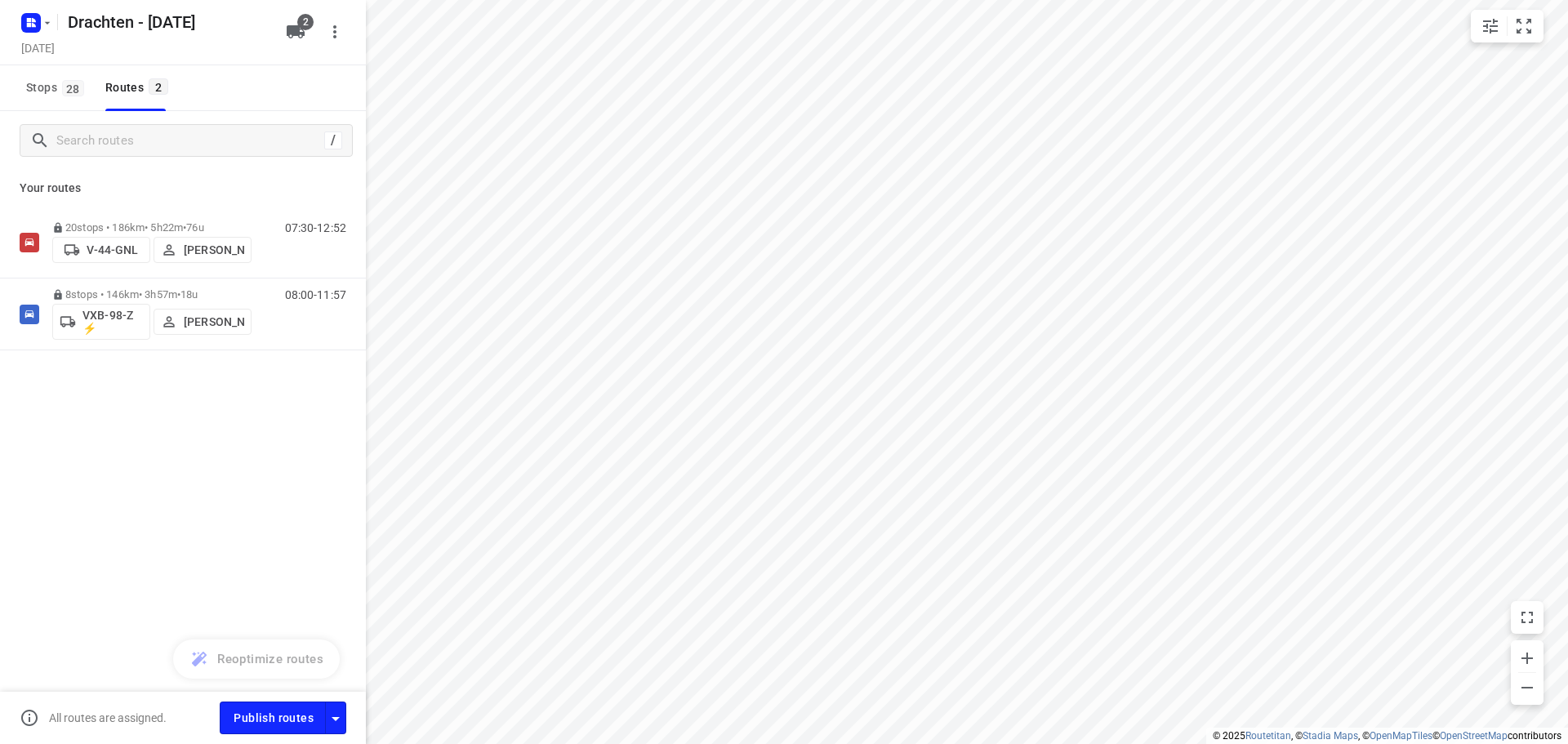
click at [260, 617] on div "/ Your routes 20 stops • 186km • 5h22m • 76u V-44-GNL Jelmer Knol 07:30-12:52 8…" at bounding box center [183, 451] width 366 height 679
click at [337, 715] on icon "button" at bounding box center [335, 718] width 19 height 19
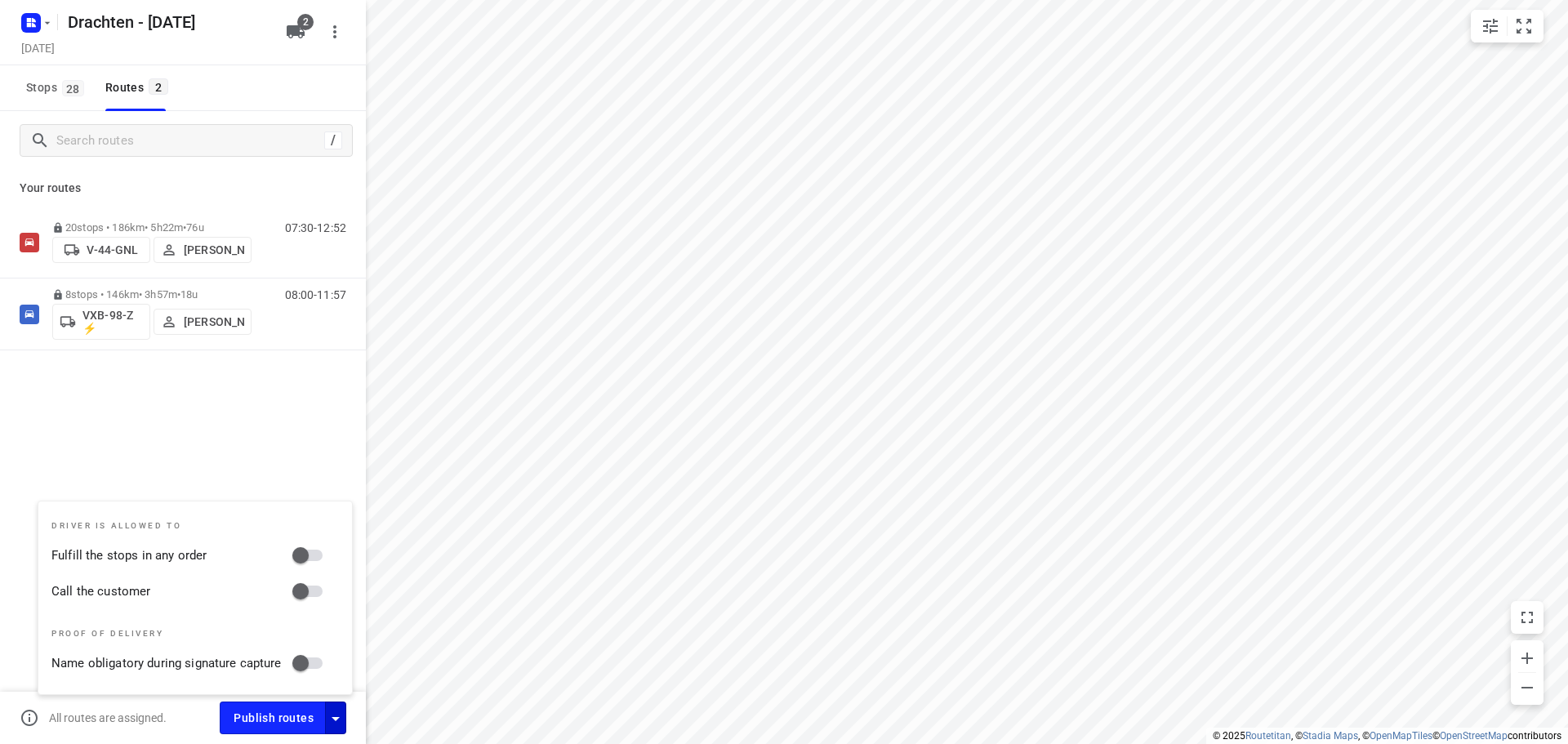
click at [304, 593] on input "Call the customer" at bounding box center [300, 591] width 93 height 31
checkbox input "true"
click at [273, 721] on span "Publish routes" at bounding box center [273, 718] width 80 height 20
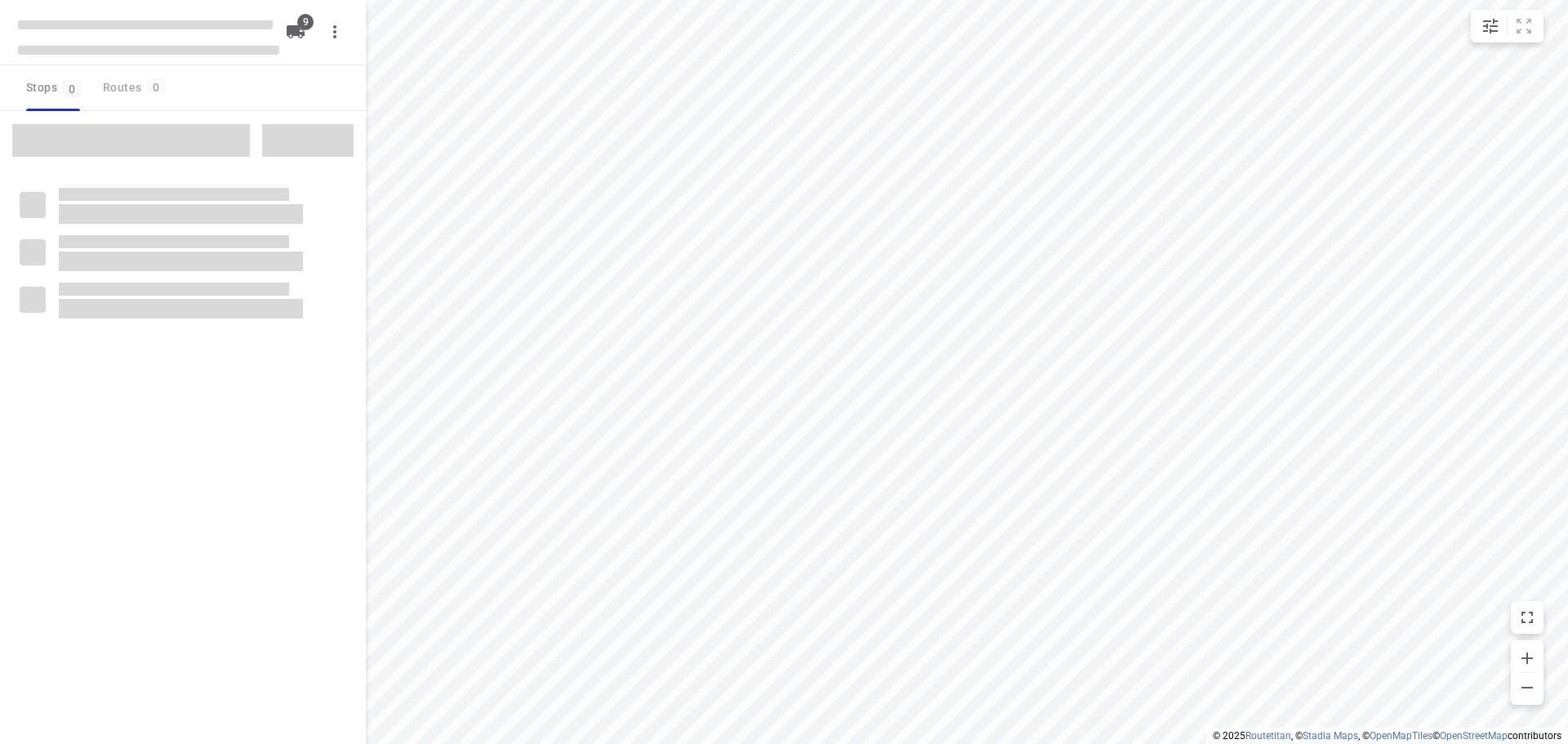
checkbox input "true"
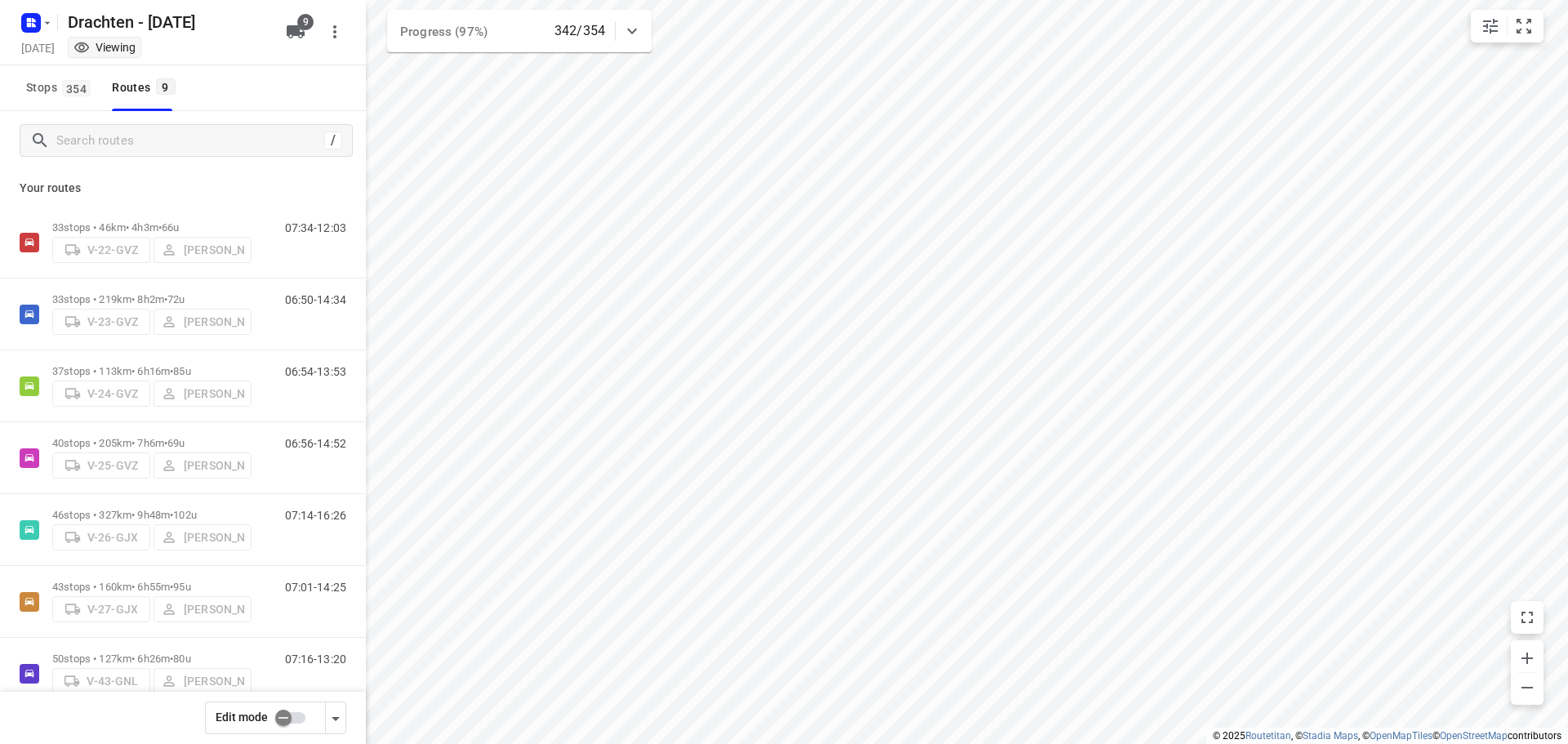
click at [630, 31] on icon at bounding box center [632, 31] width 10 height 6
click at [609, 118] on div at bounding box center [598, 102] width 33 height 33
click at [599, 111] on icon "button" at bounding box center [598, 101] width 19 height 19
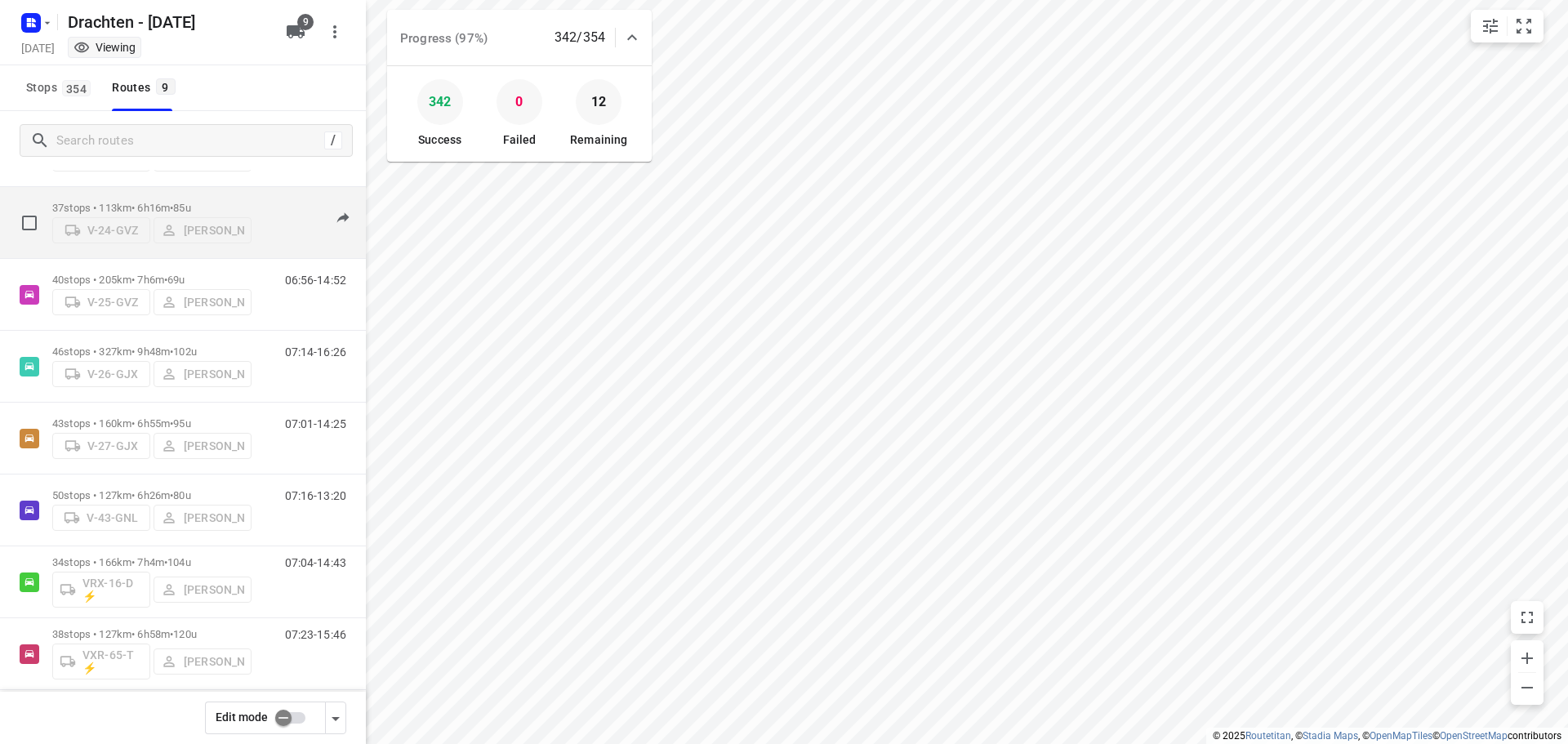
scroll to position [178, 0]
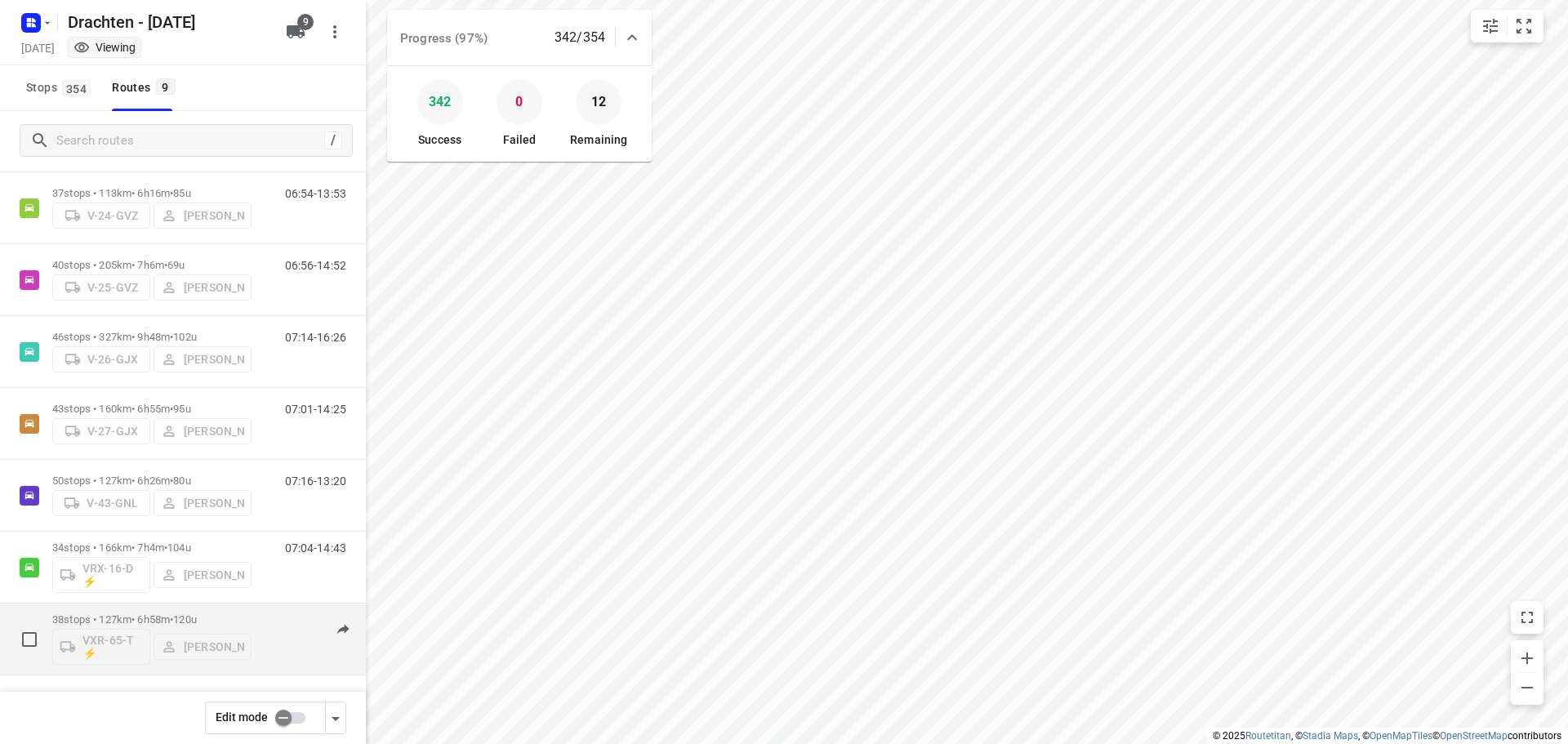
click at [158, 620] on p "38 stops • 127km • 6h58m • 120u" at bounding box center [152, 619] width 199 height 13
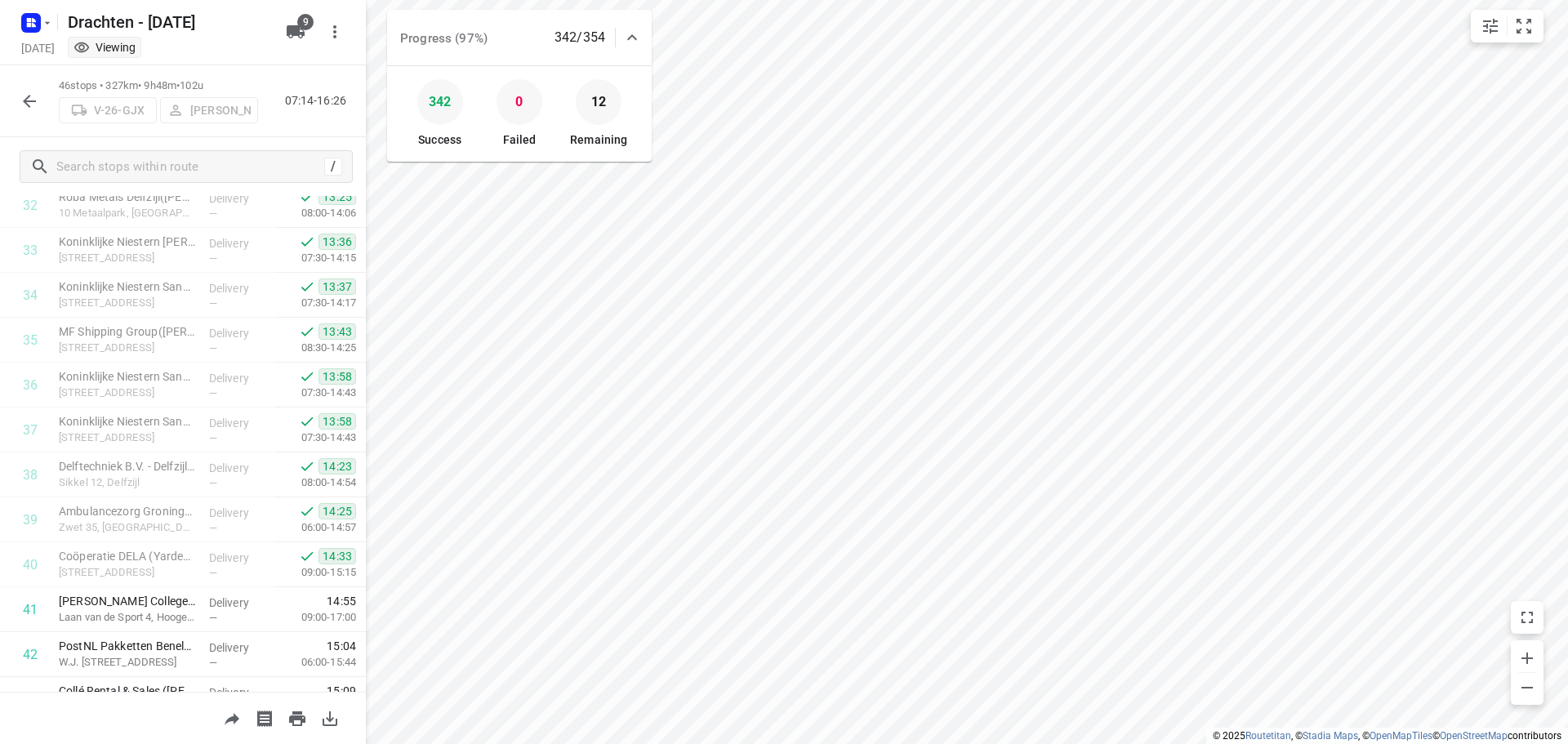
scroll to position [1697, 0]
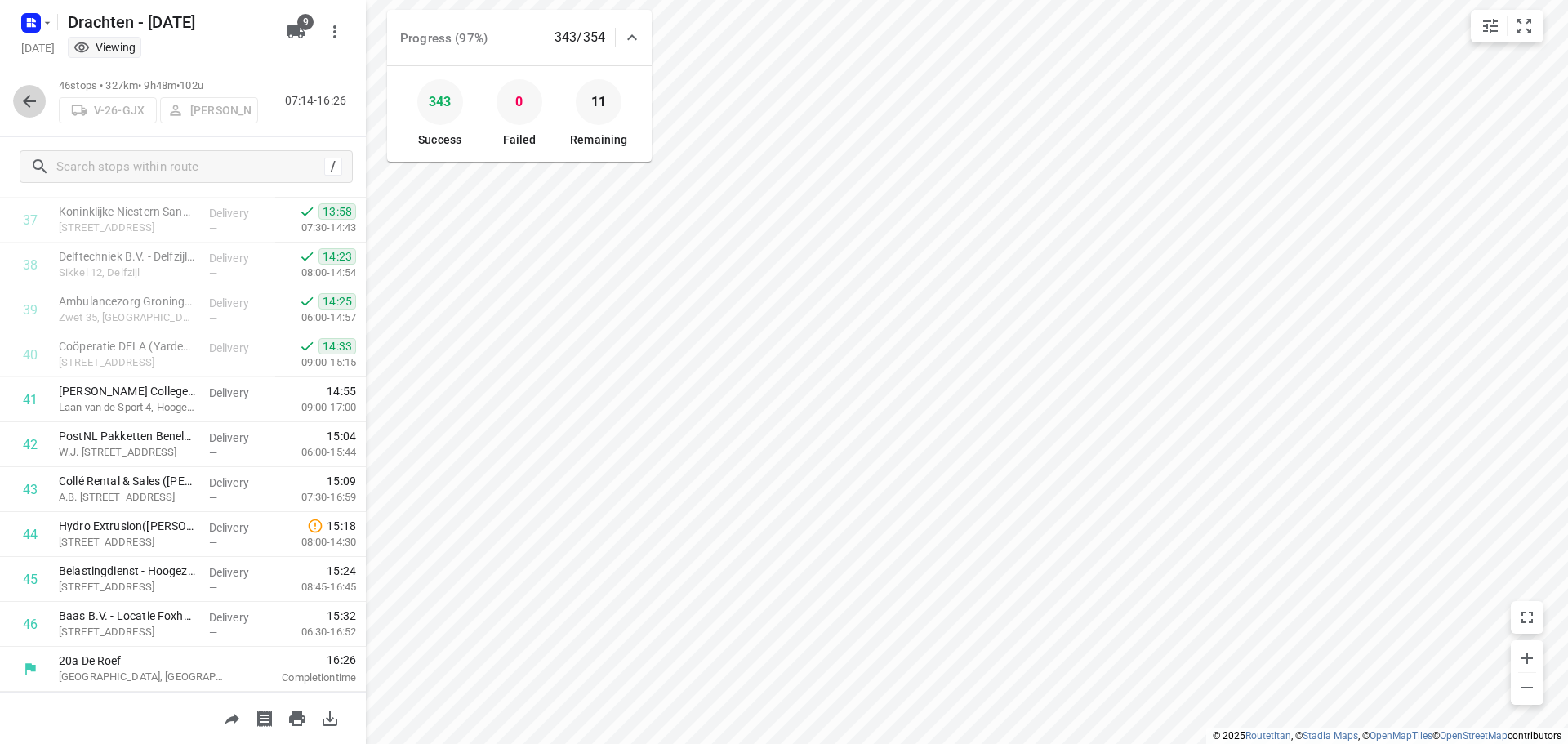
click at [34, 94] on icon "button" at bounding box center [28, 100] width 19 height 19
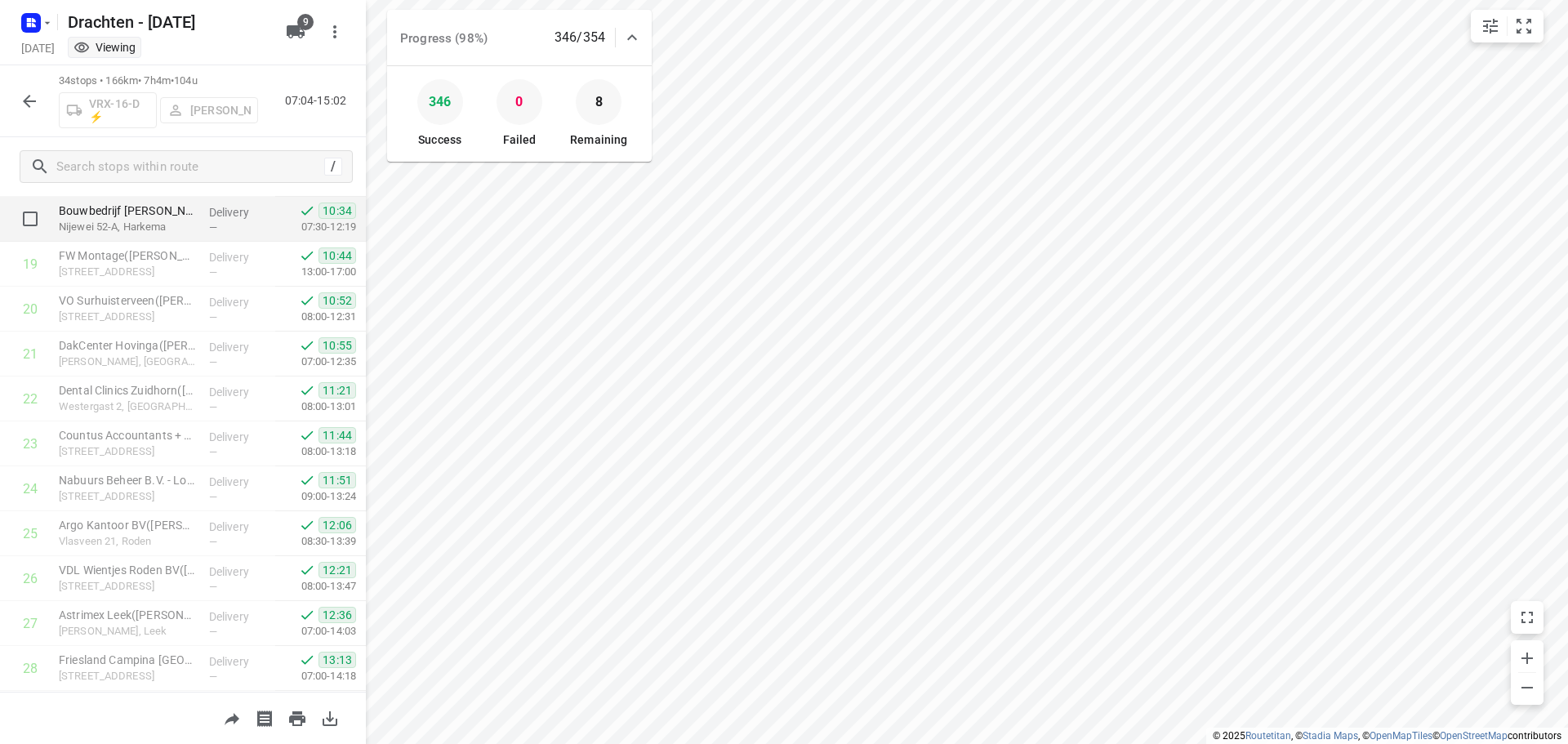
scroll to position [899, 0]
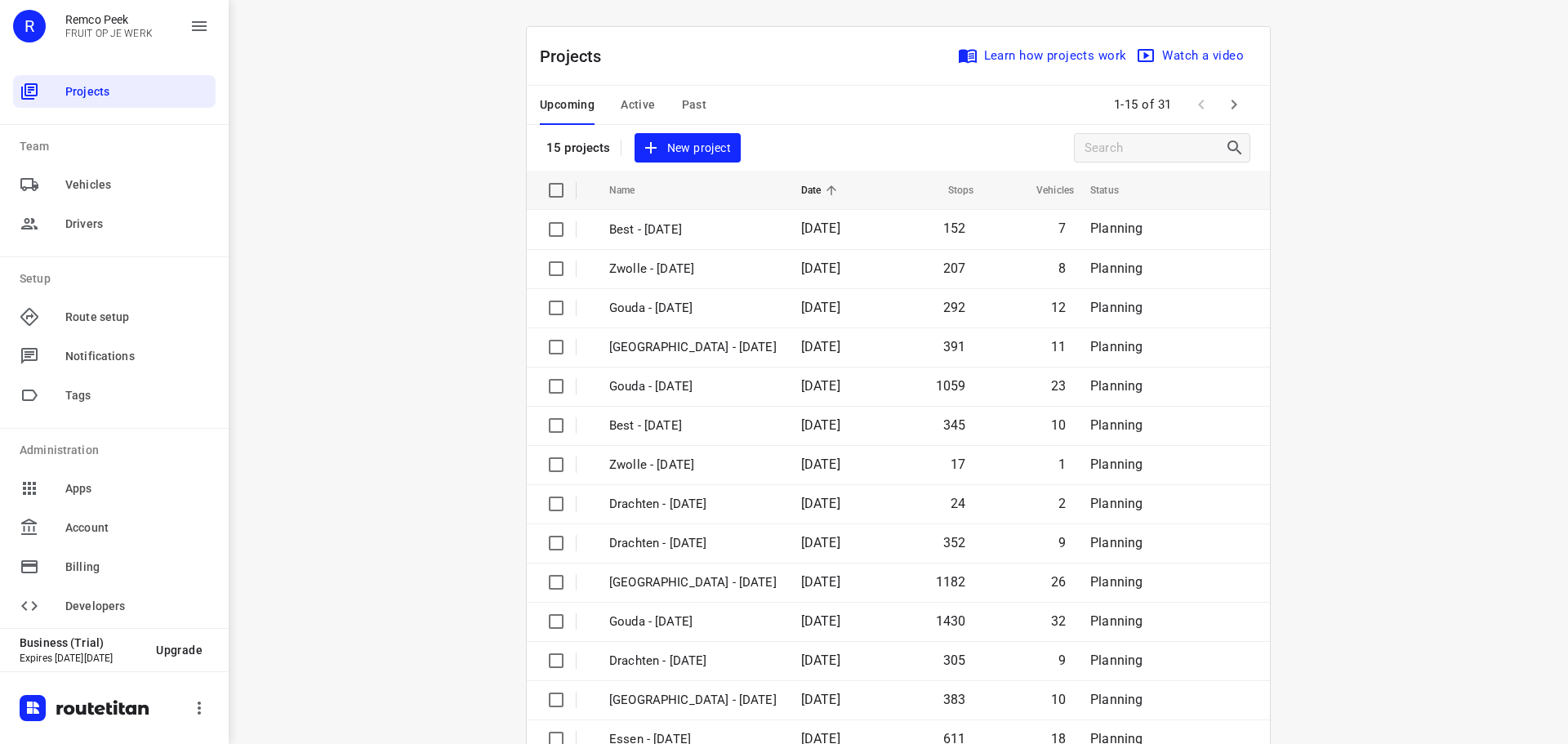
click at [685, 102] on span "Past" at bounding box center [695, 104] width 25 height 20
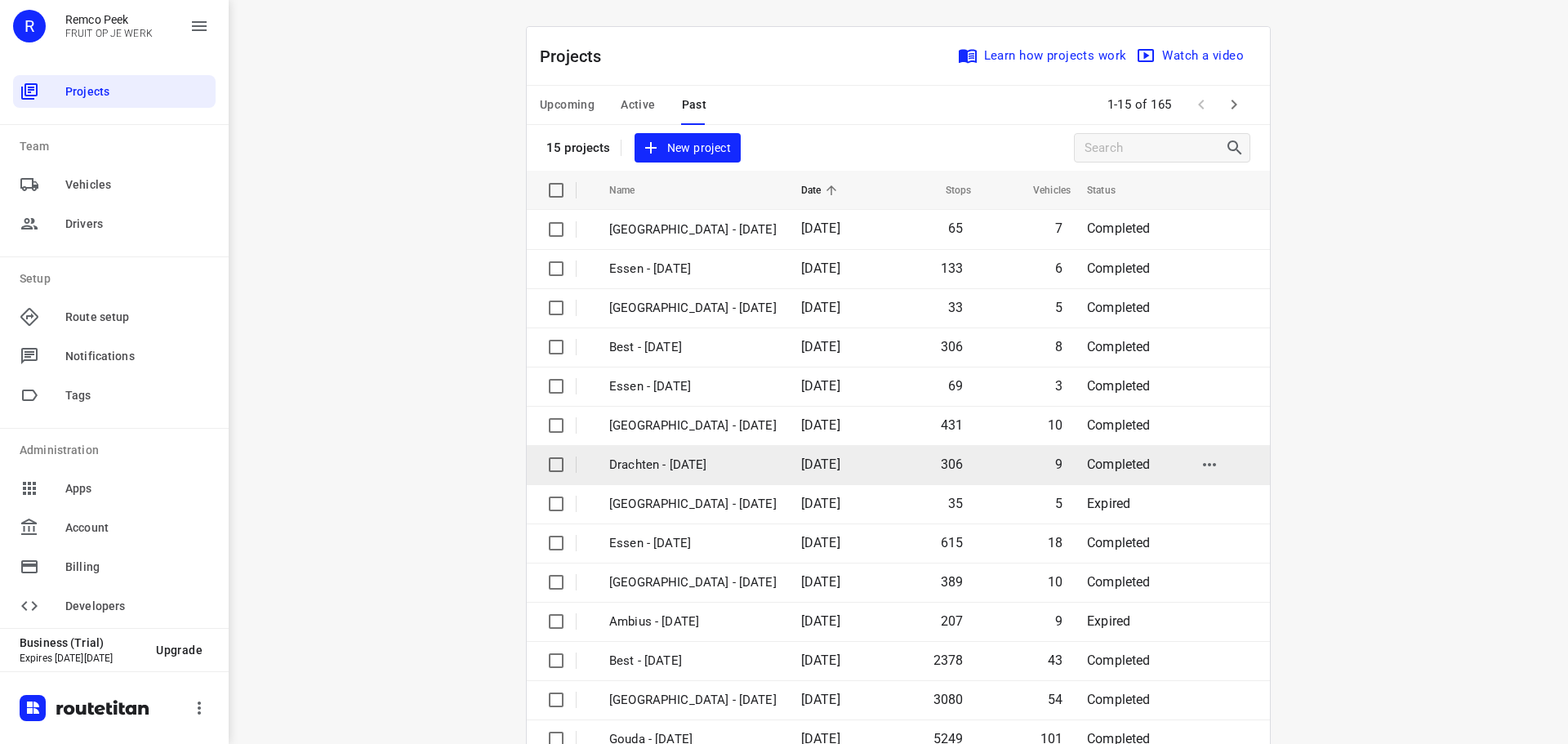
scroll to position [82, 0]
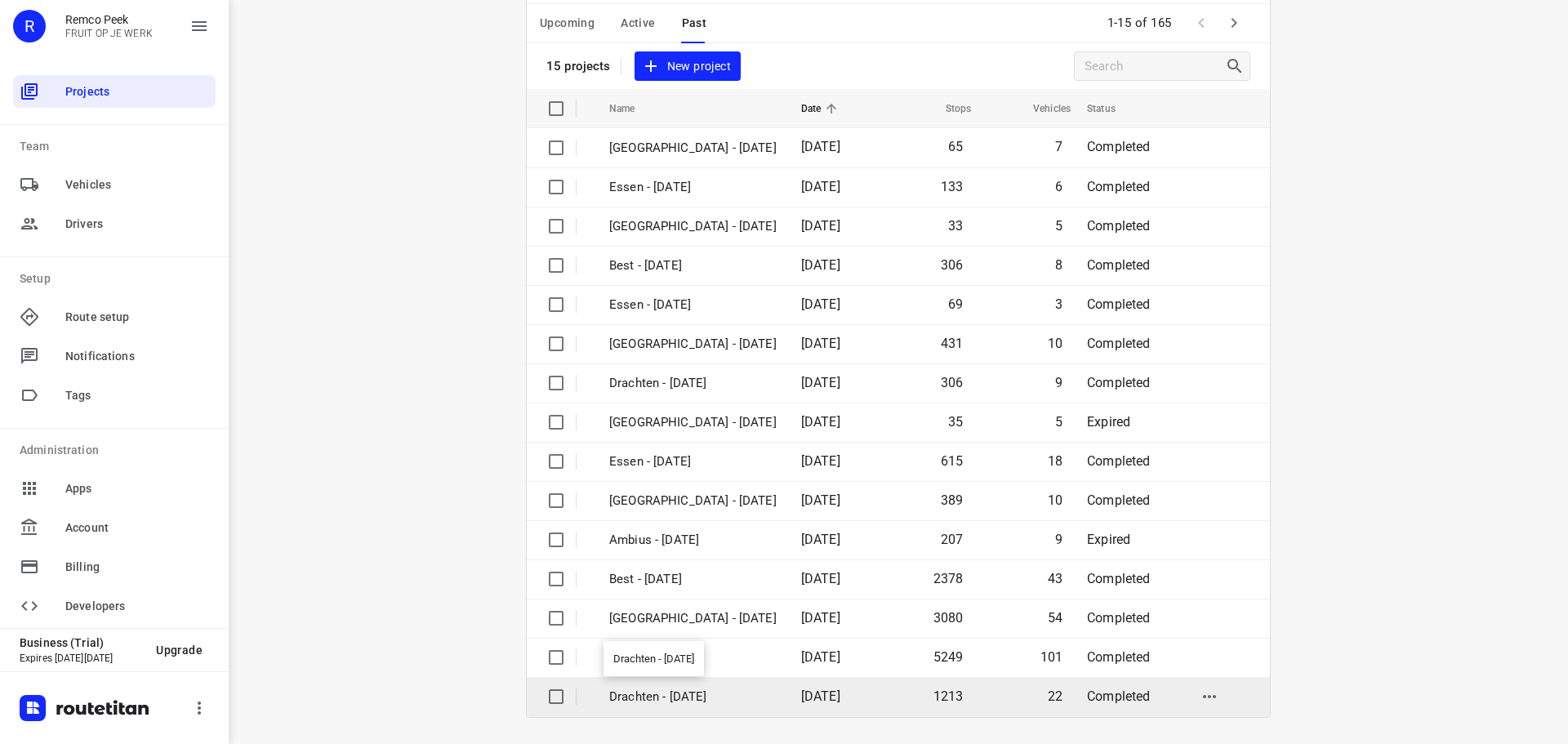
click at [683, 695] on p "Drachten - [DATE]" at bounding box center [693, 696] width 167 height 18
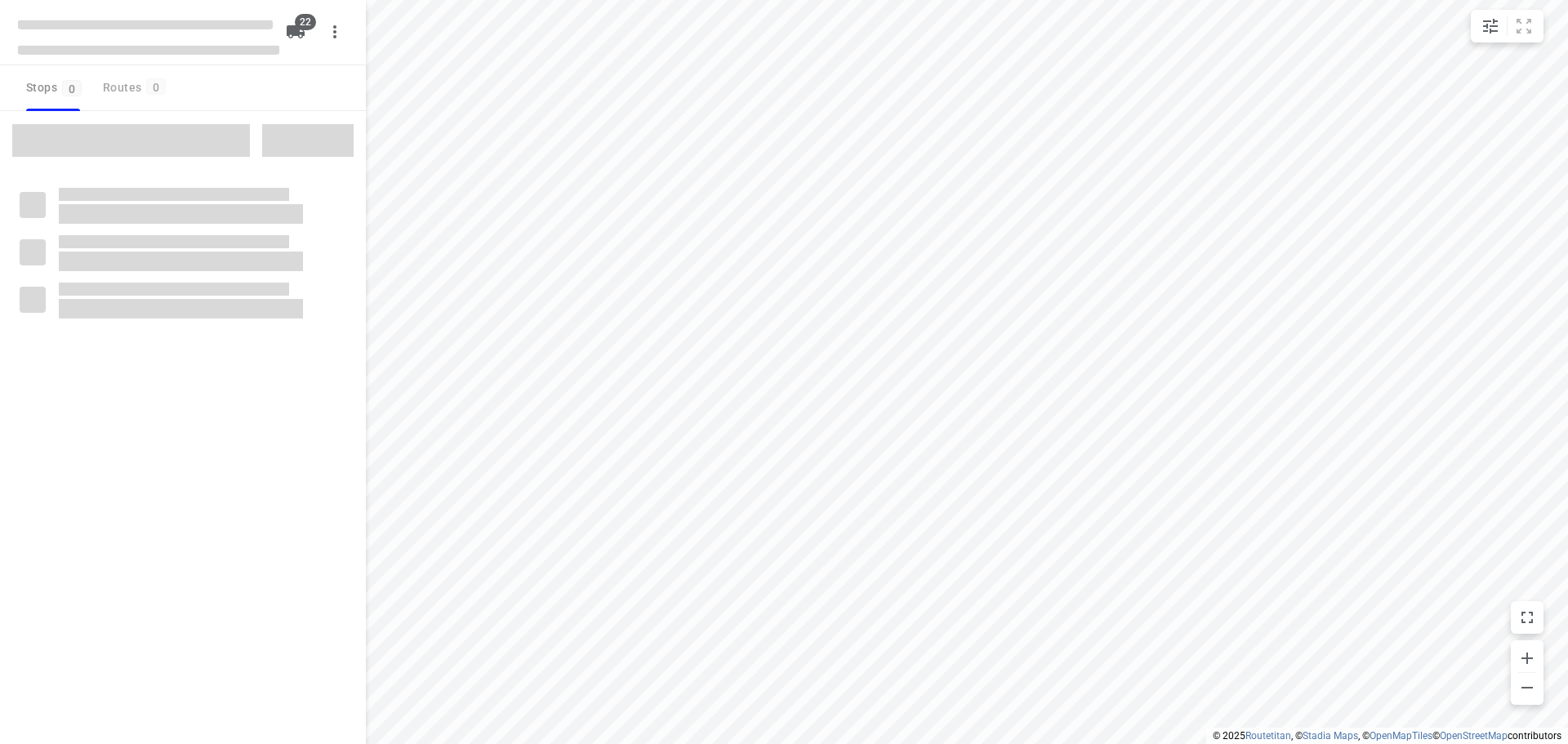
checkbox input "true"
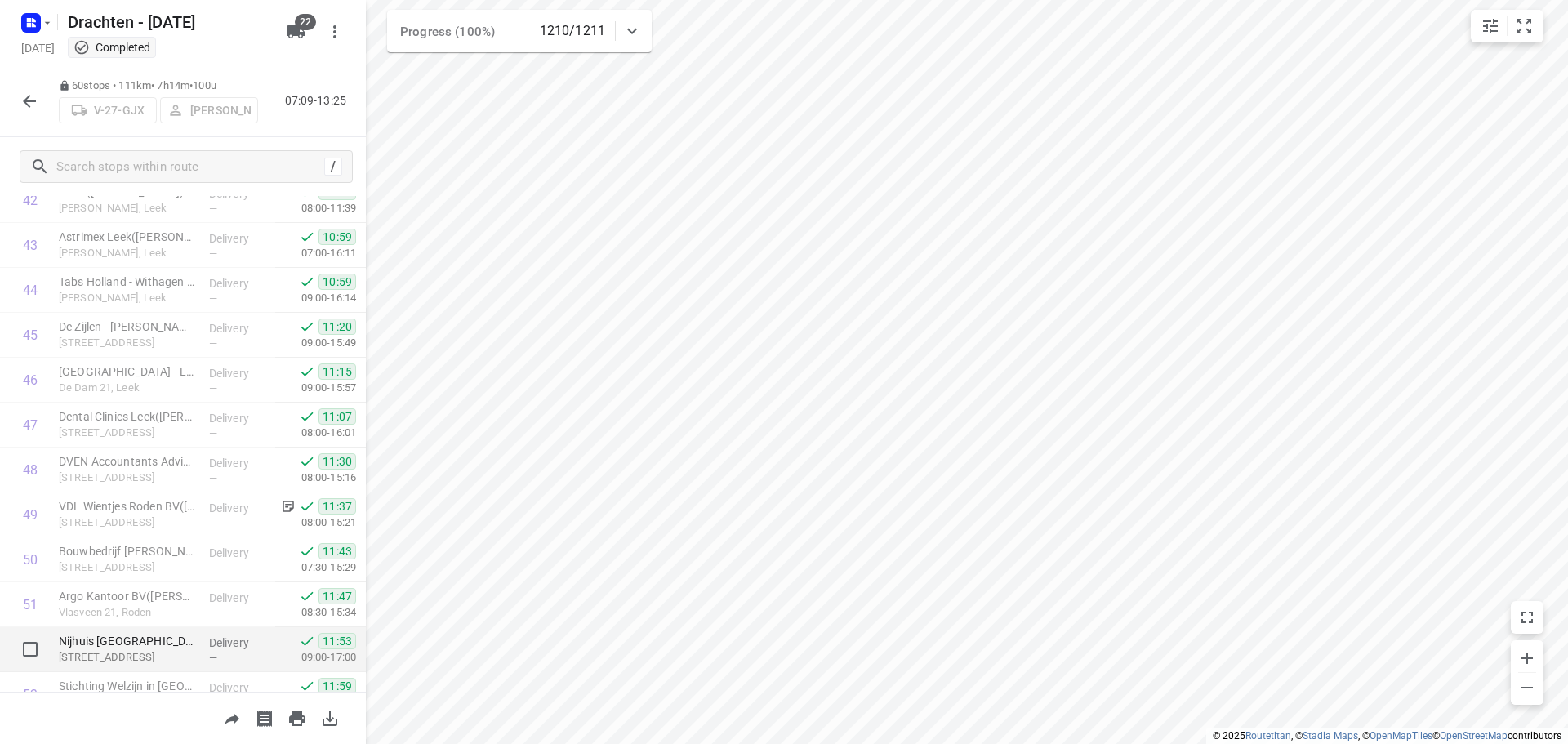
scroll to position [1878, 0]
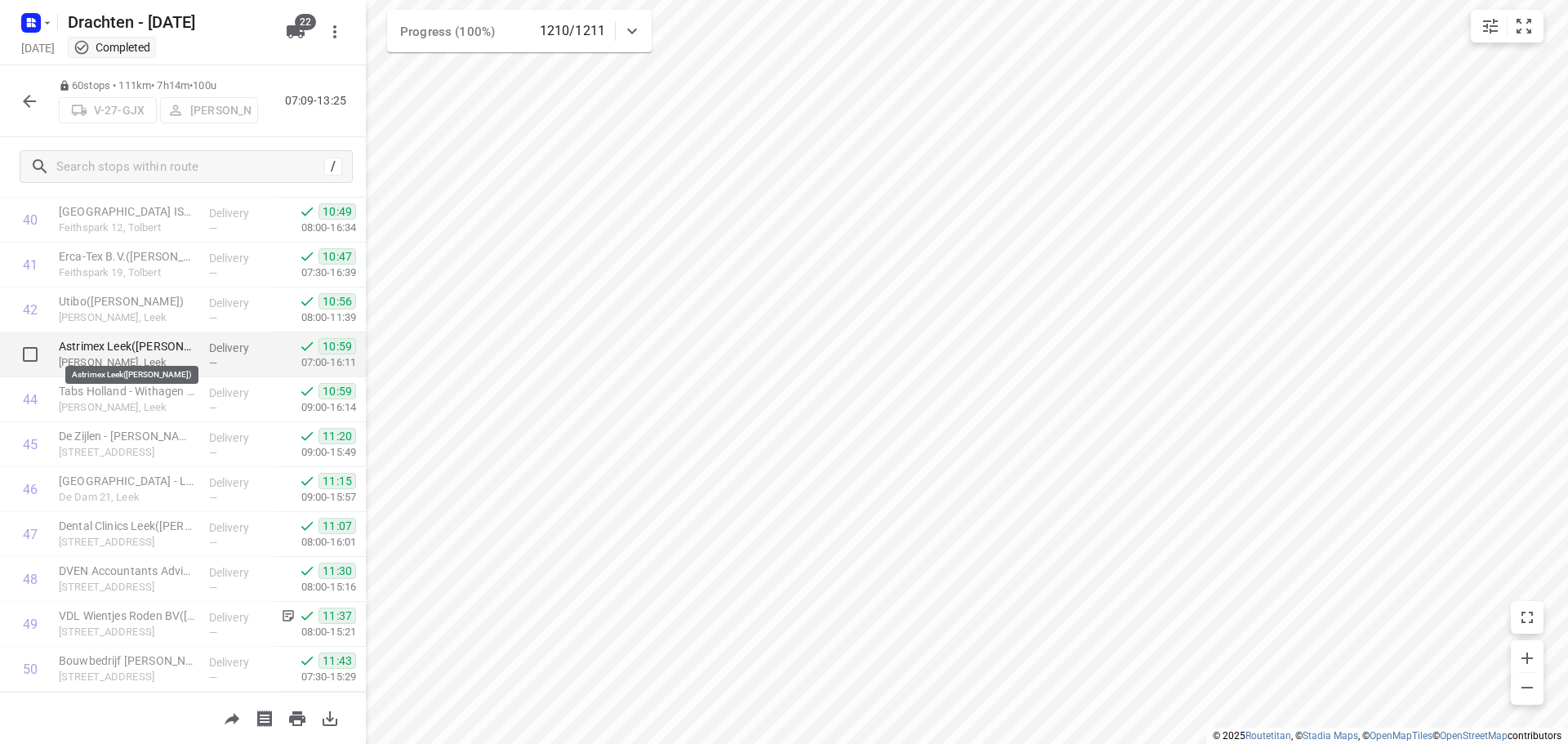
click at [110, 347] on p "Astrimex Leek([PERSON_NAME])" at bounding box center [127, 346] width 137 height 17
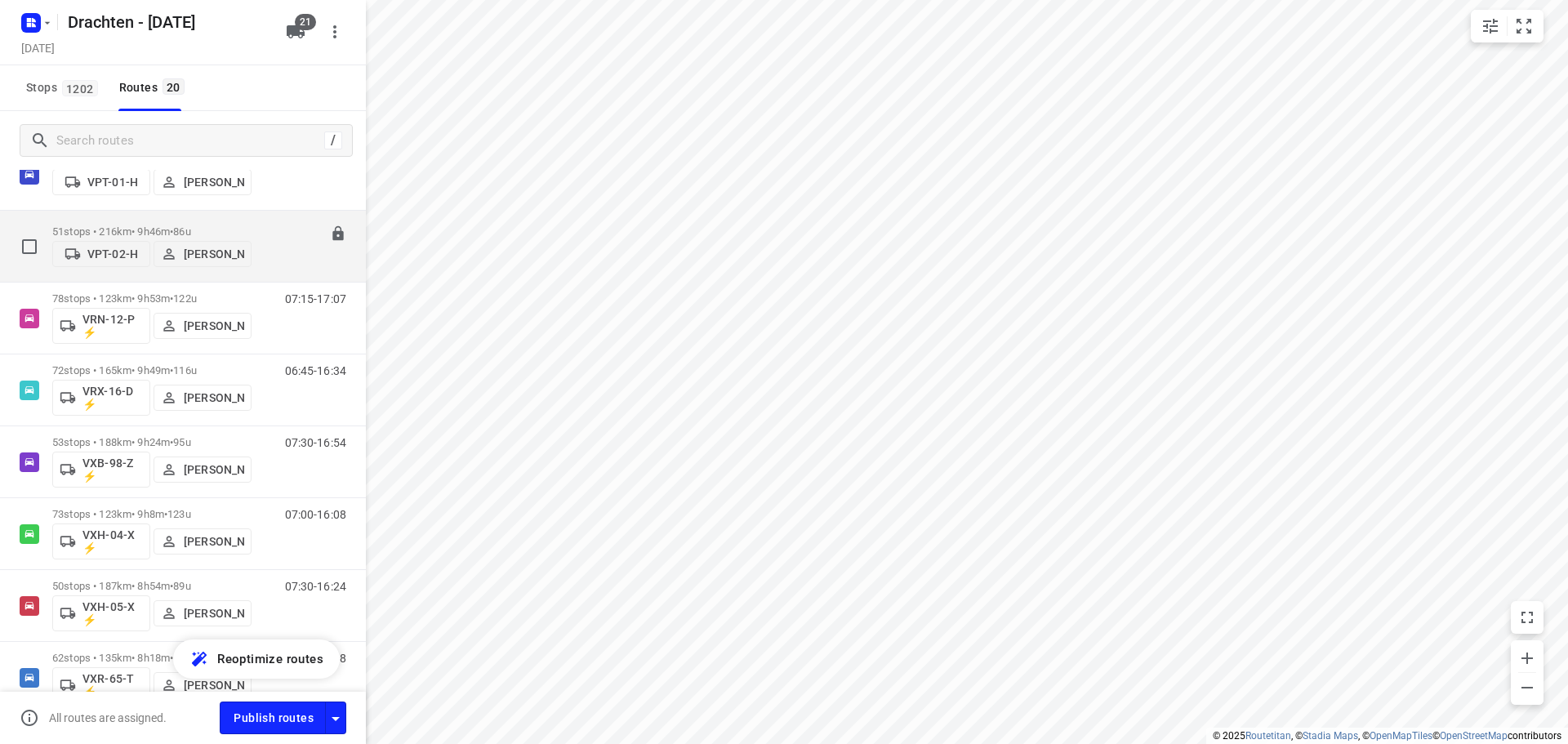
scroll to position [1064, 0]
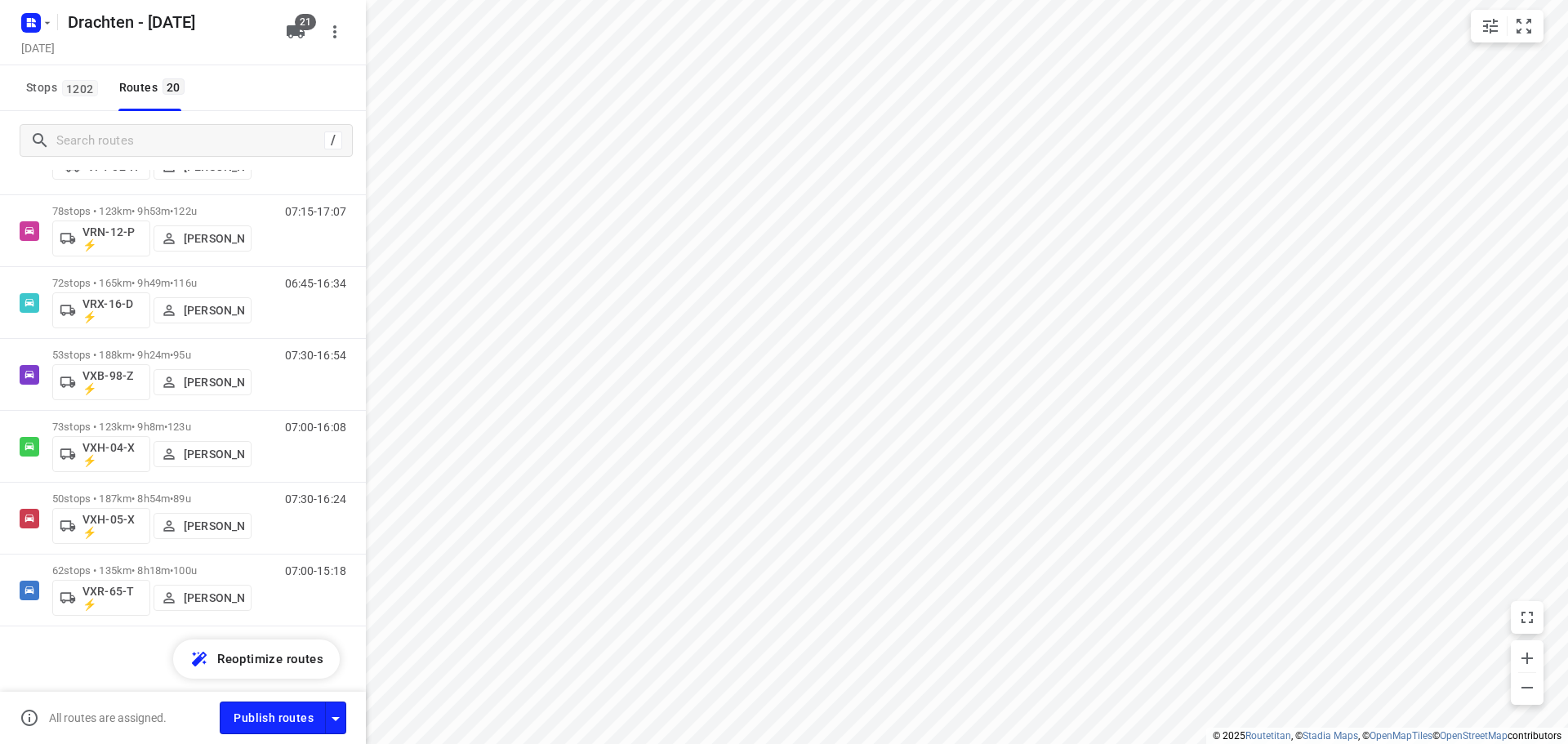
click at [250, 66] on div "Stops 1202 Routes 20" at bounding box center [183, 88] width 366 height 46
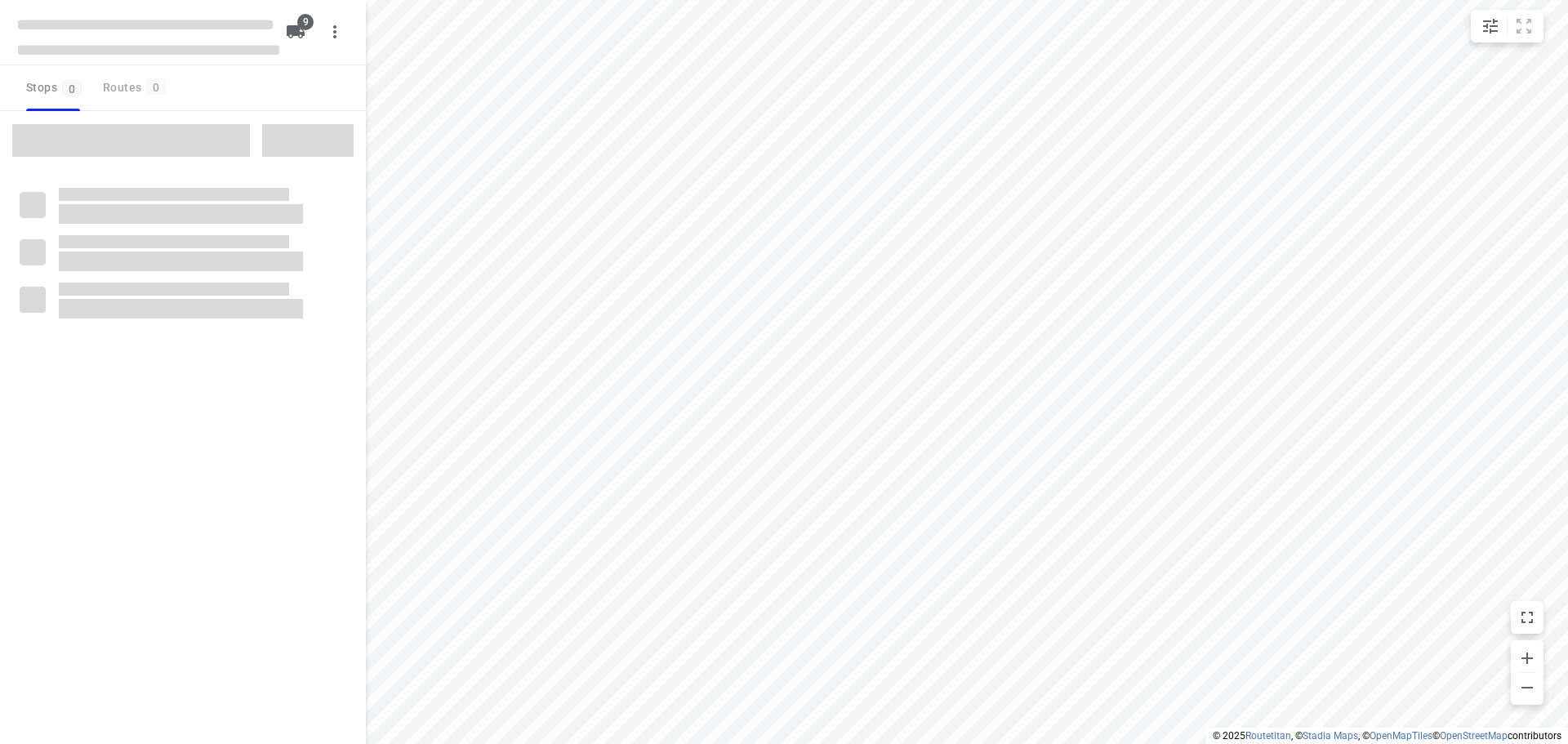
checkbox input "true"
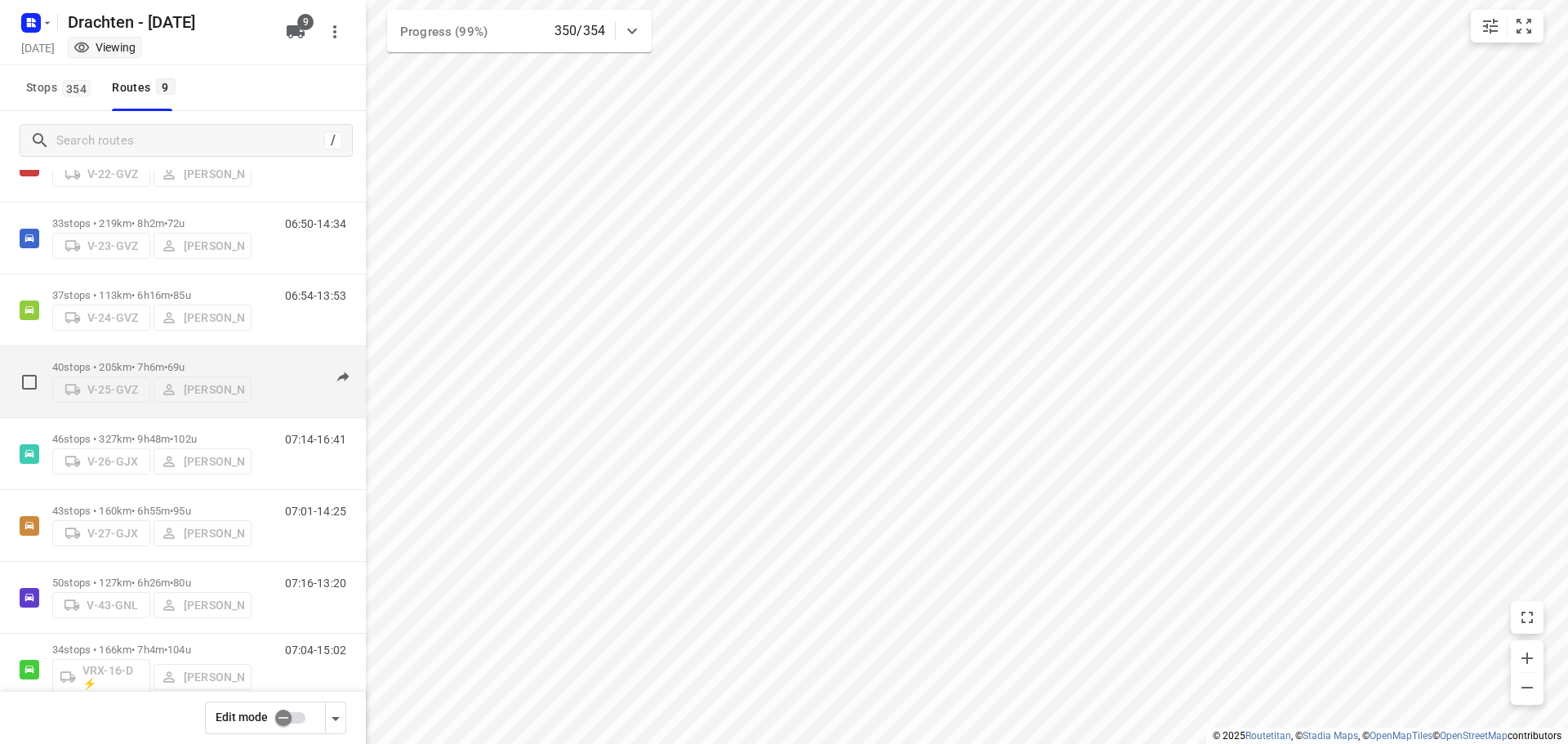
scroll to position [178, 0]
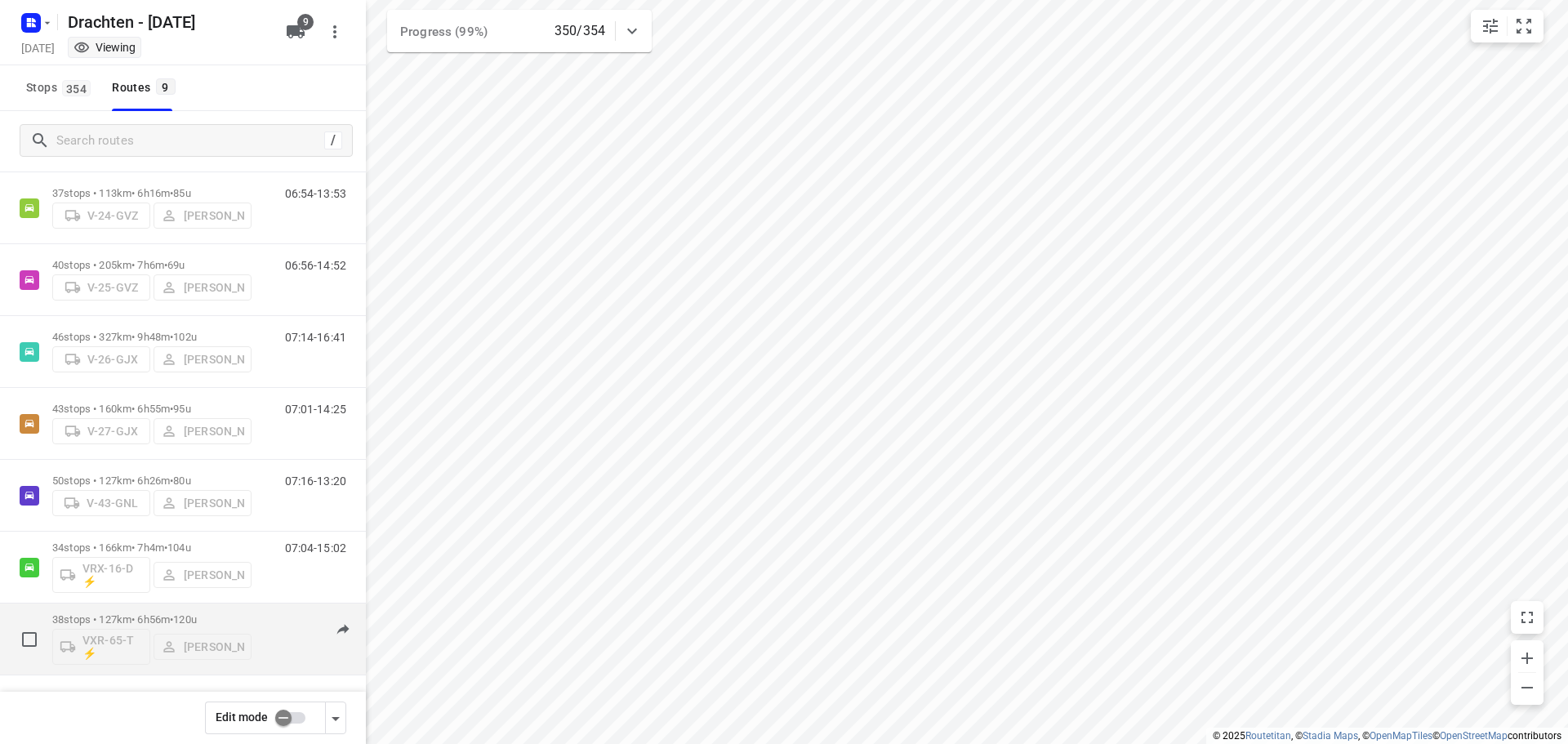
click at [147, 614] on p "38 stops • 127km • 6h56m • 120u" at bounding box center [152, 619] width 199 height 13
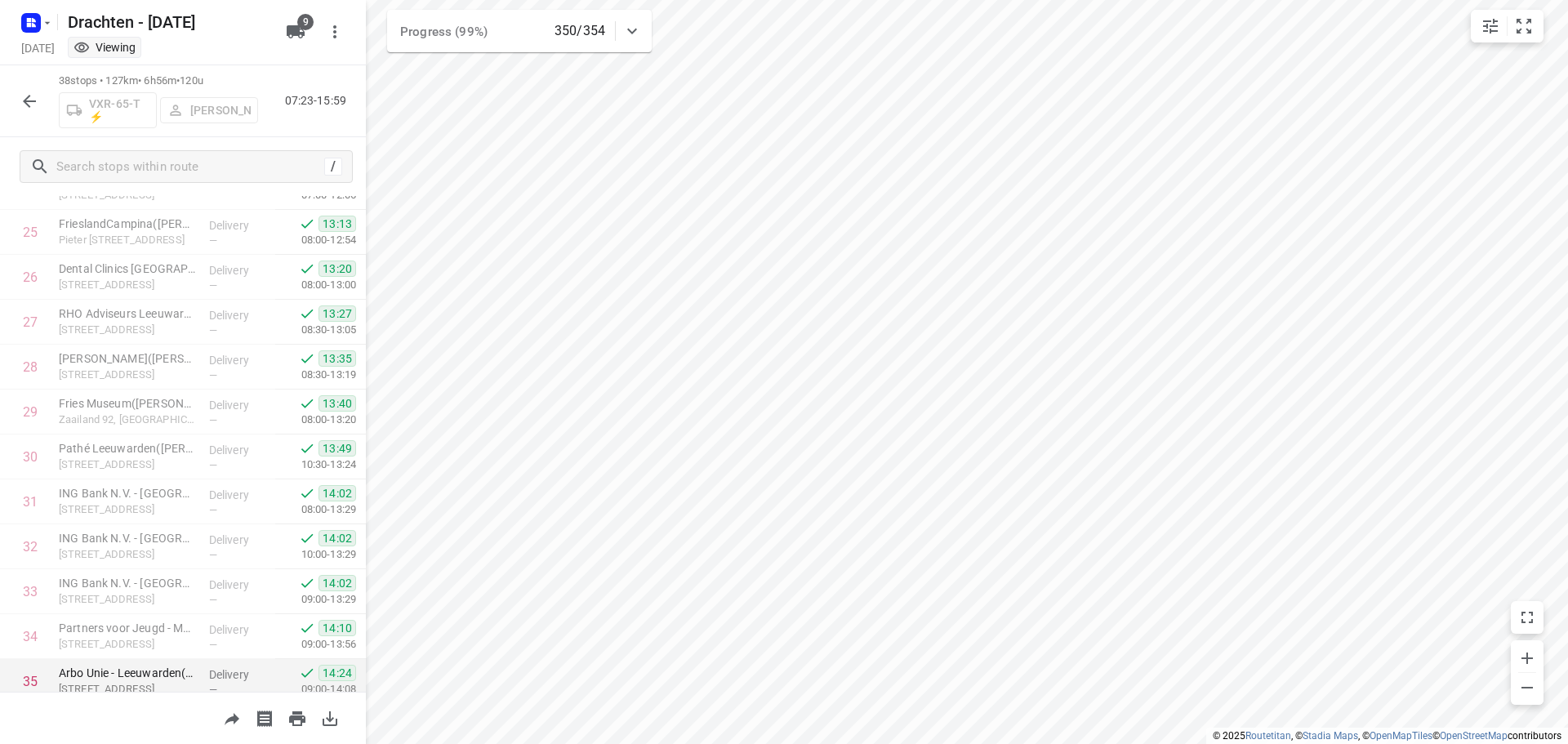
scroll to position [1338, 0]
